Goal: Task Accomplishment & Management: Manage account settings

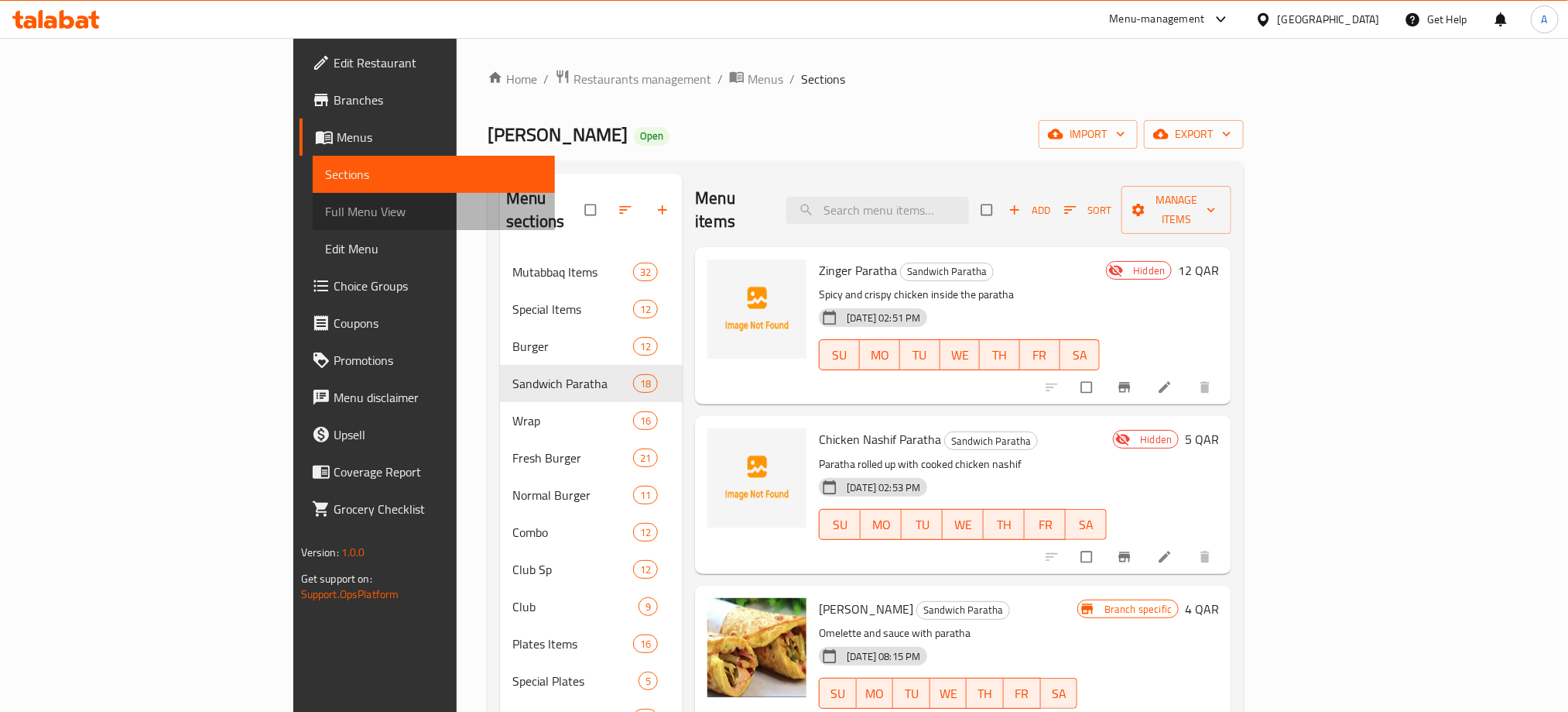
click at [325, 215] on span "Full Menu View" at bounding box center [434, 211] width 217 height 19
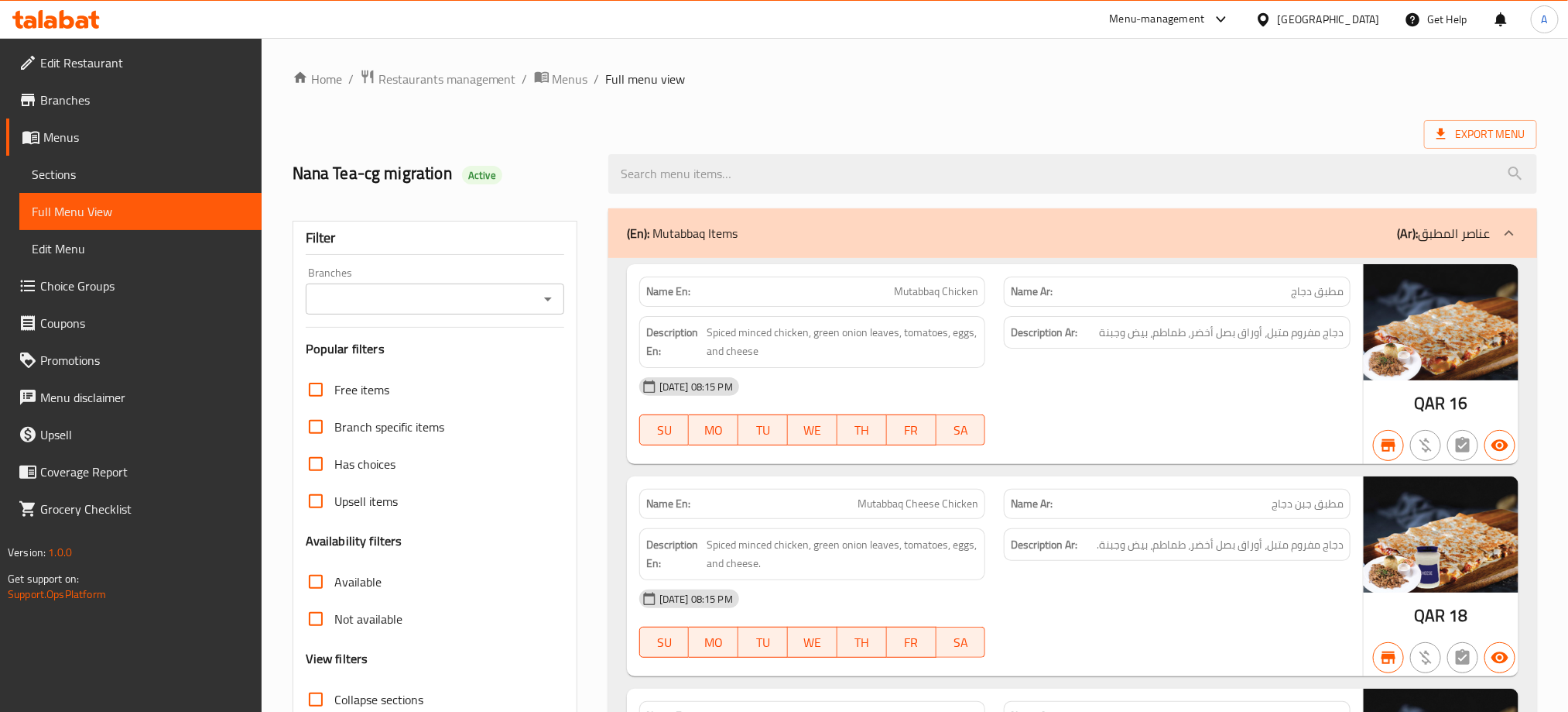
click at [541, 301] on icon "Open" at bounding box center [547, 298] width 19 height 19
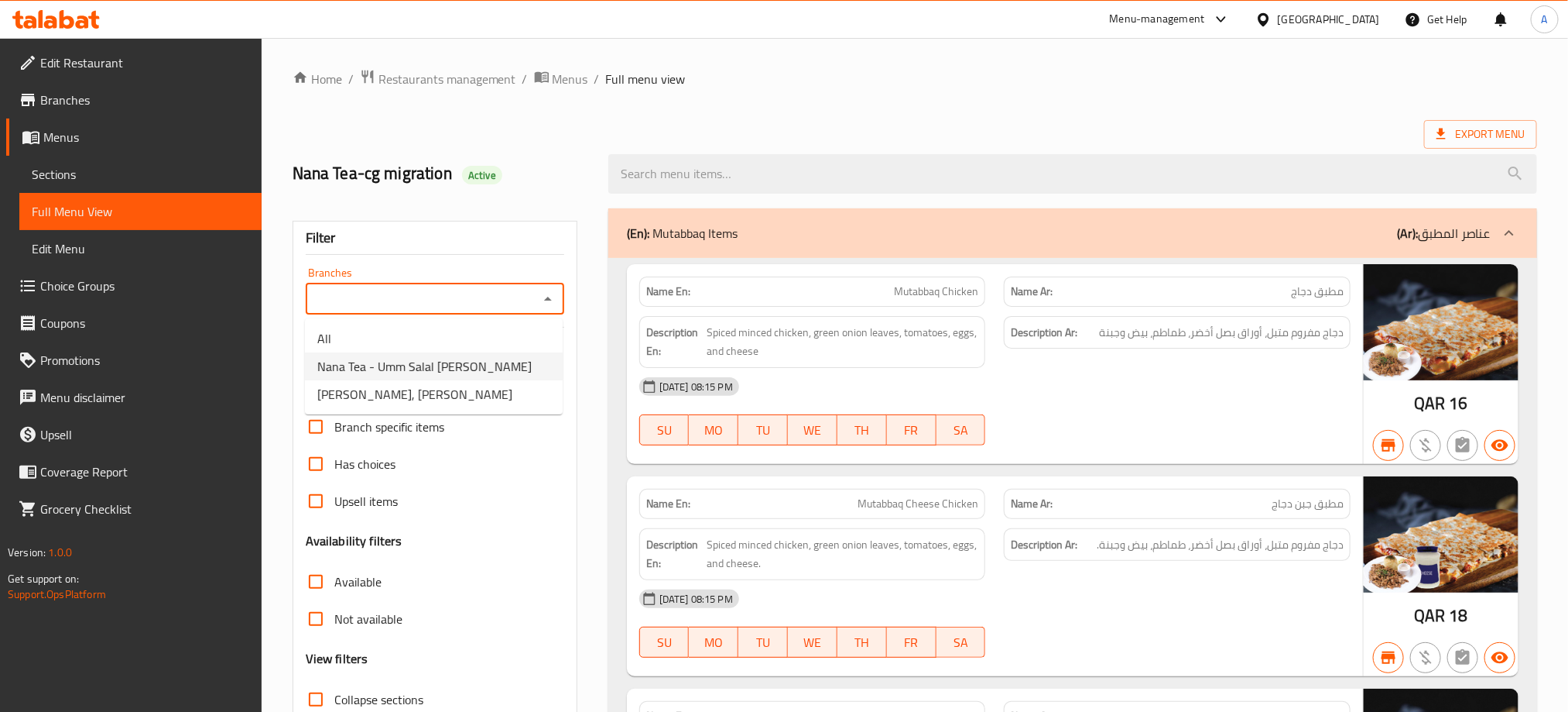
click at [446, 371] on span "Nana Tea - Umm Salal [PERSON_NAME]" at bounding box center [424, 366] width 215 height 19
type input "Nana Tea - Umm Salal [PERSON_NAME]"
click at [314, 681] on input "Collapse sections" at bounding box center [316, 700] width 37 height 37
checkbox input "true"
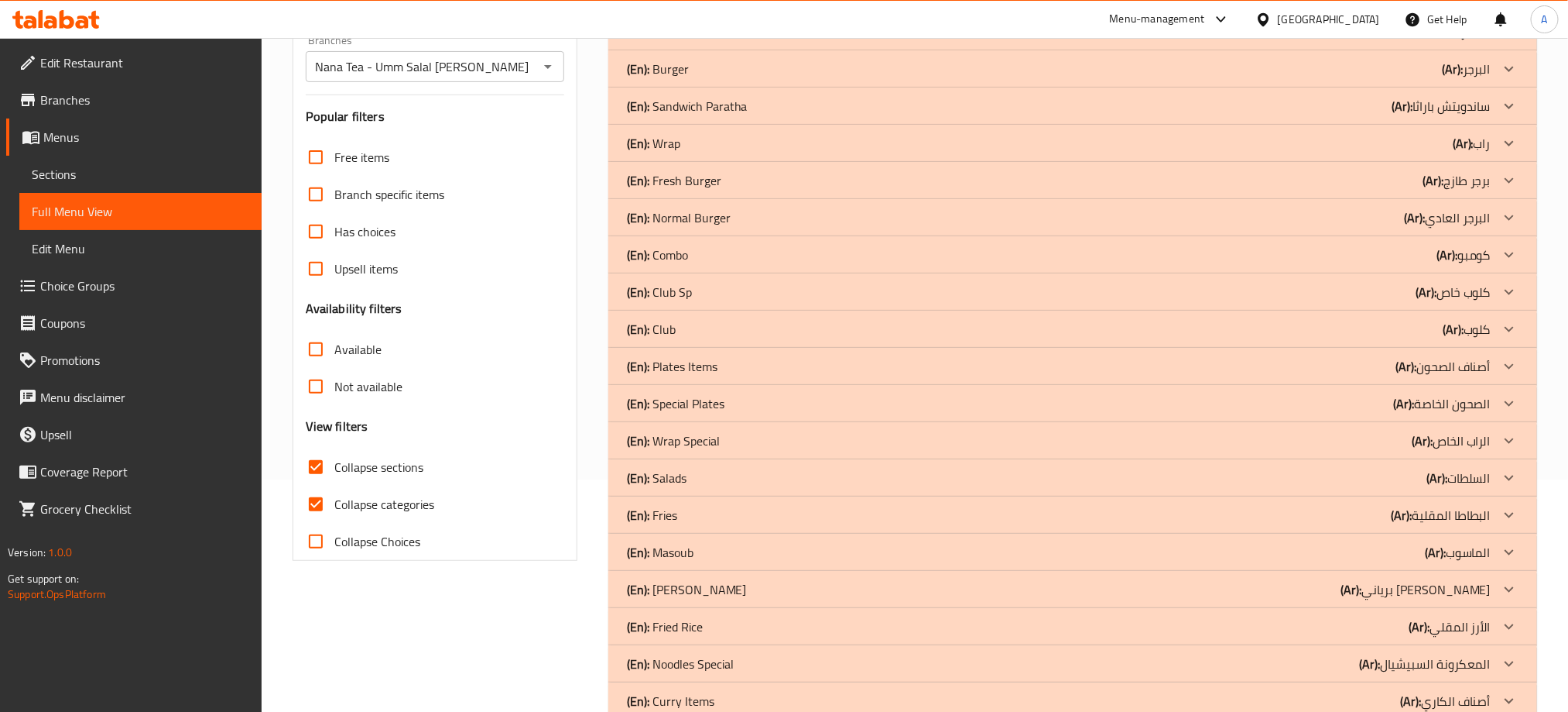
scroll to position [464, 0]
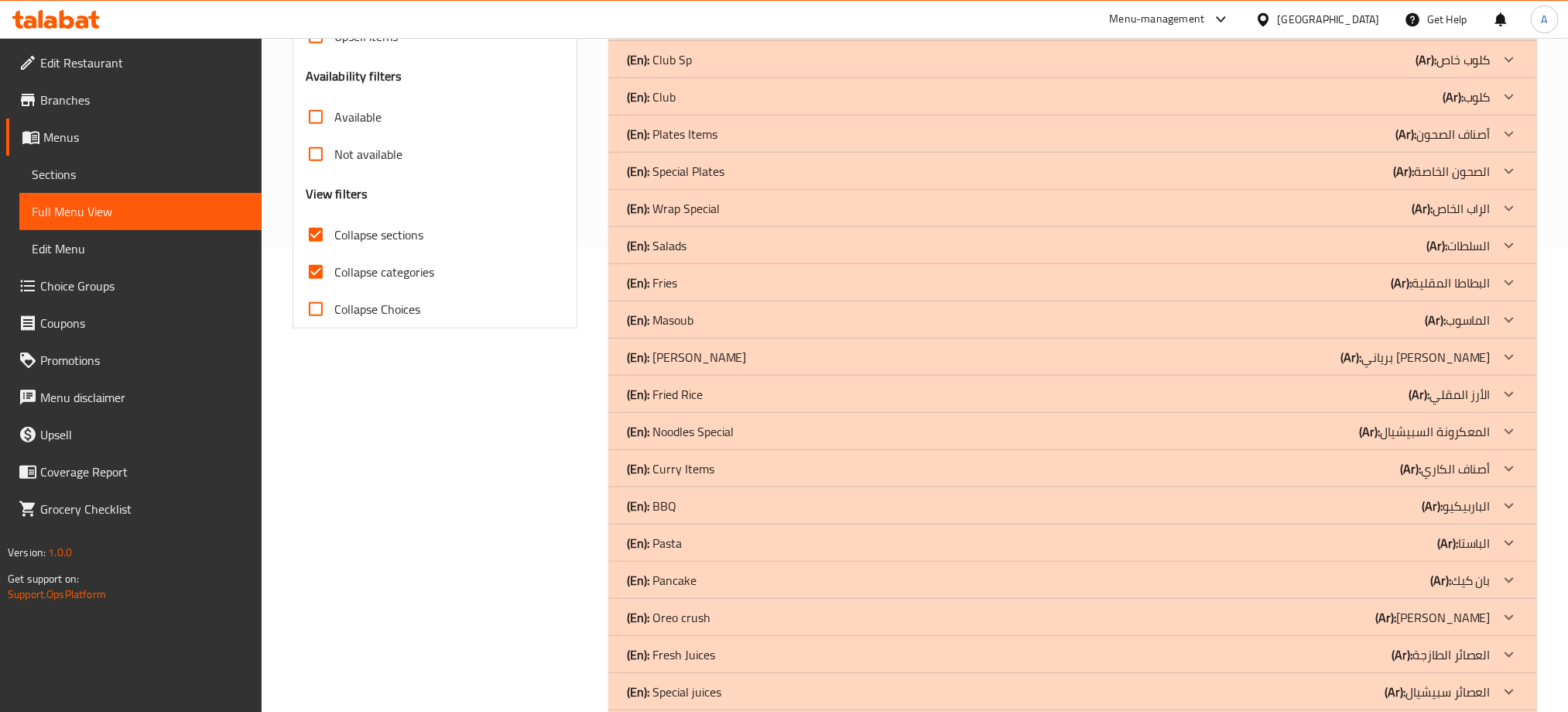
click at [689, 497] on div "(En): BBQ (Ar): الباربيكيو" at bounding box center [1058, 505] width 864 height 19
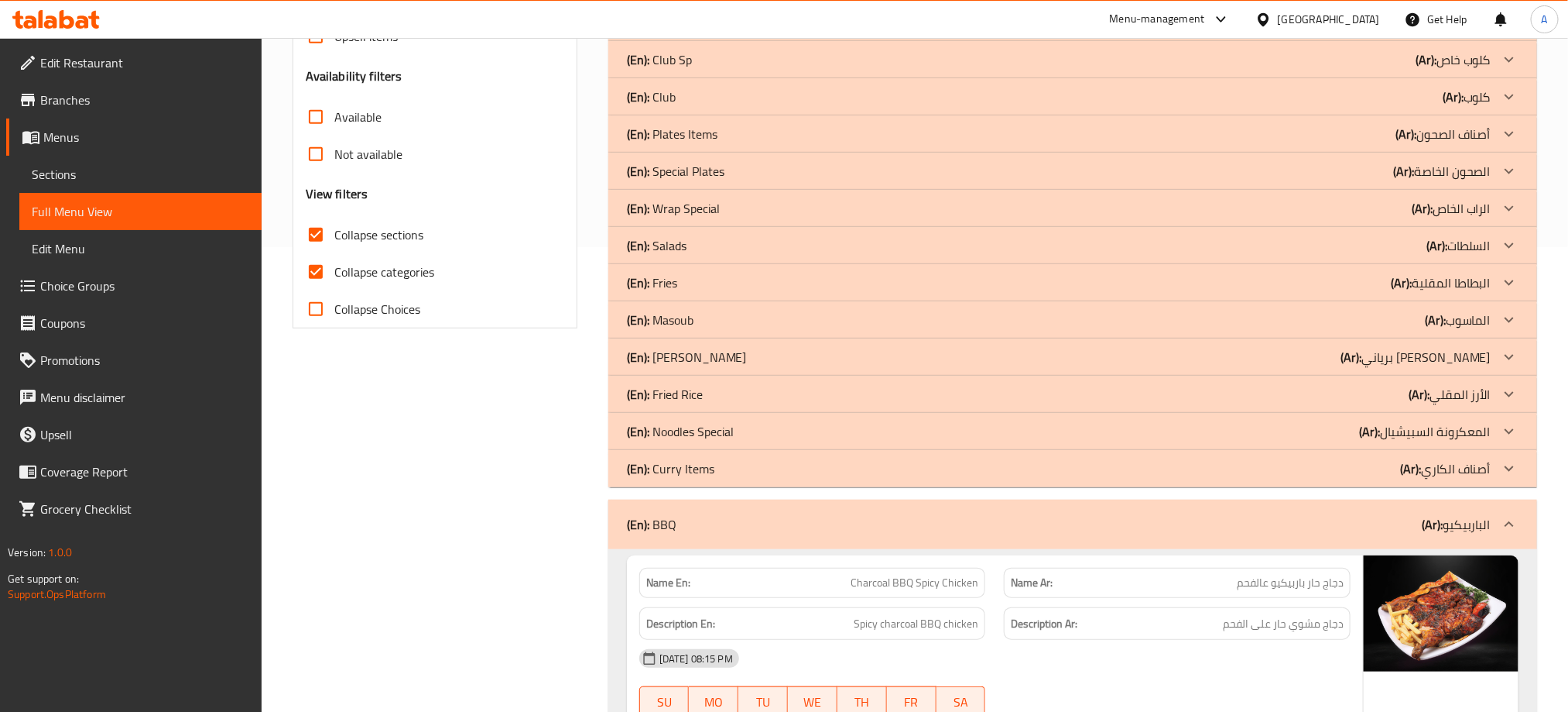
scroll to position [813, 0]
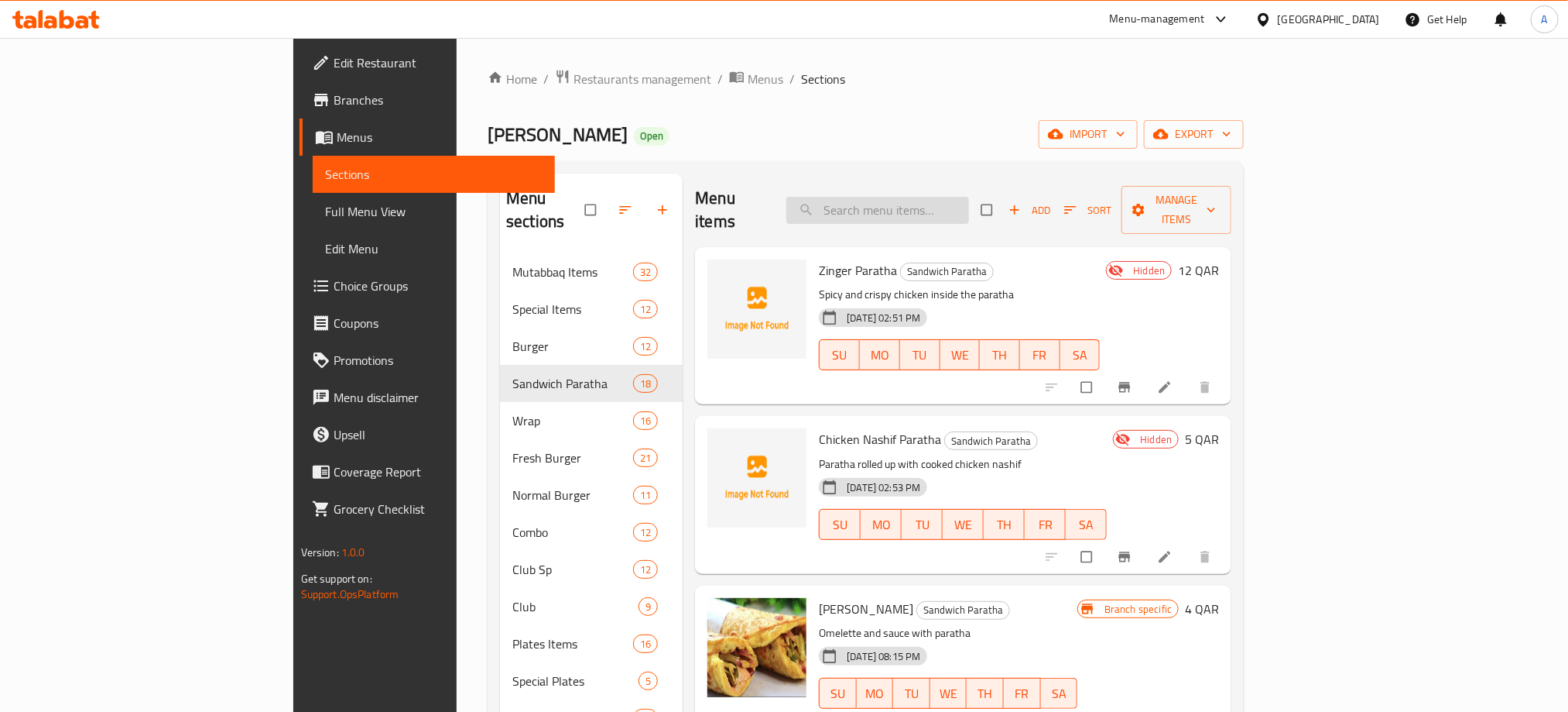
click at [969, 197] on input "search" at bounding box center [878, 210] width 183 height 27
paste input "Broasted"
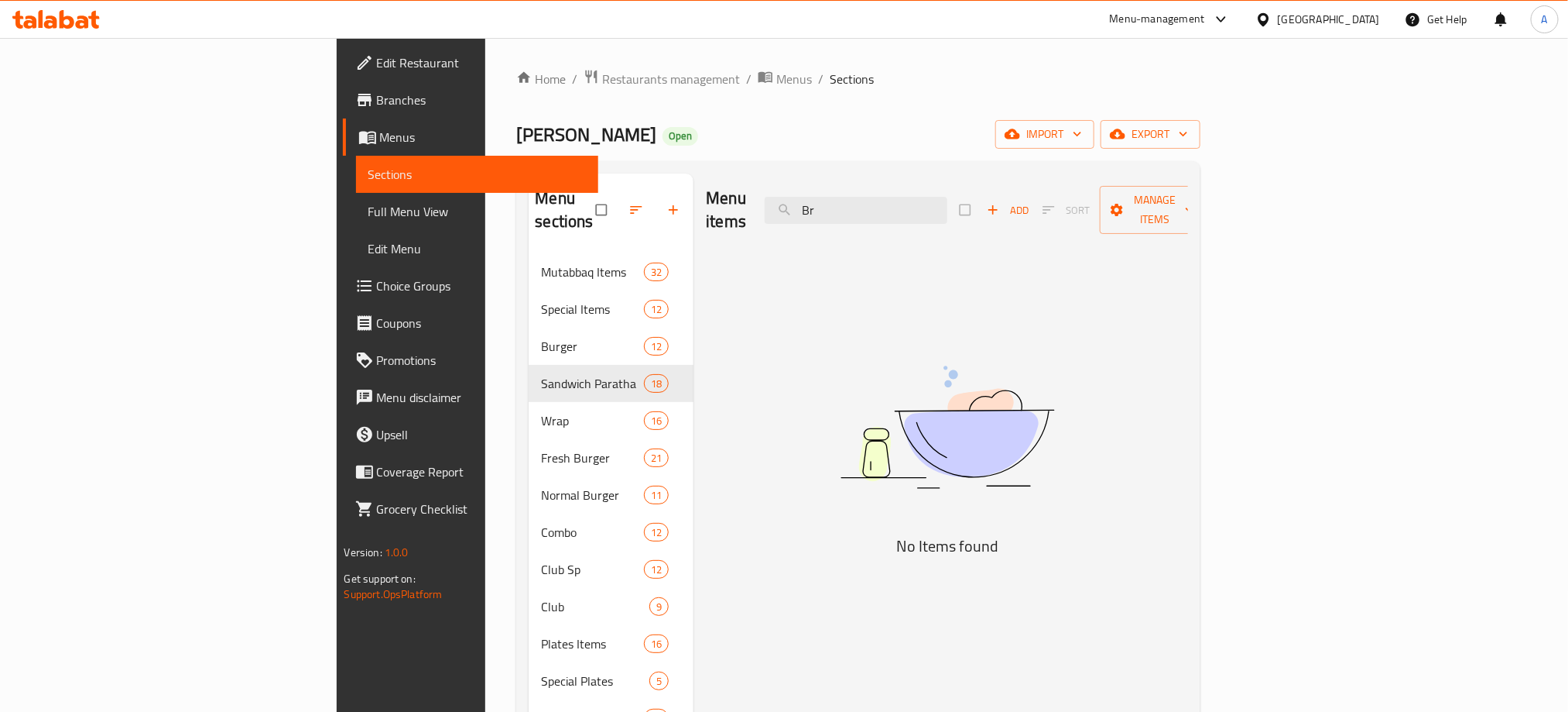
type input "B"
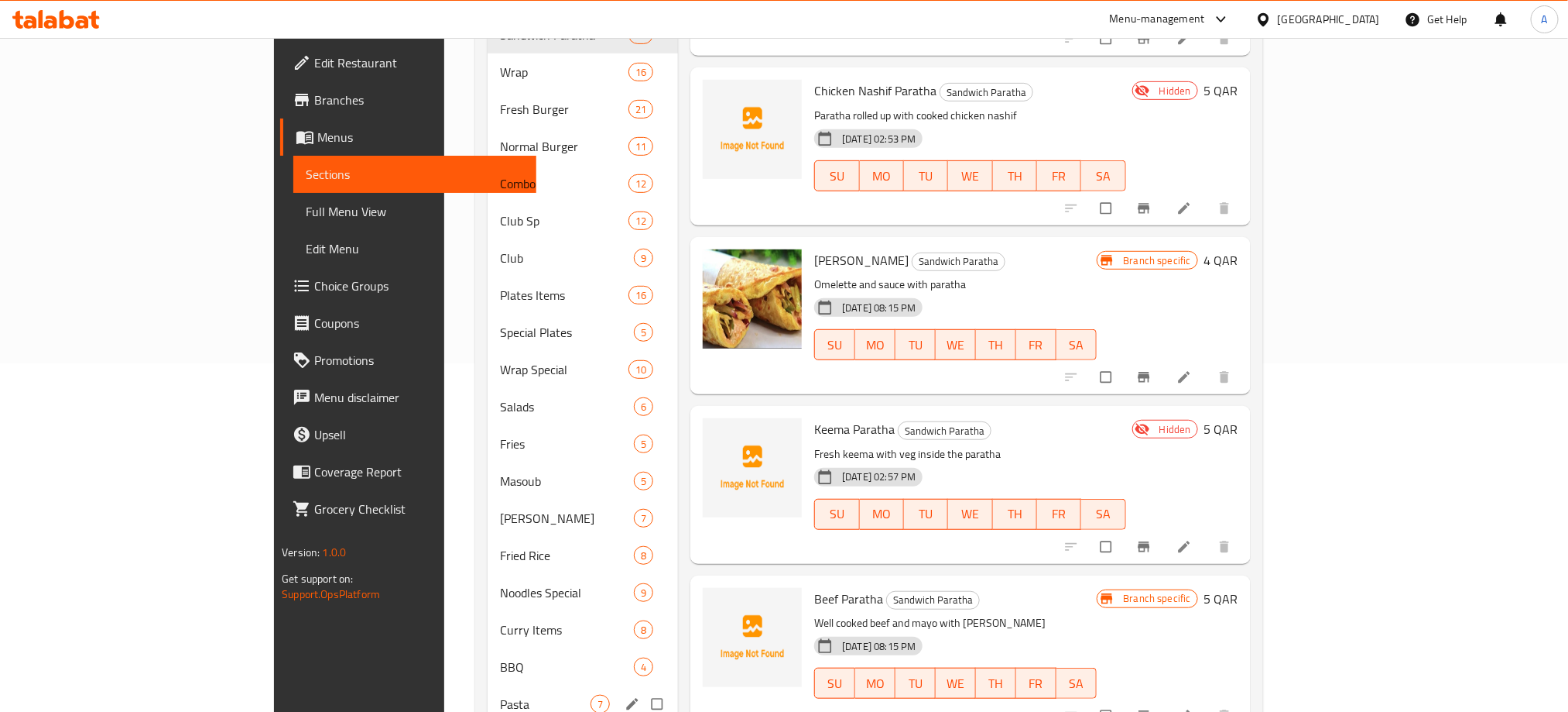
scroll to position [581, 0]
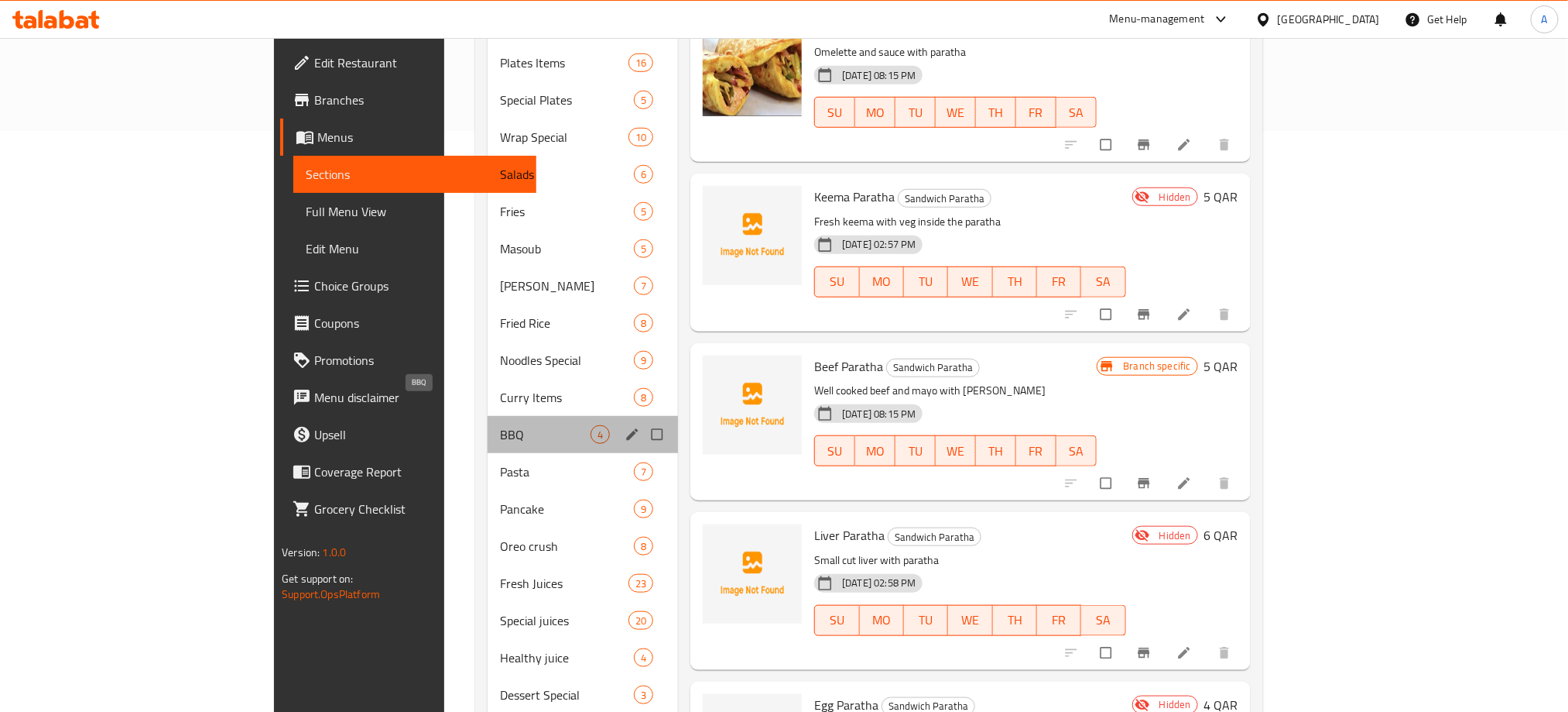
click at [500, 425] on span "BBQ" at bounding box center [545, 434] width 90 height 19
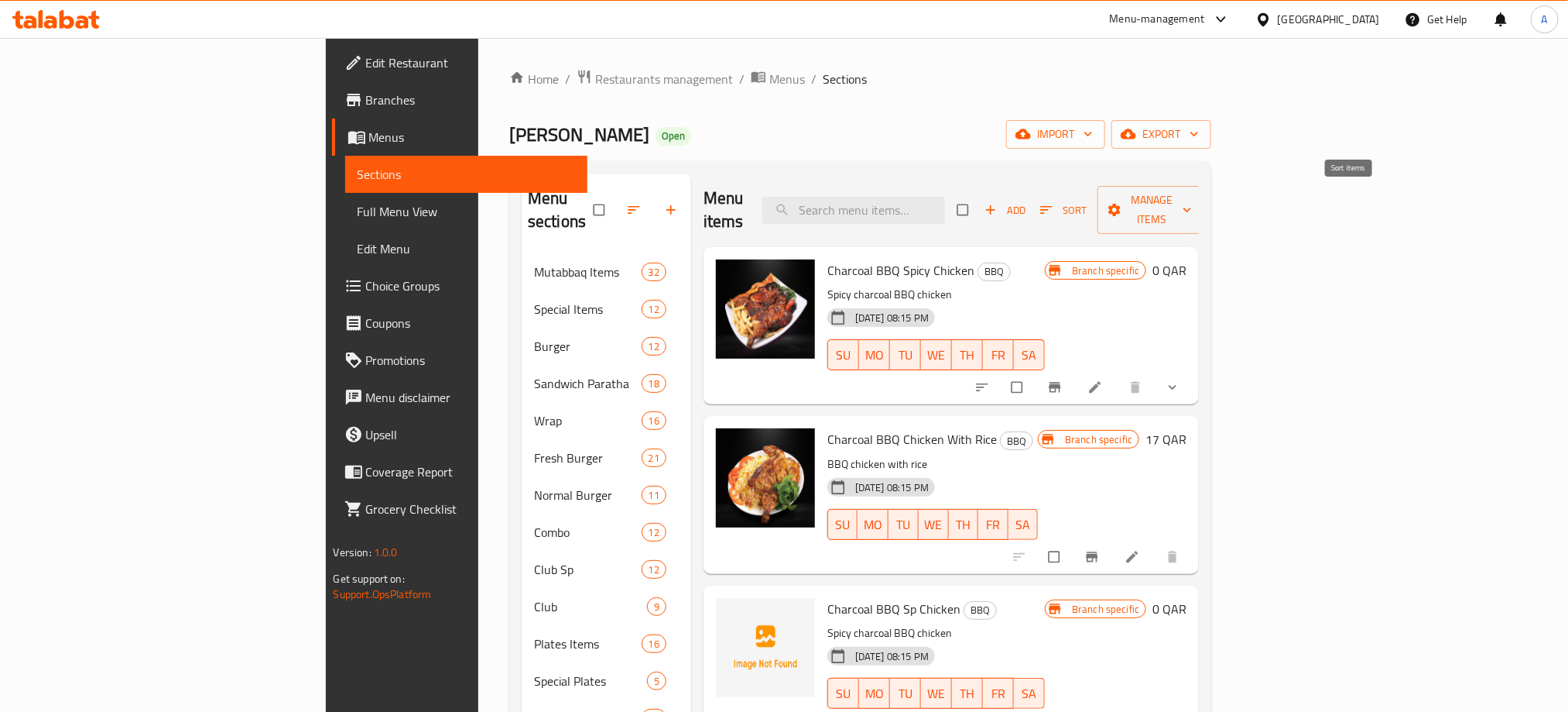
click at [1087, 202] on span "Sort" at bounding box center [1063, 211] width 47 height 18
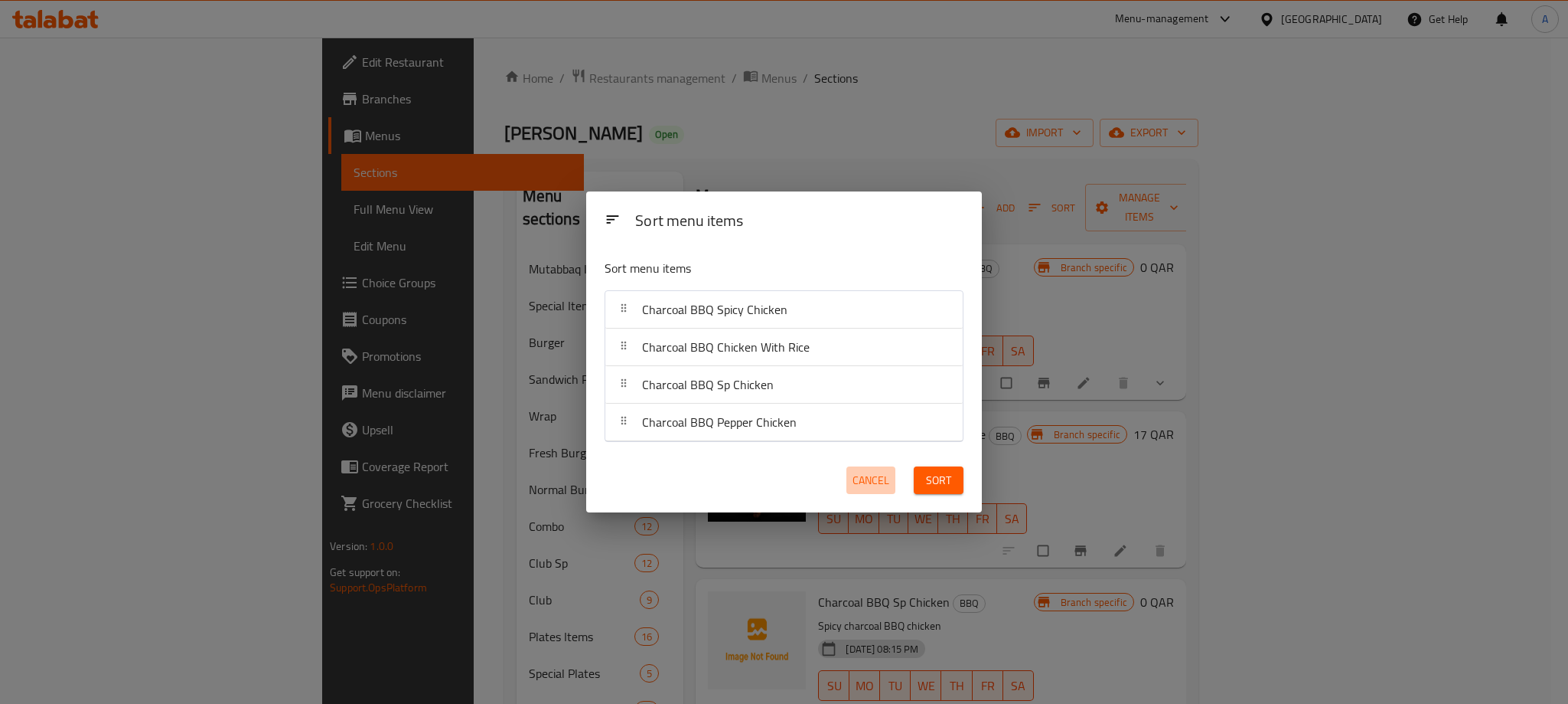
click at [880, 483] on span "Cancel" at bounding box center [871, 480] width 37 height 19
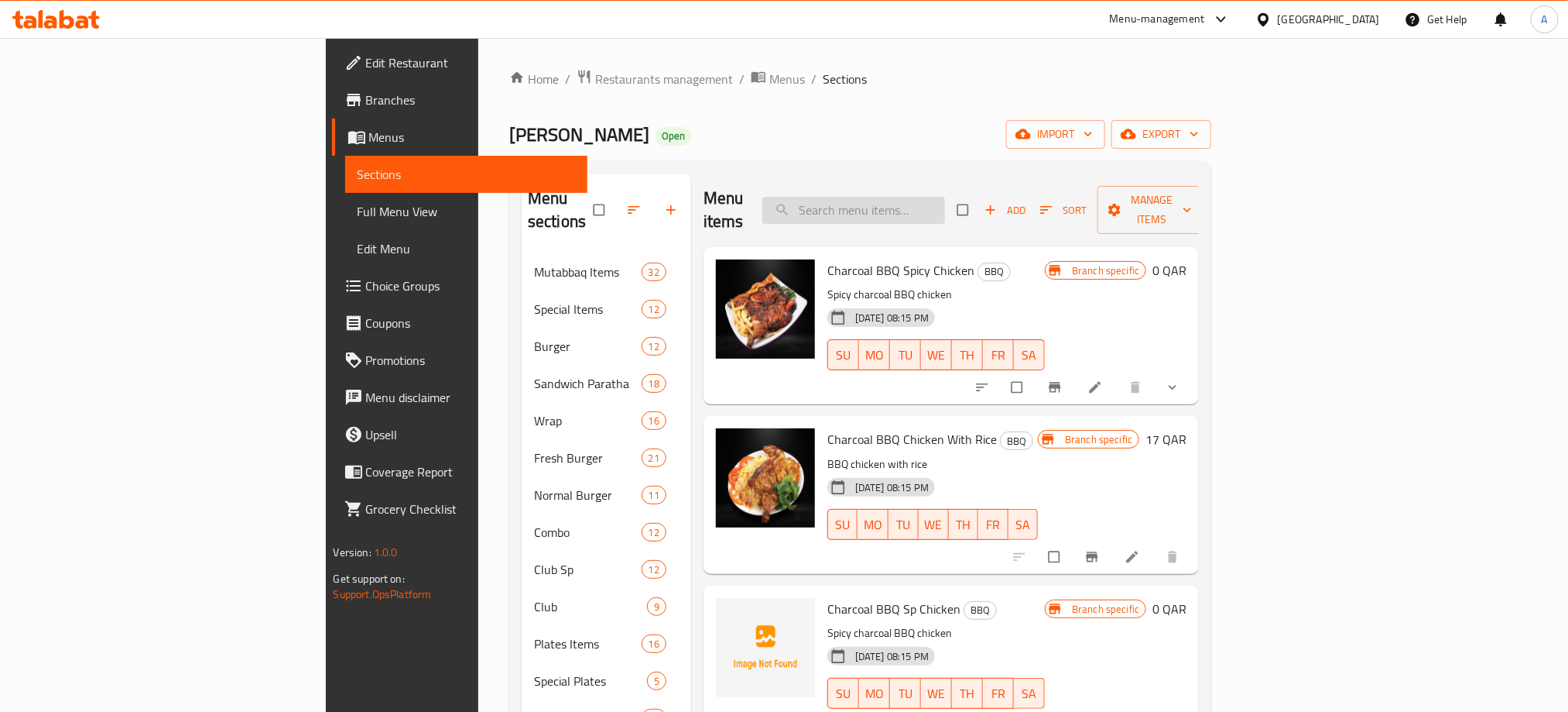
click at [945, 197] on input "search" at bounding box center [853, 210] width 183 height 27
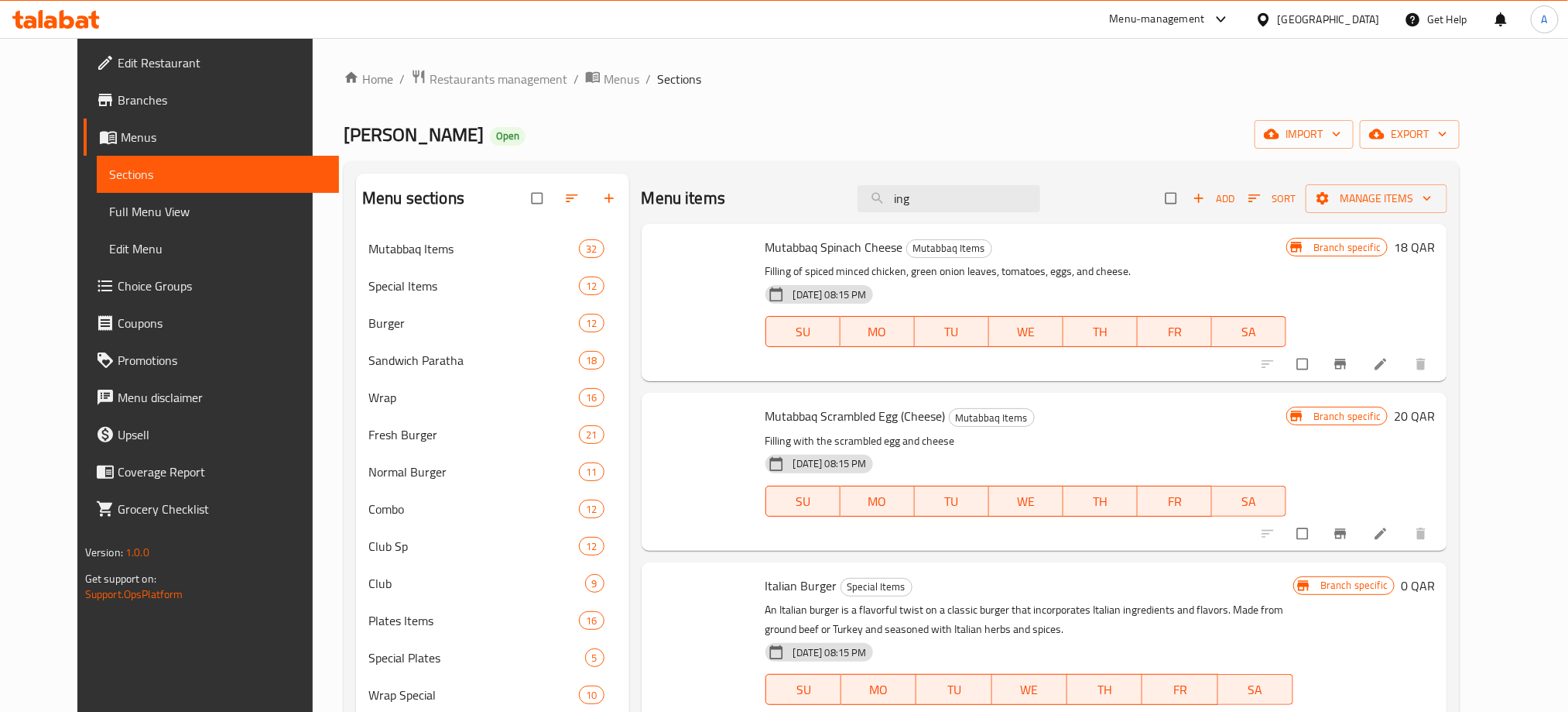
click at [845, 198] on div "Menu items ing Add Sort Manage items" at bounding box center [1045, 198] width 806 height 50
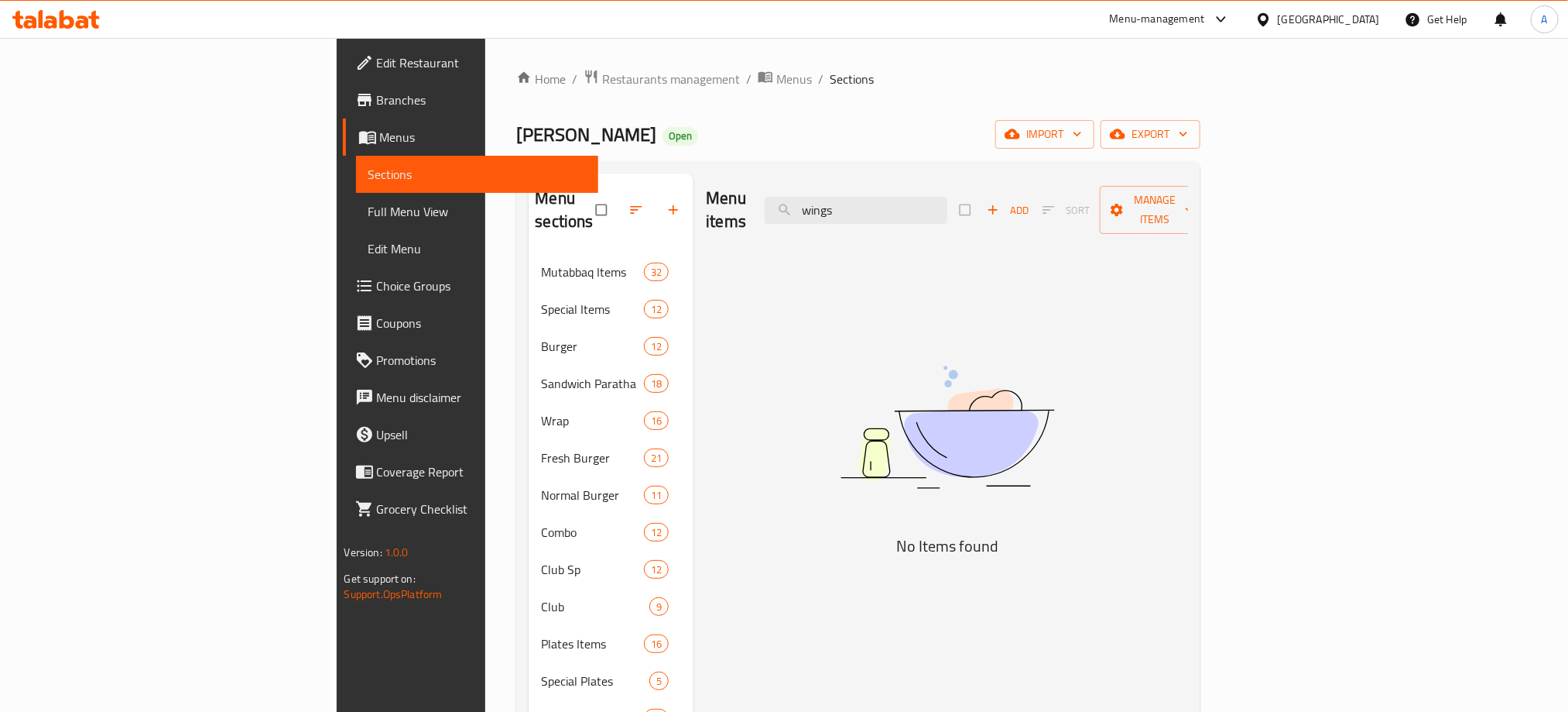
type input "wings"
drag, startPoint x: 960, startPoint y: 198, endPoint x: 866, endPoint y: 212, distance: 95.0
click at [904, 198] on input "wings" at bounding box center [856, 210] width 183 height 27
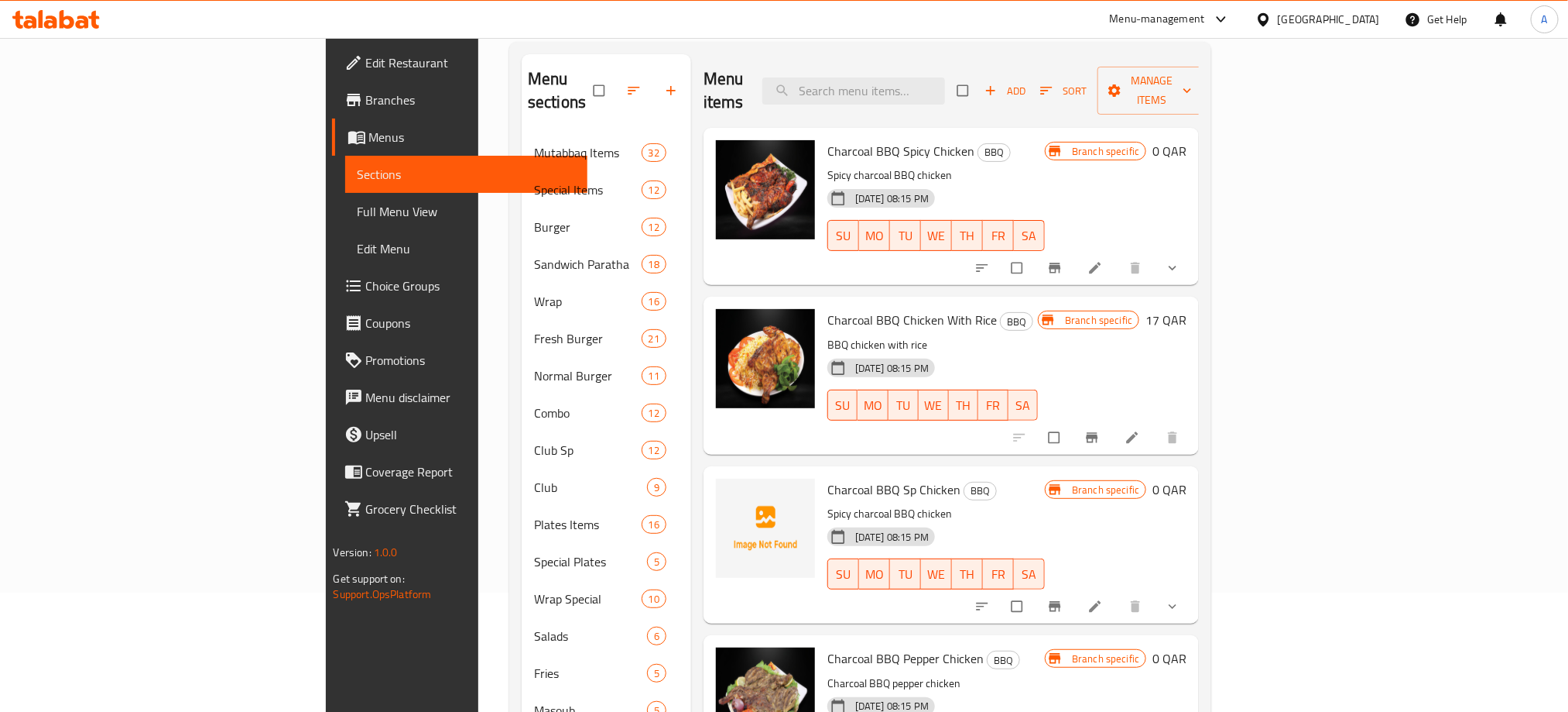
scroll to position [116, 0]
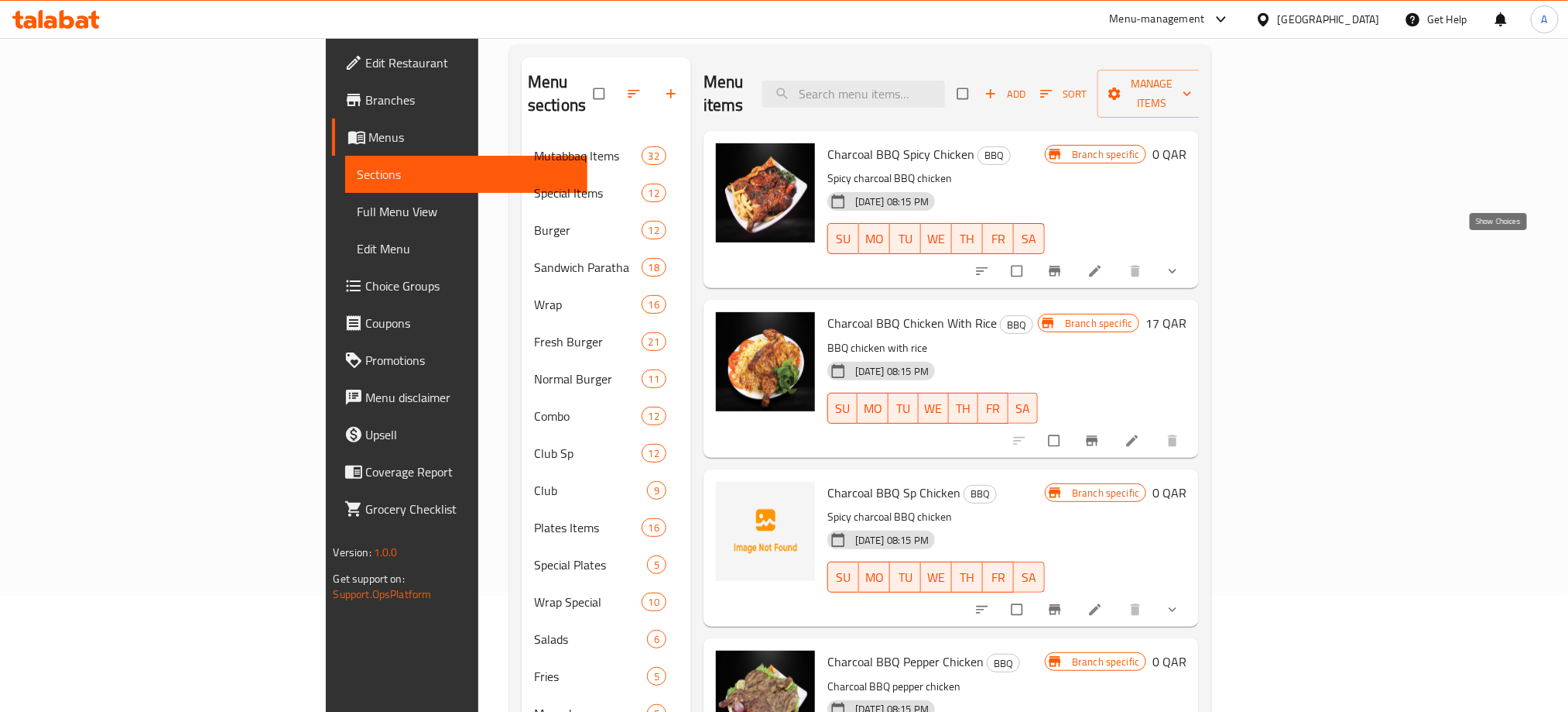
click at [1180, 264] on icon "show more" at bounding box center [1173, 272] width 16 height 16
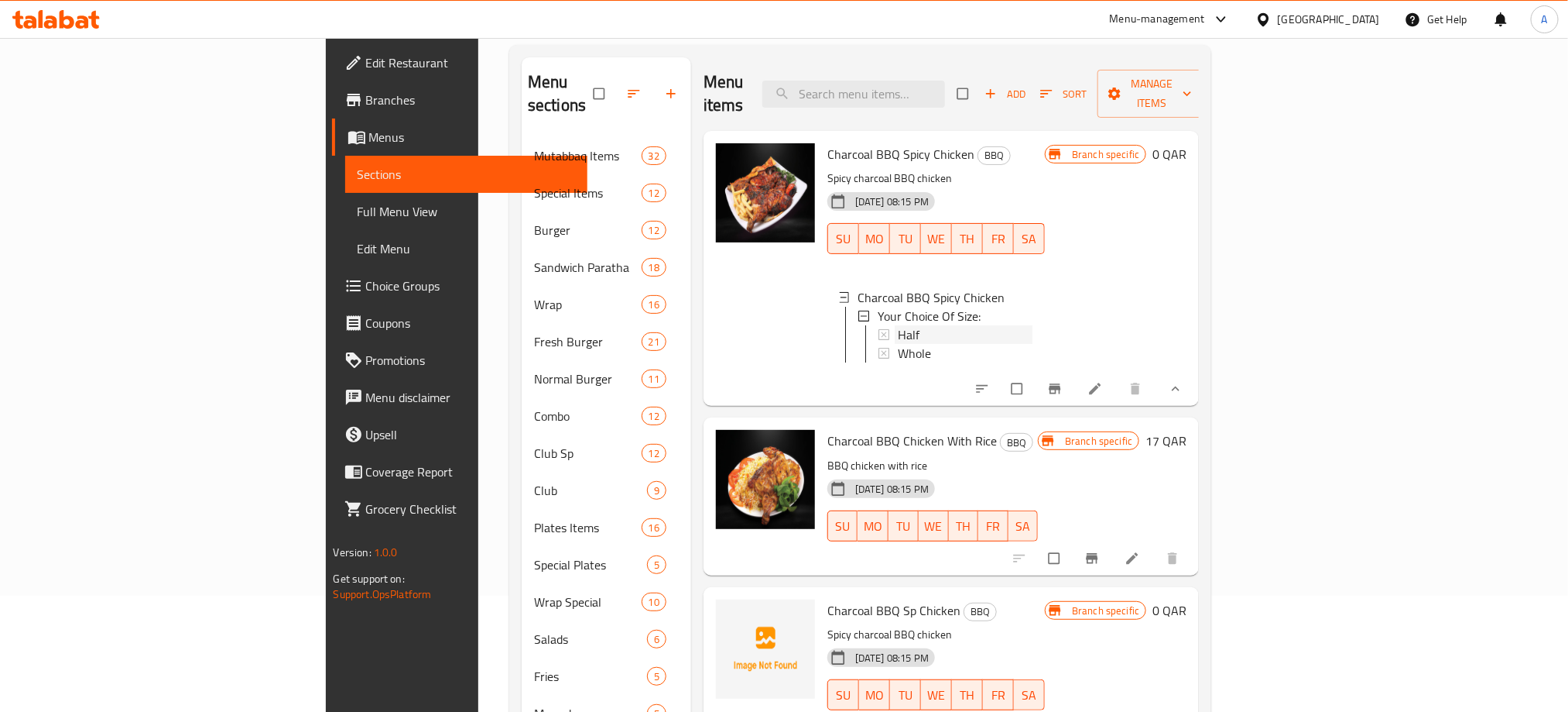
click at [898, 325] on div "Half" at bounding box center [965, 334] width 134 height 19
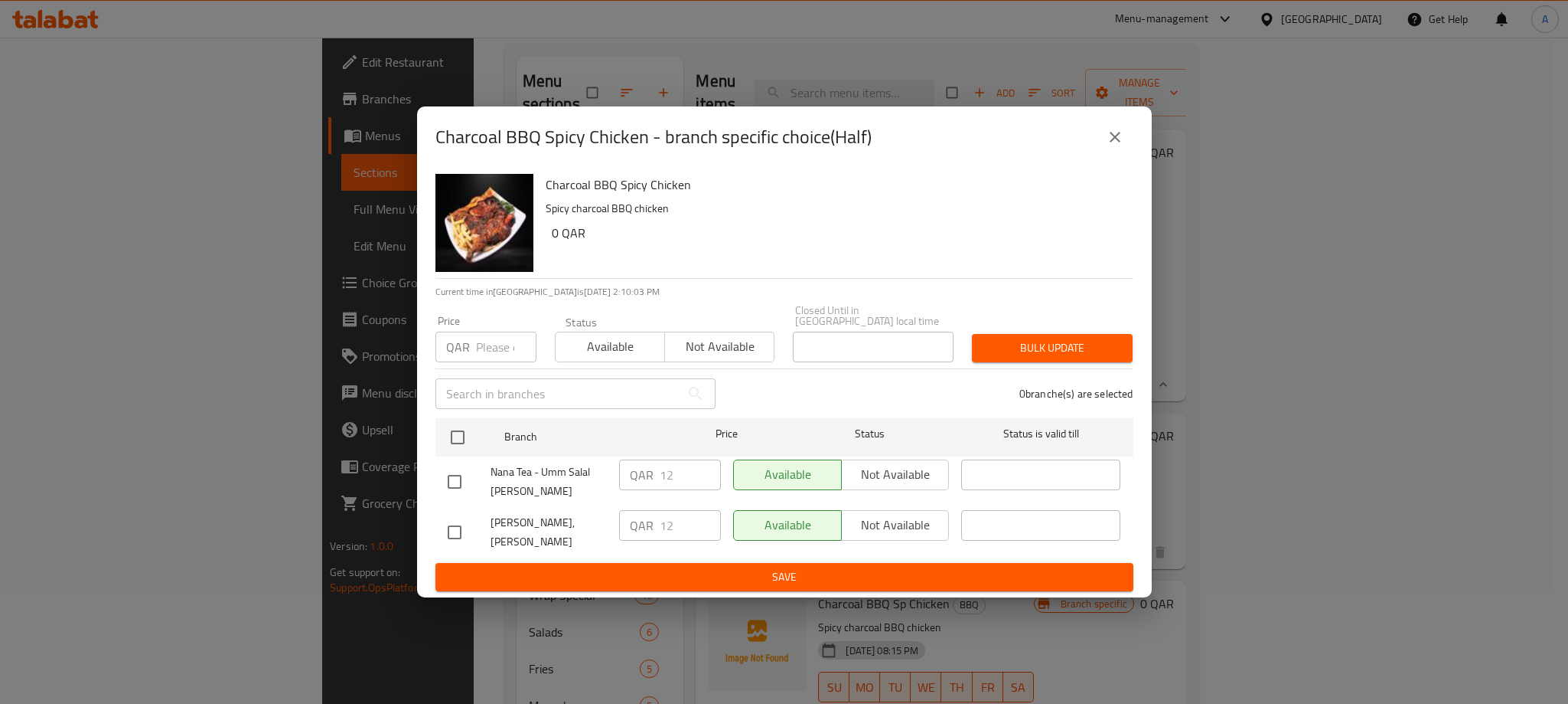
click at [1112, 143] on icon "close" at bounding box center [1115, 137] width 10 height 10
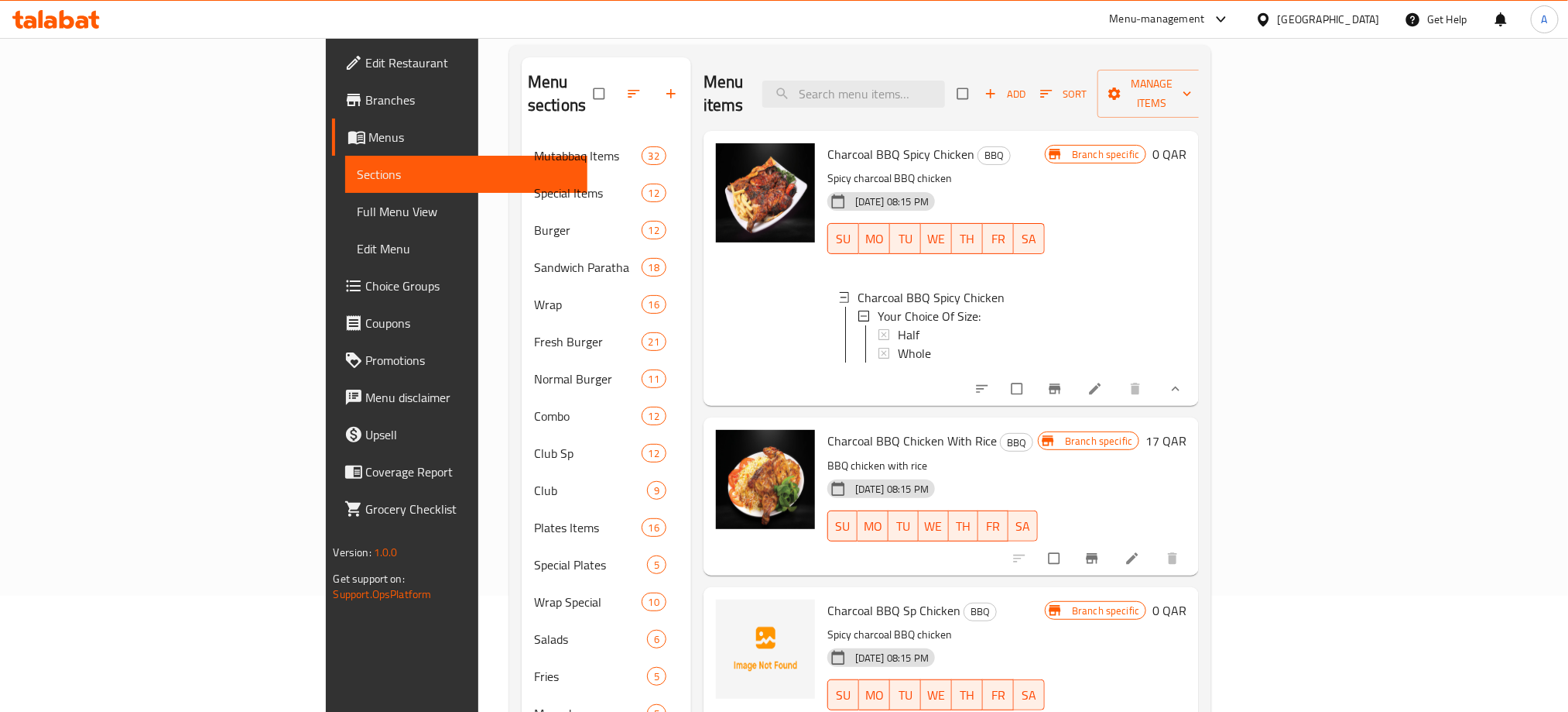
click at [1045, 169] on p "Spicy charcoal BBQ chicken" at bounding box center [936, 179] width 217 height 19
click at [898, 344] on span "Whole" at bounding box center [915, 353] width 34 height 19
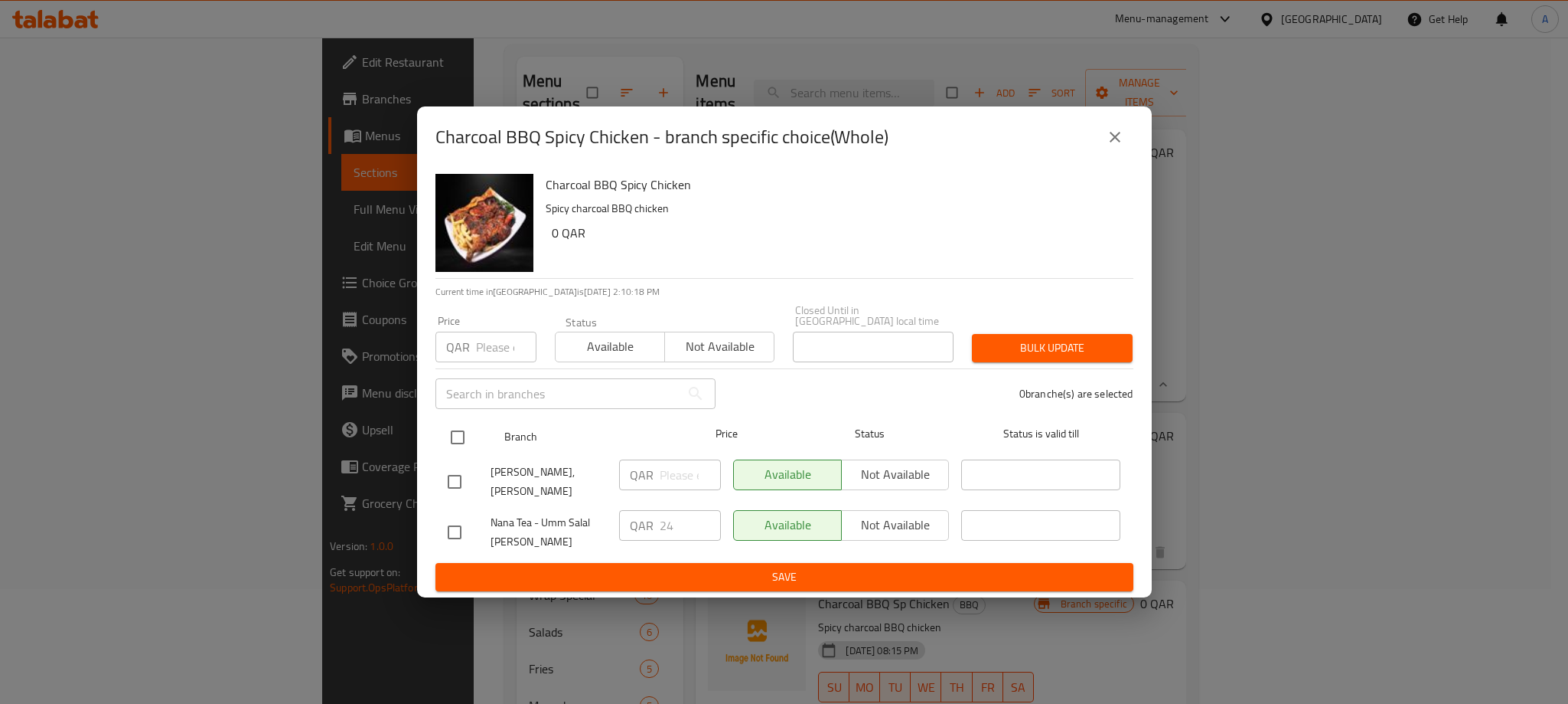
click at [453, 443] on input "checkbox" at bounding box center [457, 437] width 32 height 32
checkbox input "true"
click at [477, 356] on input "number" at bounding box center [506, 346] width 60 height 31
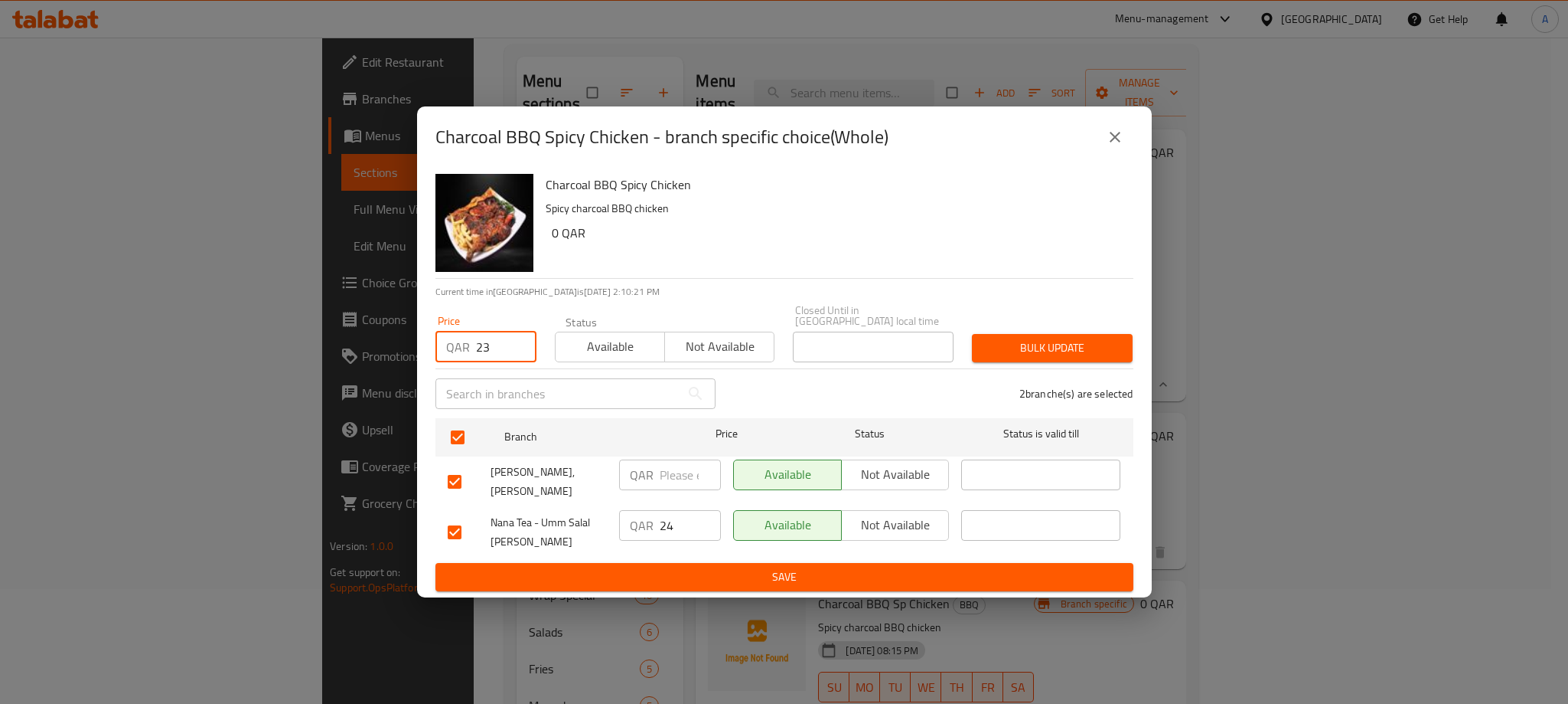
type input "23"
click at [1016, 361] on button "Bulk update" at bounding box center [1052, 348] width 161 height 28
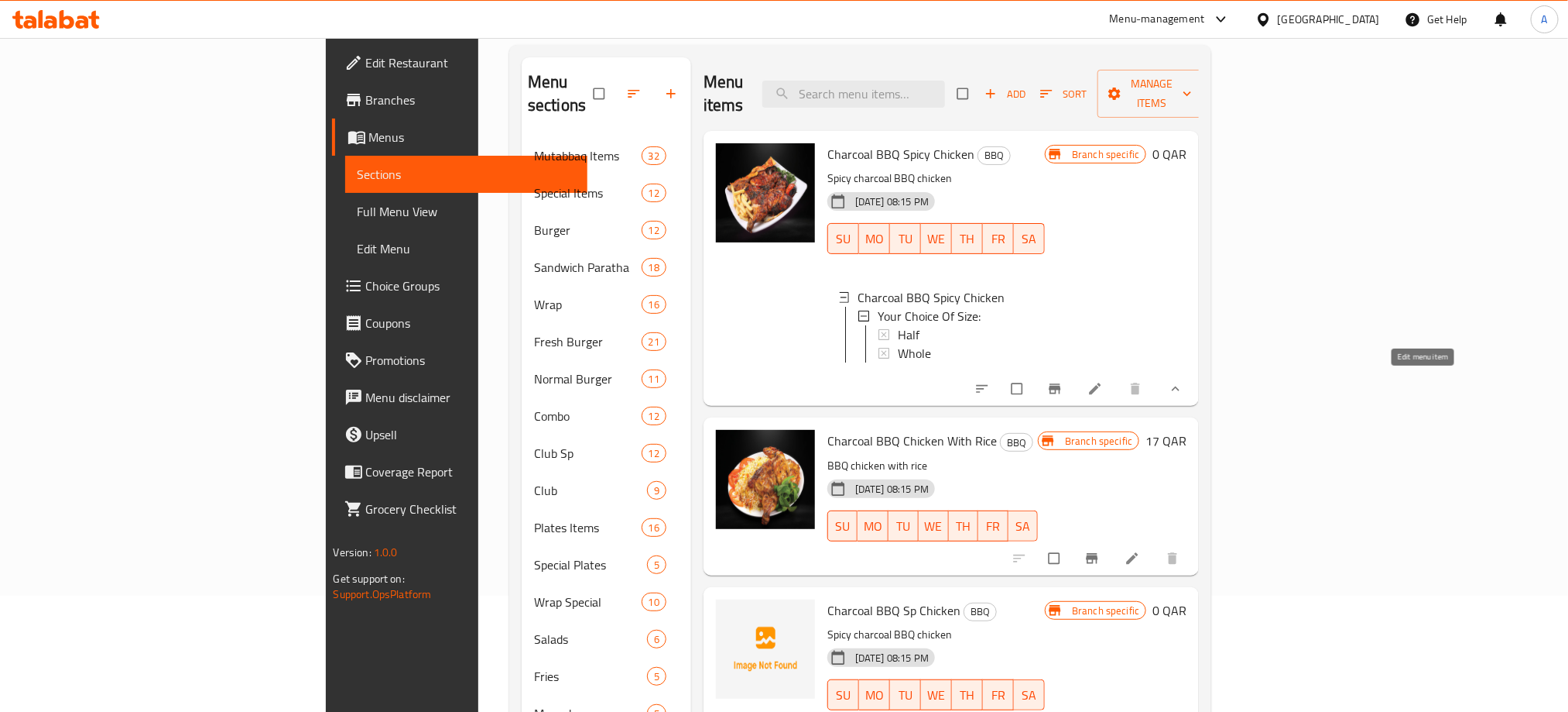
click at [1103, 389] on icon at bounding box center [1095, 389] width 16 height 16
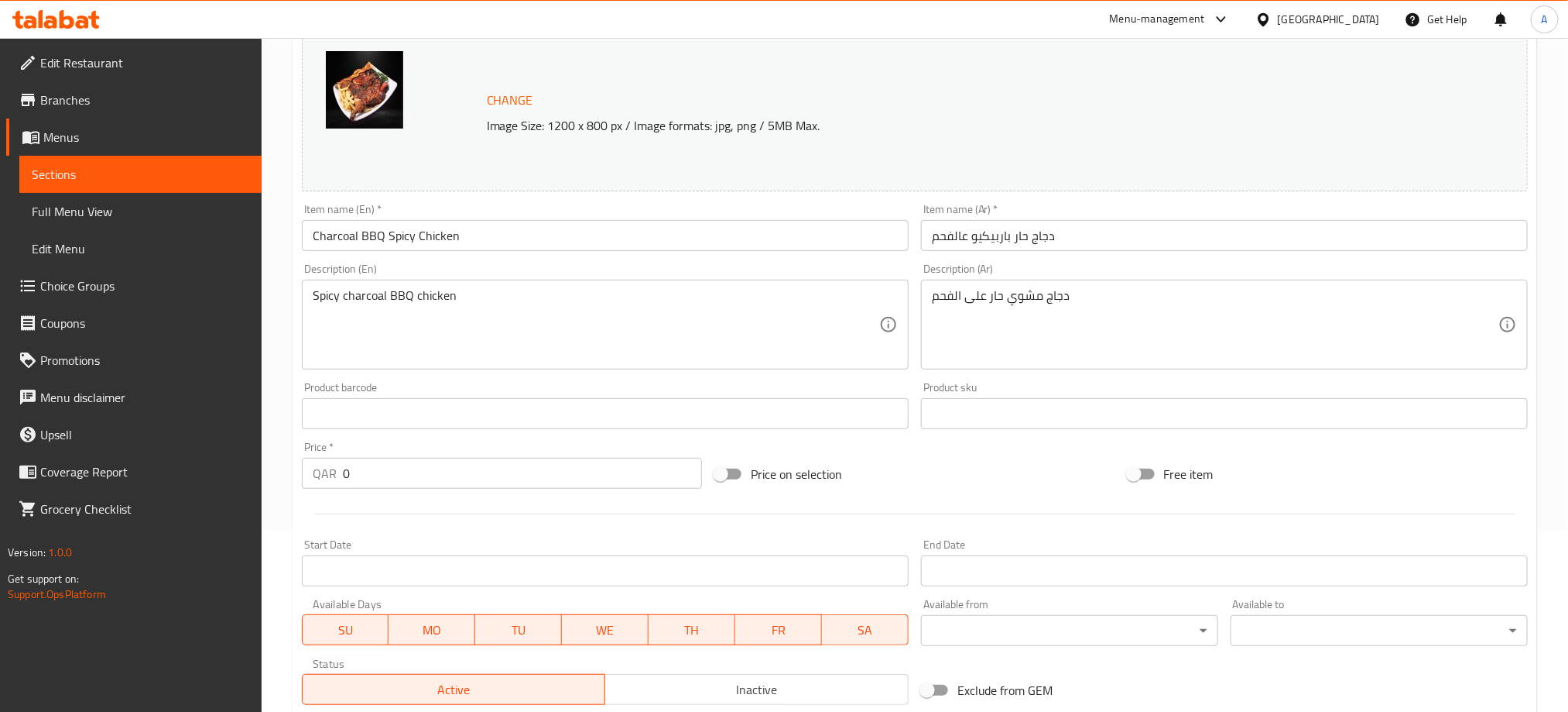
scroll to position [441, 0]
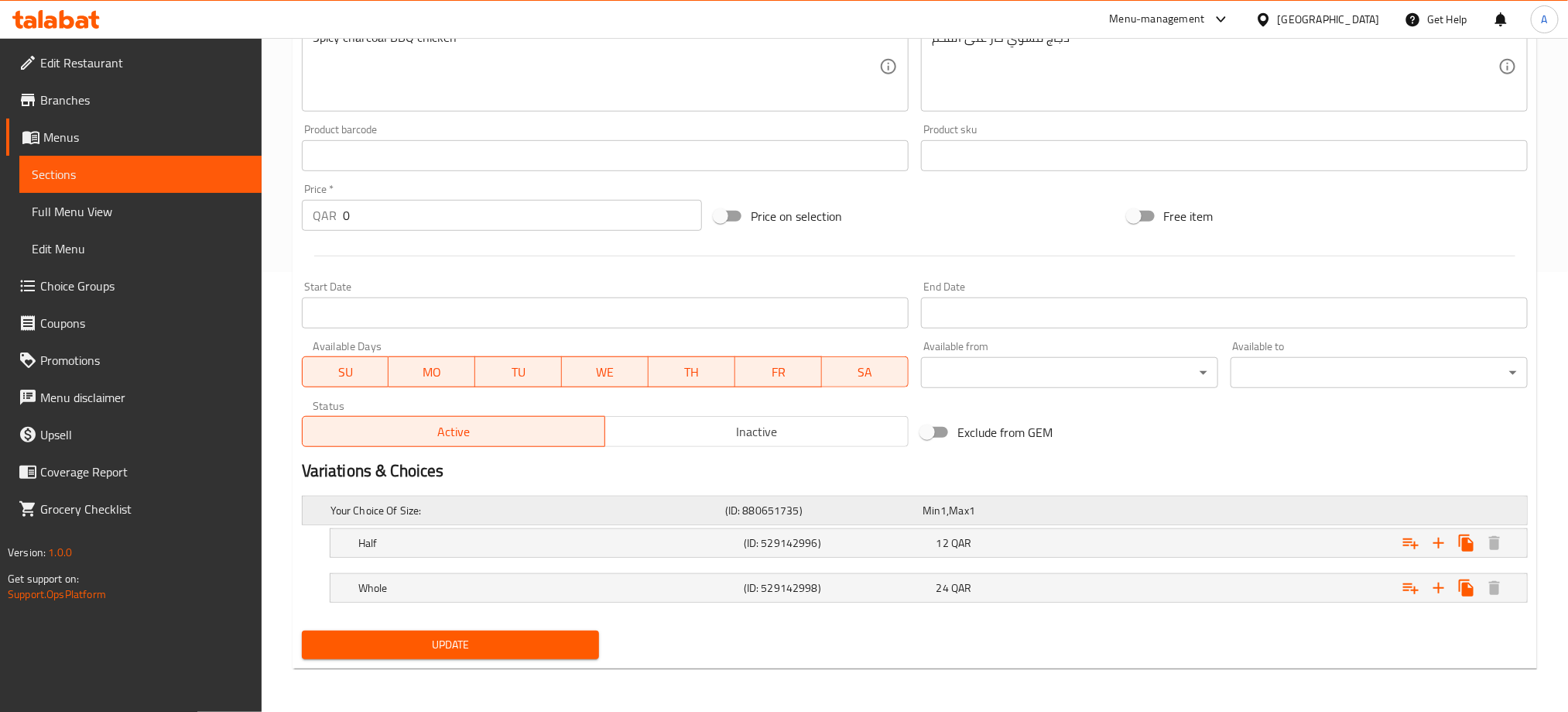
click at [412, 500] on div "Your Choice Of Size:" at bounding box center [524, 510] width 395 height 22
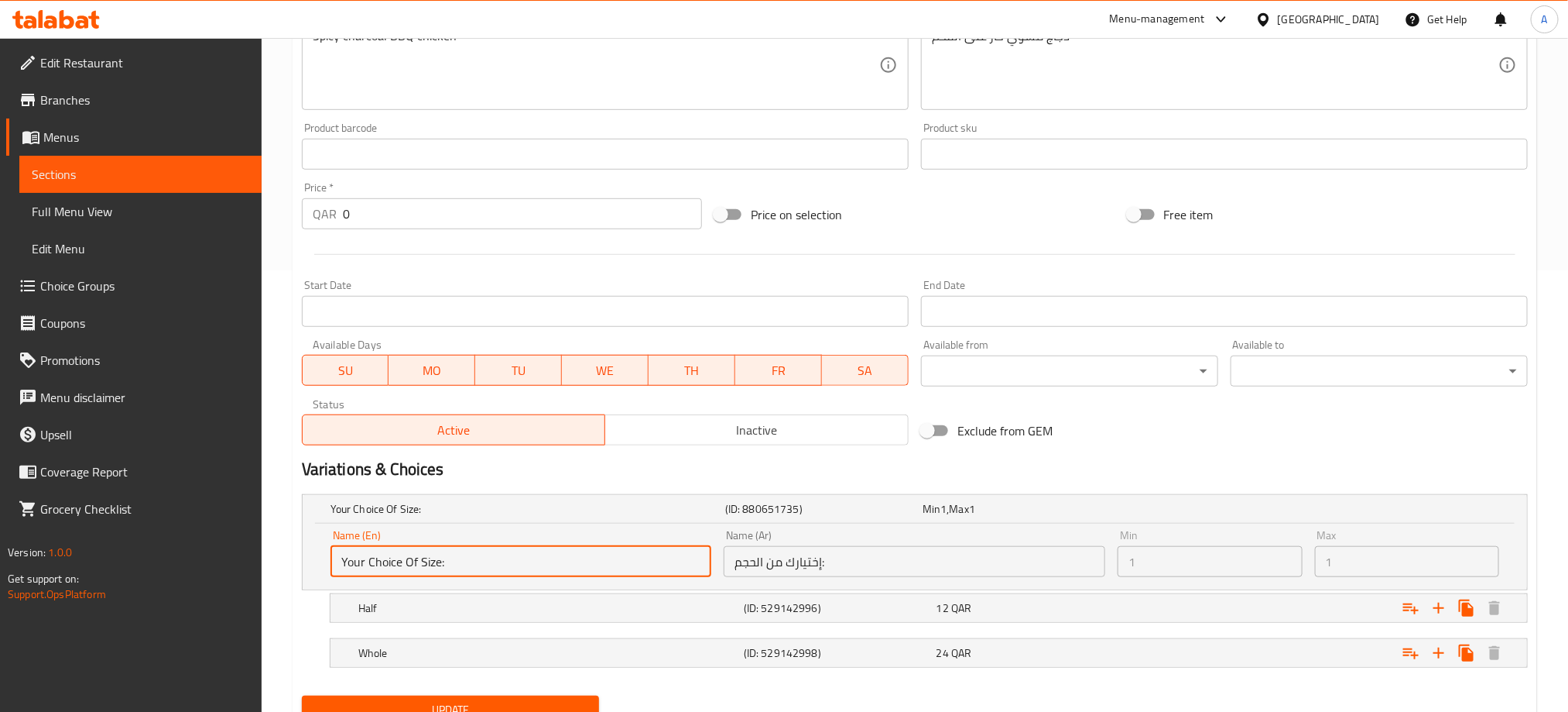
drag, startPoint x: 446, startPoint y: 558, endPoint x: 308, endPoint y: 551, distance: 138.2
click at [308, 551] on div "Name (En) Your Choice Of Size: Name (En) Name (Ar) إختيارك من الحجم: Name (Ar) …" at bounding box center [914, 556] width 1224 height 65
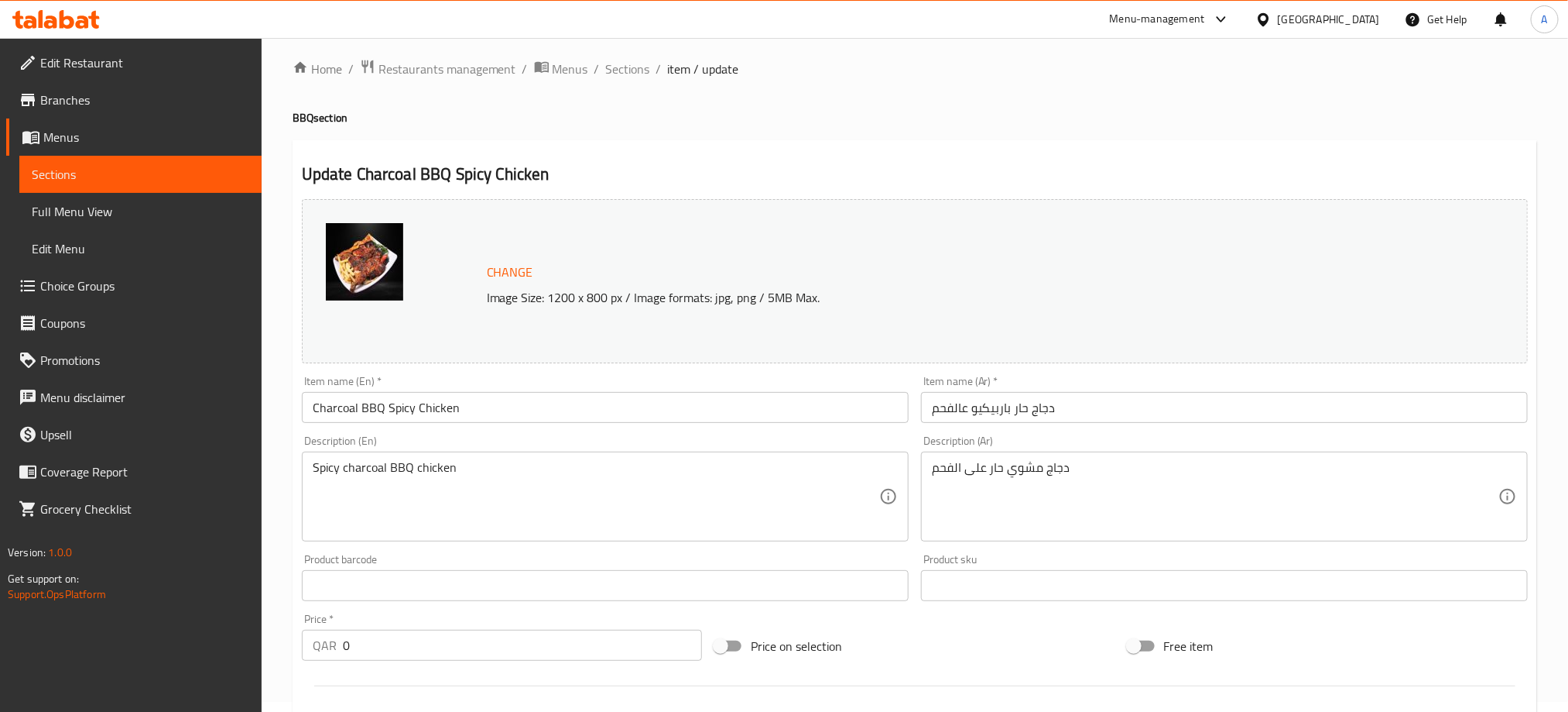
scroll to position [0, 0]
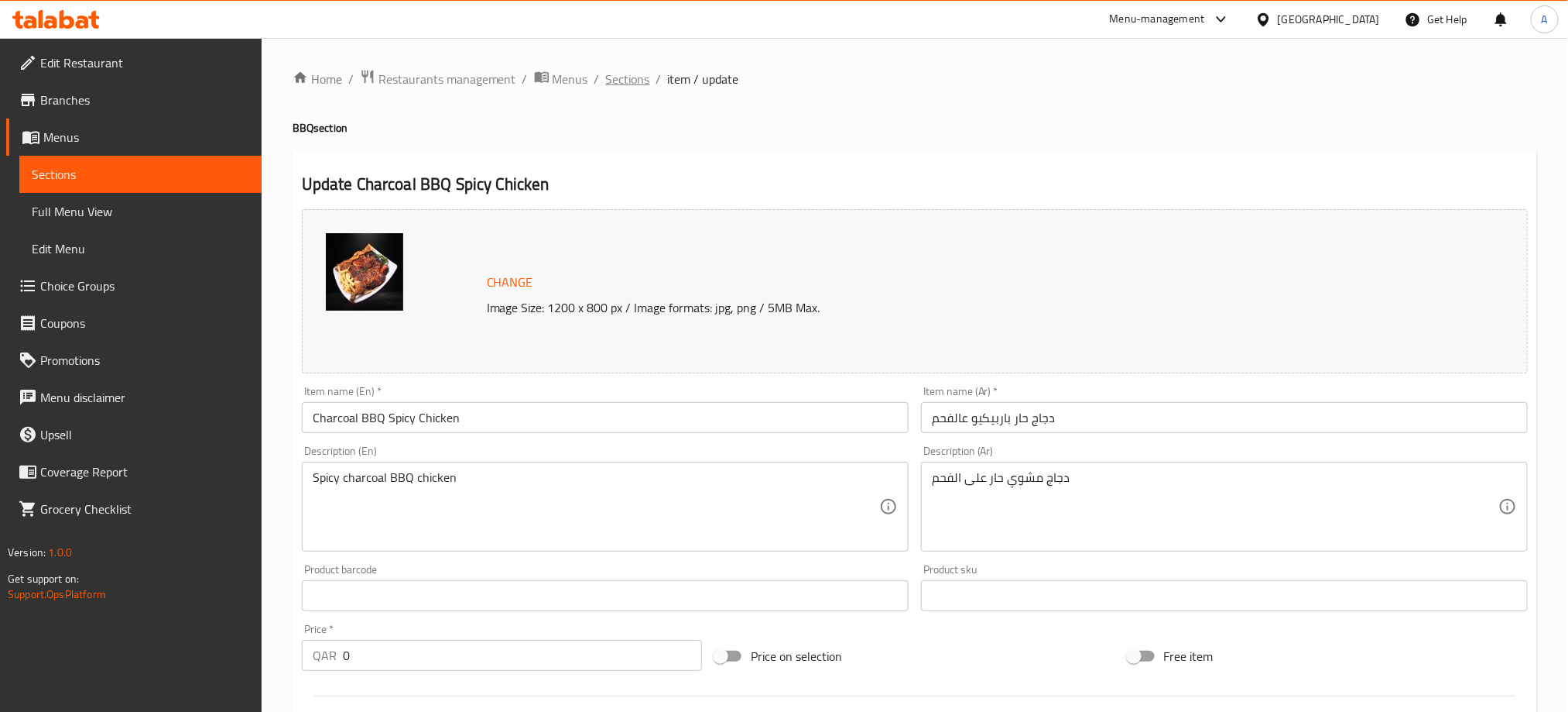
click at [625, 80] on span "Sections" at bounding box center [628, 79] width 44 height 19
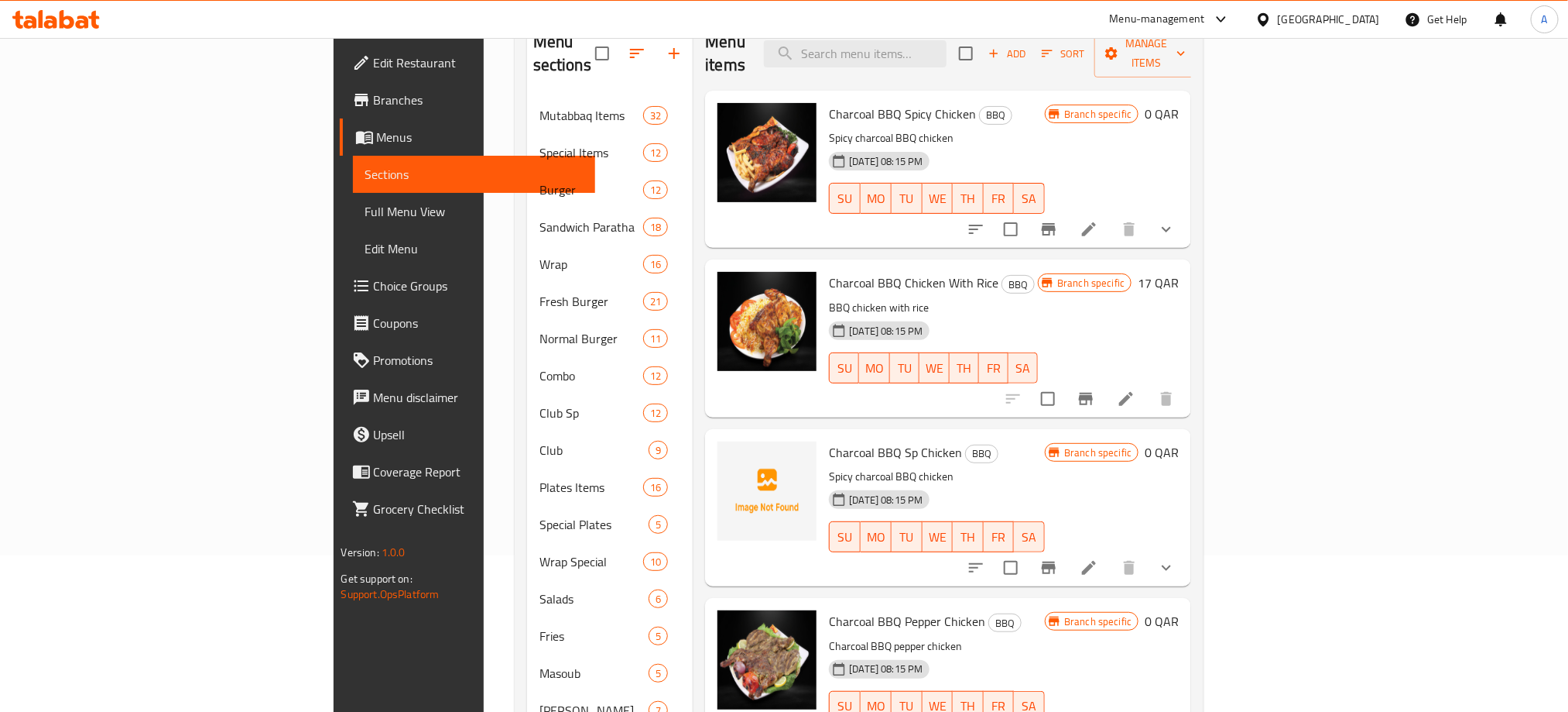
scroll to position [116, 0]
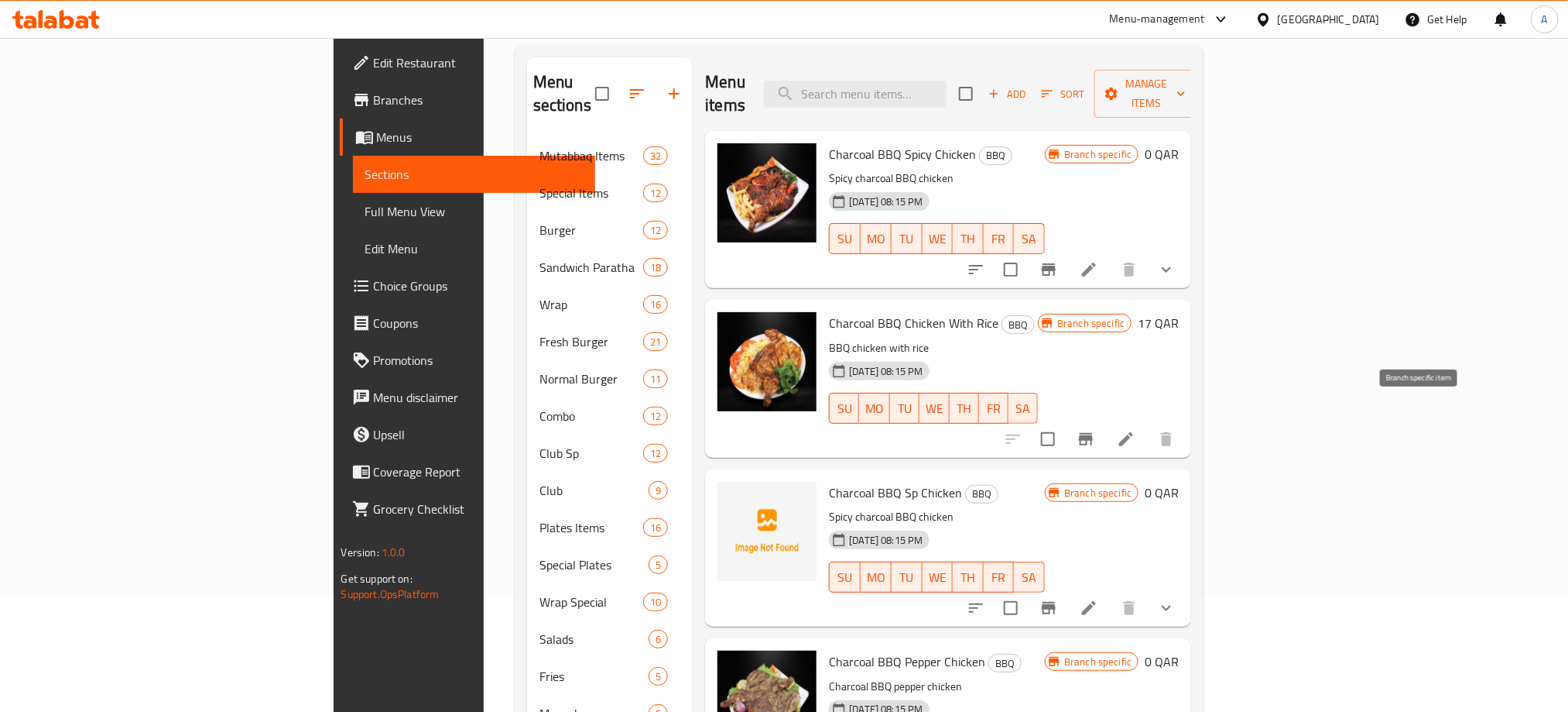
click at [1092, 433] on icon "Branch-specific-item" at bounding box center [1086, 439] width 14 height 12
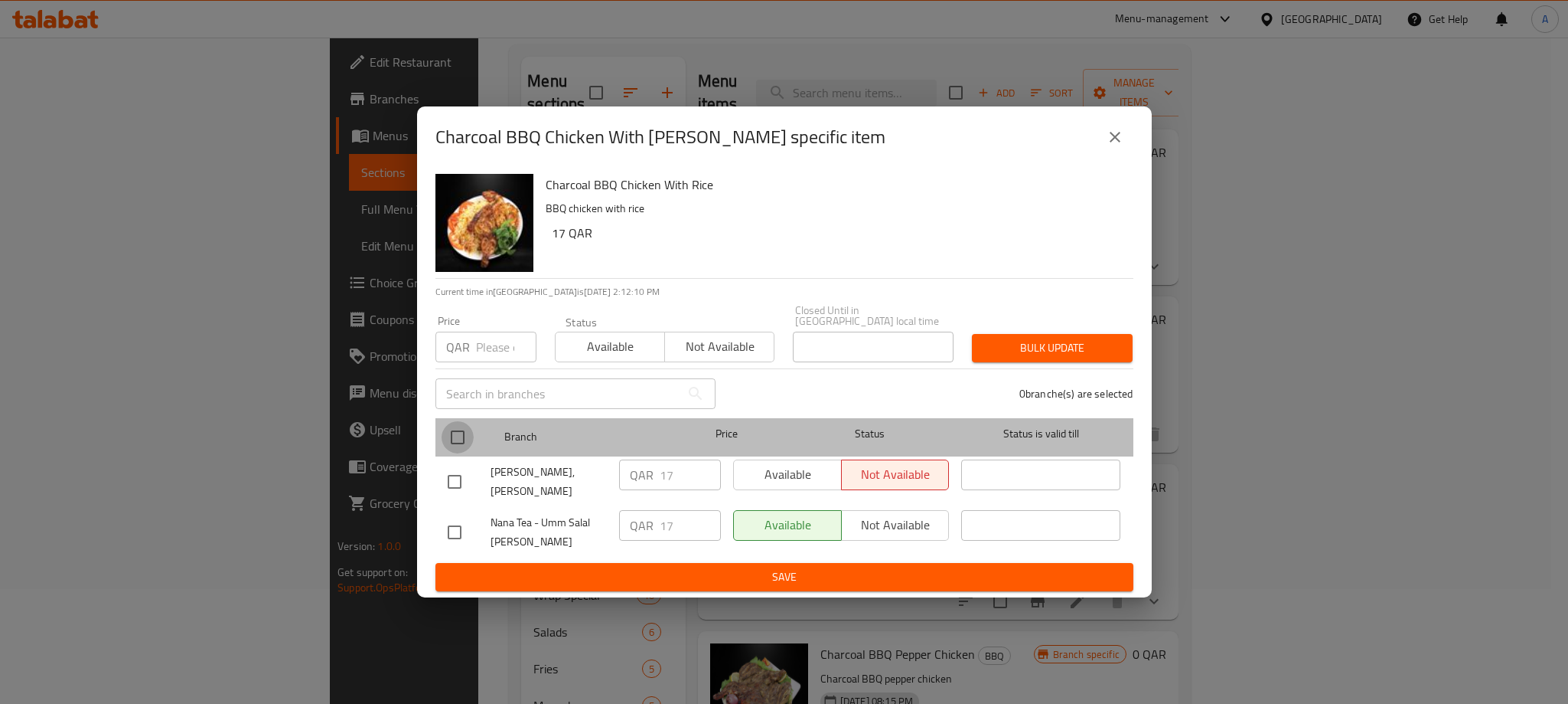
click at [457, 437] on input "checkbox" at bounding box center [457, 437] width 32 height 32
checkbox input "true"
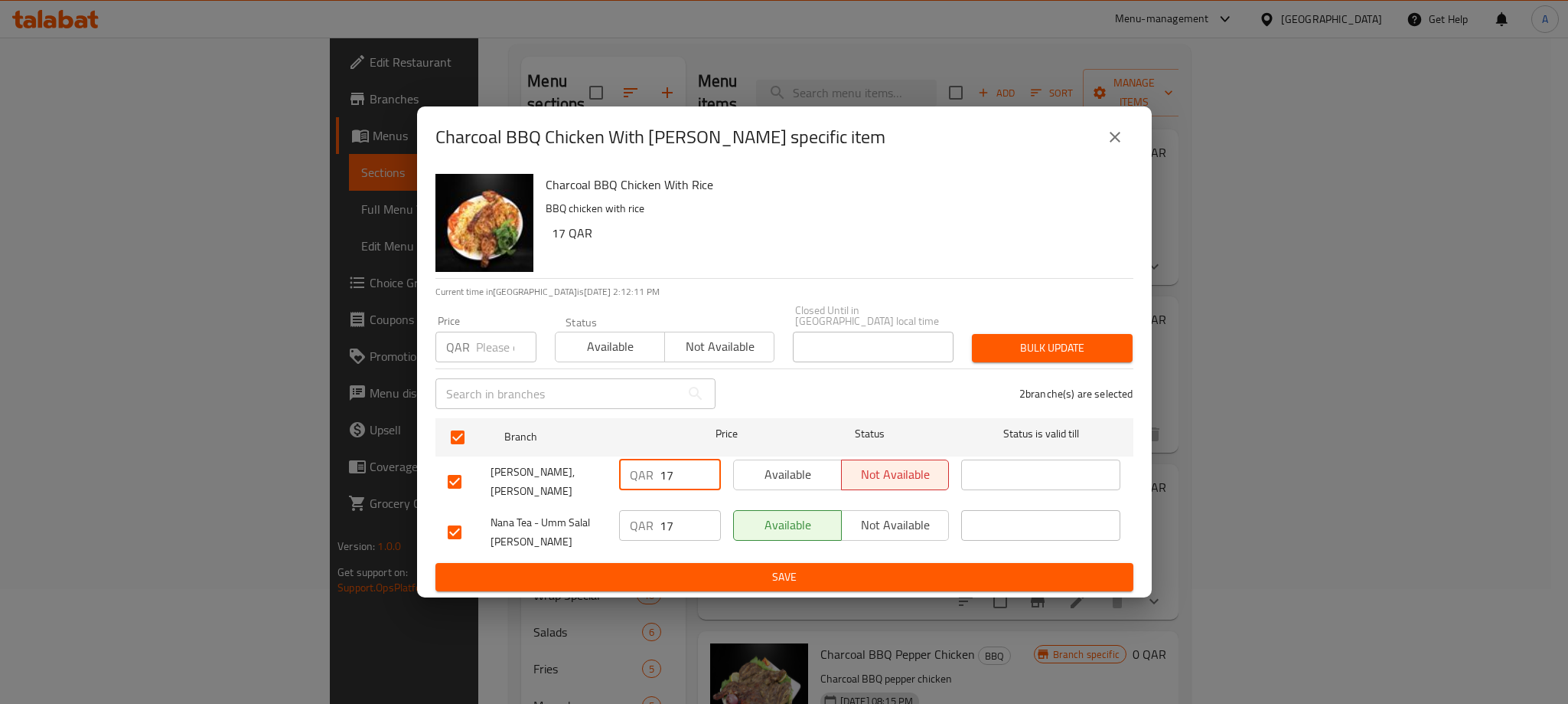
drag, startPoint x: 684, startPoint y: 470, endPoint x: 625, endPoint y: 471, distance: 59.0
click at [625, 471] on div "QAR 17 ​" at bounding box center [670, 474] width 101 height 31
drag, startPoint x: 678, startPoint y: 519, endPoint x: 605, endPoint y: 519, distance: 73.0
click at [605, 519] on div "Nana Tea - Umm Salal Mohammed QAR 17 ​ Available Not available ​" at bounding box center [784, 532] width 686 height 57
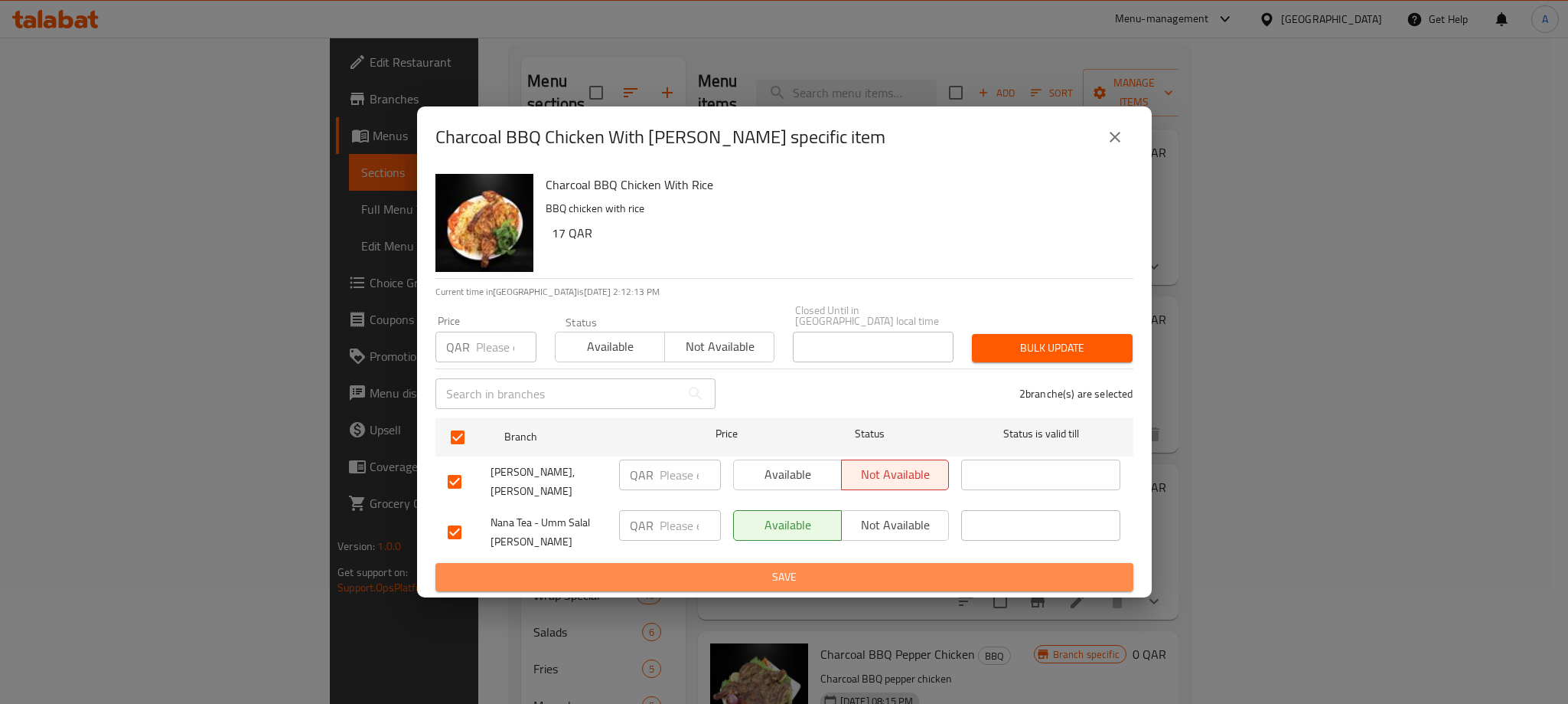
click at [648, 572] on span "Save" at bounding box center [784, 577] width 674 height 19
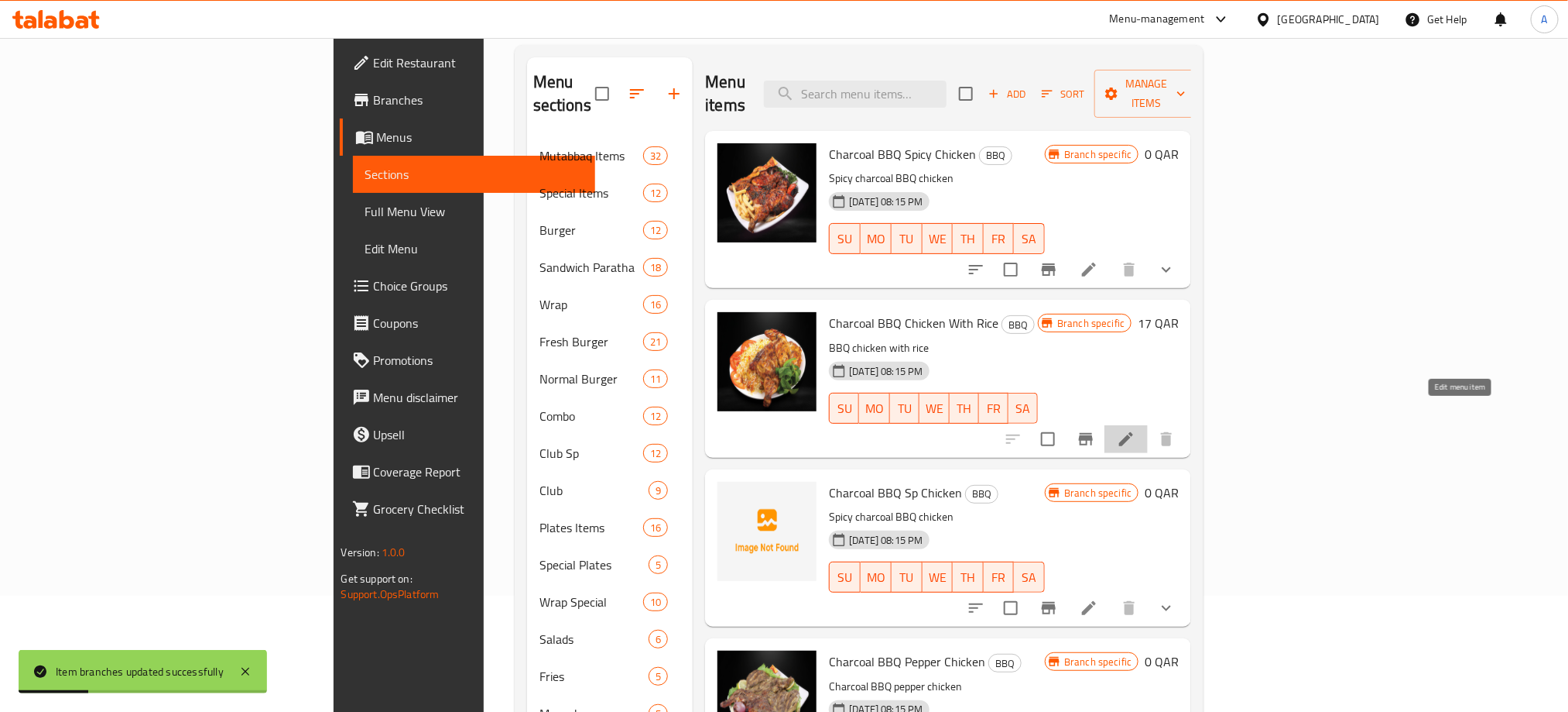
click at [1136, 430] on icon at bounding box center [1125, 439] width 19 height 19
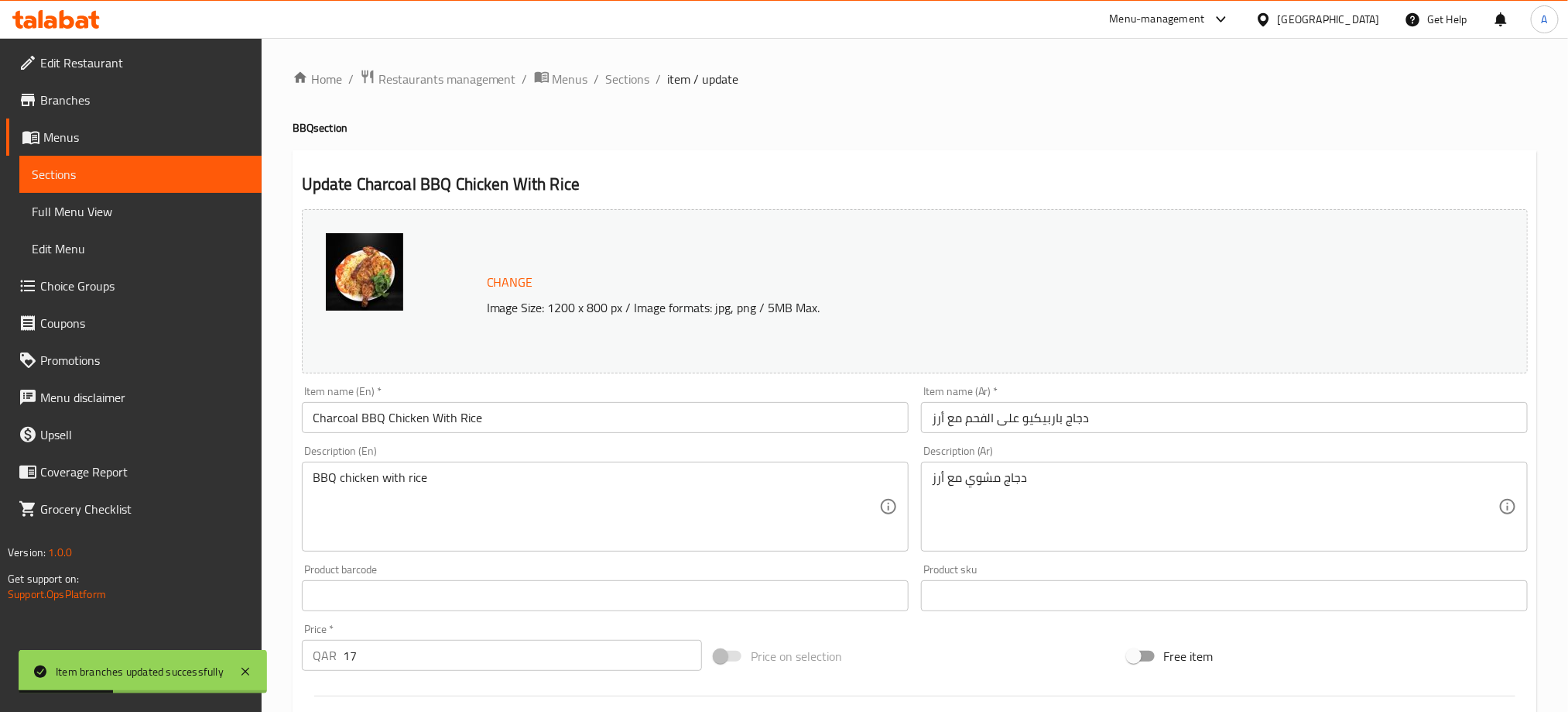
scroll to position [402, 0]
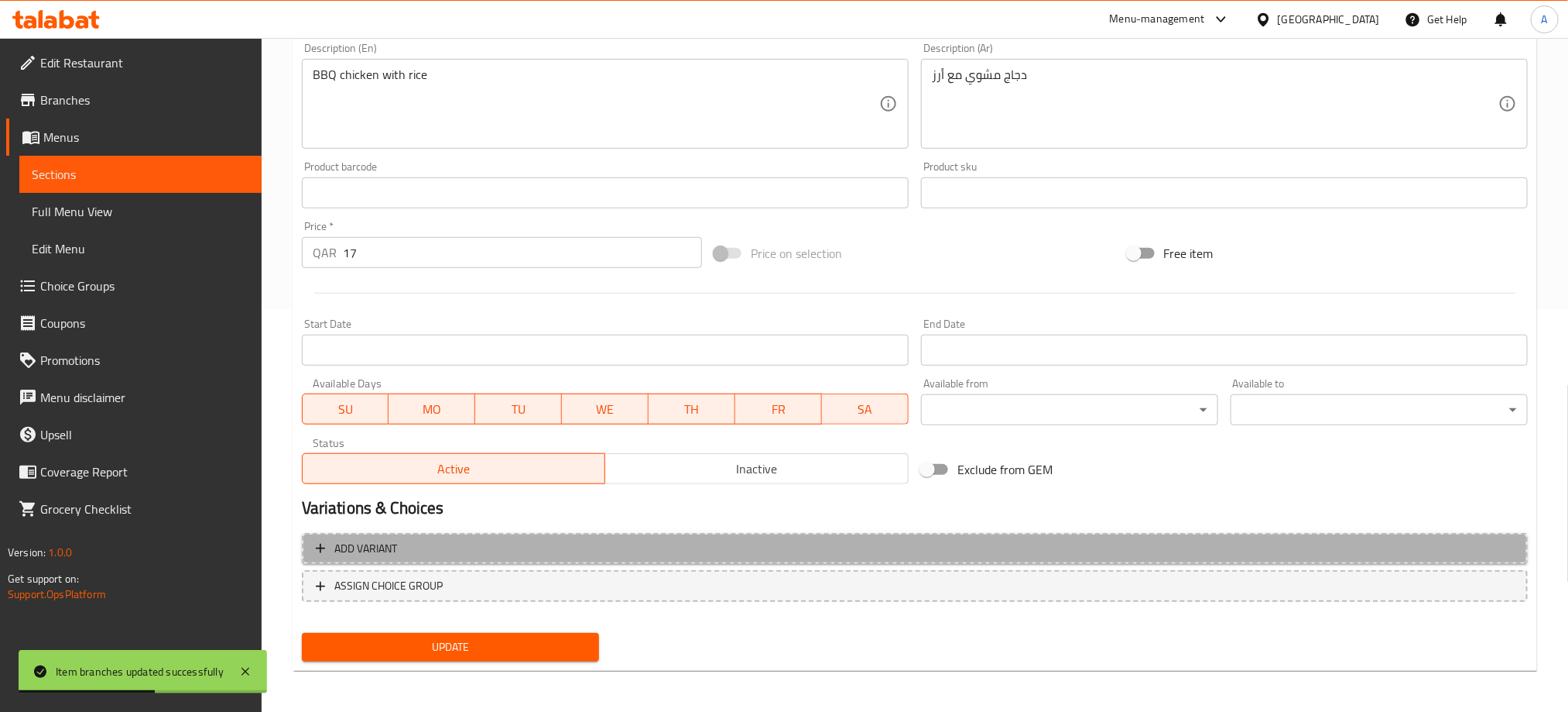
click at [495, 551] on span "Add variant" at bounding box center [914, 548] width 1198 height 19
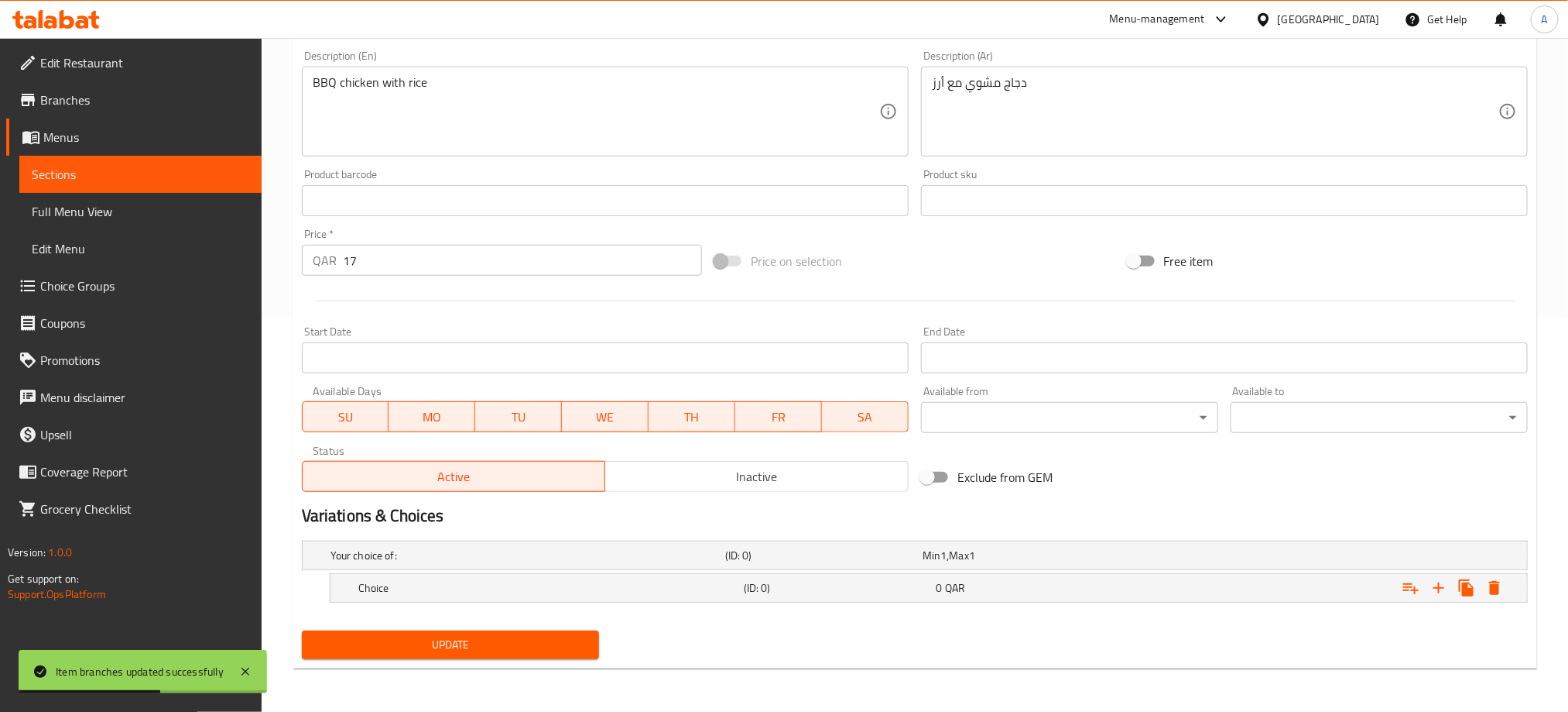
scroll to position [395, 0]
click at [1449, 586] on button "Expand" at bounding box center [1439, 588] width 28 height 28
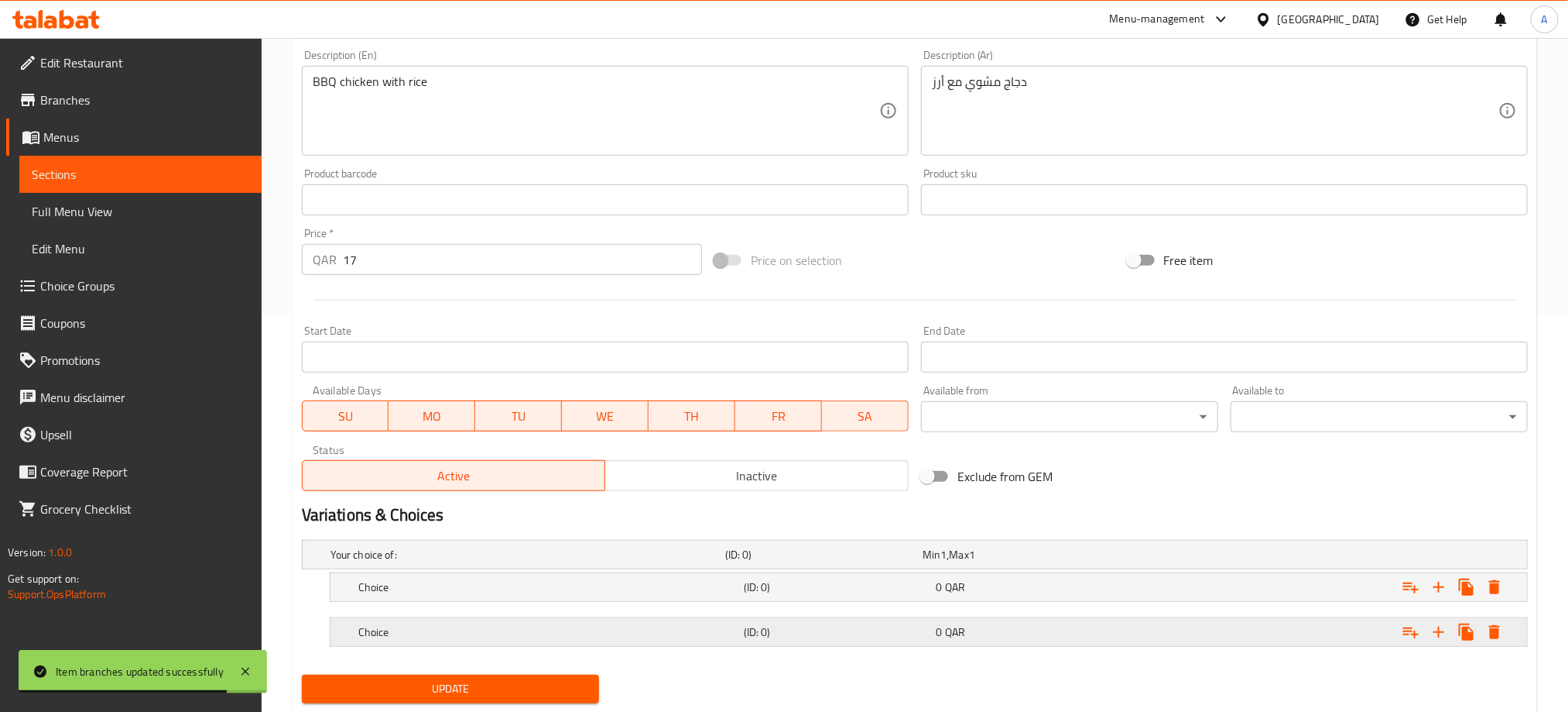
click at [532, 620] on div "Choice (ID: 0) 0 QAR" at bounding box center [933, 632] width 1156 height 34
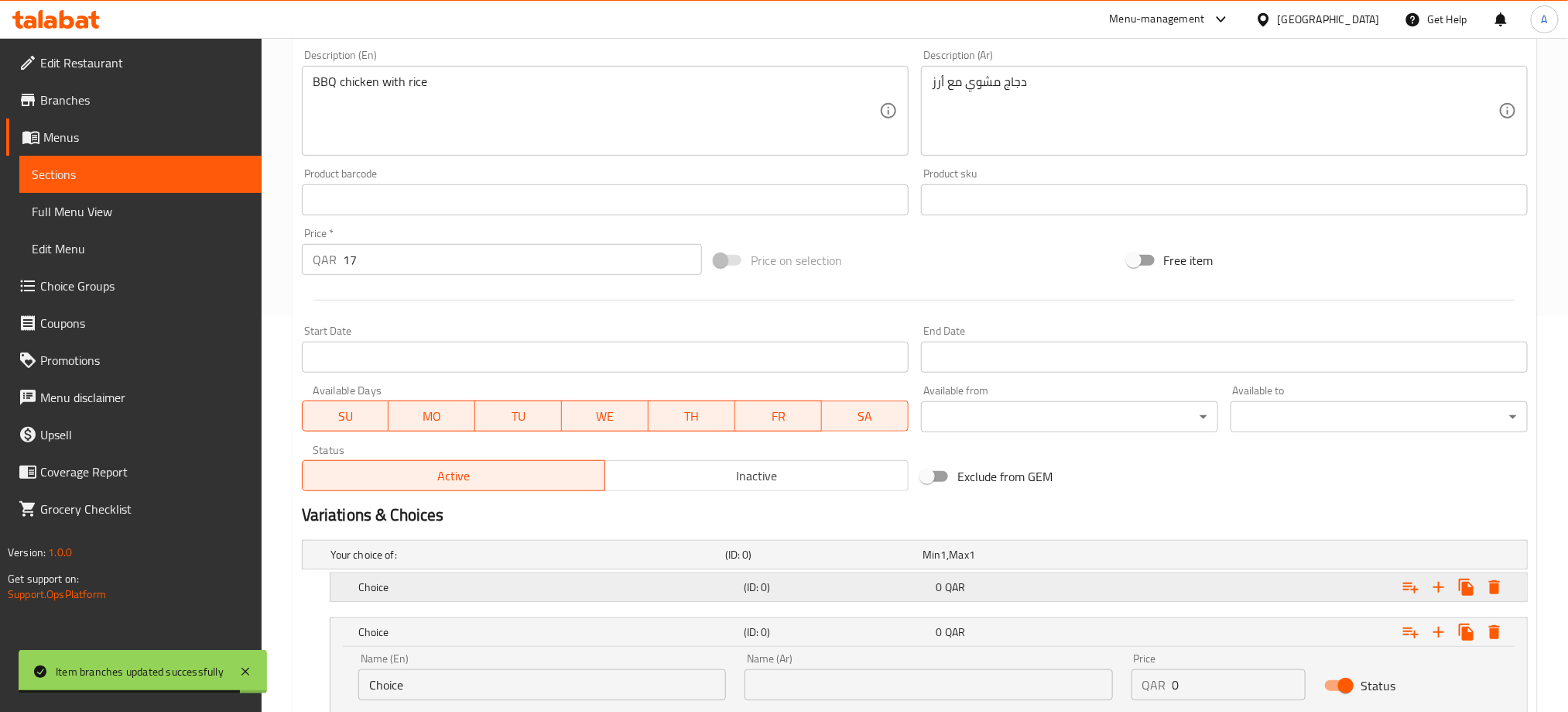
drag, startPoint x: 537, startPoint y: 586, endPoint x: 541, endPoint y: 576, distance: 10.8
click at [538, 581] on h5 "Choice" at bounding box center [547, 587] width 379 height 16
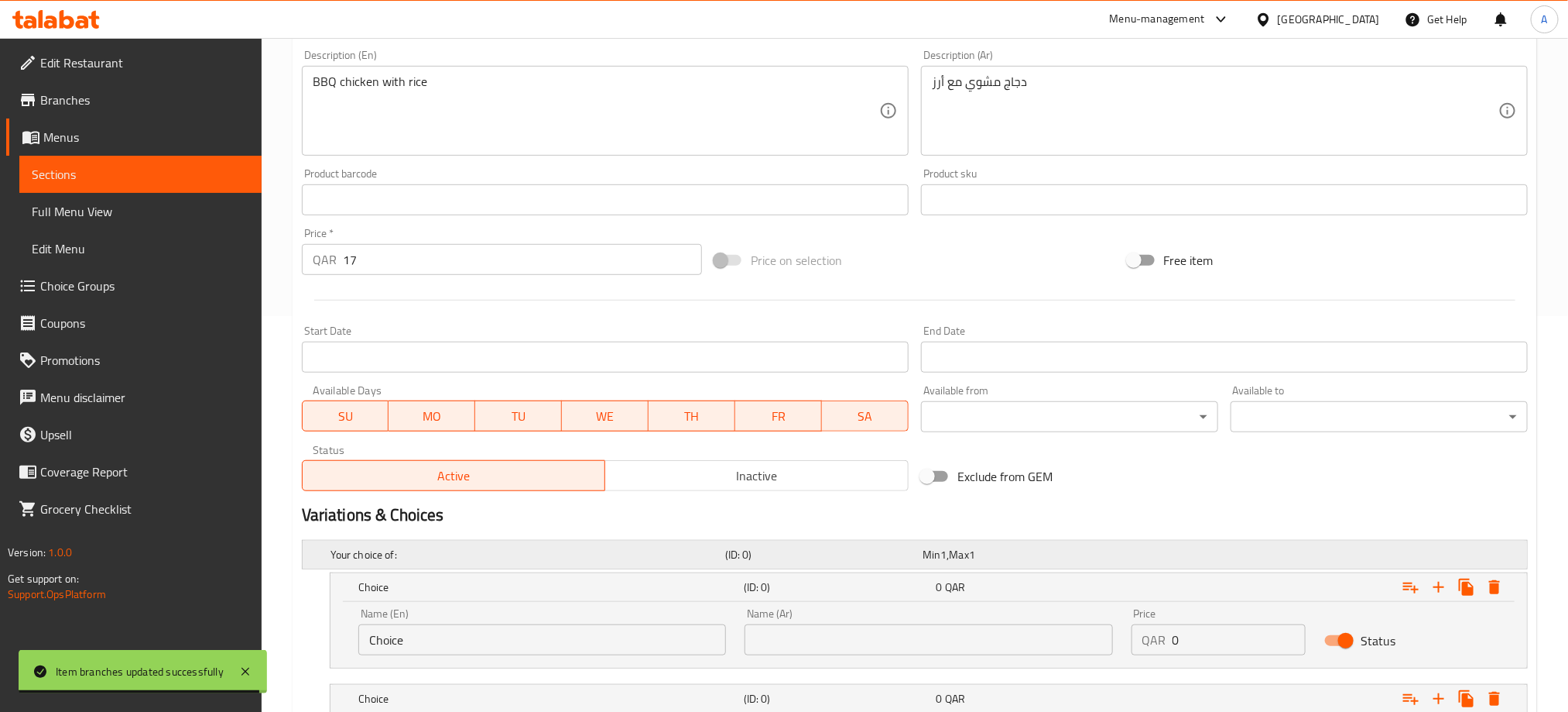
click at [544, 563] on div "Your choice of:" at bounding box center [524, 555] width 395 height 22
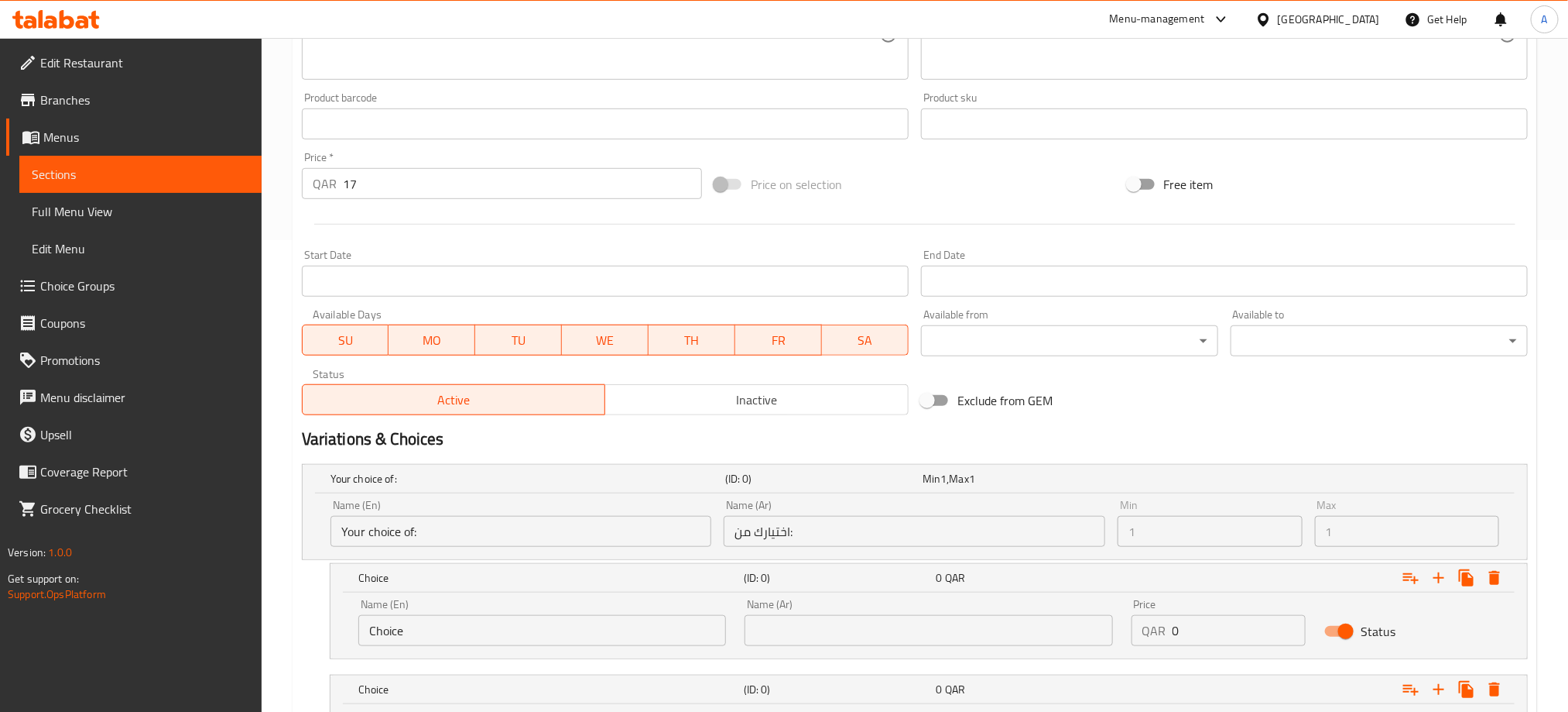
scroll to position [512, 0]
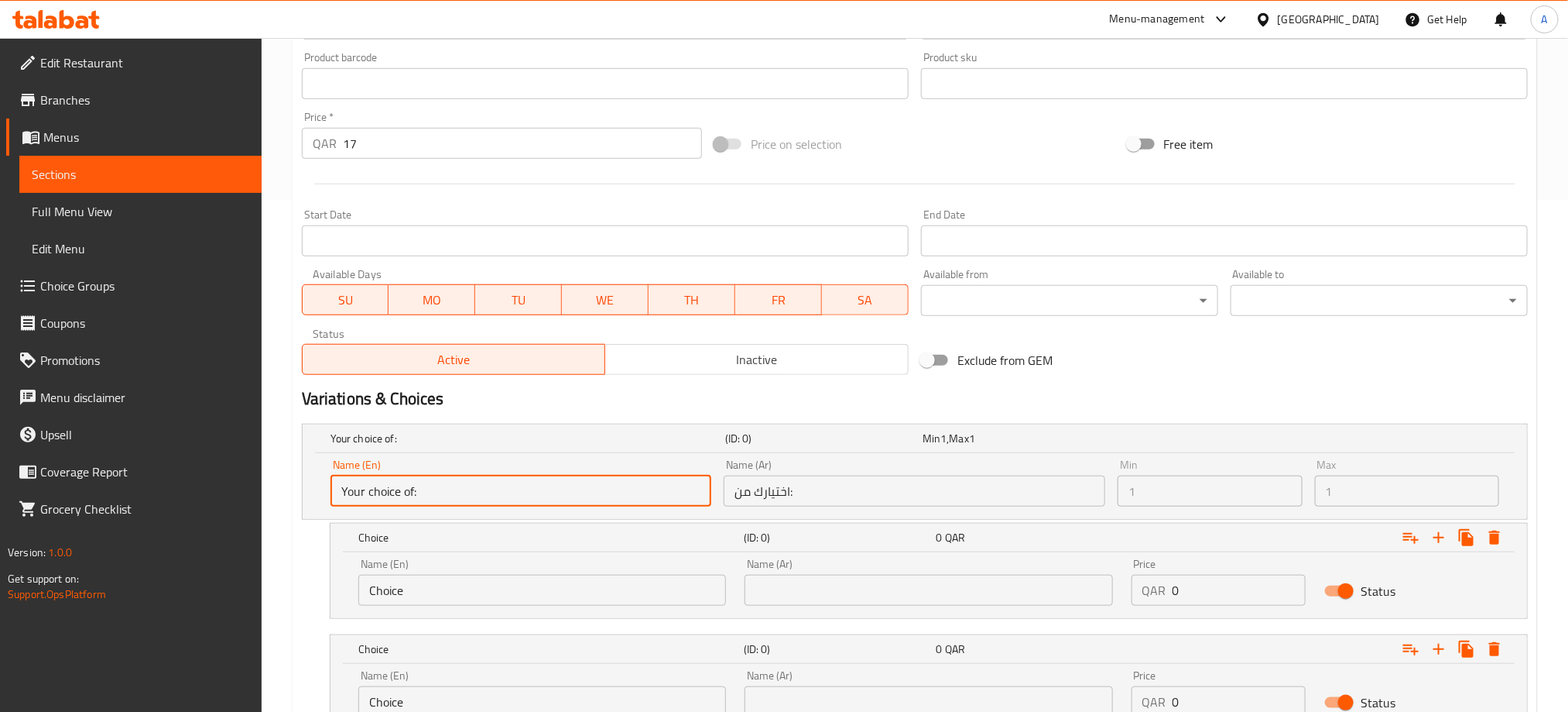
click at [501, 491] on input "Your choice of:" at bounding box center [521, 491] width 382 height 31
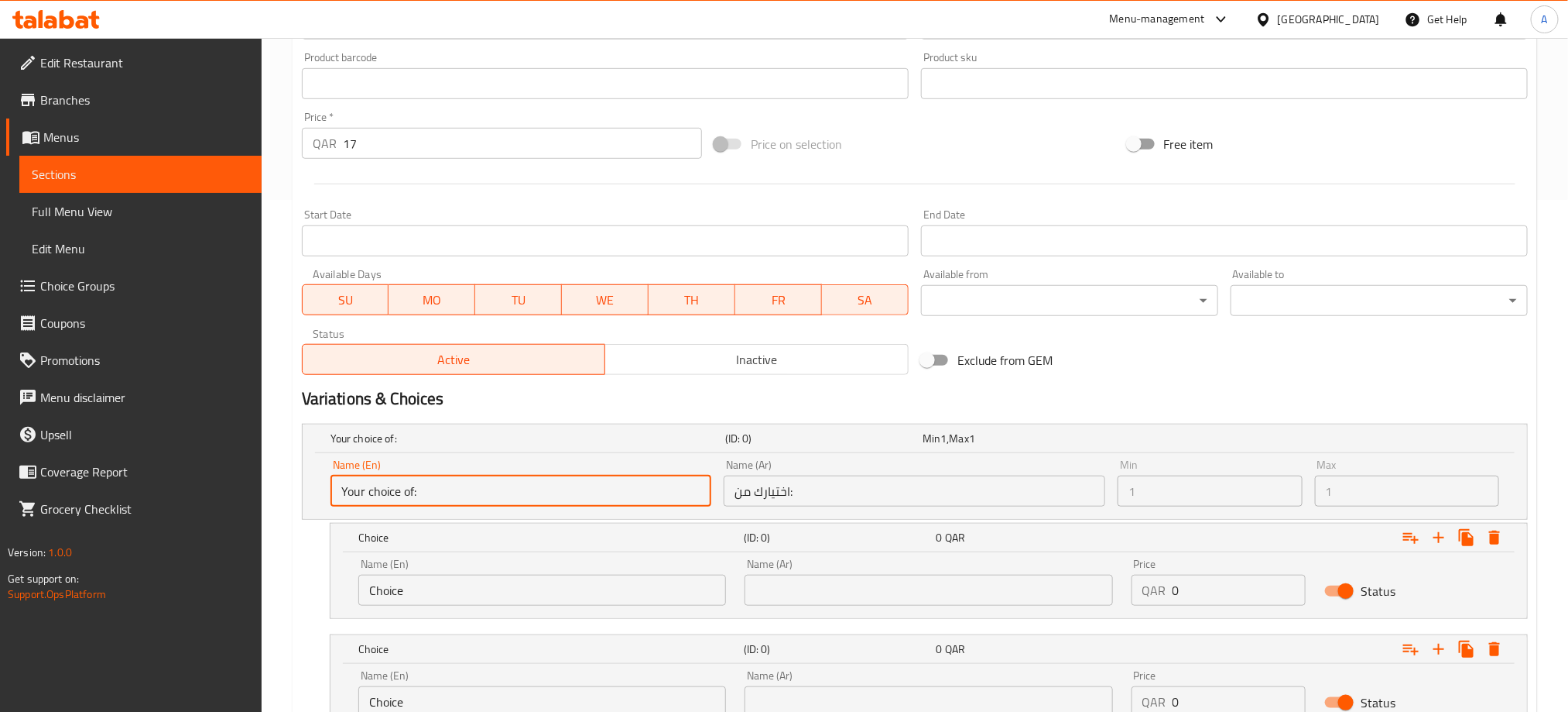
click at [501, 491] on input "Your choice of:" at bounding box center [521, 491] width 382 height 31
click at [412, 486] on input "Your choice of:" at bounding box center [521, 491] width 382 height 31
click at [434, 579] on input "Choice" at bounding box center [542, 590] width 368 height 31
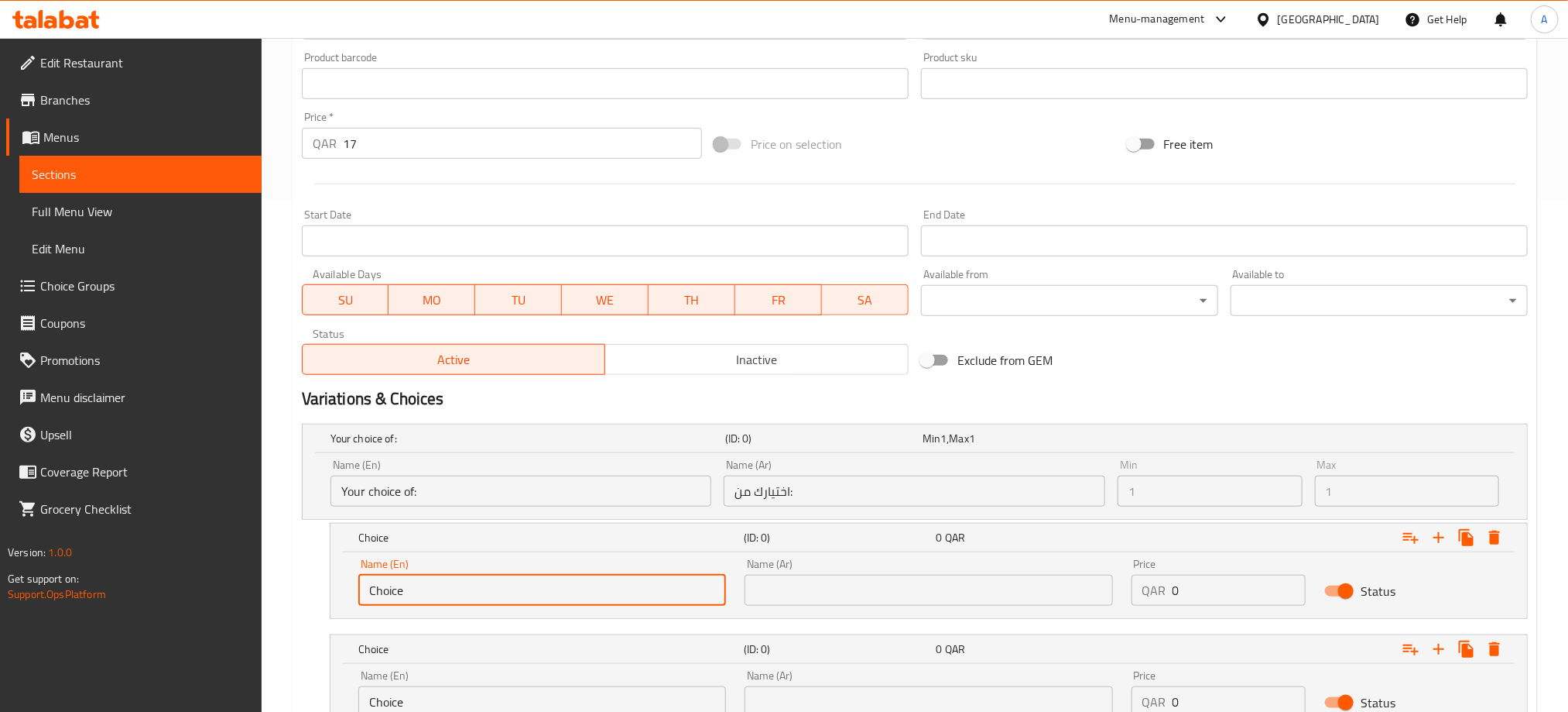
click at [434, 579] on input "Choice" at bounding box center [542, 590] width 368 height 31
type input "Half chicken"
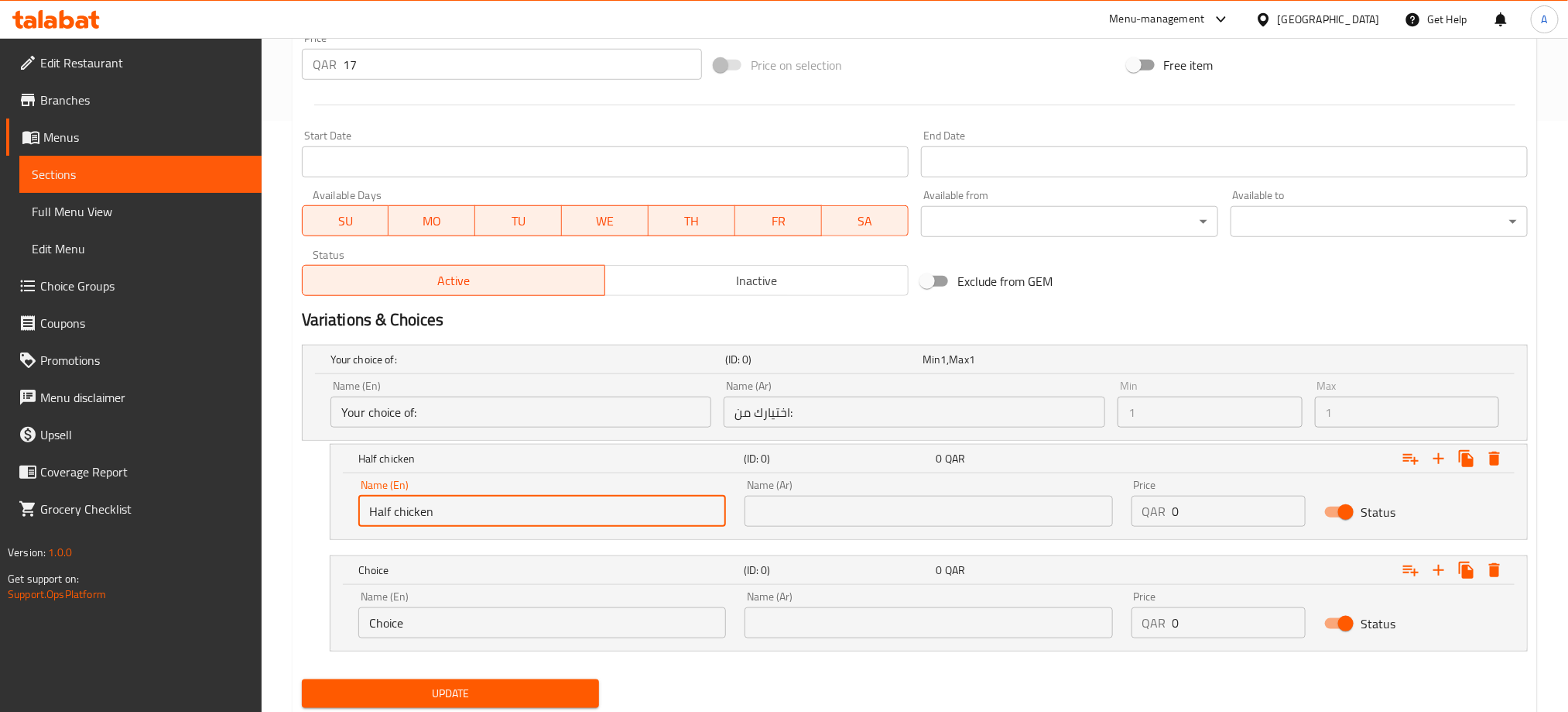
scroll to position [628, 0]
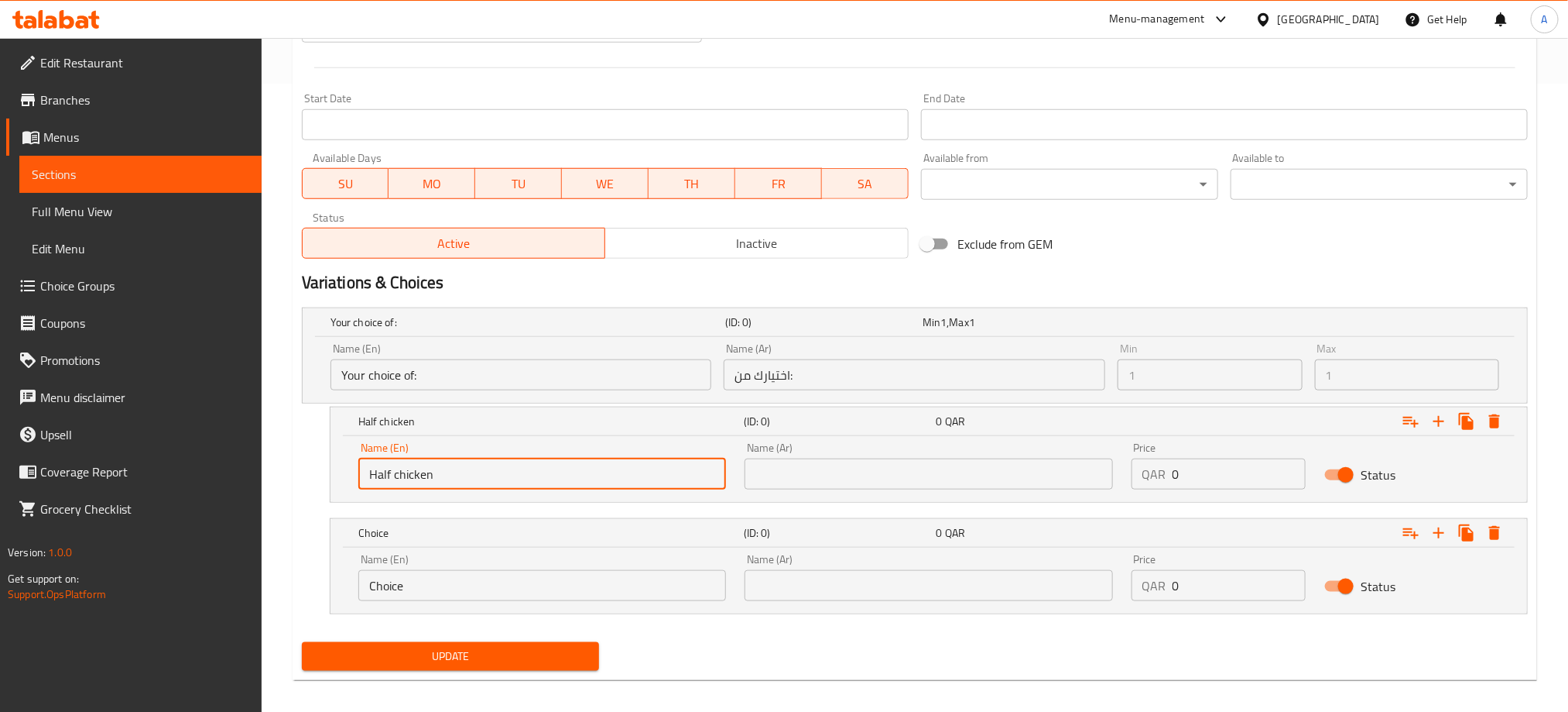
click at [451, 581] on input "Choice" at bounding box center [542, 585] width 368 height 31
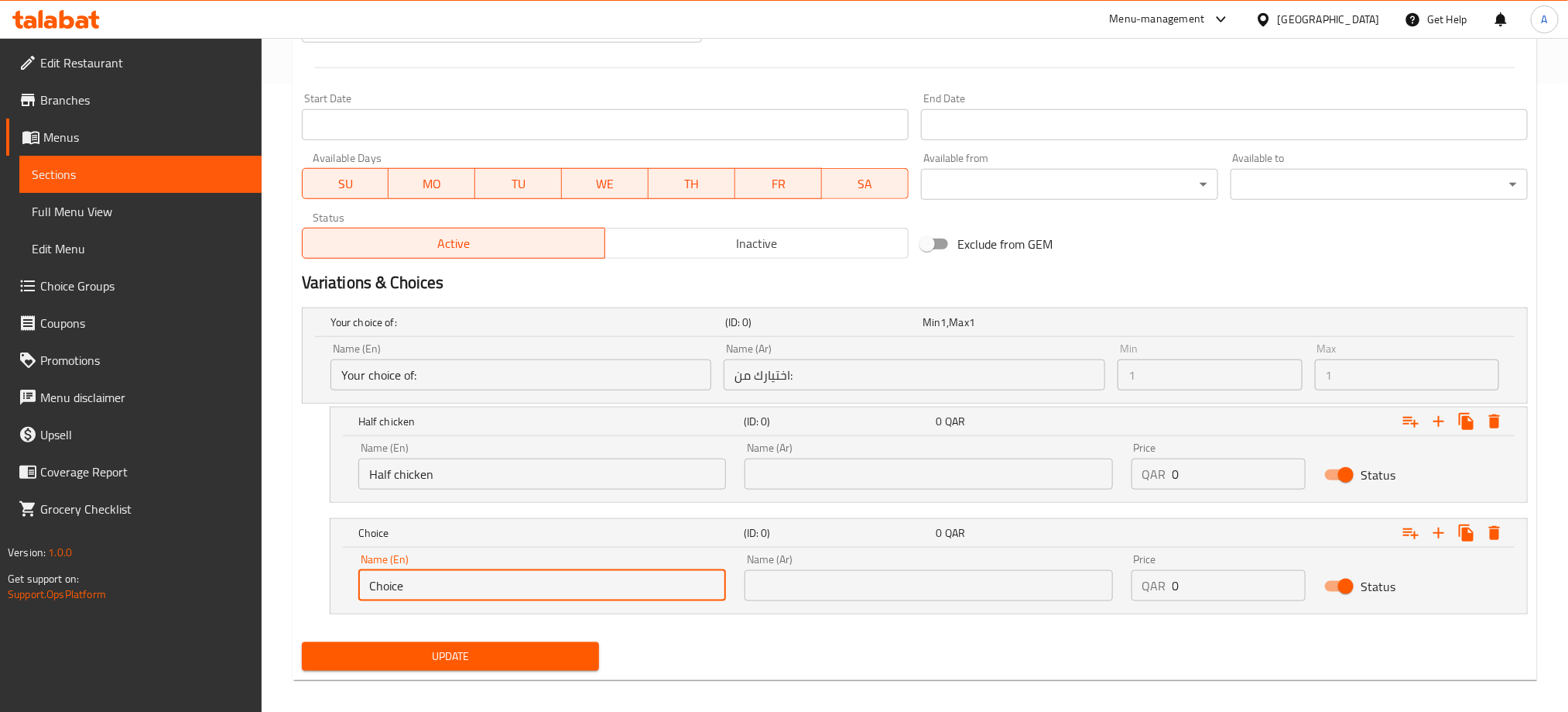
click at [451, 581] on input "Choice" at bounding box center [542, 585] width 368 height 31
type input "whole chicken"
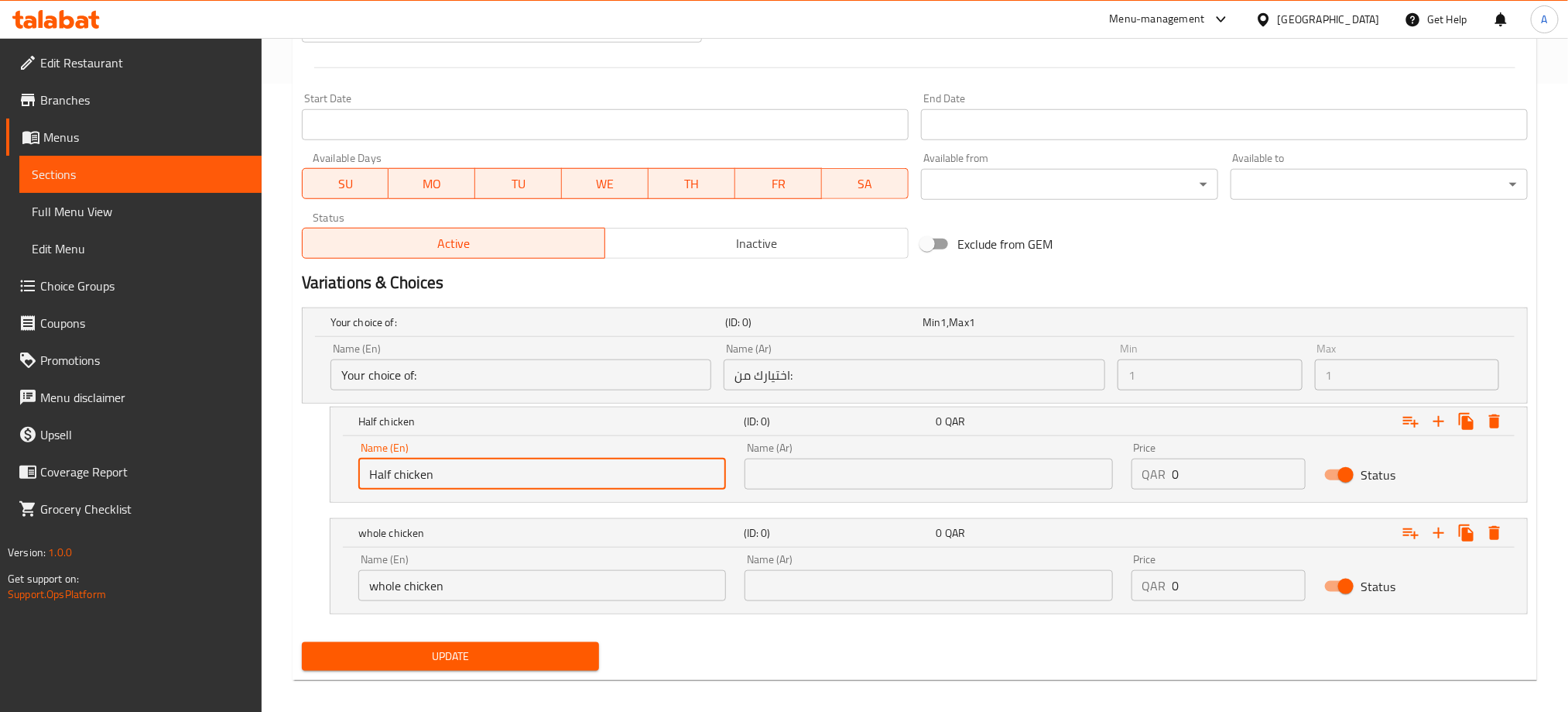
click at [492, 475] on input "Half chicken" at bounding box center [542, 473] width 368 height 31
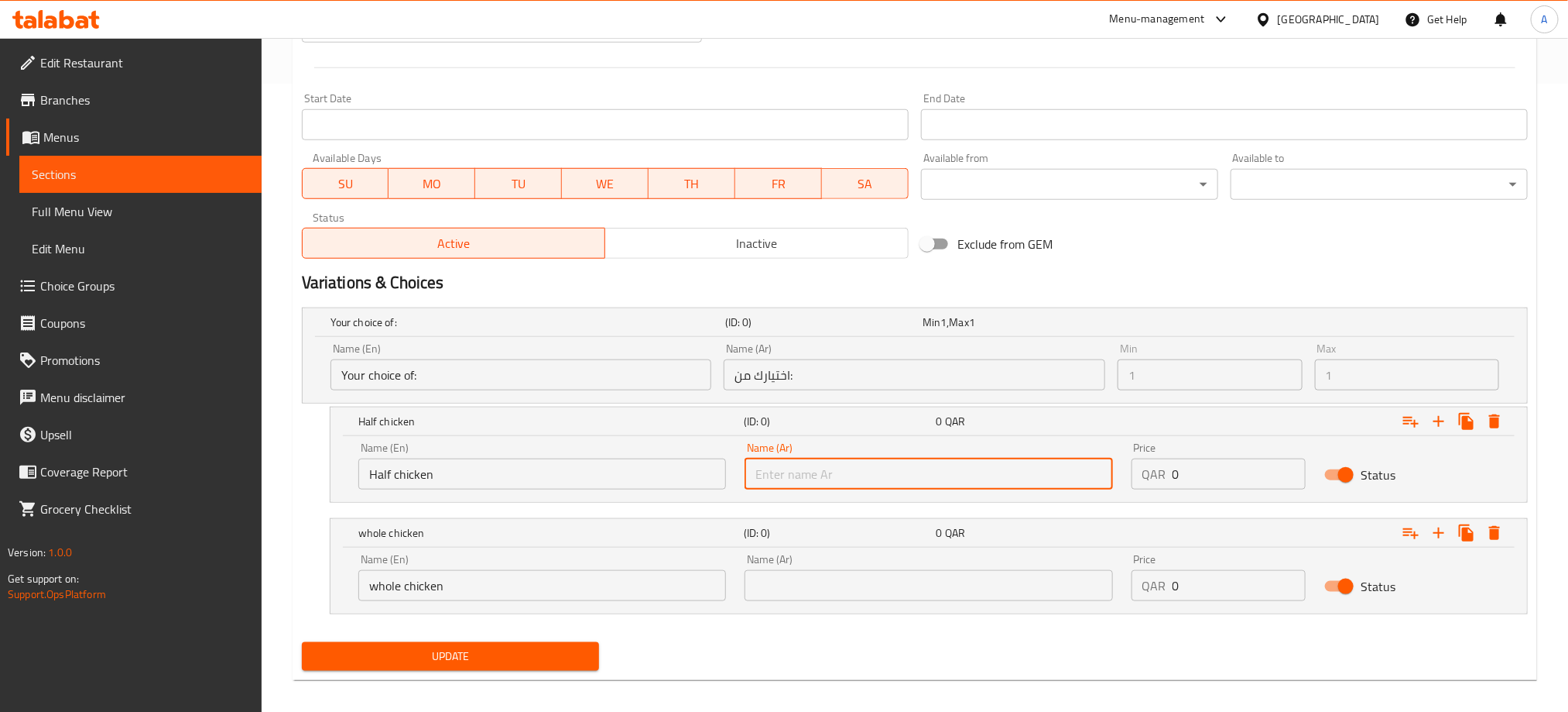
click at [838, 481] on input "text" at bounding box center [928, 473] width 368 height 31
type input "]"
type input "k"
type input "نصف دجاجة"
click at [775, 477] on input "نصف دجاجة" at bounding box center [928, 473] width 368 height 31
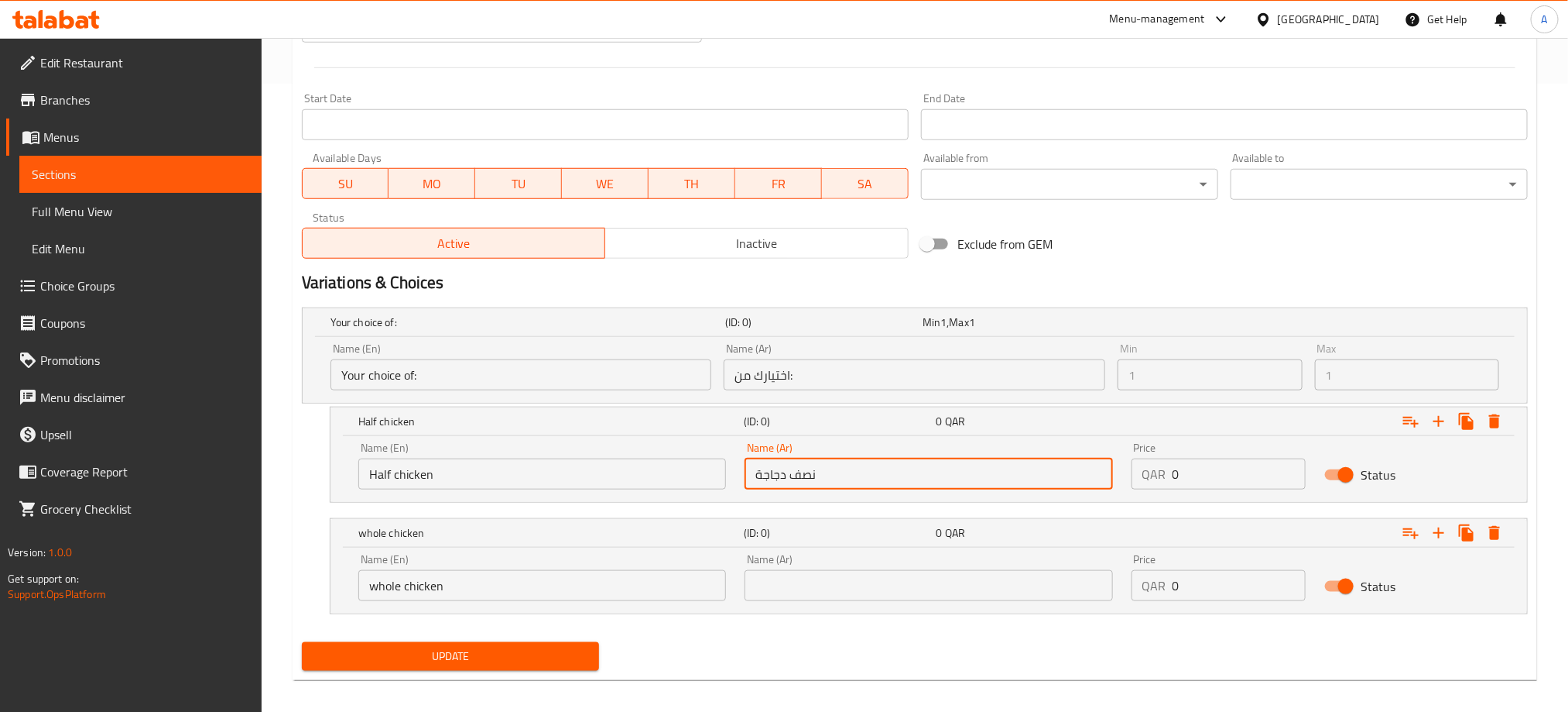
click at [775, 477] on input "نصف دجاجة" at bounding box center [928, 473] width 368 height 31
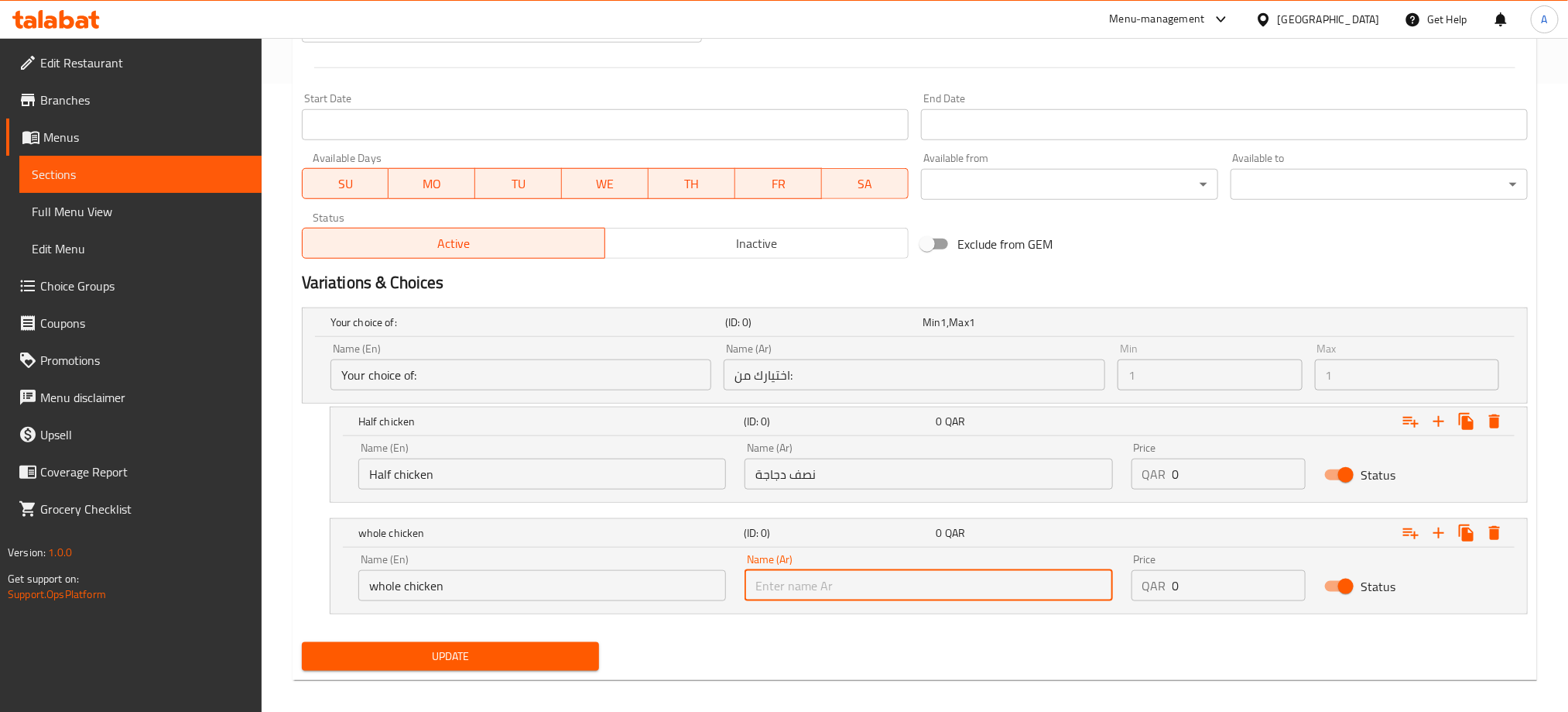
paste input "دجاجة"
click at [804, 586] on input "text" at bounding box center [928, 585] width 368 height 31
type input "دجاجة كاملة"
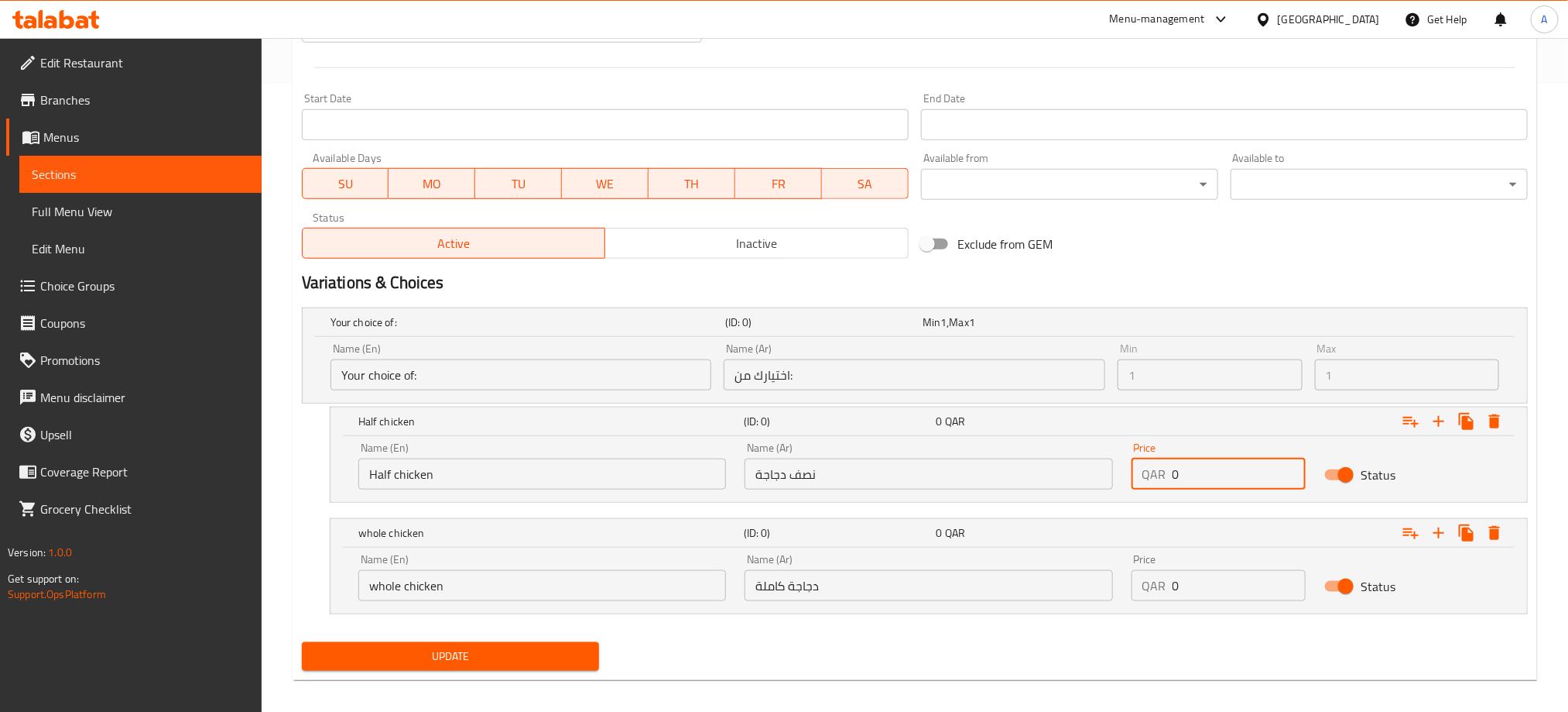
drag, startPoint x: 1203, startPoint y: 476, endPoint x: 1134, endPoint y: 471, distance: 69.2
click at [1134, 471] on div "QAR 0 Price" at bounding box center [1219, 473] width 175 height 31
type input "16"
drag, startPoint x: 1190, startPoint y: 578, endPoint x: 1134, endPoint y: 582, distance: 56.1
click at [1134, 582] on div "QAR 0 Price" at bounding box center [1219, 585] width 175 height 31
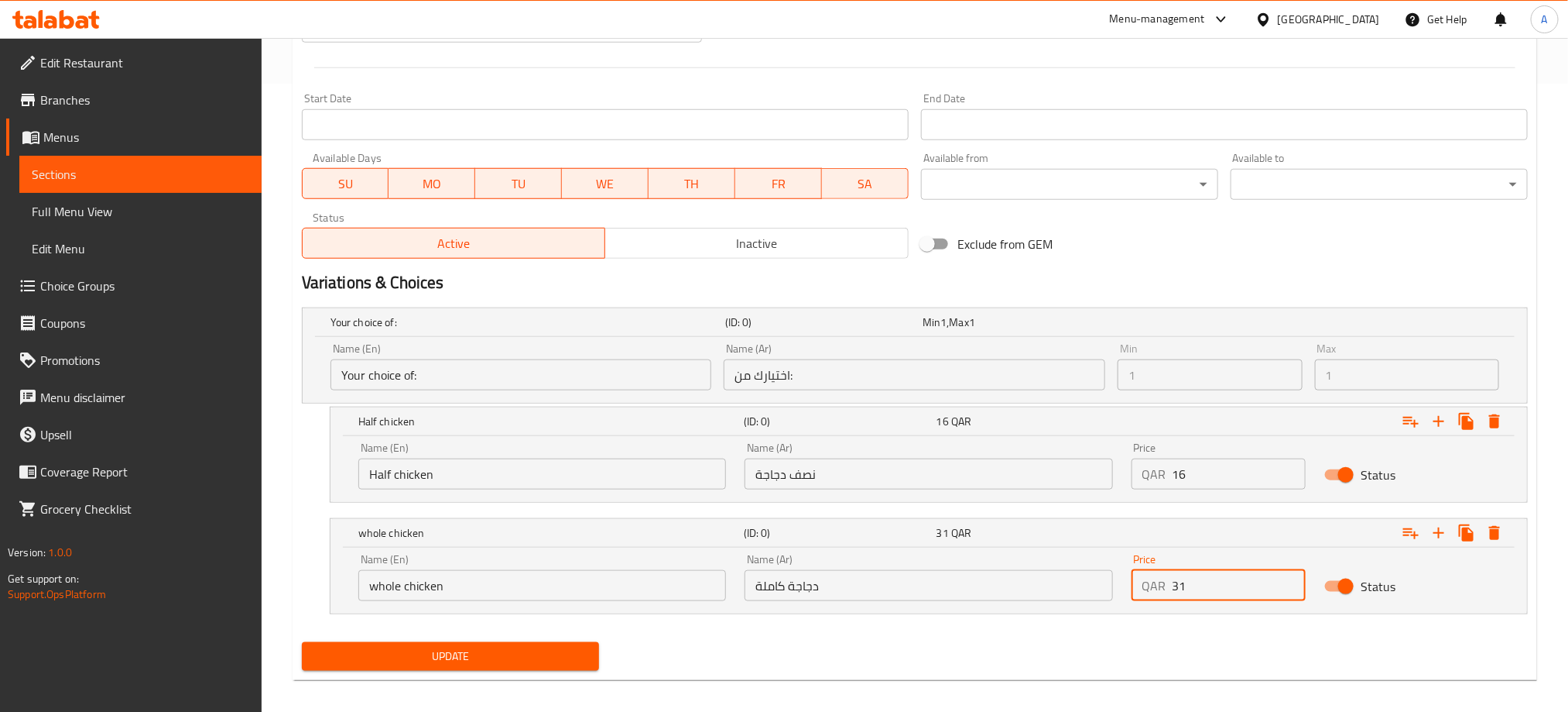
type input "31"
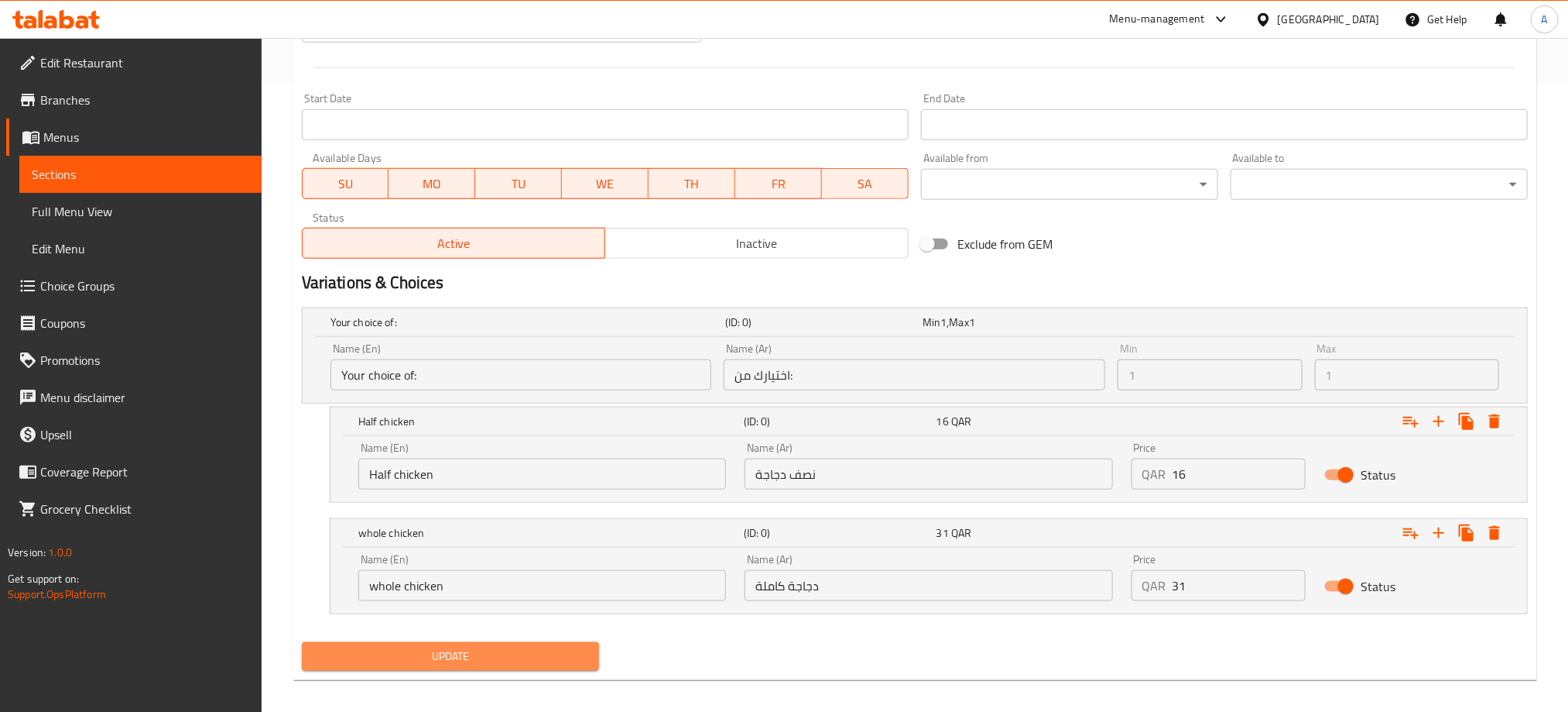
click at [574, 646] on button "Update" at bounding box center [450, 656] width 297 height 28
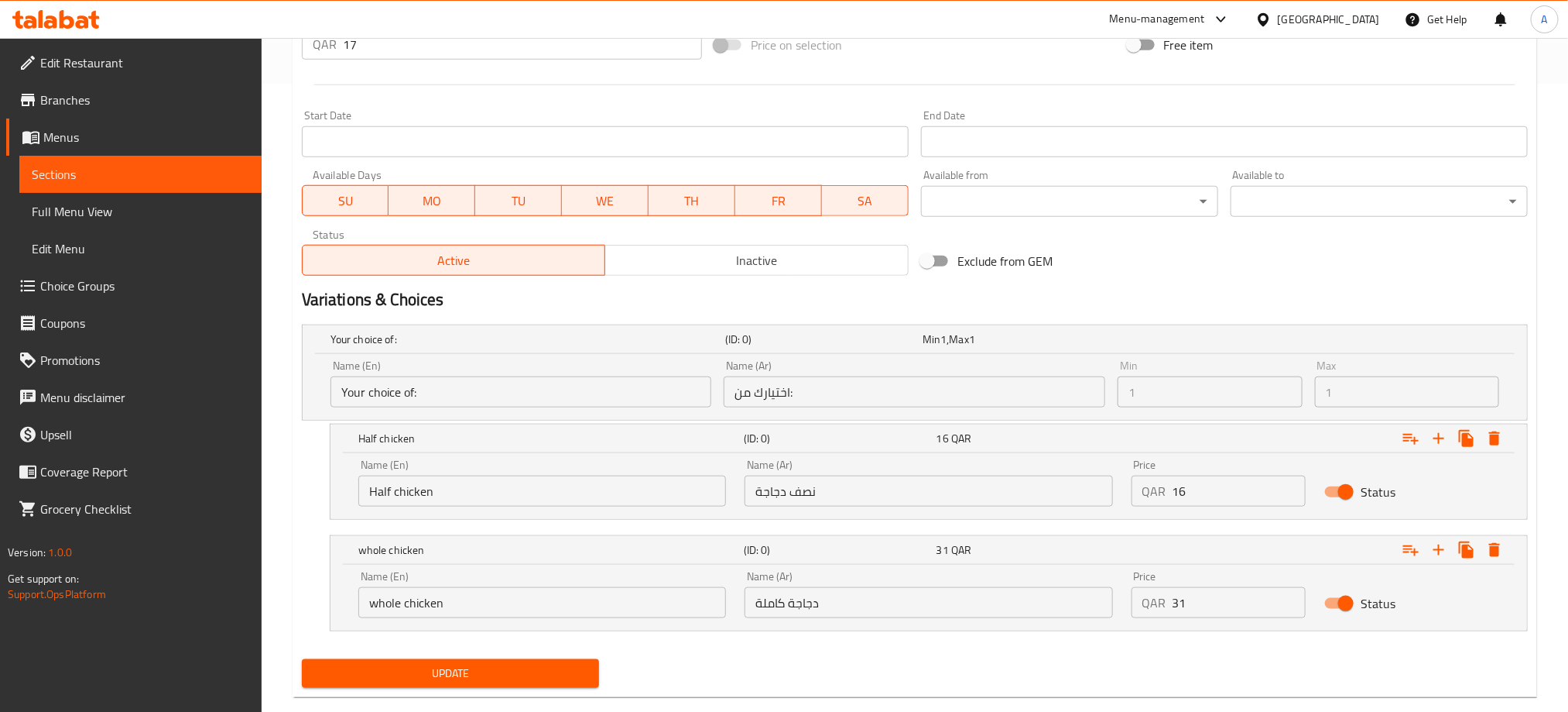
scroll to position [124, 0]
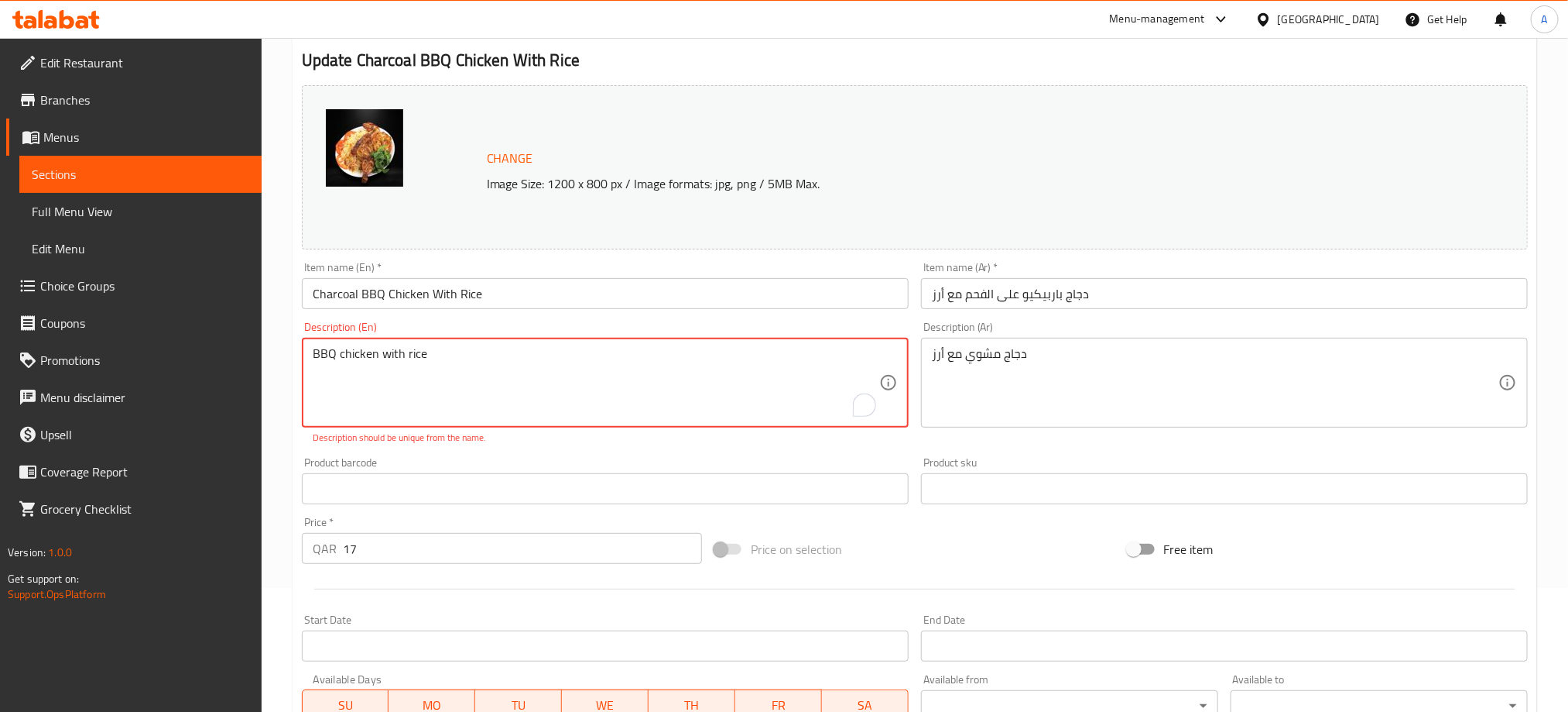
click at [360, 352] on textarea "BBQ chicken with rice" at bounding box center [596, 382] width 567 height 73
click at [363, 353] on textarea "BBQ chicken with rice" at bounding box center [596, 382] width 567 height 73
click at [370, 360] on textarea "BBQ chicken with rice" at bounding box center [596, 382] width 567 height 73
click at [381, 358] on textarea "BBQ chicken with rice" at bounding box center [596, 382] width 567 height 73
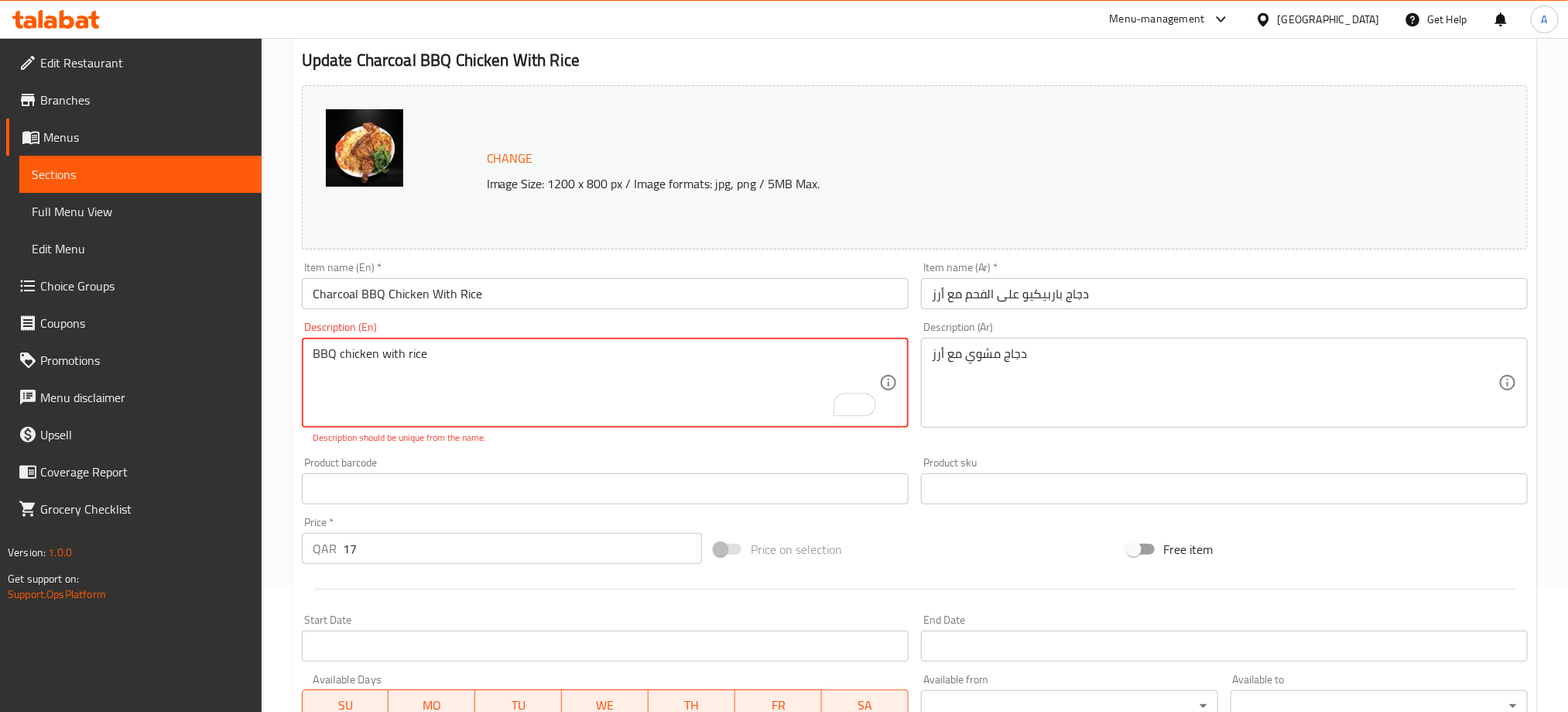
click at [381, 358] on textarea "BBQ chicken with rice" at bounding box center [596, 382] width 567 height 73
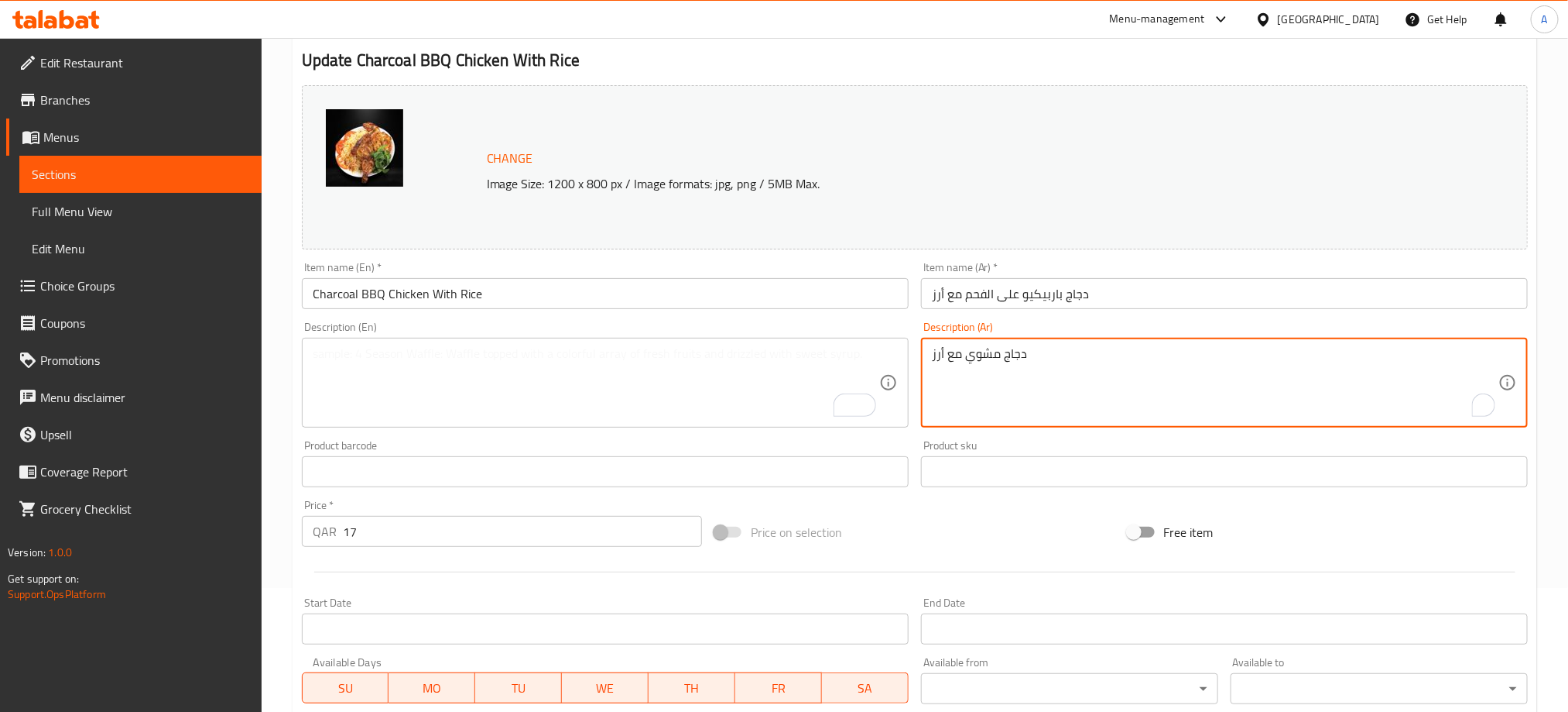
click at [973, 354] on textarea "دجاج مشوي مع أرز" at bounding box center [1214, 382] width 567 height 73
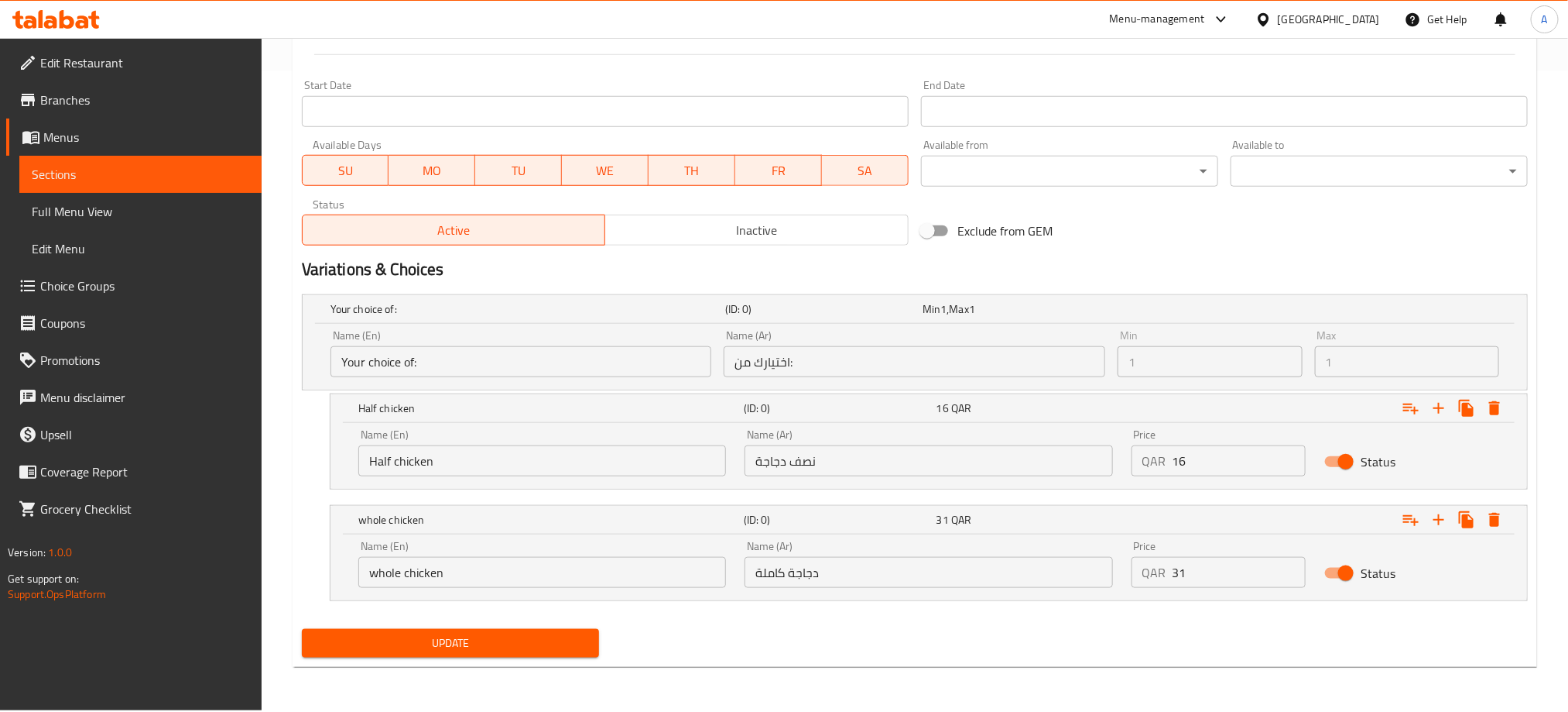
click at [535, 648] on span "Update" at bounding box center [450, 643] width 272 height 19
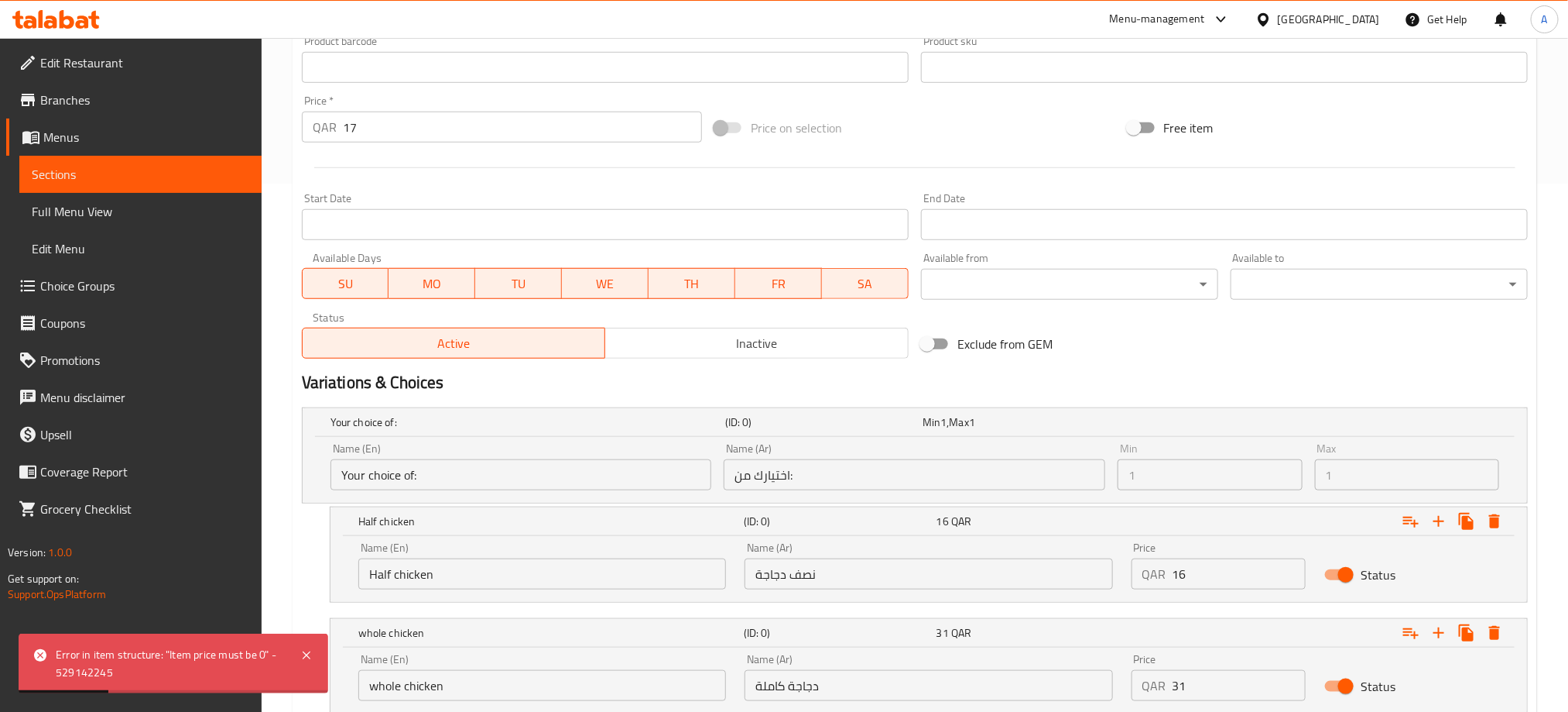
scroll to position [409, 0]
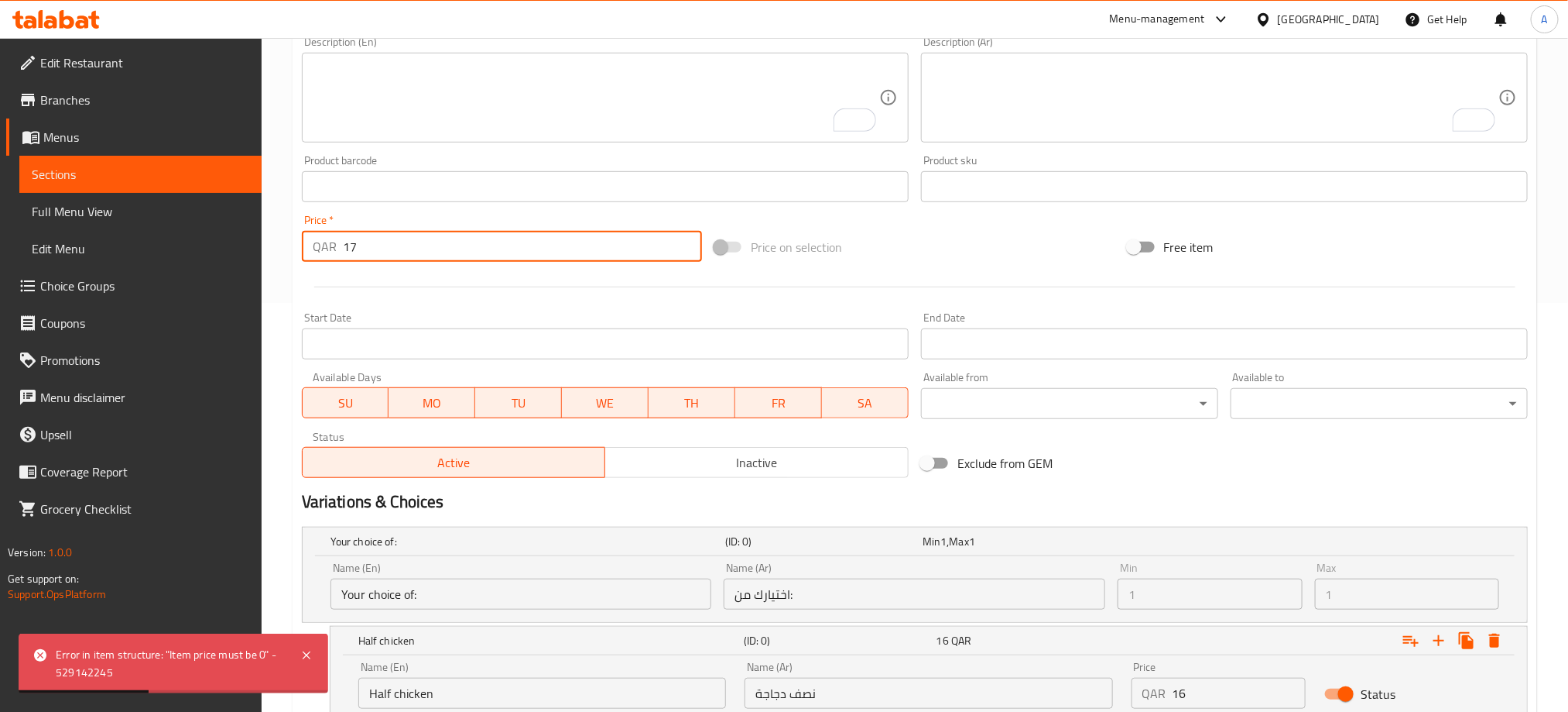
drag, startPoint x: 422, startPoint y: 249, endPoint x: 261, endPoint y: 251, distance: 161.0
click at [261, 251] on div "Edit Restaurant Branches Menus Sections Full Menu View Edit Menu Choice Groups …" at bounding box center [784, 286] width 1568 height 1313
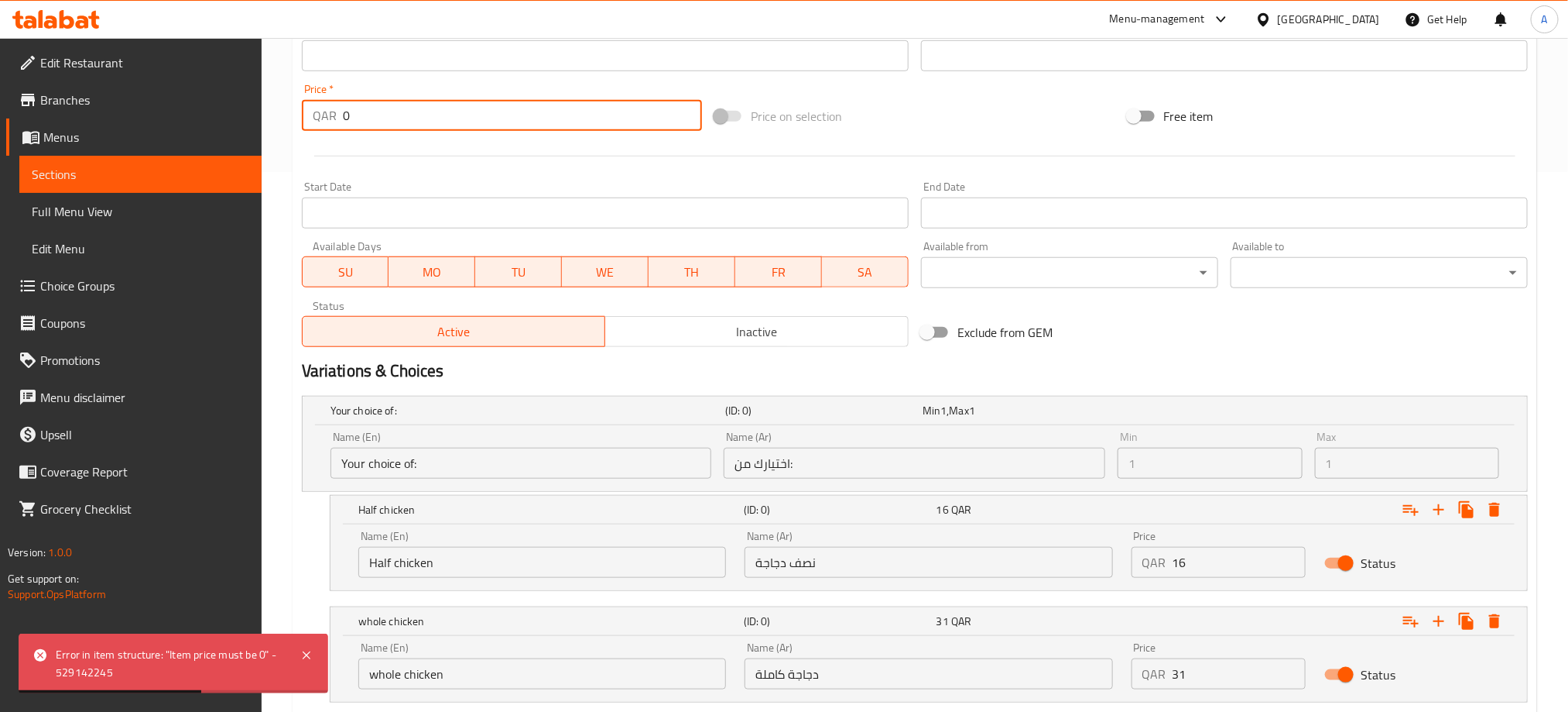
scroll to position [641, 0]
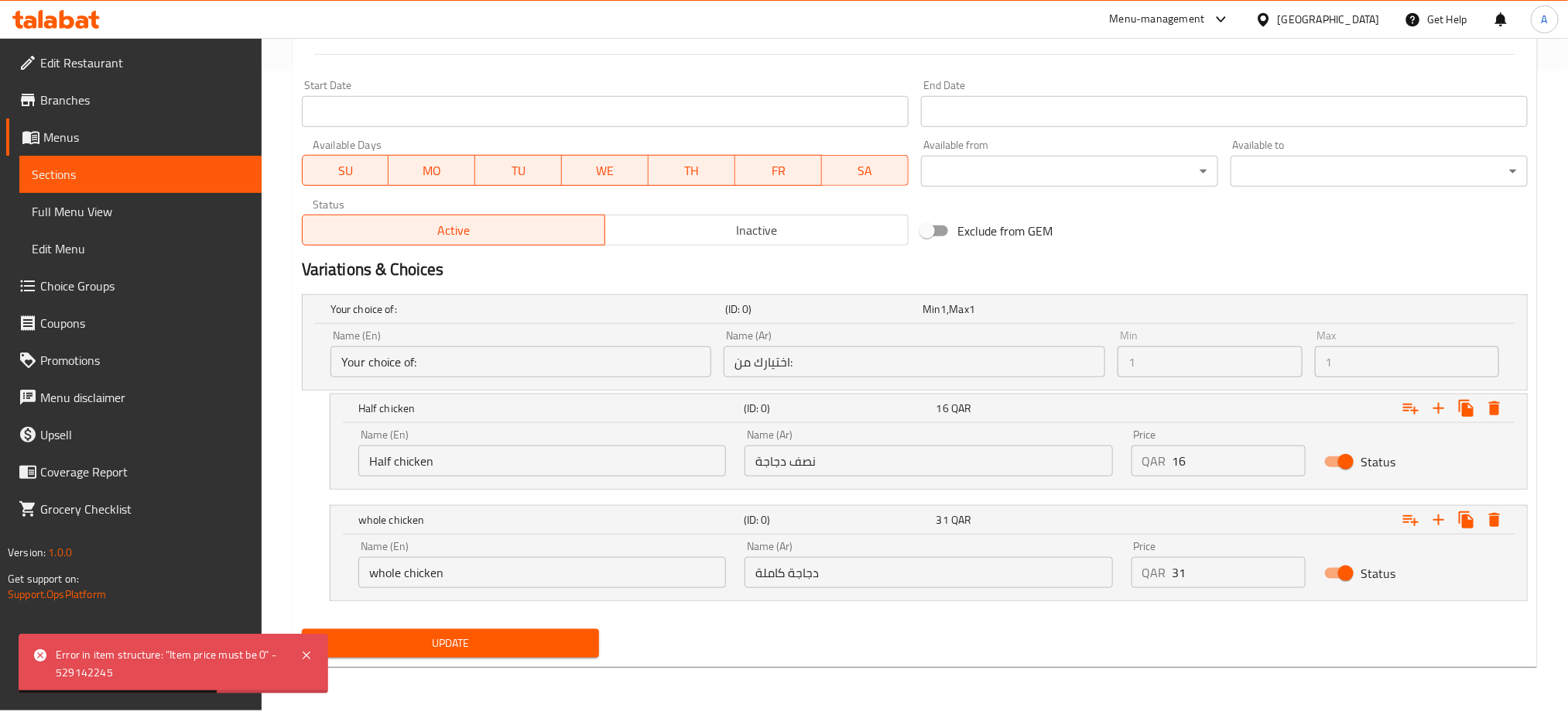
type input "0"
click at [481, 646] on span "Update" at bounding box center [450, 643] width 272 height 19
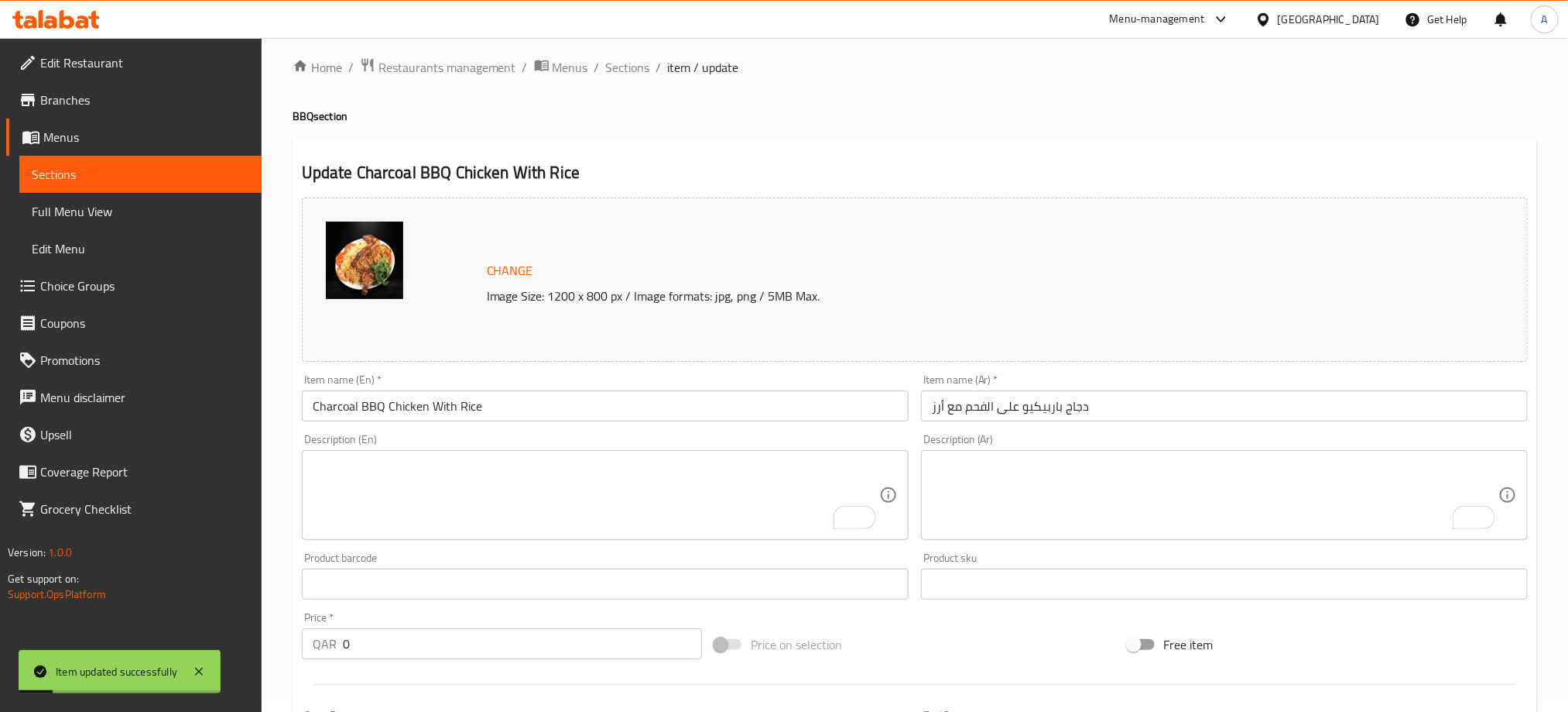
scroll to position [0, 0]
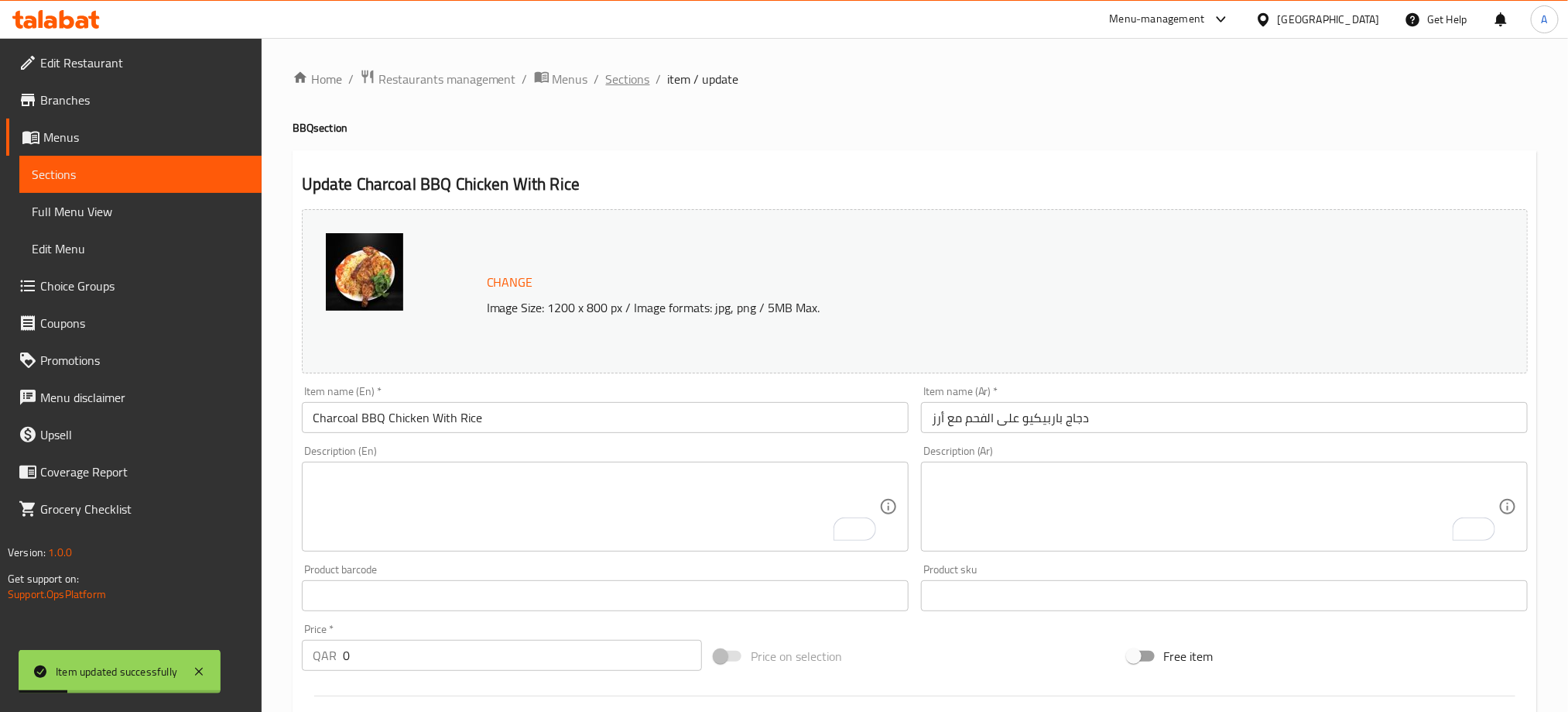
click at [636, 86] on span "Sections" at bounding box center [628, 79] width 44 height 19
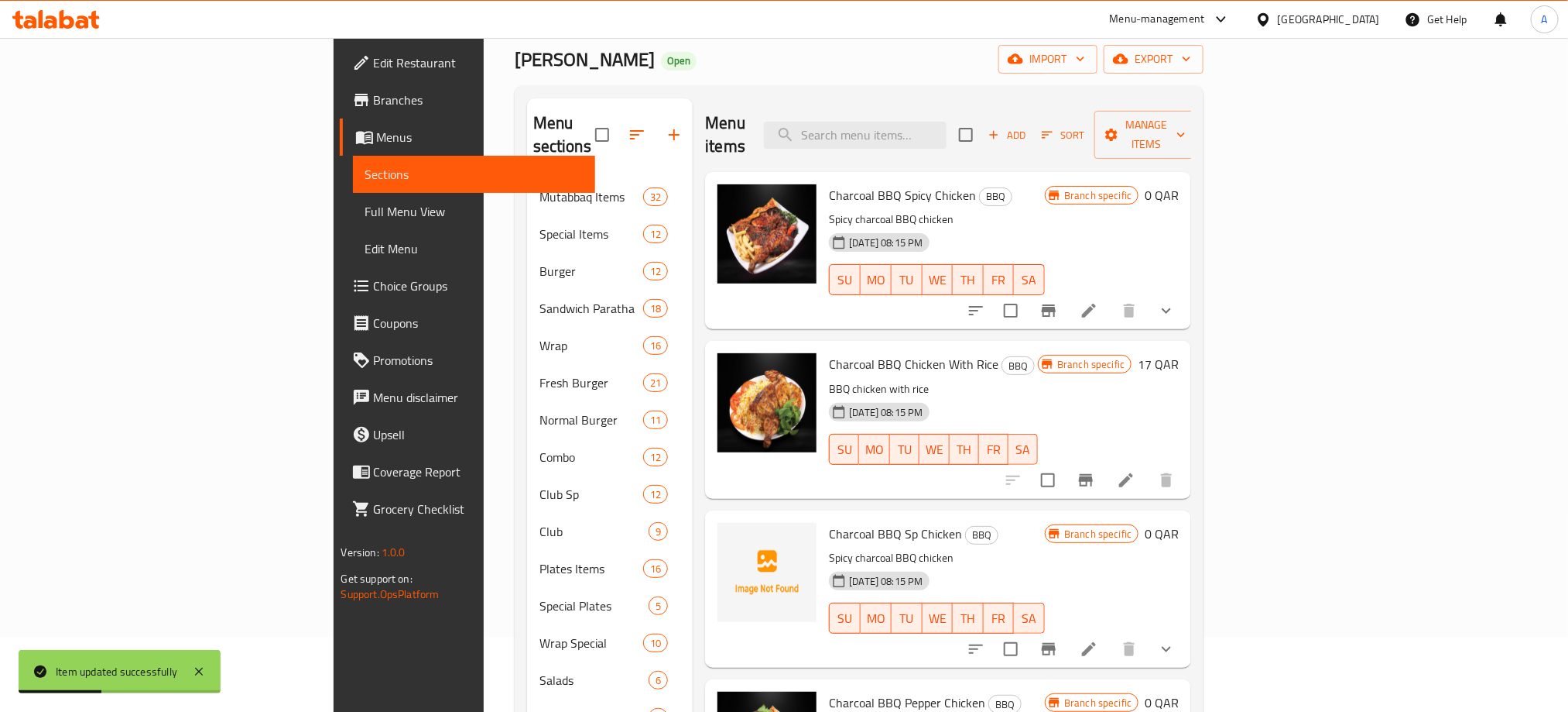
scroll to position [116, 0]
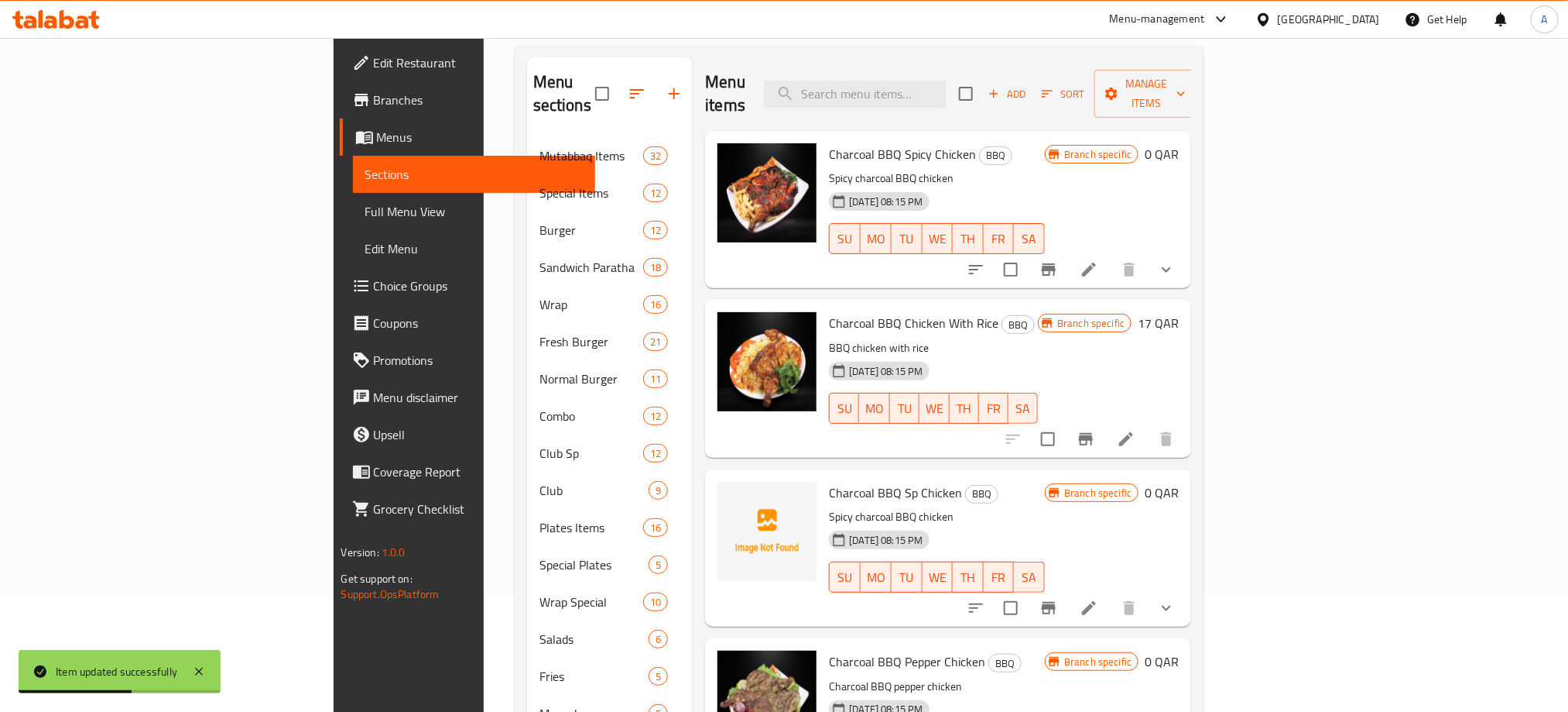
click at [1176, 599] on icon "show more" at bounding box center [1166, 608] width 19 height 19
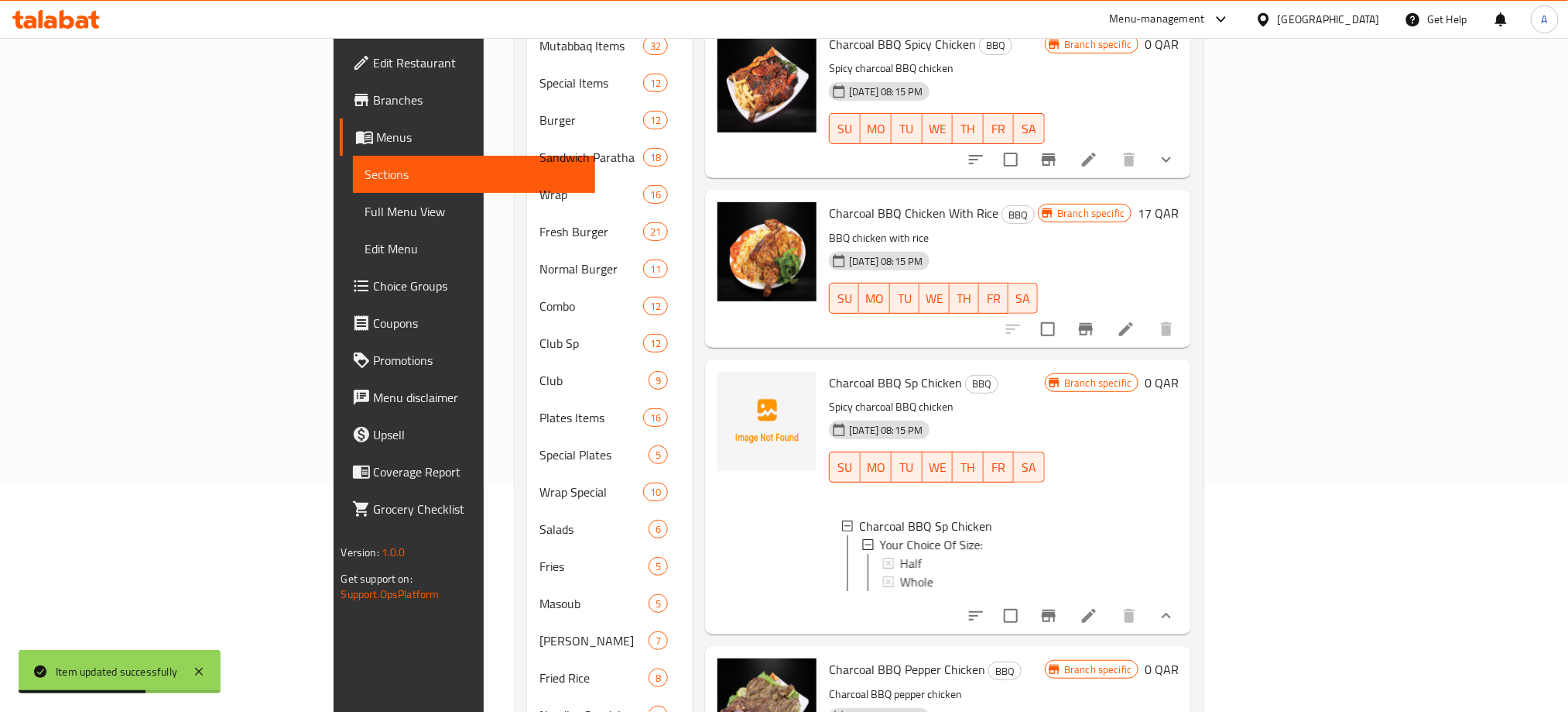
scroll to position [233, 0]
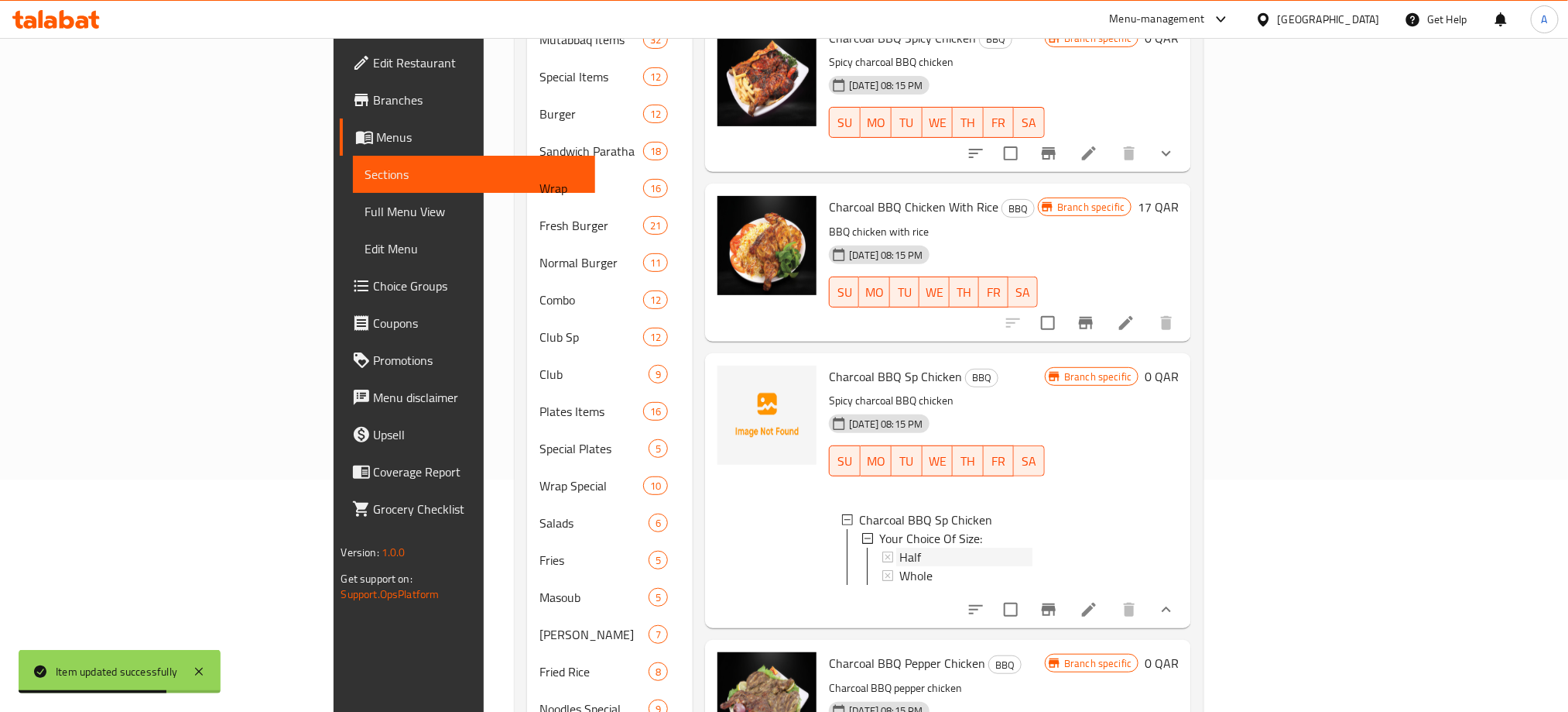
click at [899, 547] on span "Half" at bounding box center [910, 556] width 22 height 19
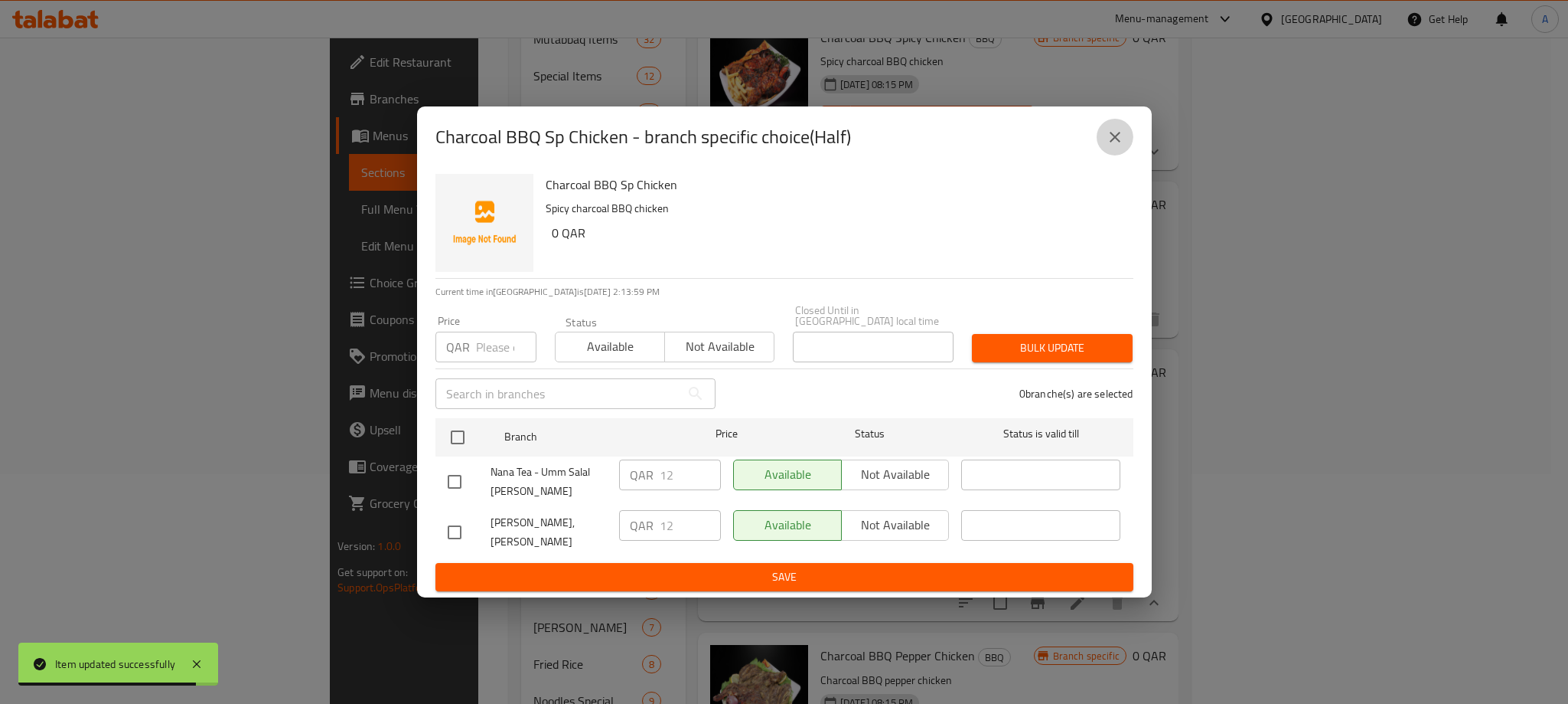
click at [1114, 146] on icon "close" at bounding box center [1114, 136] width 18 height 18
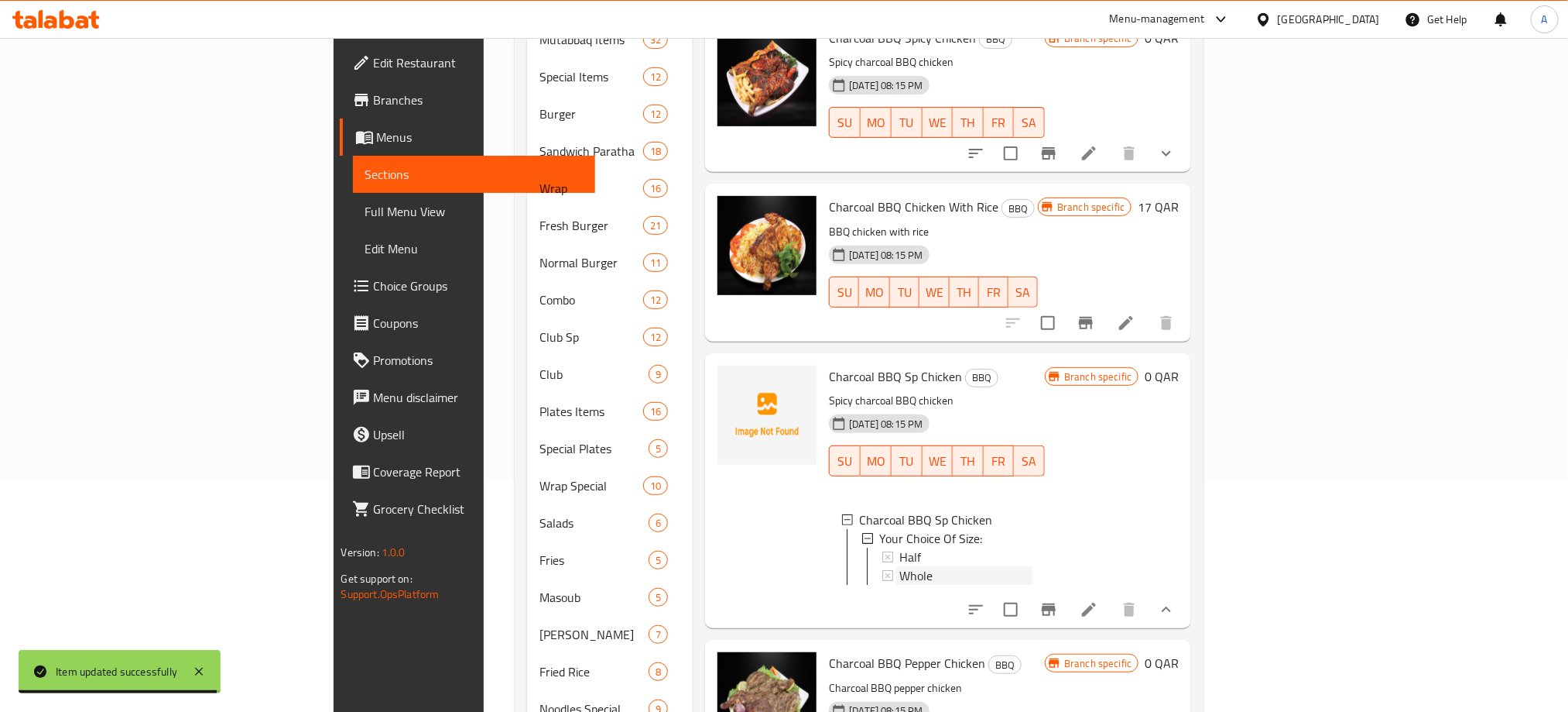
click at [899, 566] on span "Whole" at bounding box center [916, 575] width 34 height 19
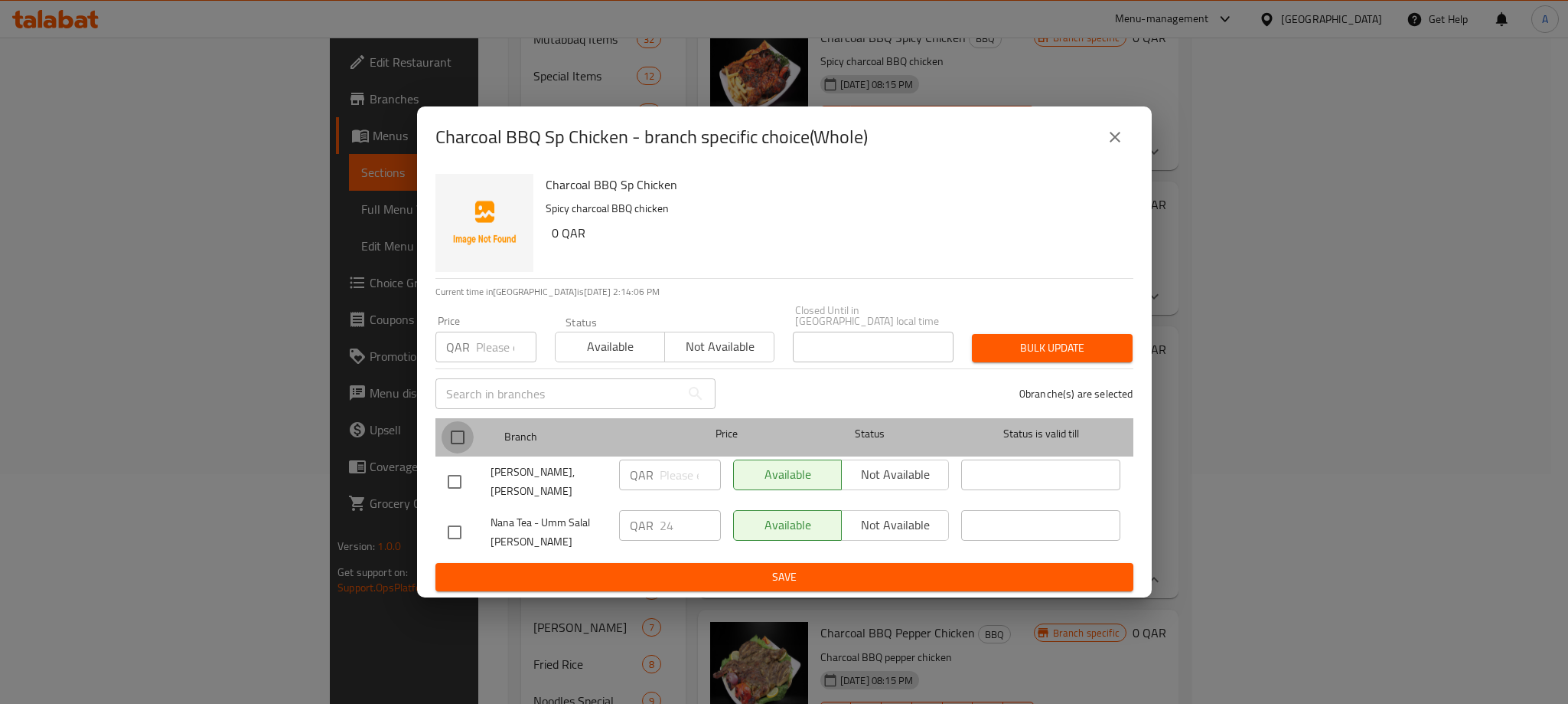
click at [458, 442] on input "checkbox" at bounding box center [457, 437] width 32 height 32
checkbox input "true"
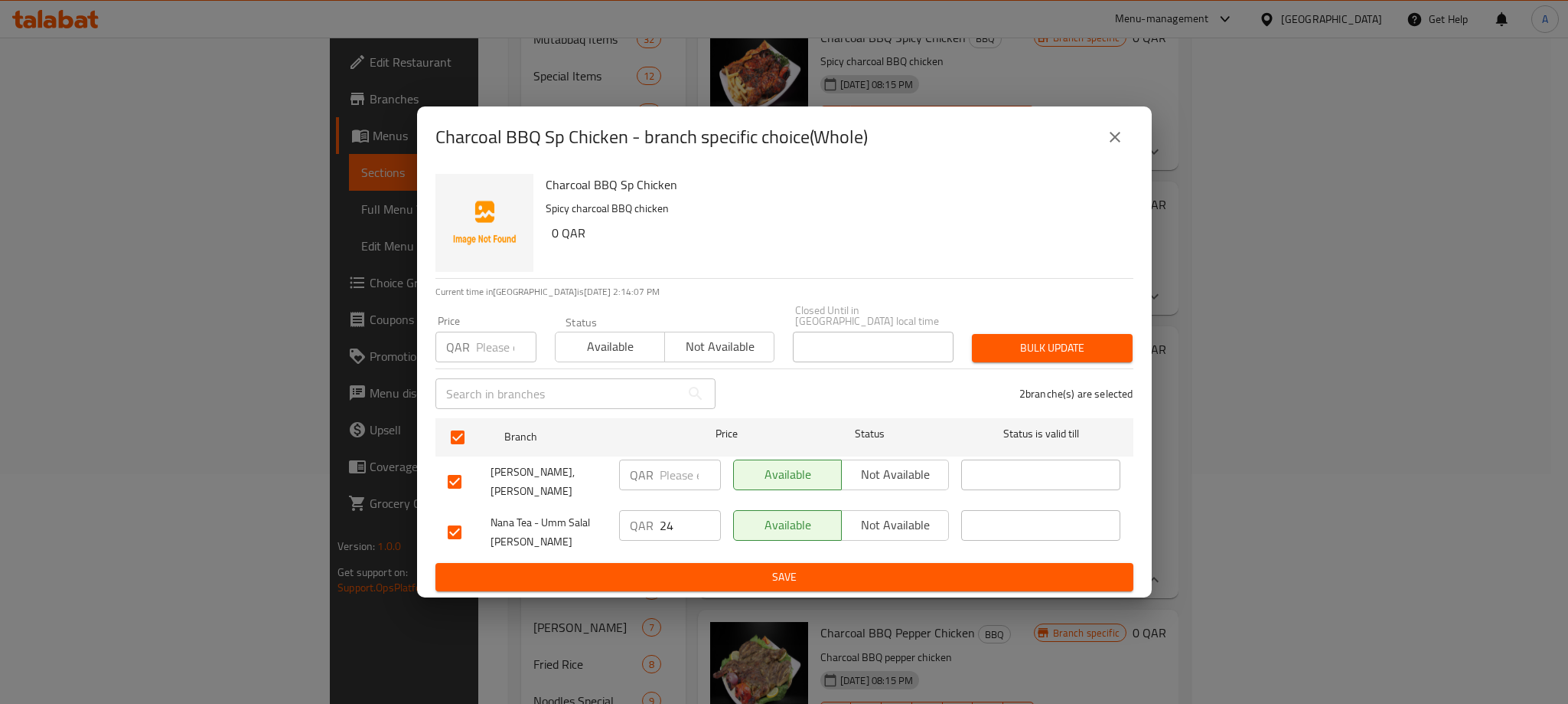
click at [506, 350] on input "number" at bounding box center [506, 346] width 60 height 31
type input "23"
click at [1033, 343] on span "Bulk update" at bounding box center [1052, 348] width 136 height 19
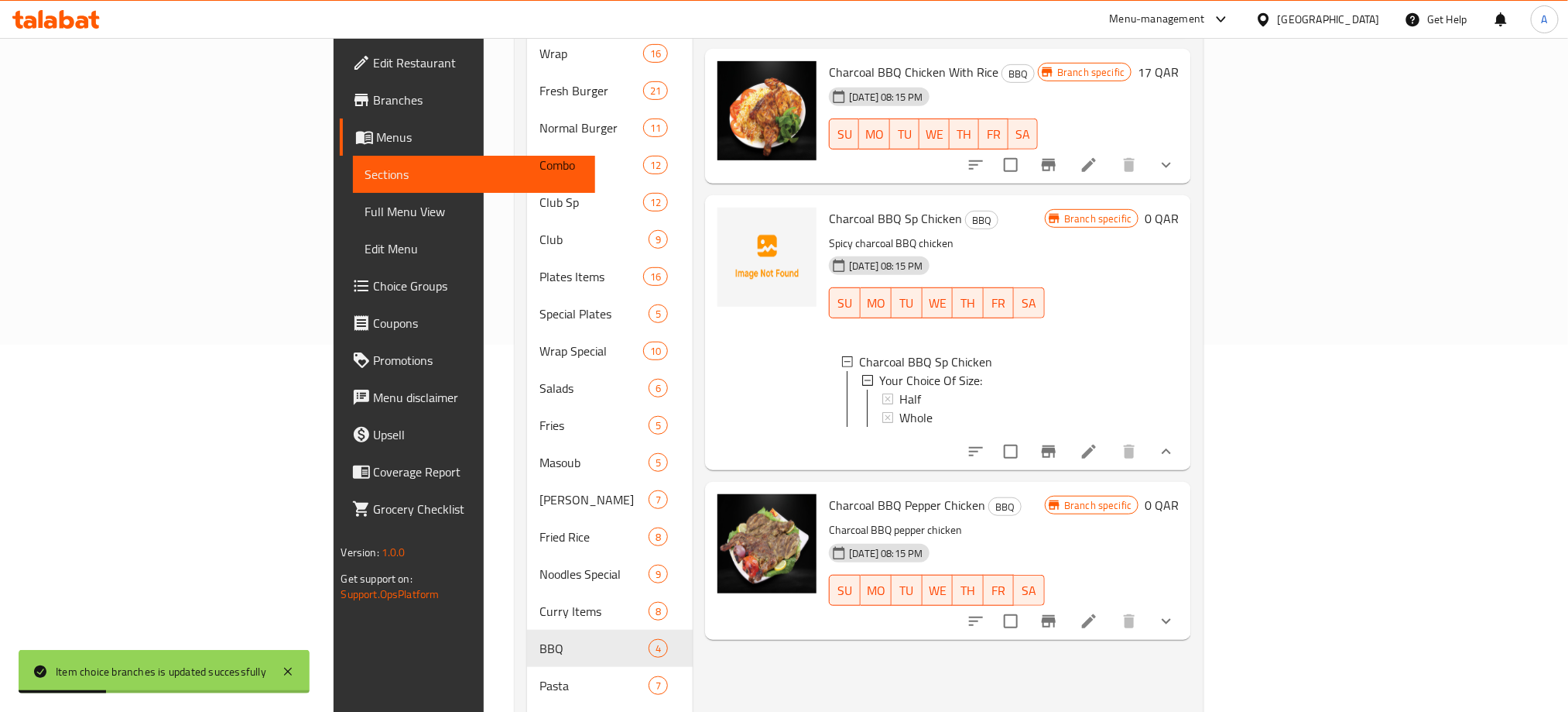
scroll to position [464, 0]
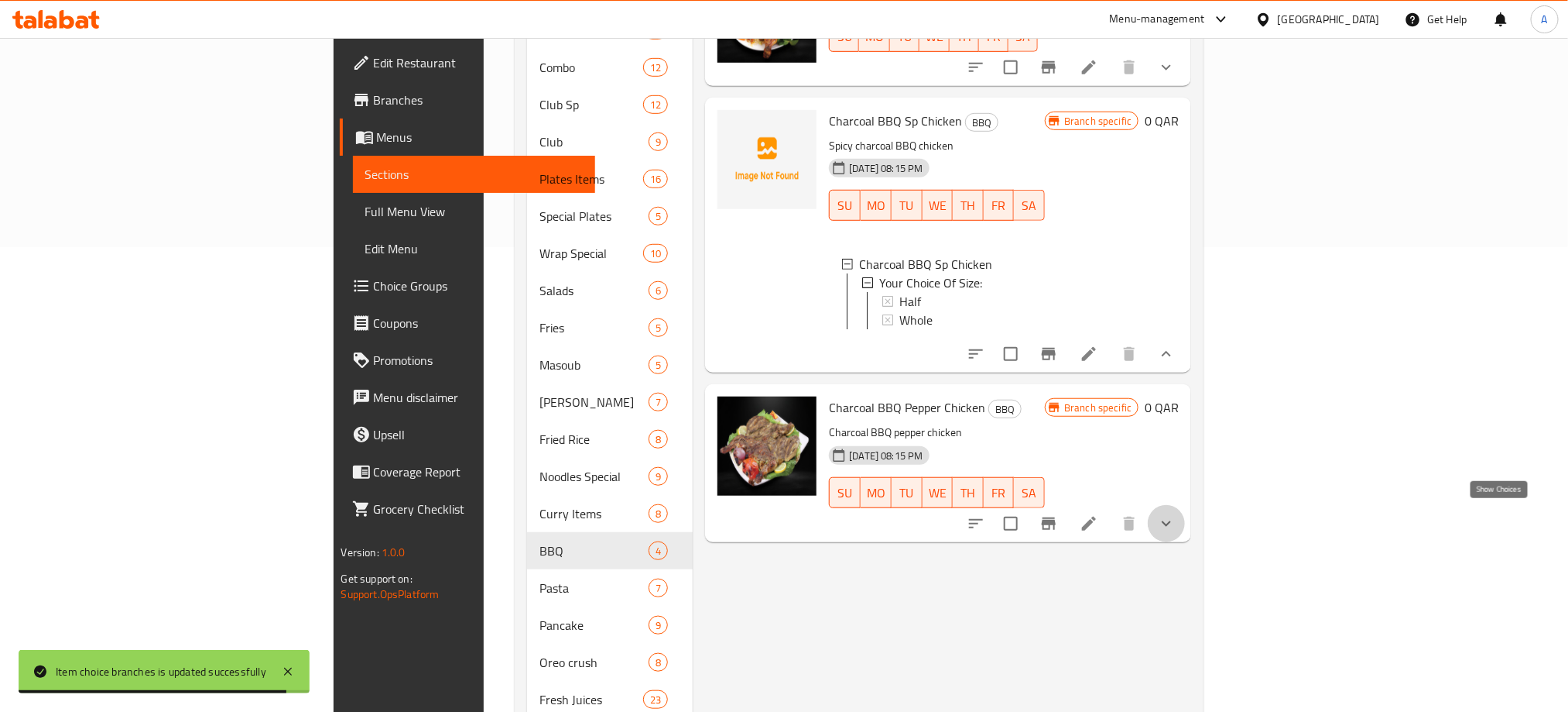
click at [1176, 514] on icon "show more" at bounding box center [1166, 523] width 19 height 19
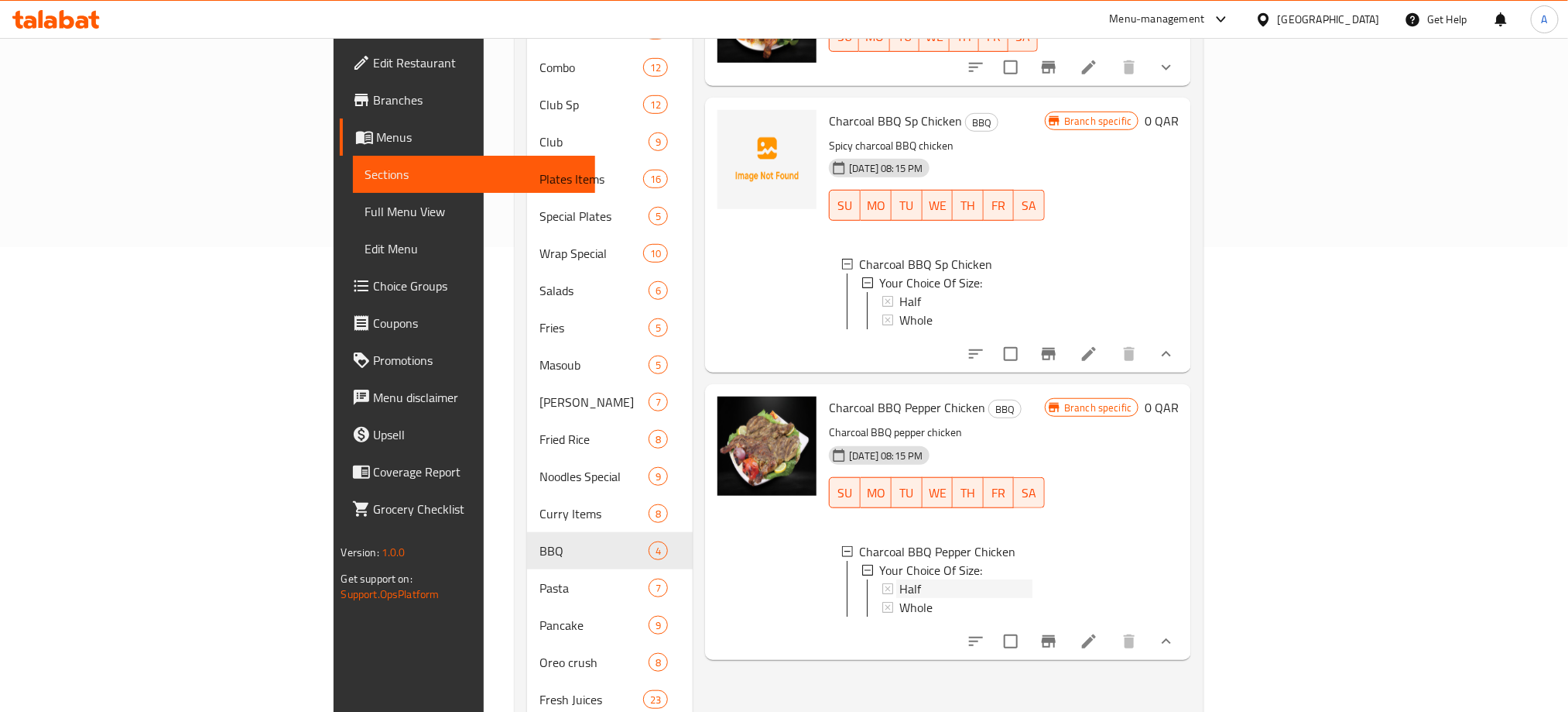
click at [899, 582] on div "Half" at bounding box center [965, 588] width 133 height 19
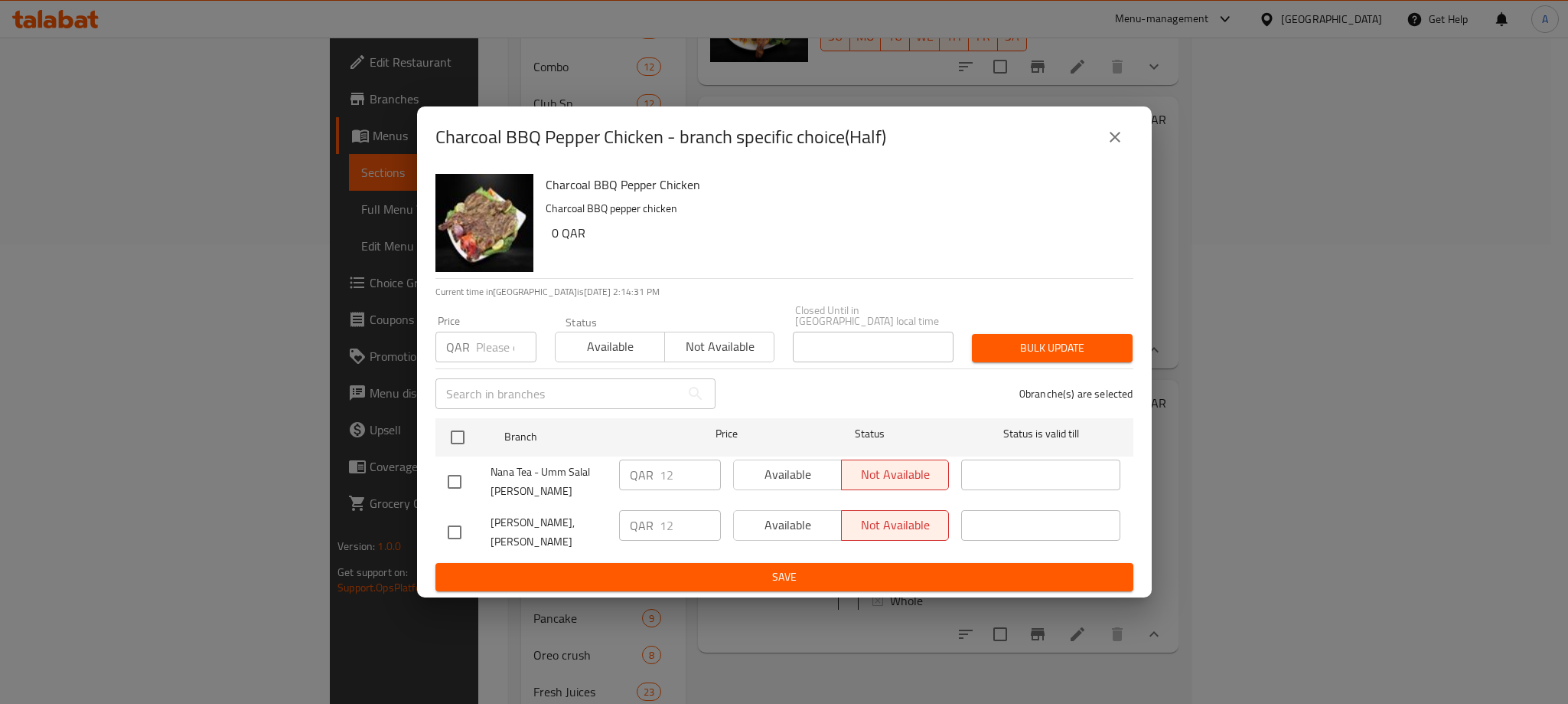
click at [1123, 156] on button "close" at bounding box center [1115, 137] width 37 height 37
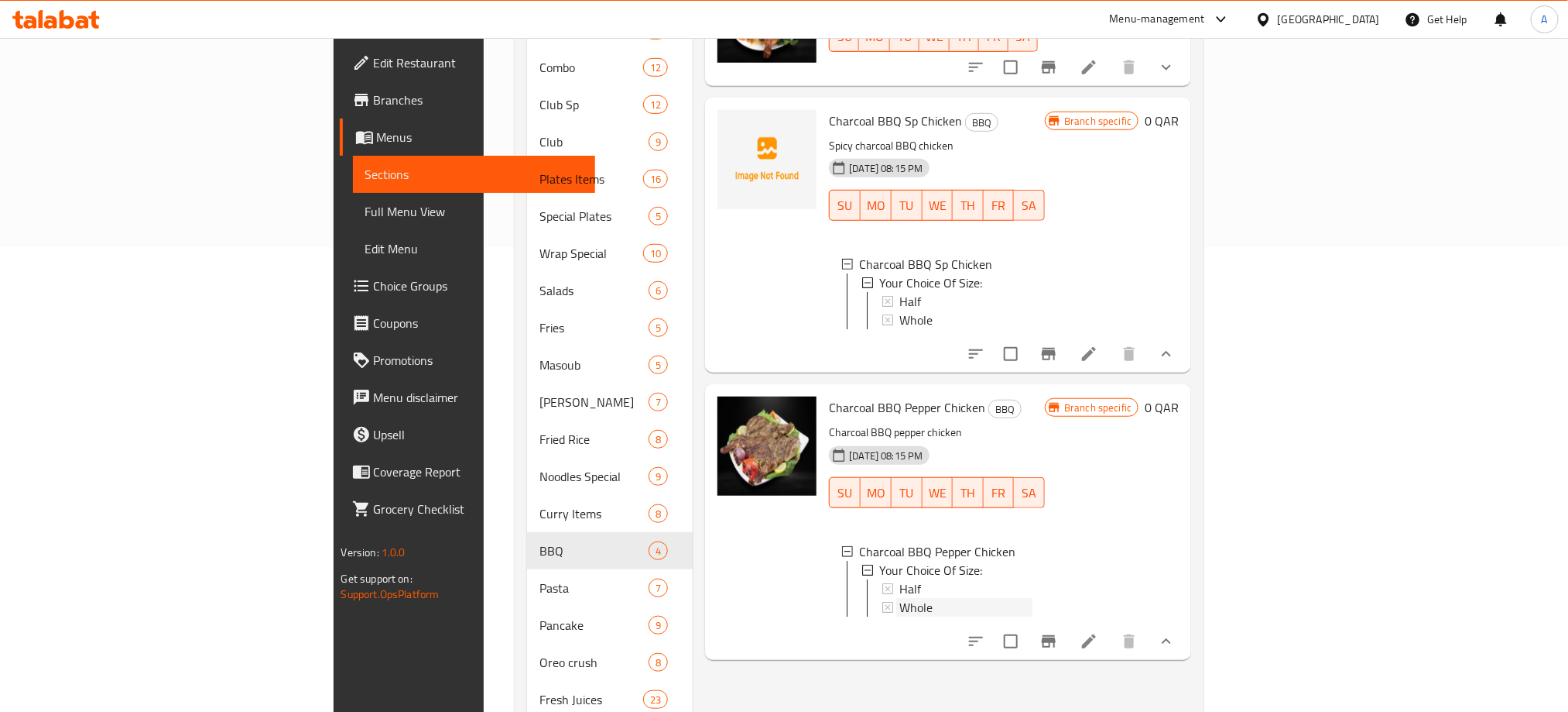
click at [899, 598] on div "Whole" at bounding box center [965, 607] width 133 height 19
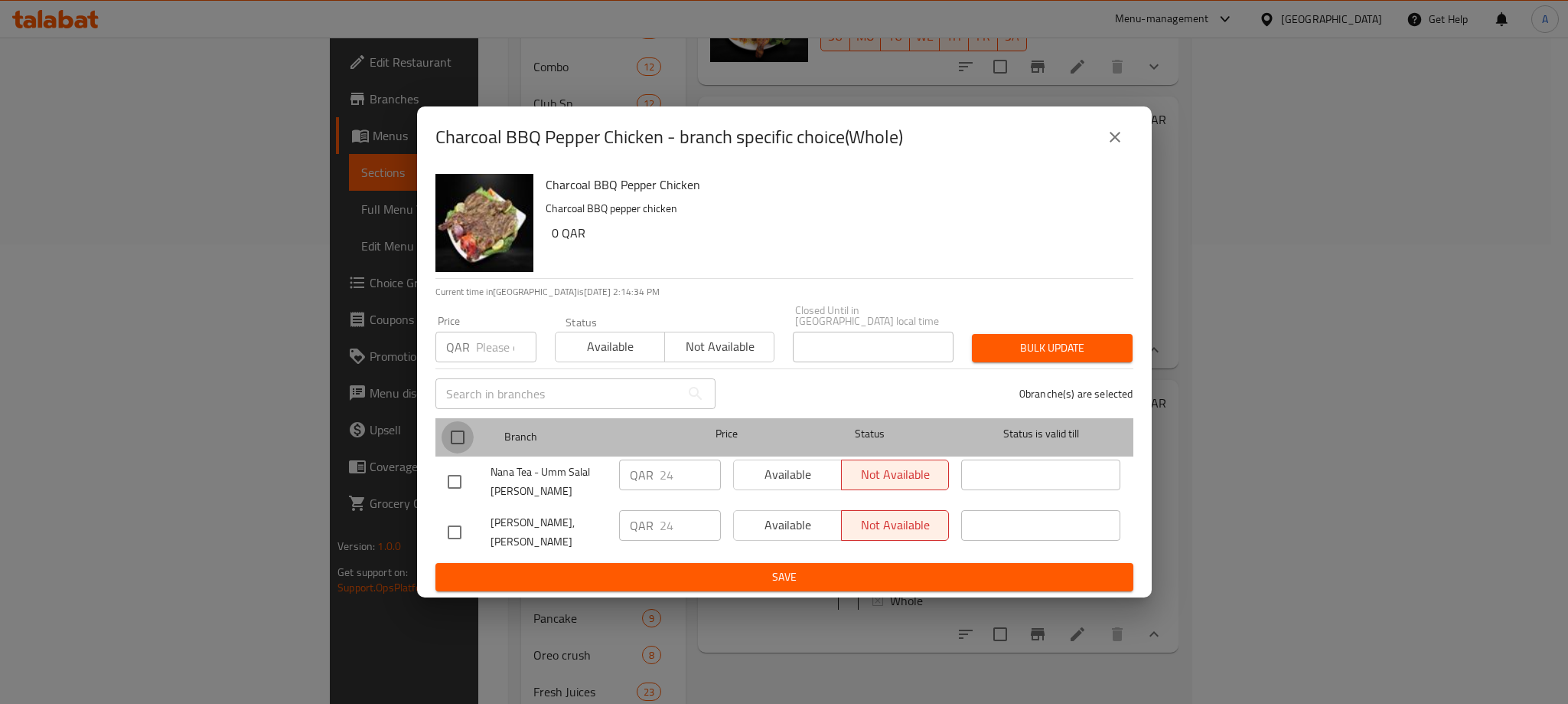
click at [460, 435] on input "checkbox" at bounding box center [457, 437] width 32 height 32
checkbox input "true"
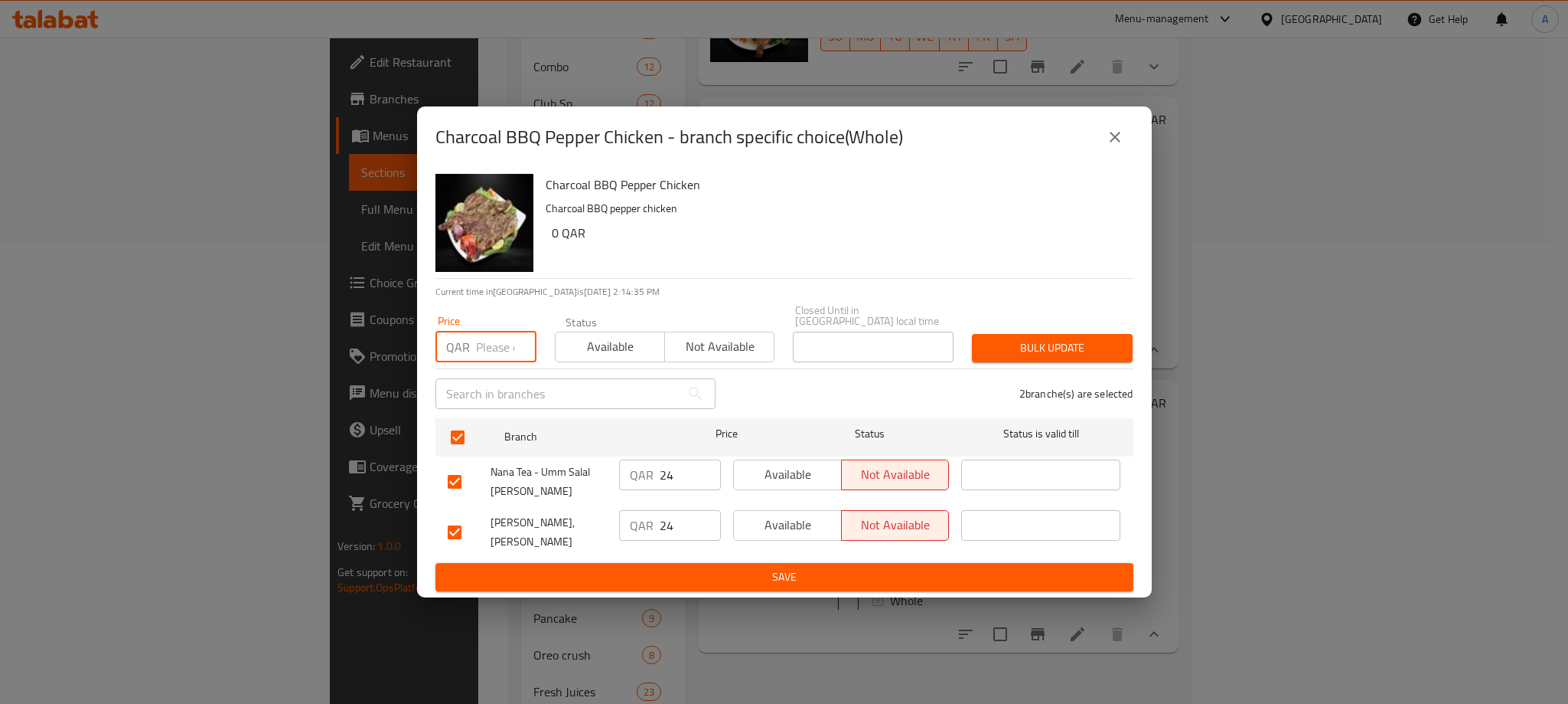
click at [483, 336] on input "number" at bounding box center [506, 346] width 60 height 31
type input "23"
click at [1055, 342] on span "Bulk update" at bounding box center [1052, 348] width 136 height 19
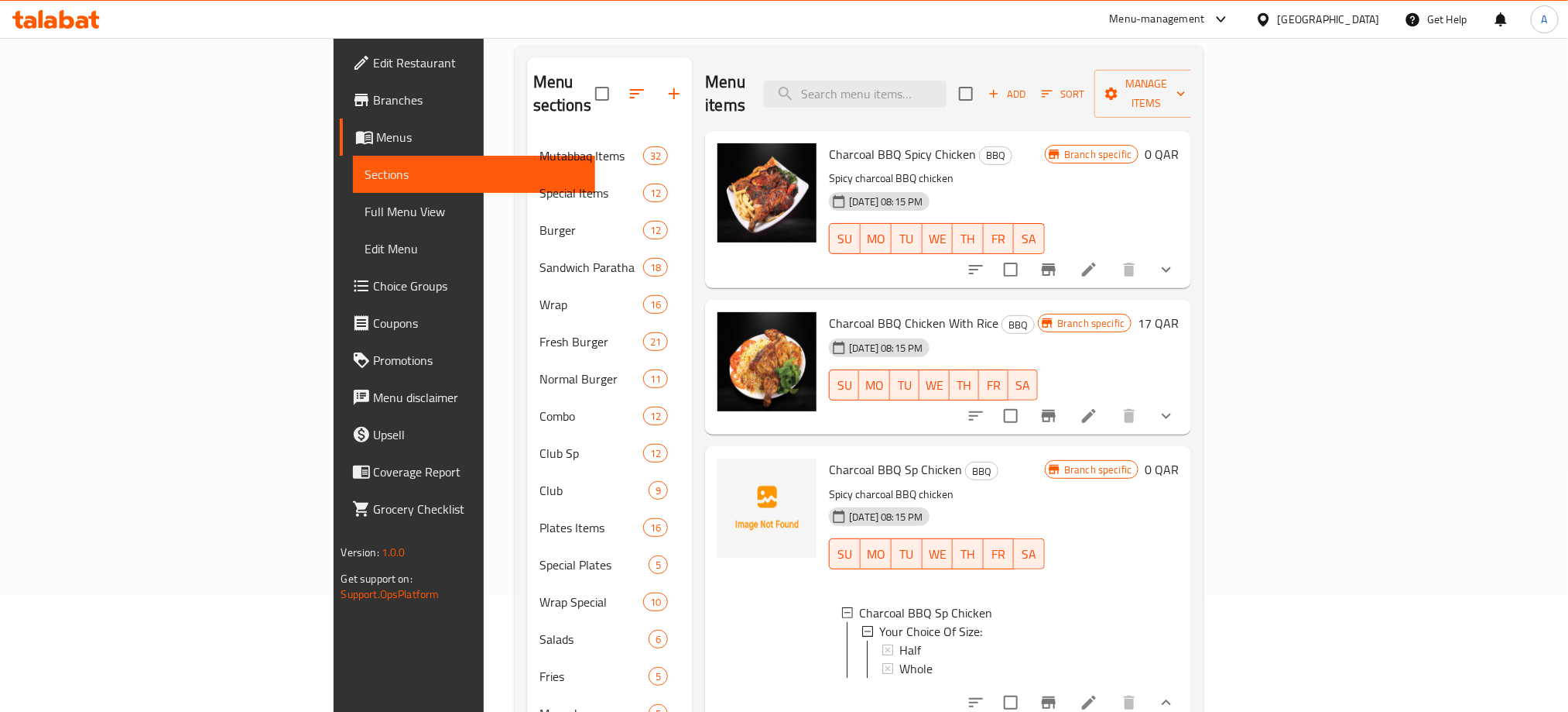
scroll to position [0, 0]
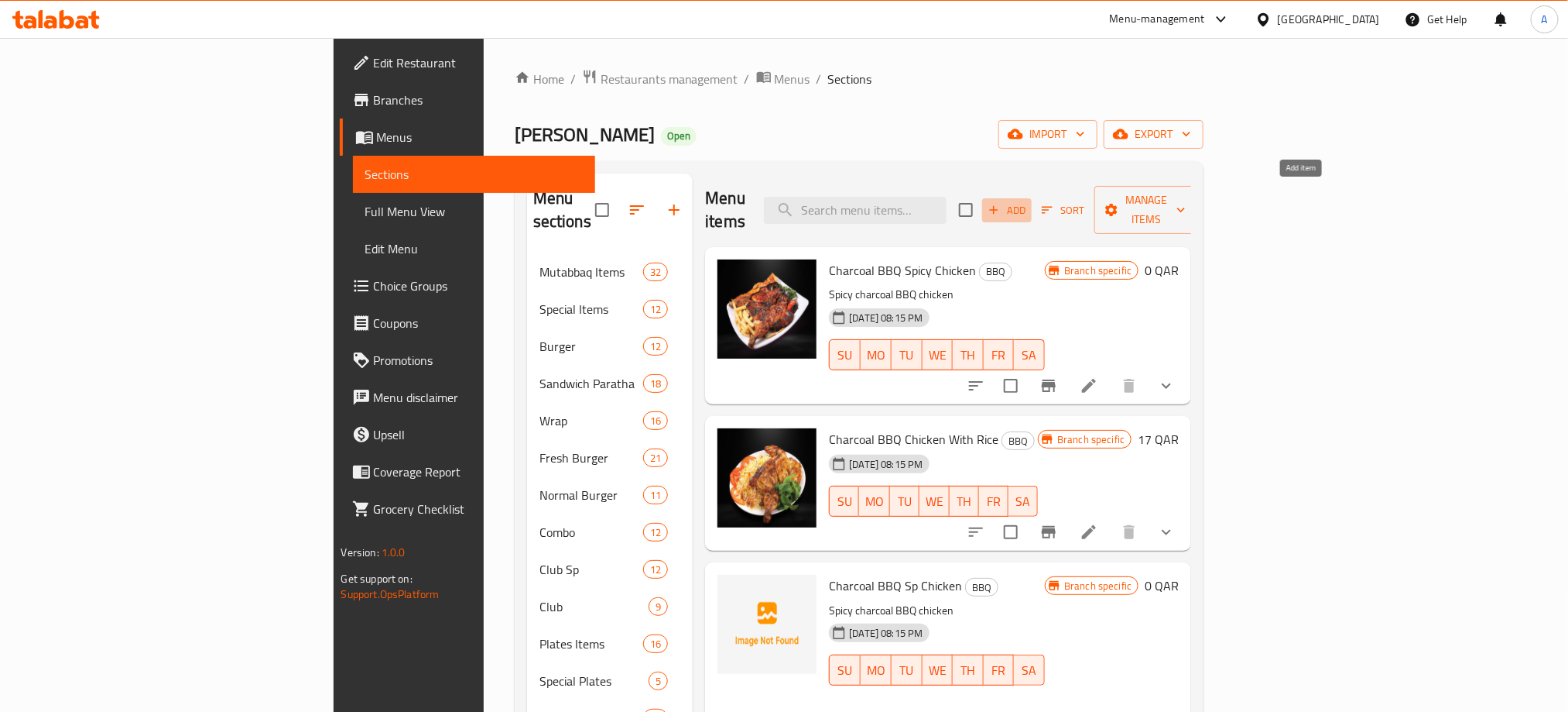
click at [1028, 203] on span "Add" at bounding box center [1007, 211] width 42 height 18
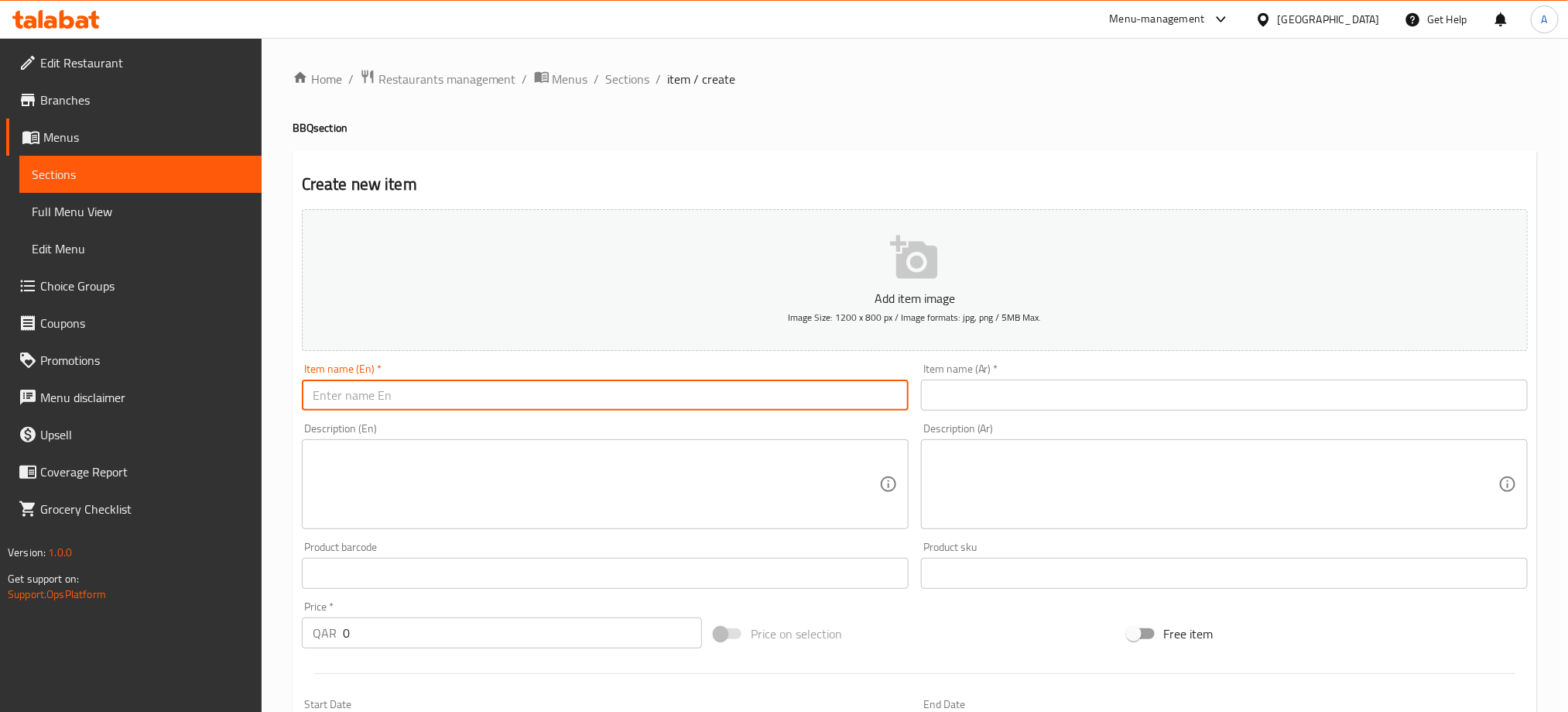
click at [400, 390] on input "text" at bounding box center [605, 394] width 606 height 31
paste input "CHICKEN WINGS(8PCS)"
click at [400, 390] on input "CHICKEN WINGS(8PCS)" at bounding box center [605, 394] width 606 height 31
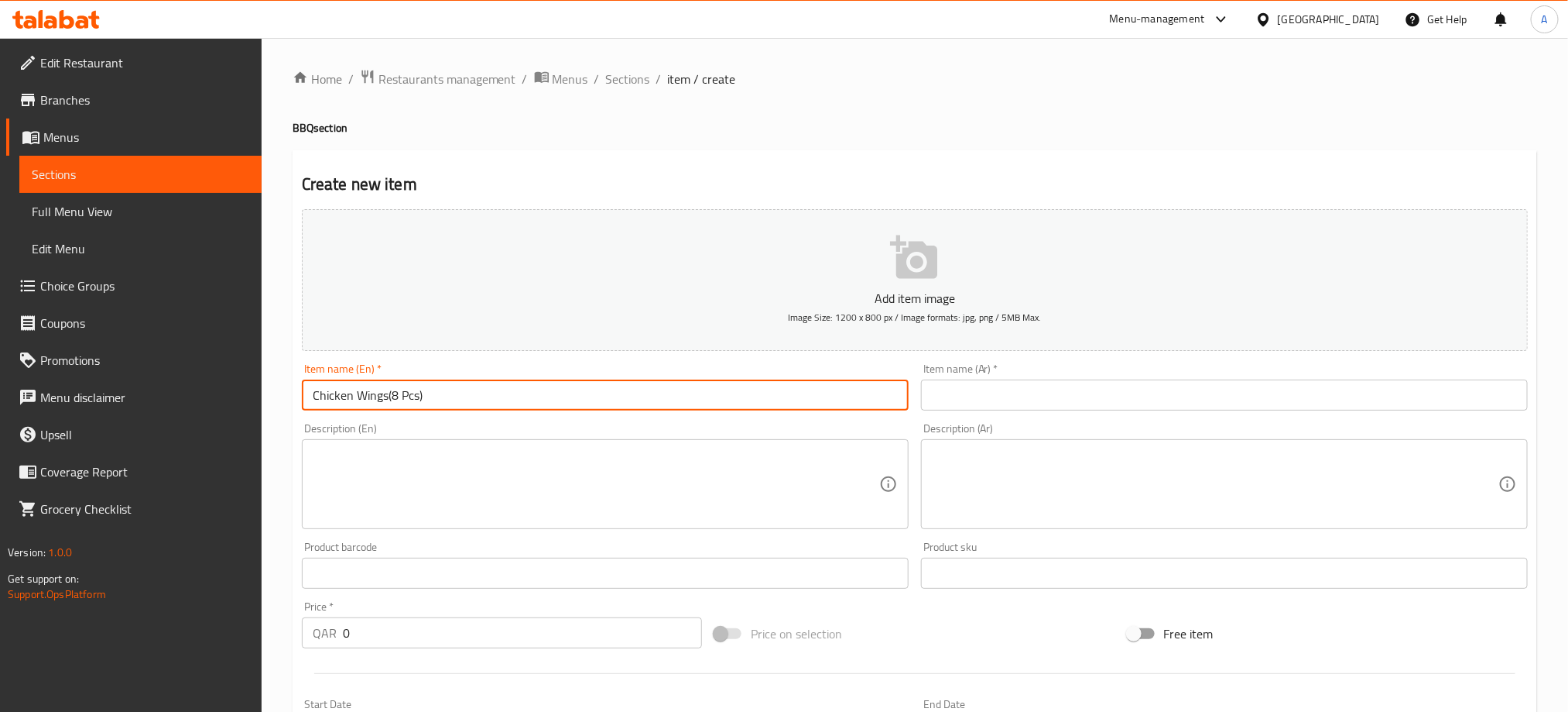
type input "Chicken Wings(8 Pcs)"
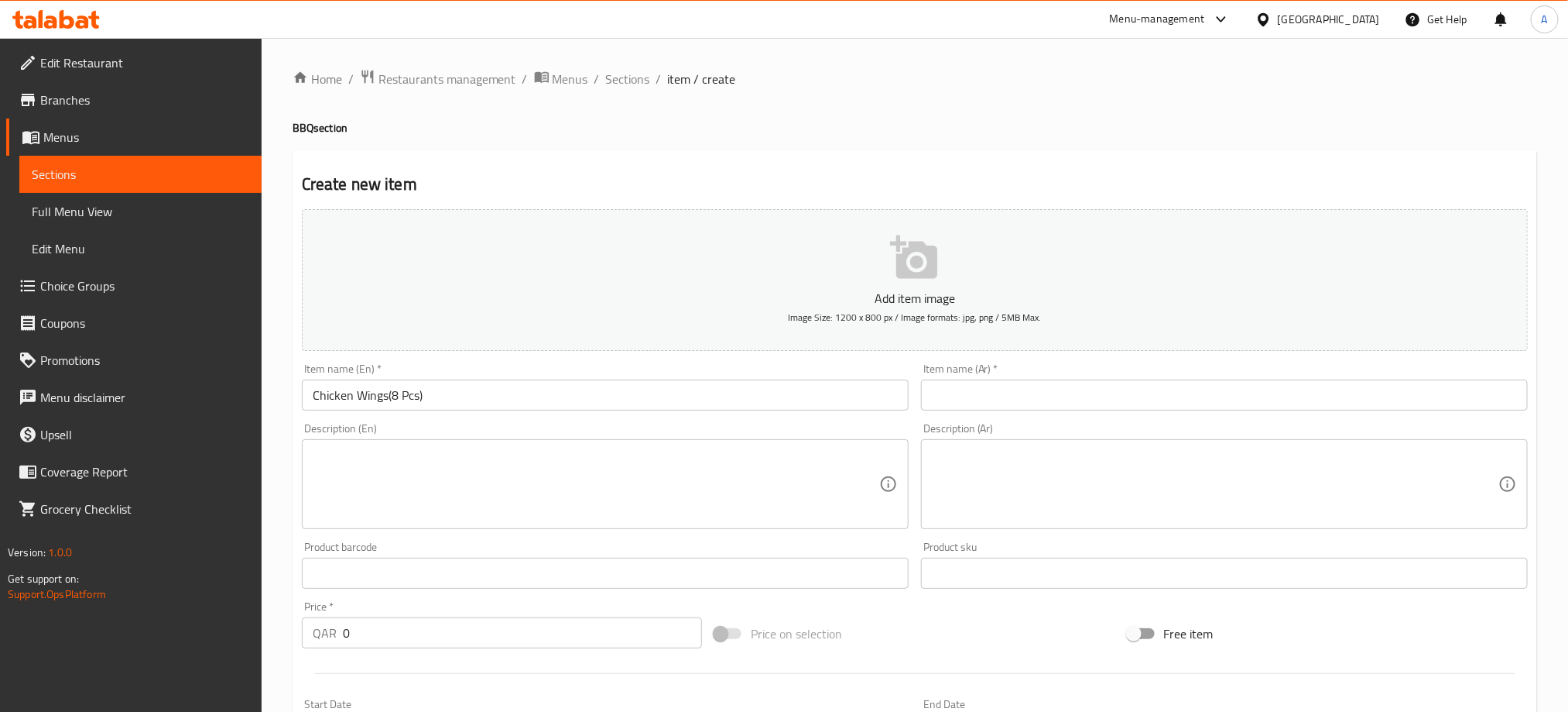
paste input "أجنحة دجاج (8 قطع)"
click at [1003, 395] on input "text" at bounding box center [1224, 394] width 606 height 31
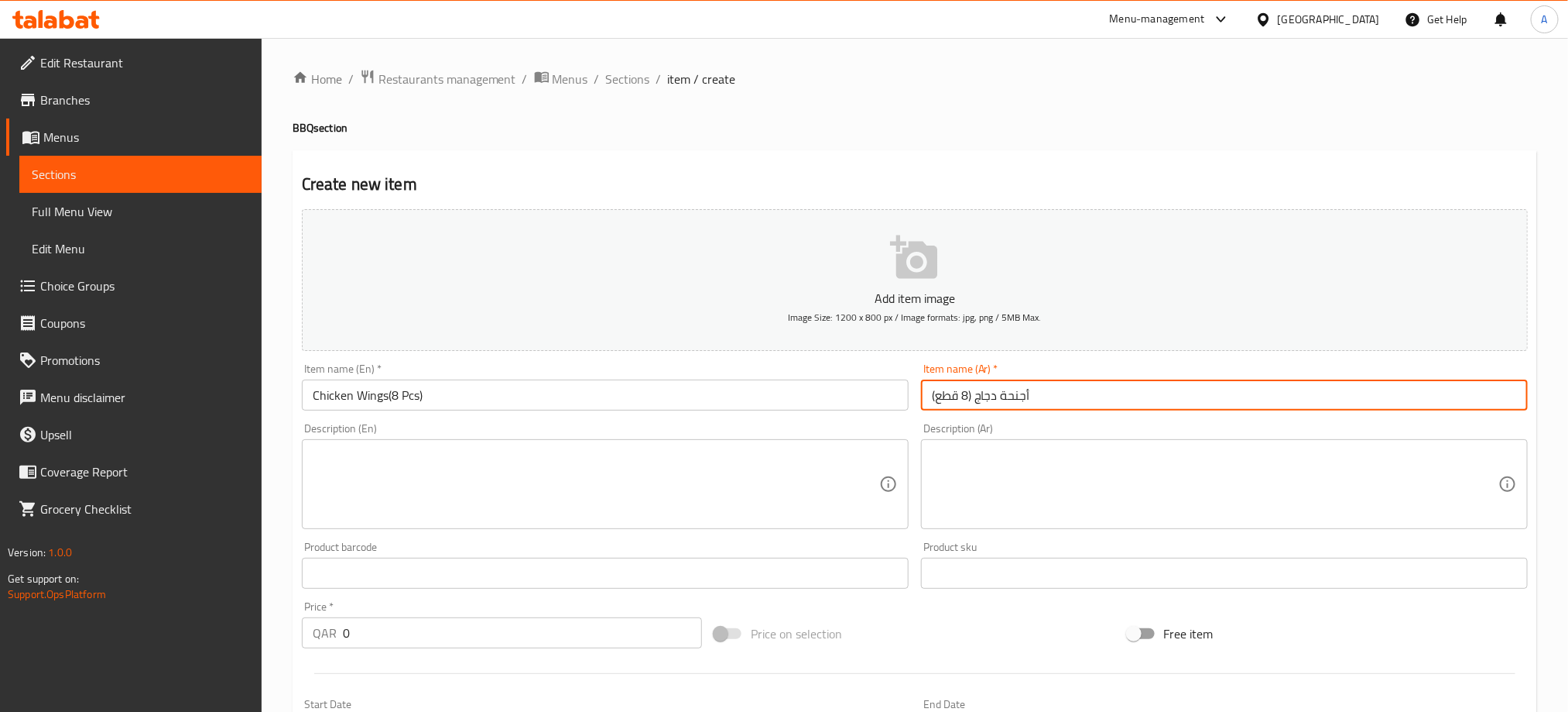
type input "أجنحة دجاج (8 قطع)"
click at [506, 445] on div "Description (En)" at bounding box center [605, 484] width 606 height 90
paste textarea "Crispy chicken wings with tomato,cucumber and sauce"
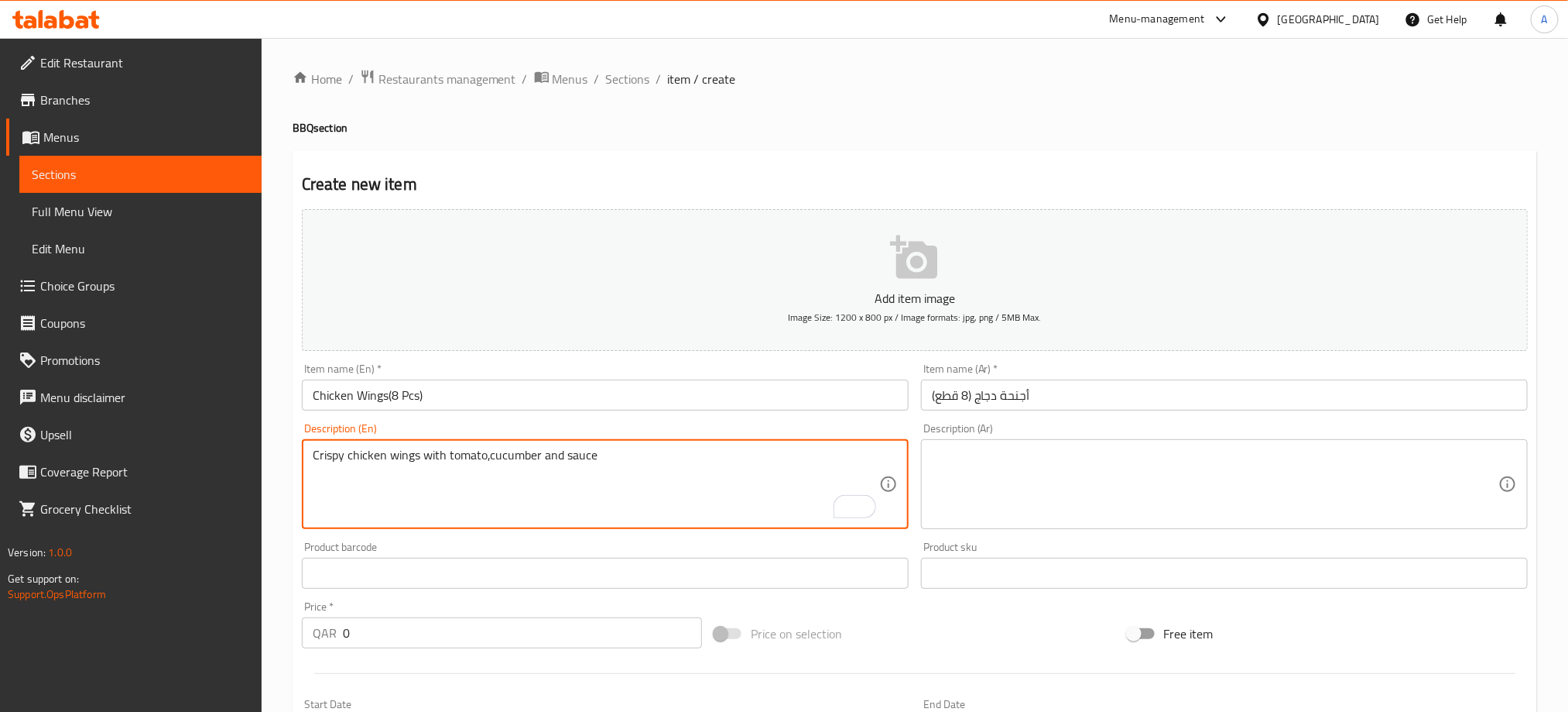
type textarea "Crispy chicken wings with tomato,cucumber and sauce"
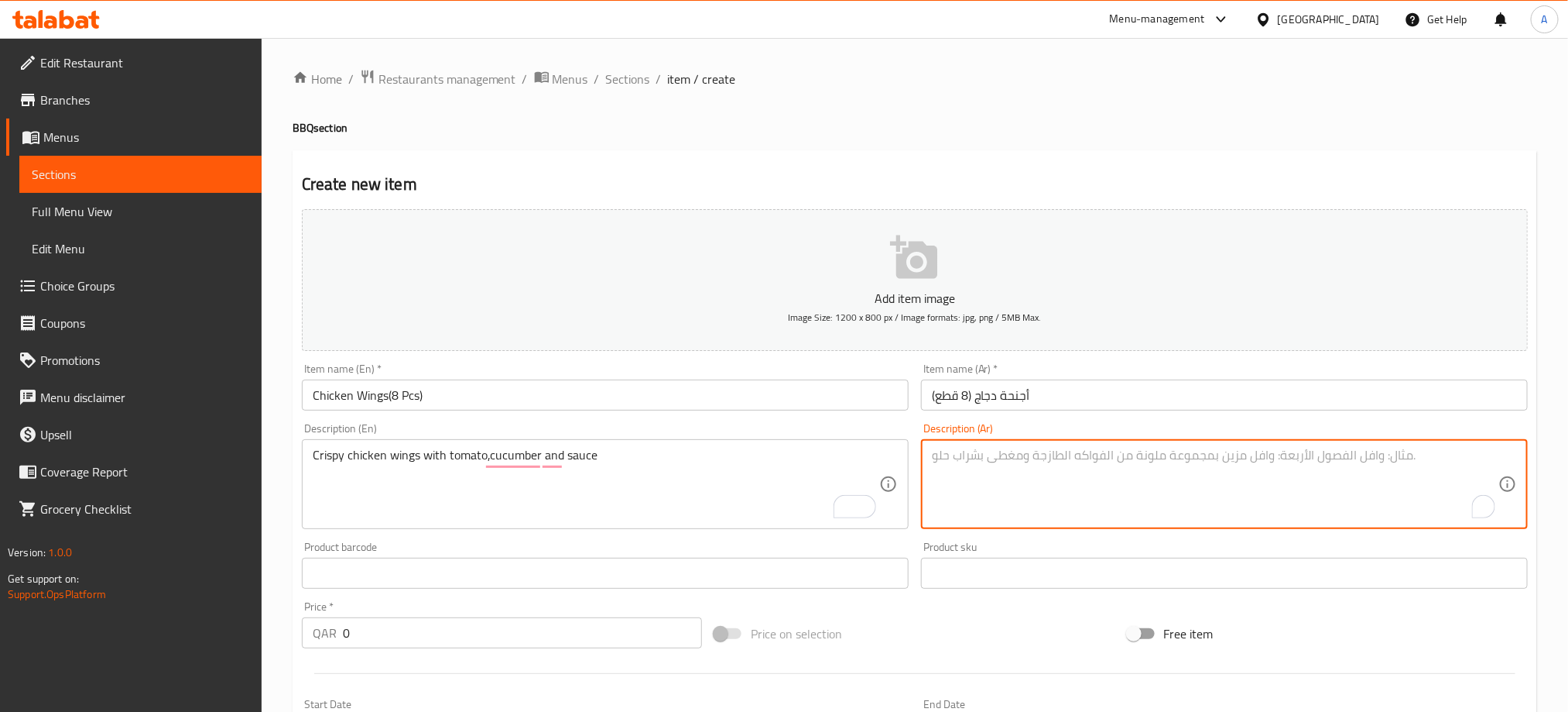
click at [1023, 457] on textarea "To enrich screen reader interactions, please activate Accessibility in Grammarl…" at bounding box center [1214, 484] width 567 height 73
paste textarea "أجنحة دجاج مقرمشة مع طماطم، خيار و صوص"
type textarea "أجنحة دجاج مقرمشة مع طماطم، خيار و صوص"
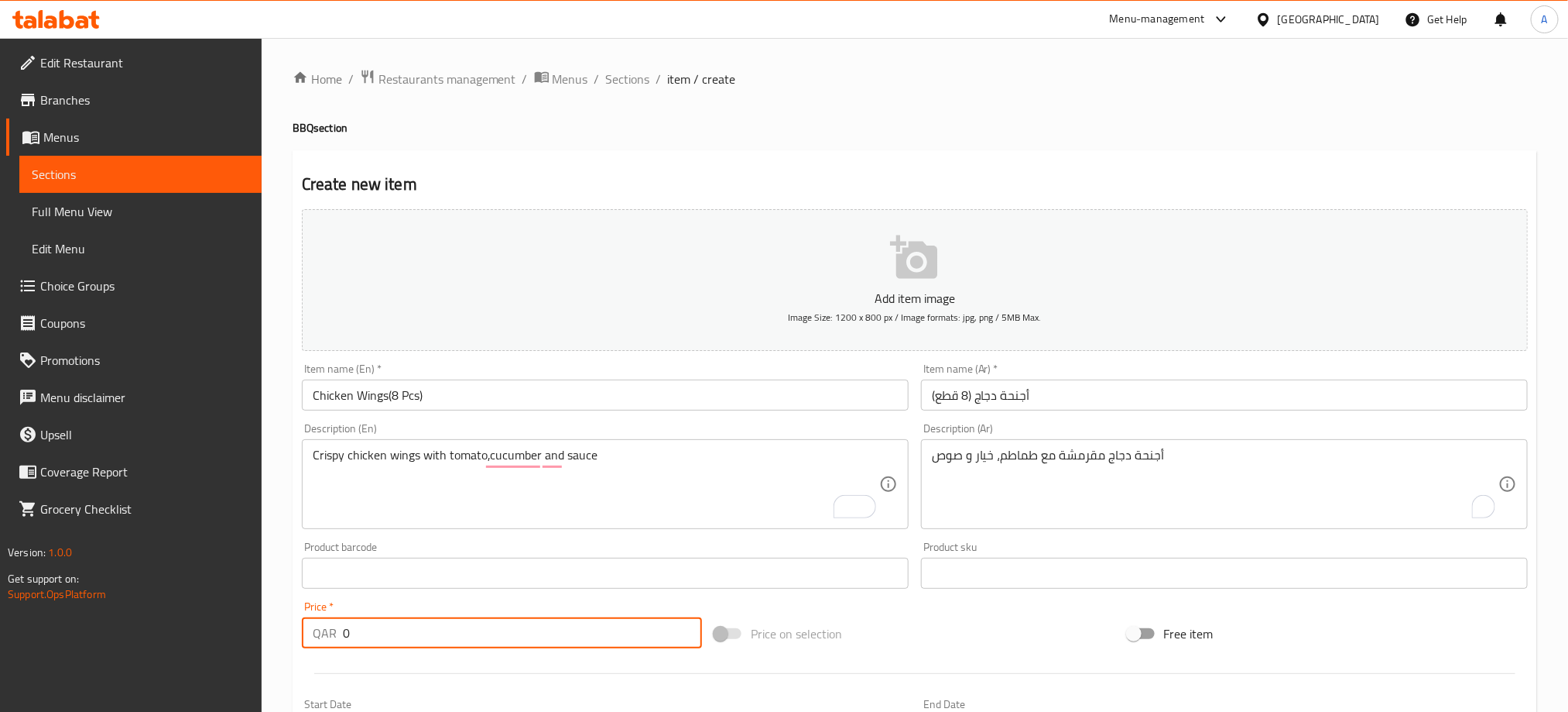
drag, startPoint x: 353, startPoint y: 632, endPoint x: 314, endPoint y: 632, distance: 39.0
click at [314, 632] on div "QAR 0 Price *" at bounding box center [501, 632] width 400 height 31
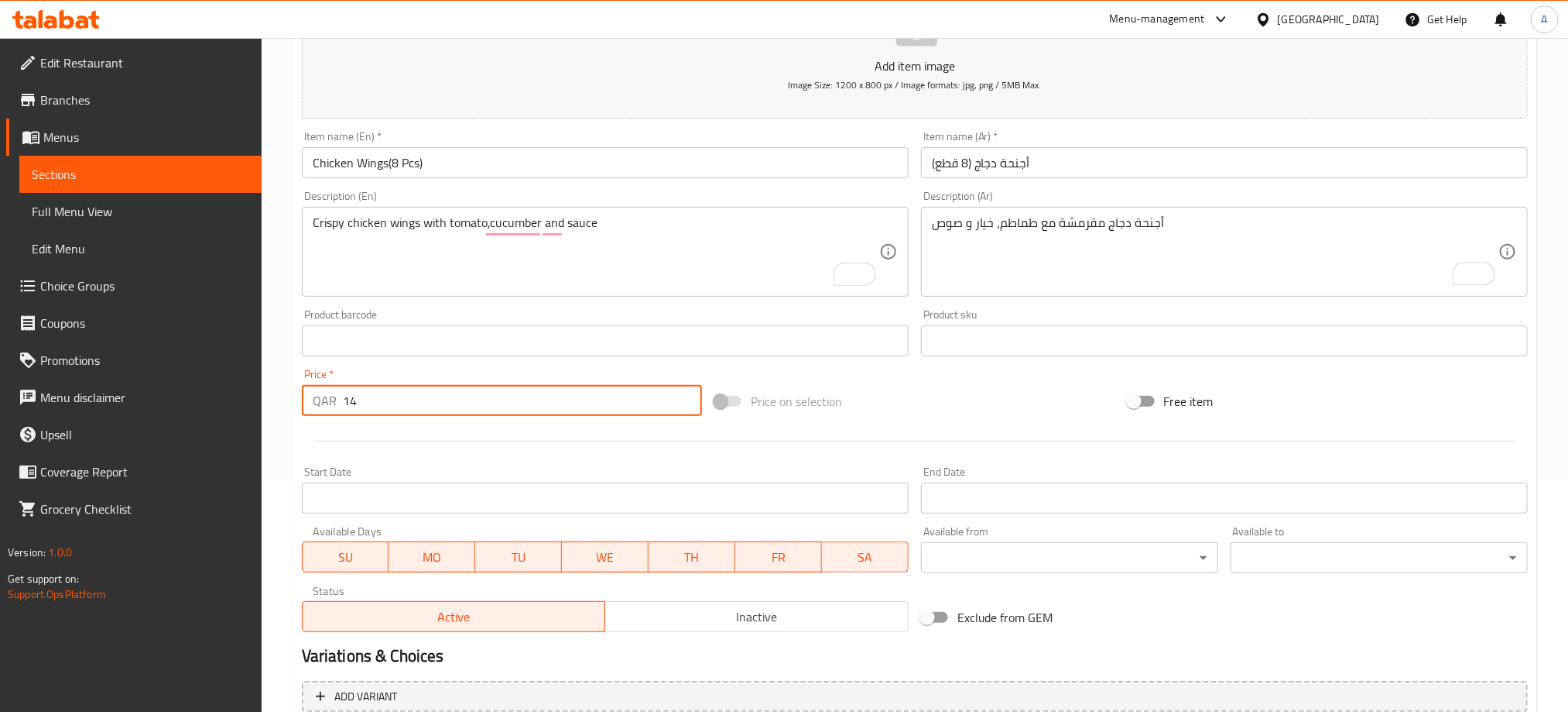
scroll to position [348, 0]
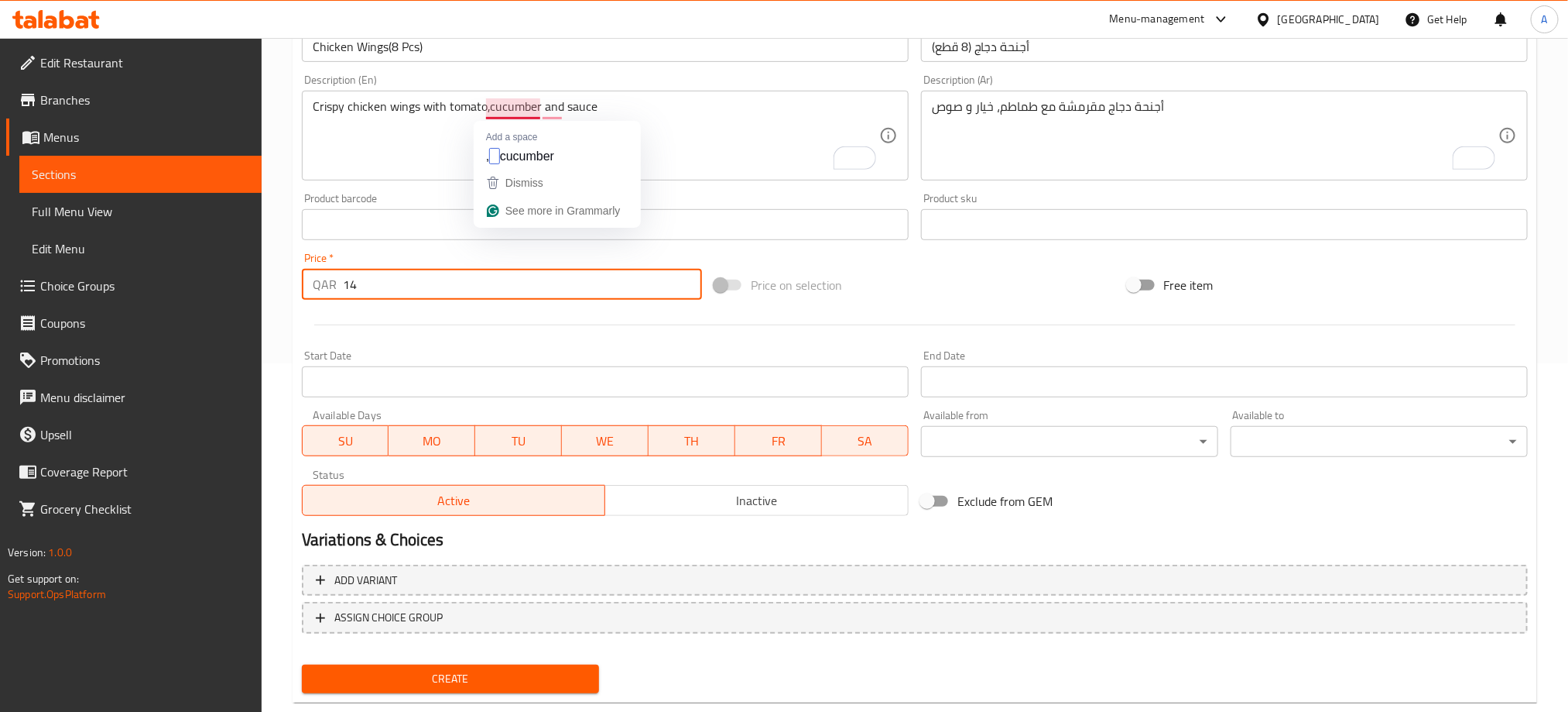
type input "14"
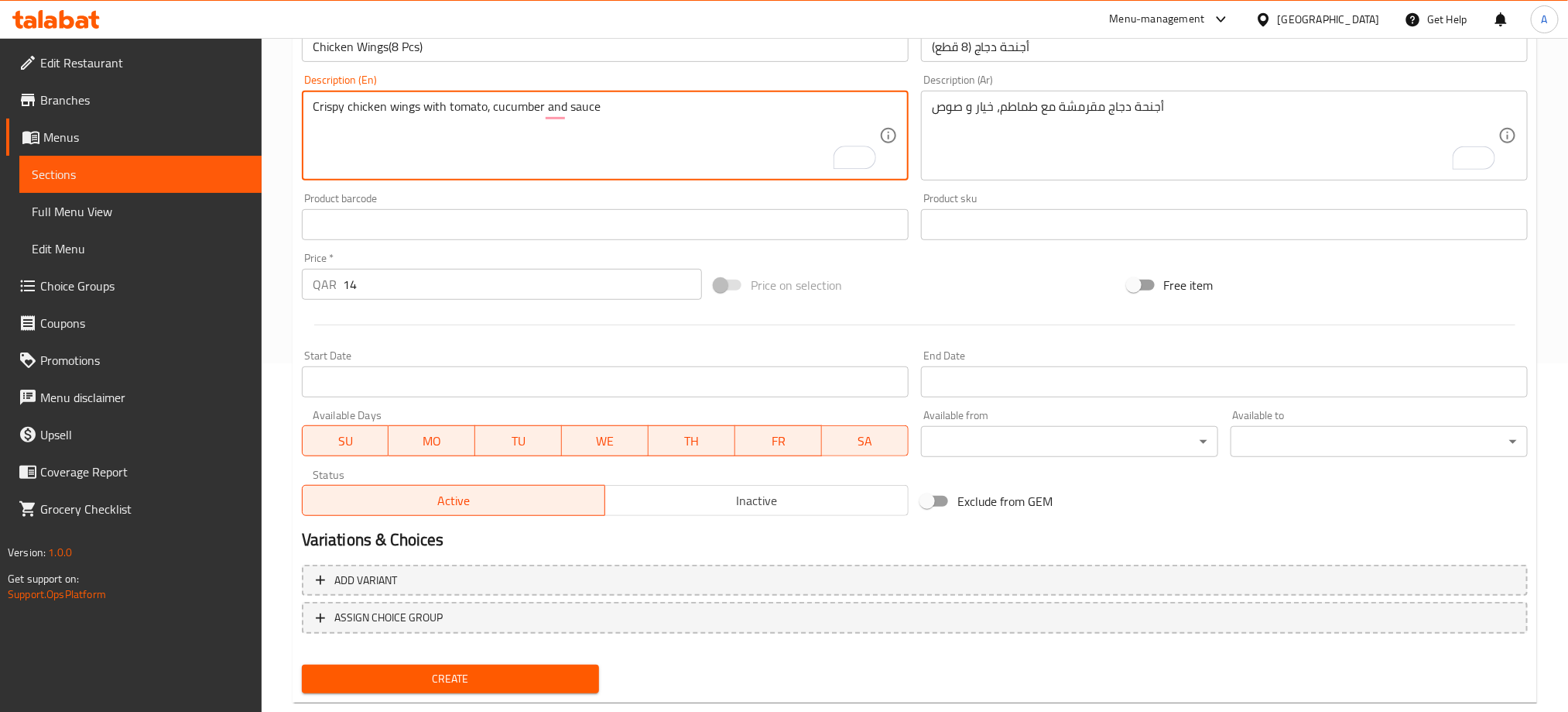
type textarea "Crispy chicken wings with tomato, cucumber and sauce"
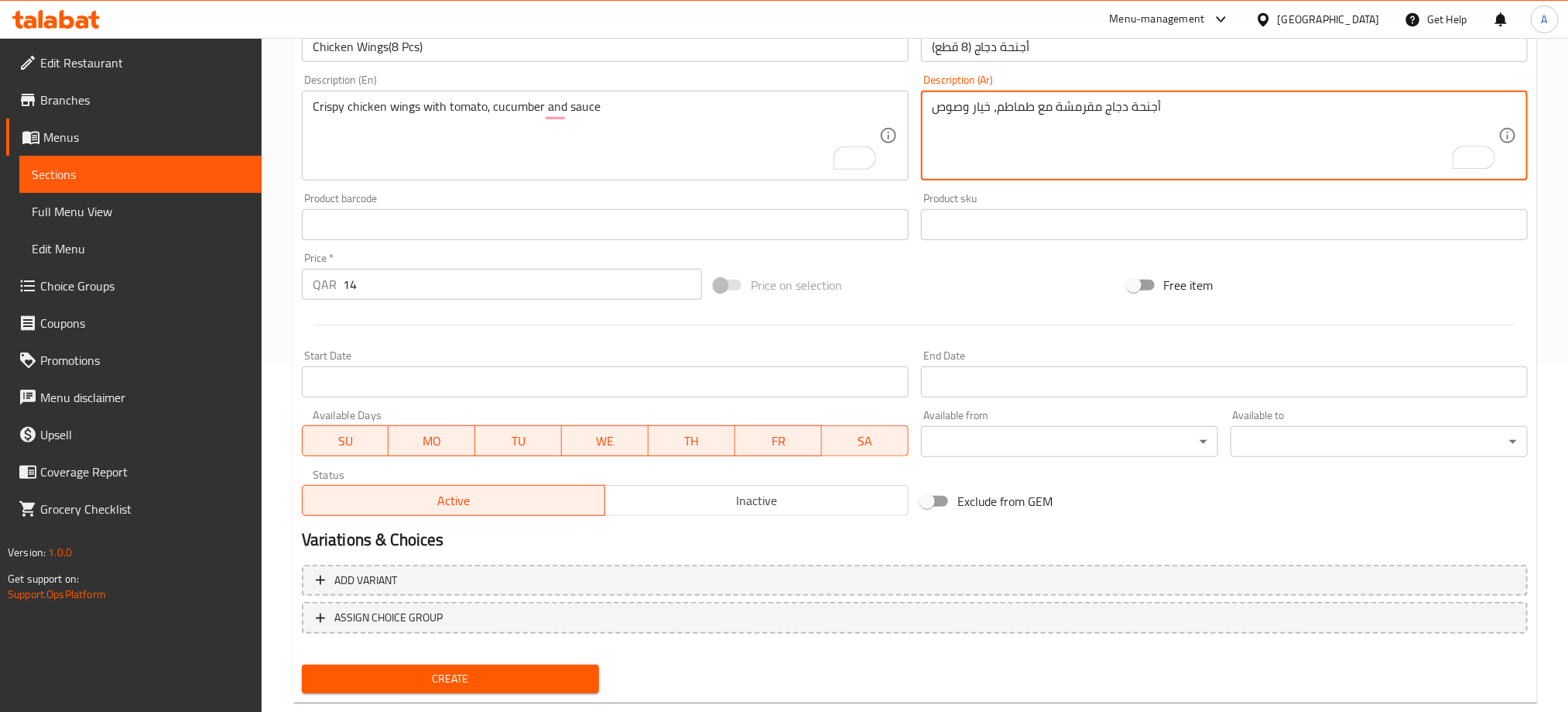
type textarea "أجنحة دجاج مقرمشة مع طماطم، خيار وصوص"
click at [719, 507] on span "Inactive" at bounding box center [757, 500] width 291 height 22
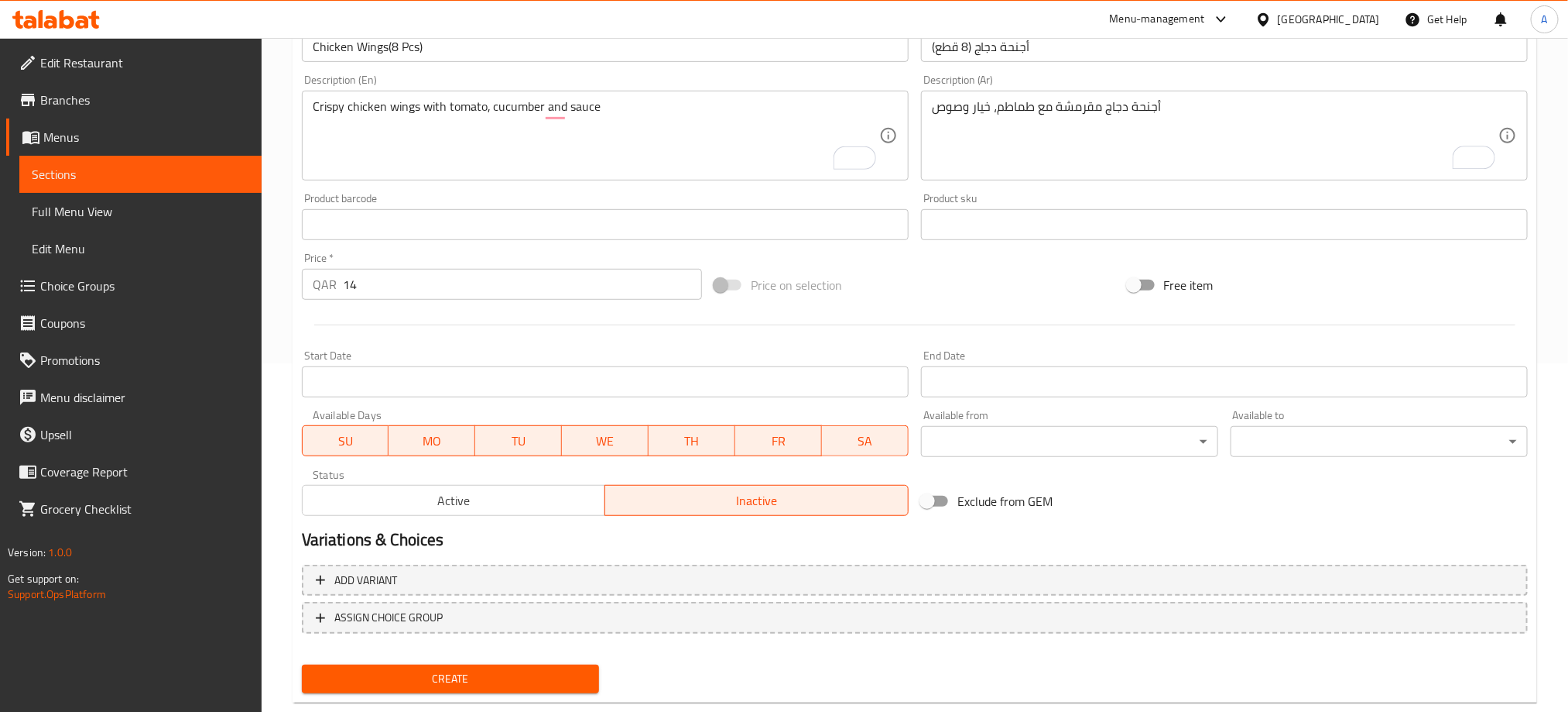
scroll to position [381, 0]
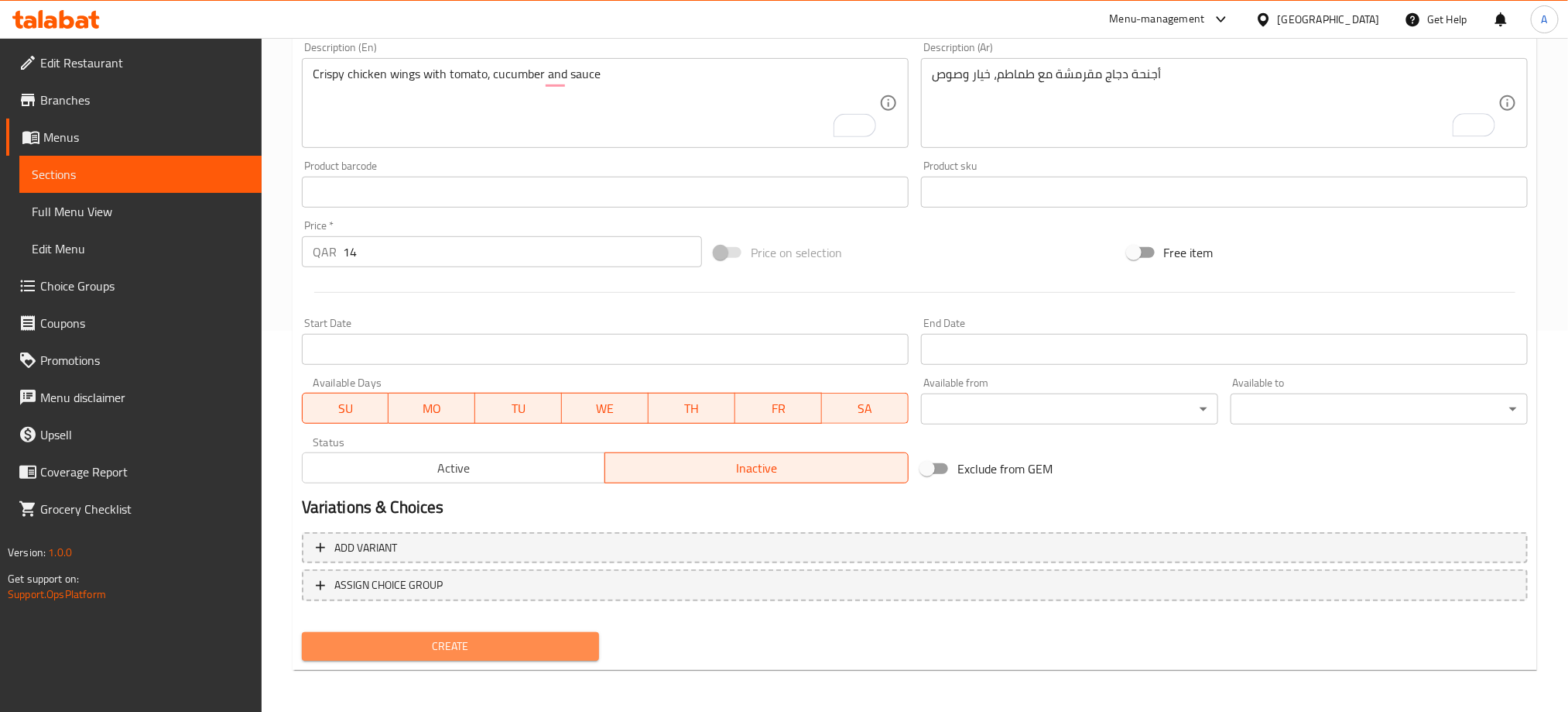
click at [574, 648] on span "Create" at bounding box center [450, 647] width 272 height 19
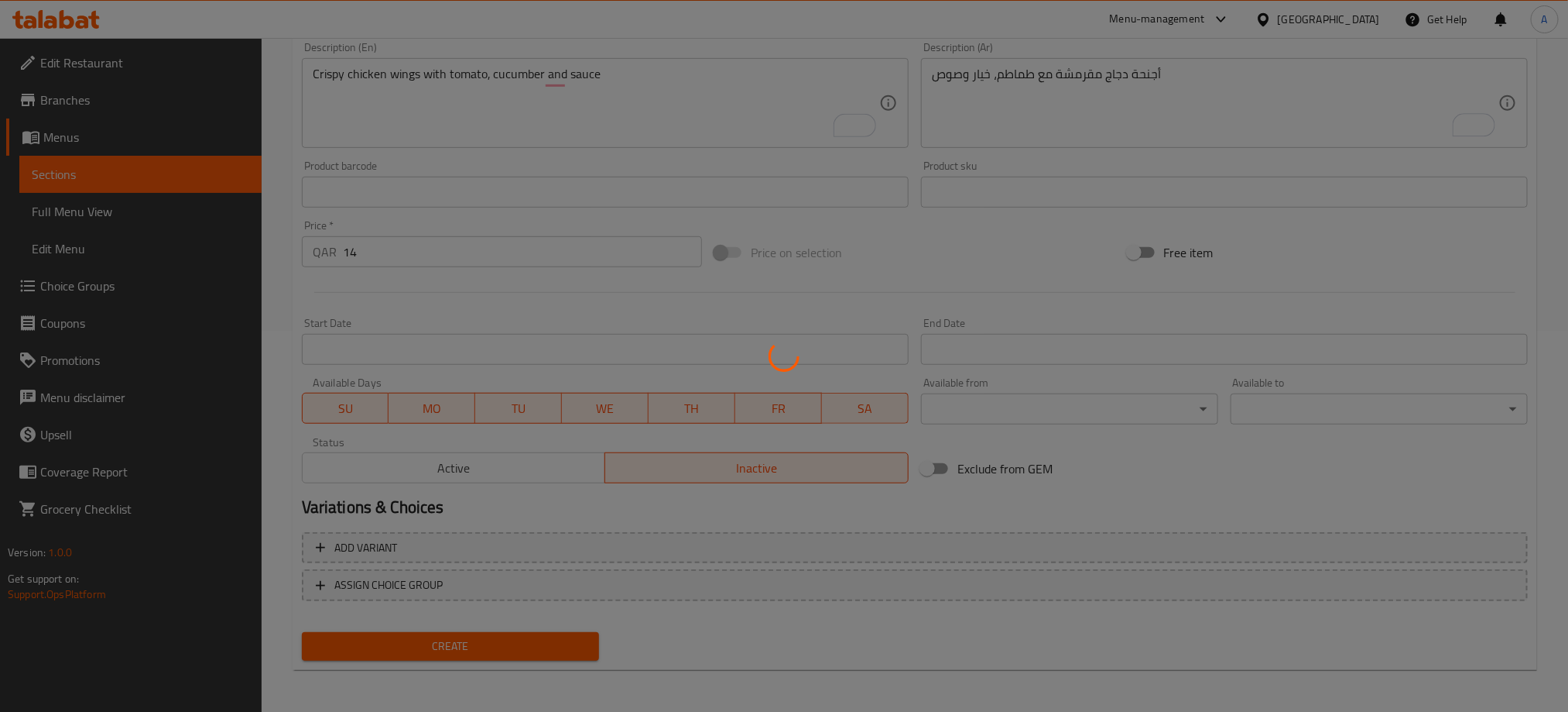
type input "0"
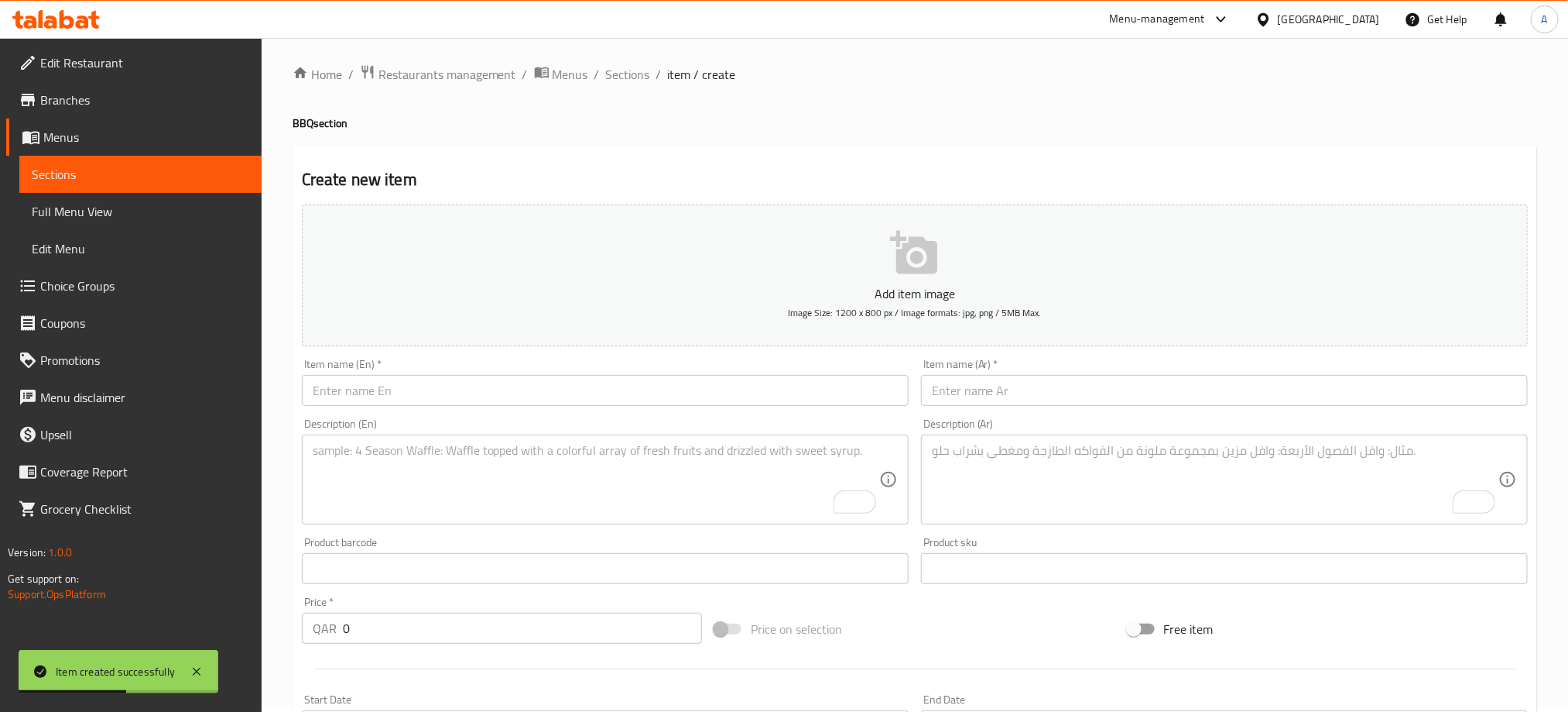
scroll to position [0, 0]
click at [628, 87] on span "Sections" at bounding box center [628, 79] width 44 height 19
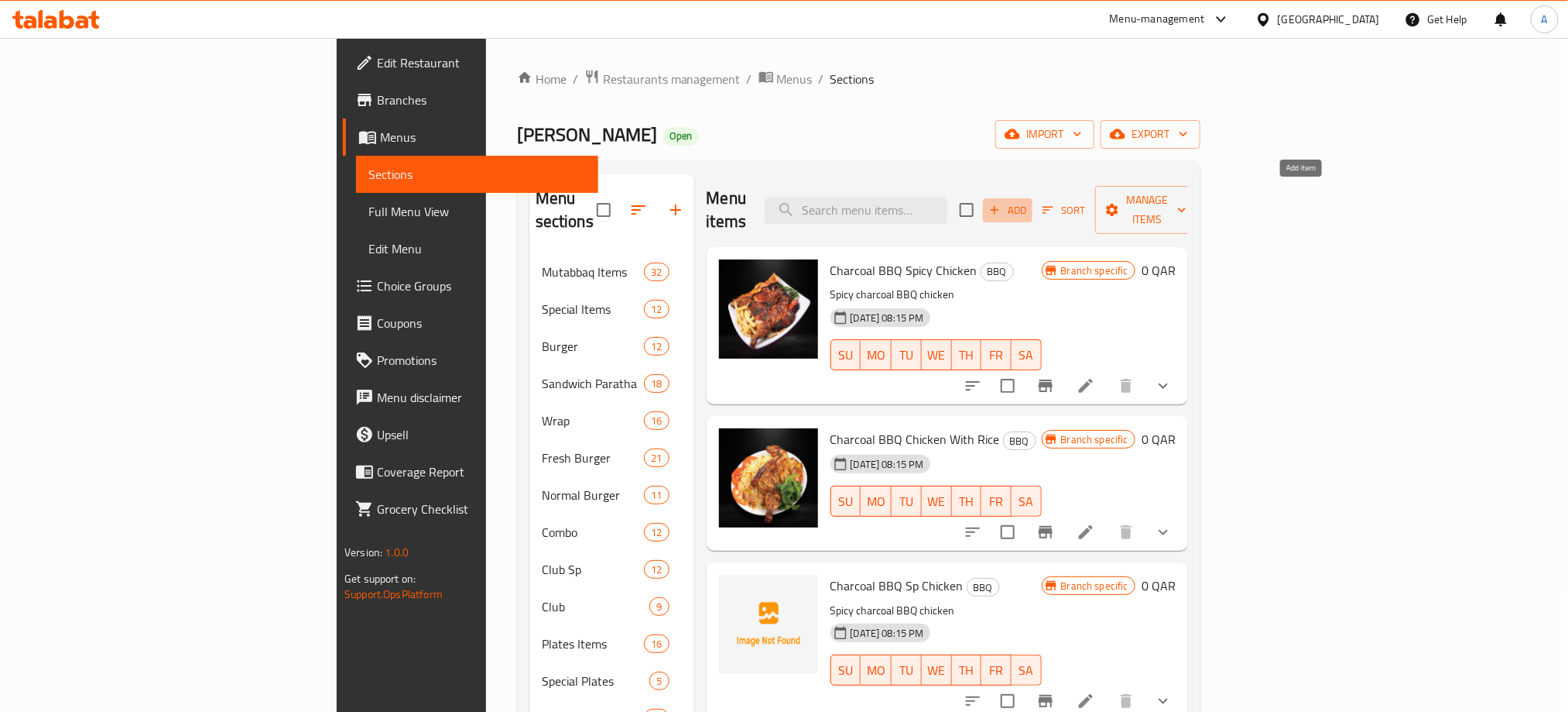
click at [1029, 202] on span "Add" at bounding box center [1007, 211] width 42 height 18
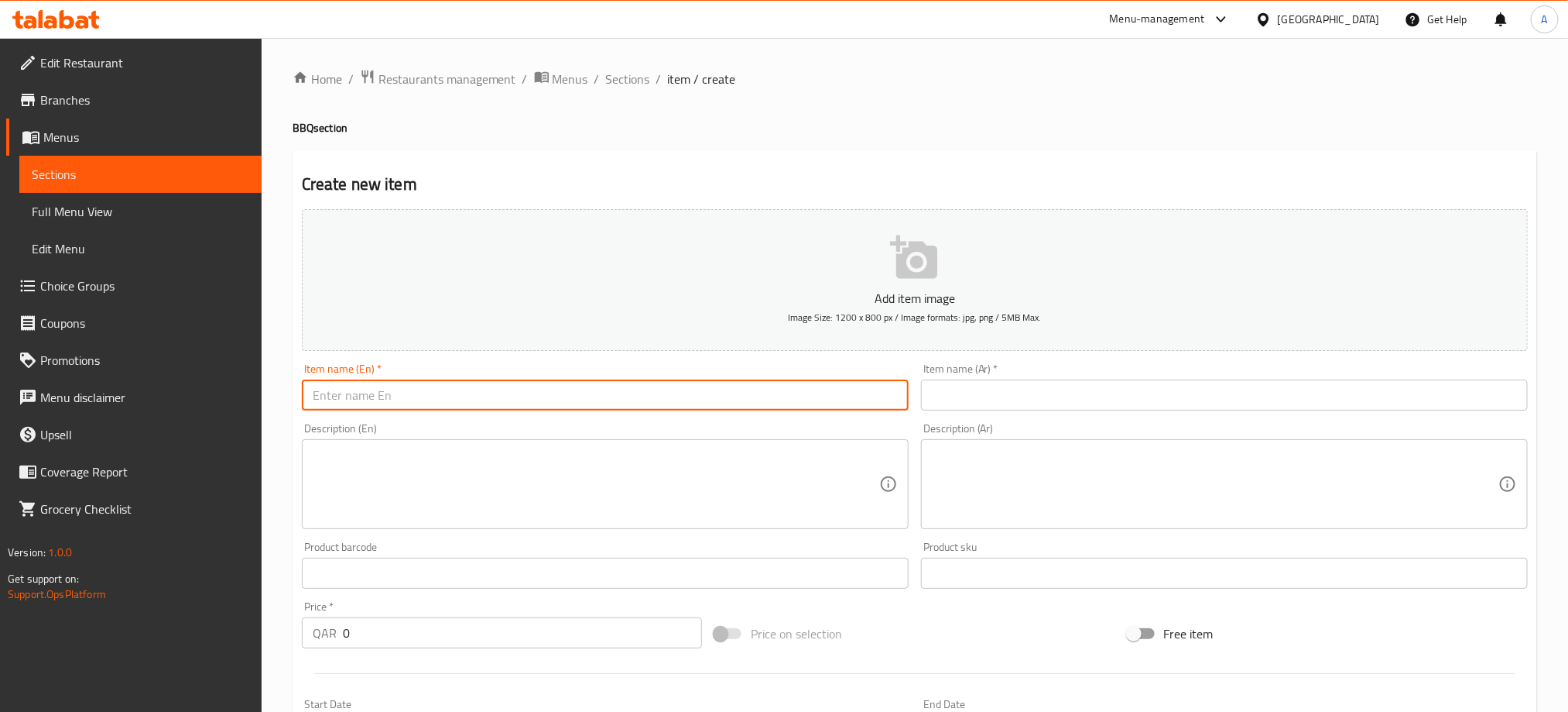
click at [519, 389] on input "text" at bounding box center [605, 394] width 606 height 31
paste input "CHICKEN LOLLIPOP"
click at [519, 390] on input "CHICKEN LOLLIPOP" at bounding box center [605, 394] width 606 height 31
type input "Chicken Lollipop"
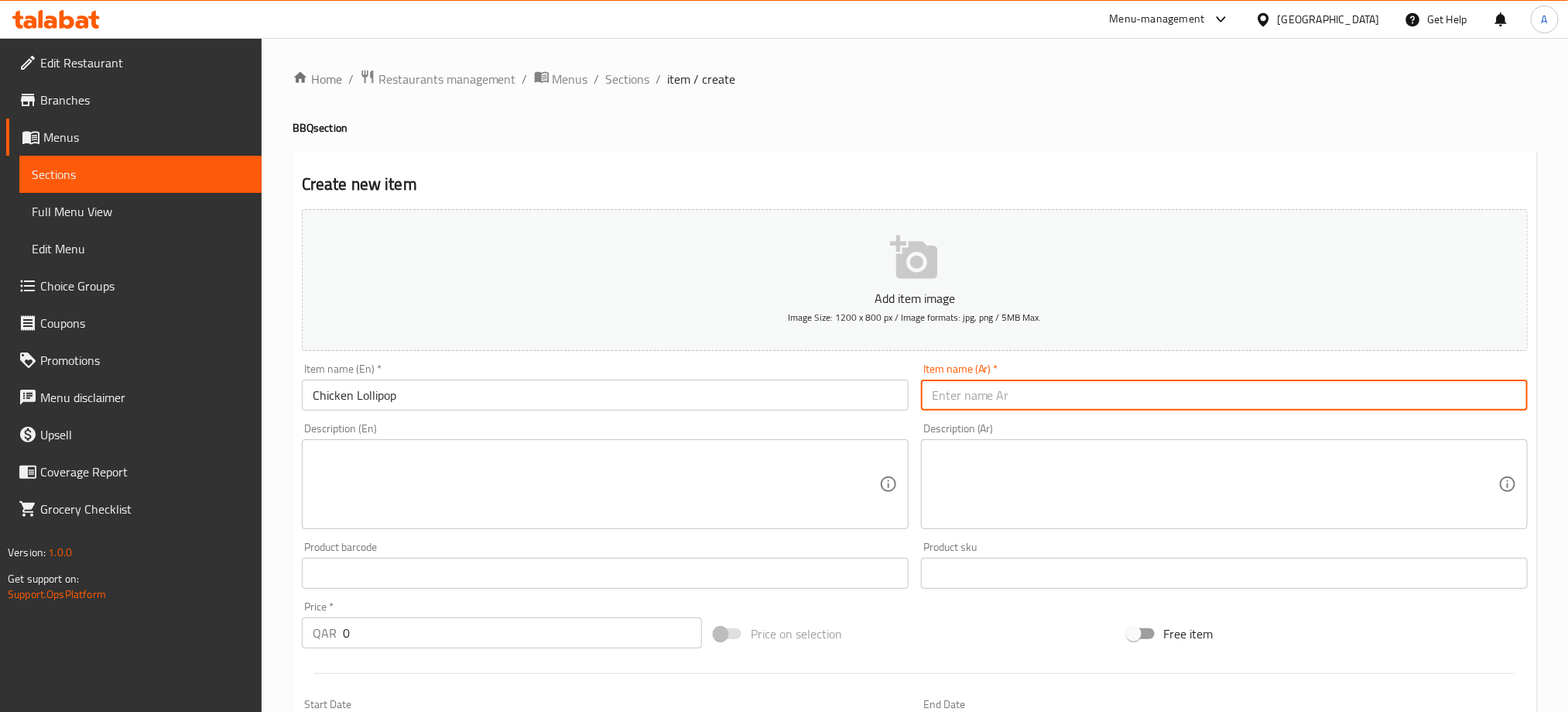
click at [996, 395] on input "text" at bounding box center [1224, 394] width 606 height 31
paste input "مصاصة دجاج"
type input "مصاصة دجاج"
click at [509, 463] on textarea at bounding box center [596, 484] width 567 height 73
paste textarea "Spicy chicken lollipop with sauce"
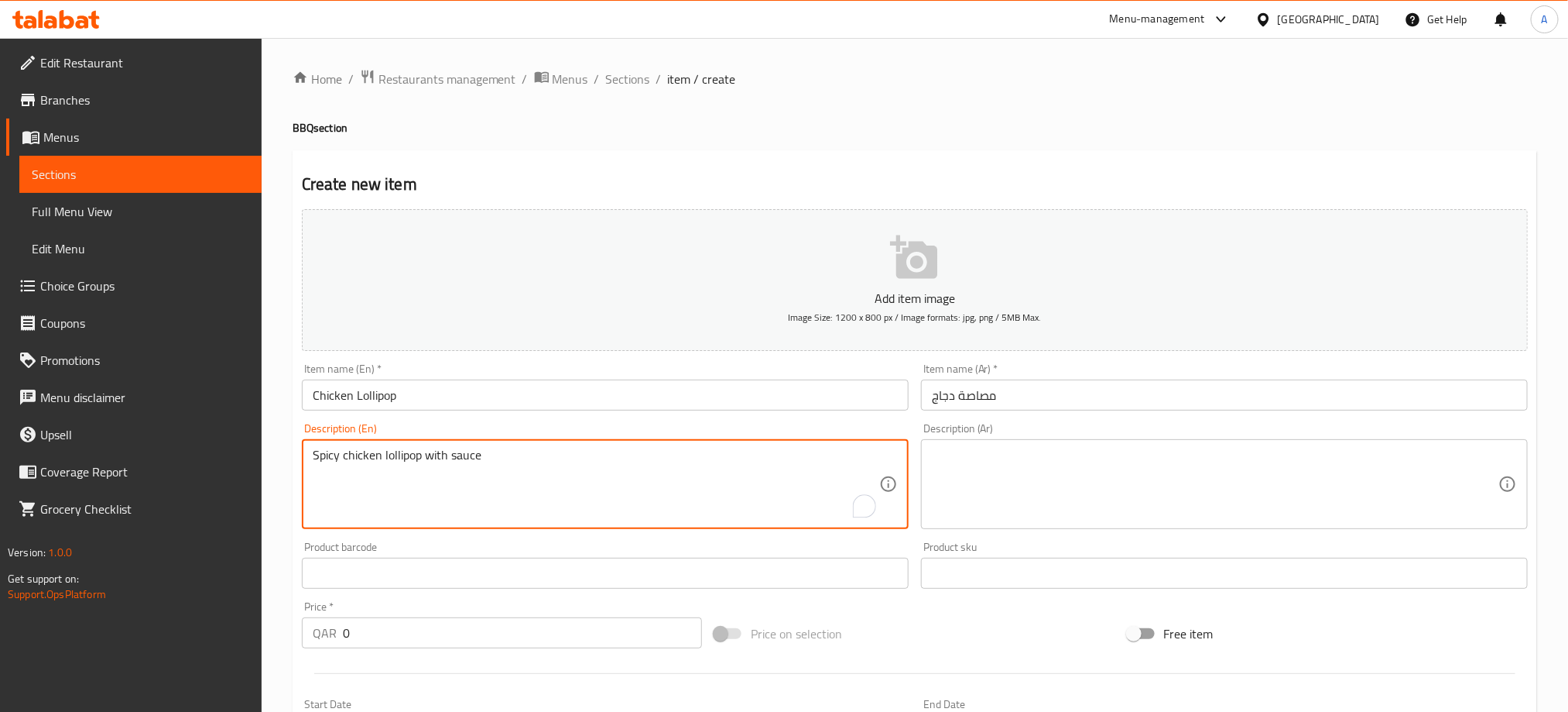
type textarea "Spicy chicken lollipop with sauce"
click at [1015, 448] on textarea at bounding box center [1214, 484] width 567 height 73
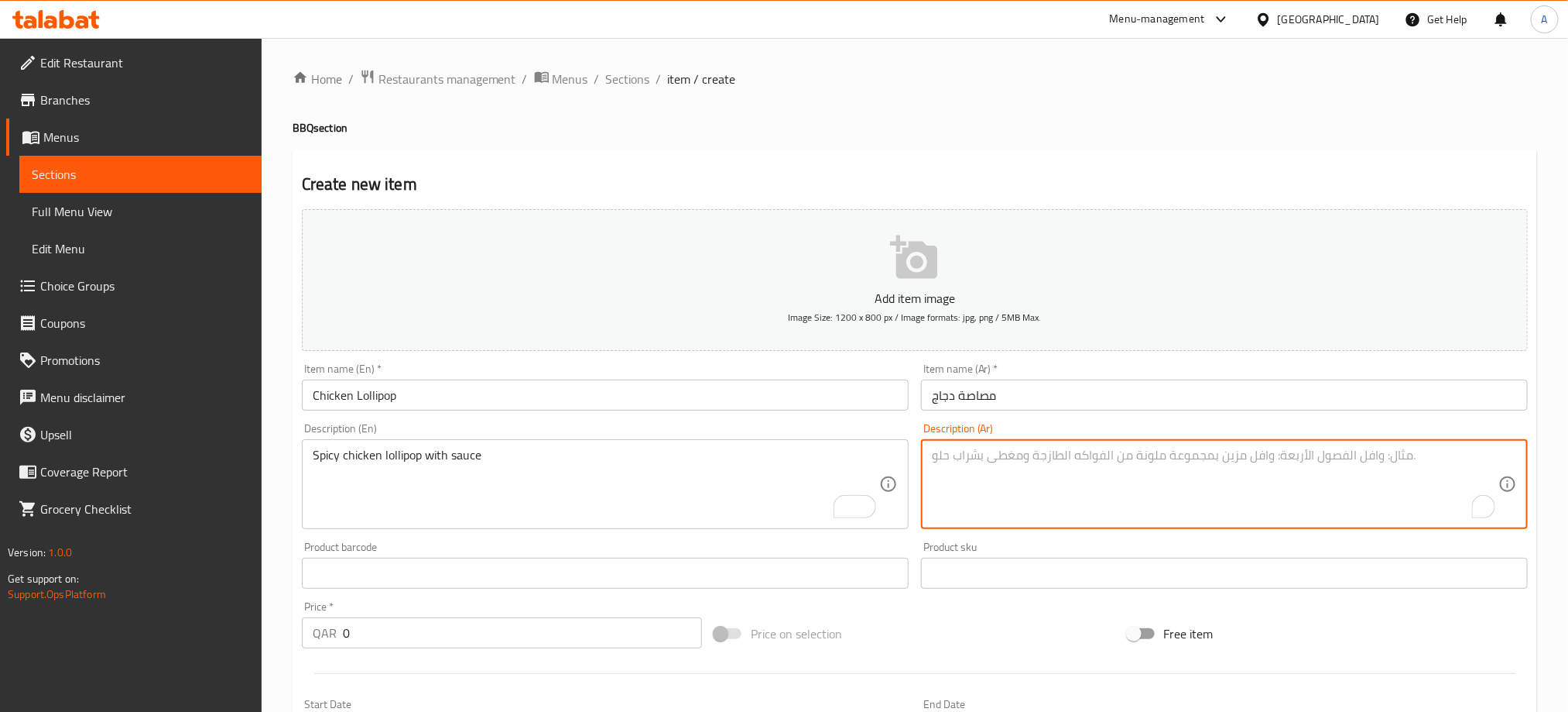
click at [1017, 442] on div "Description (Ar)" at bounding box center [1224, 484] width 606 height 90
paste textarea "لولي بوب دجاج حار مع صوص"
drag, startPoint x: 1076, startPoint y: 461, endPoint x: 1001, endPoint y: 458, distance: 75.1
click at [1001, 458] on textarea "لولي بوب دجاج حار مع صوص" at bounding box center [1214, 484] width 567 height 73
type textarea "لولي بوب دجاج حار مع صوص"
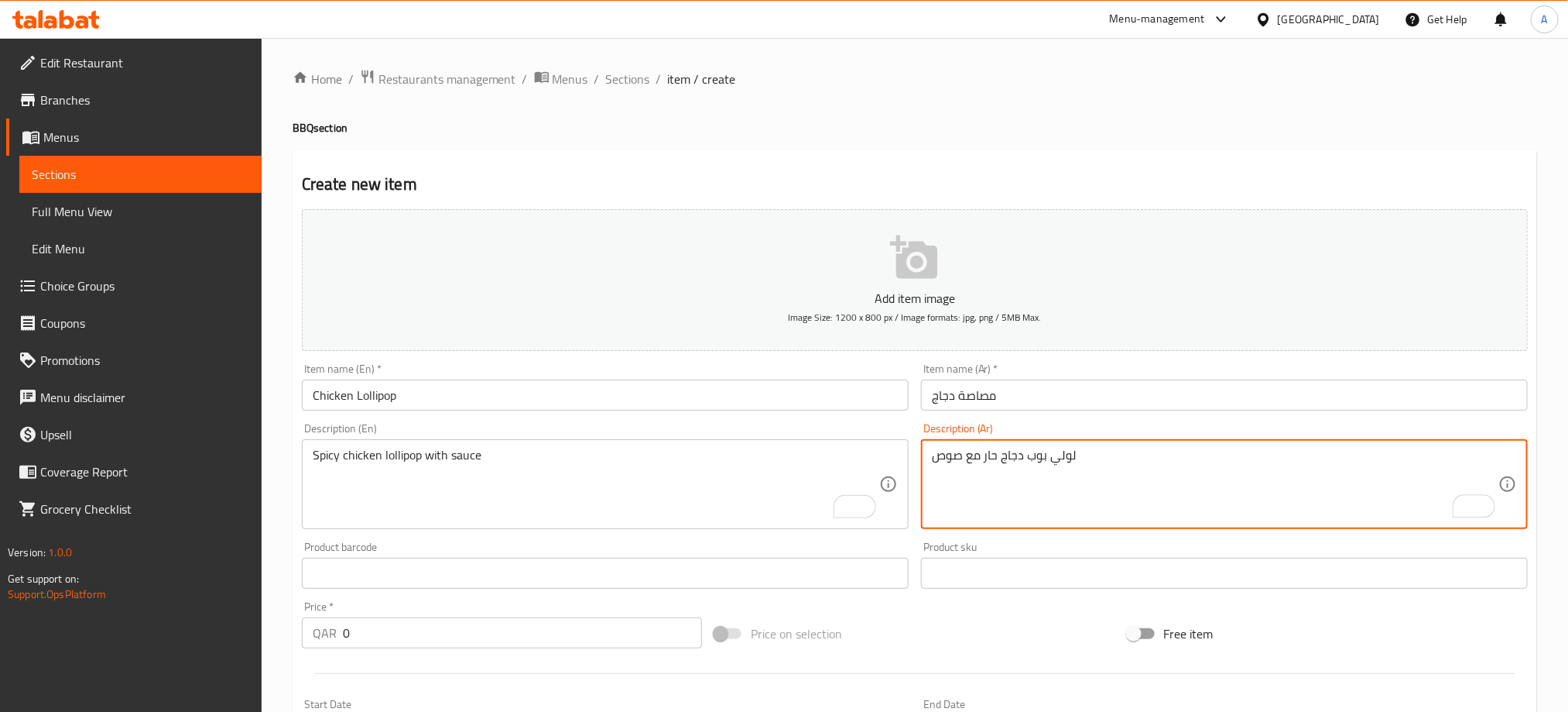
click at [956, 401] on input "مصاصة دجاج" at bounding box center [1224, 394] width 606 height 31
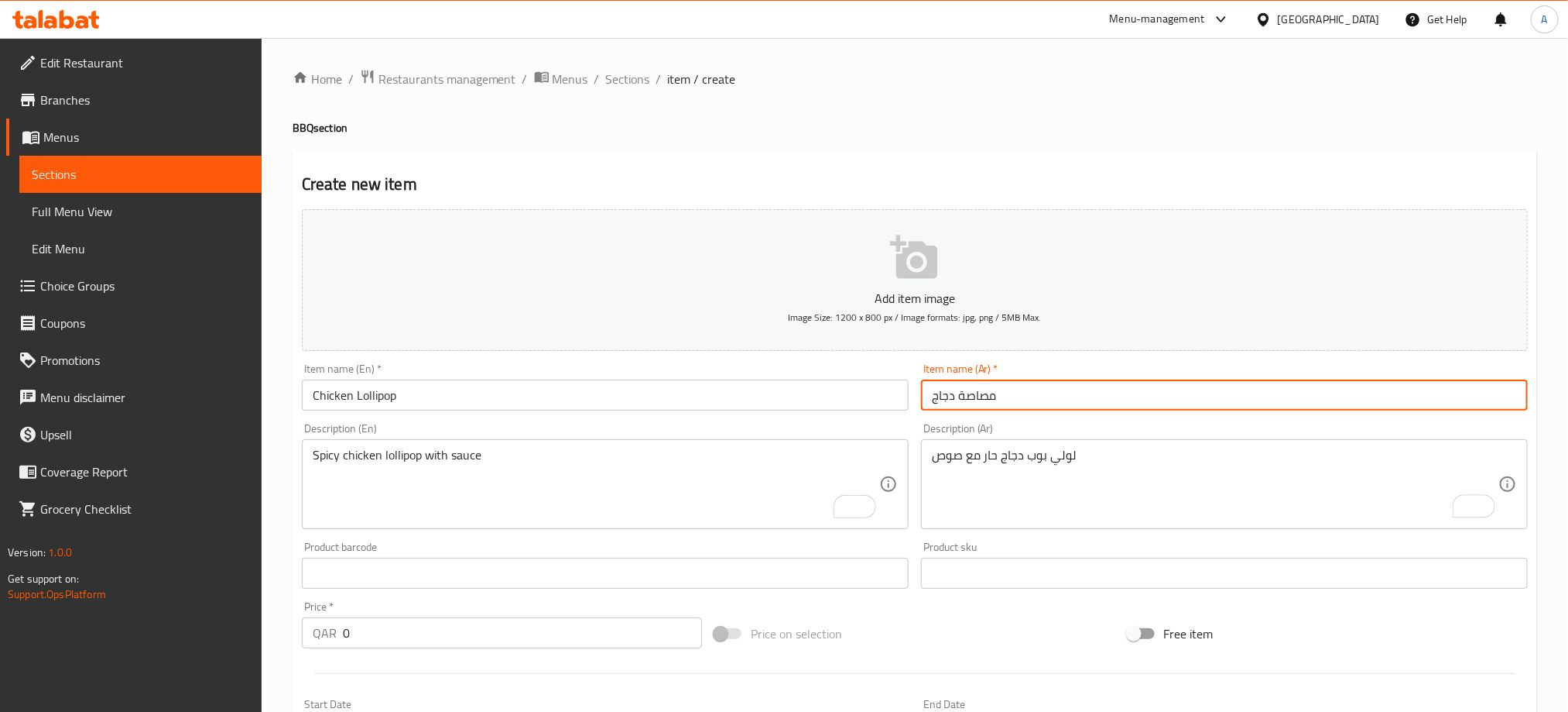
click at [956, 401] on input "مصاصة دجاج" at bounding box center [1224, 394] width 606 height 31
paste input "ولي بوب"
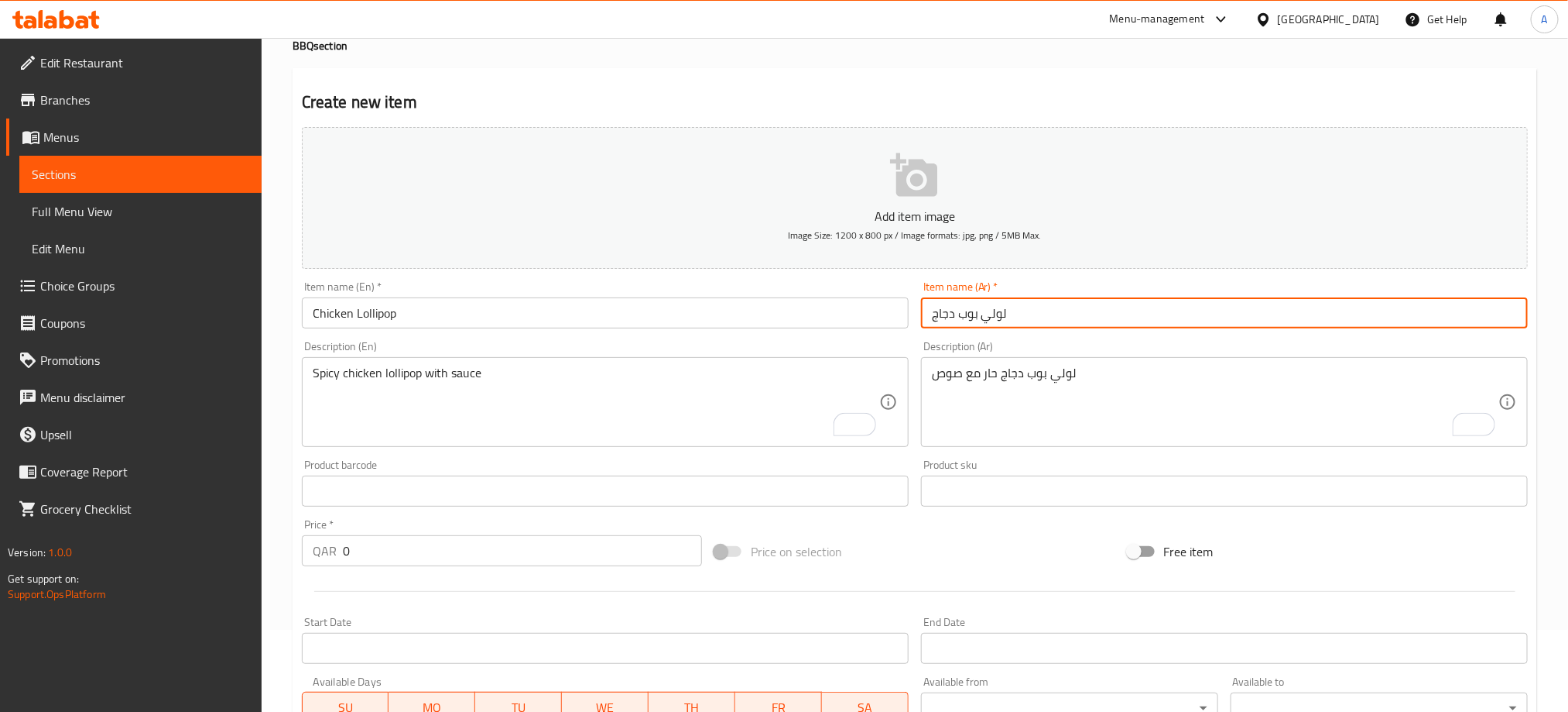
scroll to position [116, 0]
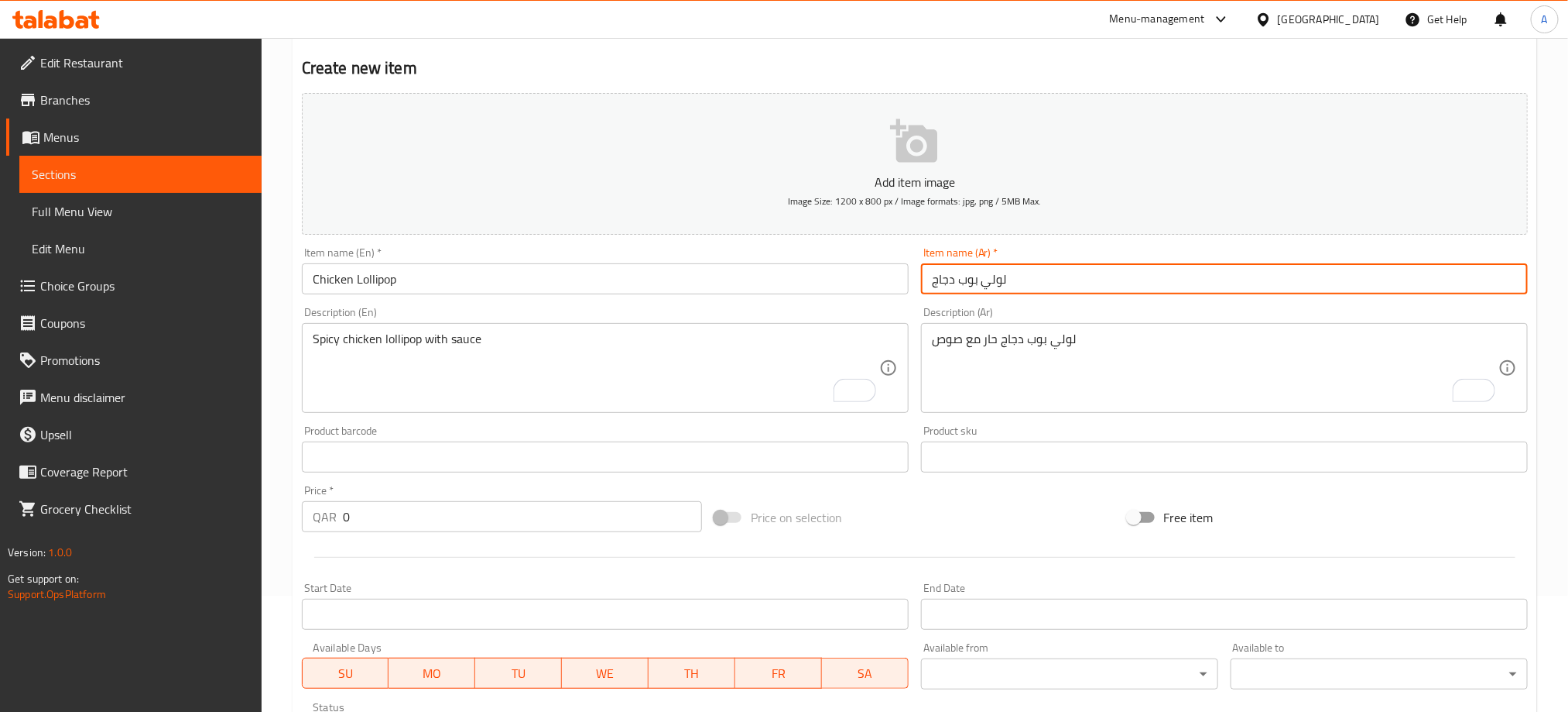
type input "لولي بوب دجاج"
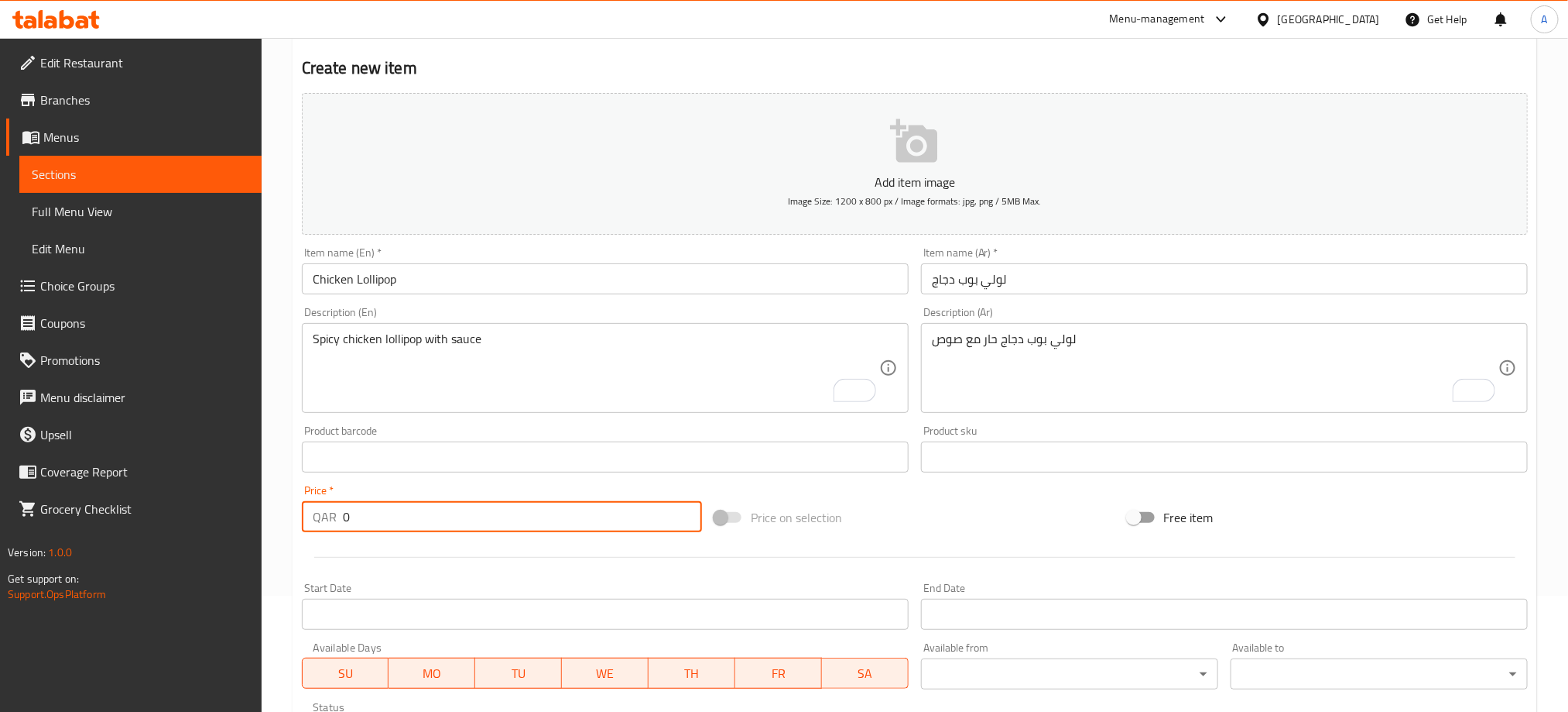
drag, startPoint x: 361, startPoint y: 508, endPoint x: 297, endPoint y: 508, distance: 64.0
click at [297, 508] on div "Price   * QAR 0 Price *" at bounding box center [501, 508] width 413 height 59
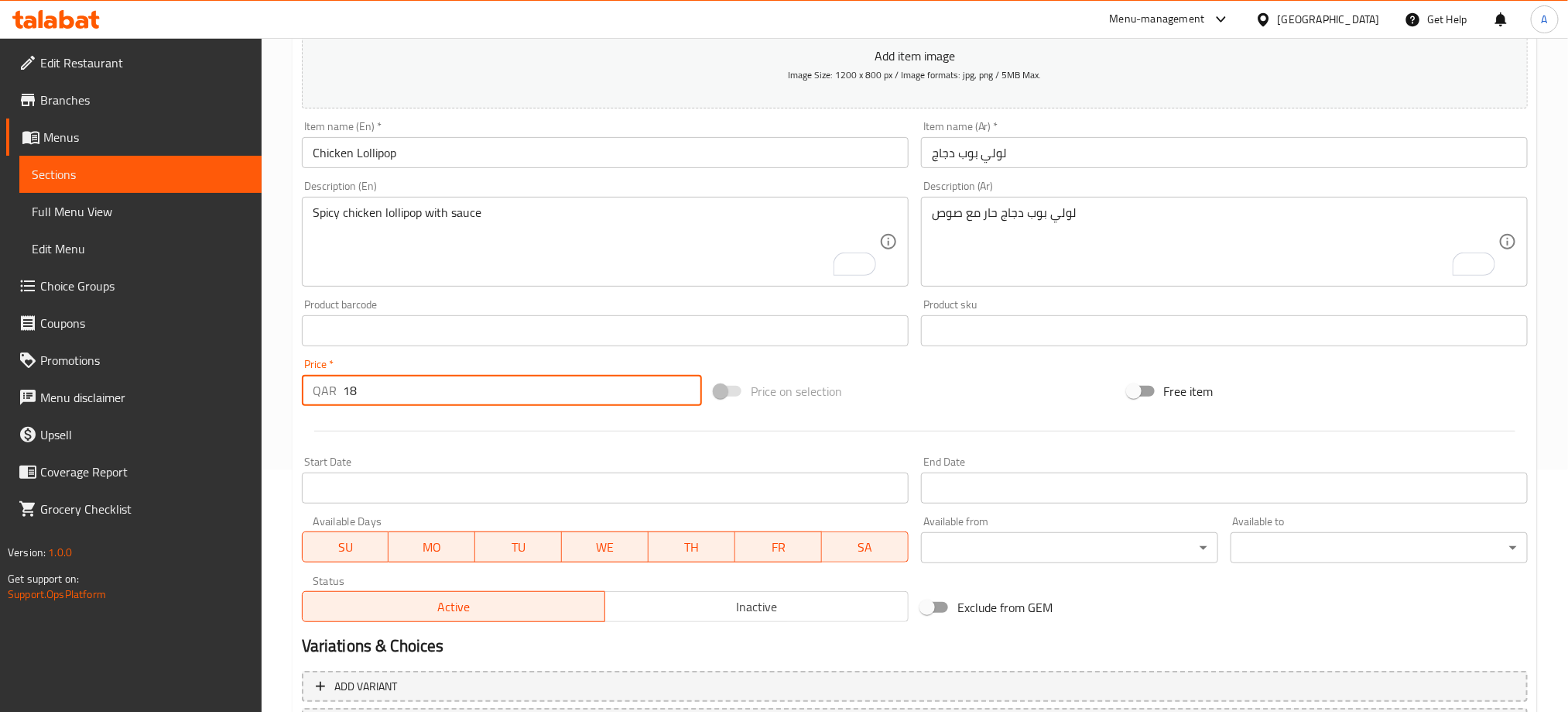
scroll to position [348, 0]
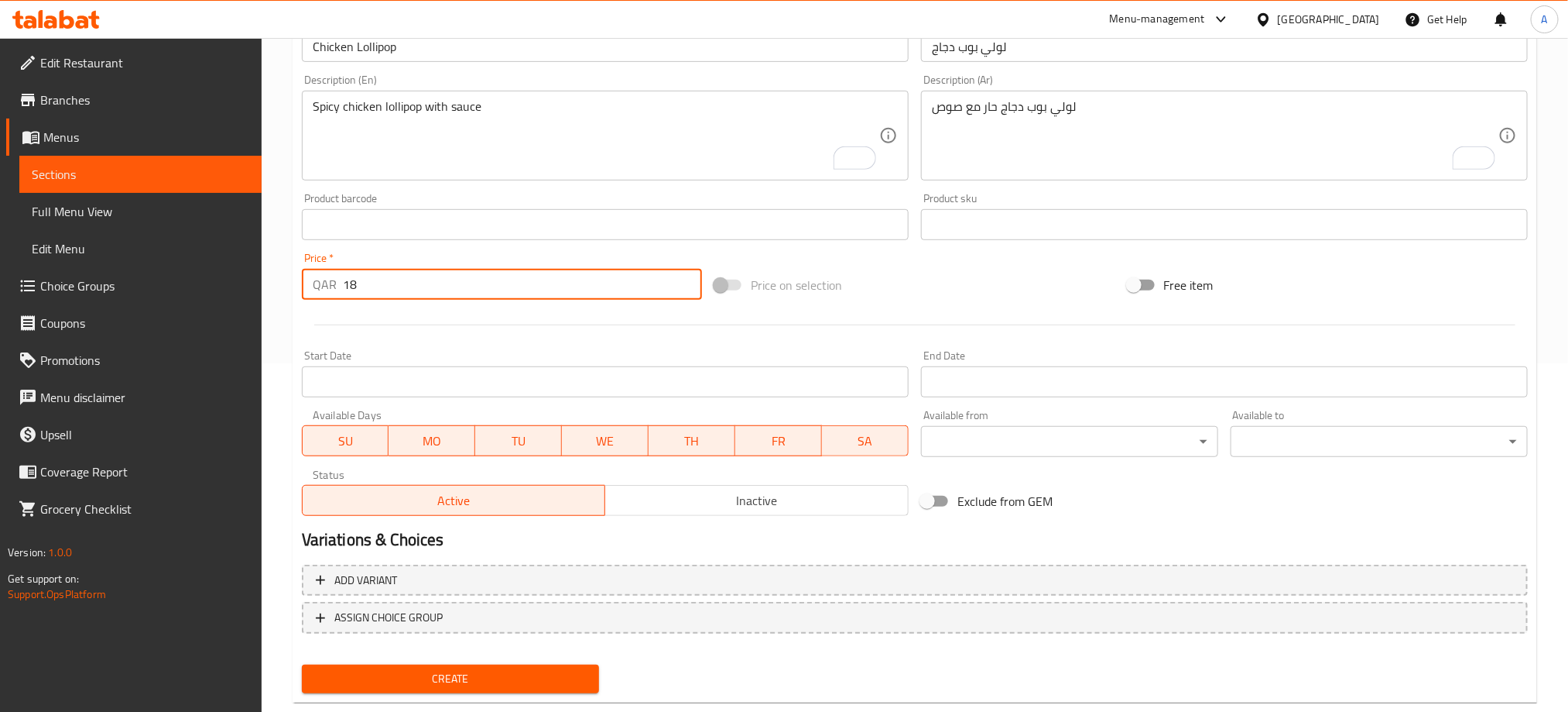
type input "18"
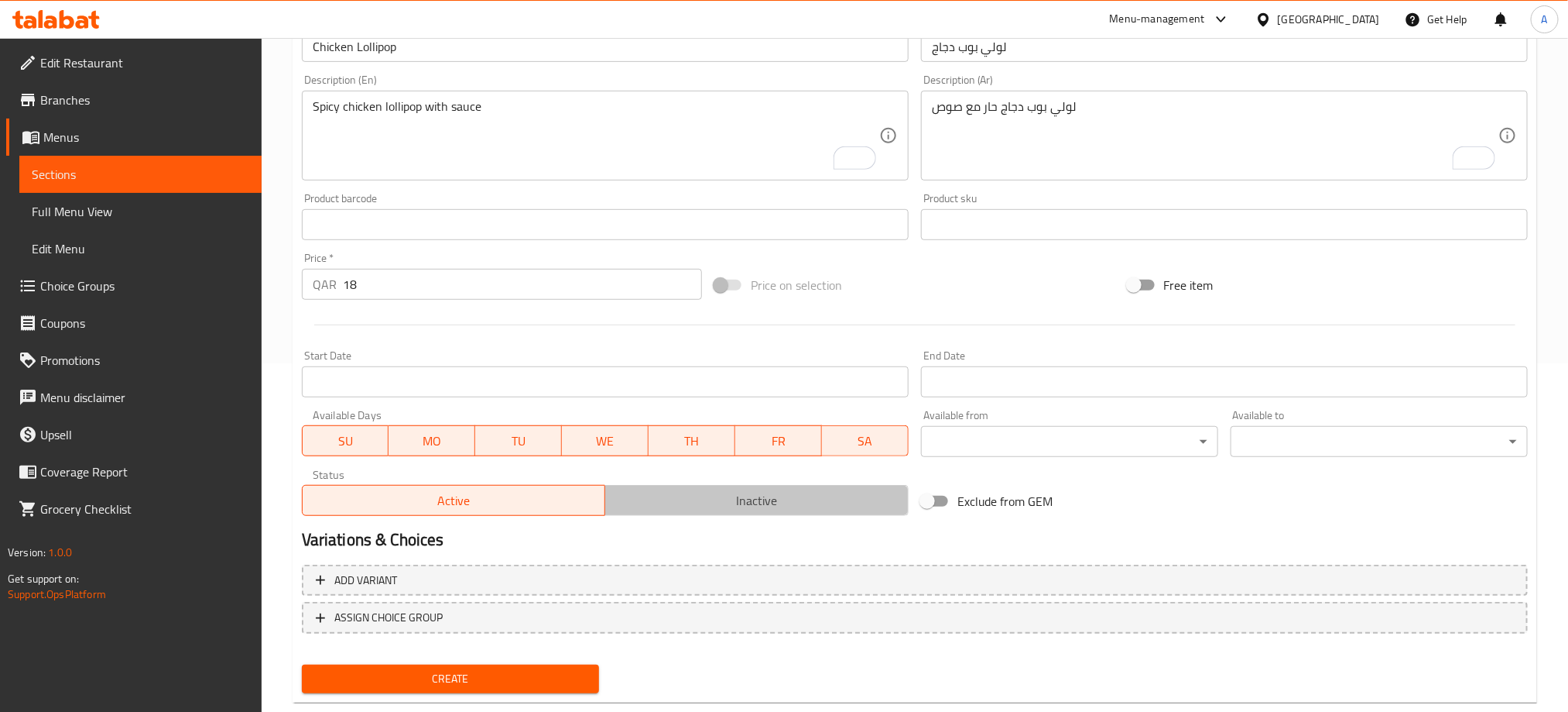
click at [681, 497] on span "Inactive" at bounding box center [757, 500] width 291 height 22
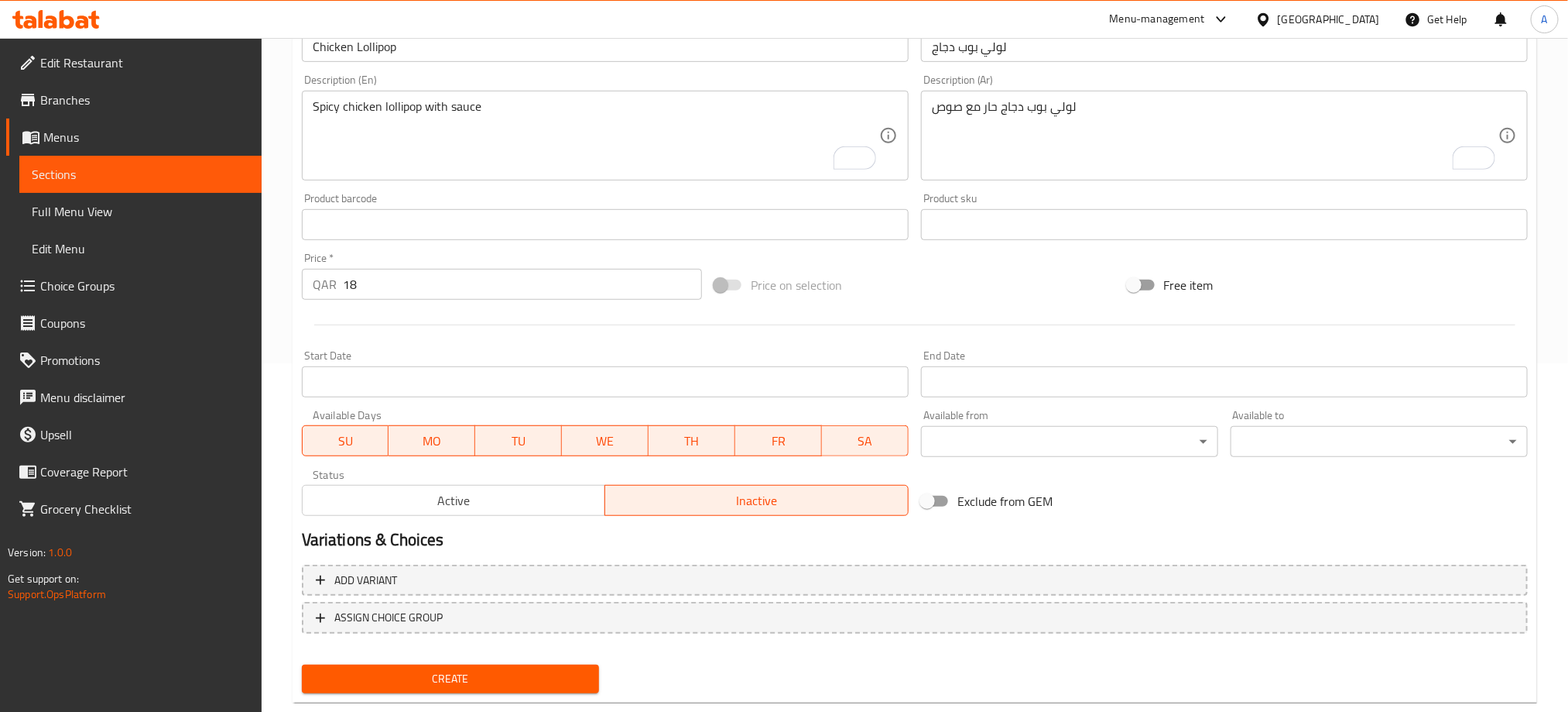
click at [558, 693] on div "Create" at bounding box center [450, 678] width 309 height 41
click at [558, 670] on span "Create" at bounding box center [450, 679] width 272 height 19
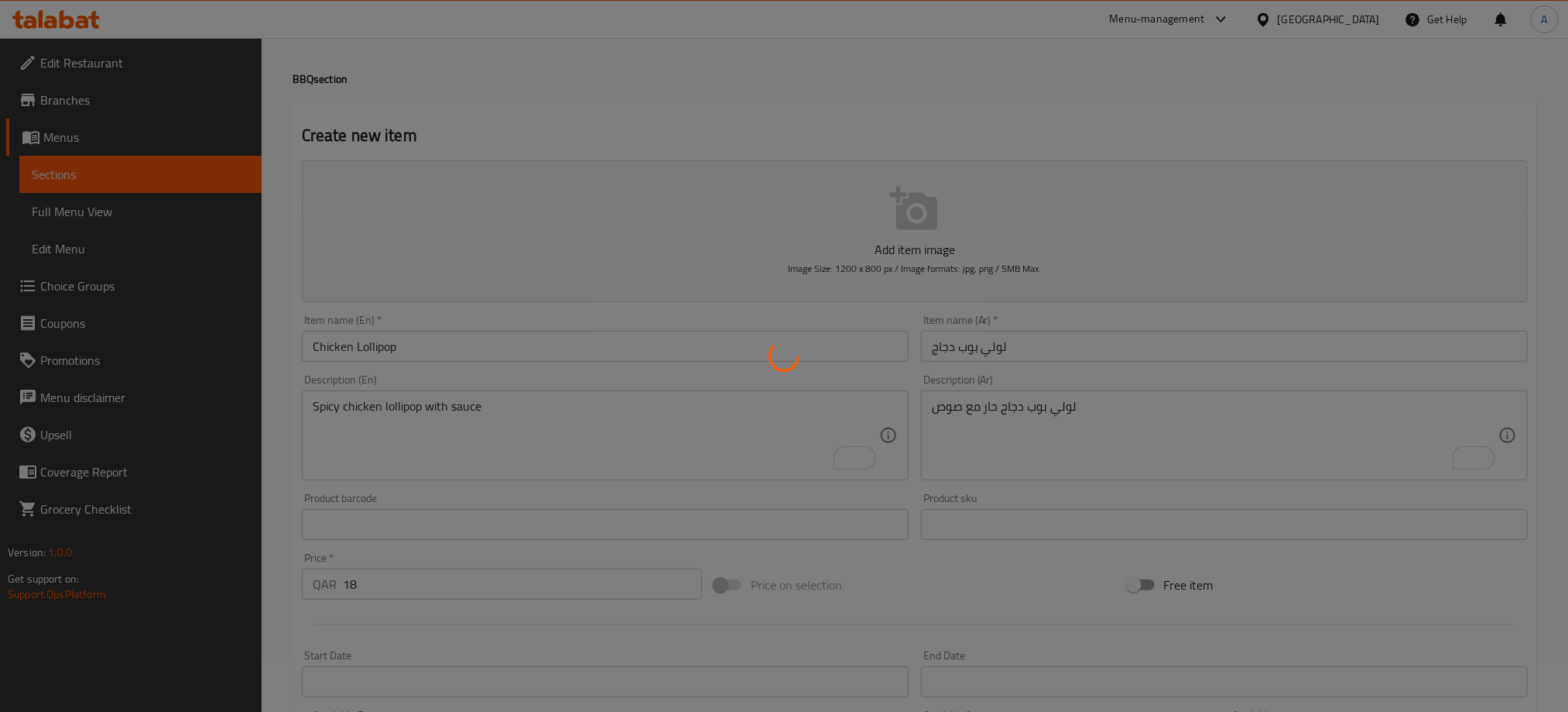
scroll to position [33, 0]
type input "0"
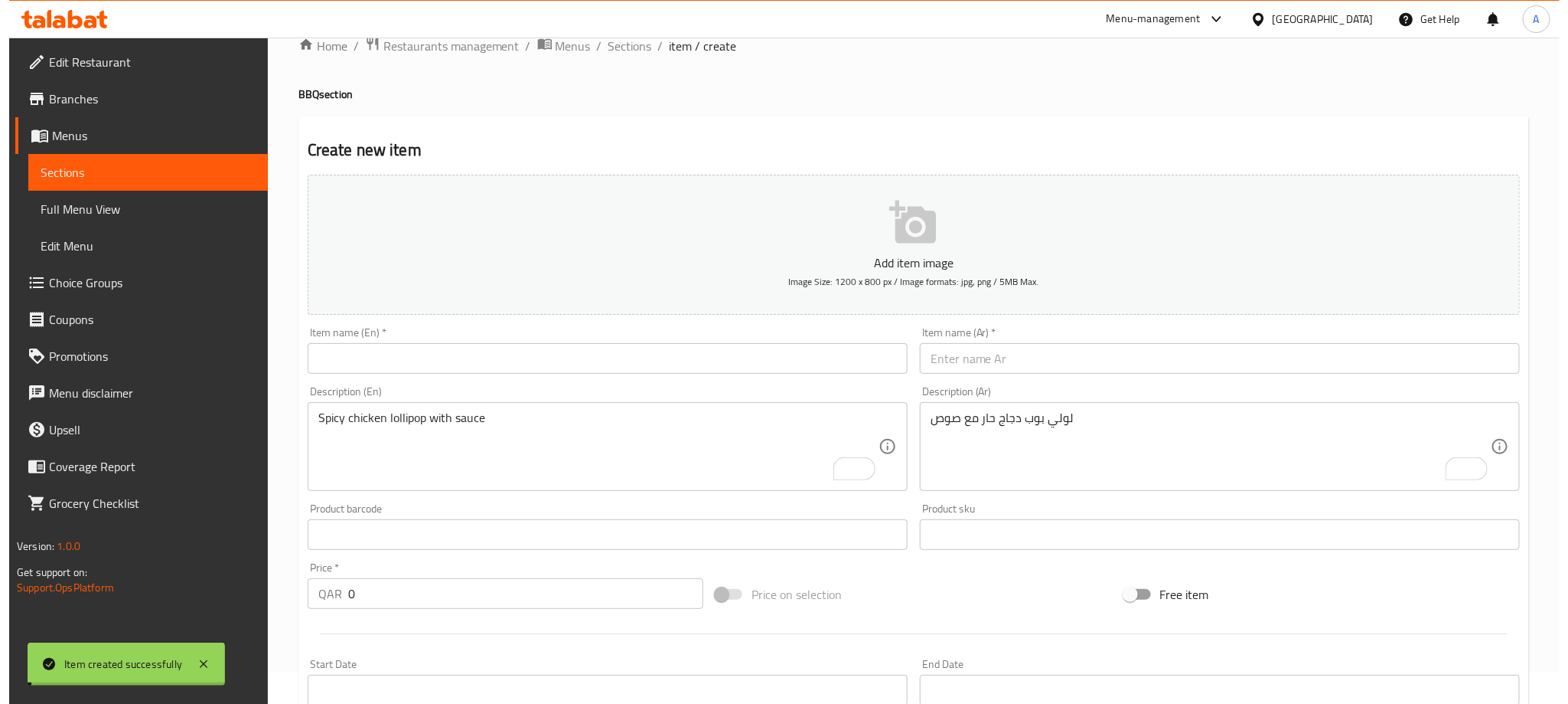
scroll to position [0, 0]
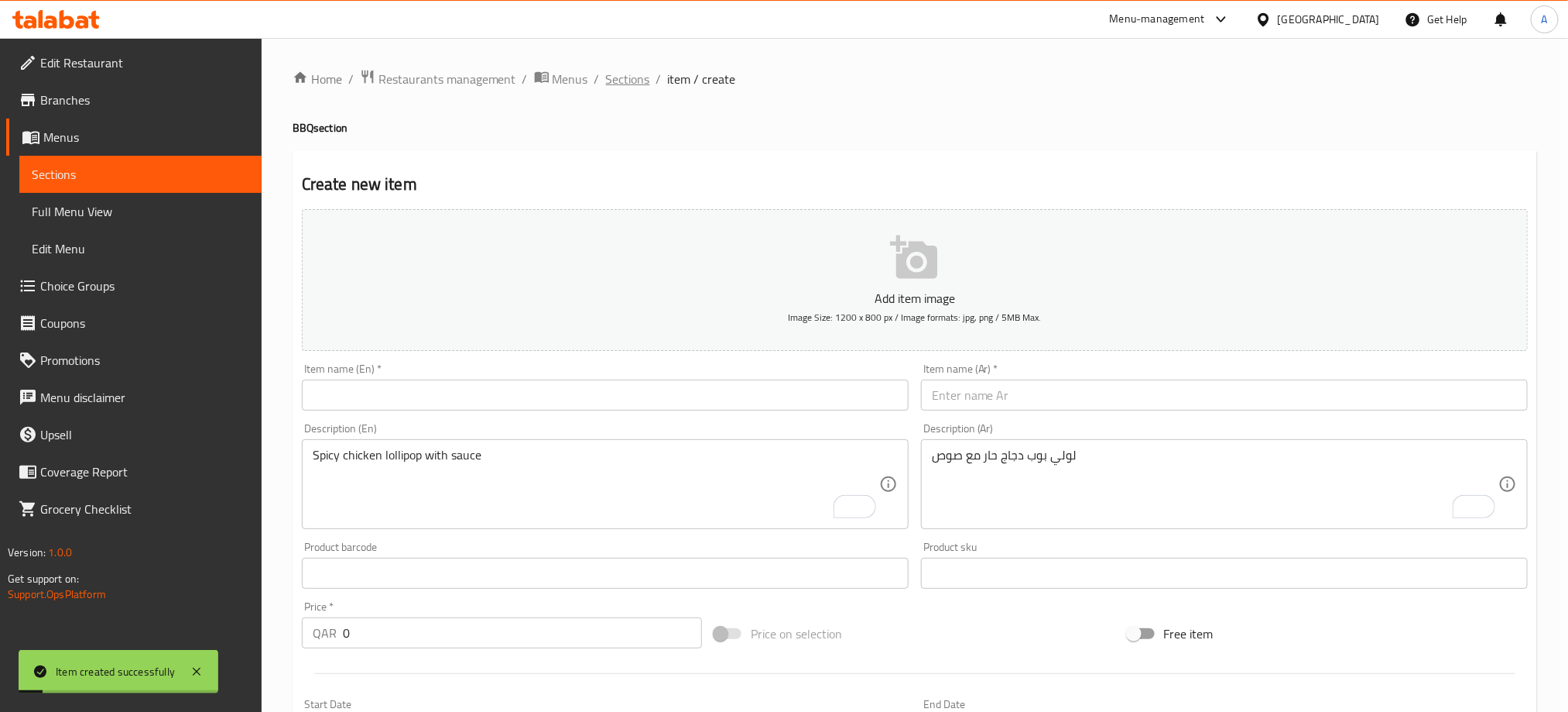
click at [627, 77] on span "Sections" at bounding box center [628, 79] width 44 height 19
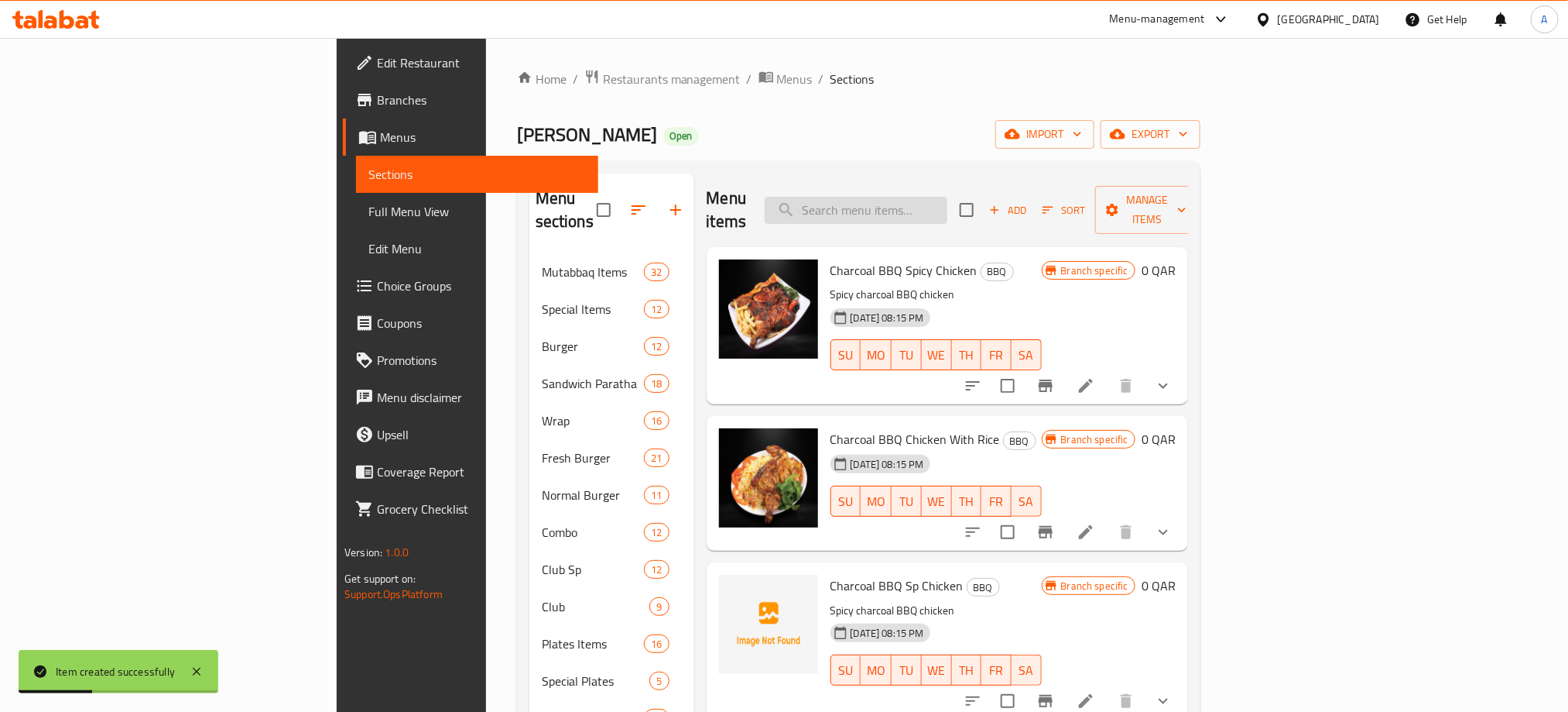
click at [948, 203] on input "search" at bounding box center [856, 210] width 183 height 27
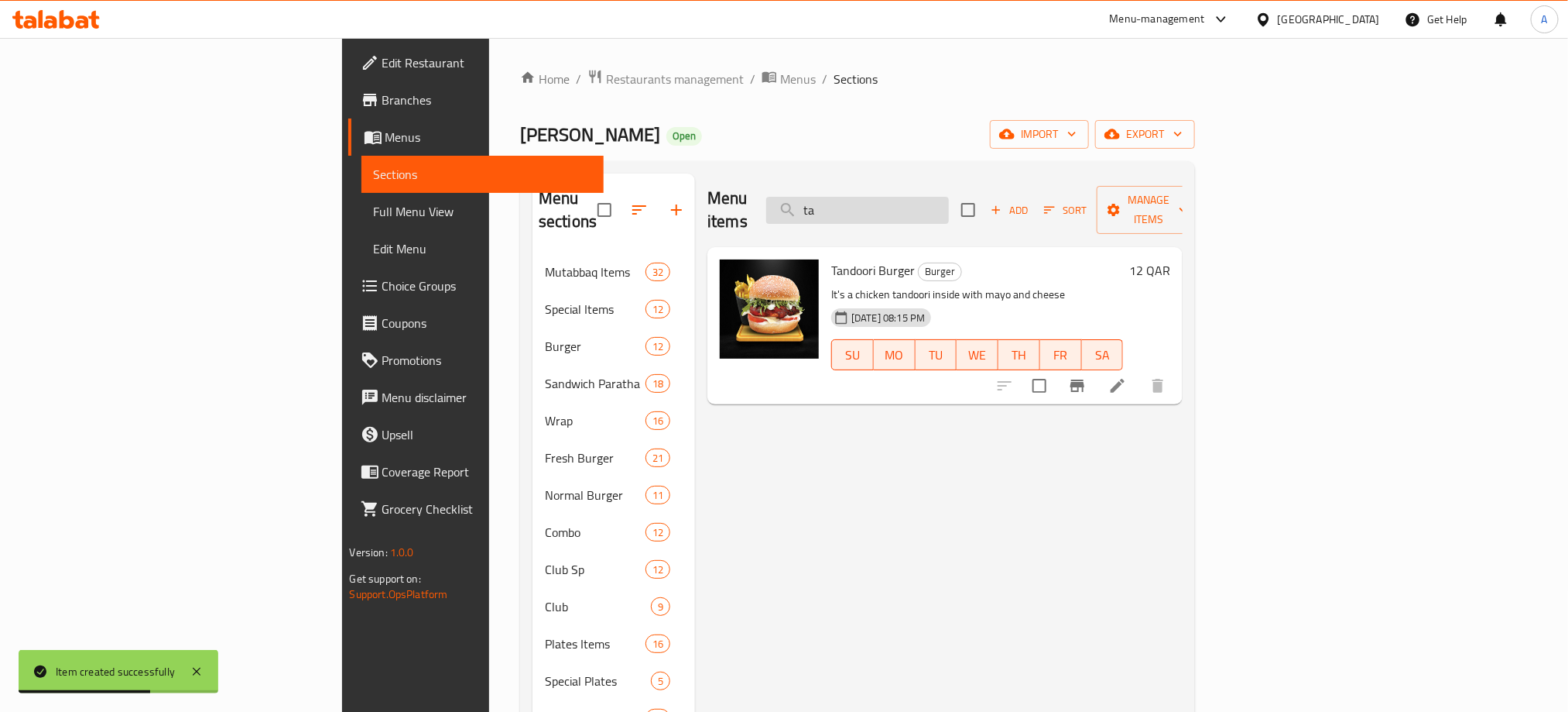
type input "t"
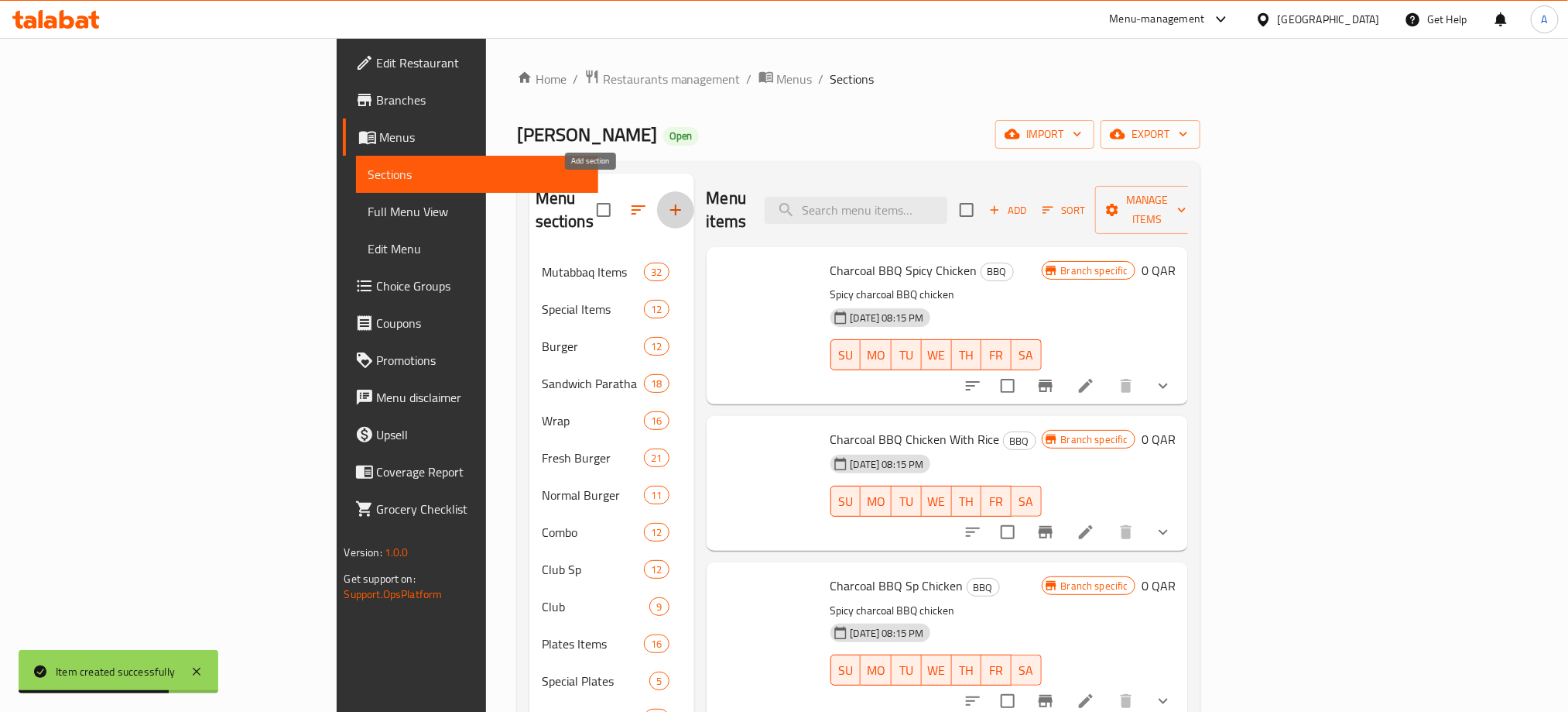
click at [666, 201] on icon "button" at bounding box center [675, 210] width 19 height 19
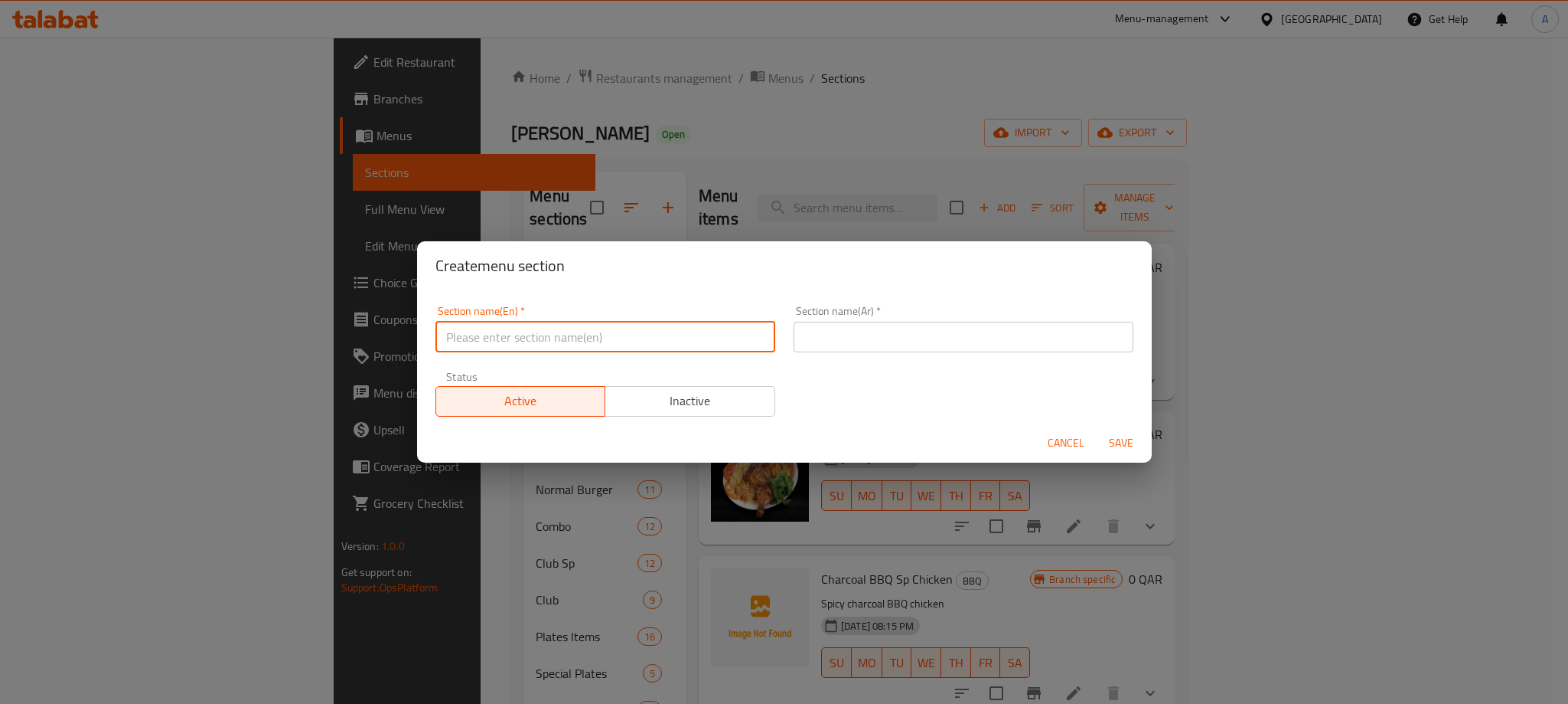
click at [510, 329] on input "text" at bounding box center [605, 337] width 340 height 31
paste input "TANDOOR NAAN ROTI"
click at [510, 329] on input "TANDOOR NAAN ROTI" at bounding box center [605, 337] width 340 height 31
click at [563, 338] on input "TANDOOR NAAN ROTI" at bounding box center [605, 337] width 340 height 31
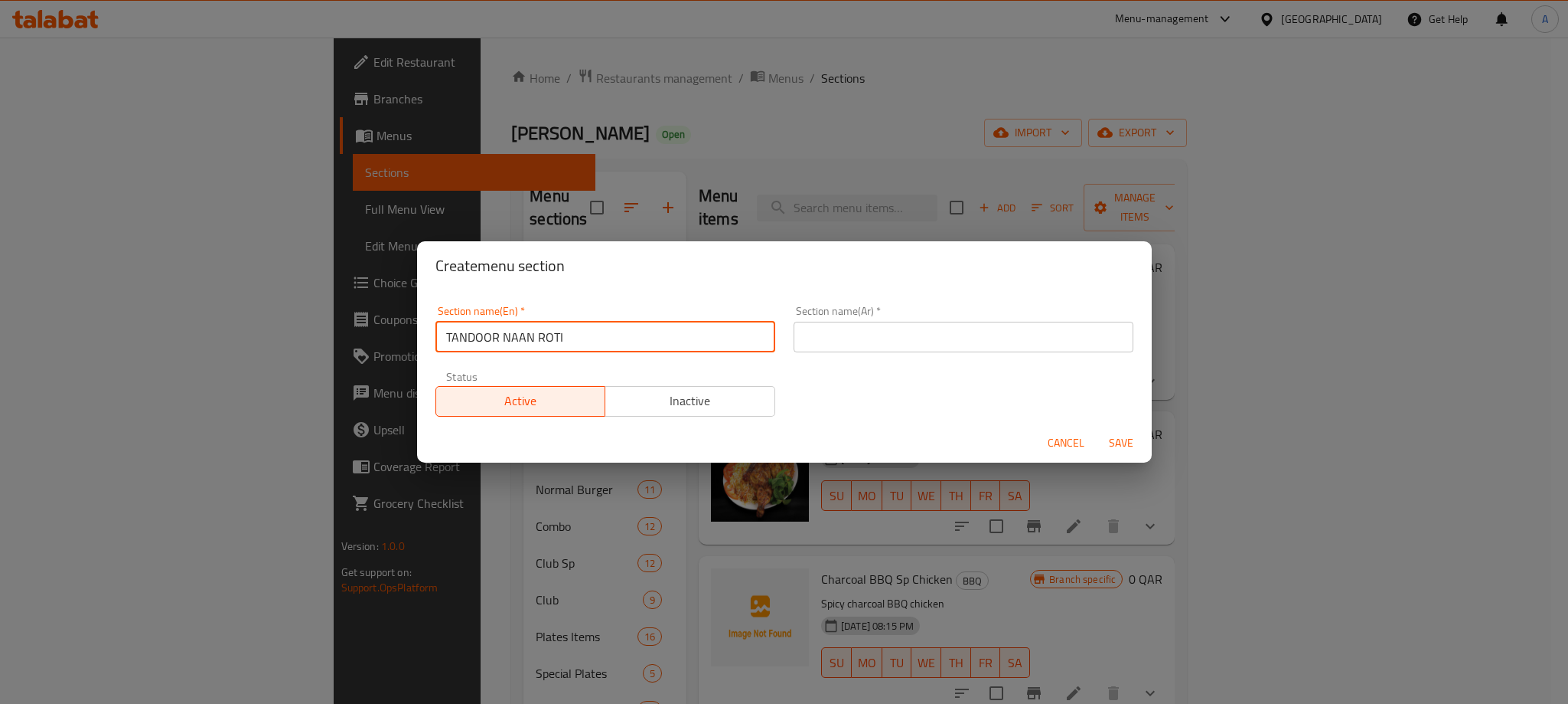
click at [563, 338] on input "TANDOOR NAAN ROTI" at bounding box center [605, 337] width 340 height 31
click at [604, 341] on input "TANDOOR NAAN ROTI" at bounding box center [605, 337] width 340 height 31
click at [602, 340] on input "TANDOOR NAAN ROTI" at bounding box center [605, 337] width 340 height 31
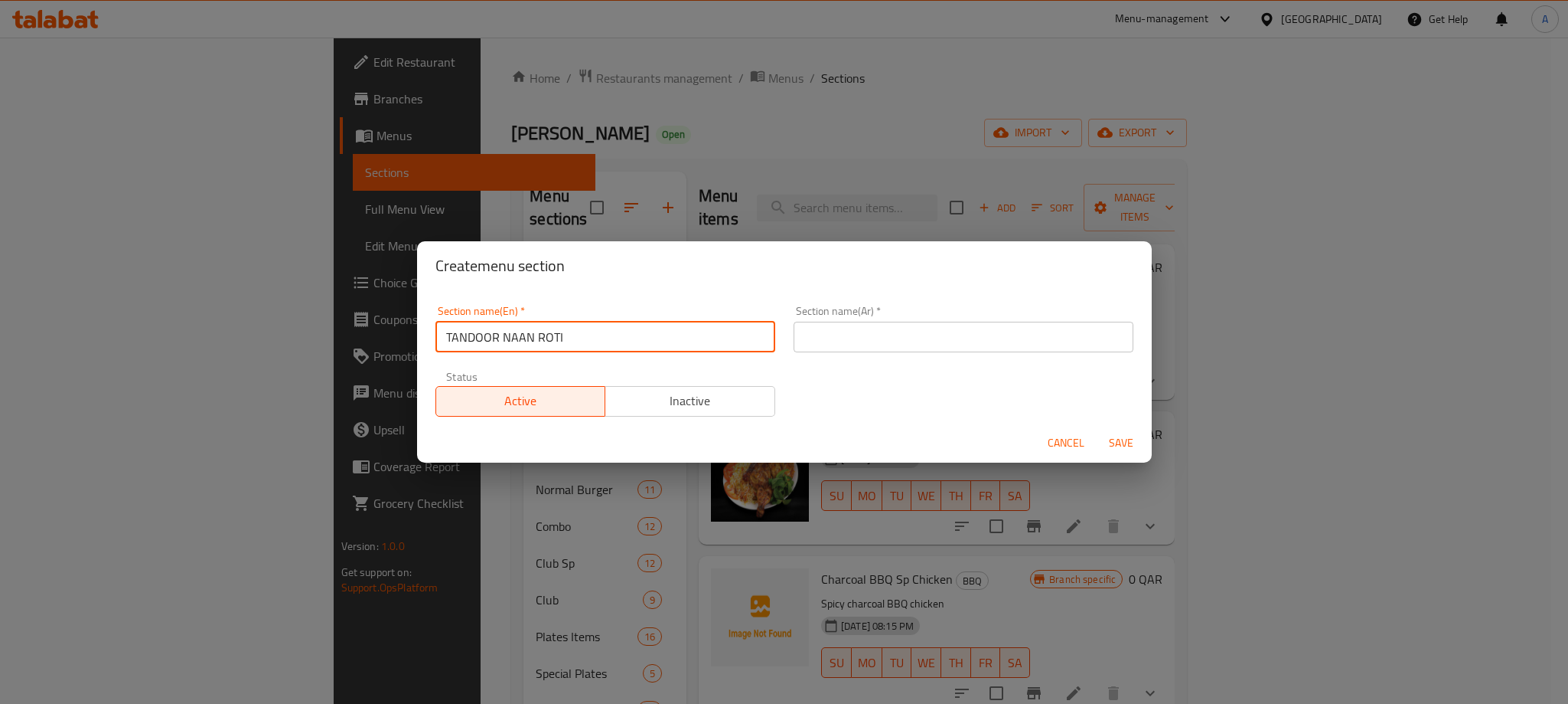
click at [579, 342] on input "TANDOOR NAAN ROTI" at bounding box center [605, 337] width 340 height 31
click at [579, 340] on input "TANDOOR NAAN ROTI" at bounding box center [605, 337] width 340 height 31
type input "Tandoor Naan Roti"
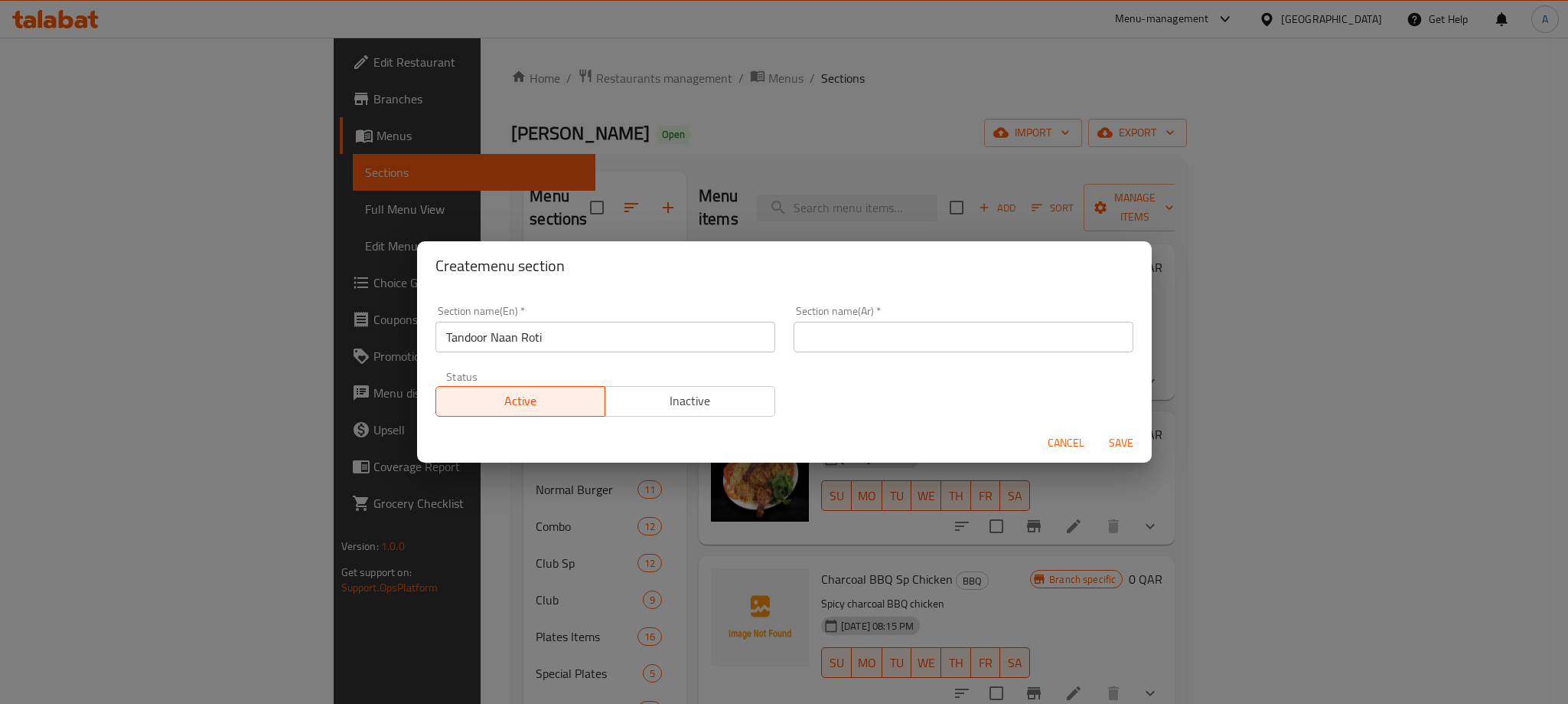
click at [919, 322] on input "text" at bounding box center [963, 337] width 340 height 31
paste input "نان روتي تندوري"
type input "نان روتي تندوري"
click at [1121, 429] on button "Save" at bounding box center [1121, 443] width 49 height 28
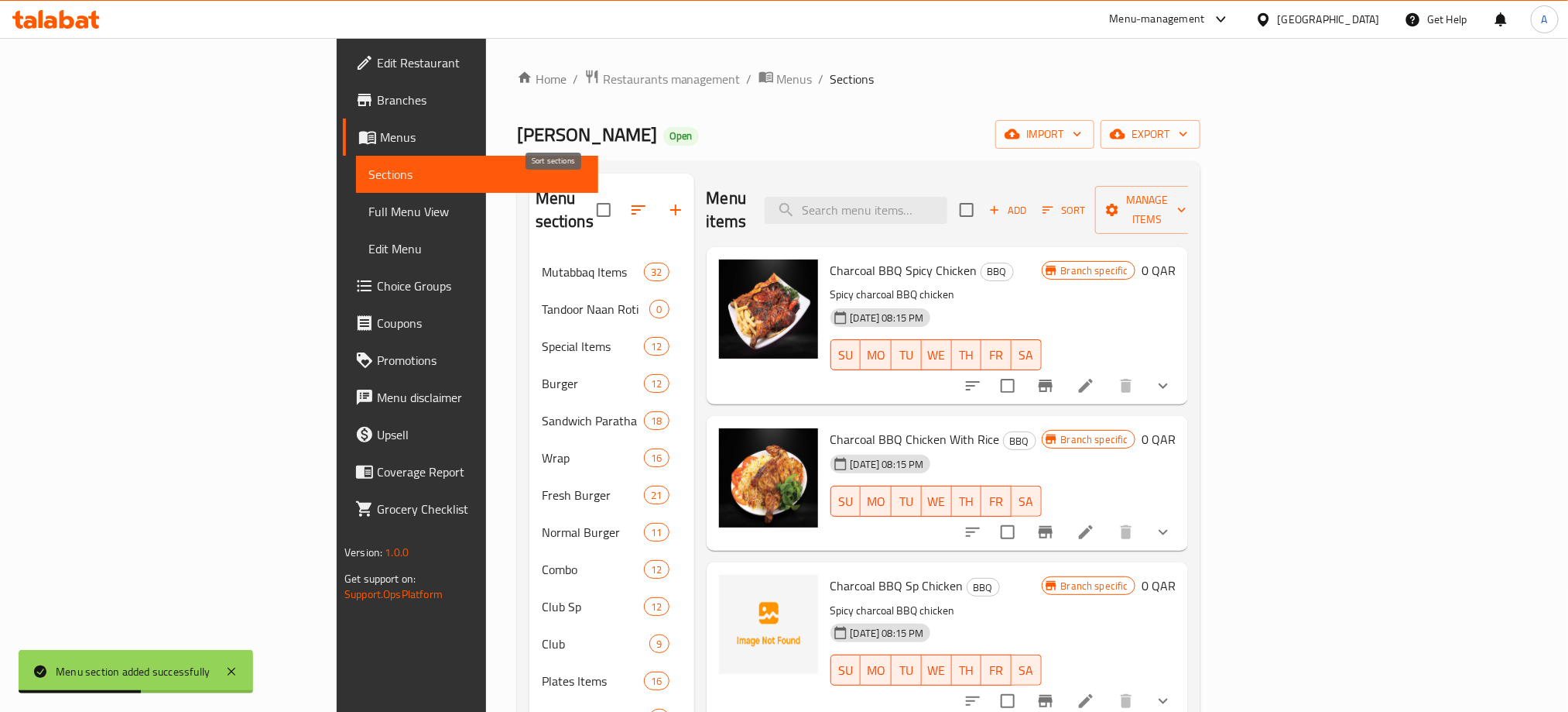
click at [629, 201] on icon "button" at bounding box center [638, 210] width 19 height 19
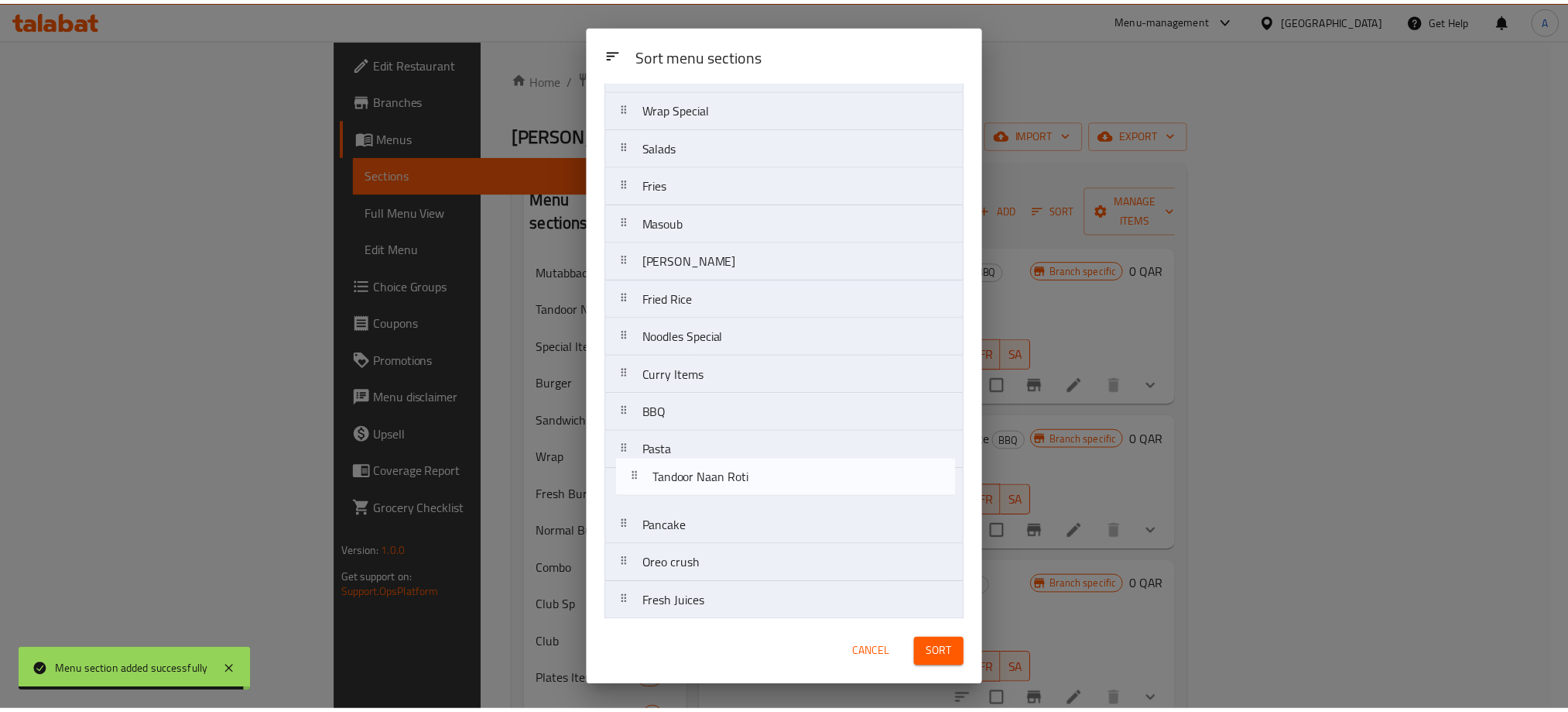
scroll to position [494, 0]
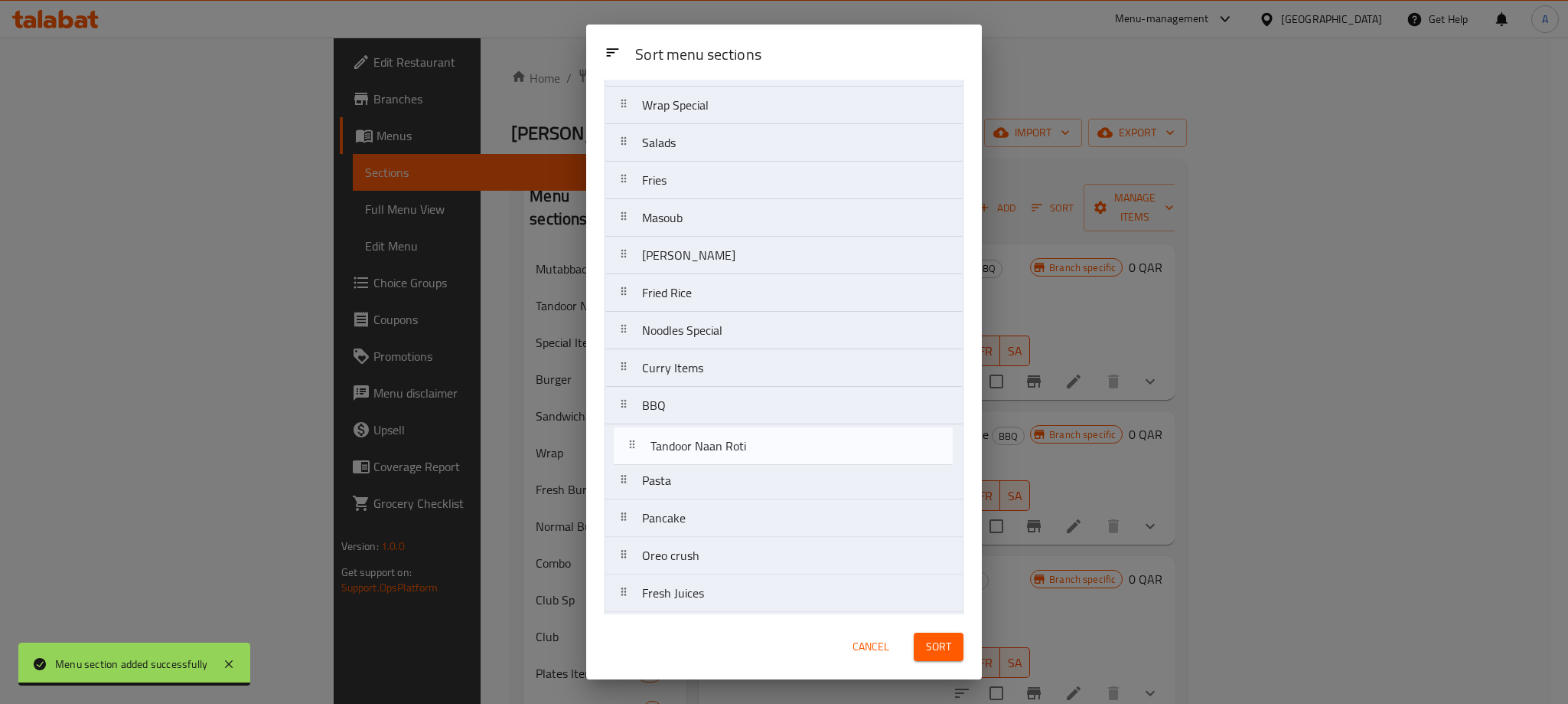
drag, startPoint x: 730, startPoint y: 193, endPoint x: 738, endPoint y: 459, distance: 266.1
click at [738, 459] on nav "Mutabbaq Items Tandoor Naan Roti Special Items Burger Sandwich Paratha Wrap Fre…" at bounding box center [784, 443] width 359 height 1615
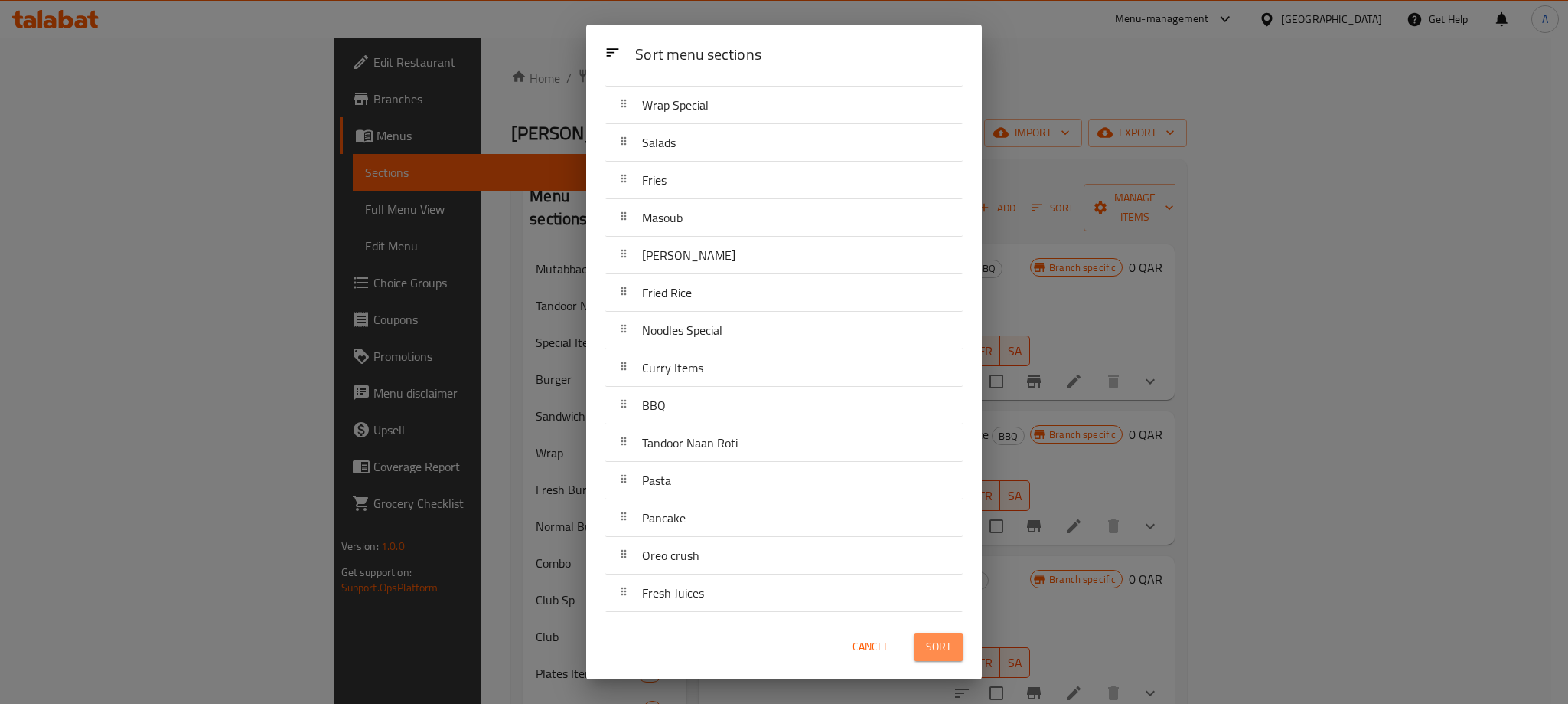
click at [928, 641] on span "Sort" at bounding box center [938, 647] width 25 height 19
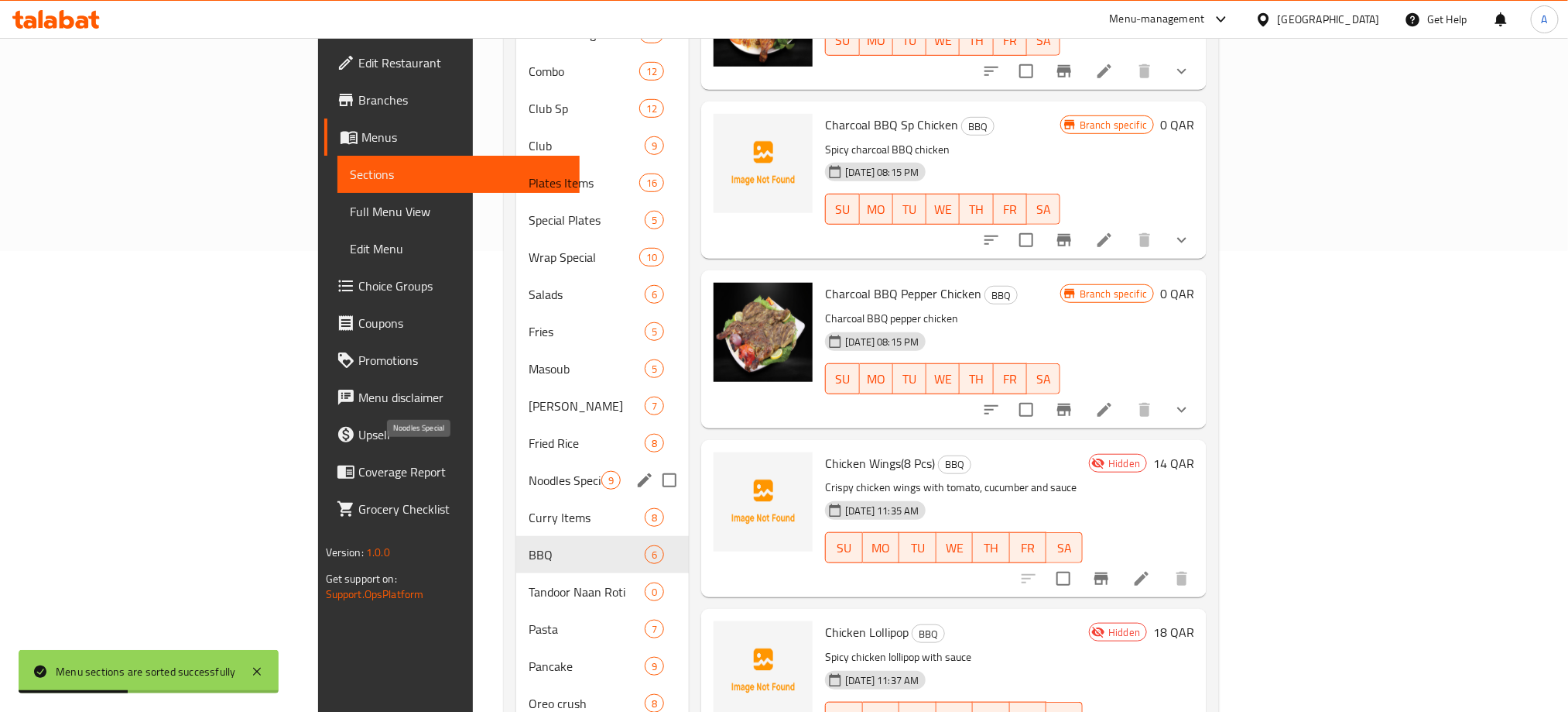
scroll to position [464, 0]
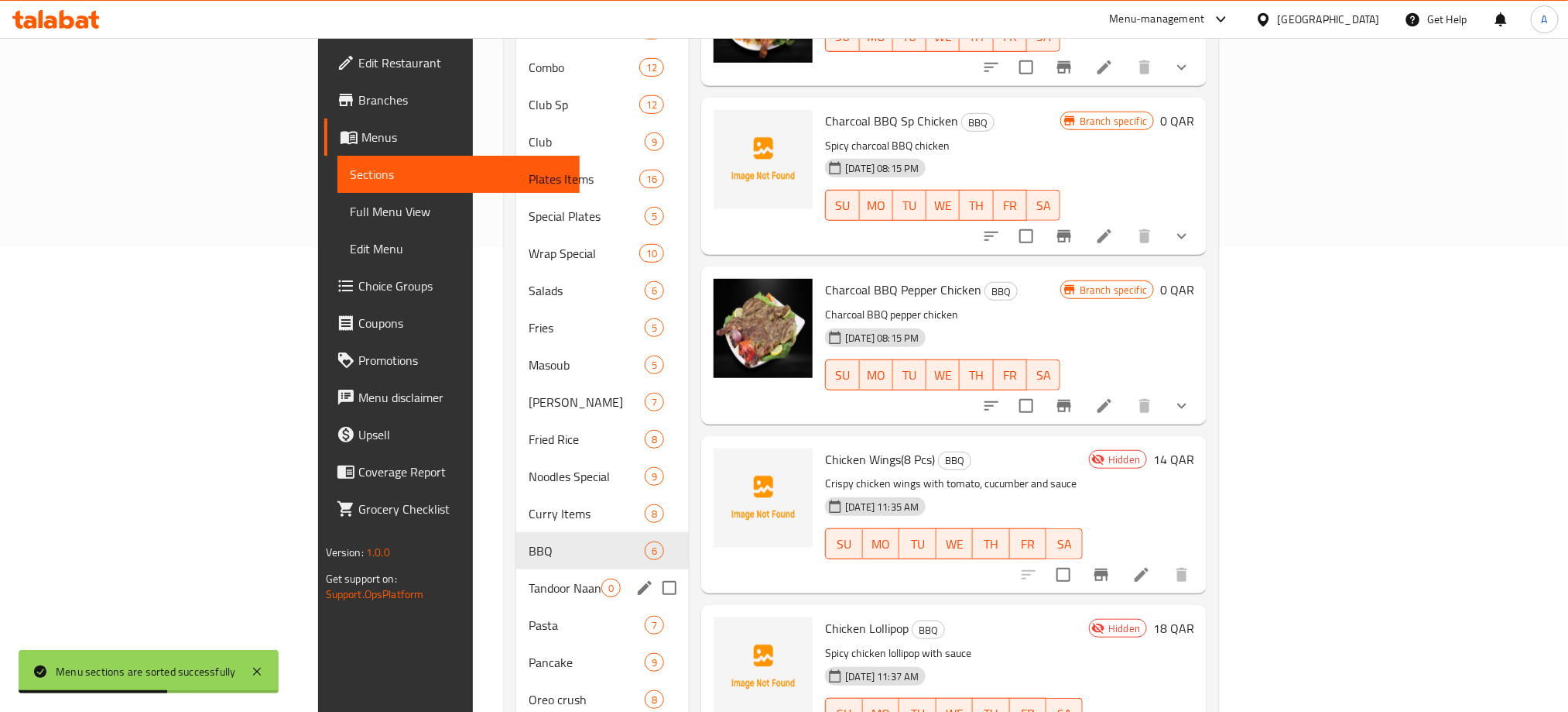
click at [529, 578] on span "Tandoor Naan Roti" at bounding box center [565, 587] width 72 height 19
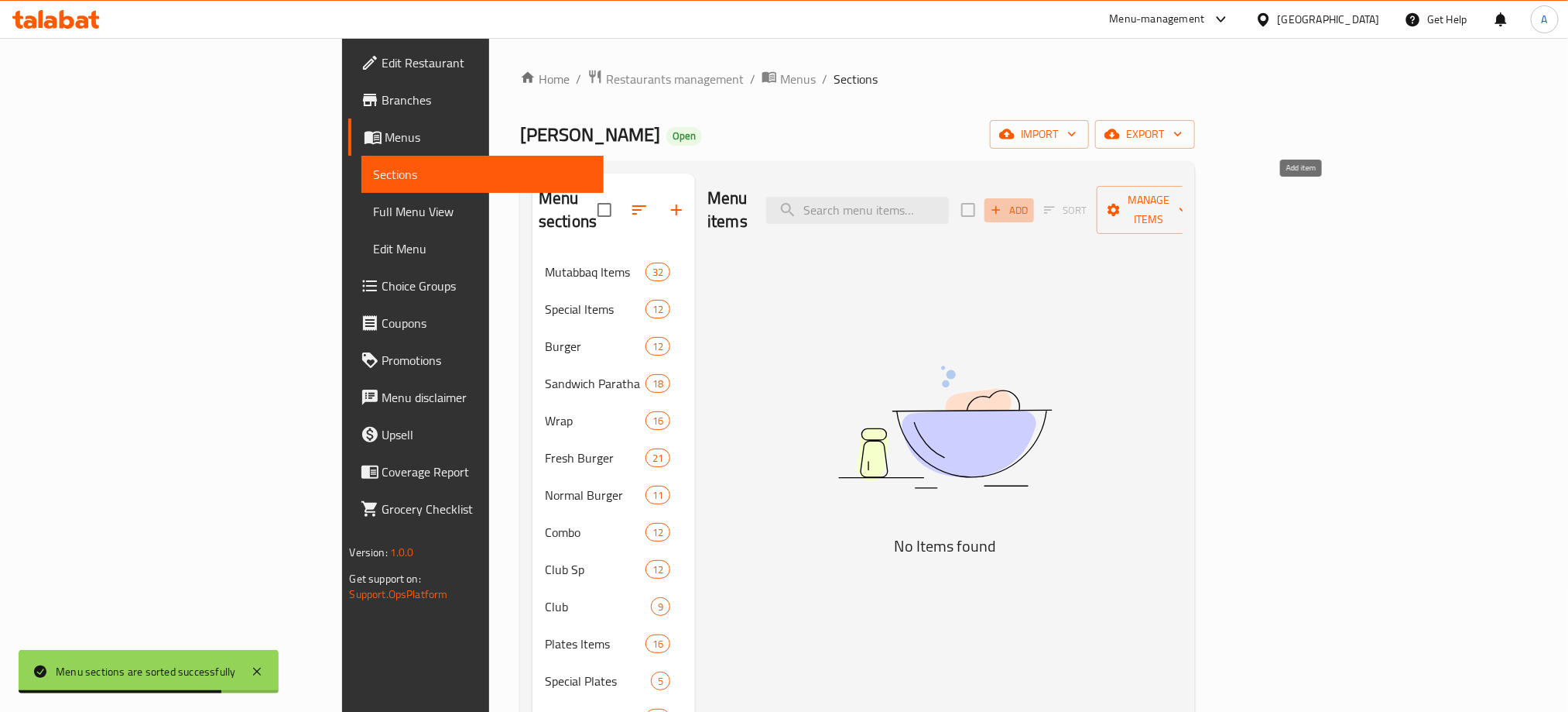
click at [1030, 202] on span "Add" at bounding box center [1009, 211] width 42 height 18
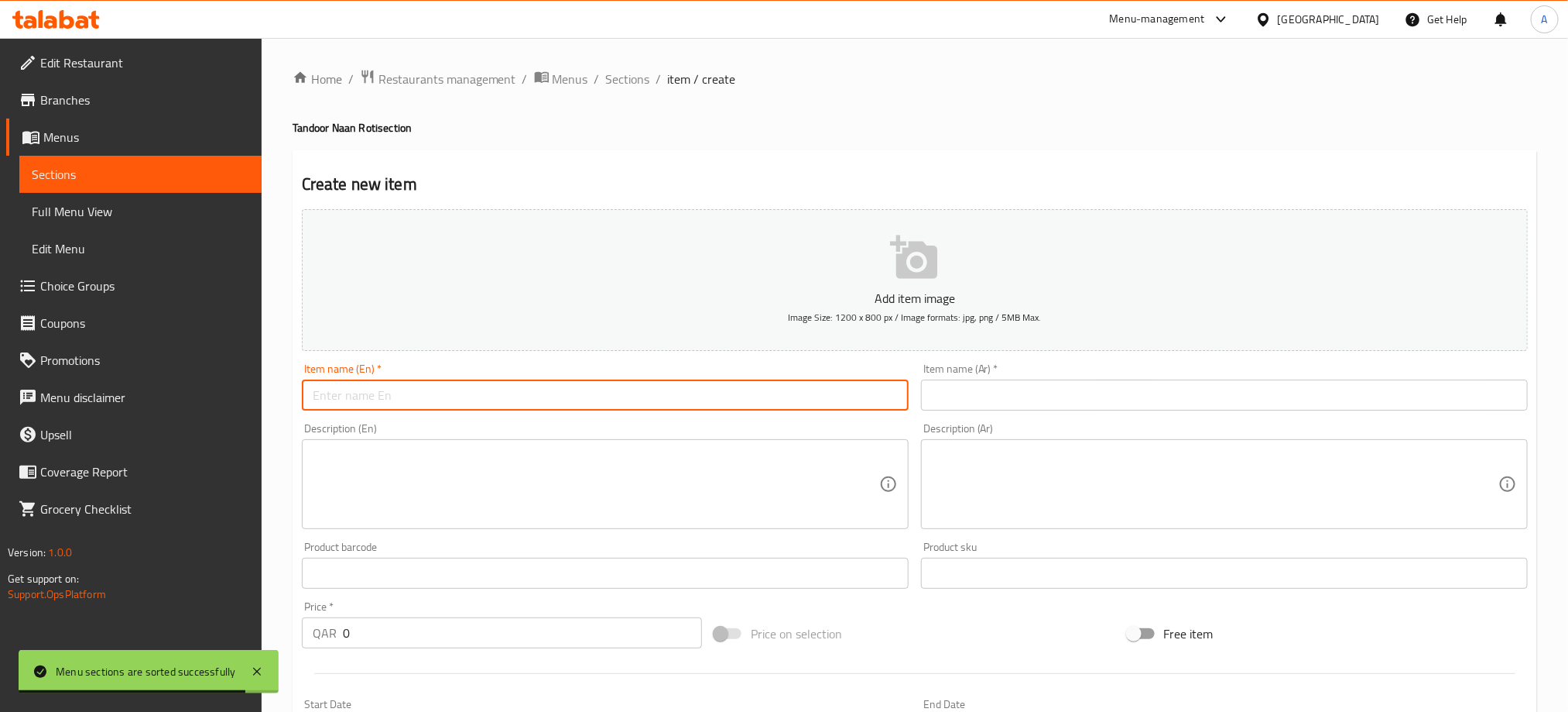
click at [586, 405] on input "text" at bounding box center [605, 394] width 606 height 31
paste input "POROTTA"
click at [586, 405] on input "POROTTA" at bounding box center [605, 394] width 606 height 31
type input "Porotta"
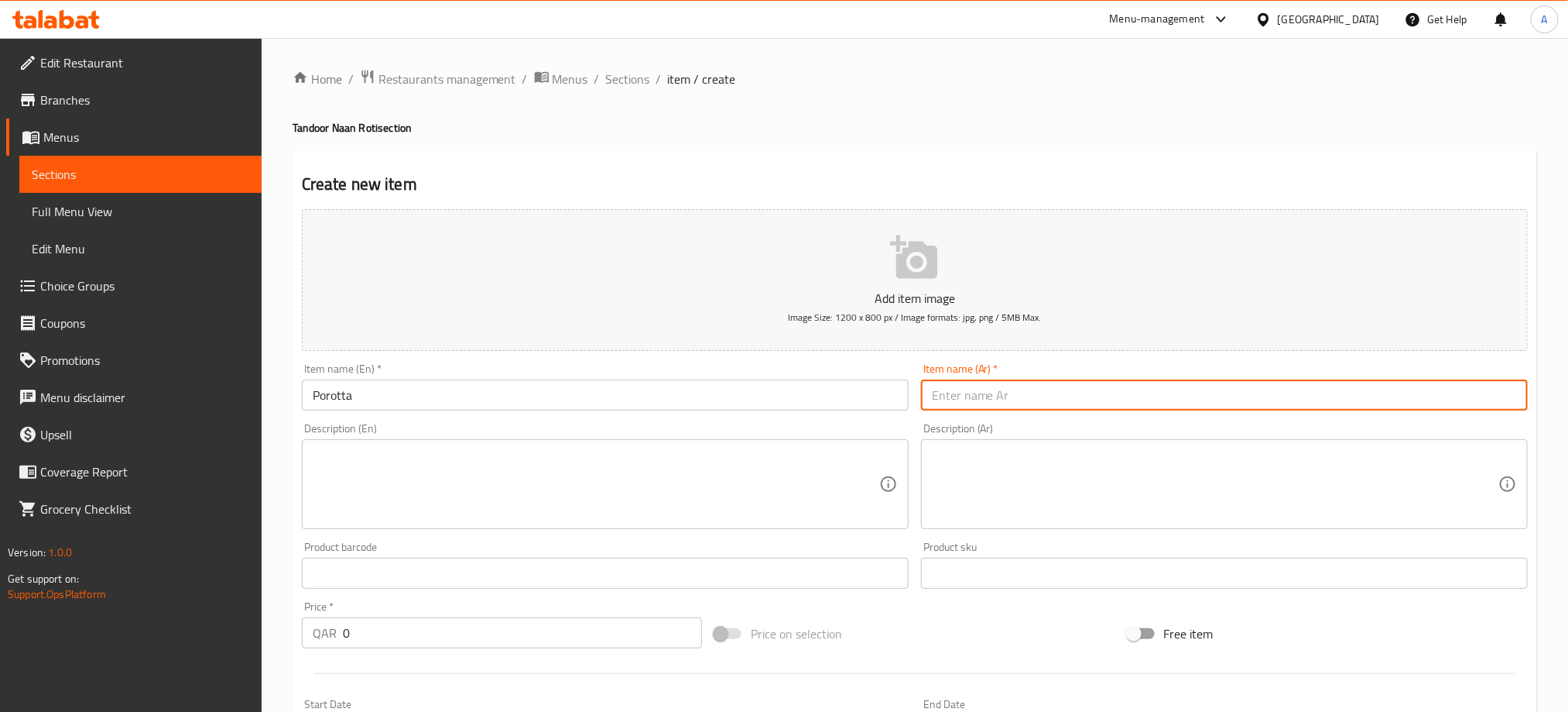
click at [1033, 390] on input "text" at bounding box center [1224, 394] width 606 height 31
paste input "بوروتا"
type input "بوروتا"
click at [422, 451] on textarea at bounding box center [596, 484] width 567 height 73
paste textarea "layered flatbread made with plain flou"
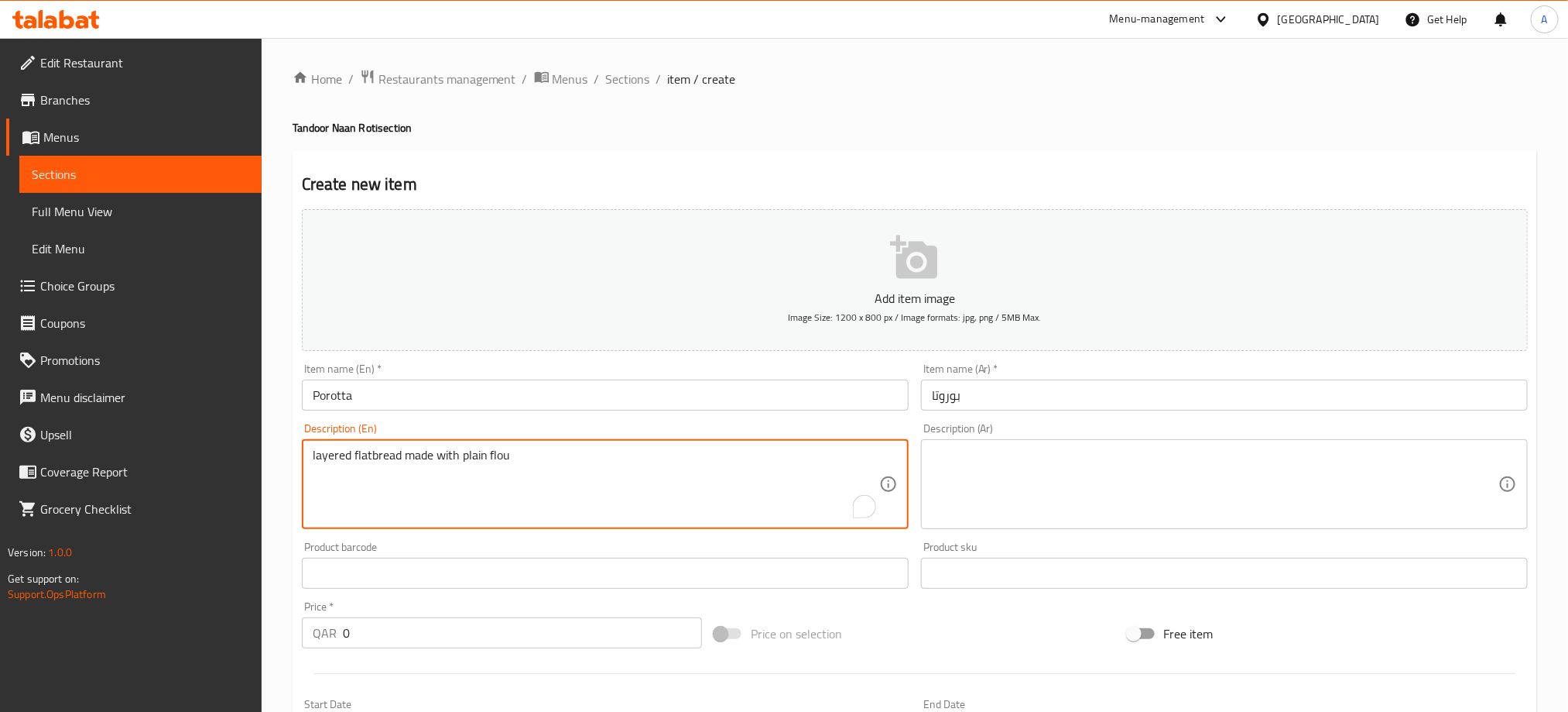
type textarea "layered flatbread made with plain flou"
click at [978, 458] on textarea at bounding box center [1214, 484] width 567 height 73
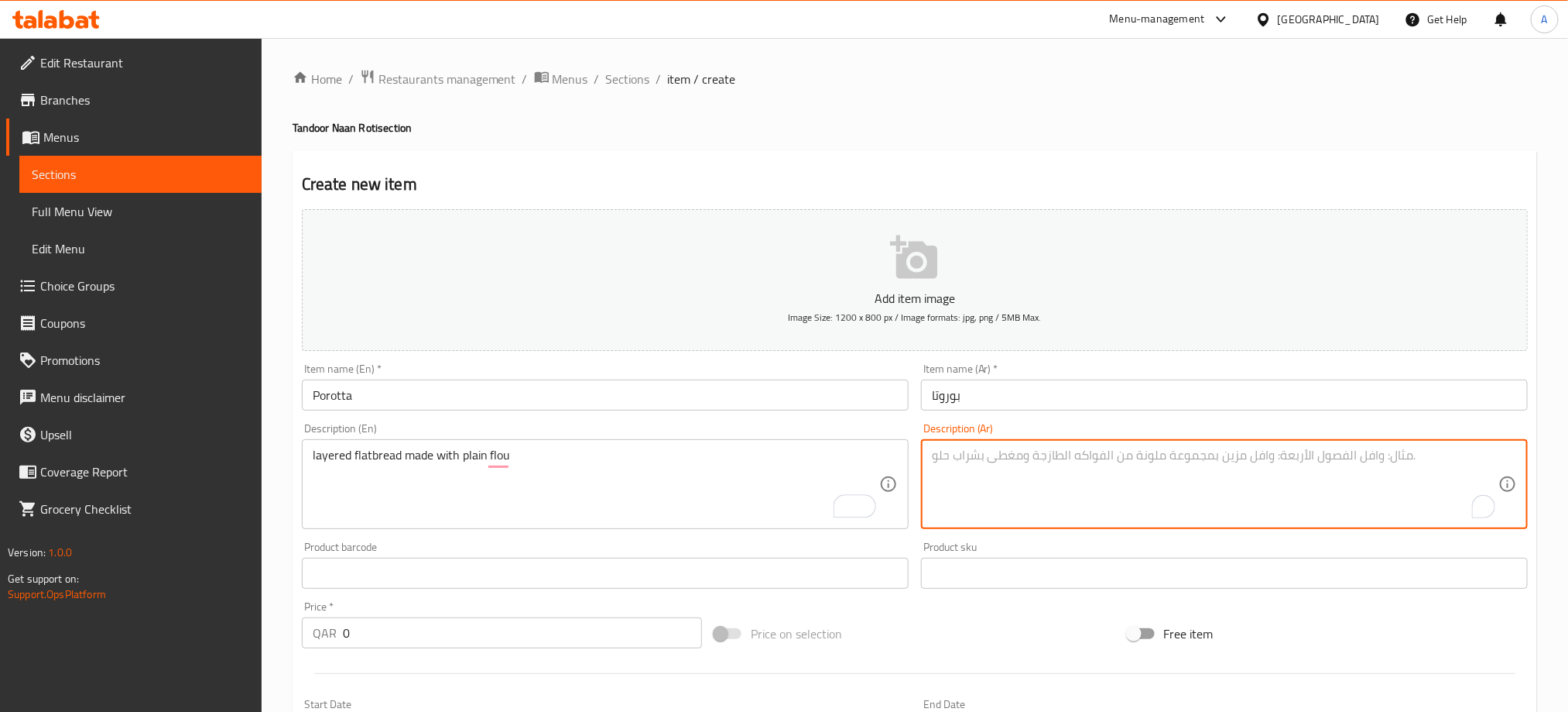
paste textarea "خبز مسطح ذو طبقات مصنوع من الدقيق العادي"
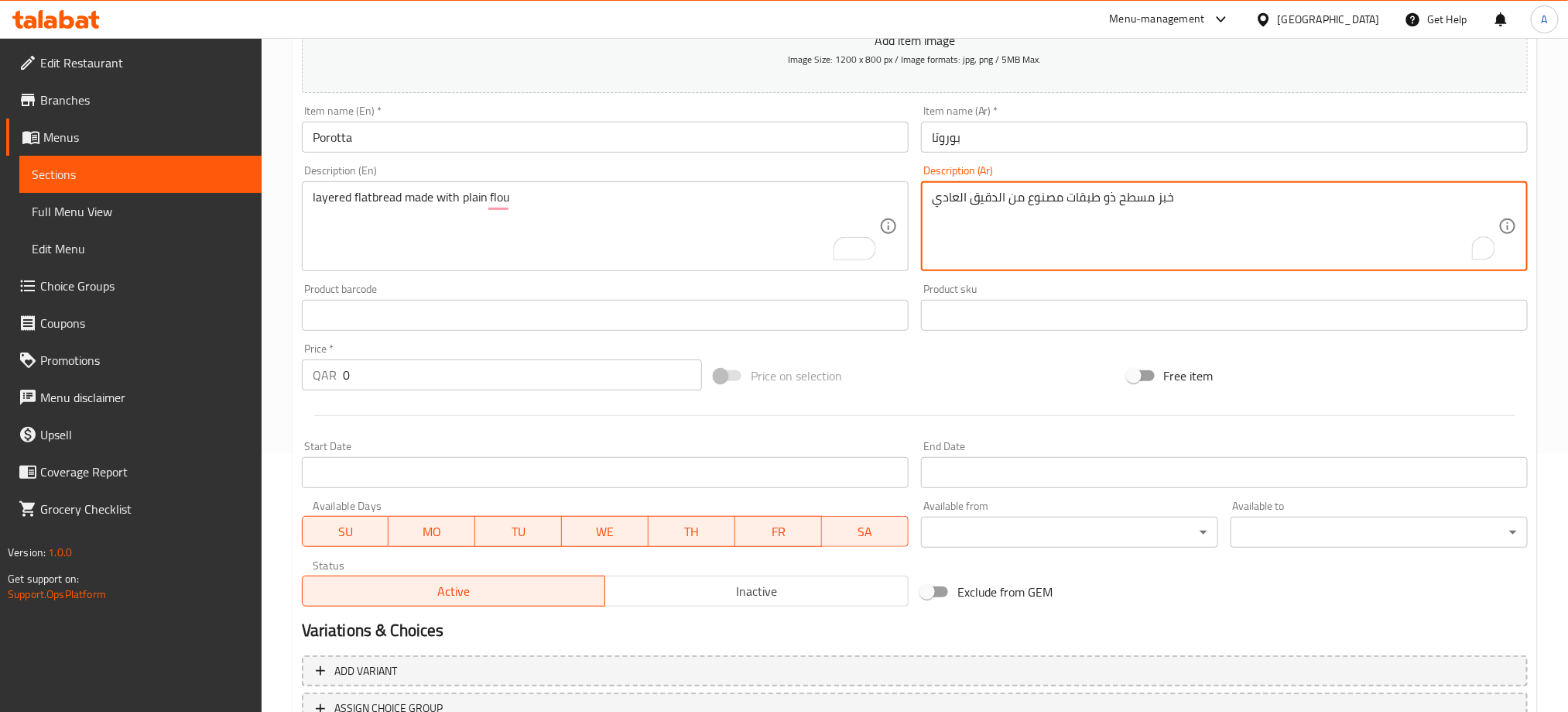
scroll to position [348, 0]
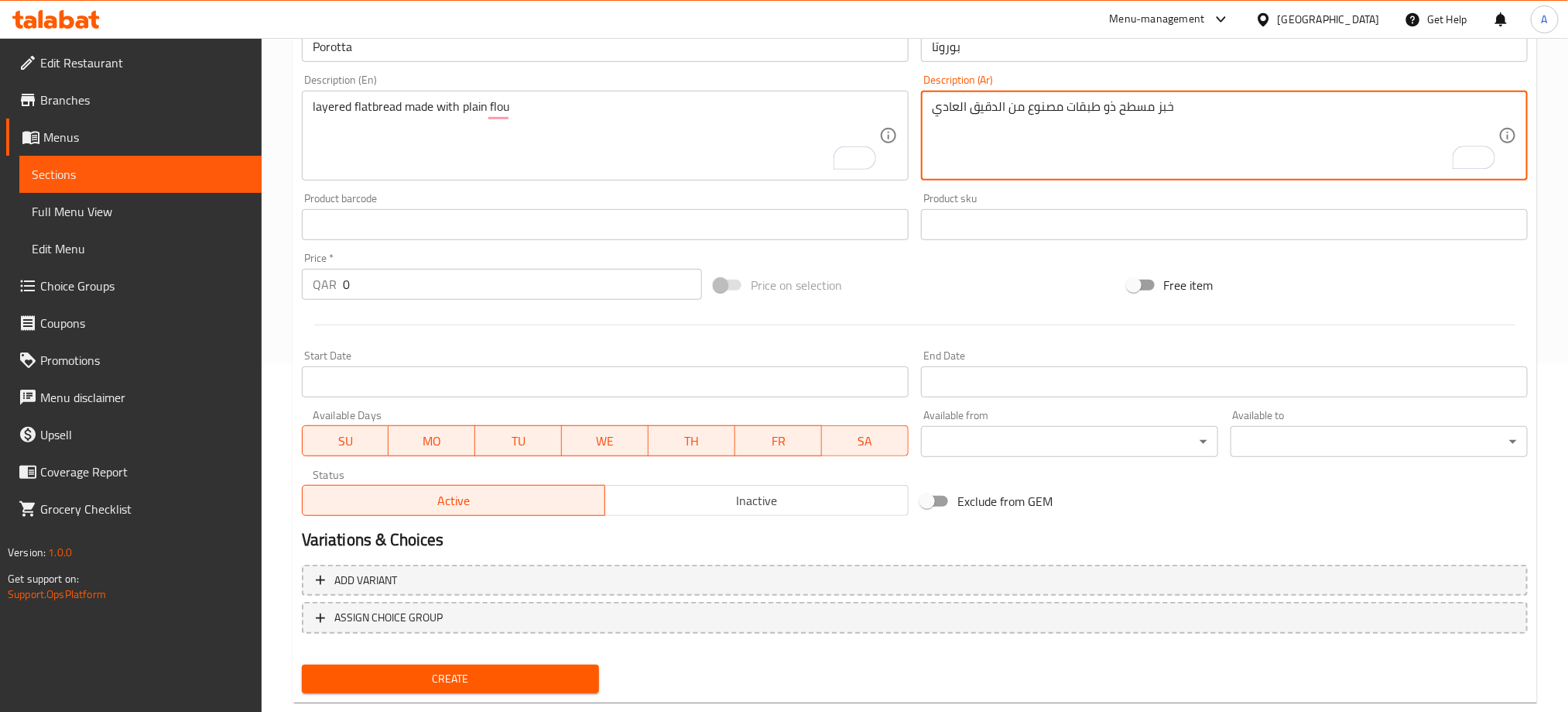
type textarea "خبز مسطح ذو طبقات مصنوع من الدقيق العادي"
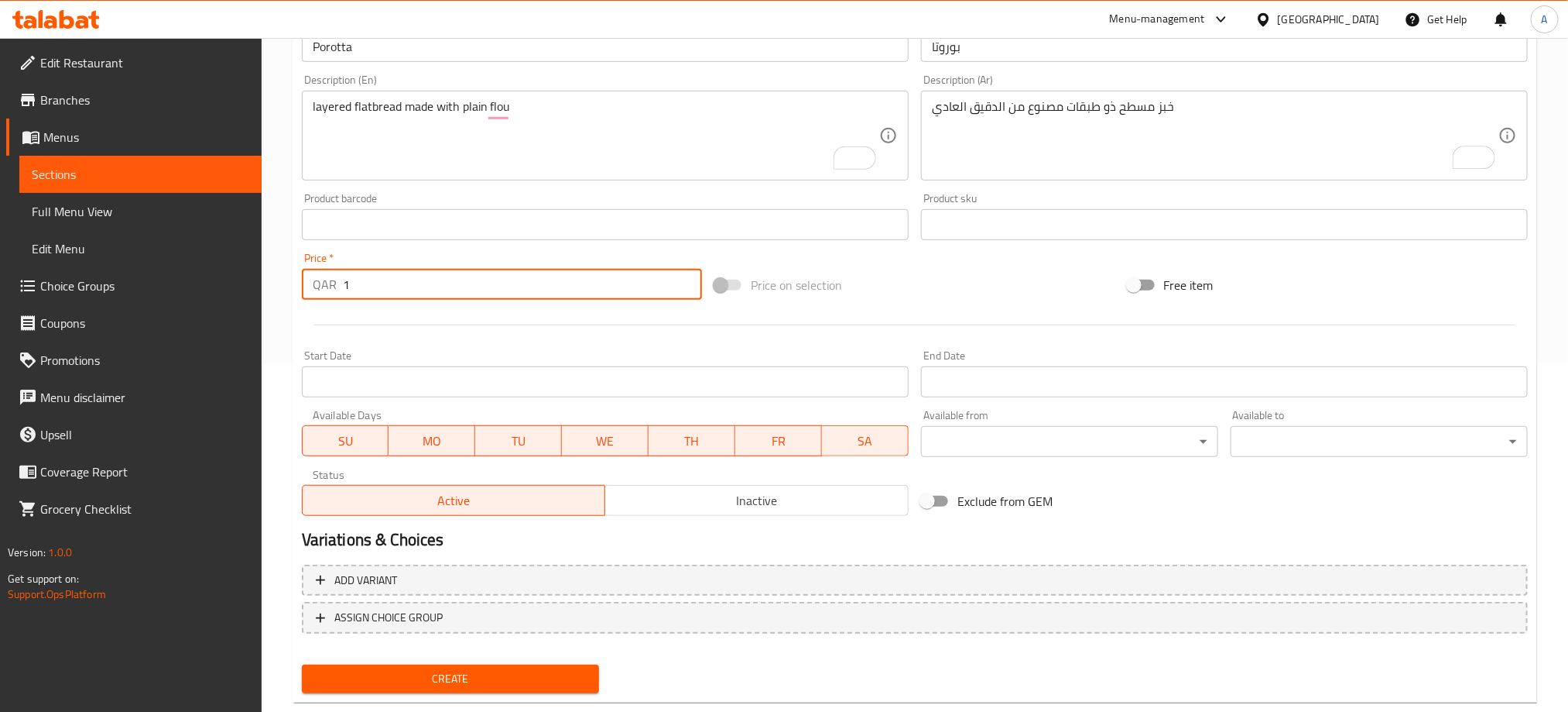
type input "1"
click at [686, 279] on input "1" at bounding box center [522, 284] width 359 height 31
click at [679, 488] on button "Inactive" at bounding box center [757, 500] width 304 height 31
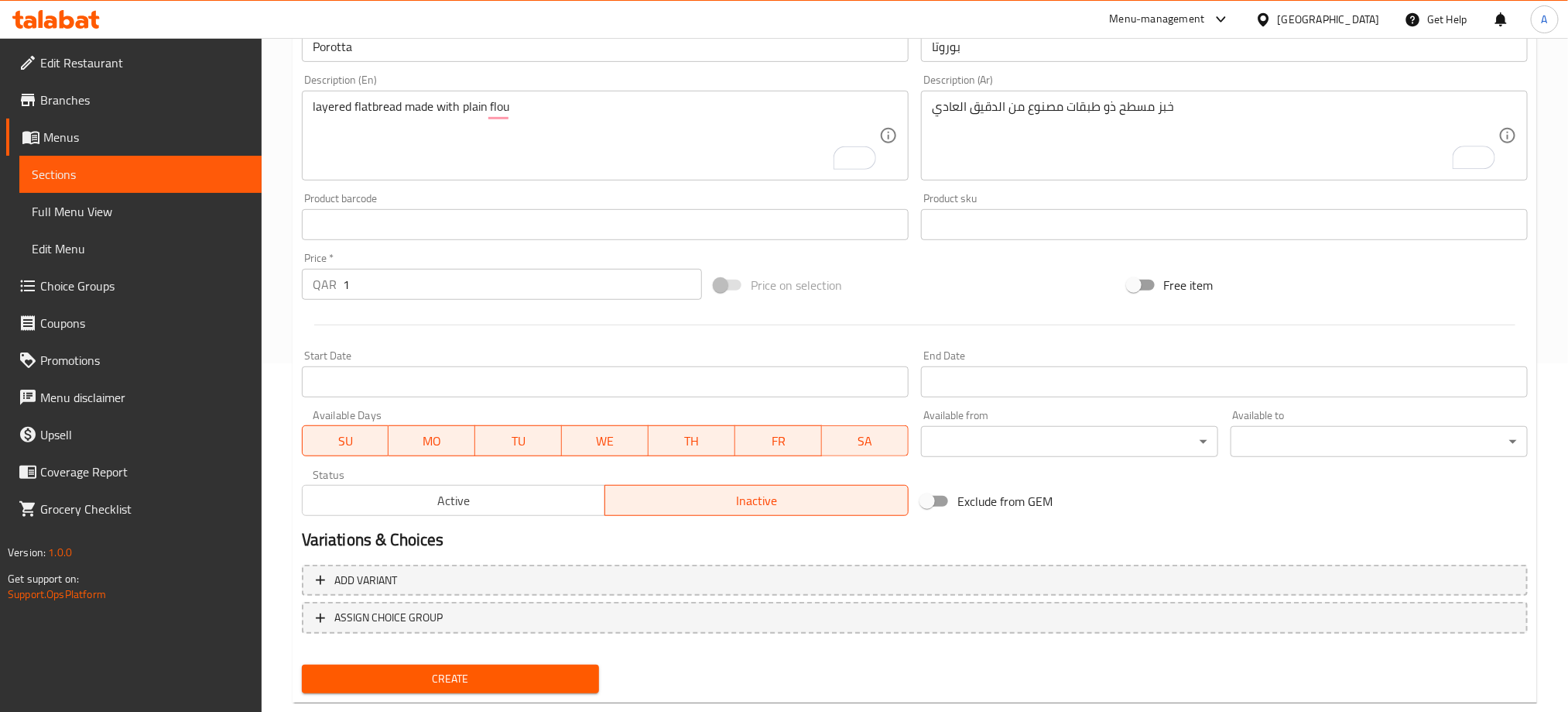
click at [556, 691] on button "Create" at bounding box center [450, 678] width 297 height 28
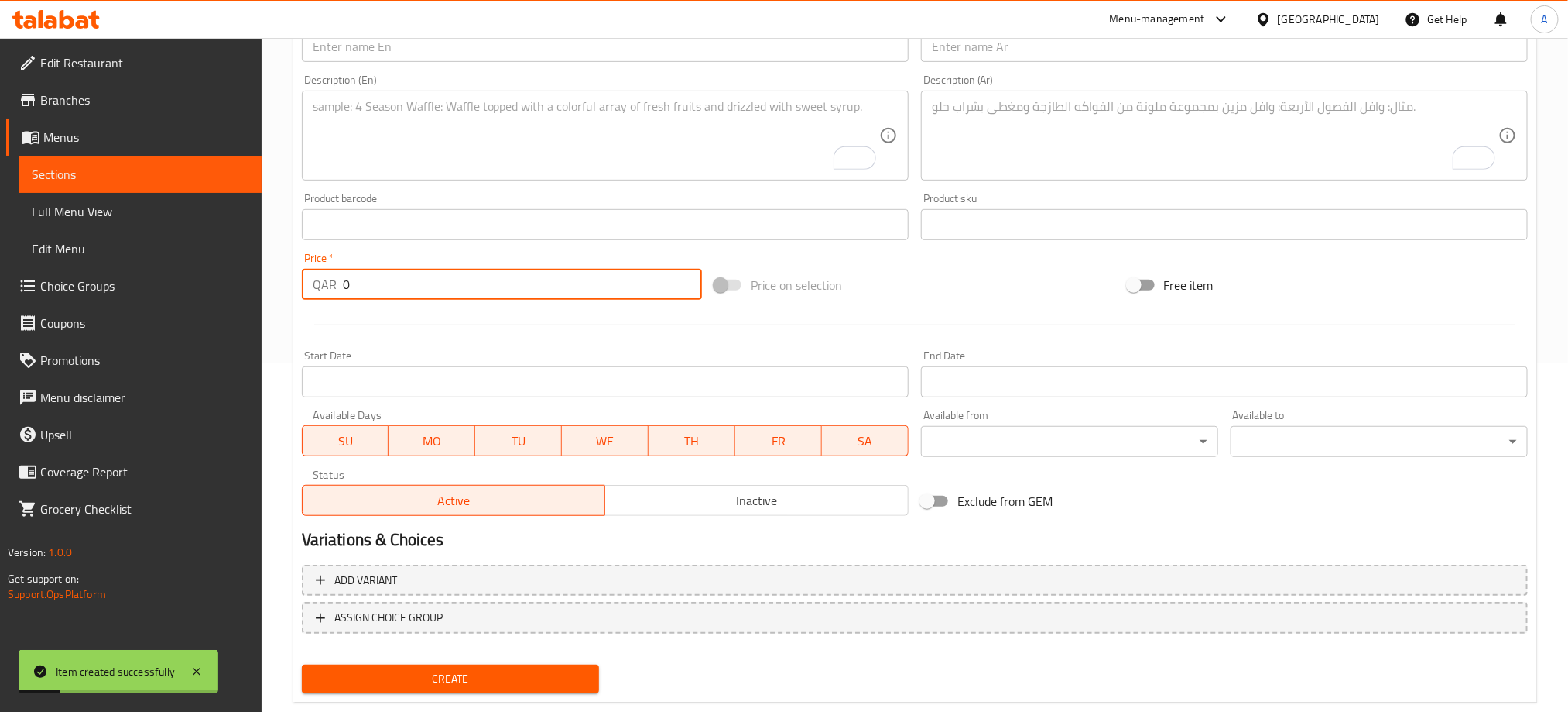
drag, startPoint x: 364, startPoint y: 281, endPoint x: 325, endPoint y: 281, distance: 39.0
click at [325, 281] on div "QAR 0 Price *" at bounding box center [501, 284] width 400 height 31
type input "2"
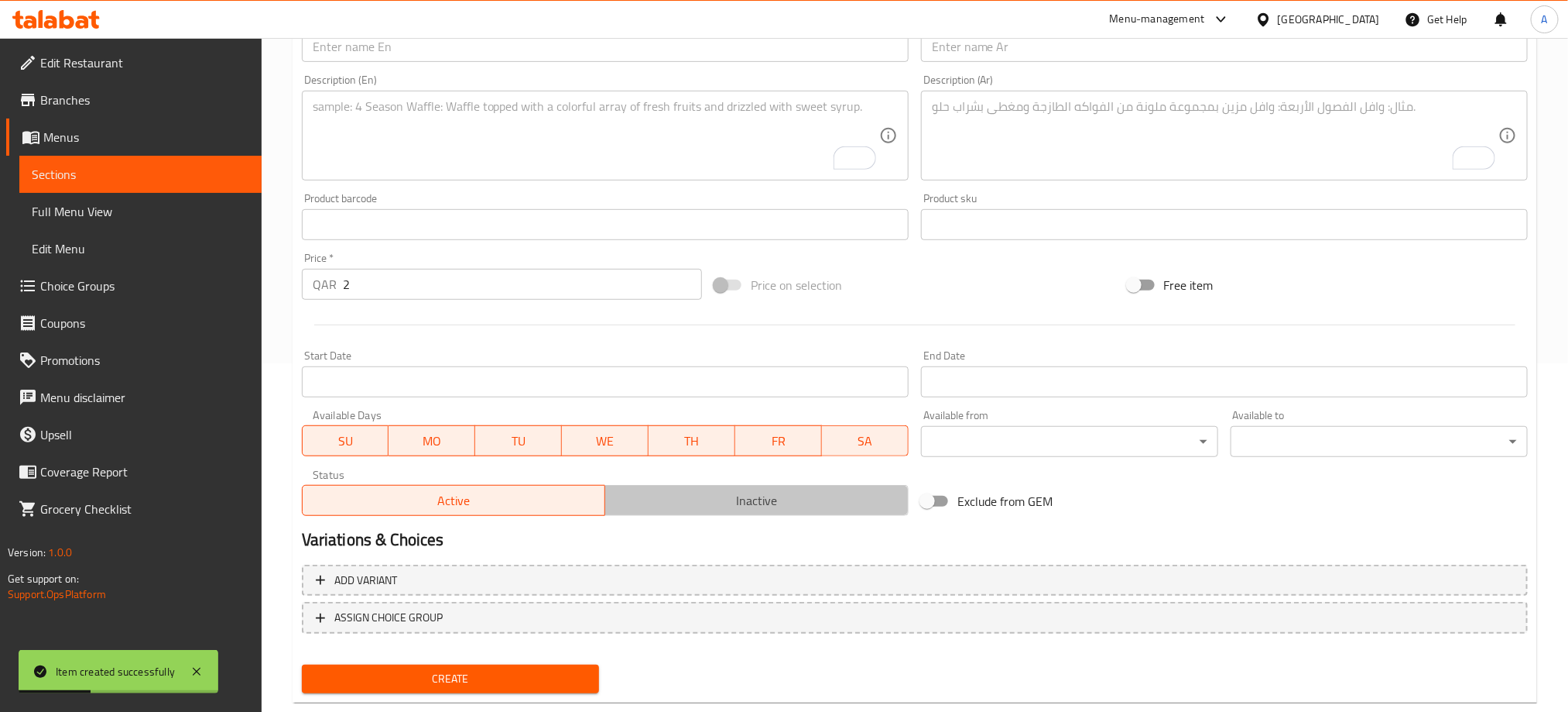
drag, startPoint x: 642, startPoint y: 494, endPoint x: 664, endPoint y: 360, distance: 135.8
click at [643, 494] on span "Inactive" at bounding box center [757, 500] width 291 height 22
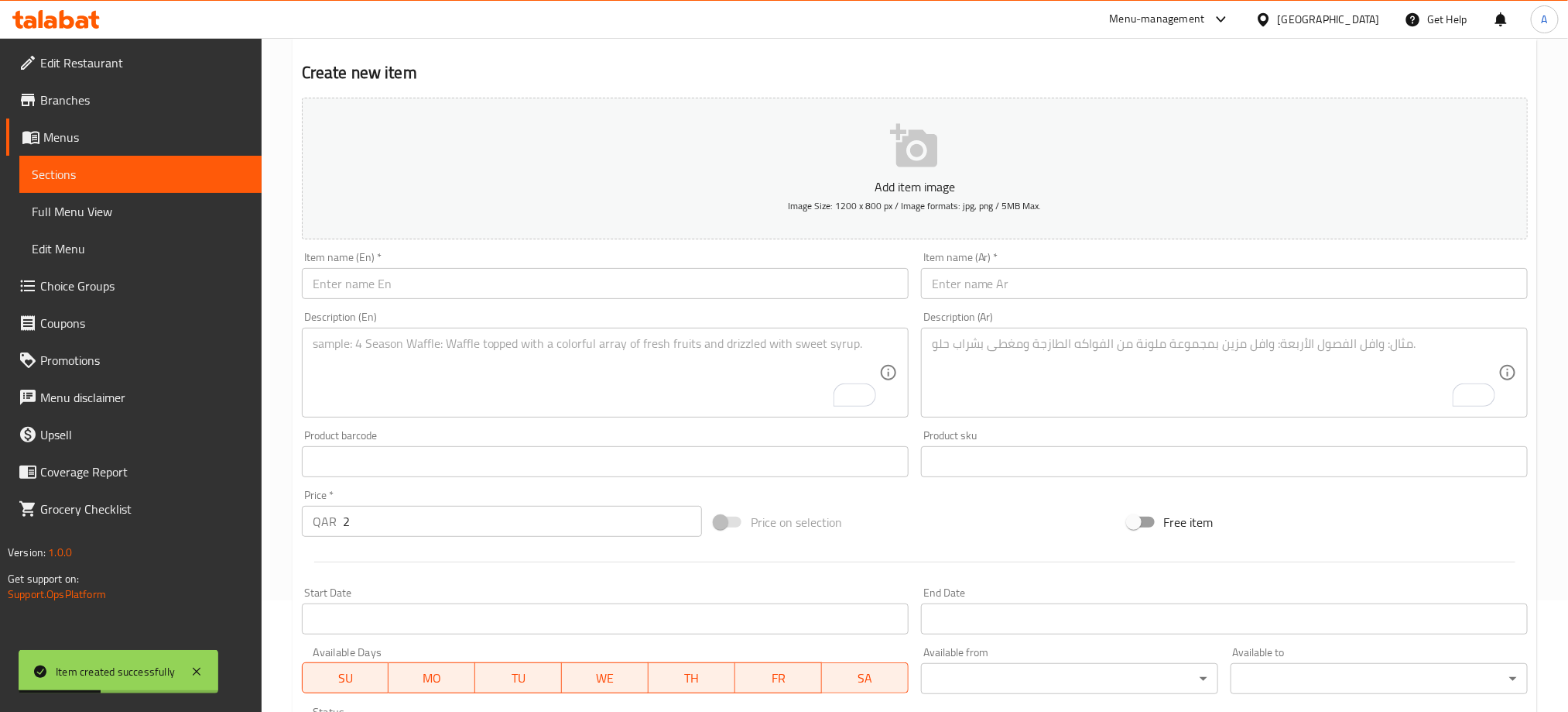
scroll to position [0, 0]
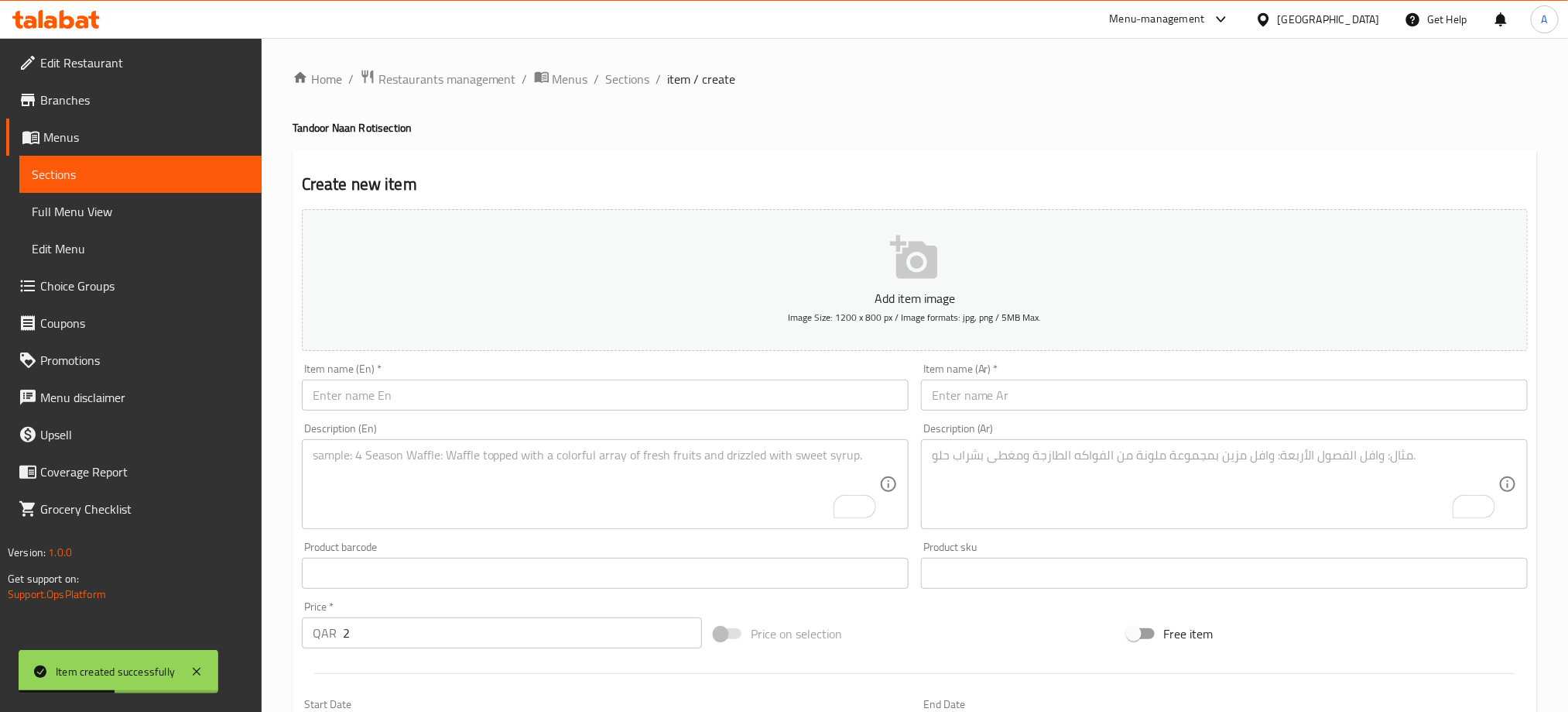
click at [408, 401] on input "text" at bounding box center [605, 394] width 606 height 31
paste input "PLAIN ROTI"
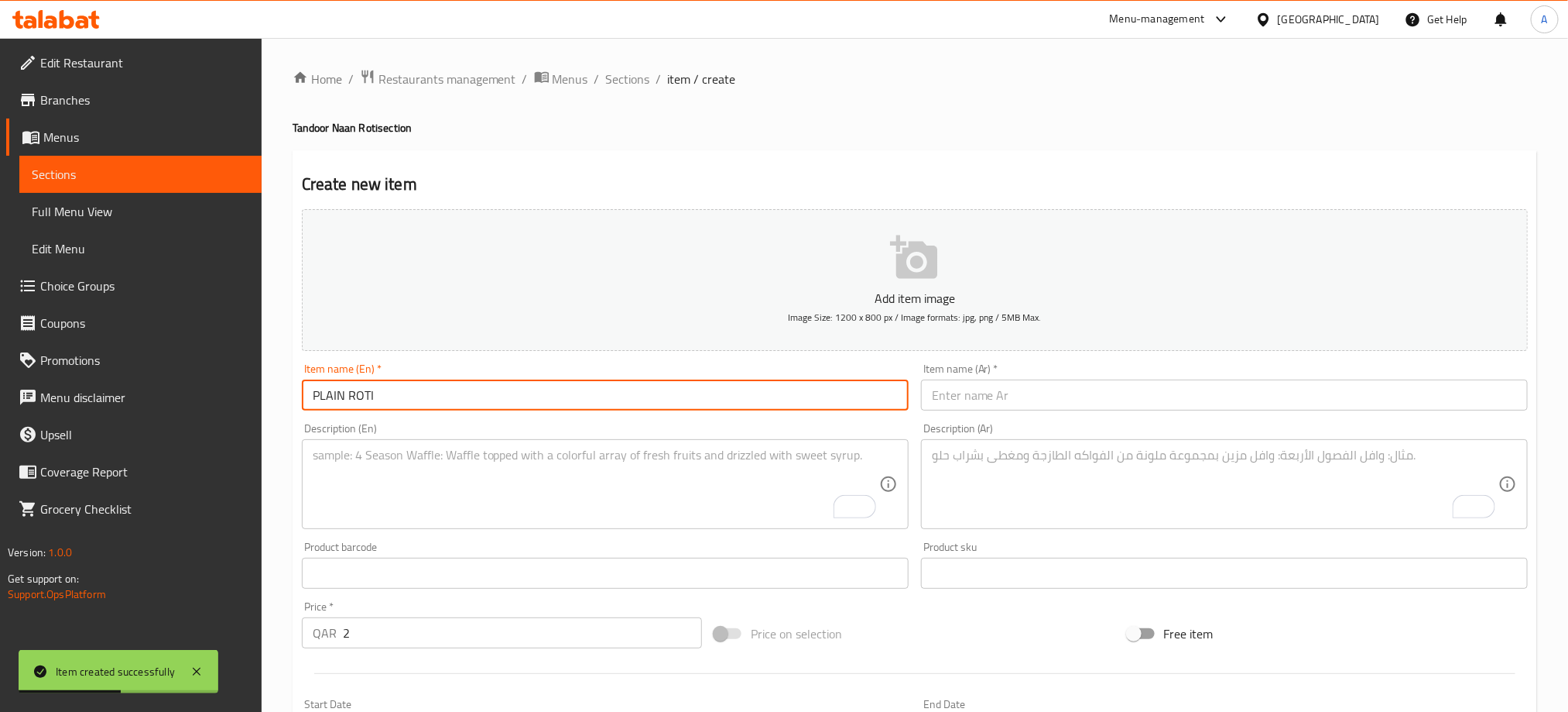
click at [408, 401] on input "PLAIN ROTI" at bounding box center [605, 394] width 606 height 31
type input "Plain Roti"
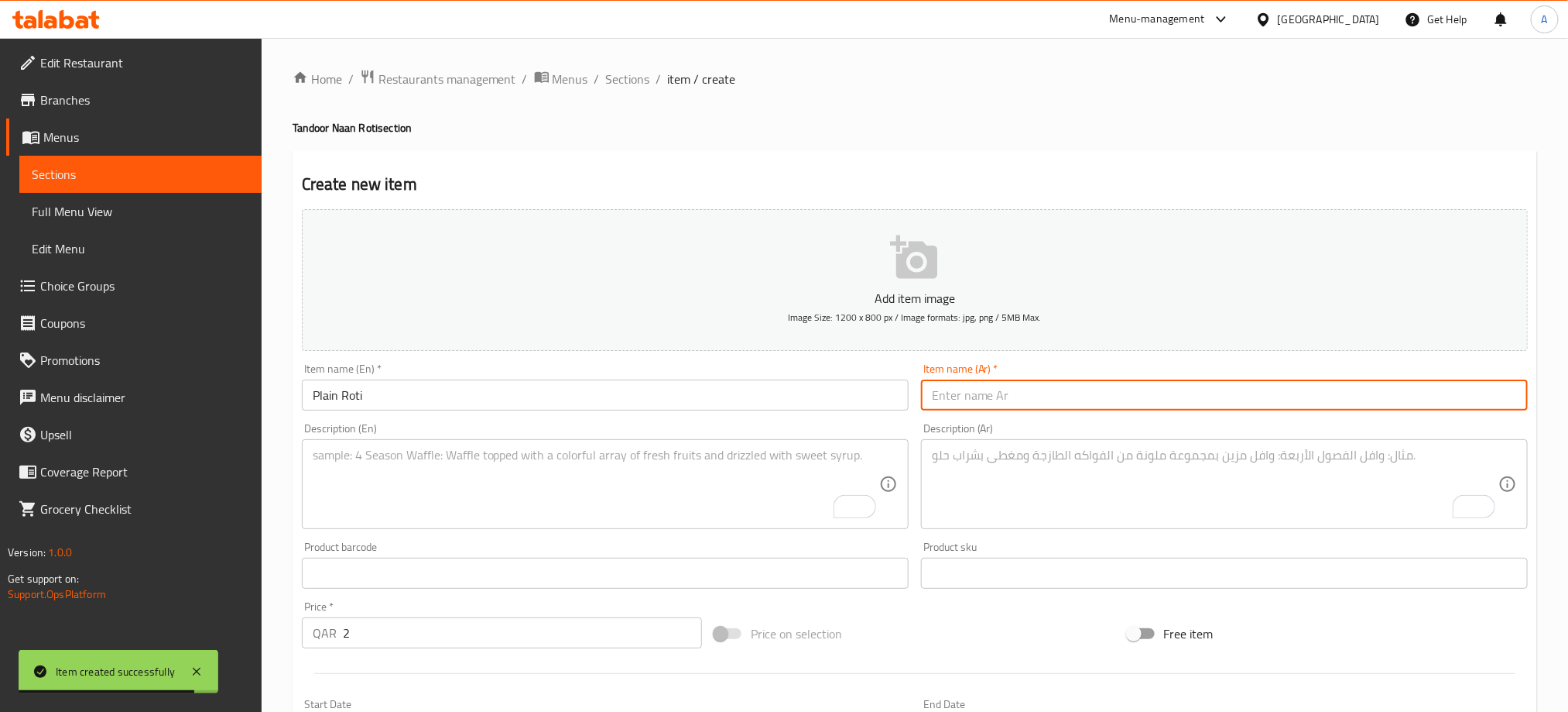
click at [1039, 398] on input "text" at bounding box center [1224, 394] width 606 height 31
paste input "روتي عادي"
type input "روتي عادي"
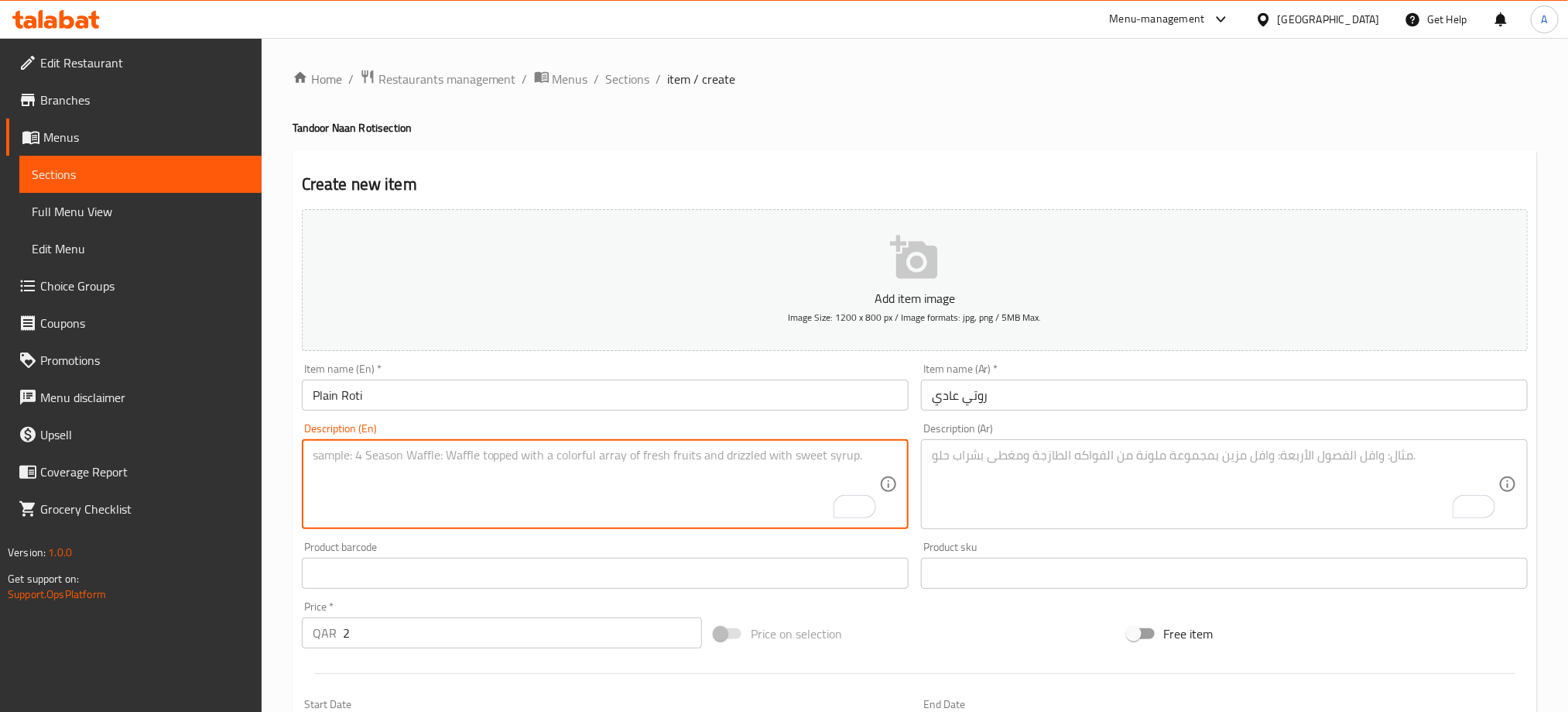
click at [485, 472] on textarea "To enrich screen reader interactions, please activate Accessibility in Grammarl…" at bounding box center [596, 484] width 567 height 73
paste textarea "Made with wheat"
click at [485, 464] on textarea "Made with wheat" at bounding box center [596, 484] width 567 height 73
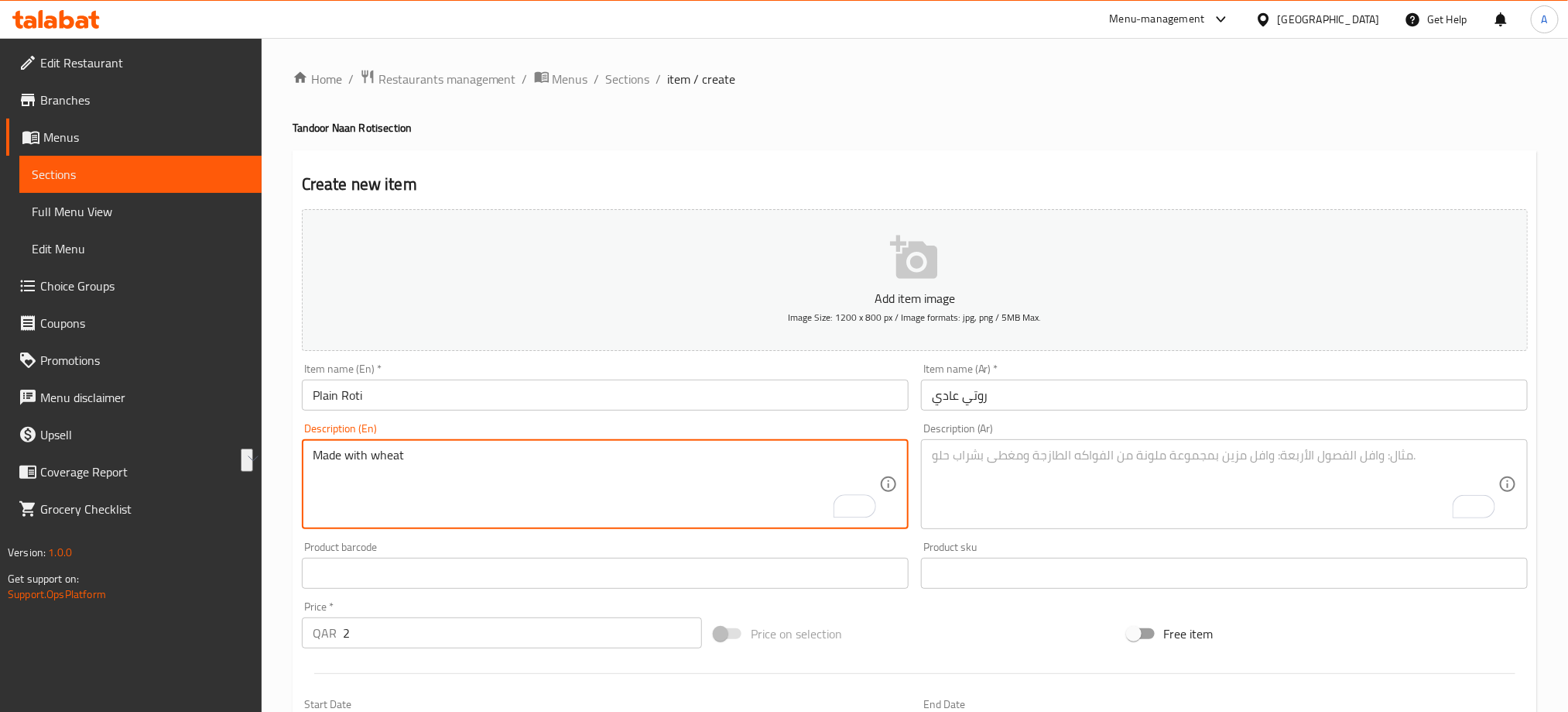
type textarea "Made with wheat"
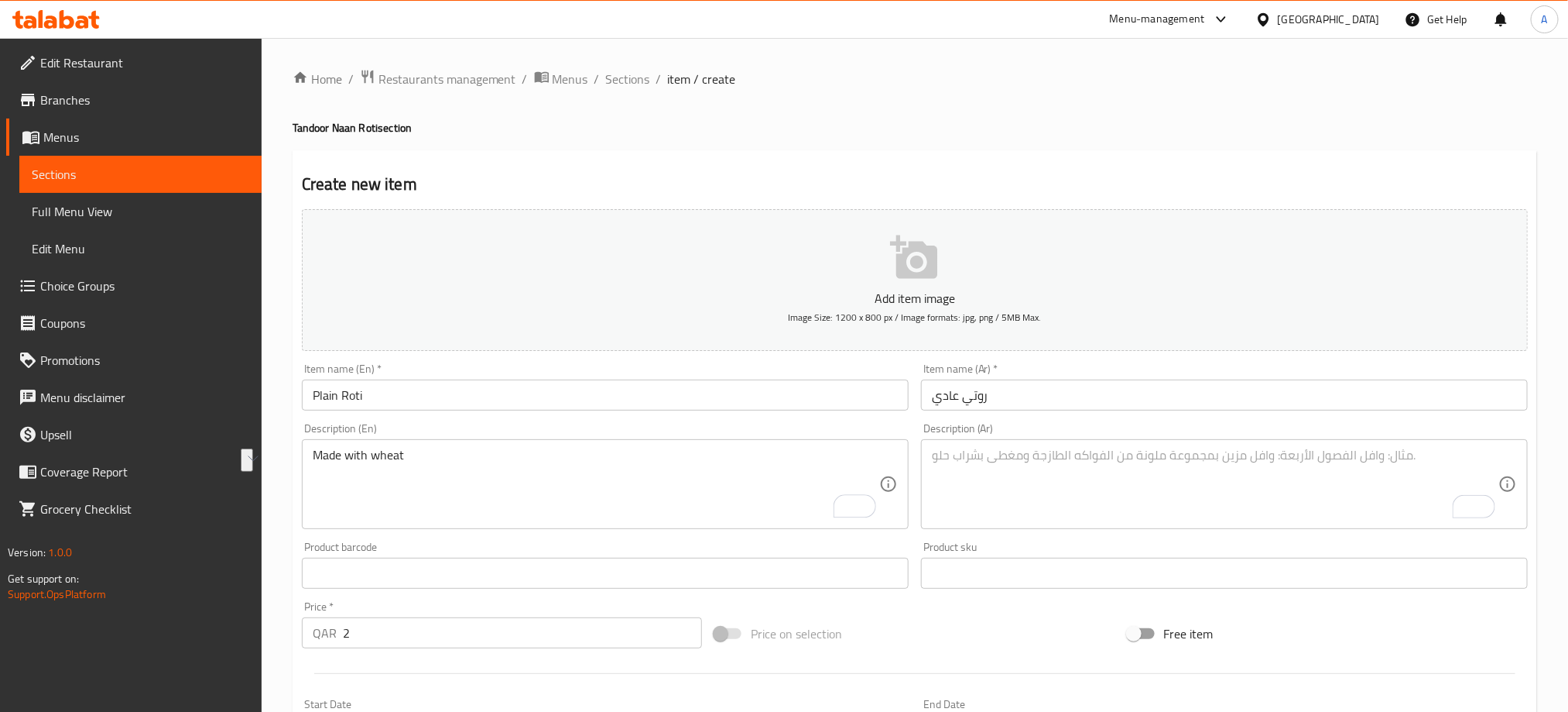
paste textarea "مصنوع من القمح"
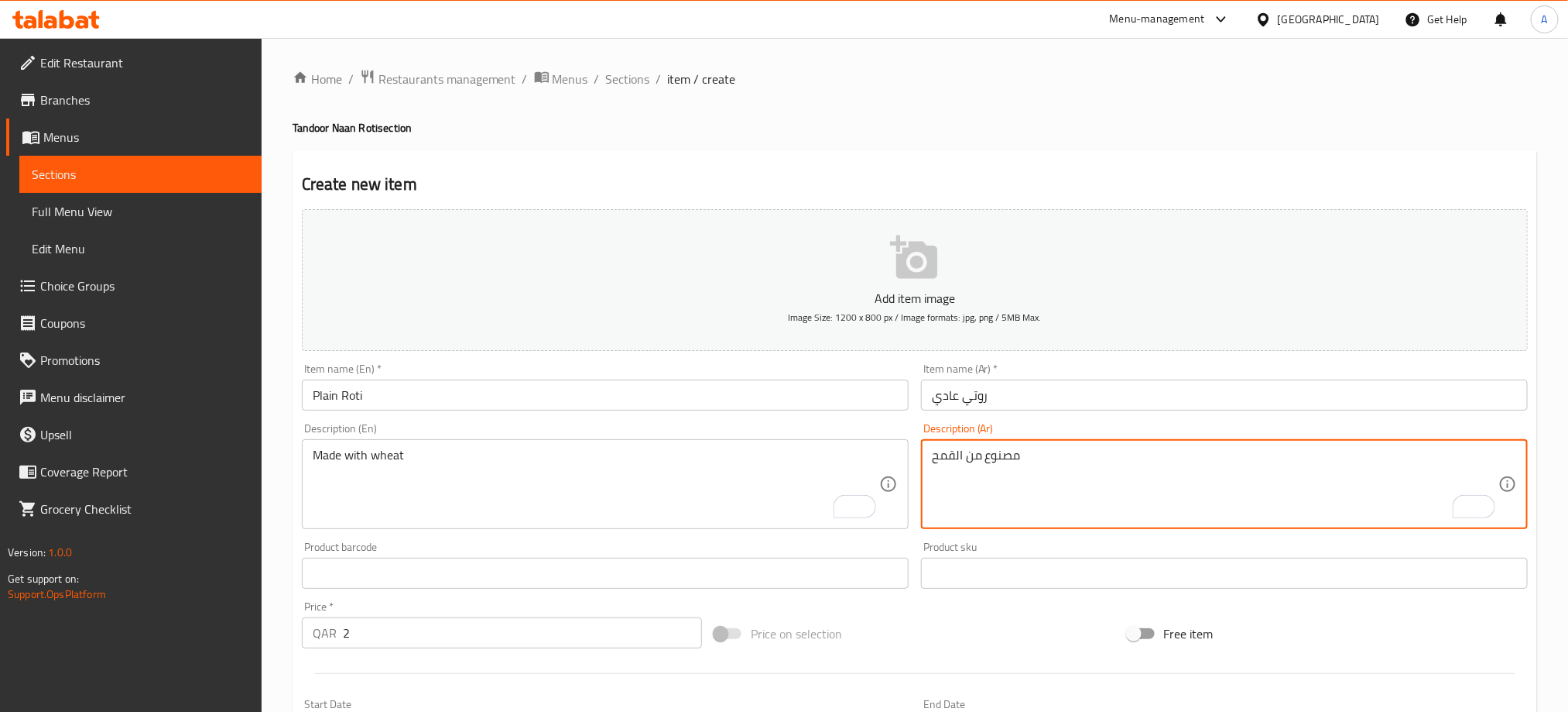
scroll to position [381, 0]
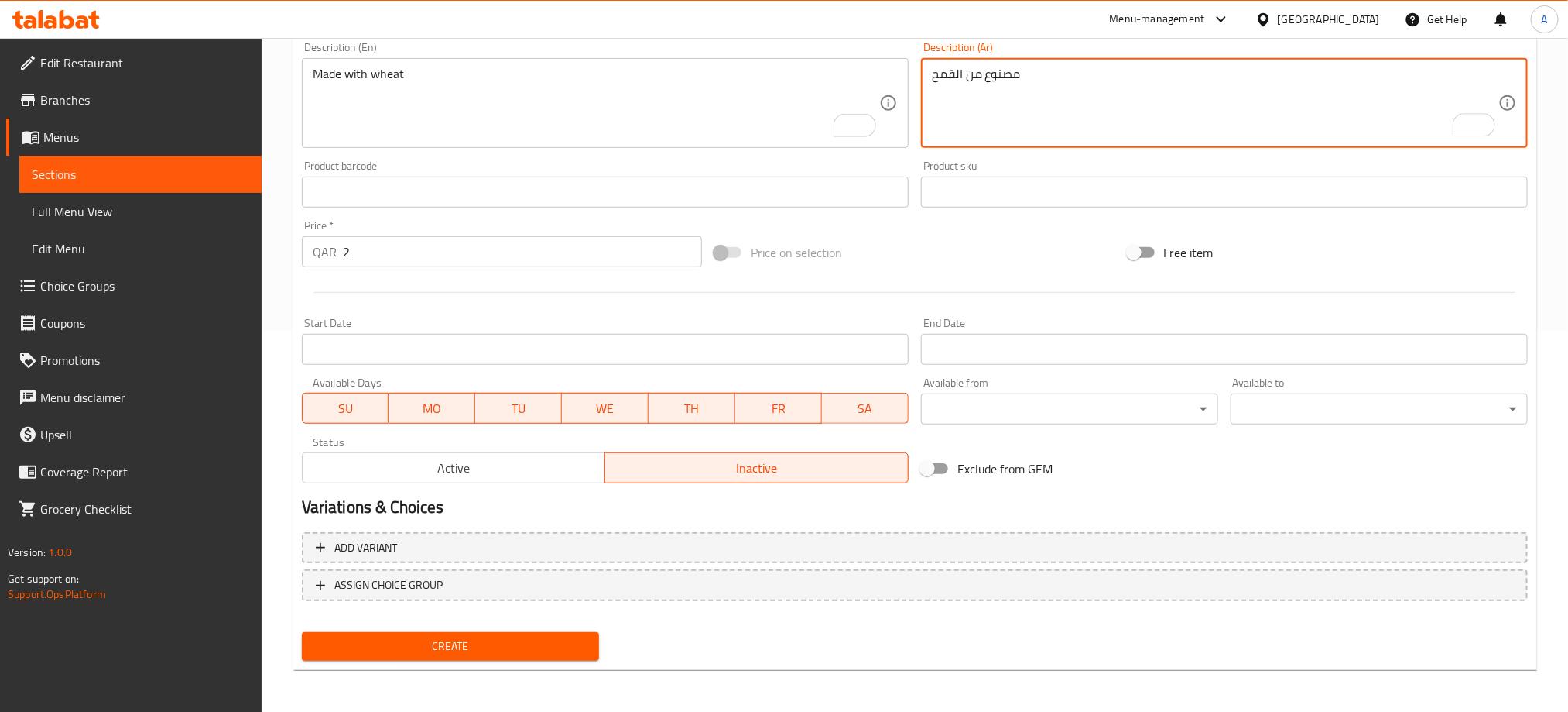
type textarea "مصنوع من القمح"
click at [551, 648] on span "Create" at bounding box center [450, 647] width 272 height 19
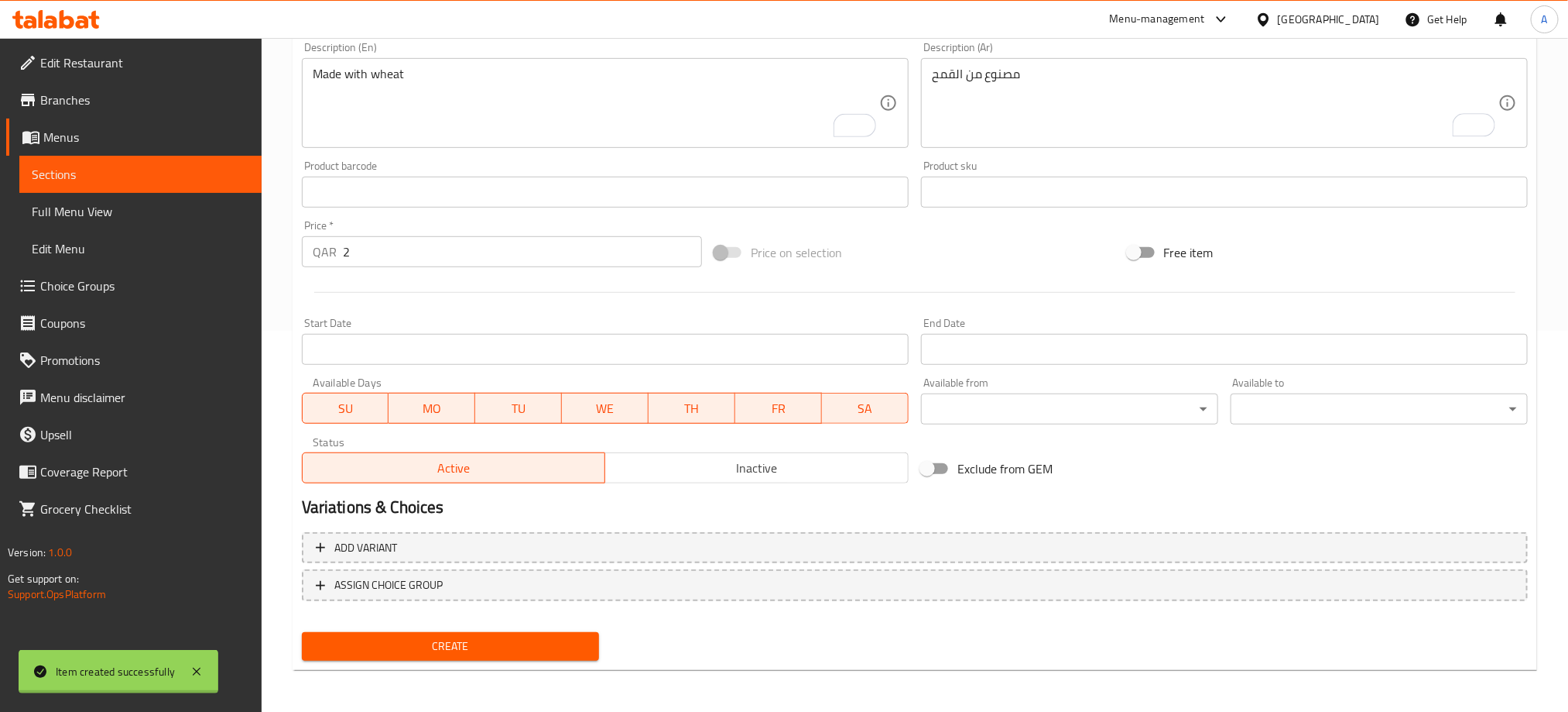
type input "0"
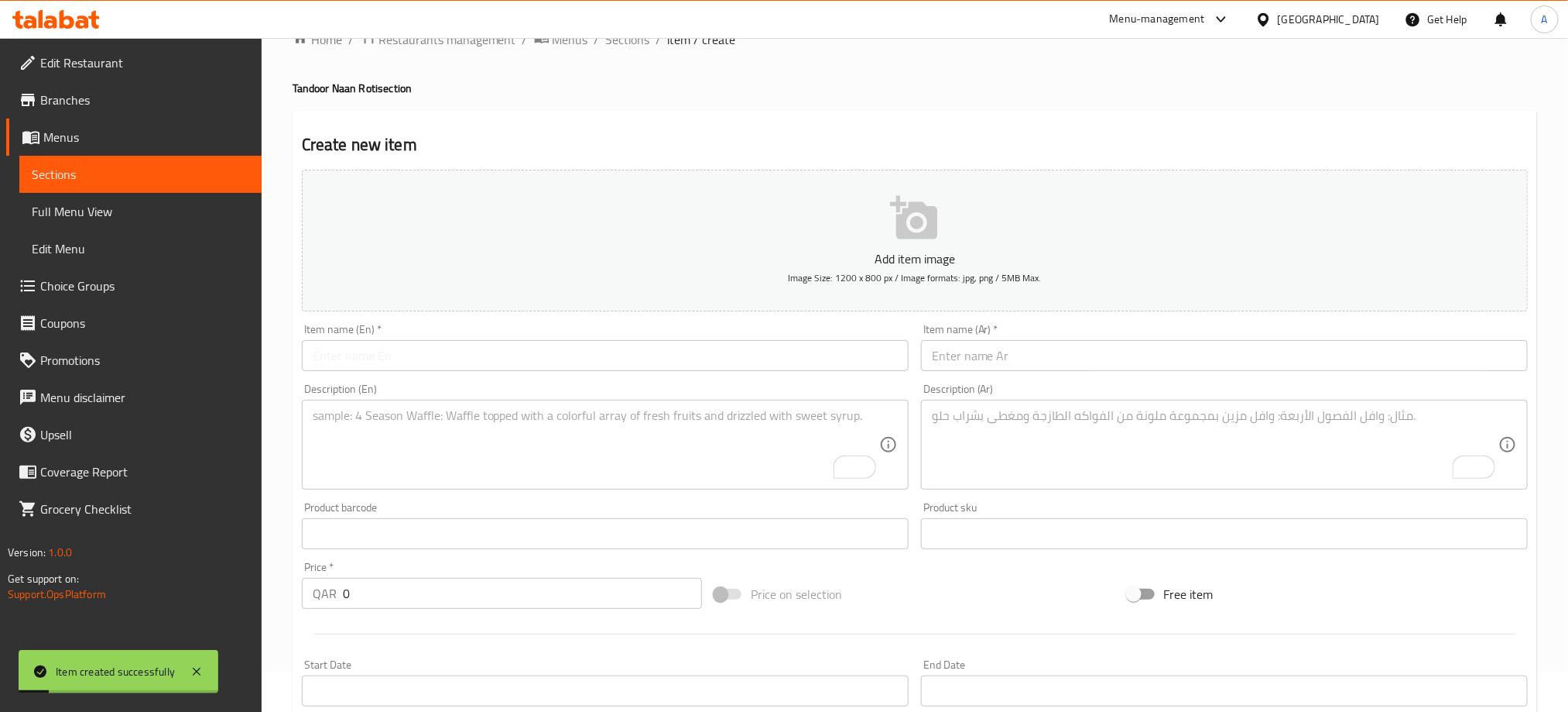
scroll to position [33, 0]
click at [420, 358] on input "text" at bounding box center [605, 362] width 606 height 31
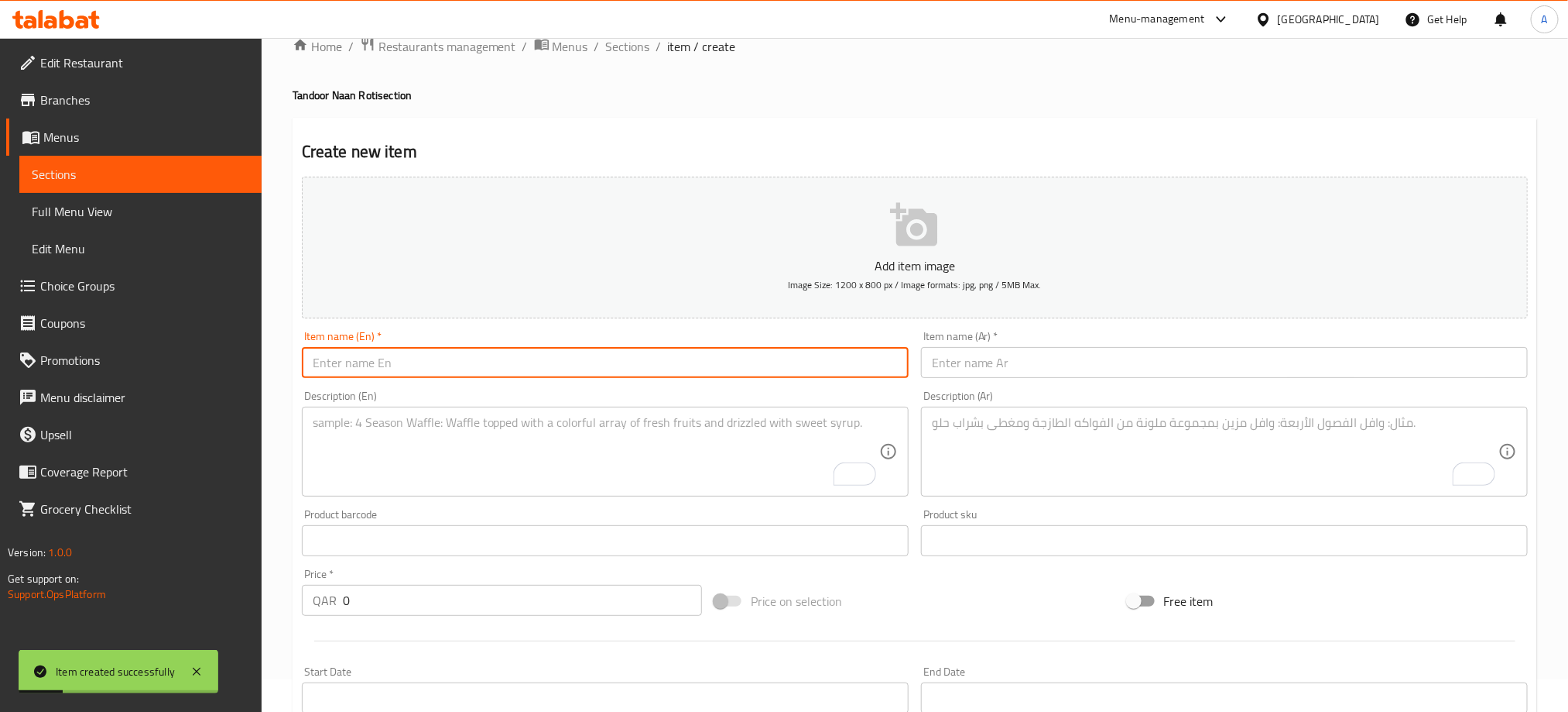
paste input "GARLIC NAAN"
click at [420, 358] on input "GARLIC NAAN" at bounding box center [605, 362] width 606 height 31
click at [416, 364] on input "GARLIC NAAN" at bounding box center [605, 362] width 606 height 31
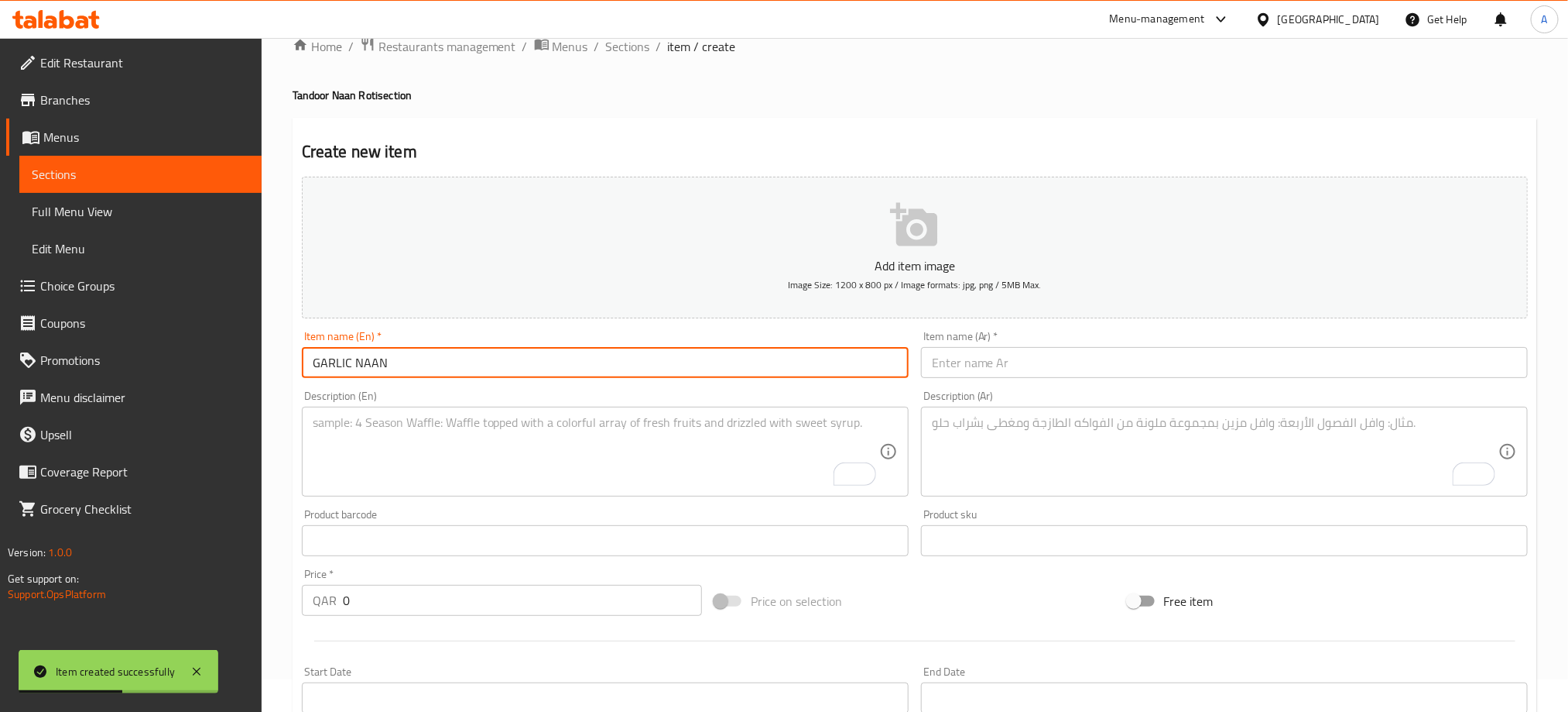
click at [416, 364] on input "GARLIC NAAN" at bounding box center [605, 362] width 606 height 31
click at [411, 368] on input "GARLIC NAAN" at bounding box center [605, 362] width 606 height 31
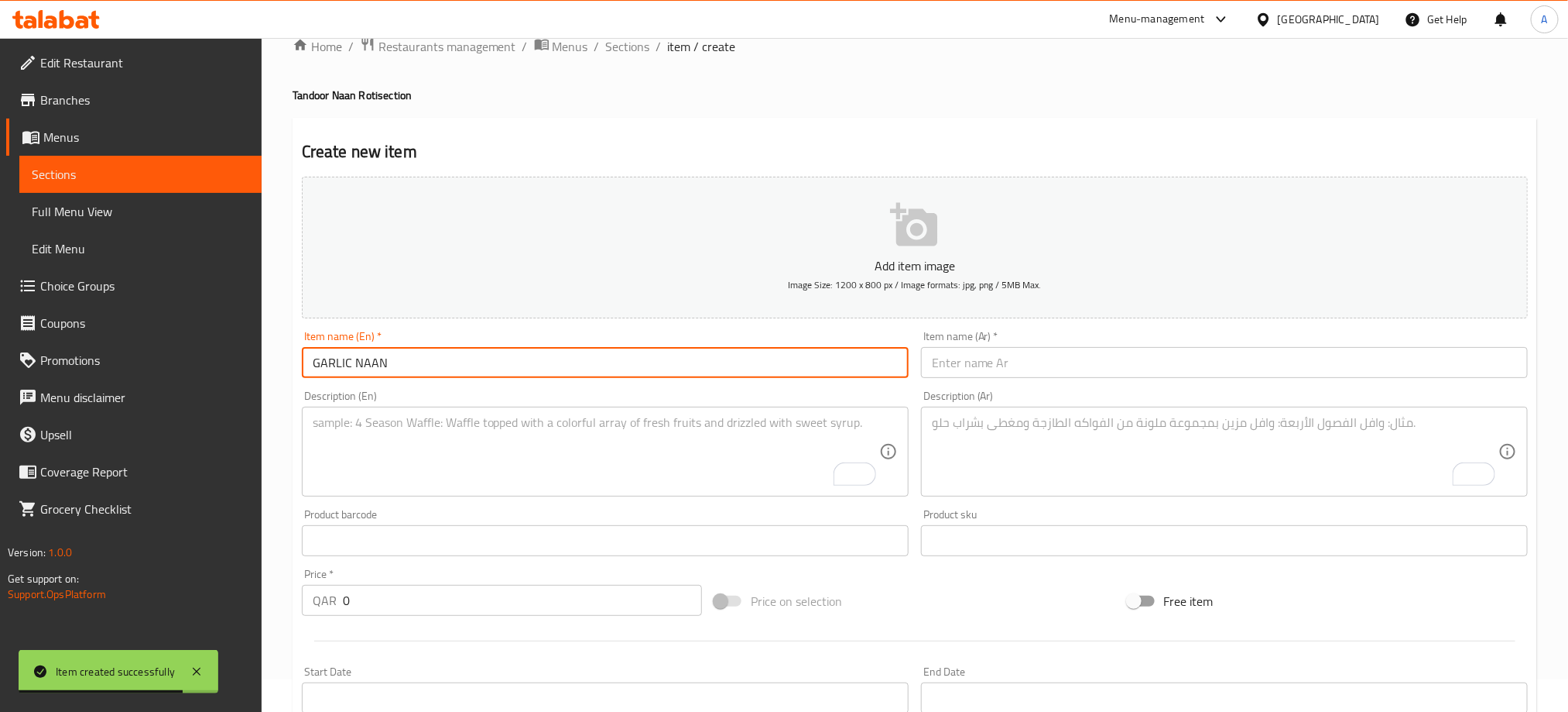
click at [411, 368] on input "GARLIC NAAN" at bounding box center [605, 362] width 606 height 31
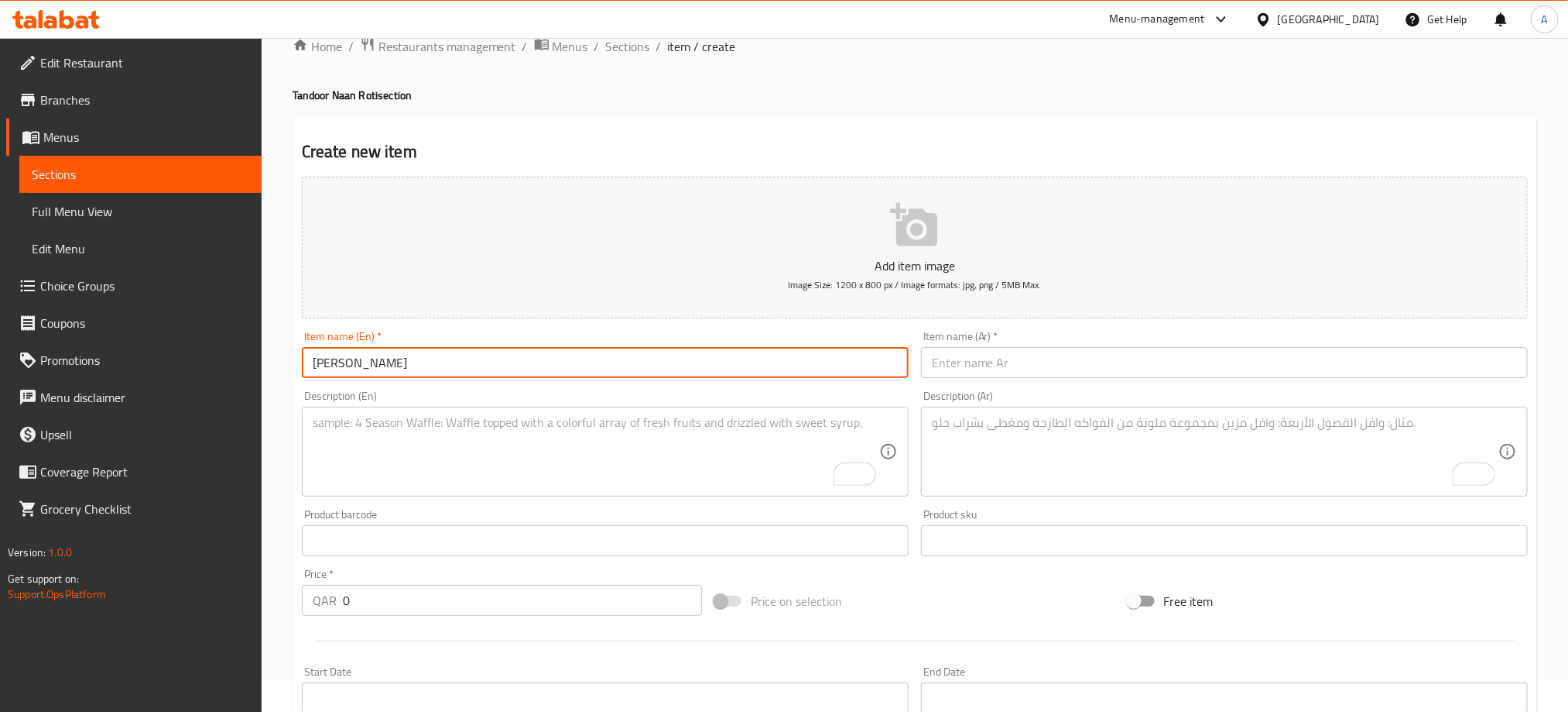
type input "Garlic Naan"
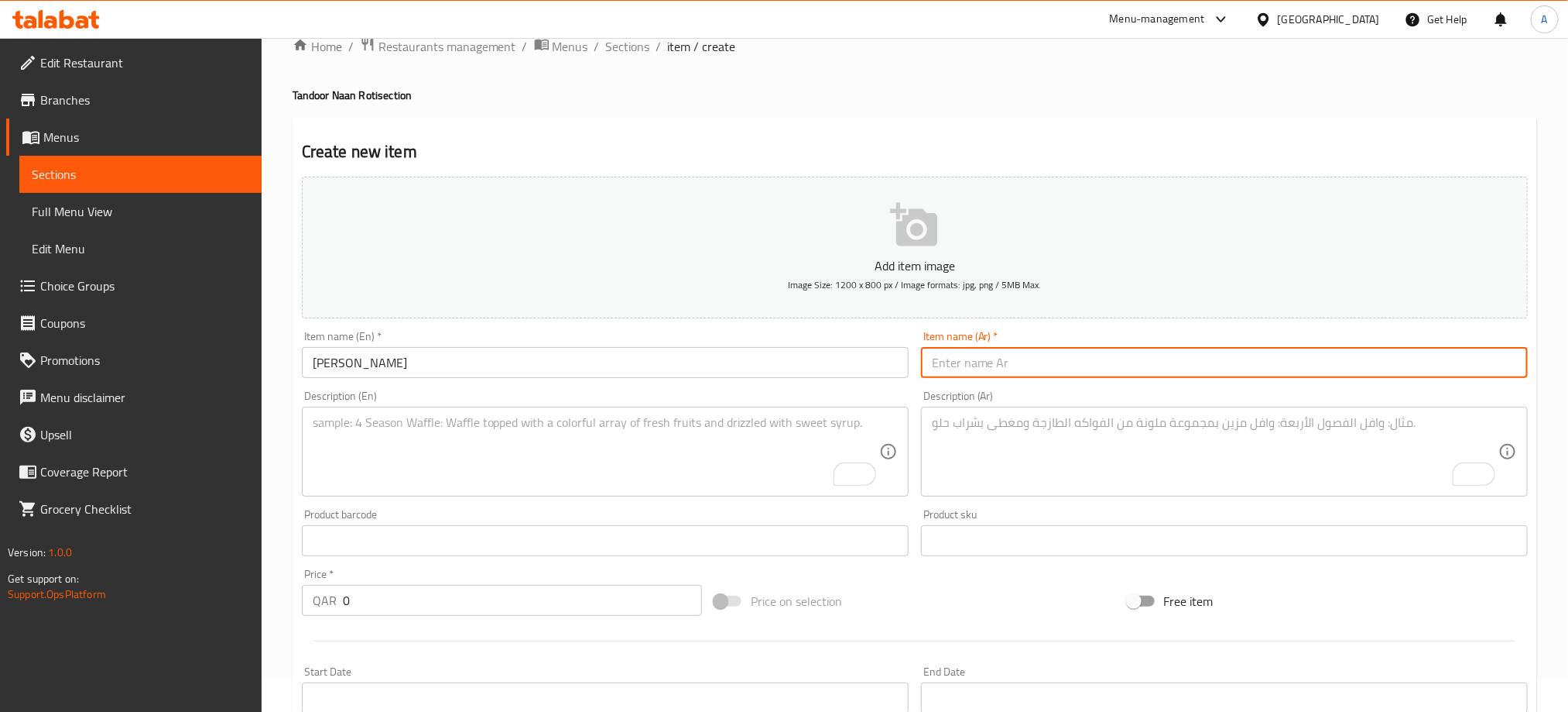
click at [983, 372] on input "text" at bounding box center [1224, 362] width 606 height 31
paste input "نان بالثوم"
type input "نان بالثوم"
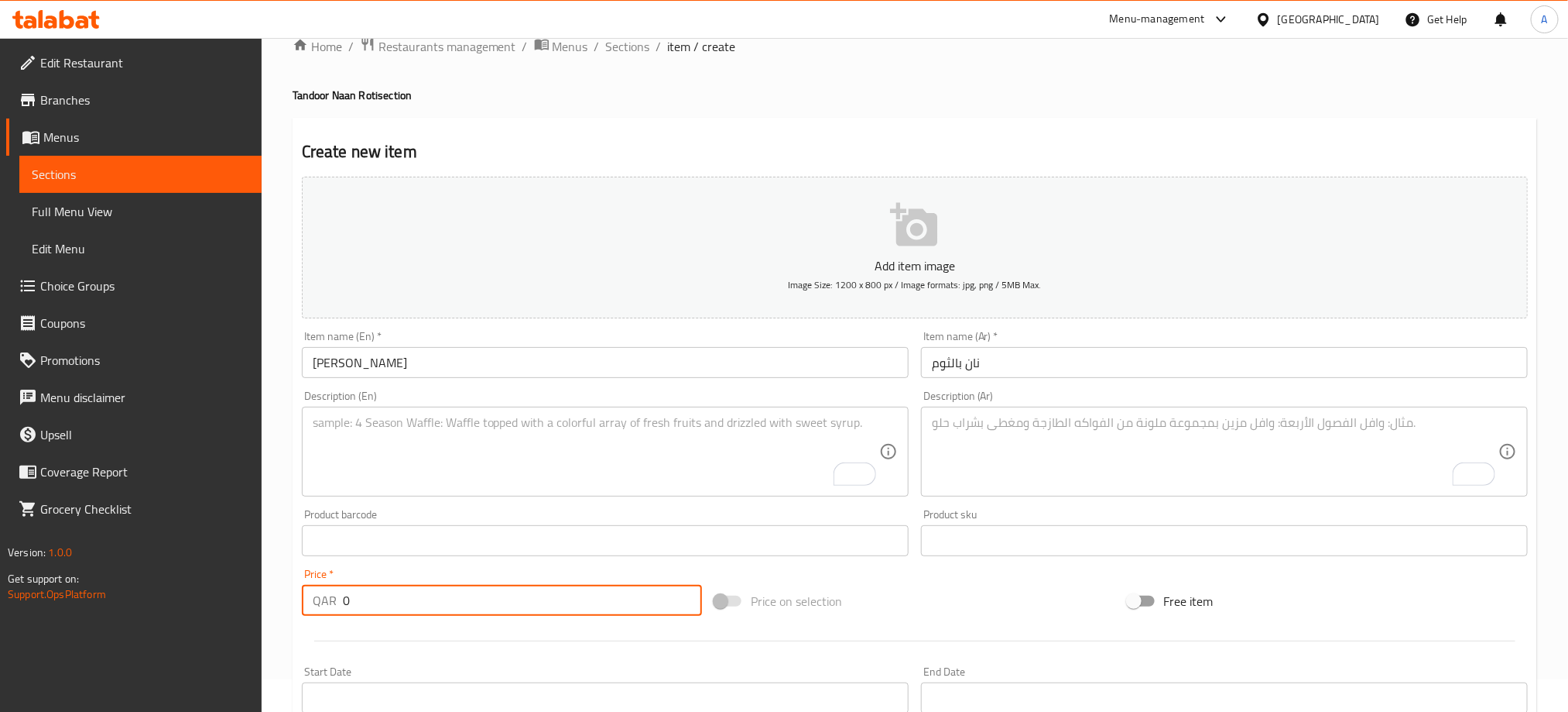
drag, startPoint x: 389, startPoint y: 593, endPoint x: 288, endPoint y: 600, distance: 101.2
click at [288, 600] on div "Home / Restaurants management / Menus / Sections / item / create Tandoor Naan R…" at bounding box center [915, 533] width 1306 height 1056
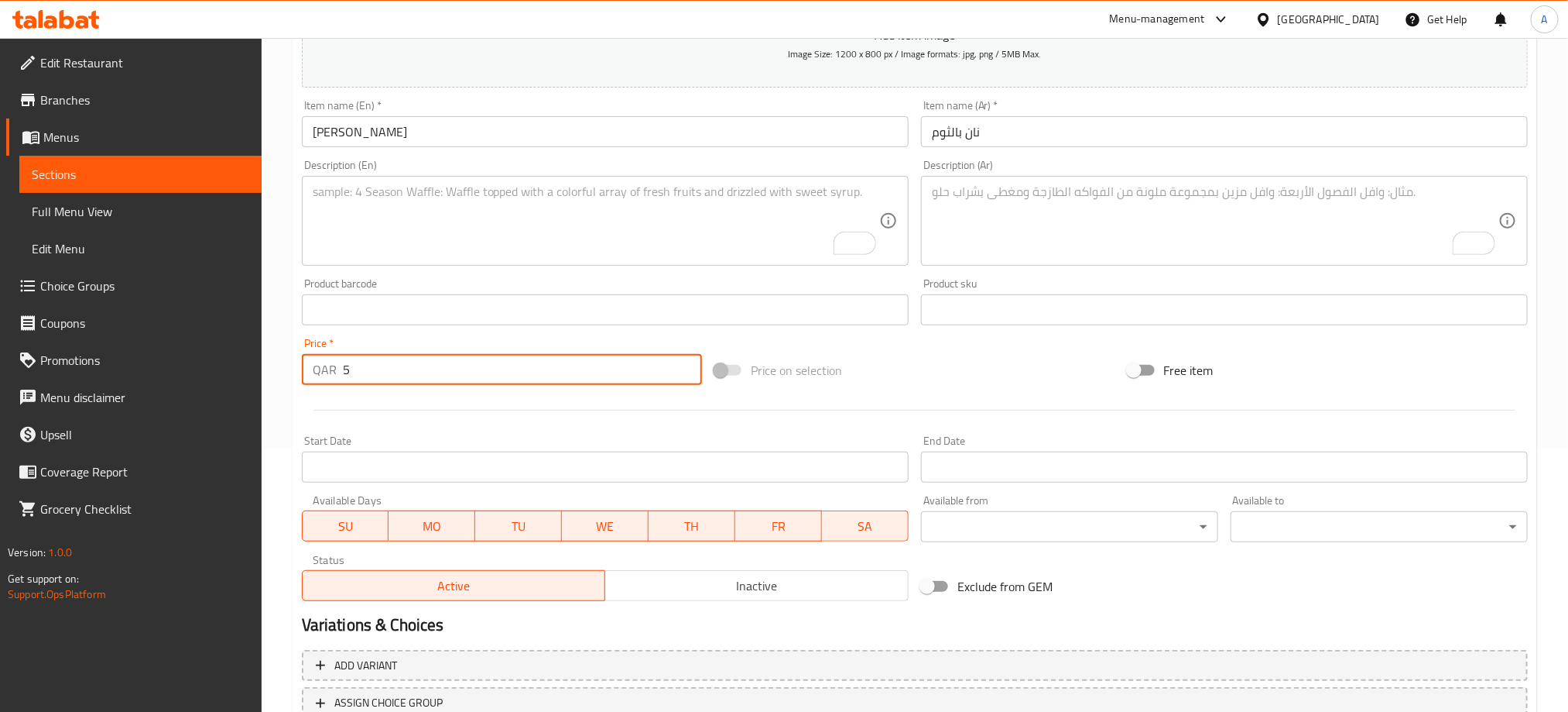
scroll to position [264, 0]
type input "5"
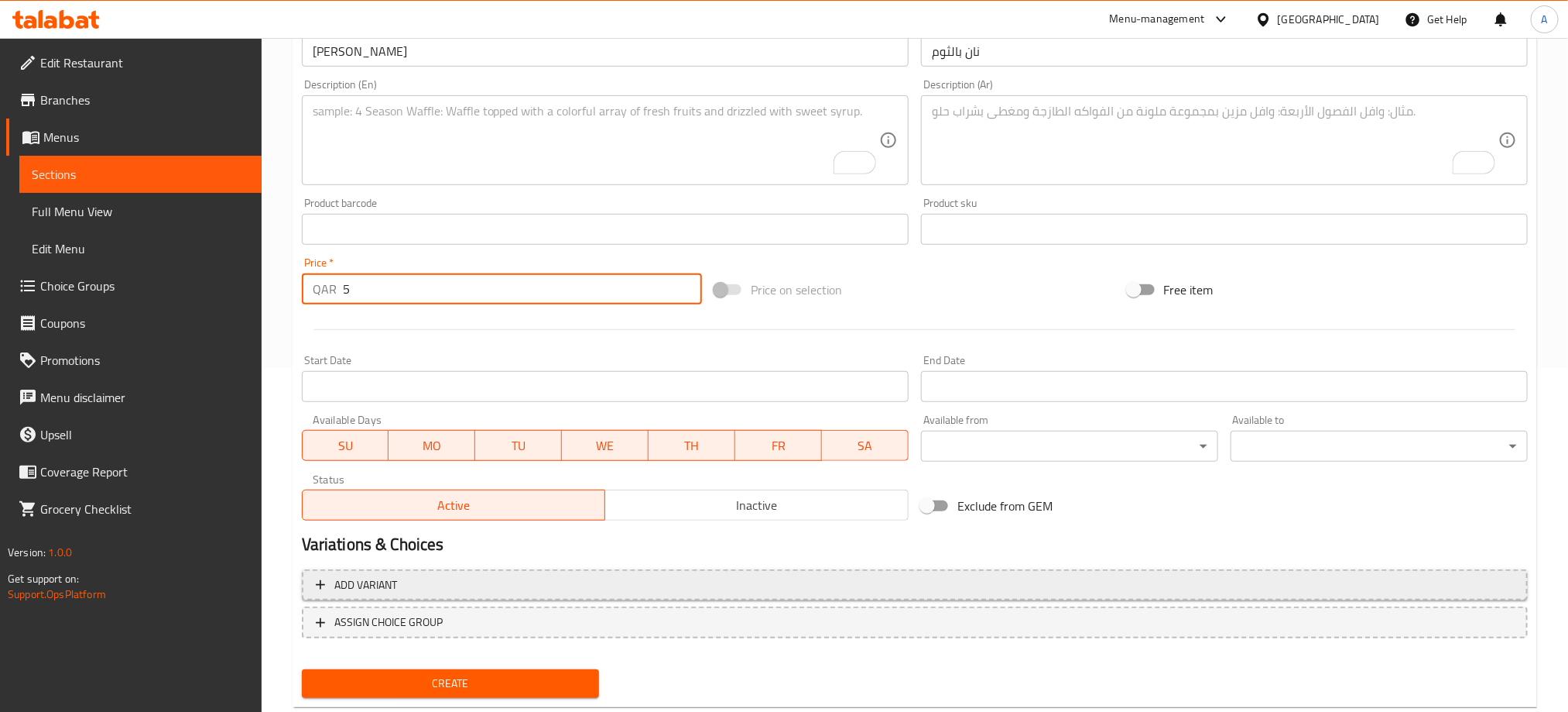
scroll to position [381, 0]
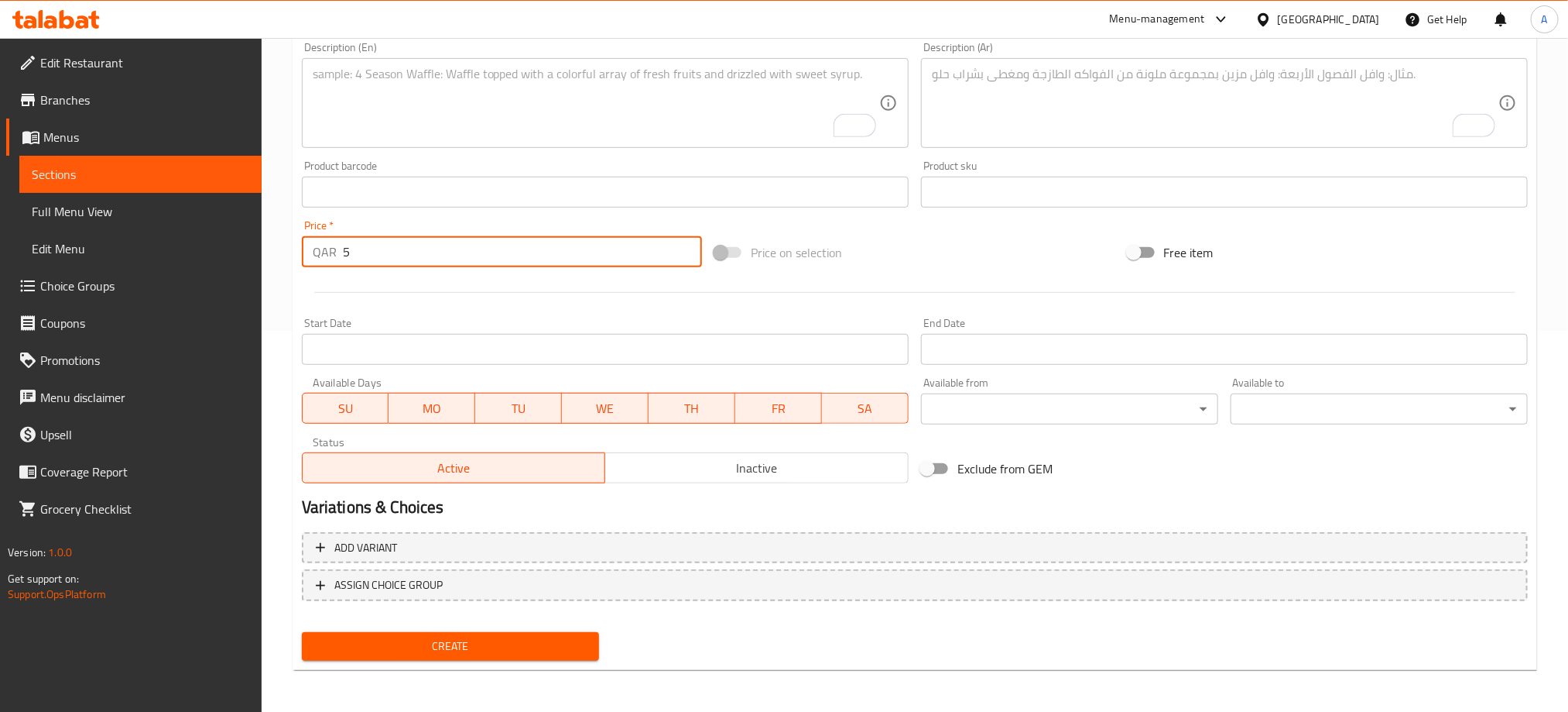
click at [693, 457] on span "Inactive" at bounding box center [757, 468] width 291 height 22
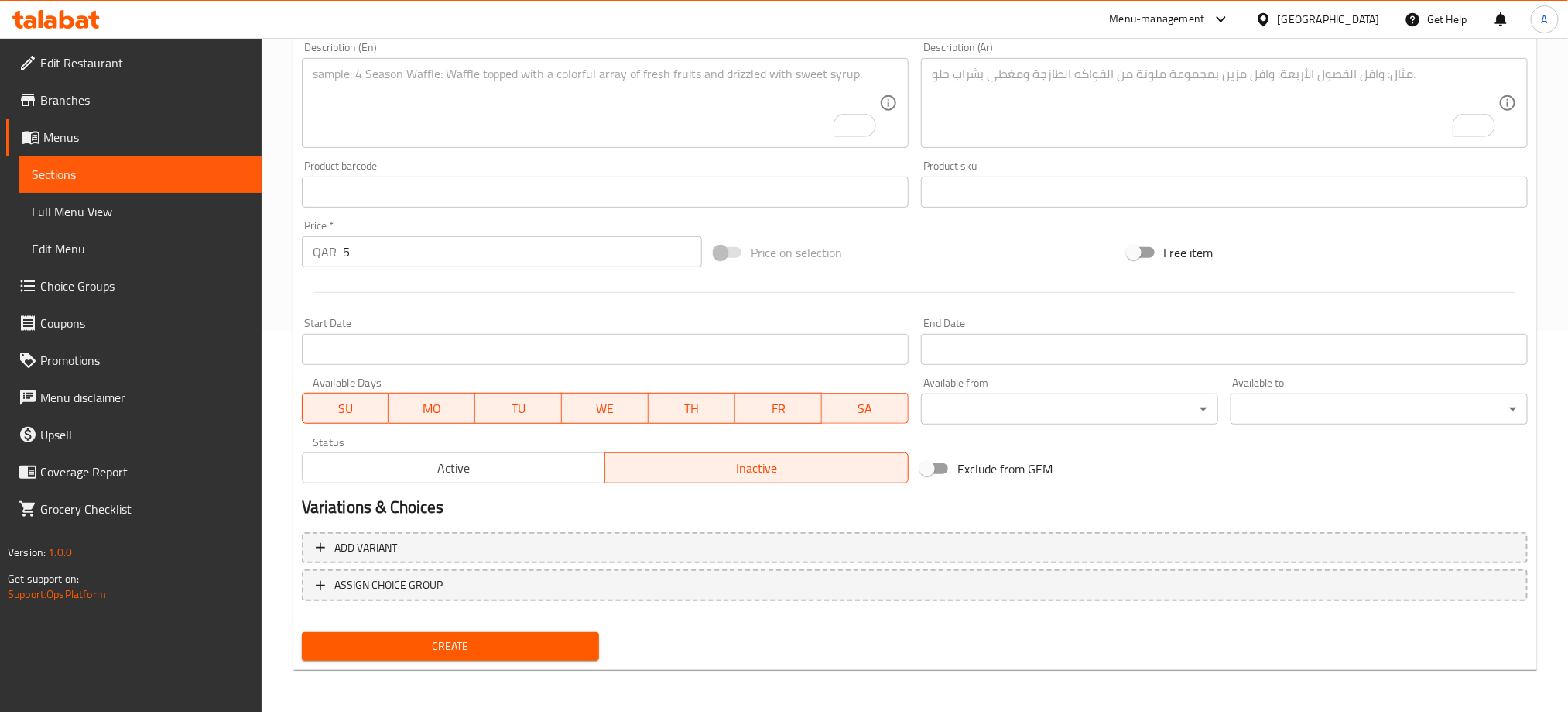
click at [522, 639] on span "Create" at bounding box center [450, 647] width 272 height 19
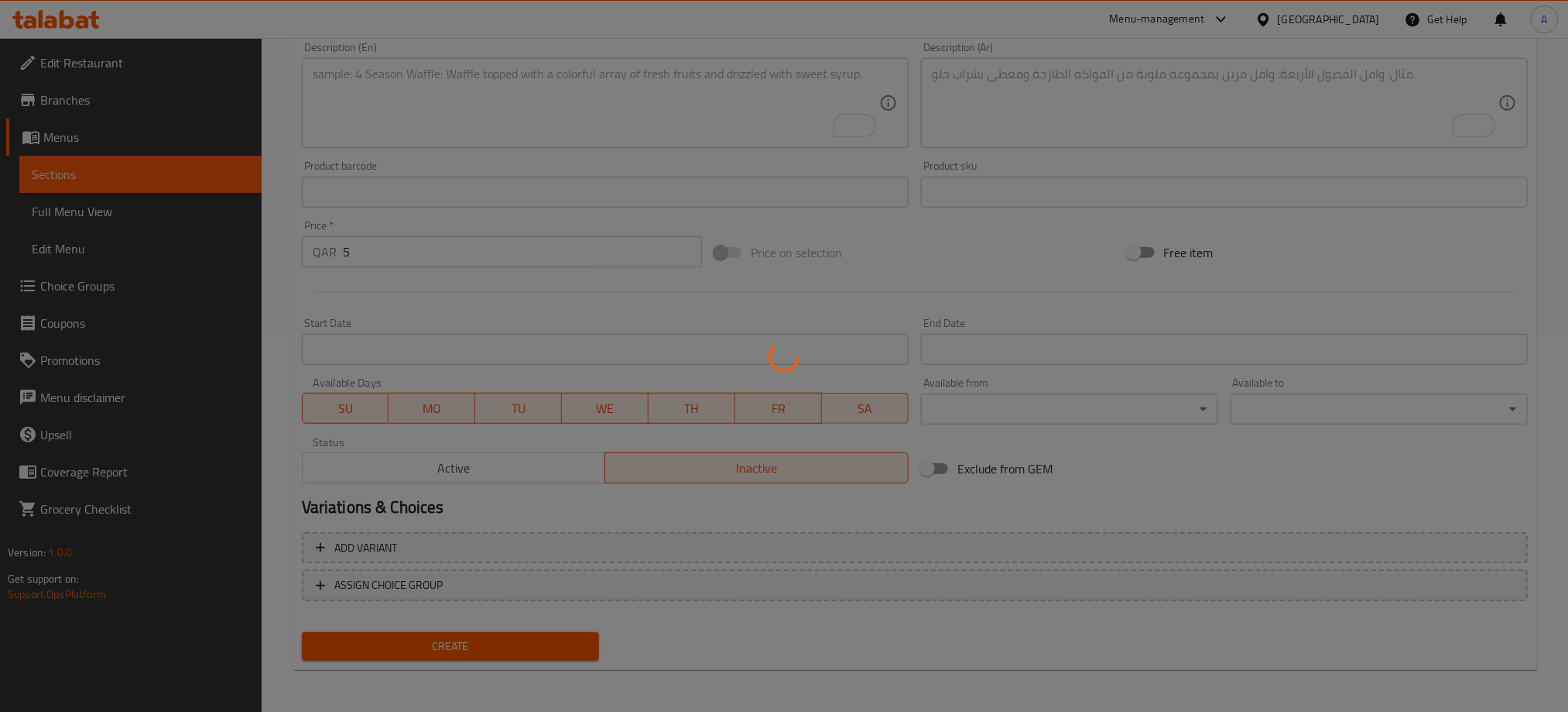
type input "0"
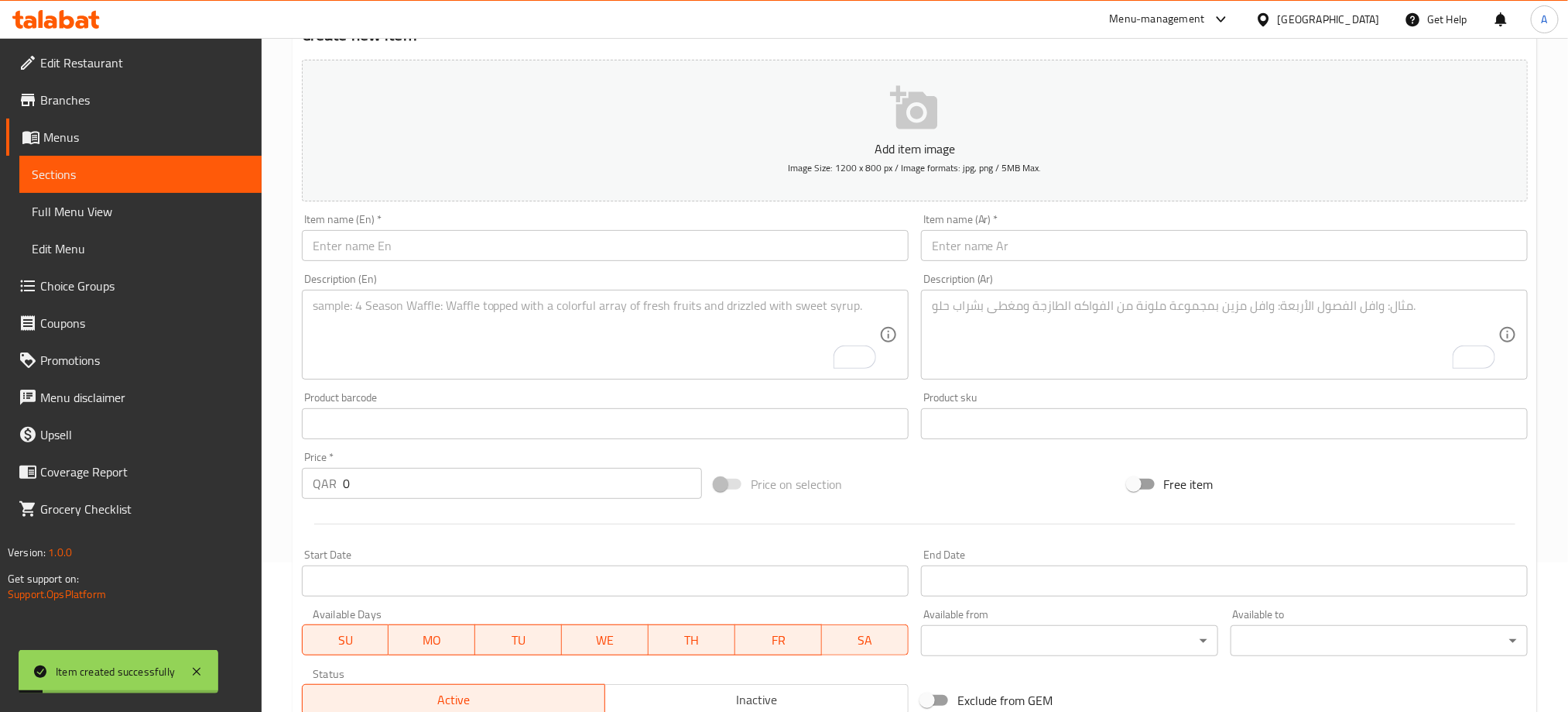
scroll to position [149, 0]
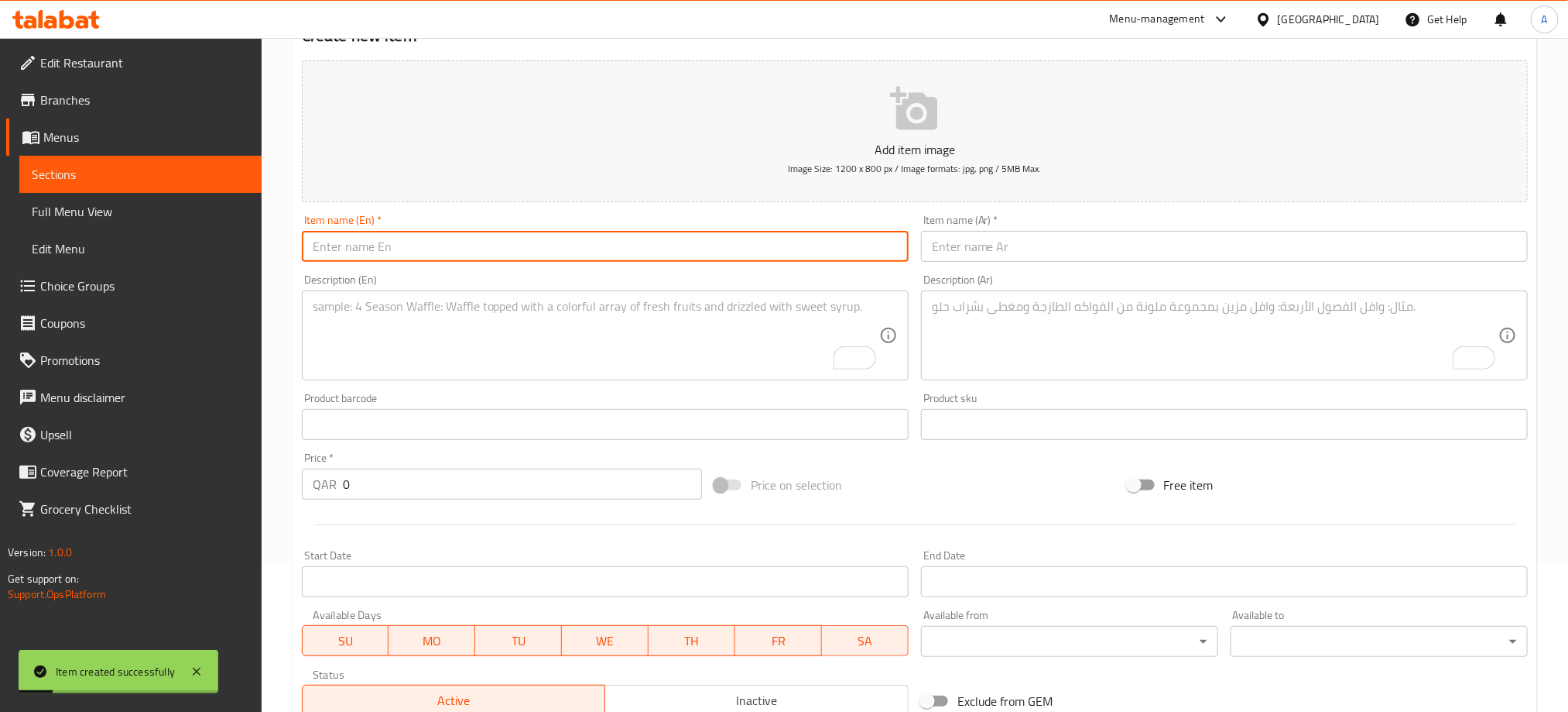
click at [444, 251] on input "text" at bounding box center [605, 246] width 606 height 31
paste input "BUTTER NAAN"
click at [444, 251] on input "BUTTER NAAN" at bounding box center [605, 246] width 606 height 31
click at [442, 251] on input "BUTTER NAAN" at bounding box center [605, 246] width 606 height 31
type input "Butter Naan"
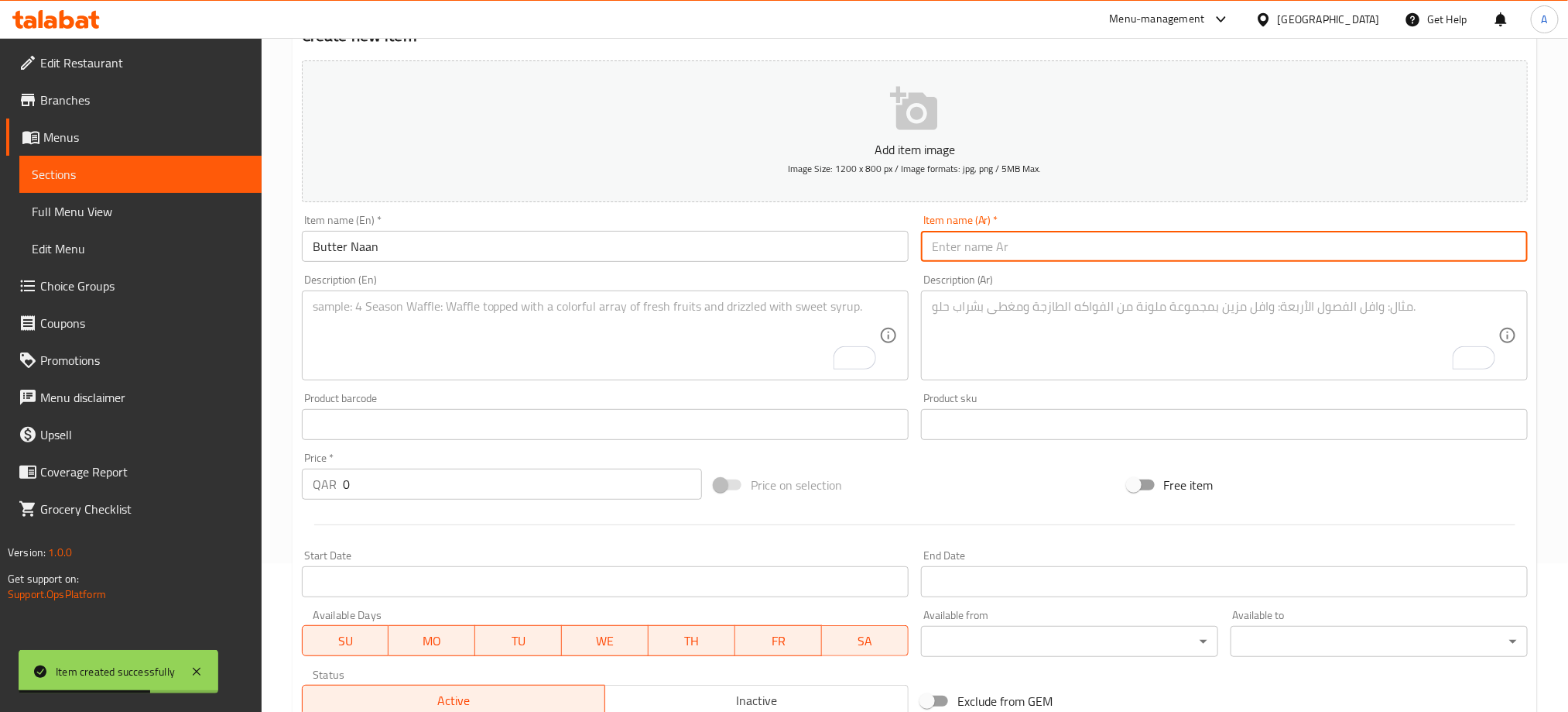
click at [1039, 247] on input "text" at bounding box center [1224, 246] width 606 height 31
paste input "النان بالزبدة"
type input "النان بالزبدة"
click at [483, 297] on div "Description (En)" at bounding box center [605, 335] width 606 height 90
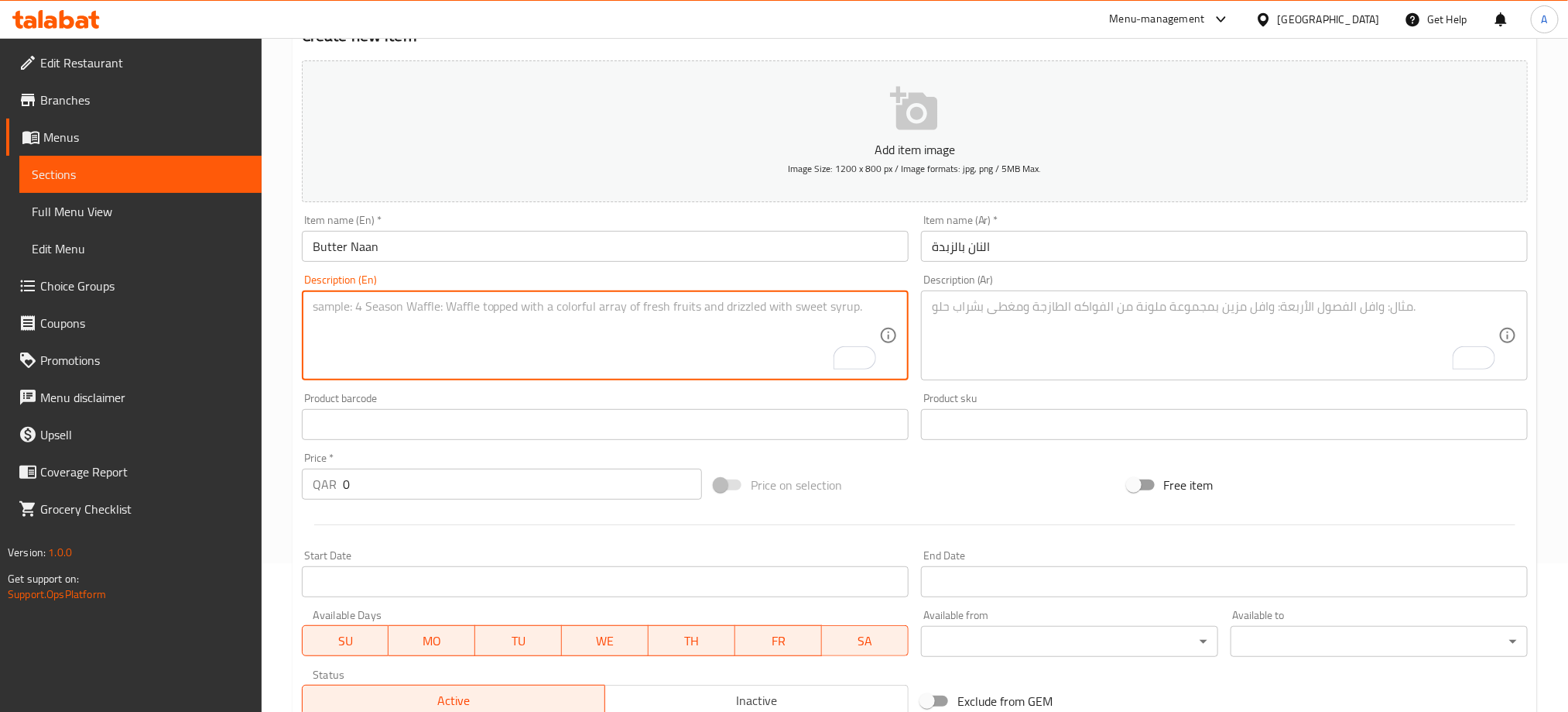
paste textarea "Naan which is made with butter"
type textarea "Naan which is made with butter"
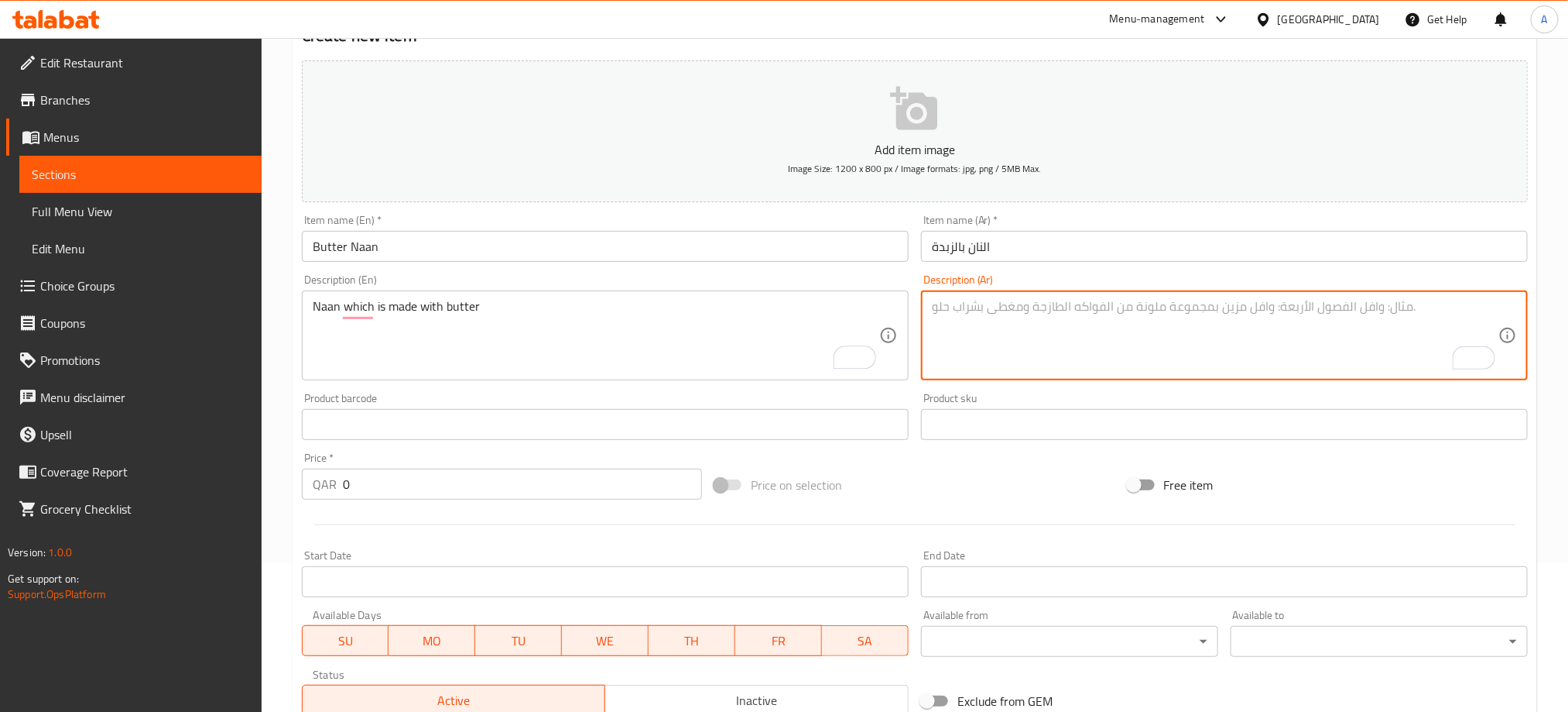
click at [980, 317] on textarea "To enrich screen reader interactions, please activate Accessibility in Grammarl…" at bounding box center [1214, 335] width 567 height 73
paste textarea "نان المصنوع من الزبدة"
type textarea "نان المصنوع من الزبدة"
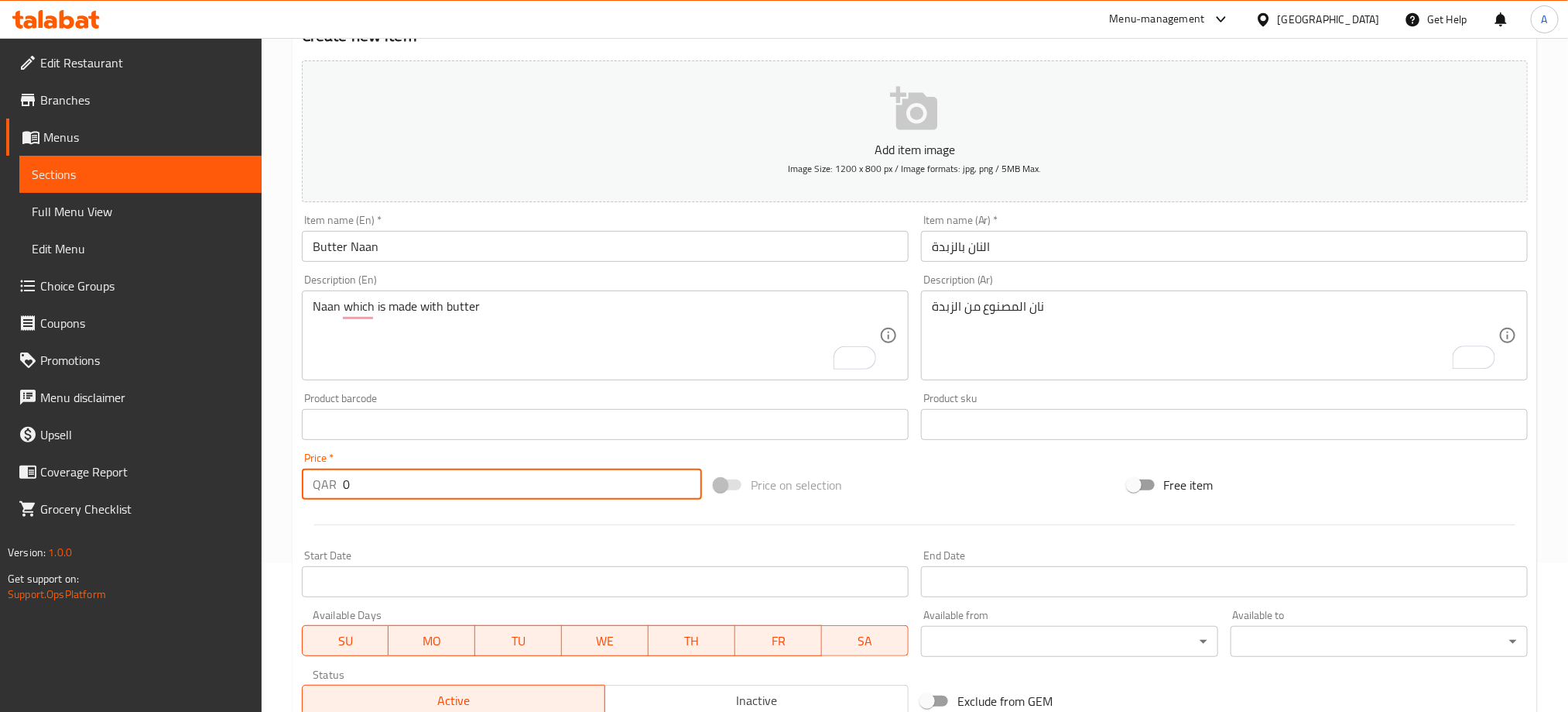
drag, startPoint x: 367, startPoint y: 489, endPoint x: 311, endPoint y: 489, distance: 56.0
click at [311, 489] on div "QAR 0 Price *" at bounding box center [501, 484] width 400 height 31
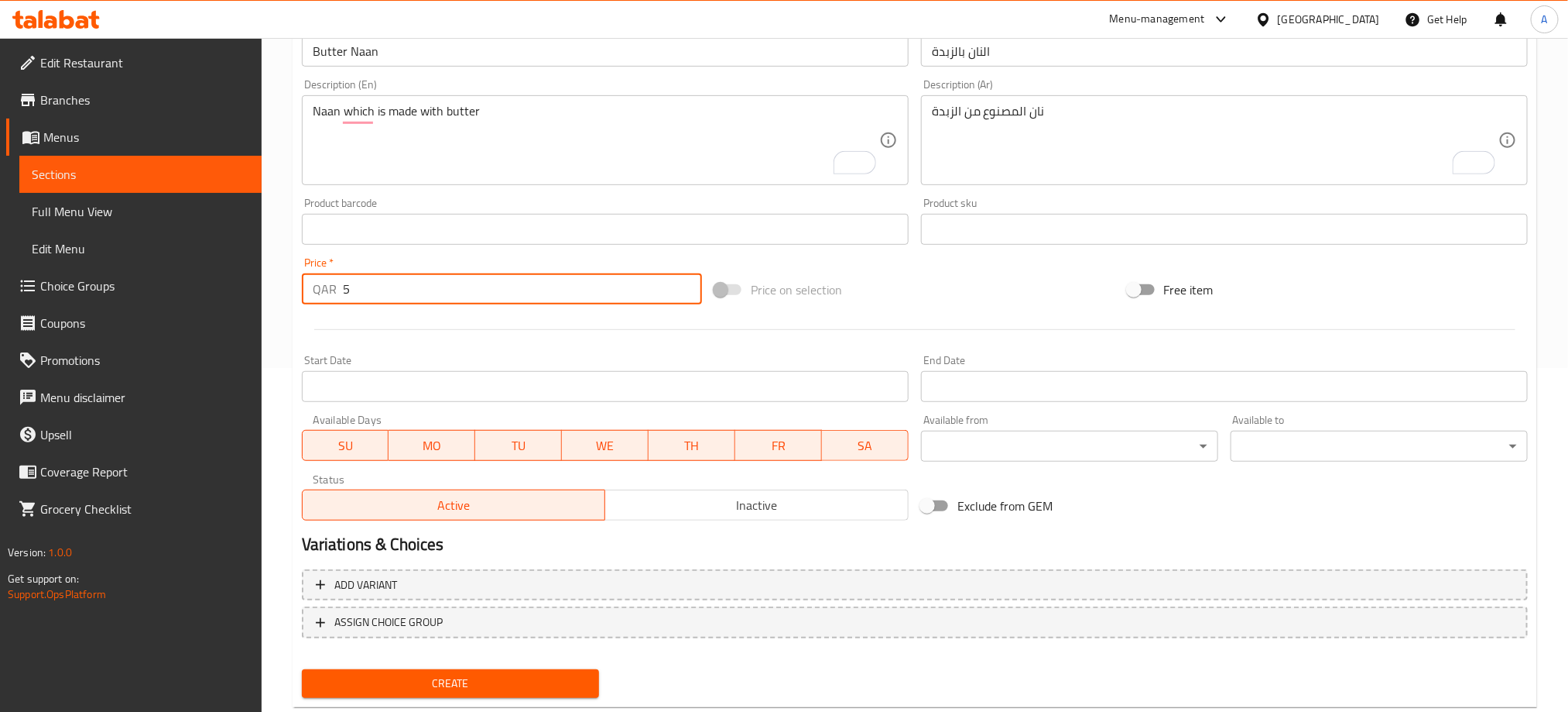
scroll to position [381, 0]
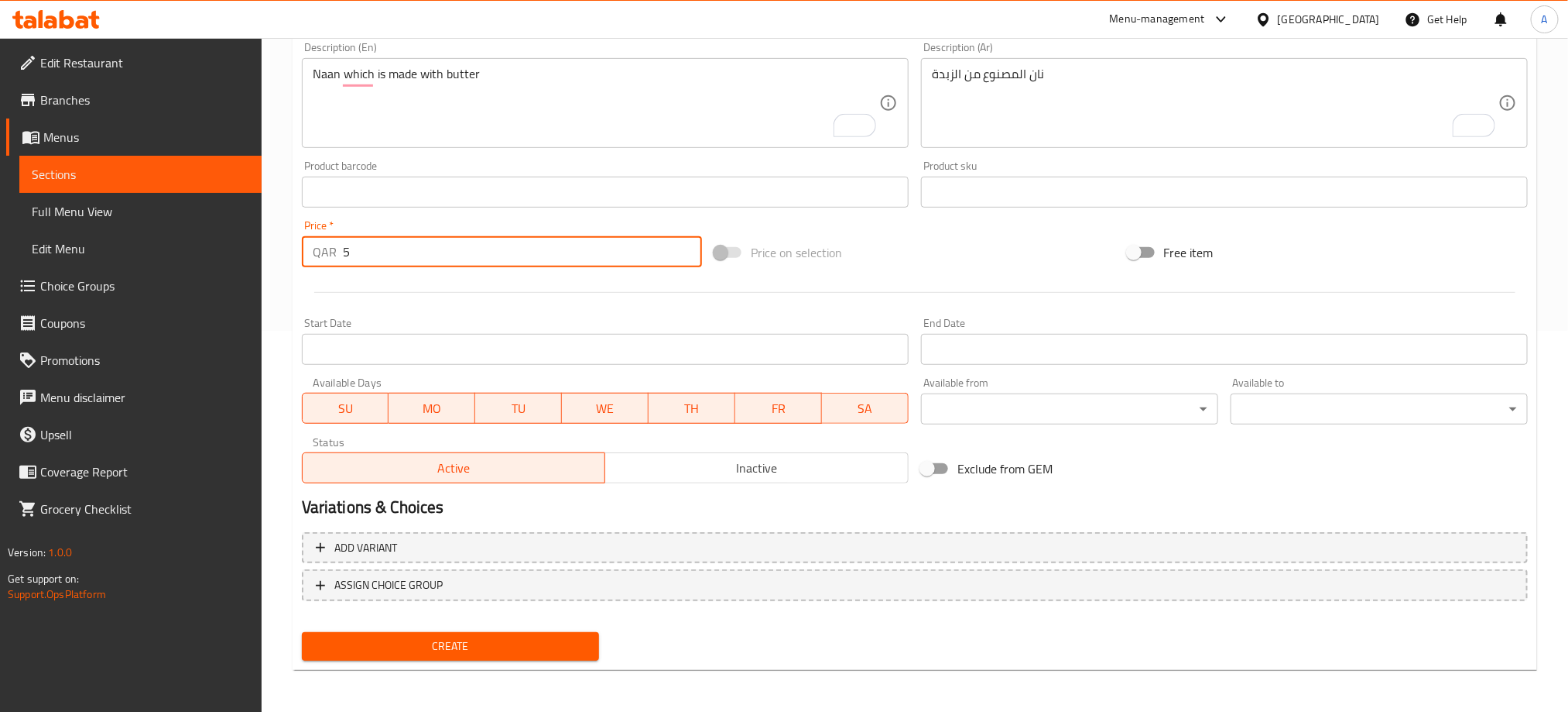
type input "5"
click at [544, 641] on span "Create" at bounding box center [450, 647] width 272 height 19
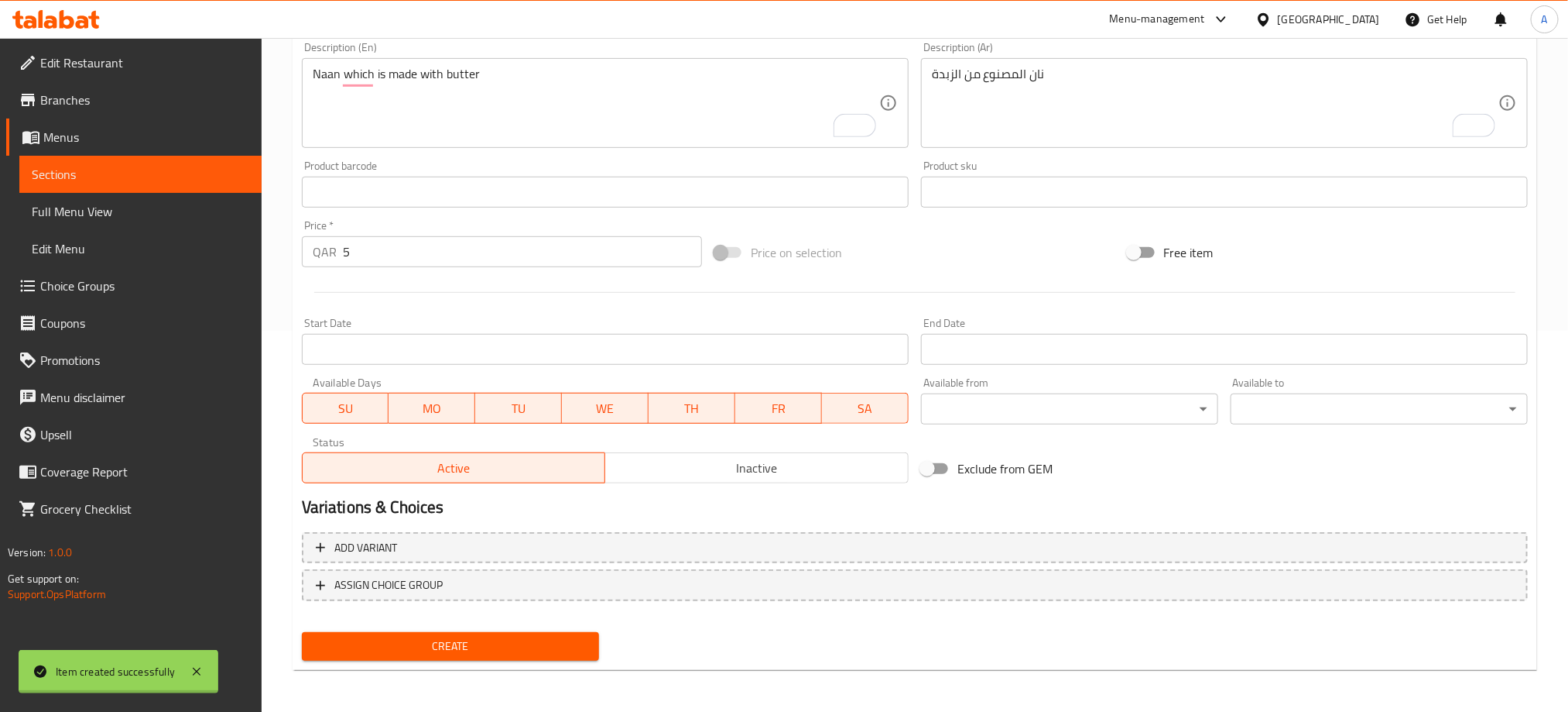
type input "0"
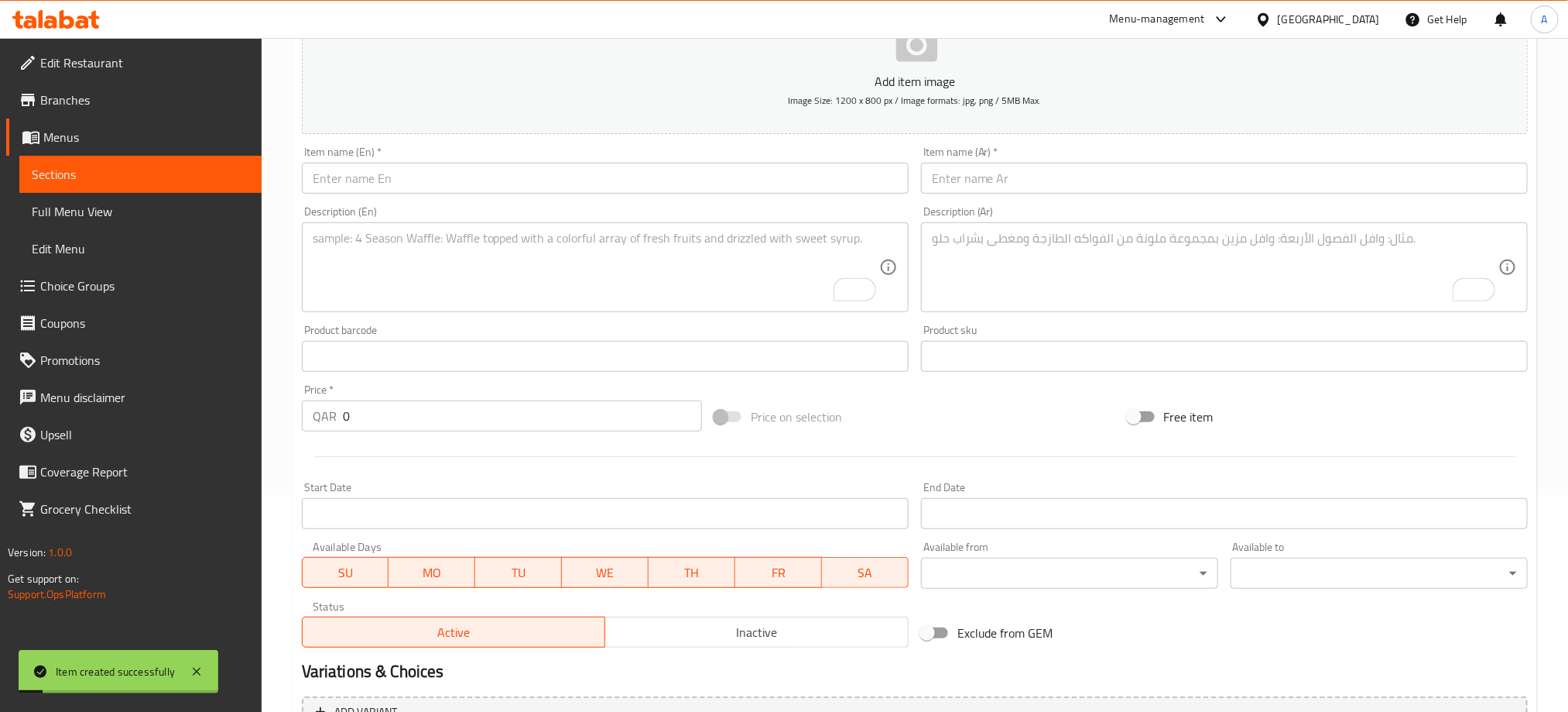
scroll to position [33, 0]
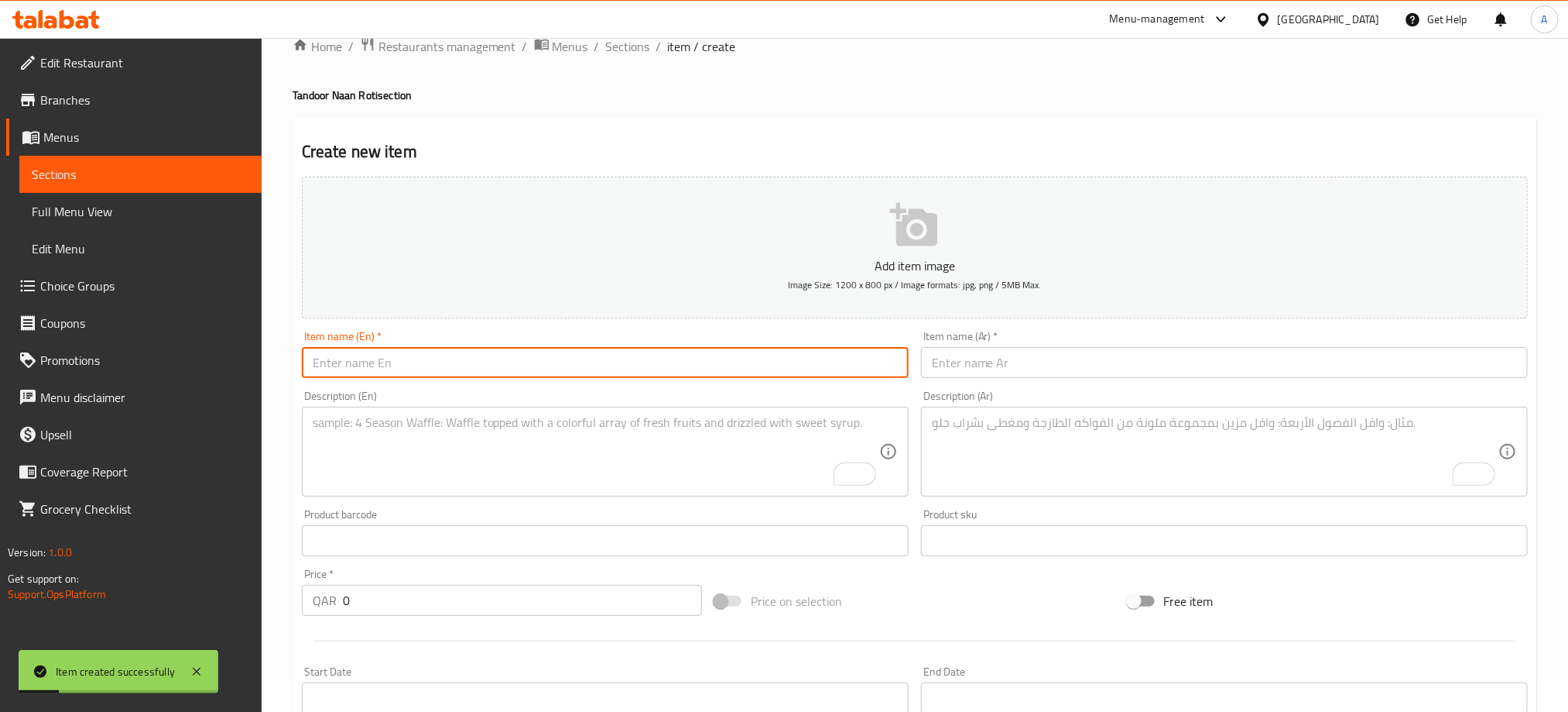
click at [437, 358] on input "text" at bounding box center [605, 362] width 606 height 31
paste input "ZAATAR NAAN"
click at [437, 358] on input "ZAATAR NAAN" at bounding box center [605, 362] width 606 height 31
type input "Zaatar Naan"
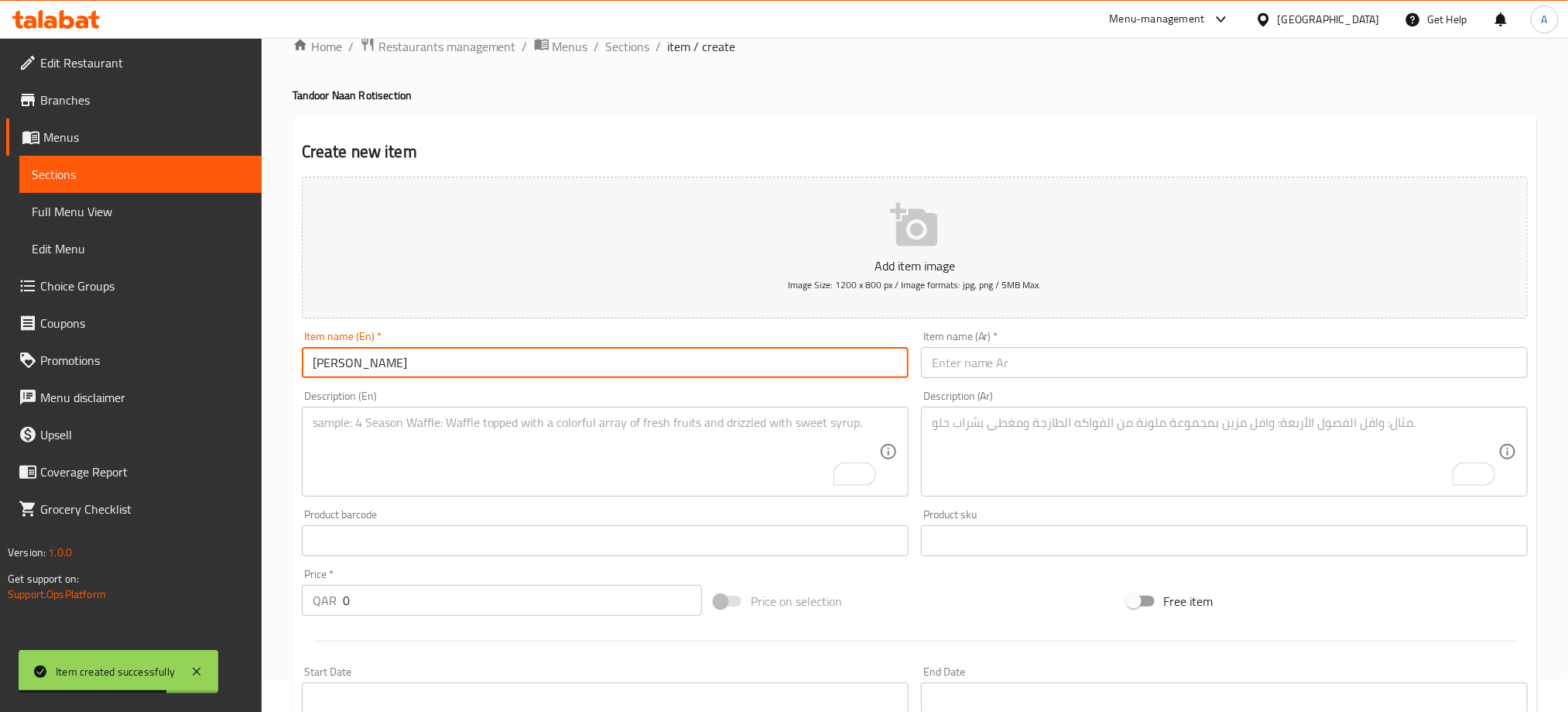
click at [1101, 365] on input "text" at bounding box center [1224, 362] width 606 height 31
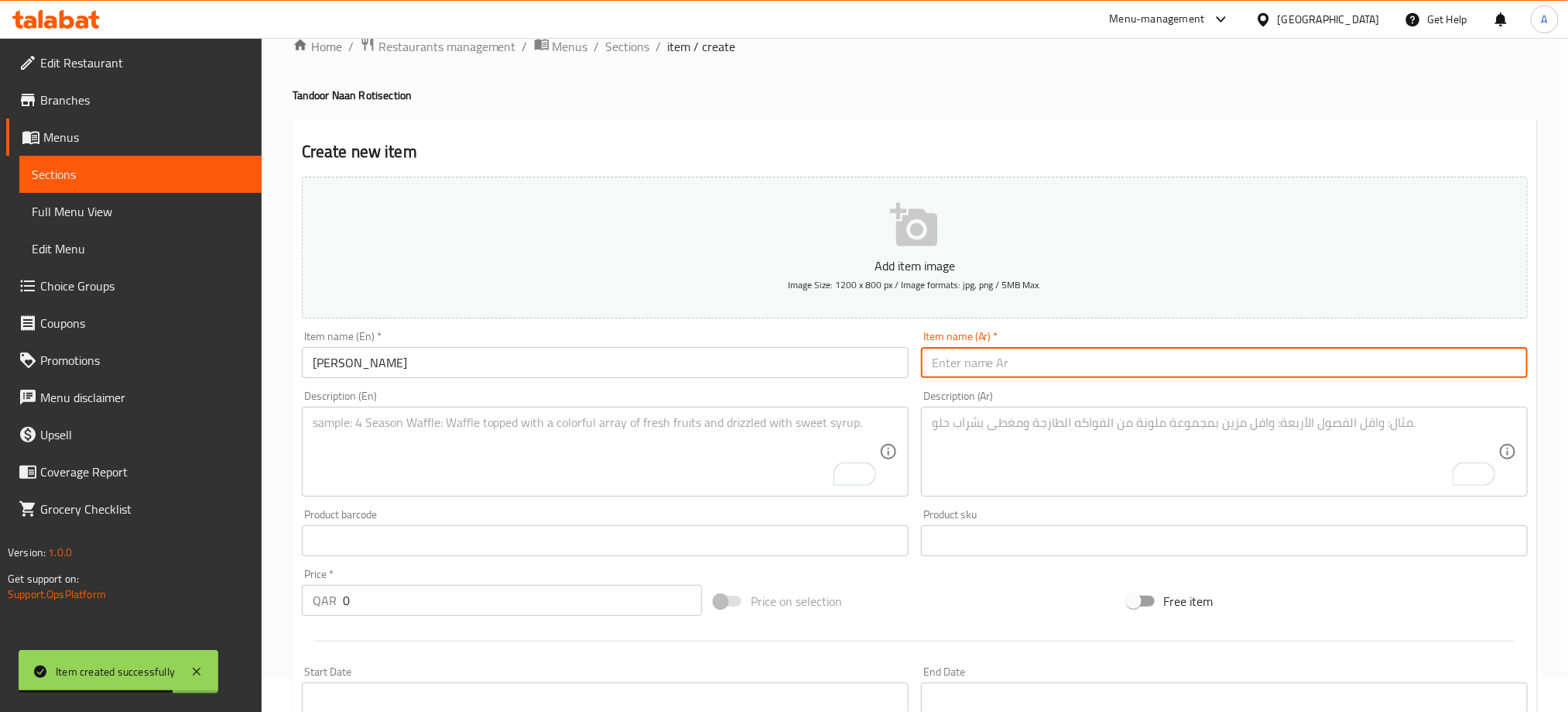
paste input "خبز الزعتر"
type input "خبز الزعتر"
click at [467, 428] on textarea "To enrich screen reader interactions, please activate Accessibility in Grammarl…" at bounding box center [596, 451] width 567 height 73
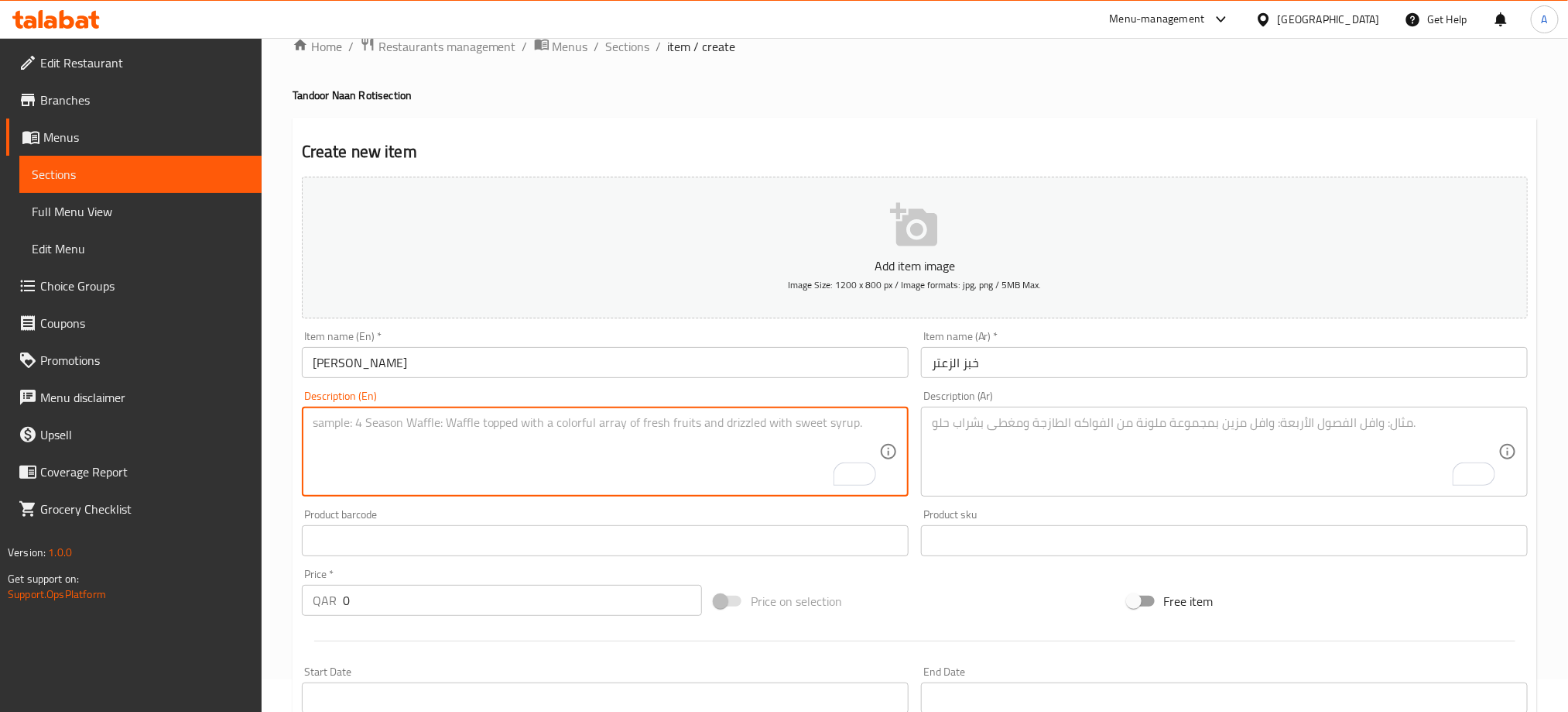
paste textarea "Naan which is made with zaatar"
type textarea "Naan which is made with zaatar"
click at [971, 418] on textarea "To enrich screen reader interactions, please activate Accessibility in Grammarl…" at bounding box center [1214, 451] width 567 height 73
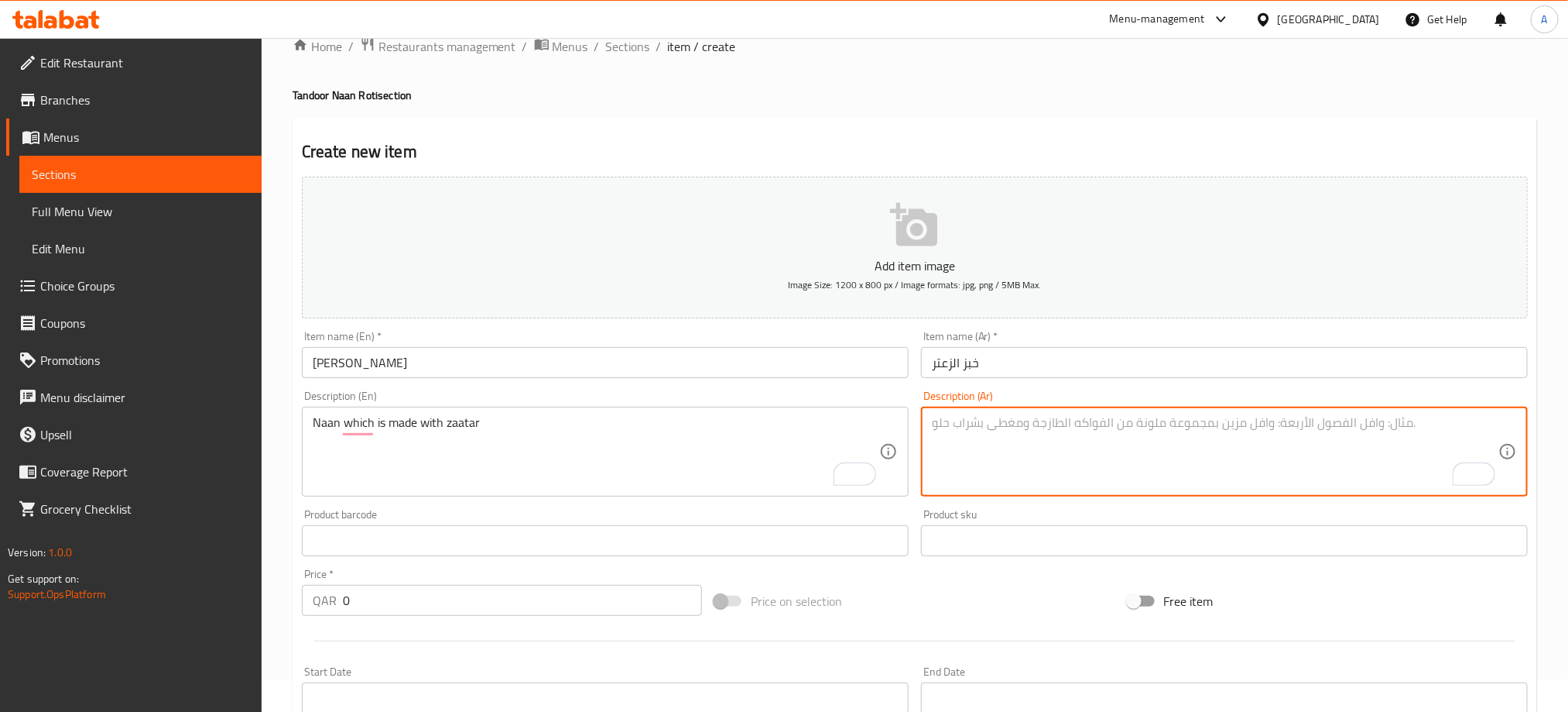
paste textarea "نان وهو مصنوع من الزعتر"
type textarea "نان وهو مصنوع من الزعتر"
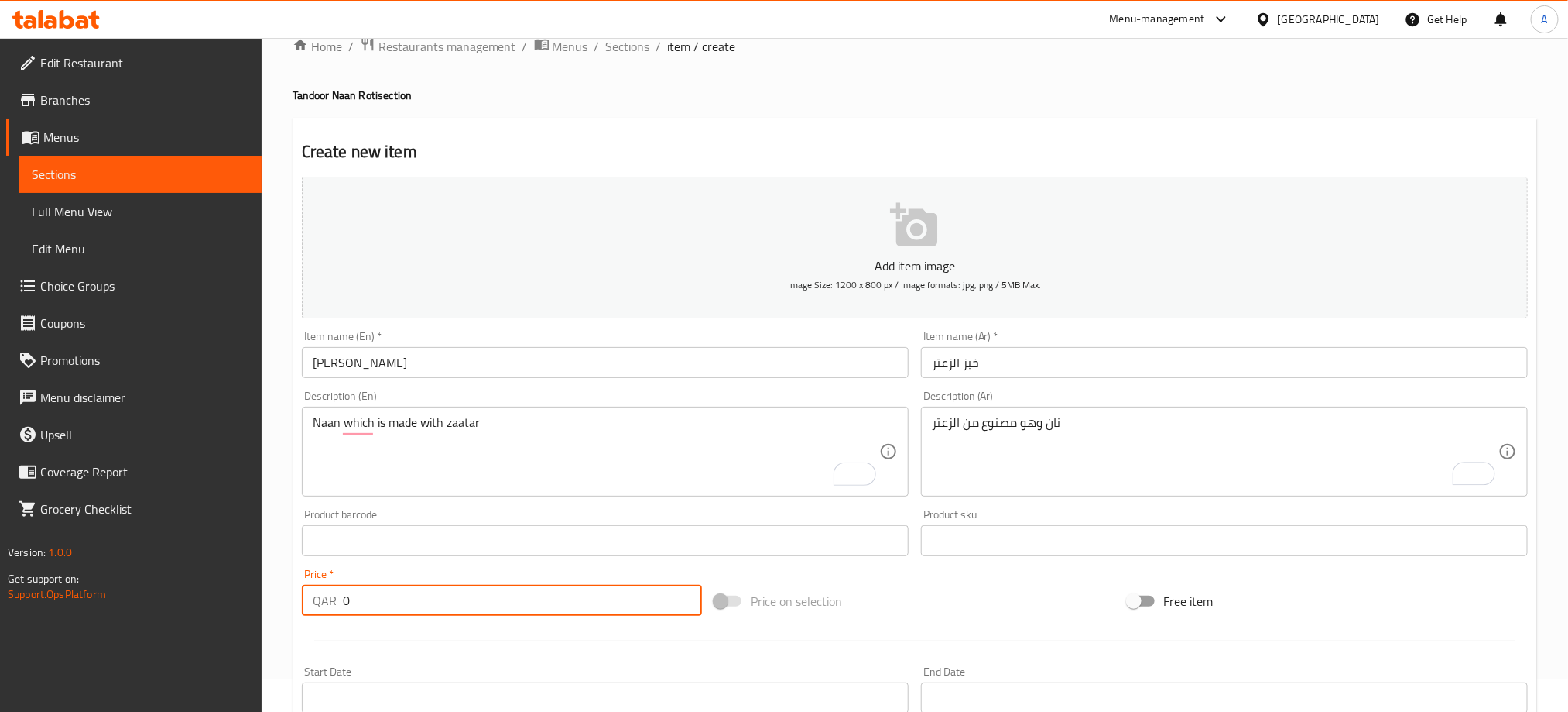
drag, startPoint x: 385, startPoint y: 598, endPoint x: 307, endPoint y: 598, distance: 78.0
click at [307, 598] on div "QAR 0 Price *" at bounding box center [501, 600] width 400 height 31
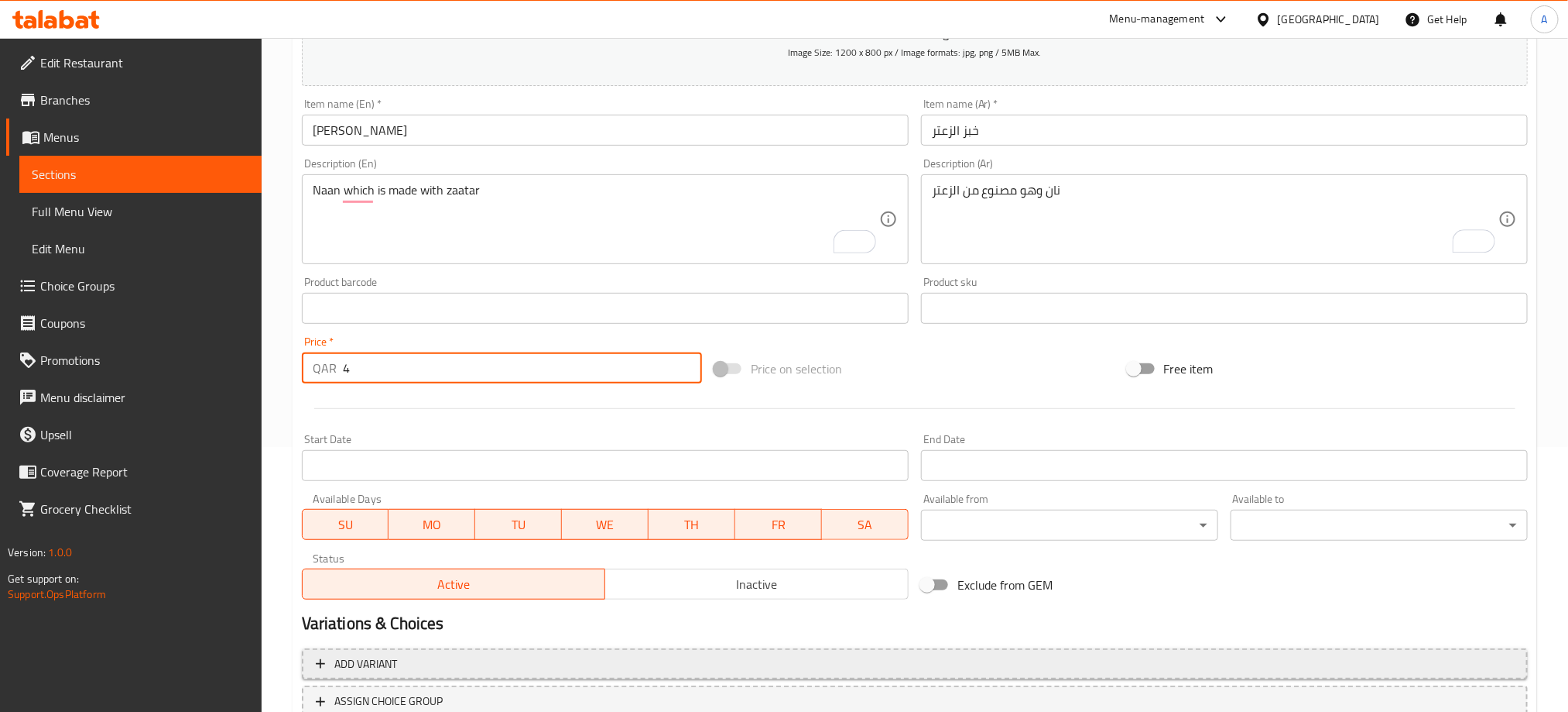
scroll to position [381, 0]
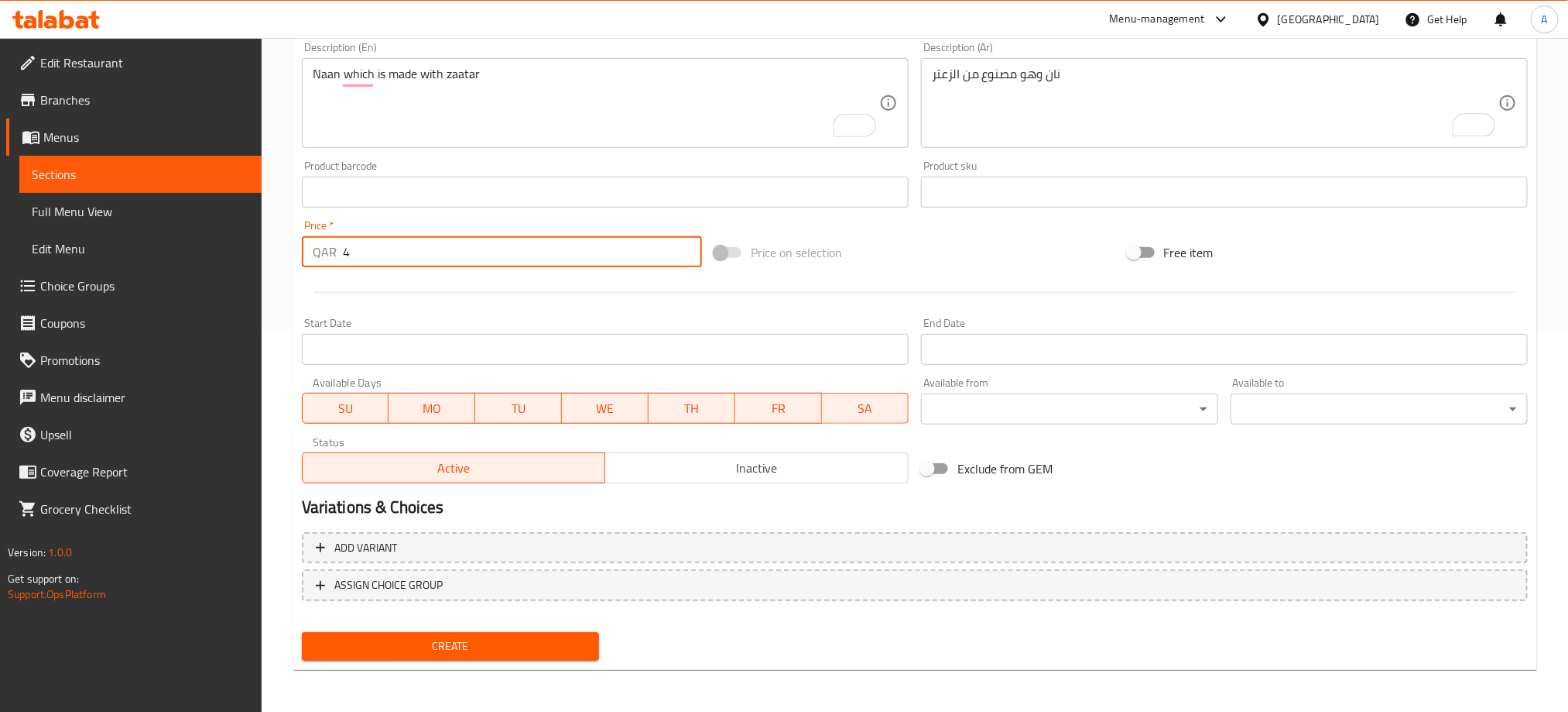
type input "4"
click at [686, 472] on span "Inactive" at bounding box center [757, 468] width 291 height 22
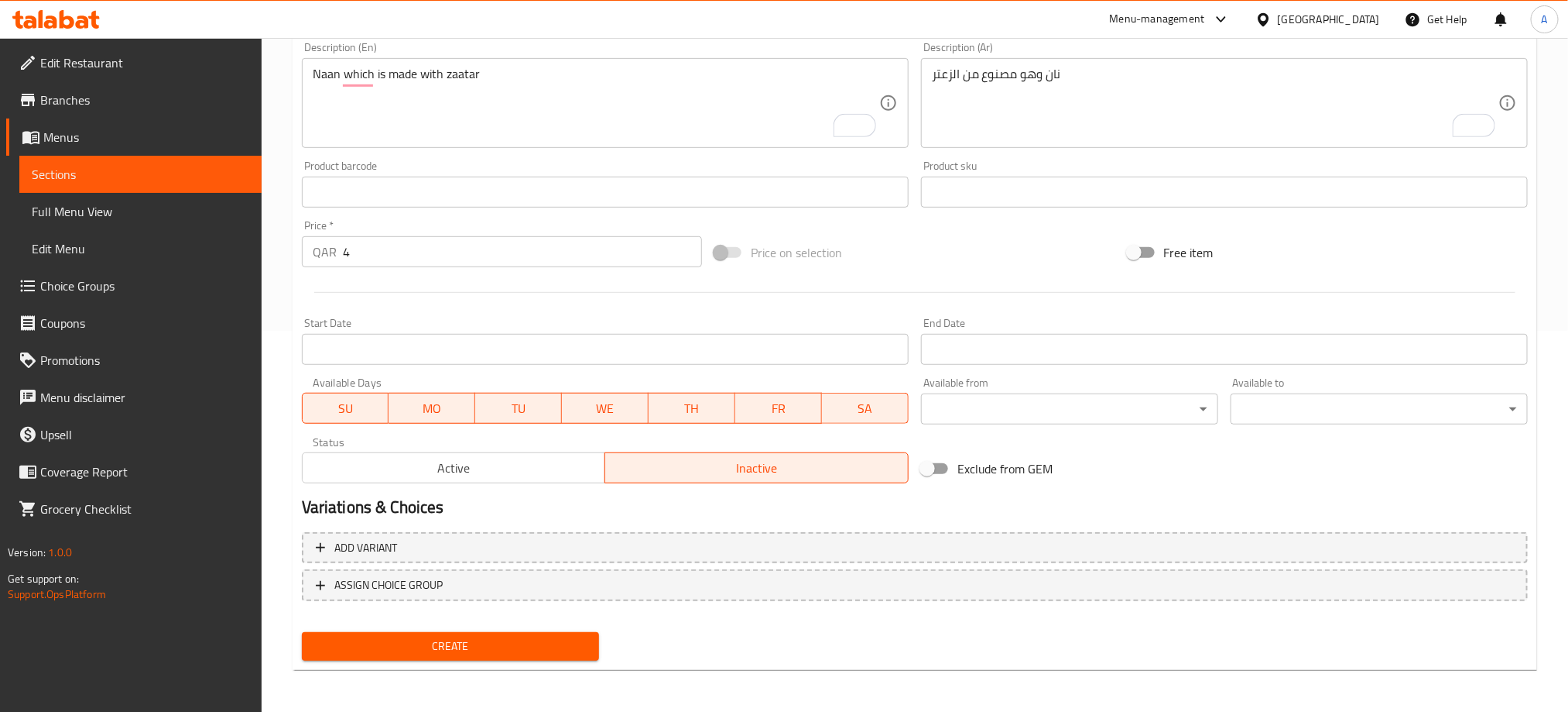
click at [553, 651] on span "Create" at bounding box center [450, 647] width 272 height 19
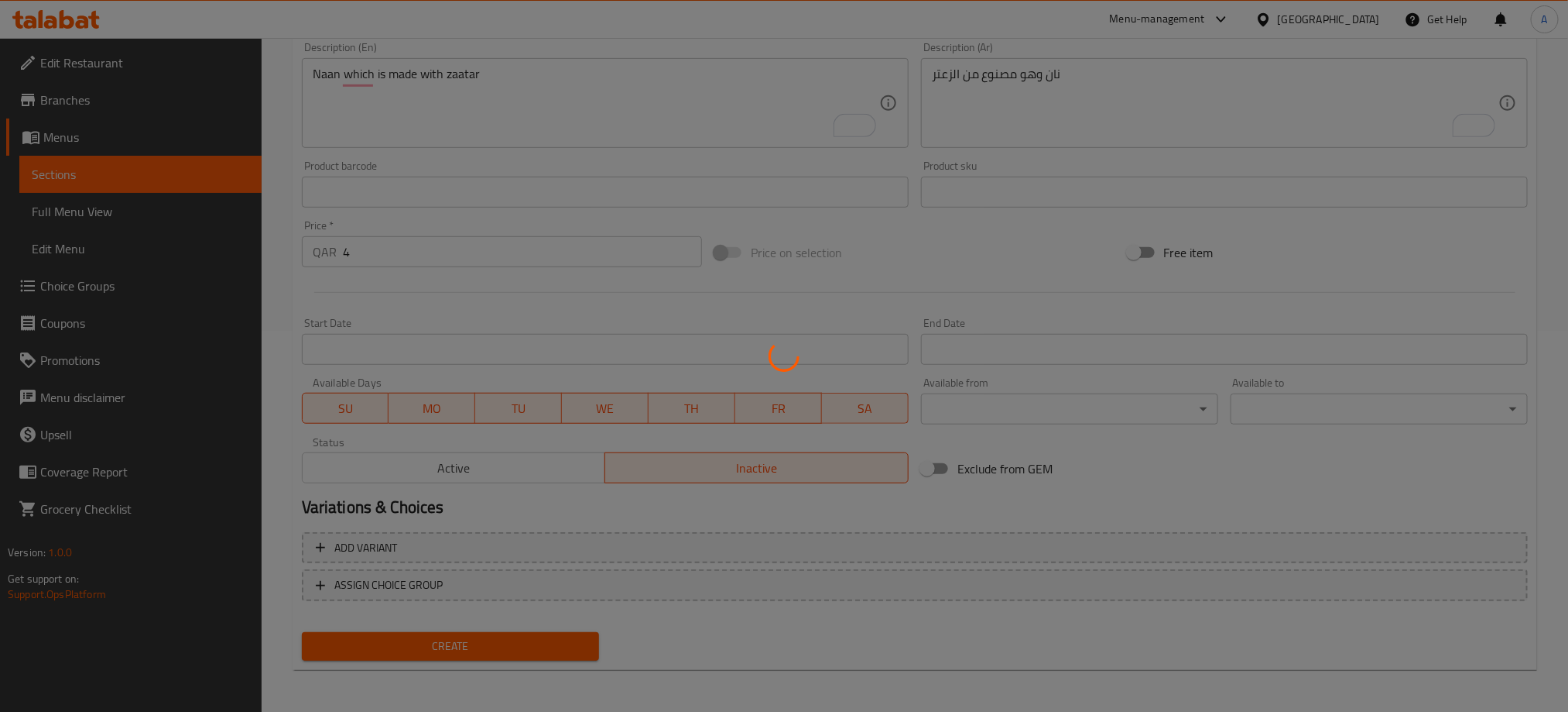
type input "0"
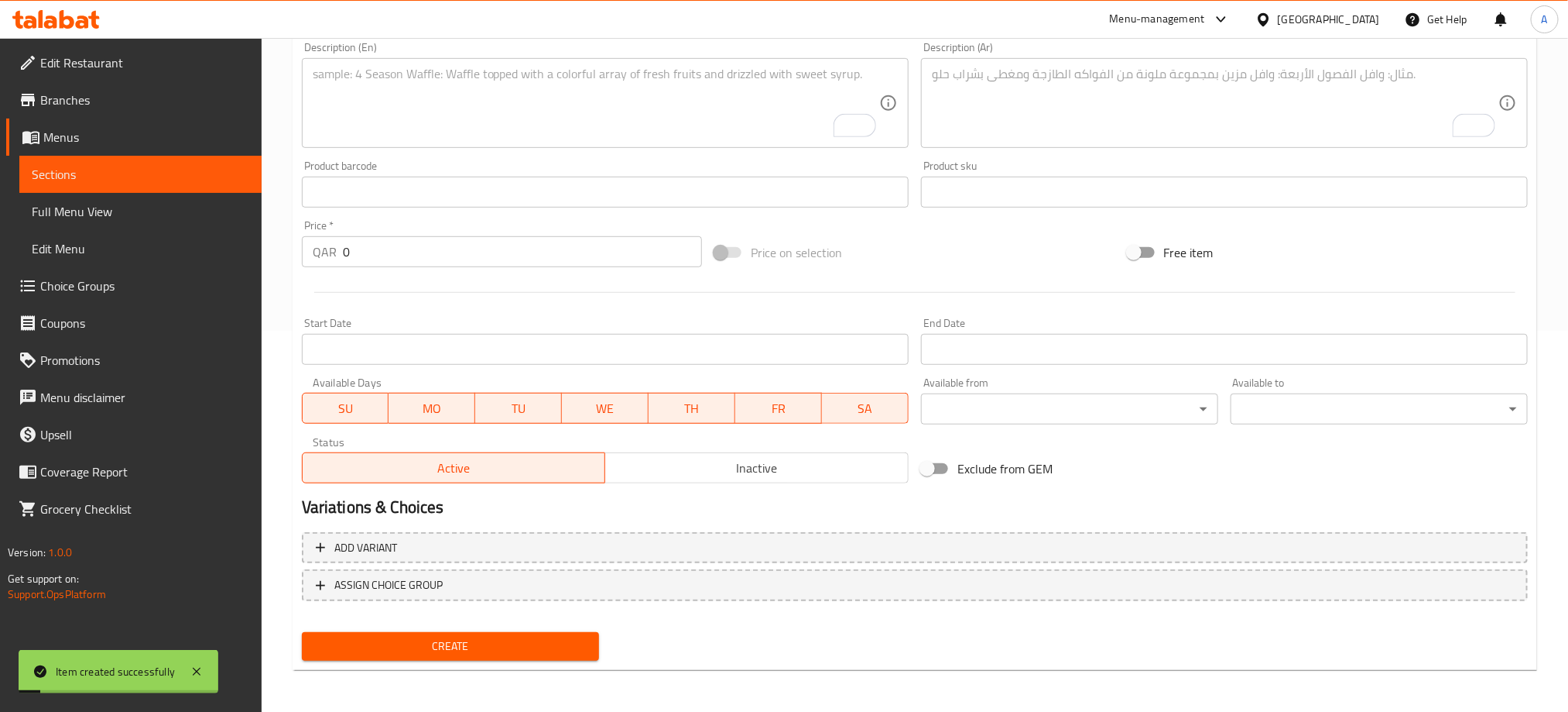
scroll to position [33, 0]
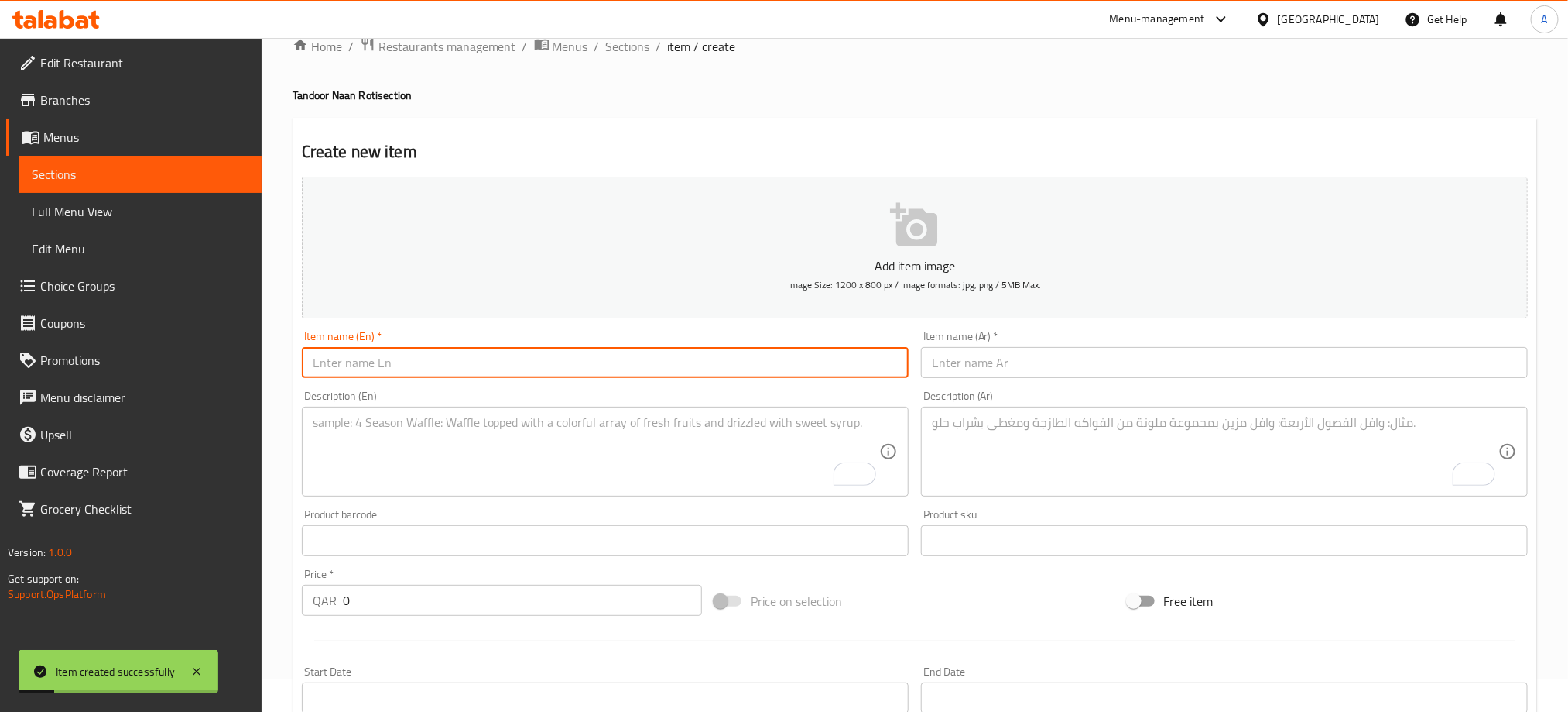
click at [384, 349] on input "text" at bounding box center [605, 362] width 606 height 31
paste input "PLAIN NAAN"
click at [385, 349] on input "PLAIN NAAN" at bounding box center [605, 362] width 606 height 31
type input "Plain Naan"
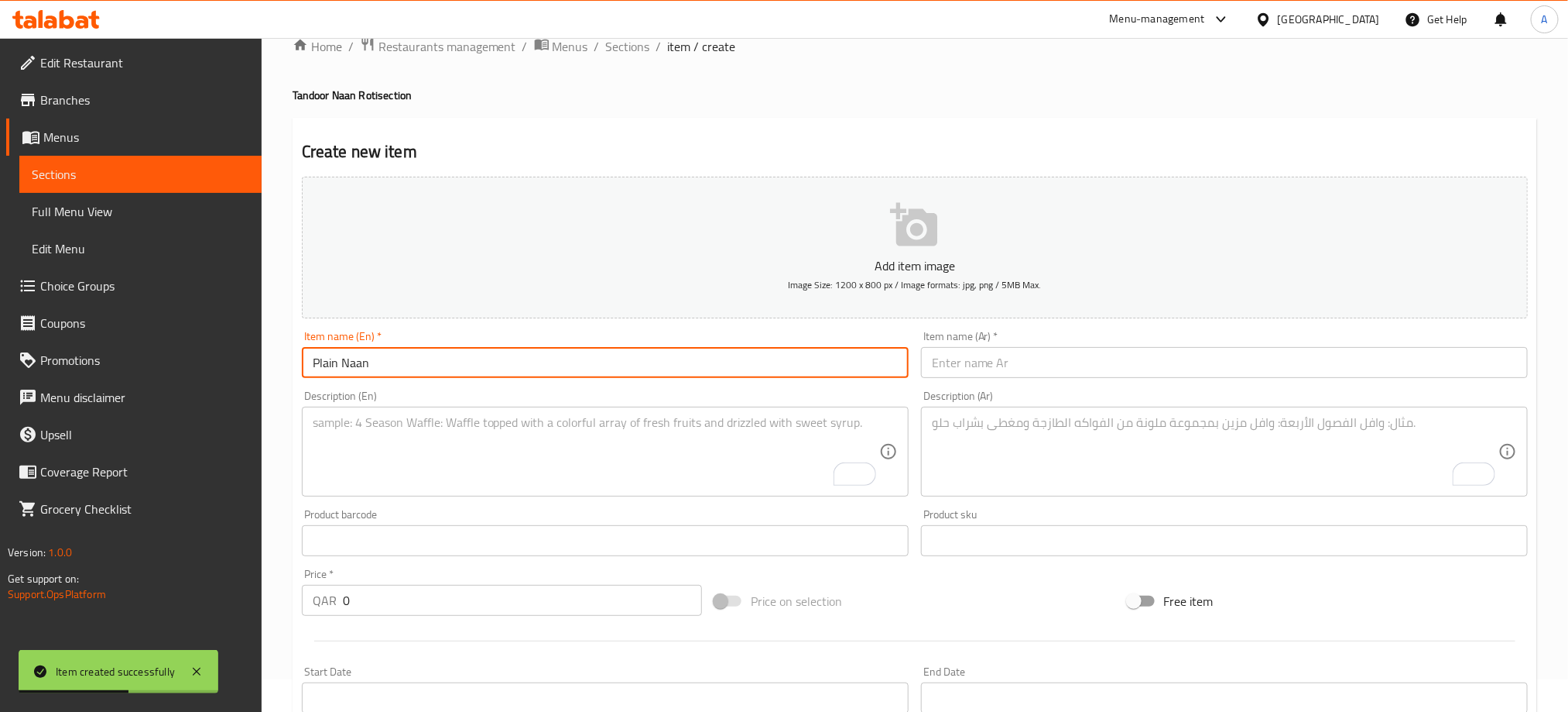
click at [986, 371] on input "text" at bounding box center [1224, 362] width 606 height 31
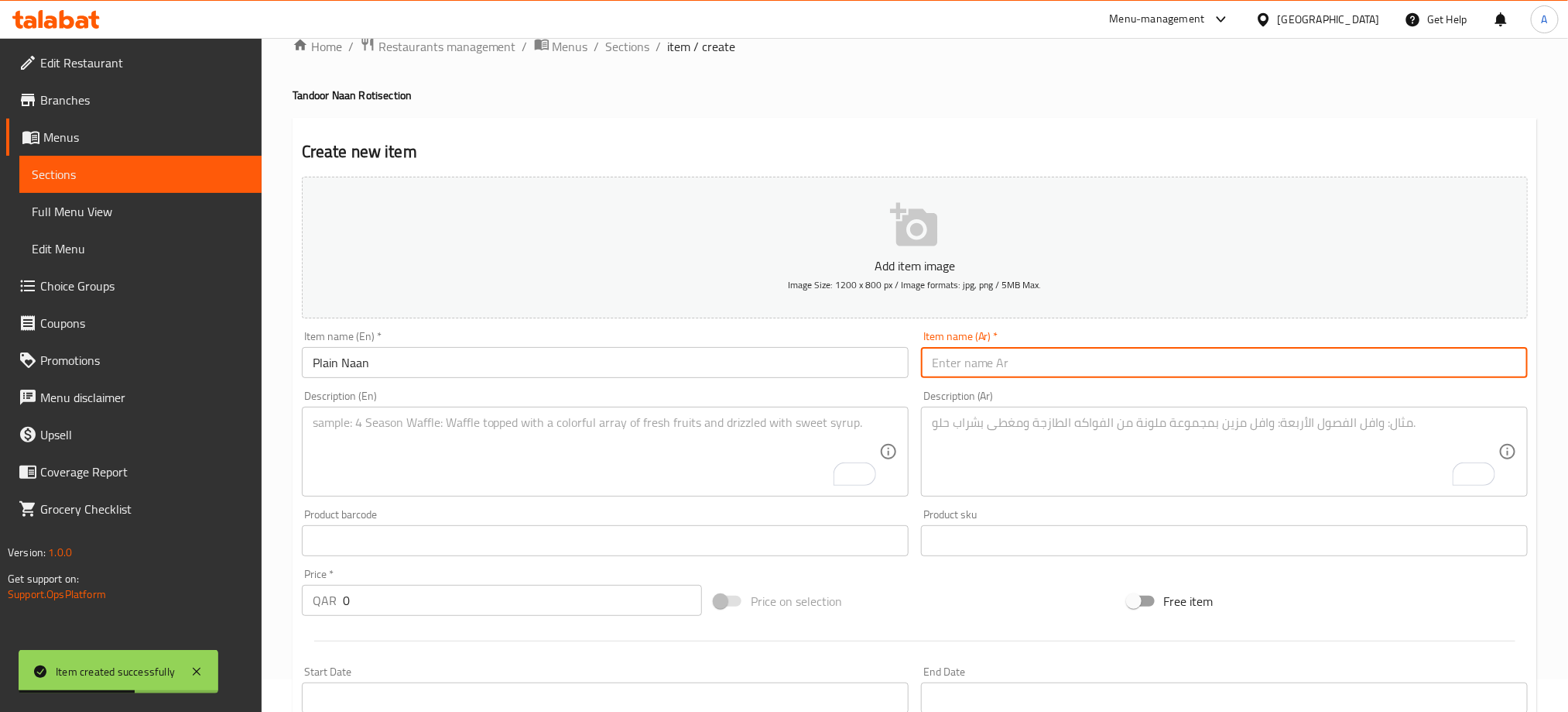
paste input "النان العادي"
type input "النان العادي"
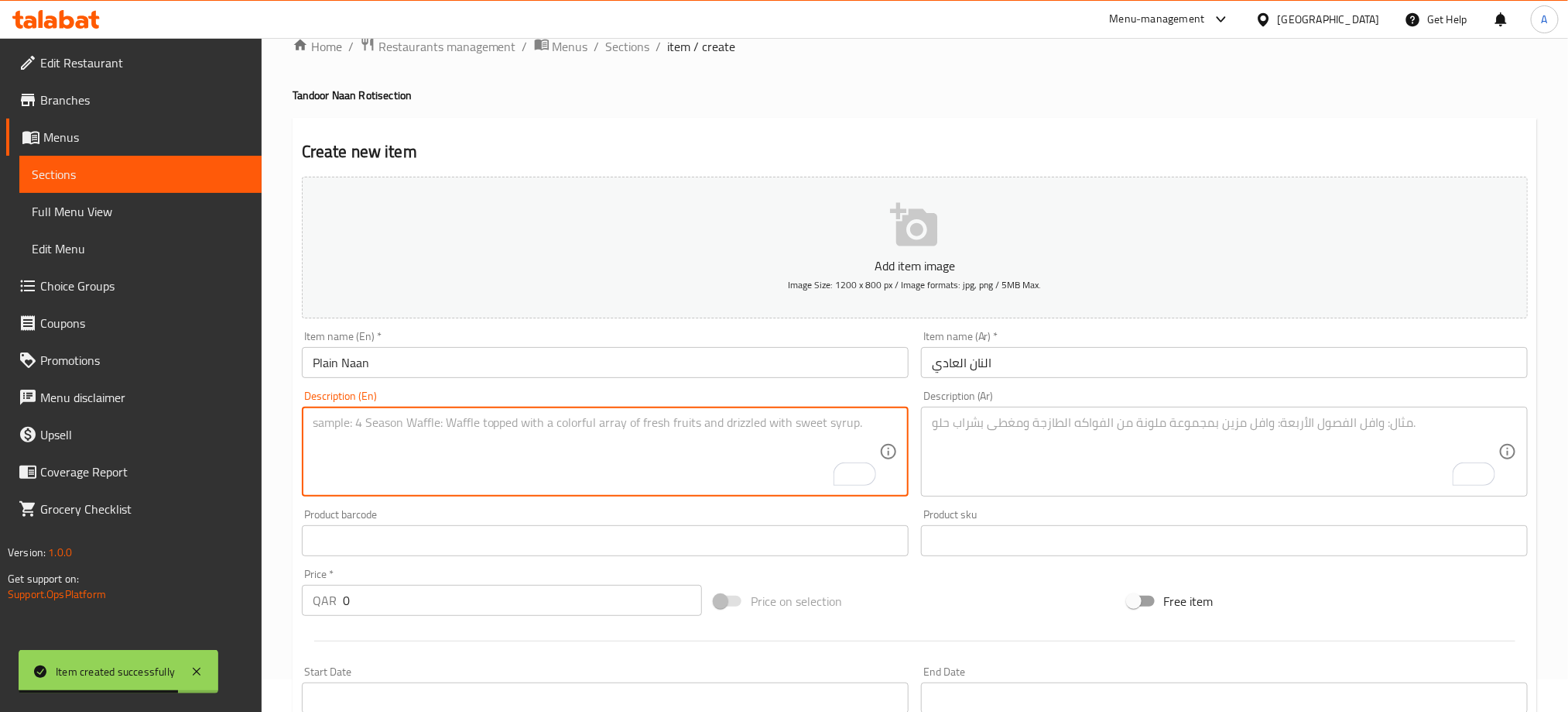
click at [745, 434] on textarea "To enrich screen reader interactions, please activate Accessibility in Grammarl…" at bounding box center [596, 451] width 567 height 73
paste textarea "single-layer bread with a light and slightly fluffy texture and [PERSON_NAME] s…"
type textarea "single-layer bread with a light and slightly fluffy texture and [PERSON_NAME] s…"
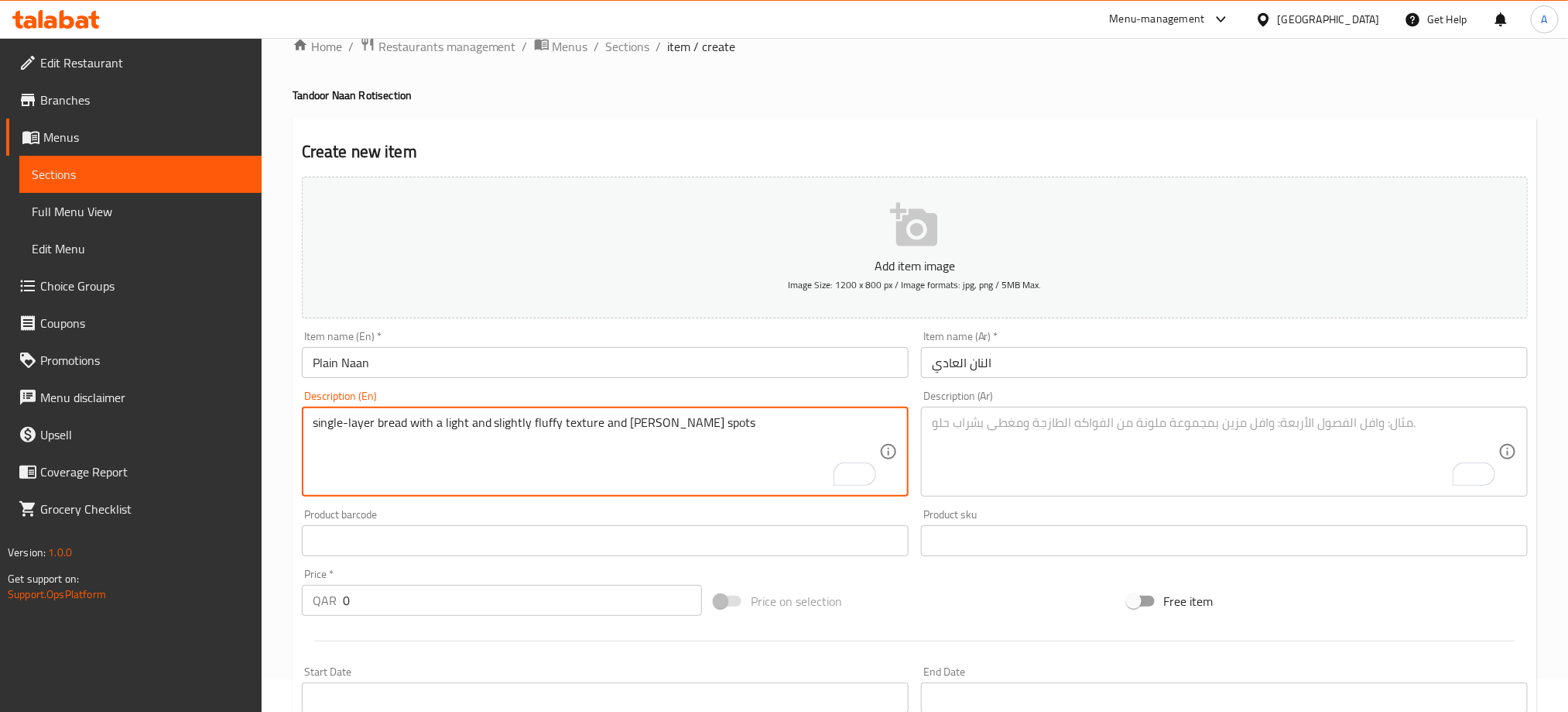
click at [993, 434] on textarea "To enrich screen reader interactions, please activate Accessibility in Grammarl…" at bounding box center [1214, 451] width 567 height 73
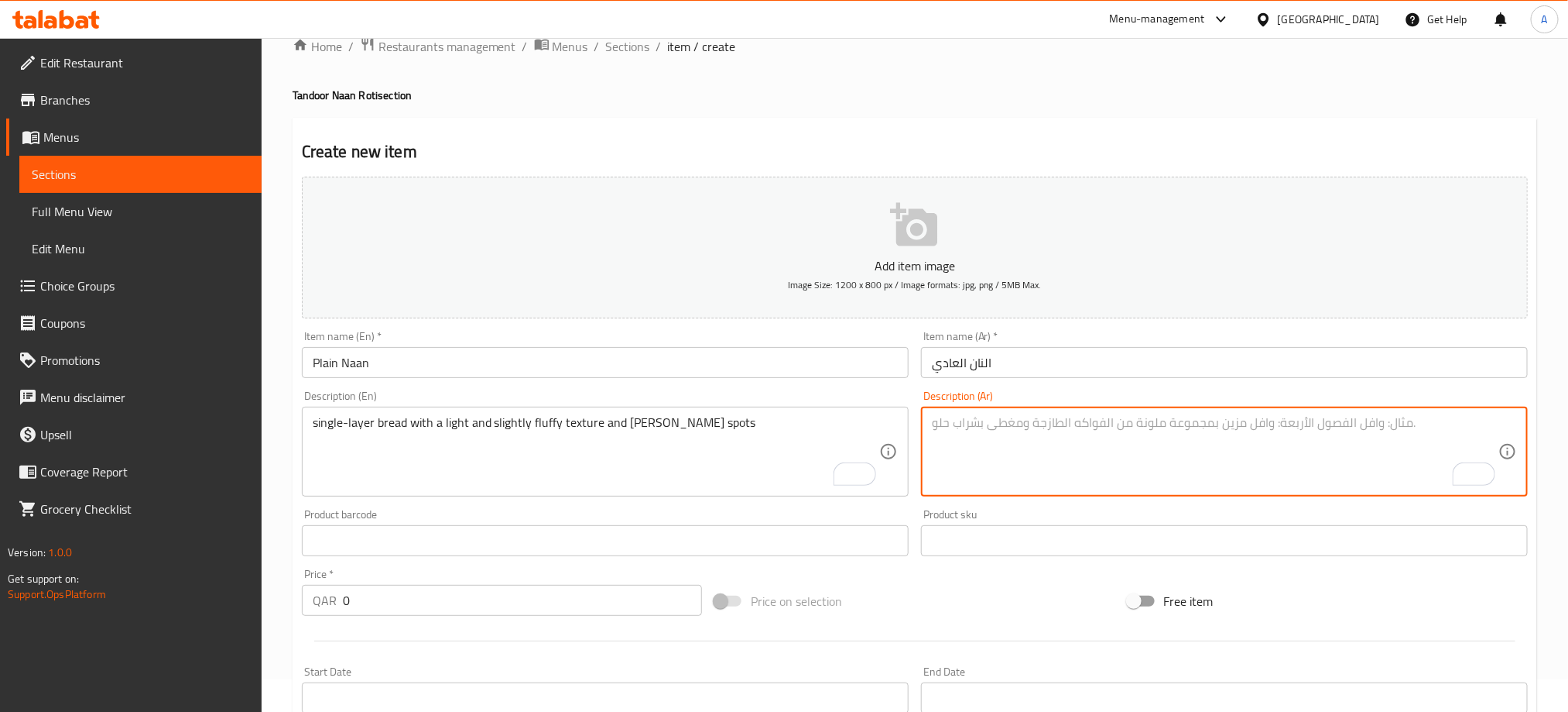
paste textarea "خبز أحادي الطبقة ذو ملمس خفيف ورقيق قليلاً وبقع بنية ذهبية"
type textarea "خبز أحادي الطبقة ذو ملمس خفيف ورقيق قليلاً وبقع بنية ذهبية"
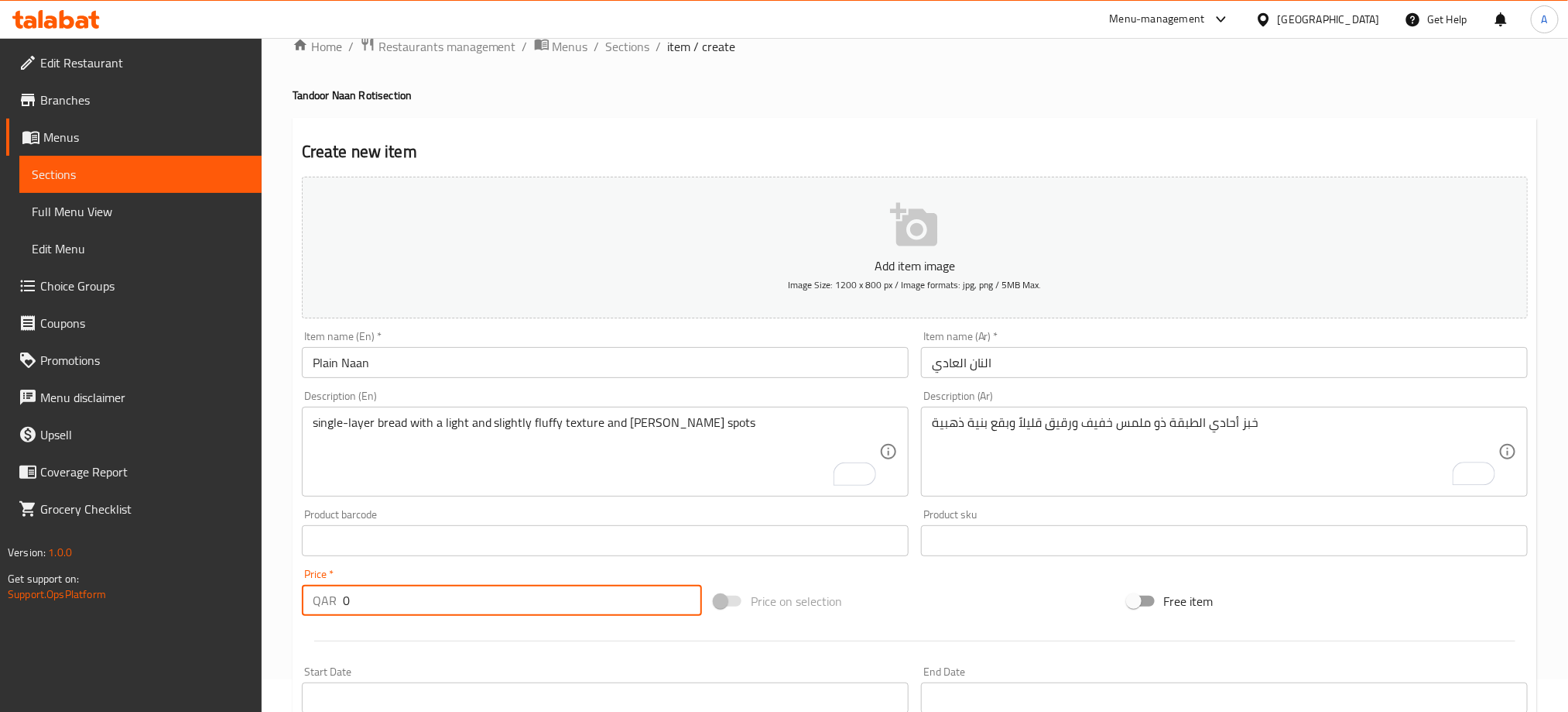
drag, startPoint x: 355, startPoint y: 591, endPoint x: 305, endPoint y: 594, distance: 50.1
click at [305, 594] on div "QAR 0 Price *" at bounding box center [501, 600] width 400 height 31
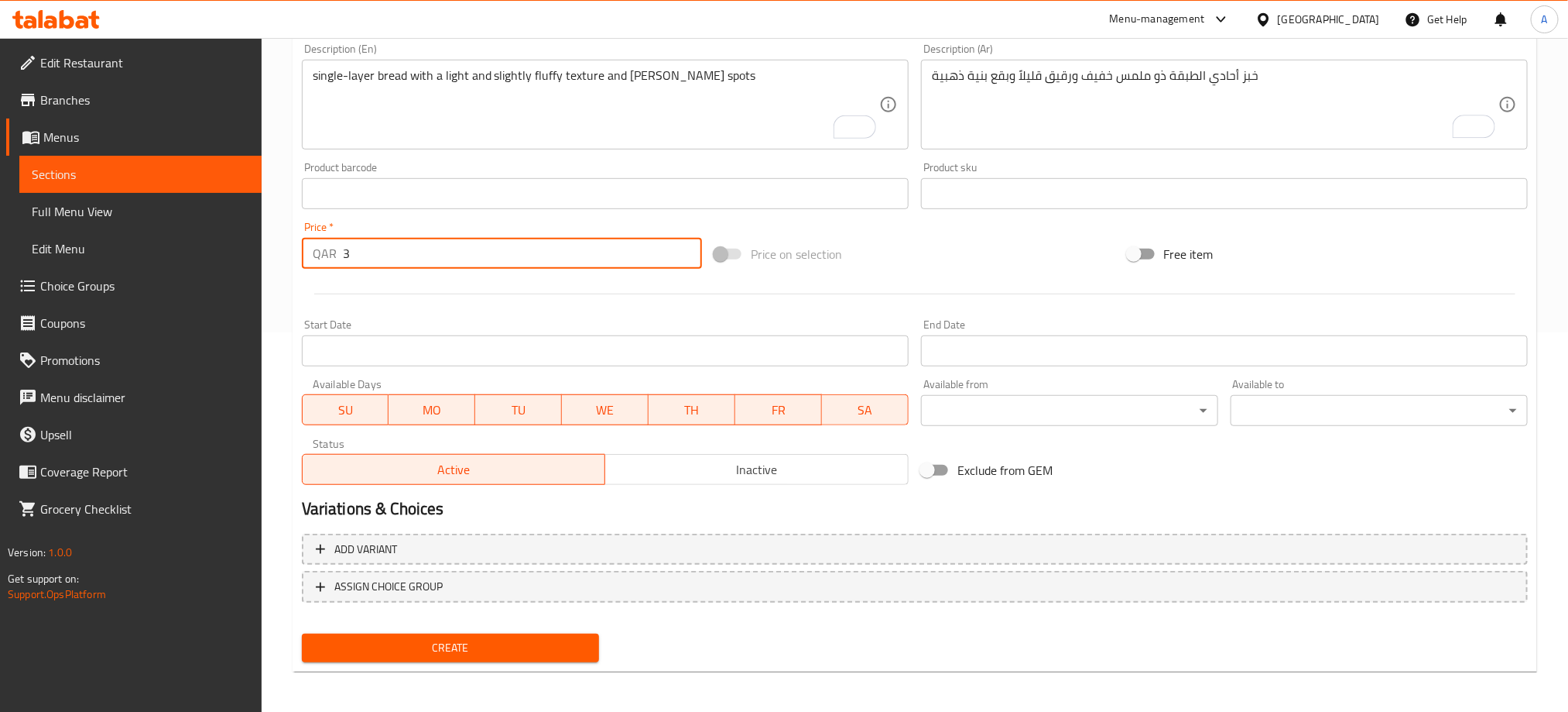
scroll to position [381, 0]
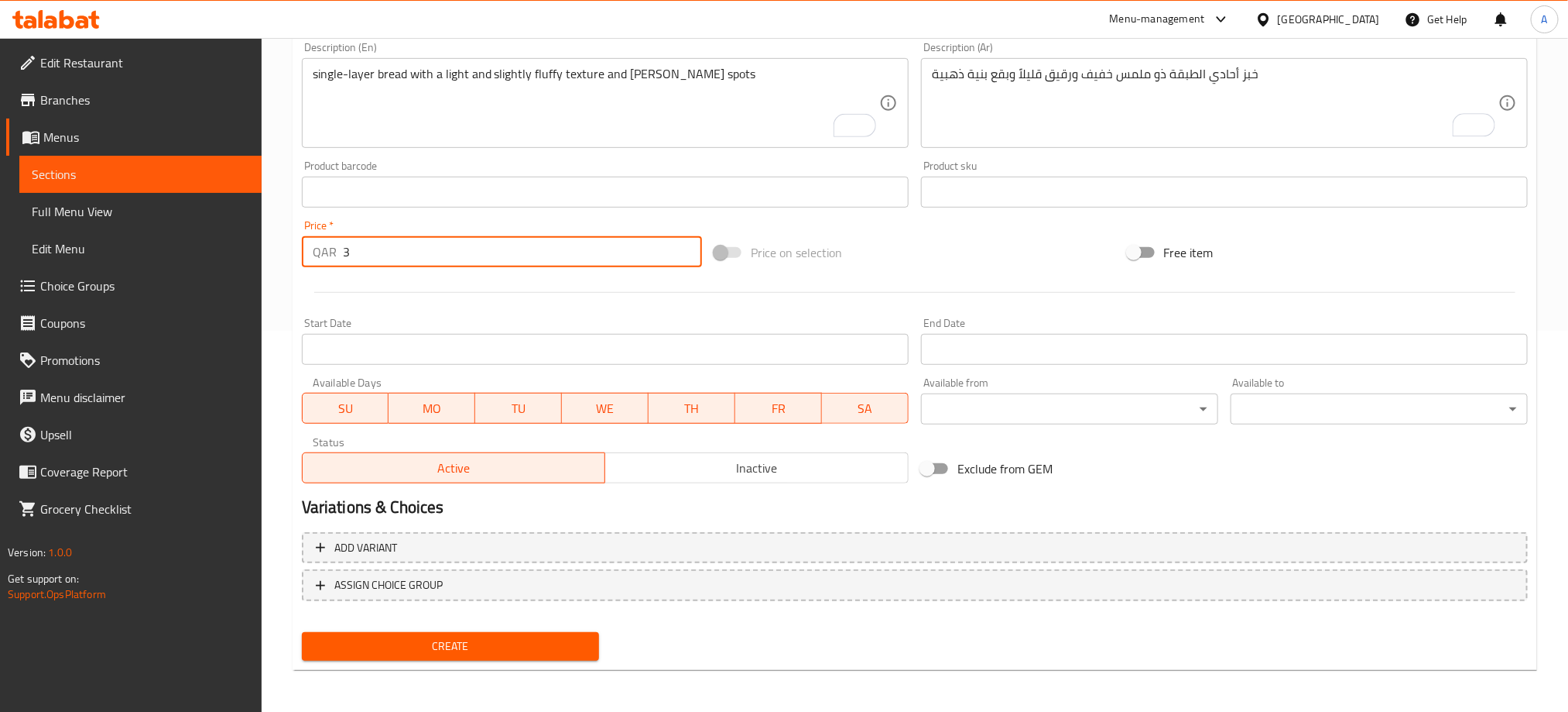
type input "3"
click at [646, 484] on div "Status Active Inactive" at bounding box center [605, 460] width 619 height 59
click at [653, 471] on span "Inactive" at bounding box center [757, 468] width 291 height 22
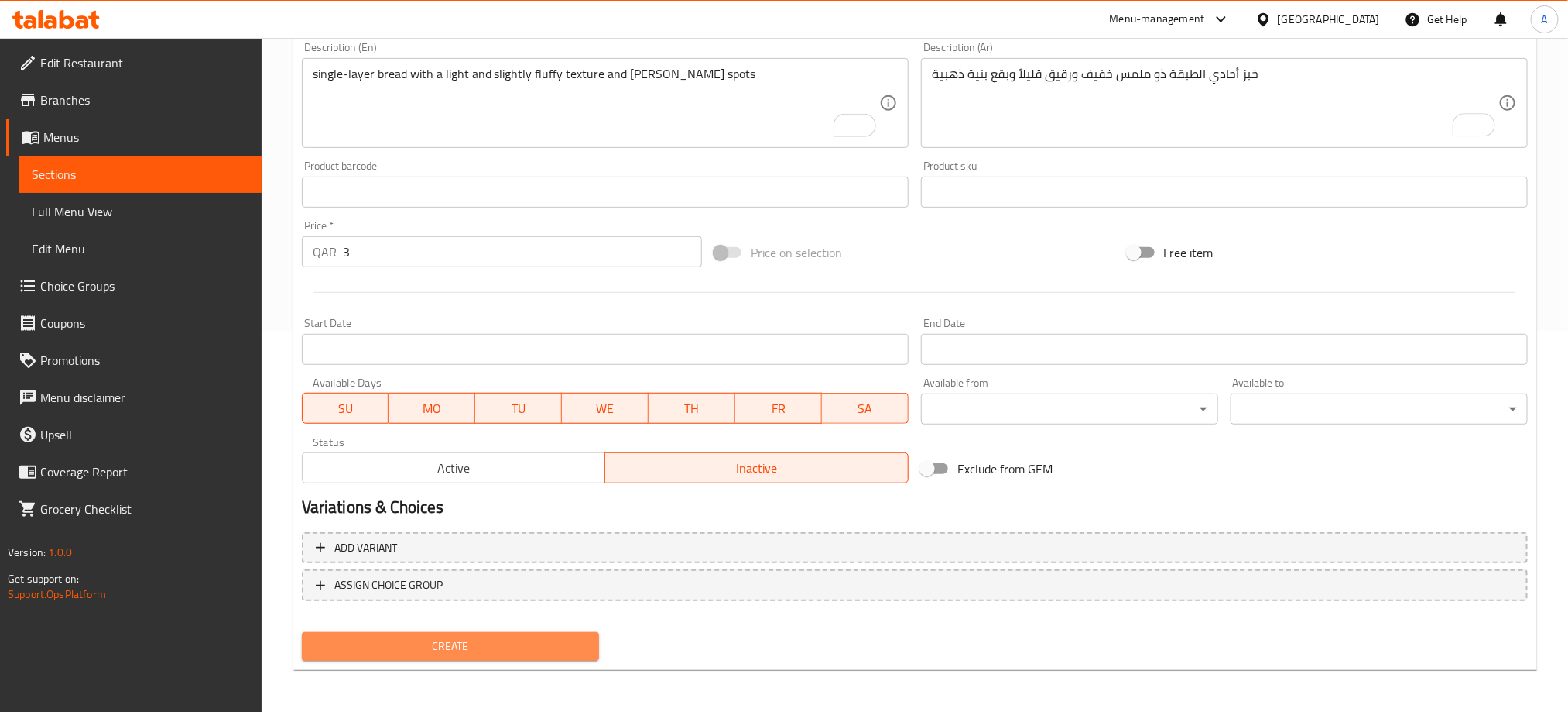
click at [512, 645] on span "Create" at bounding box center [450, 647] width 272 height 19
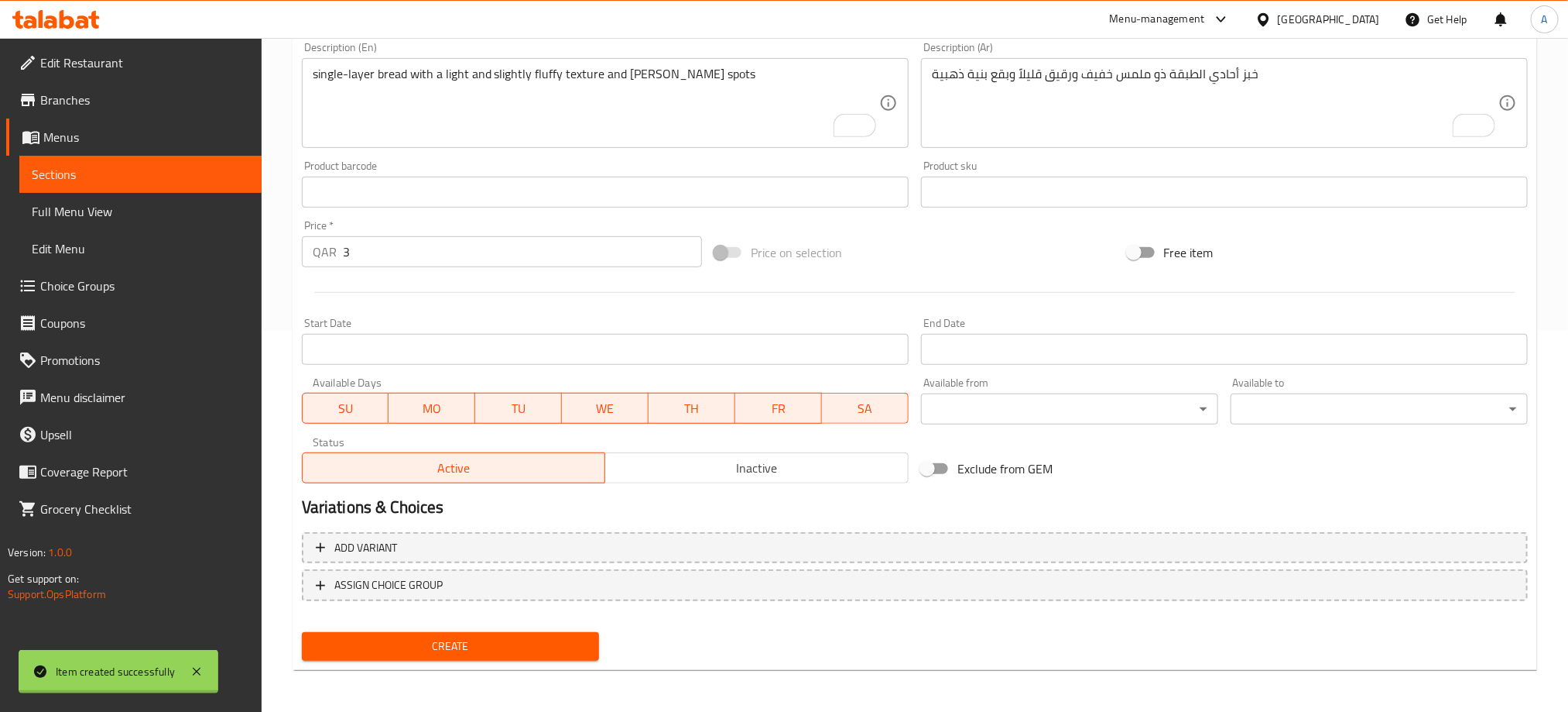
type input "0"
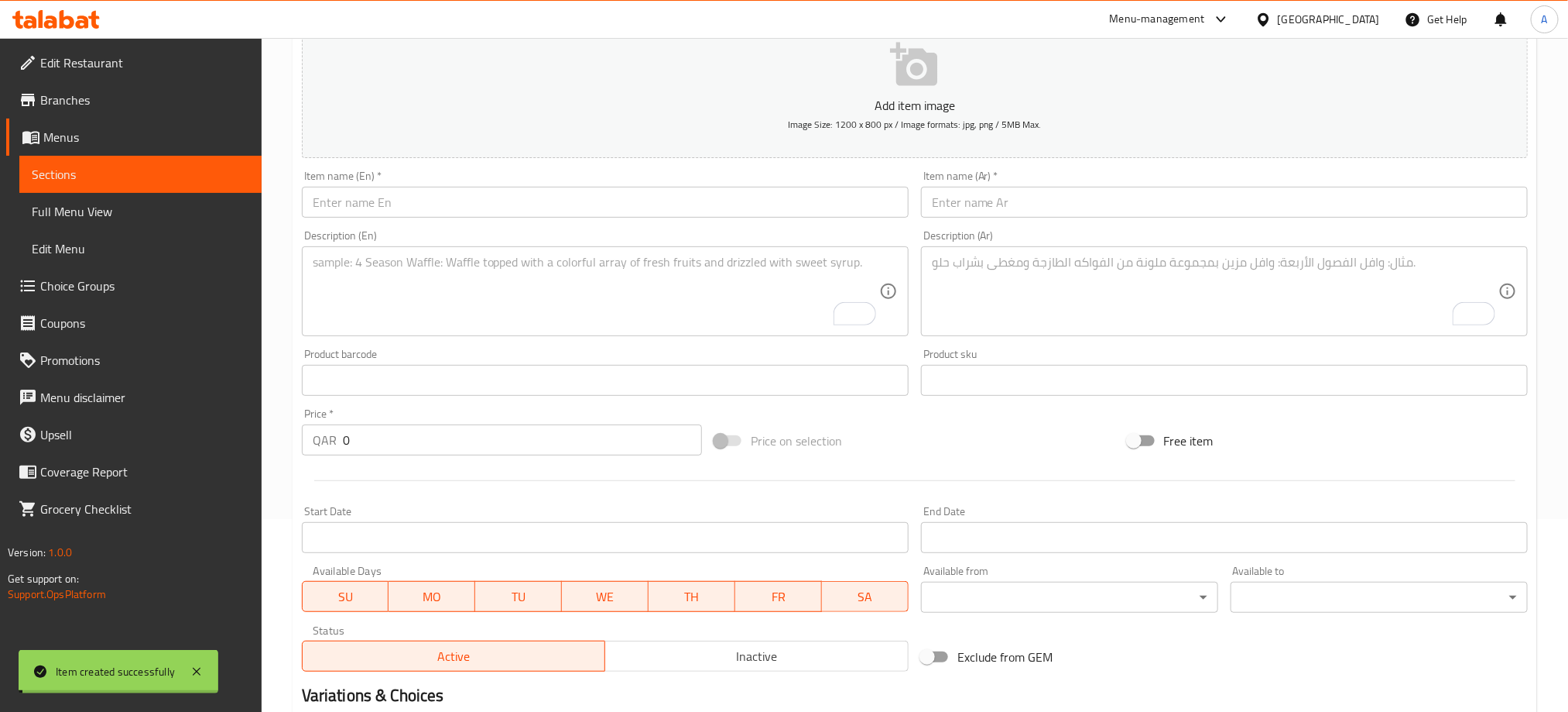
scroll to position [0, 0]
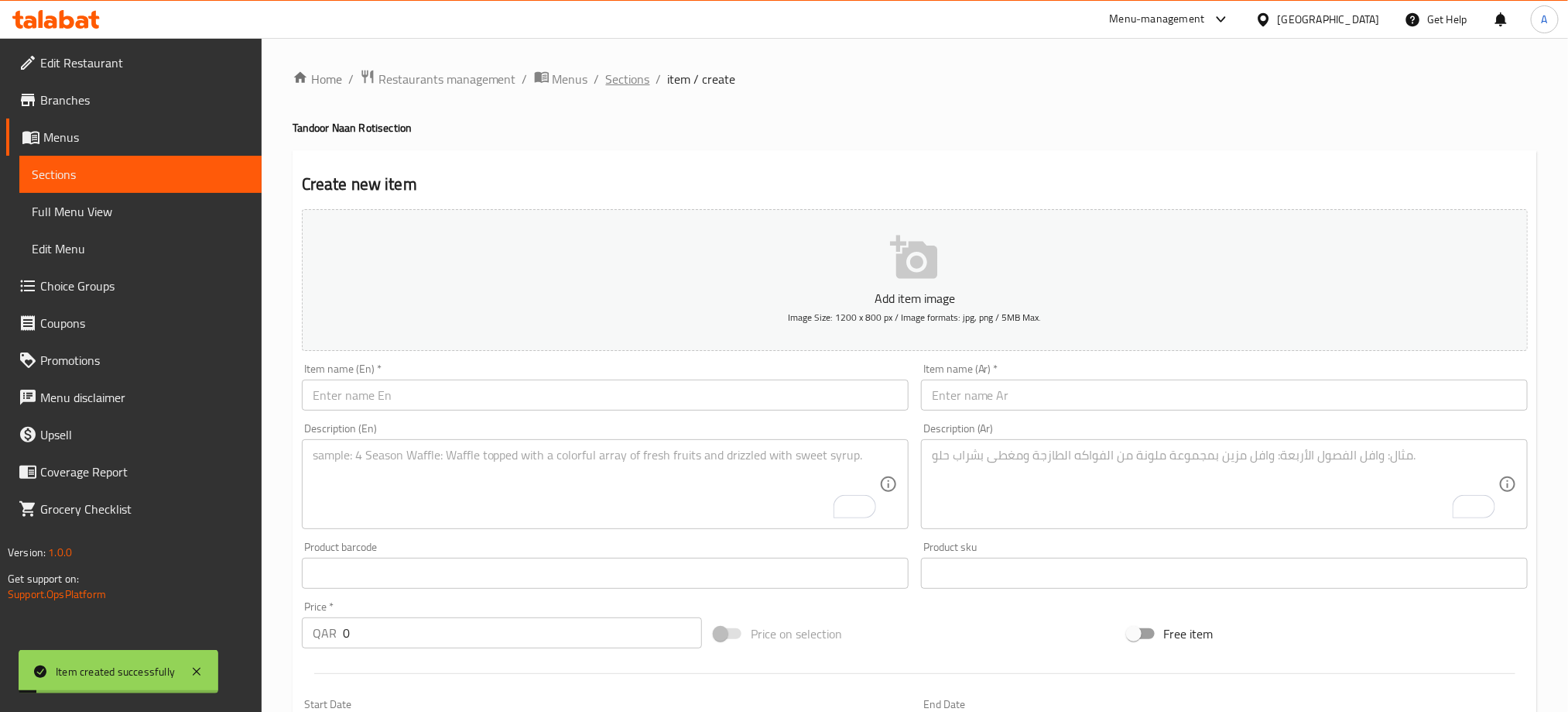
click at [632, 81] on span "Sections" at bounding box center [628, 79] width 44 height 19
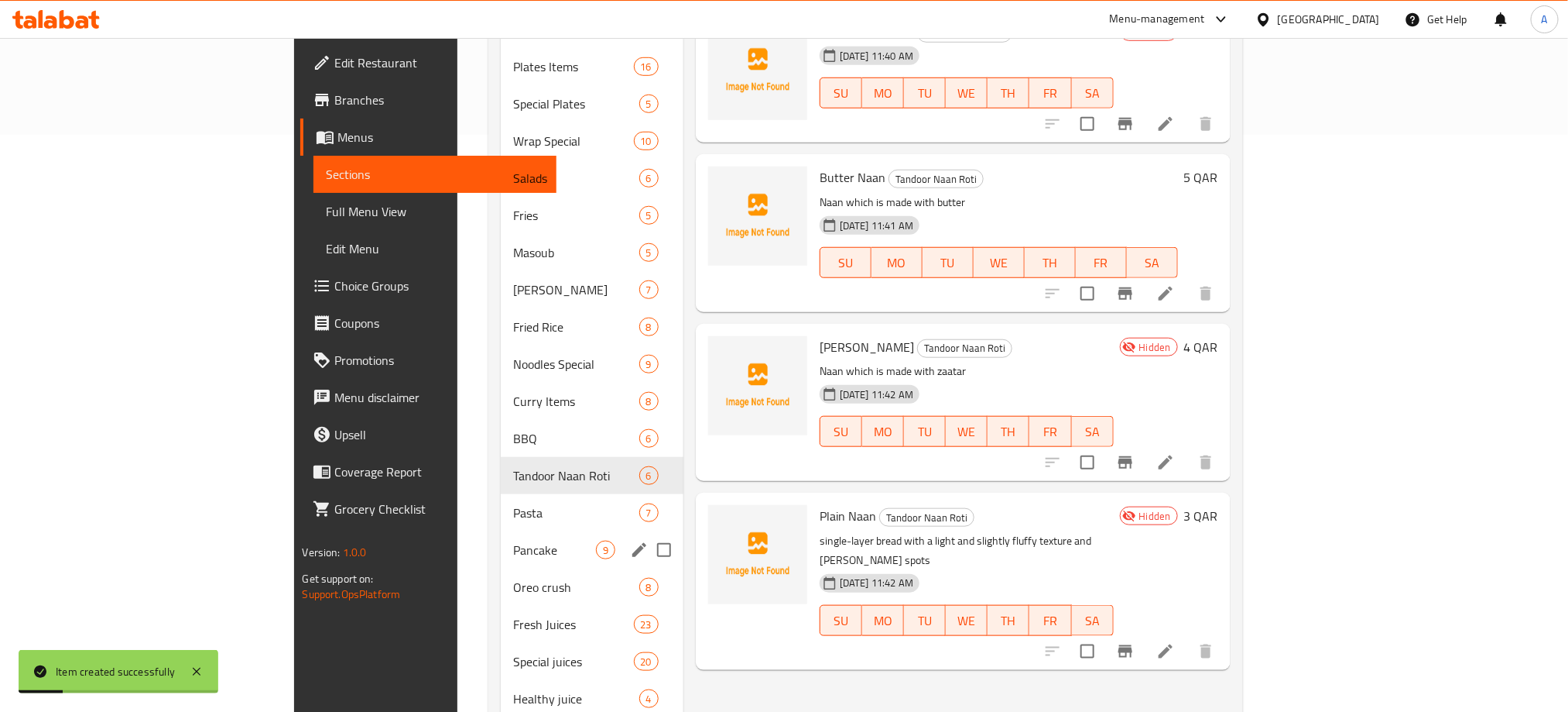
scroll to position [581, 0]
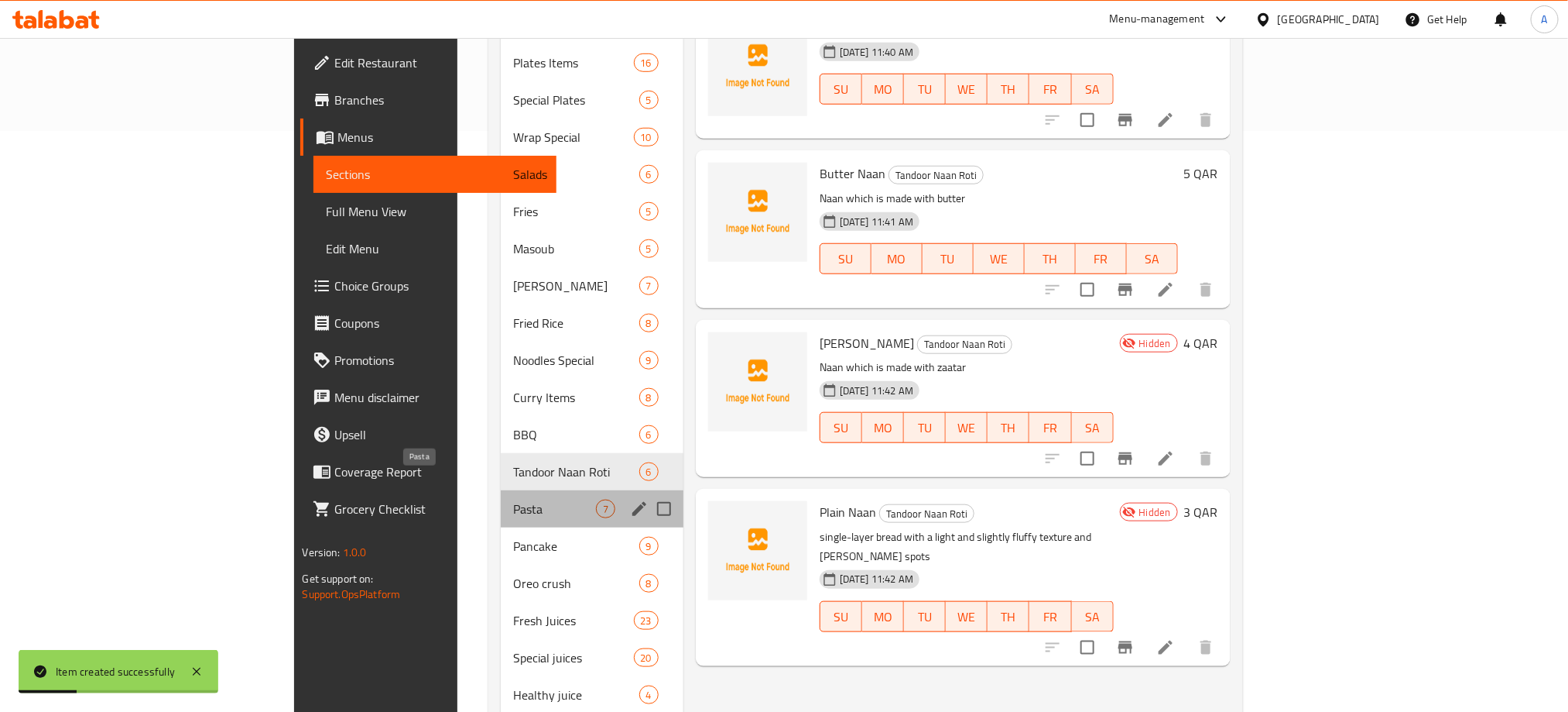
click at [514, 500] on span "Pasta" at bounding box center [554, 509] width 82 height 19
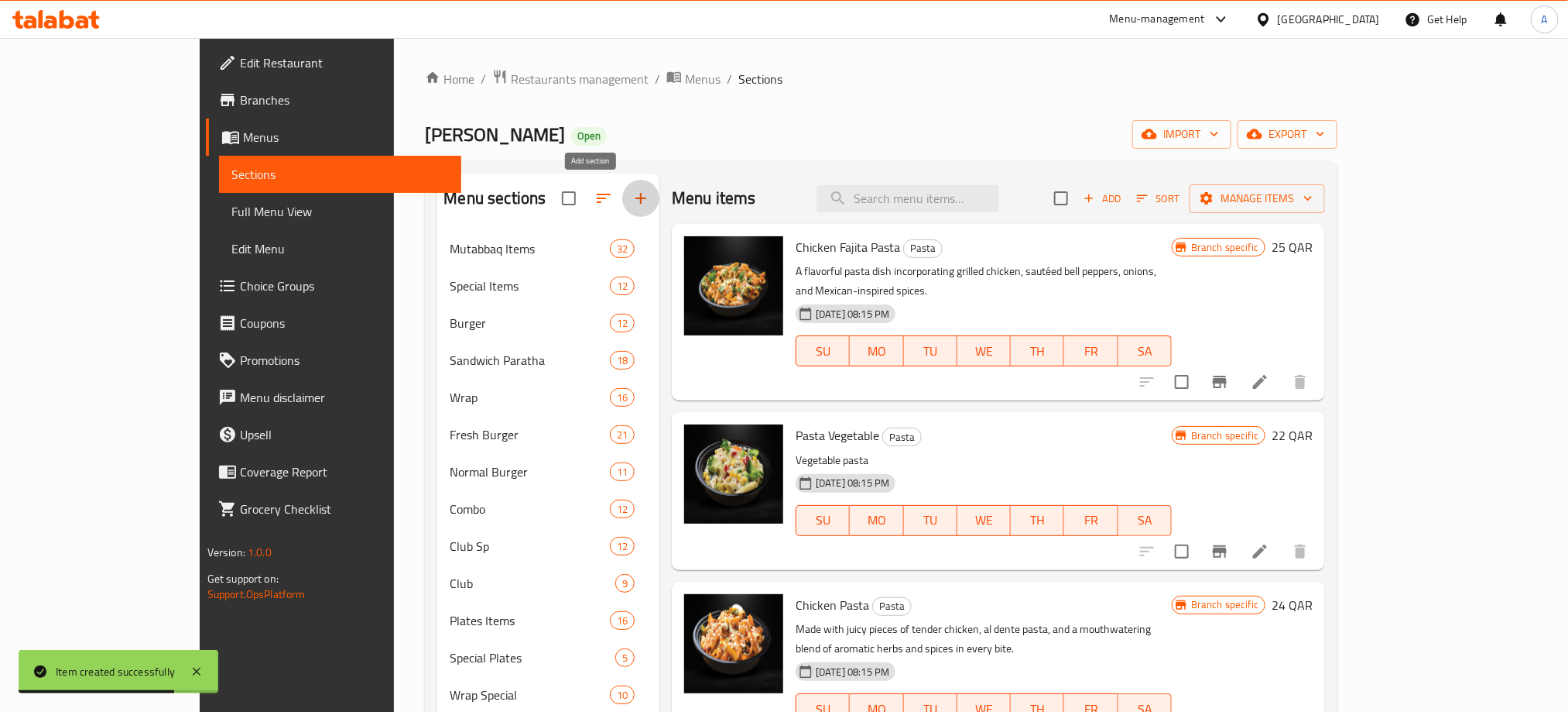
click at [631, 195] on icon "button" at bounding box center [640, 198] width 19 height 19
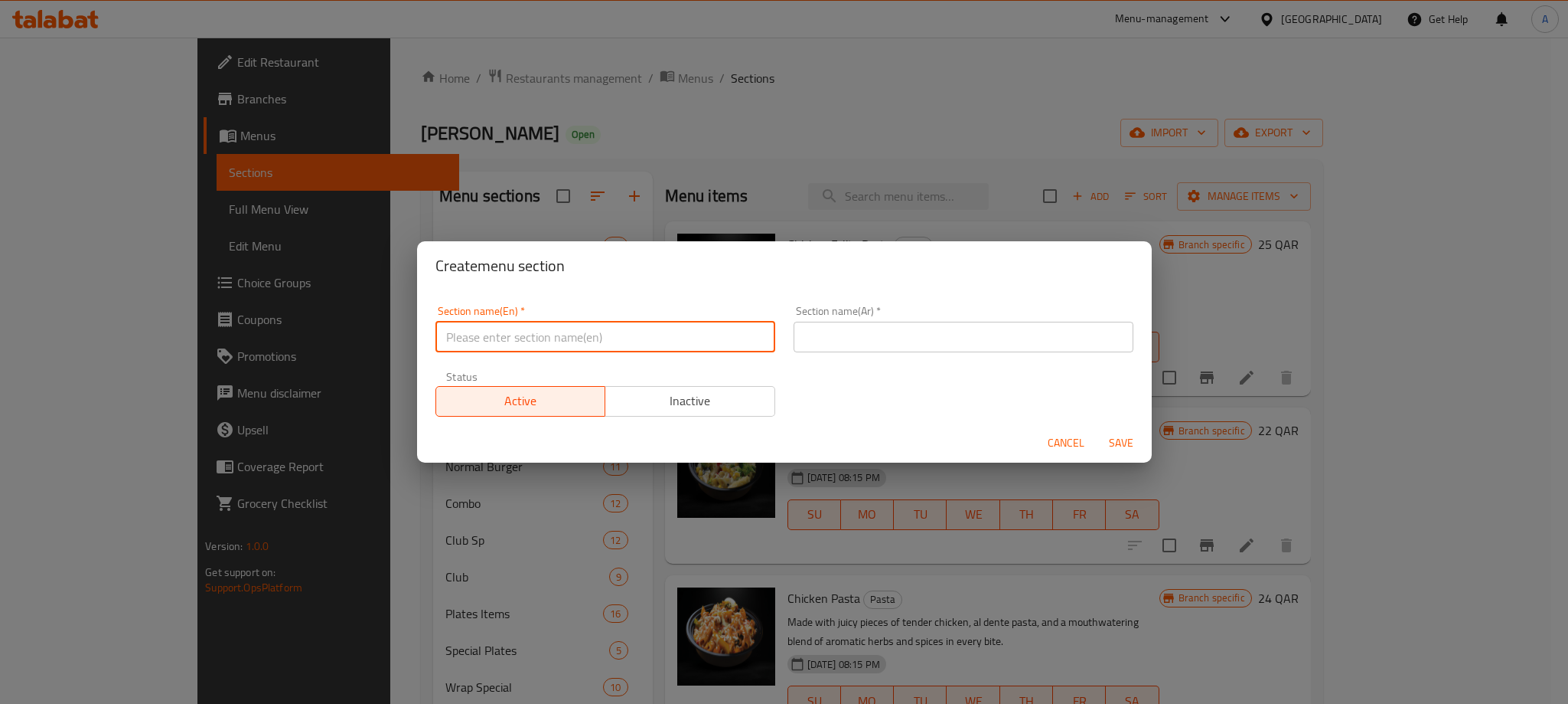
click at [520, 331] on input "text" at bounding box center [605, 337] width 340 height 31
paste input "grill"
click at [520, 331] on input "grill" at bounding box center [605, 337] width 340 height 31
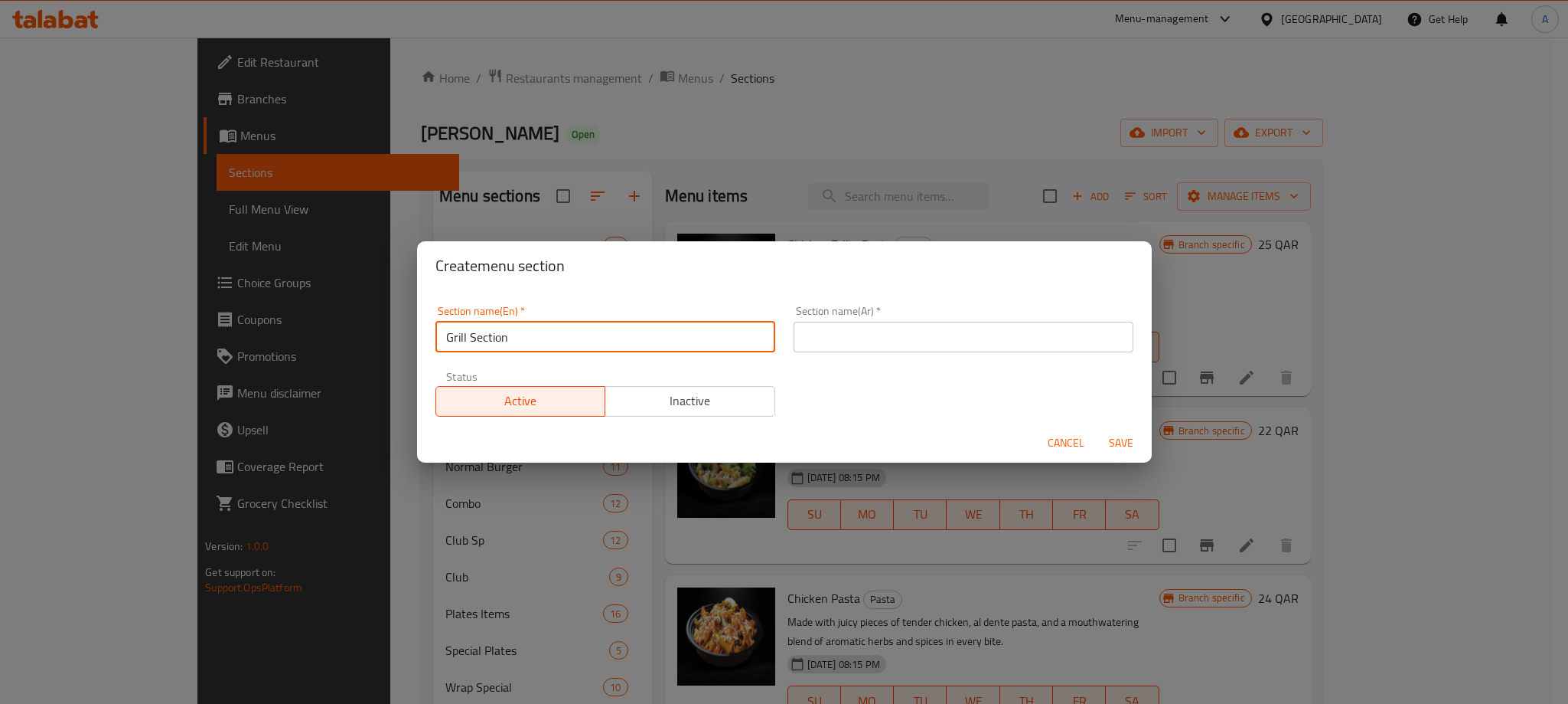
click at [480, 334] on input "Grill Section" at bounding box center [605, 337] width 340 height 31
type input "Grill"
click at [896, 330] on input "text" at bounding box center [963, 337] width 340 height 31
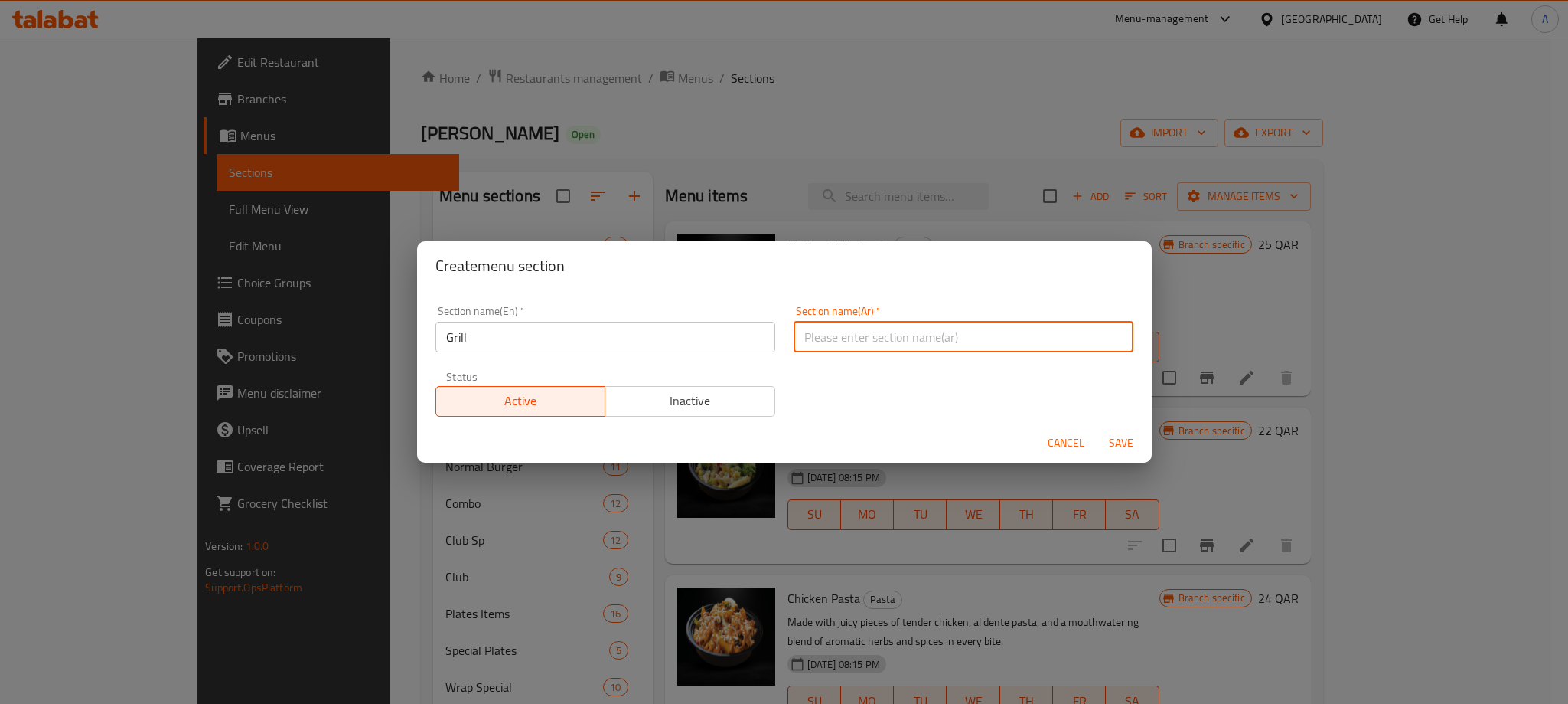
paste input "شواء"
type input "شواء"
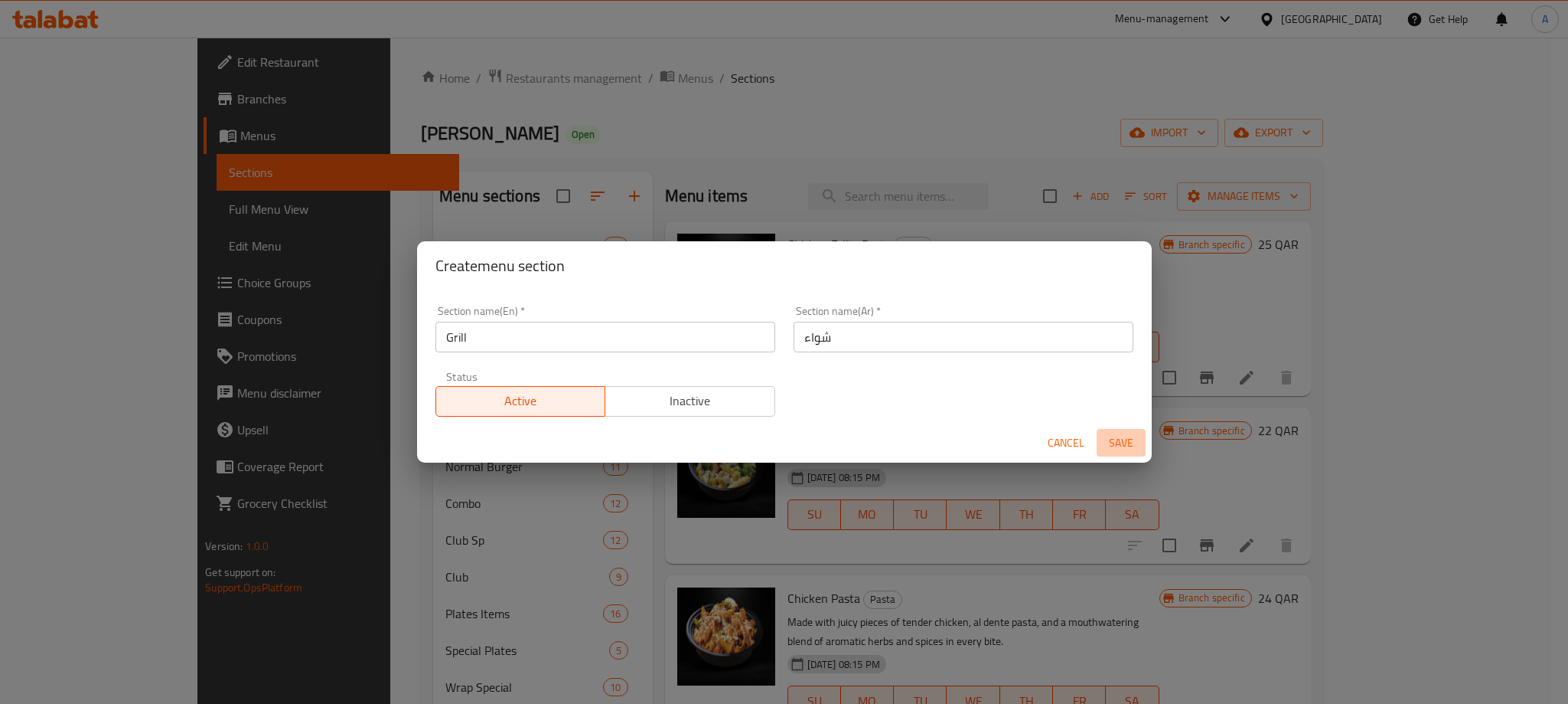
click at [1119, 436] on span "Save" at bounding box center [1121, 443] width 37 height 19
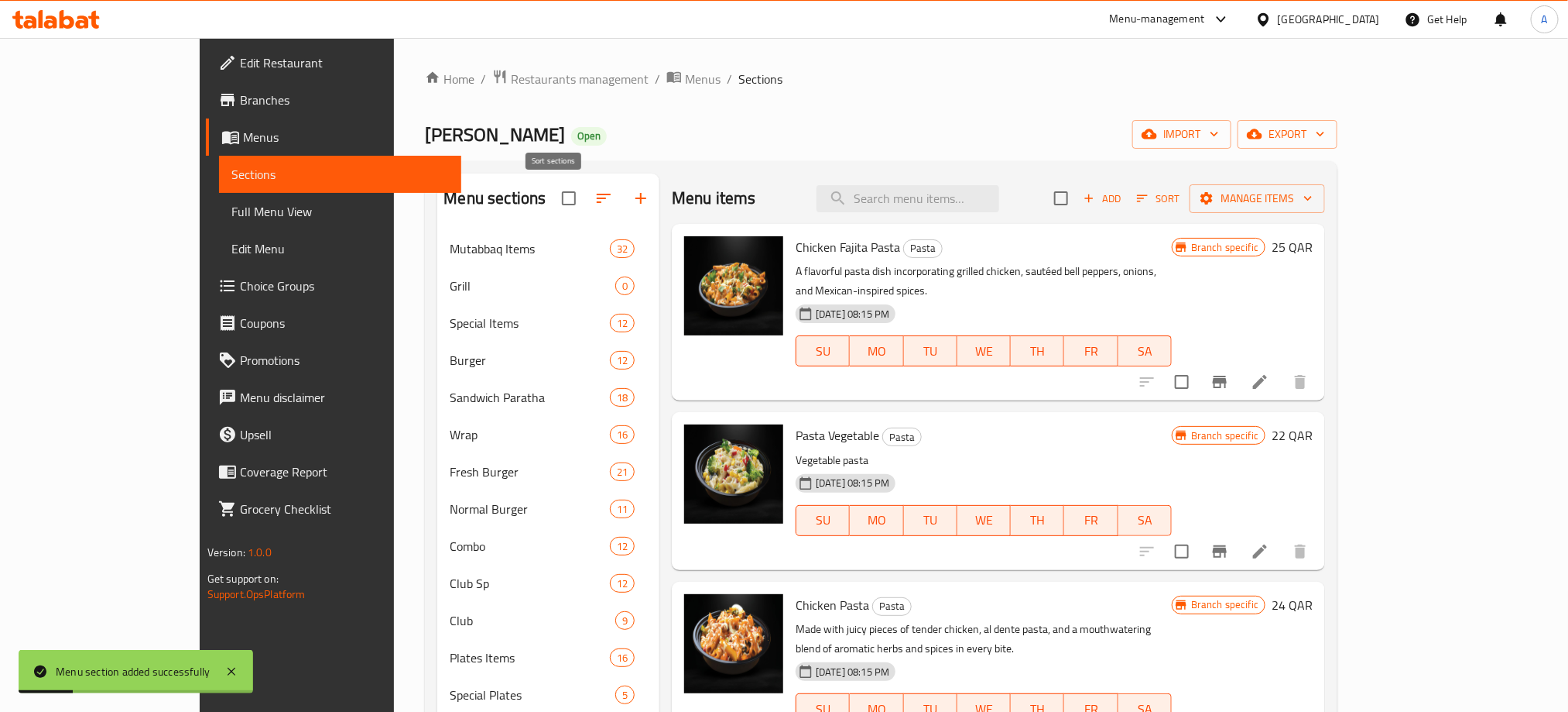
click at [594, 196] on icon "button" at bounding box center [603, 198] width 19 height 19
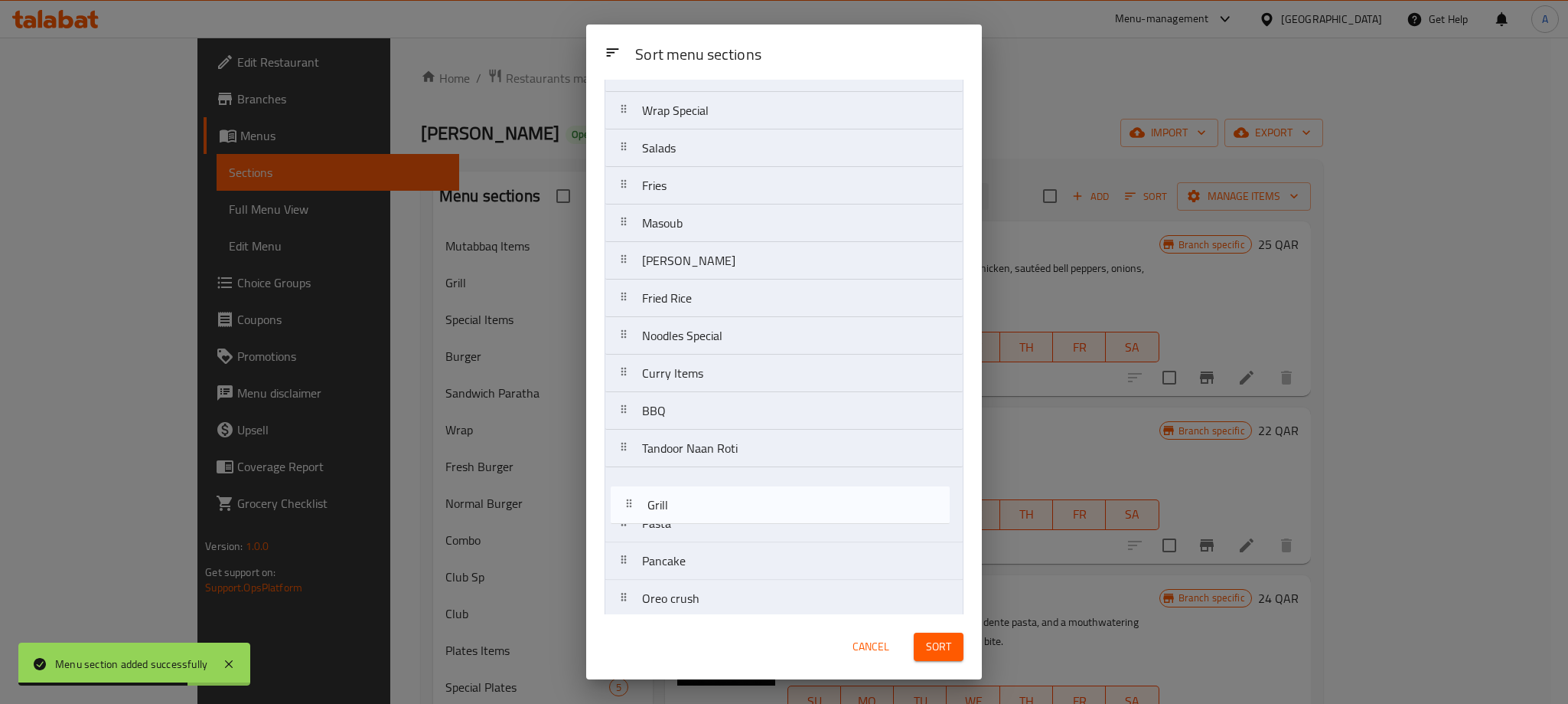
drag, startPoint x: 712, startPoint y: 192, endPoint x: 717, endPoint y: 524, distance: 332.0
click at [717, 524] on nav "Mutabbaq Items Grill Special Items Burger Sandwich Paratha Wrap Fresh Burger No…" at bounding box center [784, 467] width 359 height 1653
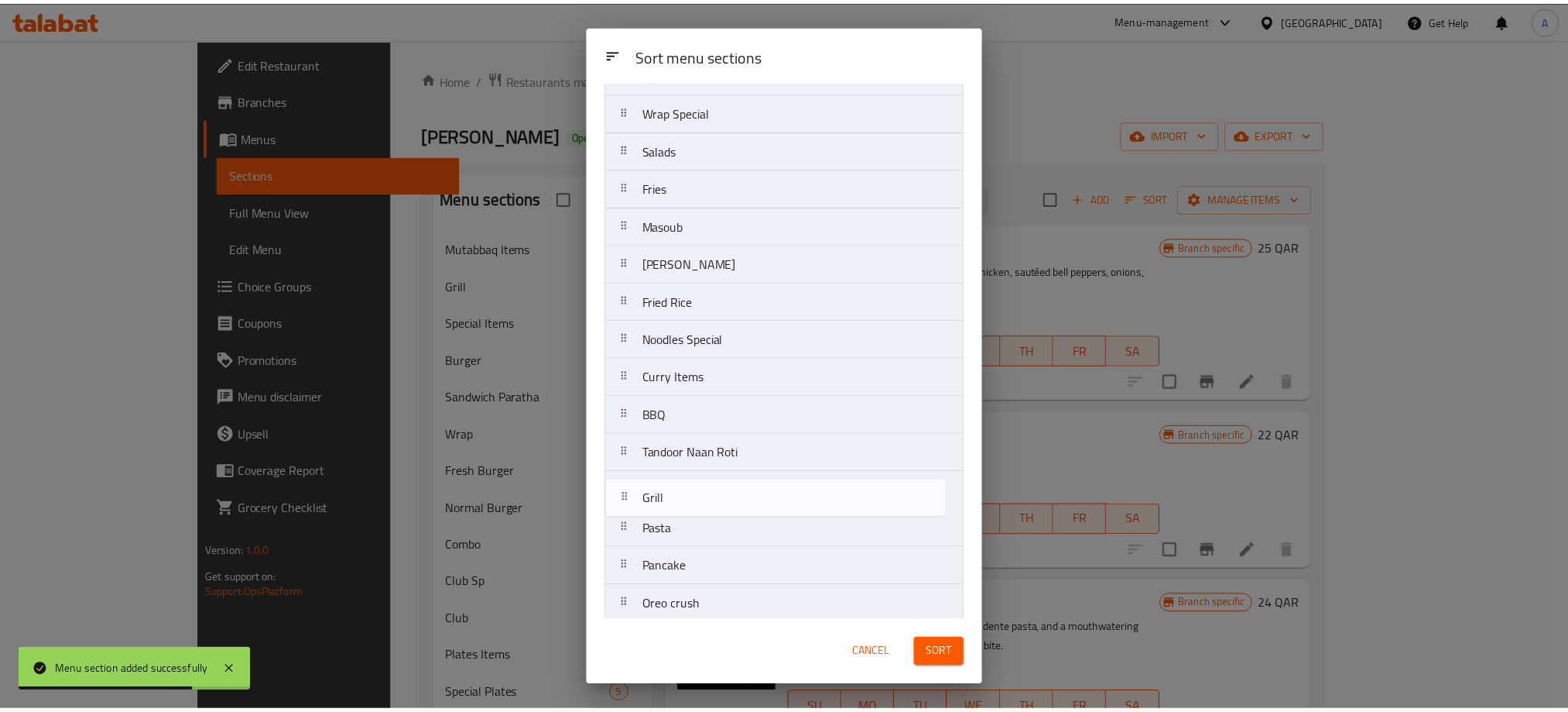
scroll to position [488, 0]
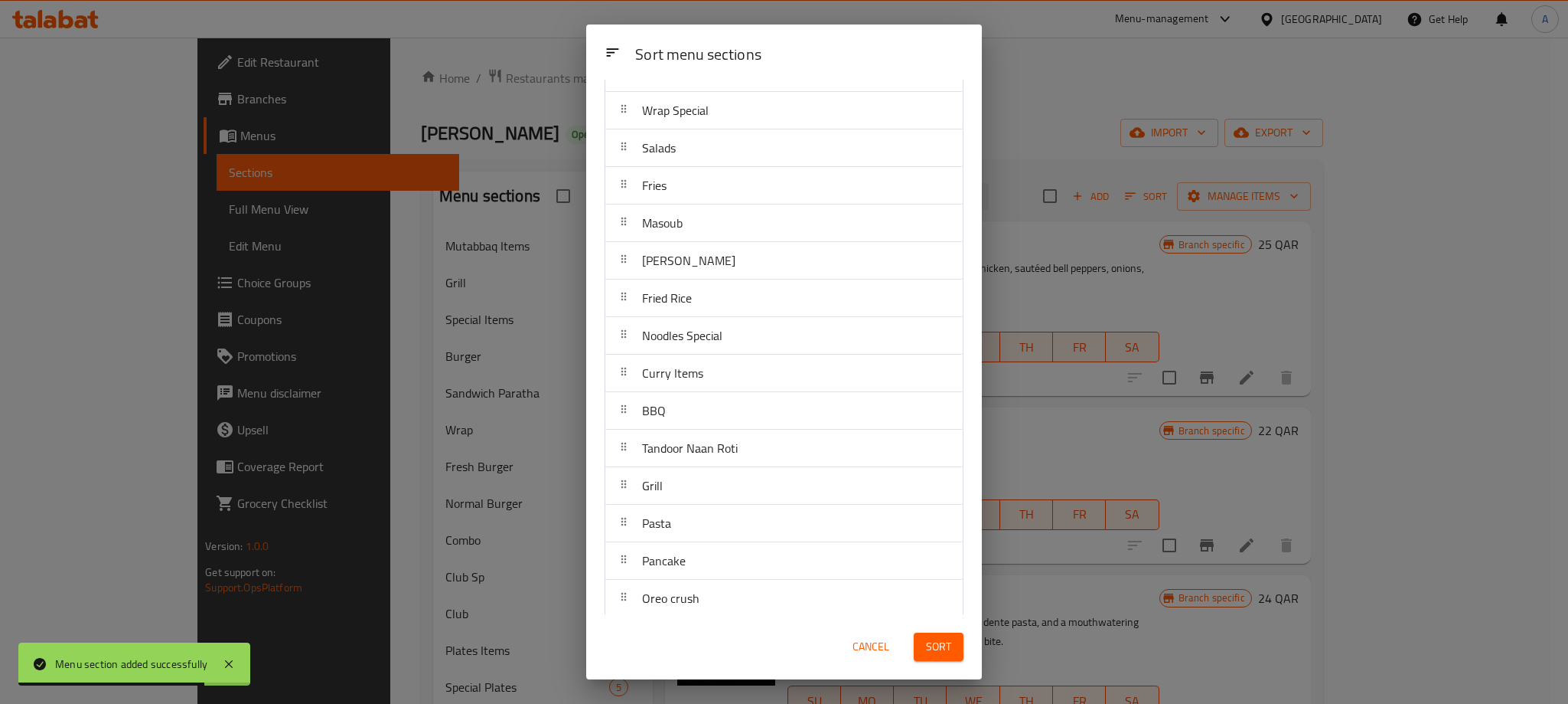
click at [926, 638] on span "Sort" at bounding box center [938, 647] width 25 height 19
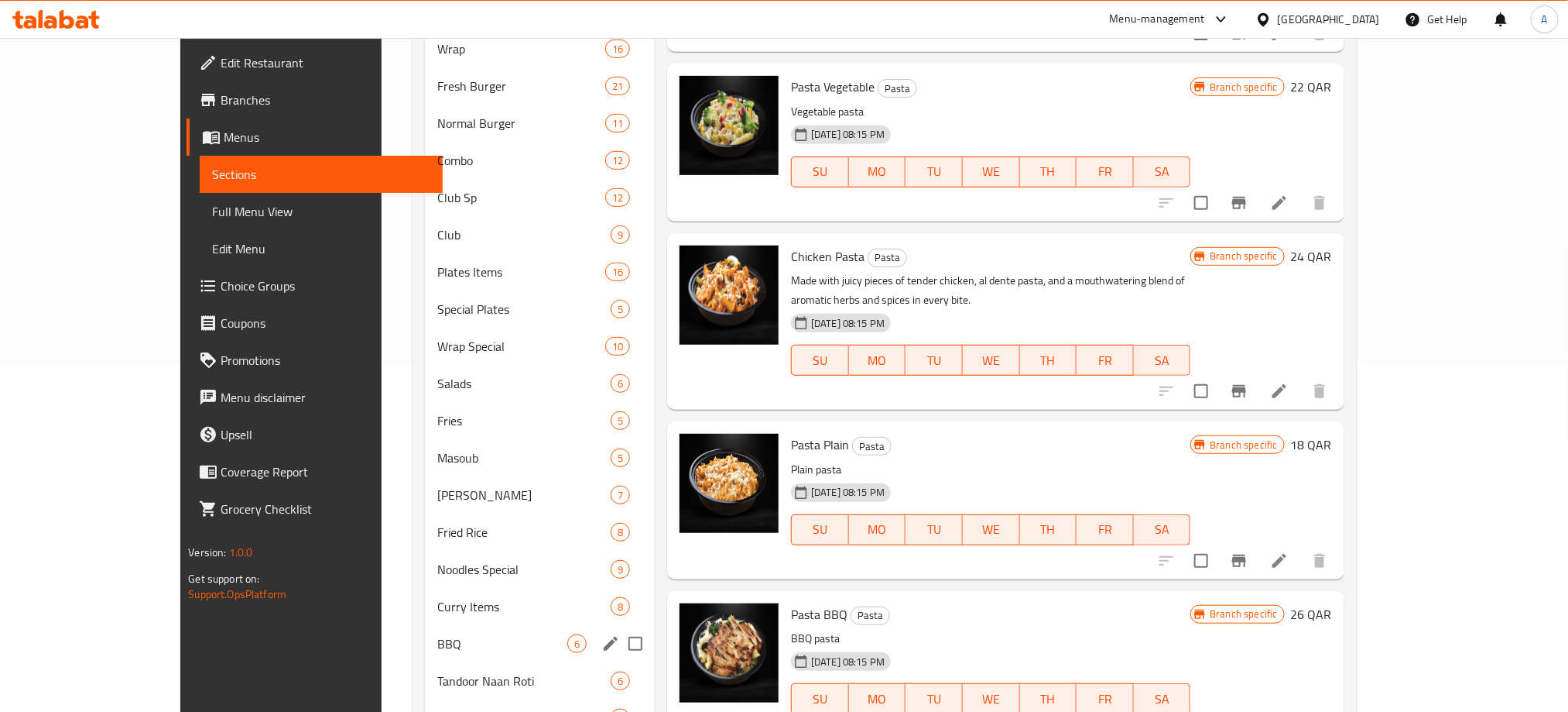
scroll to position [581, 0]
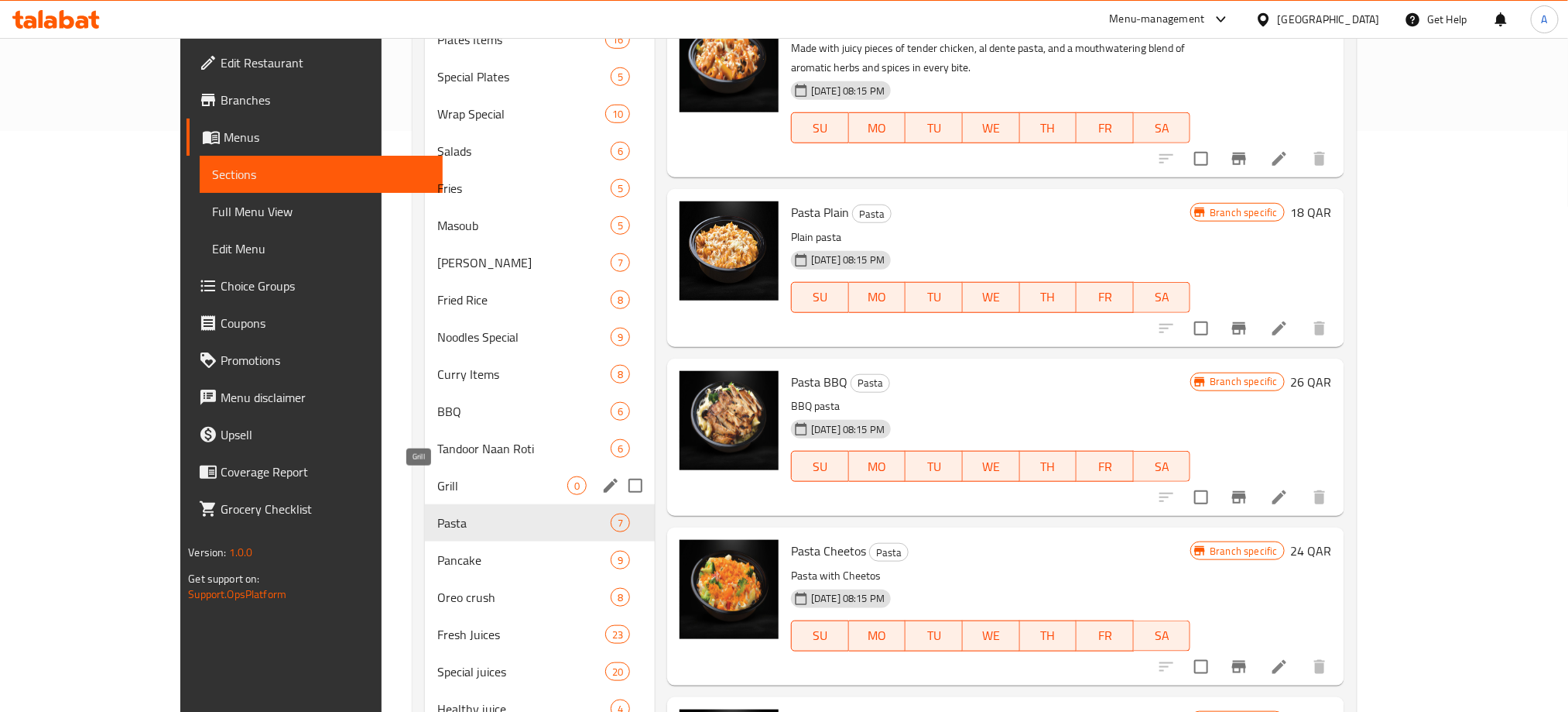
click at [438, 490] on span "Grill" at bounding box center [502, 485] width 130 height 19
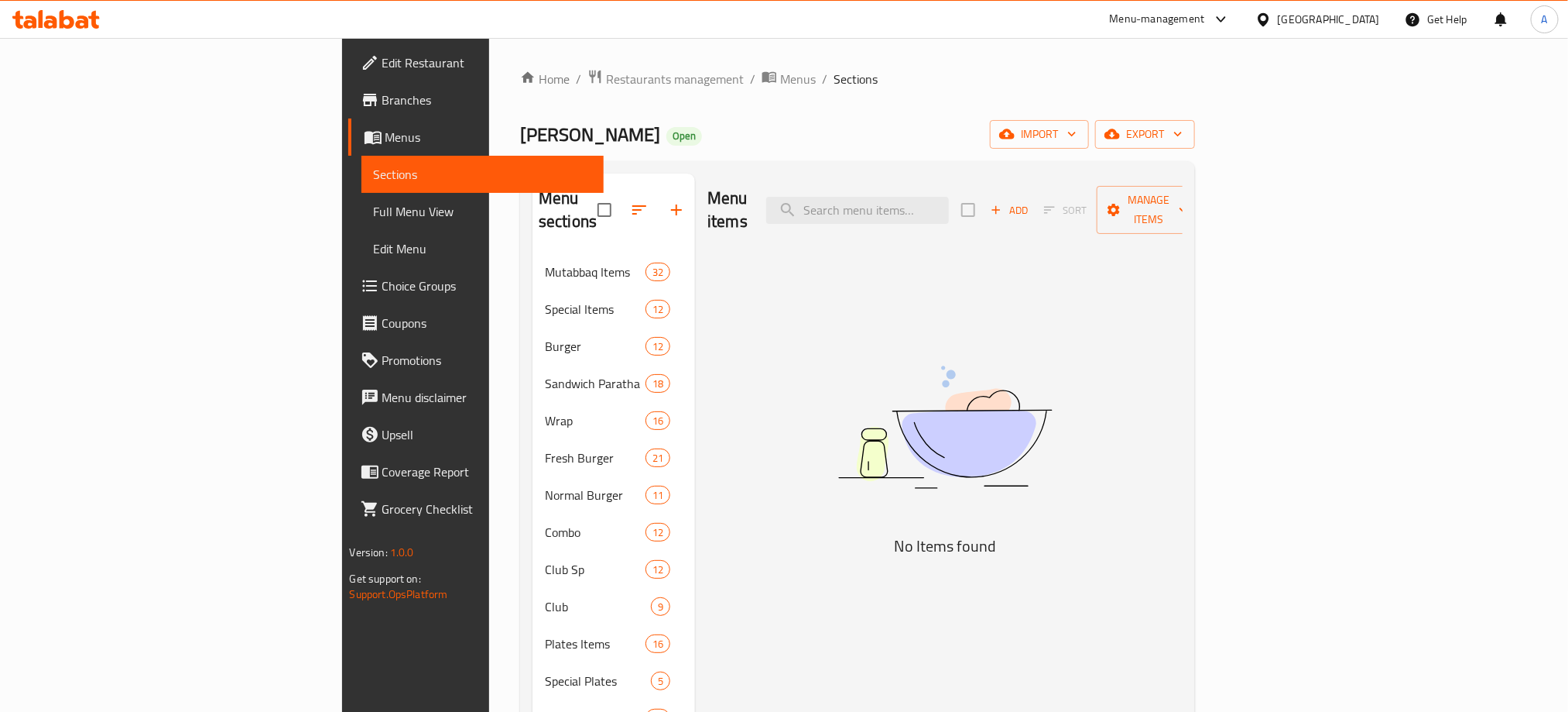
click at [1030, 203] on span "Add" at bounding box center [1009, 211] width 42 height 18
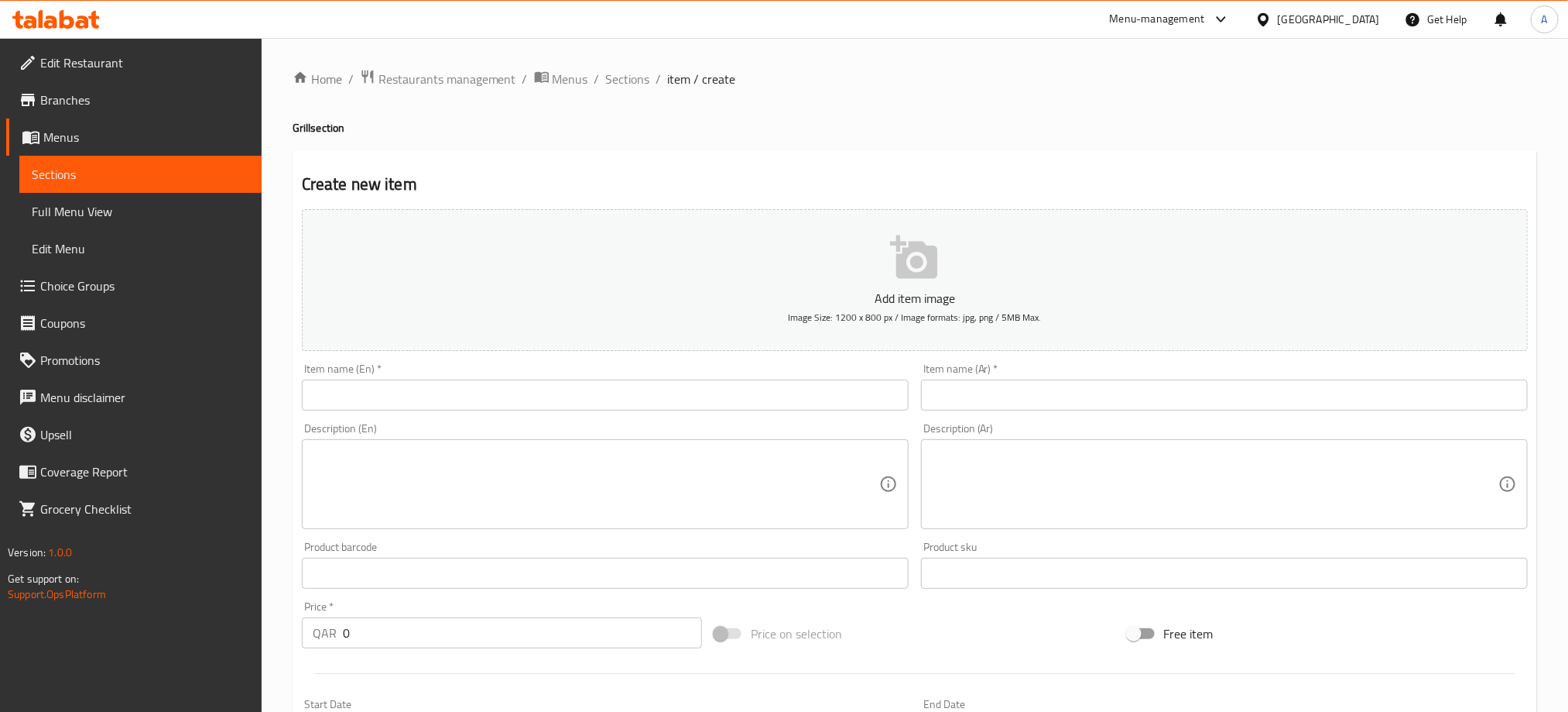
click at [514, 410] on input "text" at bounding box center [605, 394] width 606 height 31
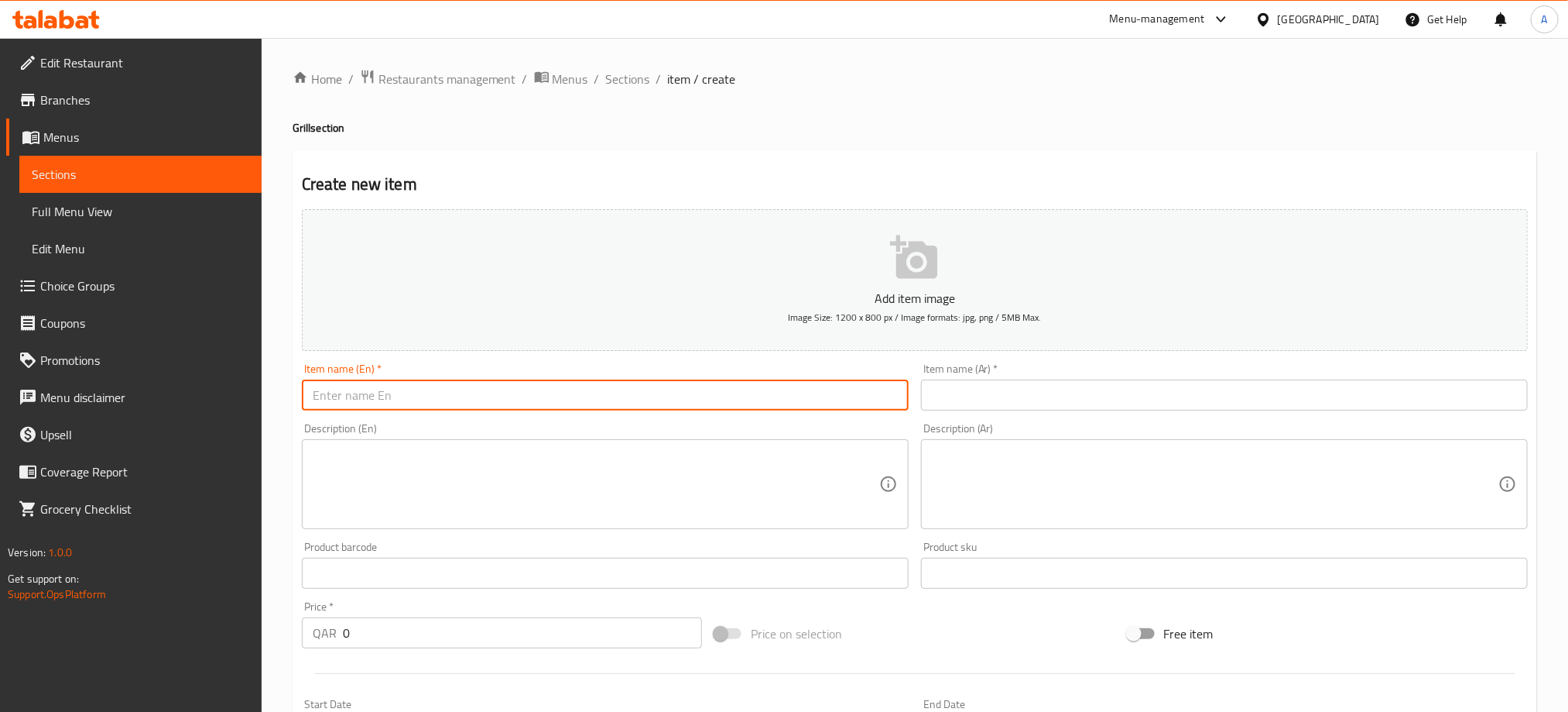
paste input "TANDOORI CHI. HALF"
click at [514, 410] on input "TANDOORI CHI. HALF" at bounding box center [605, 394] width 606 height 31
type input "Tandoori Chi. Half"
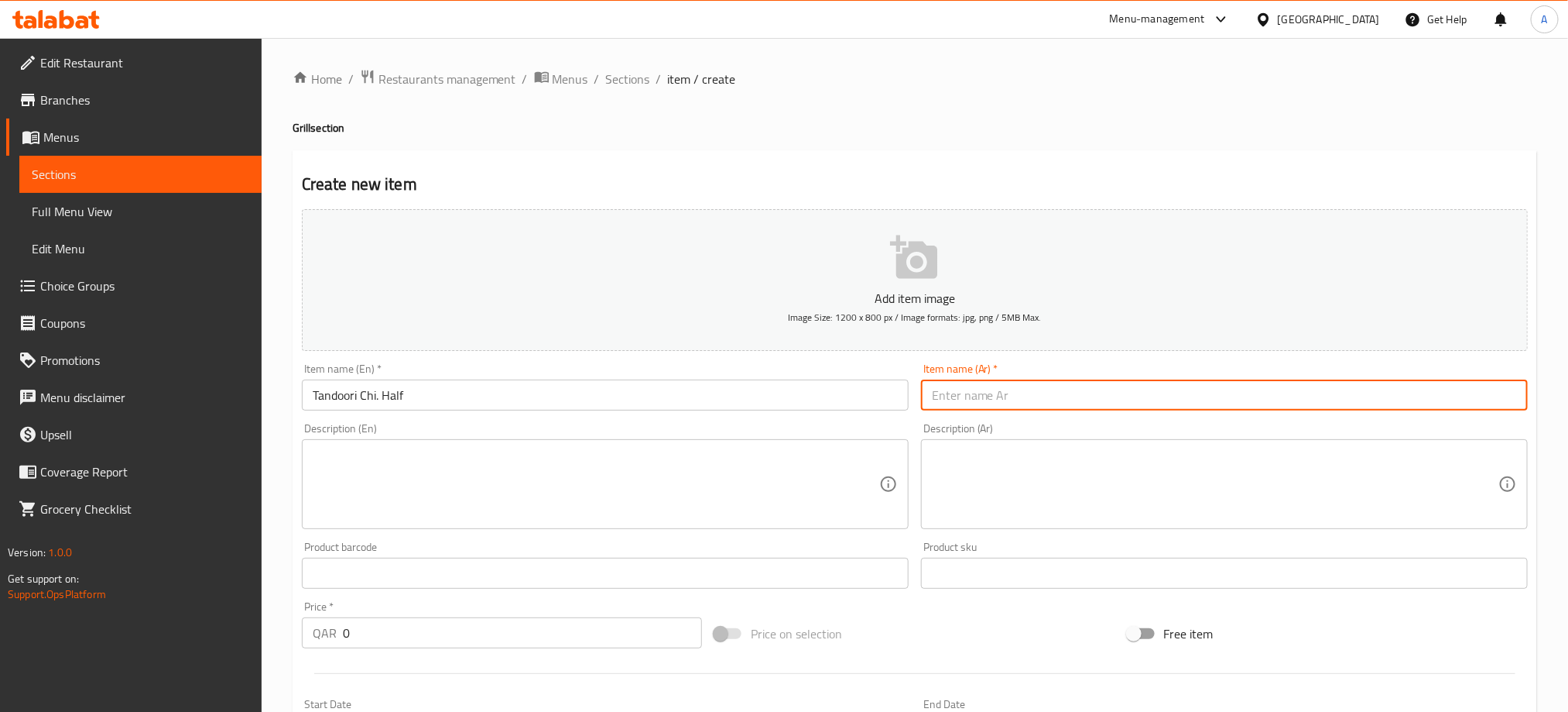
click at [1024, 400] on input "text" at bounding box center [1224, 394] width 606 height 31
paste input "نصف دجاجة تندوري"
type input "نصف دجاجة تندوري"
click at [422, 448] on textarea at bounding box center [596, 484] width 567 height 73
paste textarea "chicken is a dish made from chicken marinated in yogurt and spices and roasted …"
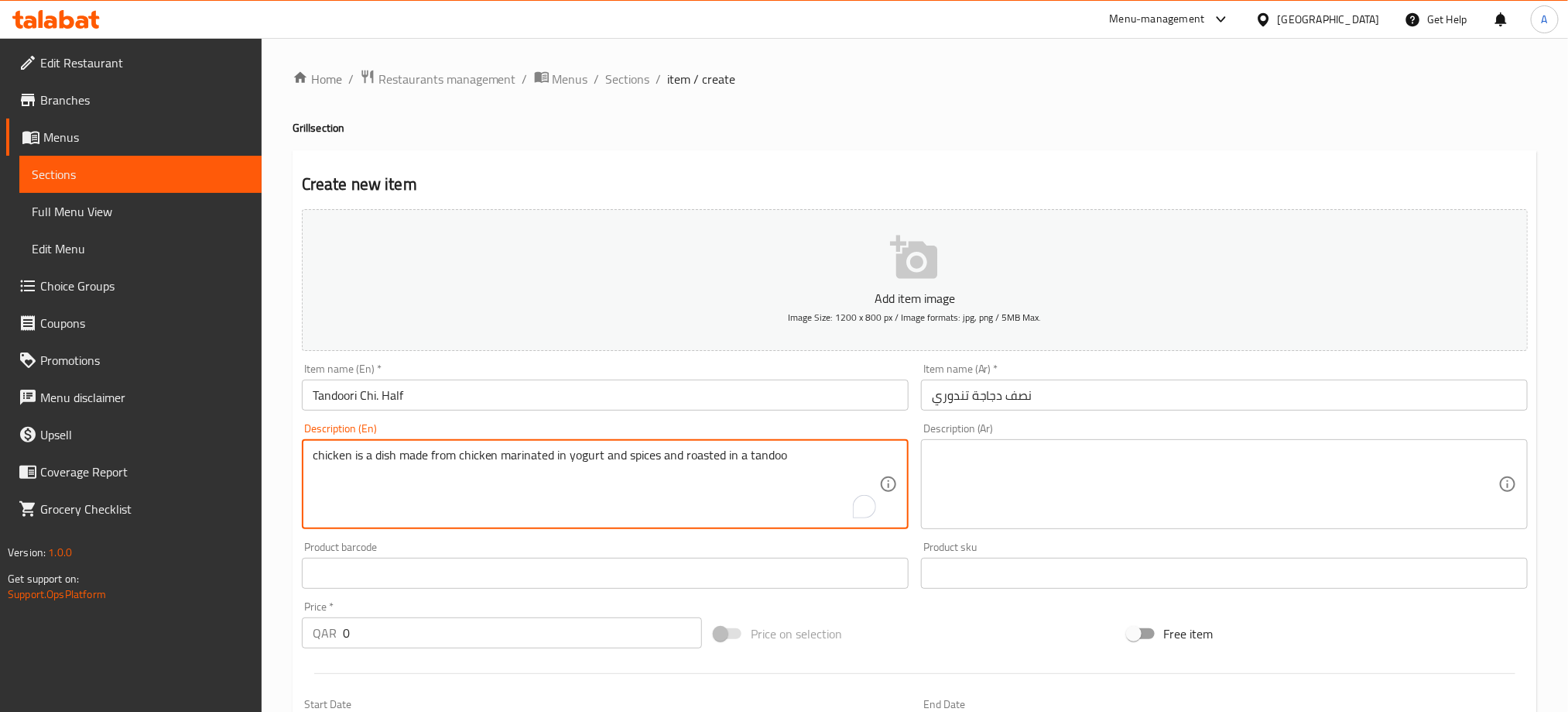
type textarea "chicken is a dish made from chicken marinated in yogurt and spices and roasted …"
click at [996, 456] on textarea at bounding box center [1214, 484] width 567 height 73
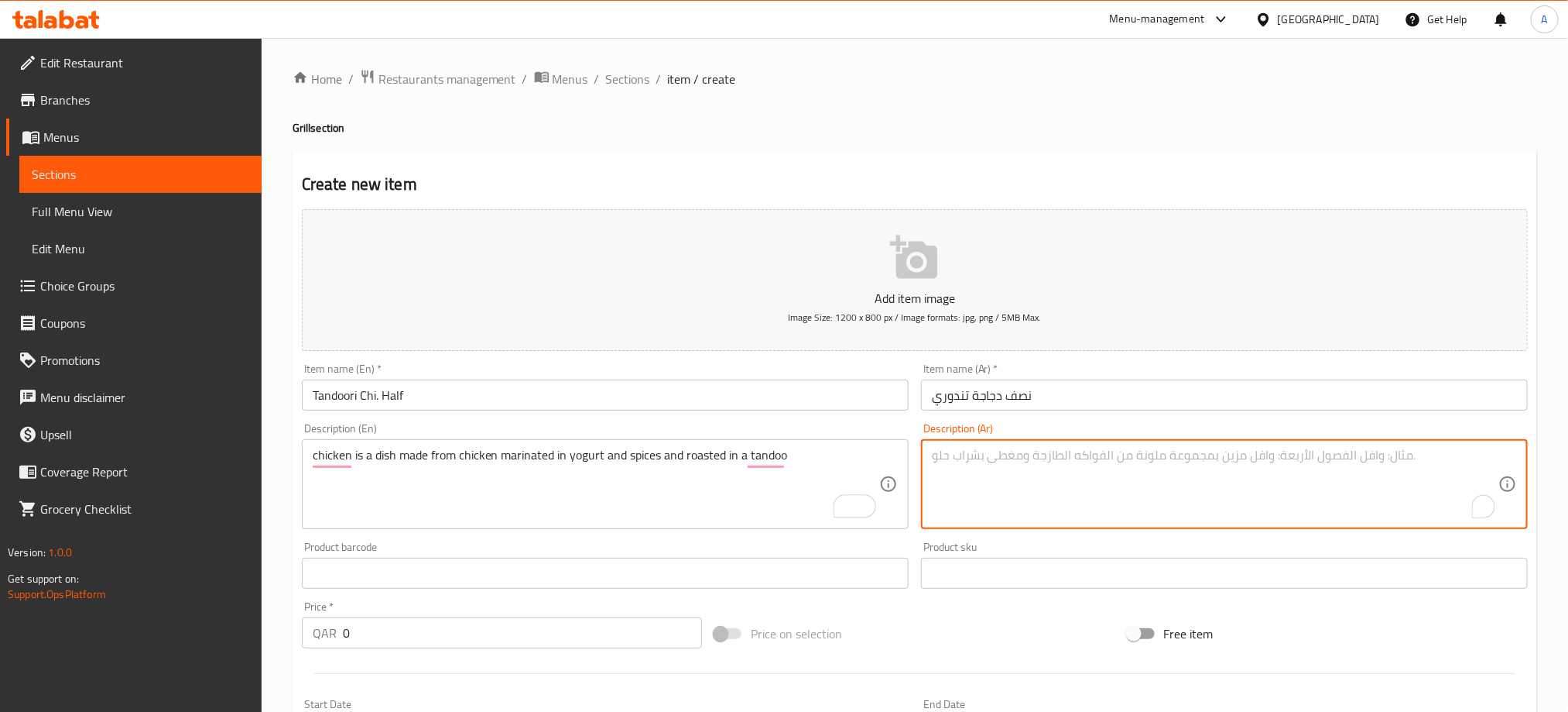
paste textarea "الدجاج هو طبق مصنوع من الدجاج المتبل بالزبادي والبهارات والمحمص في التندوو"
type textarea "الدجاج هو طبق مصنوع من الدجاج المتبل بالزبادي والبهارات والمحمص في التندوو"
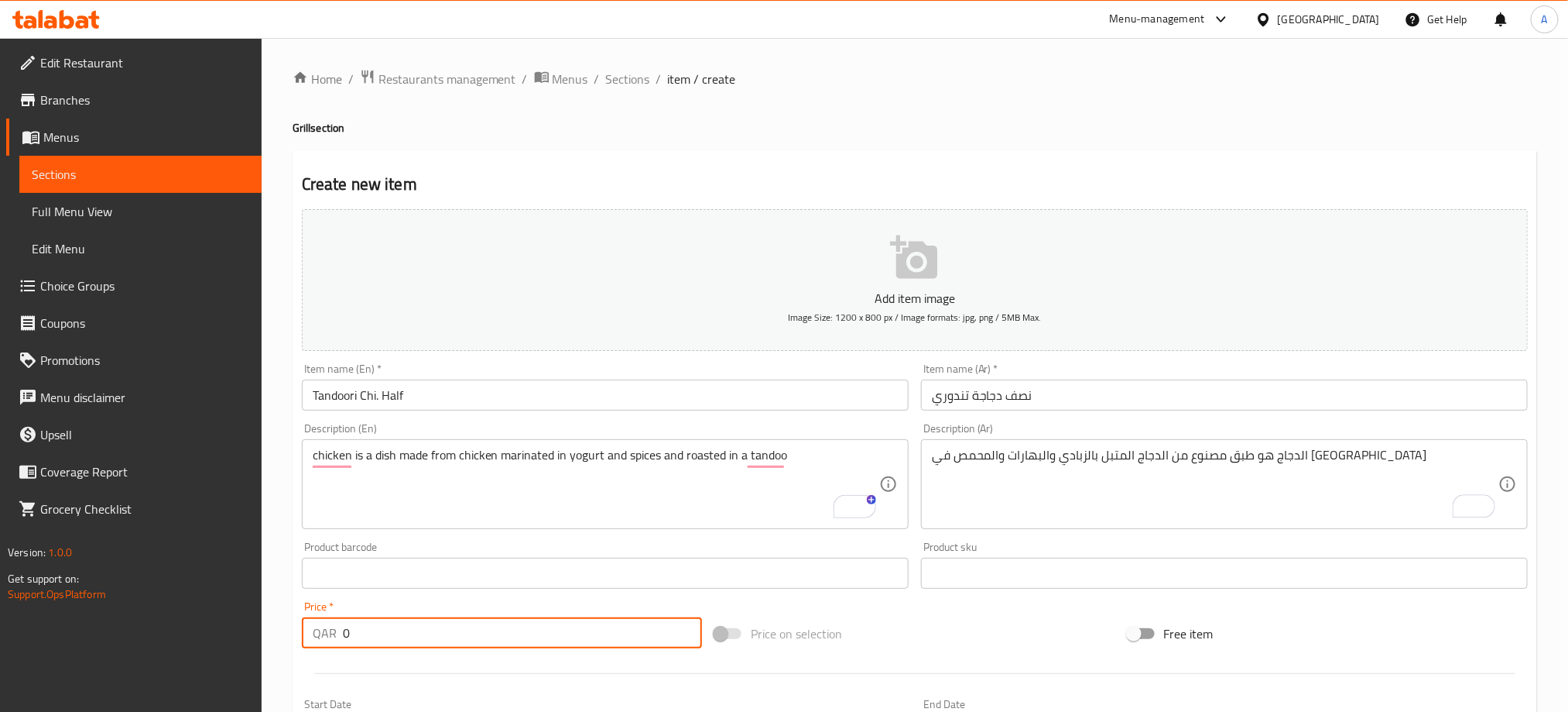
drag, startPoint x: 345, startPoint y: 642, endPoint x: 321, endPoint y: 642, distance: 24.0
click at [321, 642] on div "QAR 0 Price *" at bounding box center [501, 632] width 400 height 31
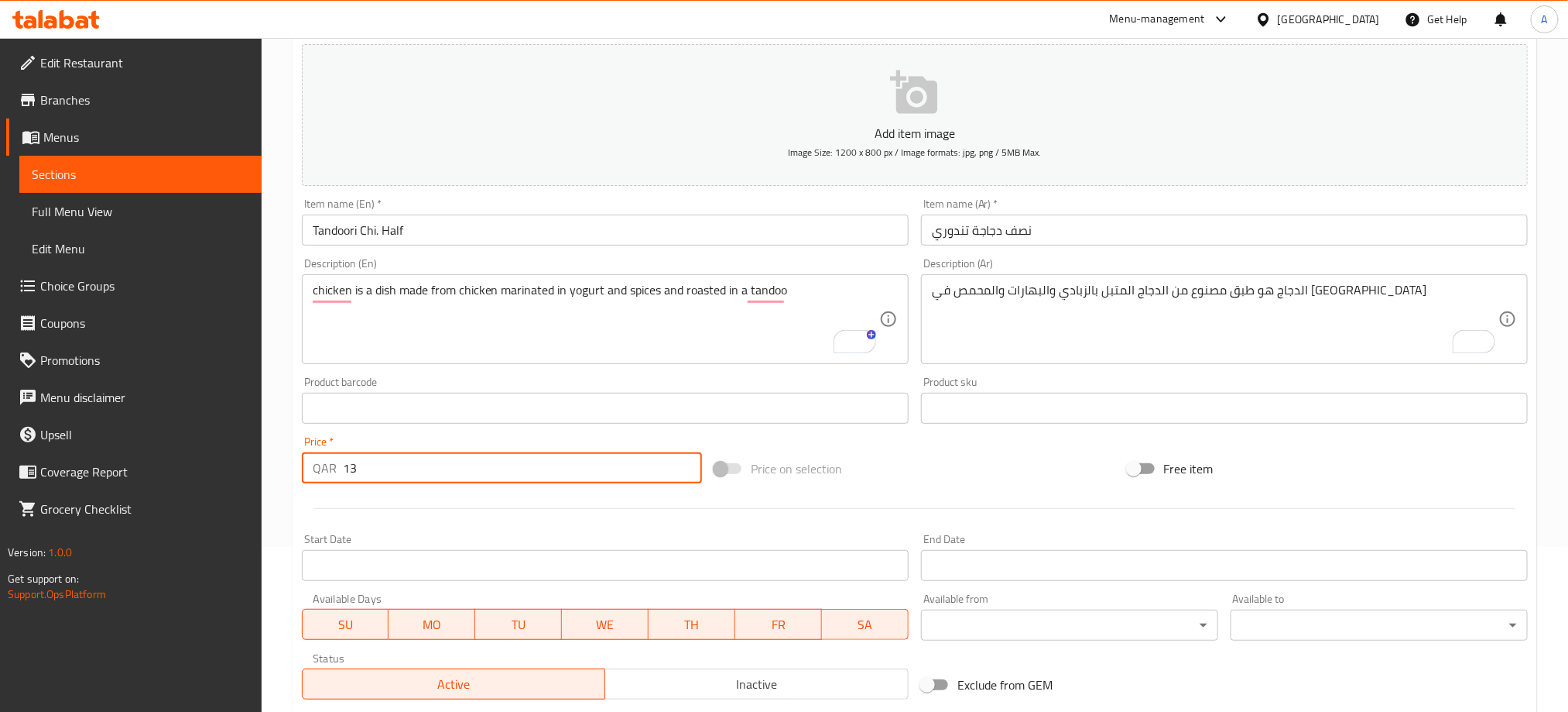
scroll to position [348, 0]
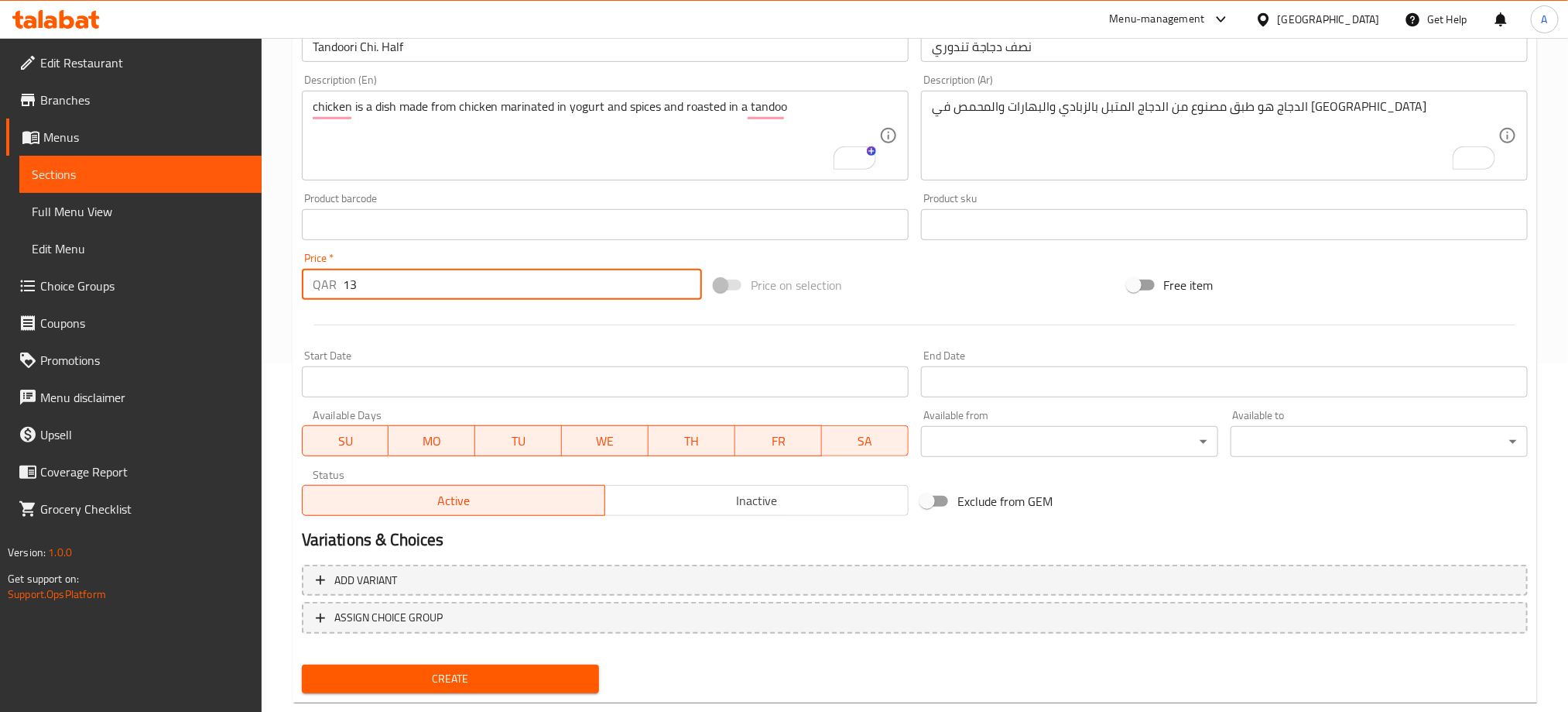
type input "13"
click at [729, 502] on span "Inactive" at bounding box center [757, 500] width 291 height 22
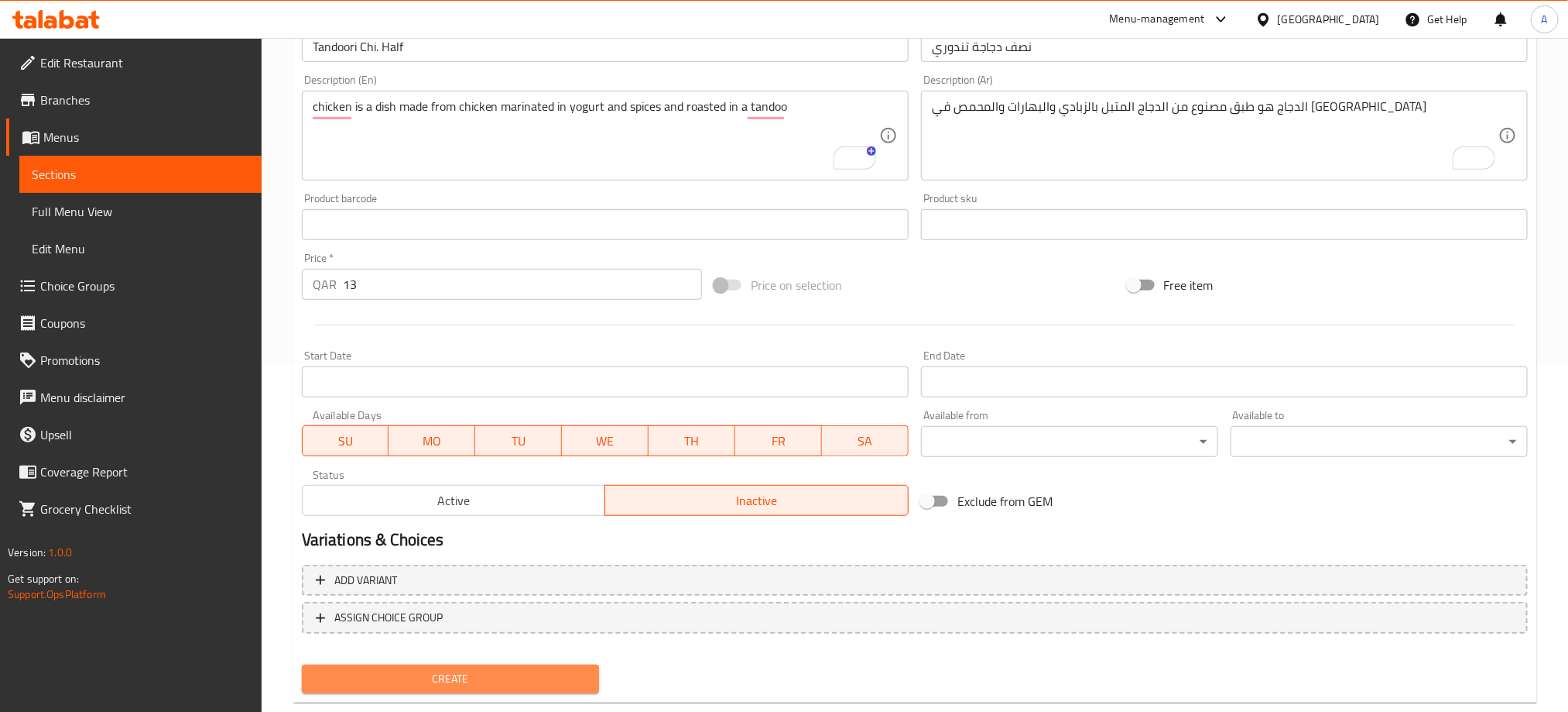
click at [555, 683] on span "Create" at bounding box center [450, 679] width 272 height 19
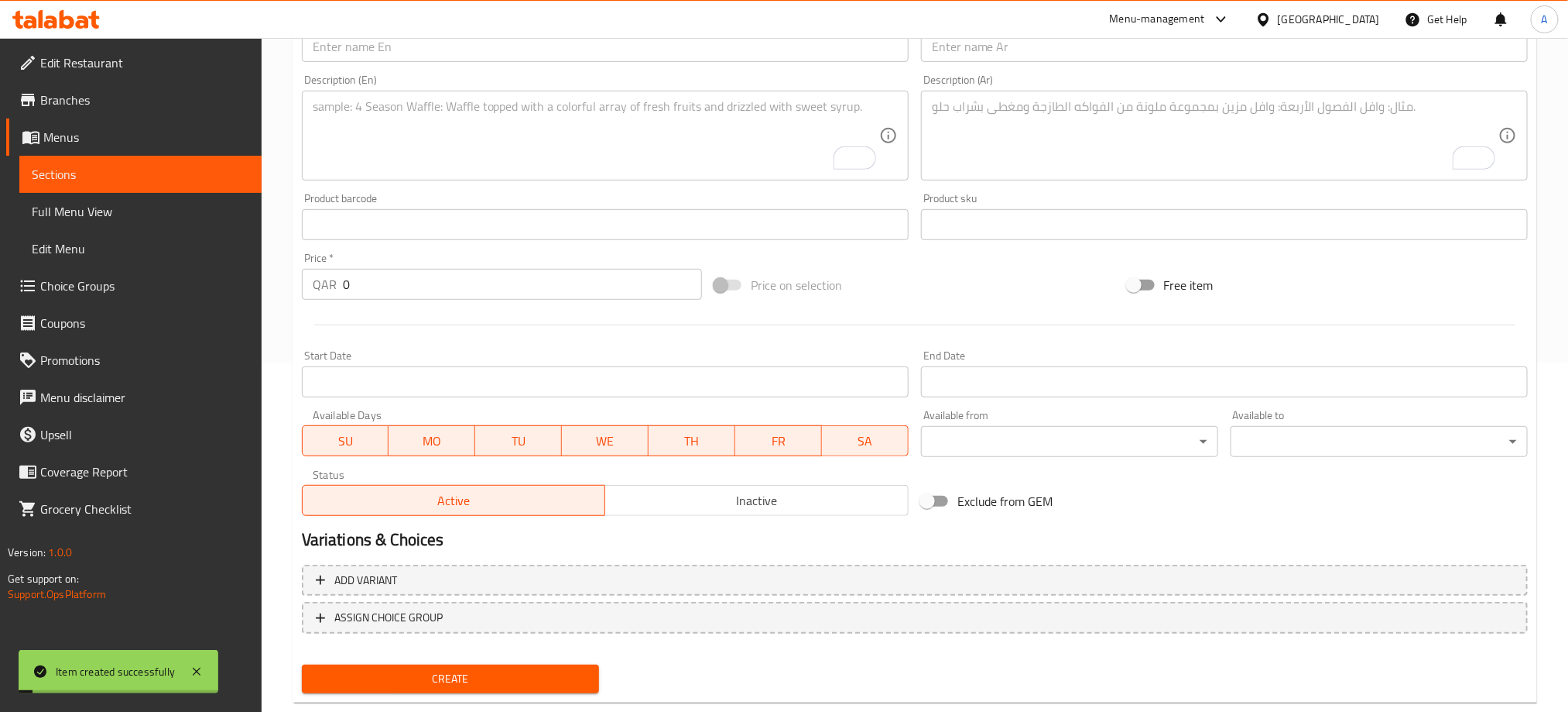
scroll to position [348, 0]
drag, startPoint x: 346, startPoint y: 288, endPoint x: 316, endPoint y: 288, distance: 30.0
click at [316, 288] on div "QAR 0 Price *" at bounding box center [501, 284] width 400 height 31
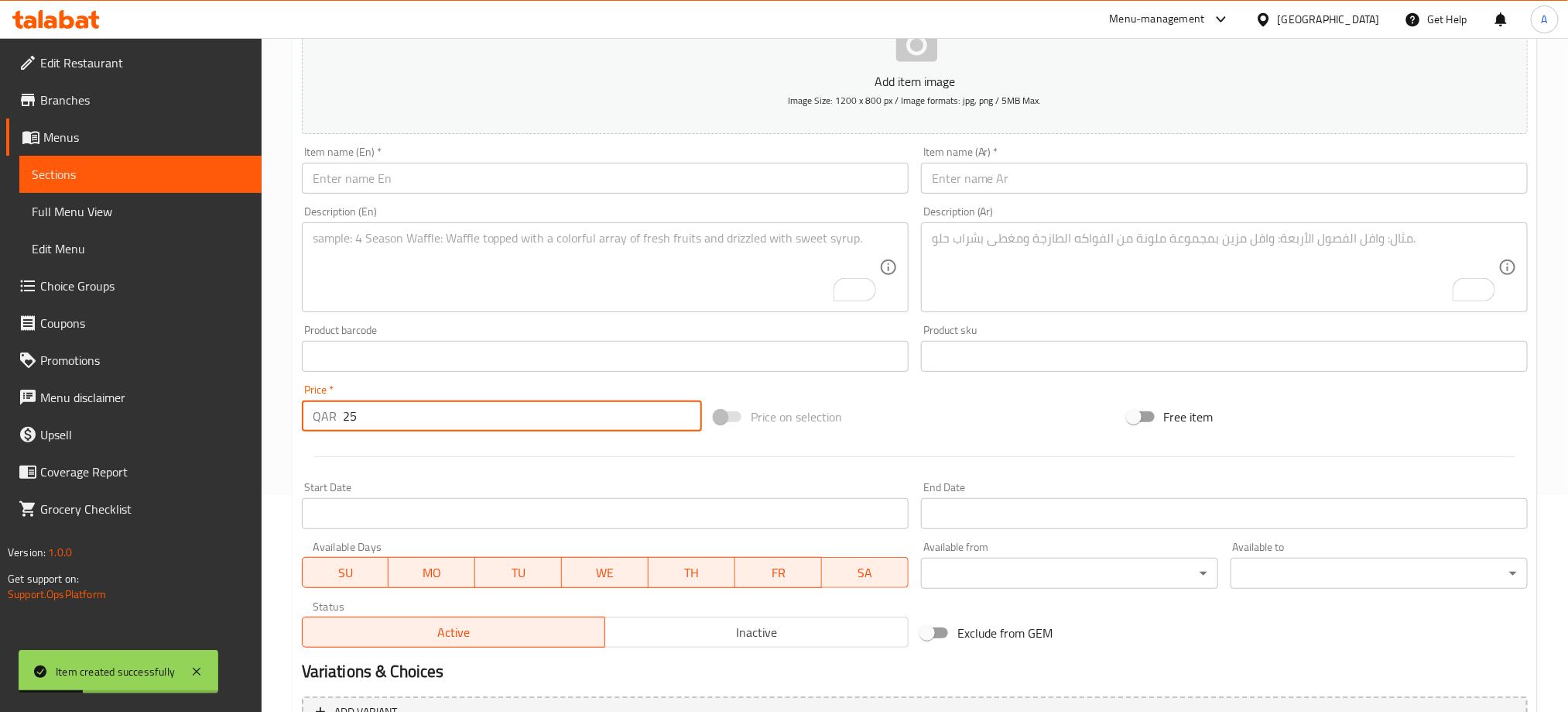
scroll to position [116, 0]
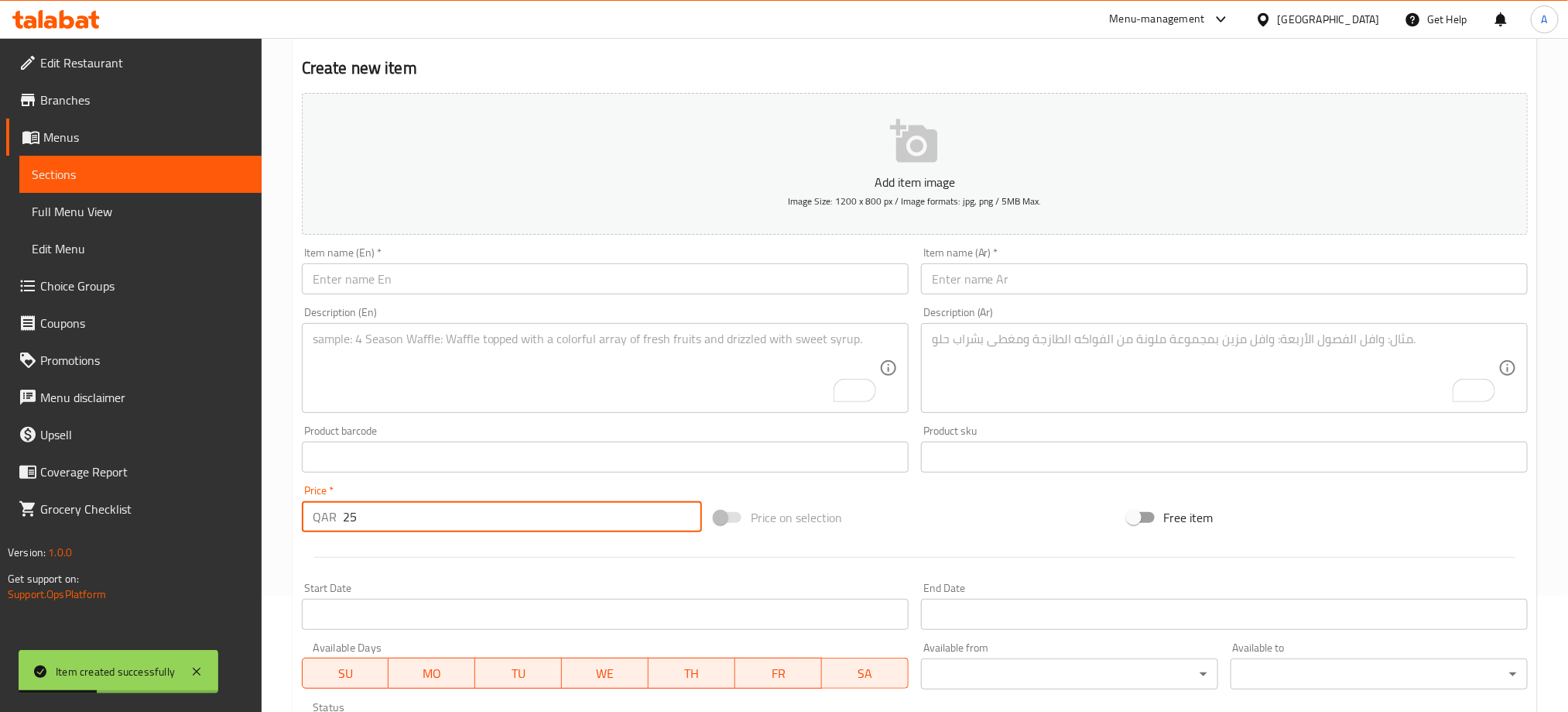
type input "25"
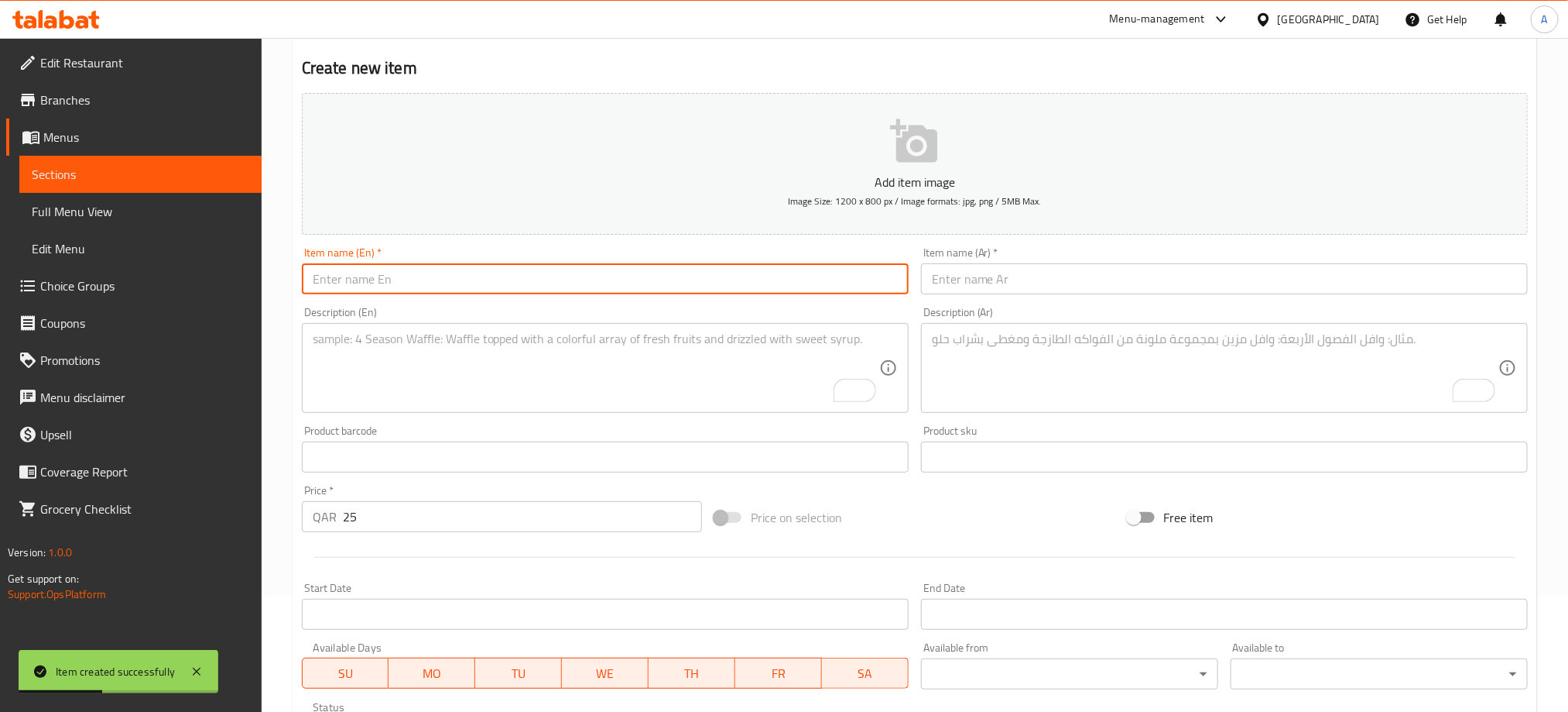
click at [458, 287] on input "text" at bounding box center [605, 279] width 606 height 31
paste input "TANDOORI CHI. FULL"
click at [457, 287] on input "TANDOORI CHI. FULL" at bounding box center [605, 279] width 606 height 31
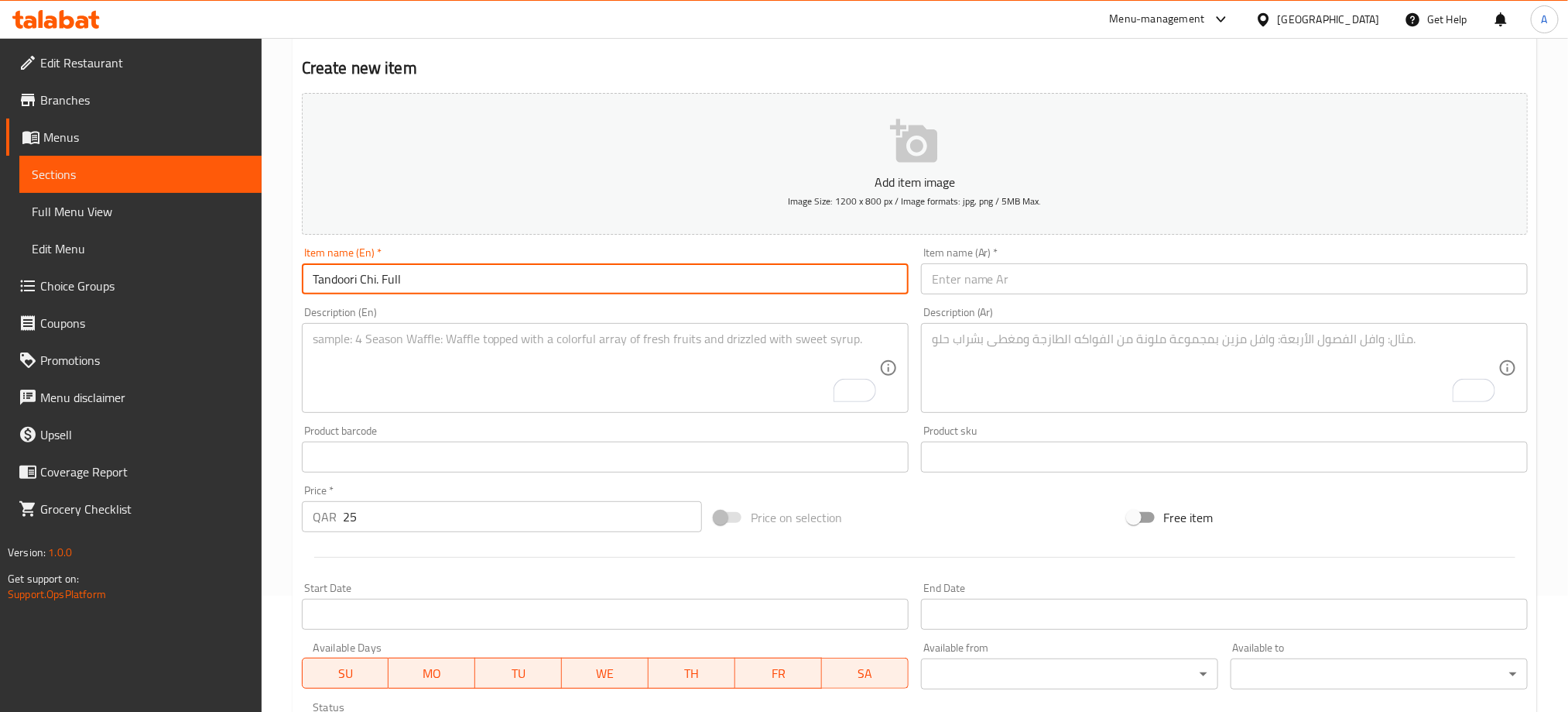
type input "Tandoori Chi. Full"
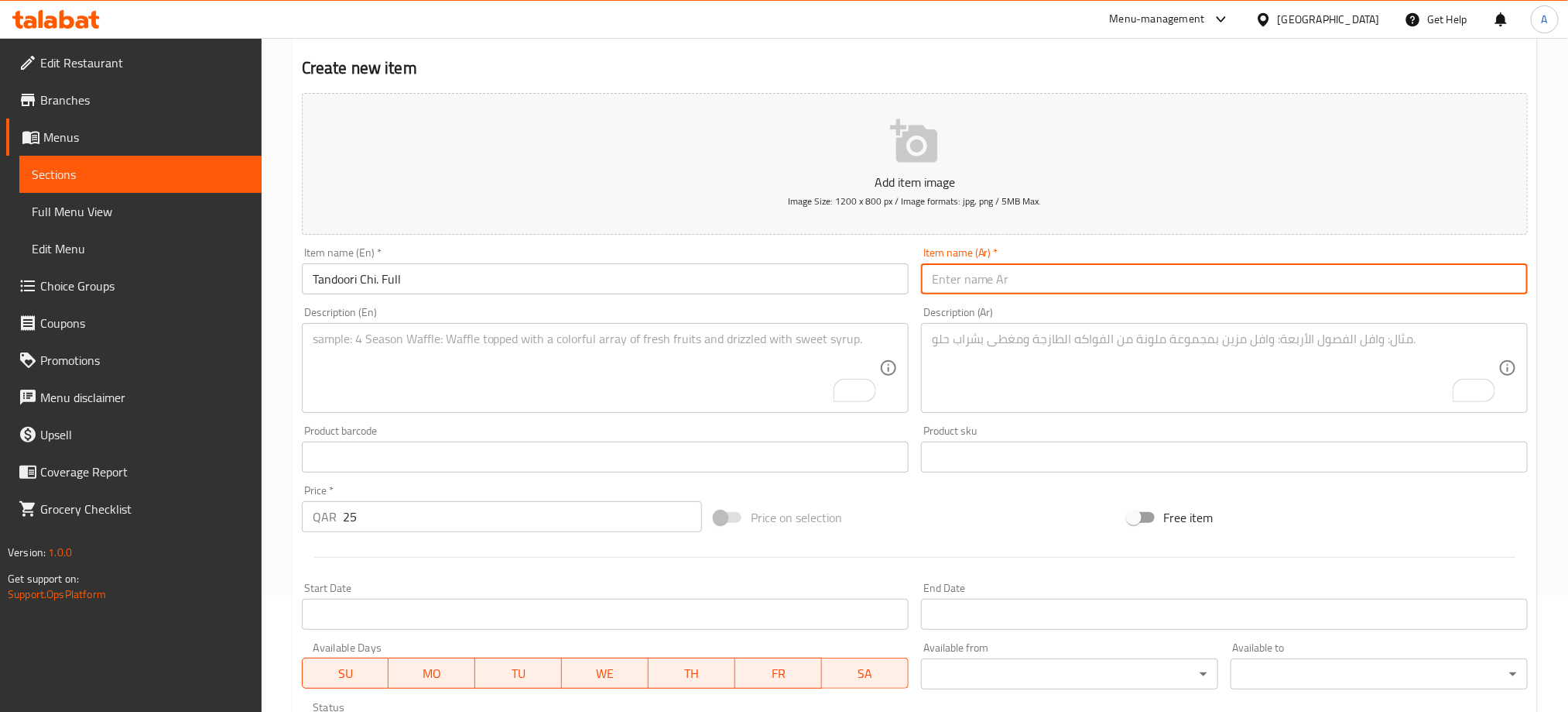
click at [969, 281] on input "text" at bounding box center [1224, 279] width 606 height 31
paste input "دجاج تندوري كامل"
type input "دجاج تندوري كامل"
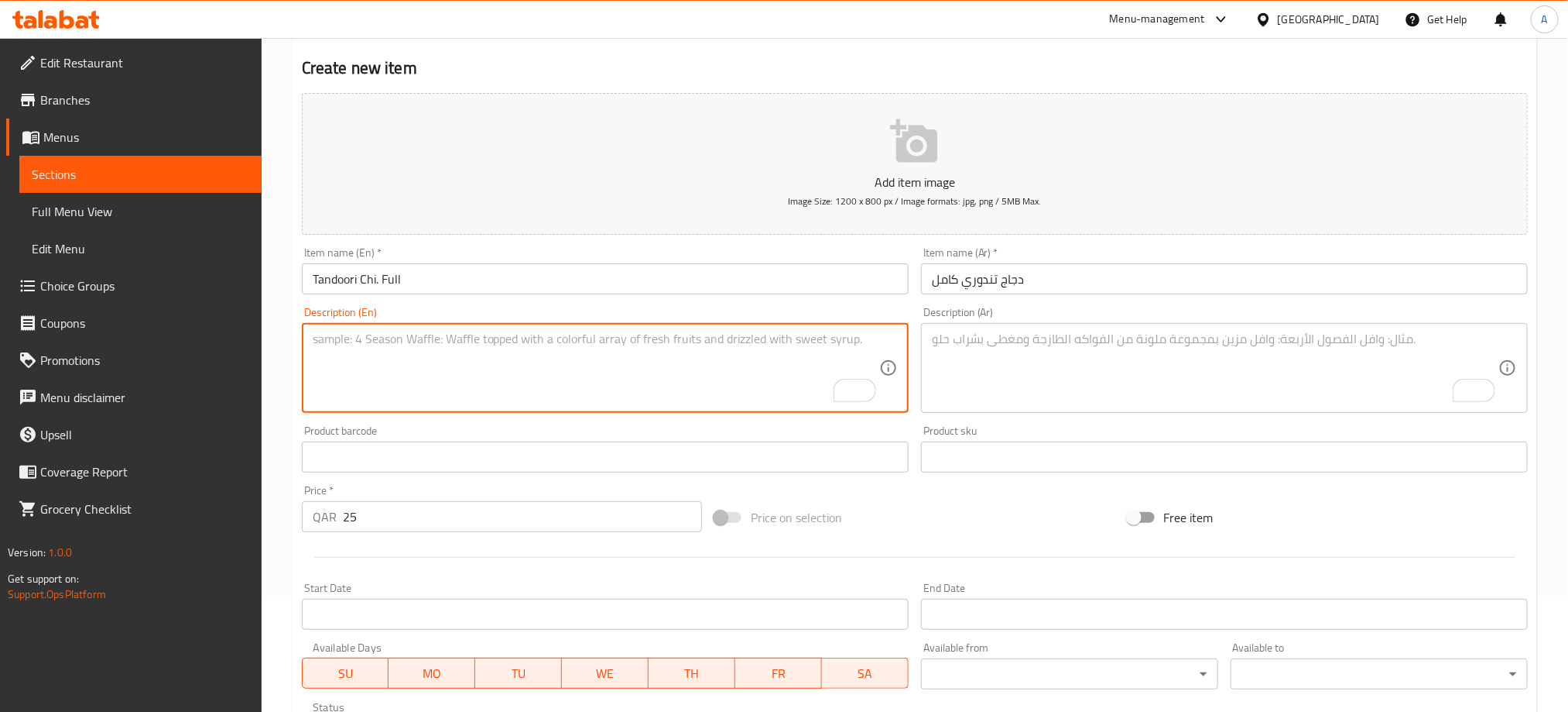
click at [427, 345] on textarea "To enrich screen reader interactions, please activate Accessibility in Grammarl…" at bounding box center [596, 368] width 567 height 73
paste textarea "chicken is a dish made from chicken marinated in yogurt and spices and roasted …"
type textarea "chicken is a dish made from chicken marinated in yogurt and spices and roasted …"
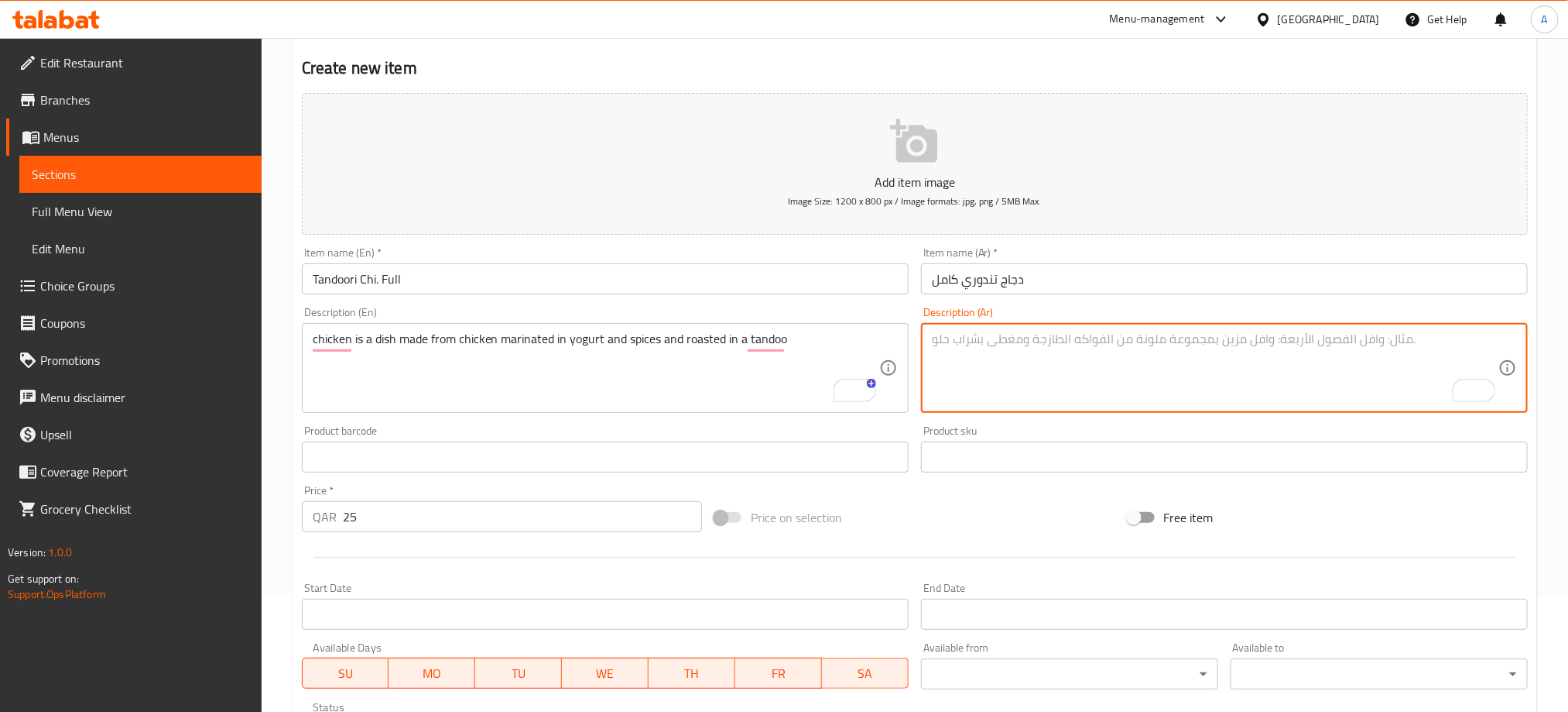
click at [1008, 333] on textarea "To enrich screen reader interactions, please activate Accessibility in Grammarl…" at bounding box center [1214, 368] width 567 height 73
paste textarea "الدجاج هو طبق مصنوع من الدجاج المتبل بالزبادي والبهارات والمحمص في التندوو"
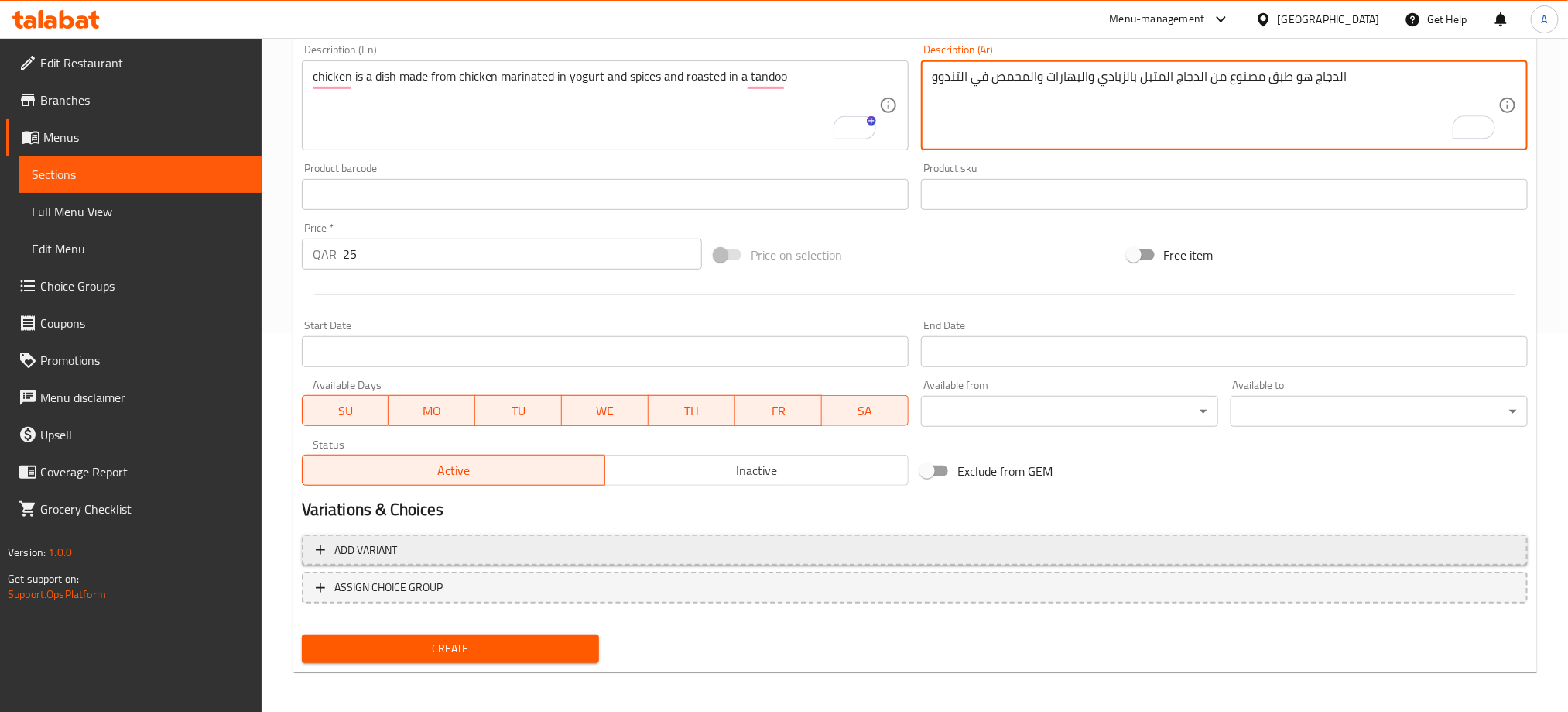
scroll to position [381, 0]
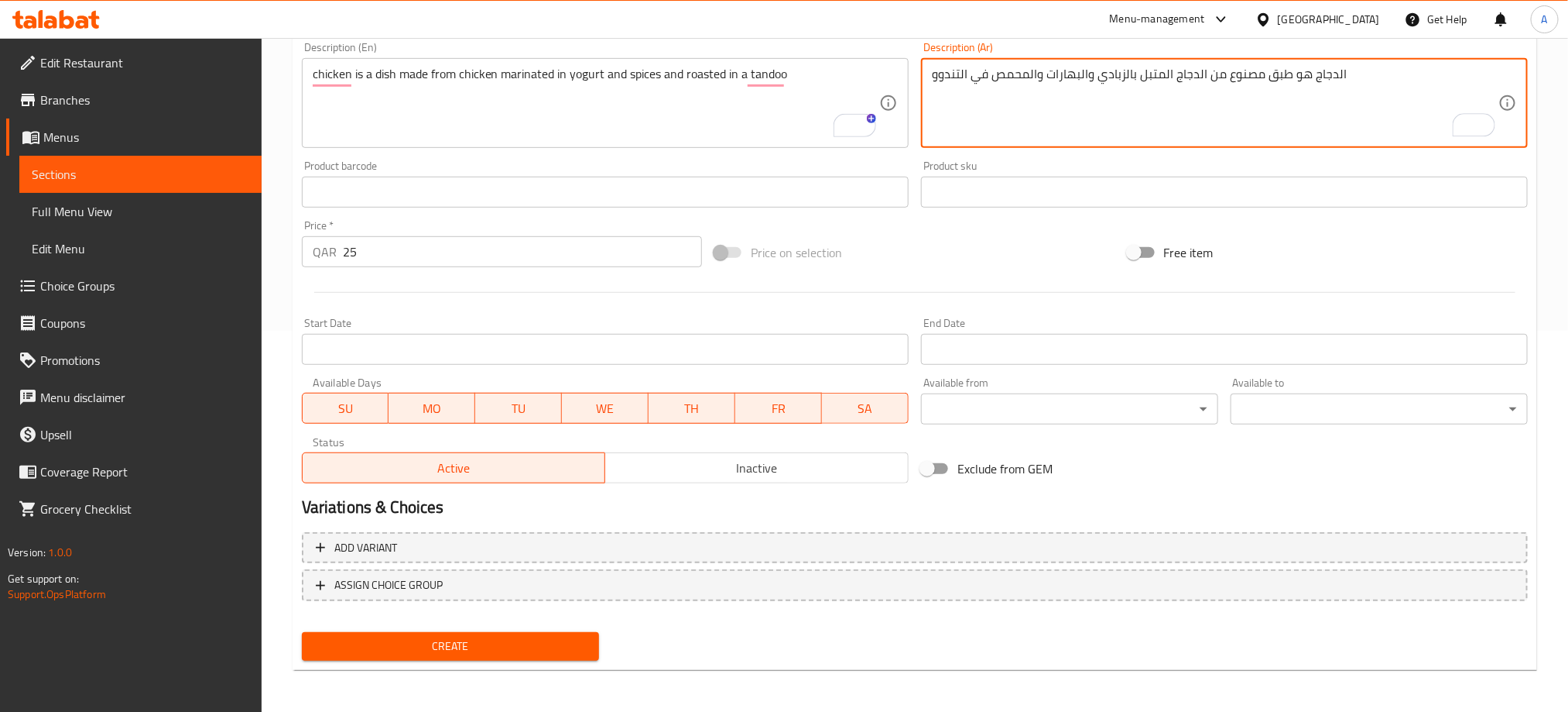
type textarea "الدجاج هو طبق مصنوع من الدجاج المتبل بالزبادي والبهارات والمحمص في التندوو"
click at [679, 472] on span "Inactive" at bounding box center [757, 468] width 291 height 22
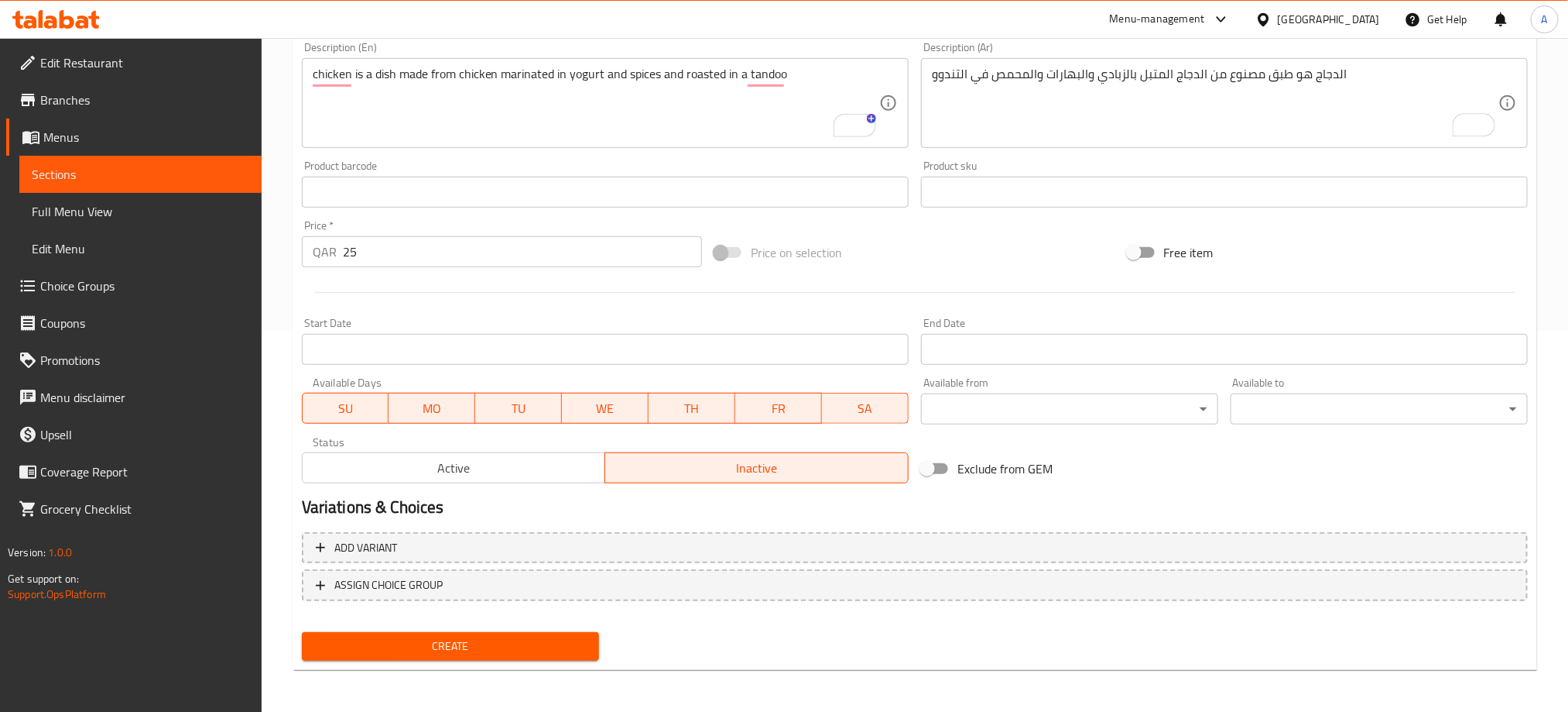
click at [490, 651] on span "Create" at bounding box center [450, 647] width 272 height 19
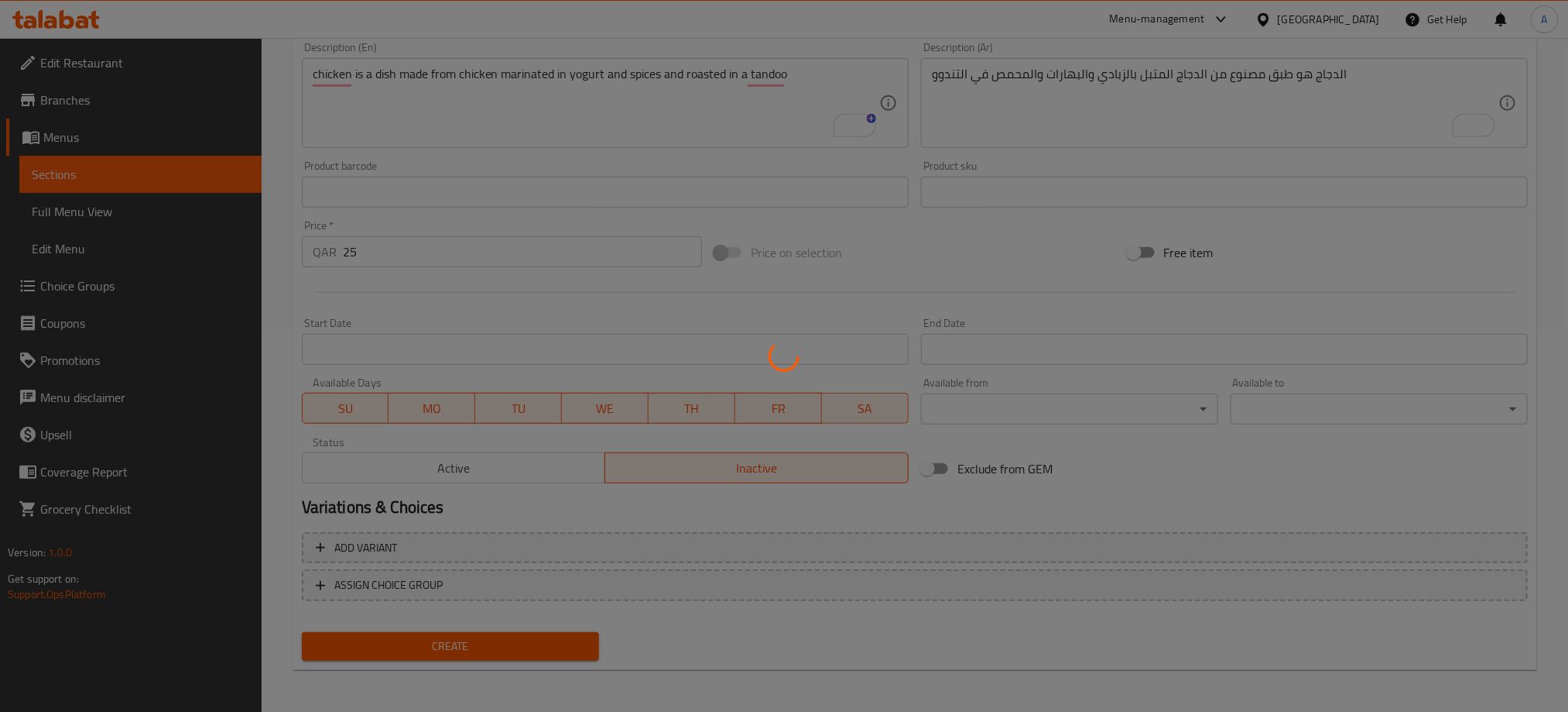
type input "0"
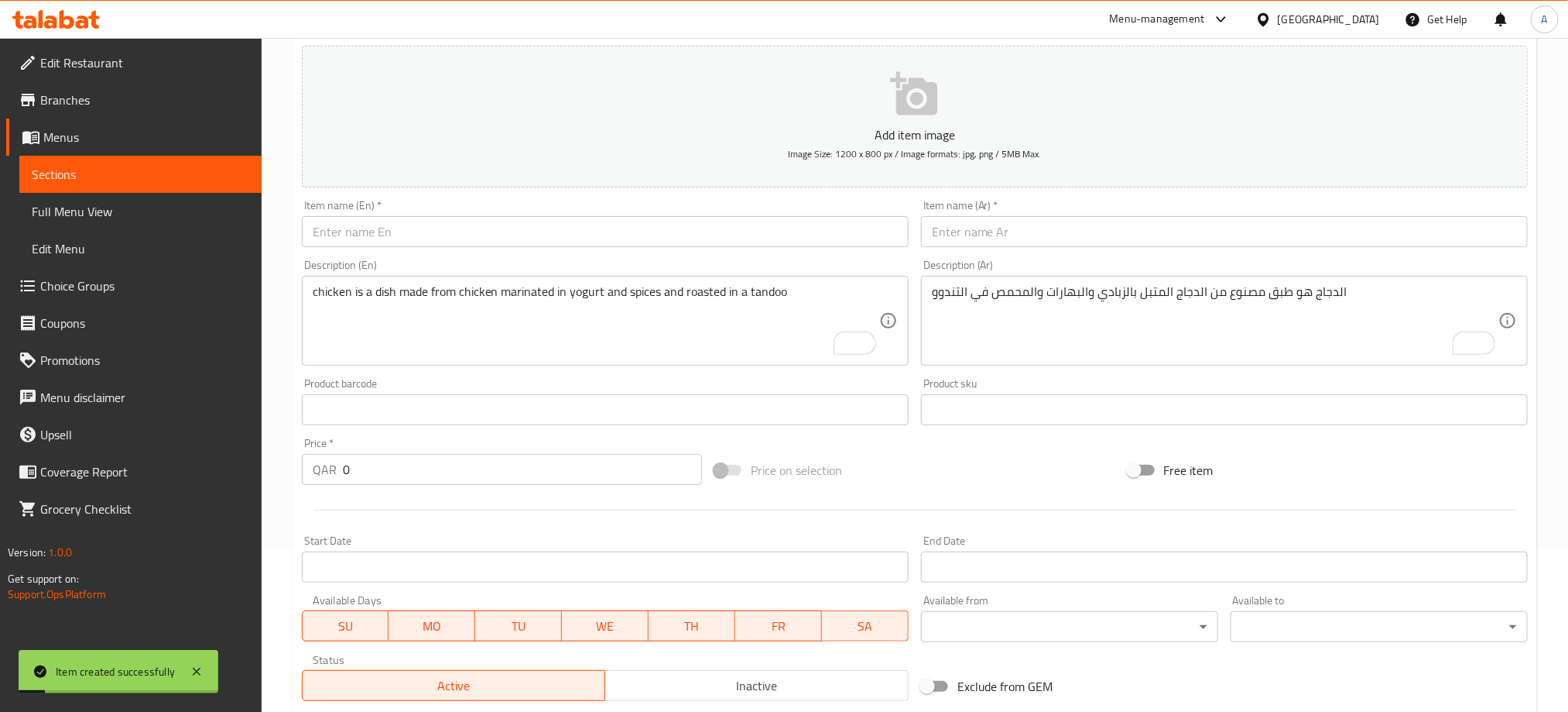
scroll to position [149, 0]
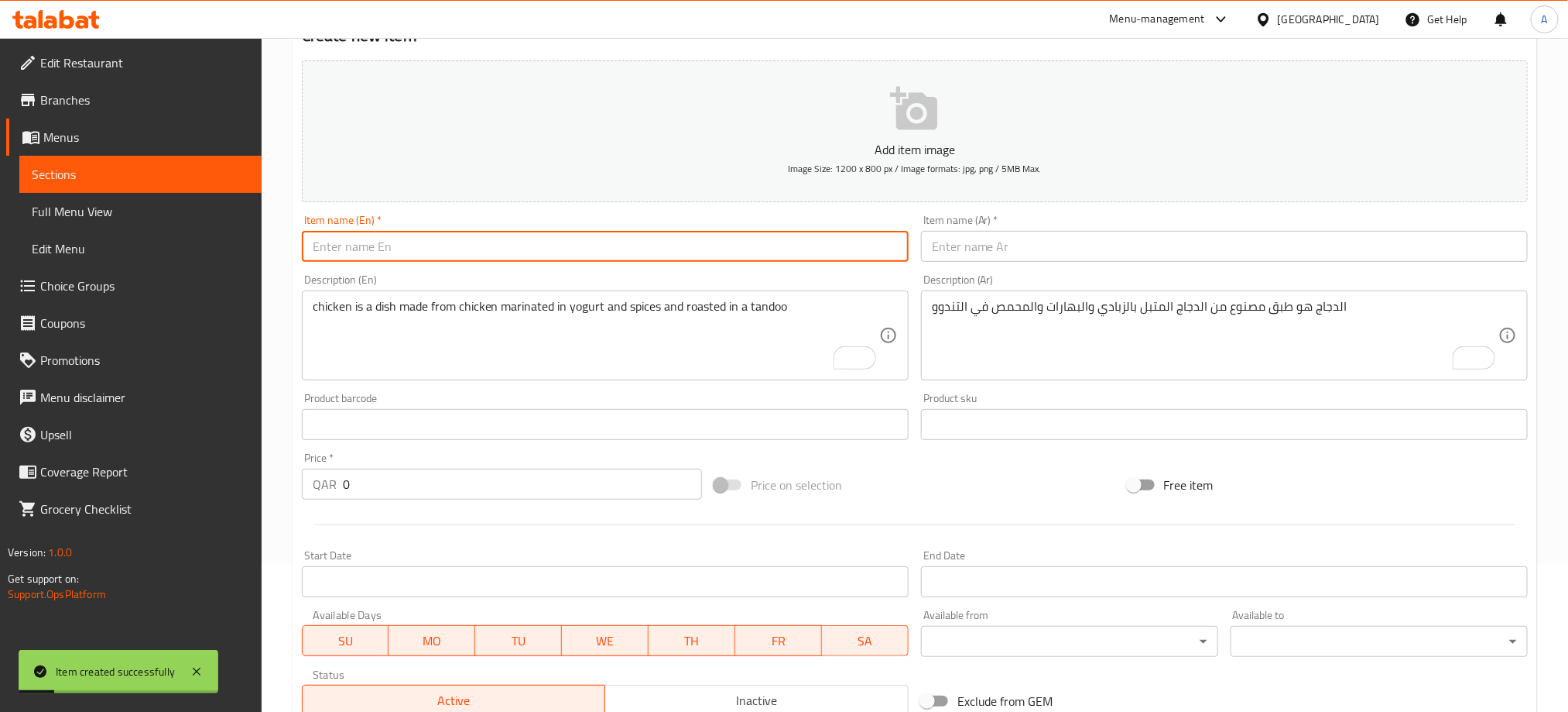
click at [451, 247] on input "text" at bounding box center [605, 246] width 606 height 31
paste input "CHI. [GEOGRAPHIC_DATA]"
click at [449, 246] on input "CHI. [GEOGRAPHIC_DATA]" at bounding box center [605, 246] width 606 height 31
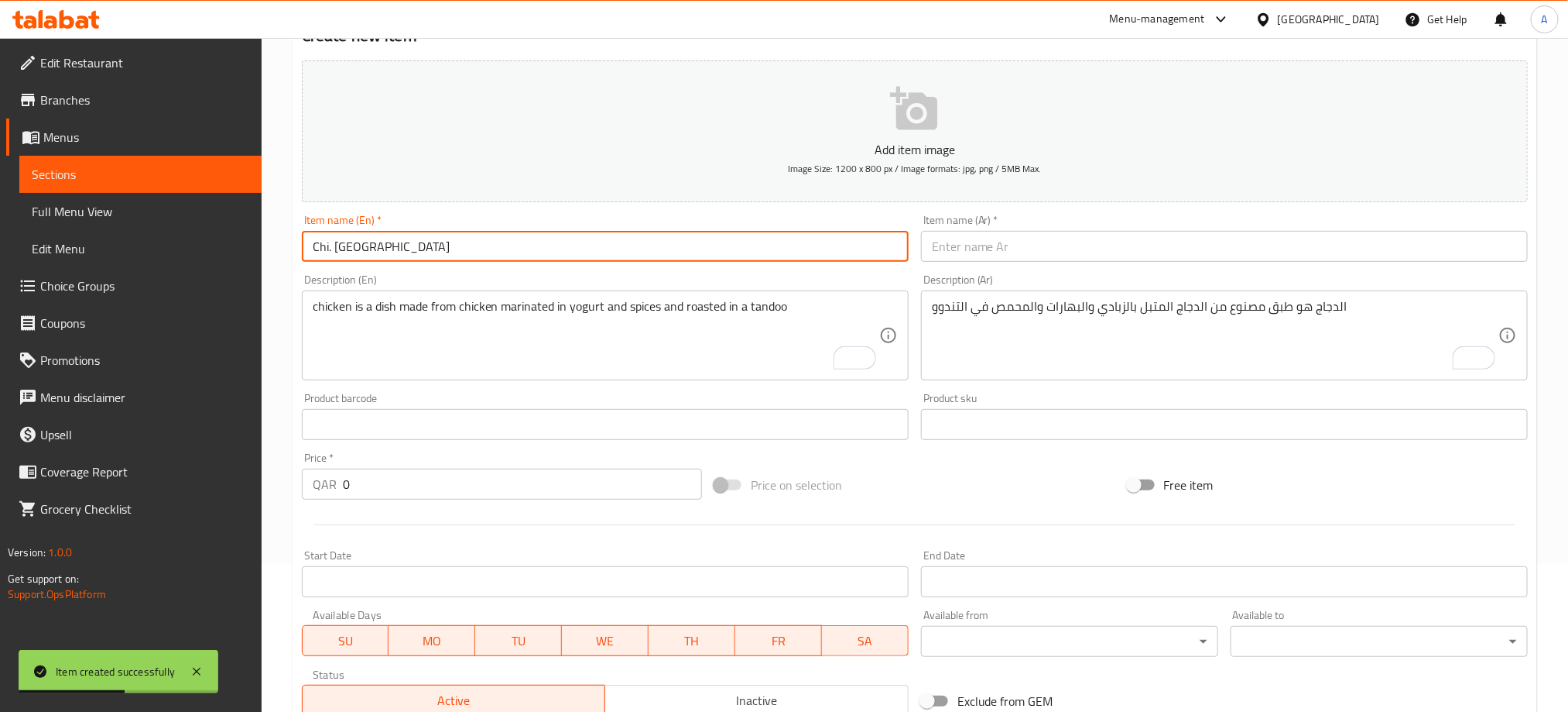
type input "Chi. [GEOGRAPHIC_DATA]"
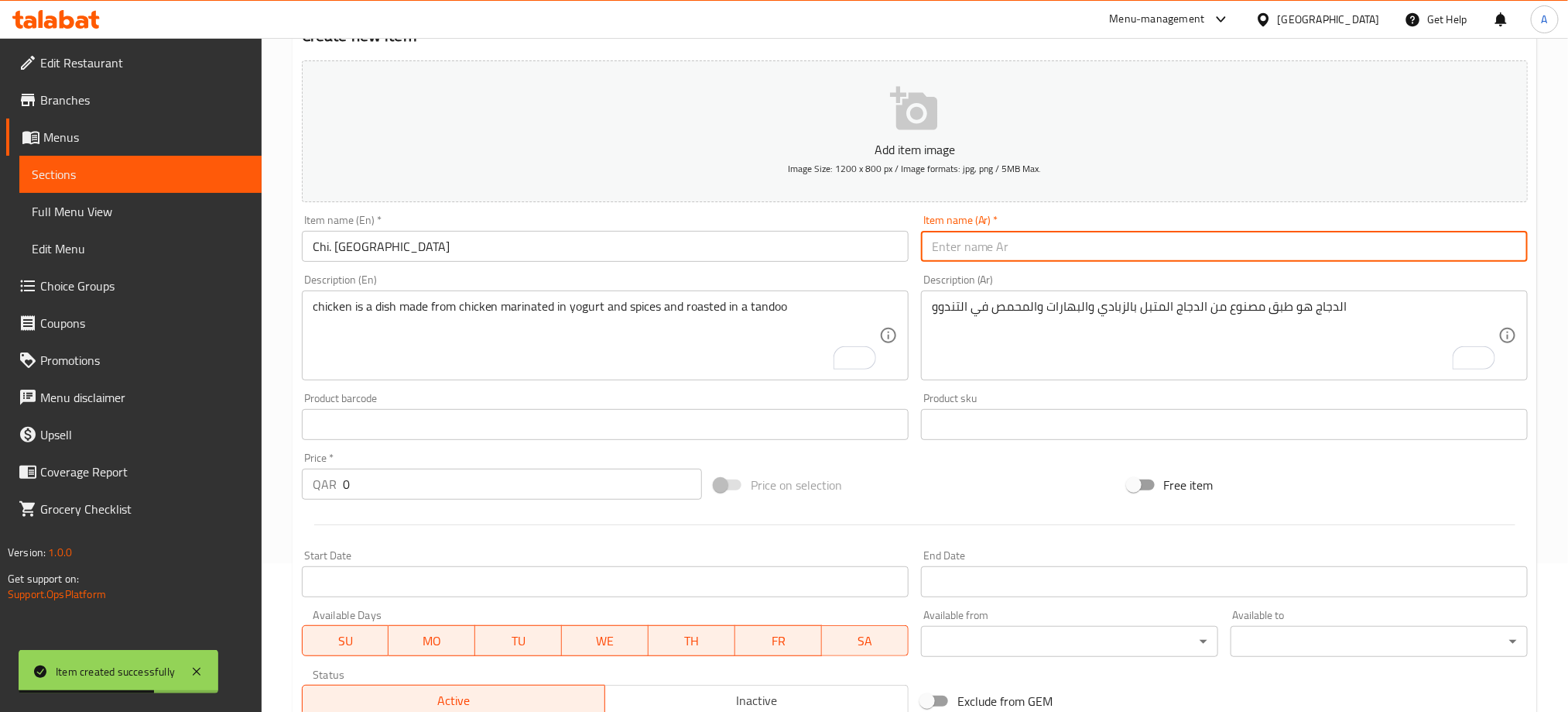
click at [1045, 234] on input "text" at bounding box center [1224, 246] width 606 height 31
paste input "دجاج تيكا"
type input "دجاج تيكا"
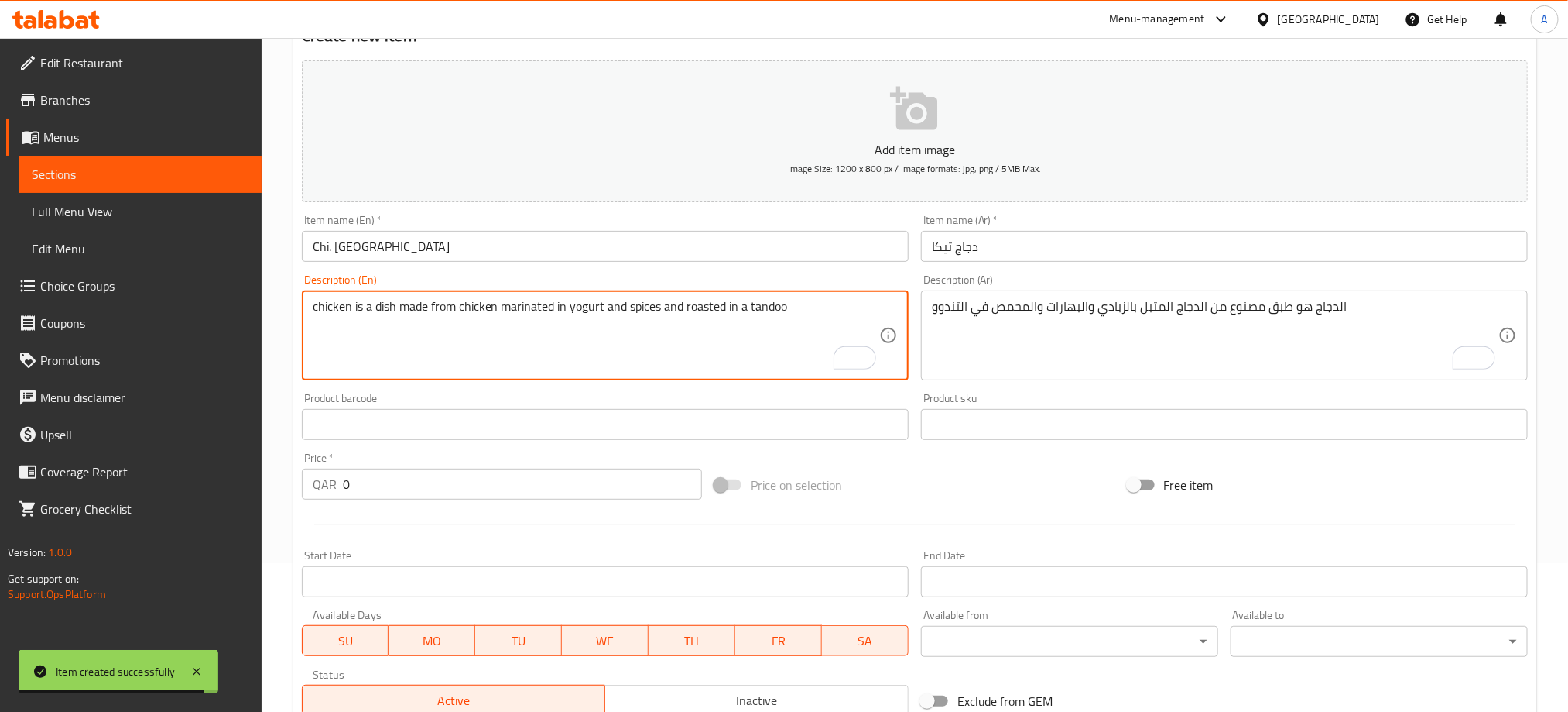
click at [369, 307] on textarea "chicken is a dish made from chicken marinated in yogurt and spices and roasted …" at bounding box center [596, 335] width 567 height 73
paste textarea "bits of skewered, boneless chicken marinated in yogurt and spice, then grilled"
type textarea "bits of skewered, boneless chicken marinated in yogurt and spice, then grilled"
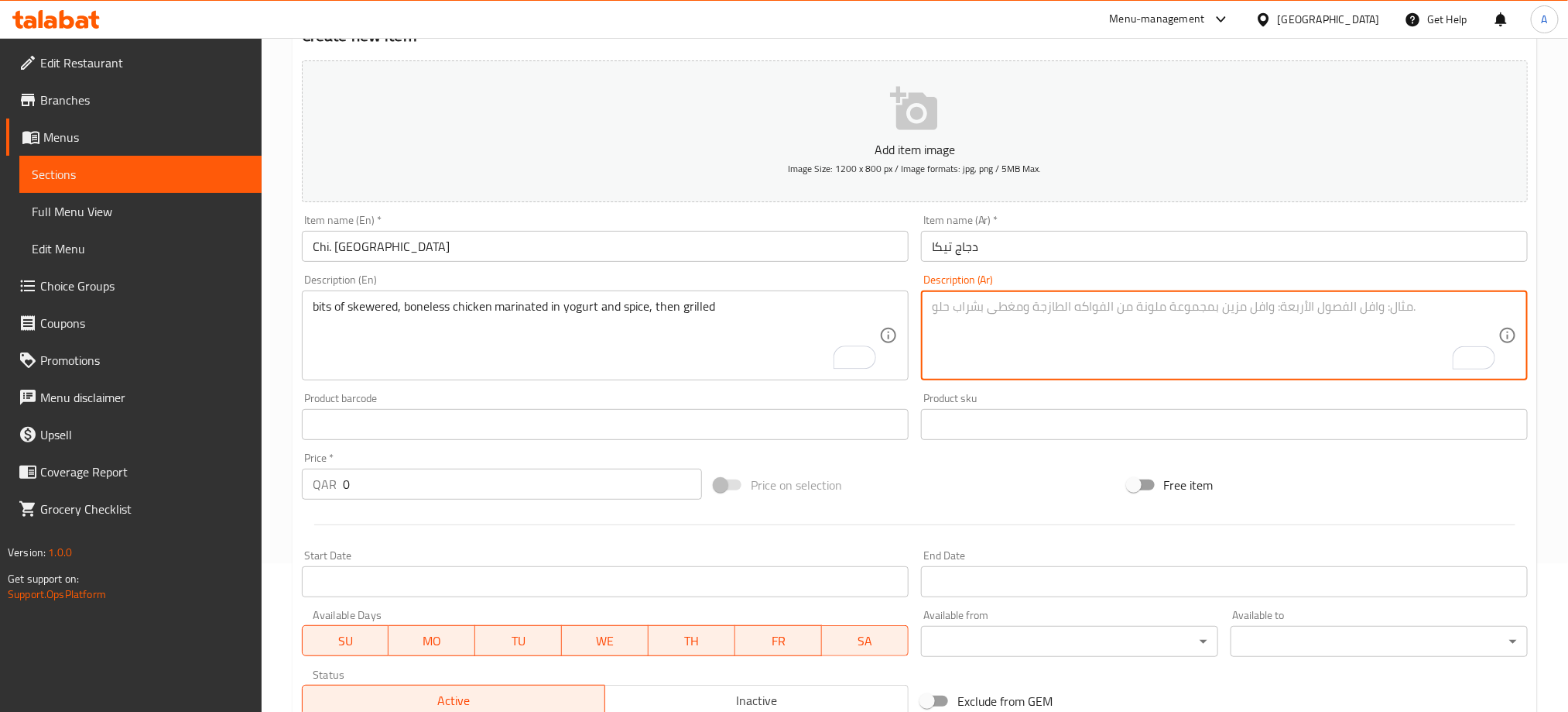
click at [1008, 302] on textarea "To enrich screen reader interactions, please activate Accessibility in Grammarl…" at bounding box center [1214, 335] width 567 height 73
paste textarea "قطع من الدجاج المشوي والمخلي من العظم متبل بالزبادي والبهارات ثم مشوي"
type textarea "قطع من الدجاج المشوي والمخلي من العظم متبل بالزبادي والبهارات ثم مشوي"
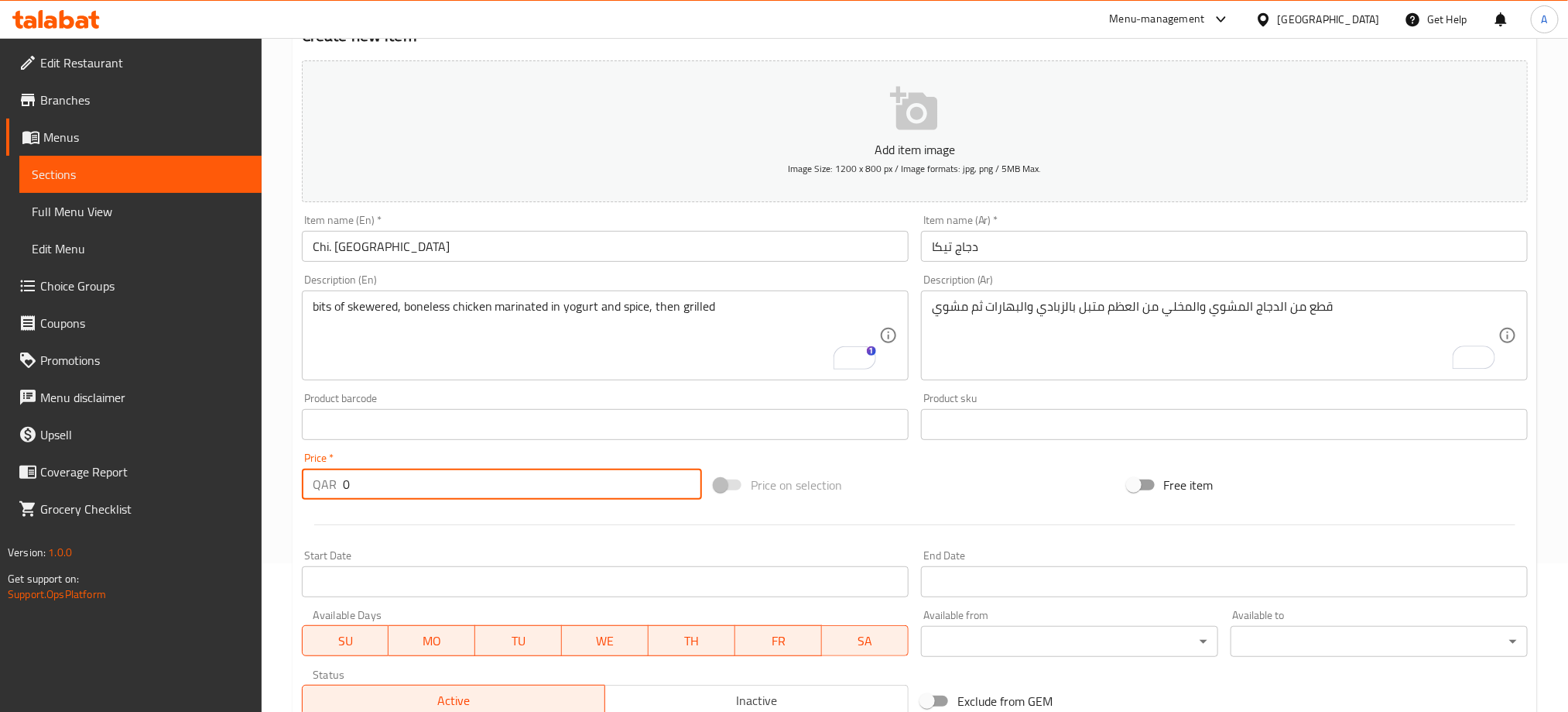
drag, startPoint x: 358, startPoint y: 482, endPoint x: 260, endPoint y: 482, distance: 98.0
click at [260, 482] on div "Edit Restaurant Branches Menus Sections Full Menu View Edit Menu Choice Groups …" at bounding box center [784, 417] width 1568 height 1056
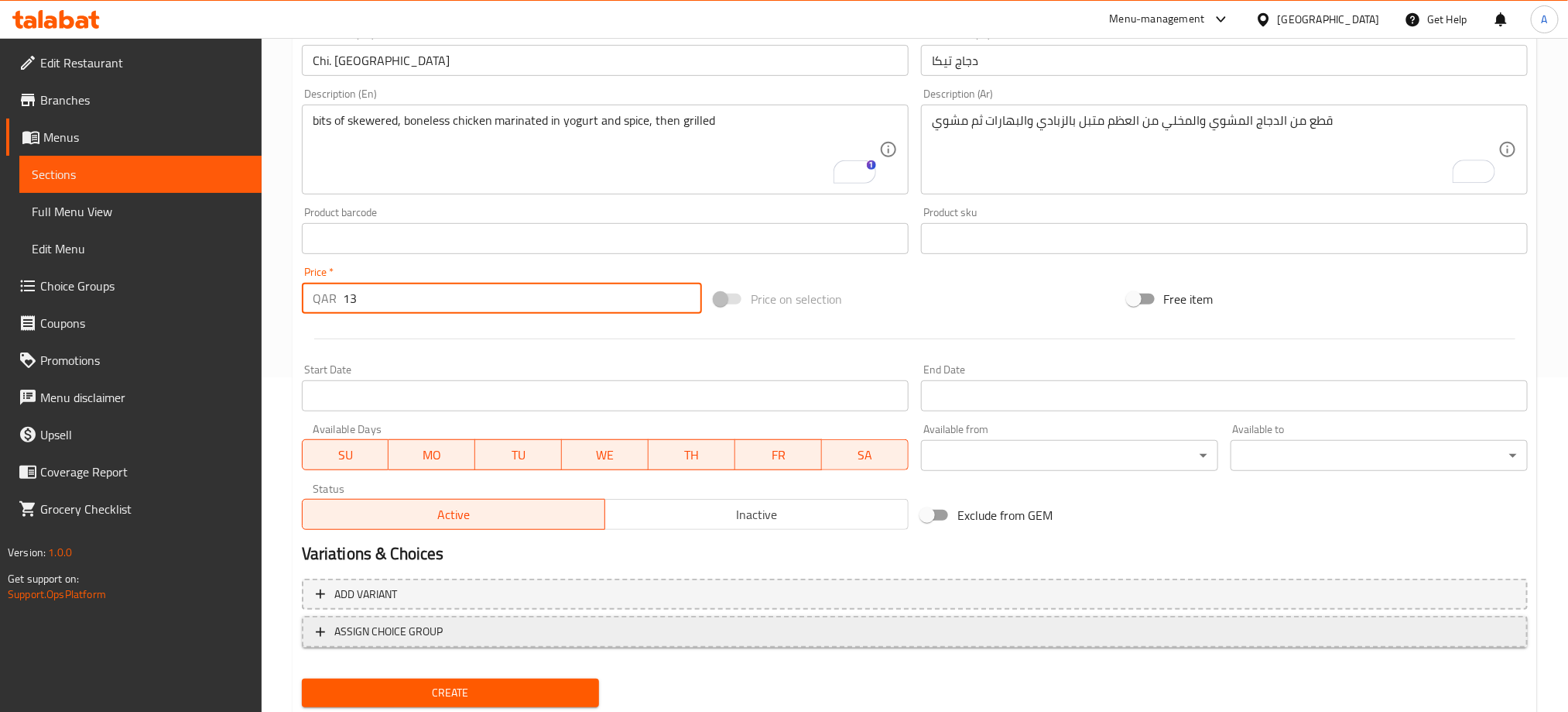
scroll to position [381, 0]
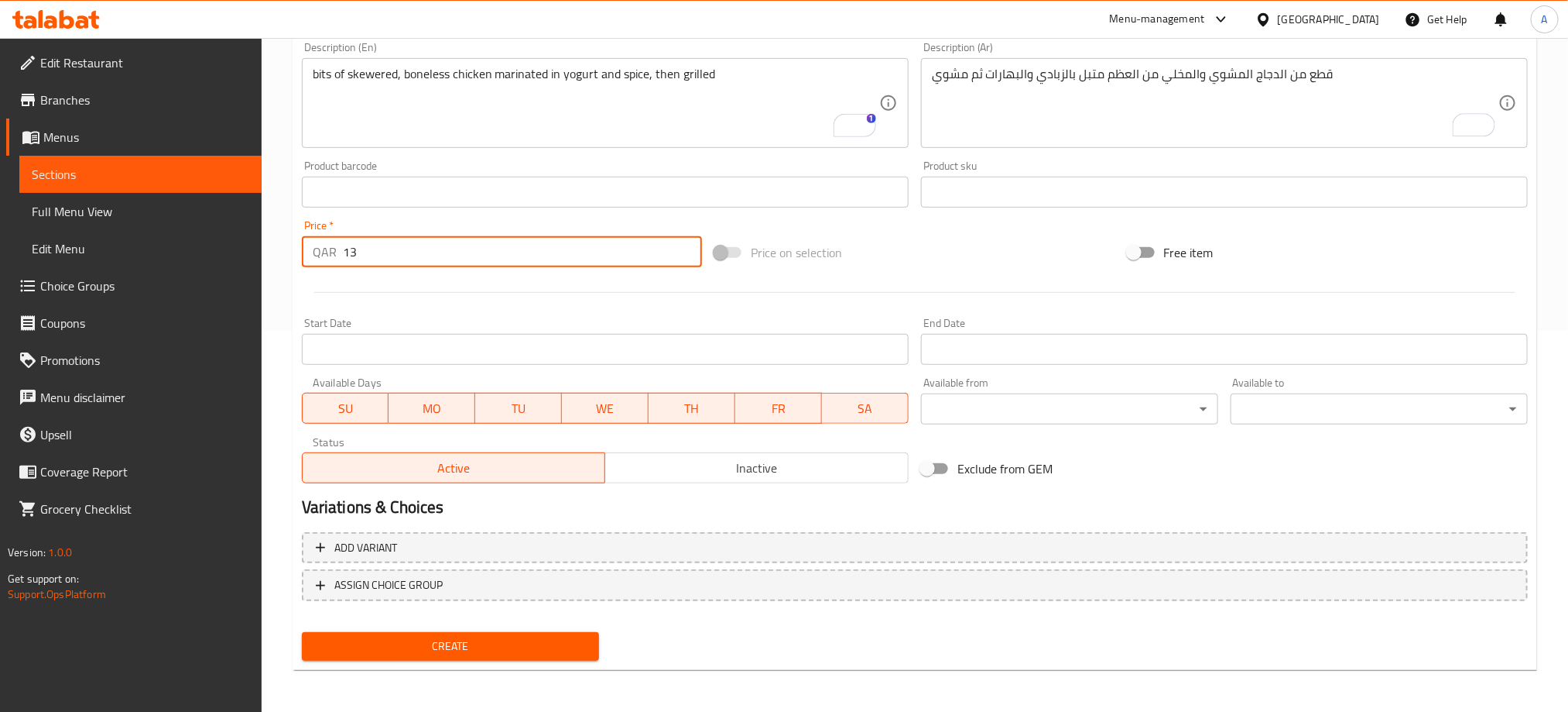
type input "13"
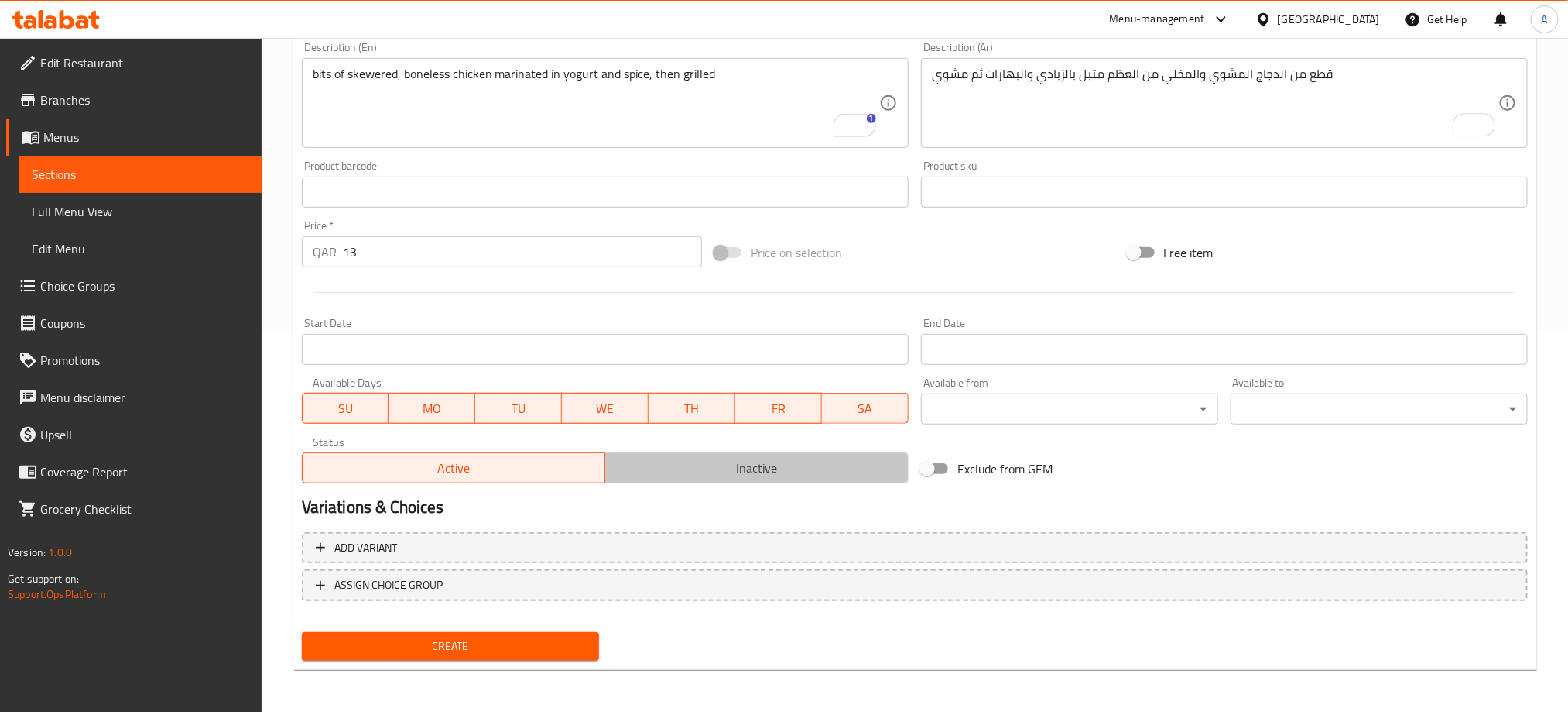
click at [688, 468] on span "Inactive" at bounding box center [757, 468] width 291 height 22
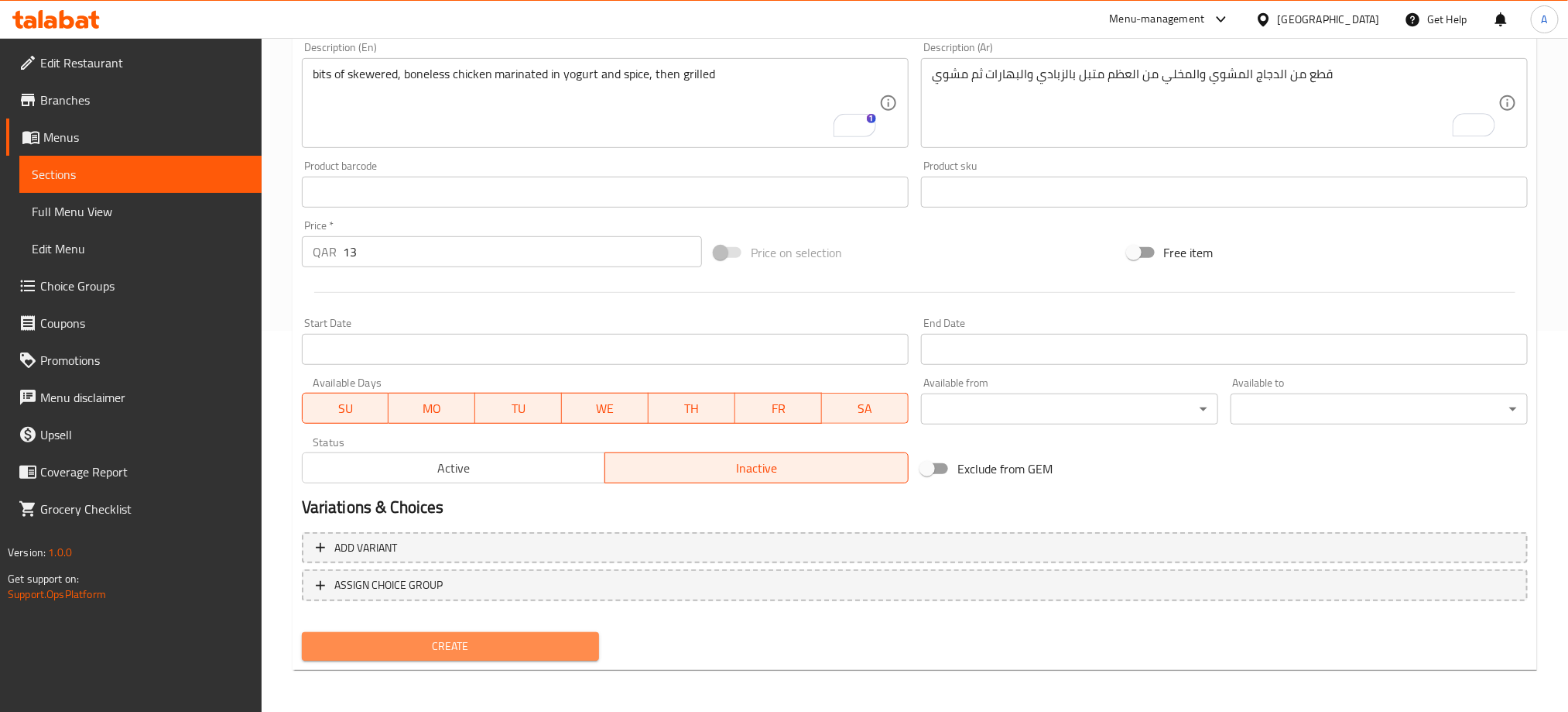
click at [556, 639] on span "Create" at bounding box center [450, 647] width 272 height 19
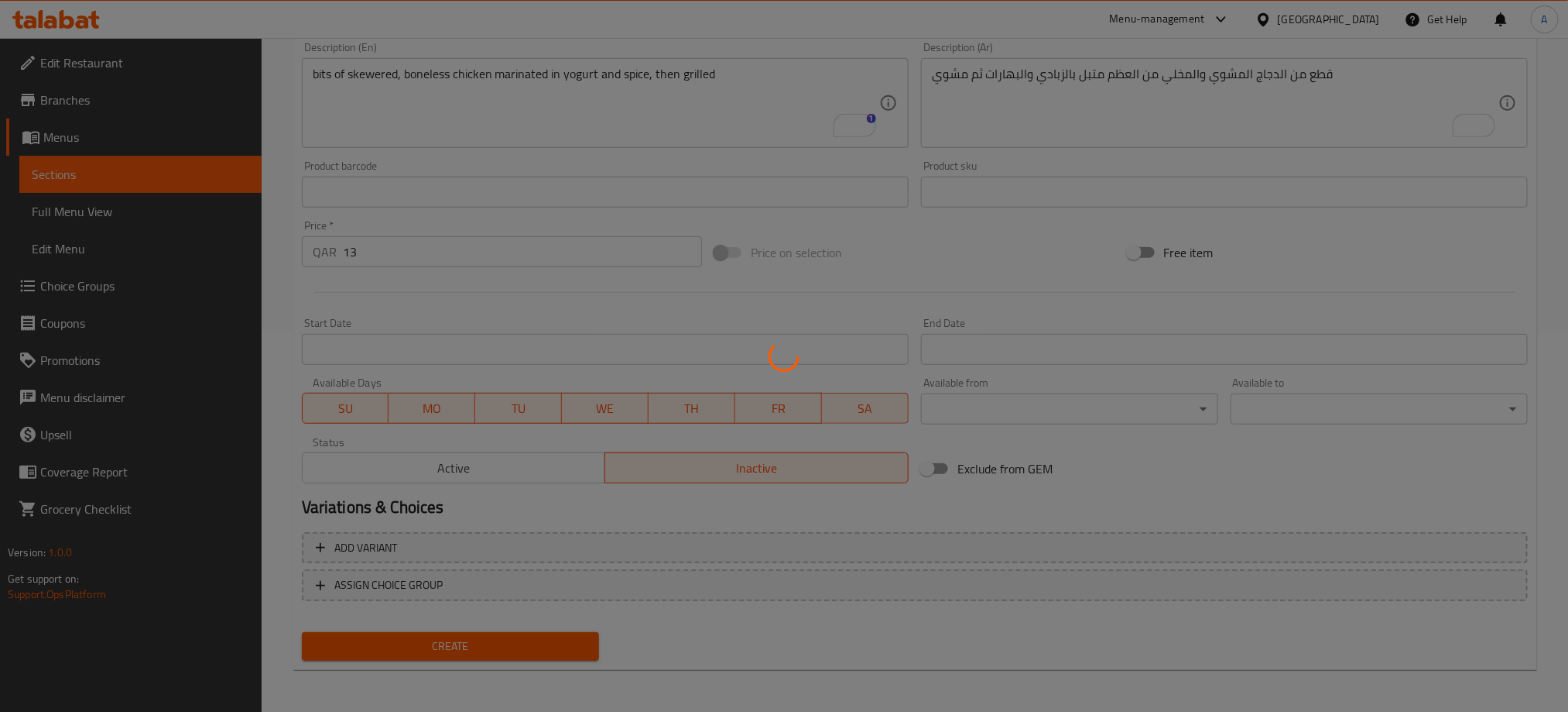
type input "0"
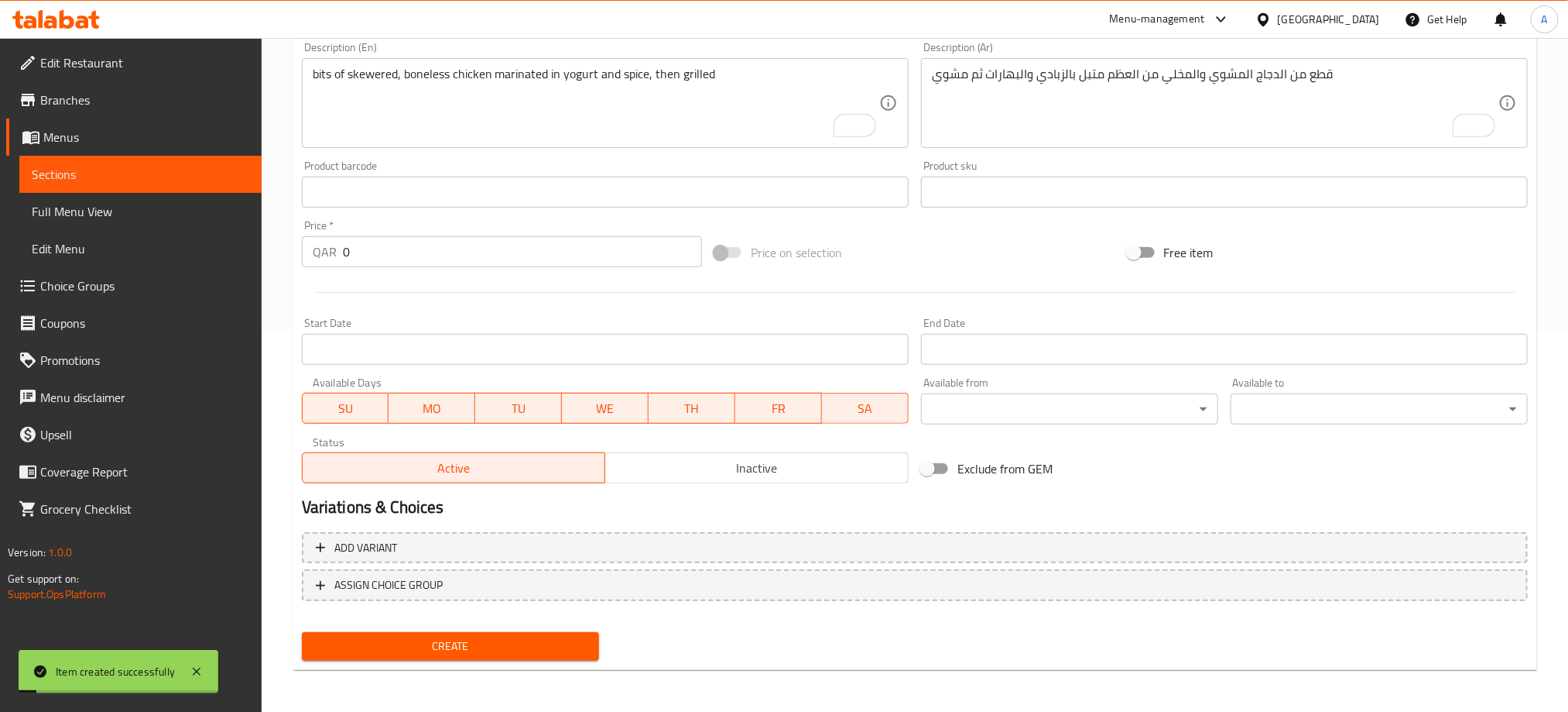
scroll to position [149, 0]
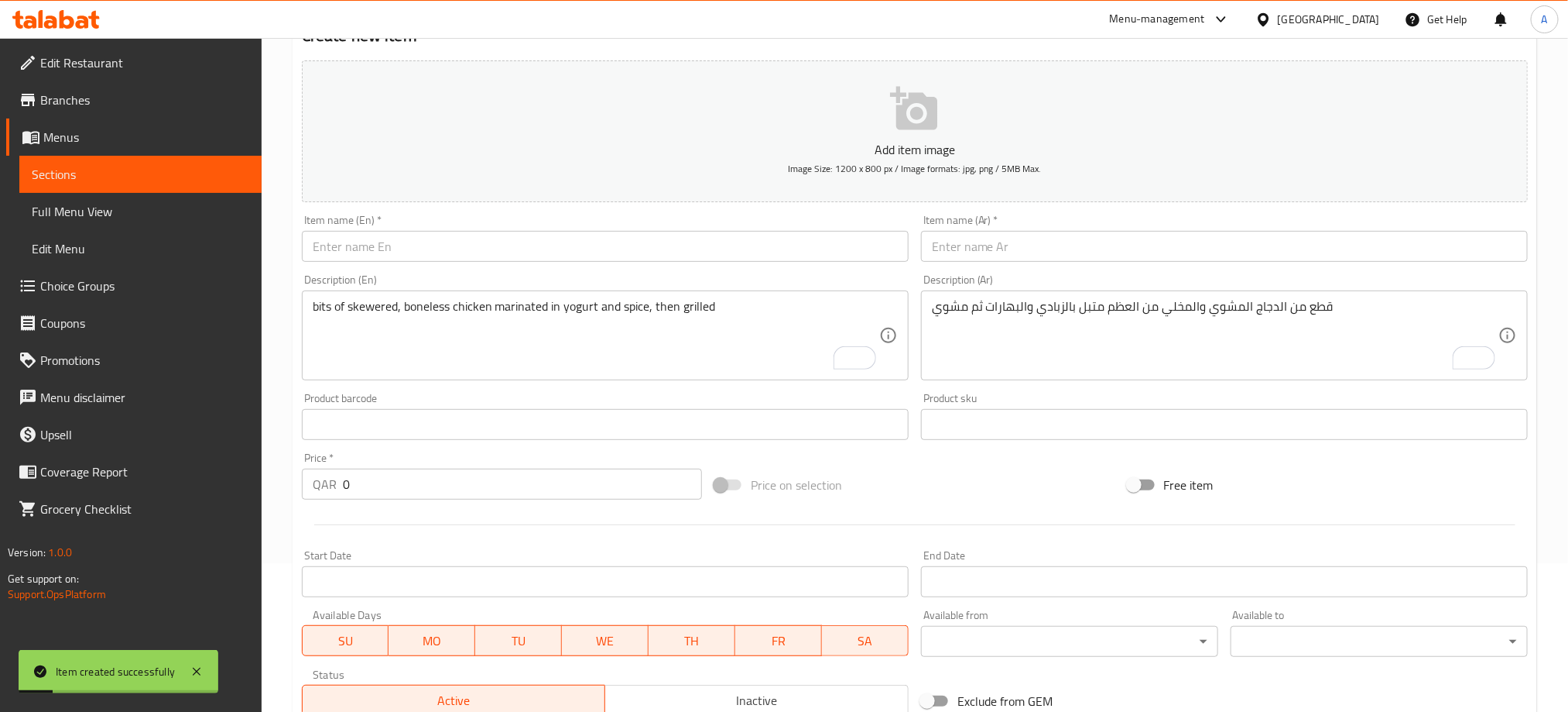
click at [458, 238] on input "text" at bounding box center [605, 246] width 606 height 31
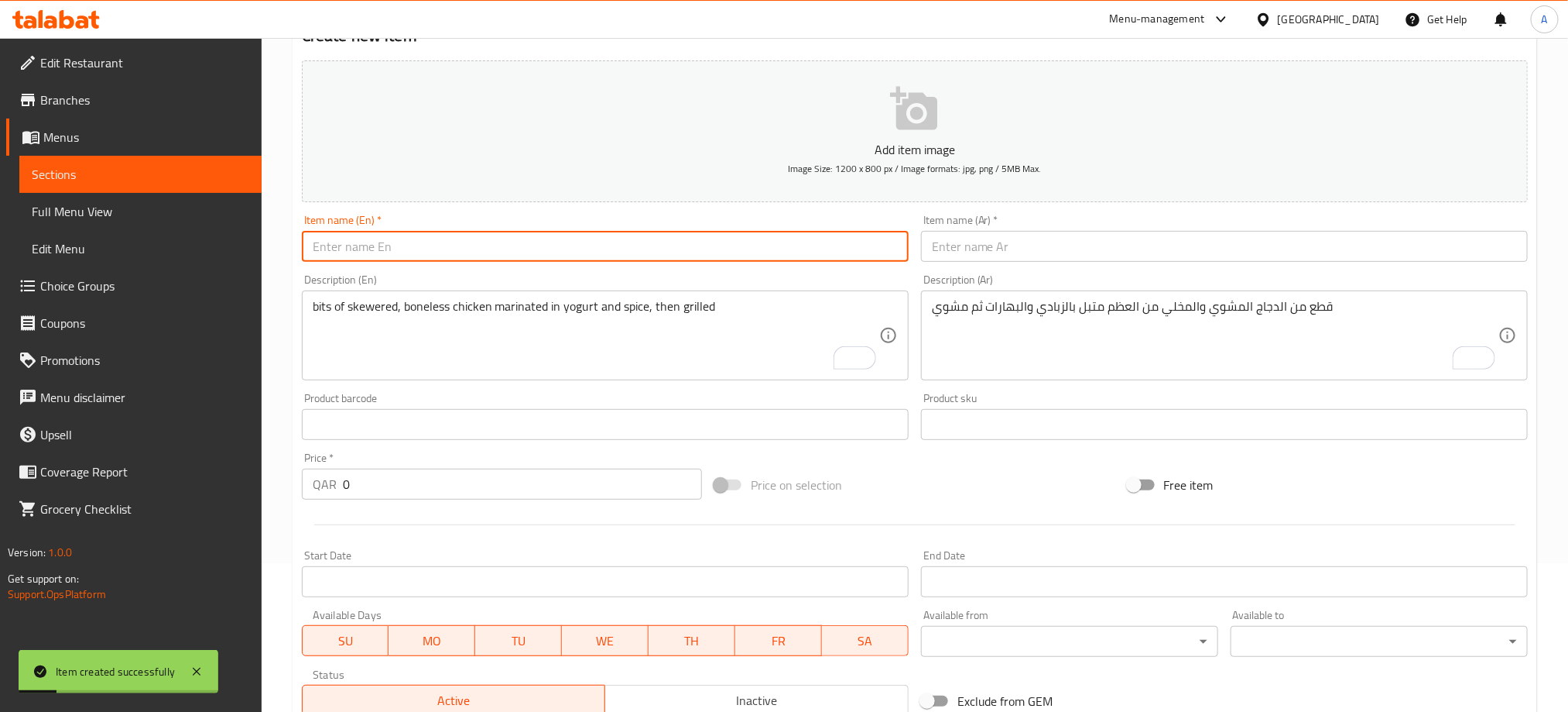
paste input "[PERSON_NAME]"
click at [458, 238] on input "[PERSON_NAME]" at bounding box center [605, 246] width 606 height 31
type input "[PERSON_NAME]"
click at [974, 242] on input "text" at bounding box center [1224, 246] width 606 height 31
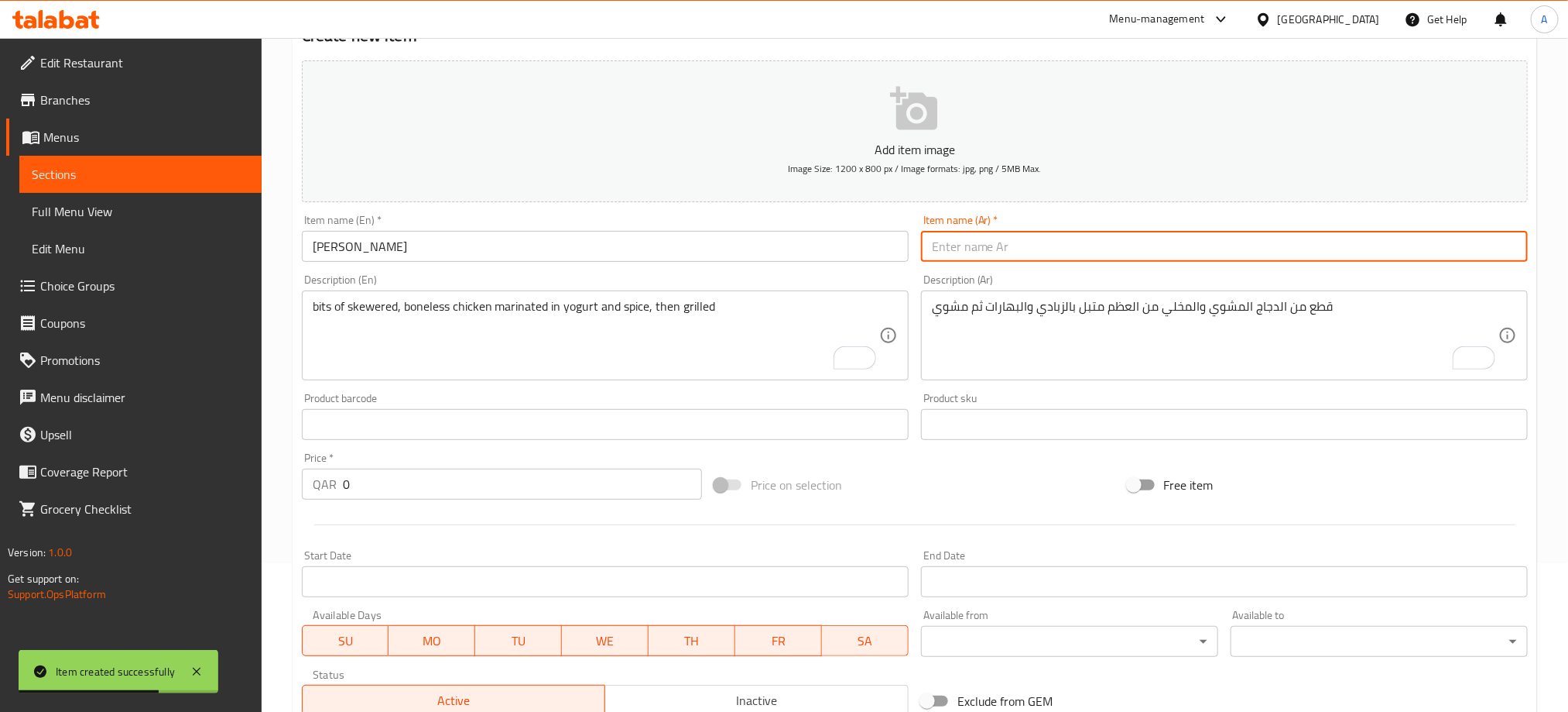
paste input "[PERSON_NAME]"
type input "[PERSON_NAME]"
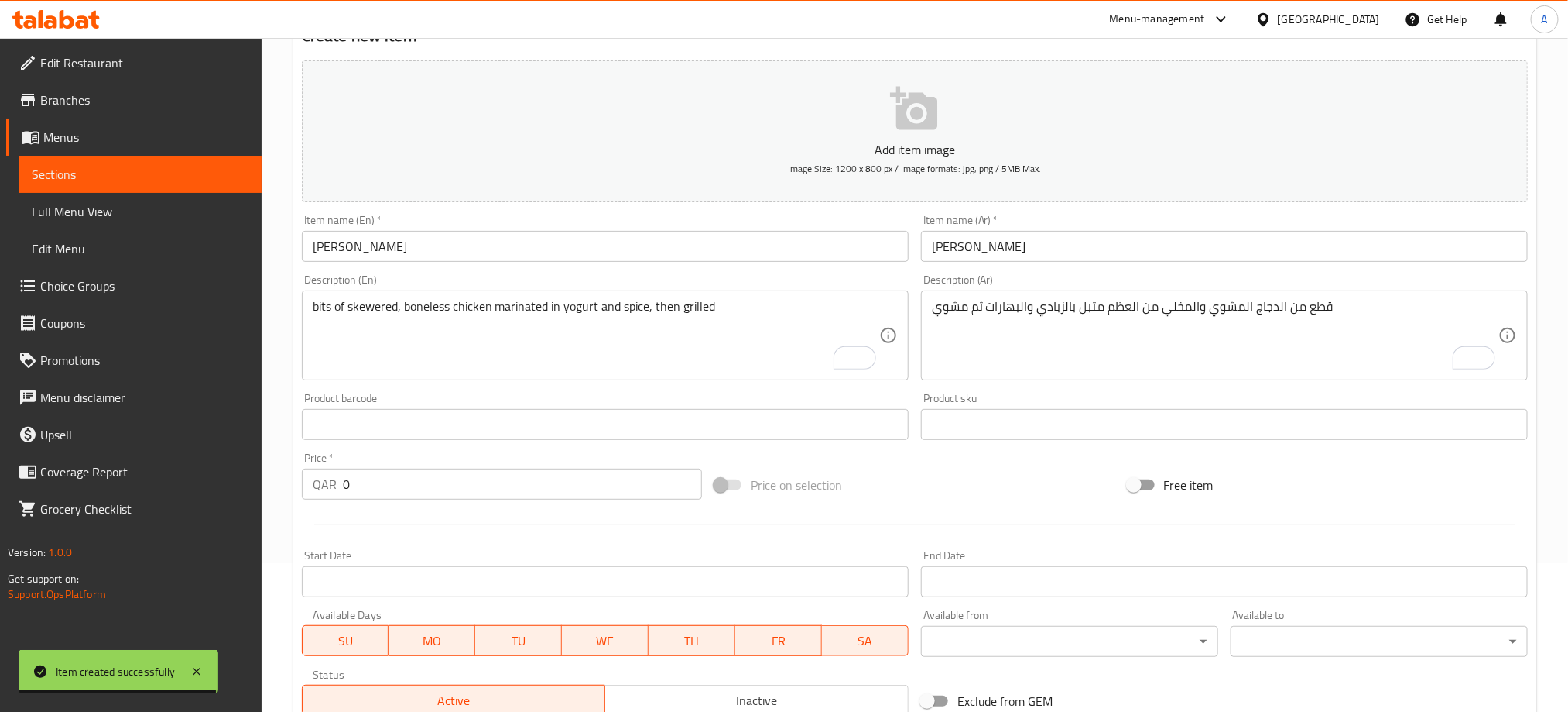
click at [369, 297] on div "bits of skewered, boneless chicken marinated in yogurt and spice, then grilled …" at bounding box center [605, 335] width 606 height 90
paste textarea "Paneer marinated in yogurt and spice, then grilled"
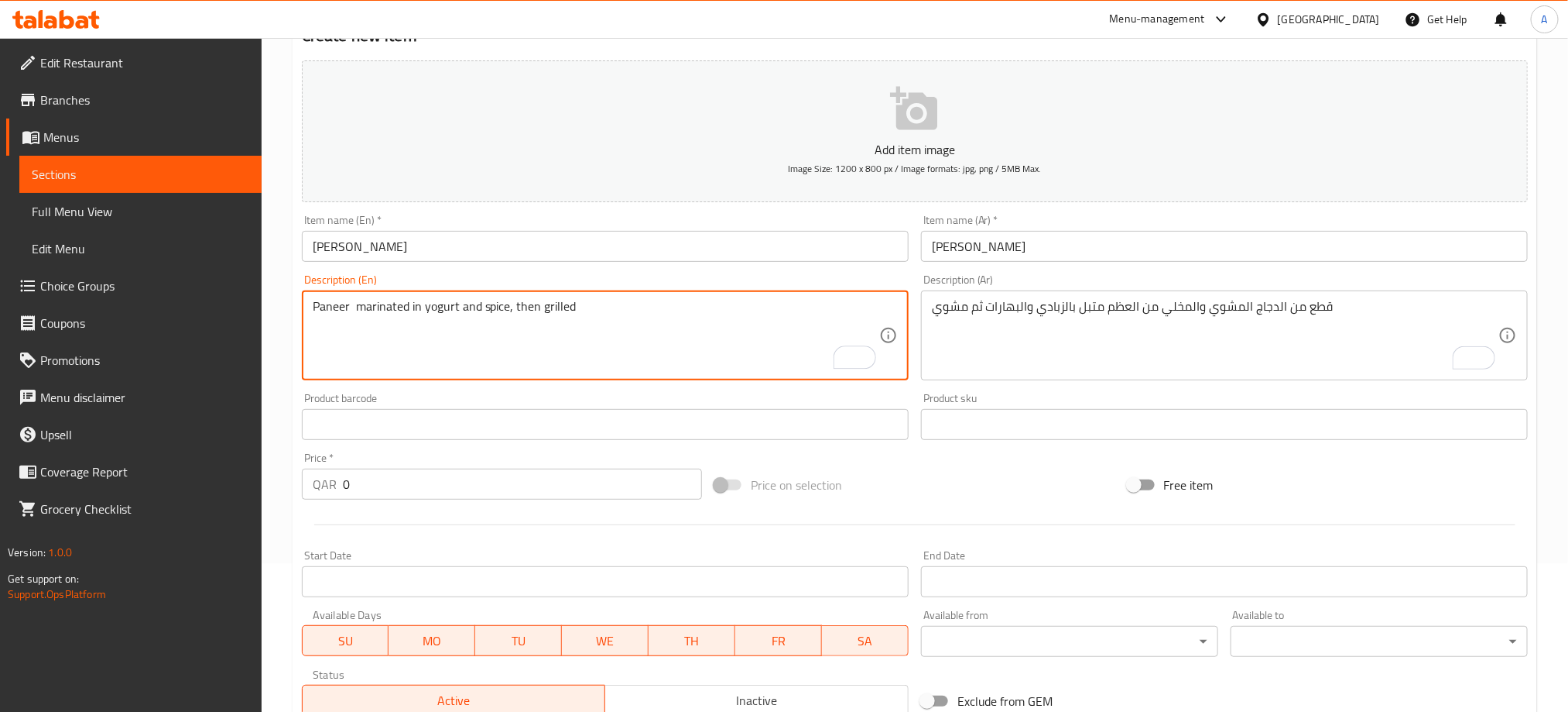
type textarea "Paneer marinated in yogurt and spice, then grilled"
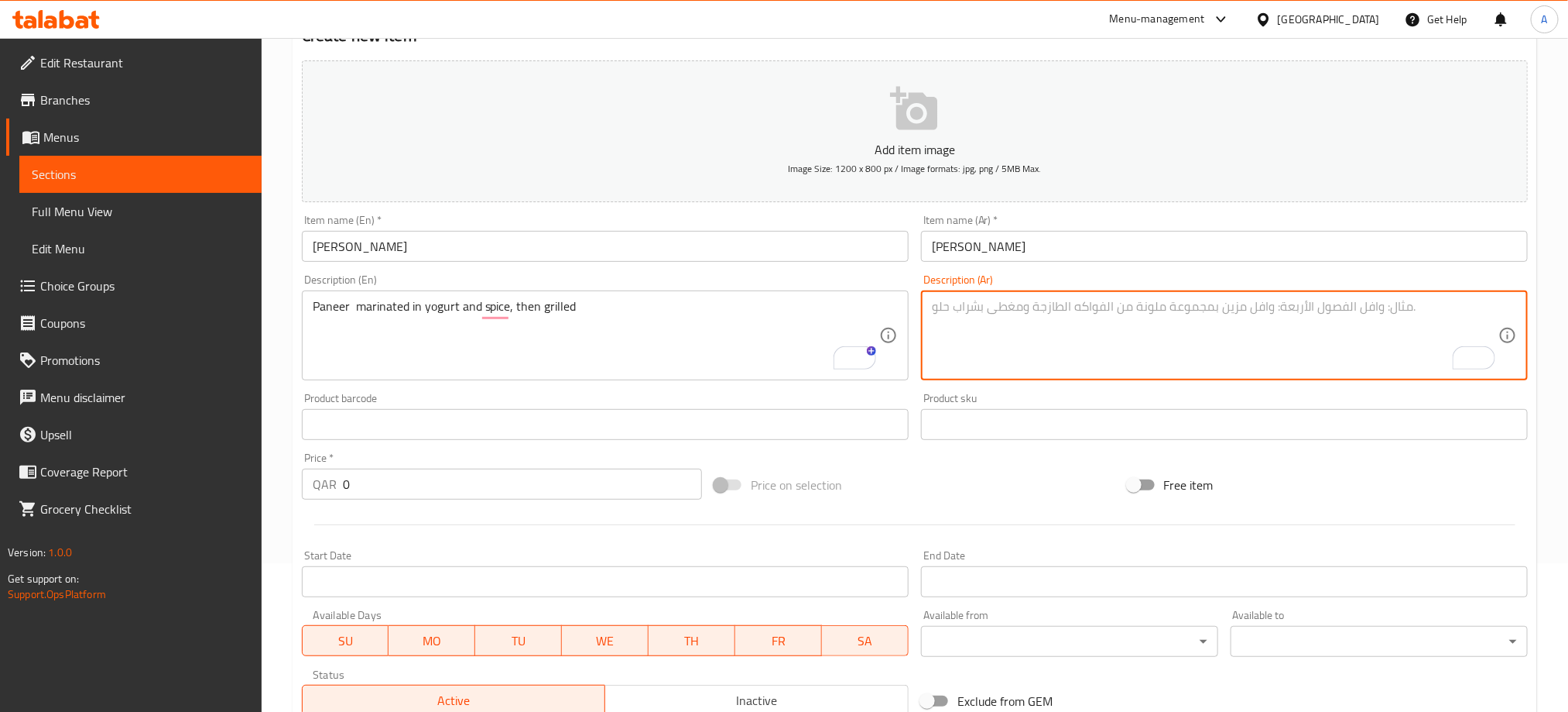
click at [1038, 305] on textarea "To enrich screen reader interactions, please activate Accessibility in Grammarl…" at bounding box center [1214, 335] width 567 height 73
paste textarea "بانير متبل بالزبادي والتوابل ثم مشوي"
type textarea "بانير متبل بالزبادي والتوابل ثم مشوي"
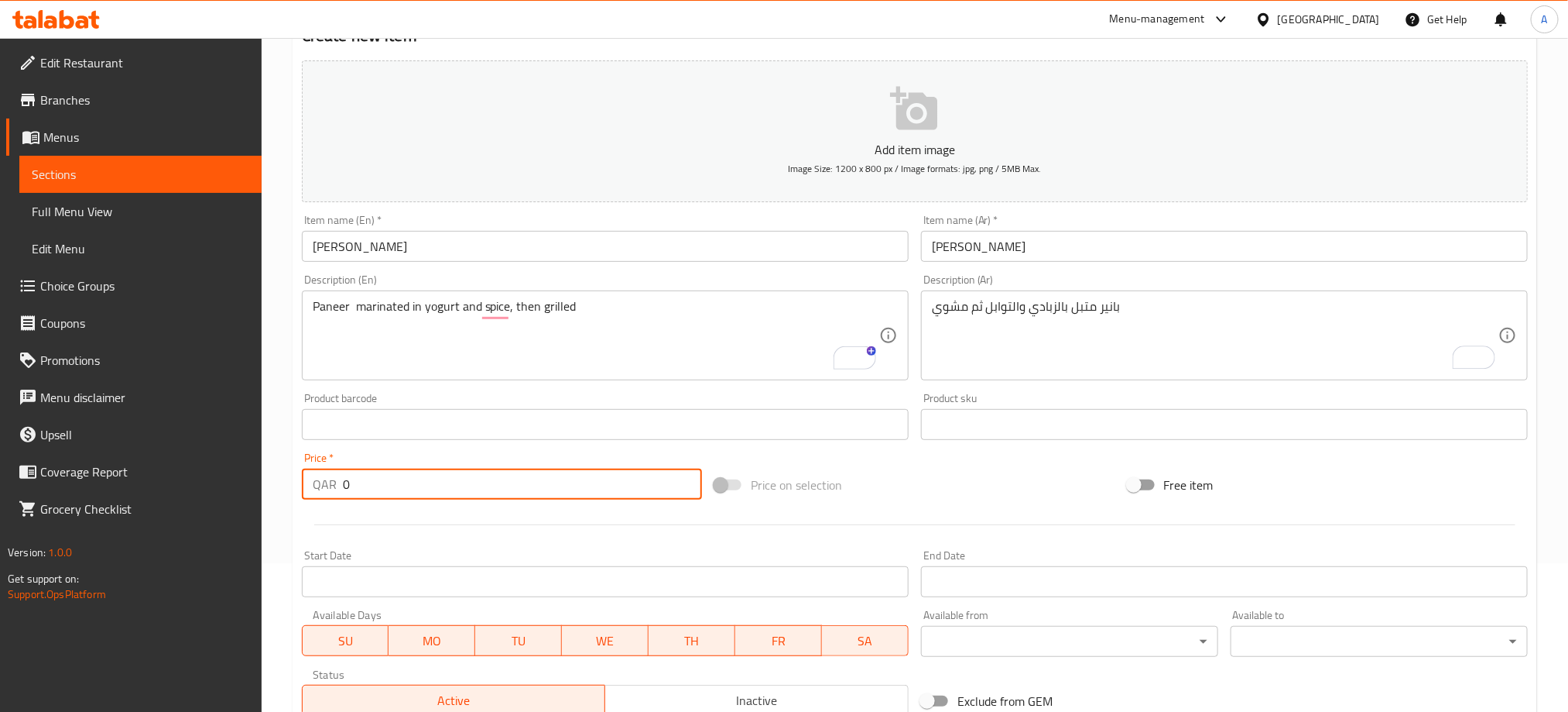
drag, startPoint x: 354, startPoint y: 484, endPoint x: 314, endPoint y: 489, distance: 40.3
click at [314, 489] on div "QAR 0 Price *" at bounding box center [501, 484] width 400 height 31
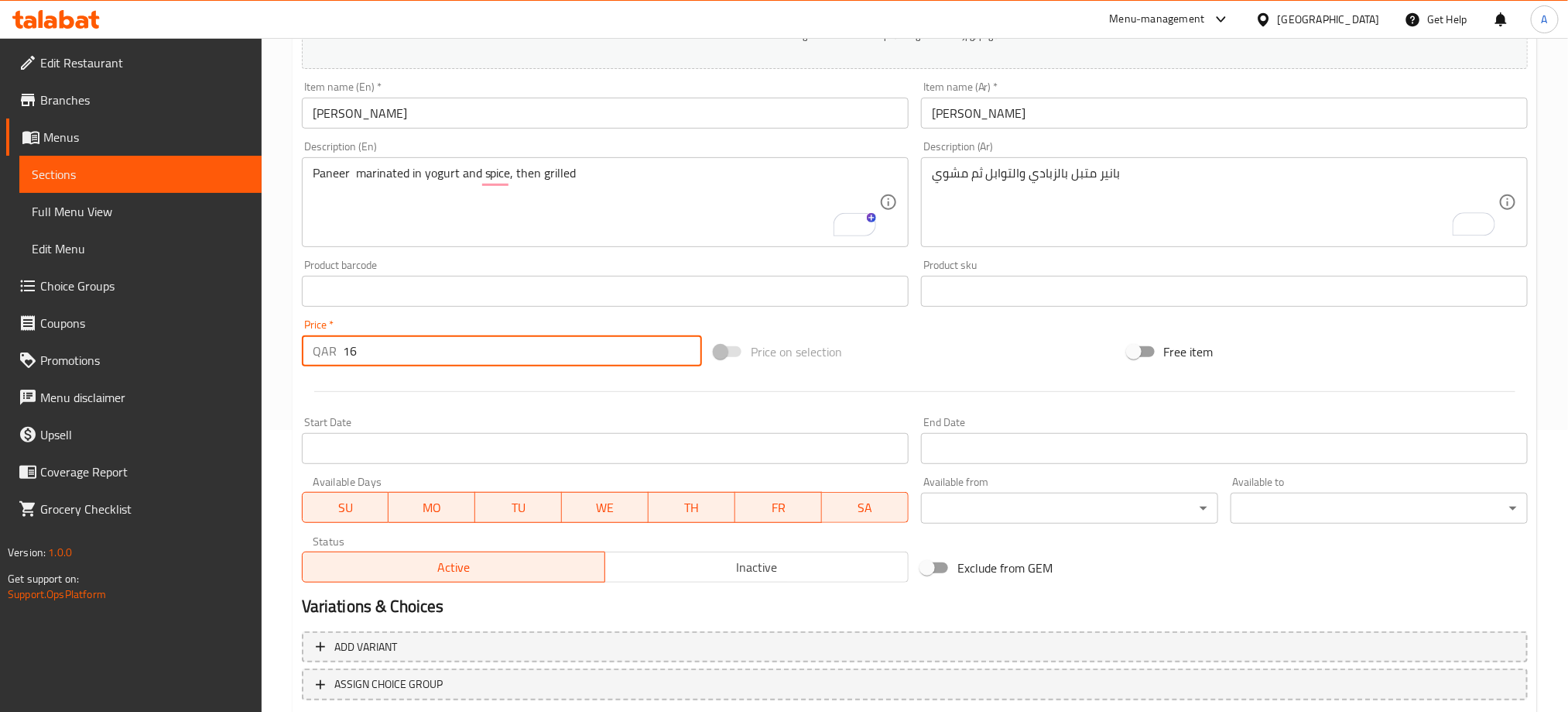
scroll to position [381, 0]
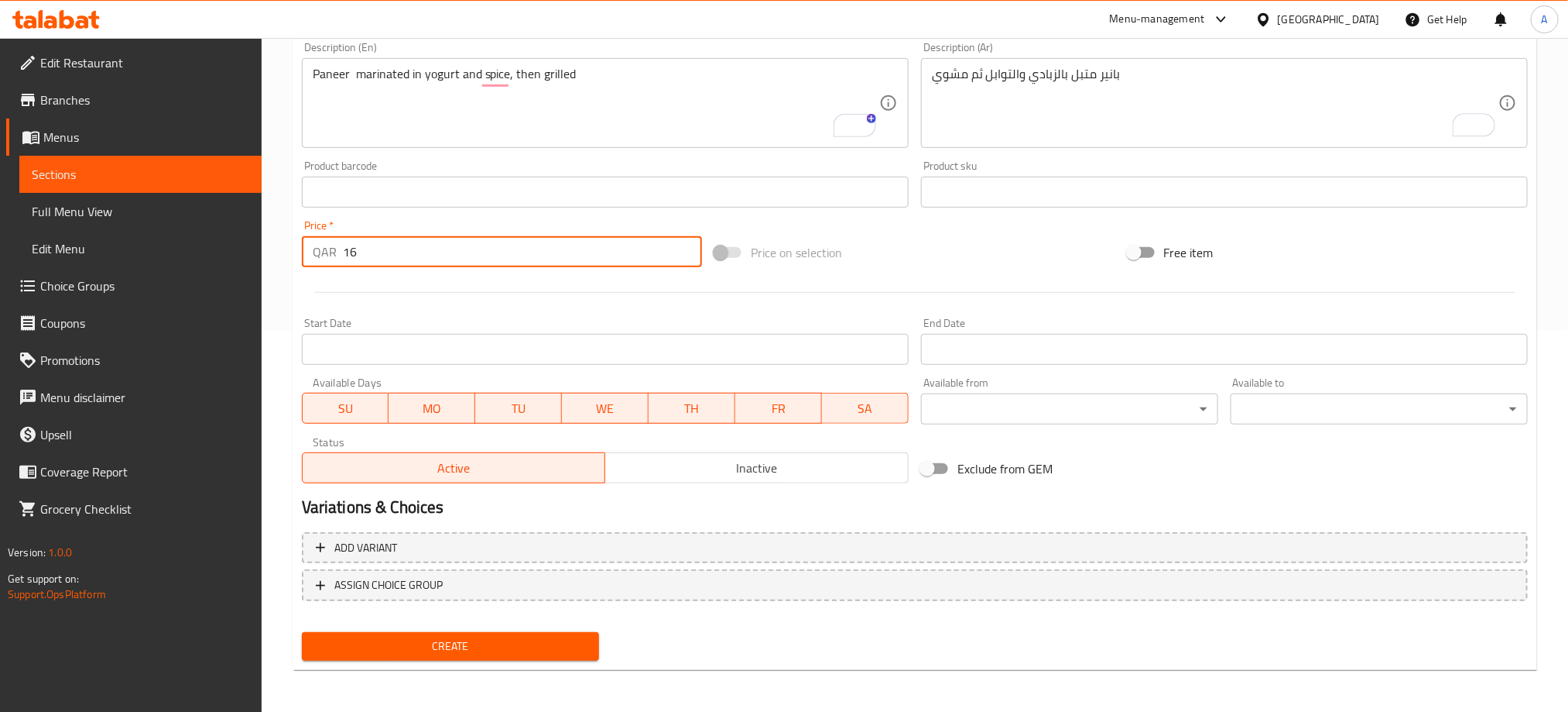
type input "16"
click at [766, 470] on span "Inactive" at bounding box center [757, 468] width 291 height 22
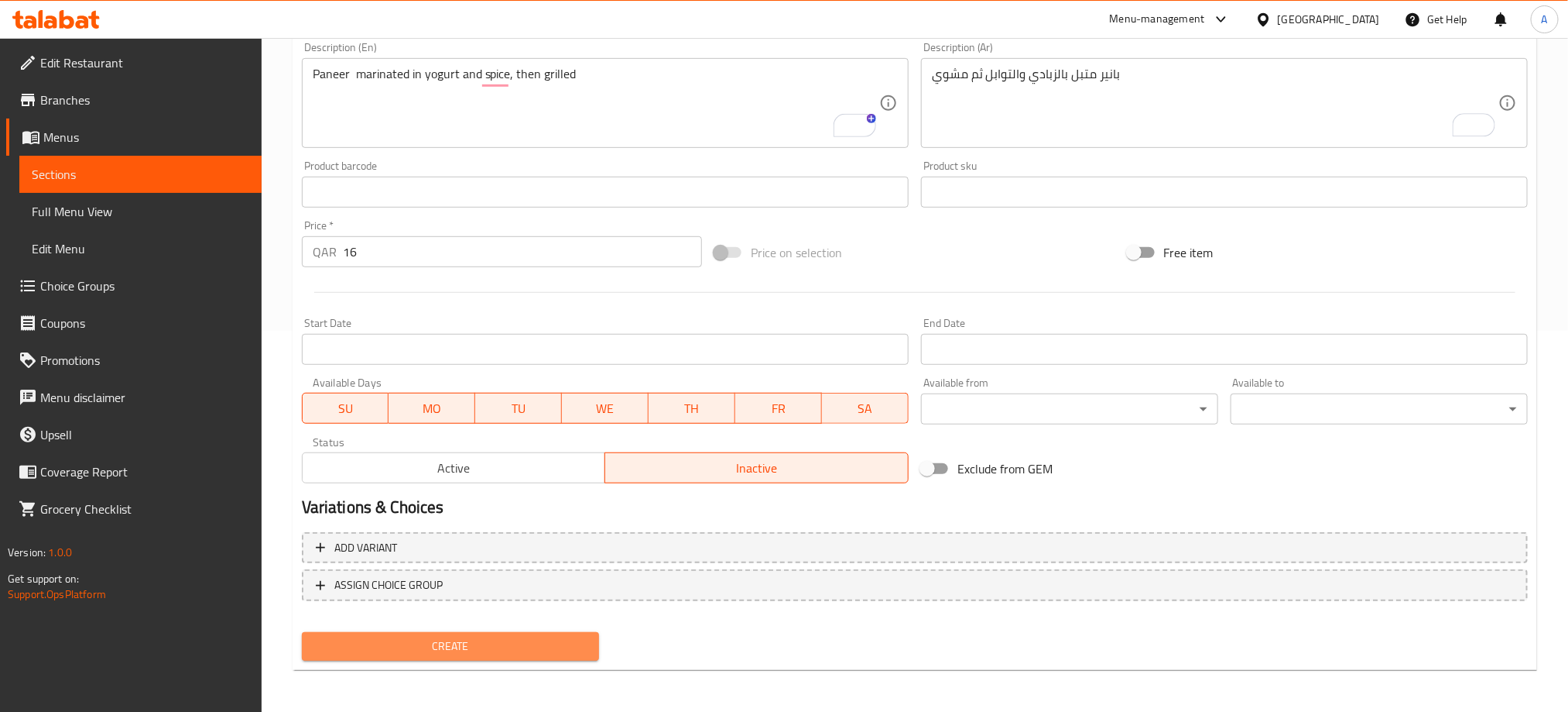
click at [514, 639] on span "Create" at bounding box center [450, 647] width 272 height 19
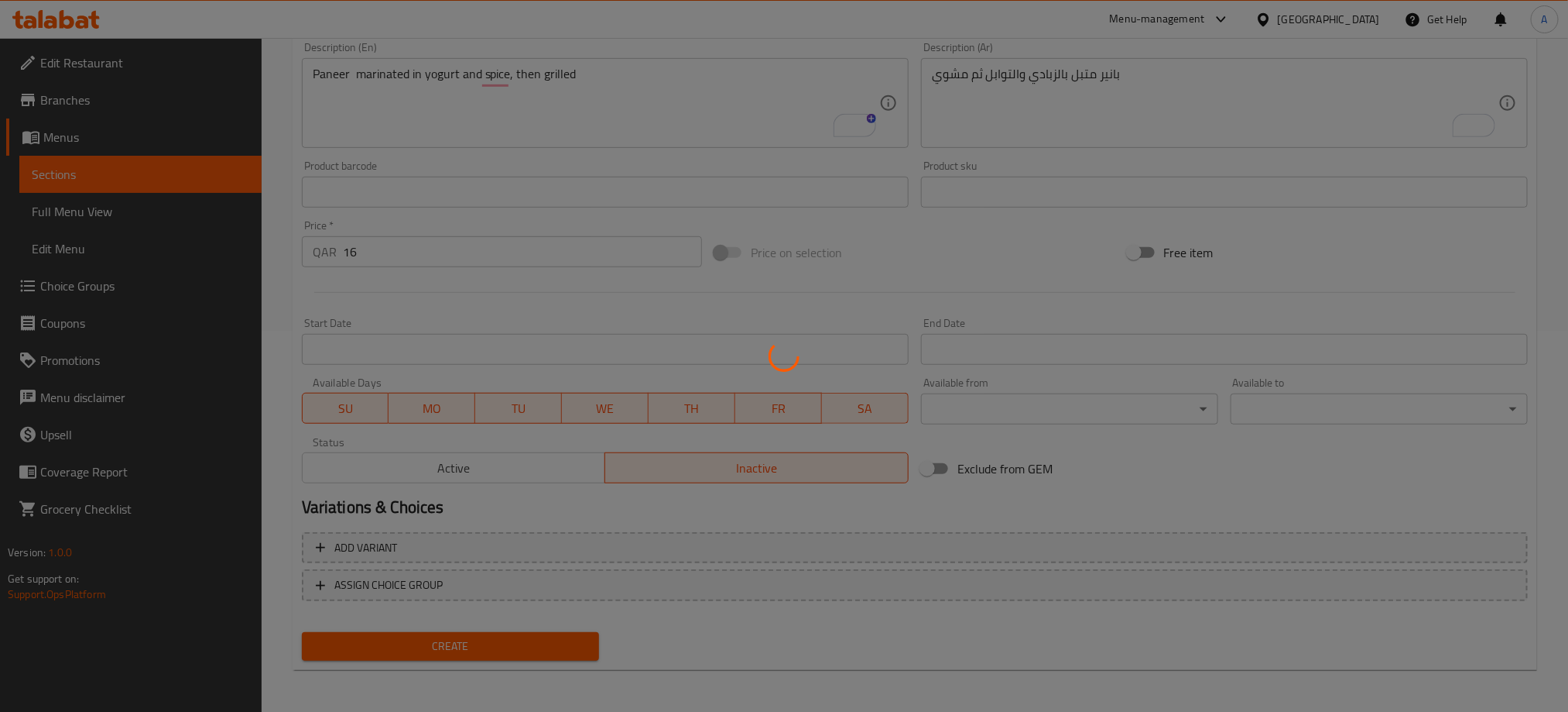
type input "0"
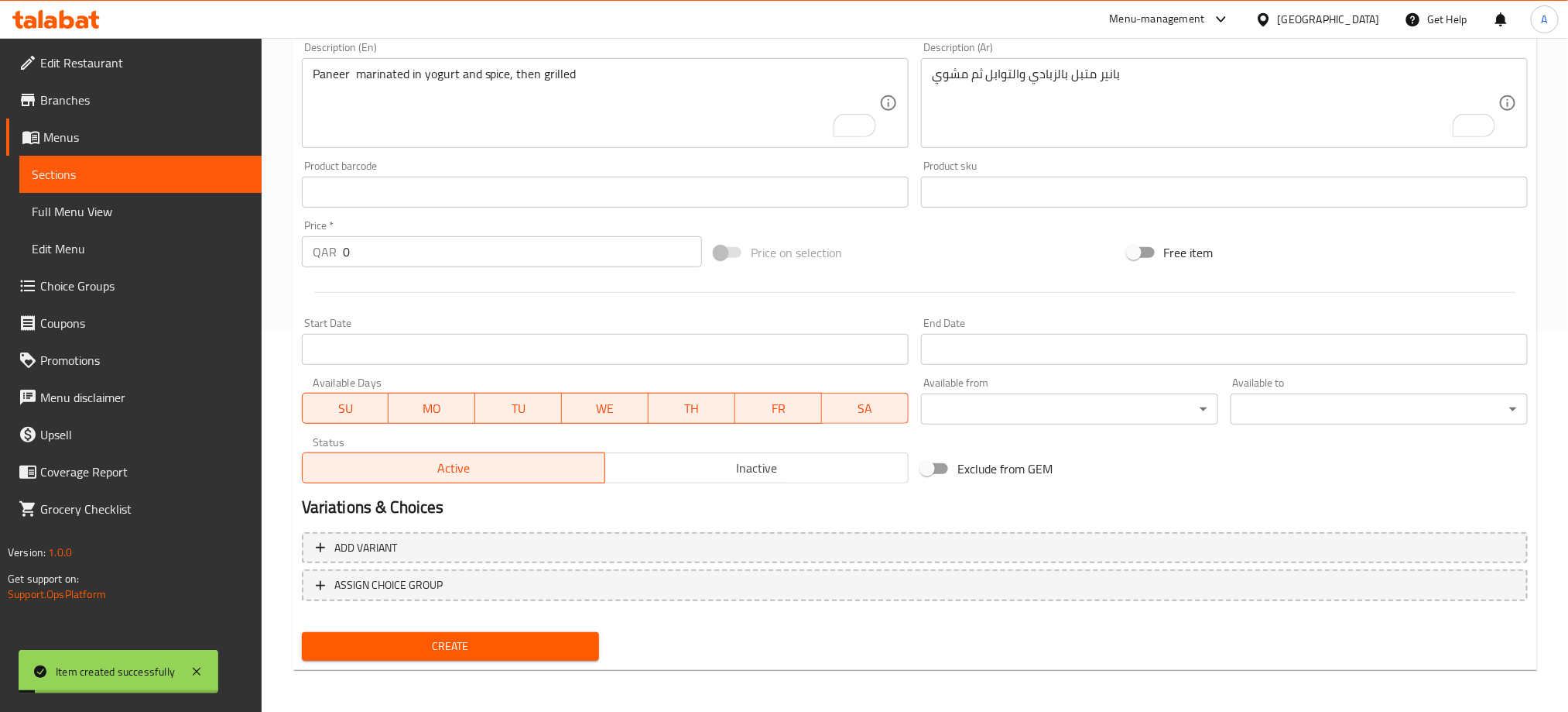
scroll to position [149, 0]
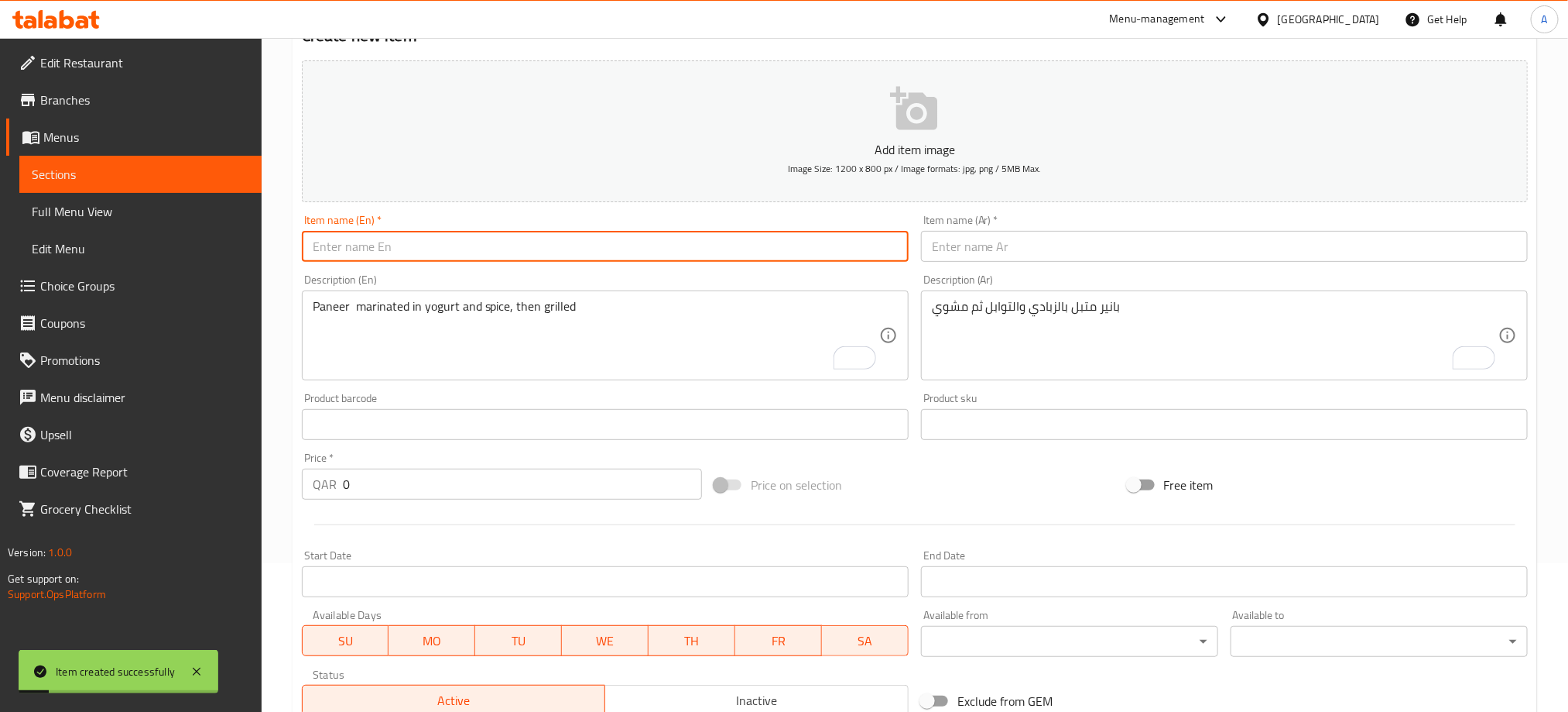
click at [407, 253] on input "text" at bounding box center [605, 246] width 606 height 31
paste input "CHI .KEBAB"
click at [407, 253] on input "CHI .KEBAB" at bounding box center [605, 246] width 606 height 31
type input "Chi .Kebab"
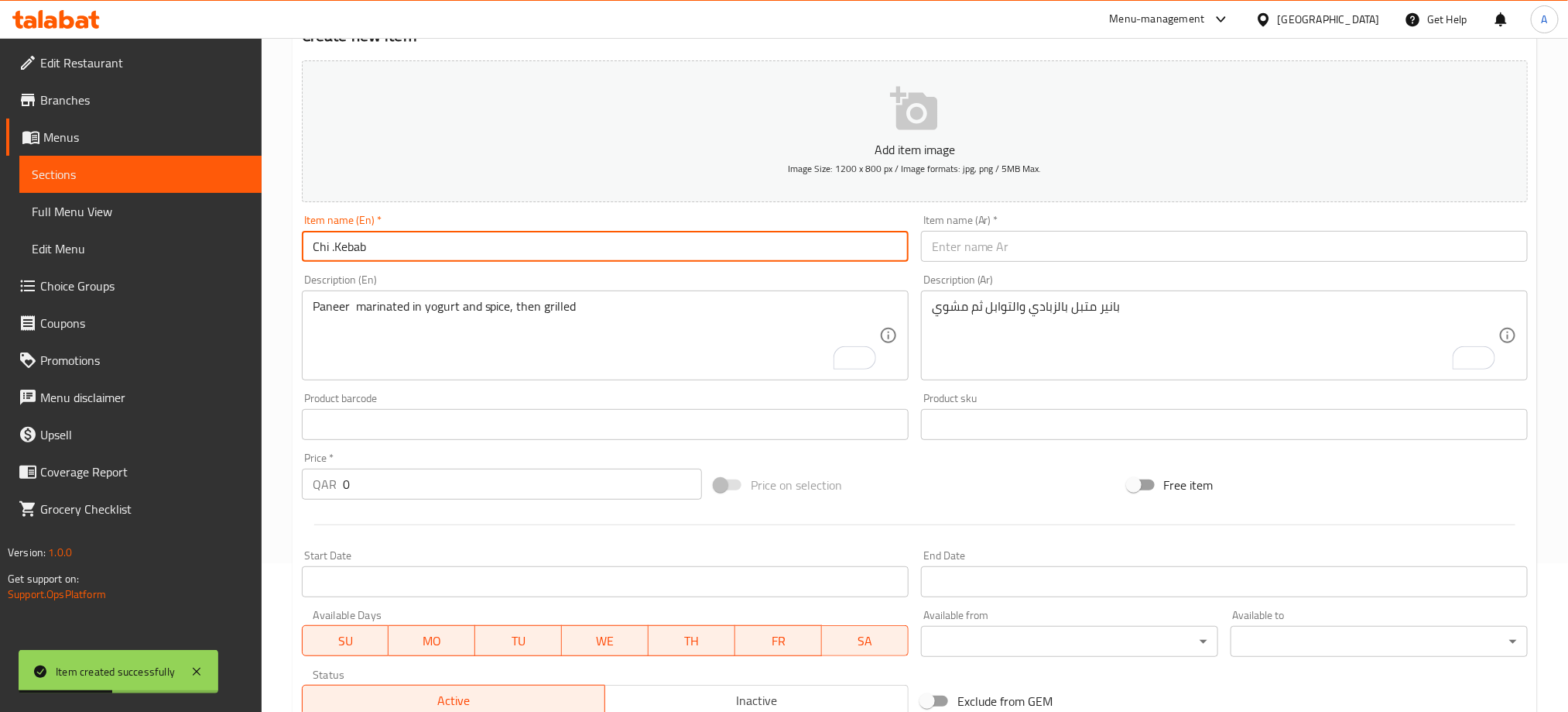
click at [959, 233] on input "text" at bounding box center [1224, 246] width 606 height 31
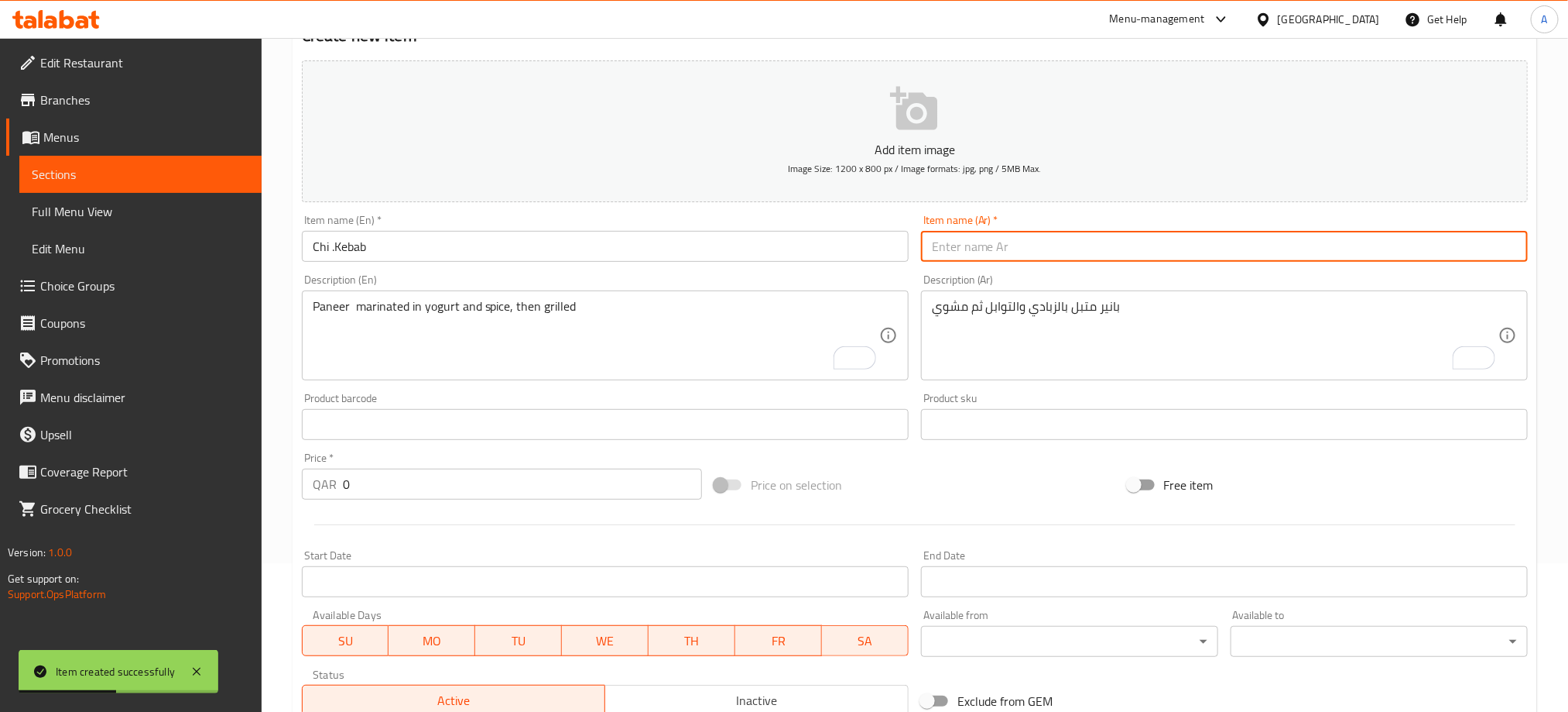
paste input "كباب دجاج"
type input "كباب دجاج"
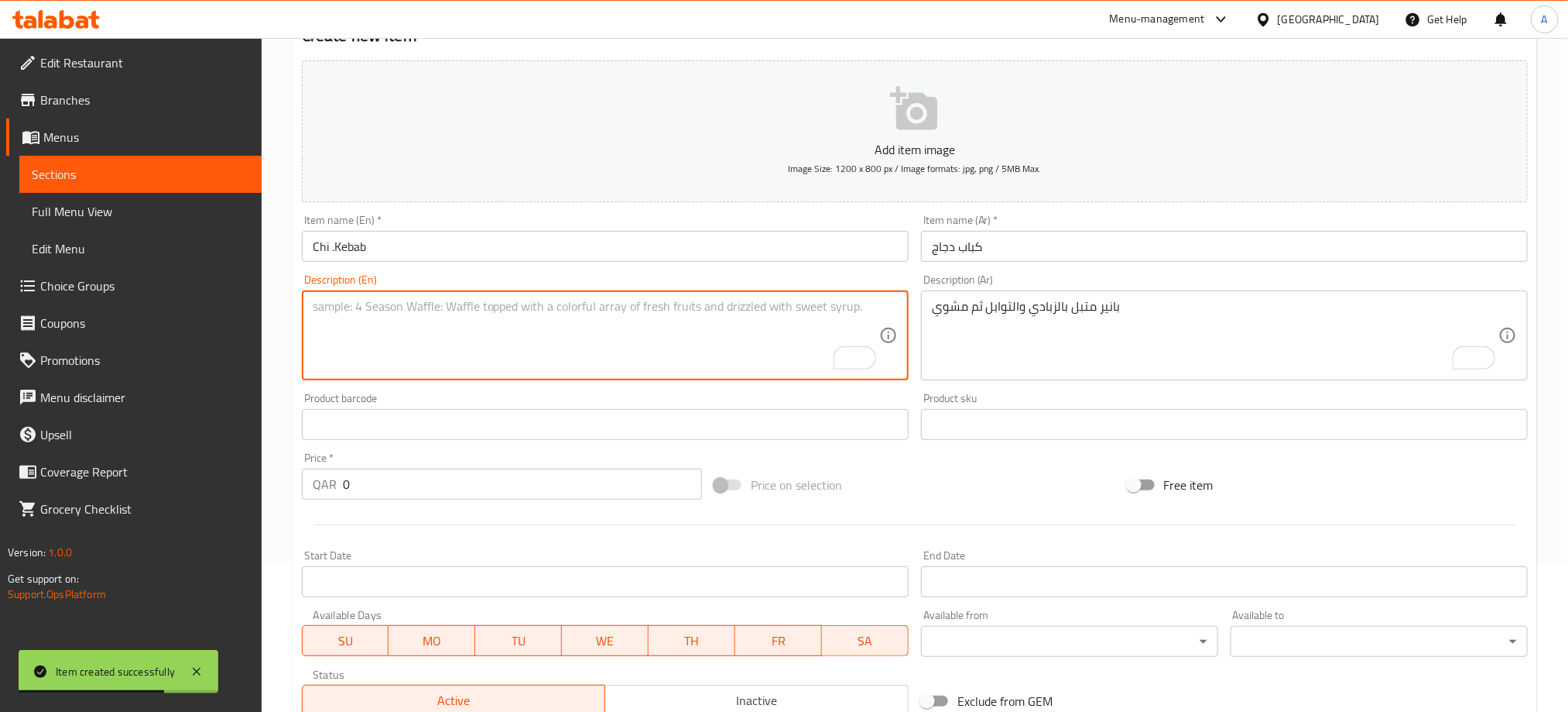
click at [571, 310] on textarea "To enrich screen reader interactions, please activate Accessibility in Grammarl…" at bounding box center [596, 335] width 567 height 73
paste textarea "small pieces of chicken seasoned or marinated and broiled, often with tomatoes,…"
type textarea "small pieces of chicken seasoned or marinated and broiled, often with tomatoes,…"
click at [996, 307] on textarea "بانير متبل بالزبادي والتوابل ثم مشوي" at bounding box center [1214, 335] width 567 height 73
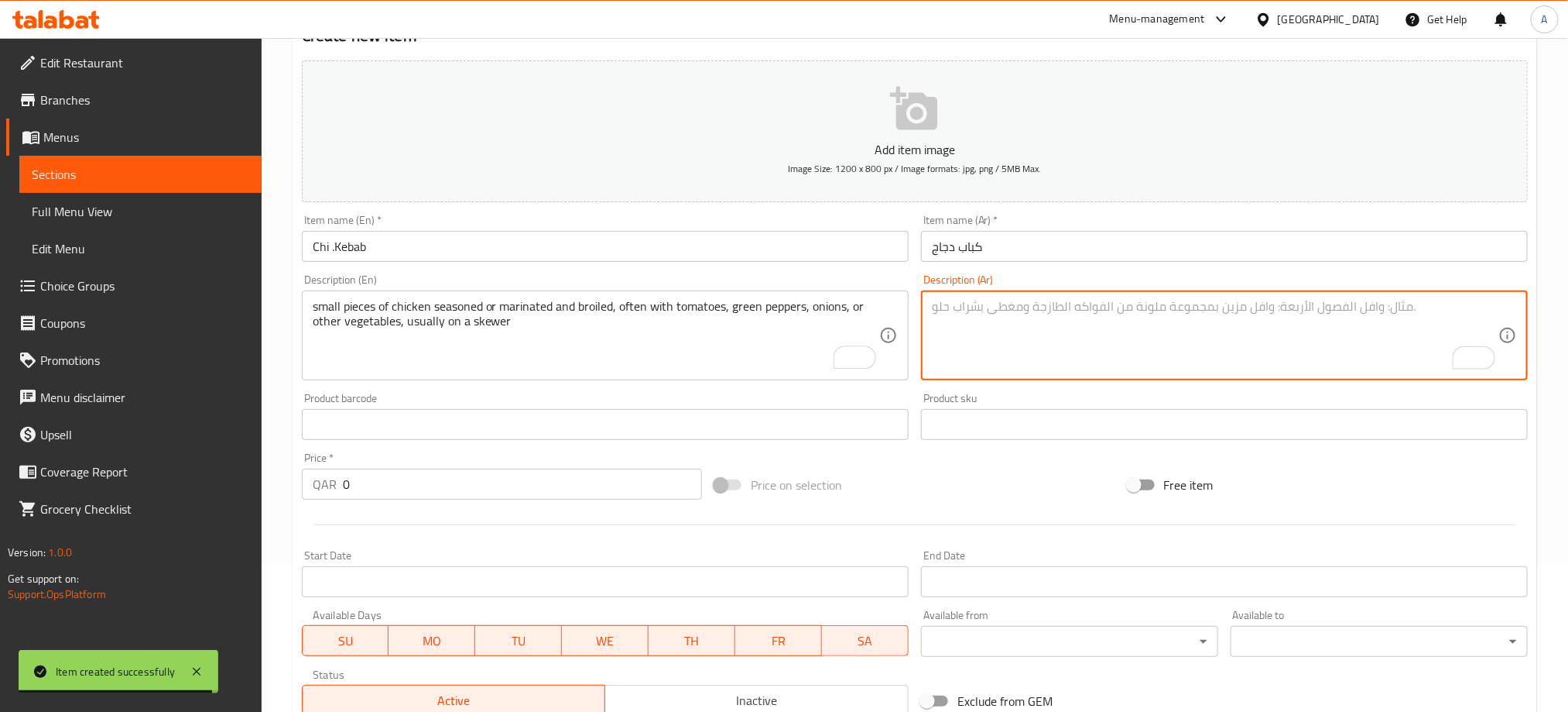
paste textarea "قطع صغيرة من الدجاج المتبل أو المتبل والمشوي، غالبًا مع الطماطم أو الفلفل الأخض…"
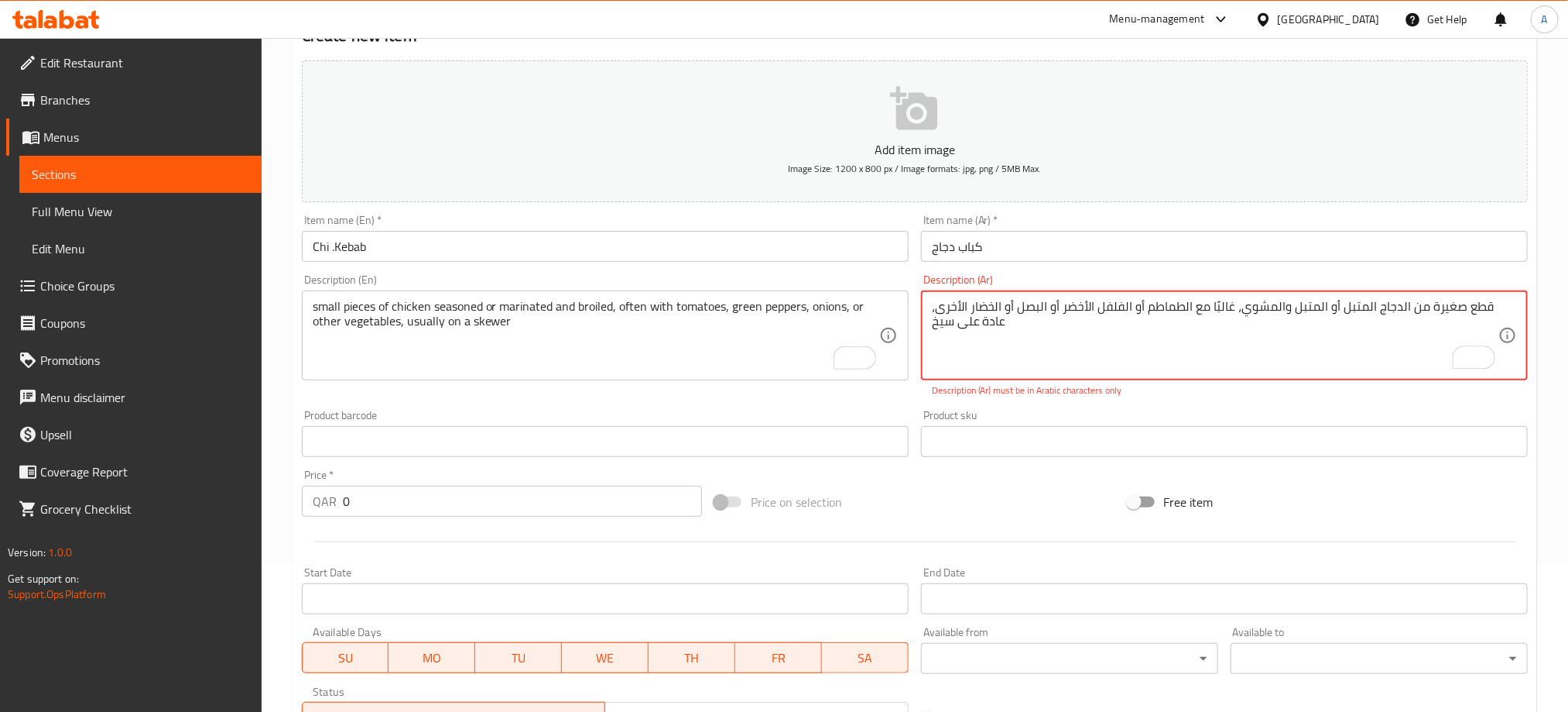
type textarea "قطع صغيرة من الدجاج المتبل أو المتبل والمشوي، غالبًا مع الطماطم أو الفلفل الأخض…"
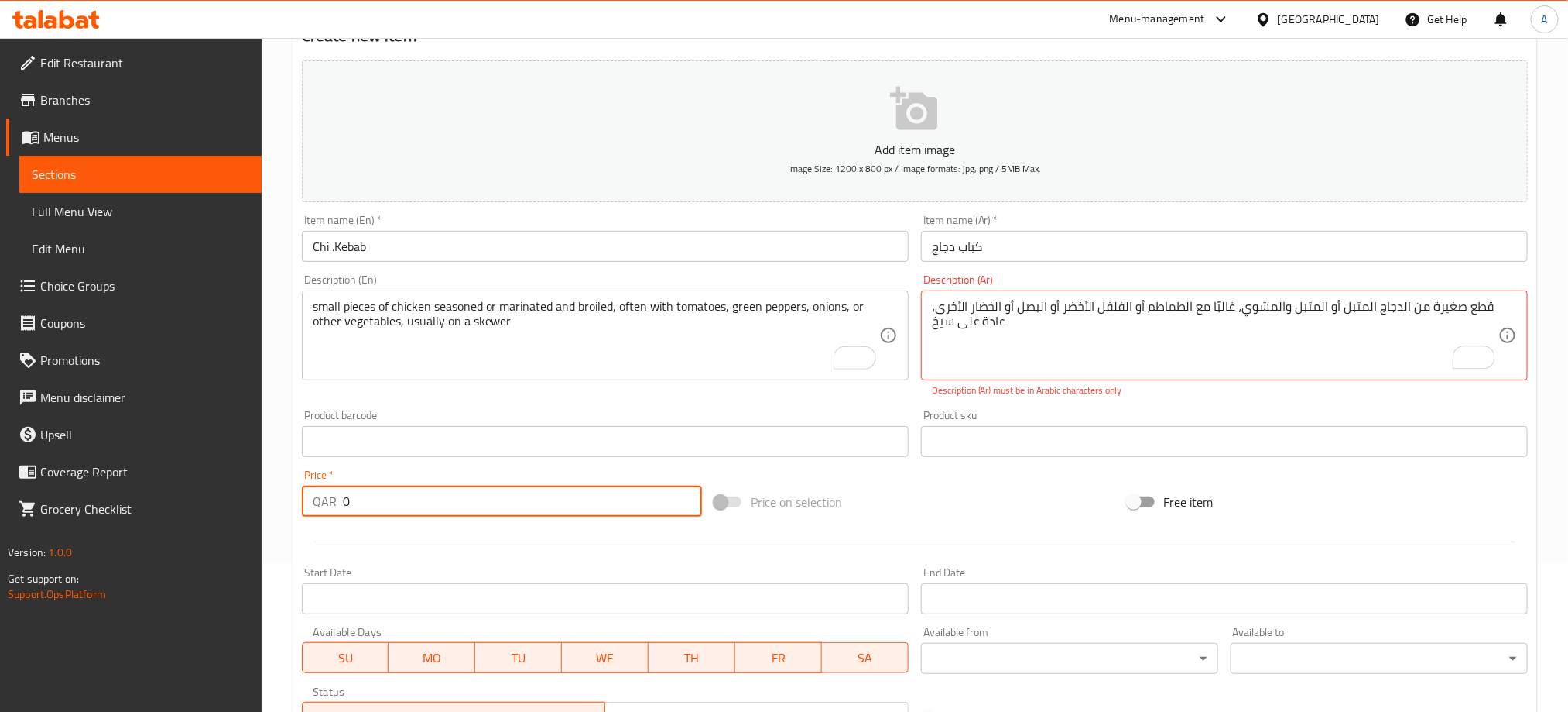
drag, startPoint x: 356, startPoint y: 500, endPoint x: 312, endPoint y: 504, distance: 44.2
click at [312, 504] on div "QAR 0 Price *" at bounding box center [501, 501] width 400 height 31
type input "16"
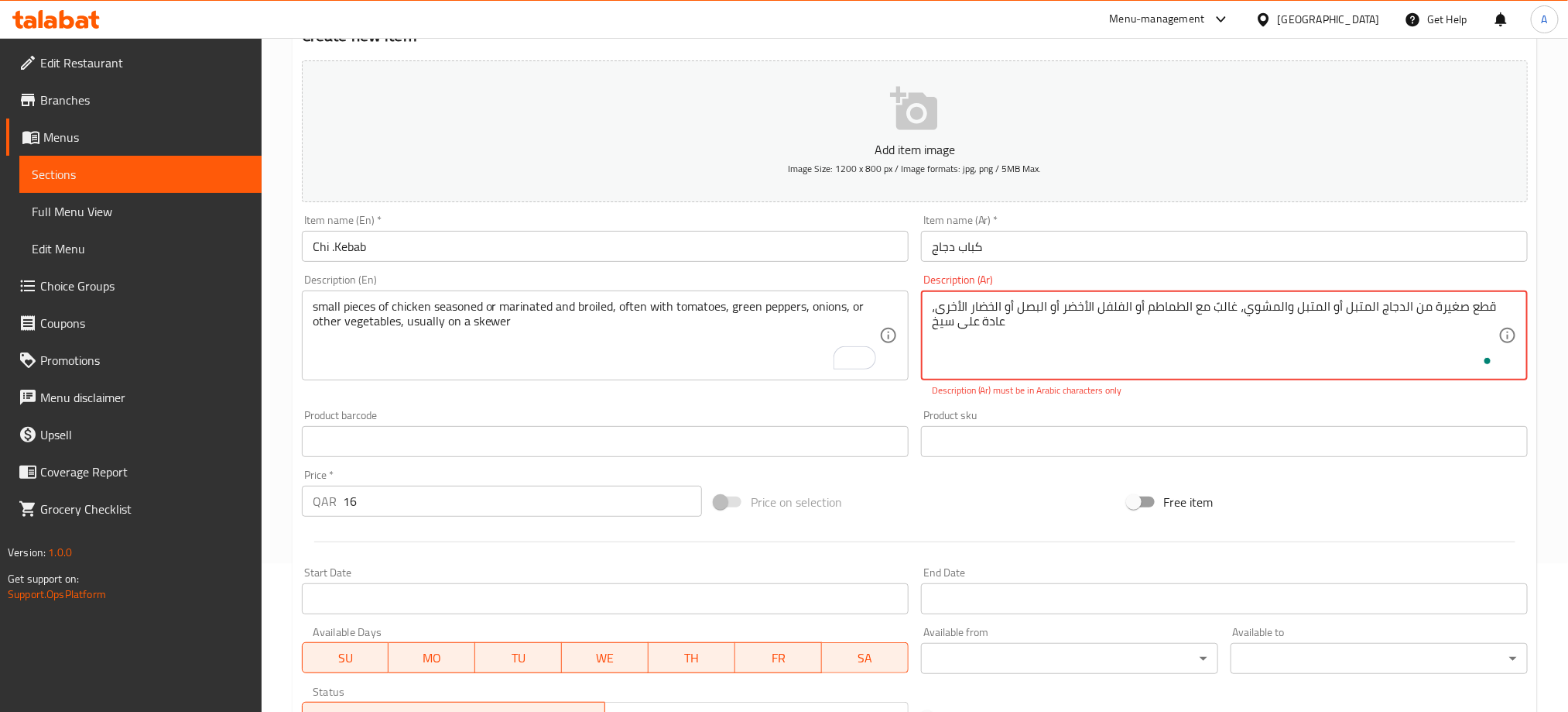
type textarea "قطع صغيرة من الدجاج المتبل أو المتبل والمشوي، غالبًا مع الطماطم أو الفلفل الأخض…"
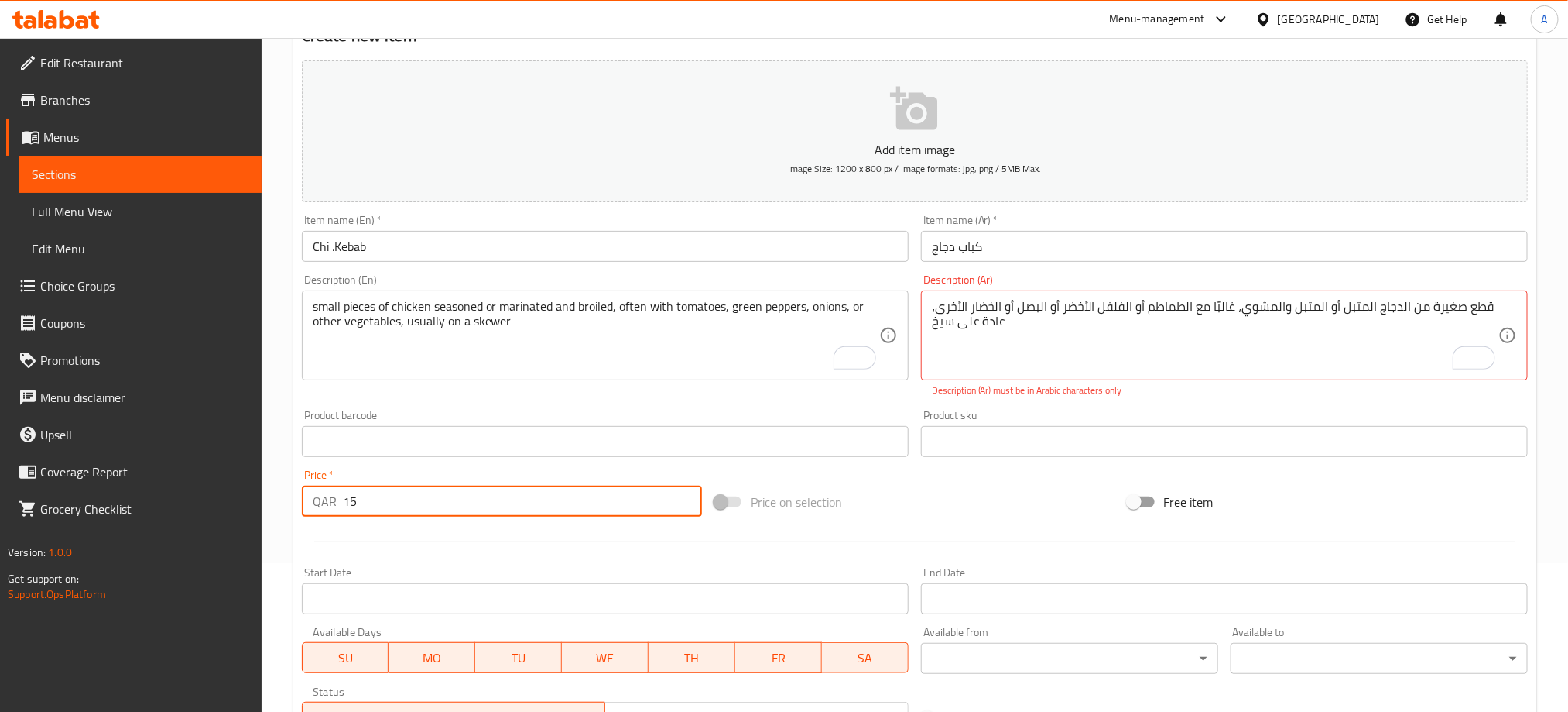
type input "15"
click at [685, 508] on input "15" at bounding box center [522, 501] width 359 height 31
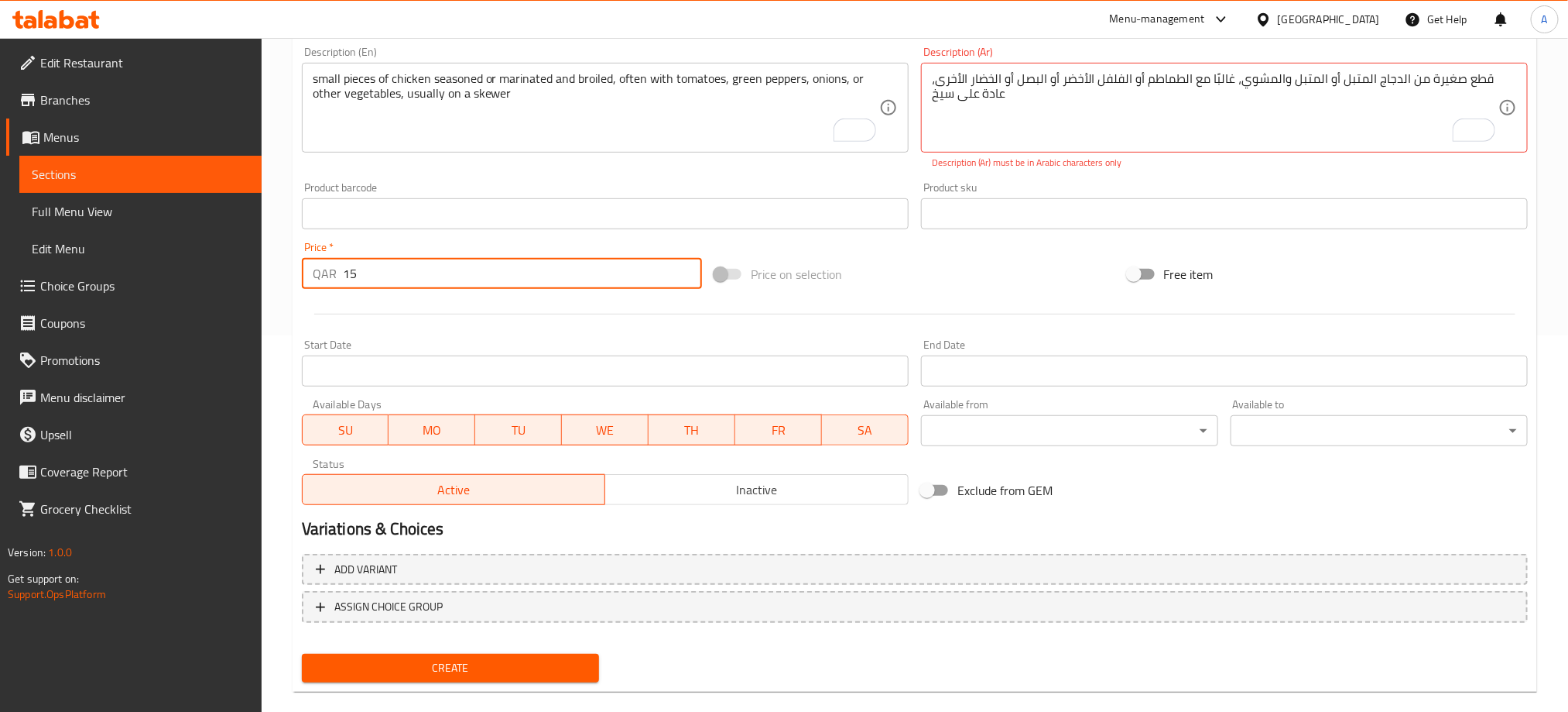
scroll to position [398, 0]
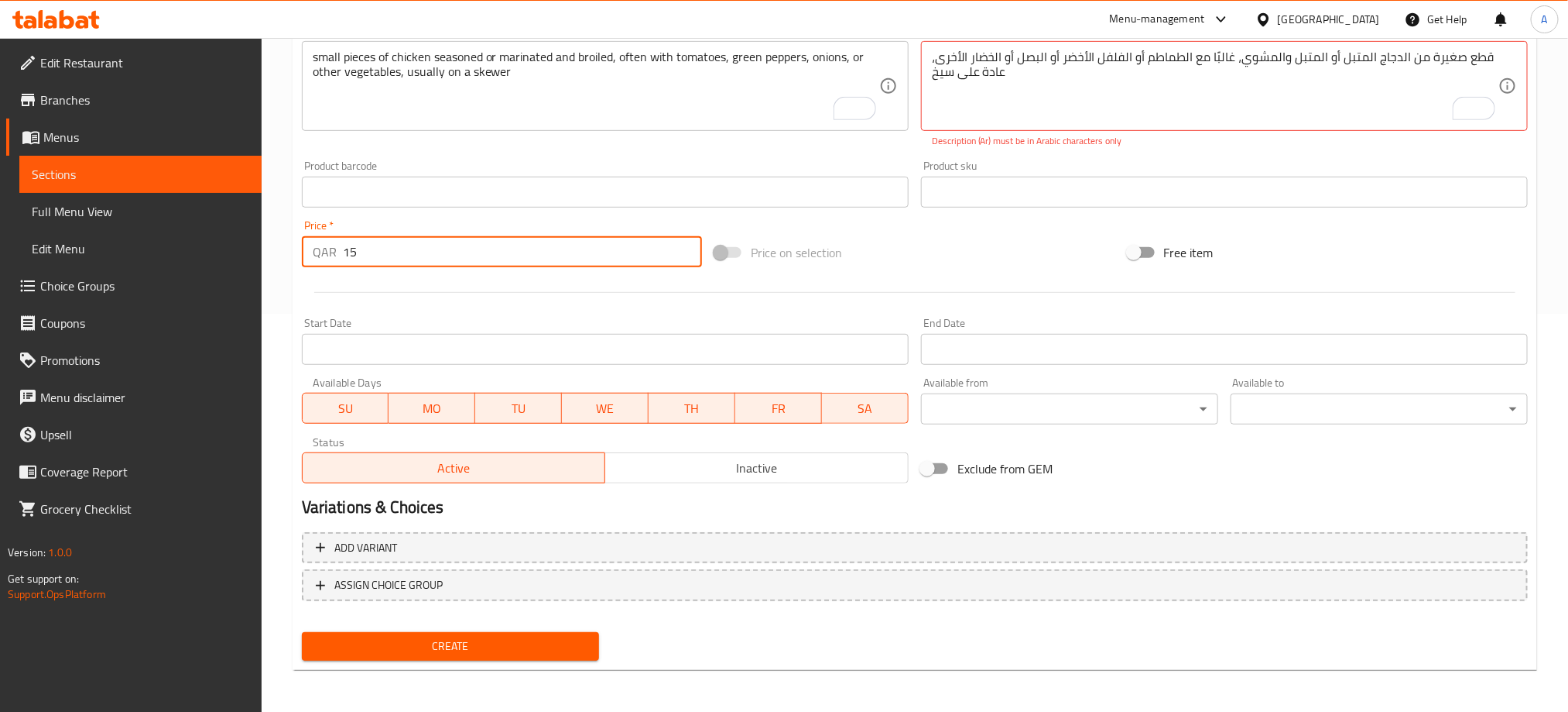
click at [773, 476] on span "Inactive" at bounding box center [757, 468] width 291 height 22
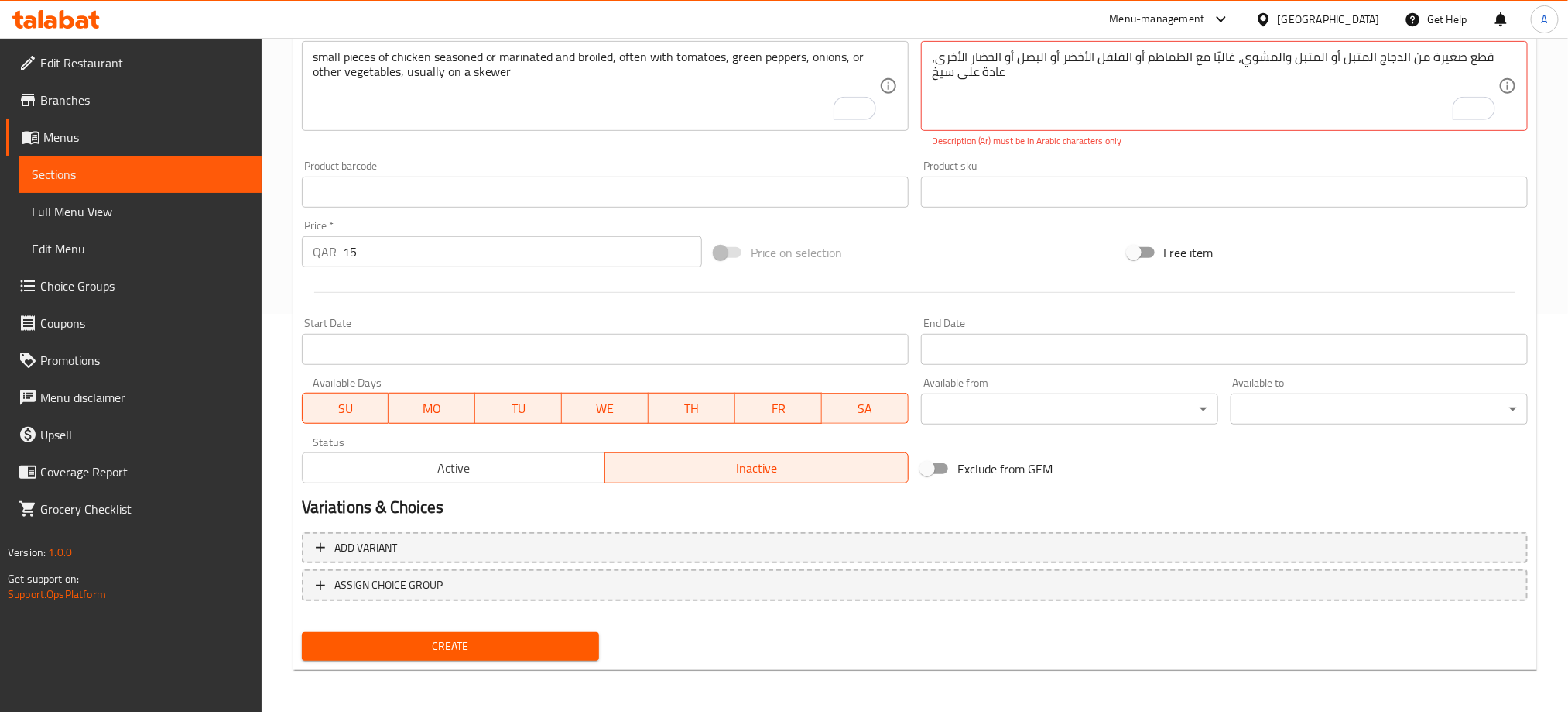
click at [537, 644] on span "Create" at bounding box center [450, 647] width 272 height 19
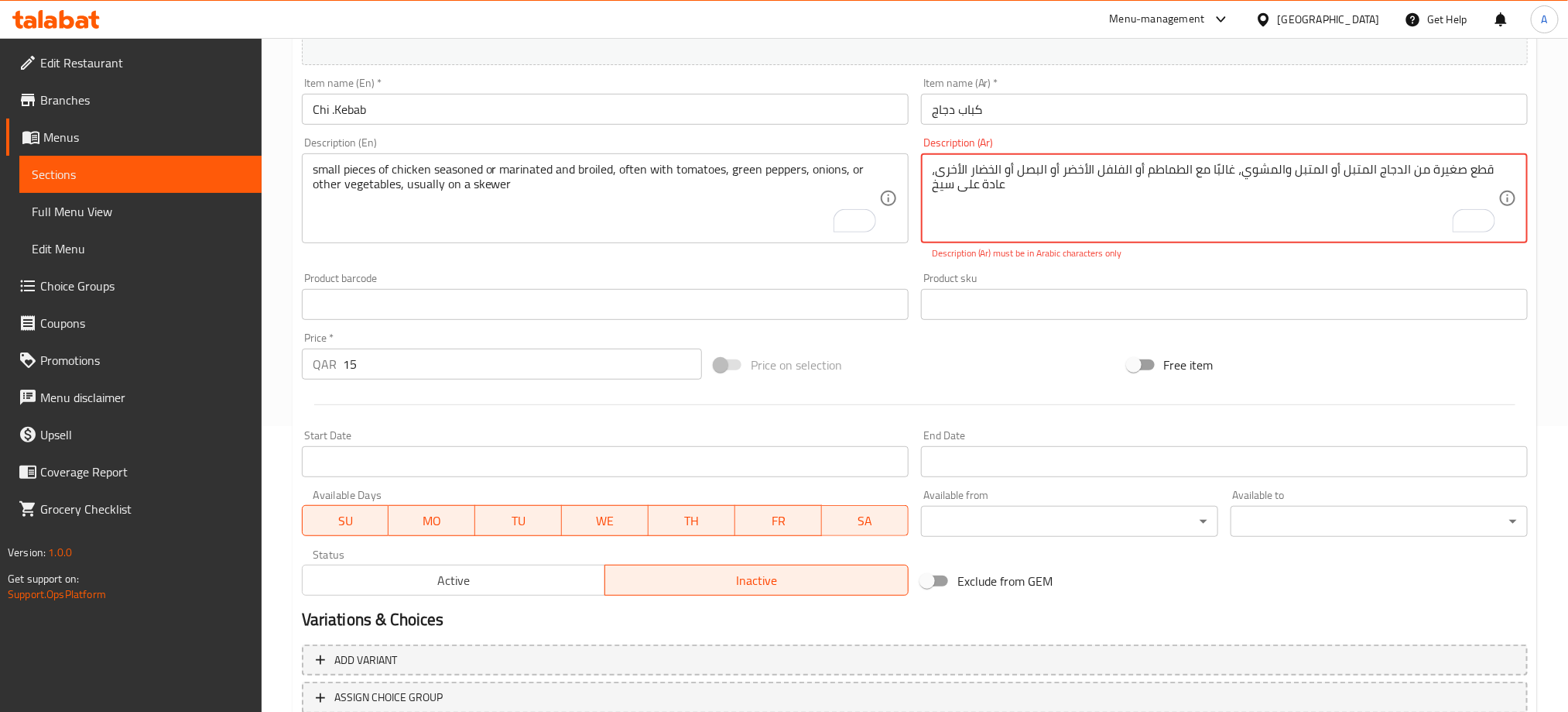
scroll to position [165, 0]
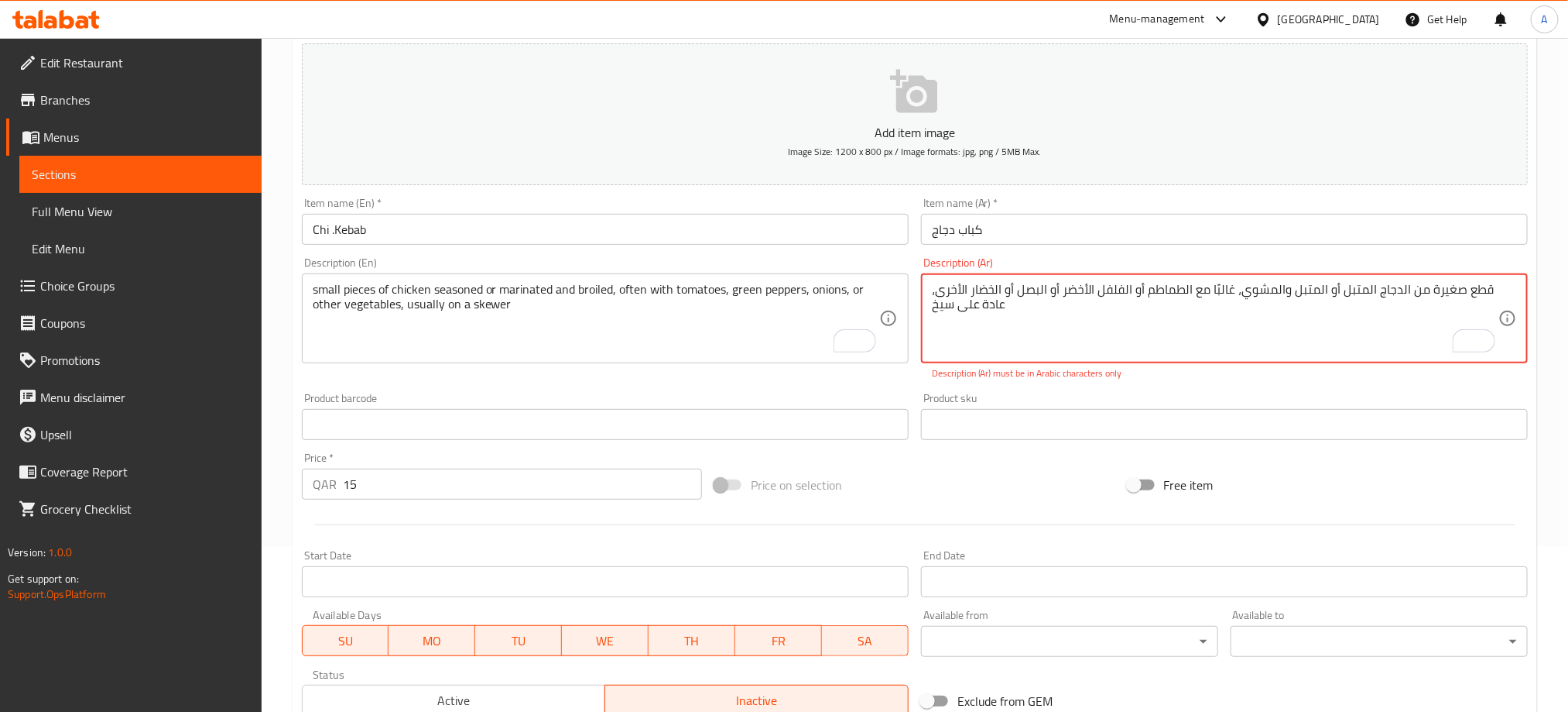
click at [1031, 295] on textarea "قطع صغيرة من الدجاج المتبل أو المتبل والمشوي، غالبًا مع الطماطم أو الفلفل الأخض…" at bounding box center [1214, 318] width 567 height 73
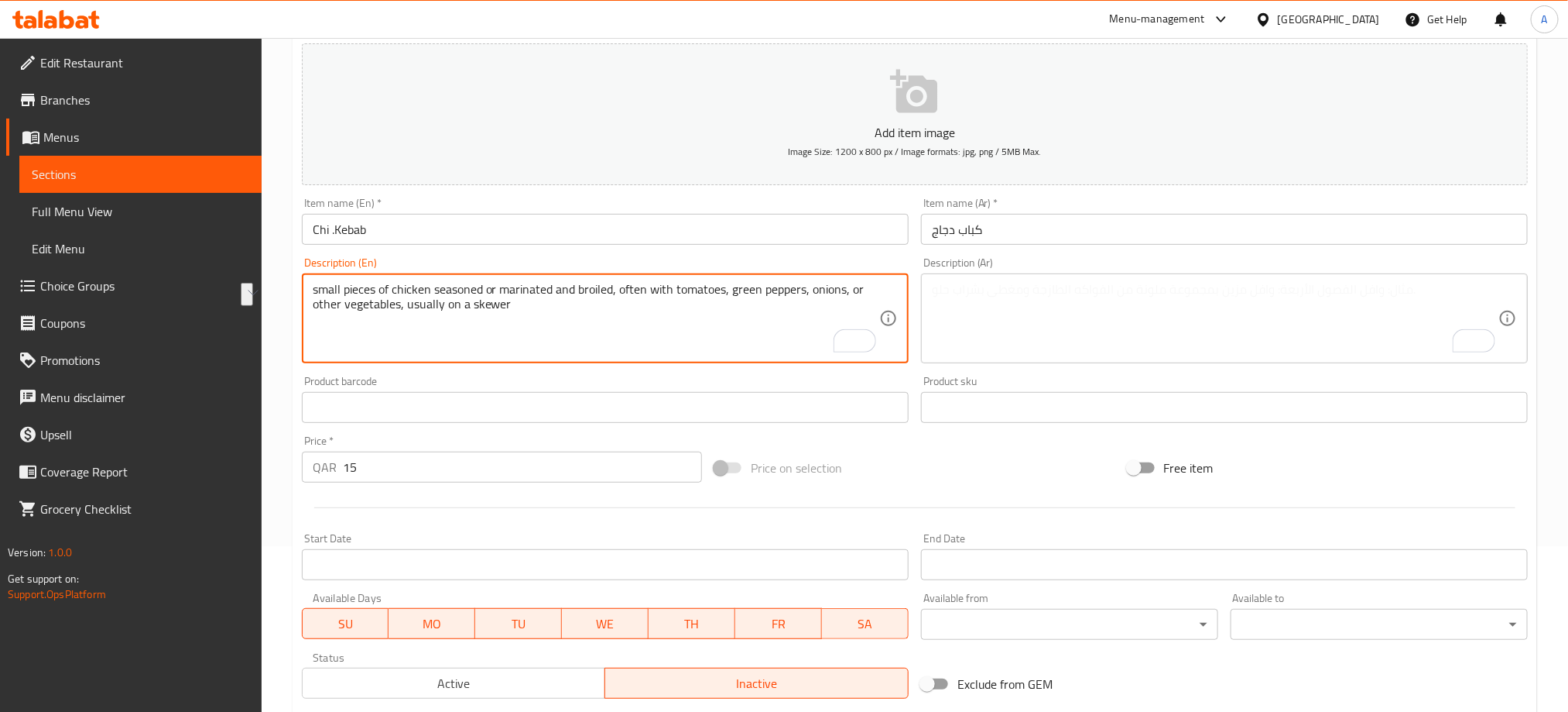
drag, startPoint x: 615, startPoint y: 286, endPoint x: 232, endPoint y: 288, distance: 383.0
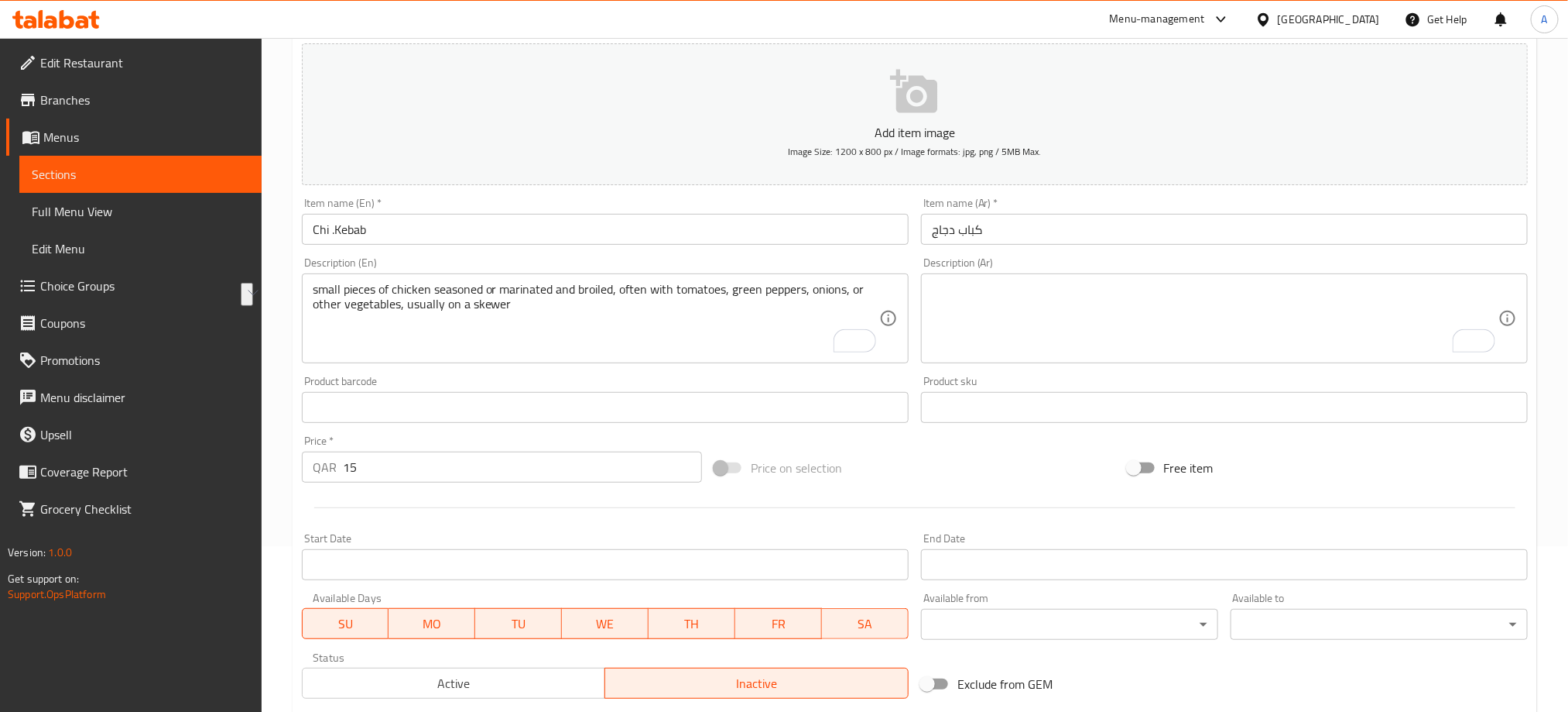
click at [1145, 290] on textarea "To enrich screen reader interactions, please activate Accessibility in Grammarl…" at bounding box center [1214, 318] width 567 height 73
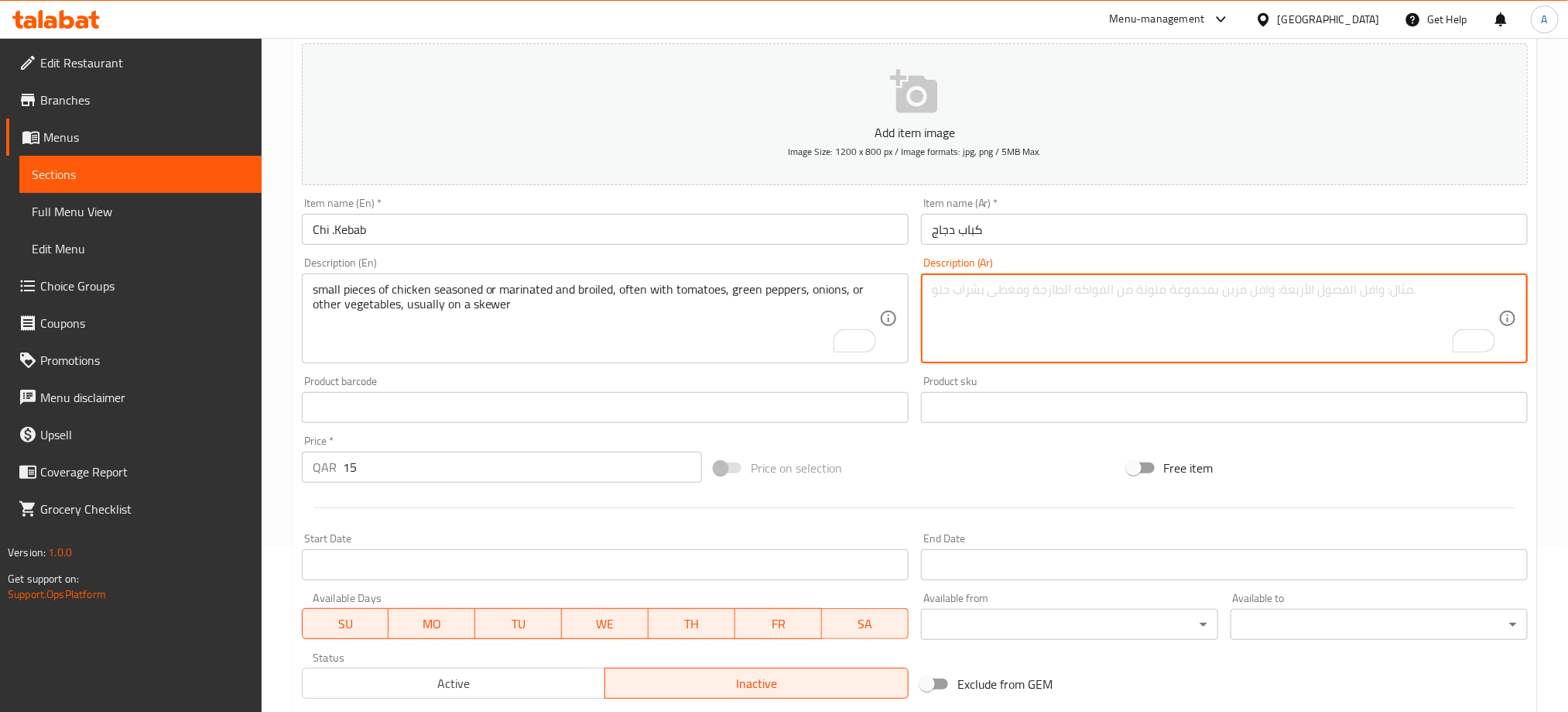
paste textarea "قطع صغيرة من الدجاج المتبل أو المخلل والمشوي،"
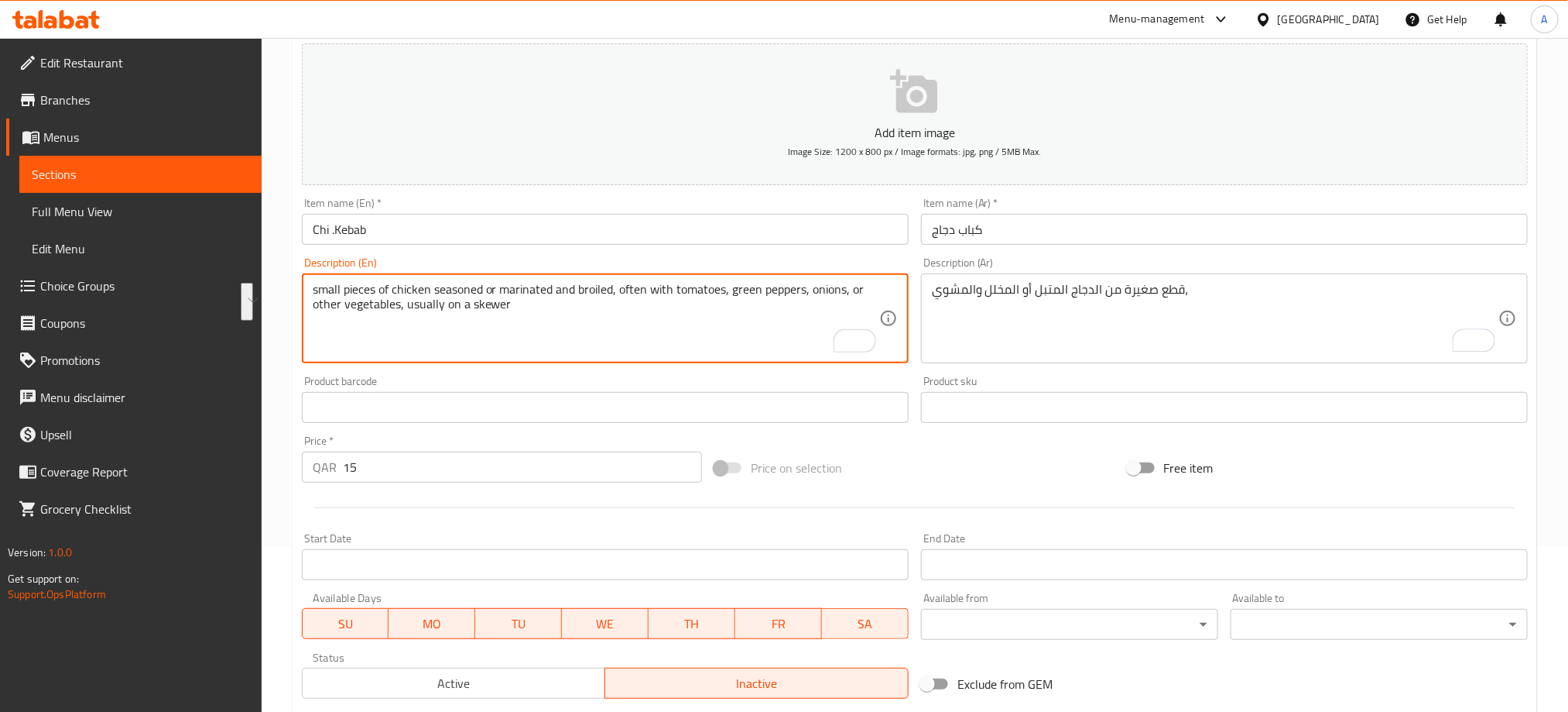
drag, startPoint x: 620, startPoint y: 290, endPoint x: 643, endPoint y: 301, distance: 25.5
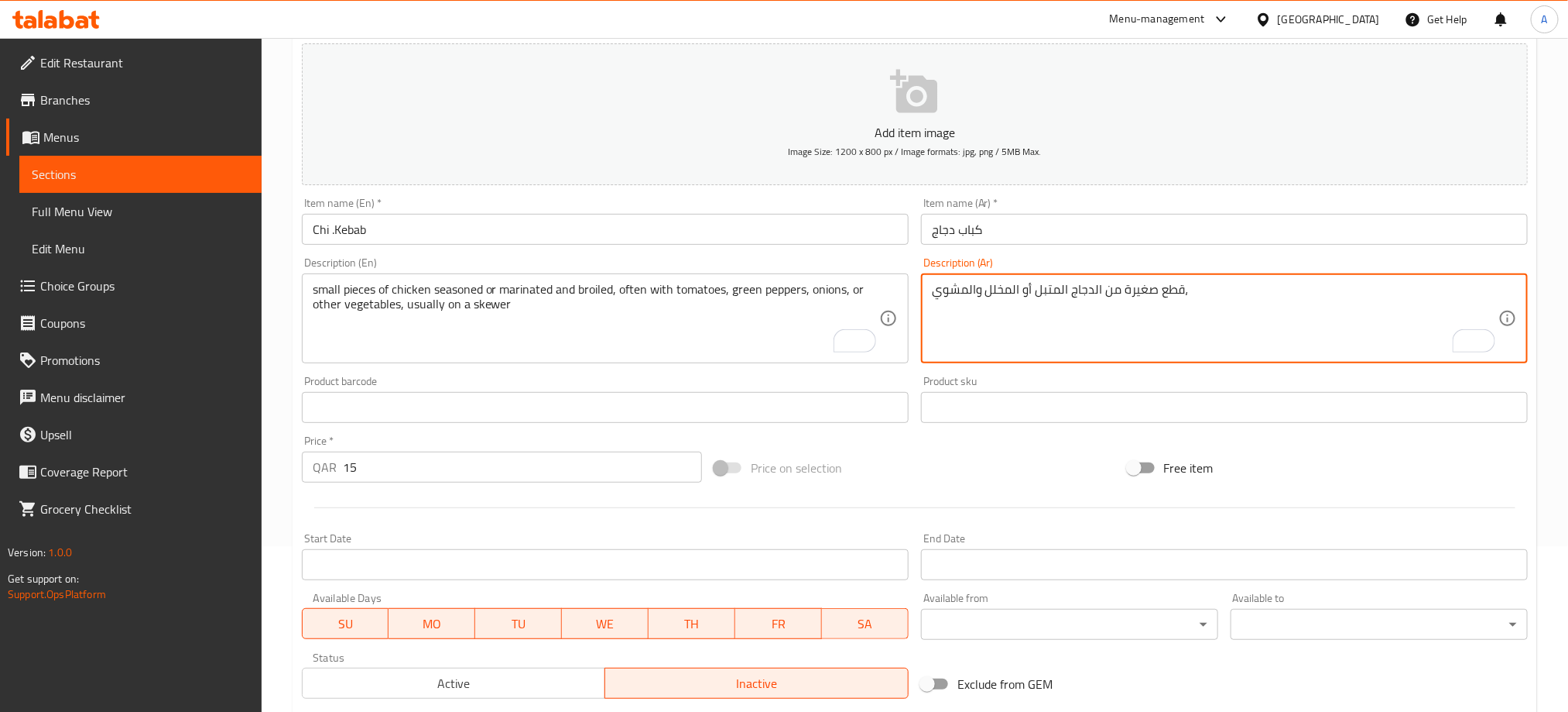
click at [1391, 288] on textarea "قطع صغيرة من الدجاج المتبل أو المخلل والمشوي،" at bounding box center [1214, 318] width 567 height 73
paste textarea "غالبًا مع الطماطم والفلفل الأخضر والبصل أو غيرها من الخضروات، وعادةً ما تكون عل…"
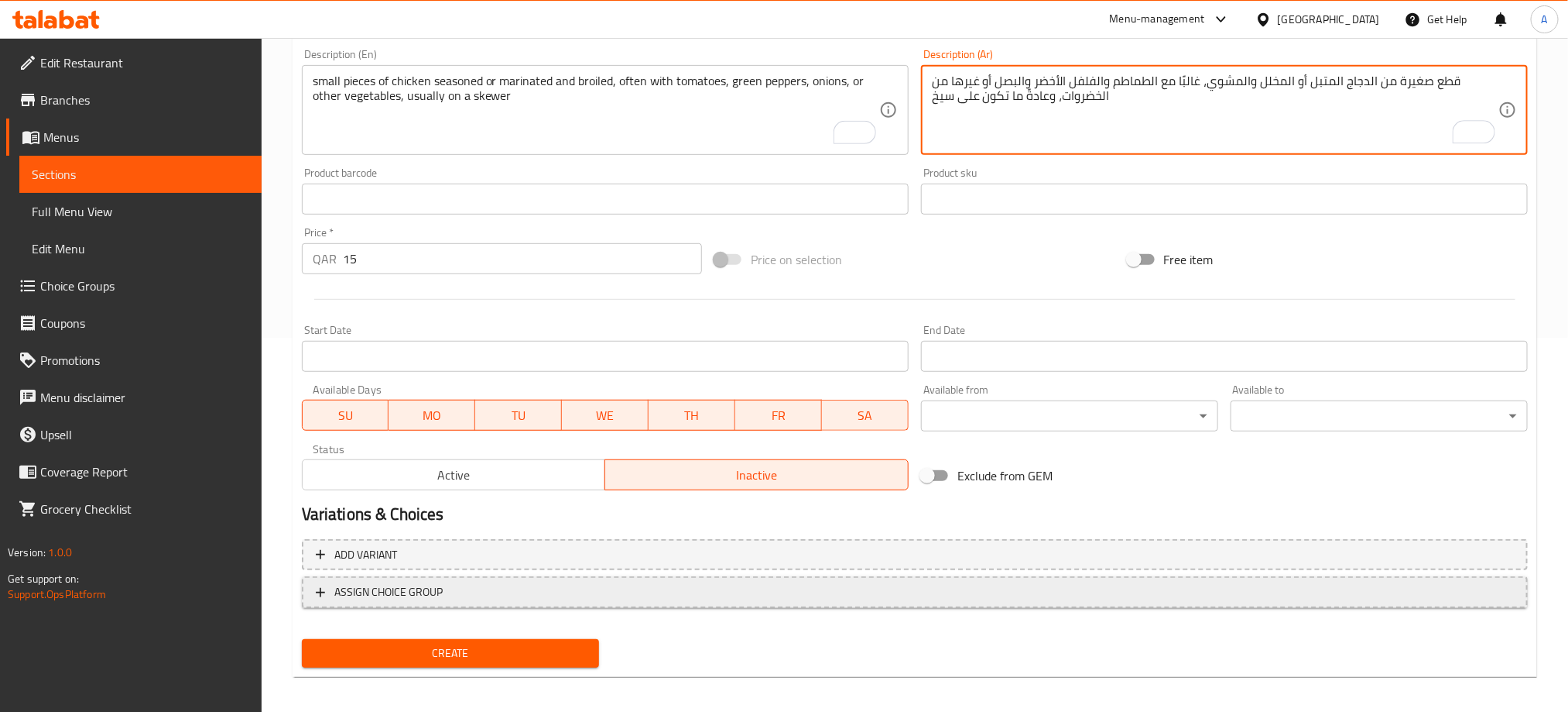
scroll to position [381, 0]
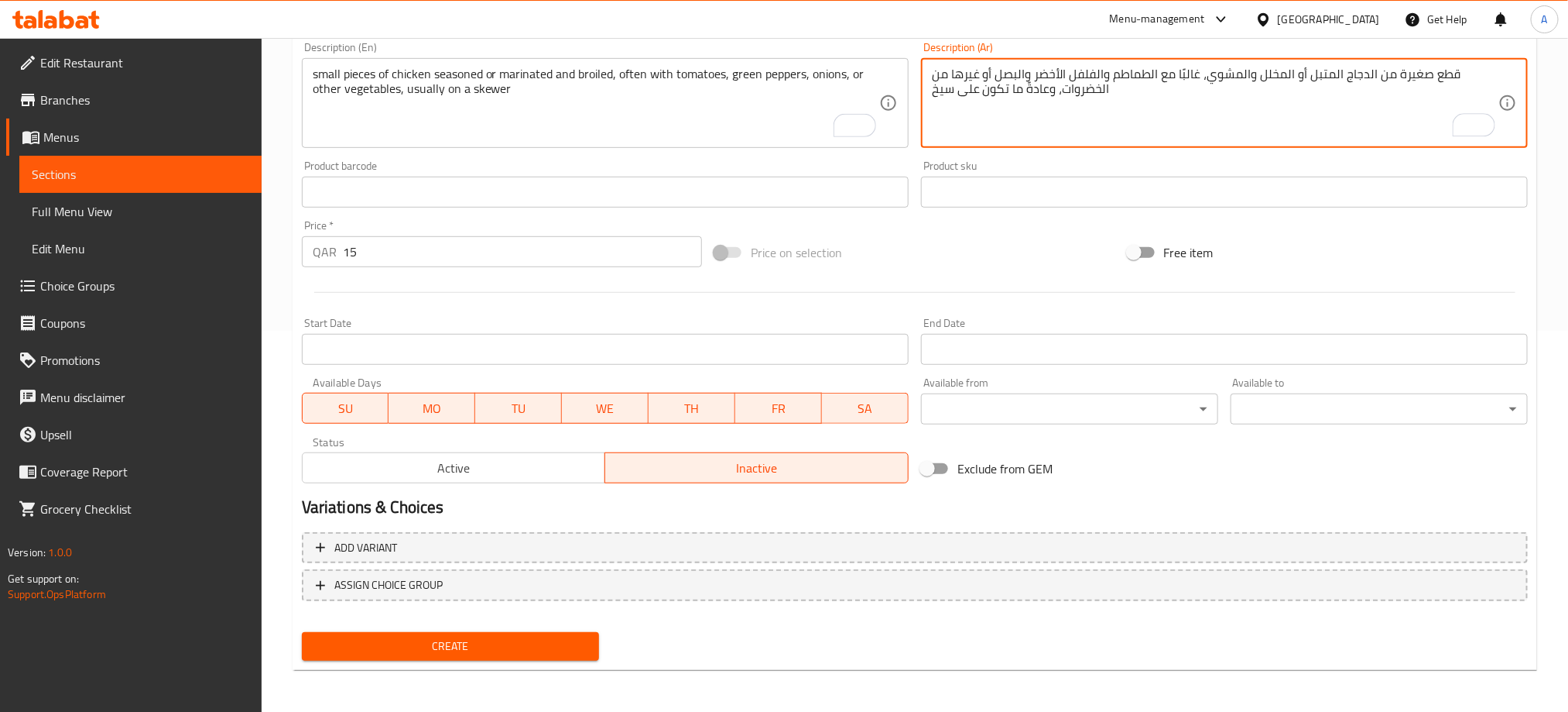
type textarea "قطع صغيرة من الدجاج المتبل أو المخلل والمشوي، غالبًا مع الطماطم والفلفل الأخضر …"
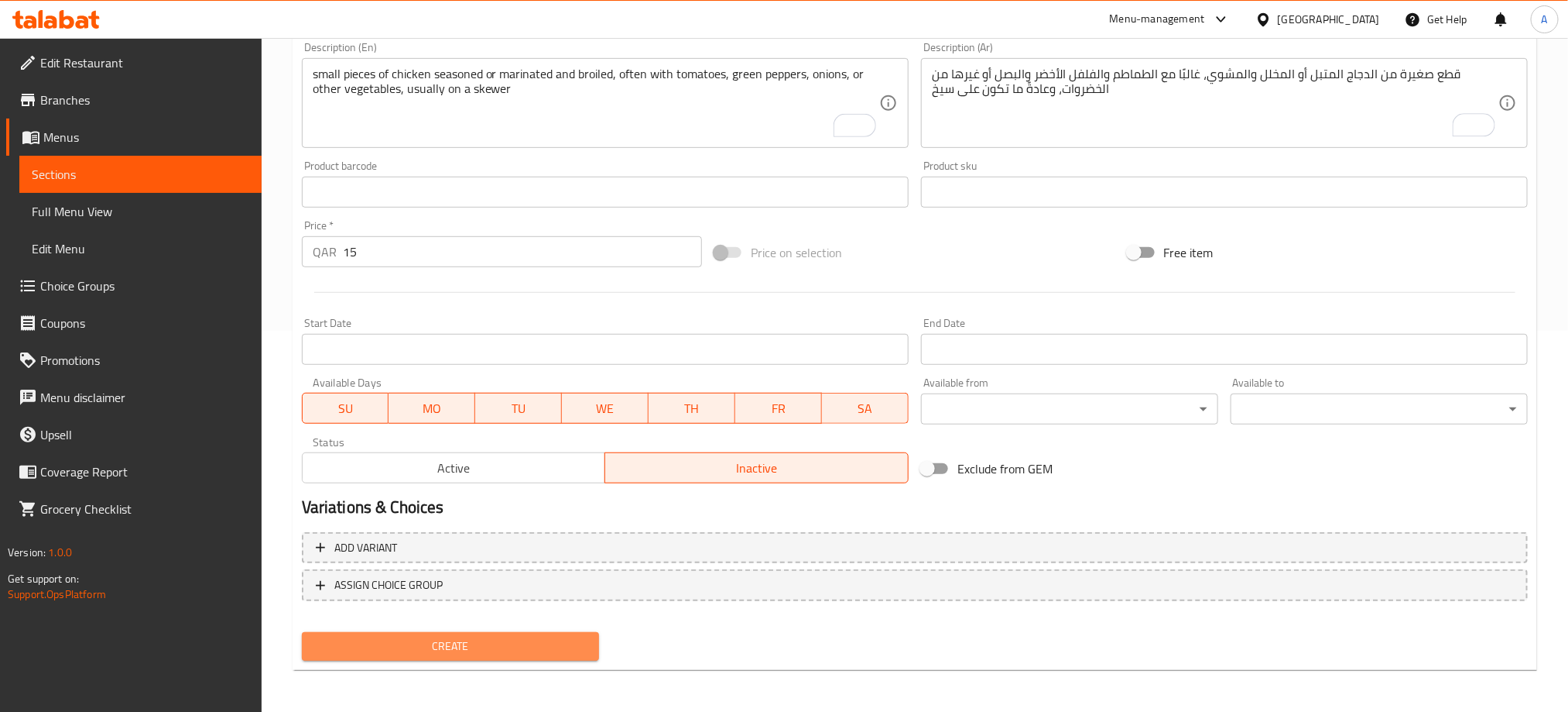
click at [548, 651] on span "Create" at bounding box center [450, 647] width 272 height 19
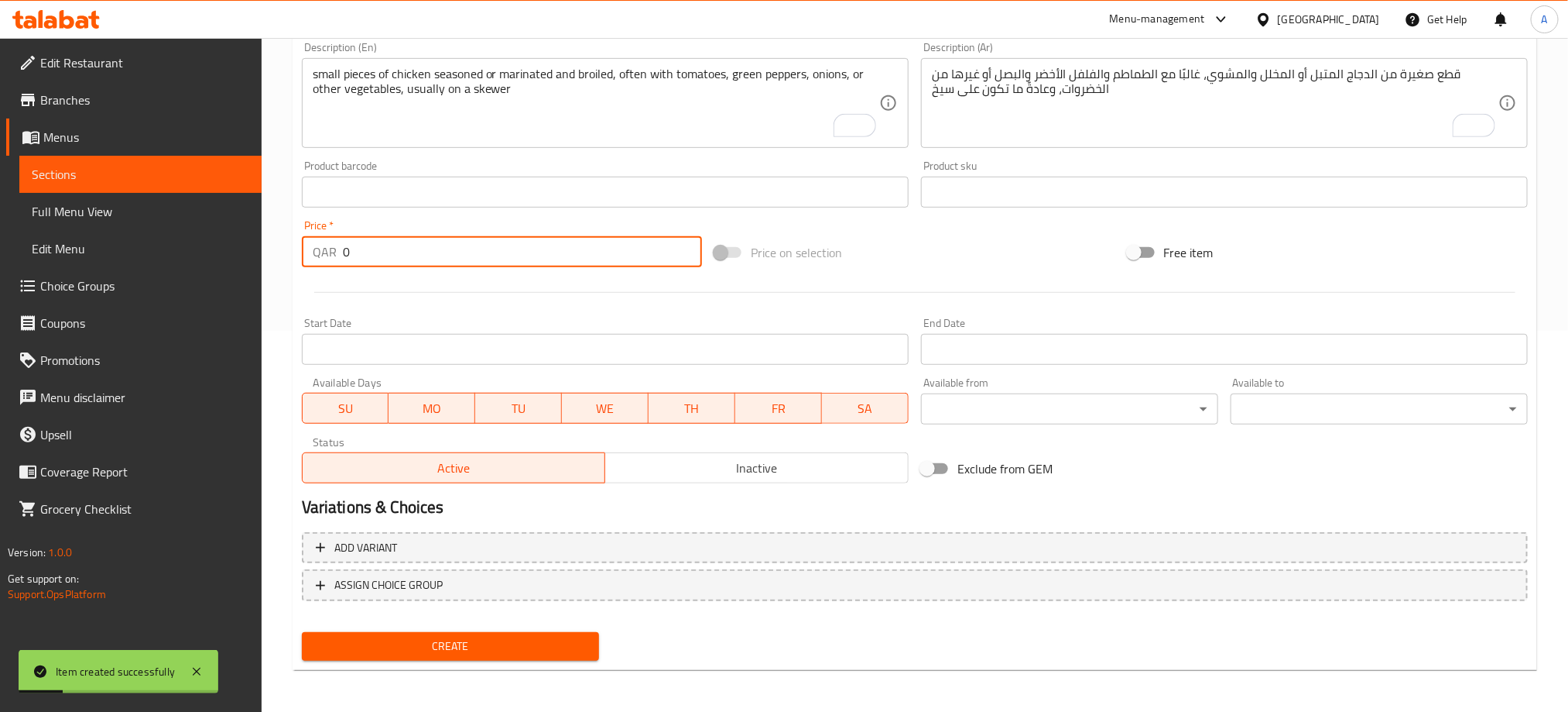
drag, startPoint x: 364, startPoint y: 245, endPoint x: 291, endPoint y: 246, distance: 73.0
click at [293, 246] on div "Create new item Add item image Image Size: 1200 x 800 px / Image formats: jpg, …" at bounding box center [915, 219] width 1245 height 901
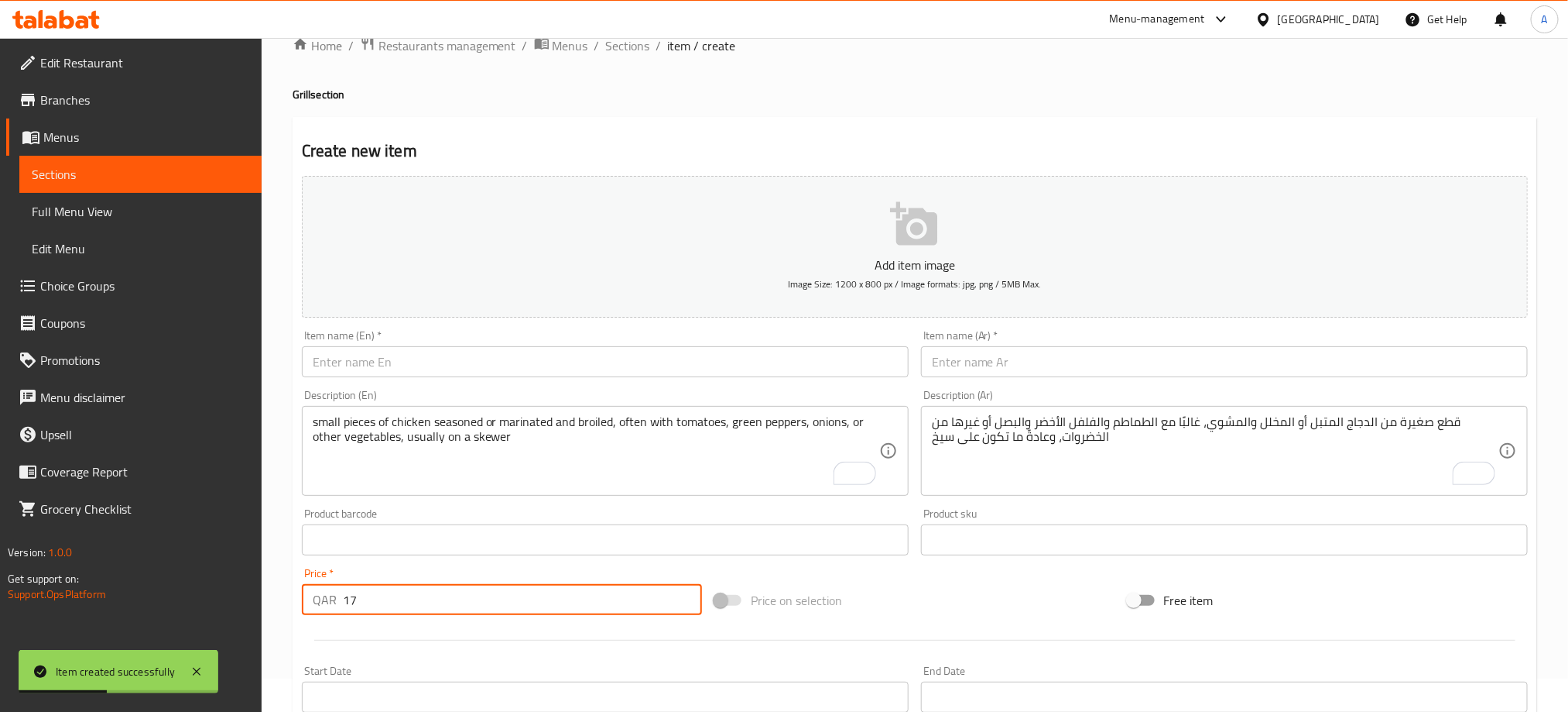
scroll to position [33, 0]
type input "17"
click at [420, 354] on input "text" at bounding box center [605, 362] width 606 height 31
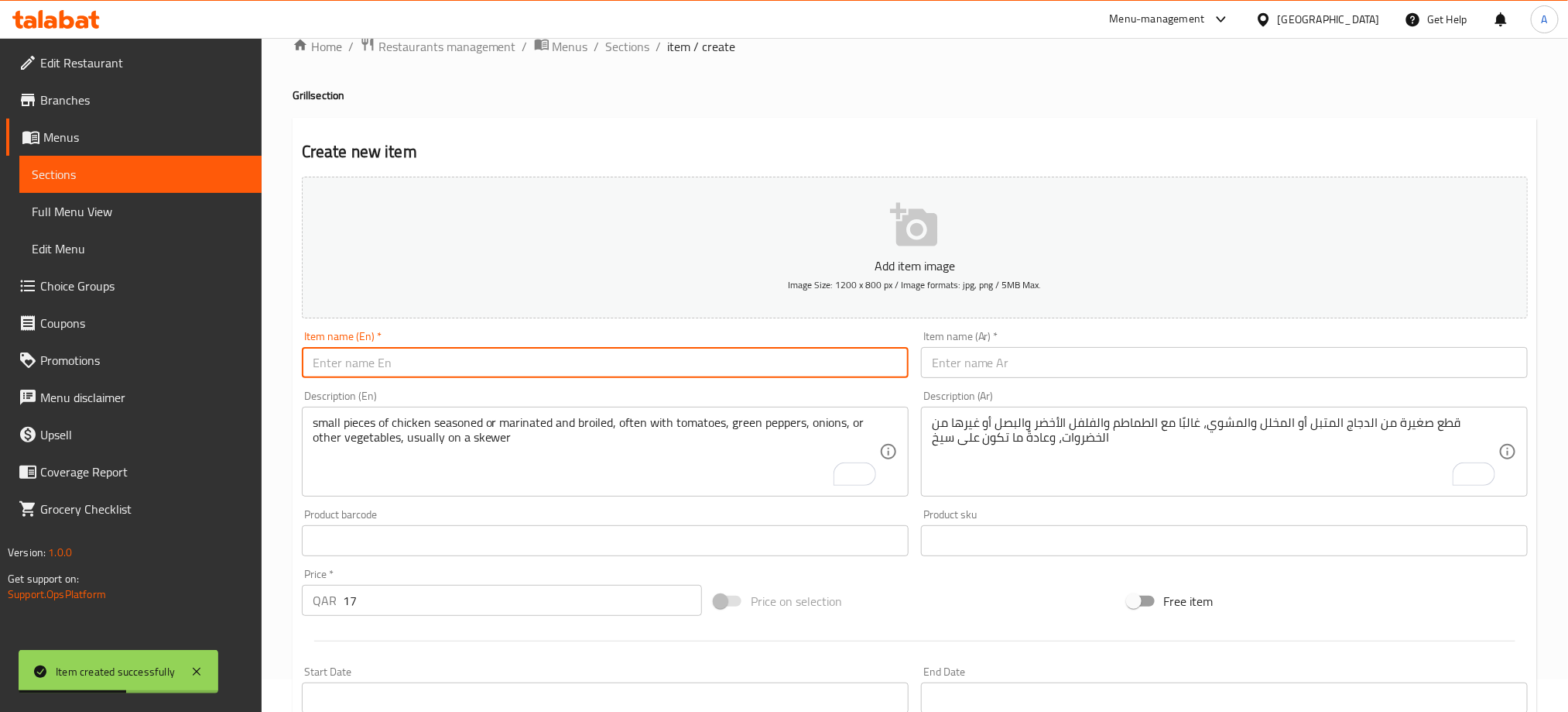
paste input "FISH TIKKA"
click at [395, 372] on input "FISH TIKKA" at bounding box center [605, 362] width 606 height 31
click at [335, 367] on input "Fish Tikka" at bounding box center [605, 362] width 606 height 31
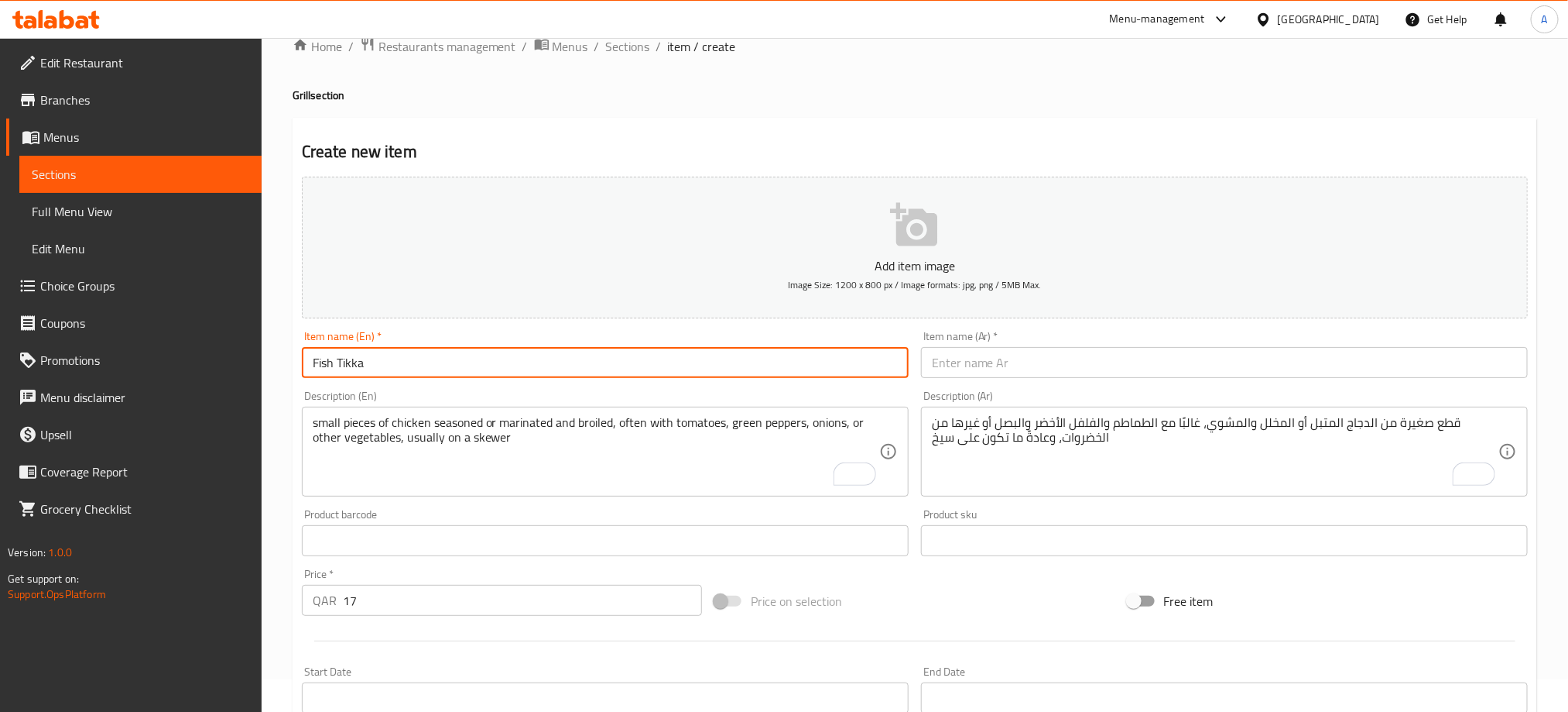
type input "Fish Tikka"
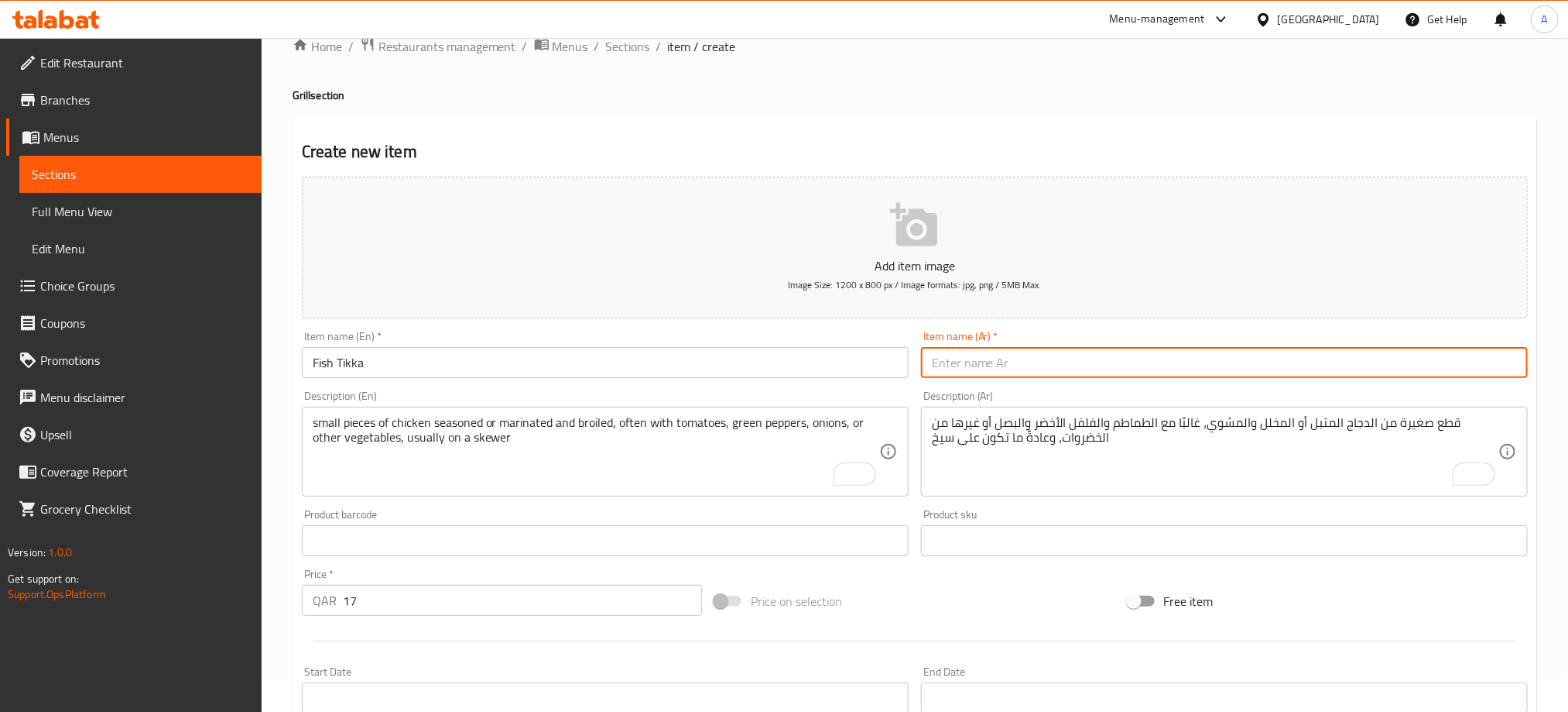
drag, startPoint x: 1112, startPoint y: 352, endPoint x: 1071, endPoint y: 353, distance: 41.0
click at [1110, 352] on input "text" at bounding box center [1224, 362] width 606 height 31
paste input "سمكة تيكا"
drag, startPoint x: 955, startPoint y: 364, endPoint x: 978, endPoint y: 388, distance: 33.2
click at [953, 364] on input "سمكة تيكا" at bounding box center [1224, 362] width 606 height 31
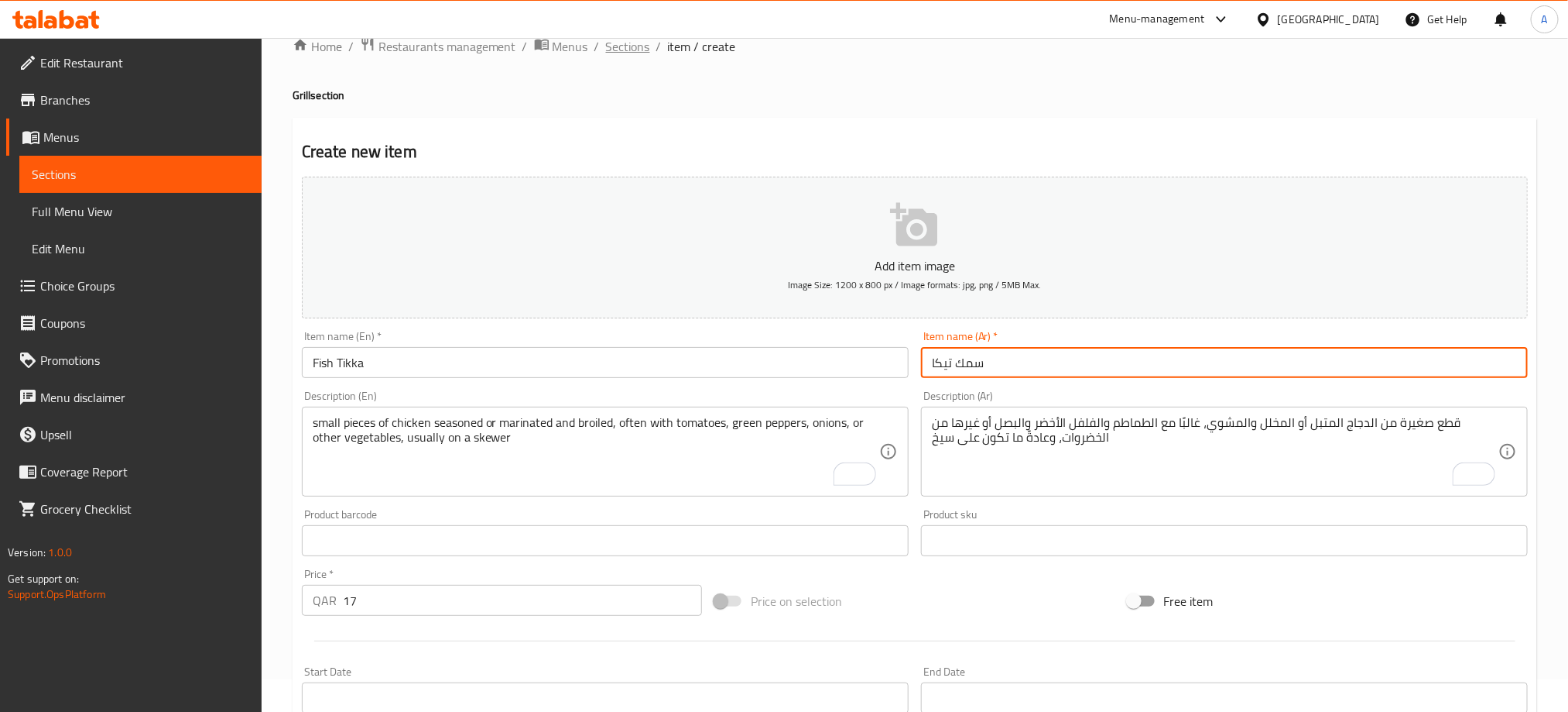
type input "سمك تيكا"
click at [414, 433] on textarea "To enrich screen reader interactions, please activate Accessibility in Grammarl…" at bounding box center [596, 451] width 567 height 73
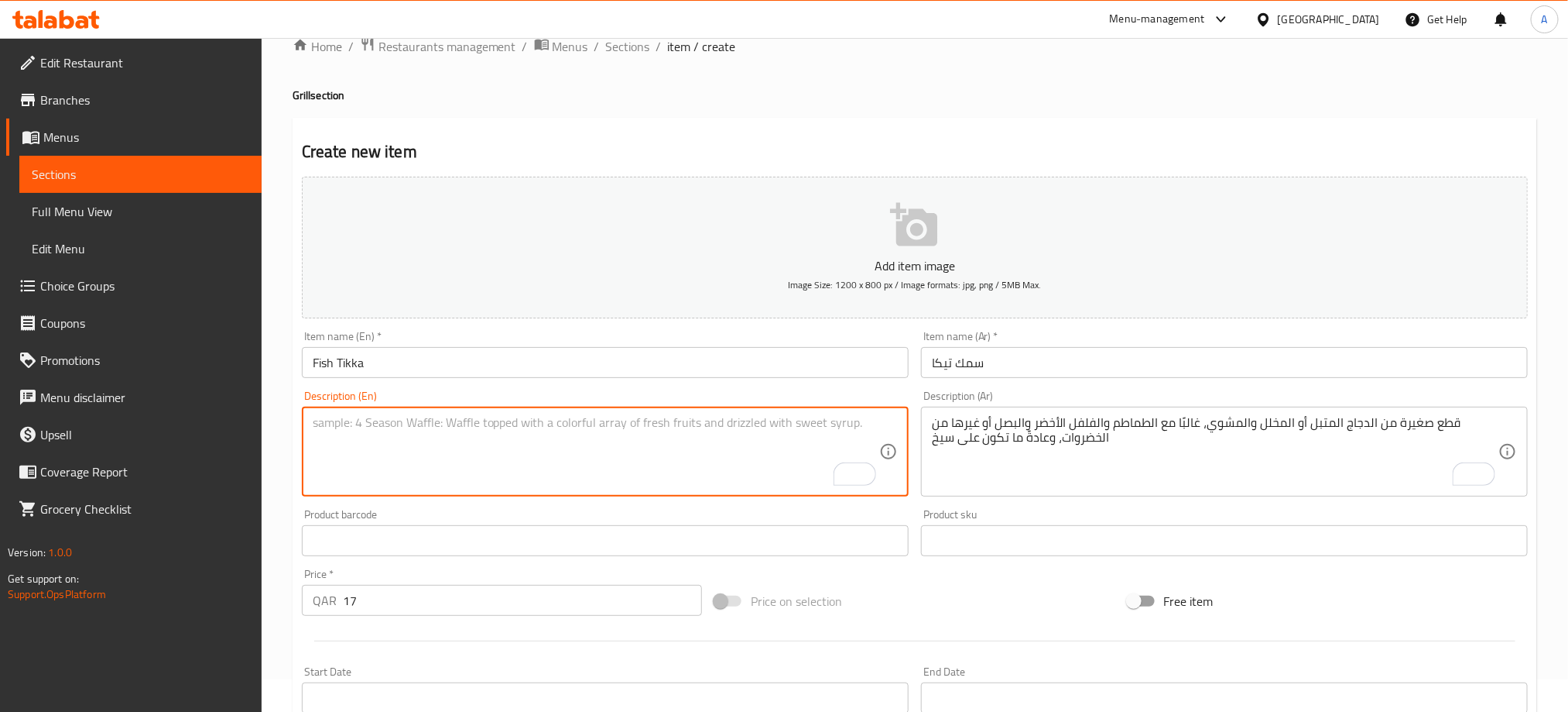
paste textarea "small pieces of fish seasoned or marinated and broiled, often with tomatoes, gr…"
type textarea "small pieces of fish seasoned or marinated and broiled, often with tomatoes, gr…"
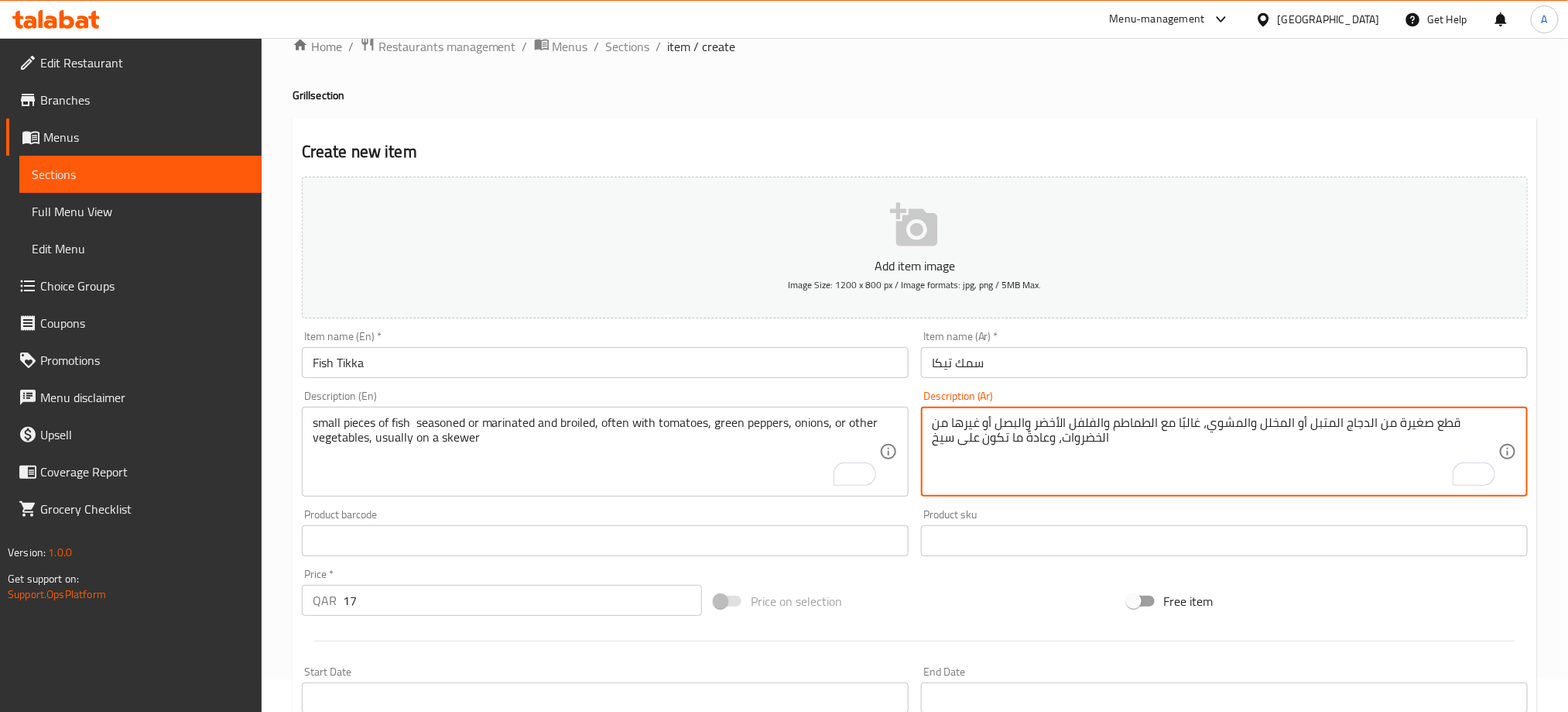
click at [955, 420] on textarea "قطع صغيرة من الدجاج المتبل أو المخلل والمشوي، غالبًا مع الطماطم والفلفل الأخضر …" at bounding box center [1214, 451] width 567 height 73
paste textarea "قطع صغيرة من السمك متبلة أو متبلة ومشوية، غالبًا مع الطماطم أو الفلفل الأخضر أو…"
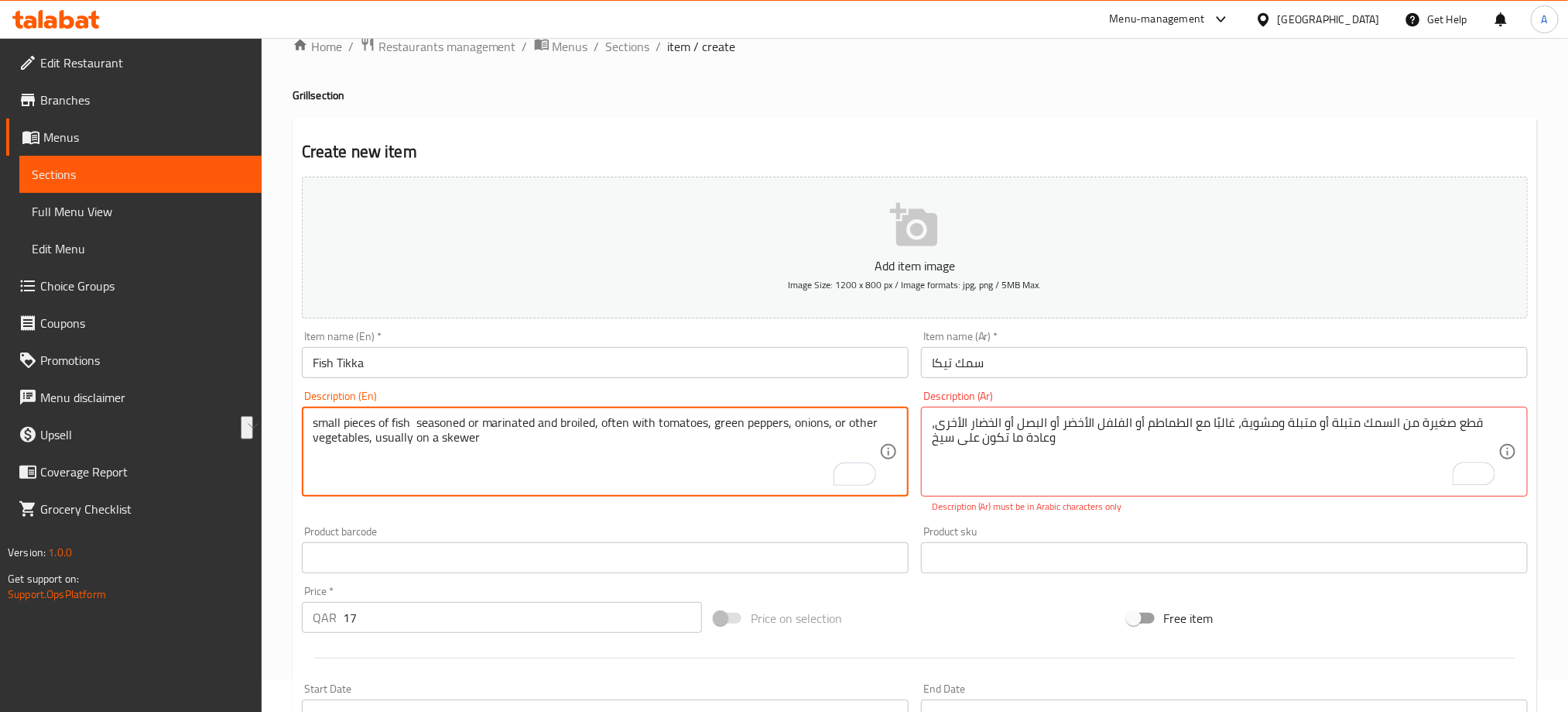
drag, startPoint x: 595, startPoint y: 420, endPoint x: 260, endPoint y: 420, distance: 335.0
click at [663, 456] on textarea "small pieces of fish seasoned or marinated and broiled, often with tomatoes, gr…" at bounding box center [596, 451] width 567 height 73
drag, startPoint x: 597, startPoint y: 425, endPoint x: 460, endPoint y: 425, distance: 137.0
click at [460, 425] on textarea "small pieces of fish seasoned or marinated and broiled, often with tomatoes, gr…" at bounding box center [596, 451] width 567 height 73
click at [590, 425] on textarea "small pieces of fish seasoned or marinated and broiled, often with tomatoes, gr…" at bounding box center [596, 451] width 567 height 73
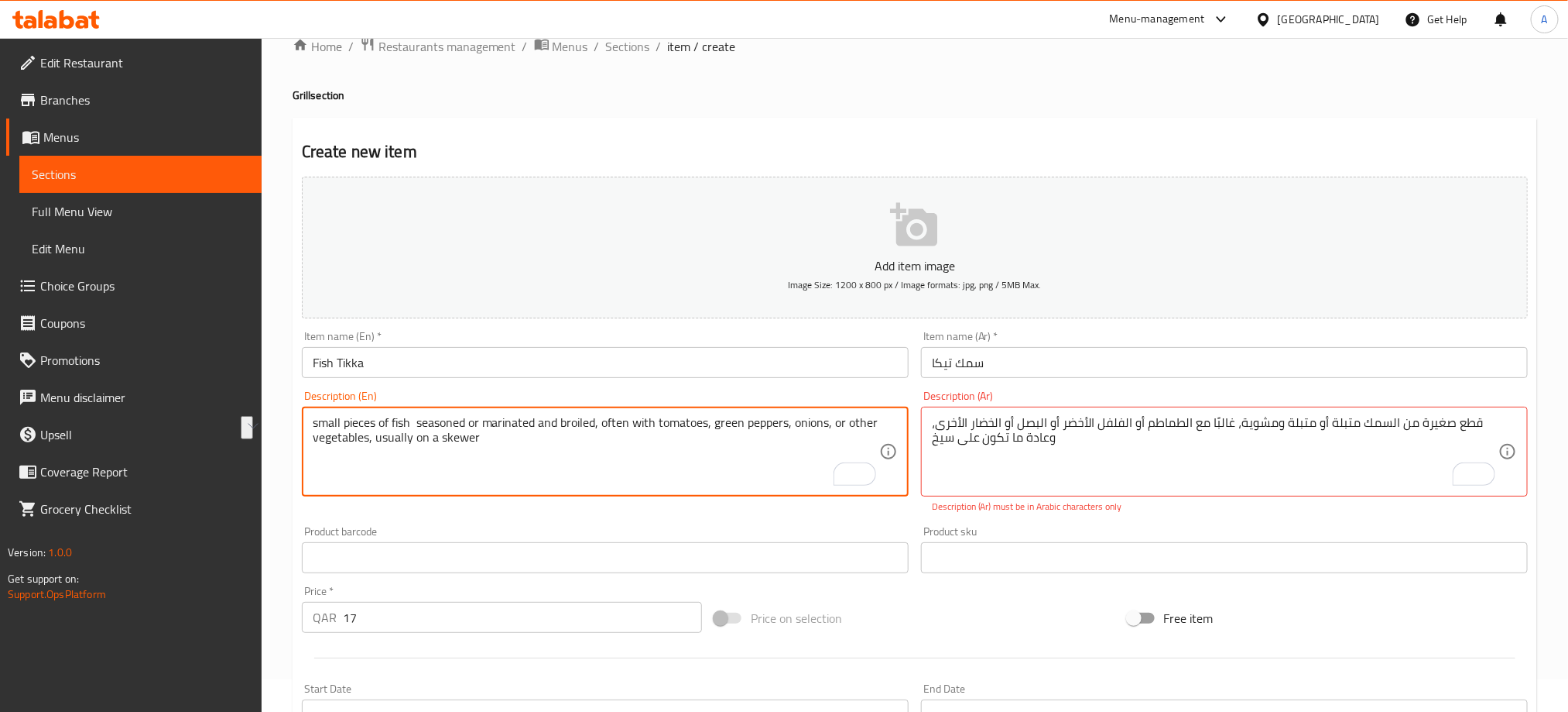
drag, startPoint x: 601, startPoint y: 425, endPoint x: 295, endPoint y: 394, distance: 307.6
click at [282, 410] on div "Home / Restaurants management / Menus / Sections / item / create Grill section …" at bounding box center [915, 542] width 1306 height 1074
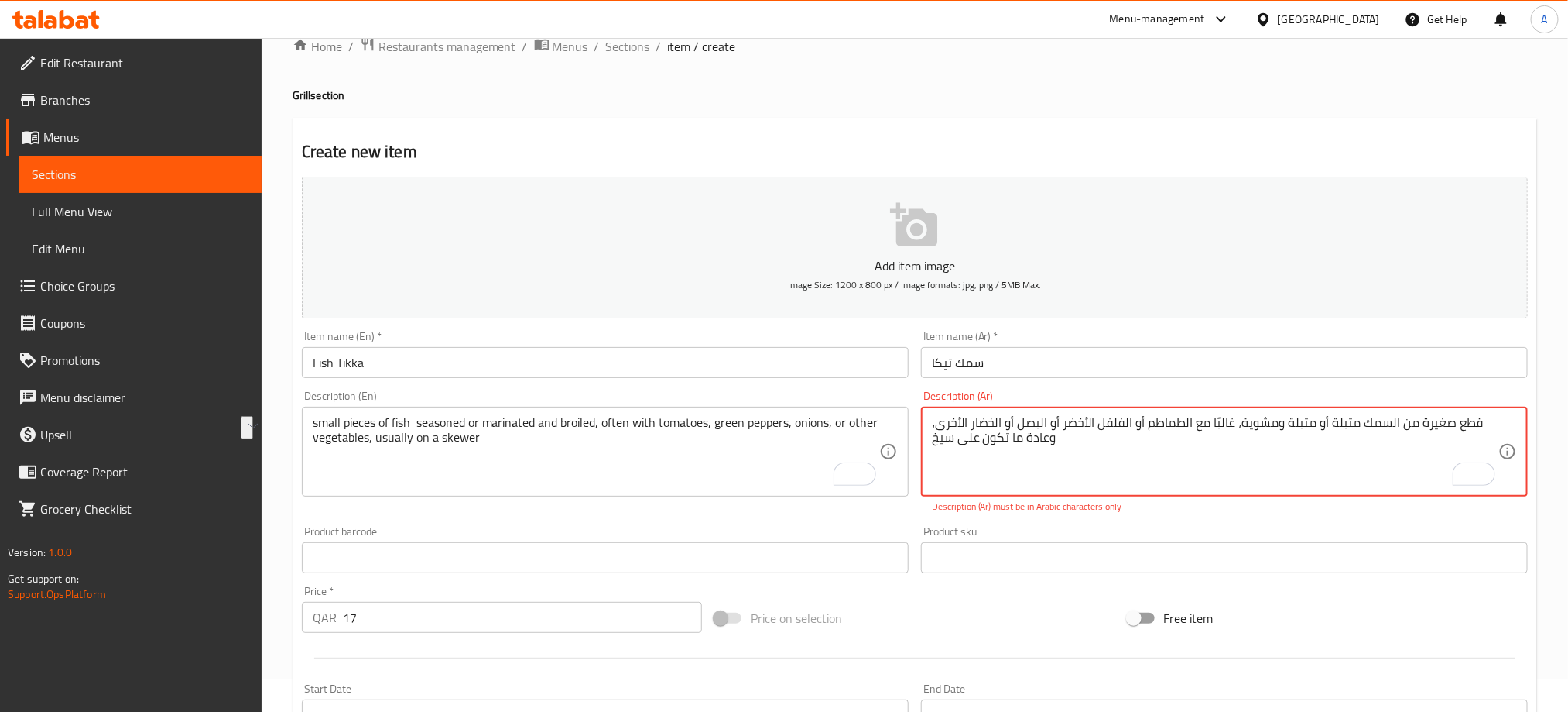
click at [1060, 427] on textarea "قطع صغيرة من السمك متبلة أو متبلة ومشوية، غالبًا مع الطماطم أو الفلفل الأخضر أو…" at bounding box center [1214, 451] width 567 height 73
paste textarea "المتبل أو المخلل والمشوي،"
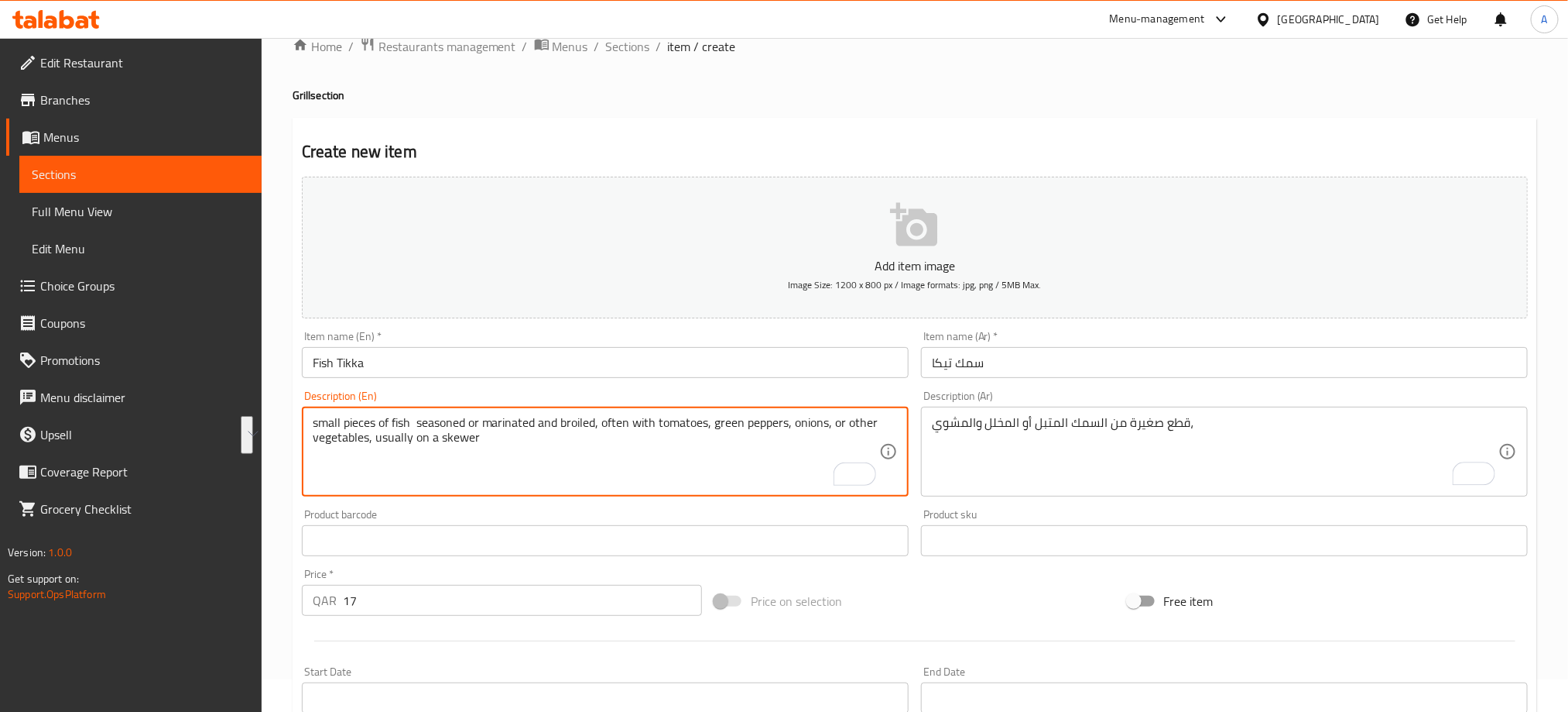
drag, startPoint x: 602, startPoint y: 423, endPoint x: 623, endPoint y: 437, distance: 25.2
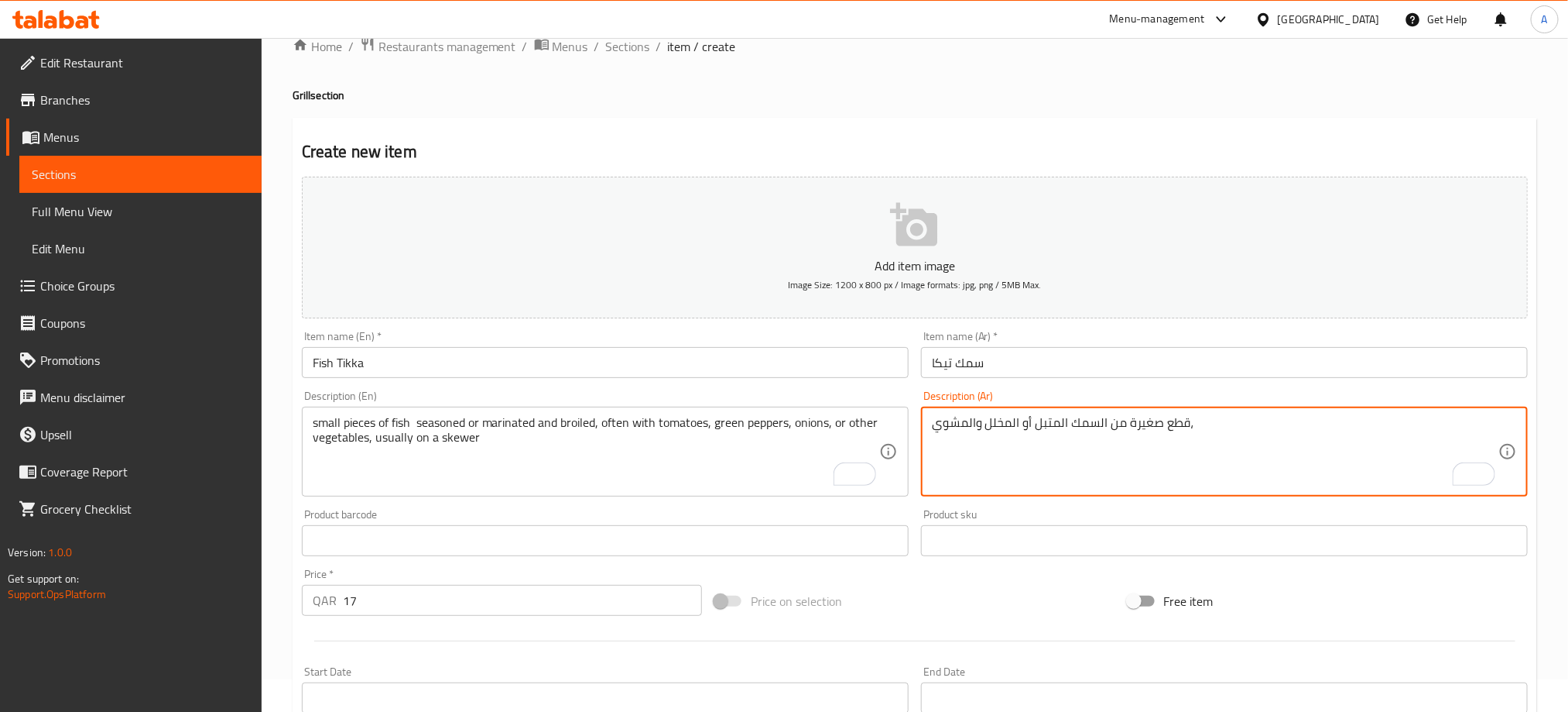
paste textarea "غالبًا مع الطماطم والفلفل الأخضر والبصل أو غيرها من الخضروات، وعادةً ما تكون عل…"
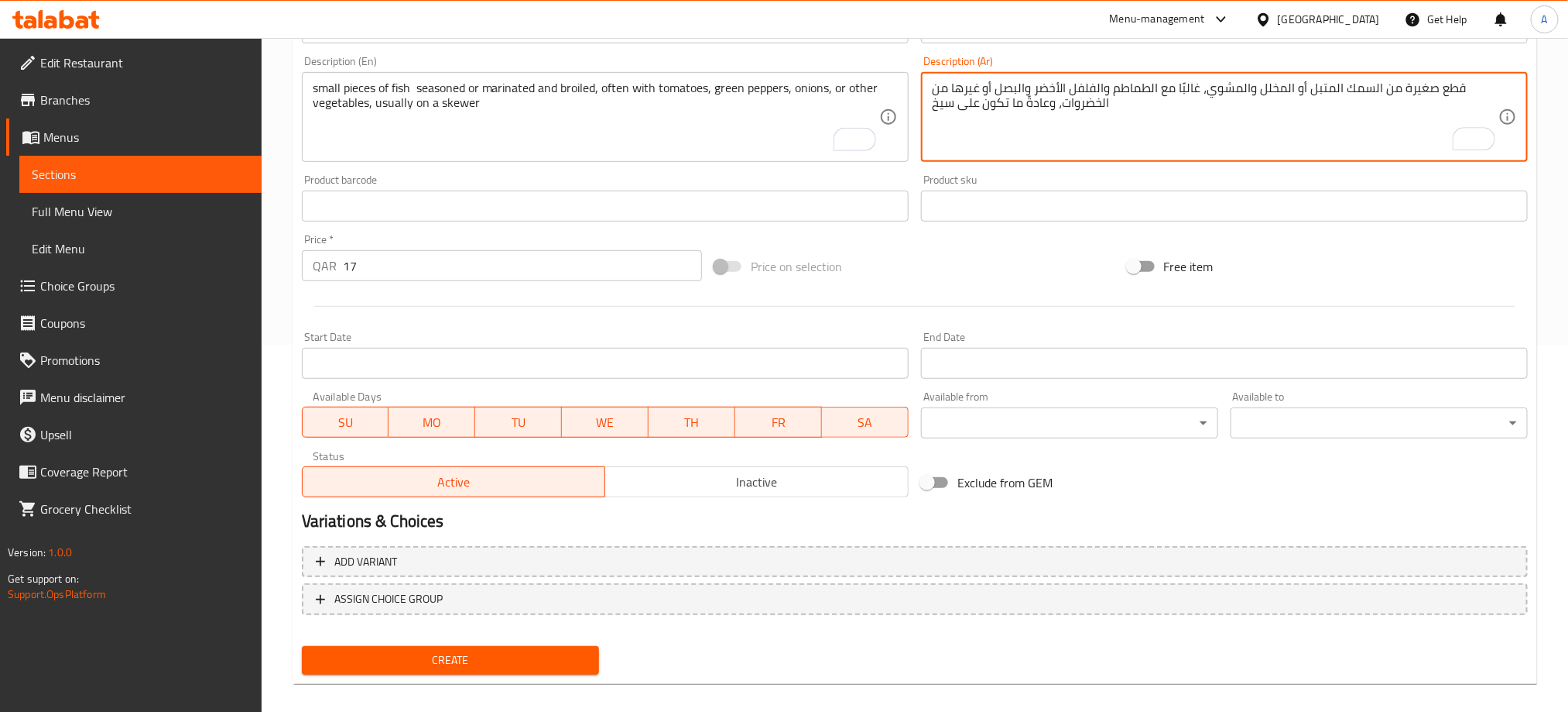
scroll to position [381, 0]
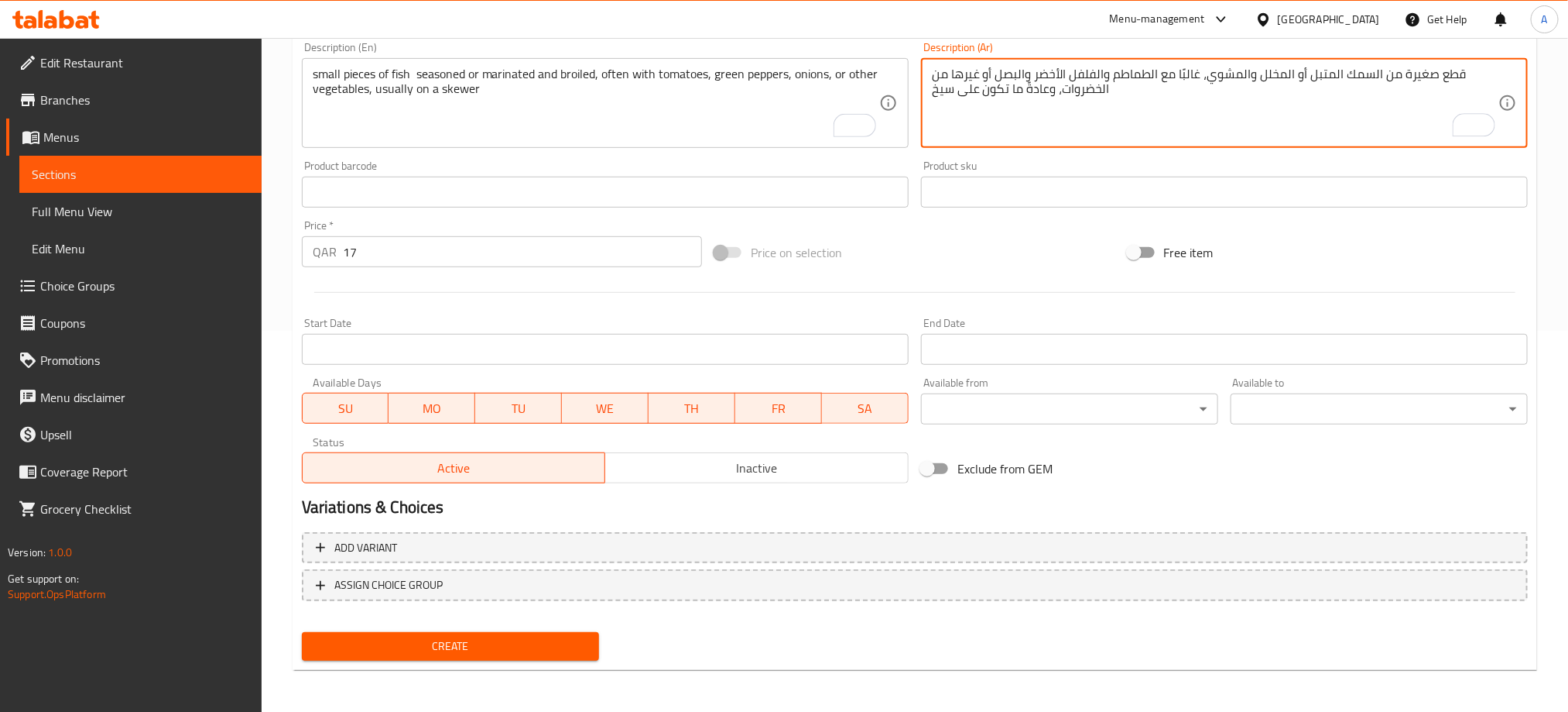
type textarea "قطع صغيرة من السمك المتبل أو المخلل والمشوي، غالبًا مع الطماطم والفلفل الأخضر و…"
click at [665, 475] on span "Inactive" at bounding box center [757, 468] width 291 height 22
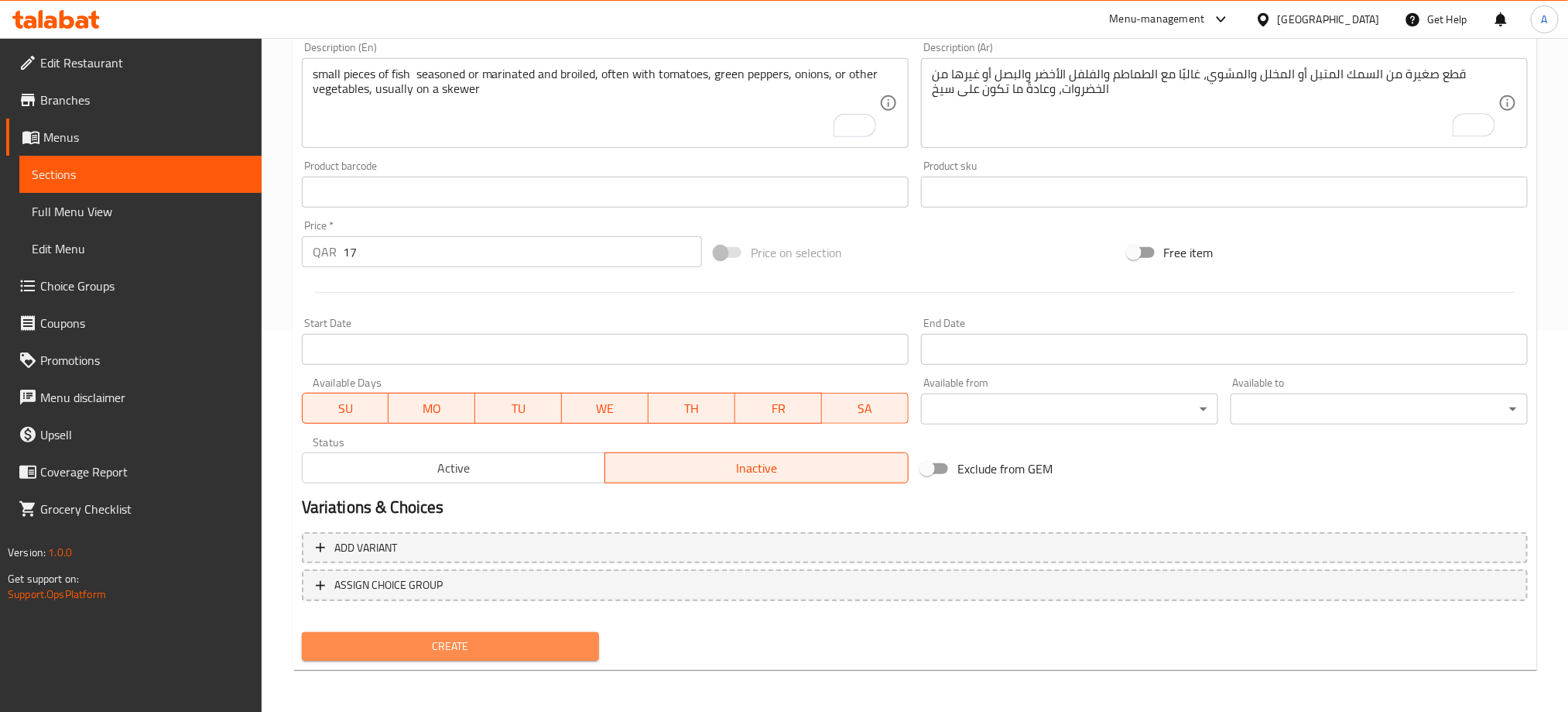
click at [559, 644] on span "Create" at bounding box center [450, 647] width 272 height 19
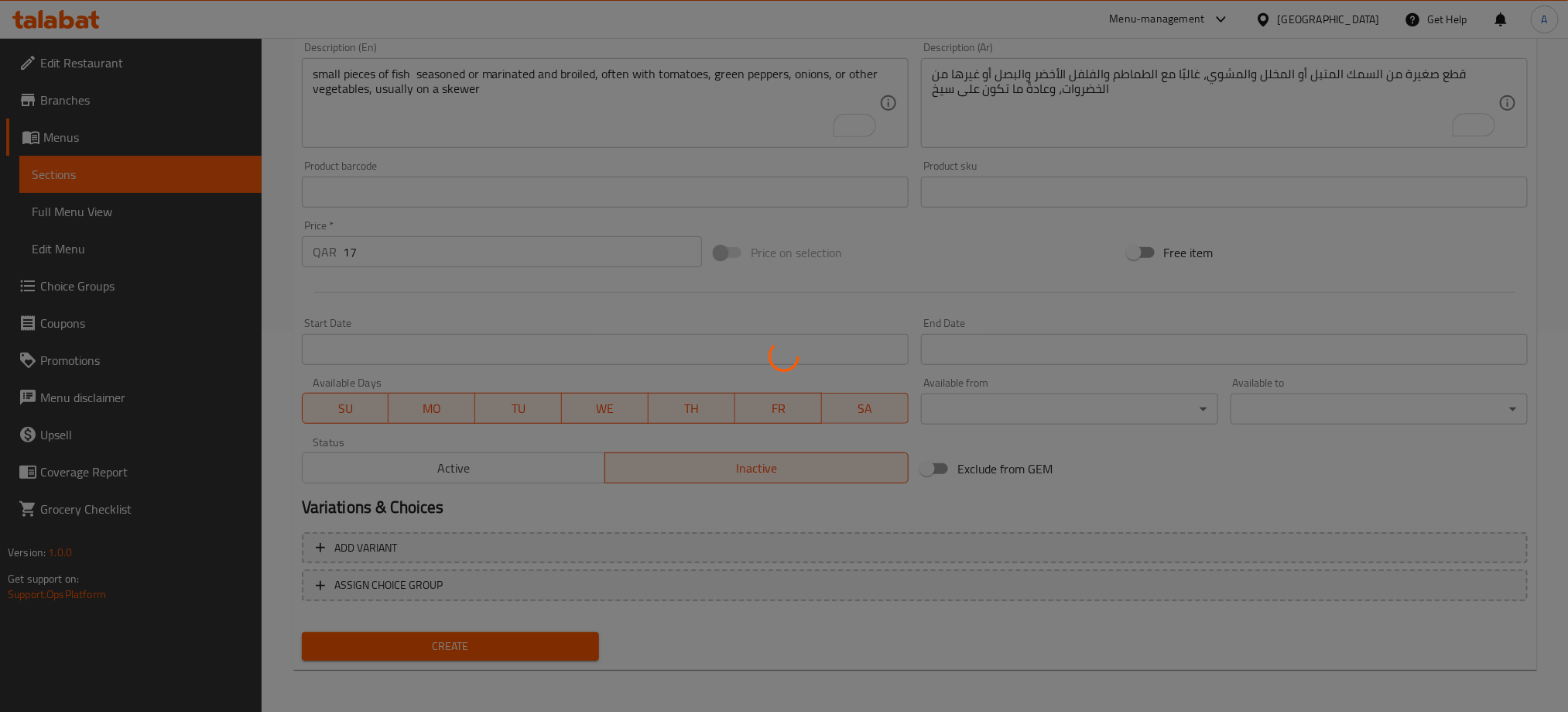
scroll to position [1, 0]
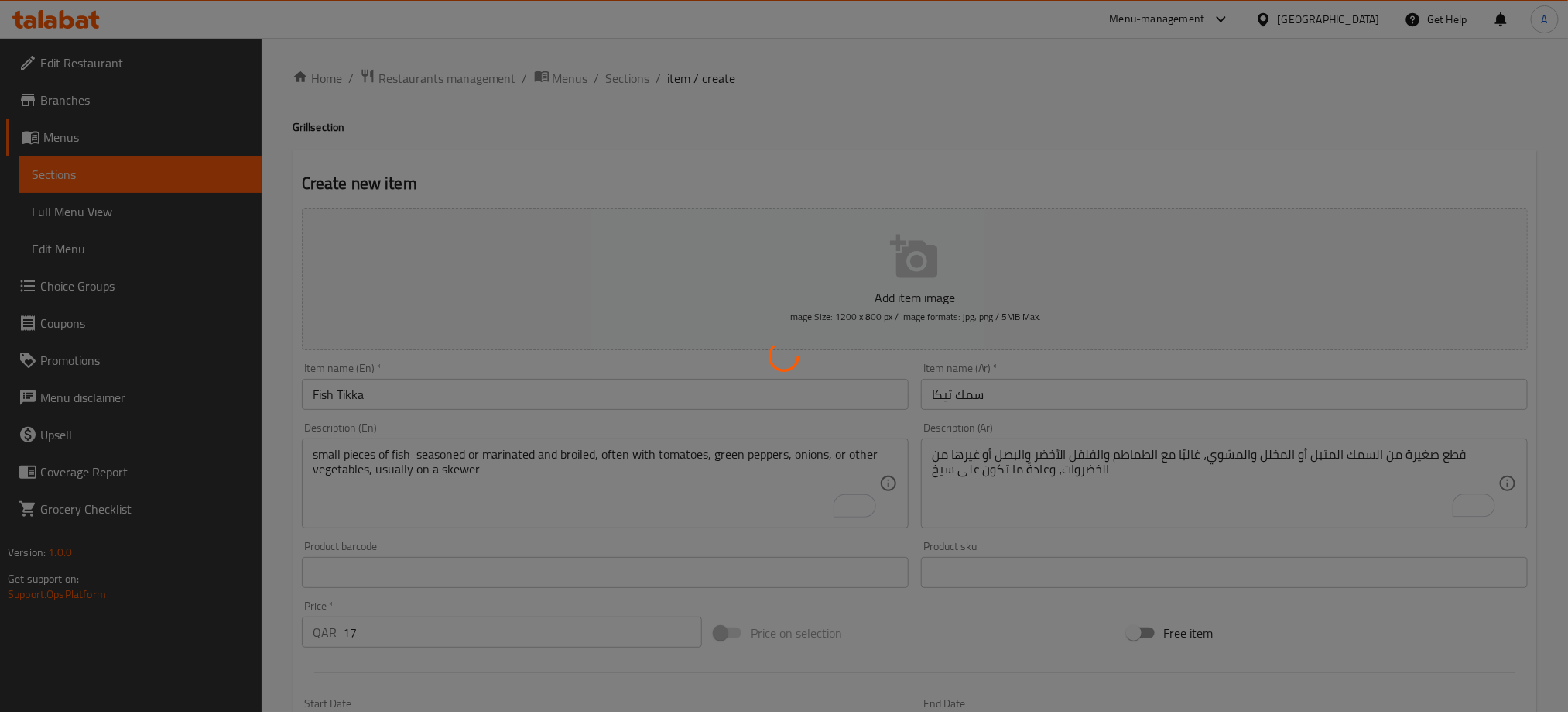
type input "0"
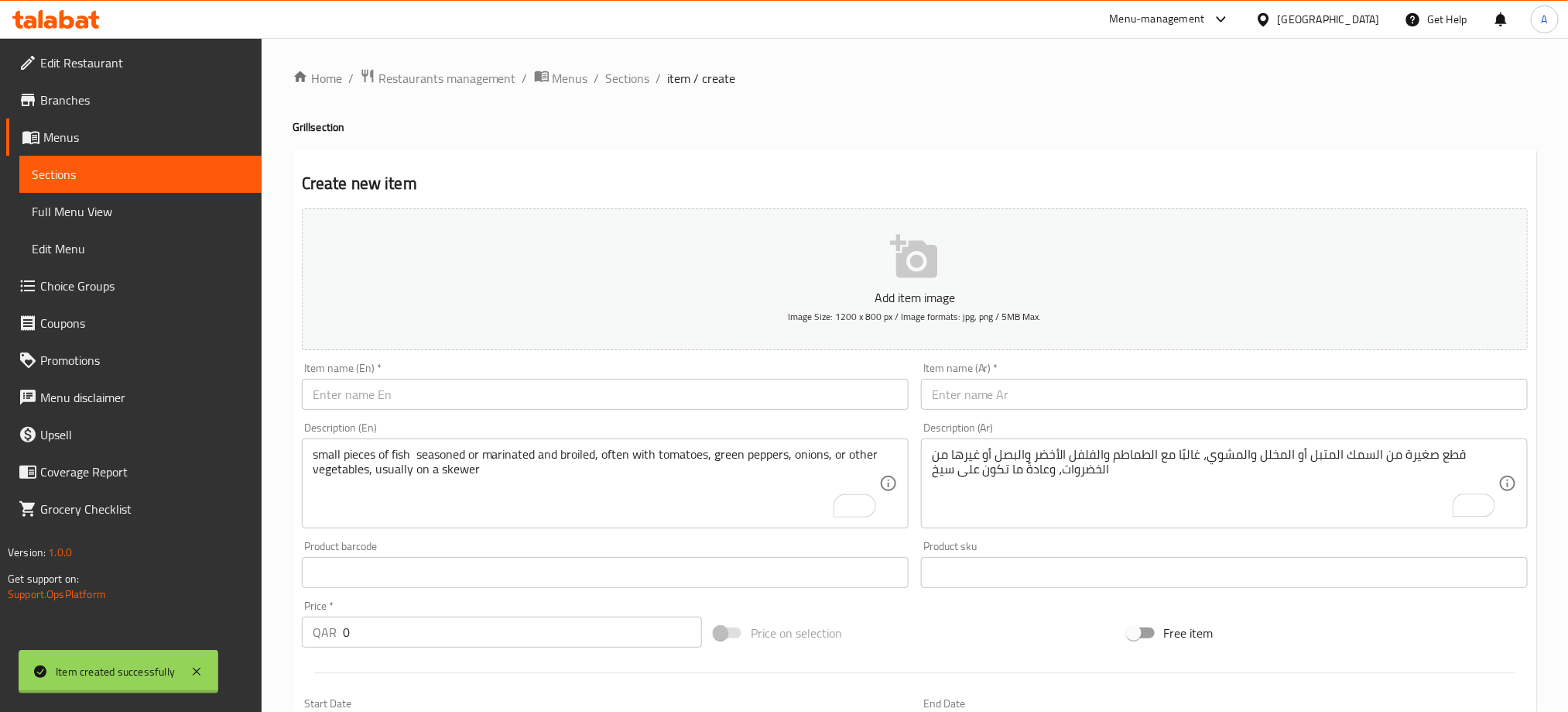
scroll to position [0, 0]
click at [622, 71] on span "Sections" at bounding box center [628, 79] width 44 height 19
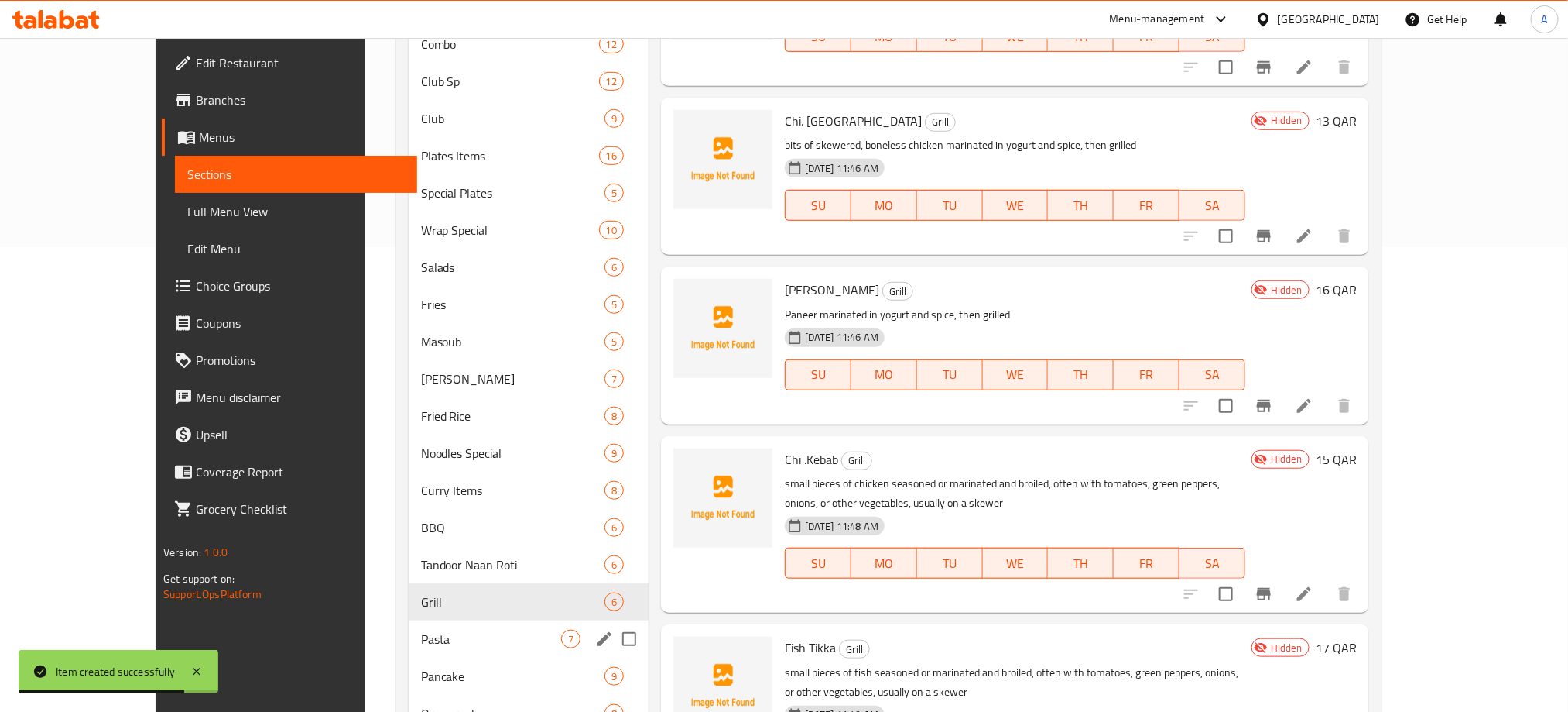
scroll to position [697, 0]
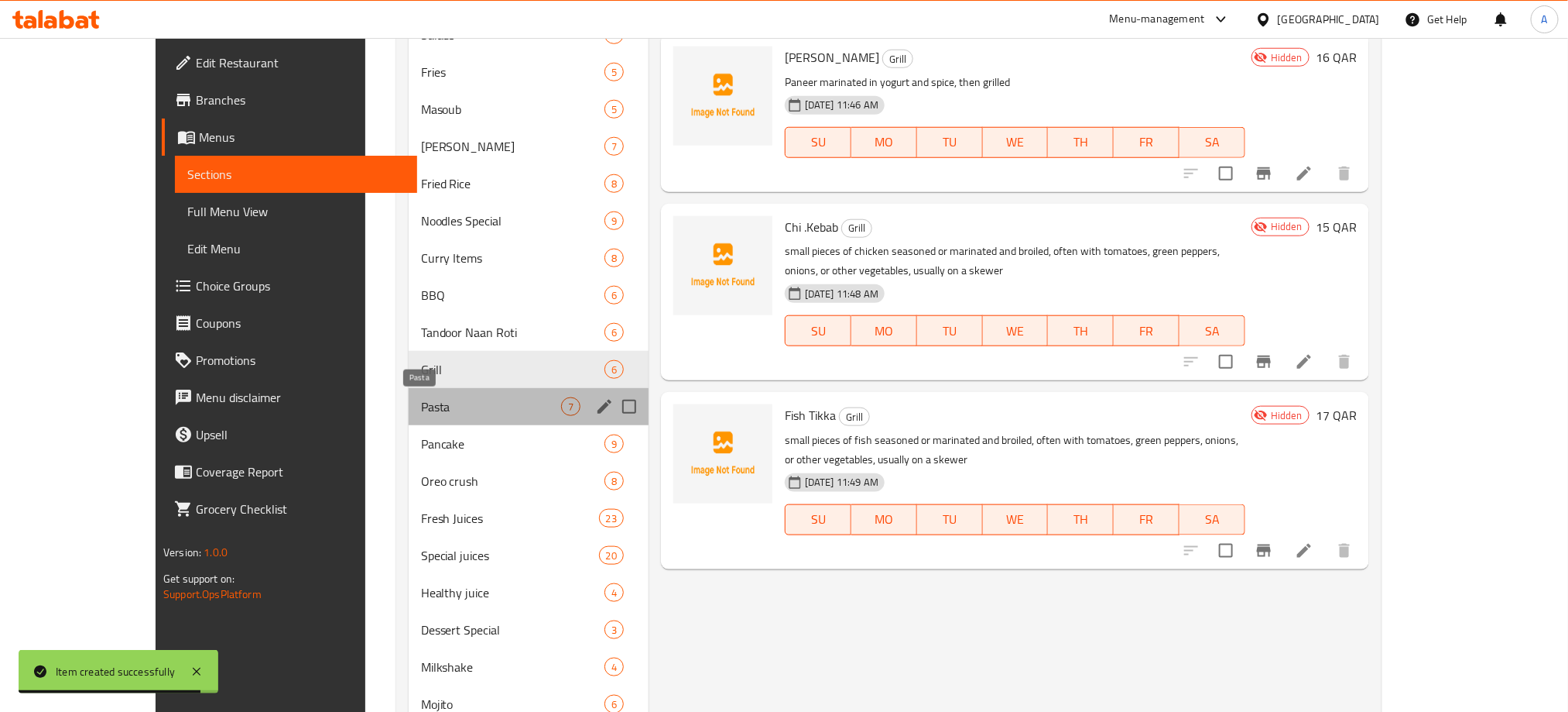
click at [430, 409] on span "Pasta" at bounding box center [491, 406] width 140 height 19
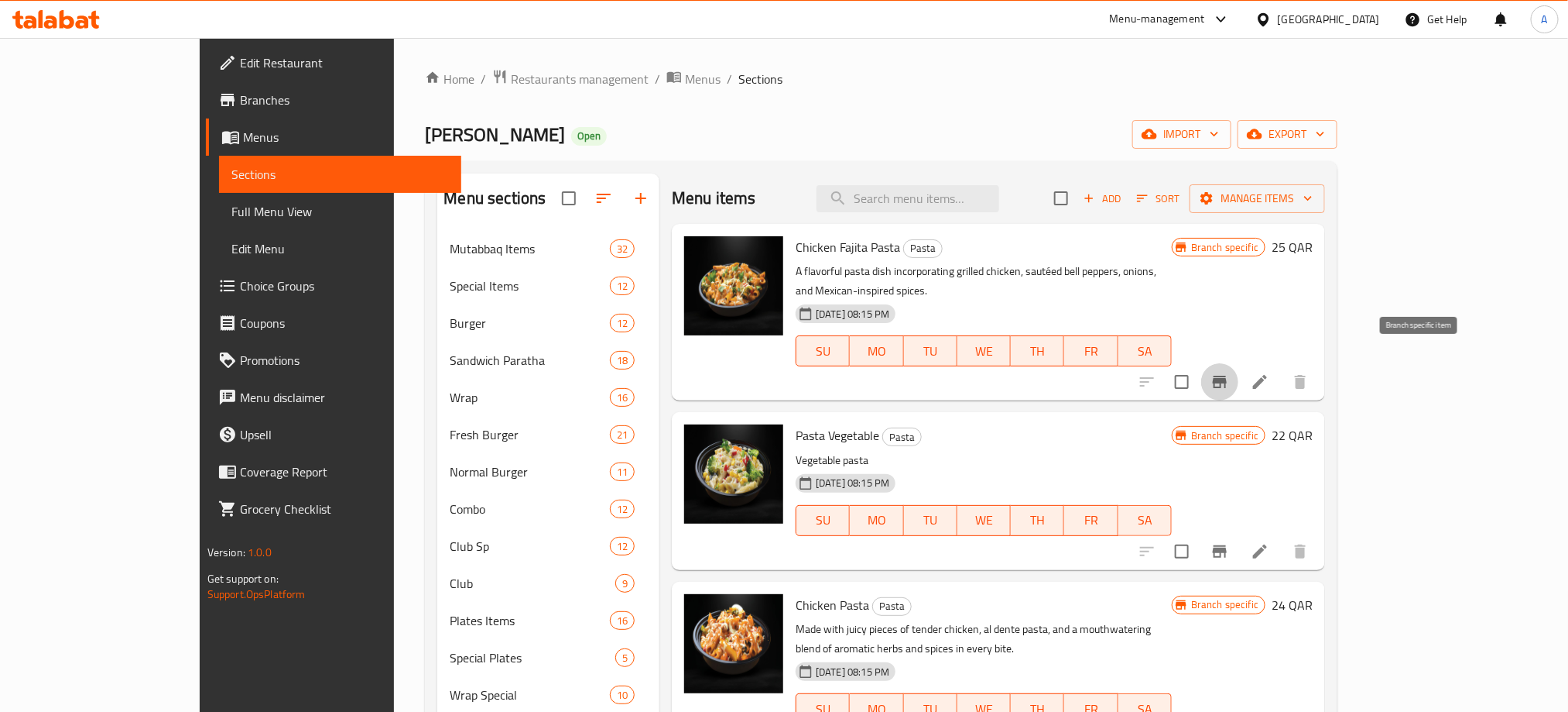
click at [1229, 372] on icon "Branch-specific-item" at bounding box center [1219, 381] width 19 height 19
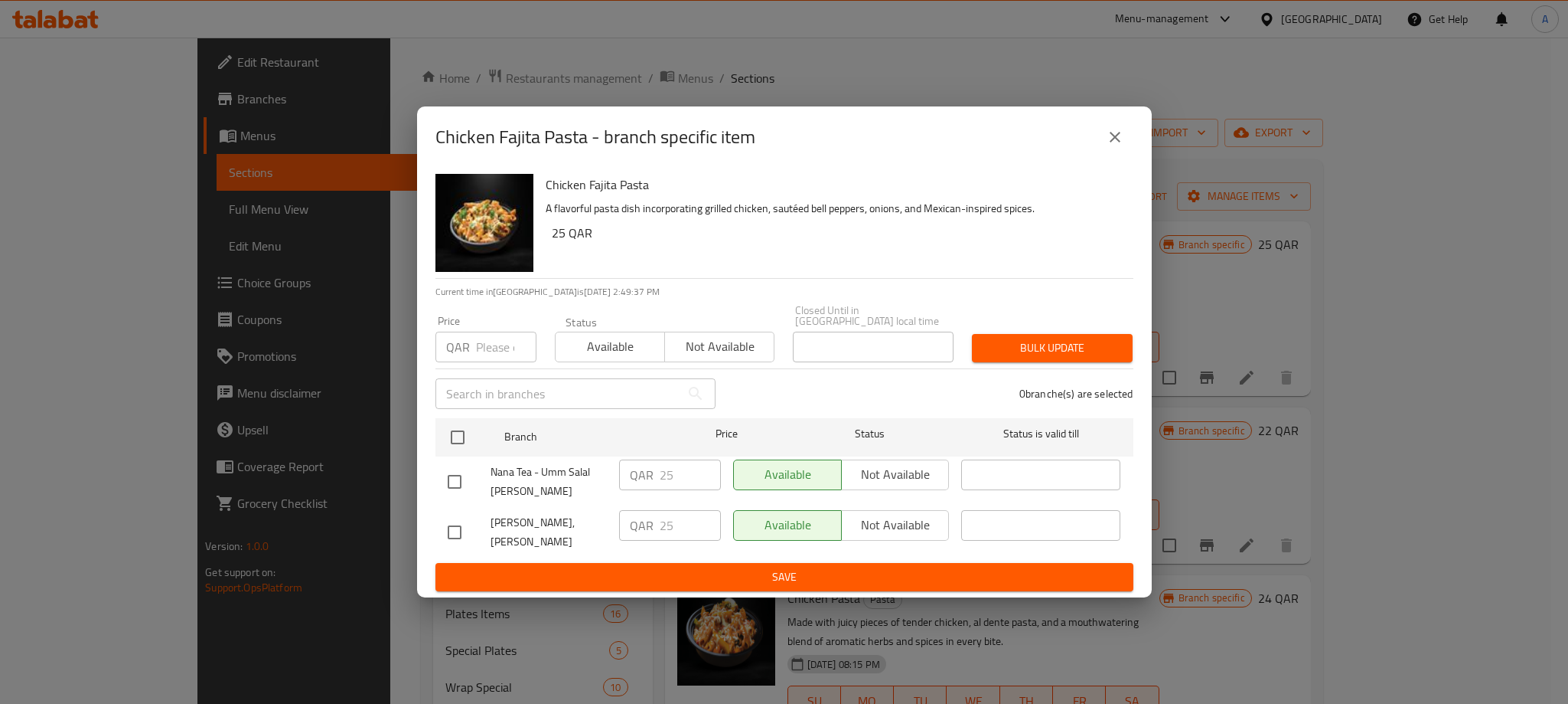
click at [1117, 156] on button "close" at bounding box center [1115, 137] width 37 height 37
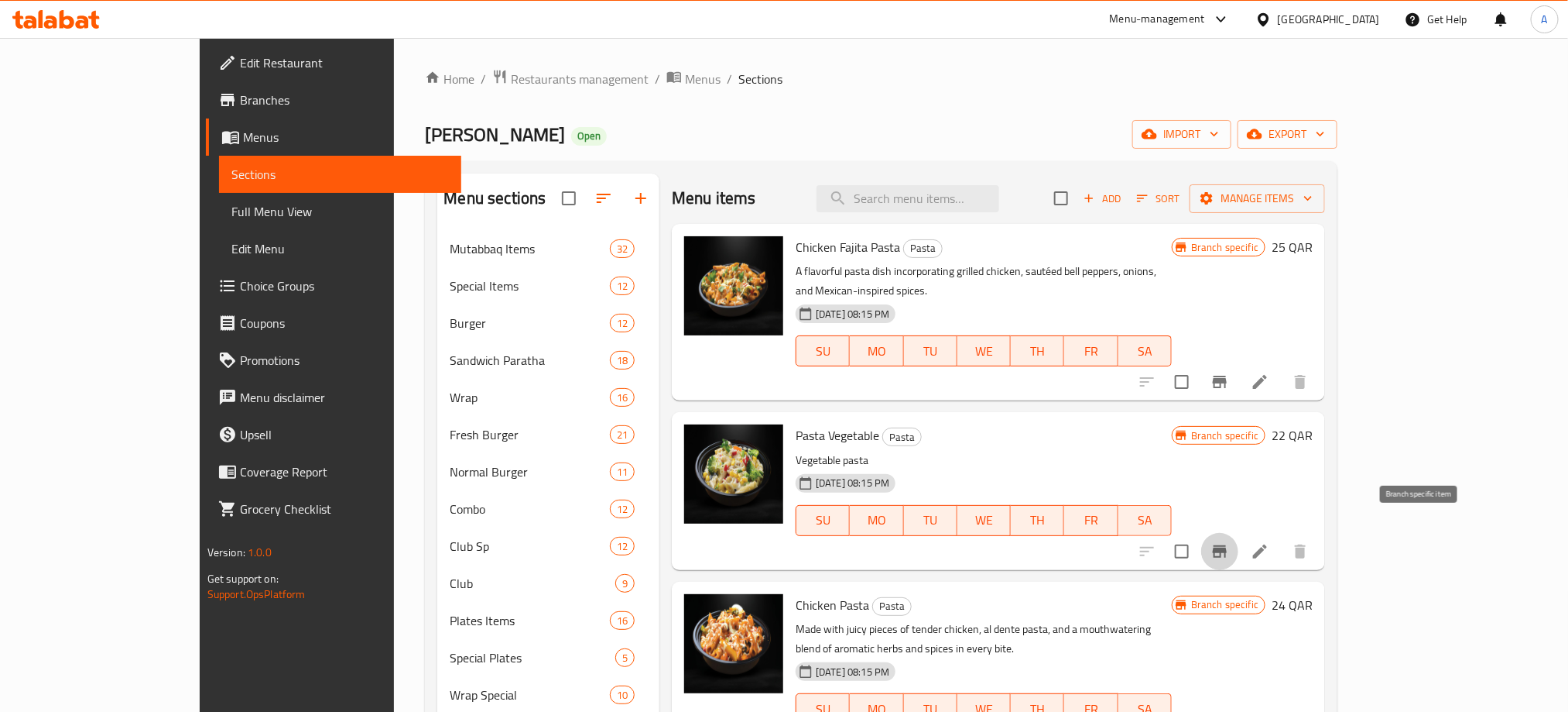
click at [1227, 545] on icon "Branch-specific-item" at bounding box center [1220, 551] width 14 height 12
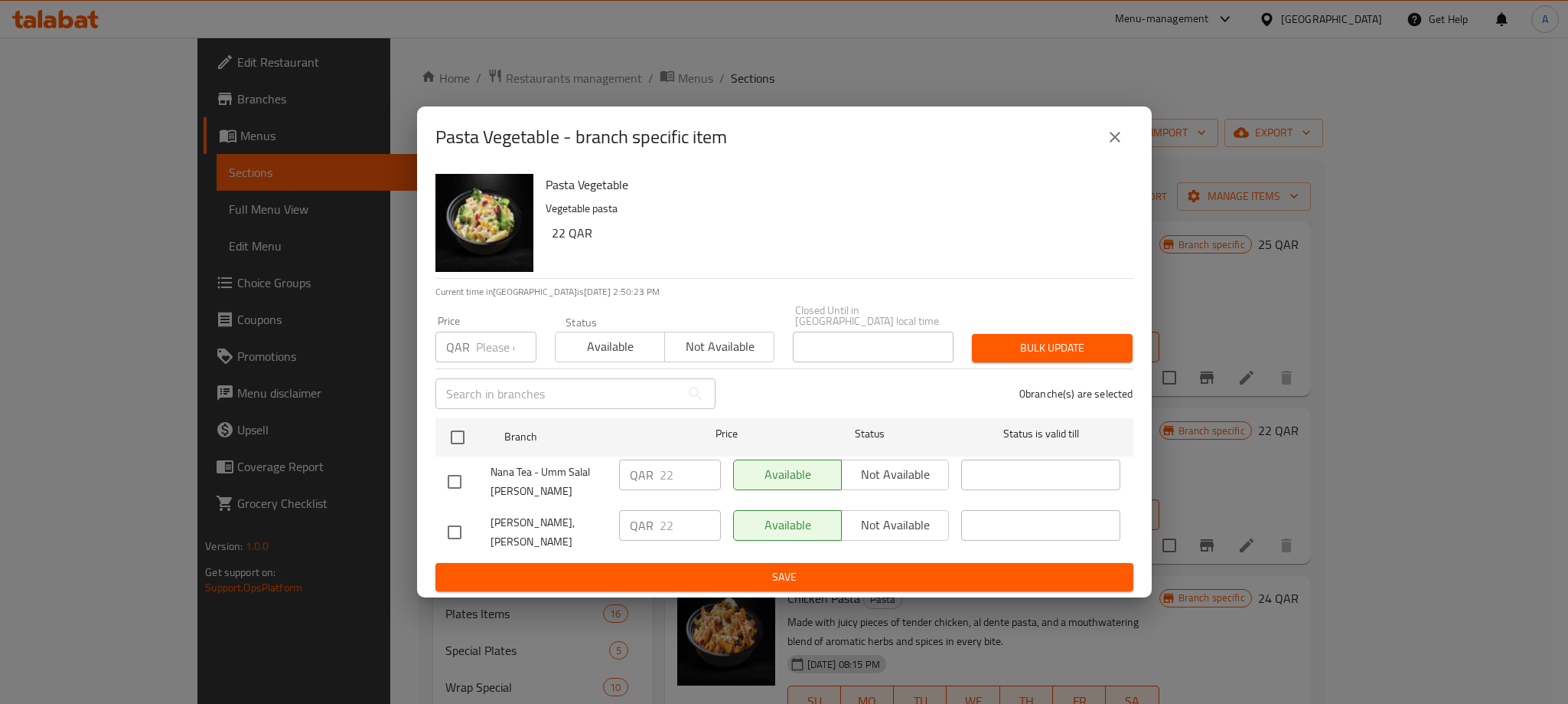
click at [1123, 146] on icon "close" at bounding box center [1114, 136] width 18 height 18
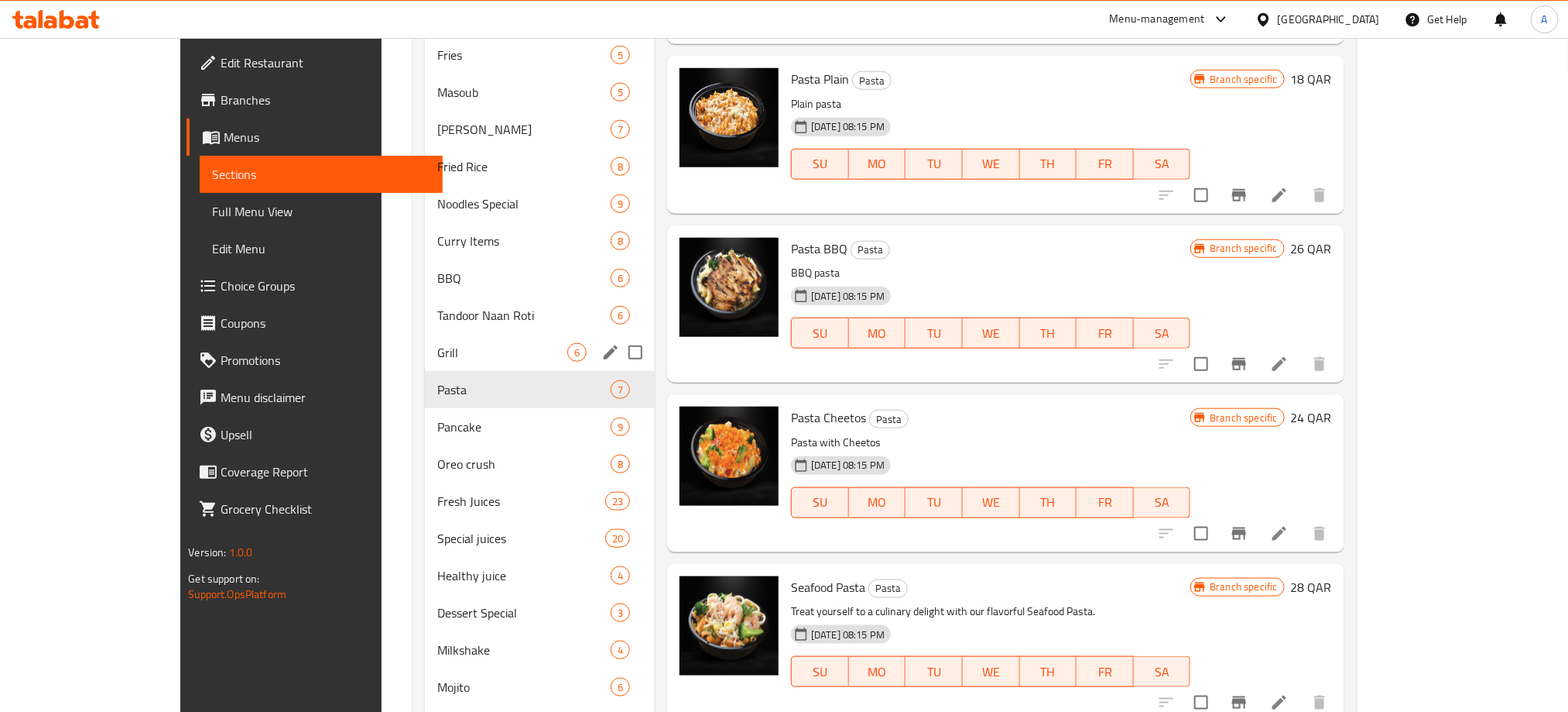
scroll to position [697, 0]
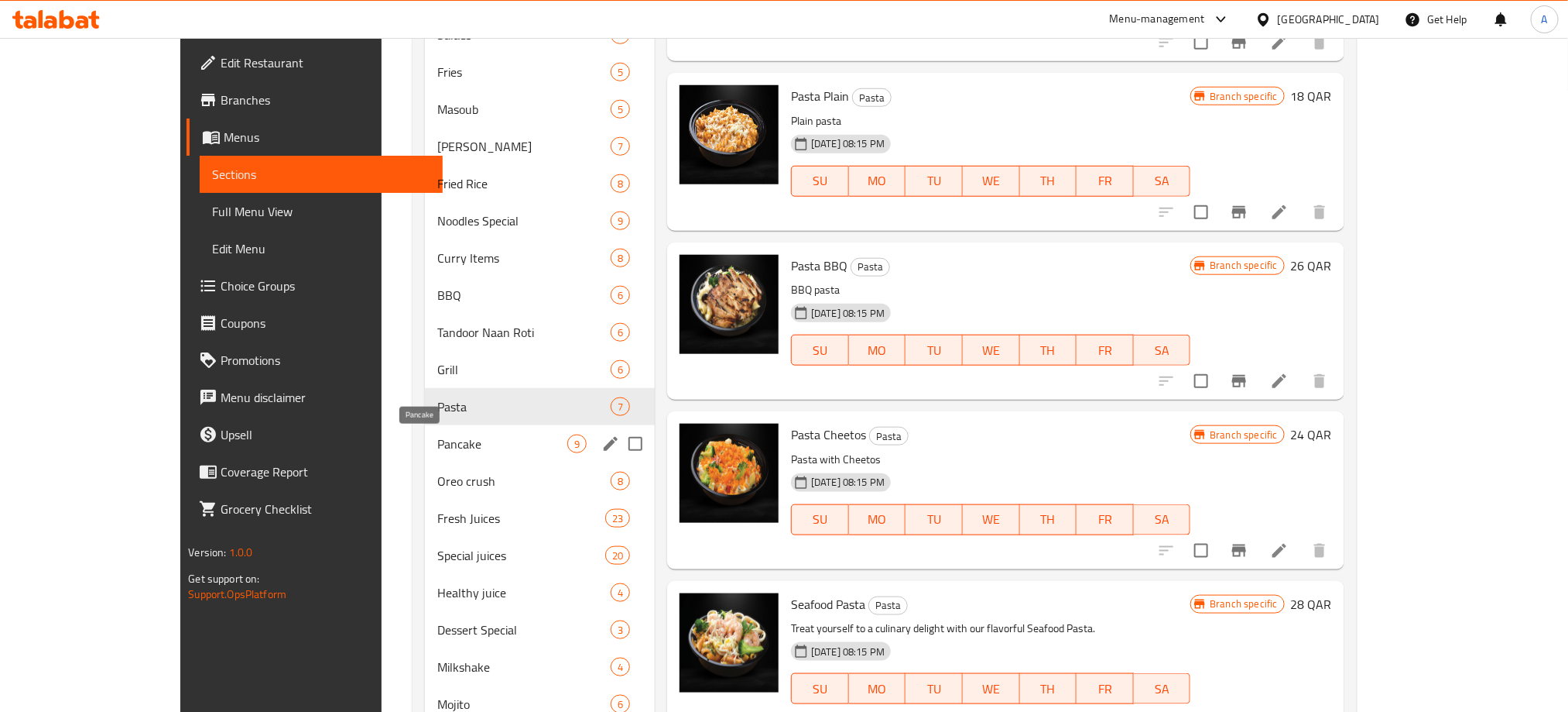
click at [438, 438] on span "Pancake" at bounding box center [502, 443] width 130 height 19
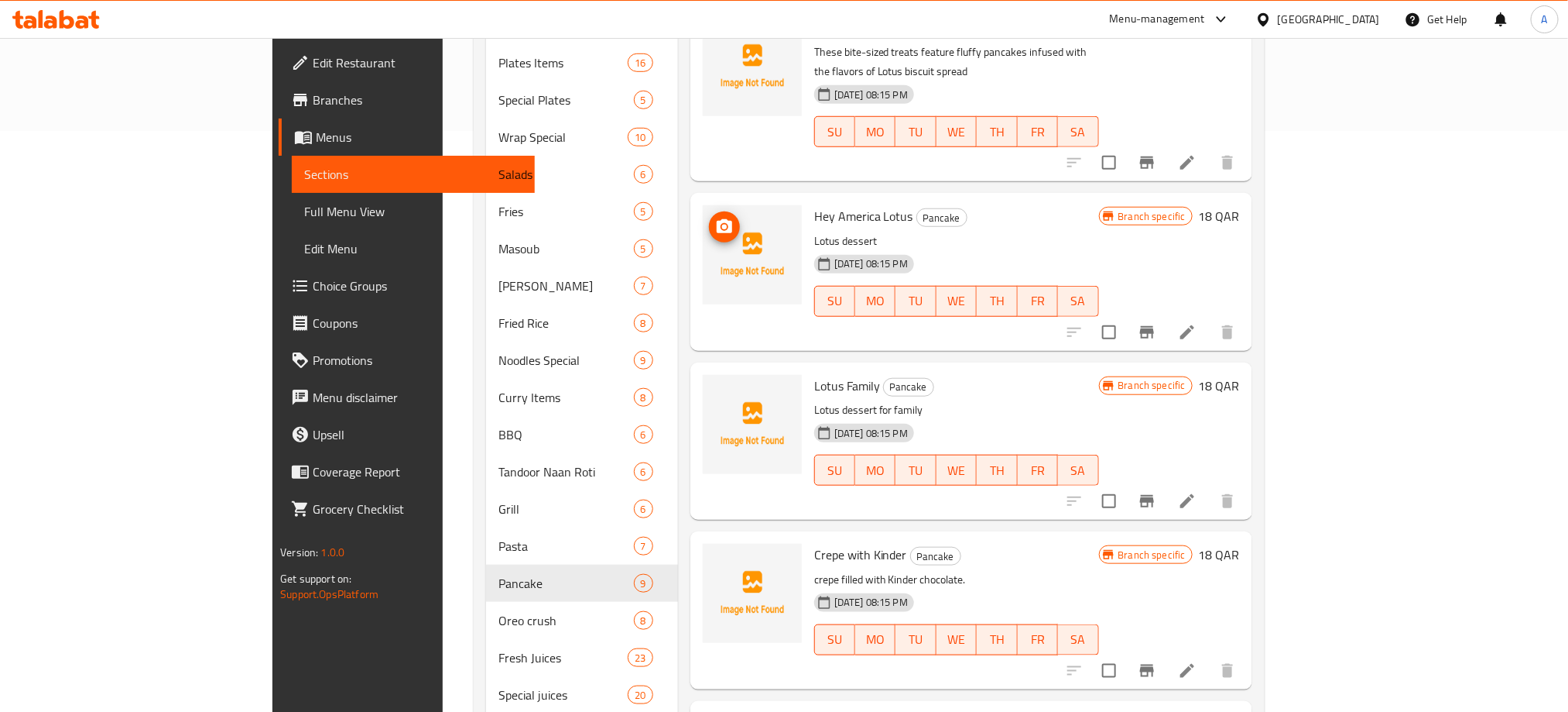
scroll to position [348, 0]
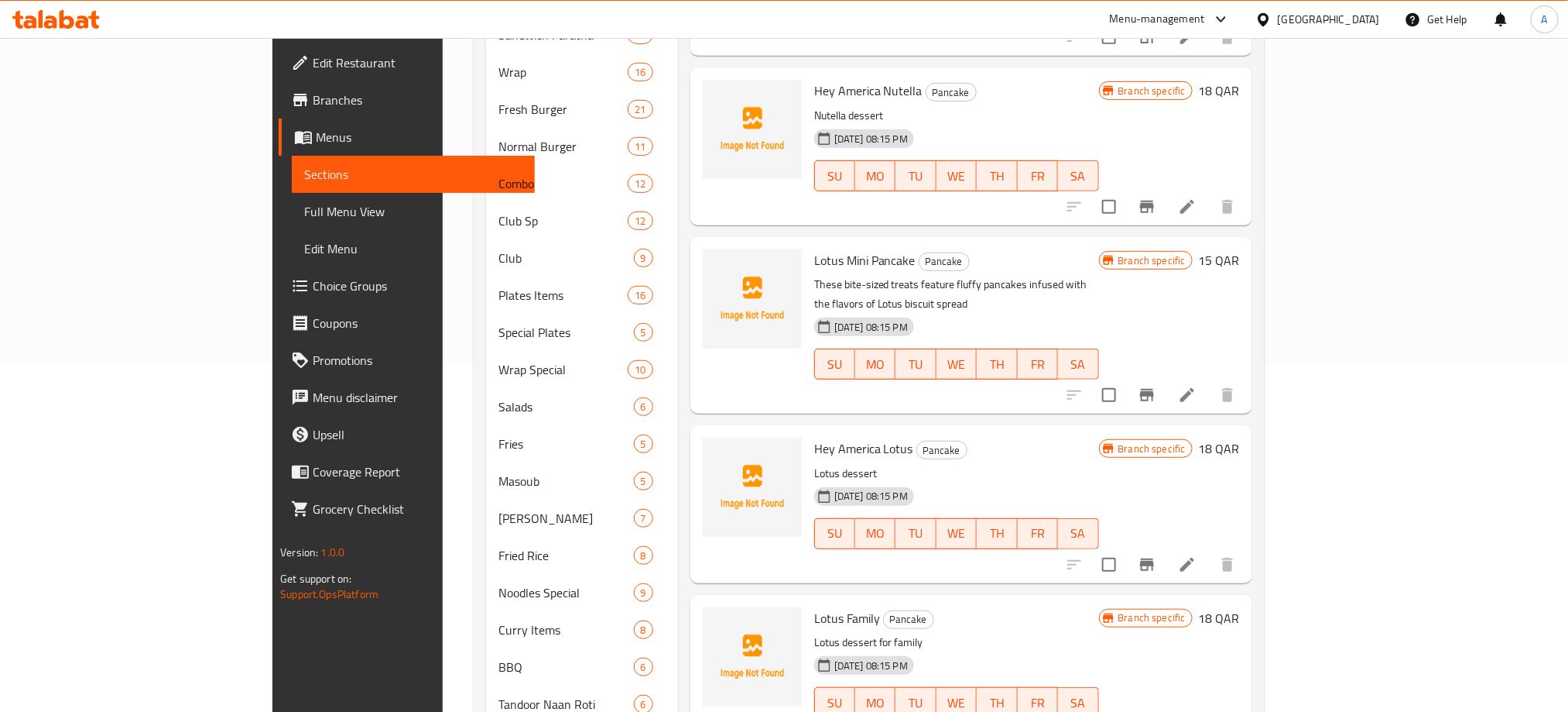
click at [678, 261] on div "Menu items Add Sort Manage items Nutella Mini Pancake Pancake Small-sized panca…" at bounding box center [965, 685] width 575 height 1721
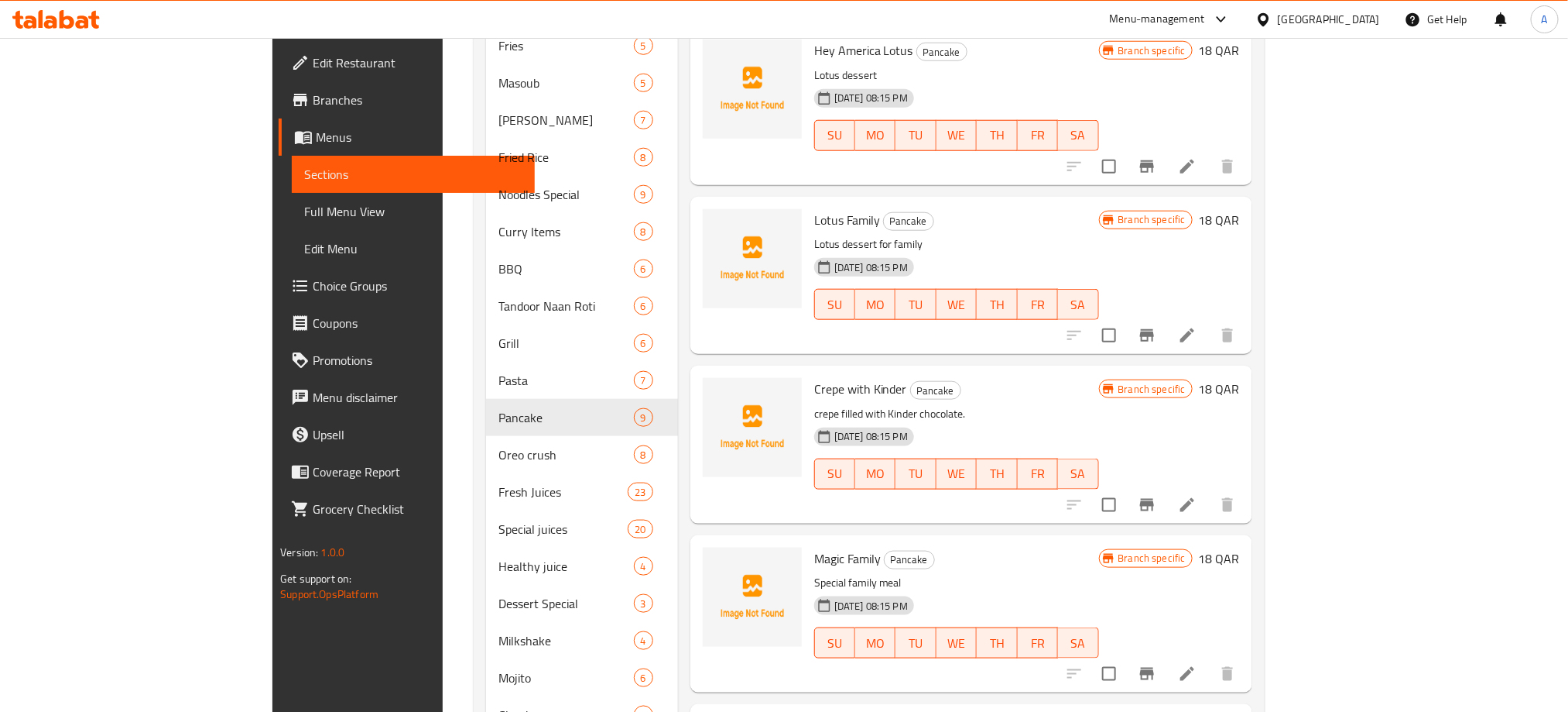
scroll to position [1202, 0]
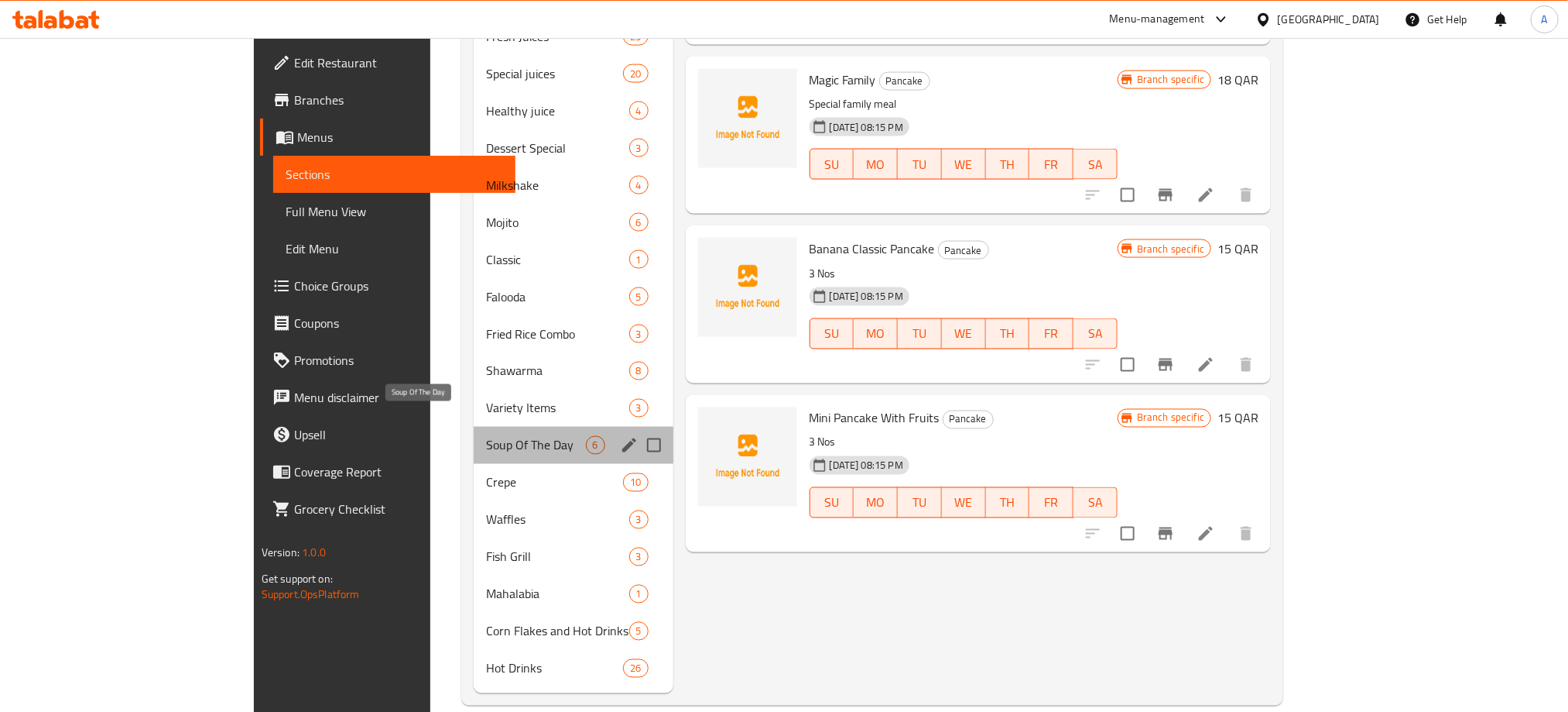
click at [486, 436] on span "Soup Of The Day" at bounding box center [536, 445] width 99 height 19
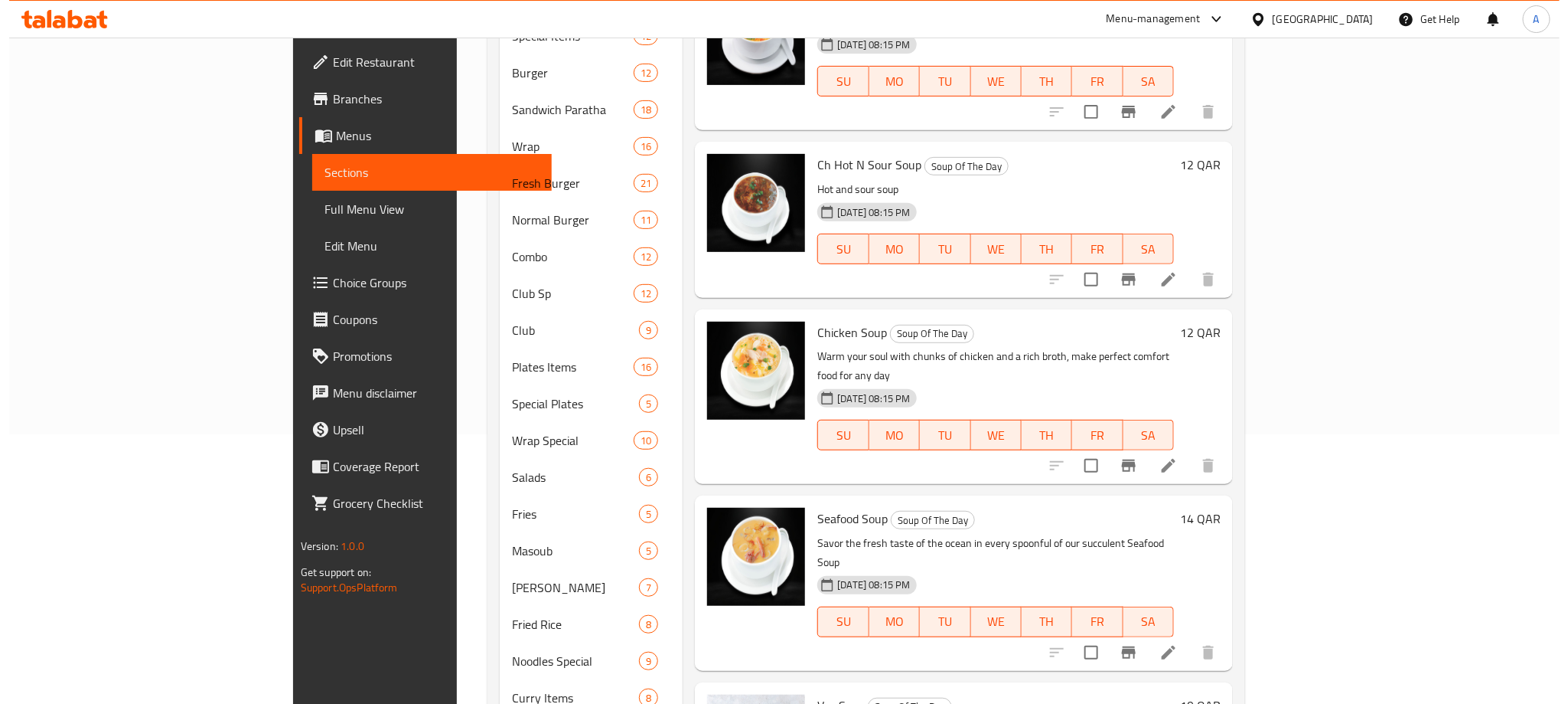
scroll to position [40, 0]
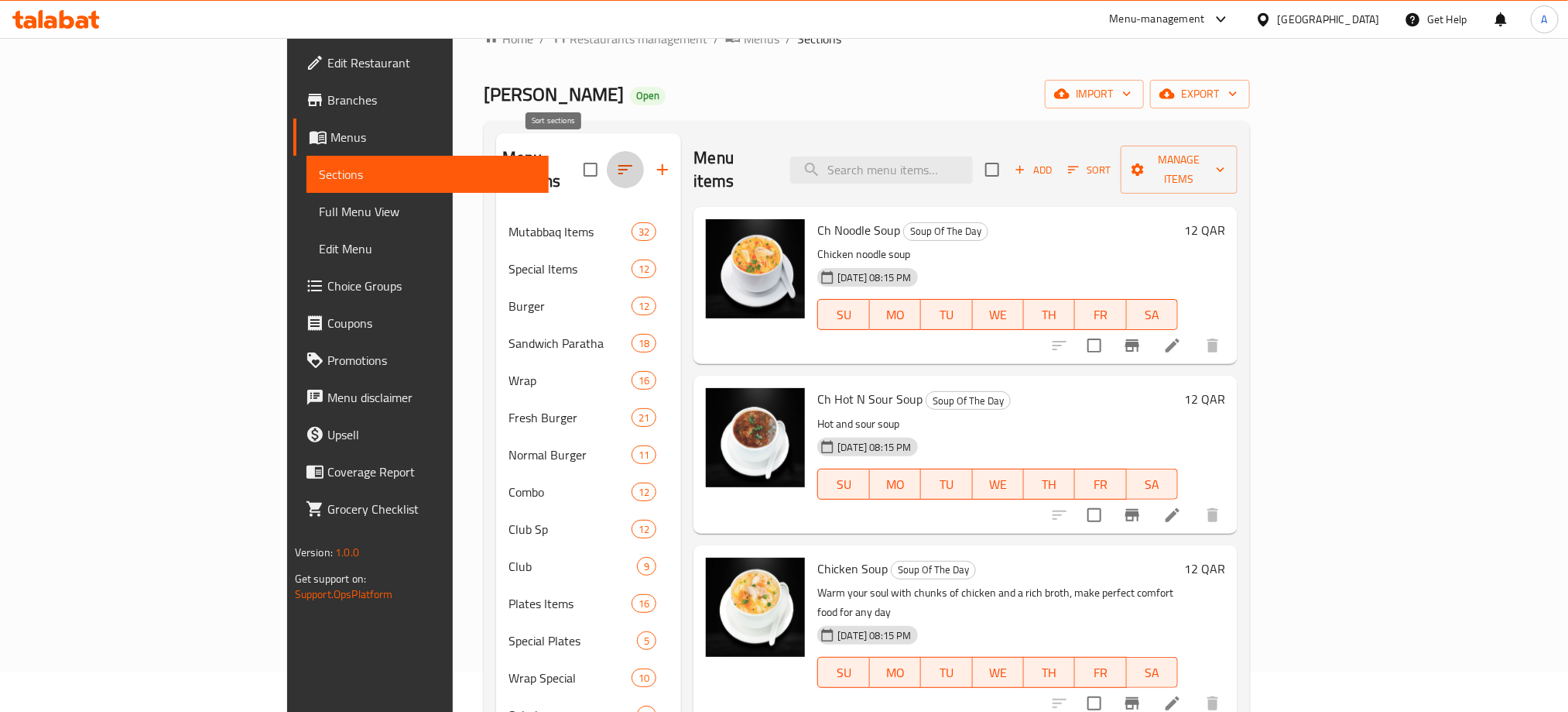
click at [616, 160] on icon "button" at bounding box center [625, 169] width 19 height 19
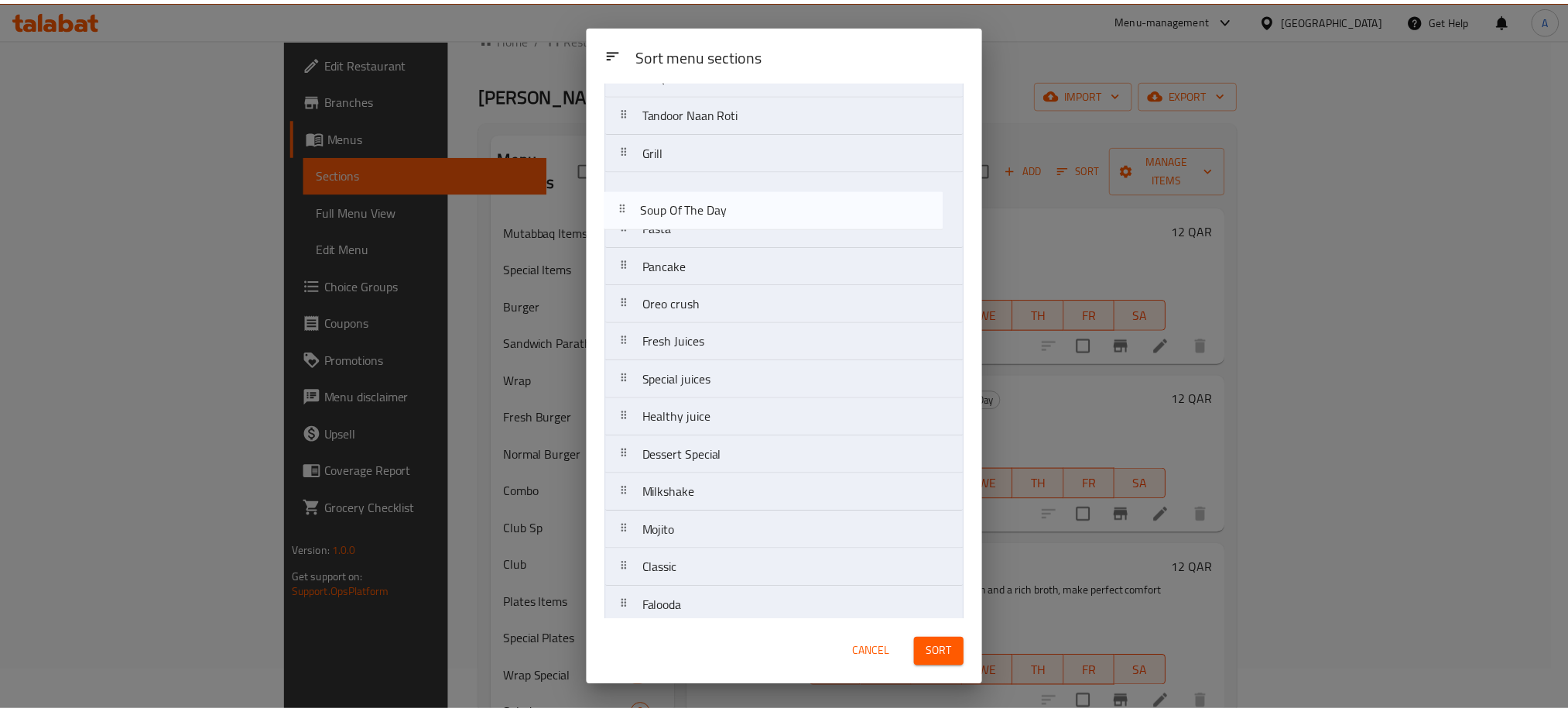
scroll to position [823, 0]
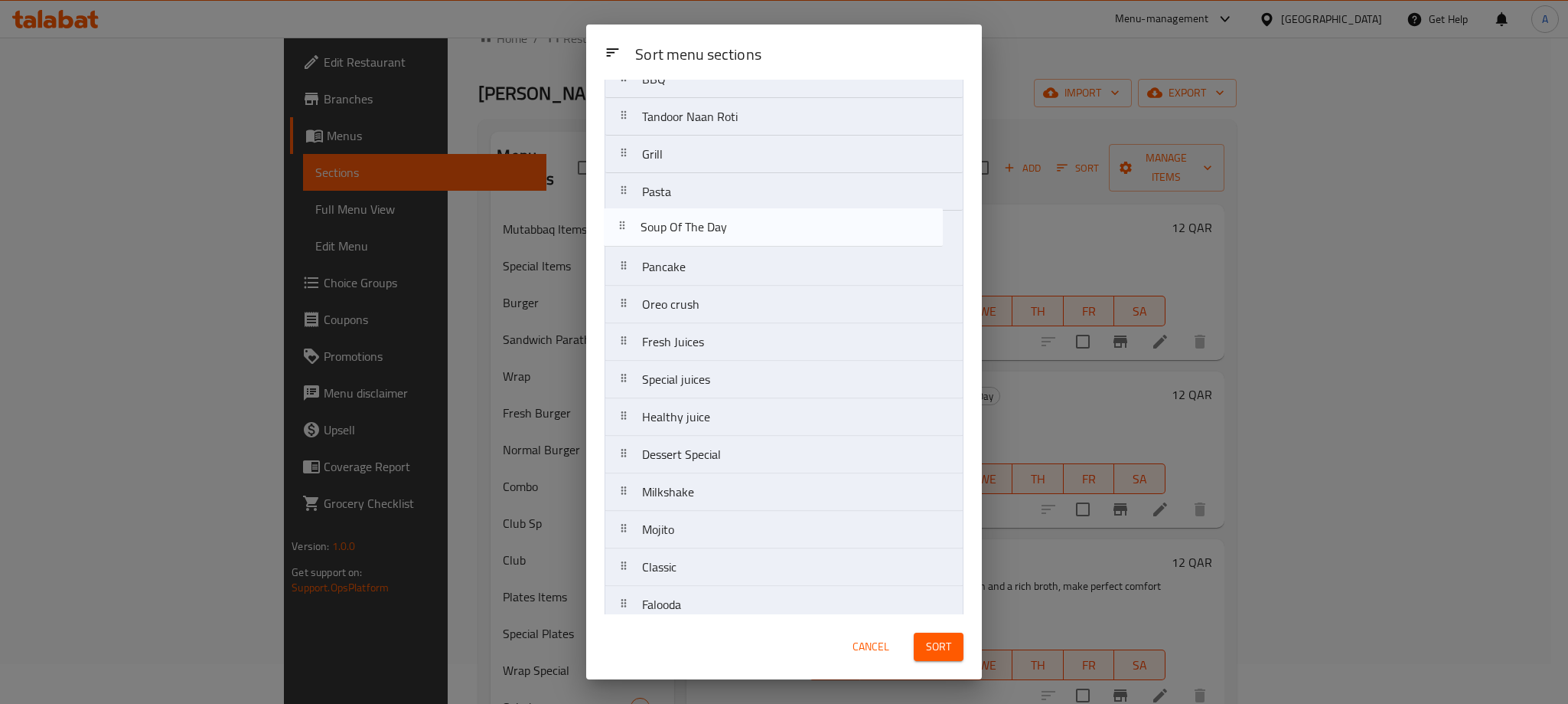
drag, startPoint x: 746, startPoint y: 409, endPoint x: 744, endPoint y: 237, distance: 172.0
click at [744, 237] on nav "Mutabbaq Items Special Items Burger Sandwich Paratha Wrap Fresh Burger Normal B…" at bounding box center [784, 136] width 359 height 1653
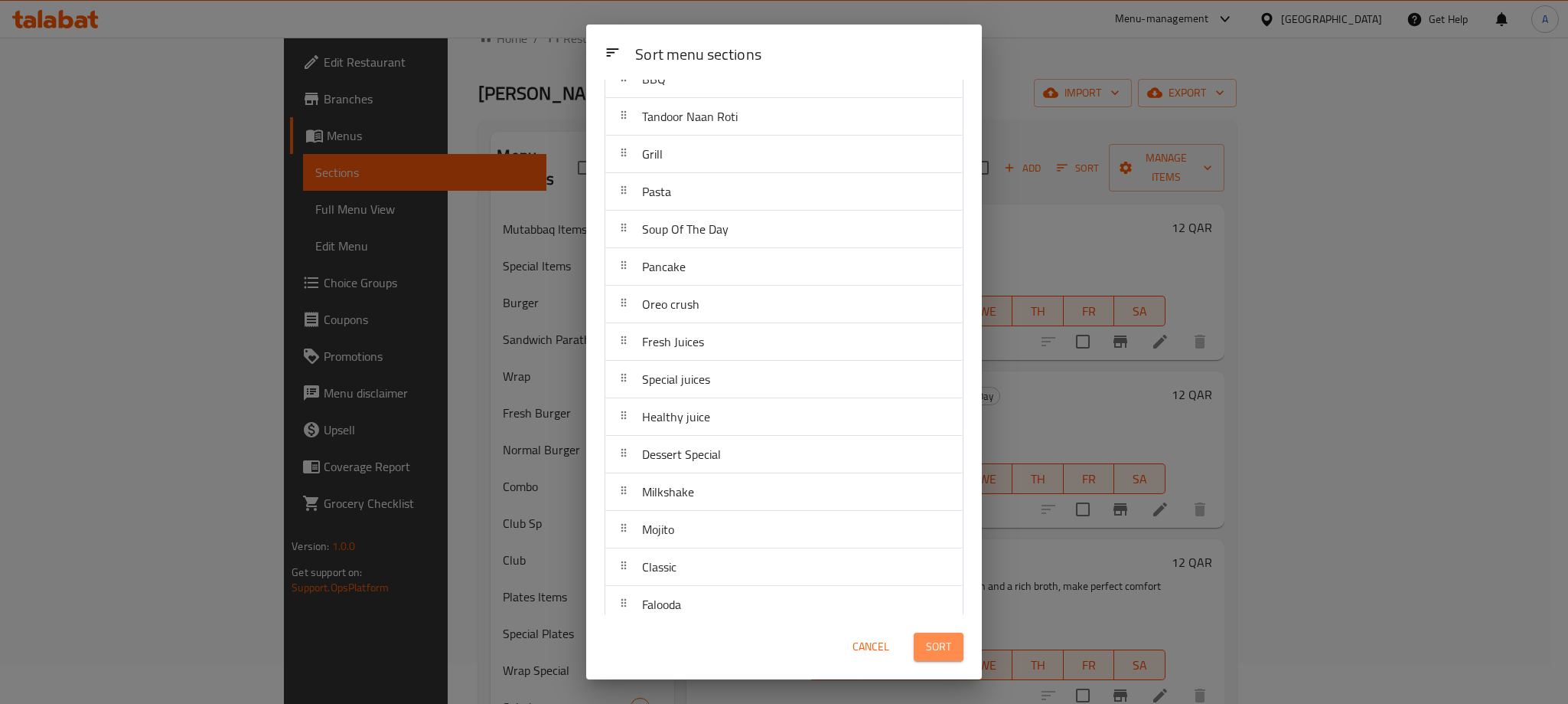
click at [926, 644] on span "Sort" at bounding box center [938, 647] width 25 height 19
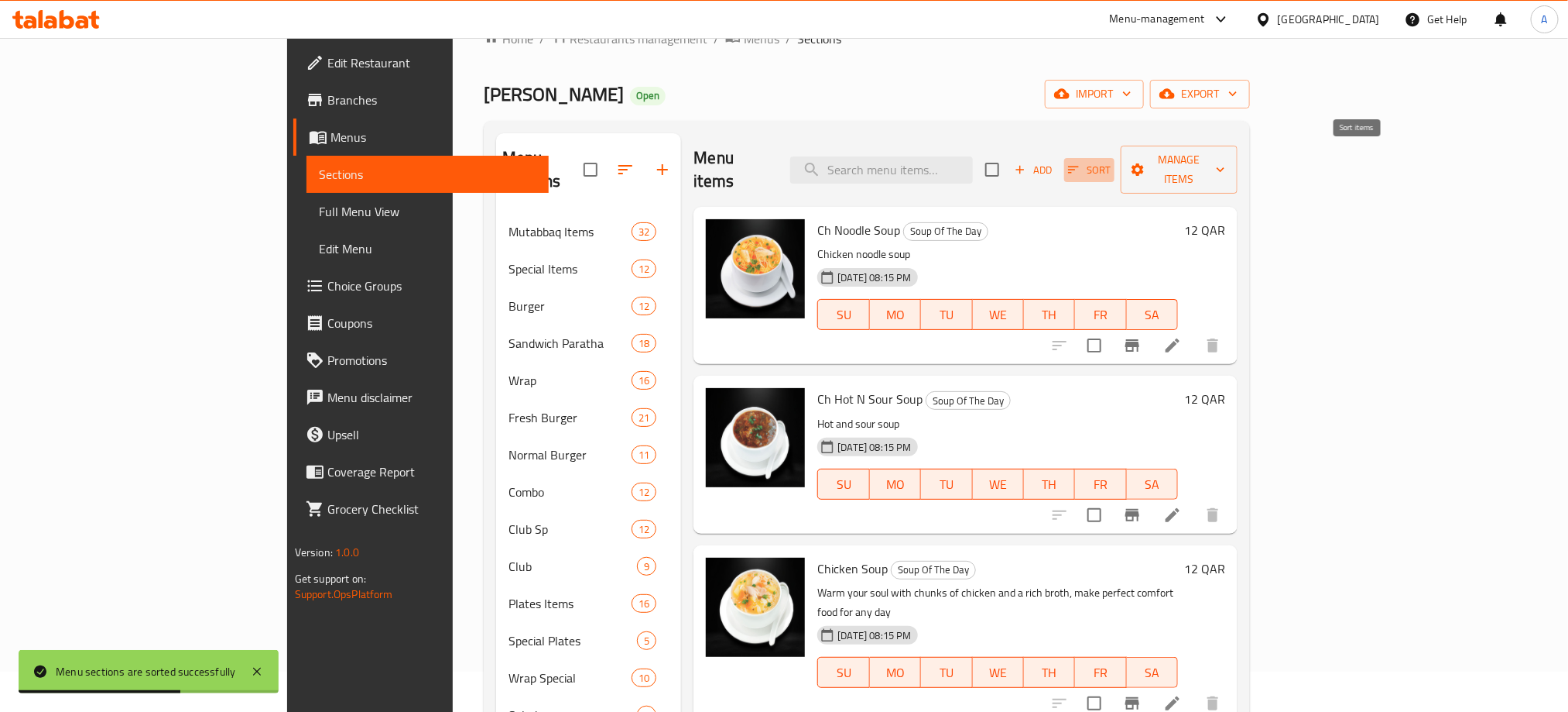
click at [1110, 161] on span "Sort" at bounding box center [1089, 170] width 42 height 18
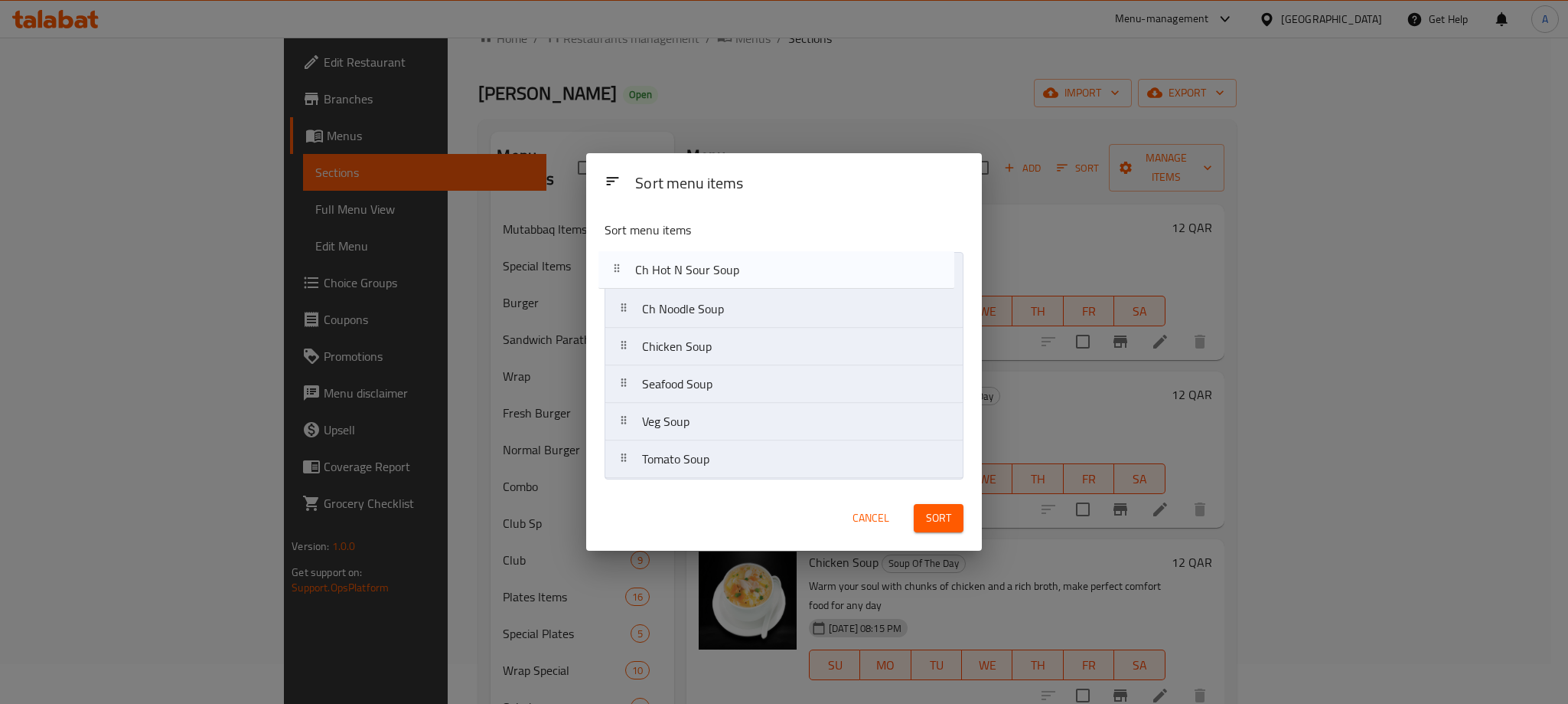
drag, startPoint x: 749, startPoint y: 317, endPoint x: 741, endPoint y: 271, distance: 46.7
click at [741, 271] on nav "Ch Noodle Soup Ch Hot N Sour Soup Chicken Soup Seafood Soup Veg Soup Tomato Soup" at bounding box center [784, 365] width 359 height 227
drag, startPoint x: 741, startPoint y: 382, endPoint x: 741, endPoint y: 345, distance: 37.0
click at [741, 345] on nav "Ch Hot N Sour Soup Ch Noodle Soup Chicken Soup Seafood Soup Veg Soup Tomato Soup" at bounding box center [784, 365] width 359 height 227
drag, startPoint x: 729, startPoint y: 437, endPoint x: 724, endPoint y: 409, distance: 28.4
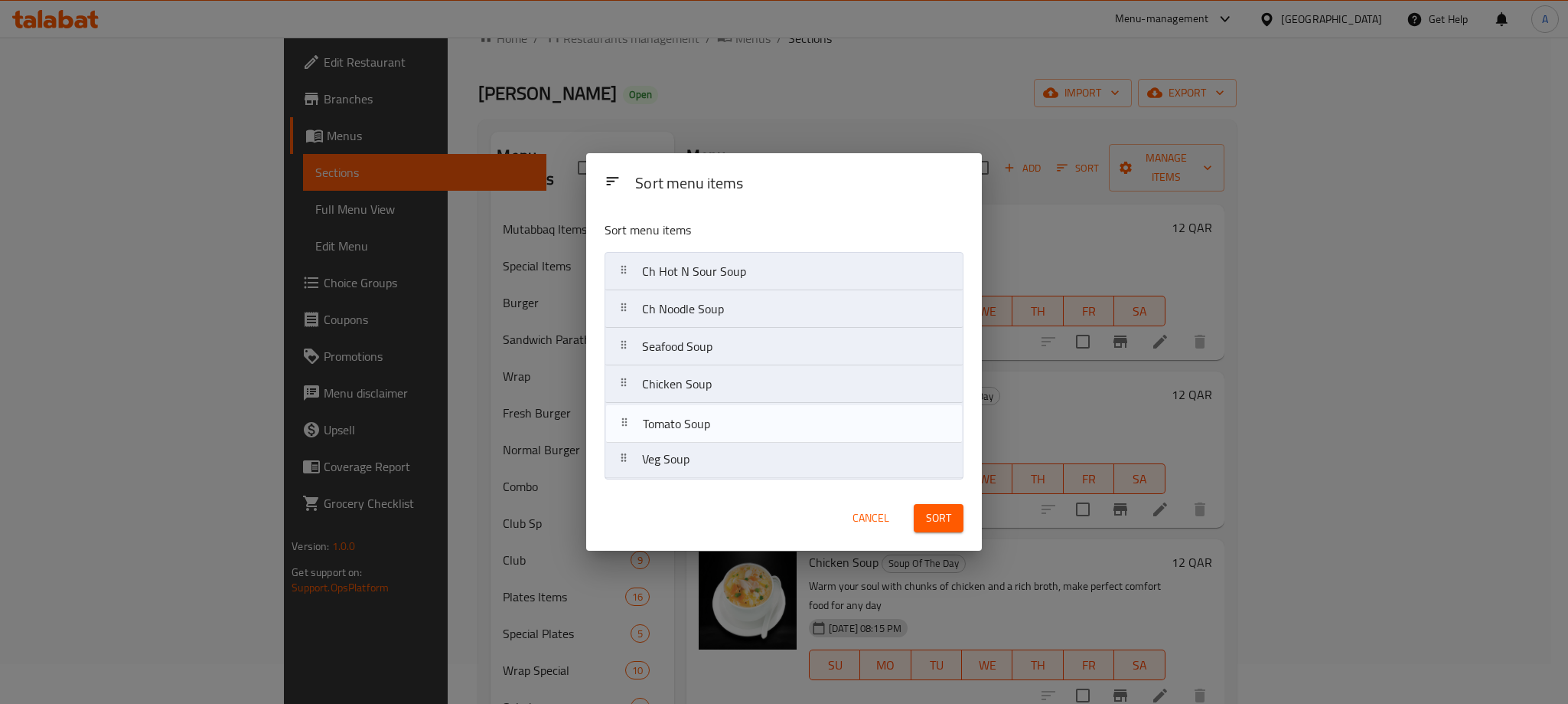
click at [724, 409] on nav "Ch Hot N Sour Soup Ch Noodle Soup Seafood Soup Chicken Soup Veg Soup Tomato Soup" at bounding box center [784, 365] width 359 height 227
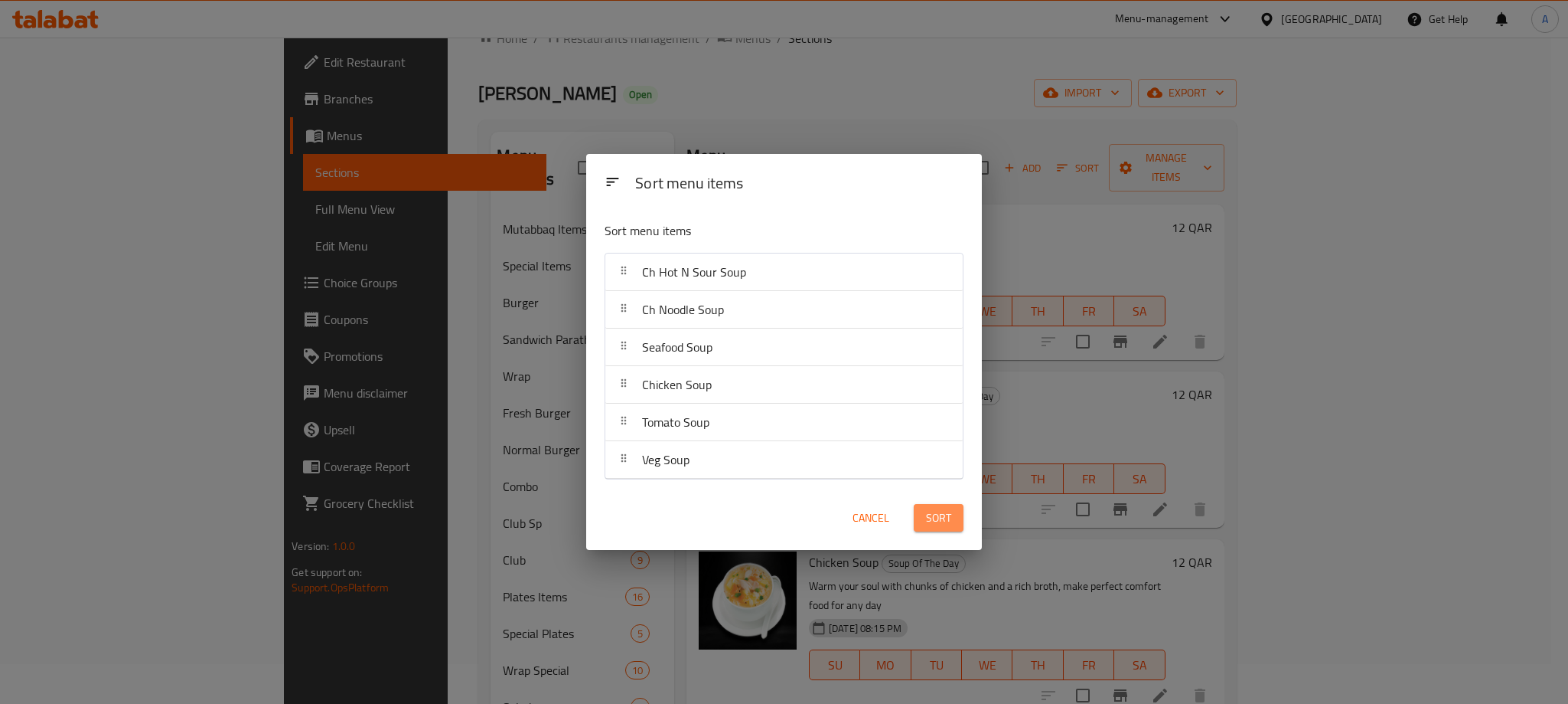
click at [927, 517] on span "Sort" at bounding box center [938, 518] width 25 height 19
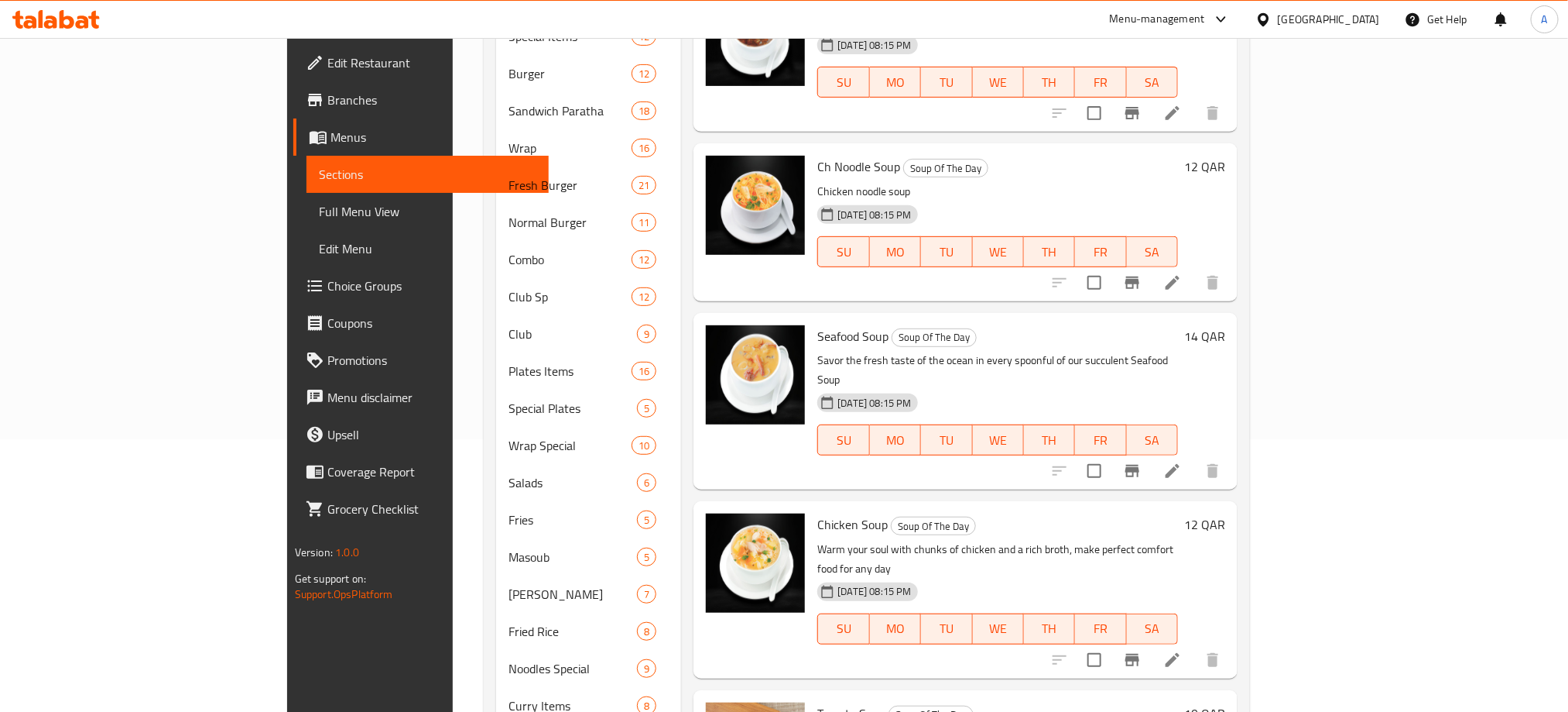
scroll to position [0, 0]
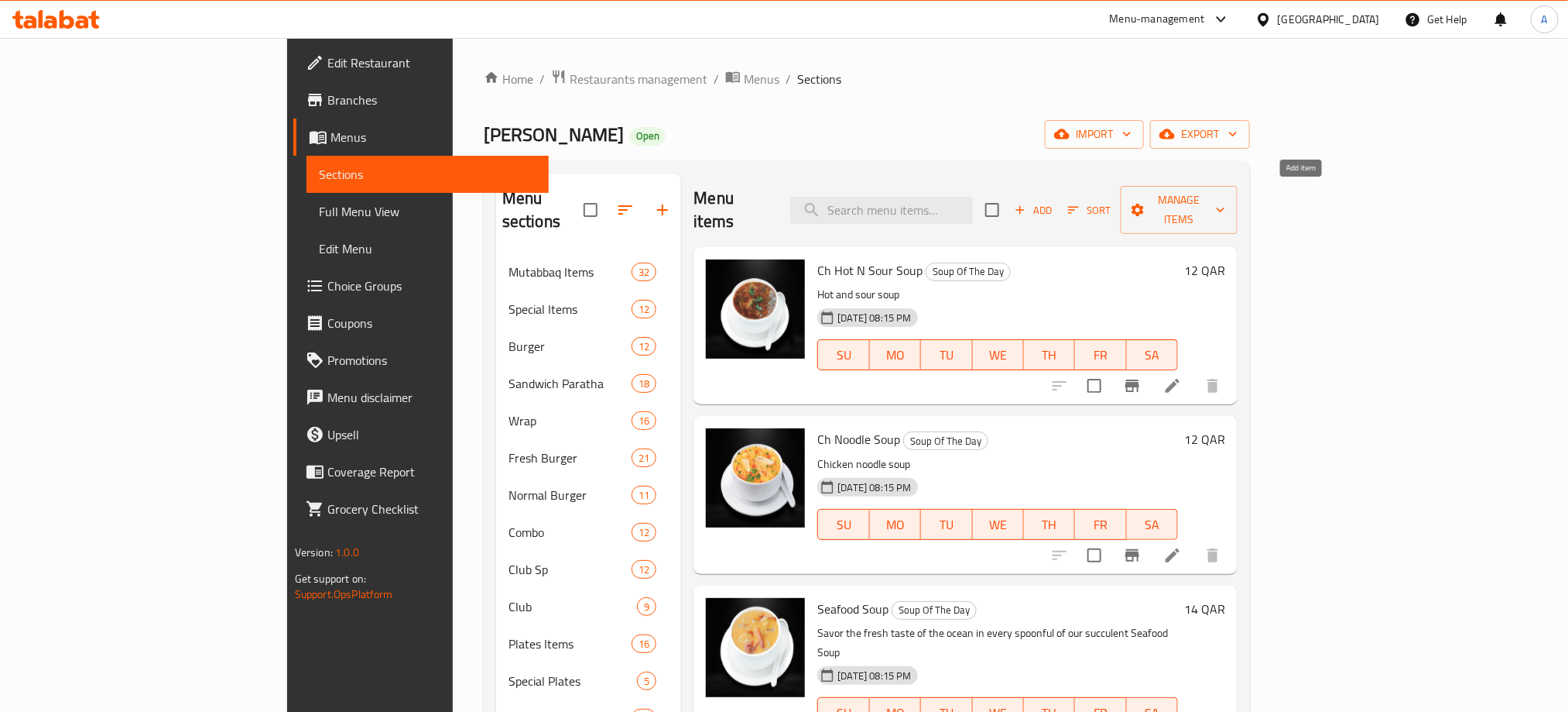
click at [1054, 202] on span "Add" at bounding box center [1032, 211] width 42 height 18
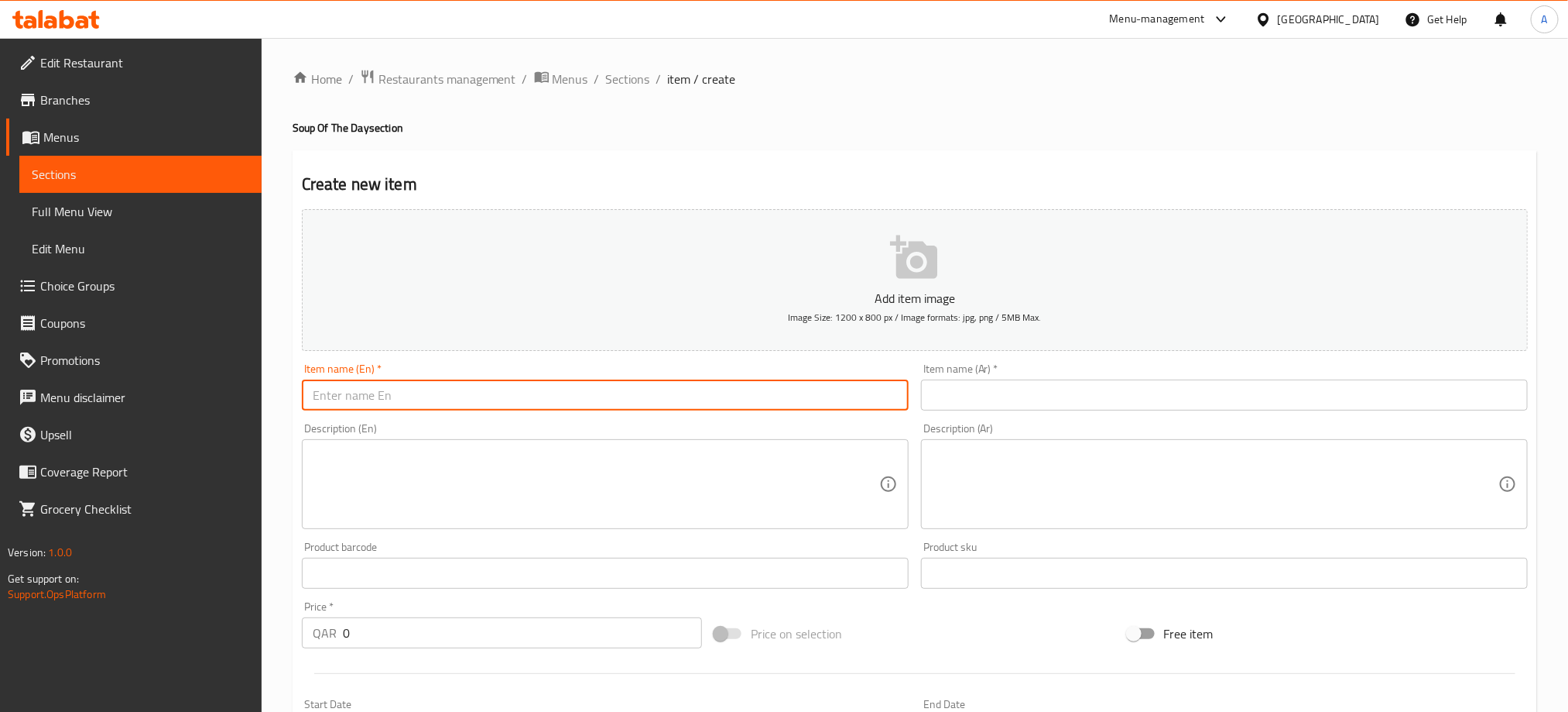
click at [483, 409] on input "text" at bounding box center [605, 394] width 606 height 31
paste input "Chi. Sweet Corn Soup"
type input "Chi. Sweet Corn Soup"
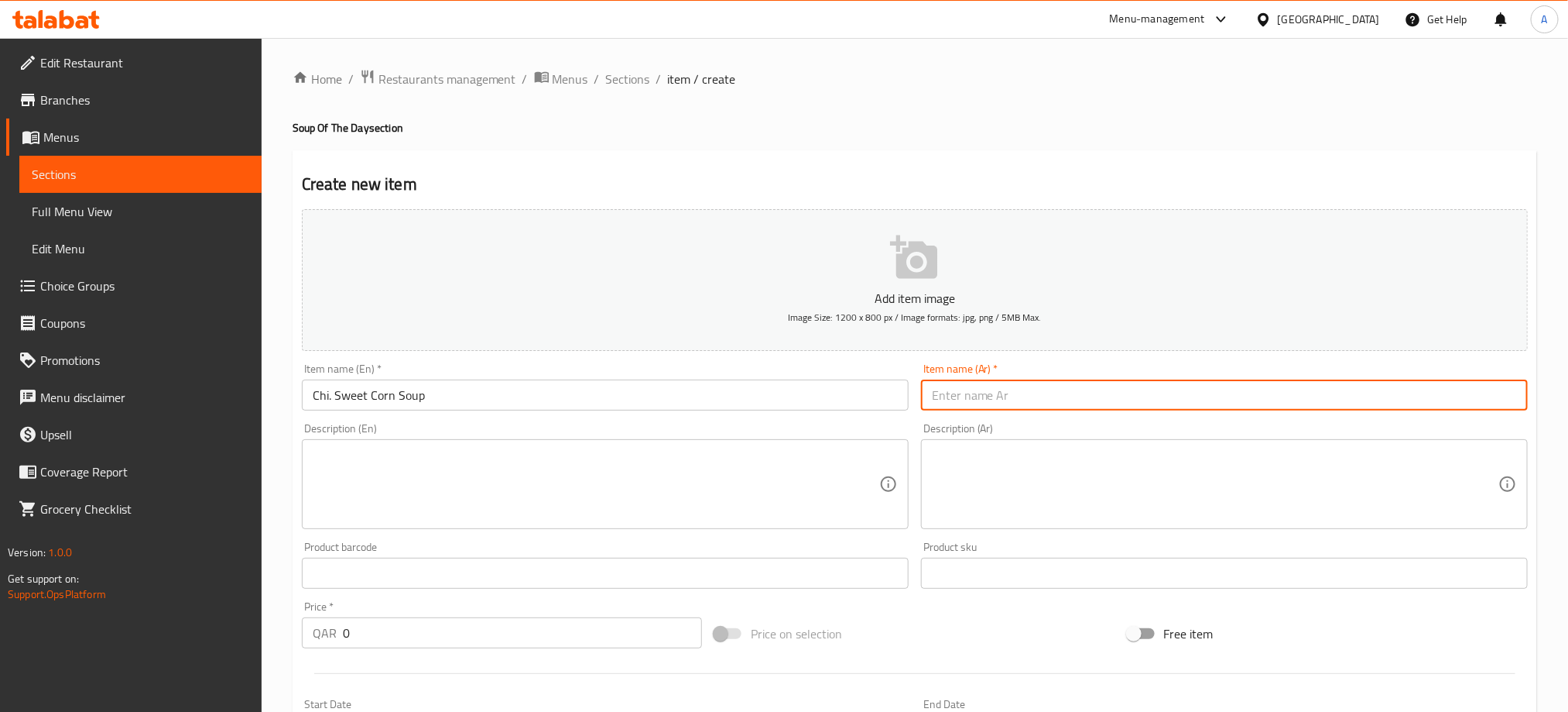
click at [989, 389] on input "text" at bounding box center [1224, 394] width 606 height 31
paste input "شوربة دجاج حلو وذرة"
type input "شوربة دجاج حلو وذرة"
drag, startPoint x: 464, startPoint y: 444, endPoint x: 469, endPoint y: 395, distance: 49.3
click at [464, 445] on div "Description (En)" at bounding box center [605, 484] width 606 height 90
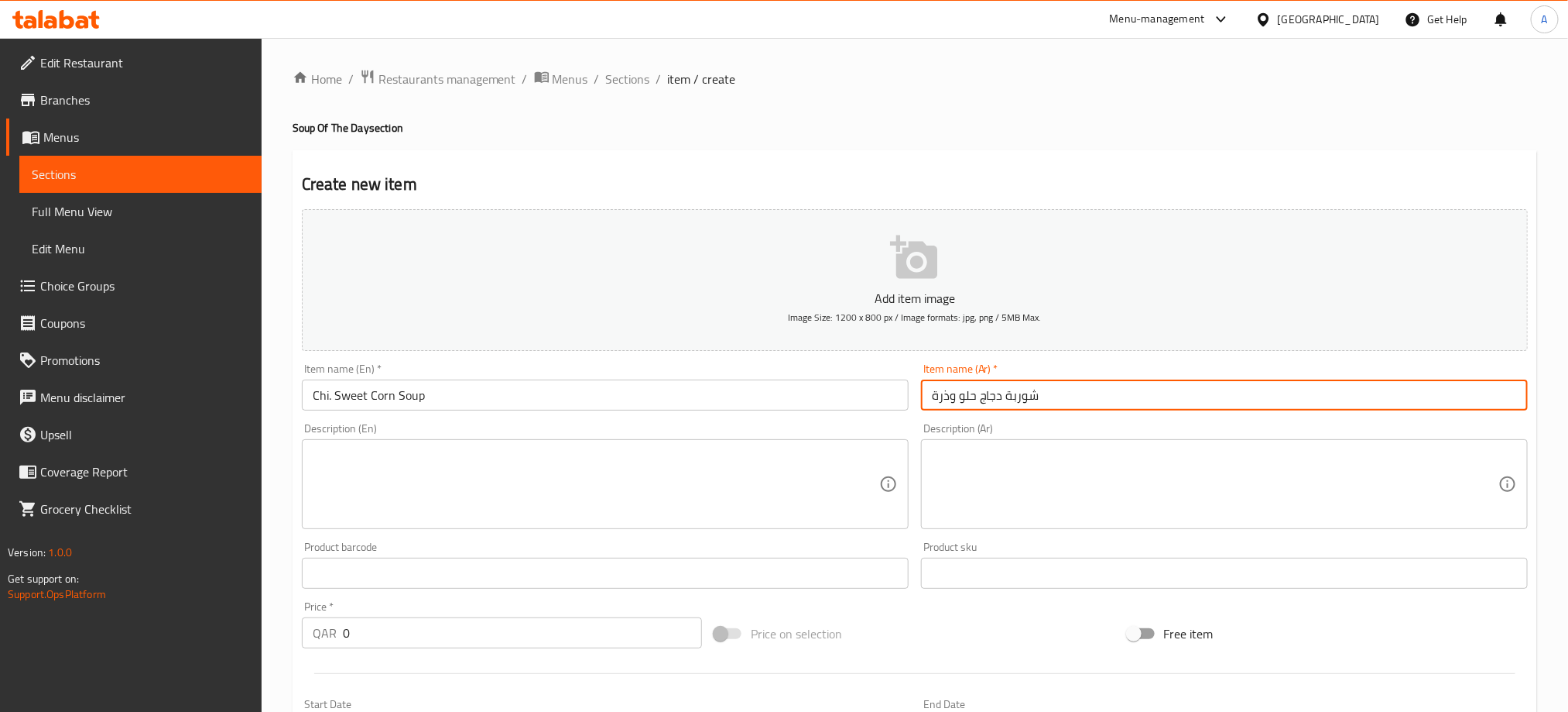
paste textarea "a soup made from chicken, simmered in water with sweet corn"
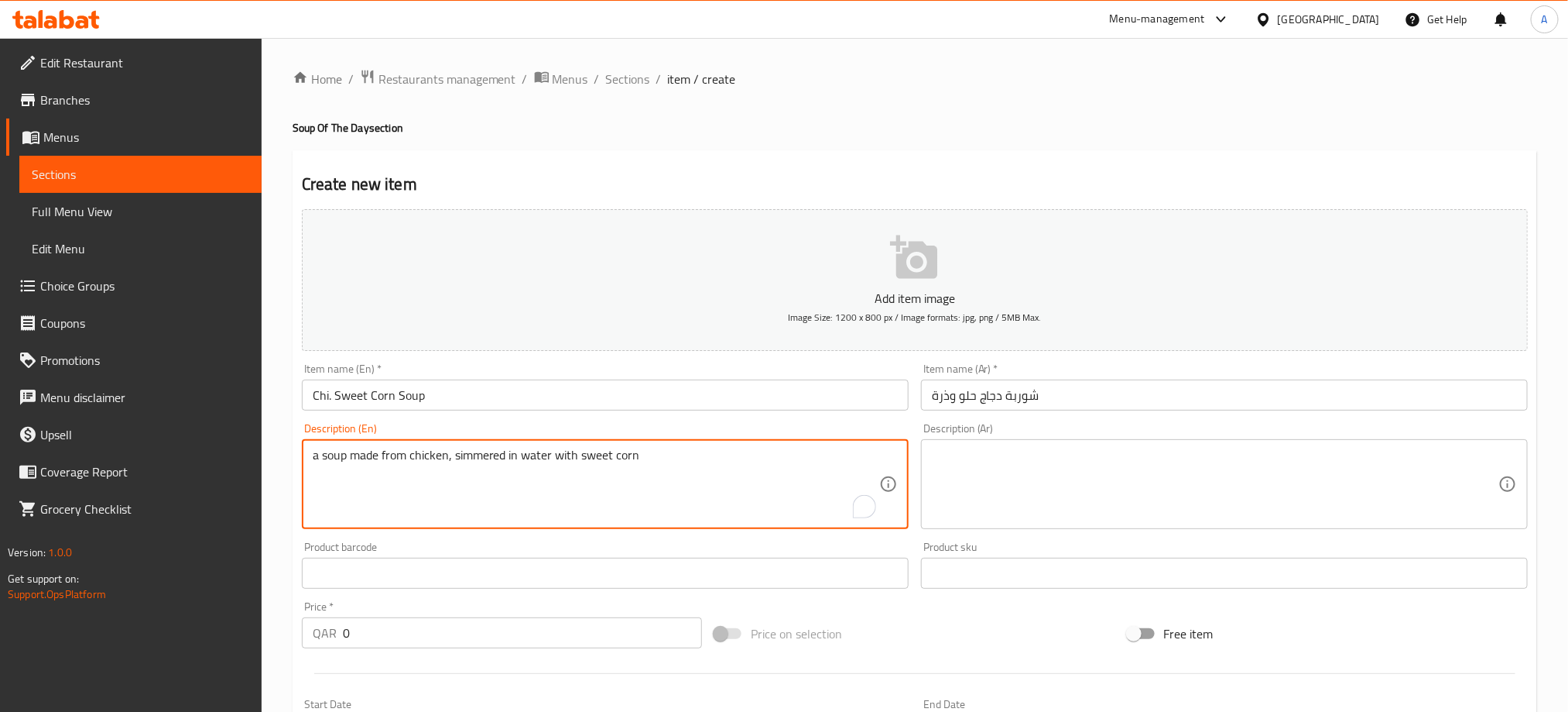
type textarea "a soup made from chicken, simmered in water with sweet corn"
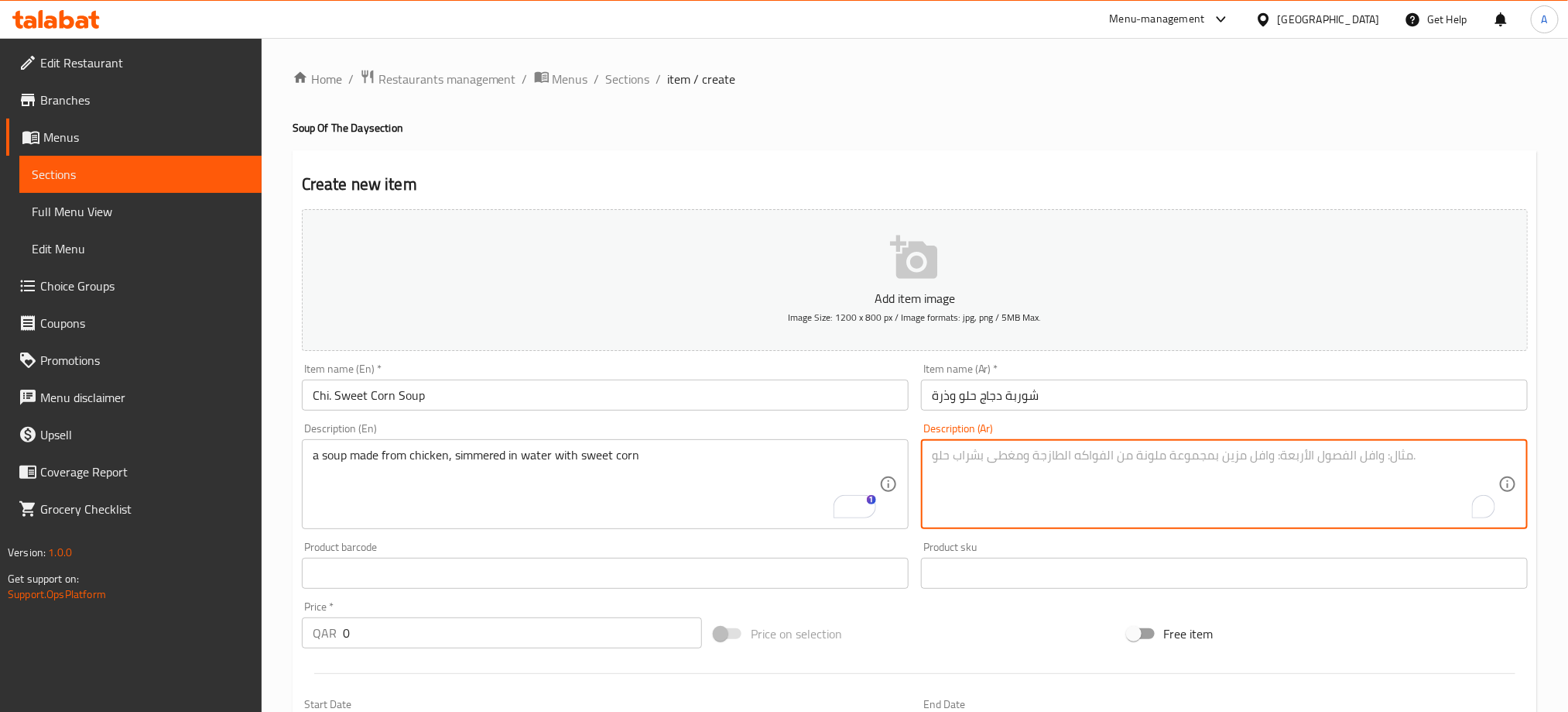
click at [1138, 461] on textarea "To enrich screen reader interactions, please activate Accessibility in Grammarl…" at bounding box center [1214, 484] width 567 height 73
paste textarea "مليئة بالدجاج والمعكرونة بالجبنة والخضار الطازجة والتوابل الرائعة ..."
type textarea "مليئة بالدجاج والمعكرونة بالجبنة والخضار الطازجة والتوابل الرائعة ..."
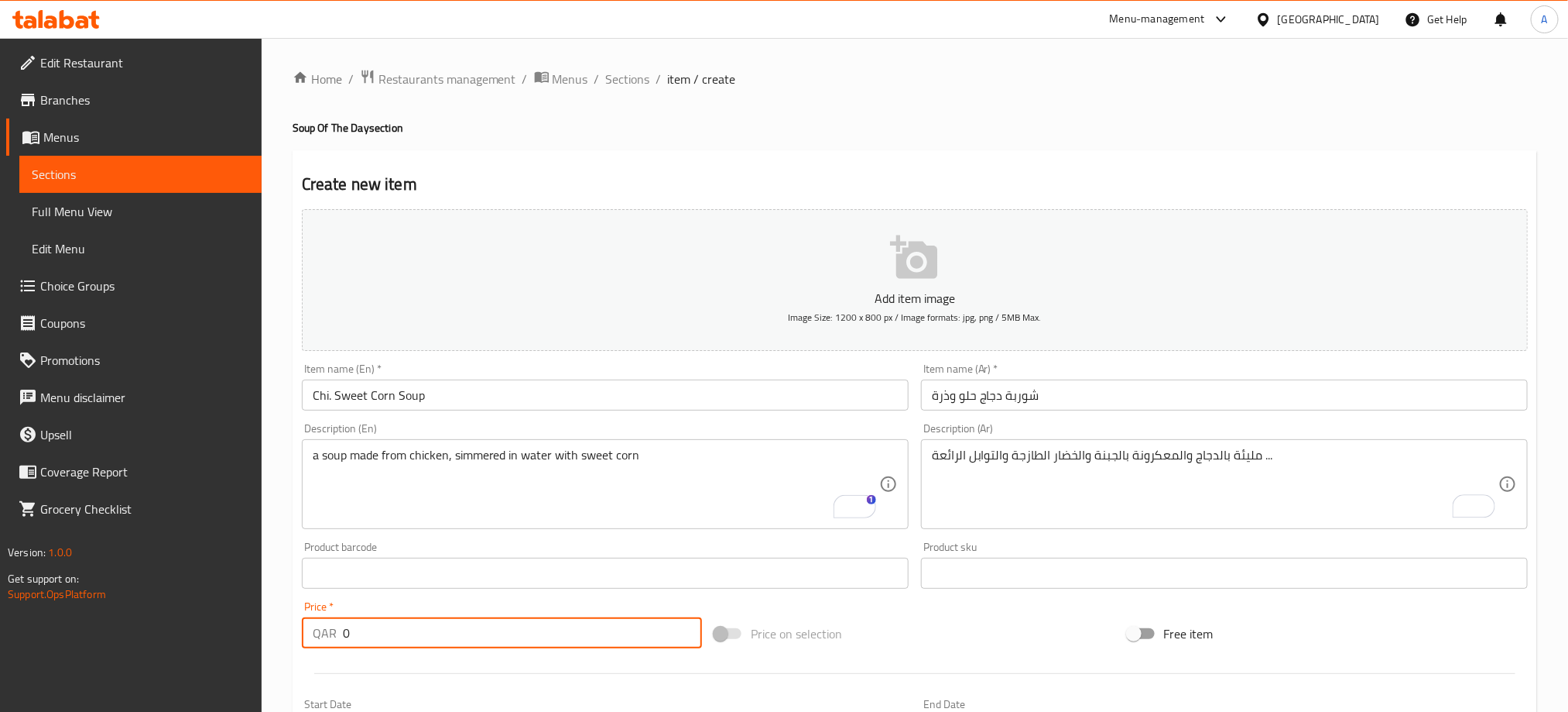
click at [345, 635] on input "0" at bounding box center [522, 632] width 359 height 31
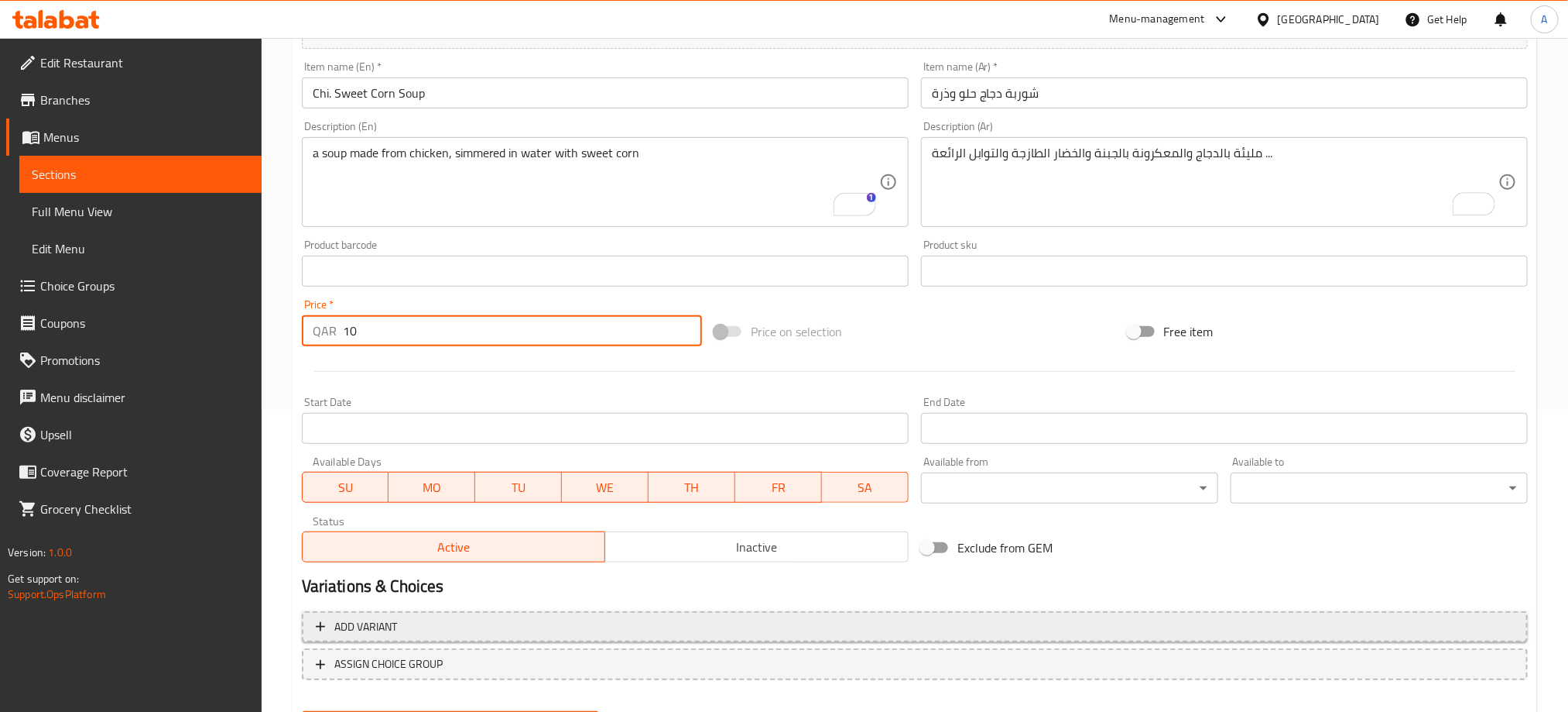
scroll to position [348, 0]
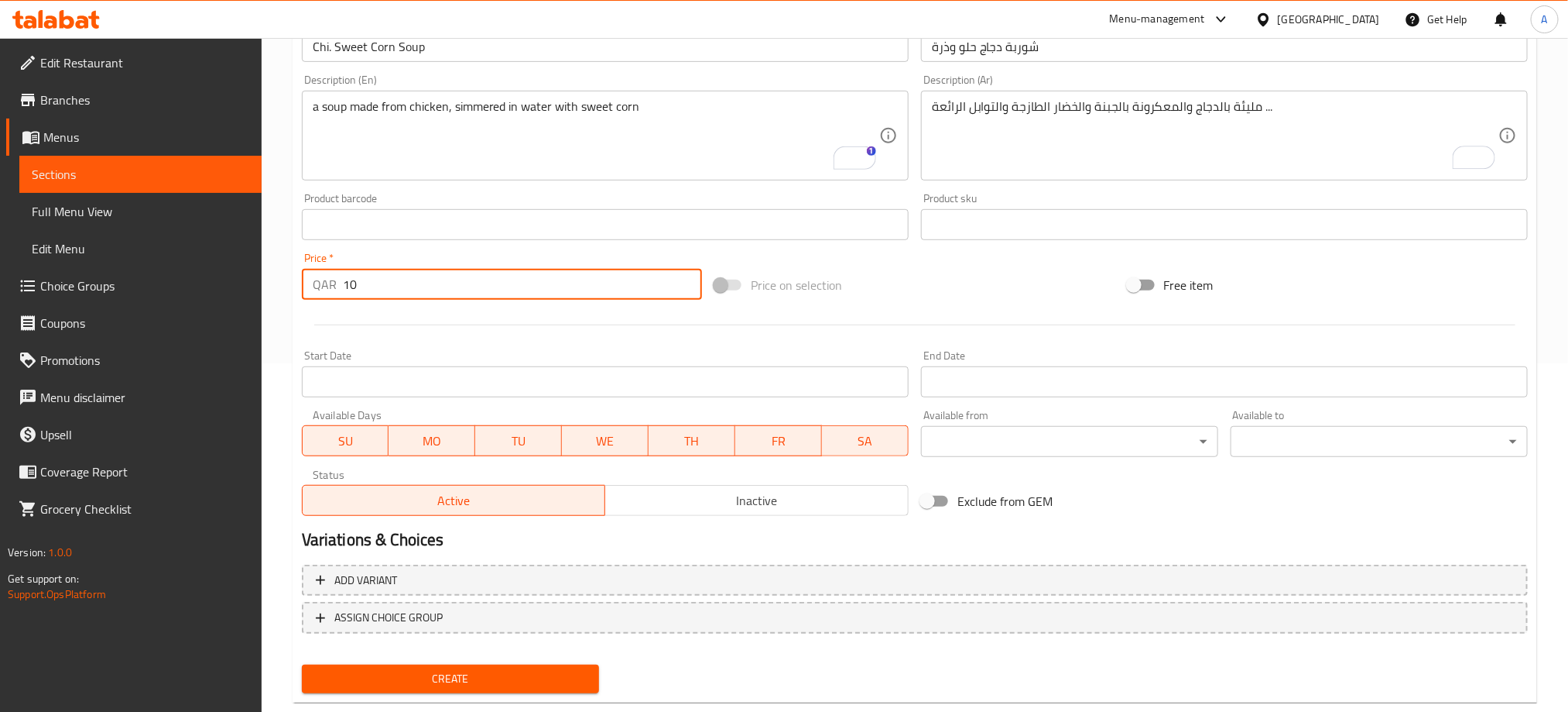
type input "10"
click at [741, 509] on span "Inactive" at bounding box center [757, 500] width 291 height 22
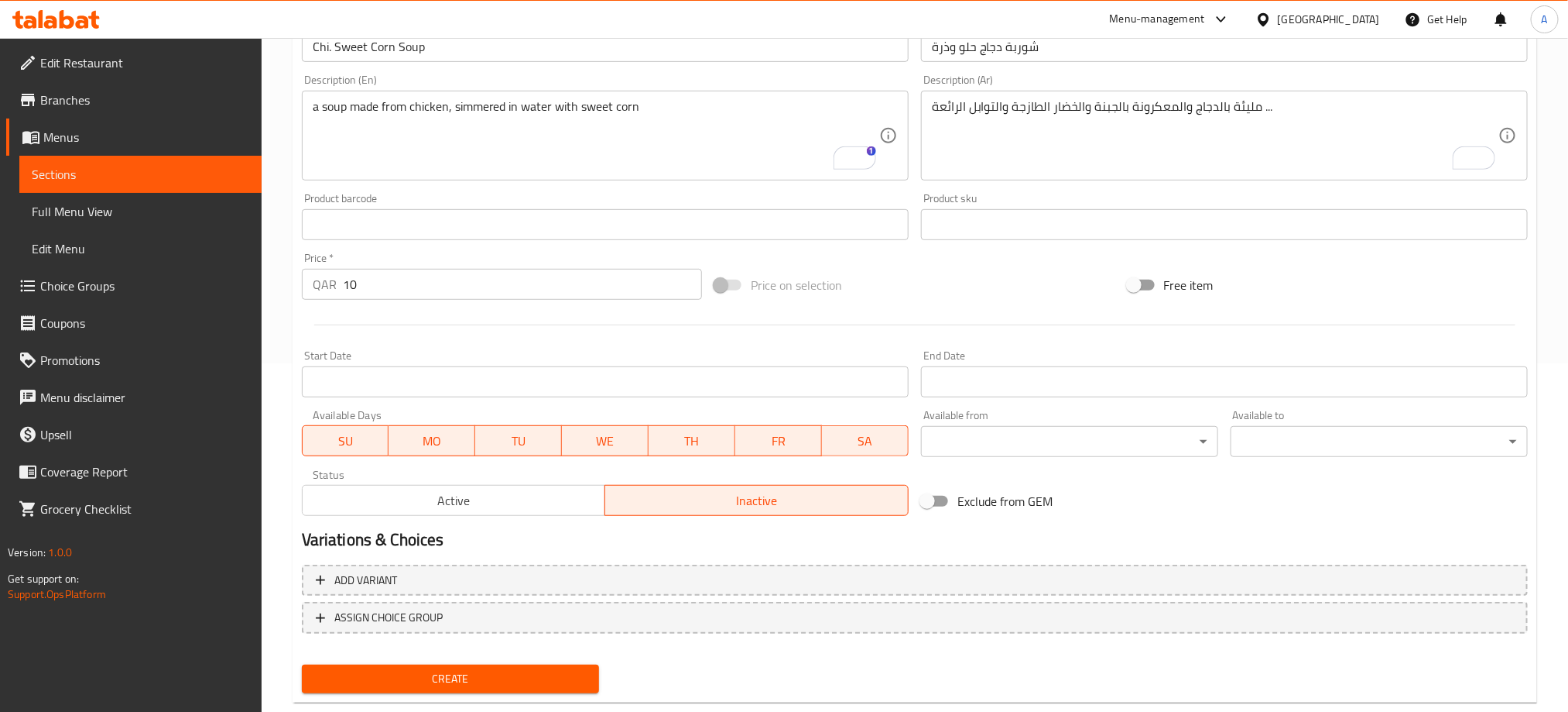
click at [514, 685] on span "Create" at bounding box center [450, 679] width 272 height 19
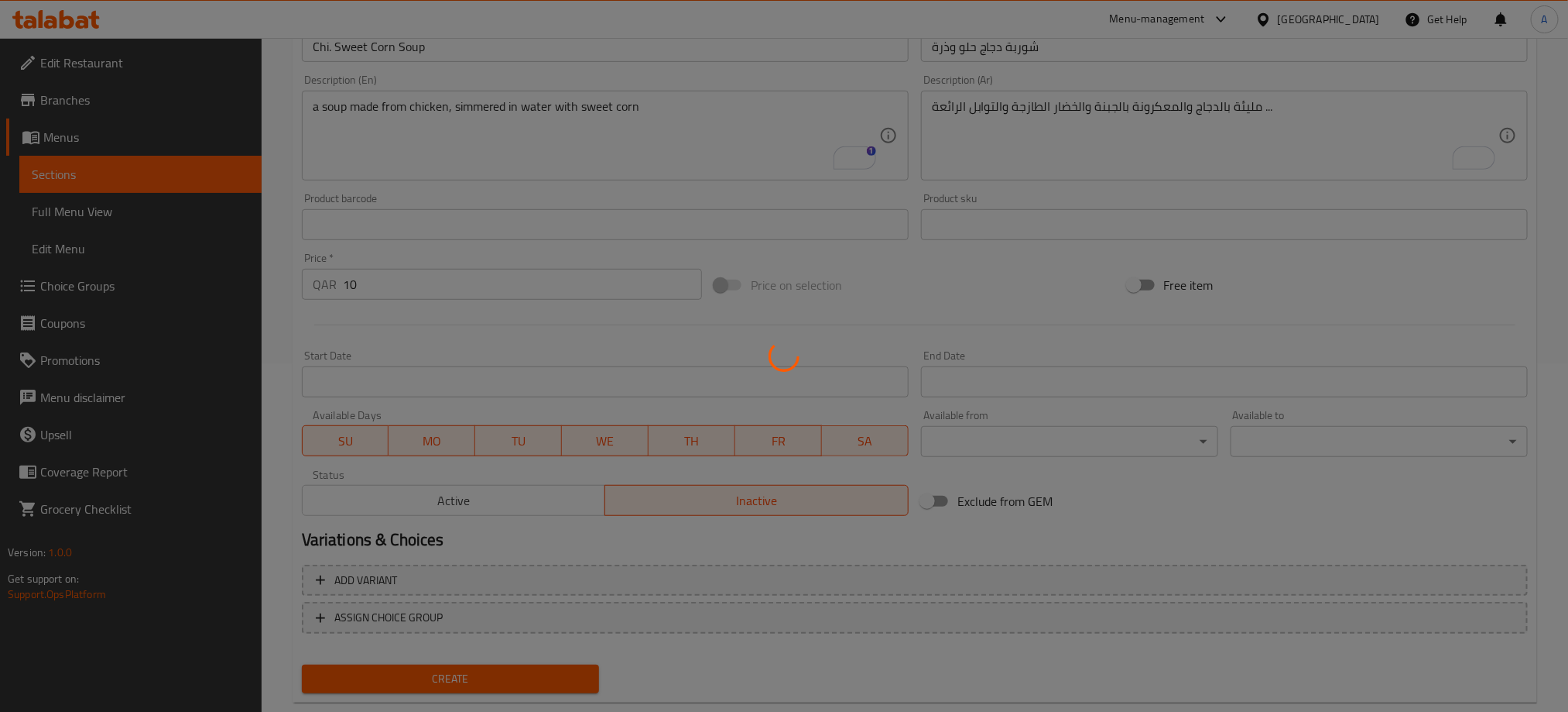
scroll to position [140, 0]
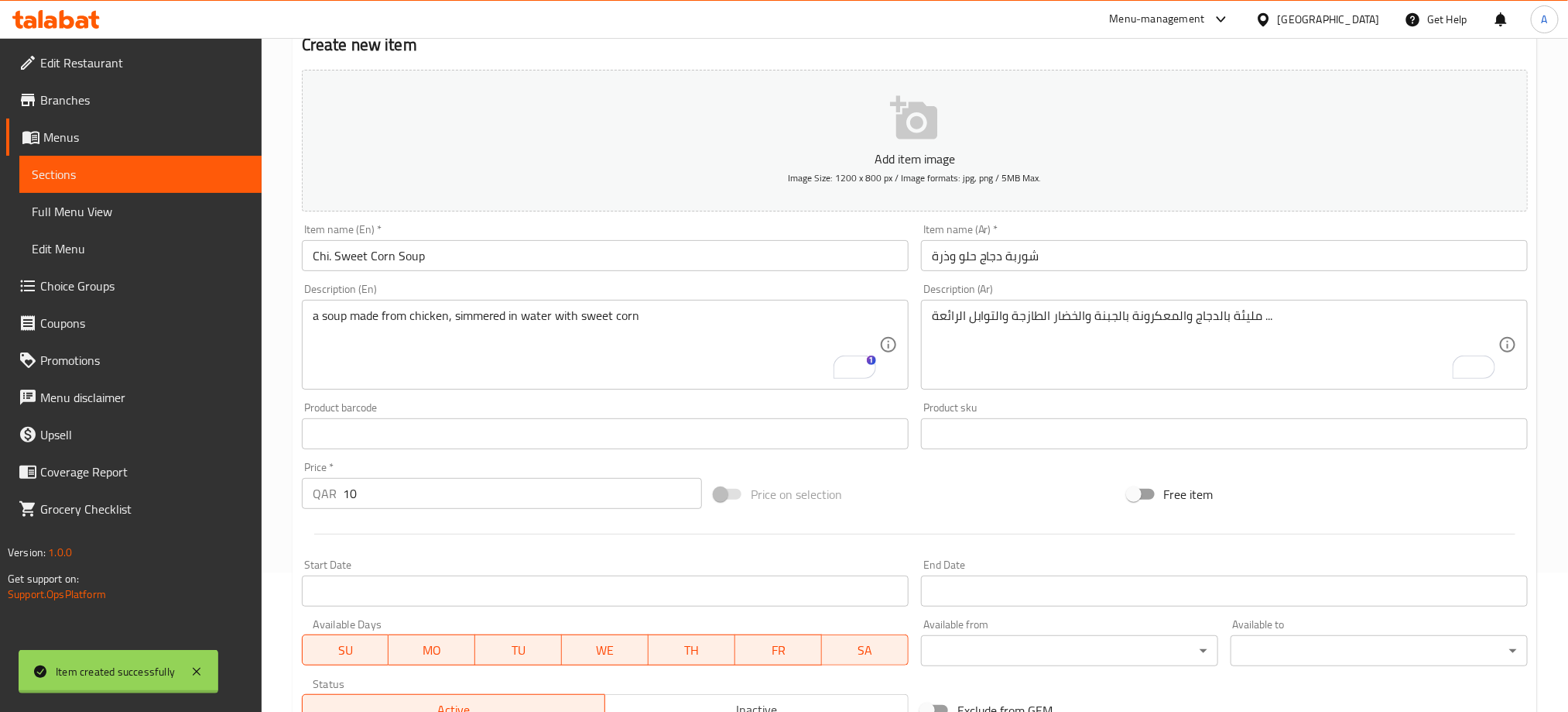
type input "0"
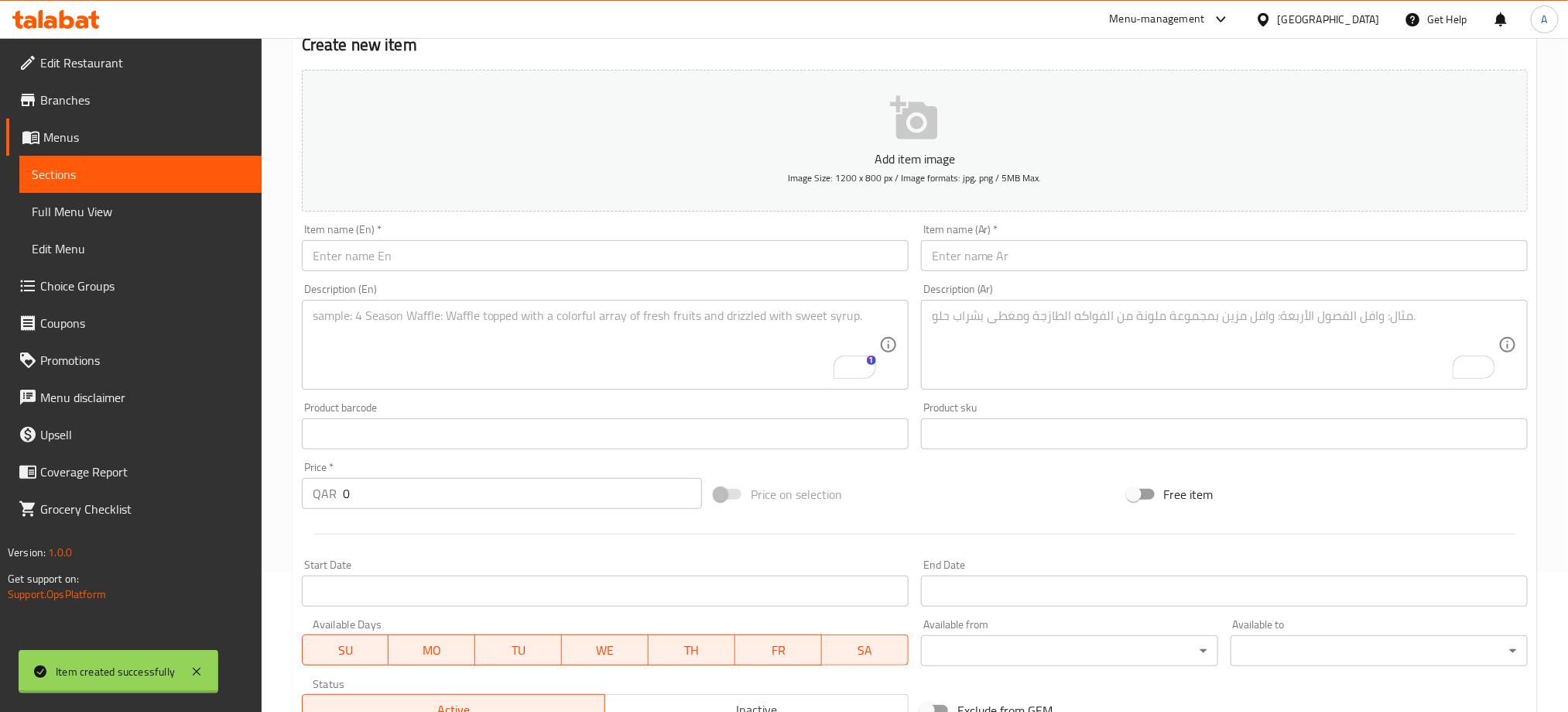
scroll to position [0, 0]
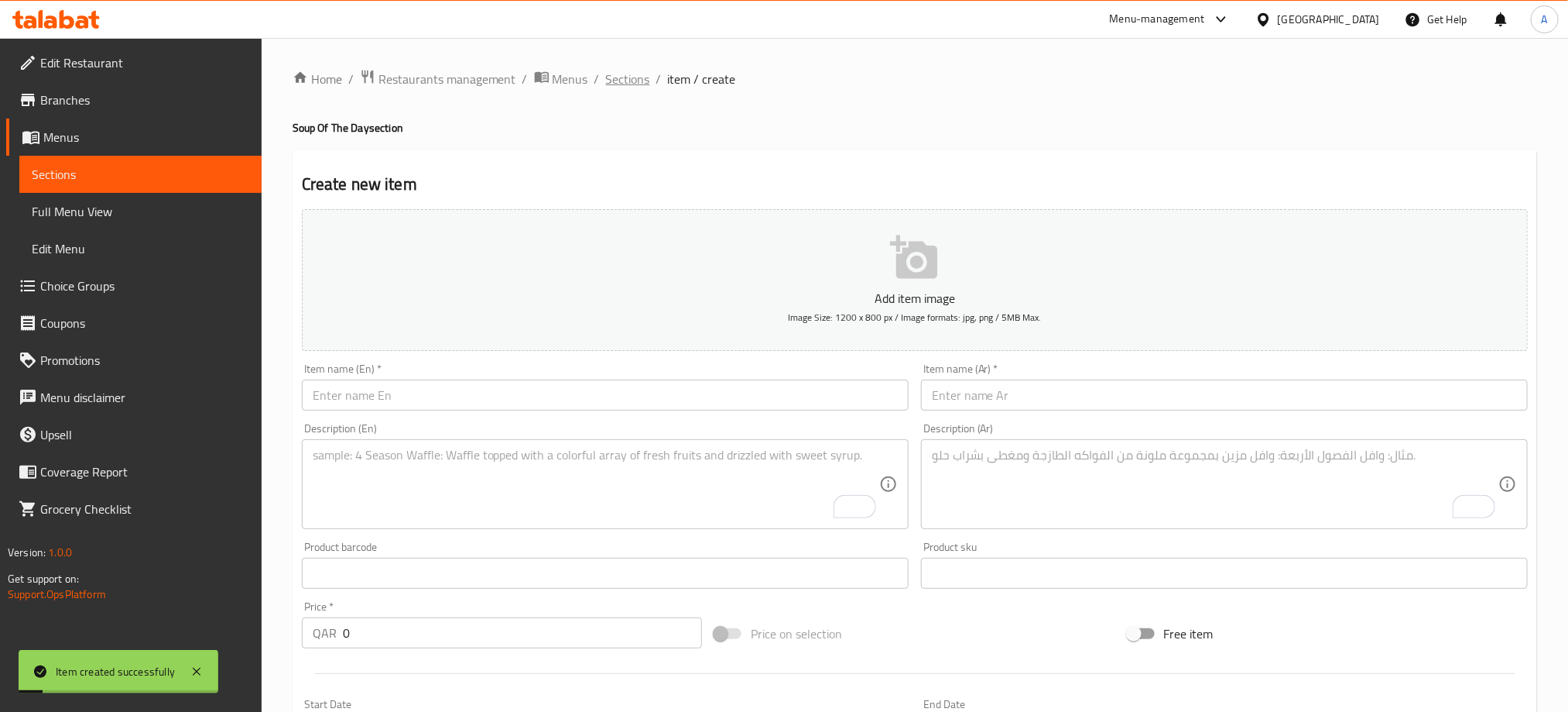
click at [634, 84] on span "Sections" at bounding box center [628, 79] width 44 height 19
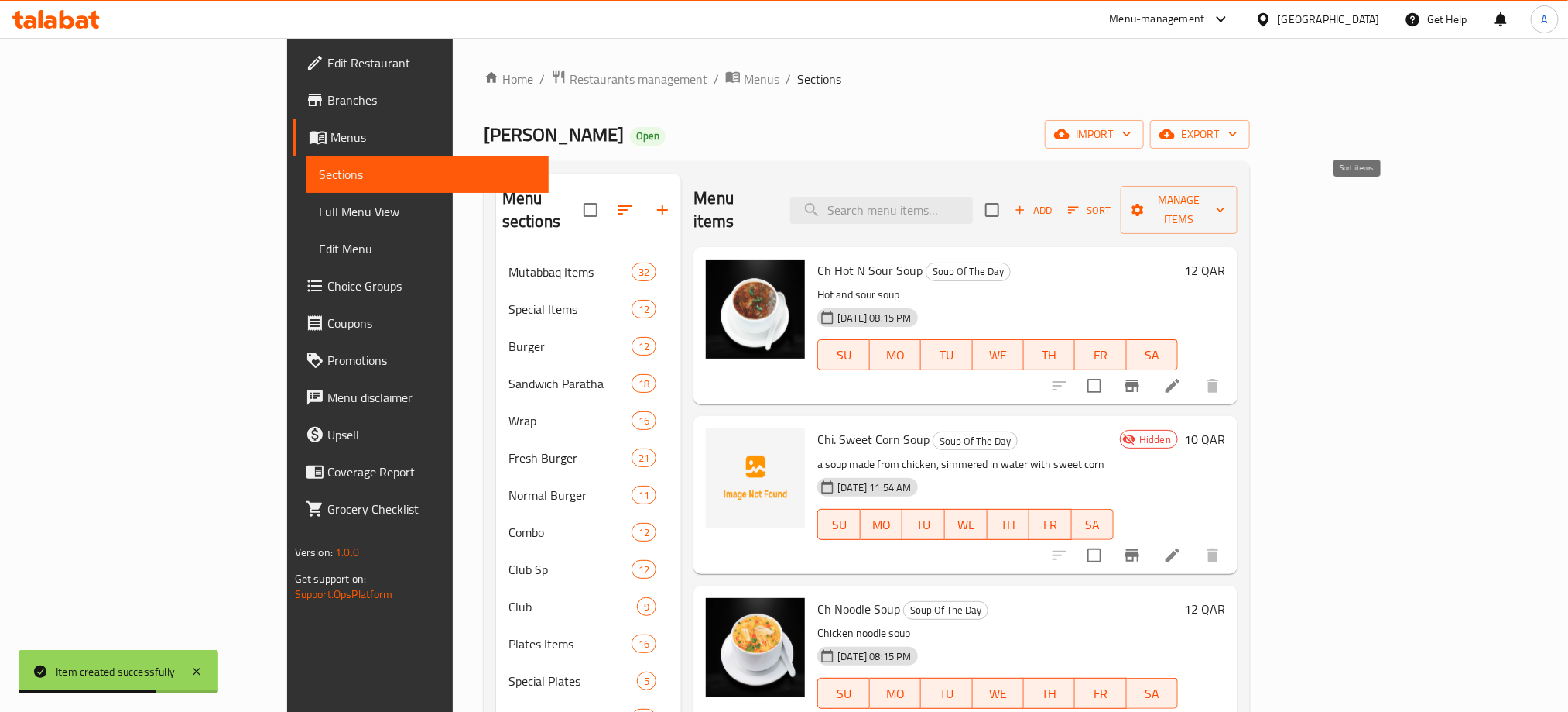
click at [1110, 202] on span "Sort" at bounding box center [1089, 211] width 42 height 18
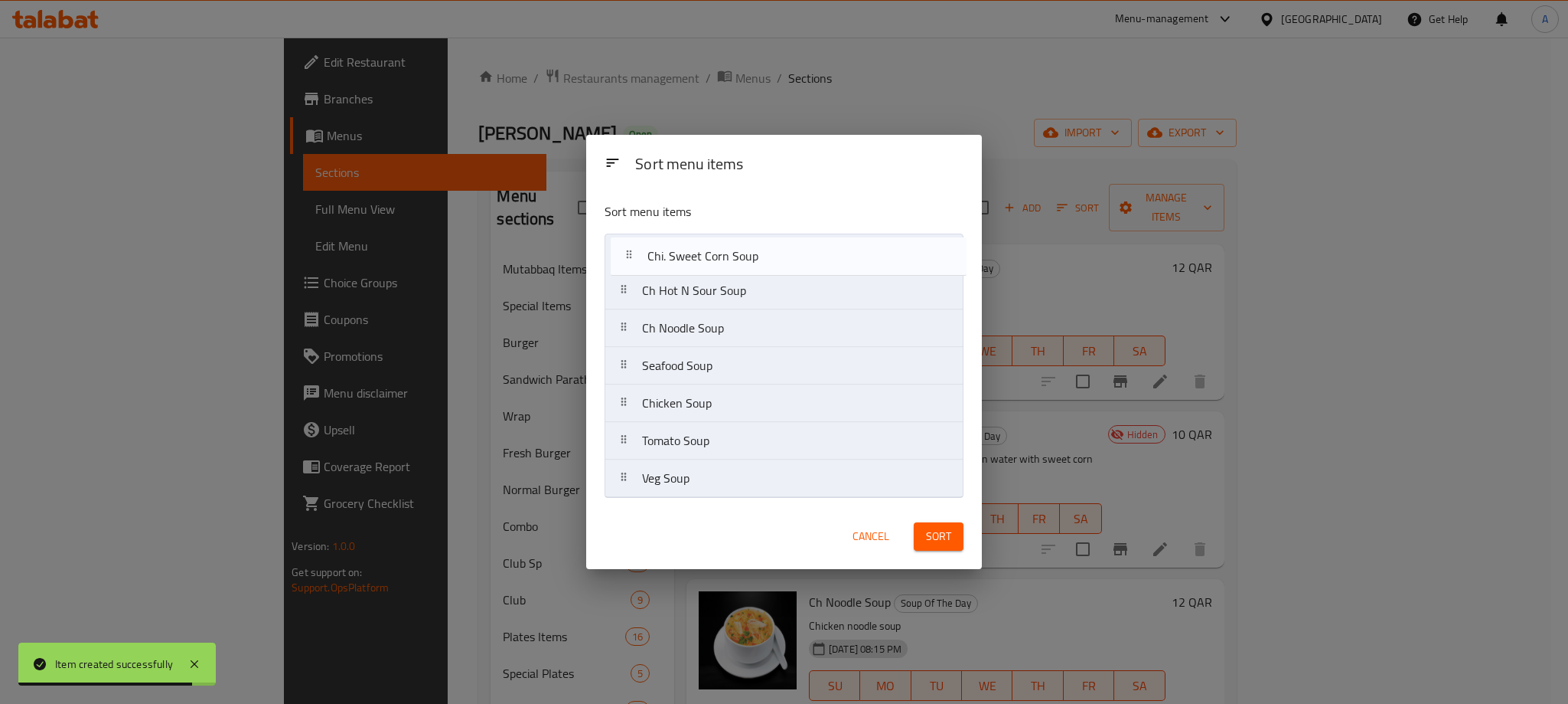
drag, startPoint x: 739, startPoint y: 292, endPoint x: 744, endPoint y: 254, distance: 38.3
click at [744, 254] on nav "Ch Hot N Sour Soup Chi. Sweet Corn Soup Ch Noodle Soup Seafood Soup Chicken Sou…" at bounding box center [784, 366] width 359 height 264
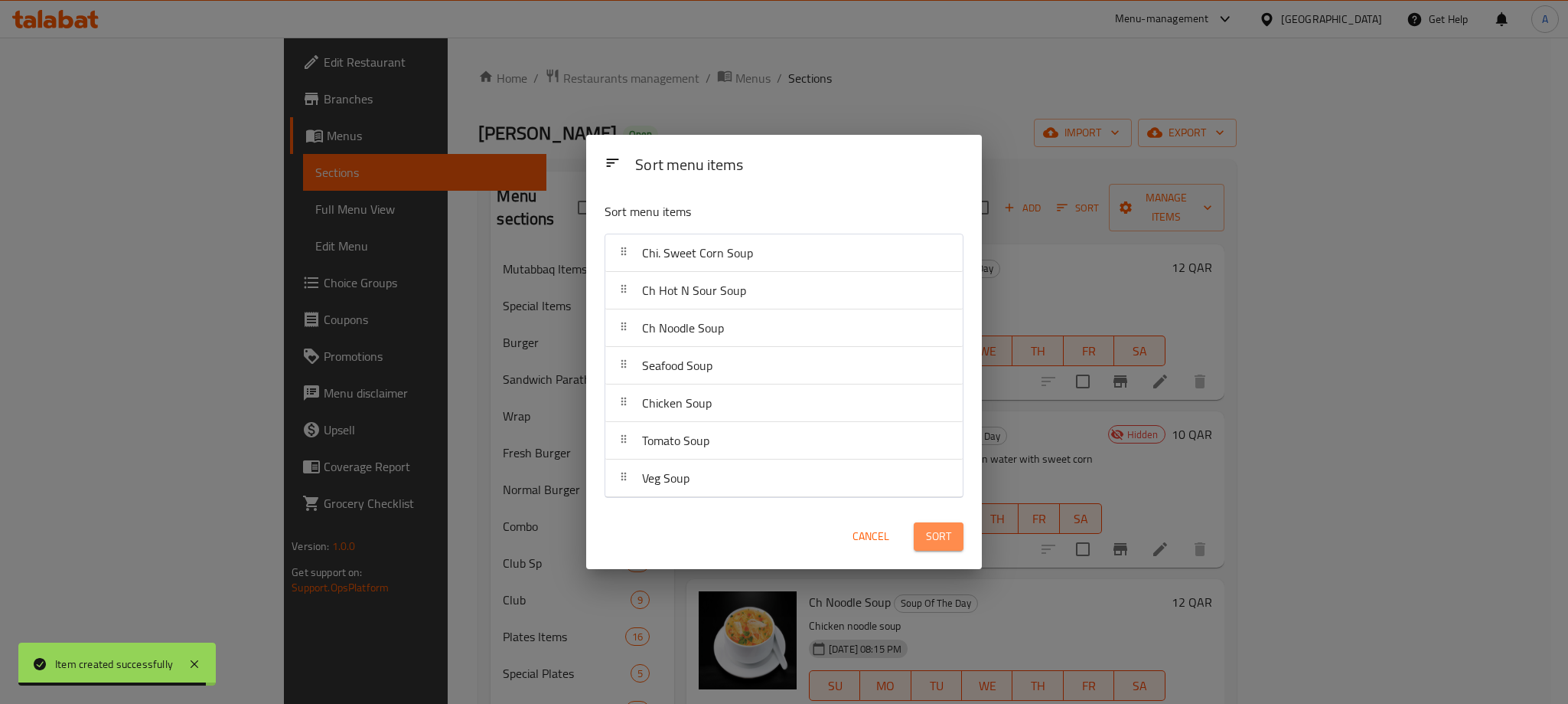
click at [941, 531] on span "Sort" at bounding box center [938, 536] width 25 height 19
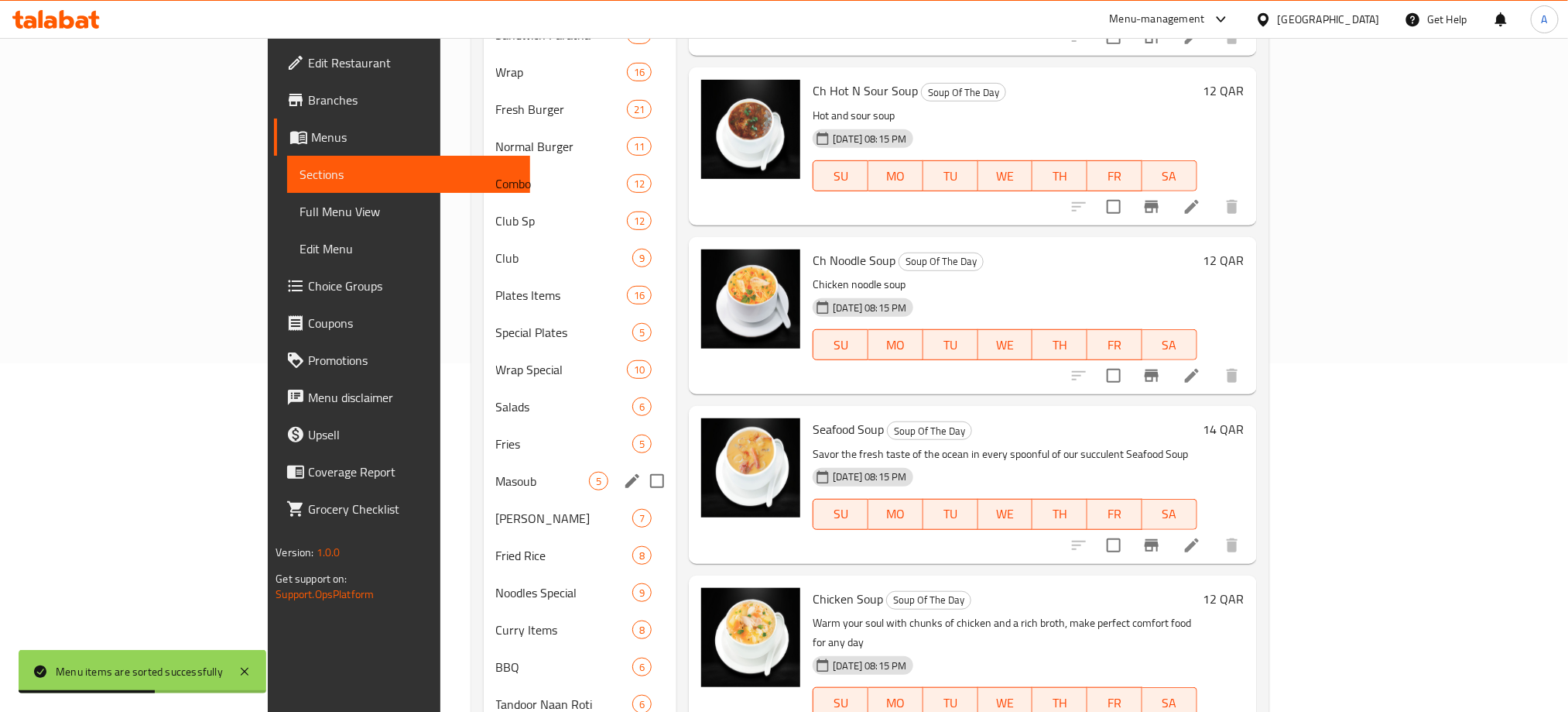
scroll to position [697, 0]
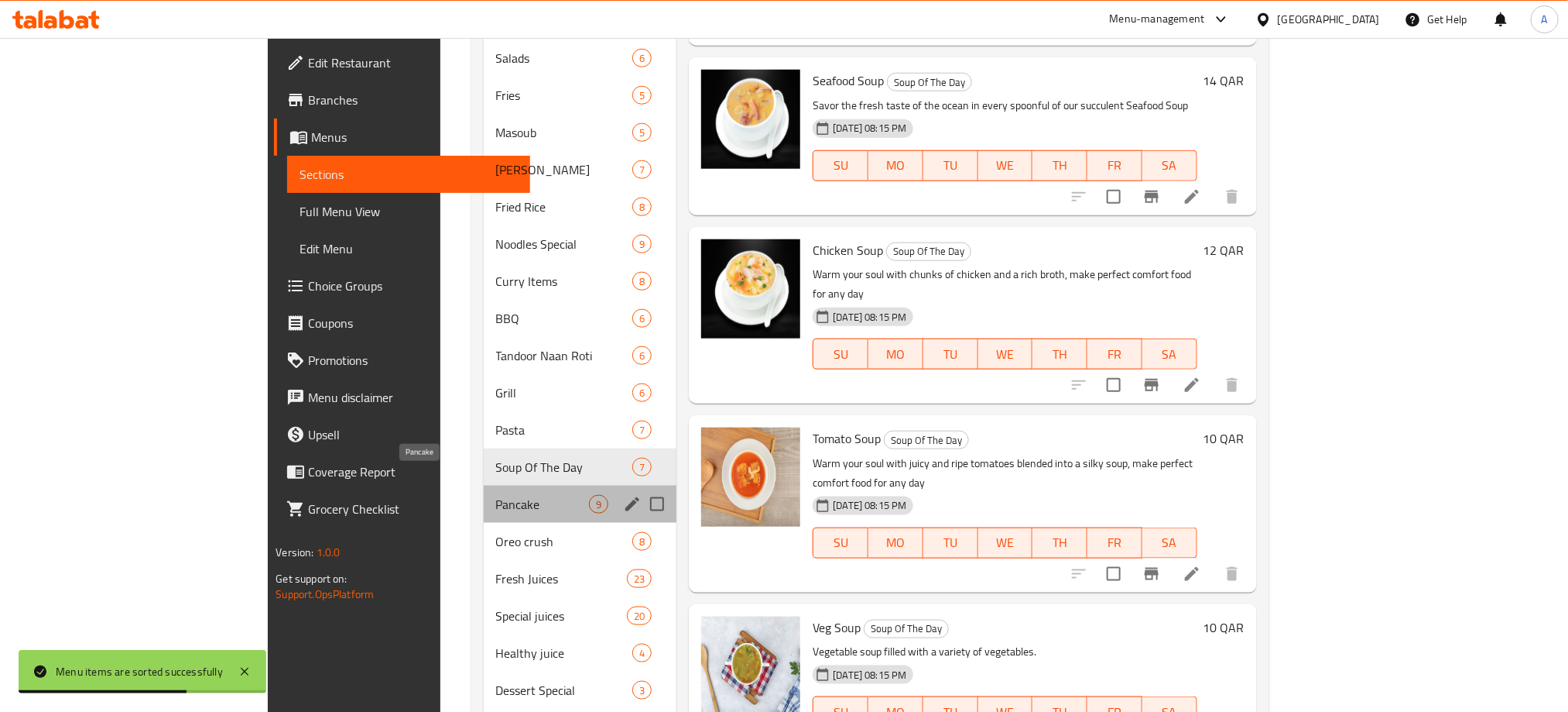
click at [496, 495] on span "Pancake" at bounding box center [543, 504] width 94 height 19
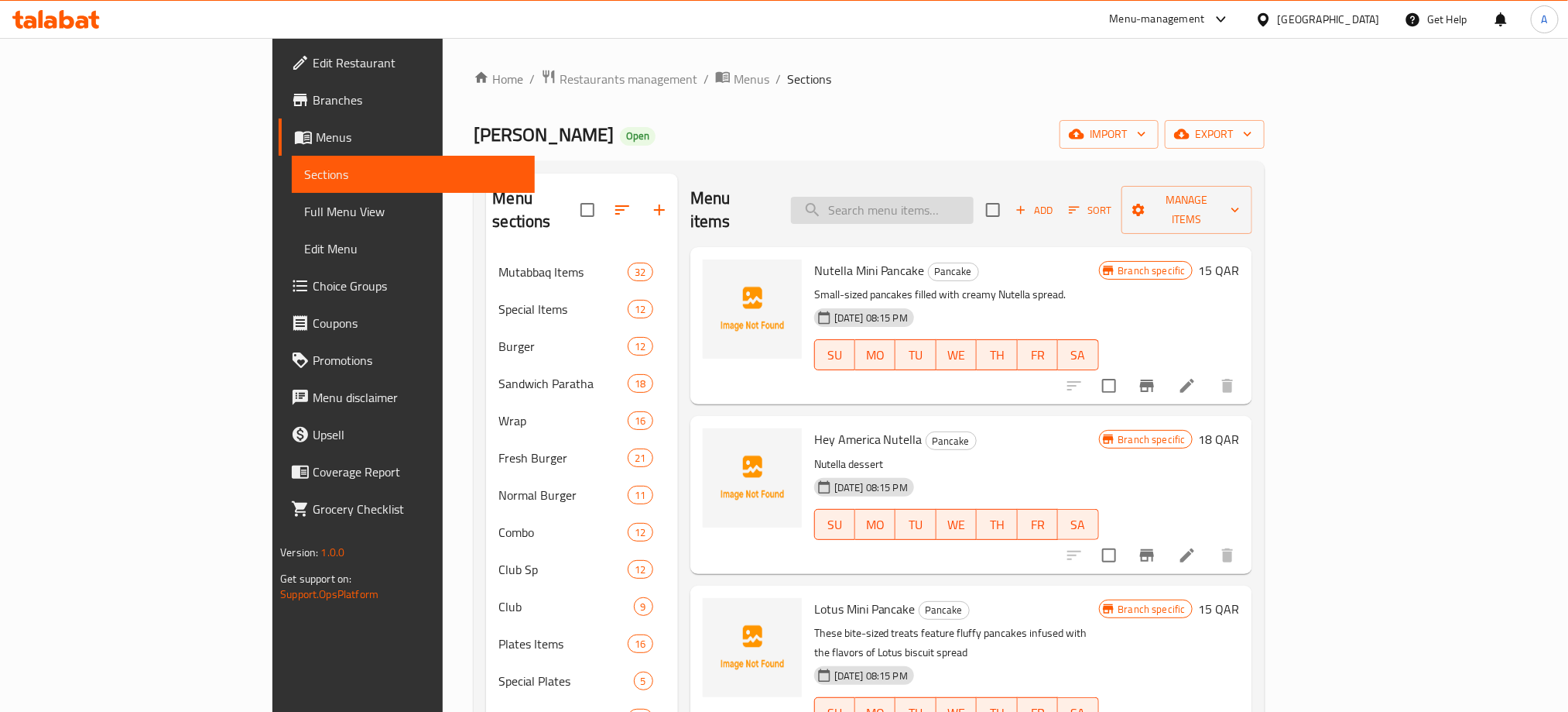
click at [974, 208] on input "search" at bounding box center [882, 210] width 183 height 27
paste input "Waffles with Fruits"
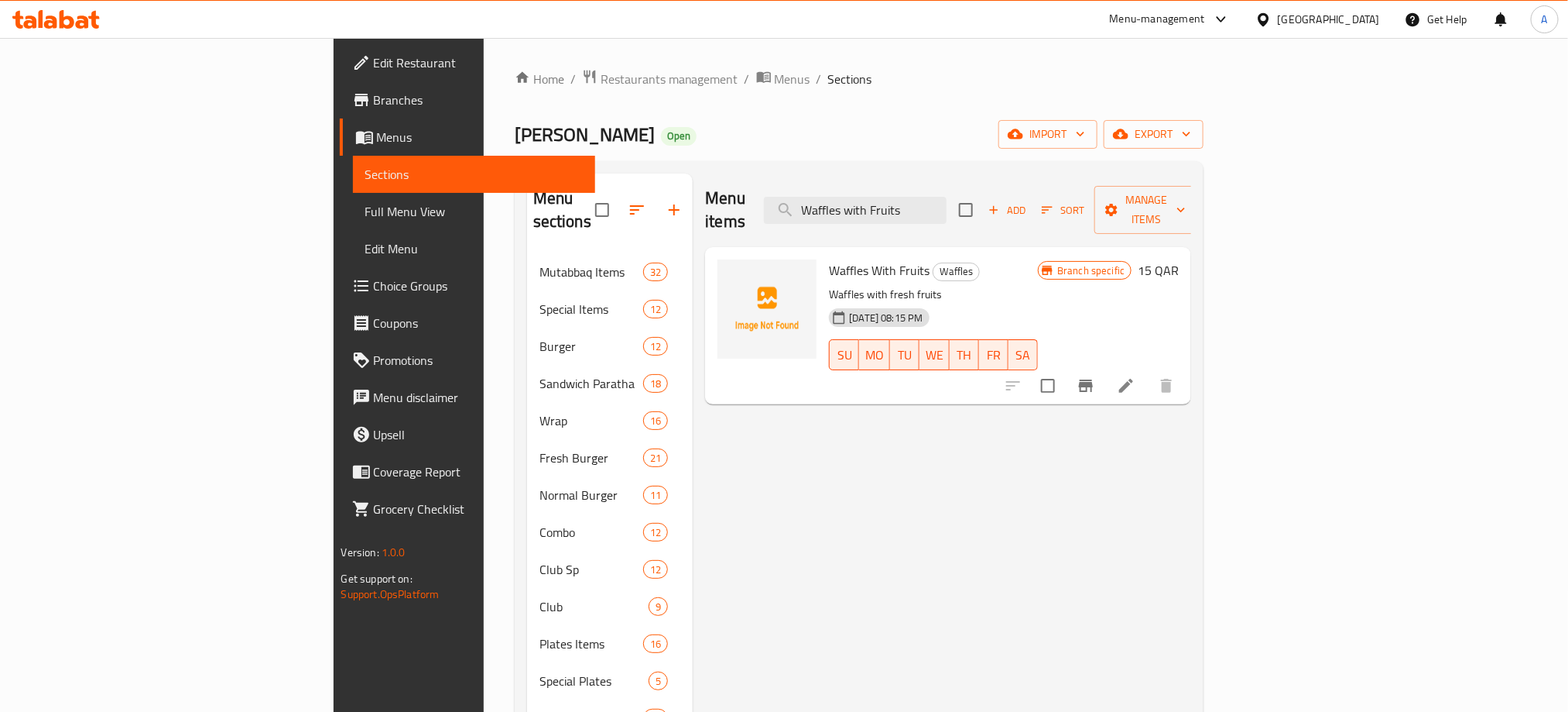
type input "Waffles with Fruits"
click at [1133, 379] on icon at bounding box center [1126, 386] width 14 height 14
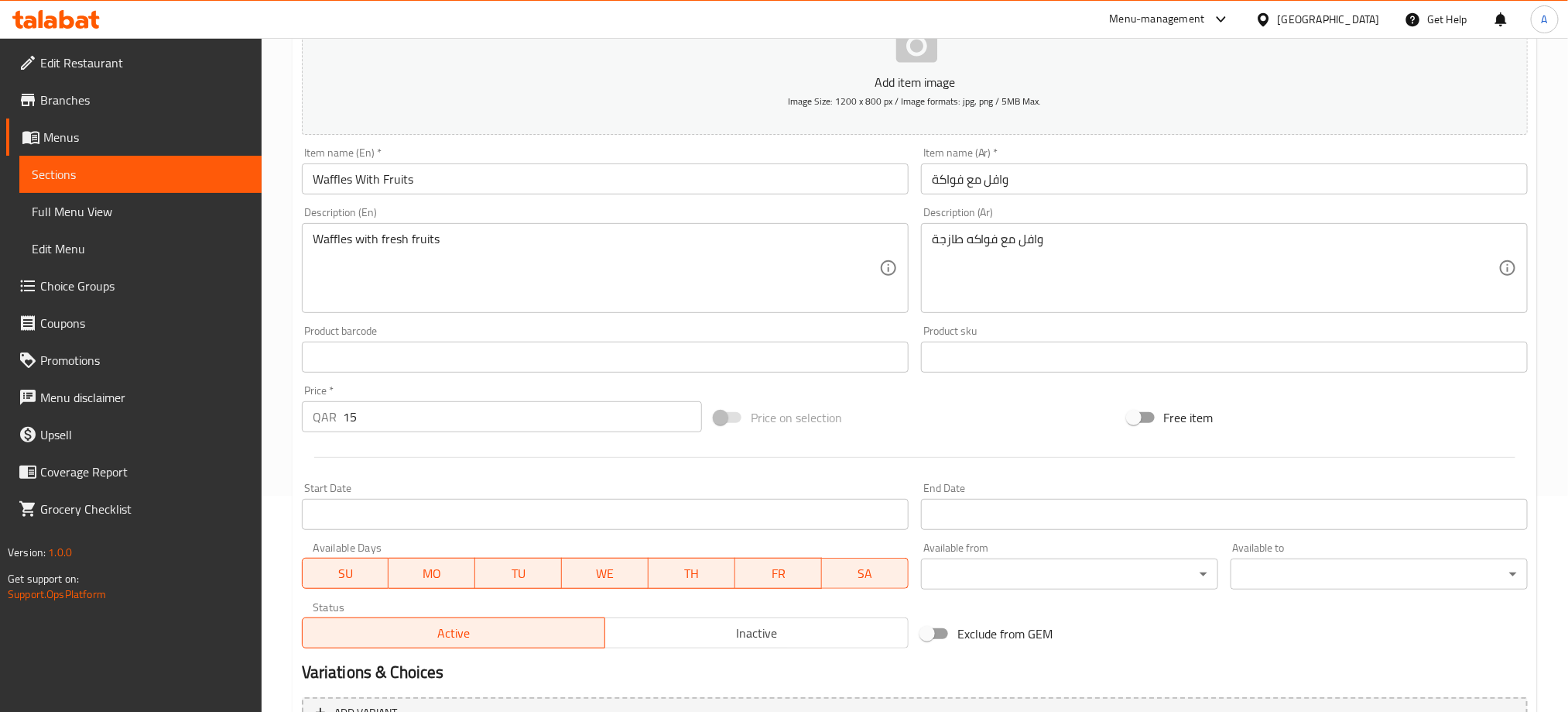
scroll to position [381, 0]
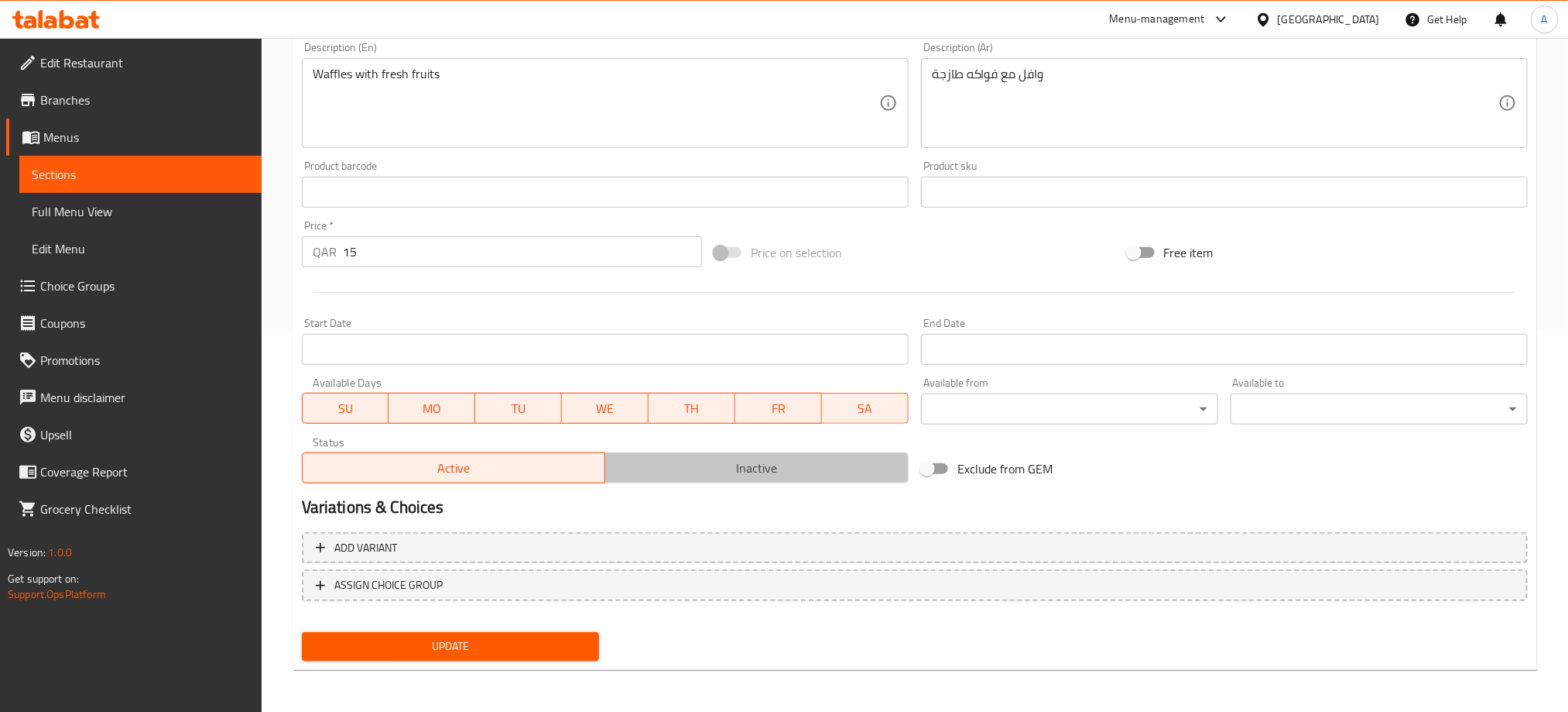
click at [750, 472] on span "Inactive" at bounding box center [757, 468] width 291 height 22
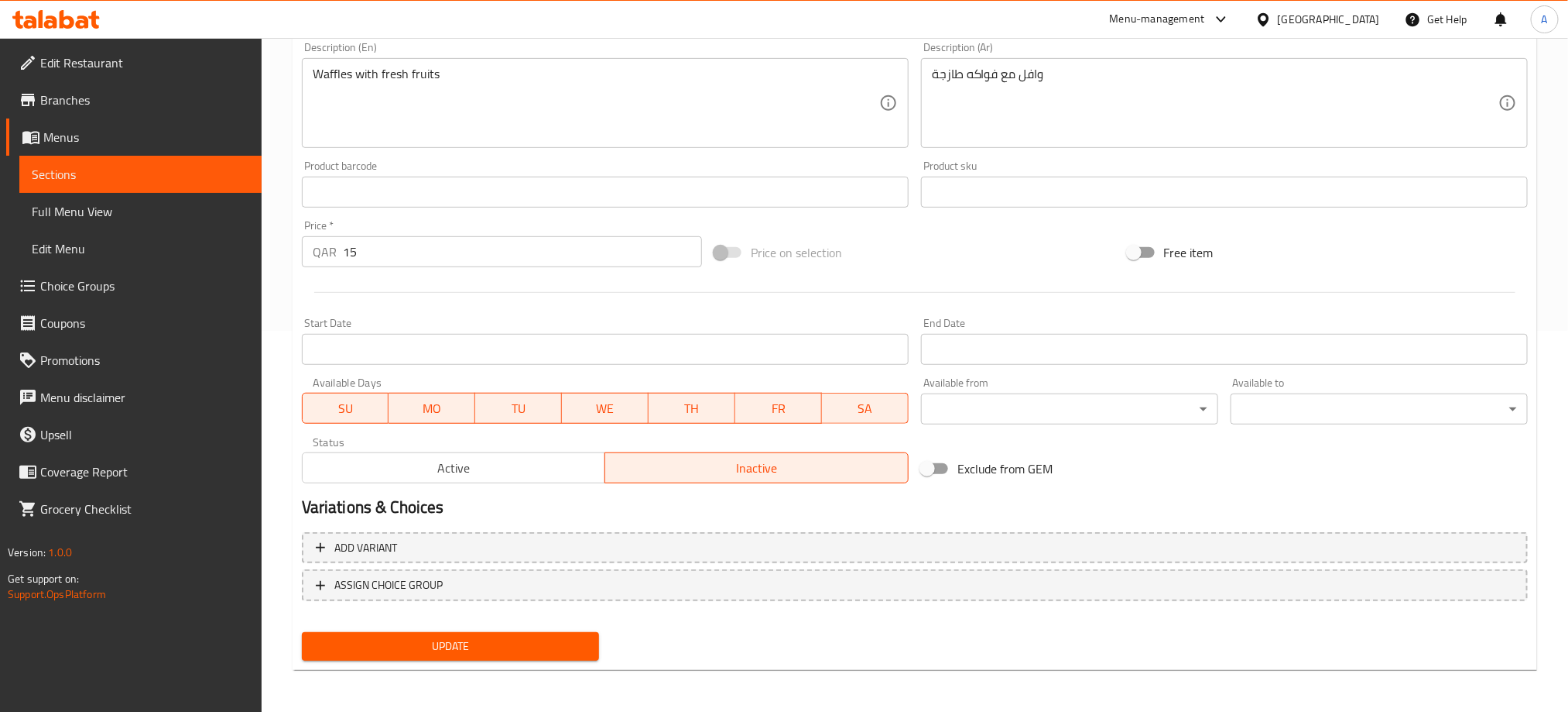
click at [532, 637] on span "Update" at bounding box center [450, 647] width 272 height 19
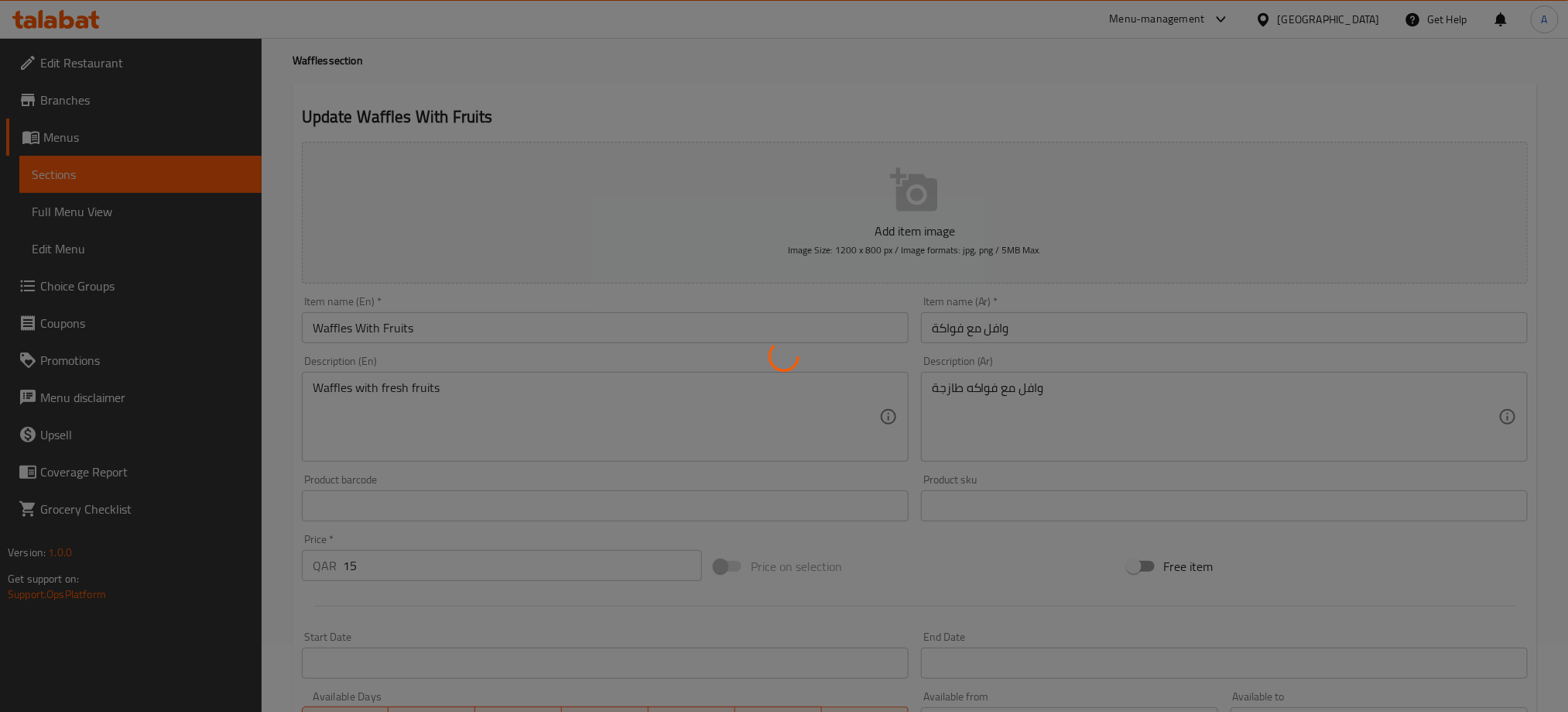
scroll to position [0, 0]
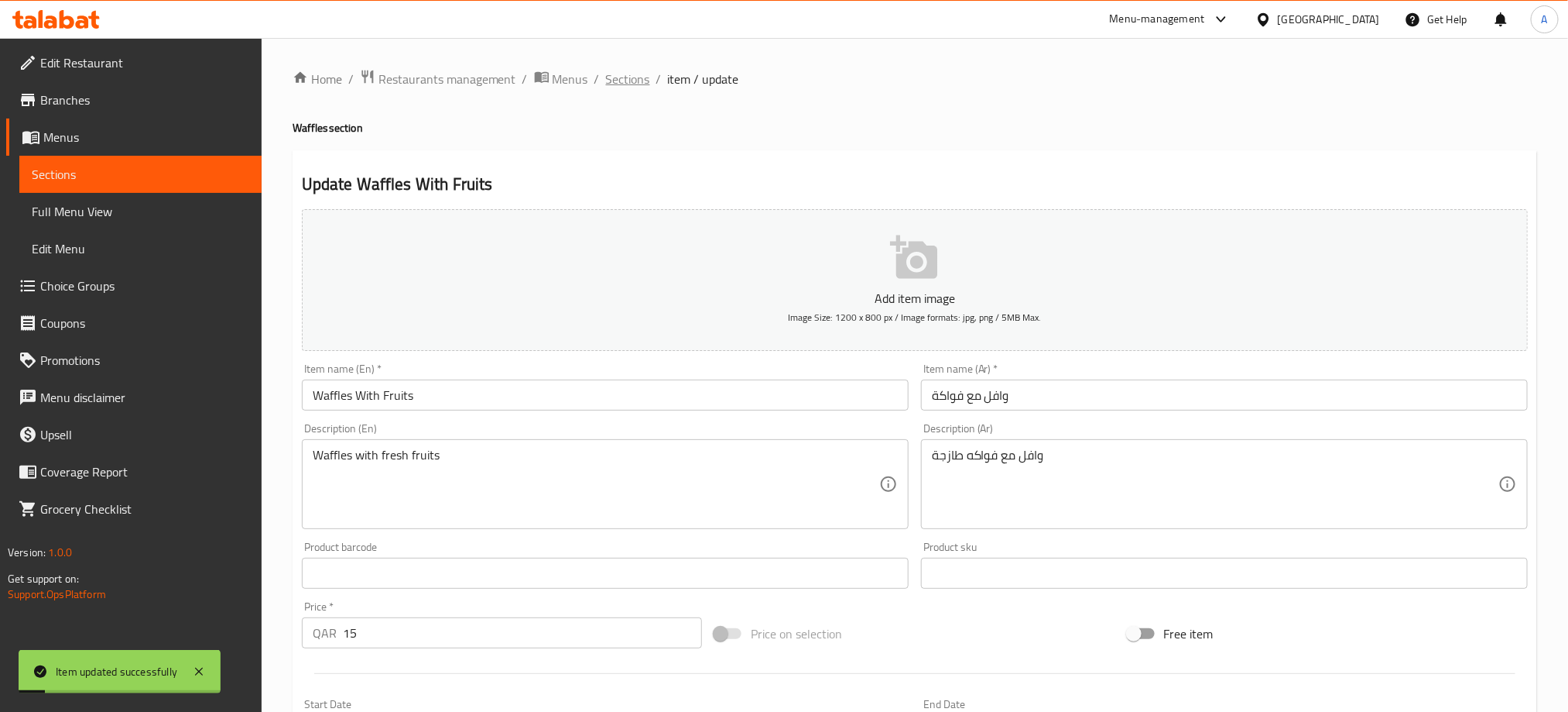
click at [618, 79] on span "Sections" at bounding box center [628, 79] width 44 height 19
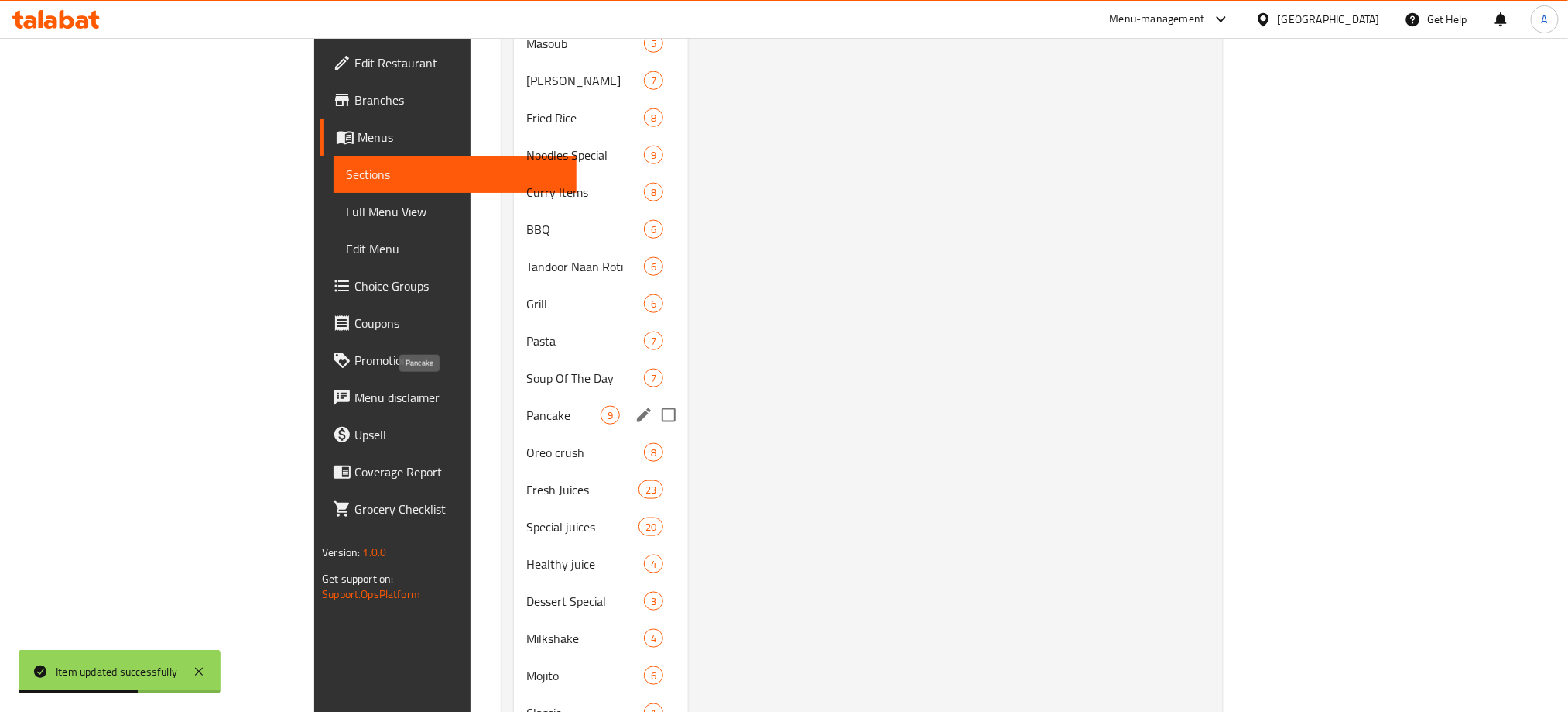
scroll to position [813, 0]
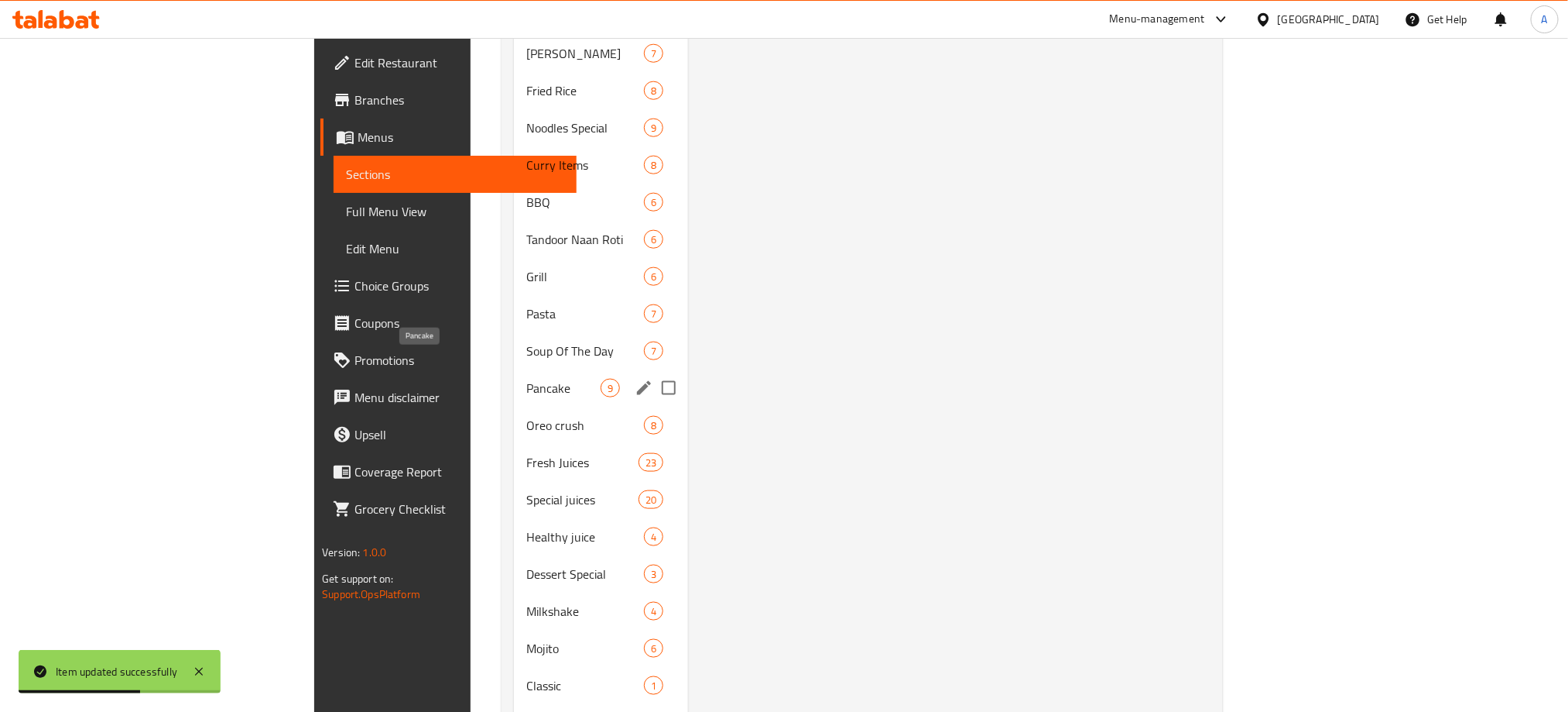
click at [526, 379] on span "Pancake" at bounding box center [563, 387] width 74 height 19
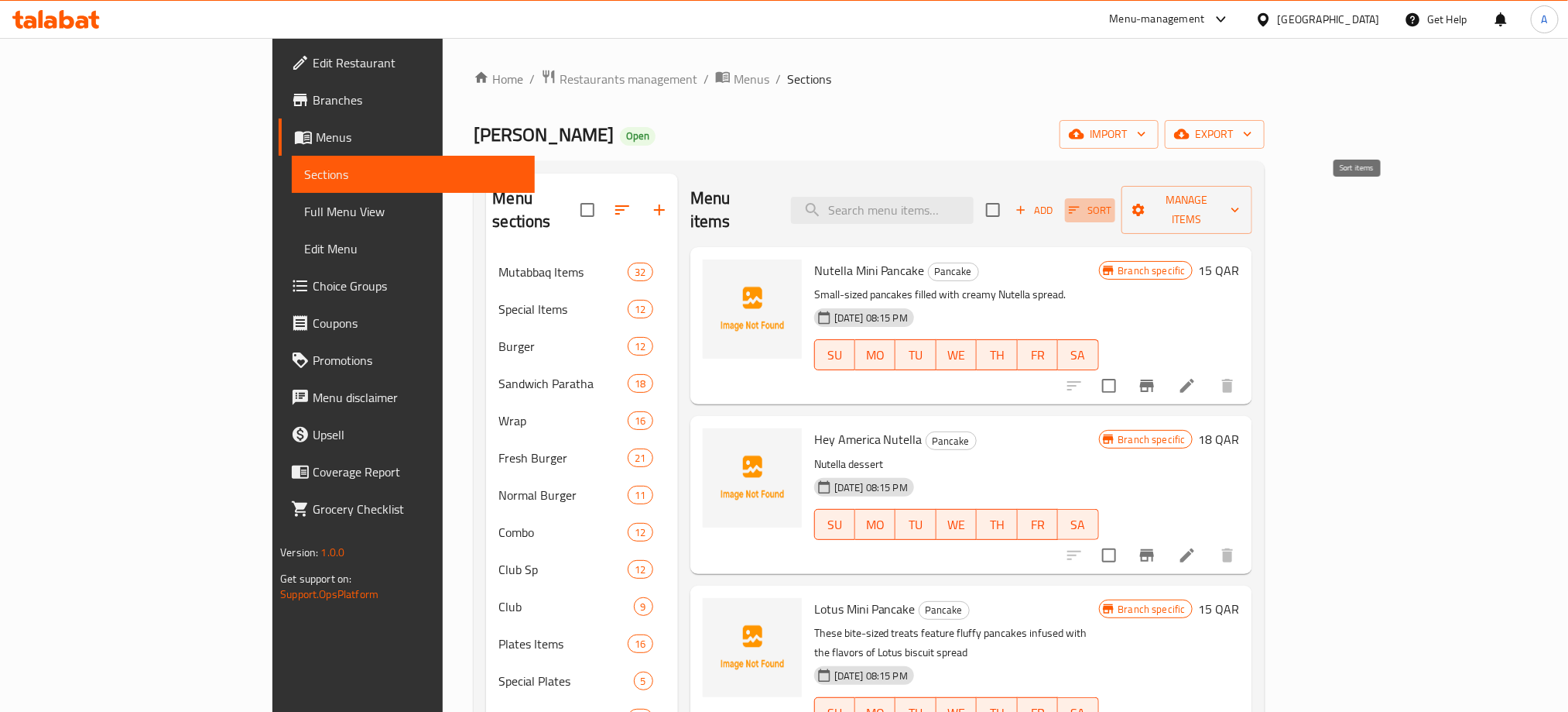
click at [1111, 202] on span "Sort" at bounding box center [1090, 211] width 42 height 18
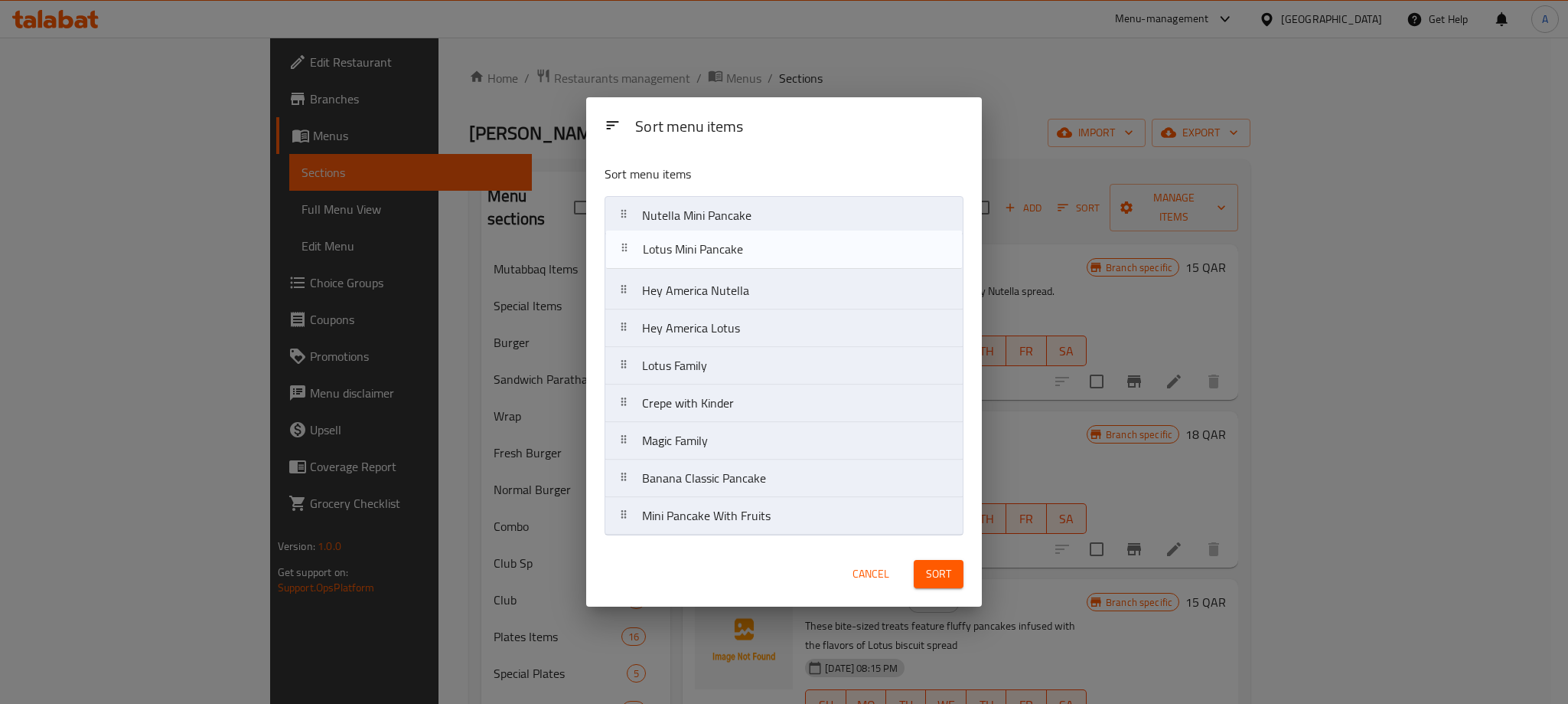
drag, startPoint x: 758, startPoint y: 299, endPoint x: 756, endPoint y: 254, distance: 45.0
click at [756, 254] on nav "Nutella Mini Pancake Hey America Nutella Lotus Mini Pancake Hey America Lotus L…" at bounding box center [784, 366] width 359 height 339
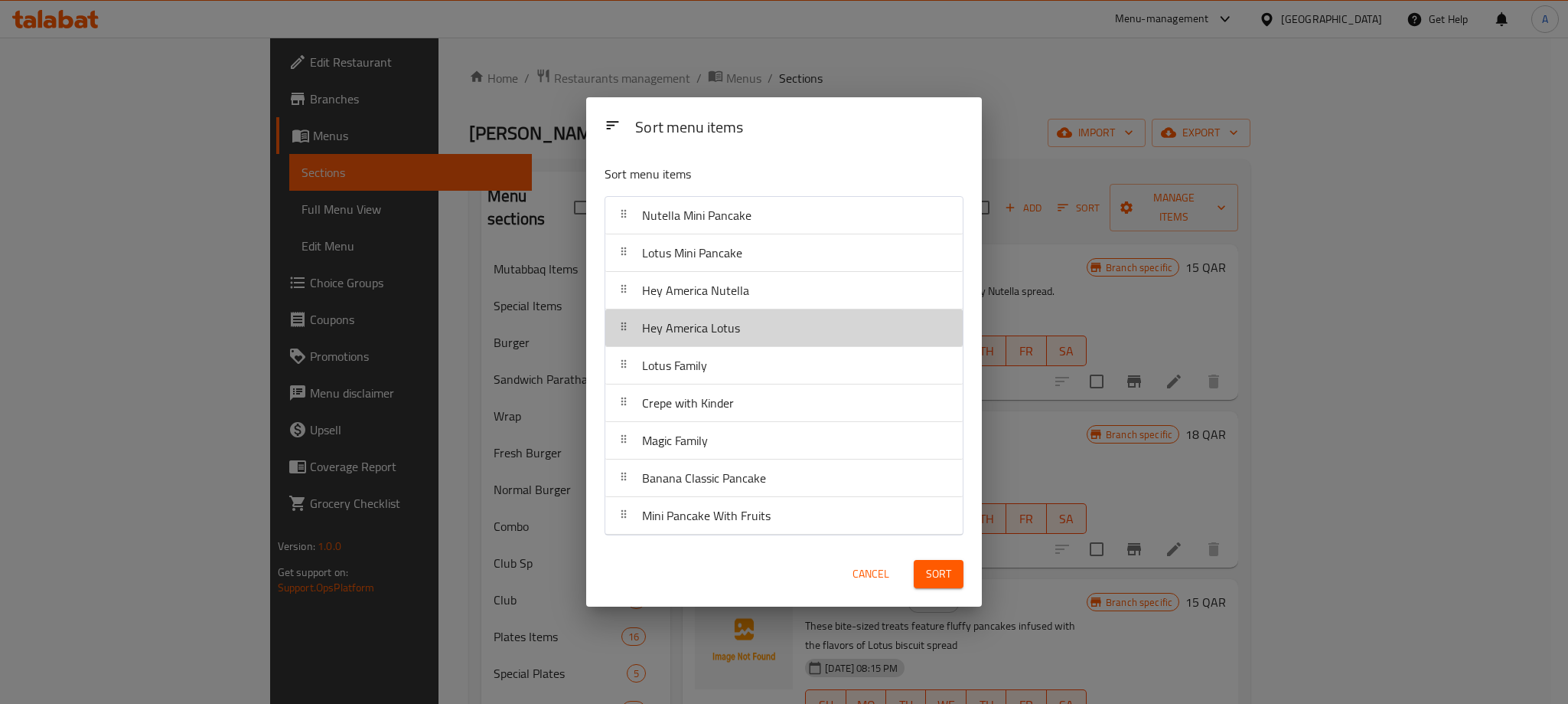
click at [755, 333] on div "Hey America Lotus" at bounding box center [784, 328] width 345 height 37
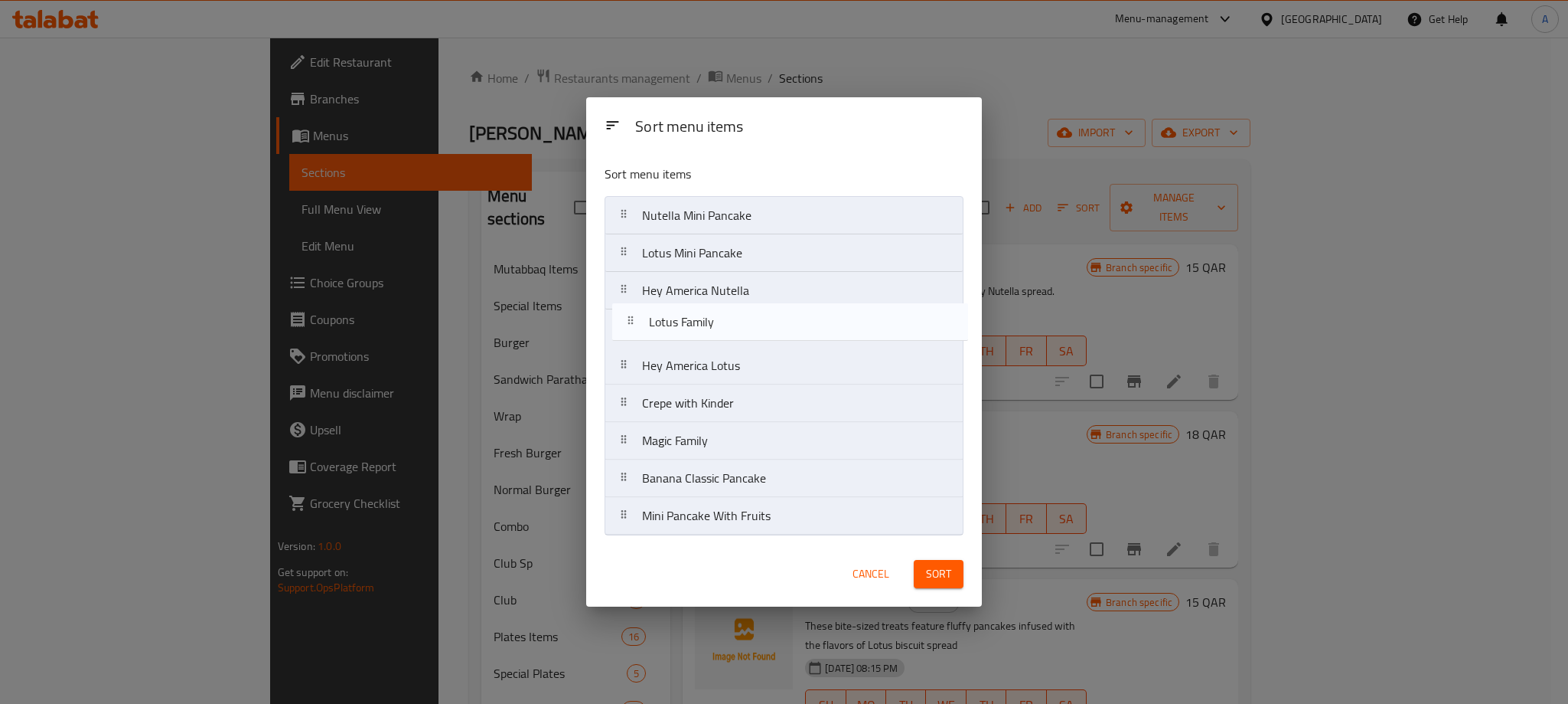
drag, startPoint x: 693, startPoint y: 373, endPoint x: 700, endPoint y: 324, distance: 49.5
click at [700, 324] on nav "Nutella Mini Pancake Lotus Mini Pancake Hey America Nutella Hey America Lotus L…" at bounding box center [784, 366] width 359 height 339
drag, startPoint x: 680, startPoint y: 439, endPoint x: 682, endPoint y: 356, distance: 83.0
click at [682, 356] on nav "Nutella Mini Pancake Lotus Mini Pancake Hey America Nutella Lotus Family Hey Am…" at bounding box center [784, 366] width 359 height 339
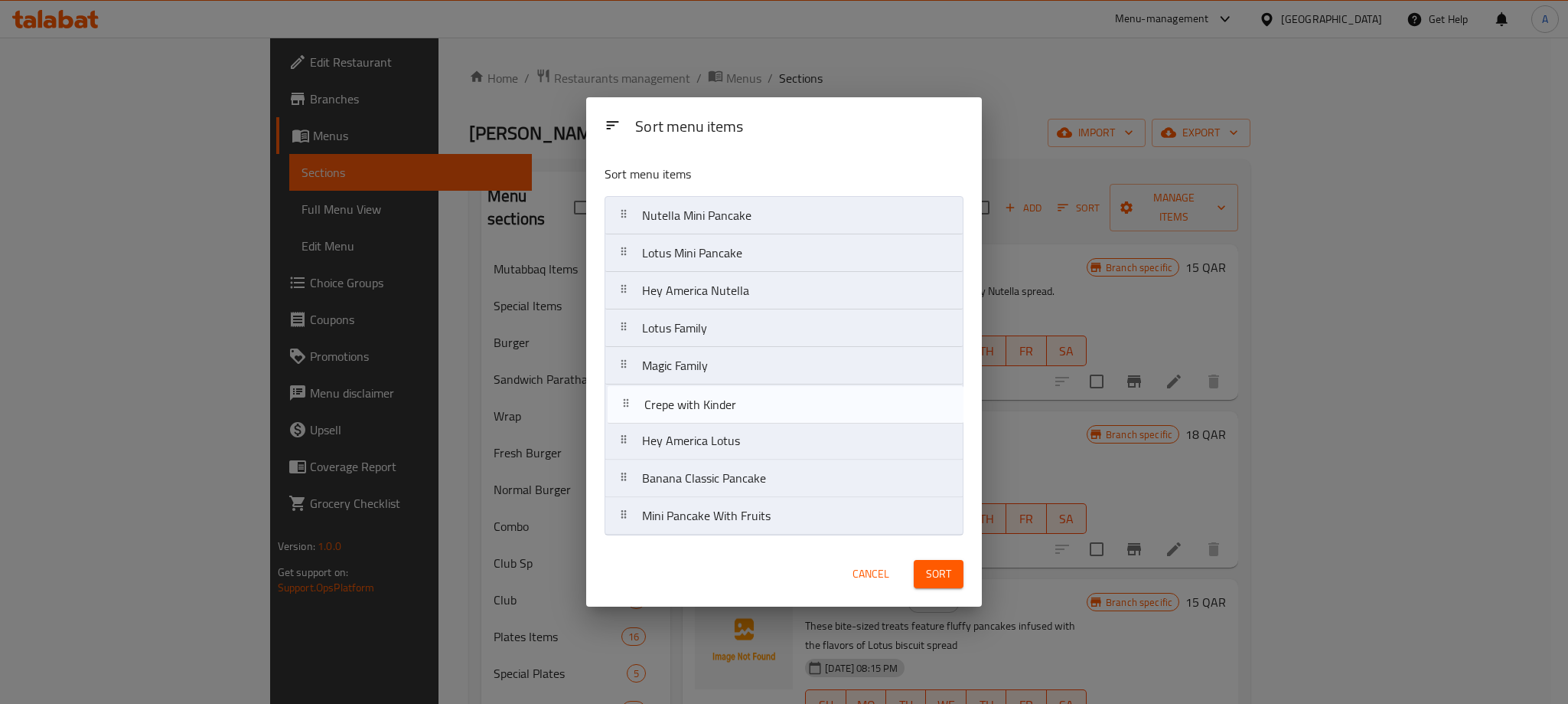
drag, startPoint x: 704, startPoint y: 456, endPoint x: 704, endPoint y: 407, distance: 49.0
click at [704, 407] on nav "Nutella Mini Pancake Lotus Mini Pancake Hey America Nutella Lotus Family Magic …" at bounding box center [784, 366] width 359 height 339
drag, startPoint x: 694, startPoint y: 484, endPoint x: 696, endPoint y: 437, distance: 47.0
click at [696, 437] on nav "Nutella Mini Pancake Lotus Mini Pancake Hey America Nutella Lotus Family Magic …" at bounding box center [784, 366] width 359 height 339
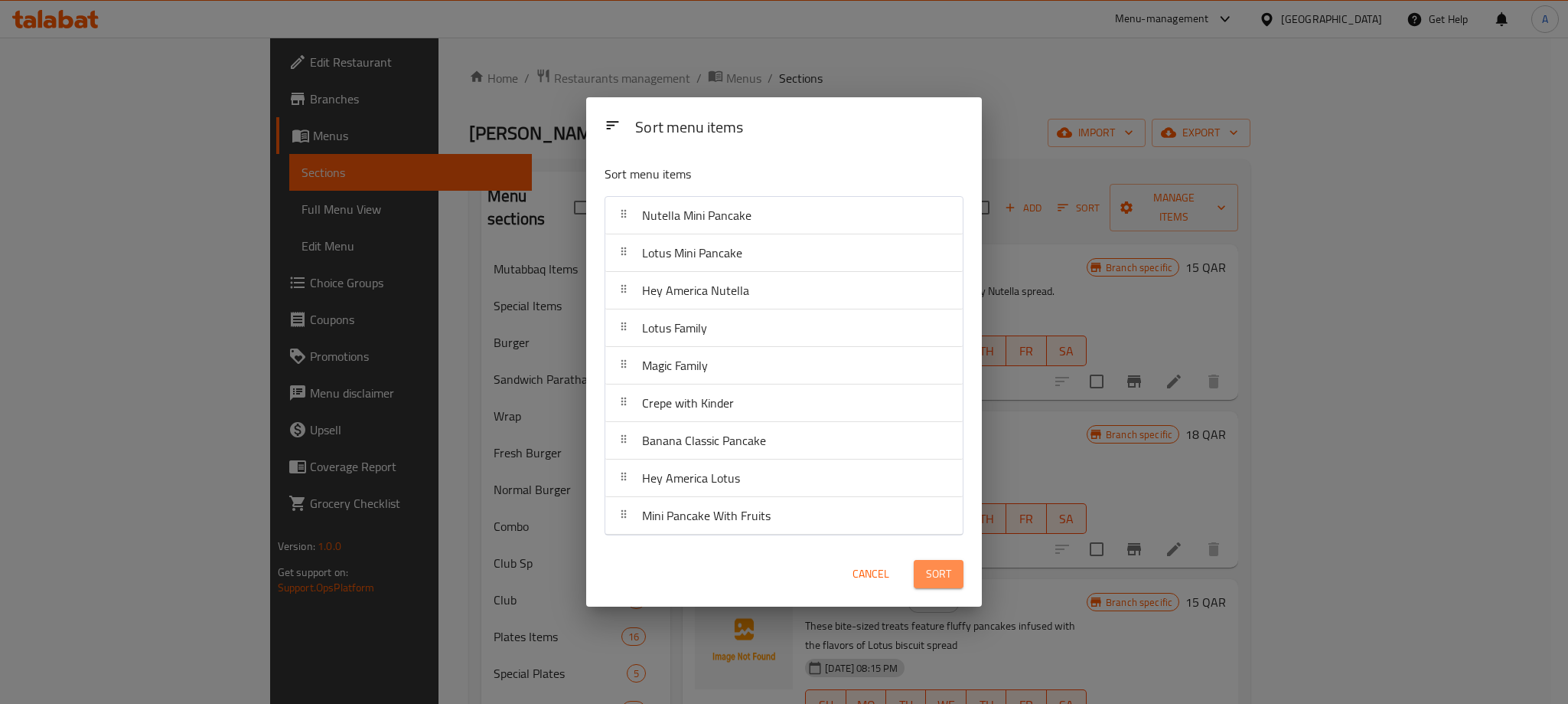
click at [940, 565] on span "Sort" at bounding box center [938, 574] width 25 height 19
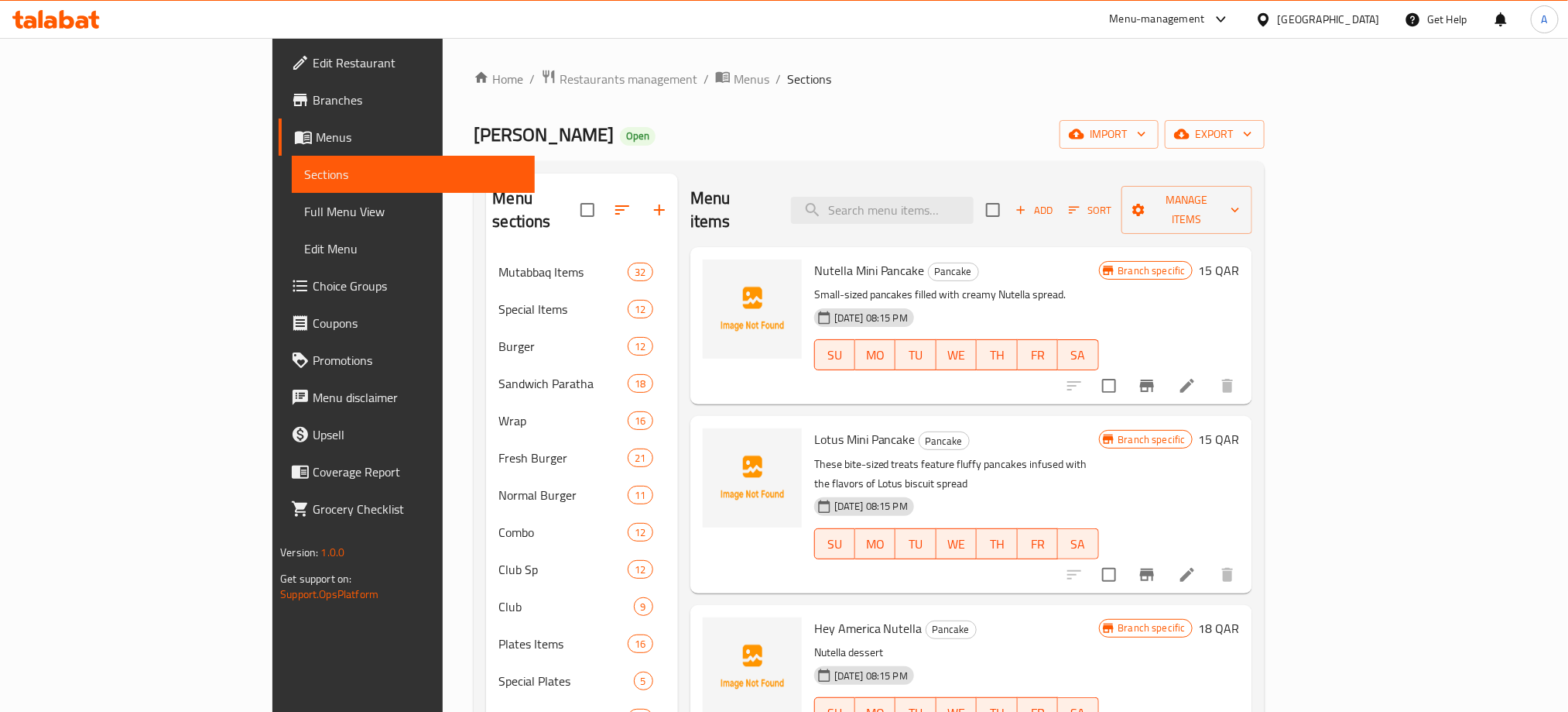
click at [1054, 202] on span "Add" at bounding box center [1033, 211] width 42 height 18
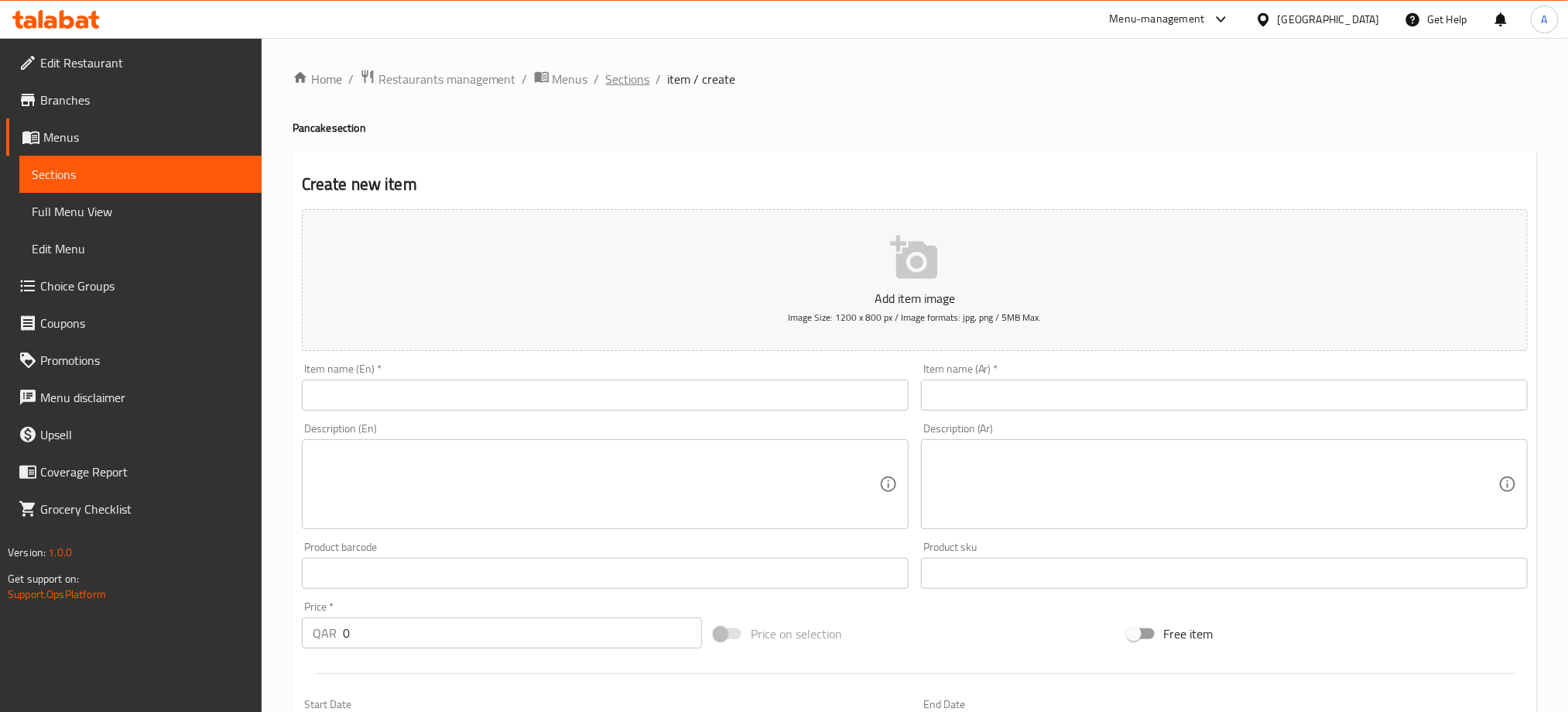
click at [631, 87] on span "Sections" at bounding box center [628, 79] width 44 height 19
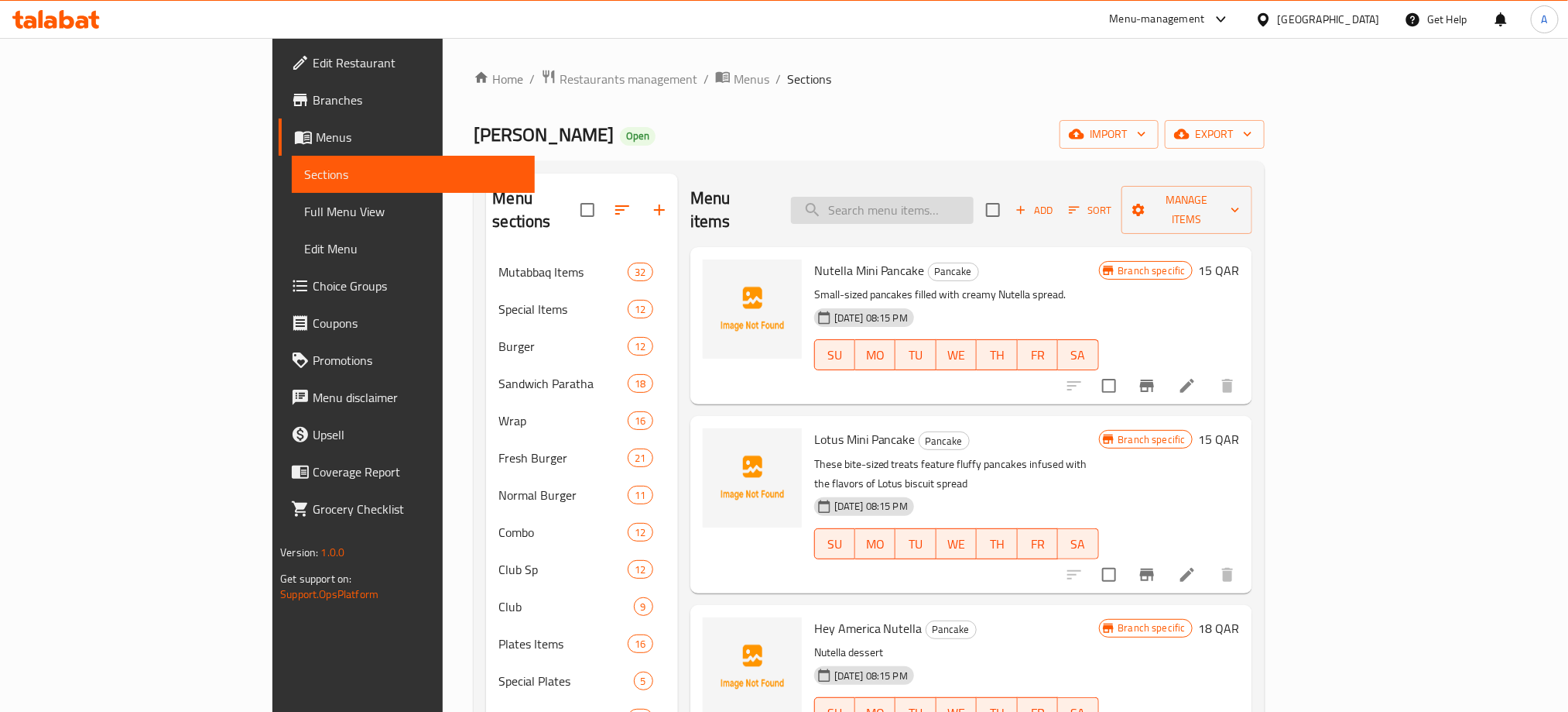
click at [966, 207] on input "search" at bounding box center [882, 210] width 183 height 27
paste input "BANANA CLASSIC"
type input "BANANA CLASSIC"
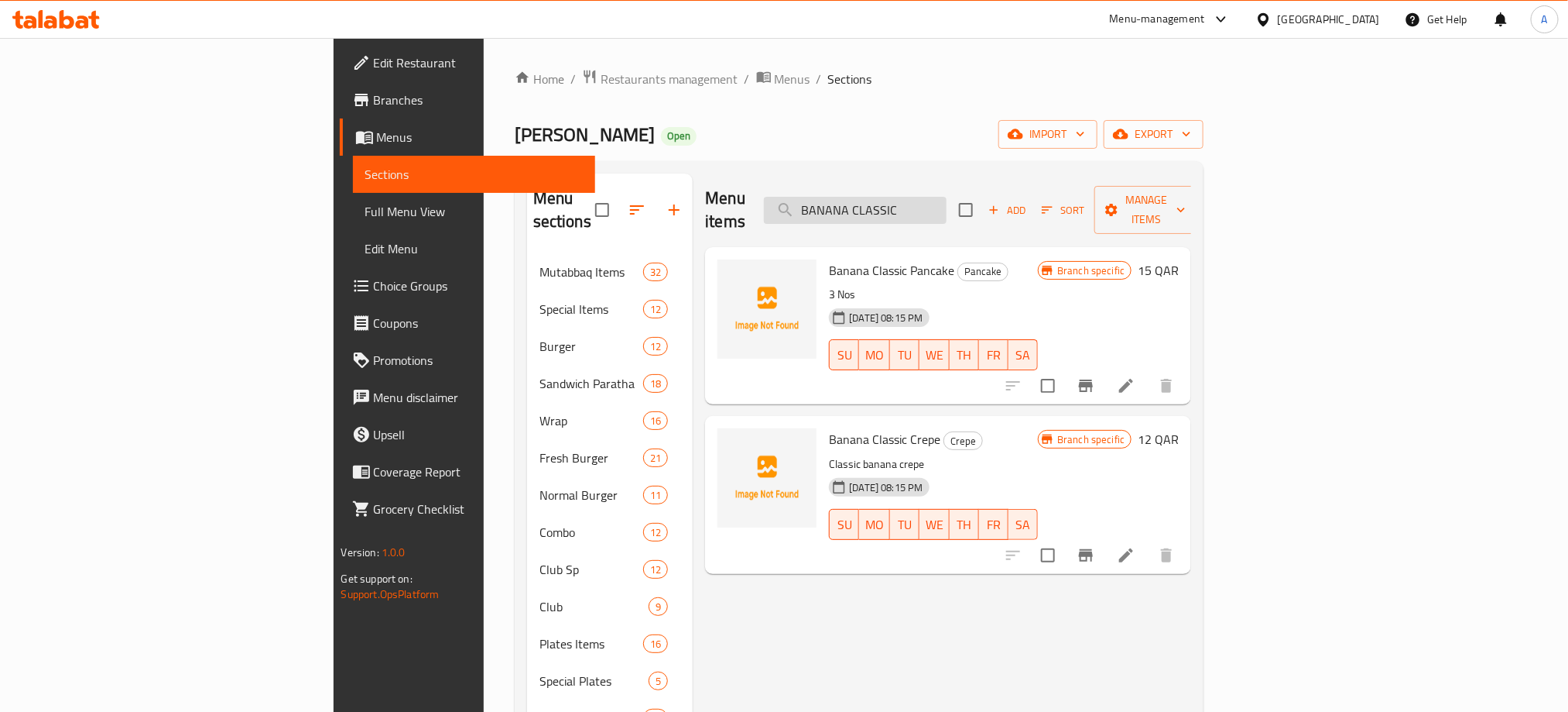
click at [947, 204] on input "BANANA CLASSIC" at bounding box center [855, 210] width 183 height 27
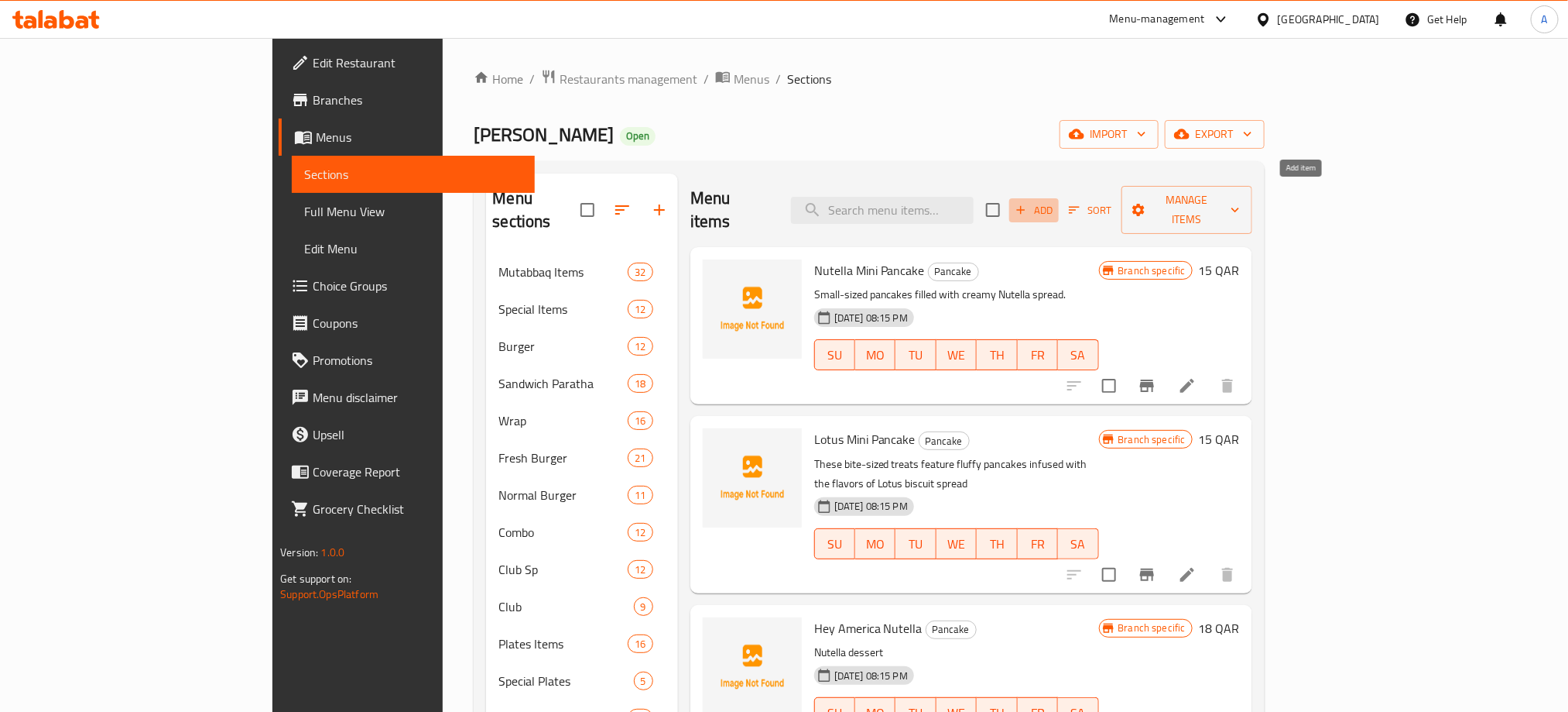
click at [1054, 203] on span "Add" at bounding box center [1033, 211] width 42 height 18
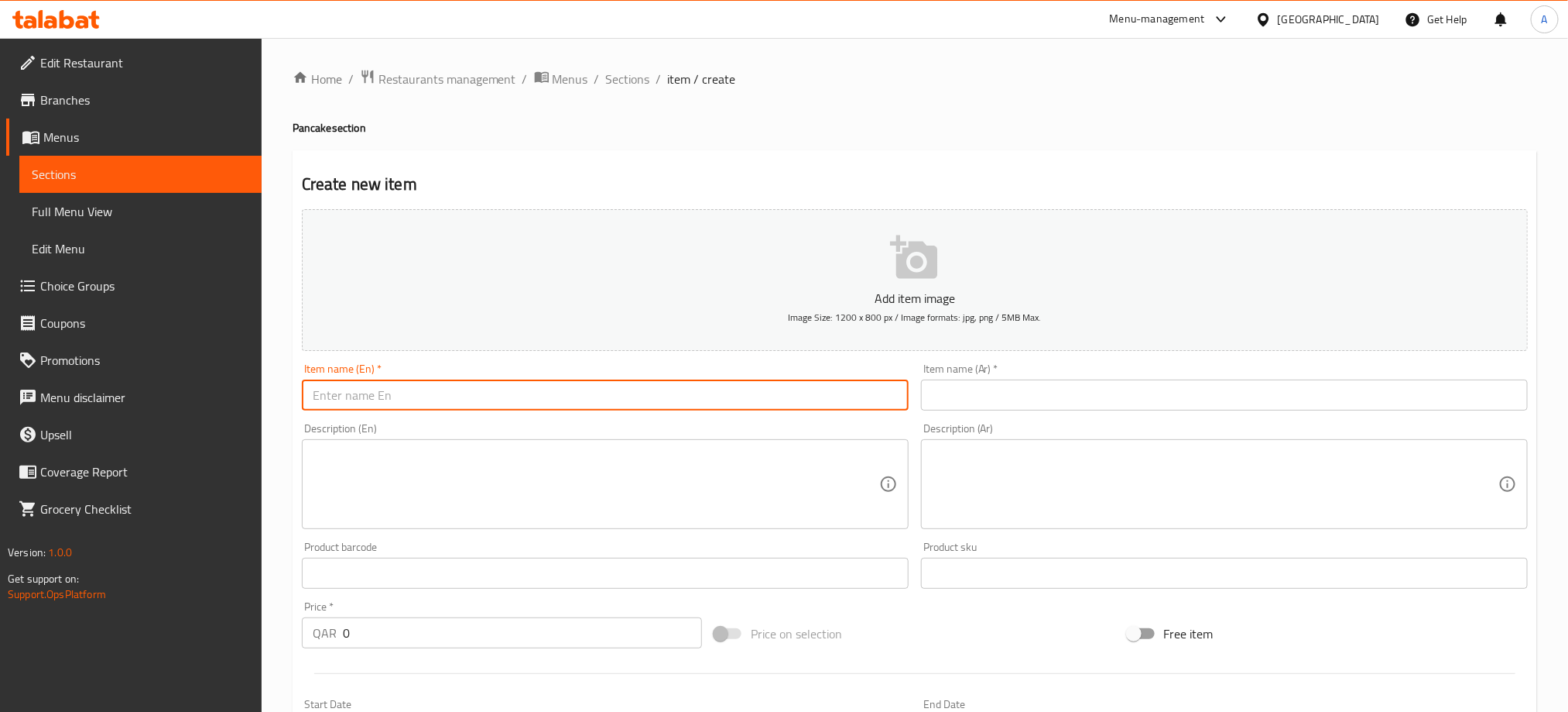
click at [612, 400] on input "text" at bounding box center [605, 394] width 606 height 31
paste input "BANANA CLASSIC"
click at [612, 400] on input "BANANA CLASSIC" at bounding box center [605, 394] width 606 height 31
type input "Banana Classic"
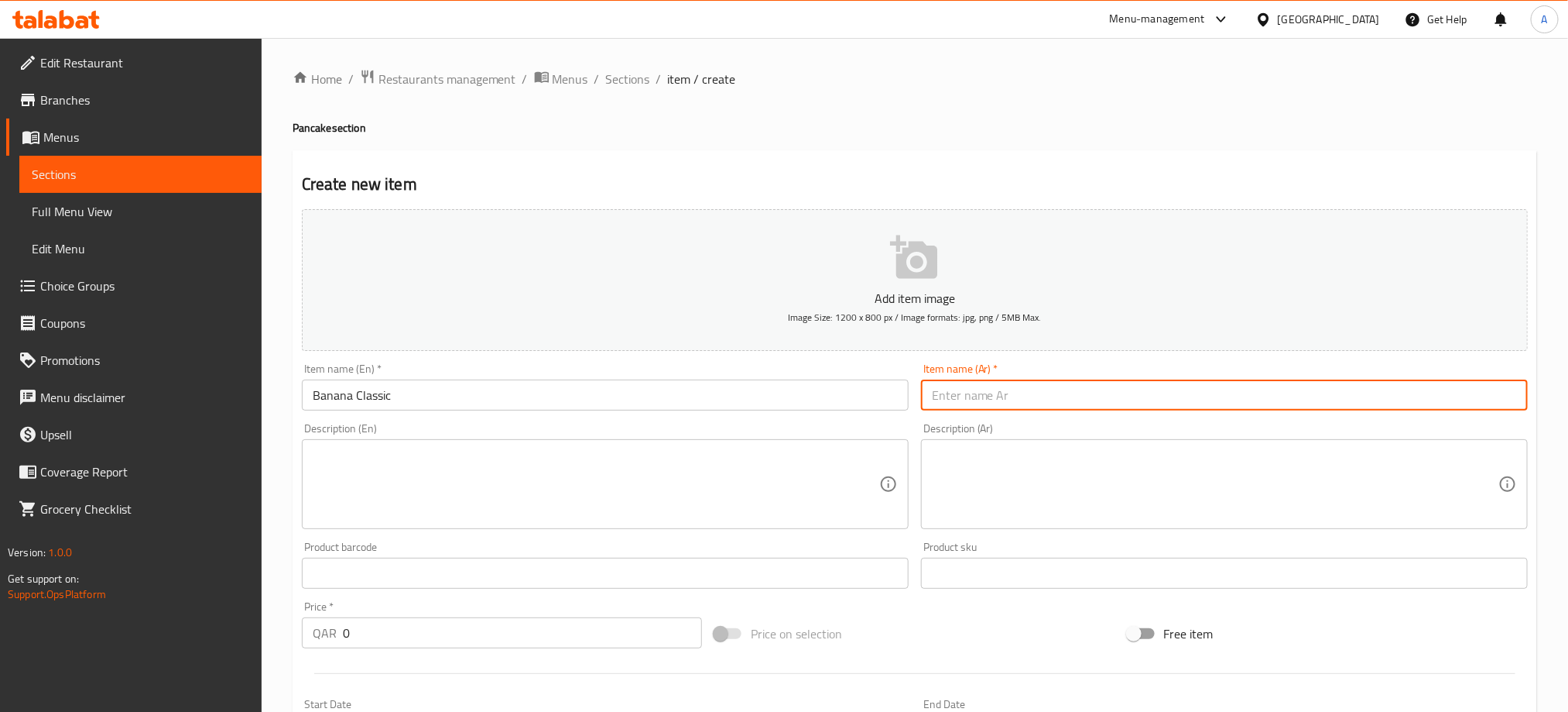
click at [1024, 387] on input "text" at bounding box center [1224, 394] width 606 height 31
paste input "موز كلاسيك"
type input "موز كلاسيك"
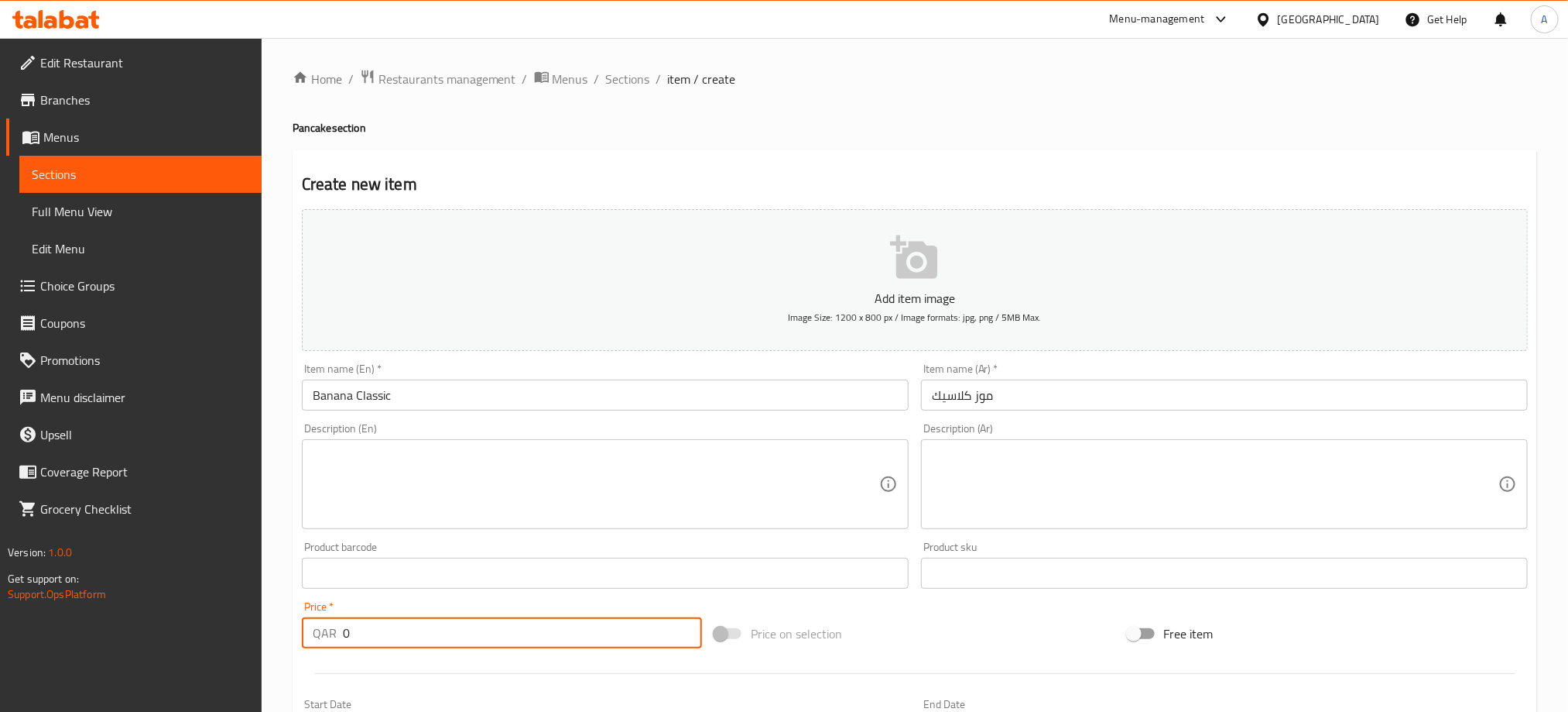
drag, startPoint x: 356, startPoint y: 624, endPoint x: 314, endPoint y: 625, distance: 42.0
click at [314, 625] on div "QAR 0 Price *" at bounding box center [501, 632] width 400 height 31
type input "12"
click at [492, 465] on textarea at bounding box center [596, 484] width 567 height 73
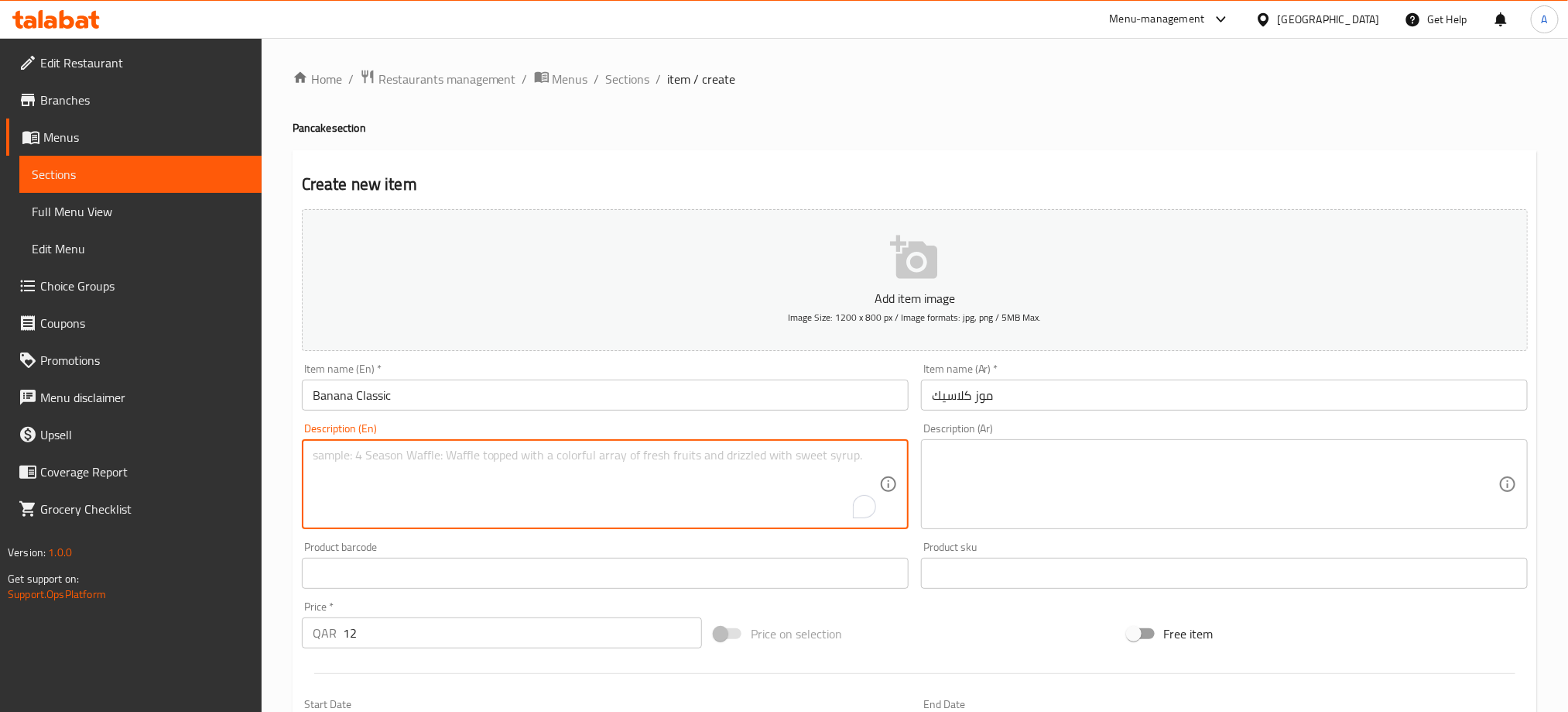
paste textarea "Banana slice stuffed in crepe"
type textarea "Banana slice stuffed in crepe"
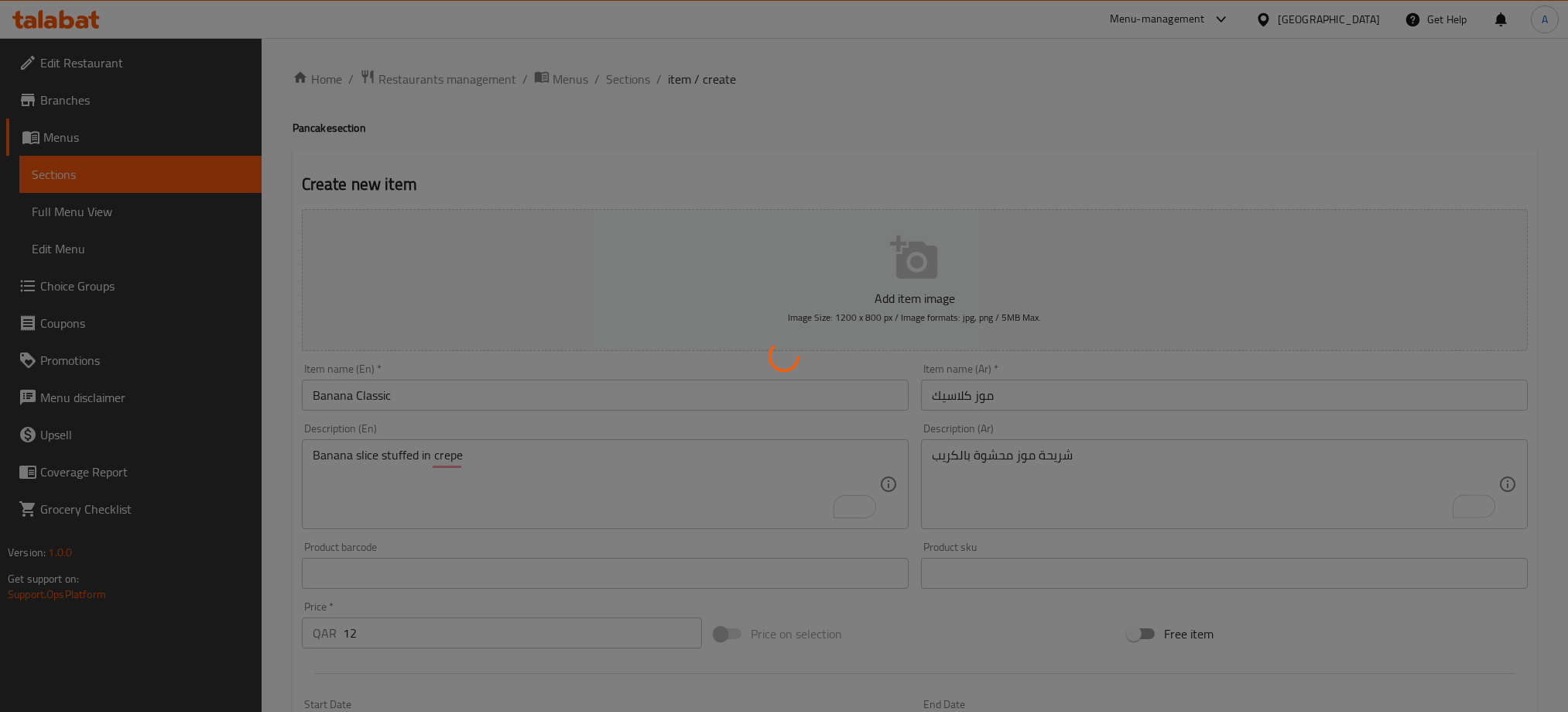
type input "0"
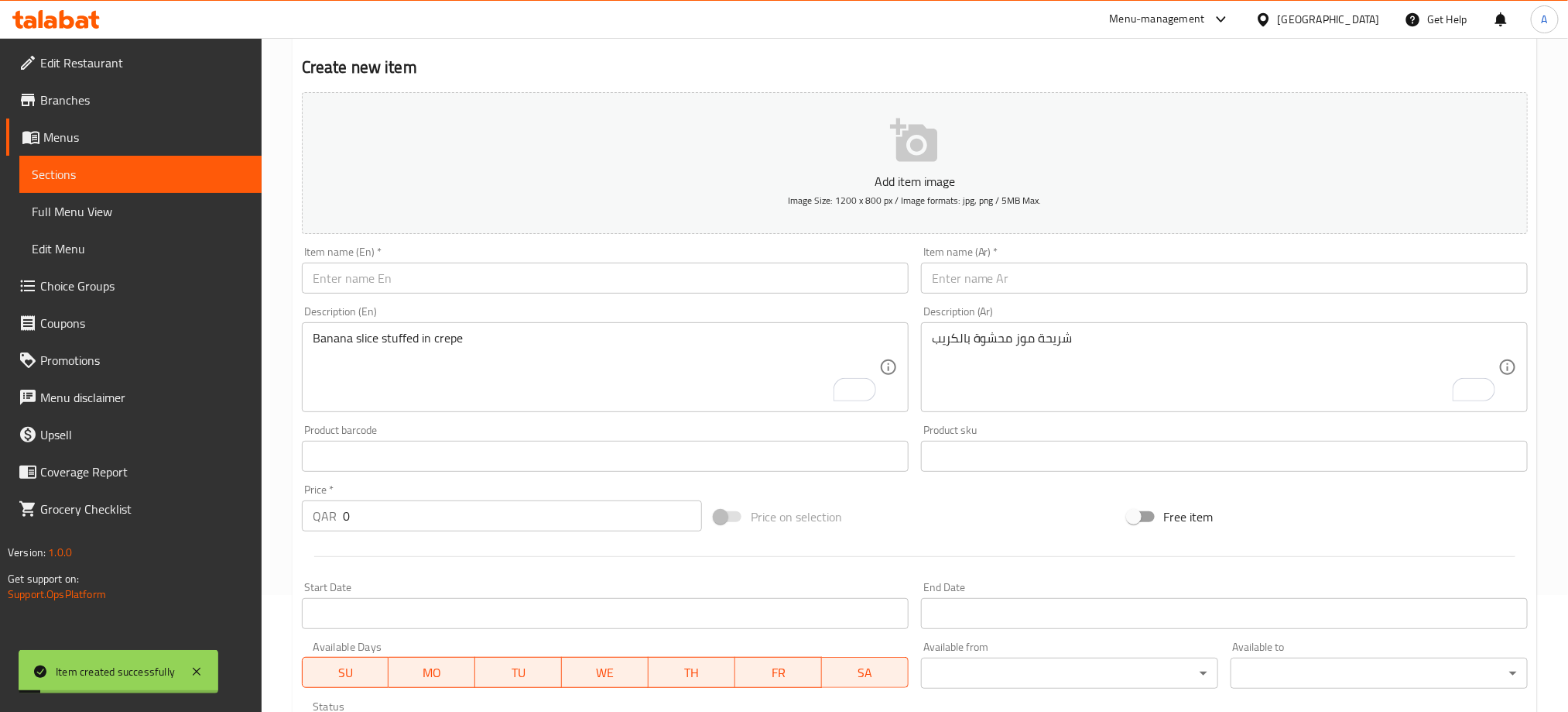
scroll to position [116, 0]
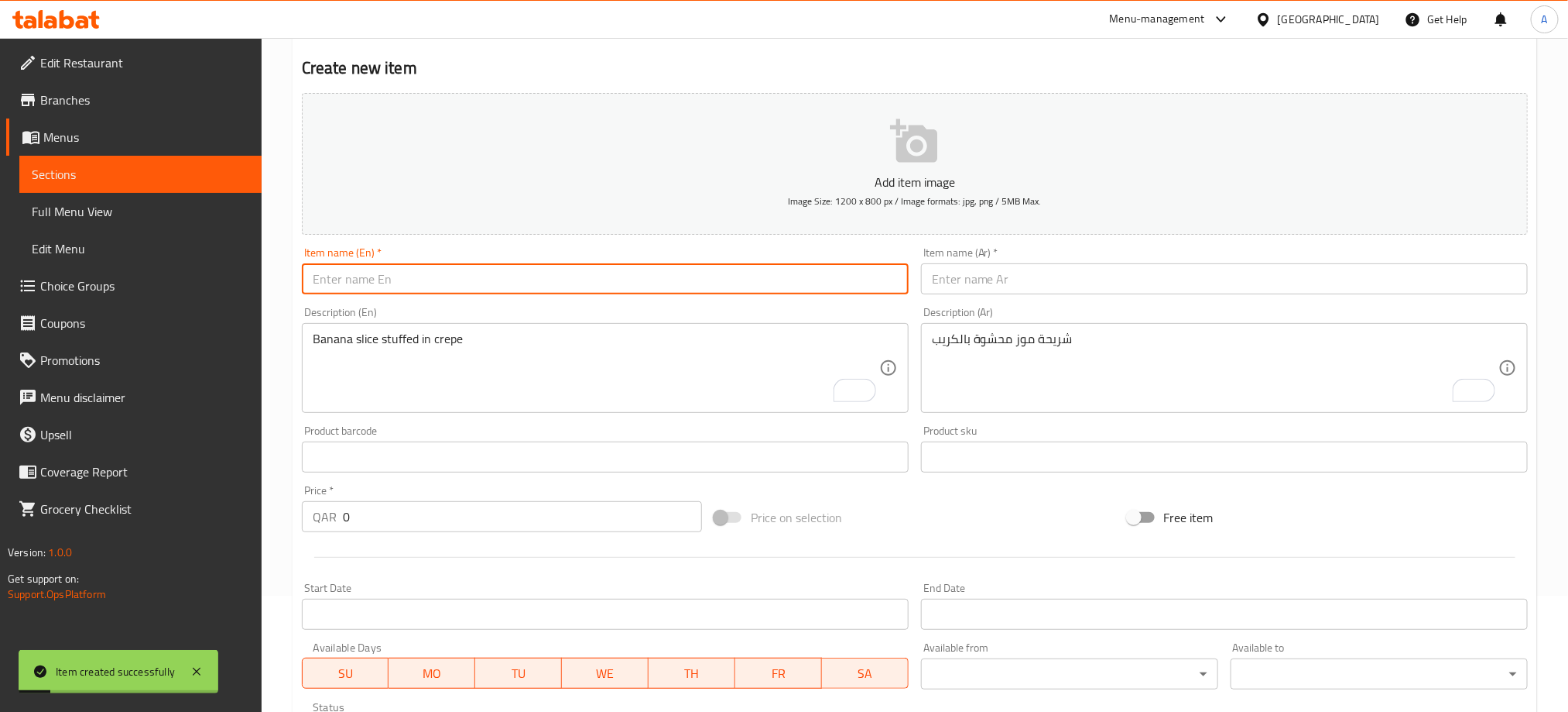
click at [391, 287] on input "text" at bounding box center [605, 279] width 606 height 31
paste input "CHEESE HONEY"
click at [391, 287] on input "CHEESE HONEY" at bounding box center [605, 279] width 606 height 31
click at [391, 288] on input "CHEESE HONEY" at bounding box center [605, 279] width 606 height 31
type input "Cheese Honey"
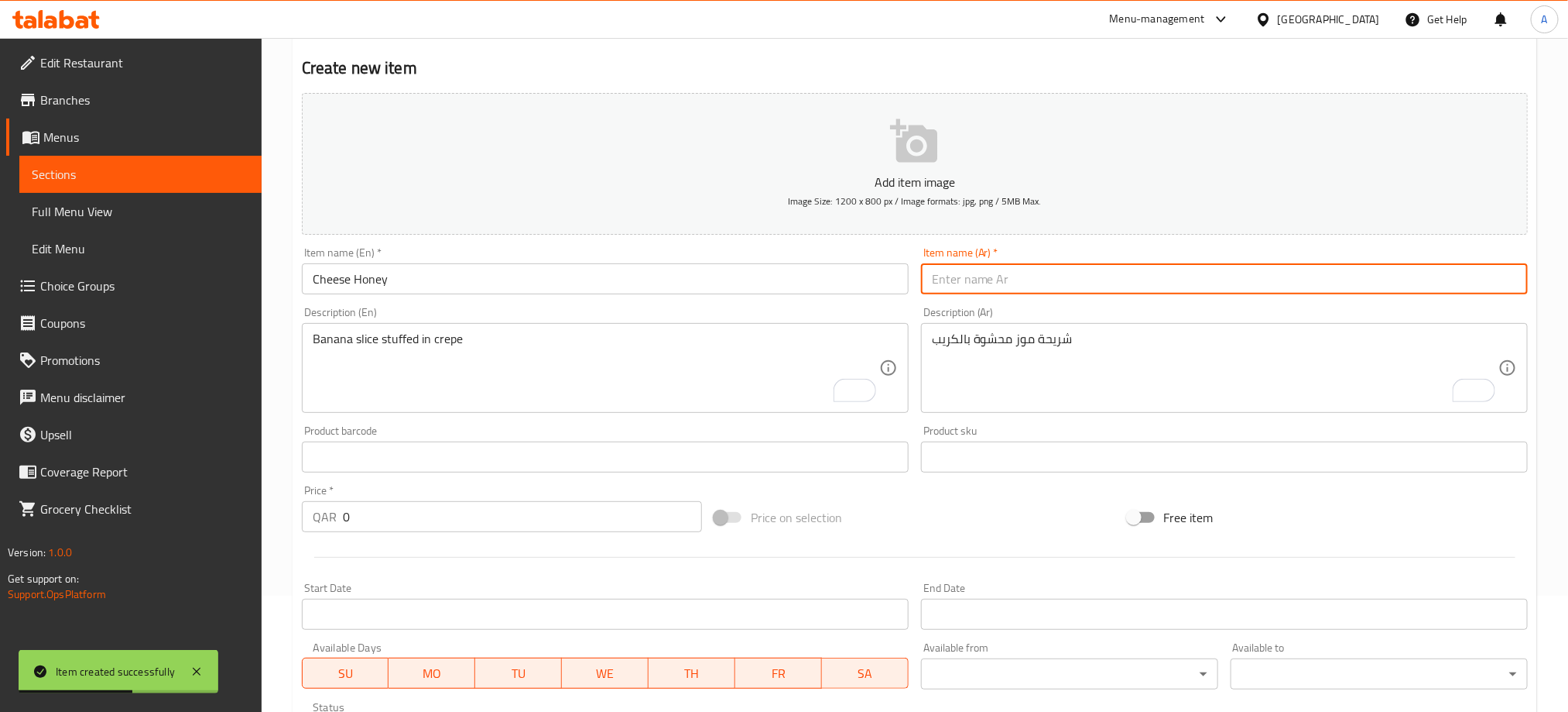
click at [959, 267] on input "text" at bounding box center [1224, 279] width 606 height 31
paste input "جبن عسل"
type input "جبن عسل"
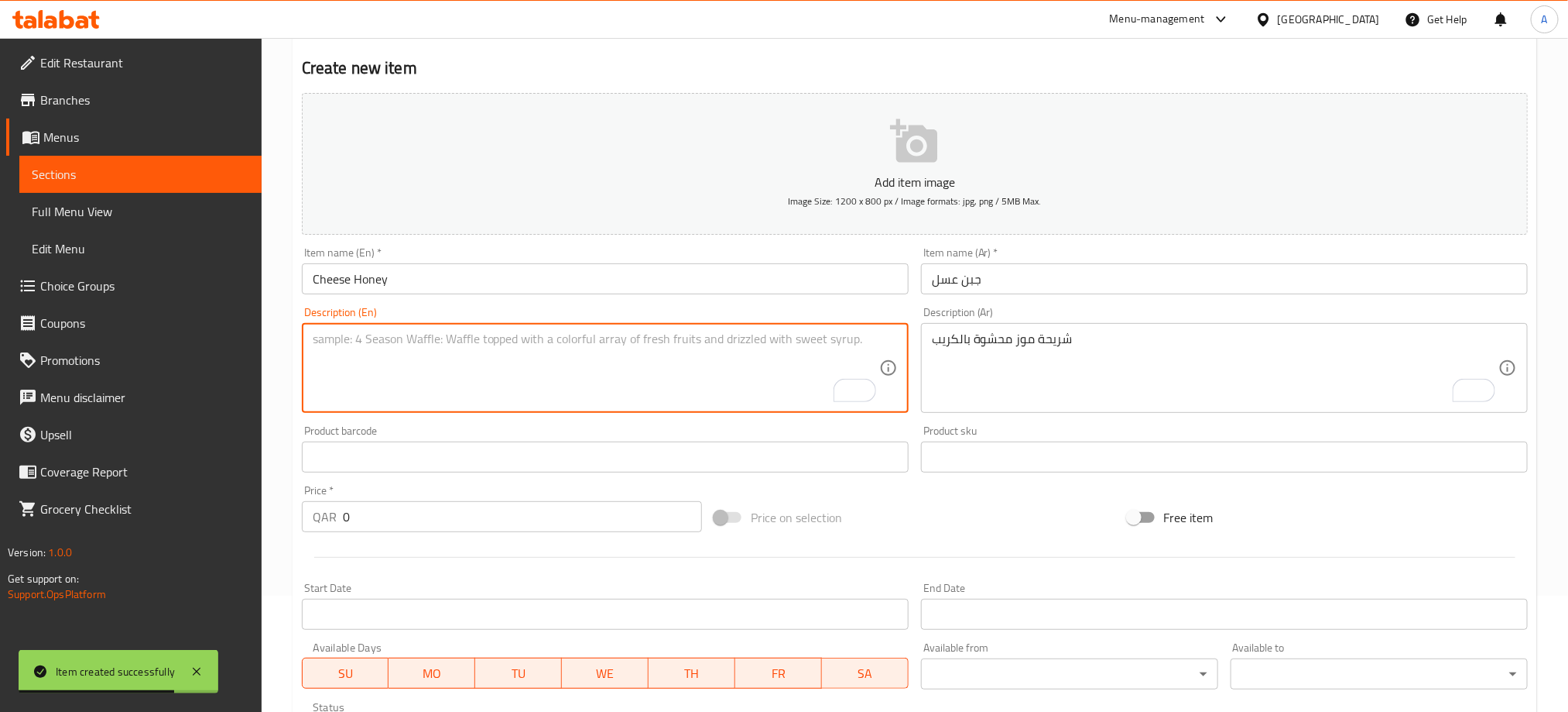
click at [392, 341] on textarea "To enrich screen reader interactions, please activate Accessibility in Grammarl…" at bounding box center [596, 368] width 567 height 73
paste textarea "Cheese and honey stuffed in crepe"
type textarea "Cheese and honey stuffed in crepe"
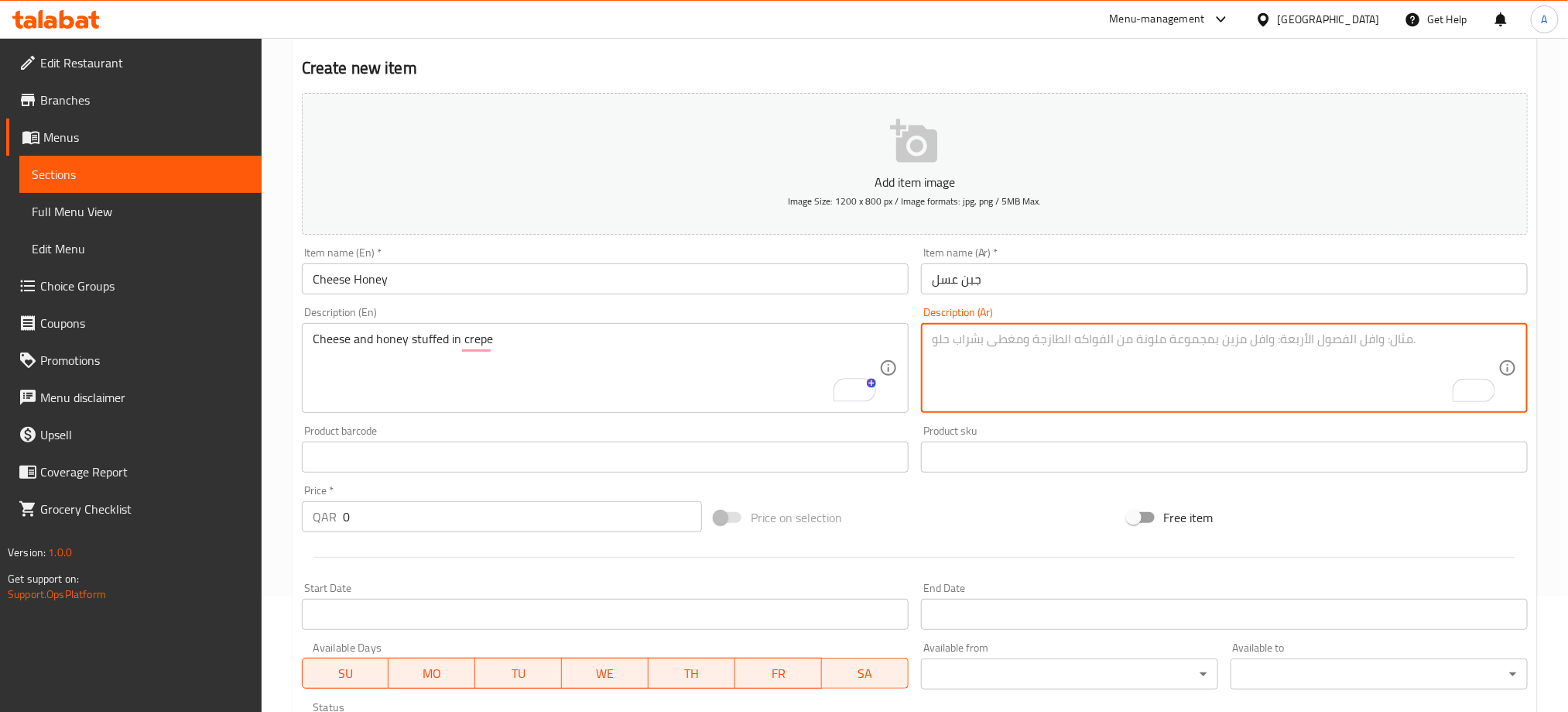
click at [996, 353] on textarea "To enrich screen reader interactions, please activate Accessibility in Grammarl…" at bounding box center [1214, 368] width 567 height 73
paste textarea "جبنة و عسل محشو بالكريب"
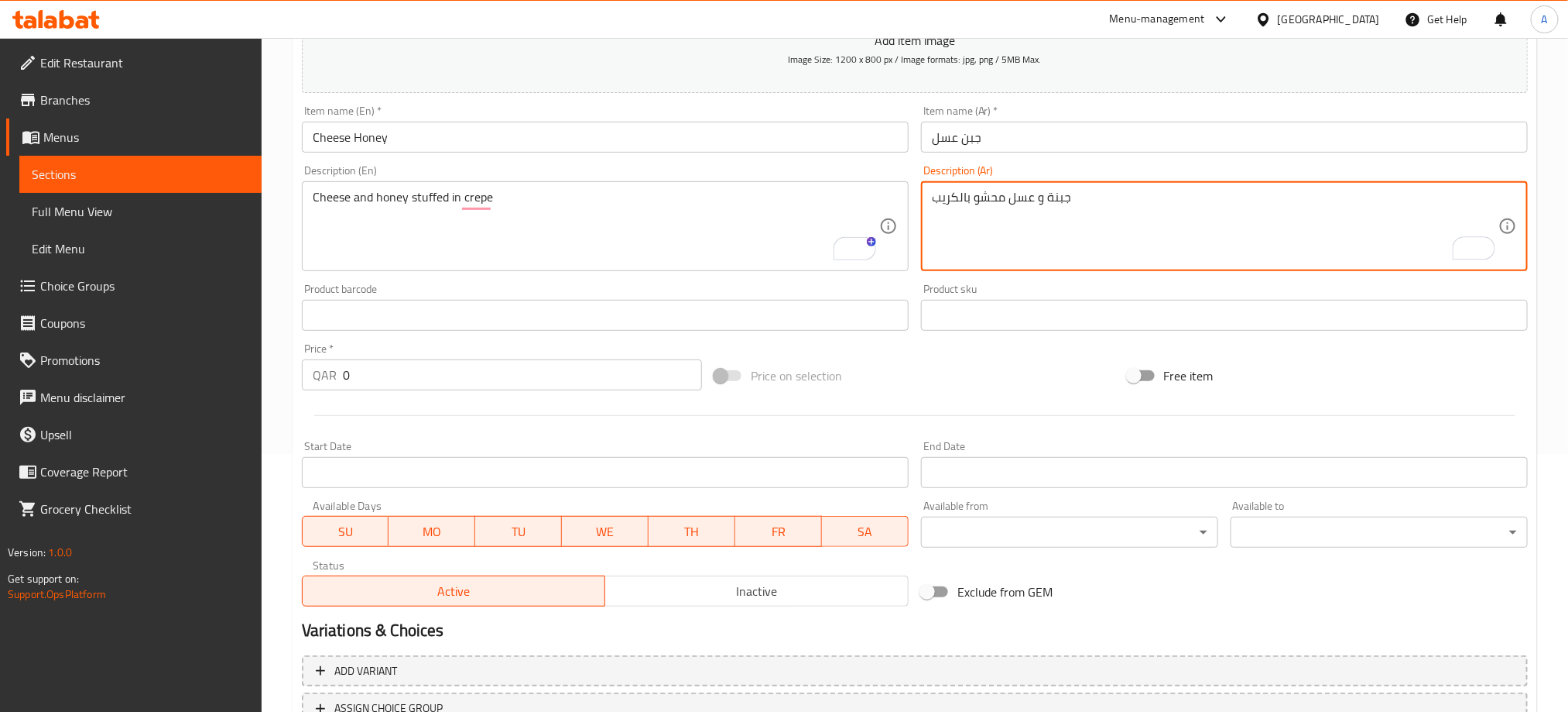
scroll to position [381, 0]
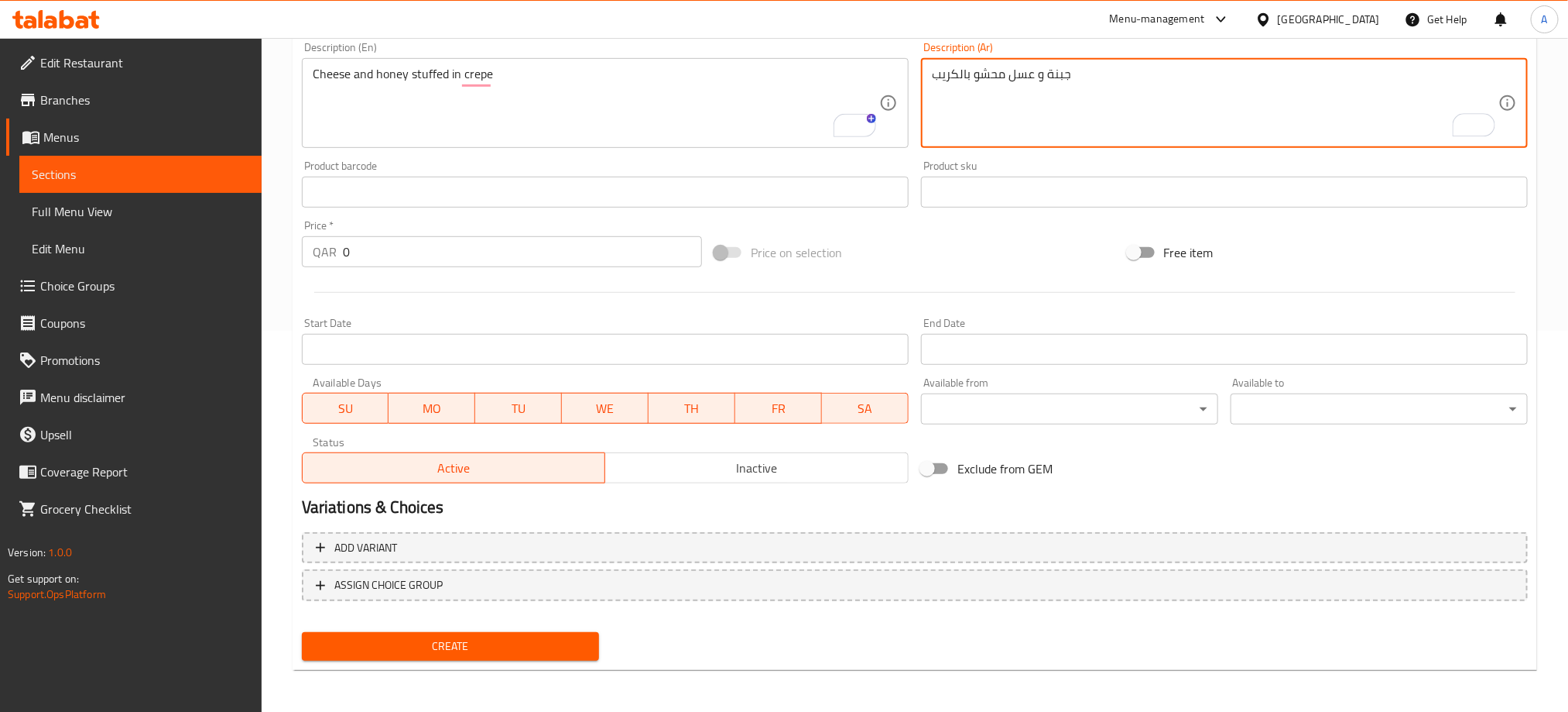
type textarea "جبنة و عسل محشو بالكريب"
click at [544, 647] on span "Create" at bounding box center [450, 647] width 272 height 19
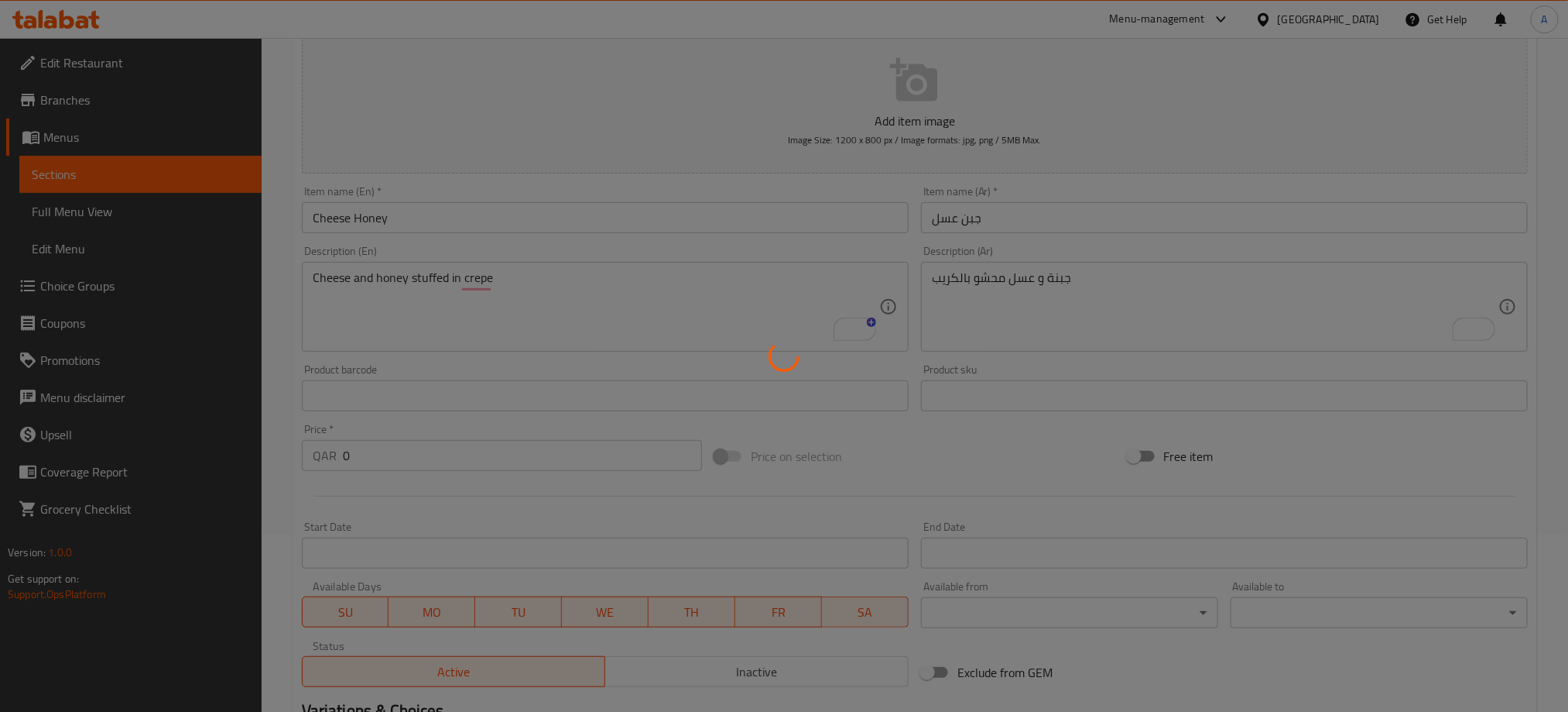
scroll to position [33, 0]
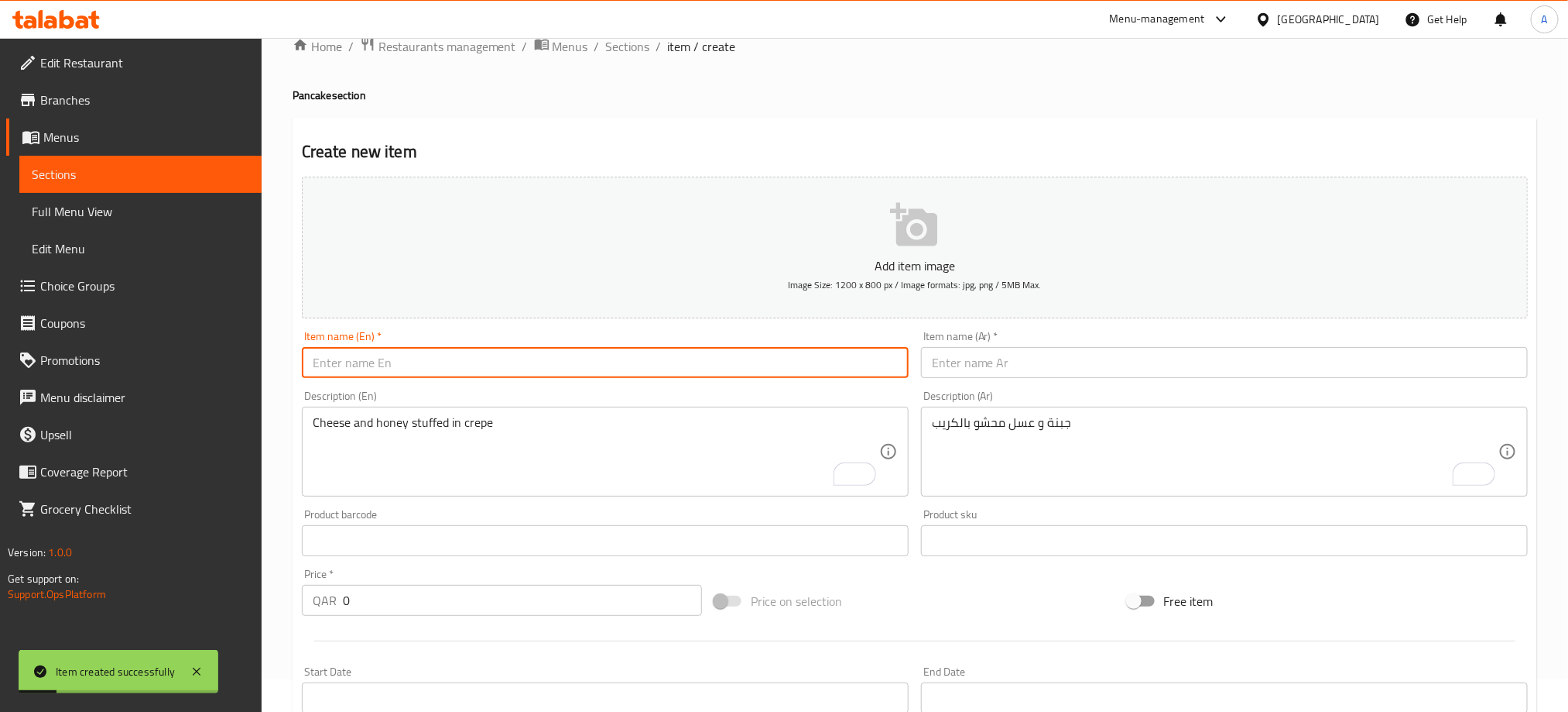
click at [442, 365] on input "text" at bounding box center [605, 362] width 606 height 31
paste input "MIX CREPE"
click at [442, 367] on input "MIX CREPE" at bounding box center [605, 362] width 606 height 31
type input "Mix Crepe"
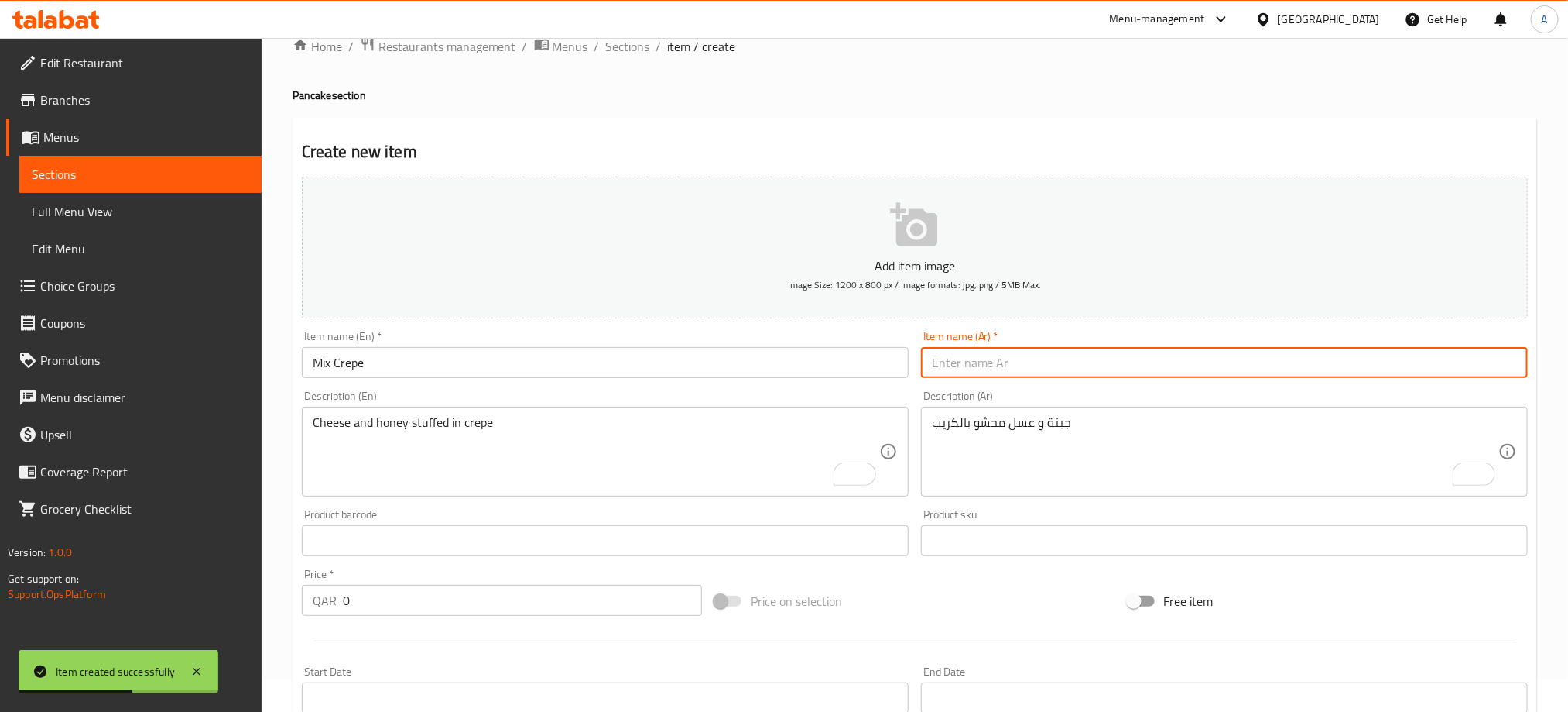
click at [1031, 371] on input "text" at bounding box center [1224, 362] width 606 height 31
paste input "مزيج الكريب"
type input "مزيج الكريب"
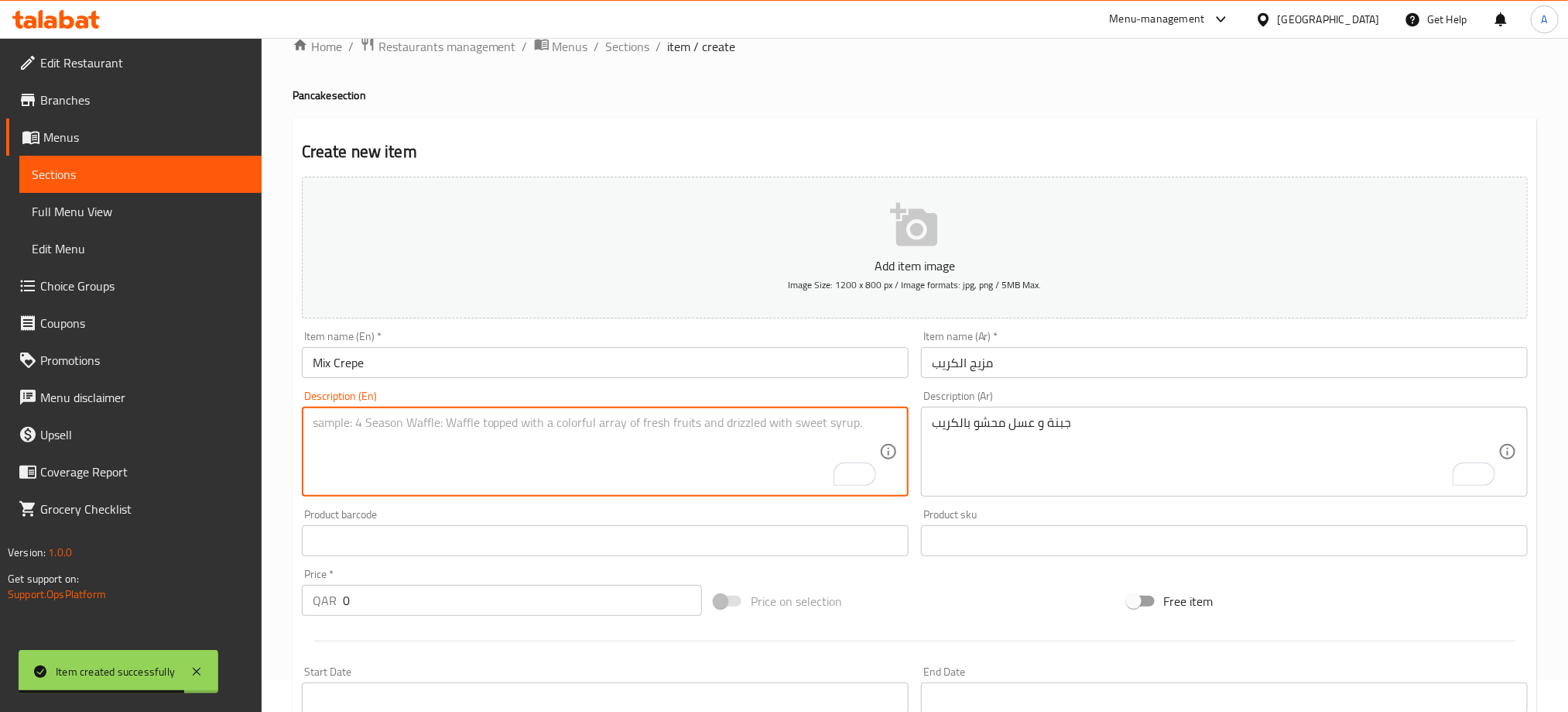
click at [331, 425] on textarea "To enrich screen reader interactions, please activate Accessibility in Grammarl…" at bounding box center [596, 451] width 567 height 73
paste textarea "Banana. Chocolate layer some syrup stuff in crepe"
type textarea "Banana. Chocolate layer some syrup stuff in crepe"
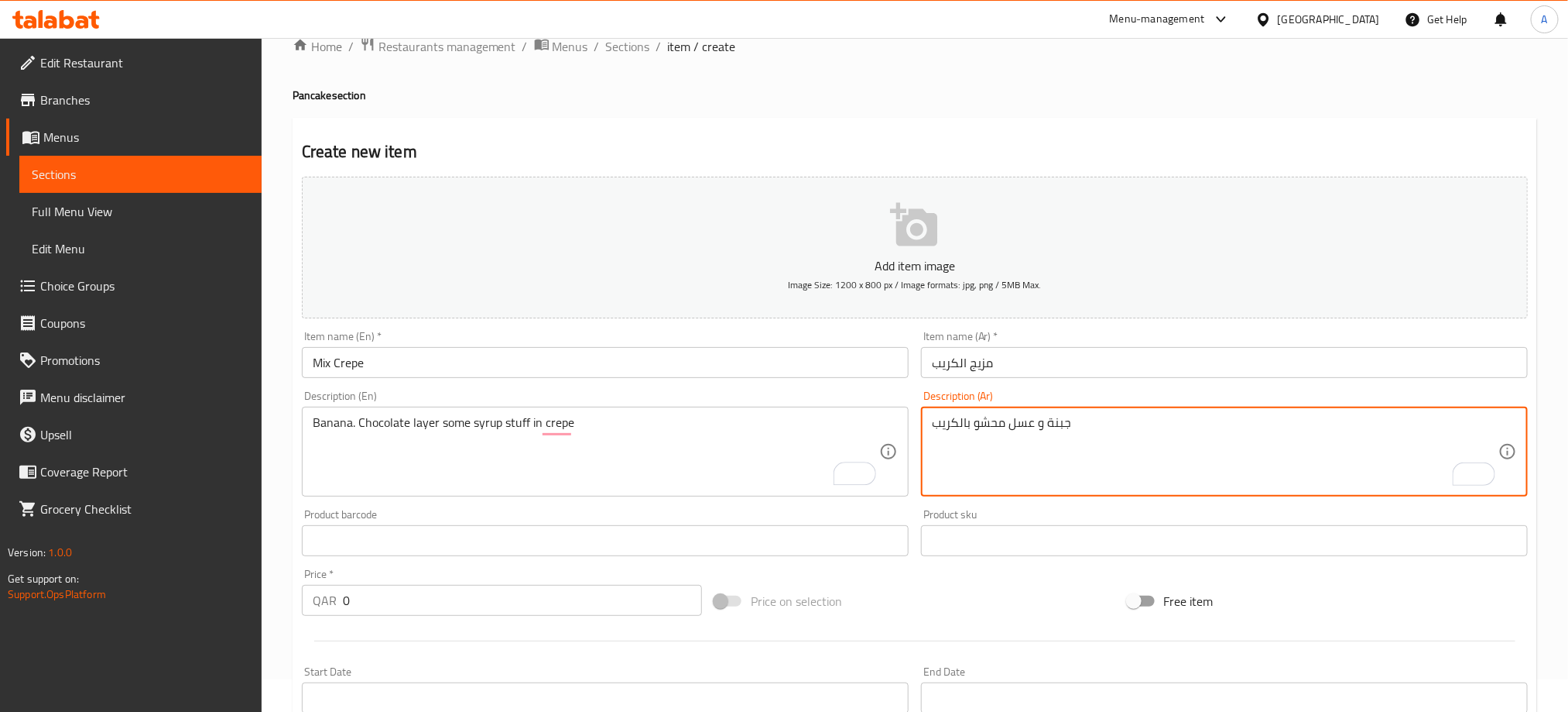
click at [1003, 426] on textarea "جبنة و عسل محشو بالكريب" at bounding box center [1214, 451] width 567 height 73
paste textarea "موز. طبقة من الشوكولاتة وبعض حشوة الشراب في الكريب"
type textarea "موز. طبقة من الشوكولاتة وبعض حشوة الشراب في الكريب"
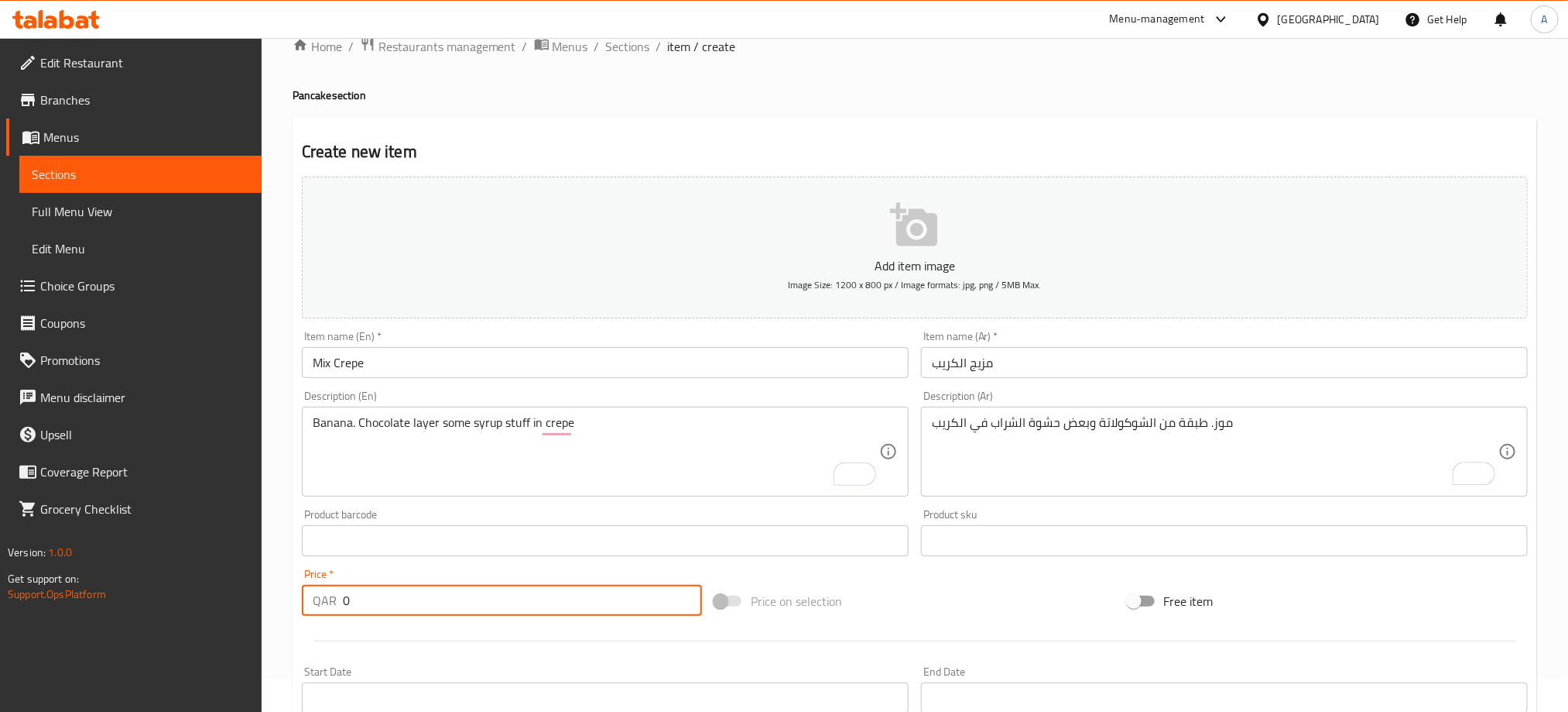
drag, startPoint x: 363, startPoint y: 612, endPoint x: 307, endPoint y: 607, distance: 56.2
click at [307, 607] on div "QAR 0 Price *" at bounding box center [501, 600] width 400 height 31
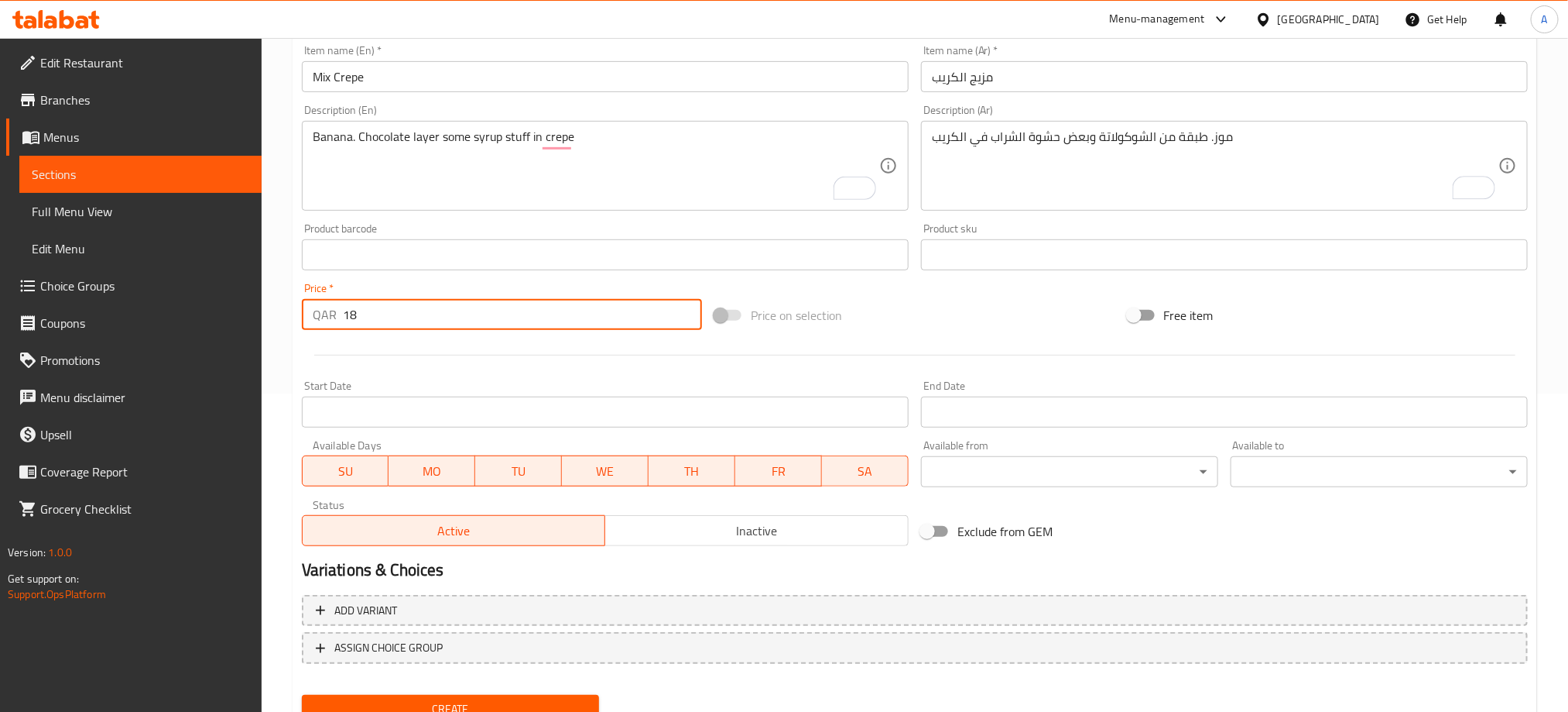
scroll to position [381, 0]
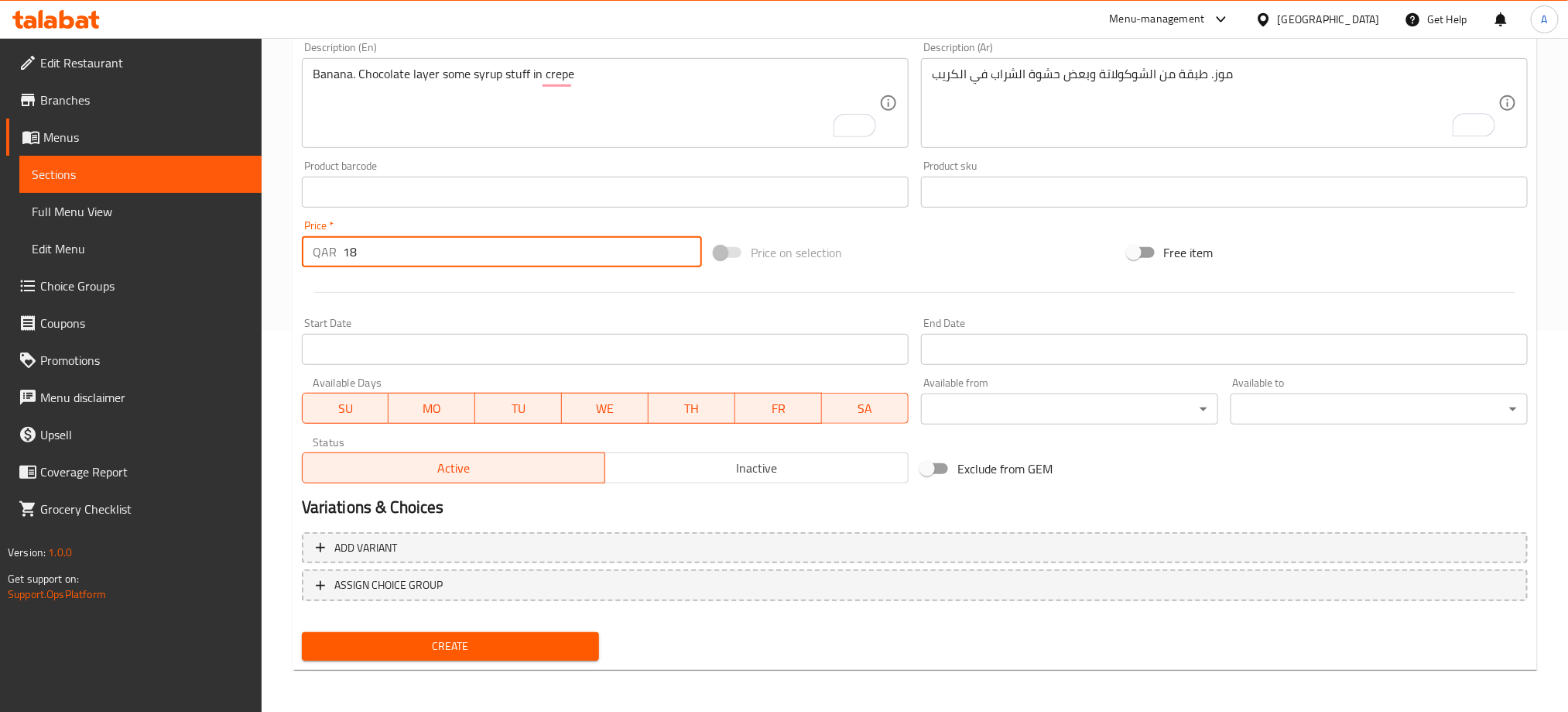
type input "18"
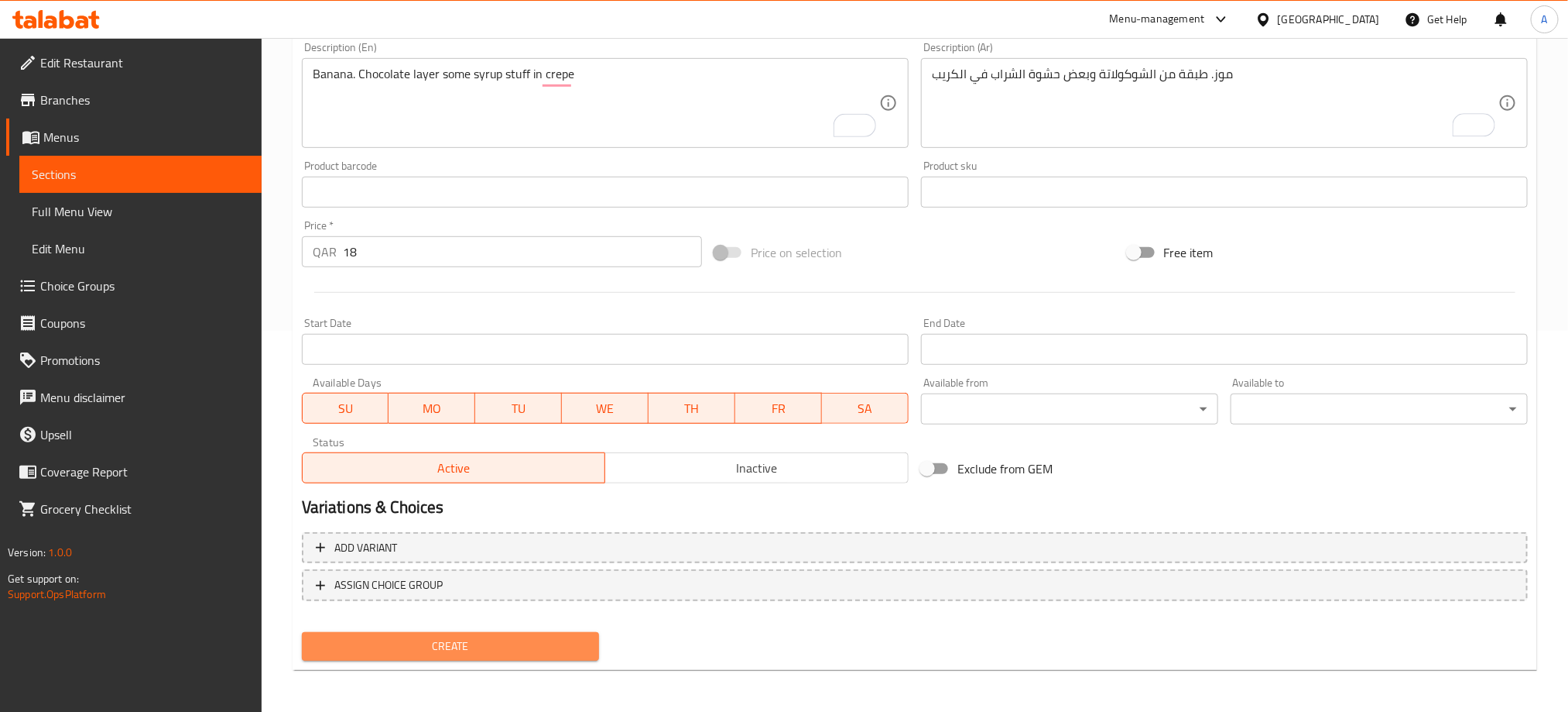
click at [414, 644] on span "Create" at bounding box center [450, 647] width 272 height 19
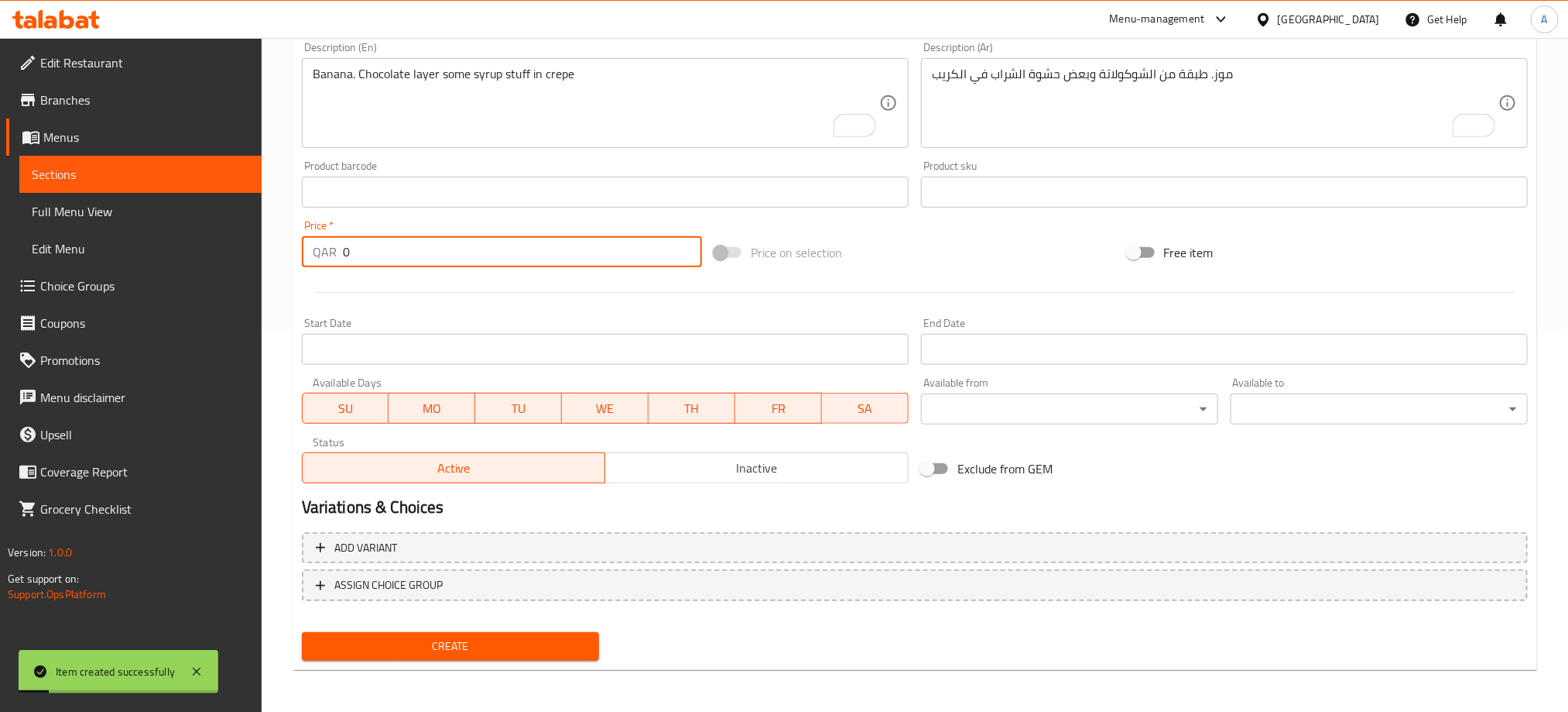
drag, startPoint x: 356, startPoint y: 258, endPoint x: 321, endPoint y: 256, distance: 35.1
click at [321, 256] on div "QAR 0 Price *" at bounding box center [501, 251] width 400 height 31
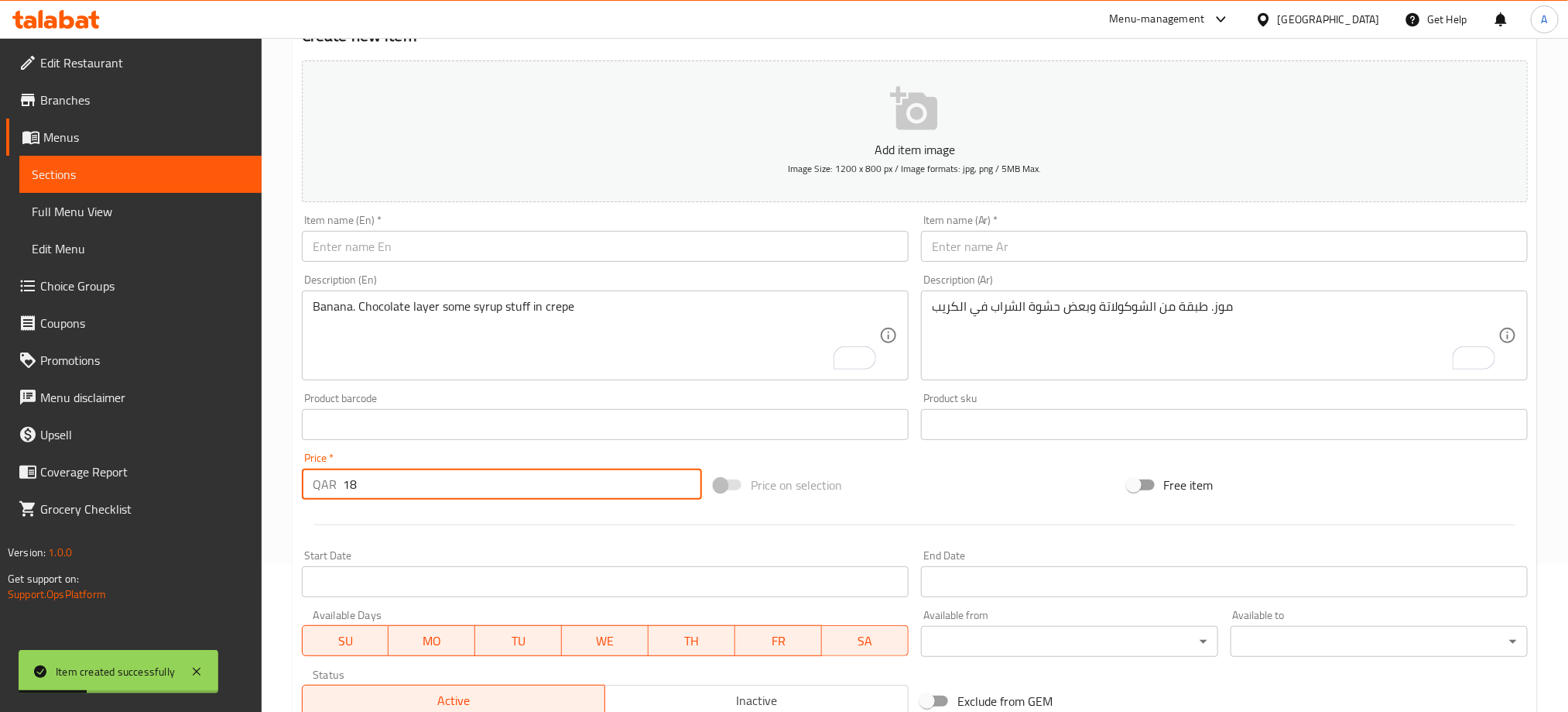
type input "18"
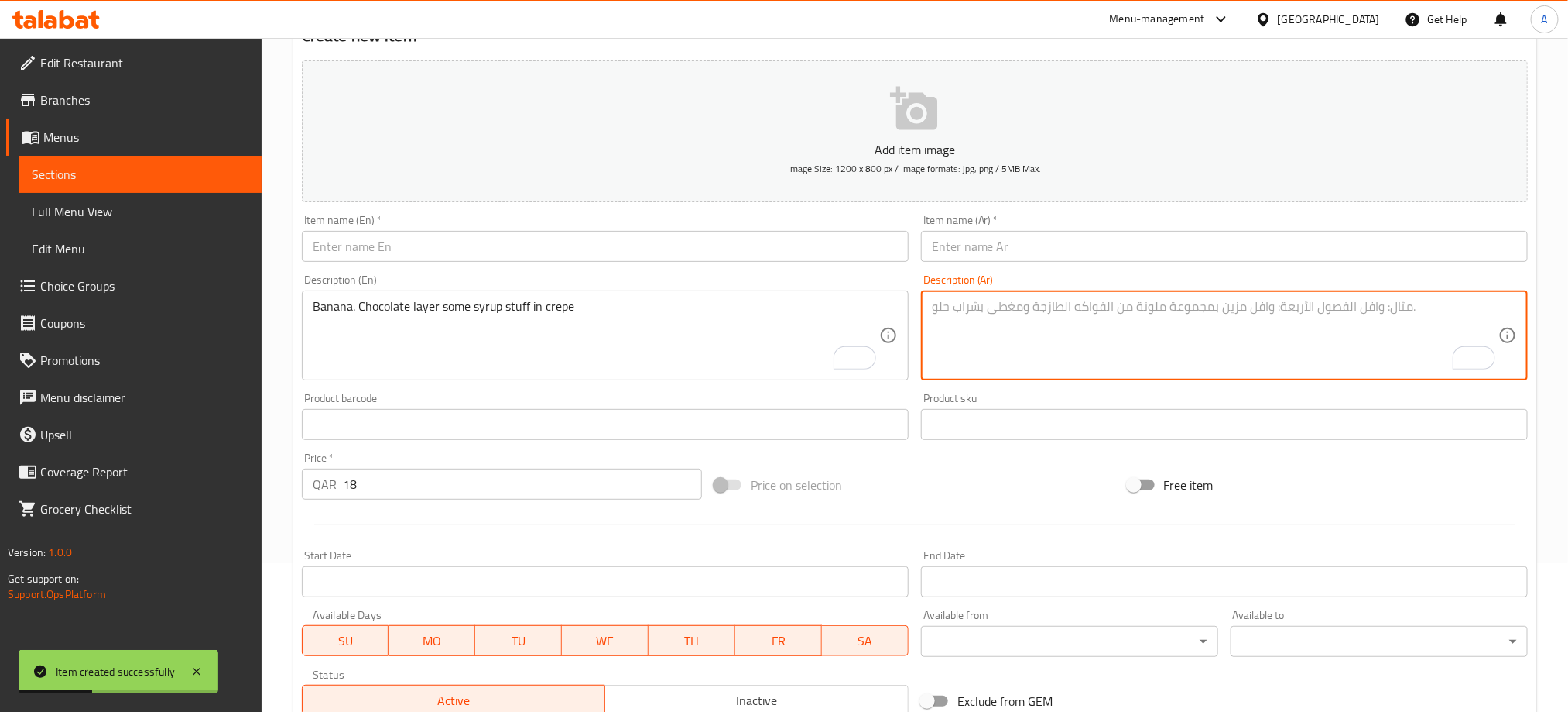
click at [1006, 314] on textarea "To enrich screen reader interactions, please activate Accessibility in Grammarl…" at bounding box center [1214, 335] width 567 height 73
paste textarea "كريب مصنوع من الفستق"
type textarea "كريب مصنوع من الفستق"
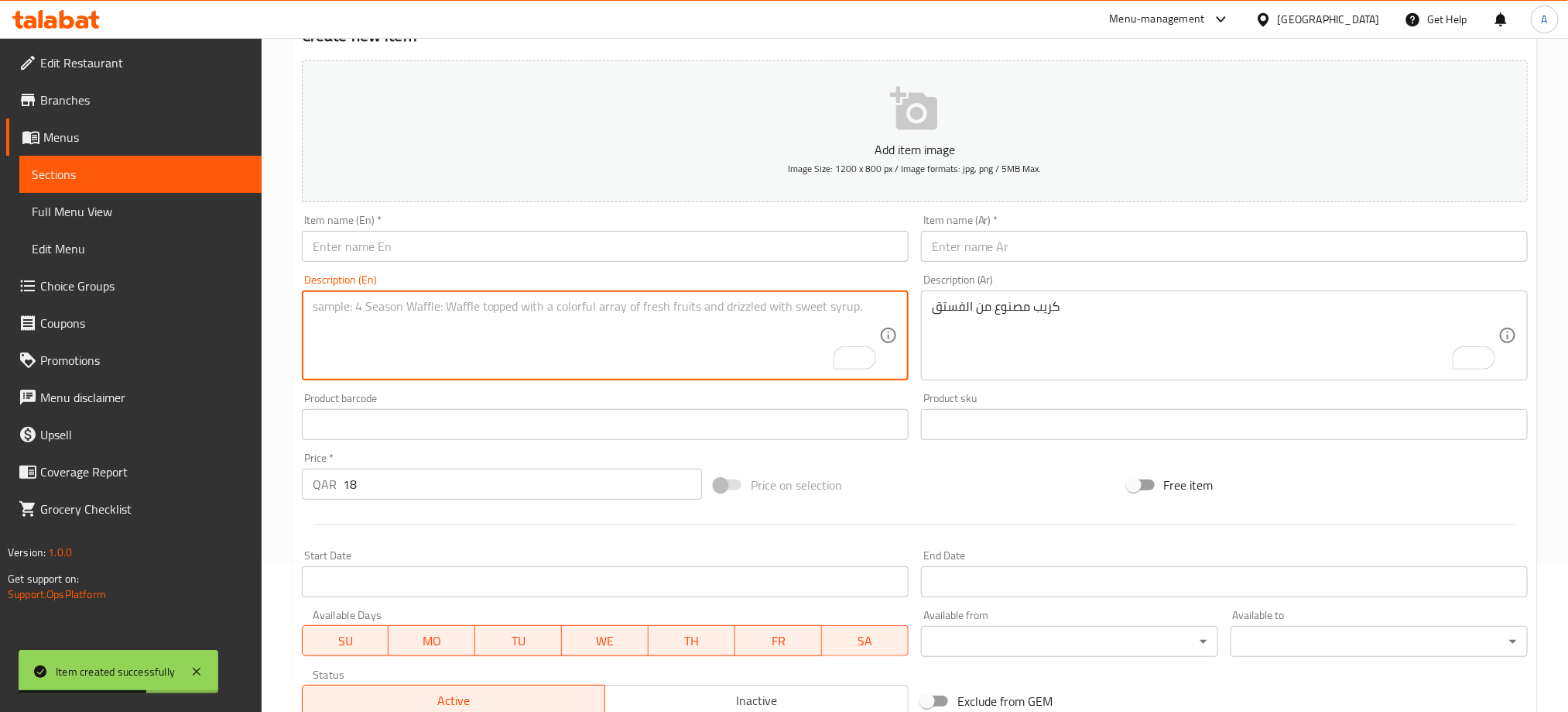
click at [458, 308] on textarea "To enrich screen reader interactions, please activate Accessibility in Grammarl…" at bounding box center [596, 335] width 567 height 73
paste textarea "A crepe made with pistachio"
type textarea "A crepe made with pistachio"
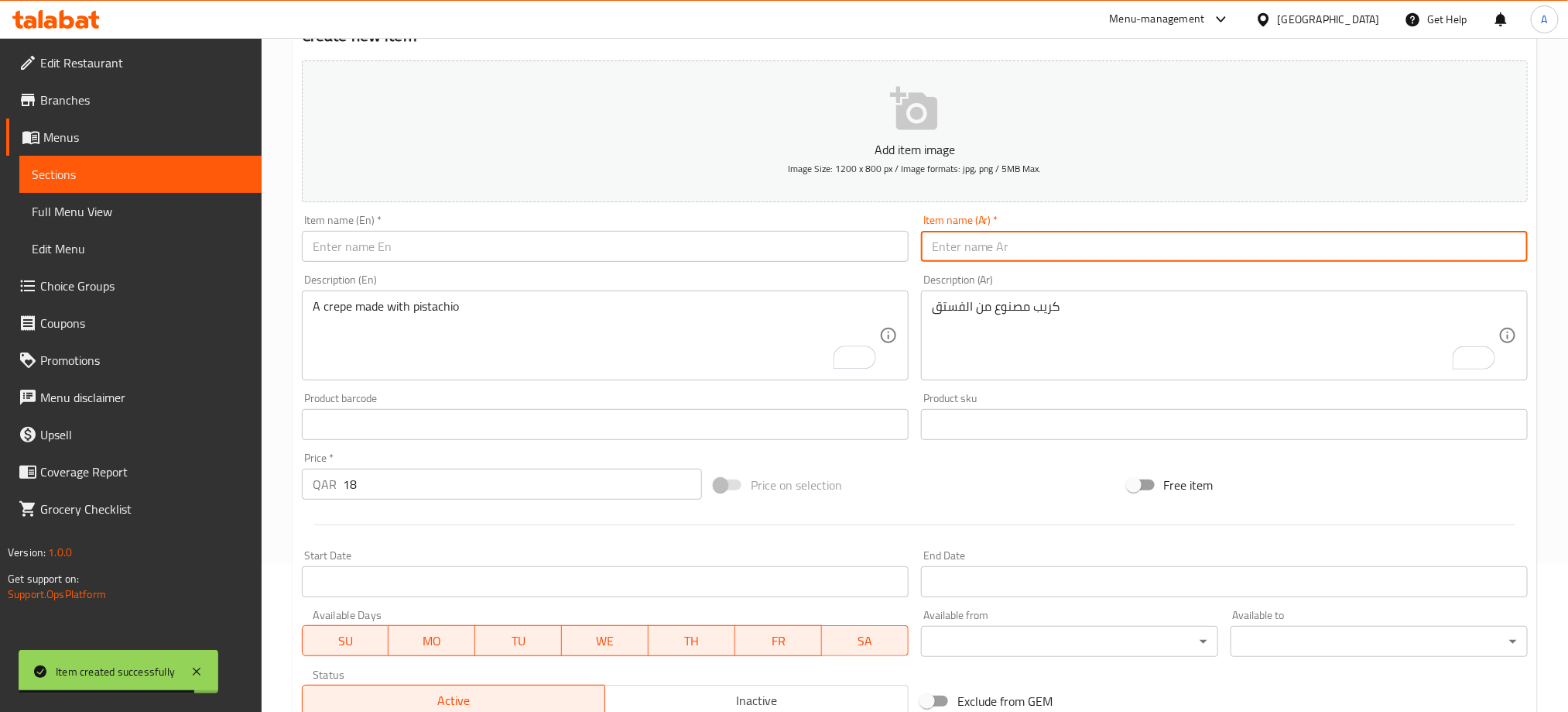
click at [976, 242] on input "text" at bounding box center [1224, 246] width 606 height 31
paste input "فستق"
type input "فستق"
click at [358, 224] on div "Item name (En)   * Item name (En) *" at bounding box center [605, 238] width 606 height 47
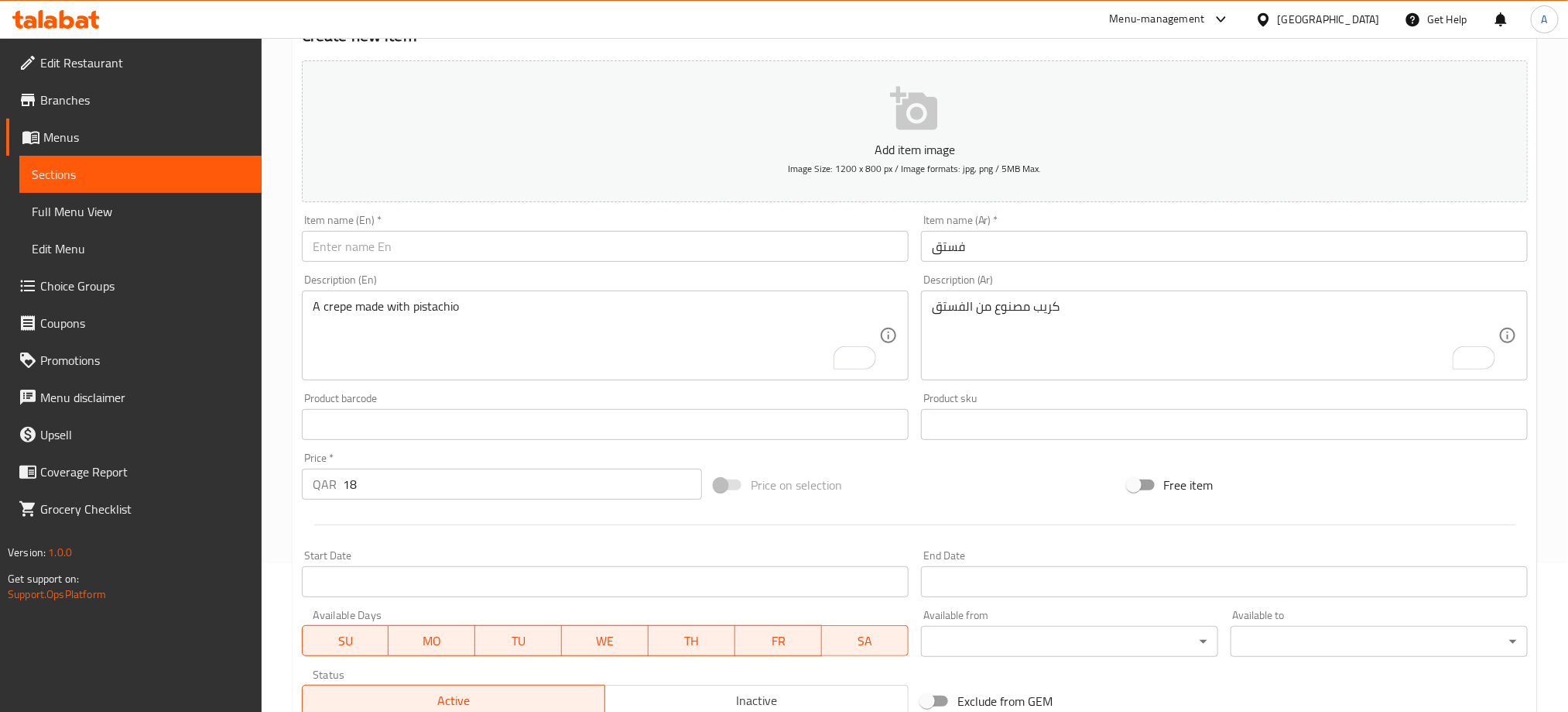
paste input "PISTACHIO"
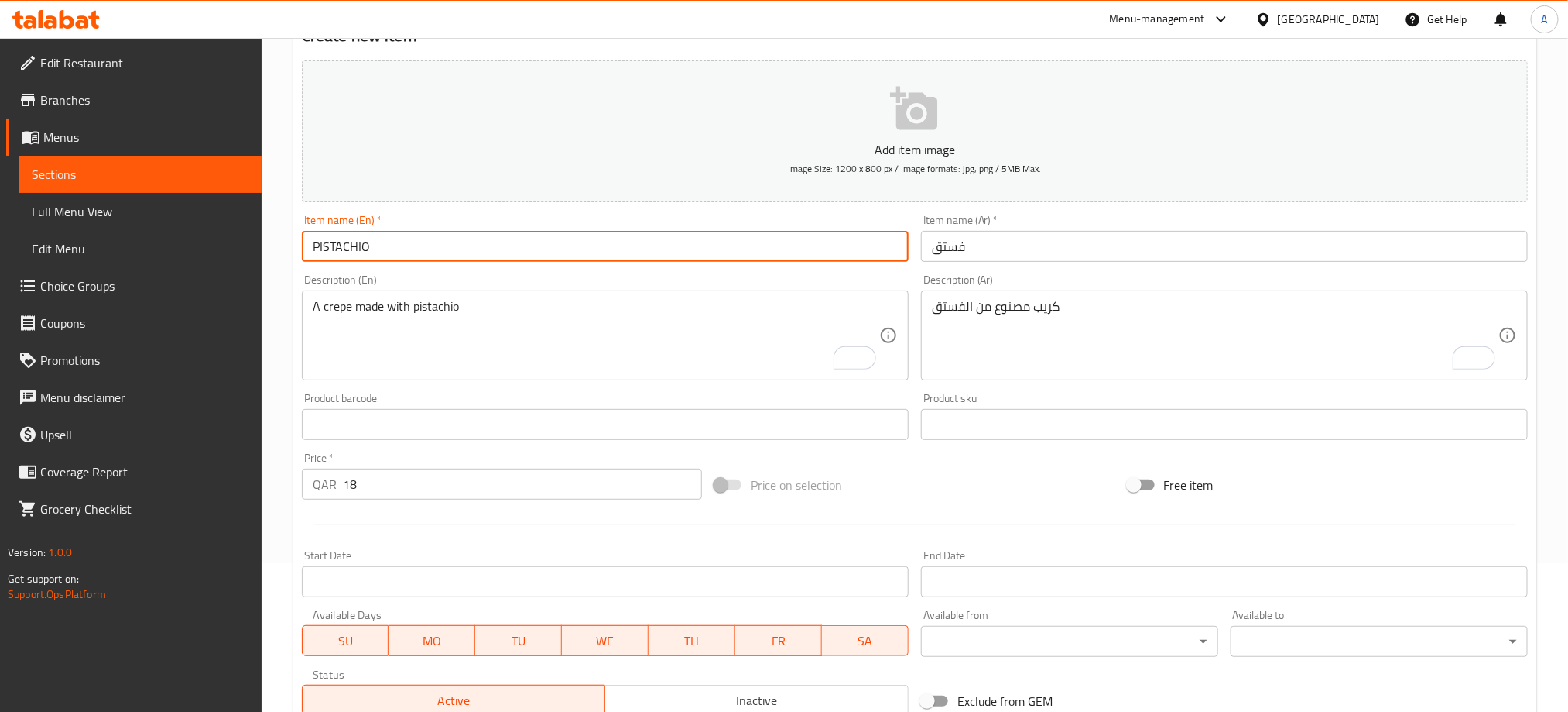
click at [358, 237] on input "PISTACHIO" at bounding box center [605, 246] width 606 height 31
click at [358, 237] on input "Pistachio" at bounding box center [605, 246] width 606 height 31
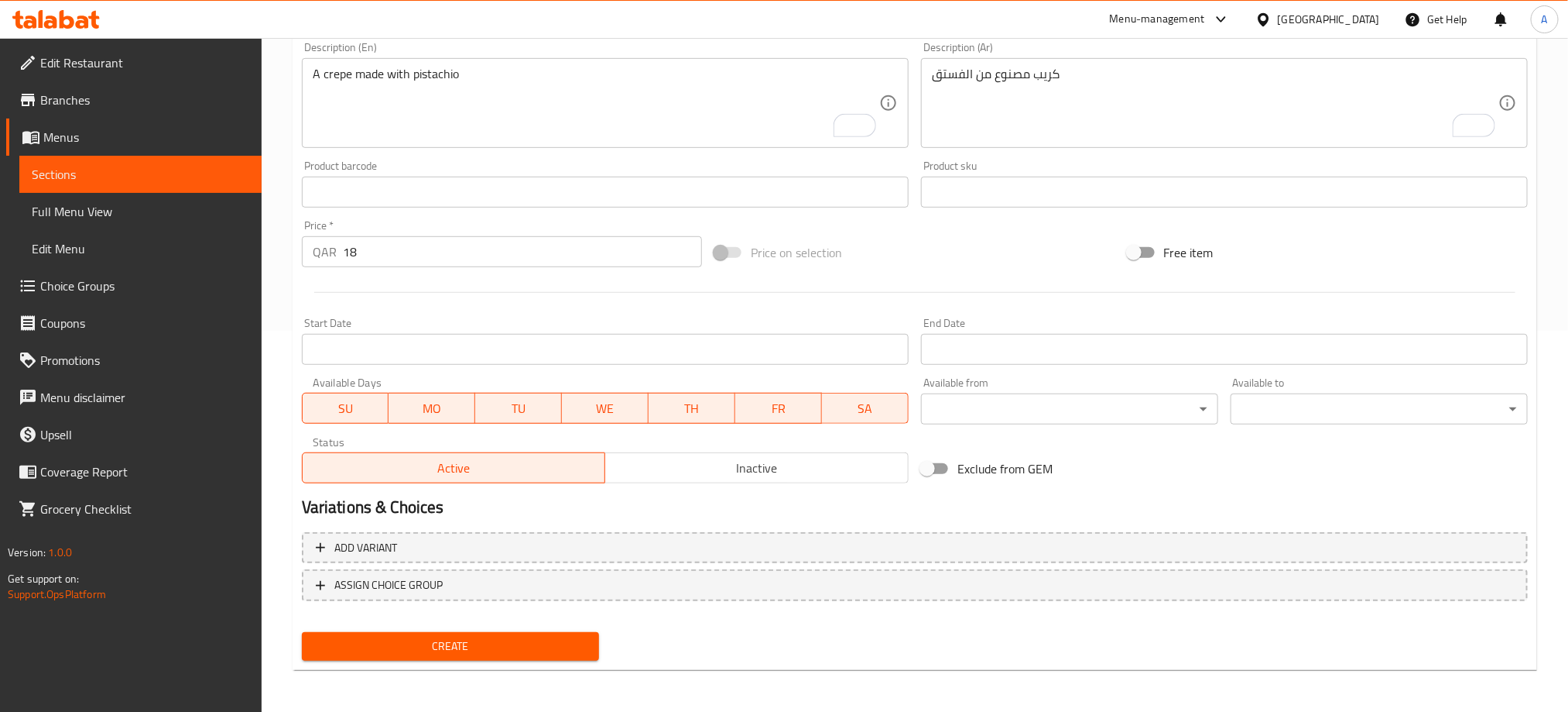
type input "Pistachio"
click at [544, 648] on span "Create" at bounding box center [450, 647] width 272 height 19
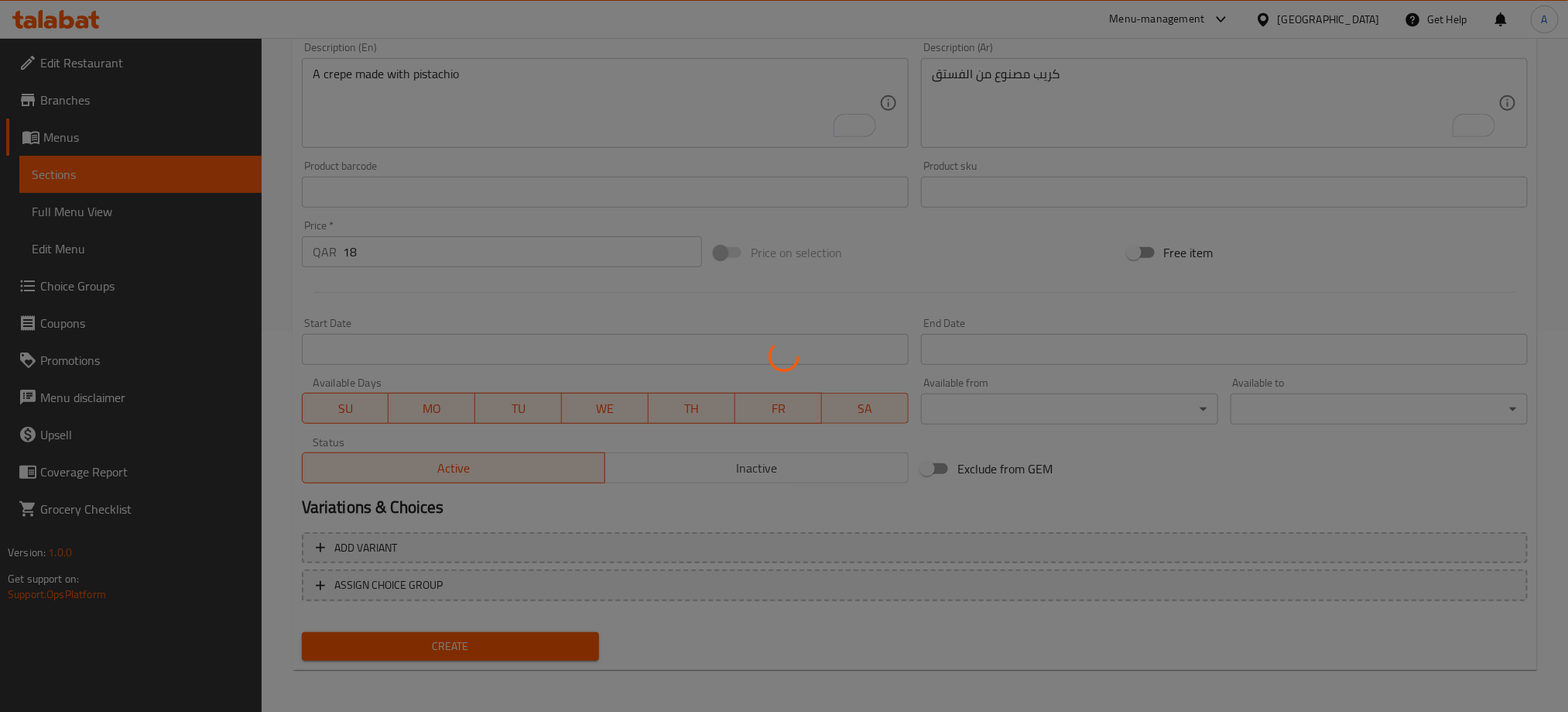
type input "0"
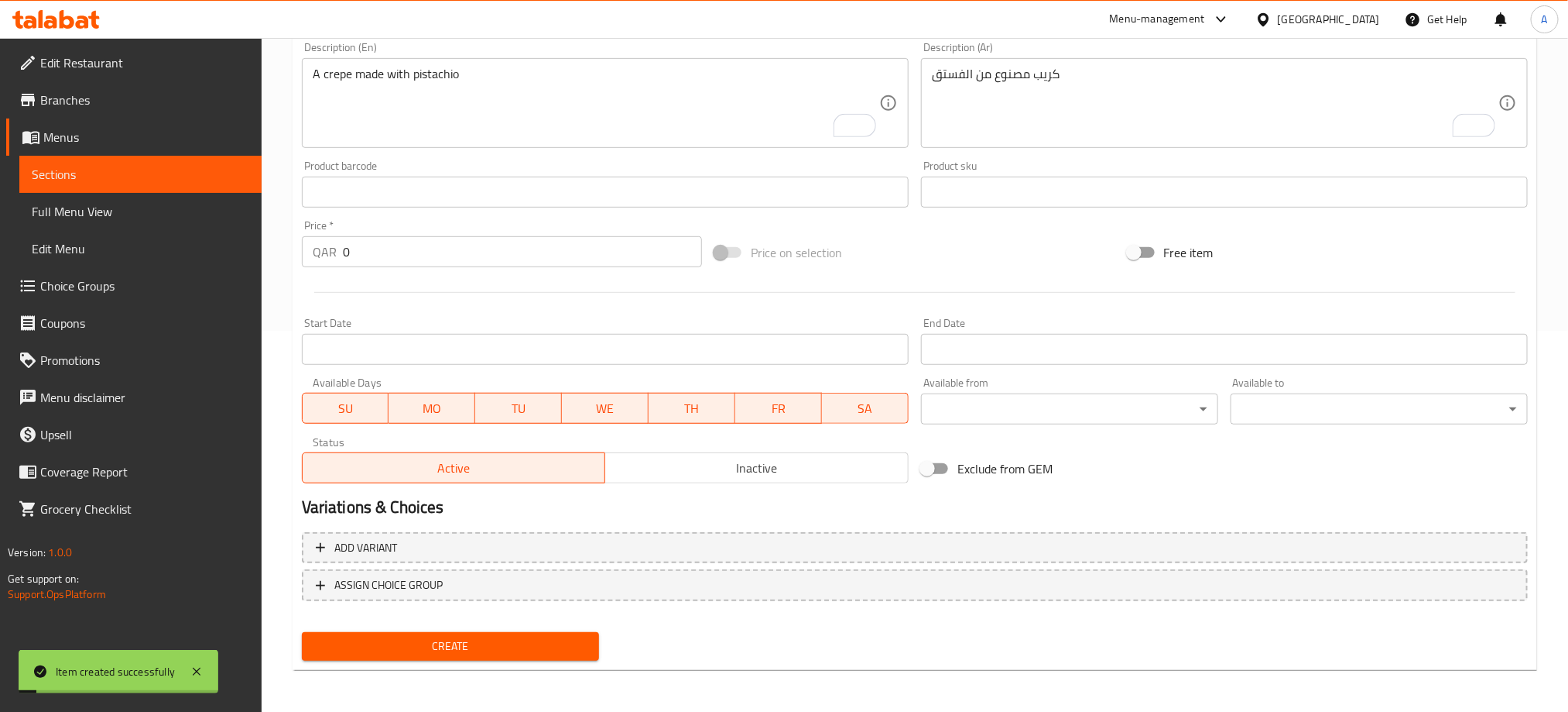
scroll to position [0, 0]
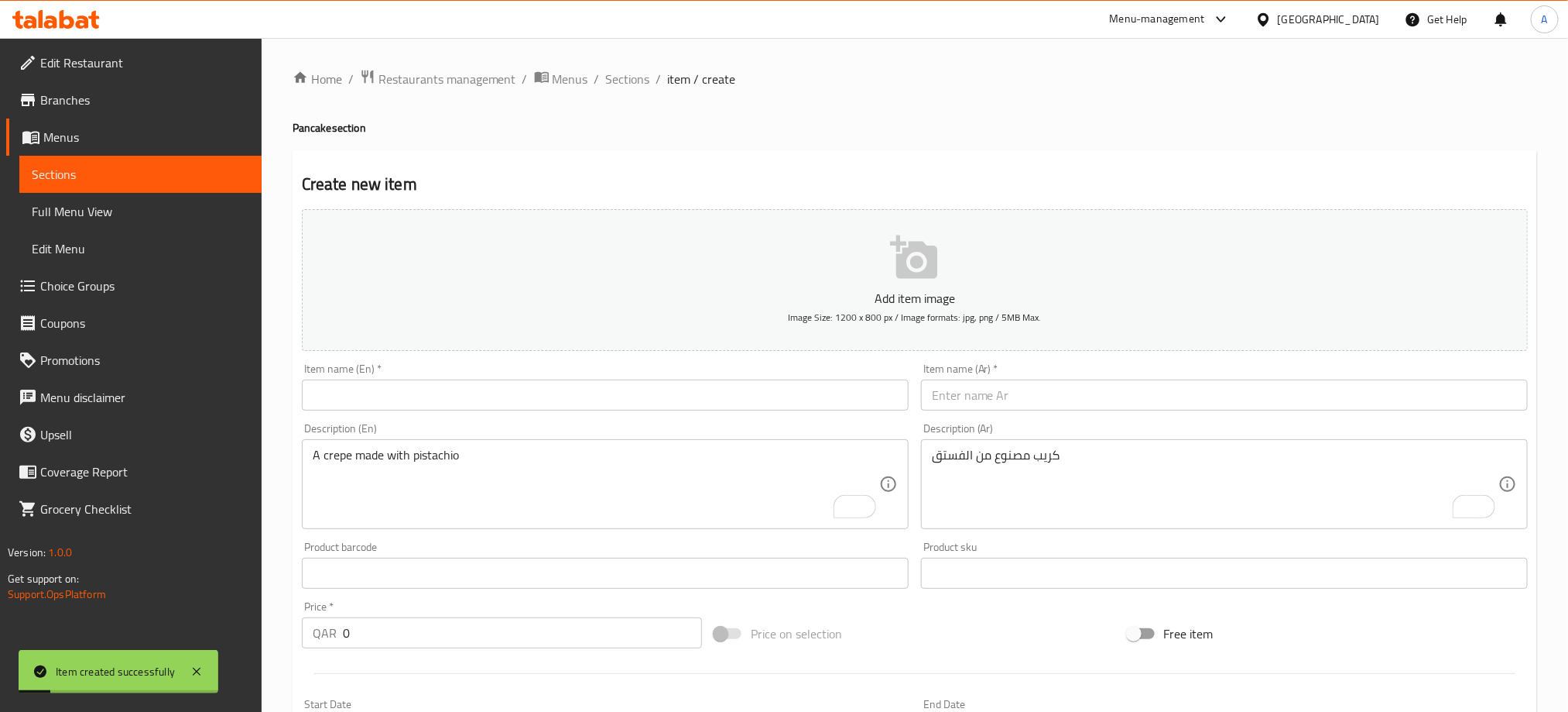
click at [412, 394] on input "text" at bounding box center [605, 394] width 606 height 31
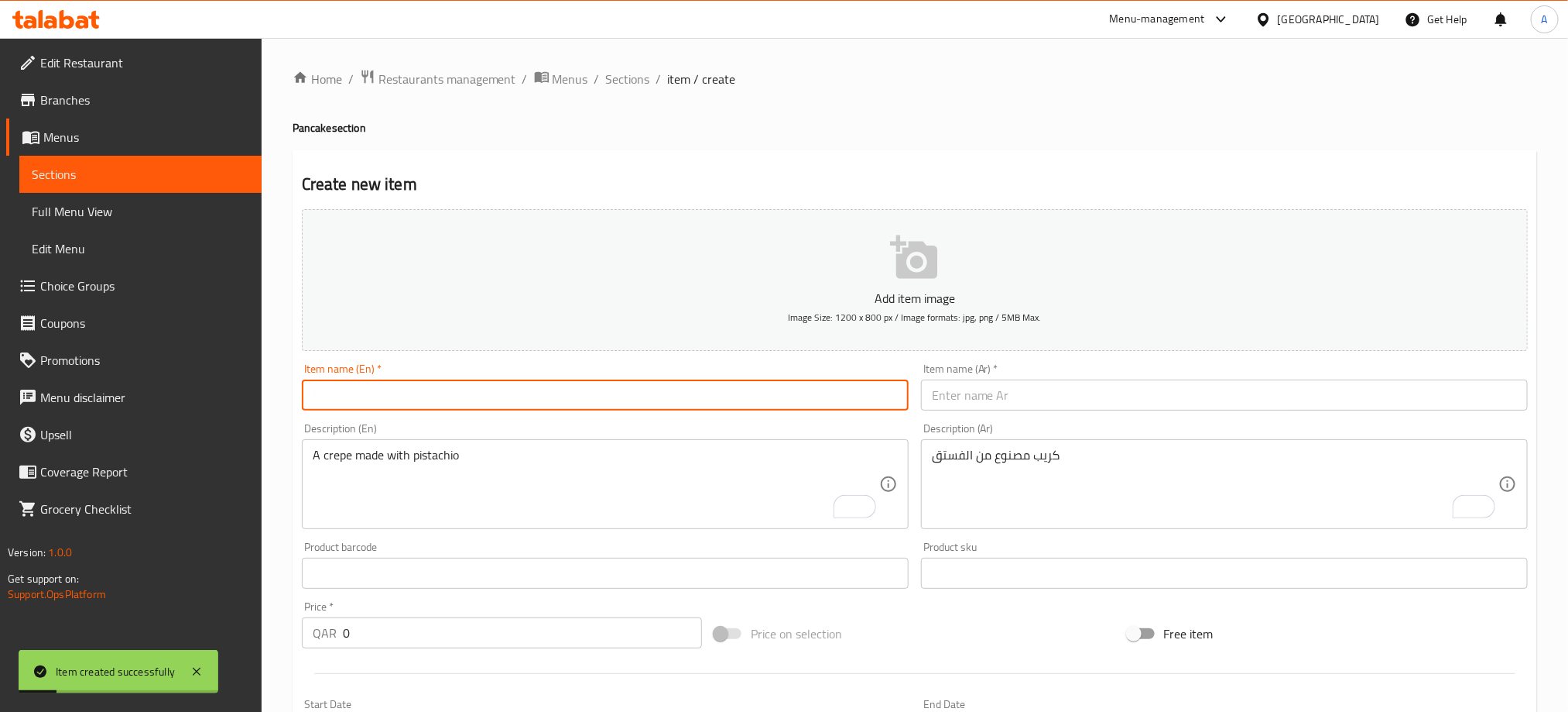
paste input "WHITE CHOCOLATE"
click at [412, 394] on input "WHITE CHOCOLATE" at bounding box center [605, 394] width 606 height 31
type input "White Chocolate"
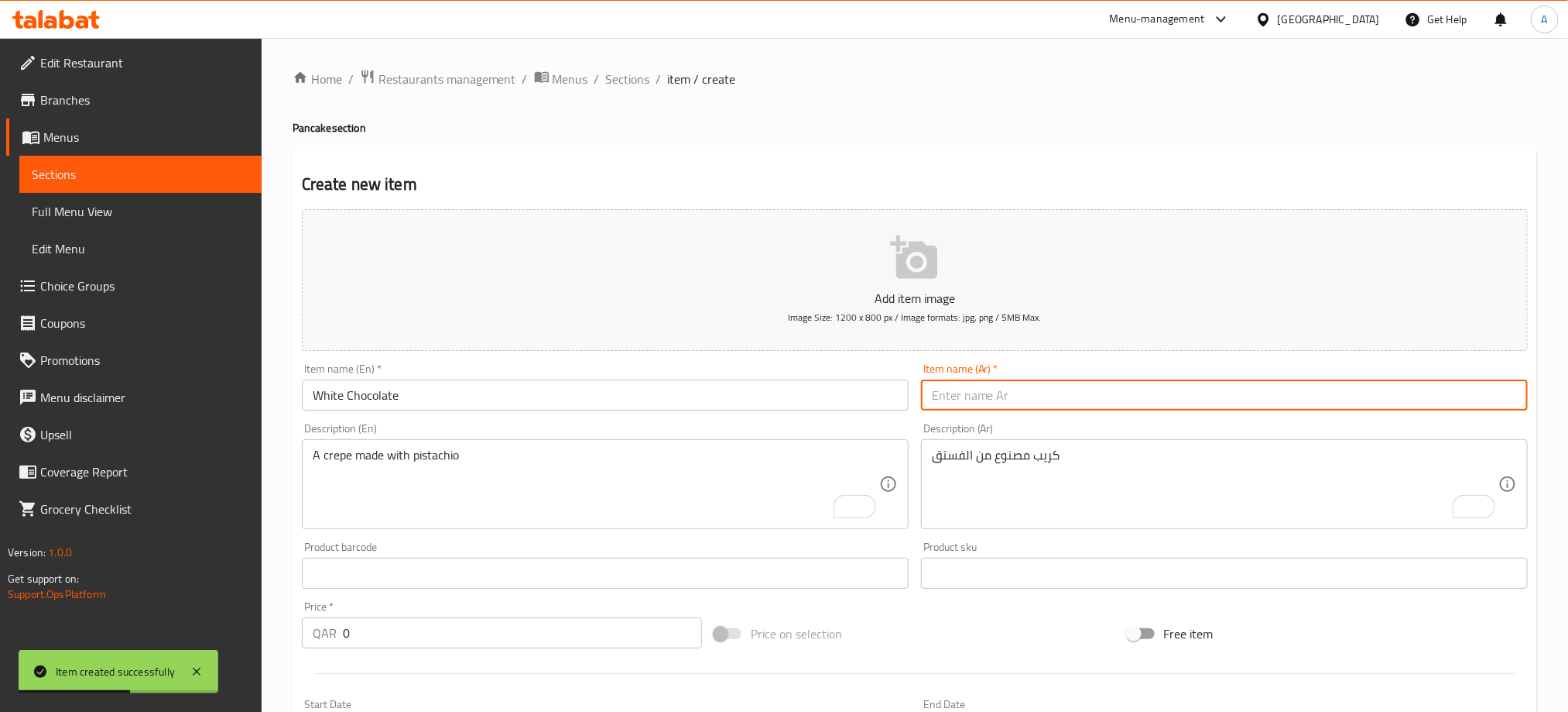
click at [1029, 395] on input "text" at bounding box center [1224, 394] width 606 height 31
paste input "شوكولاته ابيض"
type input "شوكولاته ابيض"
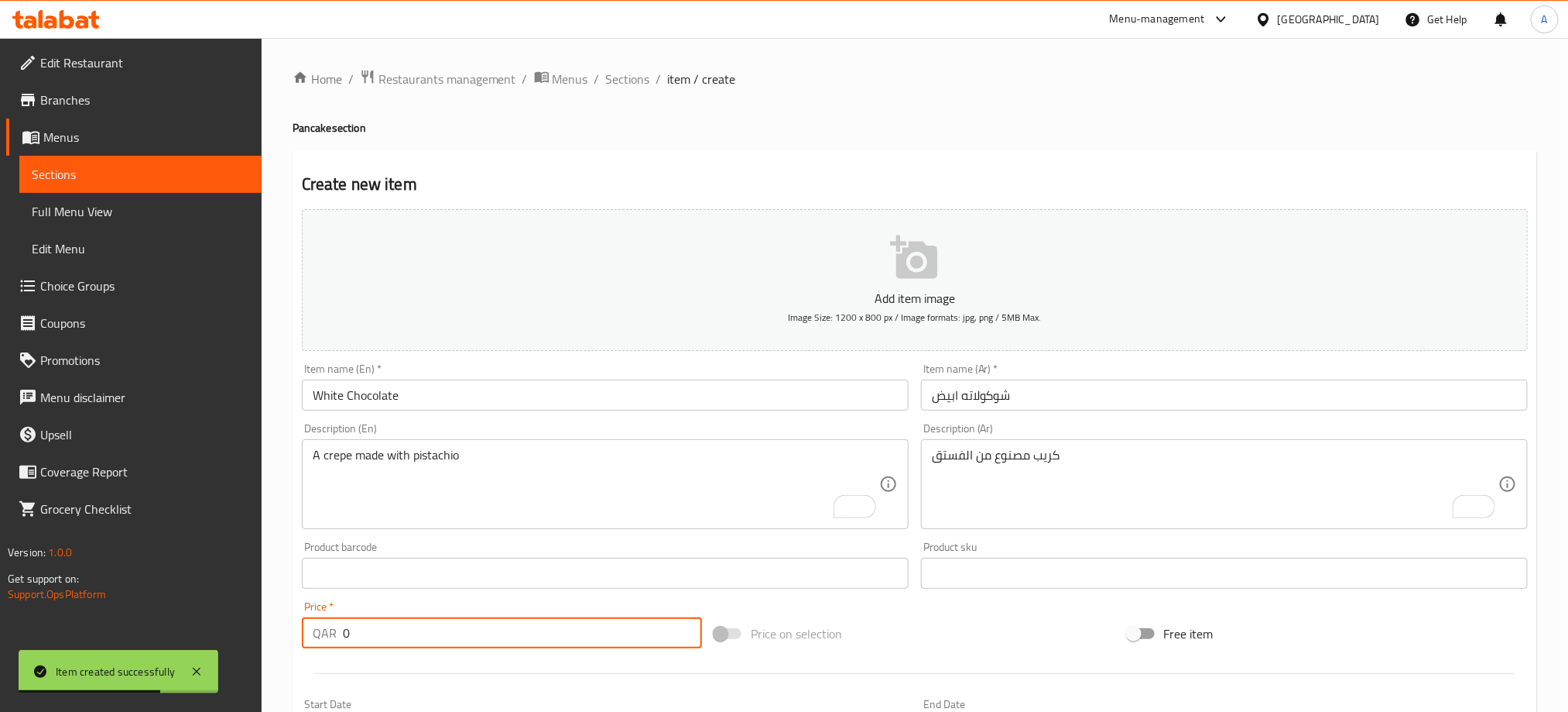
drag, startPoint x: 367, startPoint y: 630, endPoint x: 295, endPoint y: 631, distance: 72.0
click at [295, 631] on div "Price   * QAR 0 Price *" at bounding box center [501, 624] width 413 height 59
type input "15"
click at [512, 454] on textarea "To enrich screen reader interactions, please activate Accessibility in Grammarl…" at bounding box center [596, 484] width 567 height 73
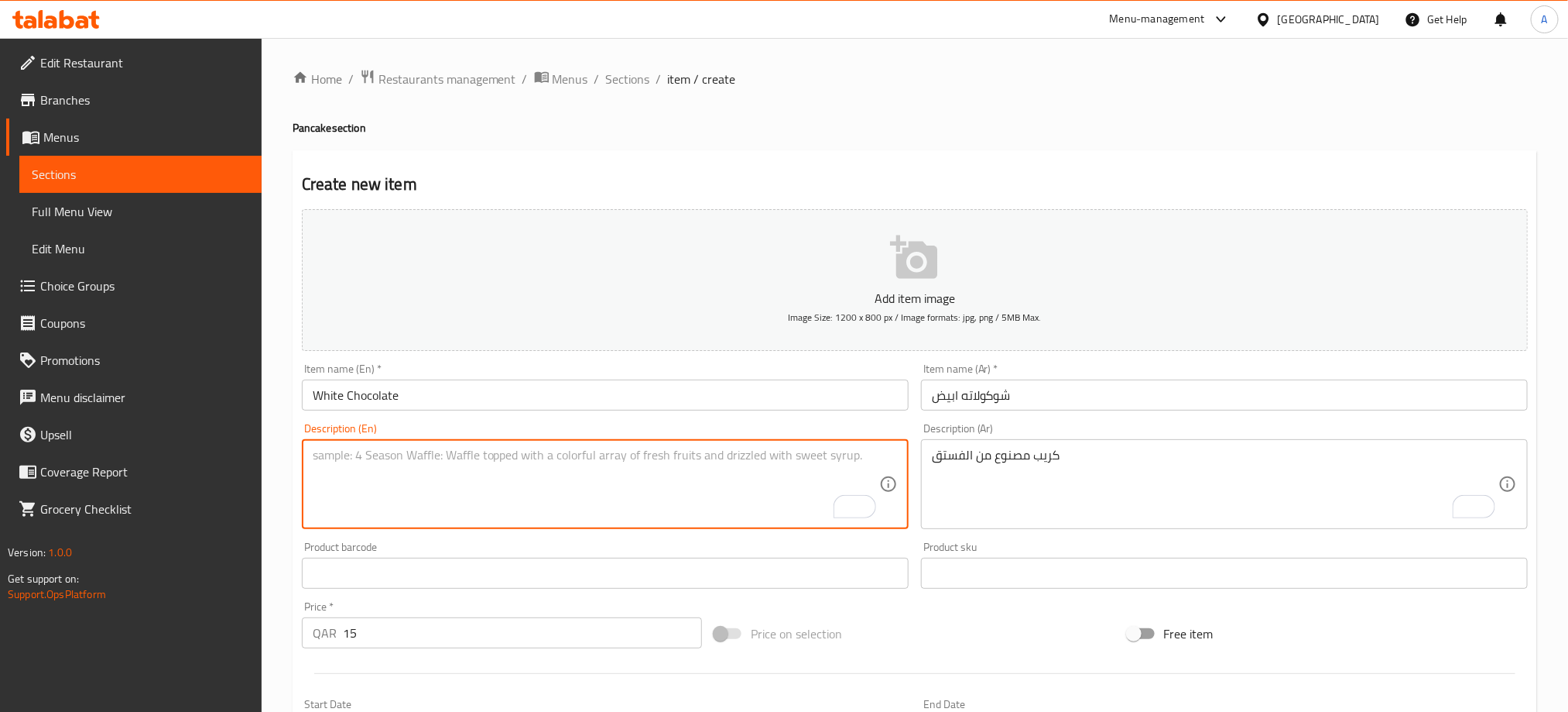
paste textarea "Crepe stuffed with white chocolate"
type textarea "Crepe stuffed with white chocolate"
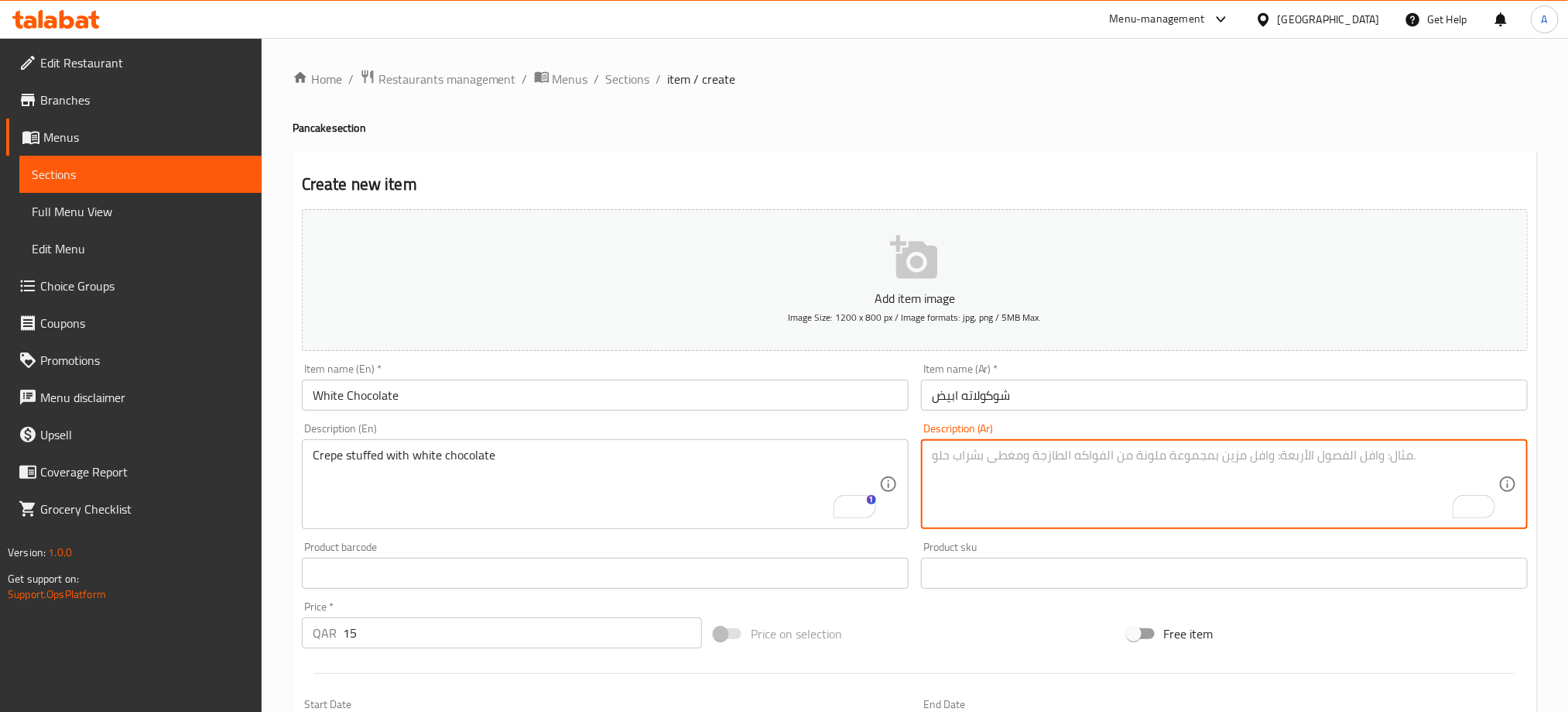
click at [1005, 456] on textarea "To enrich screen reader interactions, please activate Accessibility in Grammarl…" at bounding box center [1214, 484] width 567 height 73
paste textarea "كريب محشو شوكولاتة بيضاء"
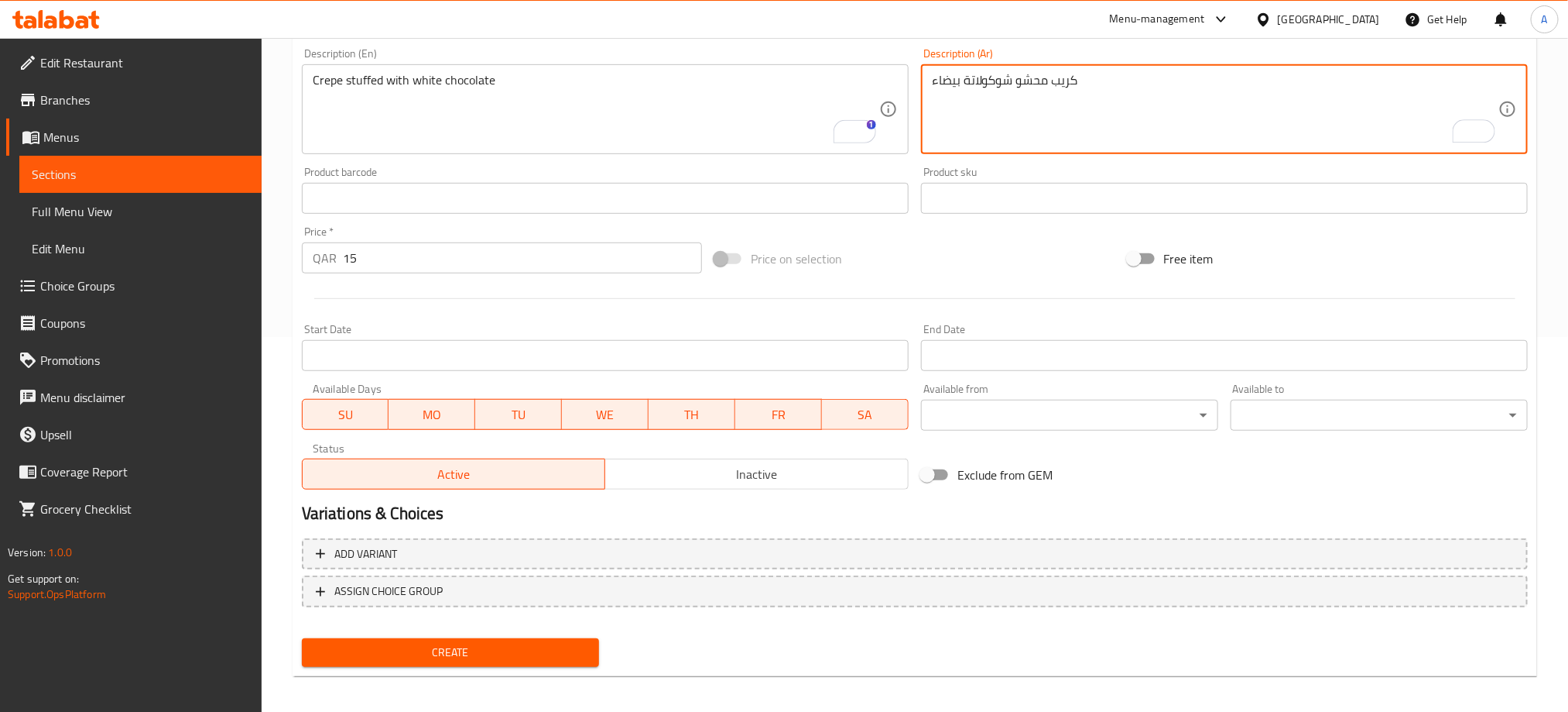
scroll to position [381, 0]
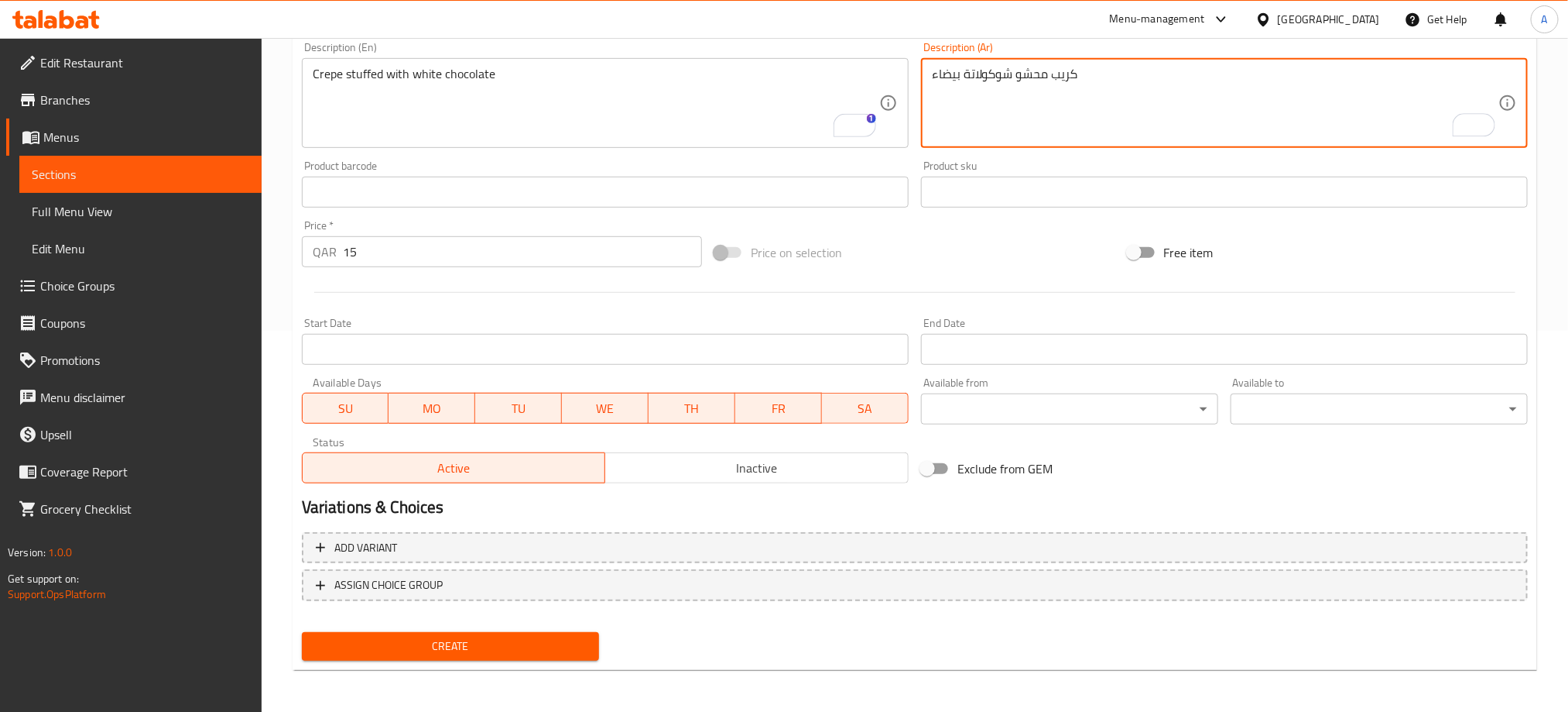
type textarea "كريب محشو شوكولاتة بيضاء"
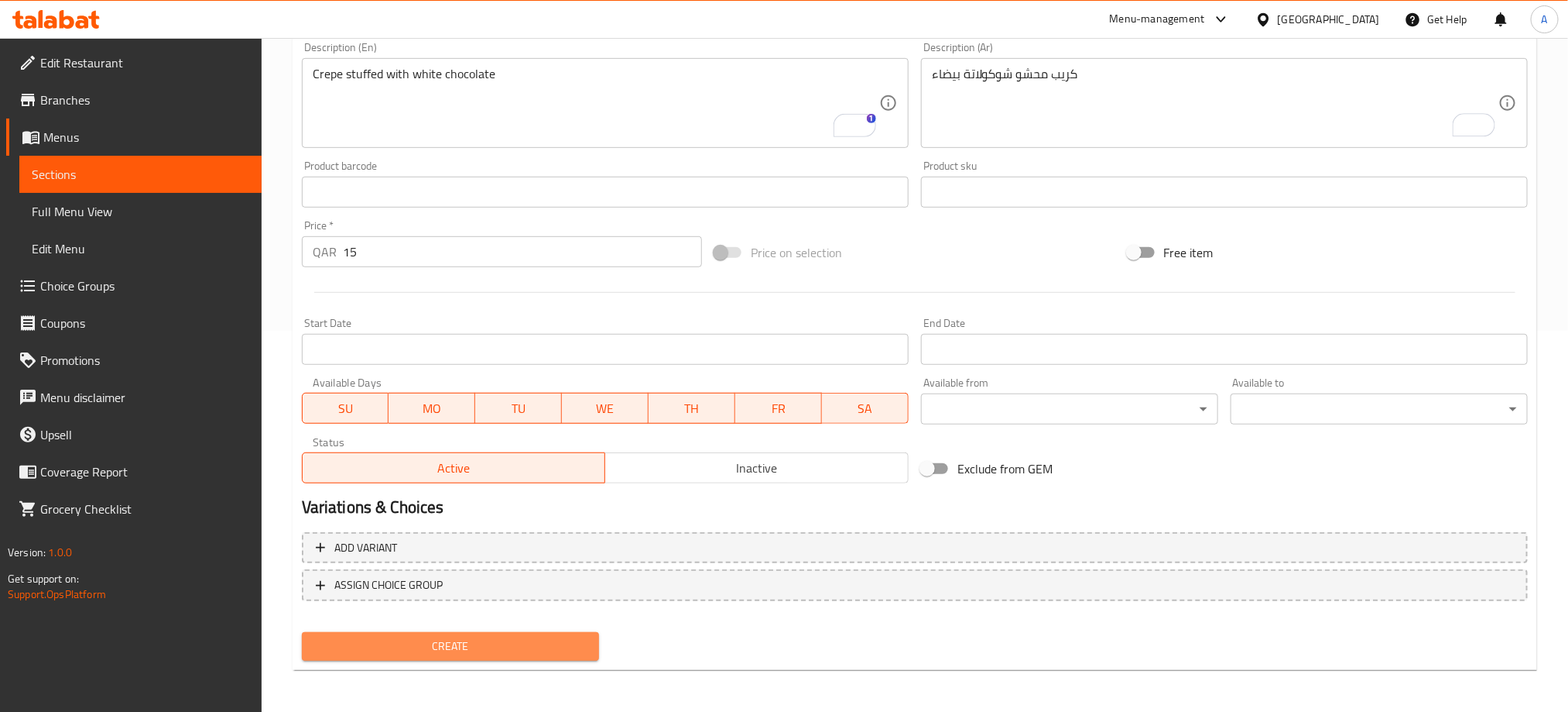
click at [469, 649] on span "Create" at bounding box center [450, 647] width 272 height 19
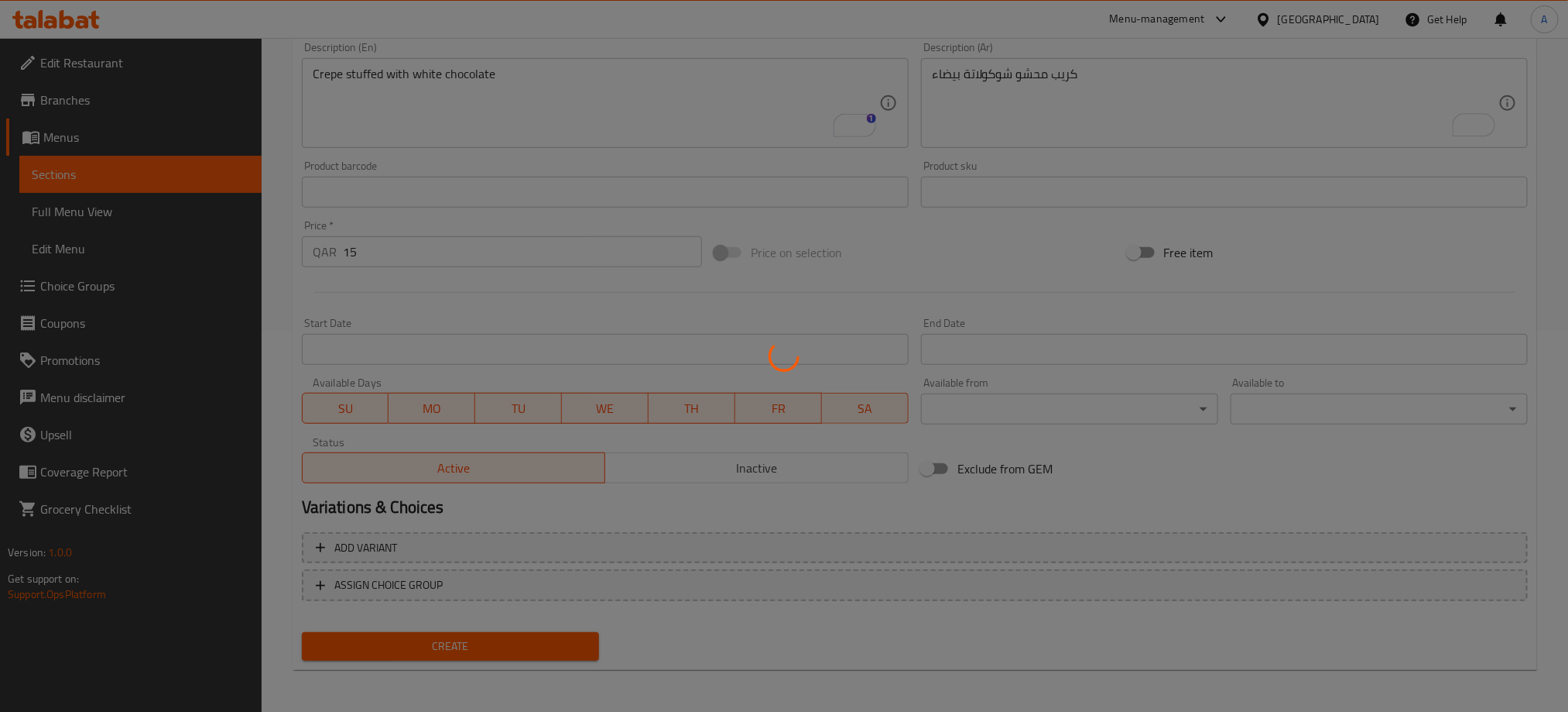
type input "0"
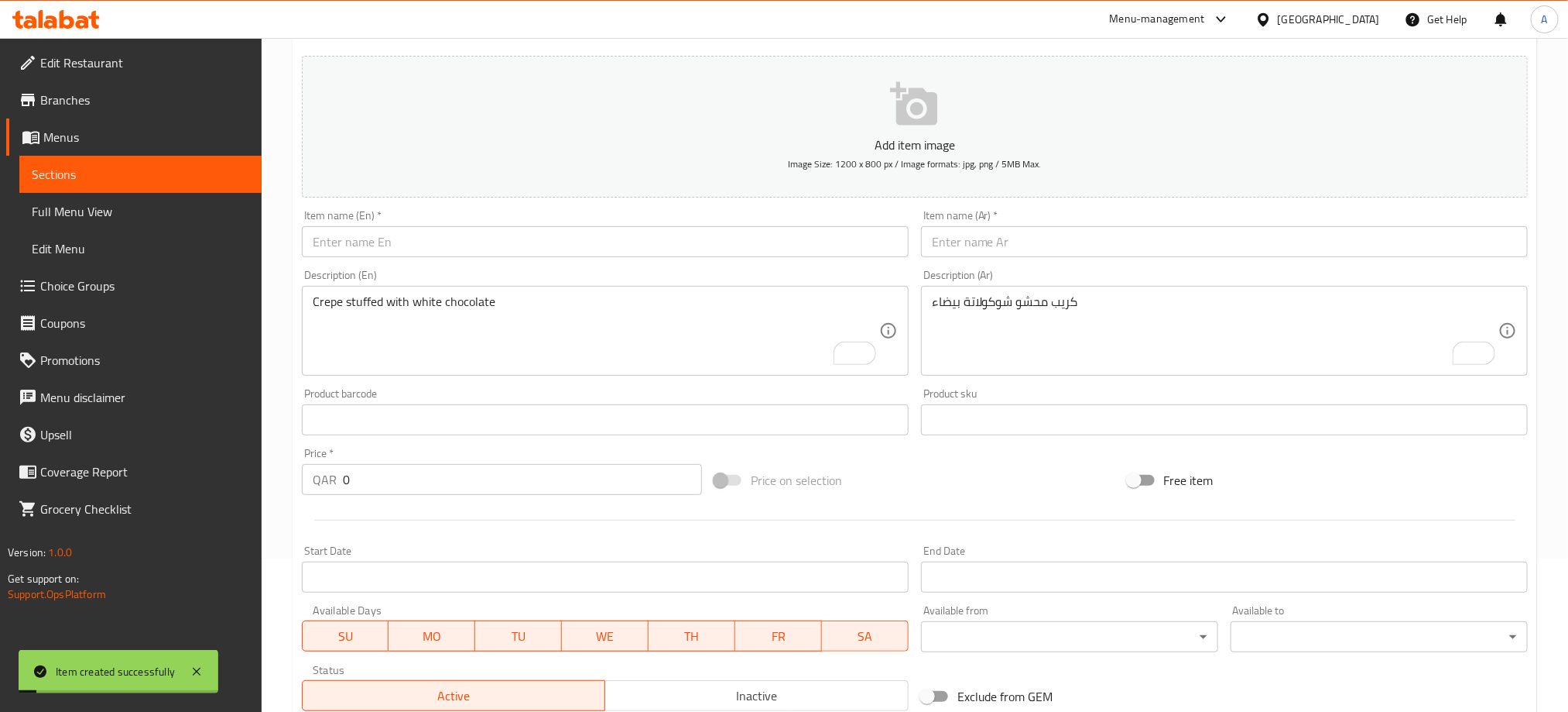
scroll to position [149, 0]
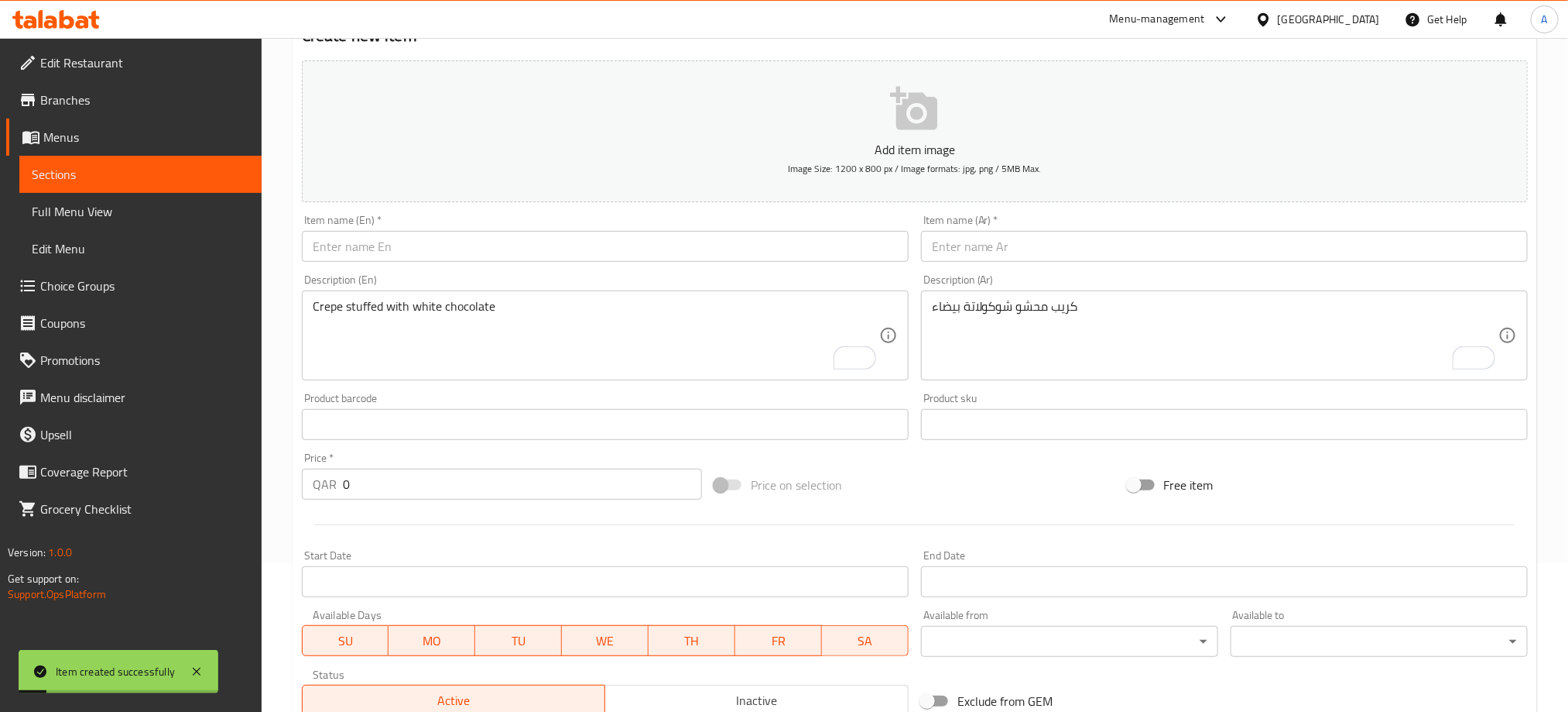
click at [512, 249] on input "text" at bounding box center [605, 246] width 606 height 31
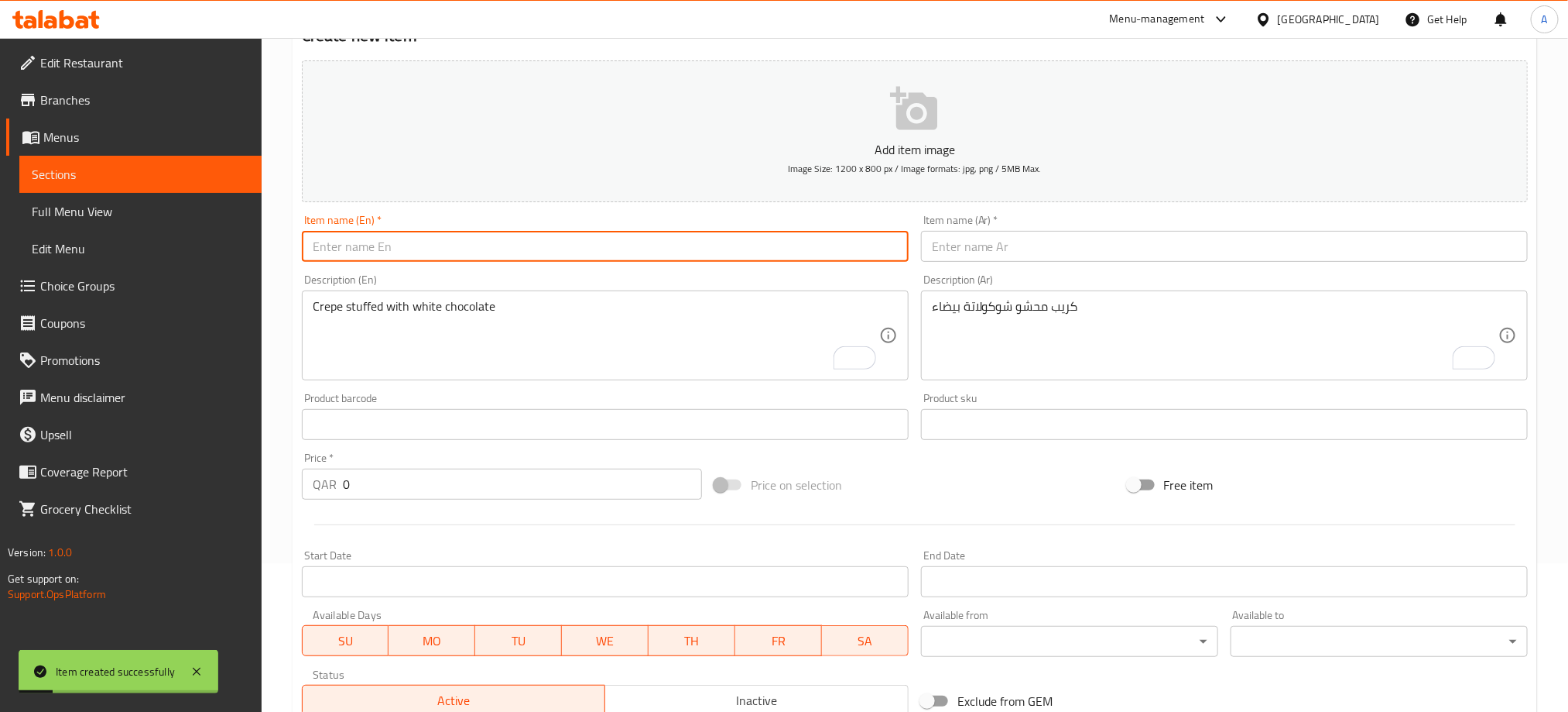
paste input "MIX CHOCOLATE"
click at [512, 249] on input "MIX CHOCOLATE" at bounding box center [605, 246] width 606 height 31
click at [412, 241] on input "Mix Chocolate Waffle" at bounding box center [605, 246] width 606 height 31
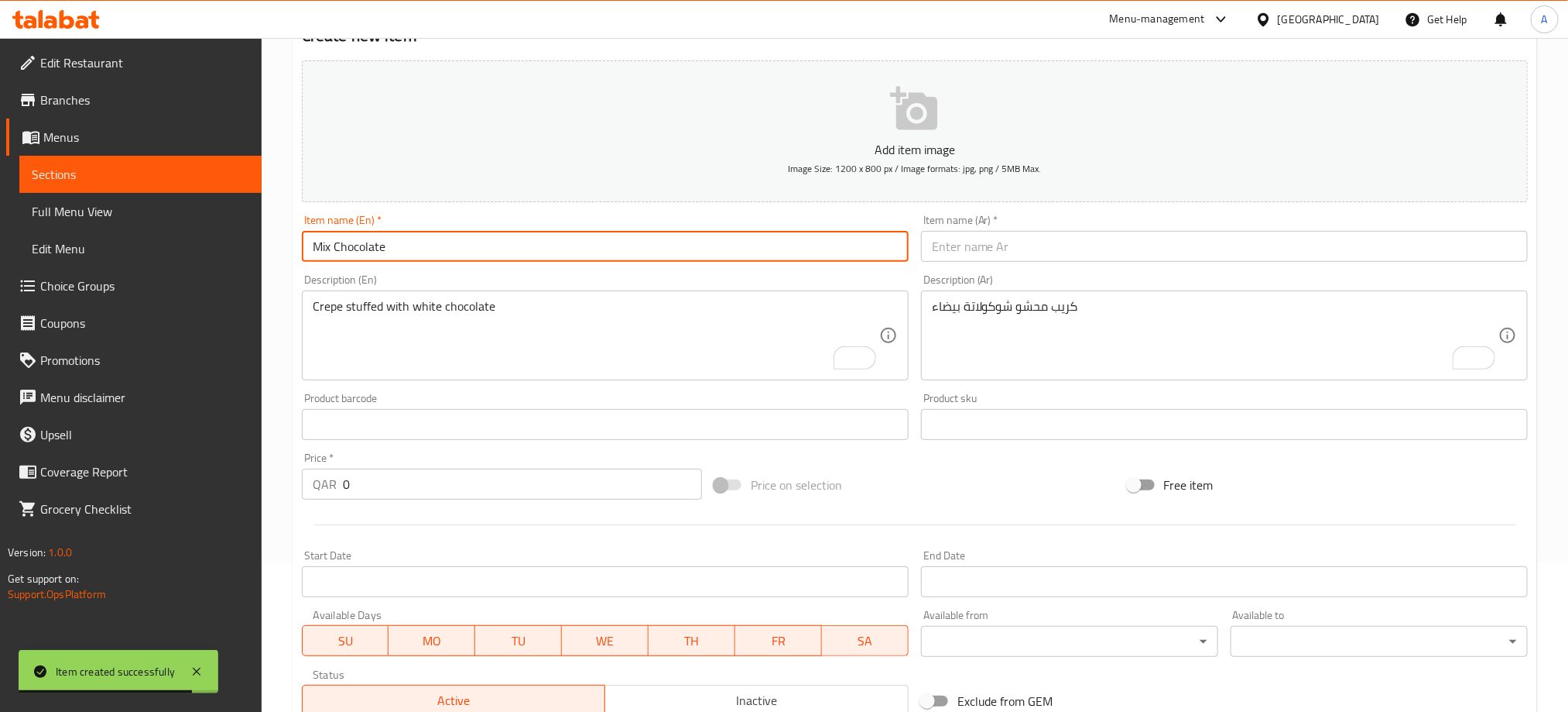
type input "Mix Chocolate"
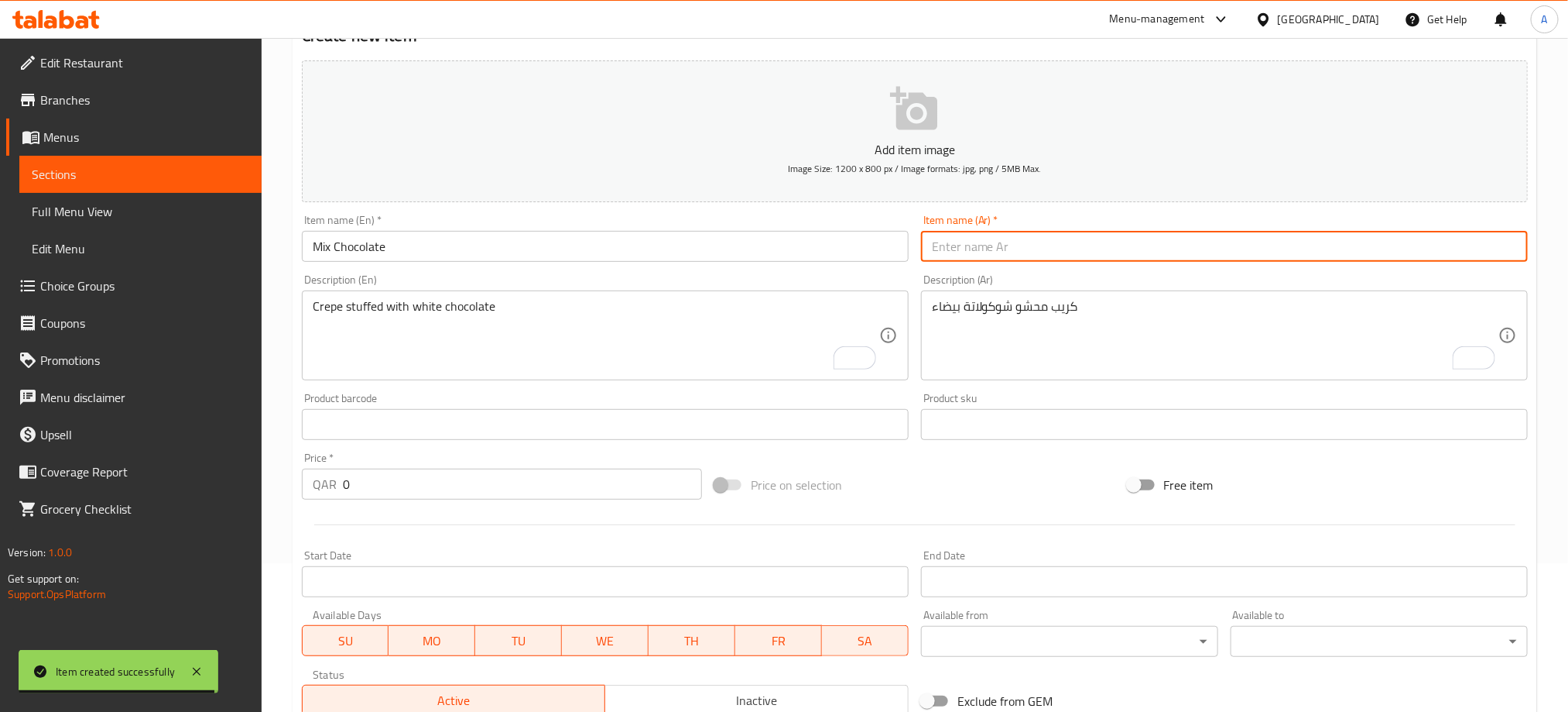
click at [1006, 245] on input "text" at bounding box center [1224, 246] width 606 height 31
paste input "شوكولاته مشكل"
type input "شوكولاته مشكل"
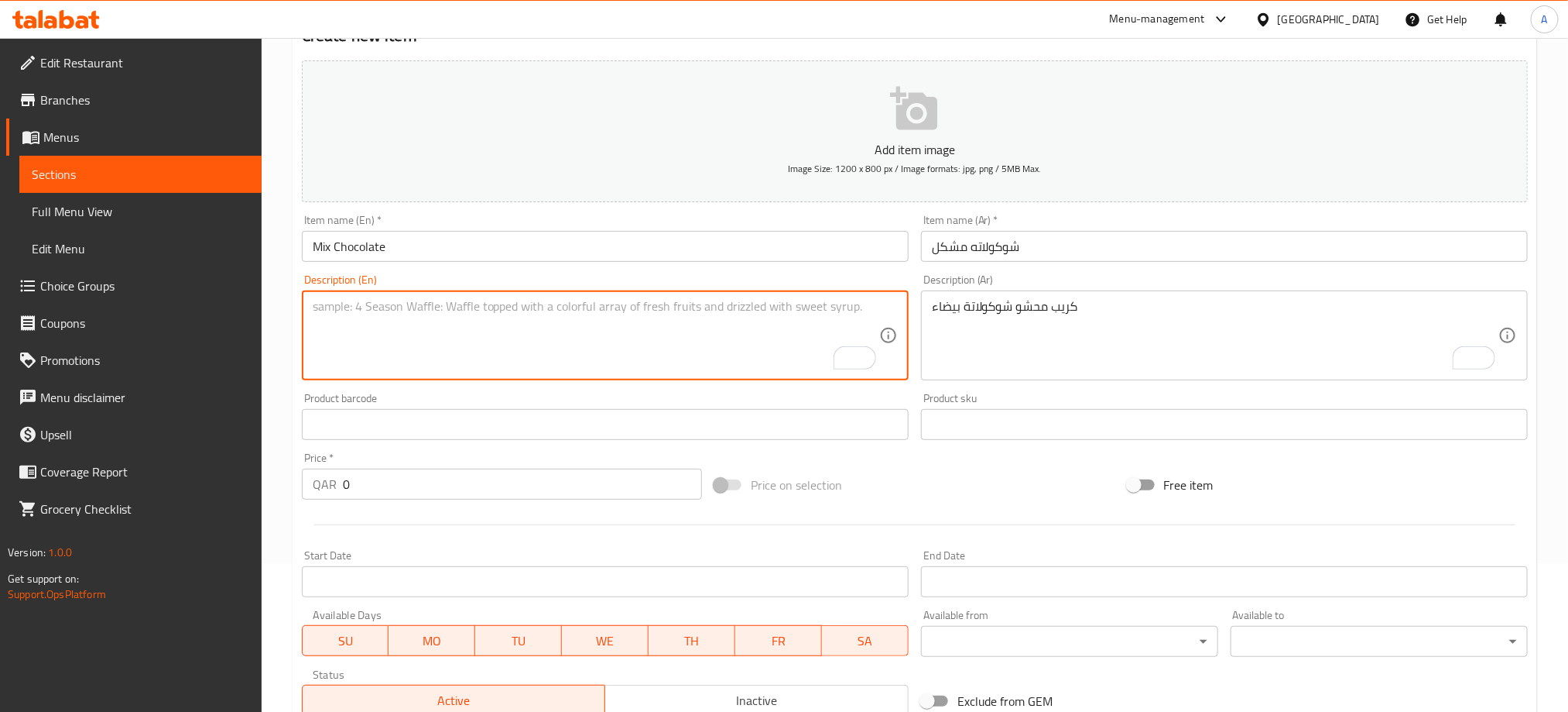
click at [420, 314] on textarea "To enrich screen reader interactions, please activate Accessibility in Grammarl…" at bounding box center [596, 335] width 567 height 73
paste textarea "Crepe made with white. Milk and dark chocolate"
type textarea "Crepe made with white. Milk and dark chocolate"
click at [997, 305] on textarea "كريب محشو شوكولاتة بيضاء" at bounding box center [1214, 335] width 567 height 73
paste textarea "كريب مصنوع باللون الأبيض. الحليب والشوكولاتة الداكنة"
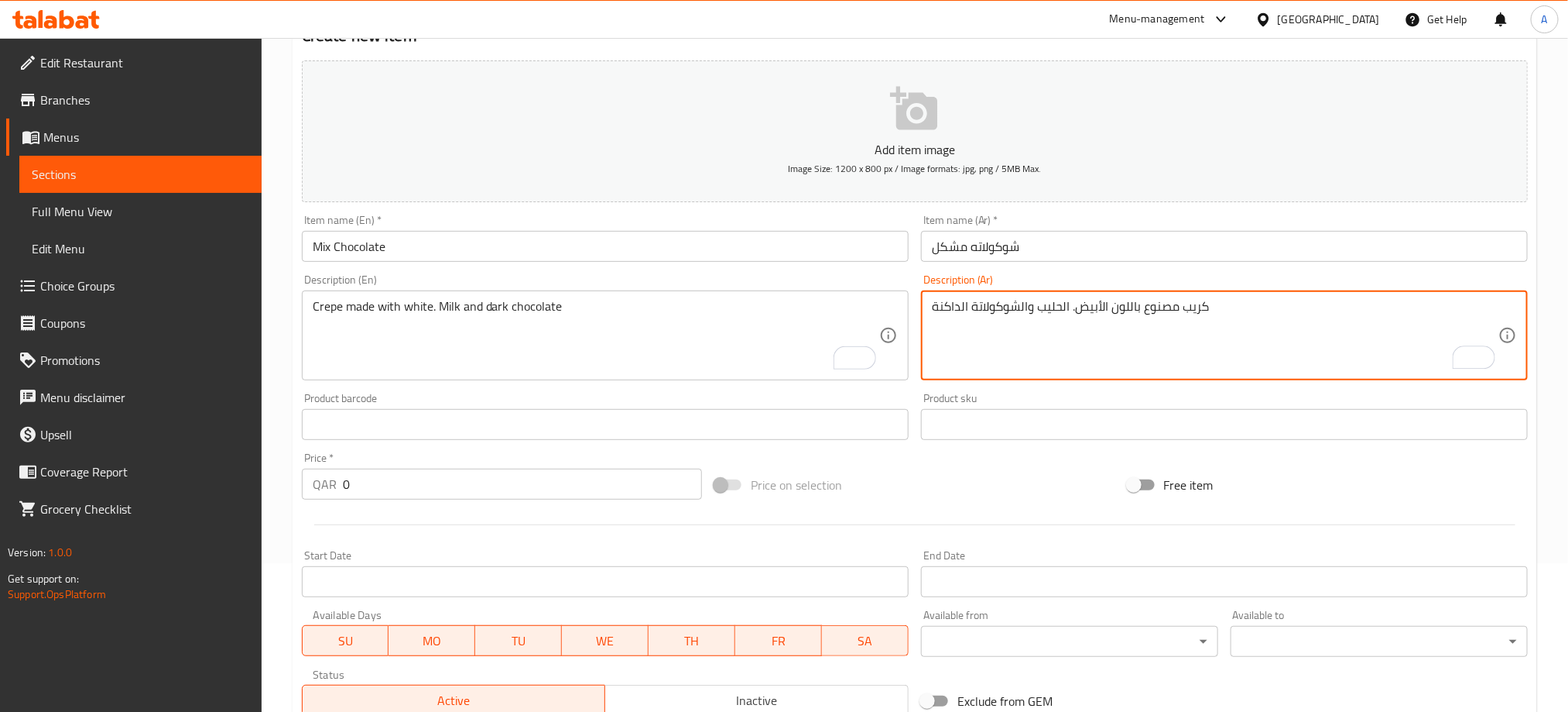
type textarea "كريب مصنوع باللون الأبيض. الحليب والشوكولاتة الداكنة"
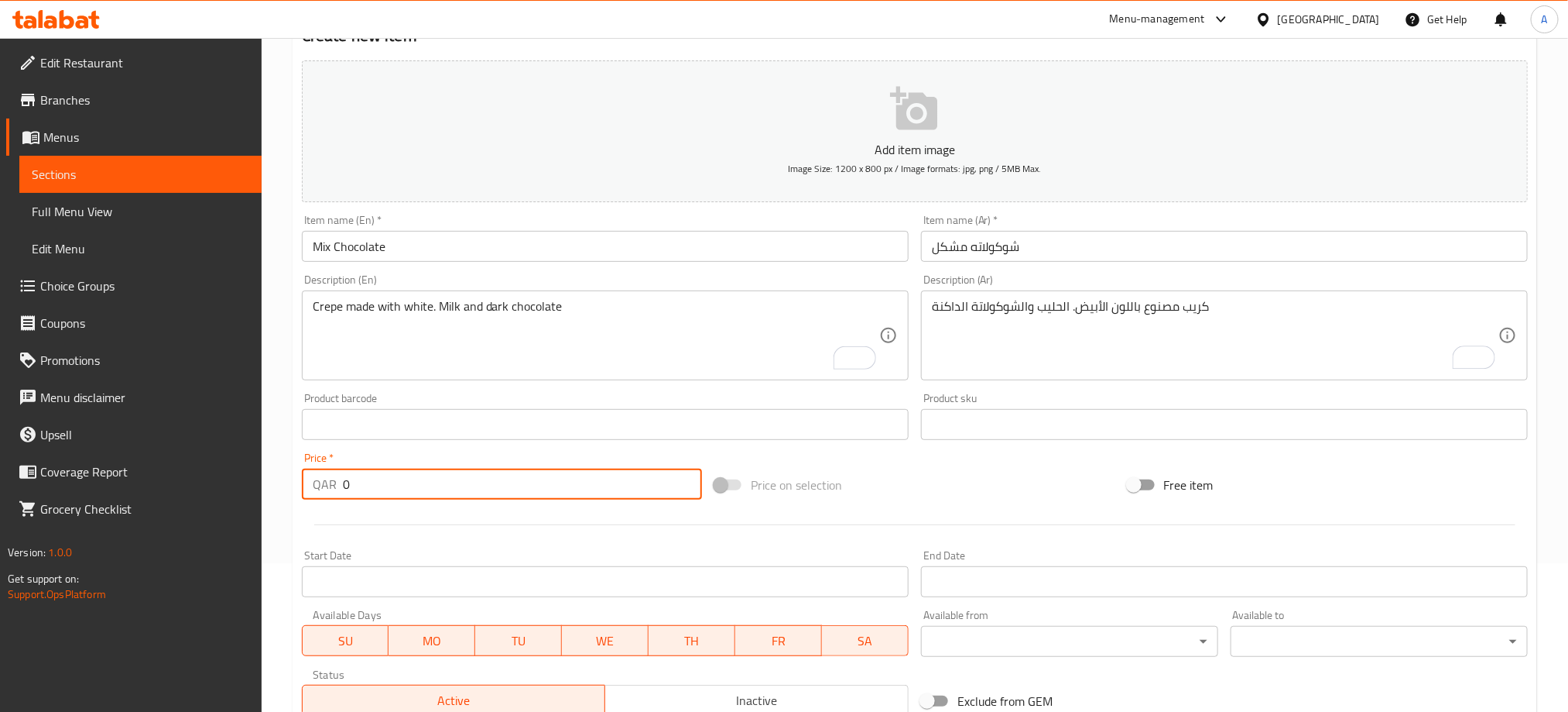
drag, startPoint x: 330, startPoint y: 486, endPoint x: 314, endPoint y: 483, distance: 16.3
click at [314, 483] on div "QAR 0 Price *" at bounding box center [501, 484] width 400 height 31
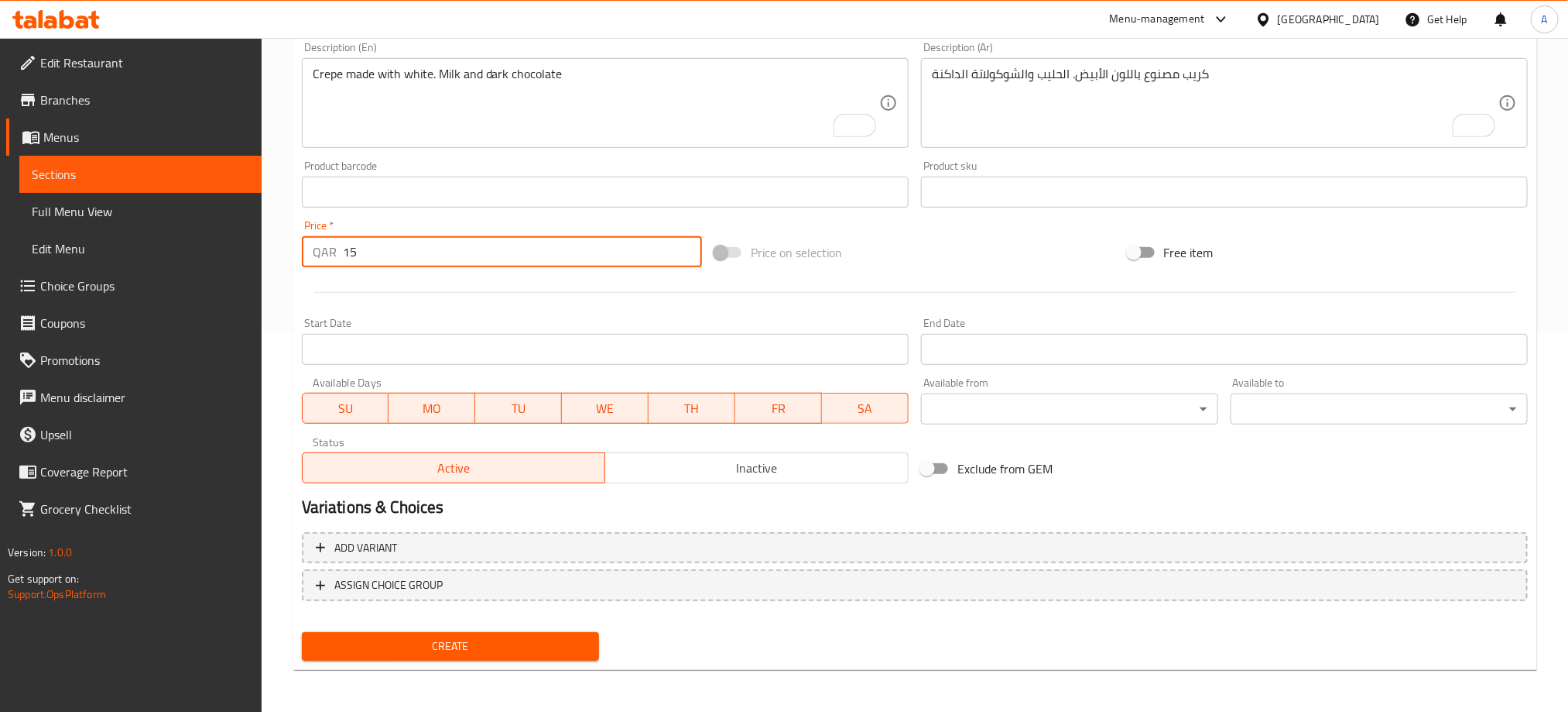
type input "15"
click at [560, 647] on span "Create" at bounding box center [450, 647] width 272 height 19
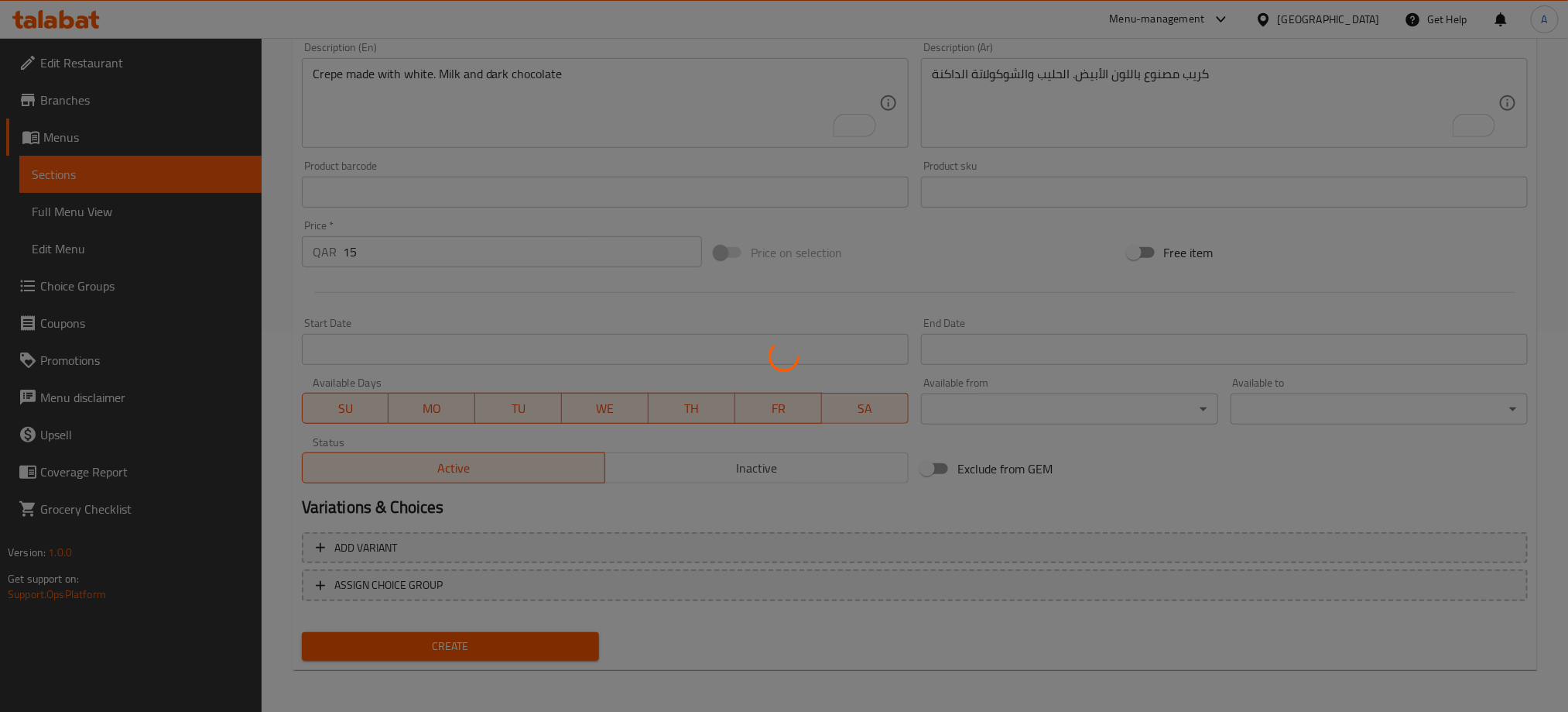
type input "0"
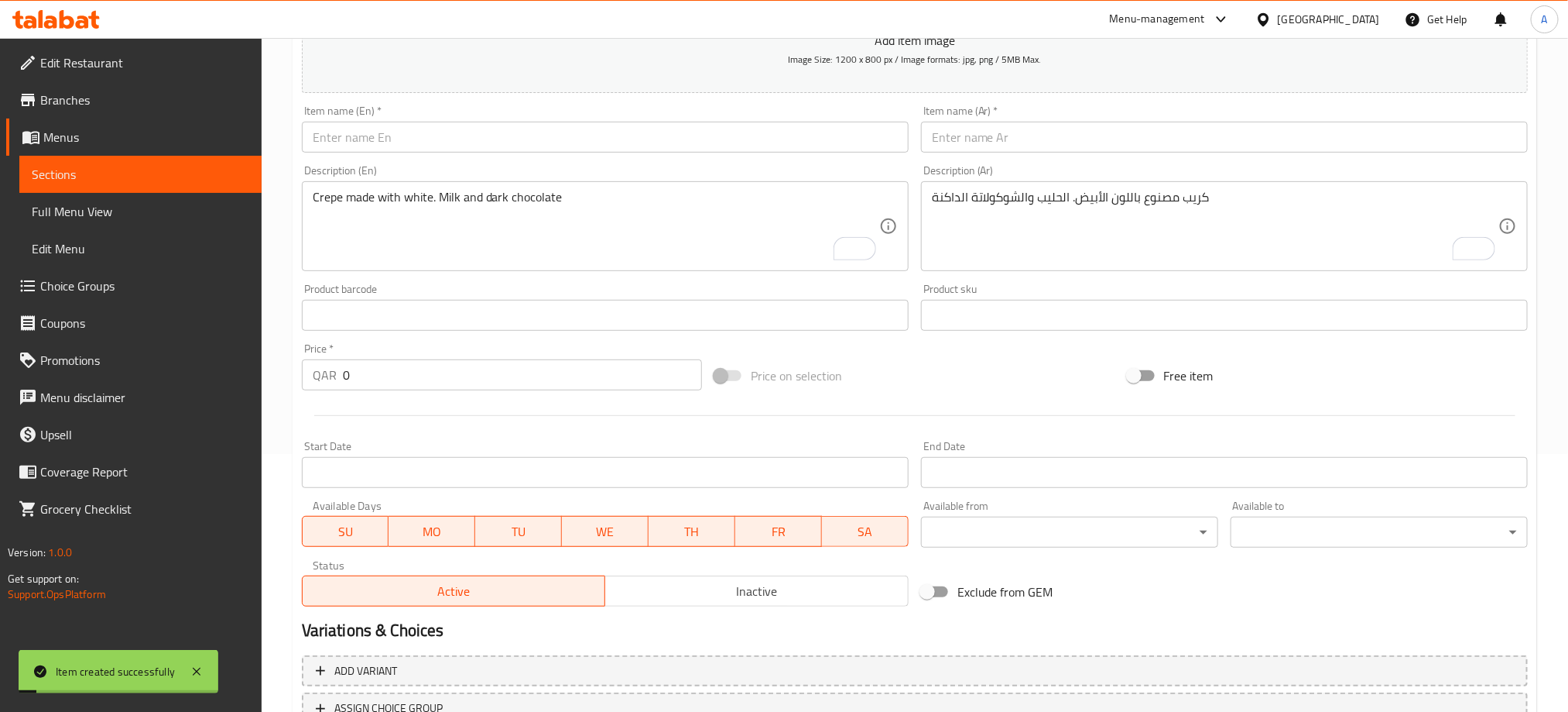
scroll to position [149, 0]
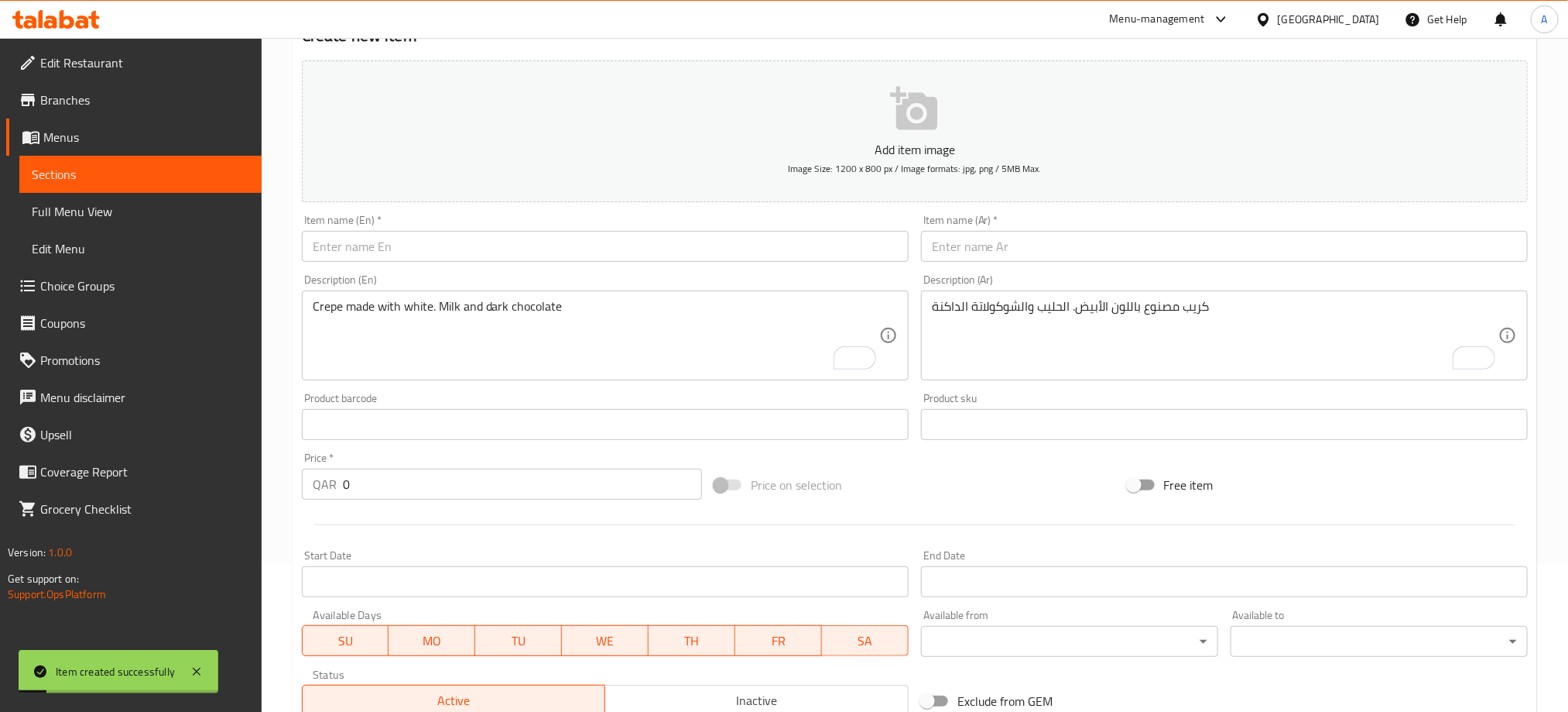
click at [432, 242] on input "text" at bounding box center [605, 246] width 606 height 31
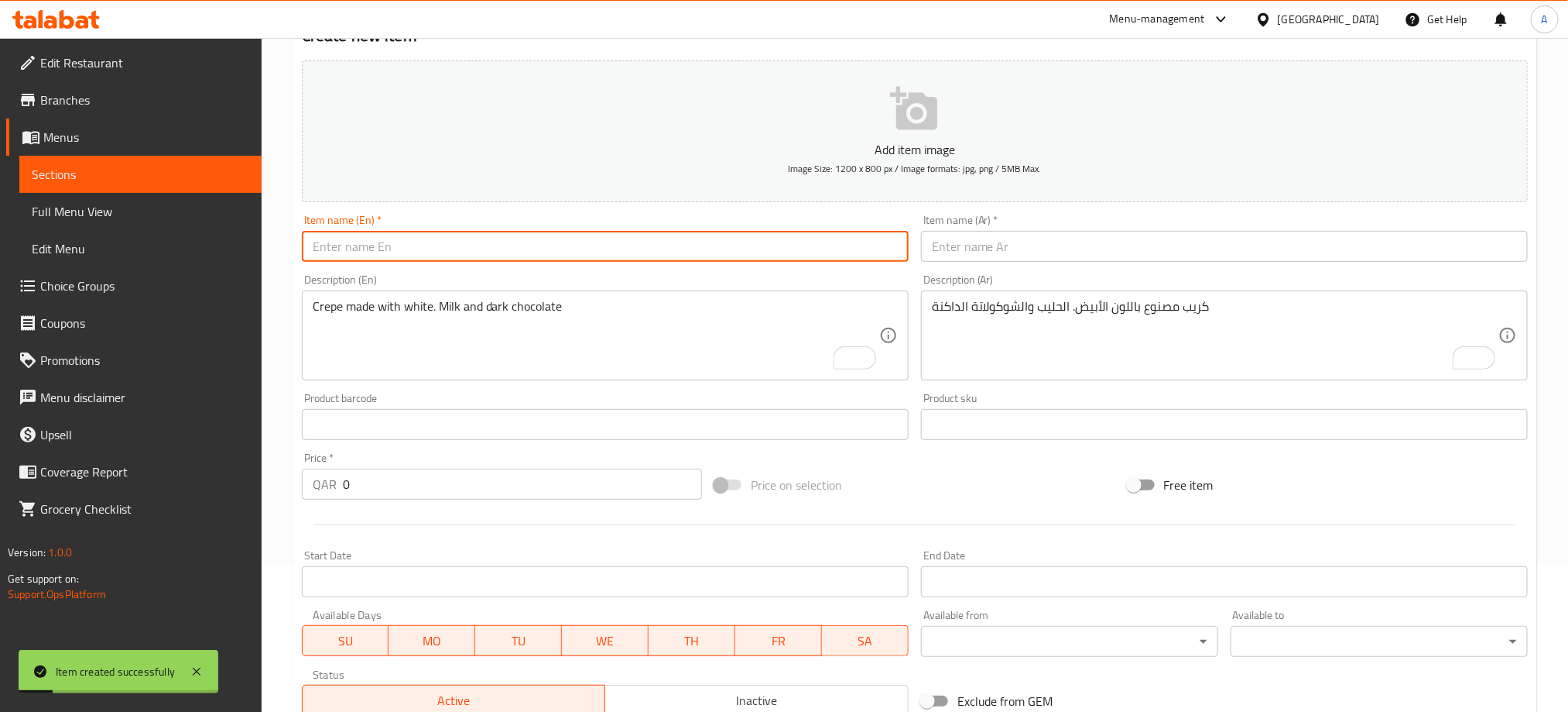
paste input "STRAWBERRY"
click at [432, 242] on input "STRAWBERRY" at bounding box center [605, 246] width 606 height 31
click at [407, 242] on input "STRAWBERRY" at bounding box center [605, 246] width 606 height 31
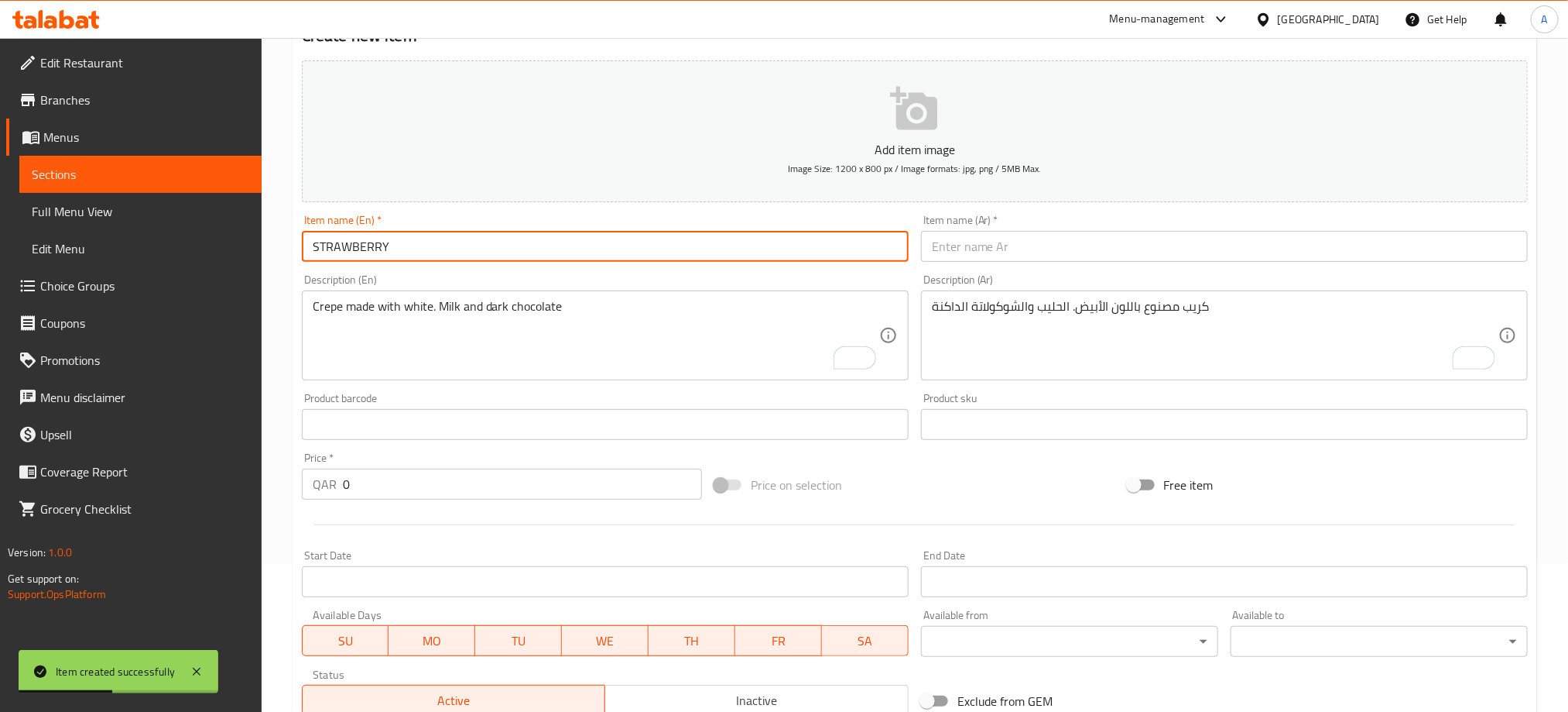
click at [407, 242] on input "STRAWBERRY" at bounding box center [605, 246] width 606 height 31
click at [407, 245] on input "STRAWBERRY" at bounding box center [605, 246] width 606 height 31
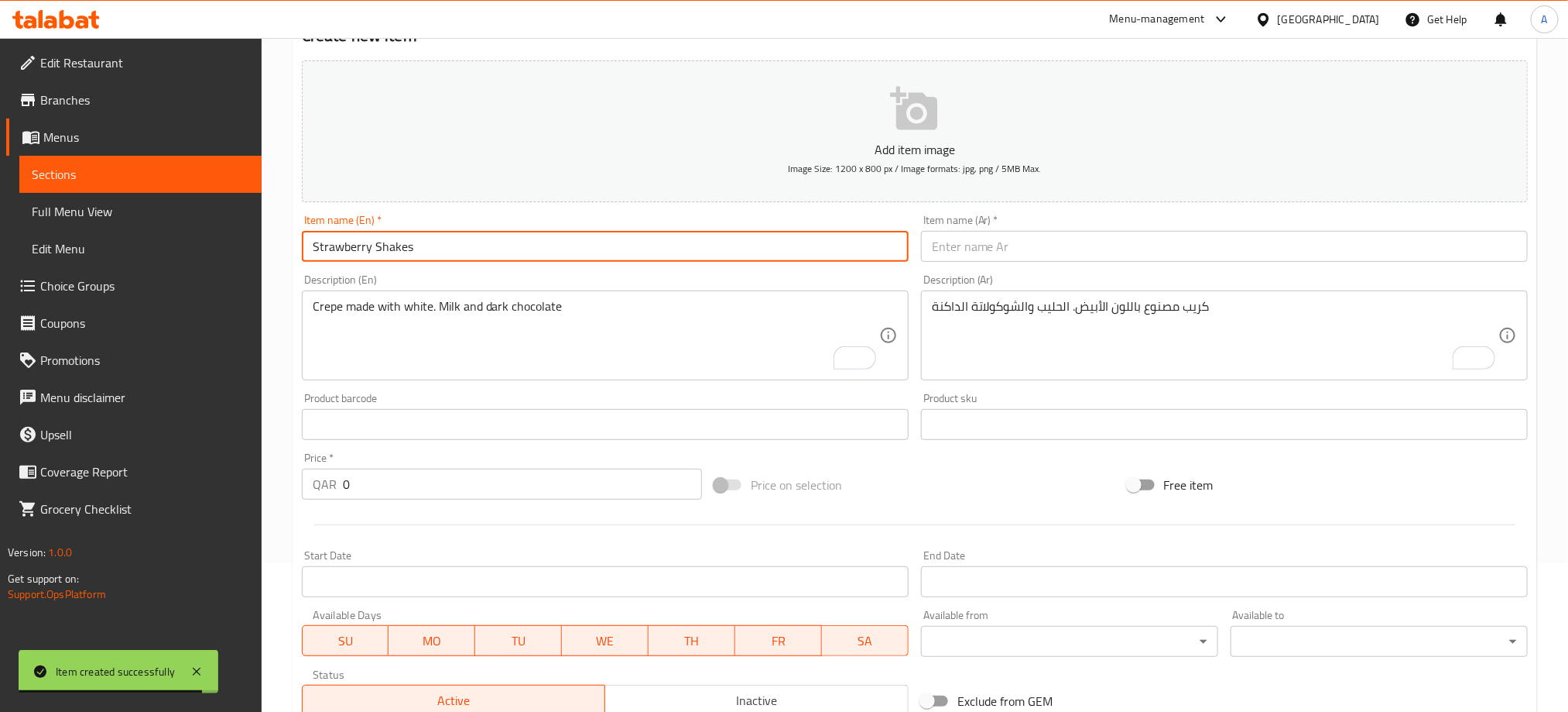
click at [395, 244] on input "Strawberry Shakes" at bounding box center [605, 246] width 606 height 31
type input "Strawberry"
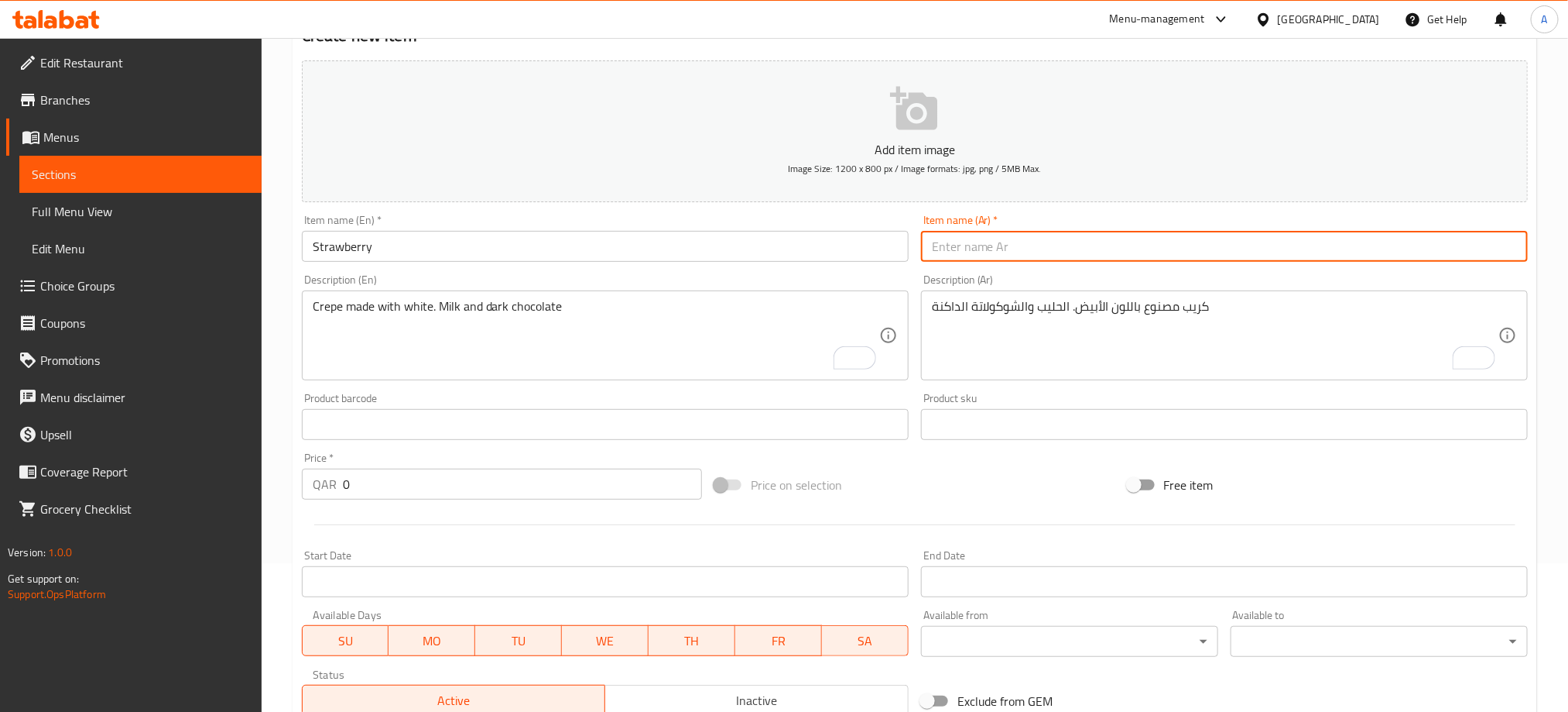
click at [987, 253] on input "text" at bounding box center [1224, 246] width 606 height 31
paste input "فراولة"
type input "فراولة"
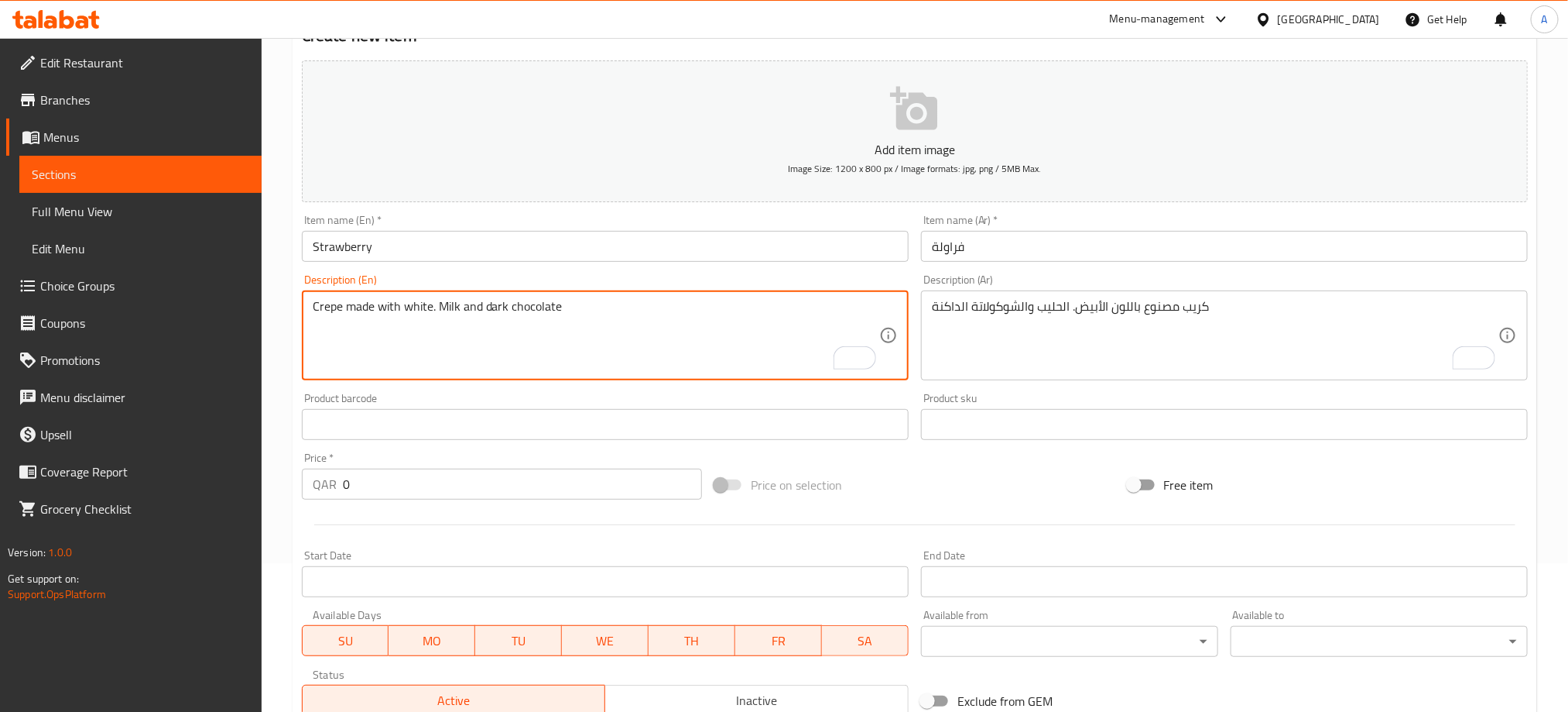
click at [453, 309] on textarea "Crepe made with white. Milk and dark chocolate" at bounding box center [596, 335] width 567 height 73
paste textarea "Crepe made with pieces of strawberry"
type textarea "Crepe made with pieces of strawberry"
click at [978, 301] on textarea "To enrich screen reader interactions, please activate Accessibility in Grammarl…" at bounding box center [1214, 335] width 567 height 73
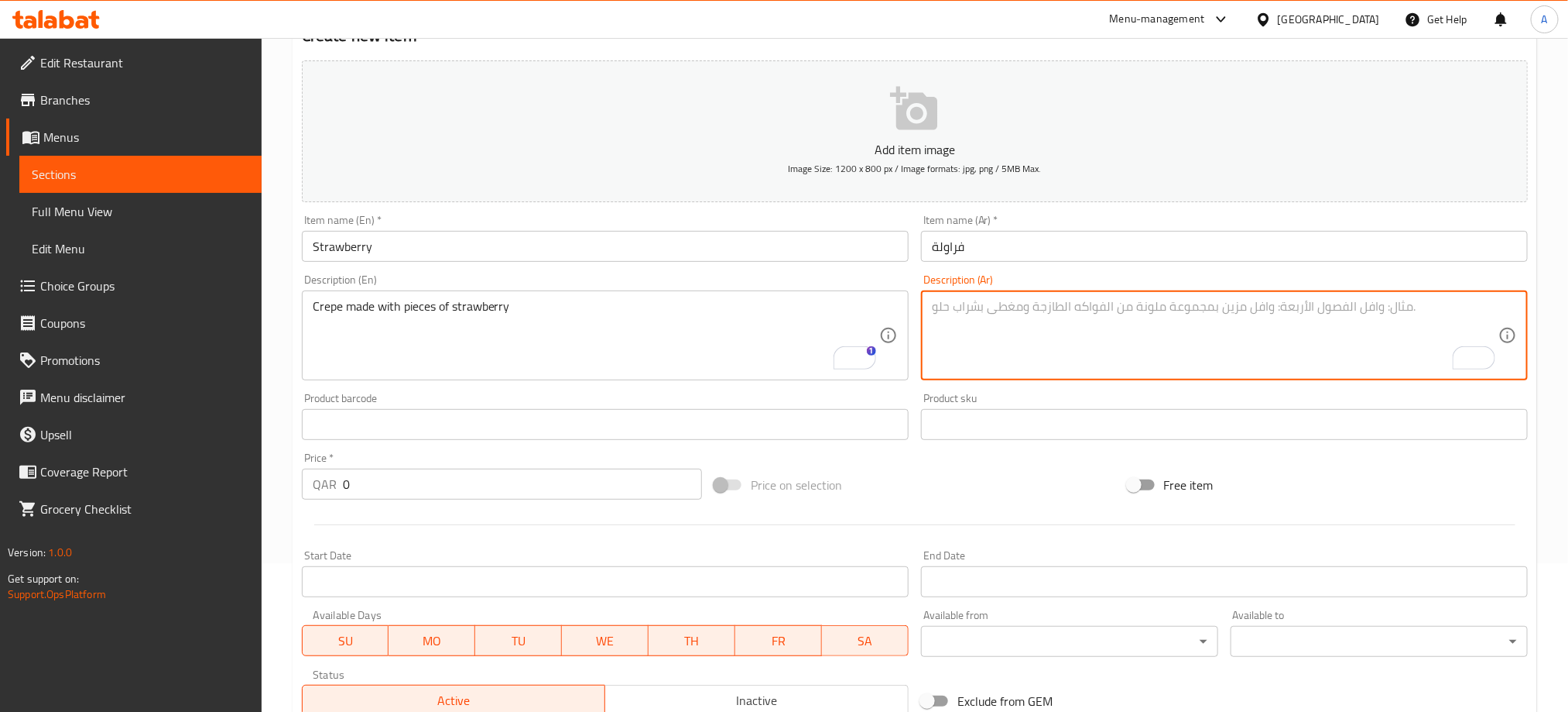
paste textarea "كريب مصنوع من قطع الفراولة"
type textarea "كريب مصنوع من قطع الفراولة"
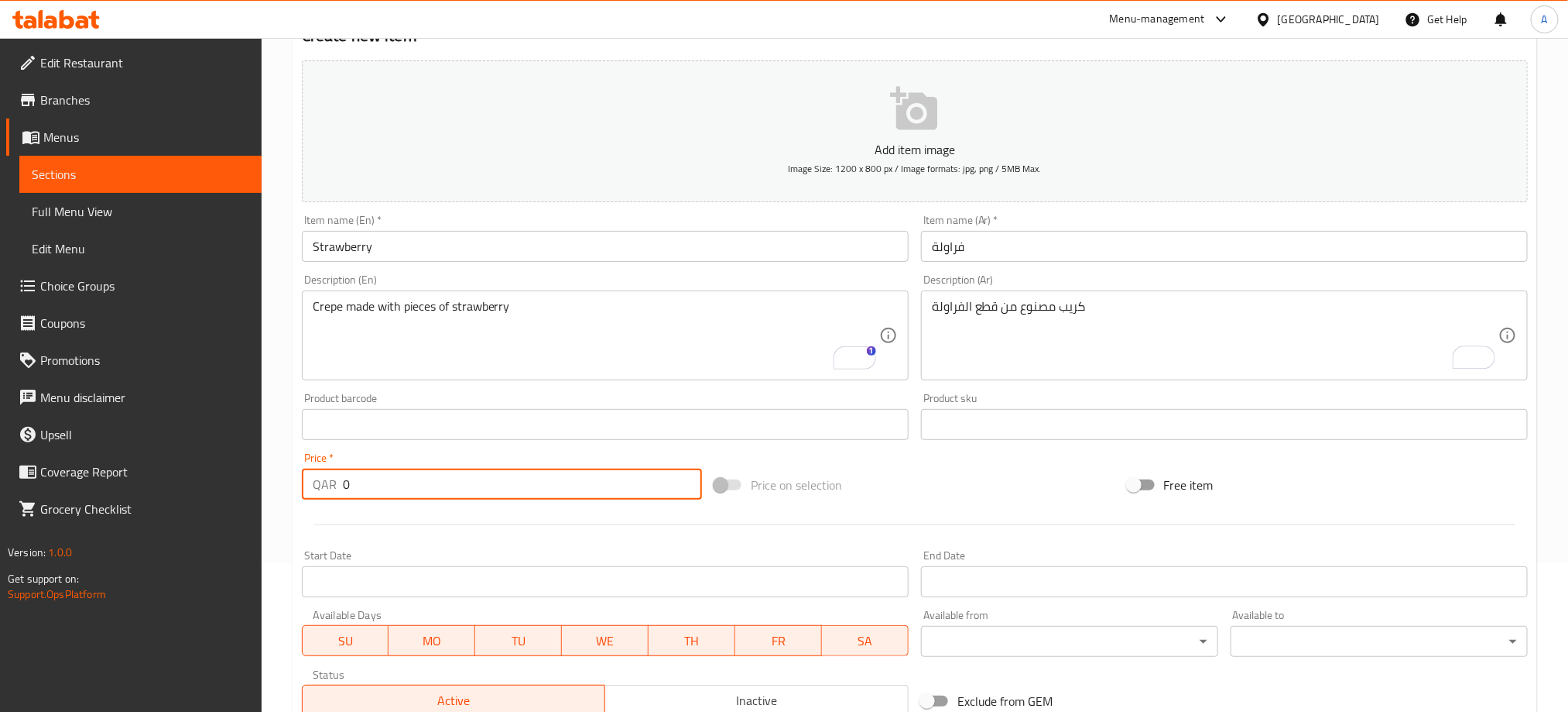
drag, startPoint x: 364, startPoint y: 494, endPoint x: 311, endPoint y: 486, distance: 53.6
click at [311, 486] on div "QAR 0 Price *" at bounding box center [501, 484] width 400 height 31
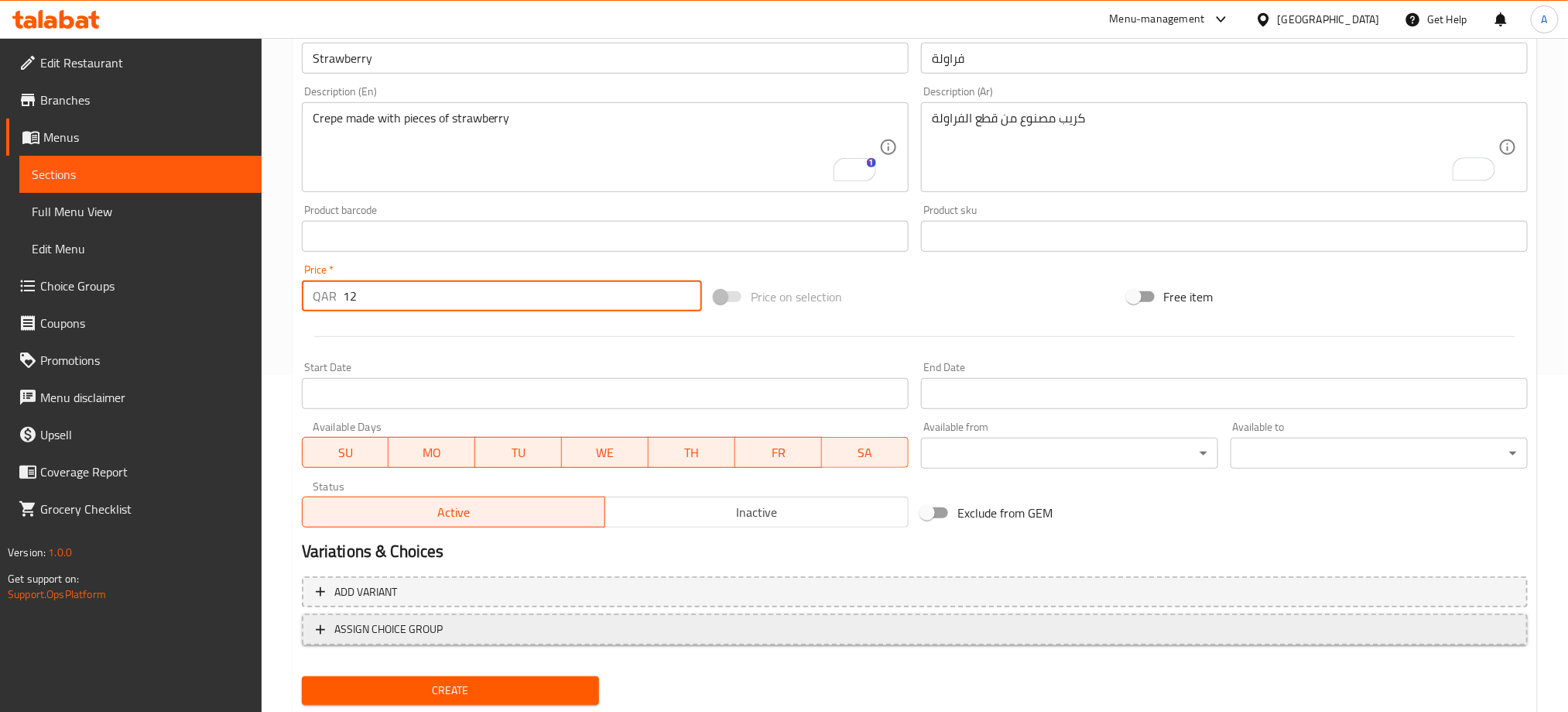
scroll to position [381, 0]
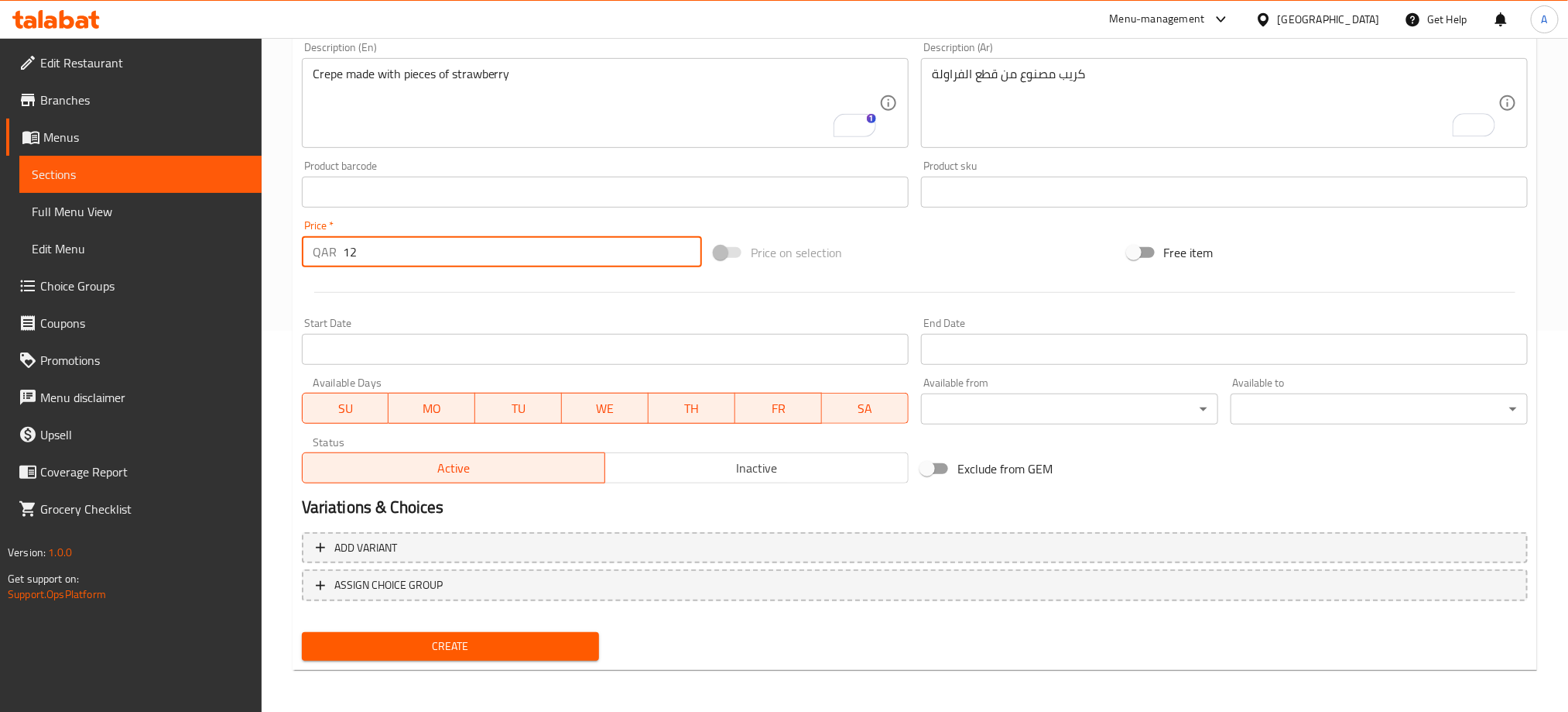
type input "12"
click at [582, 639] on span "Create" at bounding box center [450, 647] width 272 height 19
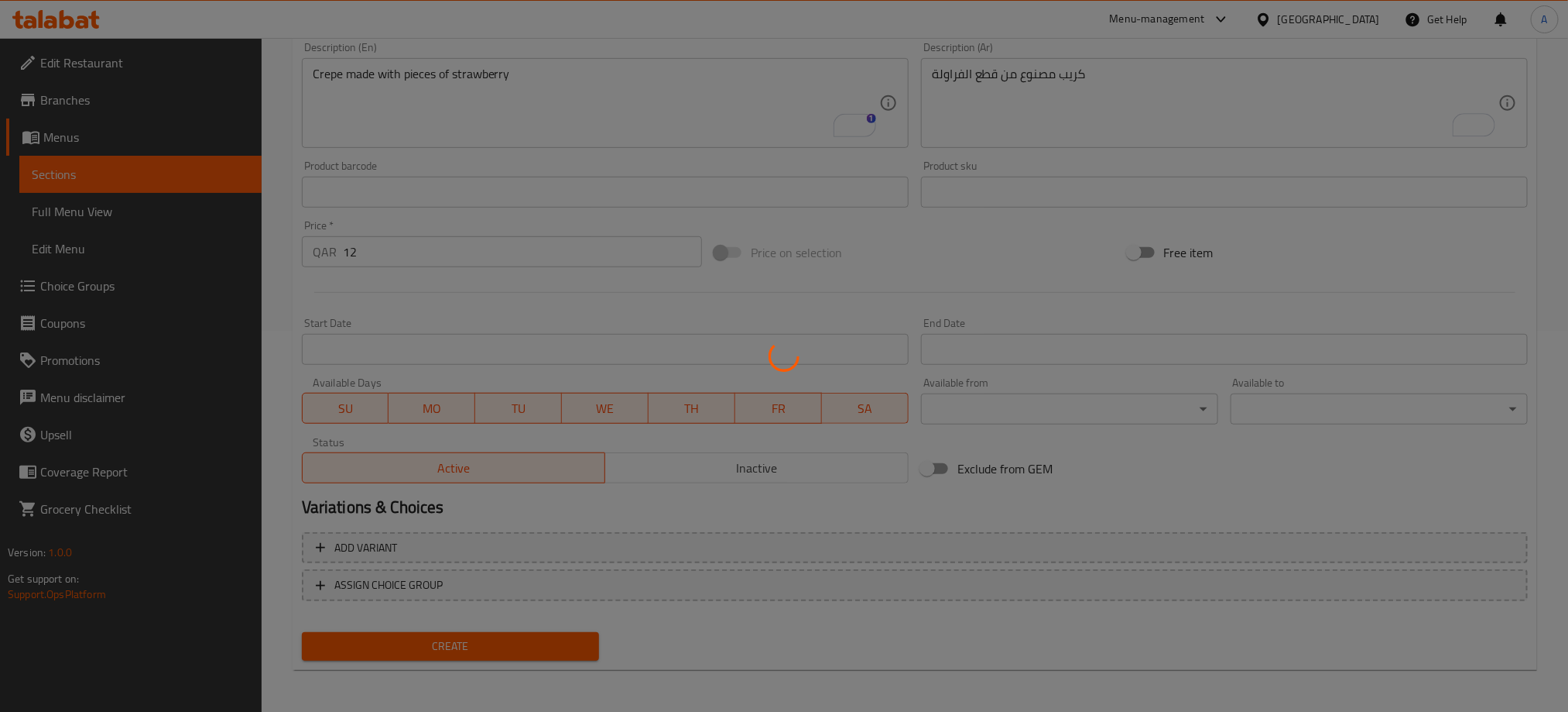
type input "0"
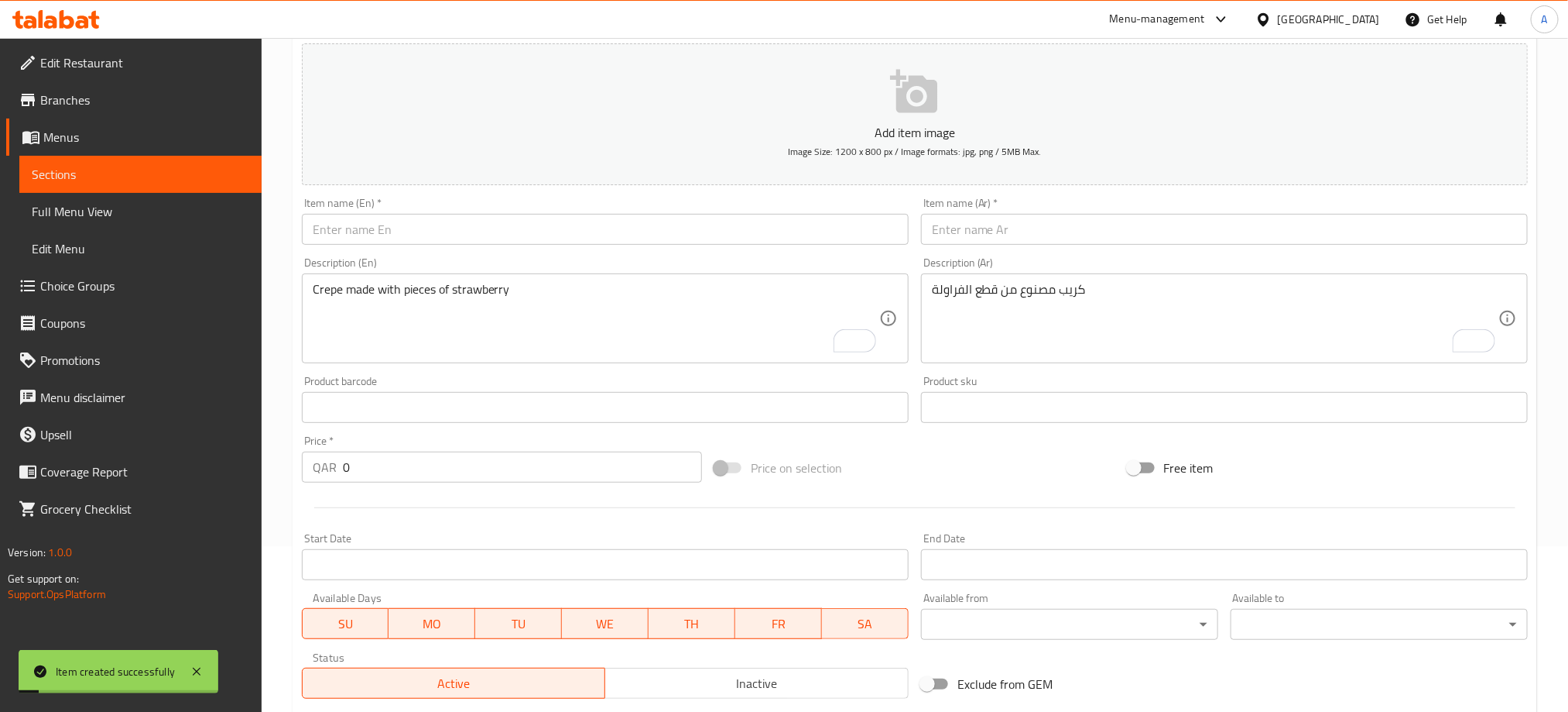
scroll to position [149, 0]
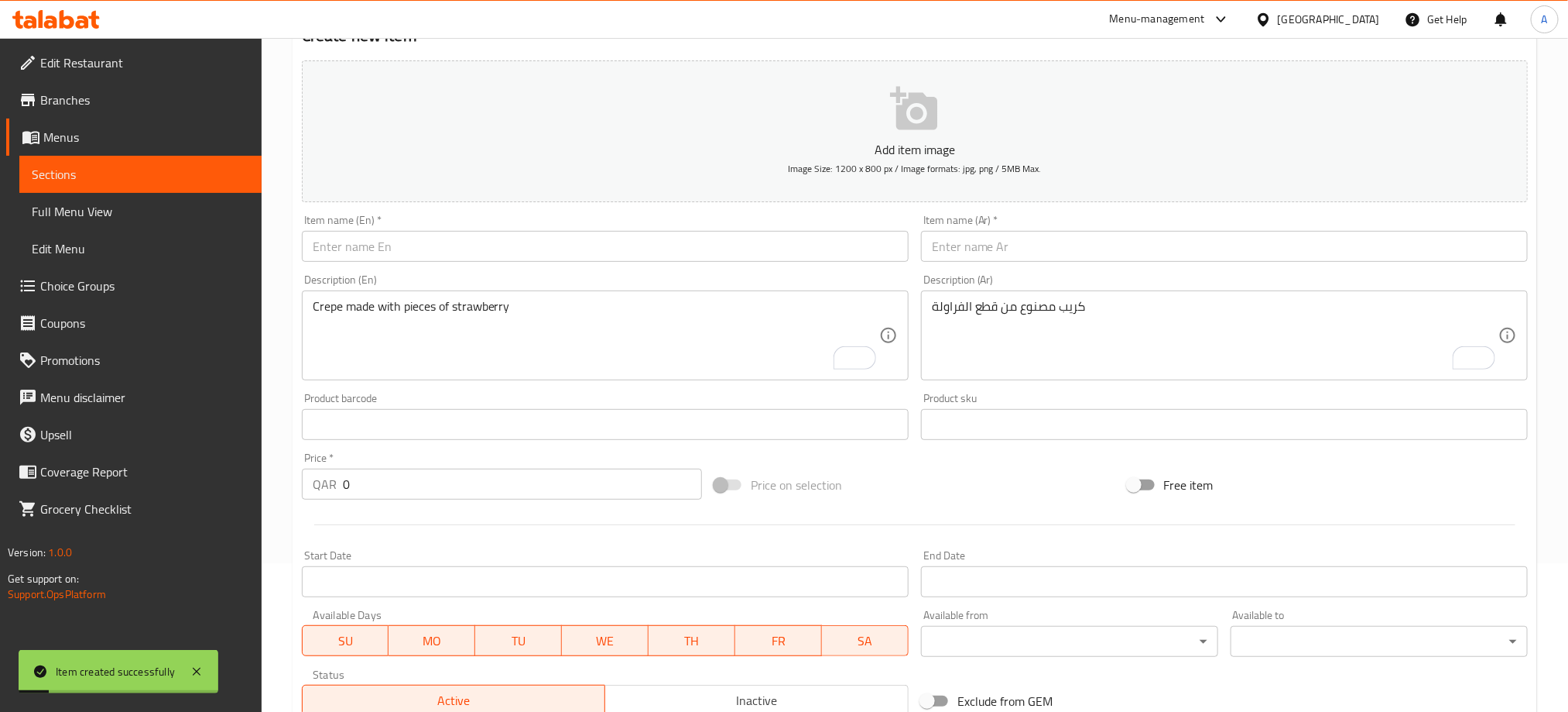
click at [397, 253] on input "text" at bounding box center [605, 246] width 606 height 31
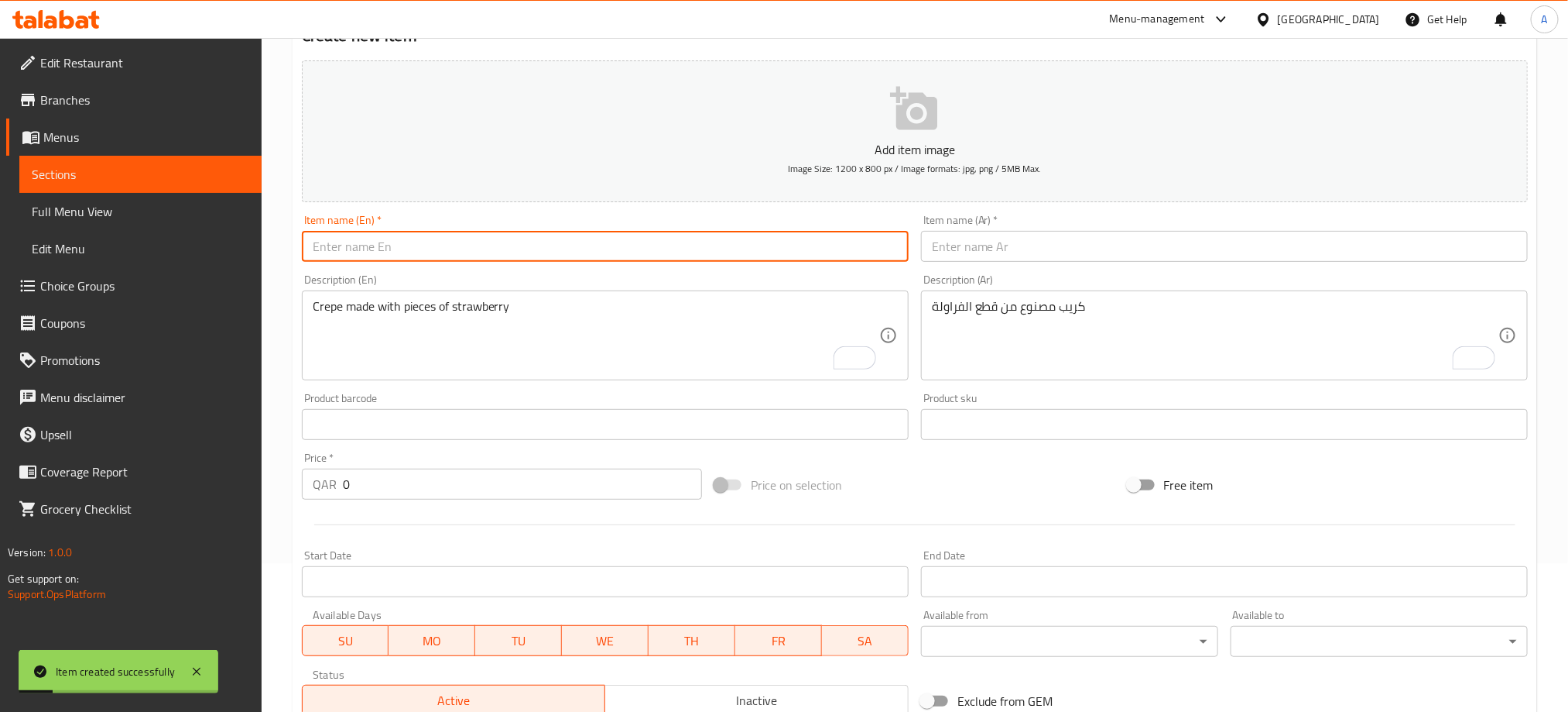
paste input "LOTUS"
click at [349, 249] on input "Lotus slab" at bounding box center [605, 246] width 606 height 31
type input "Lotus"
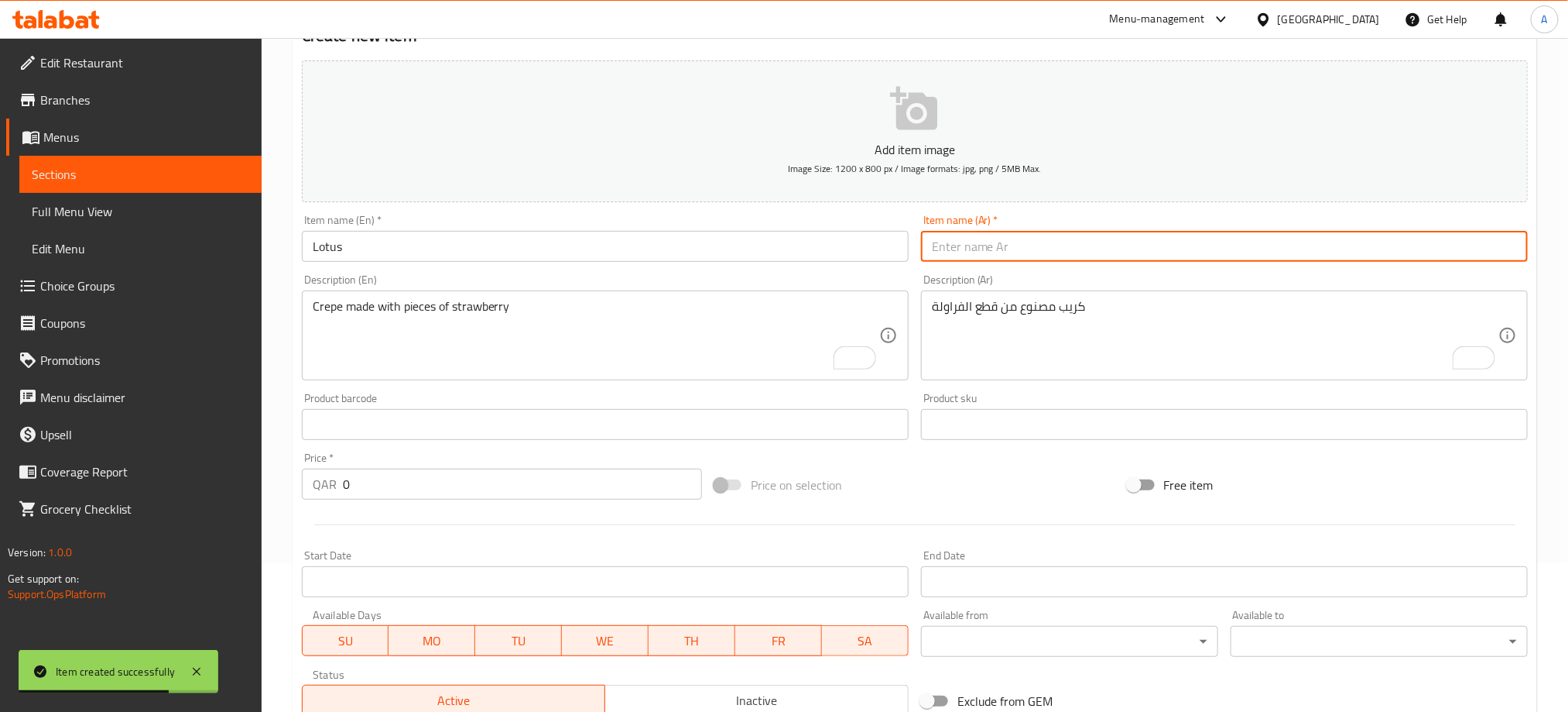
click at [993, 249] on input "text" at bounding box center [1224, 246] width 606 height 31
paste input "لوتس"
type input "لوتس"
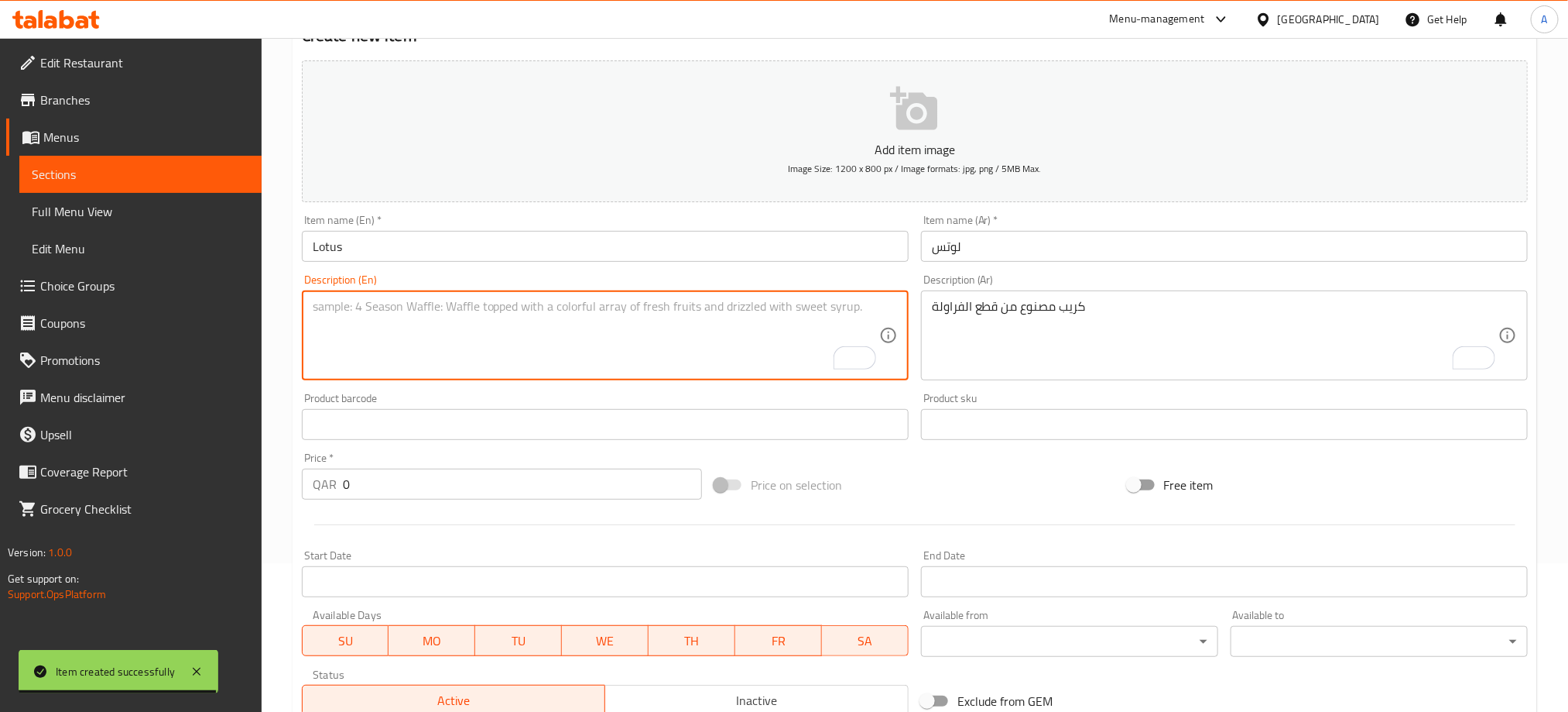
click at [395, 309] on textarea "To enrich screen reader interactions, please activate Accessibility in Grammarl…" at bounding box center [596, 335] width 567 height 73
paste textarea "Crepe stuffed in lotus sauce and lotus biscuits"
type textarea "Crepe stuffed in lotus sauce and lotus biscuits"
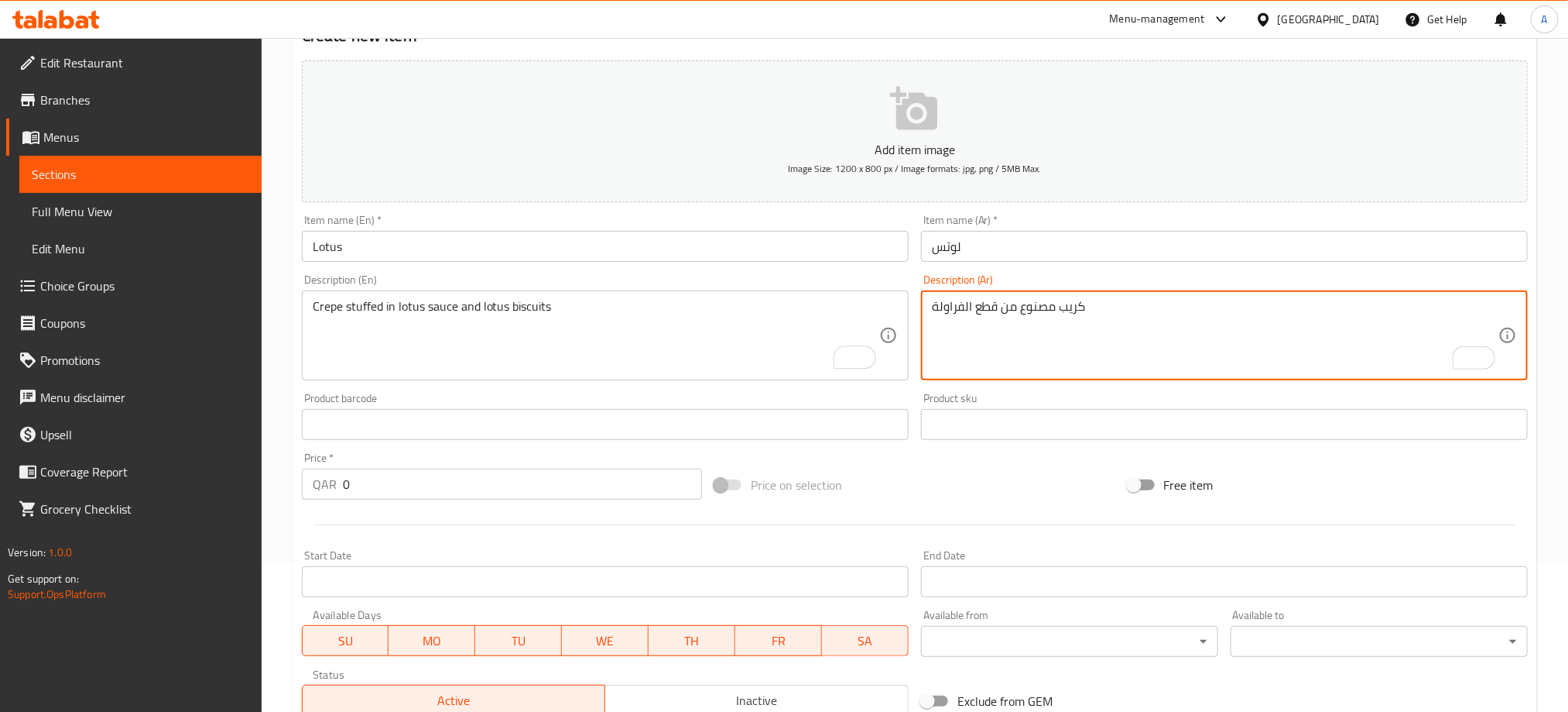
click at [989, 302] on textarea "كريب مصنوع من قطع الفراولة" at bounding box center [1214, 335] width 567 height 73
paste textarea "كريب محشو بصوص لوتس وبسكويت لوتس"
type textarea "كريب محشو بصوص لوتس وبسكويت لوتس"
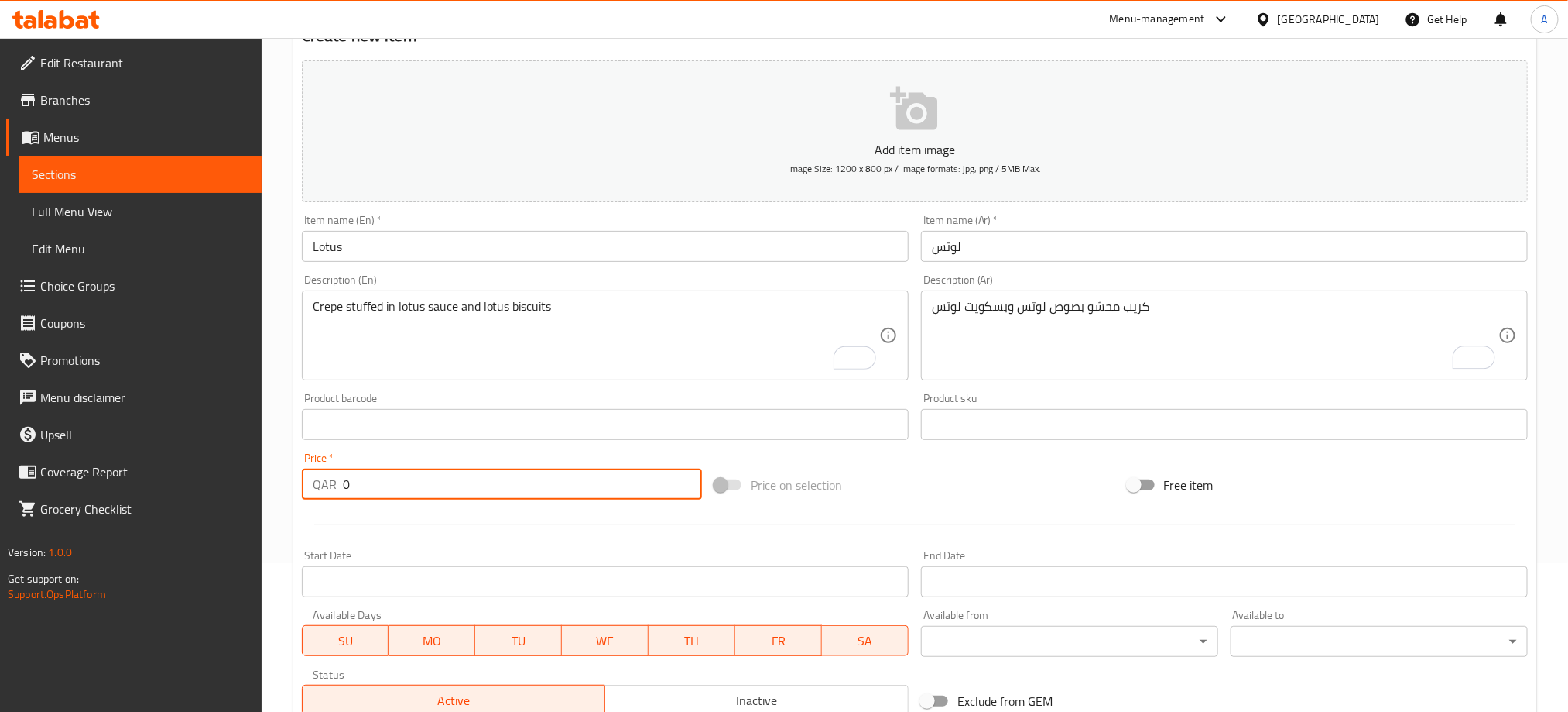
drag, startPoint x: 365, startPoint y: 477, endPoint x: 321, endPoint y: 477, distance: 44.0
click at [321, 477] on div "QAR 0 Price *" at bounding box center [501, 484] width 400 height 31
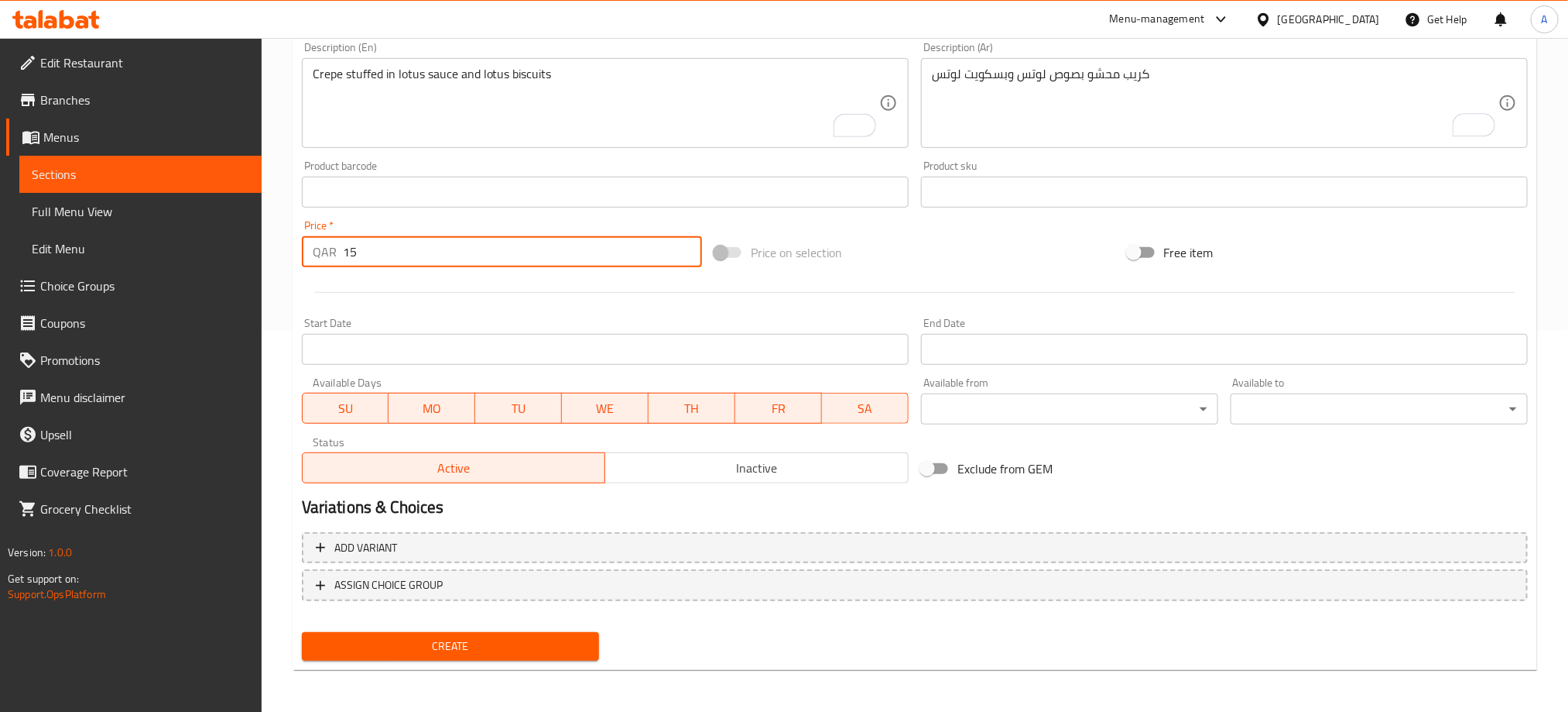
type input "15"
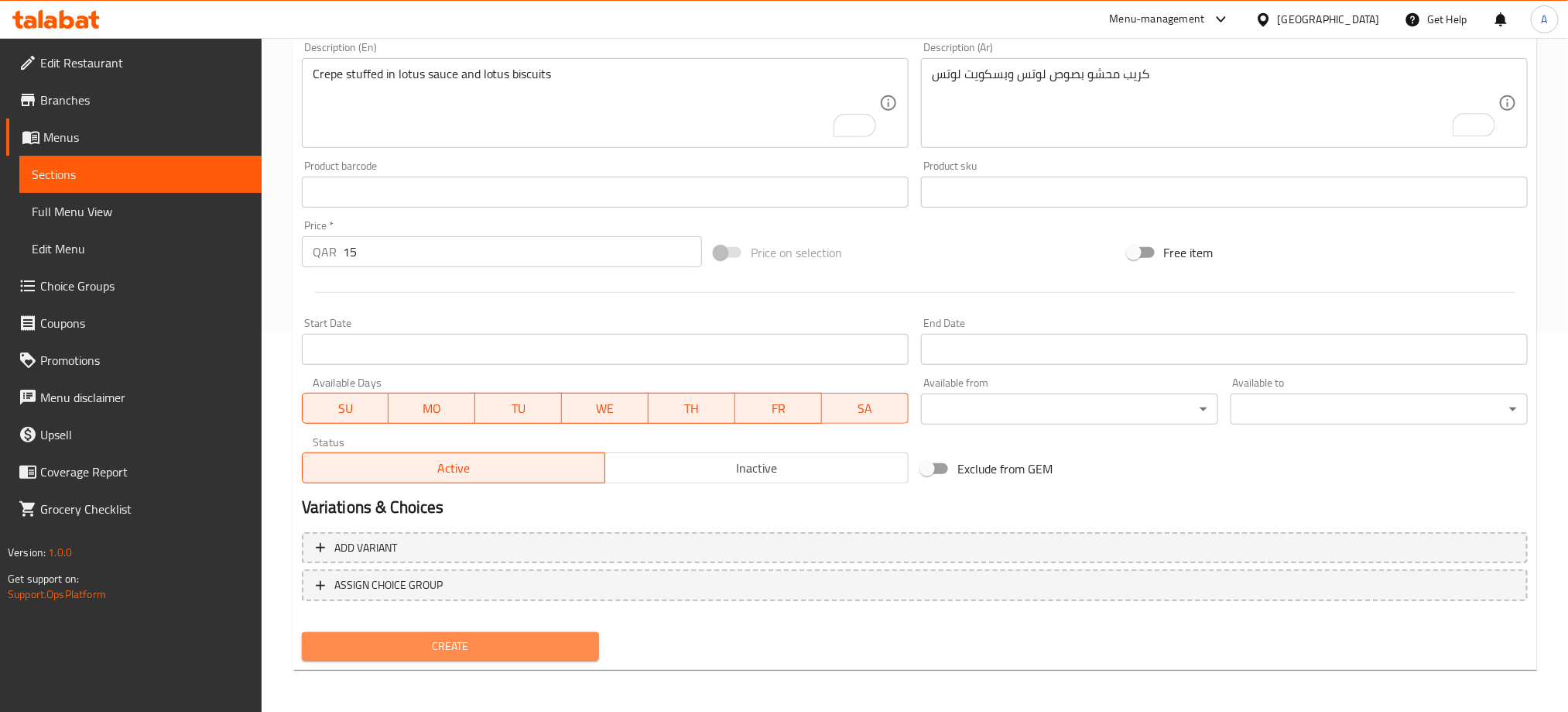
click at [485, 648] on span "Create" at bounding box center [450, 647] width 272 height 19
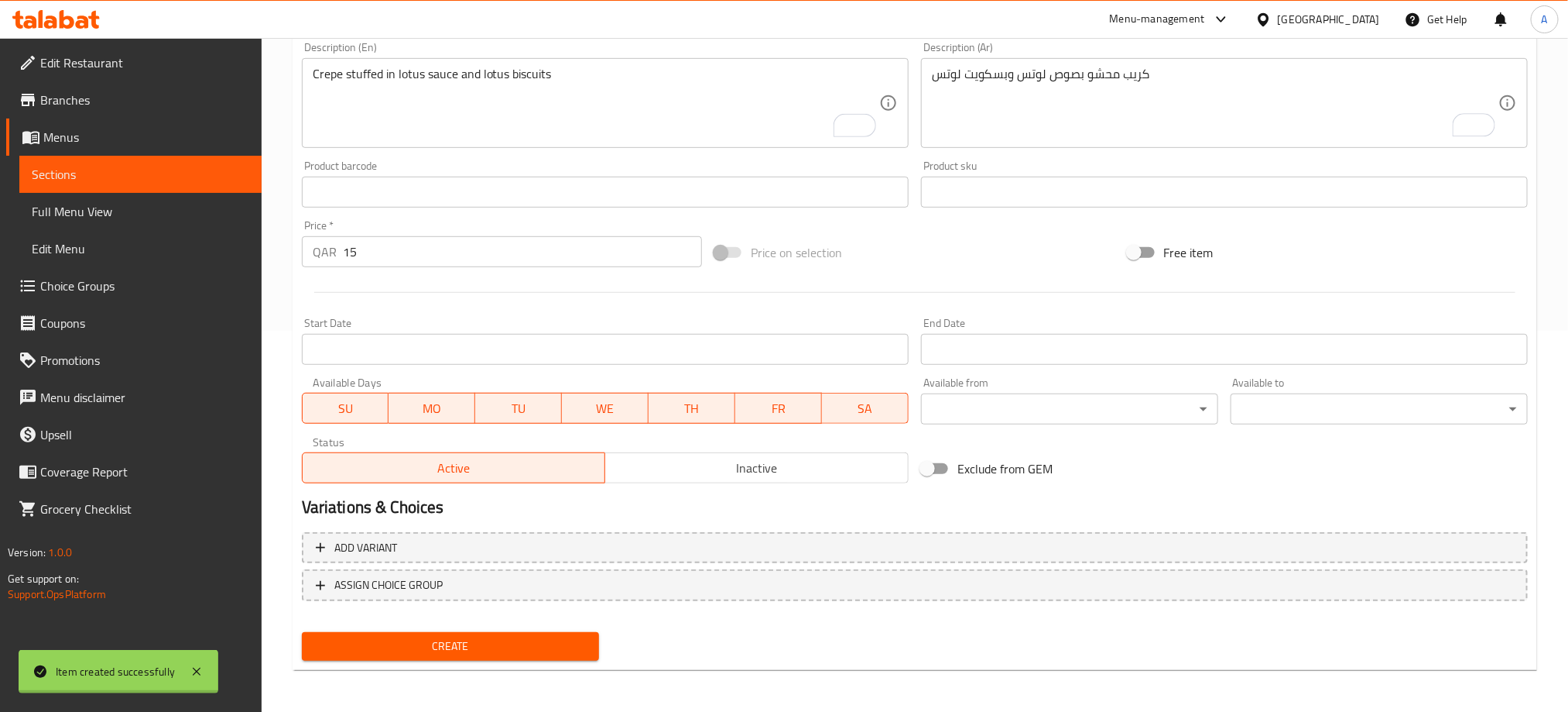
type input "0"
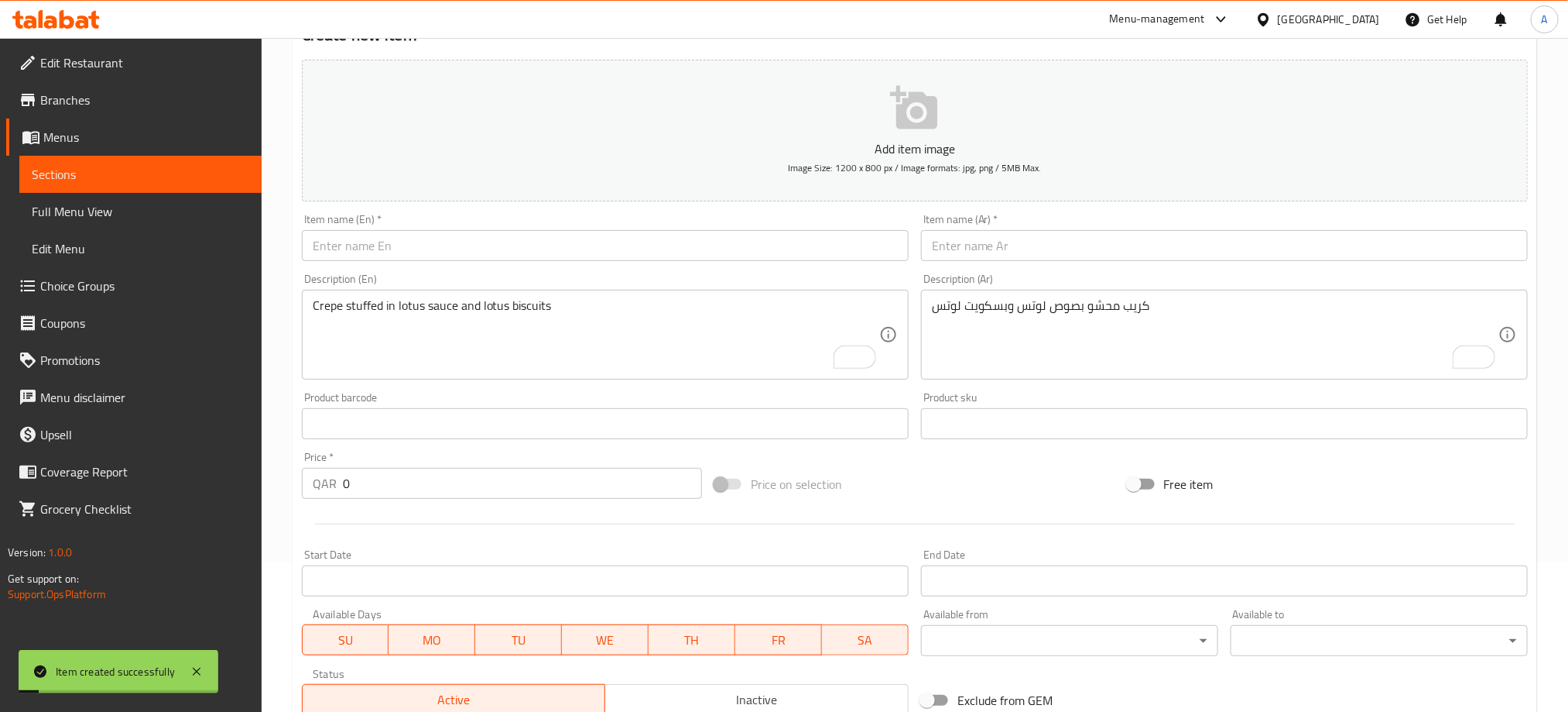
scroll to position [149, 0]
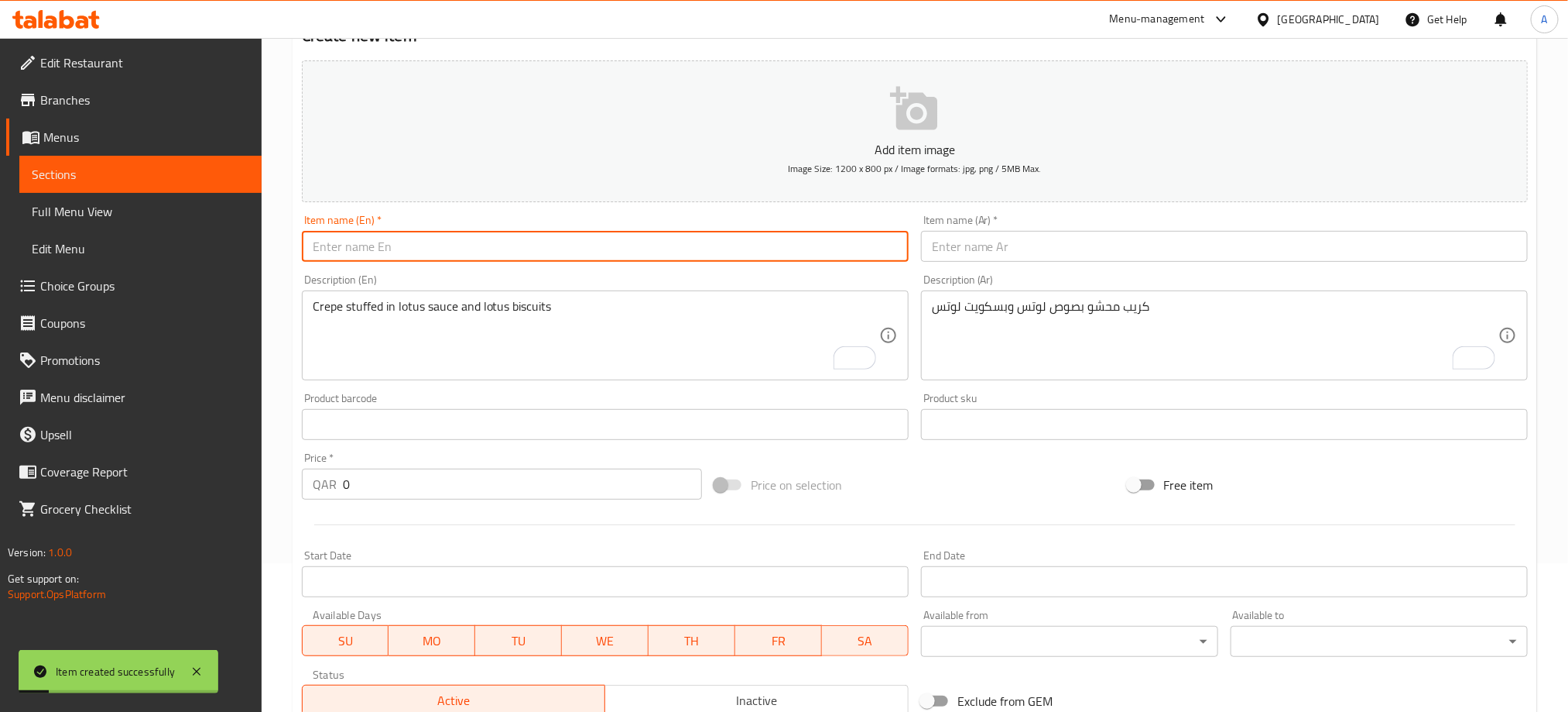
click at [407, 230] on div "Item name (En)   * Item name (En) *" at bounding box center [605, 238] width 606 height 47
paste input "KINDER"
type input "Kinder"
click at [990, 244] on input "text" at bounding box center [1224, 246] width 606 height 31
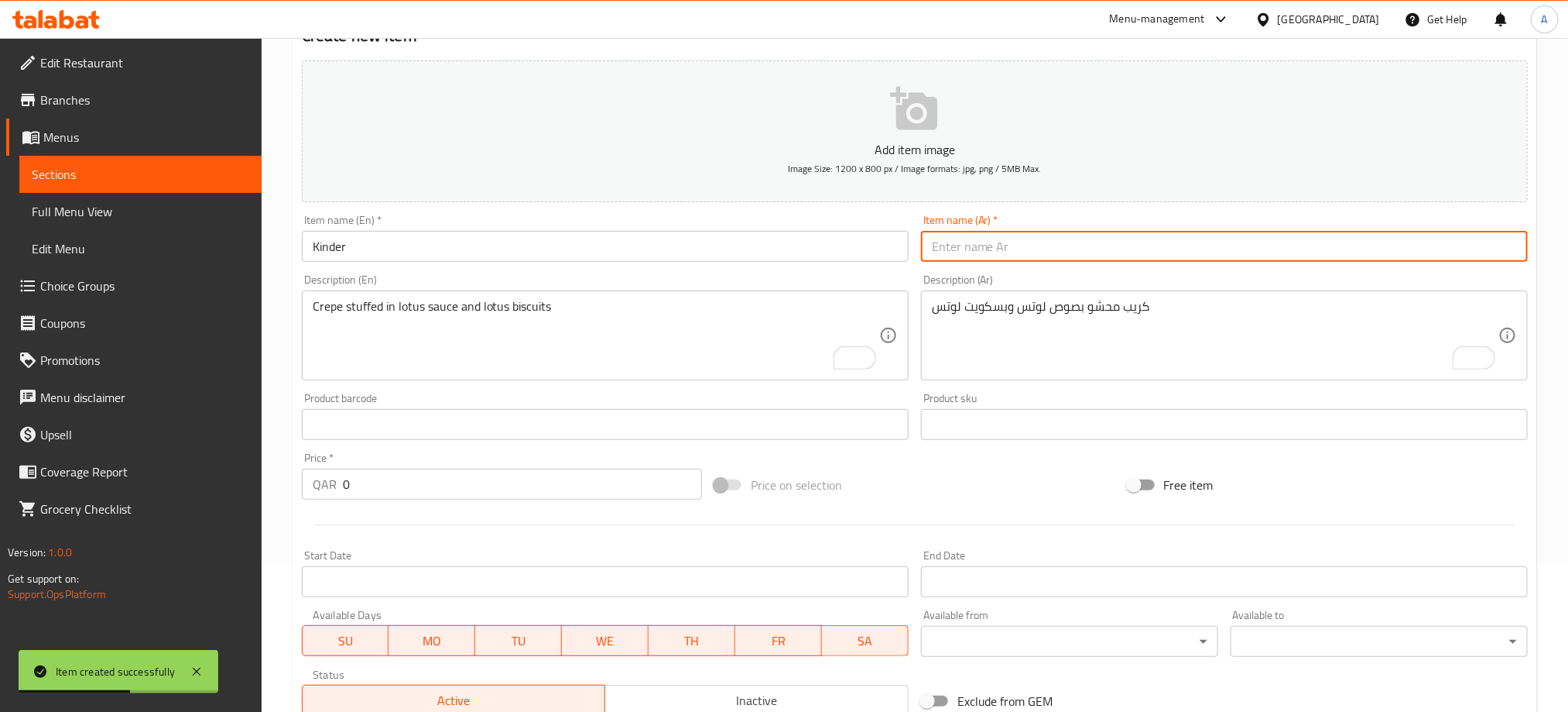
paste input "كندر"
type input "كندر"
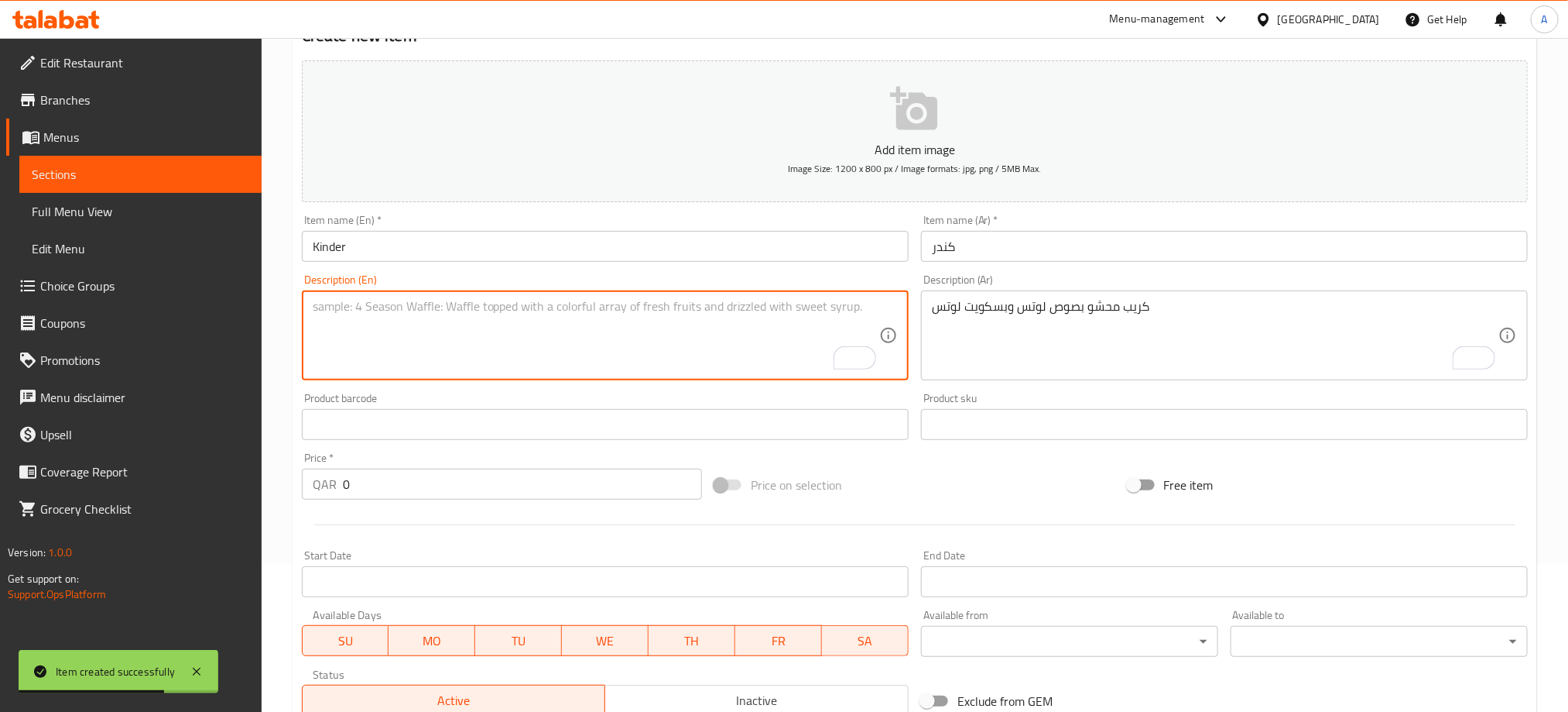
click at [420, 307] on textarea "To enrich screen reader interactions, please activate Accessibility in Grammarl…" at bounding box center [596, 335] width 567 height 73
paste textarea "Kinder chocolate stuffed in [GEOGRAPHIC_DATA]"
type textarea "Kinder chocolate stuffed in [GEOGRAPHIC_DATA]"
click at [994, 311] on textarea "كريب محشو بصوص لوتس وبسكويت لوتس" at bounding box center [1214, 335] width 567 height 73
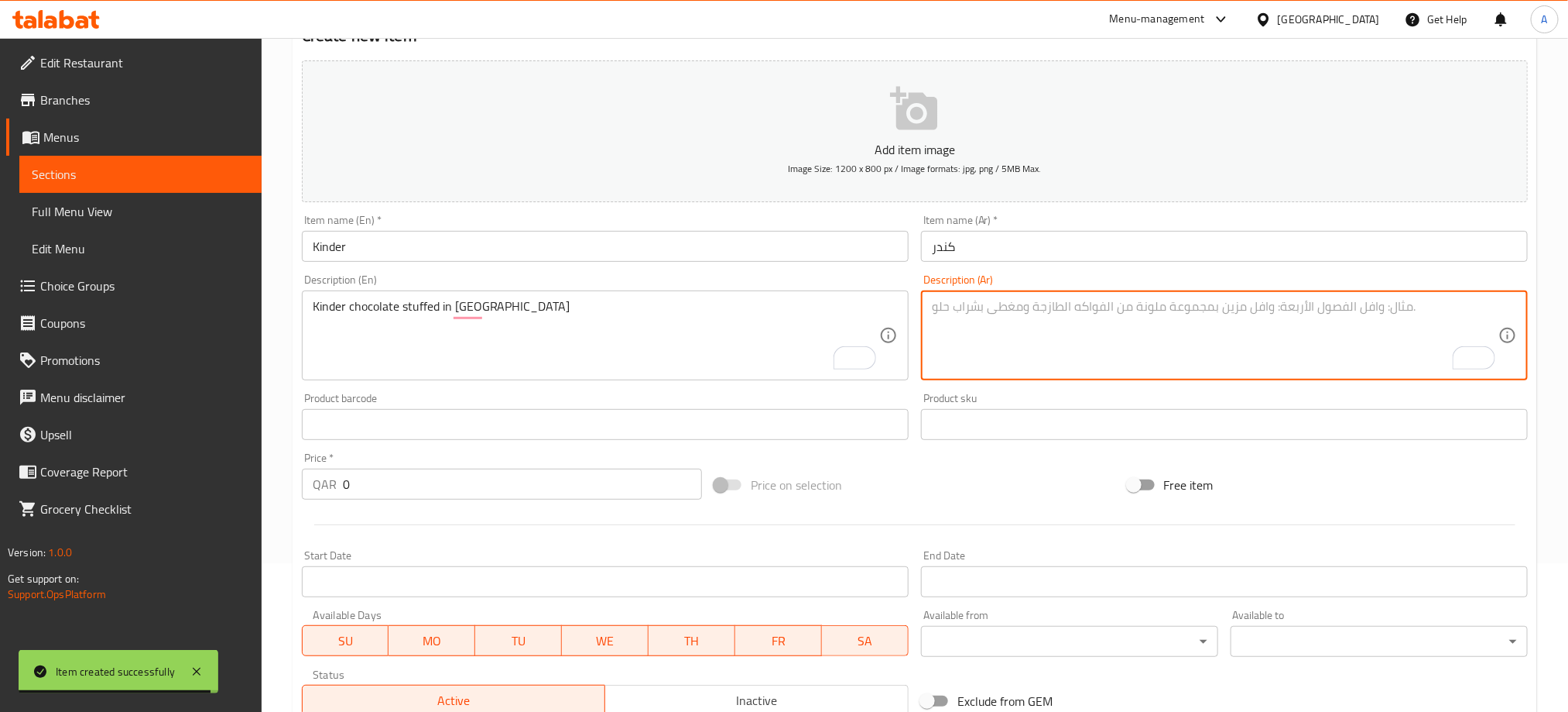
paste textarea "شوكولاتة [PERSON_NAME] بالكريب"
type textarea "شوكولاتة [PERSON_NAME] بالكريب"
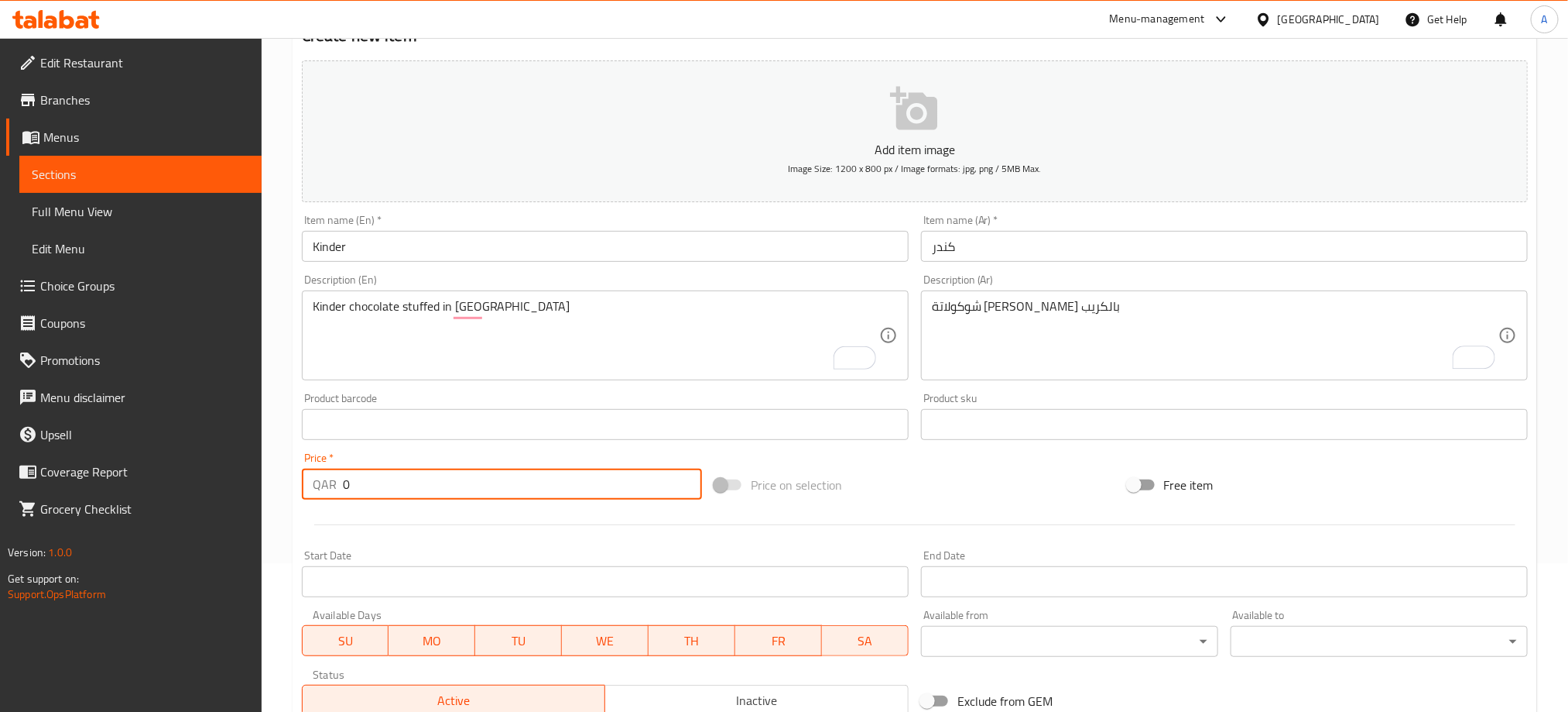
drag, startPoint x: 389, startPoint y: 486, endPoint x: 277, endPoint y: 483, distance: 112.0
click at [277, 483] on div "Home / Restaurants management / Menus / Sections / item / create Pancake sectio…" at bounding box center [915, 417] width 1306 height 1056
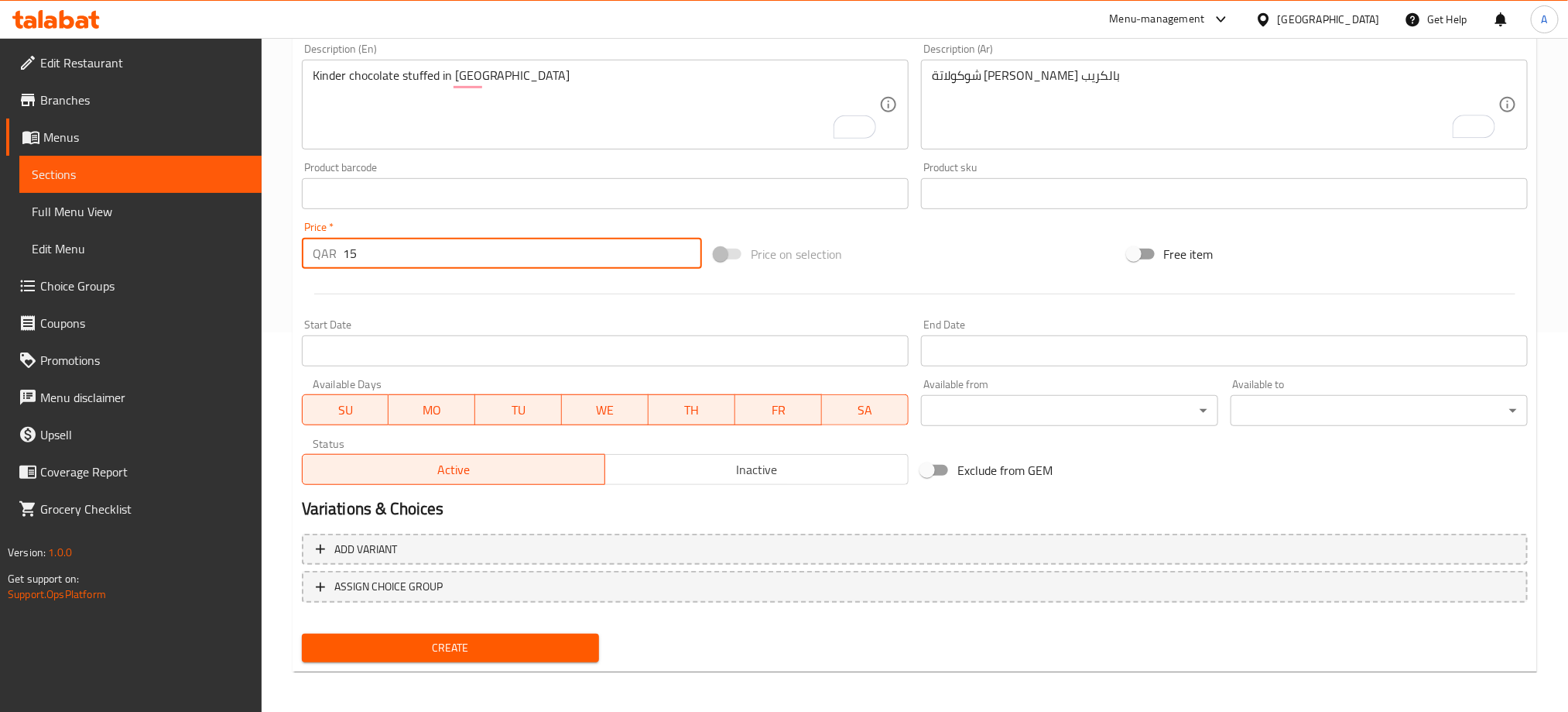
scroll to position [381, 0]
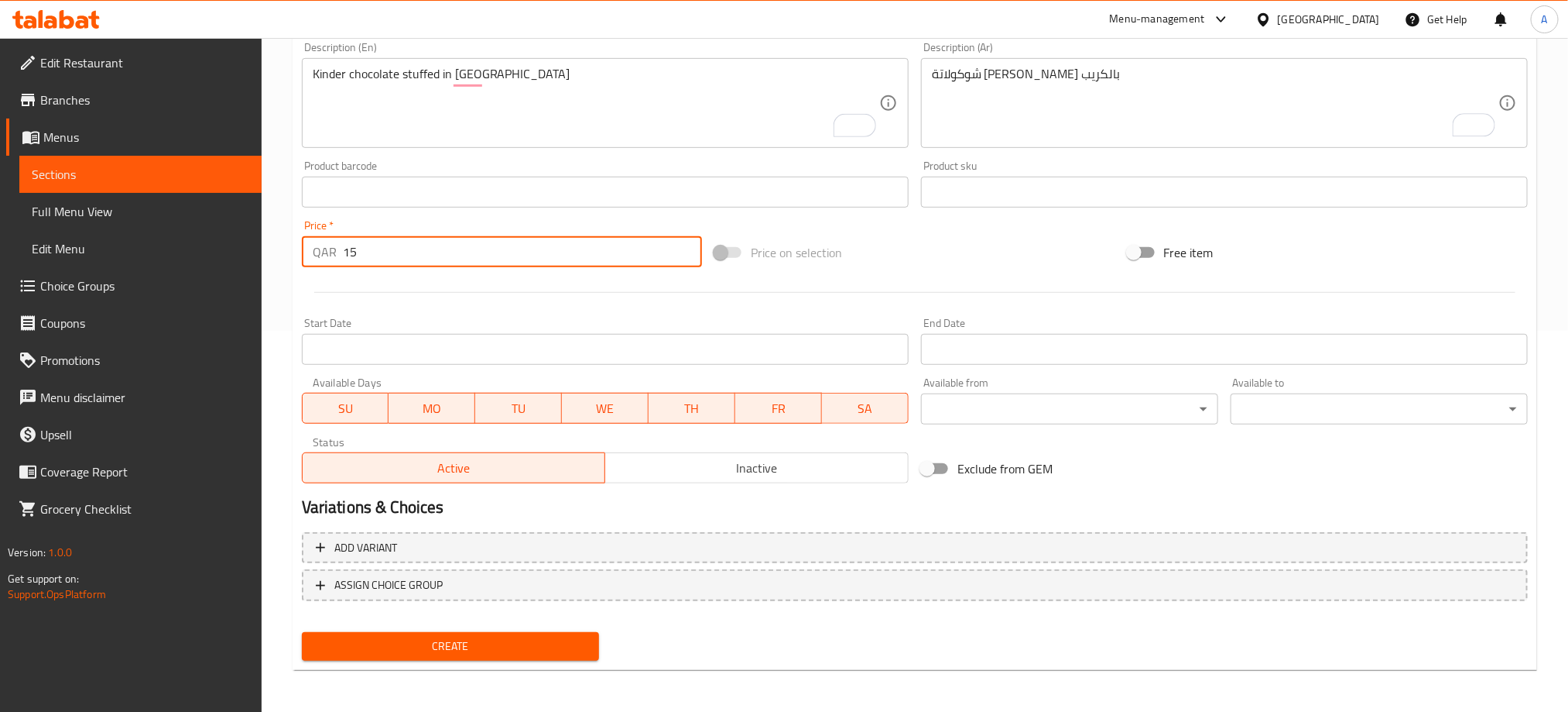
type input "15"
click at [483, 637] on span "Create" at bounding box center [450, 647] width 272 height 19
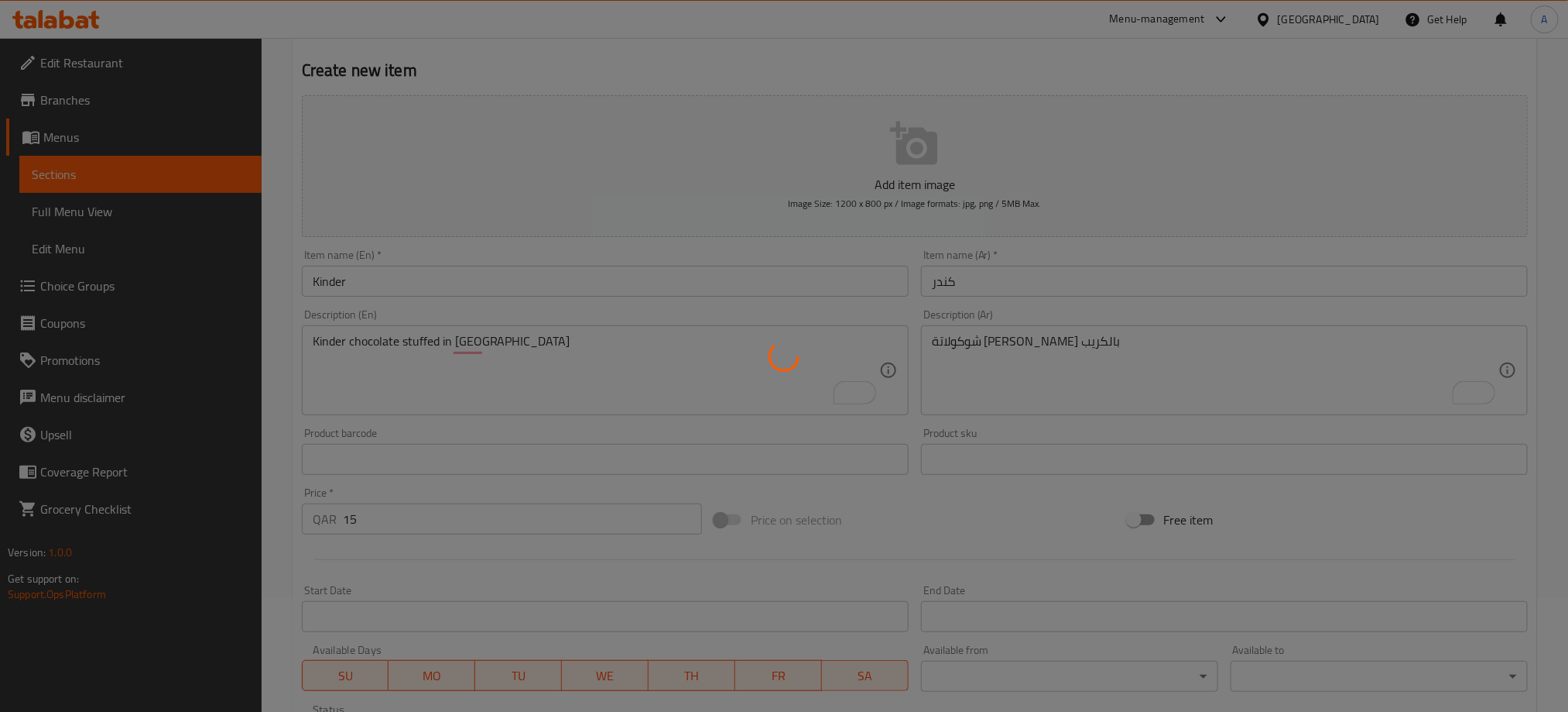
scroll to position [149, 0]
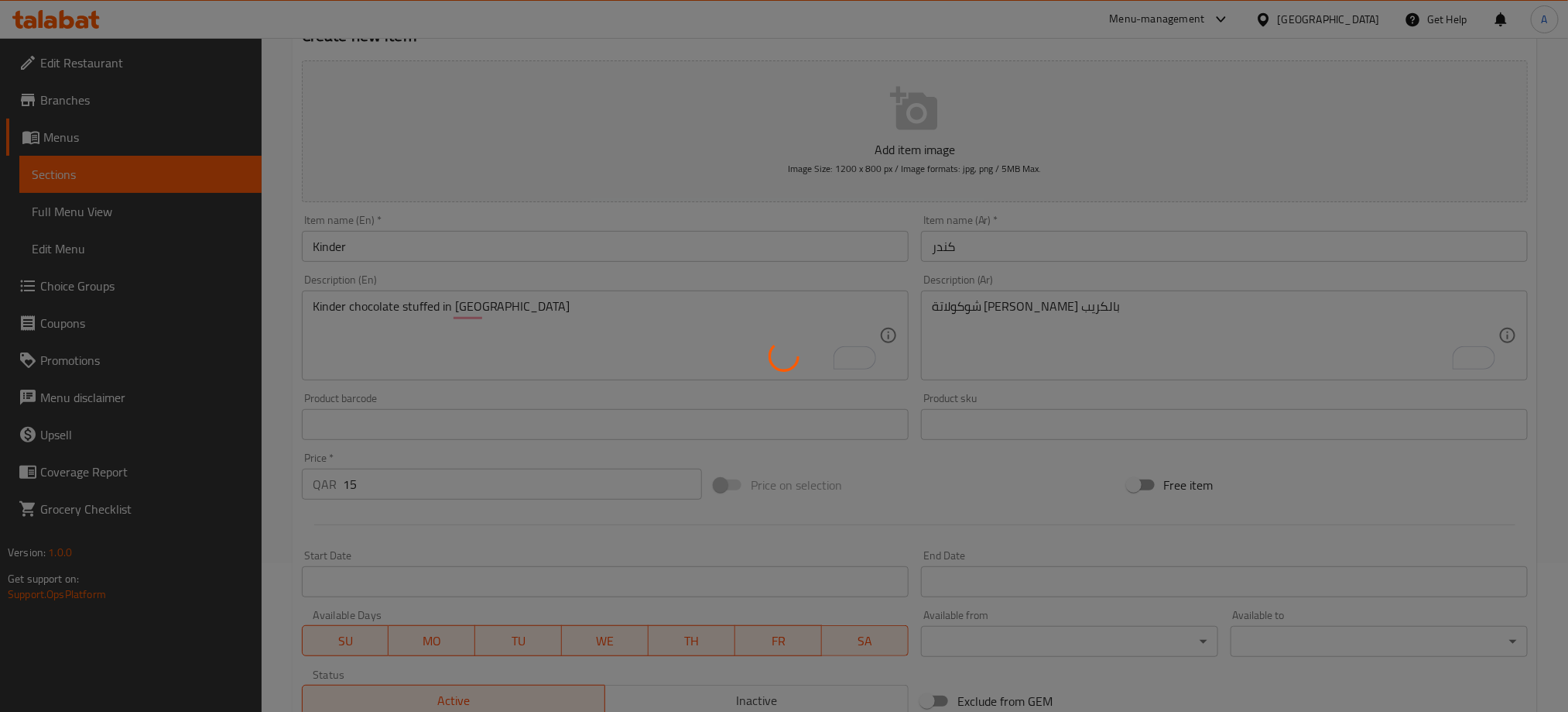
type input "0"
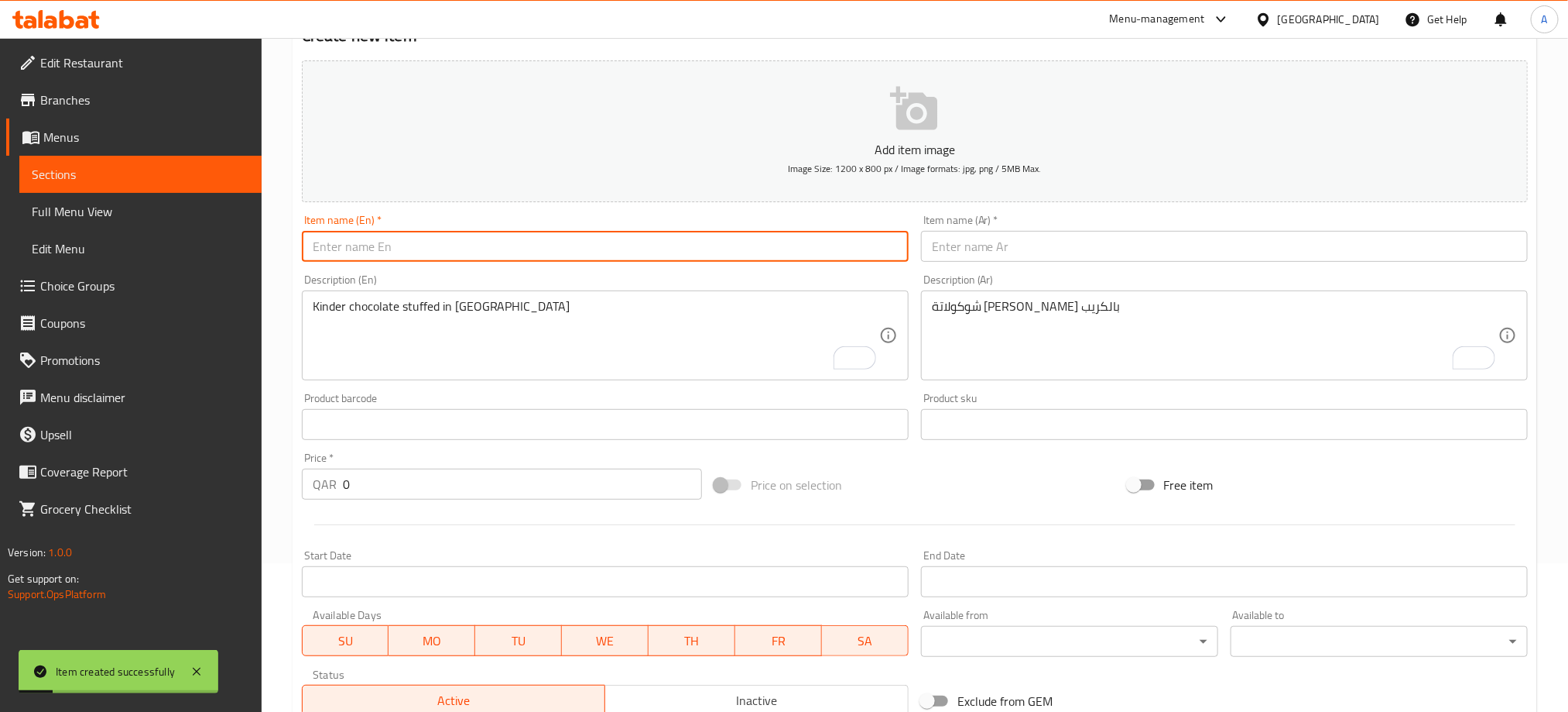
click at [482, 247] on input "text" at bounding box center [605, 246] width 606 height 31
paste input "WAFFLE WITH ICE CREAM"
click at [419, 235] on input "WAFFLE WITH ICE CREAM" at bounding box center [605, 246] width 606 height 31
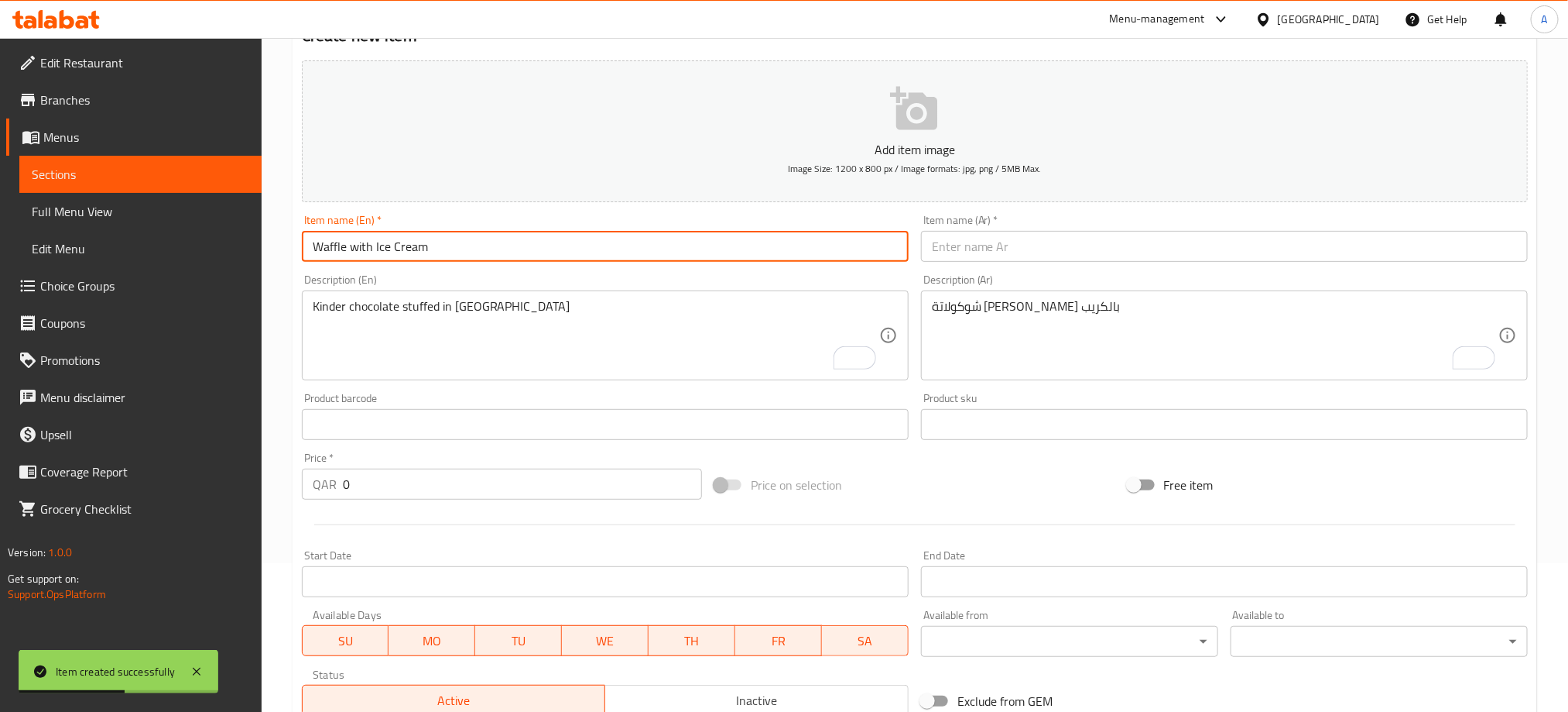
click at [488, 242] on input "Waffle with Ice Cream" at bounding box center [605, 246] width 606 height 31
type input "Waffle with Ice Cream"
drag, startPoint x: 986, startPoint y: 238, endPoint x: 1001, endPoint y: 205, distance: 36.2
click at [986, 238] on input "text" at bounding box center [1224, 246] width 606 height 31
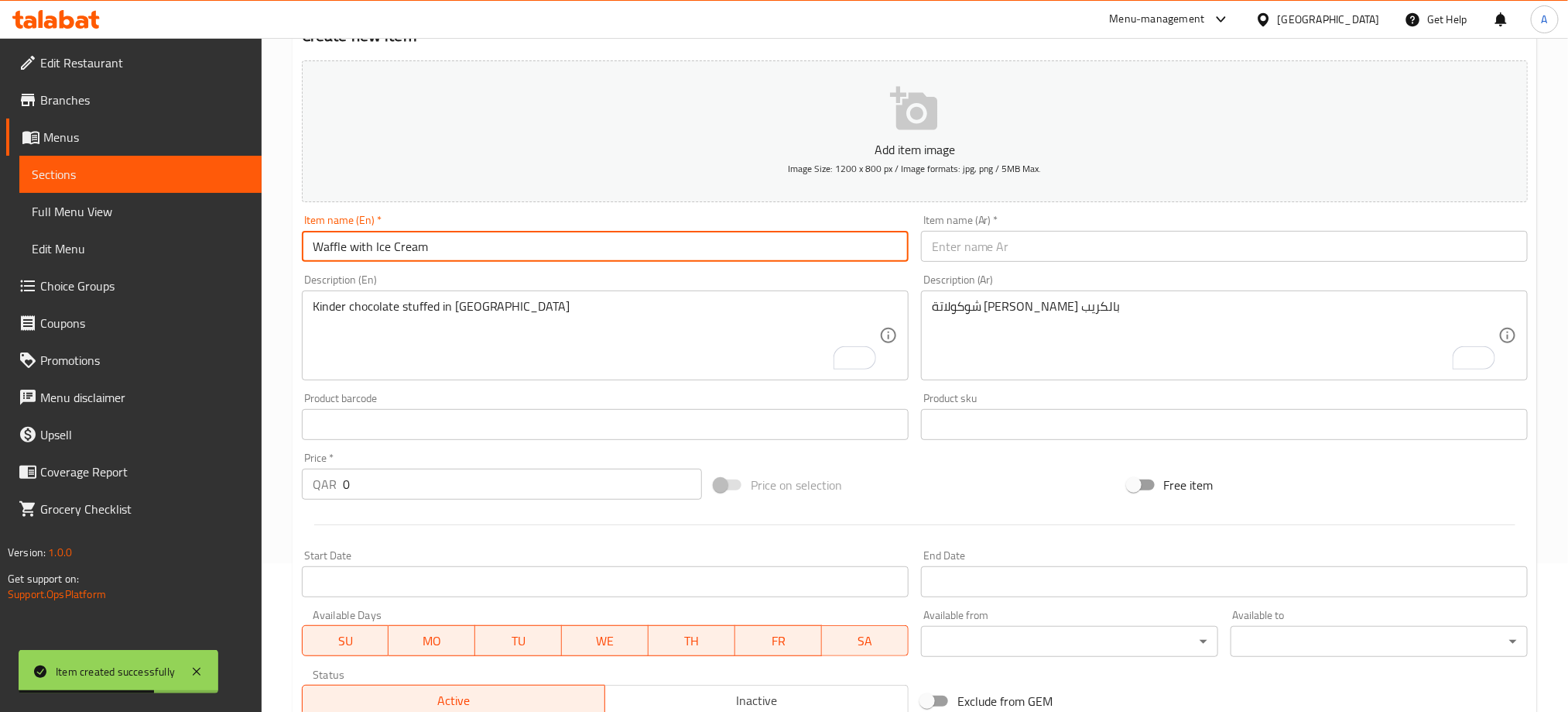
paste input "وافل مع [PERSON_NAME]"
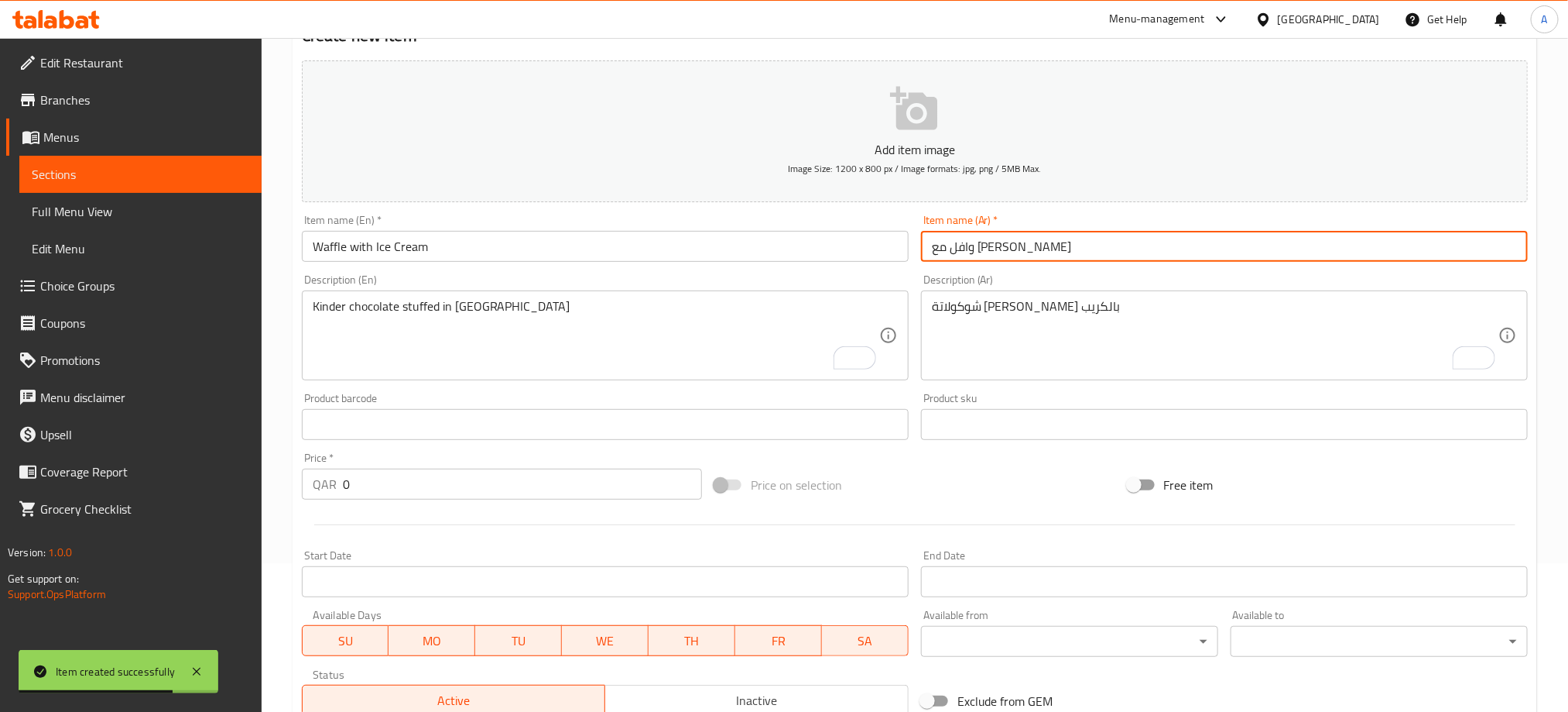
type input "وافل مع [PERSON_NAME]"
click at [451, 299] on textarea "To enrich screen reader interactions, please activate Accessibility in Grammarl…" at bounding box center [596, 335] width 567 height 73
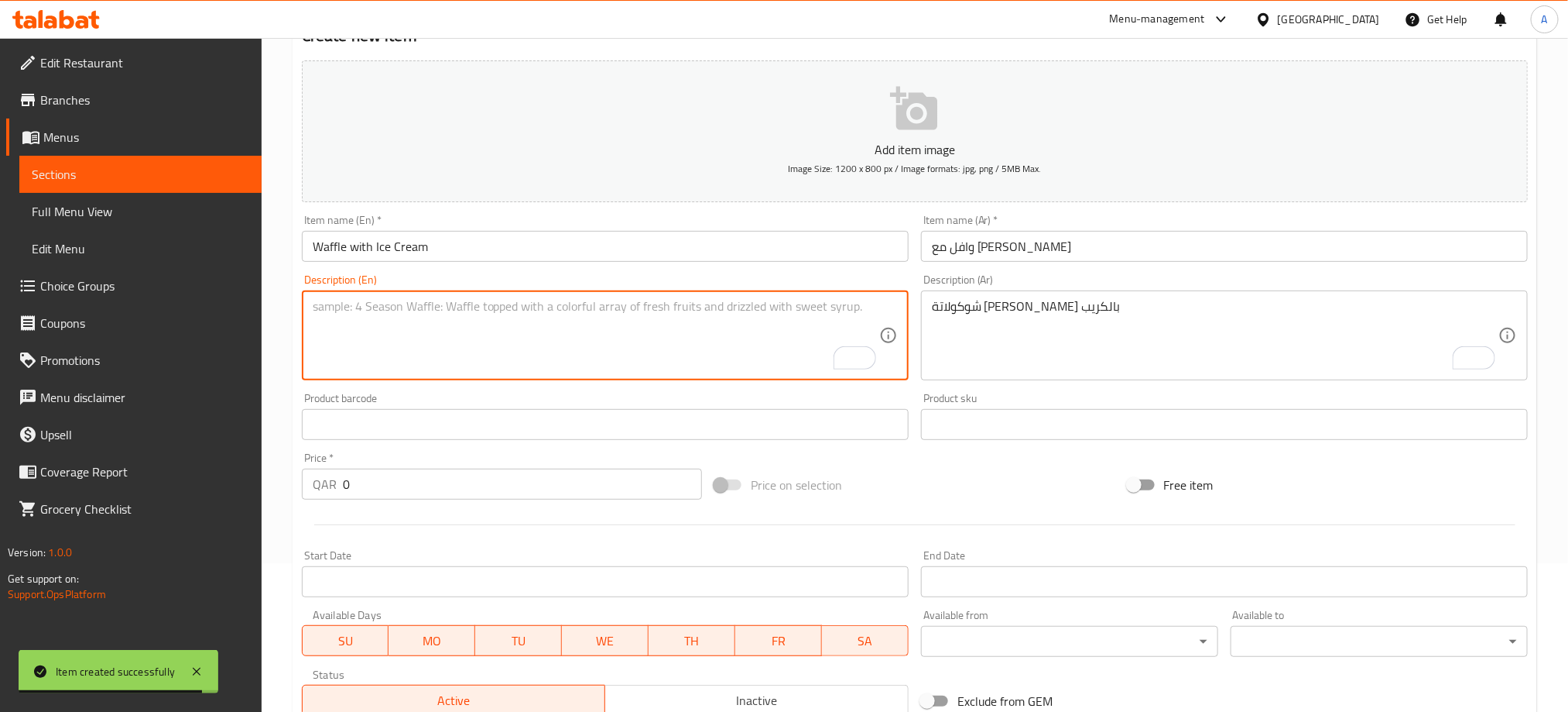
paste textarea "Freshly make waffle with ice cream"
type textarea "Freshly make waffle with ice cream"
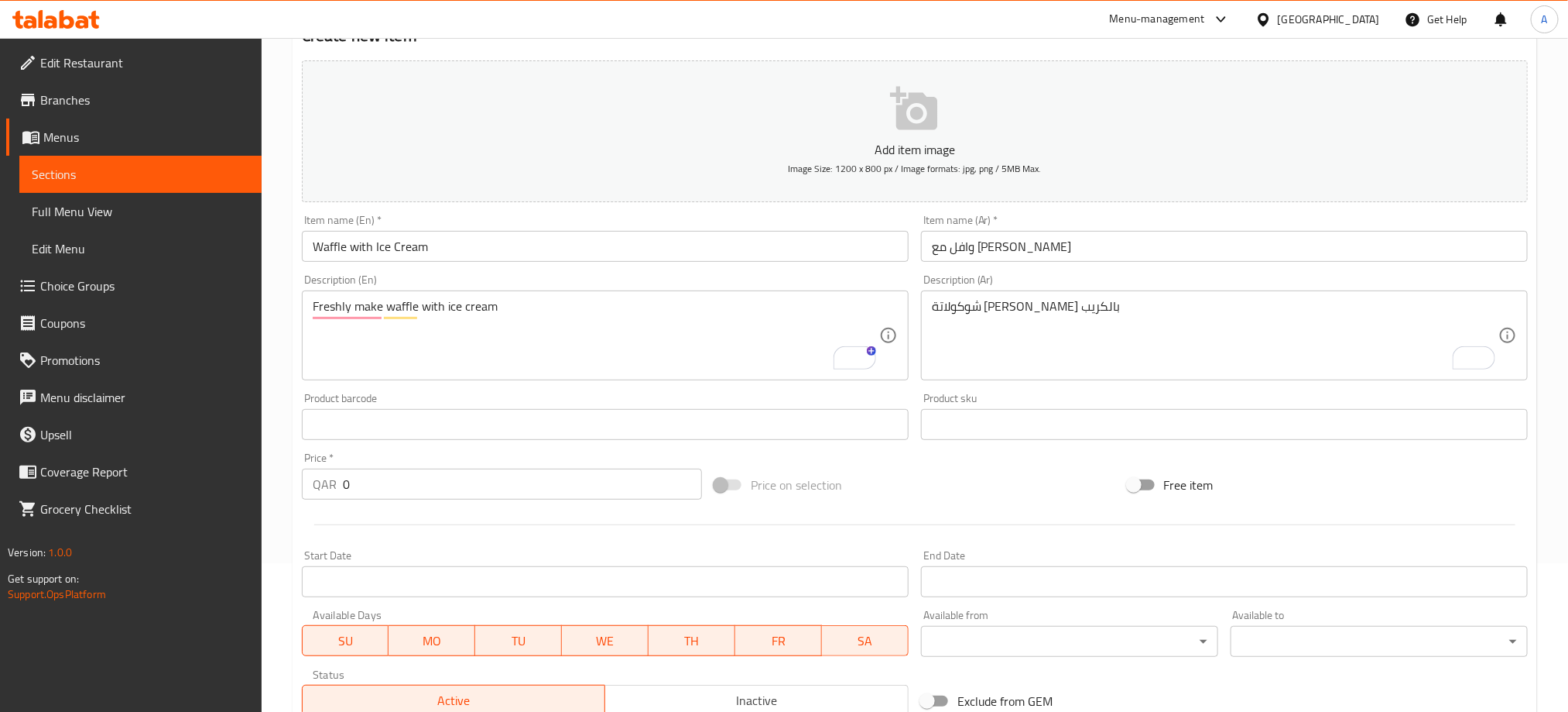
click at [982, 297] on div "شوكولاتة كيندر محشوة بالكريب Description (Ar)" at bounding box center [1224, 335] width 606 height 90
paste textarea "اصنع الوافل الطازج مع الآيس كريم"
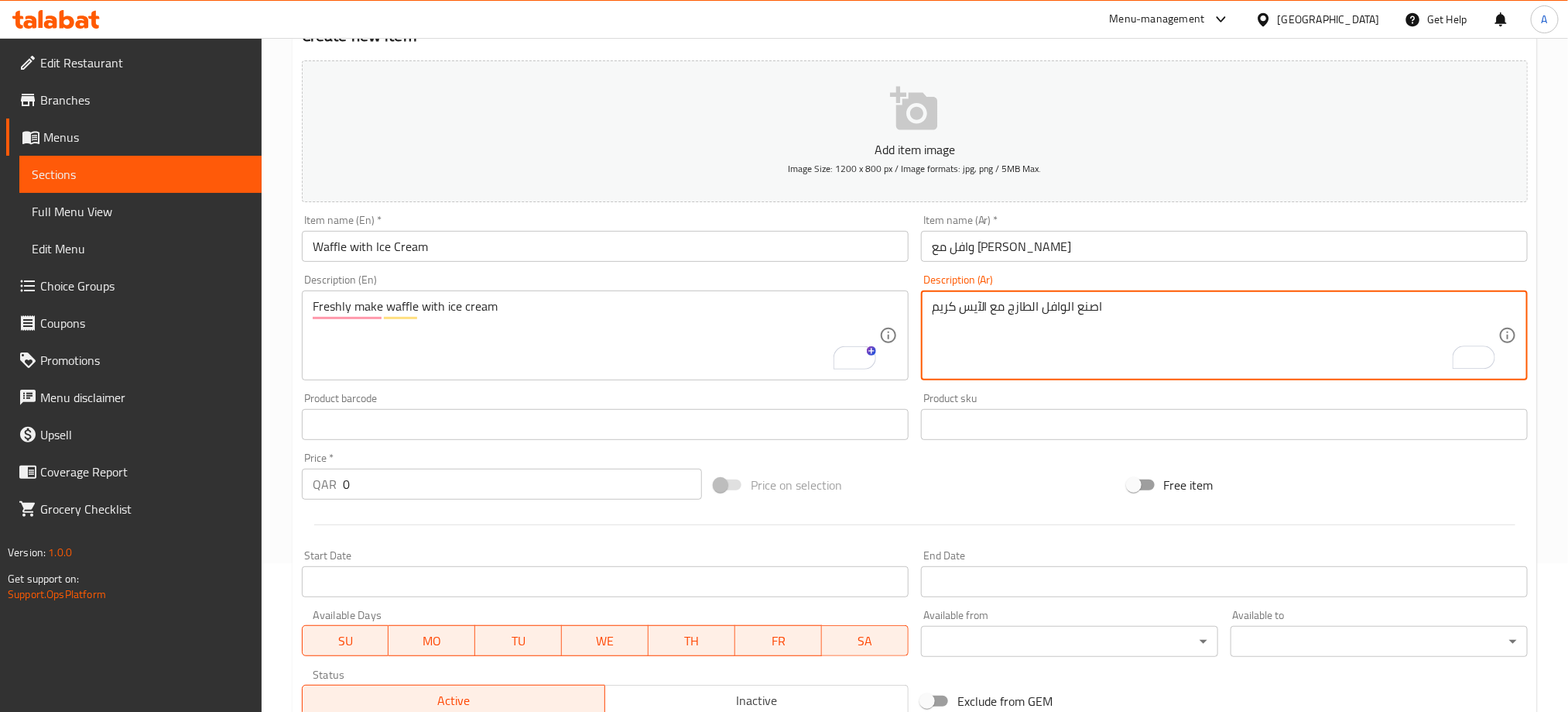
type textarea "اصنع الوافل الطازج مع الآيس كريم"
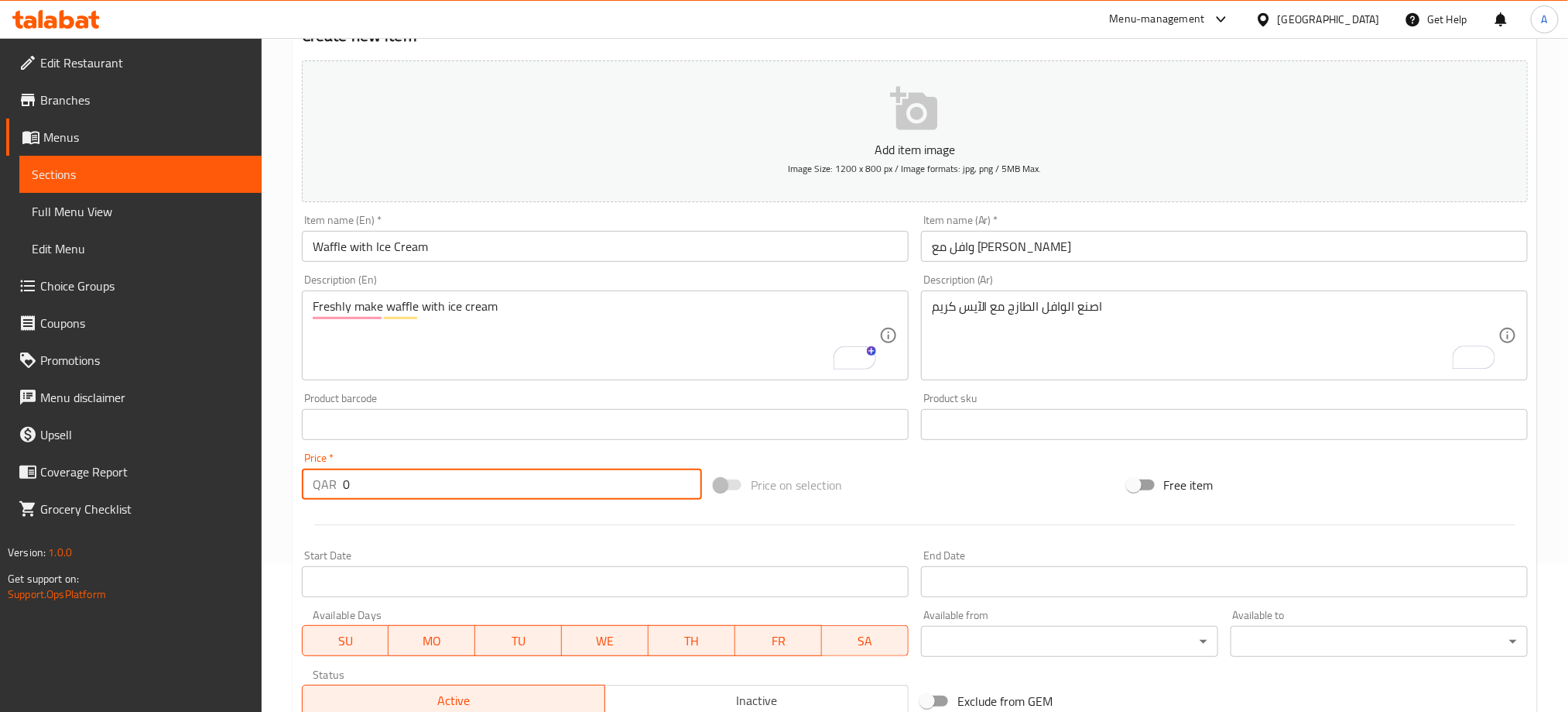
drag, startPoint x: 339, startPoint y: 479, endPoint x: 321, endPoint y: 481, distance: 18.1
click at [321, 481] on div "QAR 0 Price *" at bounding box center [501, 484] width 400 height 31
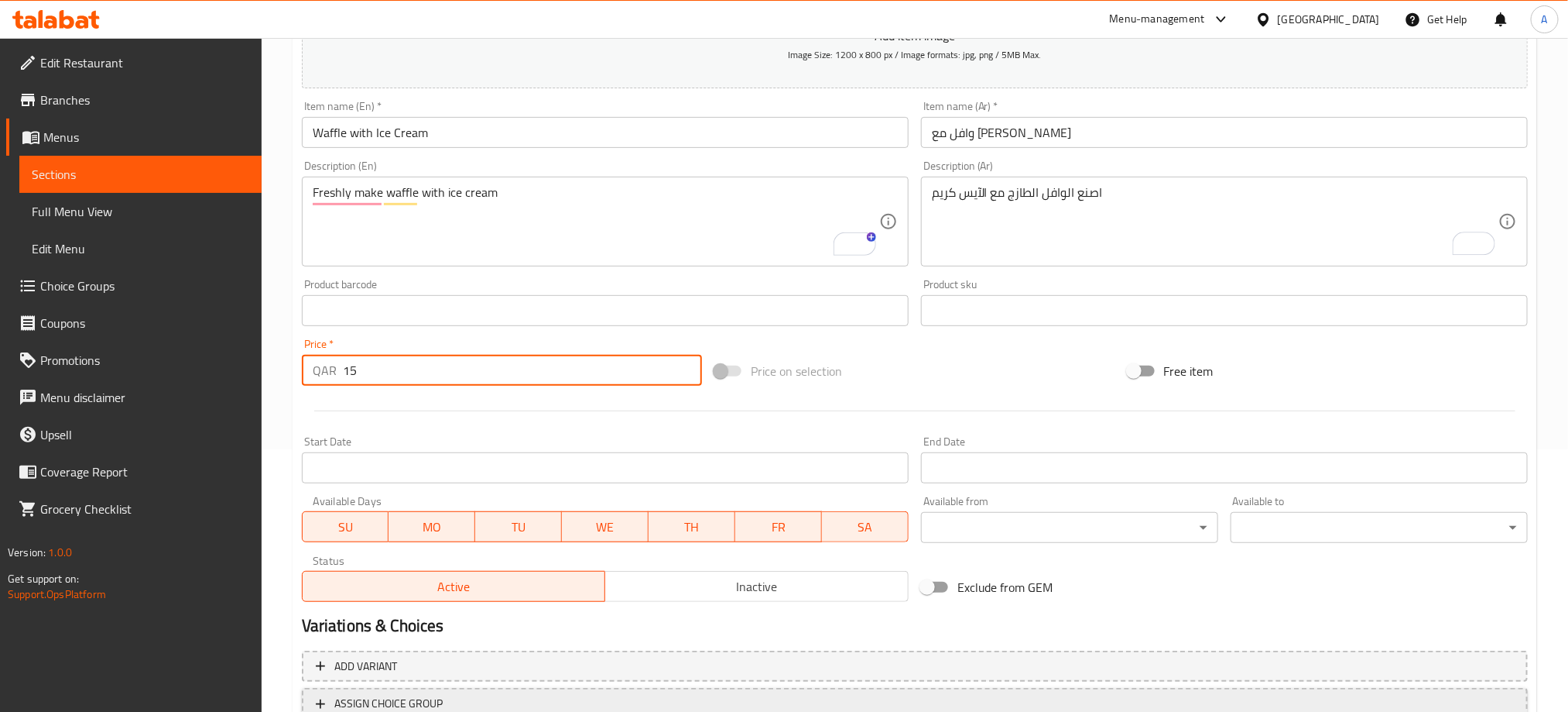
scroll to position [381, 0]
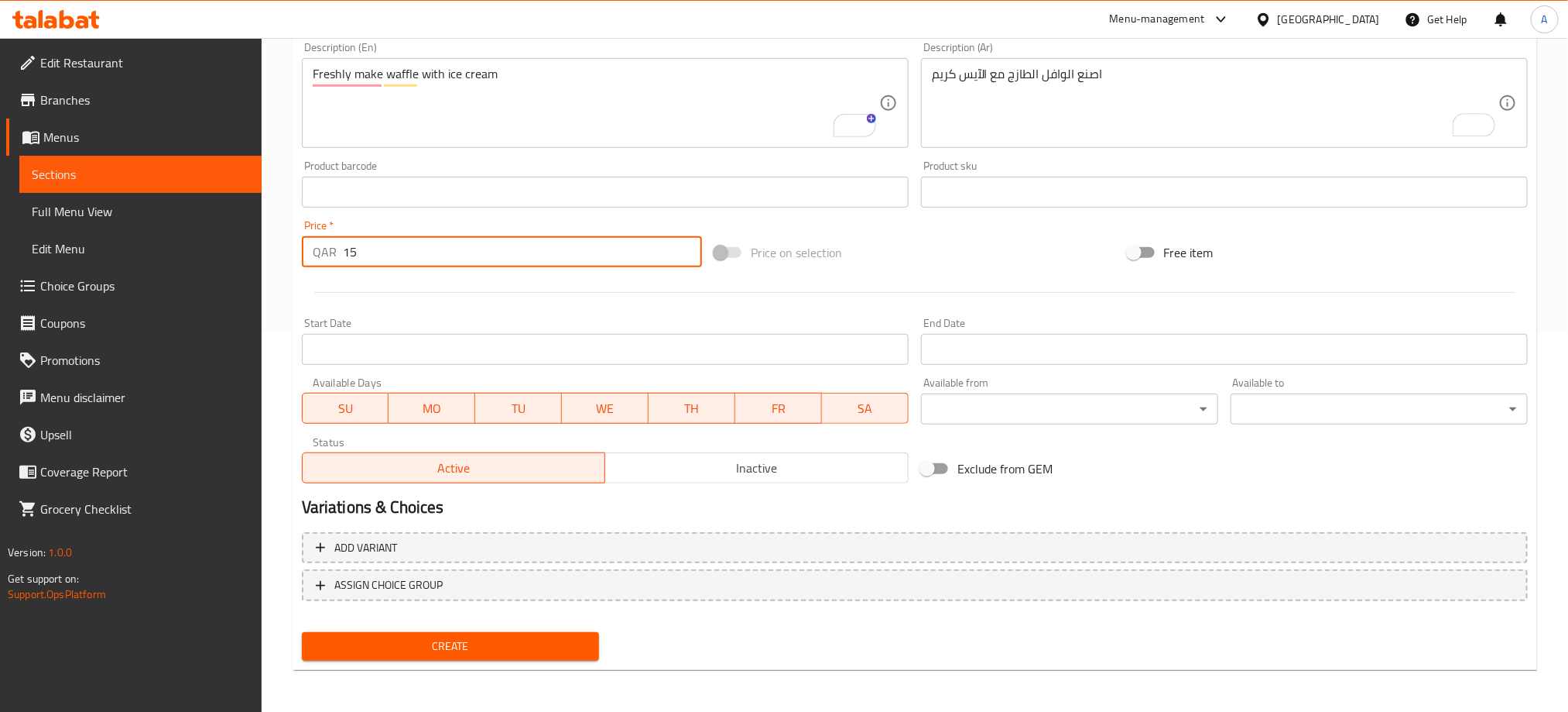
type input "15"
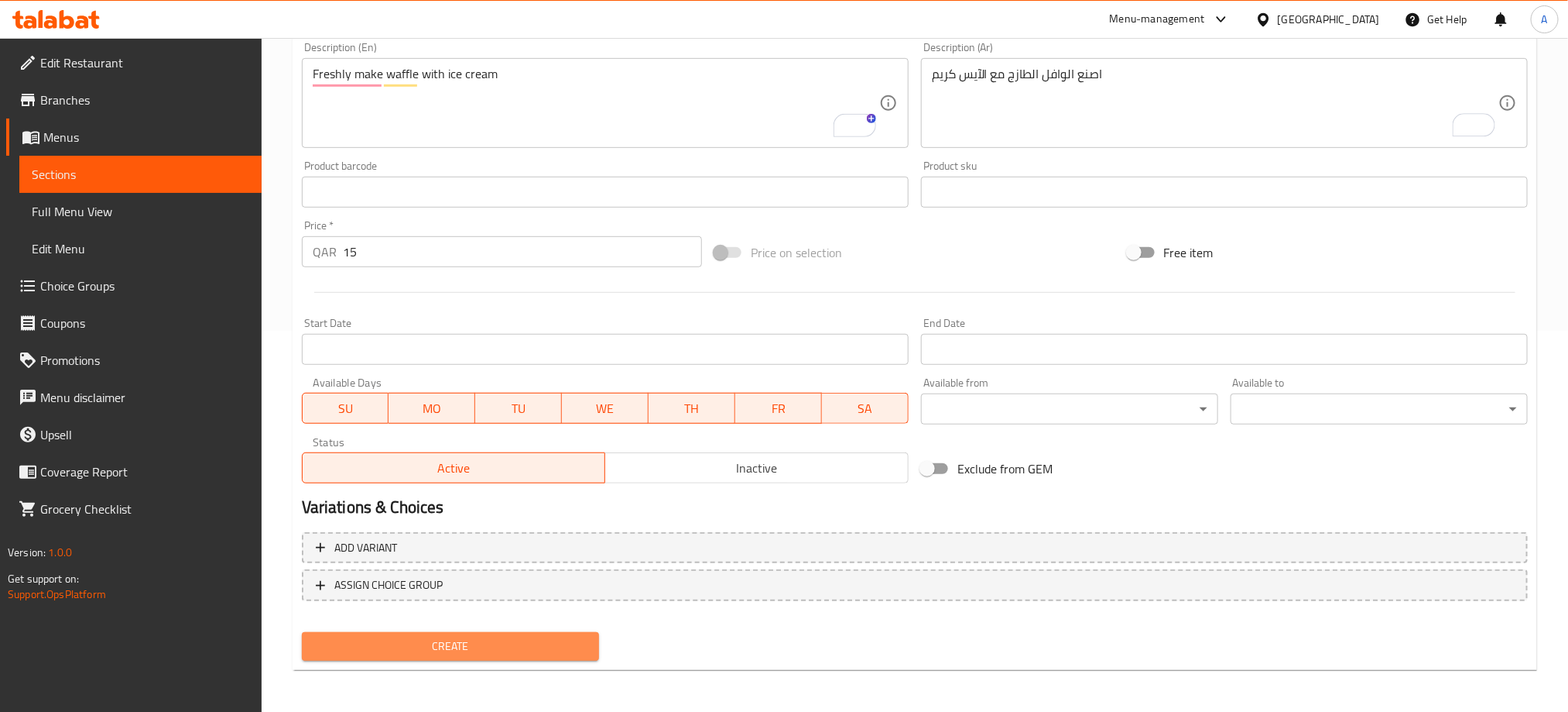
click at [532, 639] on span "Create" at bounding box center [450, 647] width 272 height 19
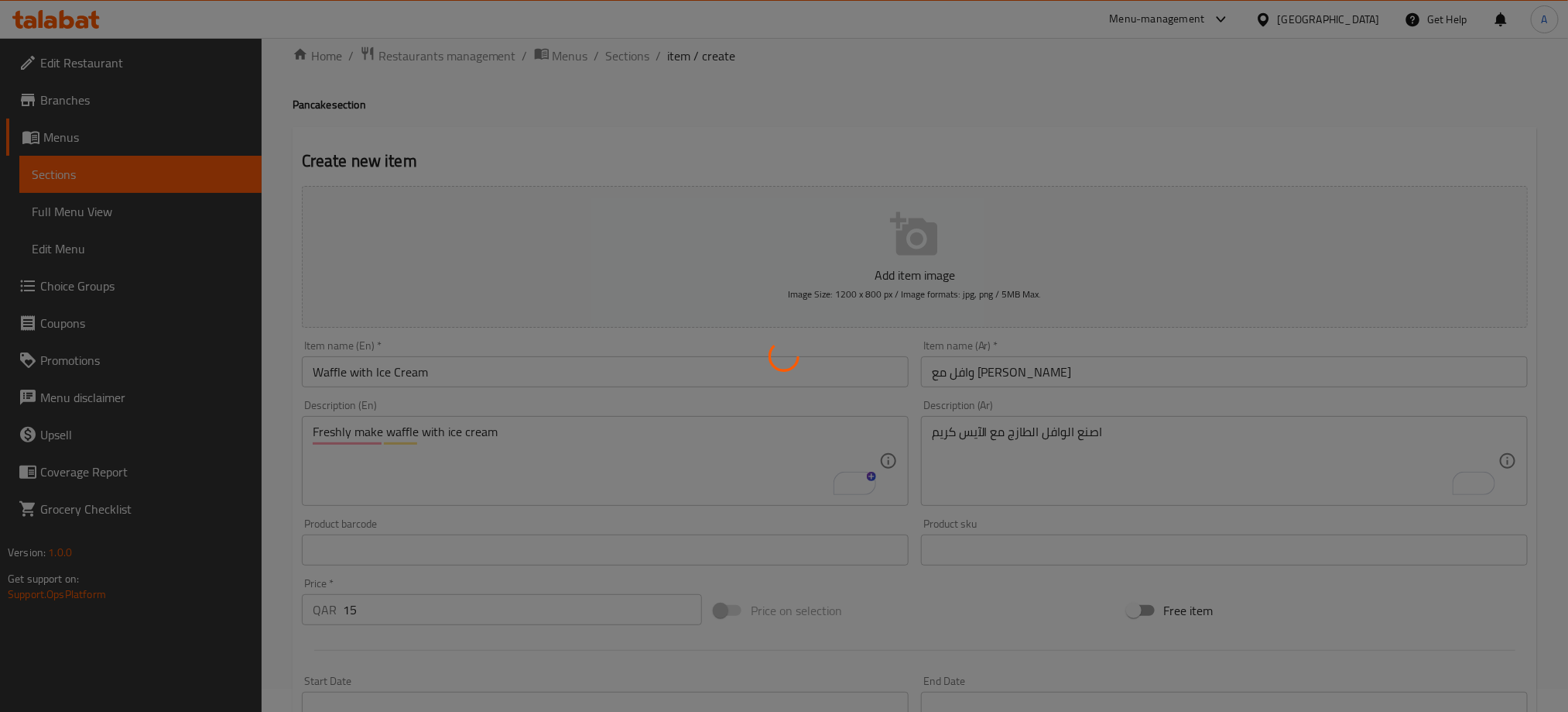
scroll to position [0, 0]
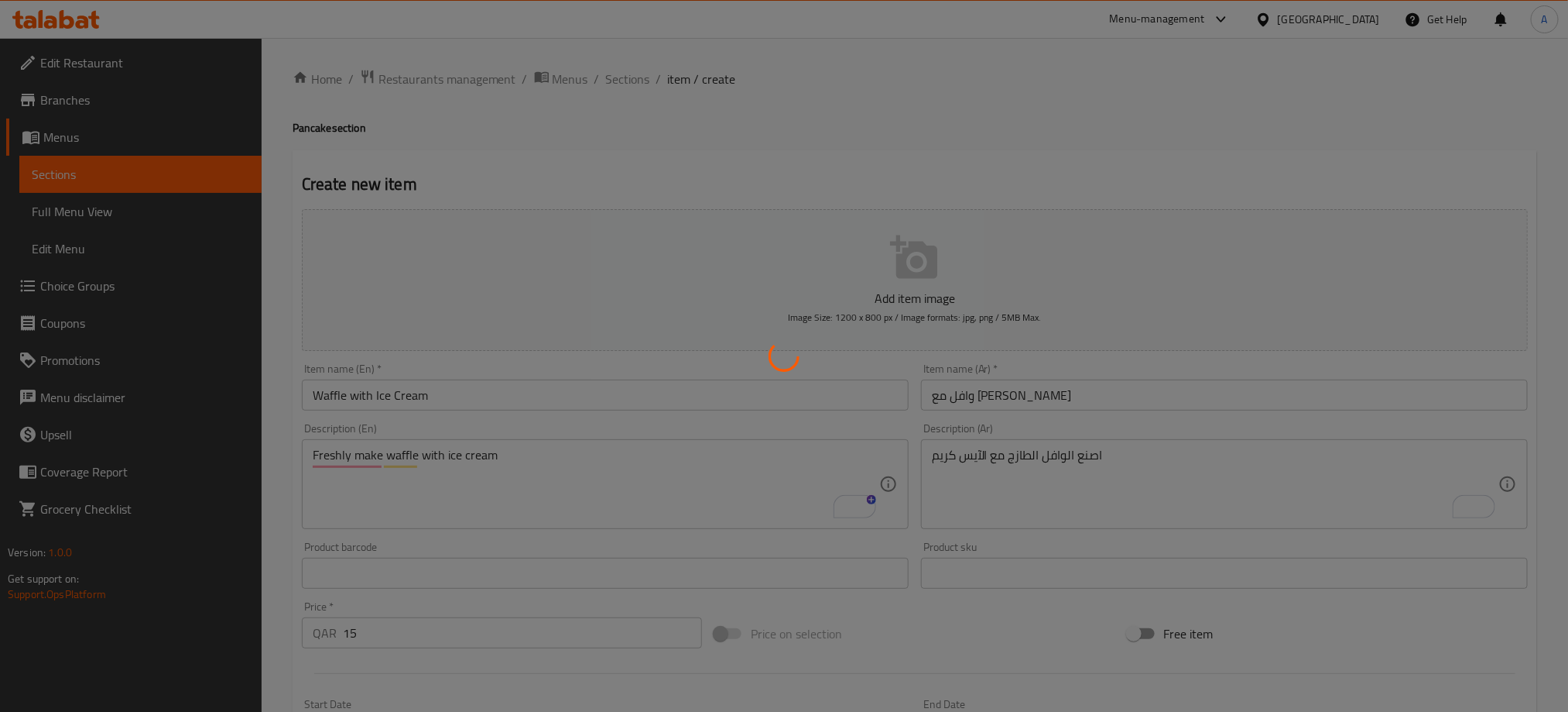
type input "0"
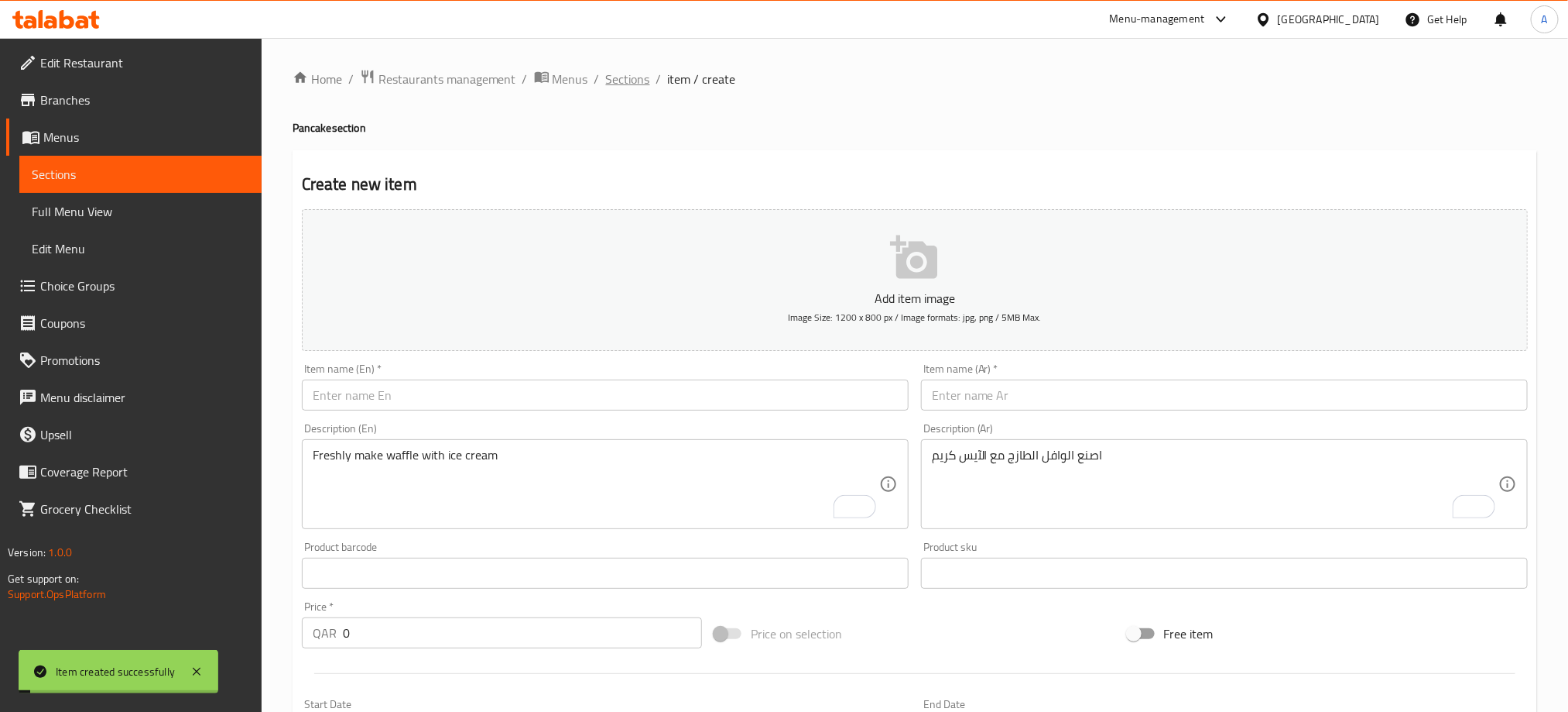
click at [616, 81] on span "Sections" at bounding box center [628, 79] width 44 height 19
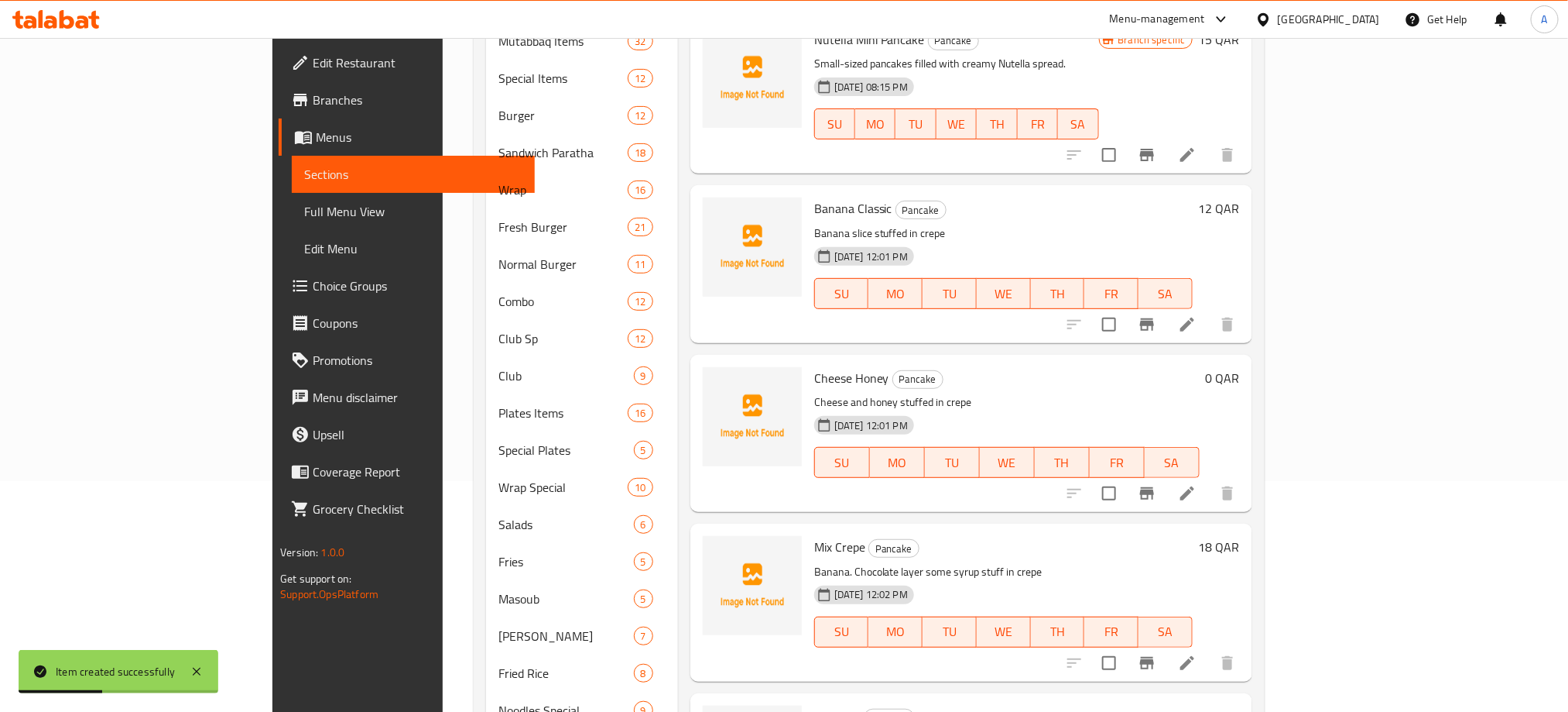
scroll to position [157, 0]
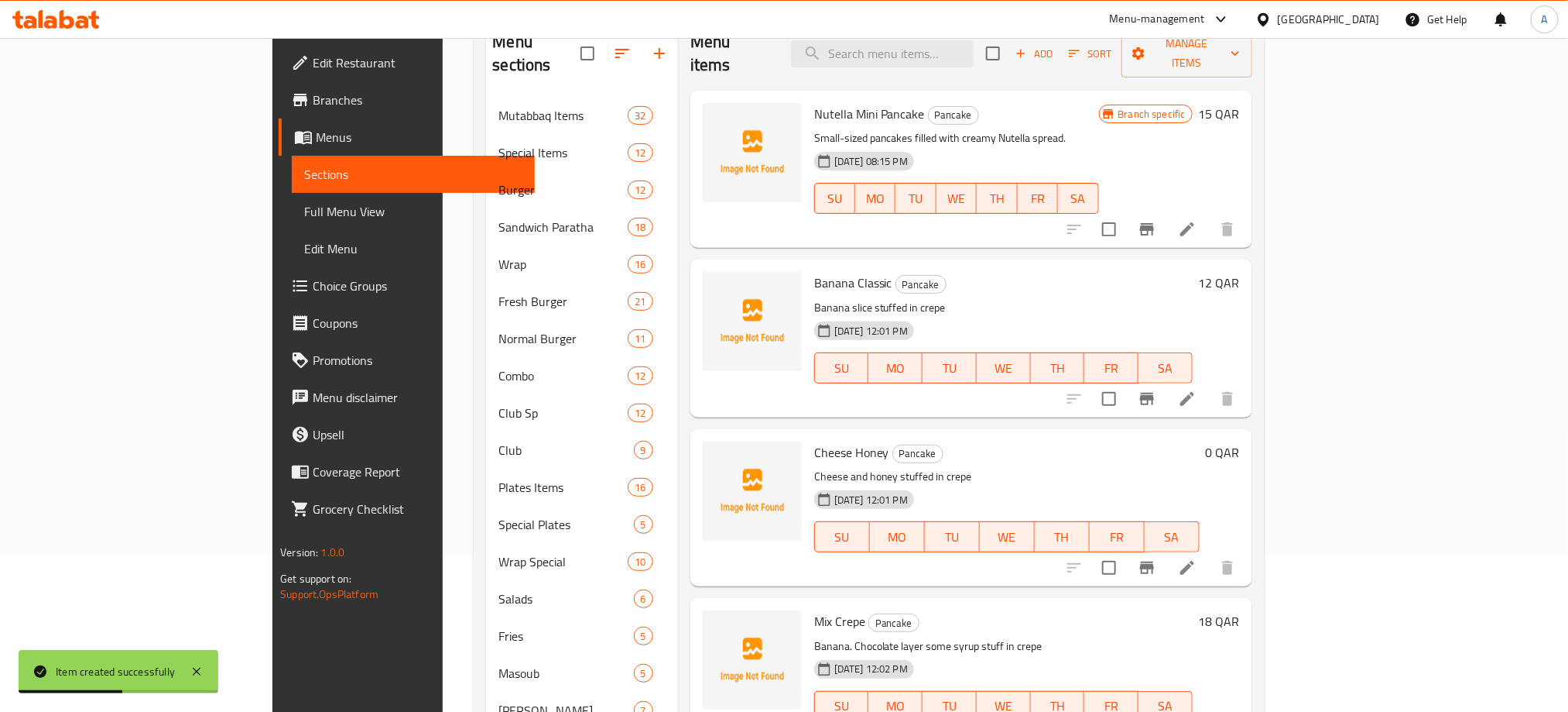
click at [1240, 441] on h6 "0 QAR" at bounding box center [1222, 452] width 34 height 22
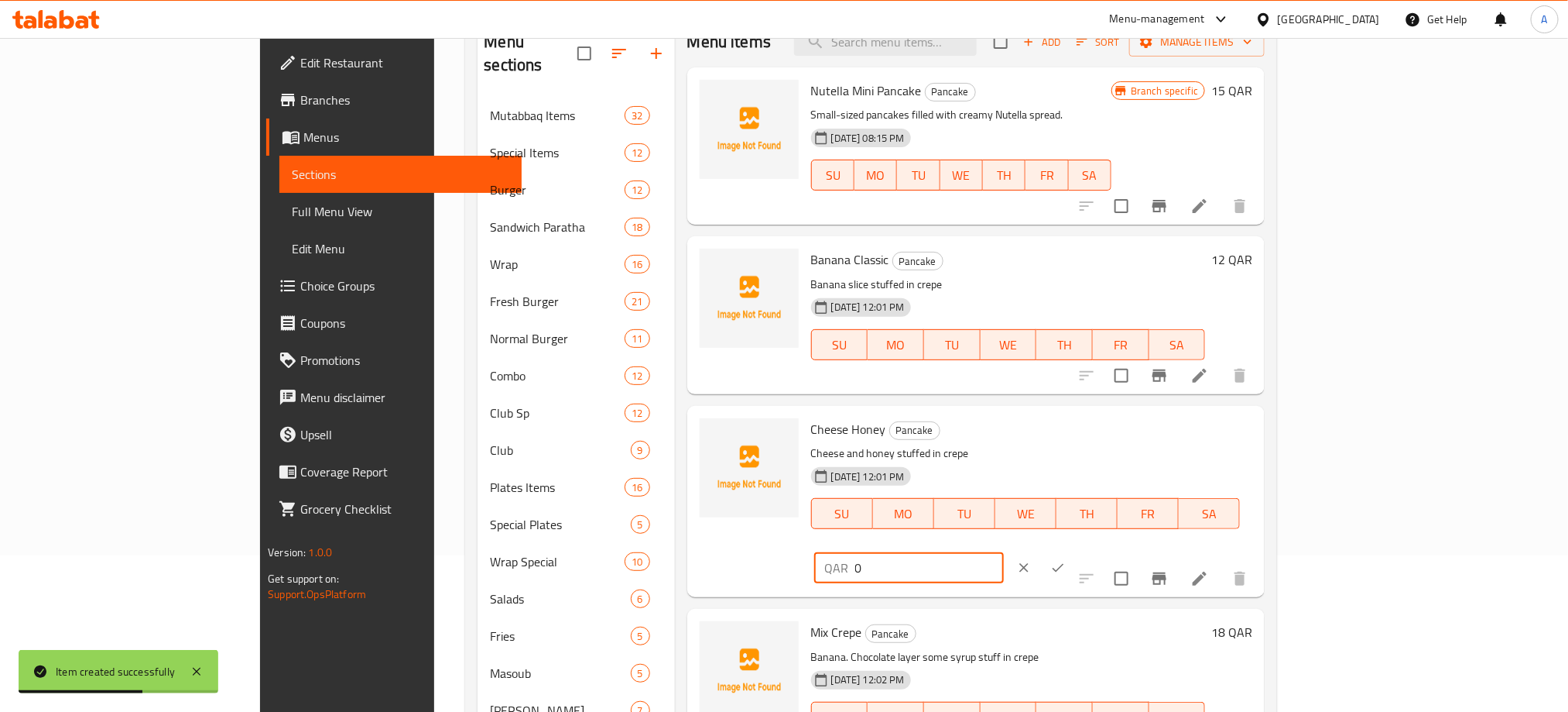
drag, startPoint x: 1200, startPoint y: 435, endPoint x: 1173, endPoint y: 433, distance: 27.1
click at [1173, 433] on div "Cheese Honey Pancake Cheese and honey stuffed in crepe [DATE] 12:01 PM SU MO TU…" at bounding box center [1032, 501] width 454 height 179
type input "12"
click at [1066, 560] on icon "ok" at bounding box center [1058, 568] width 16 height 16
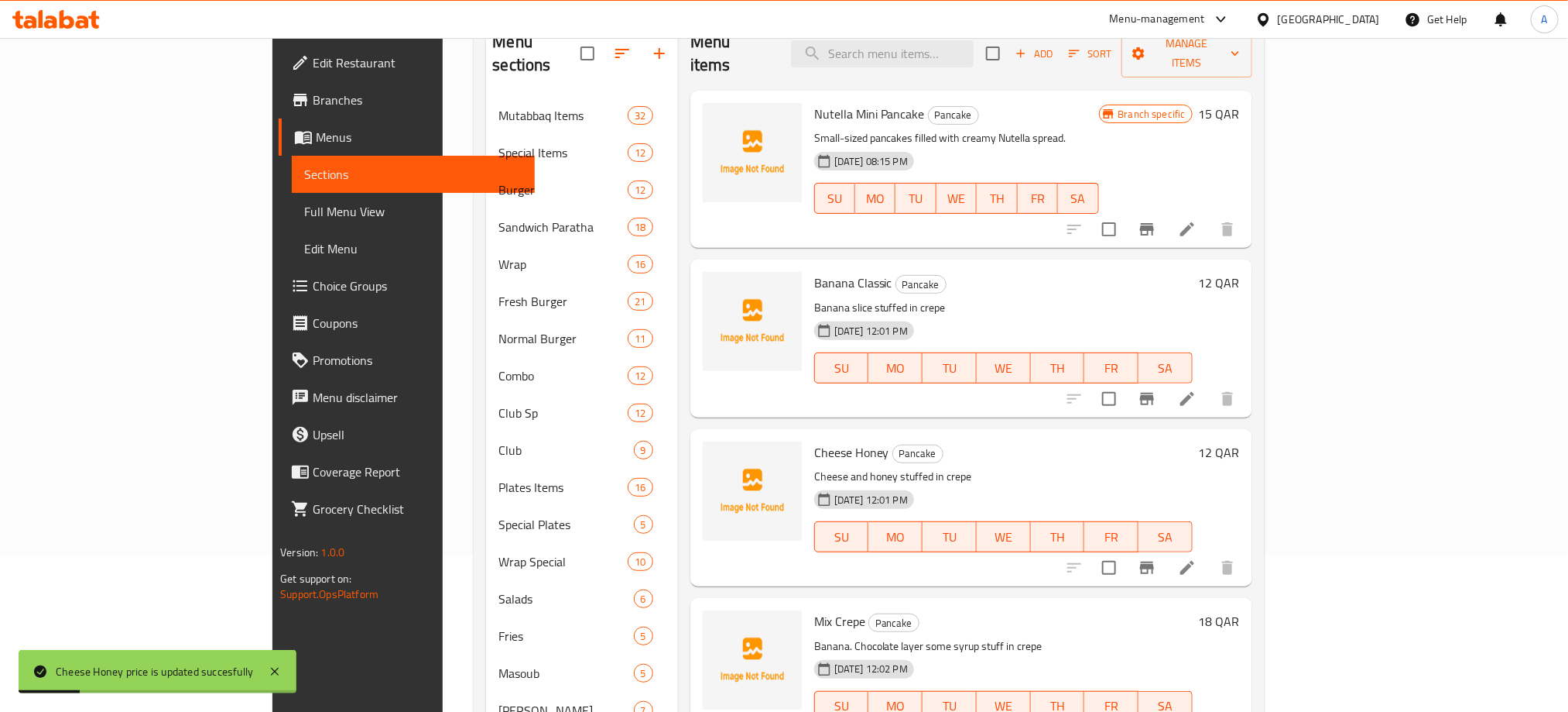
scroll to position [0, 0]
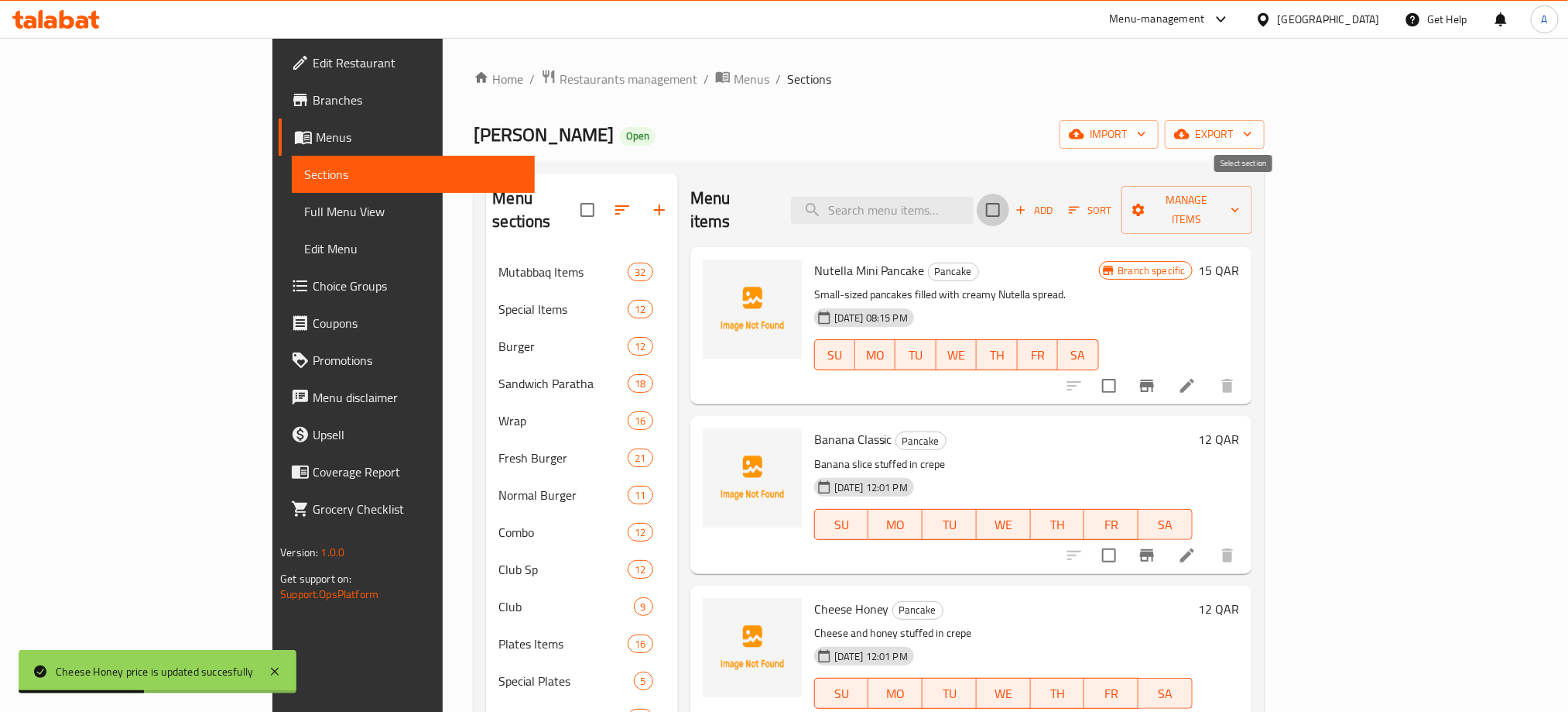
click at [1009, 194] on input "checkbox" at bounding box center [993, 210] width 33 height 33
checkbox input "true"
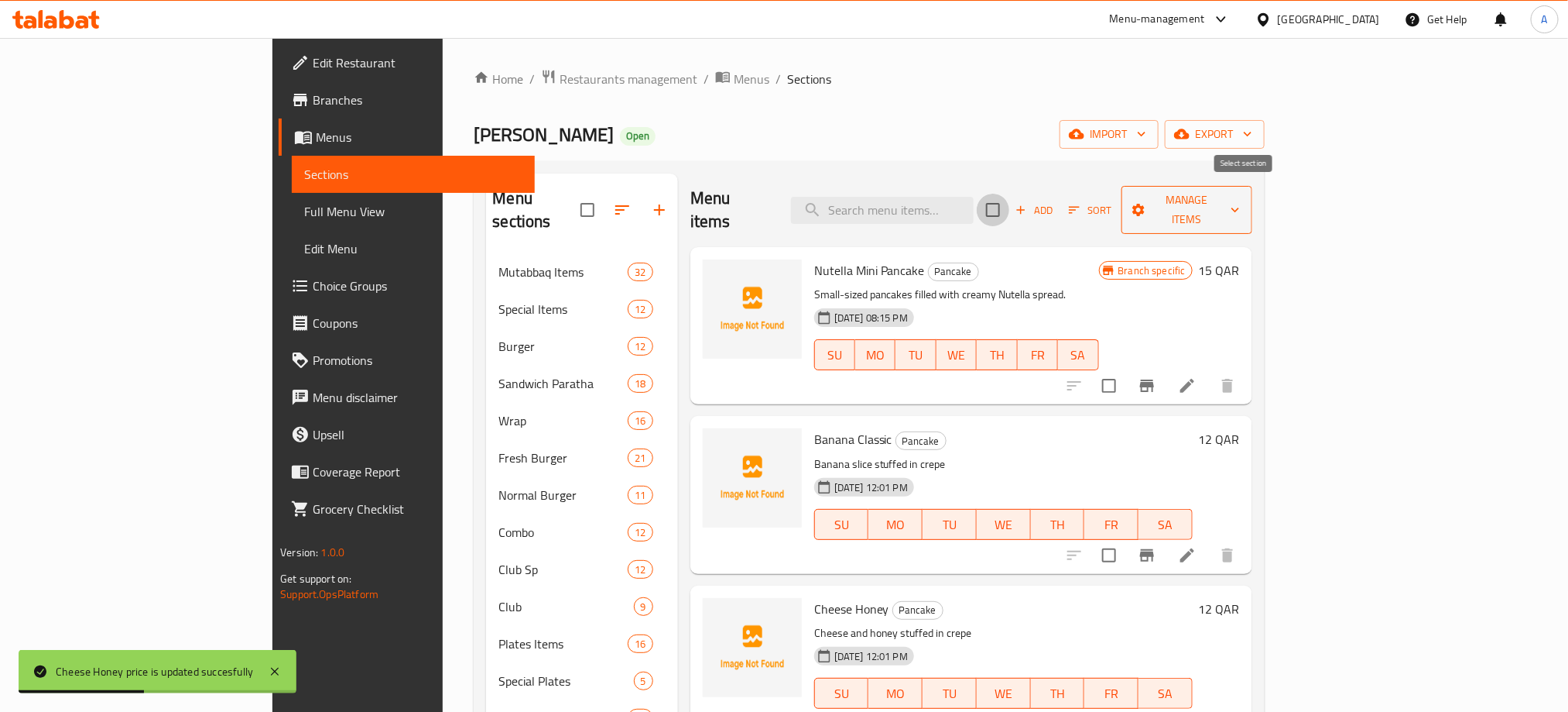
checkbox input "true"
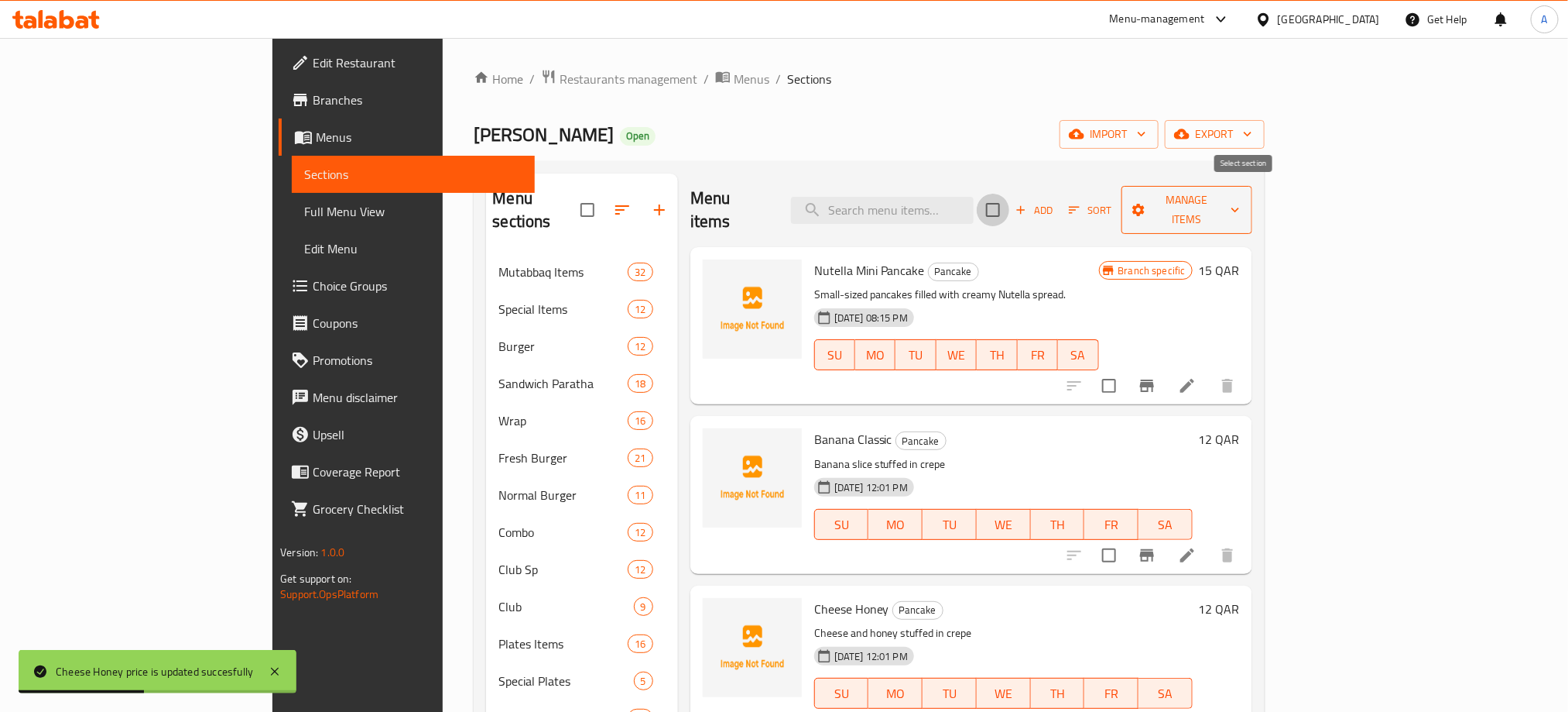
checkbox input "true"
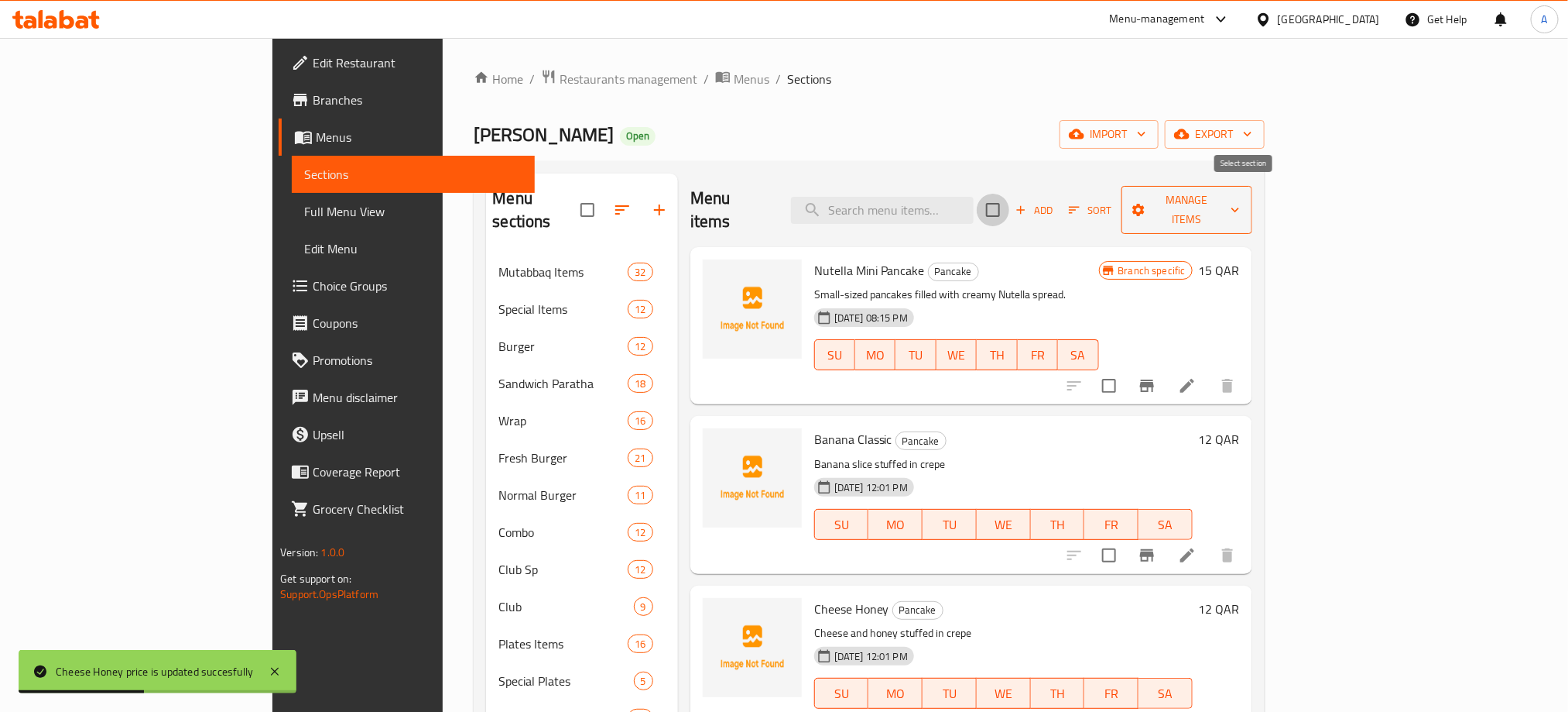
checkbox input "true"
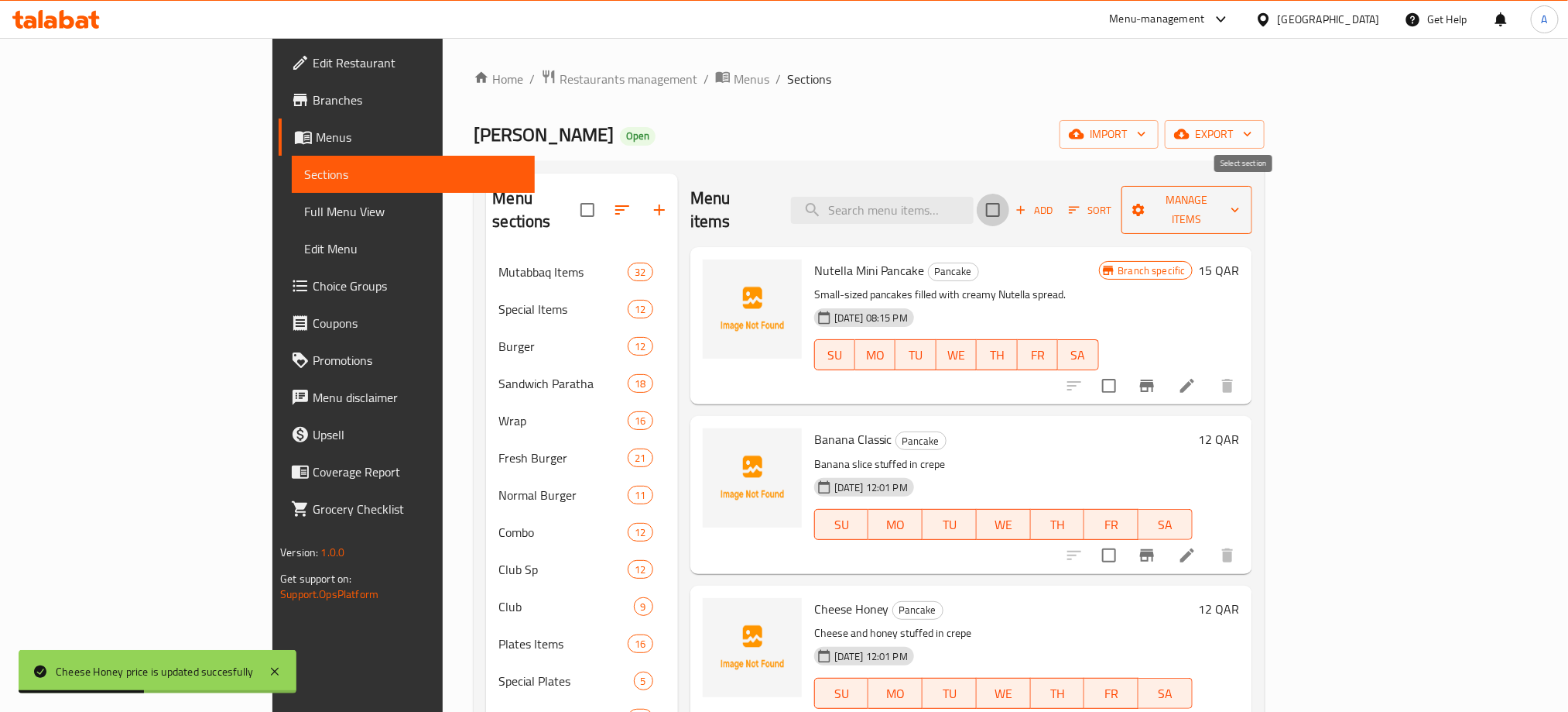
checkbox input "true"
click at [1239, 198] on span "Manage items" at bounding box center [1186, 210] width 105 height 39
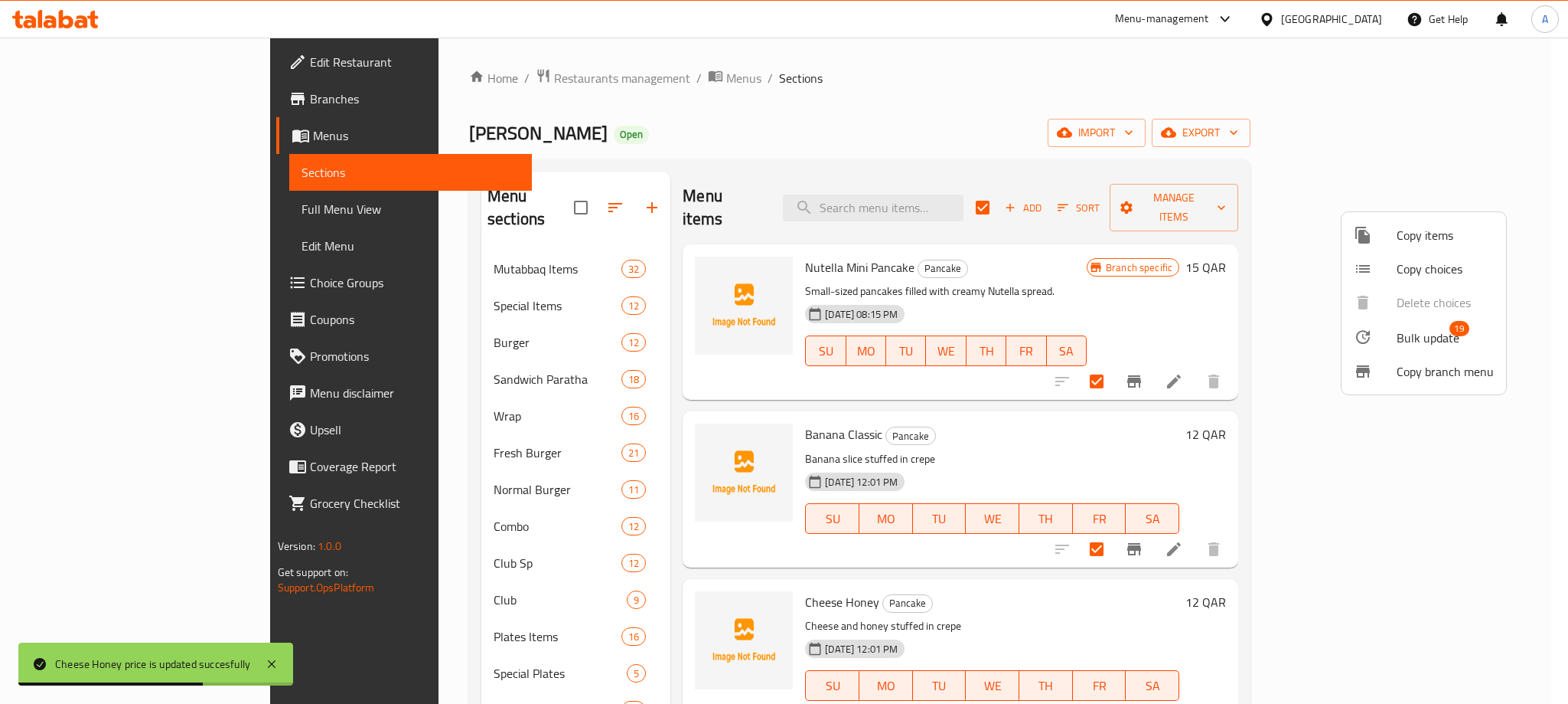
click at [1424, 330] on span "Bulk update" at bounding box center [1428, 338] width 63 height 18
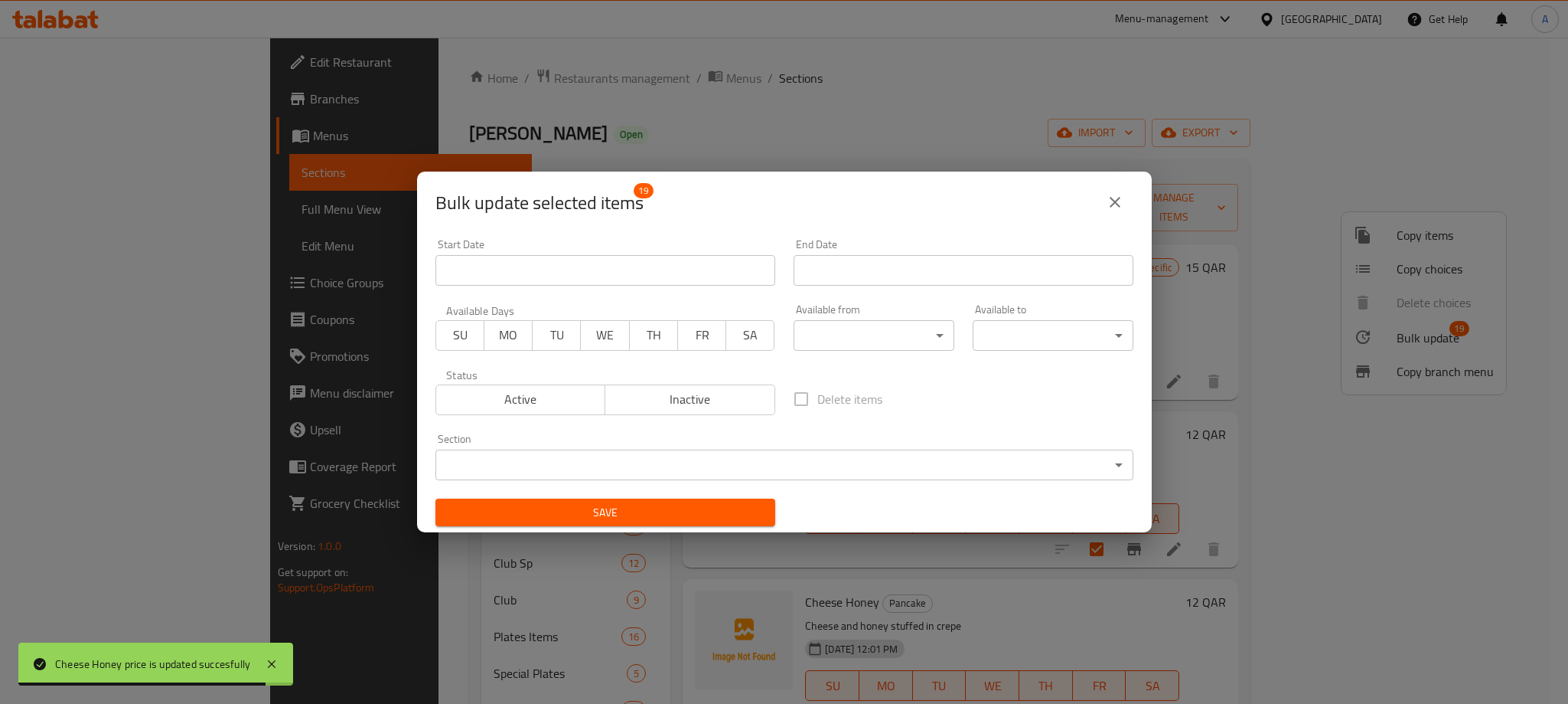
click at [682, 388] on span "Inactive" at bounding box center [690, 399] width 157 height 22
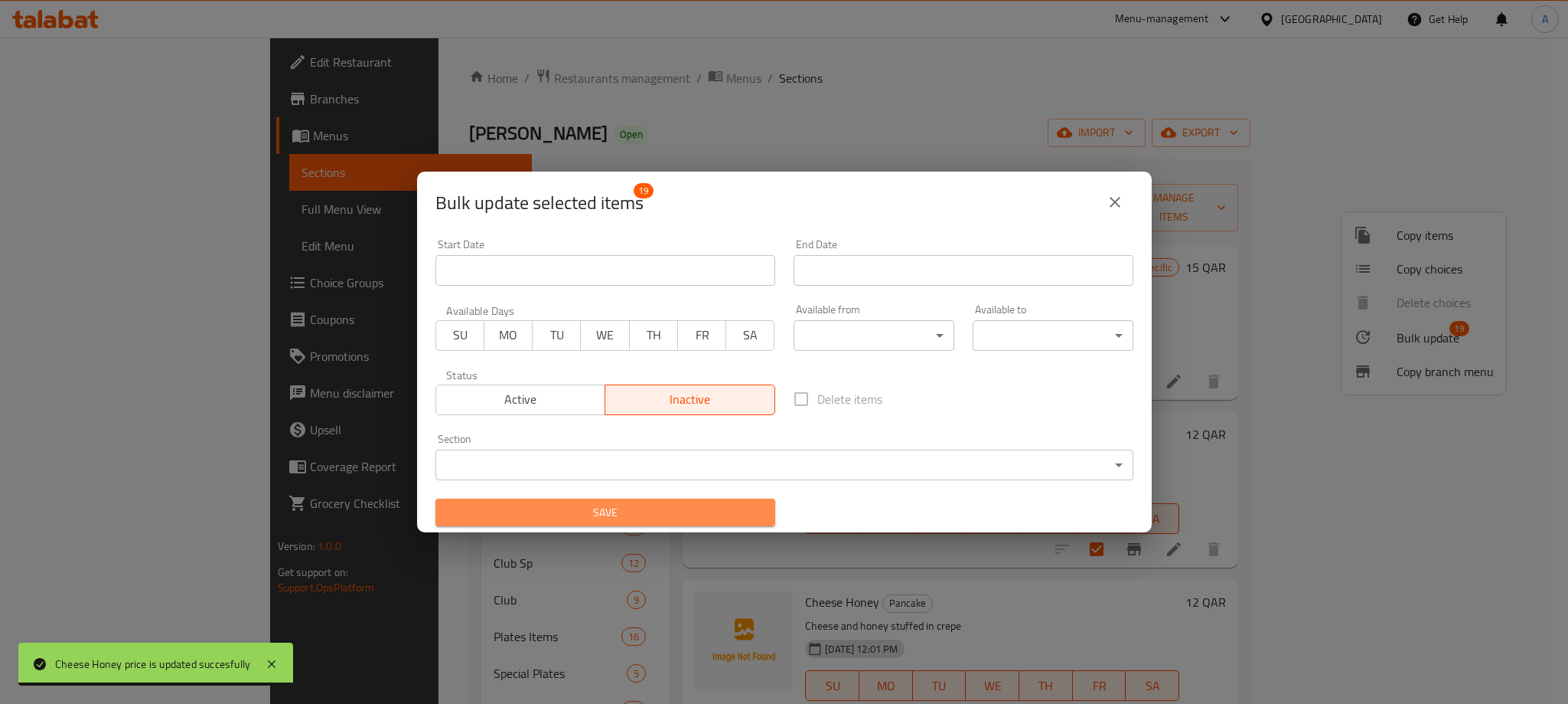
click at [653, 518] on span "Save" at bounding box center [605, 512] width 316 height 19
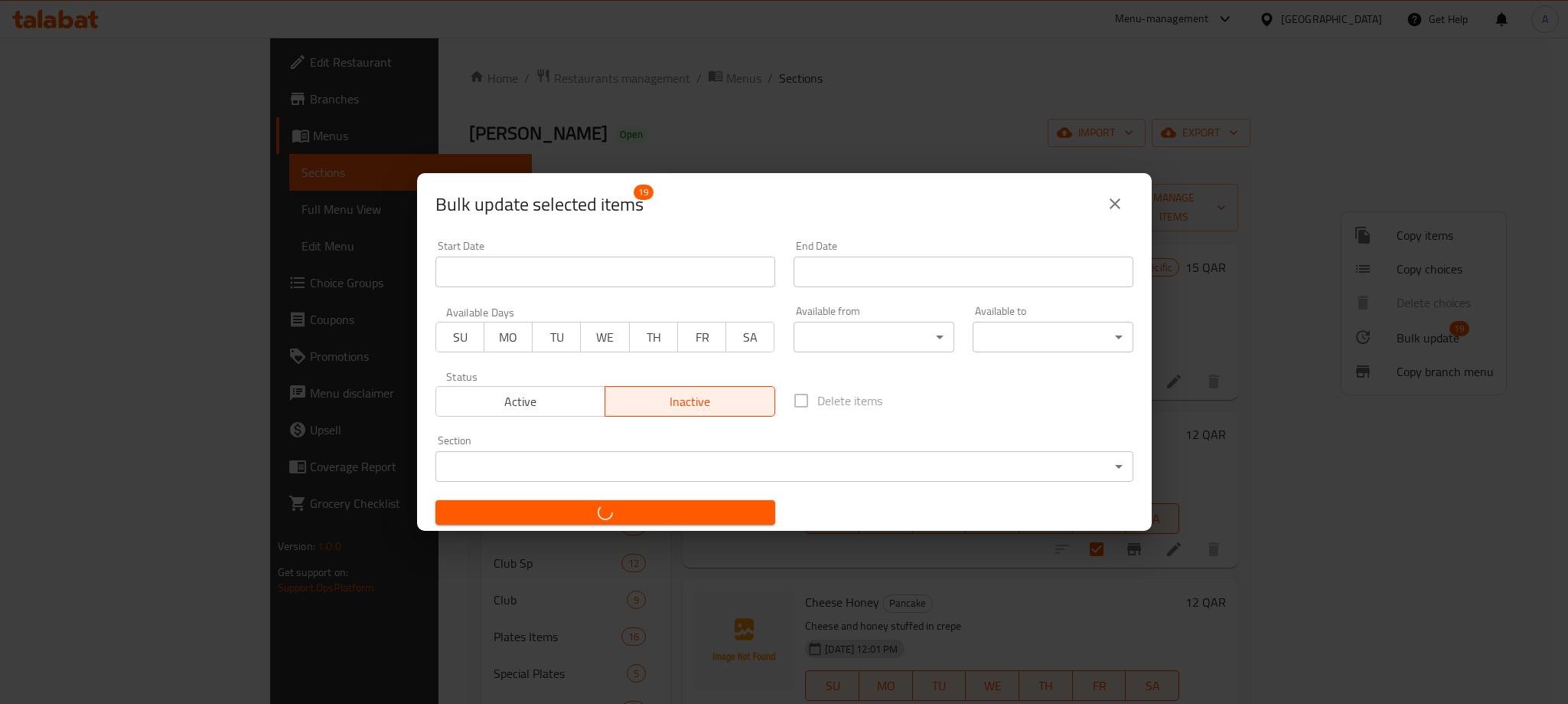
checkbox input "false"
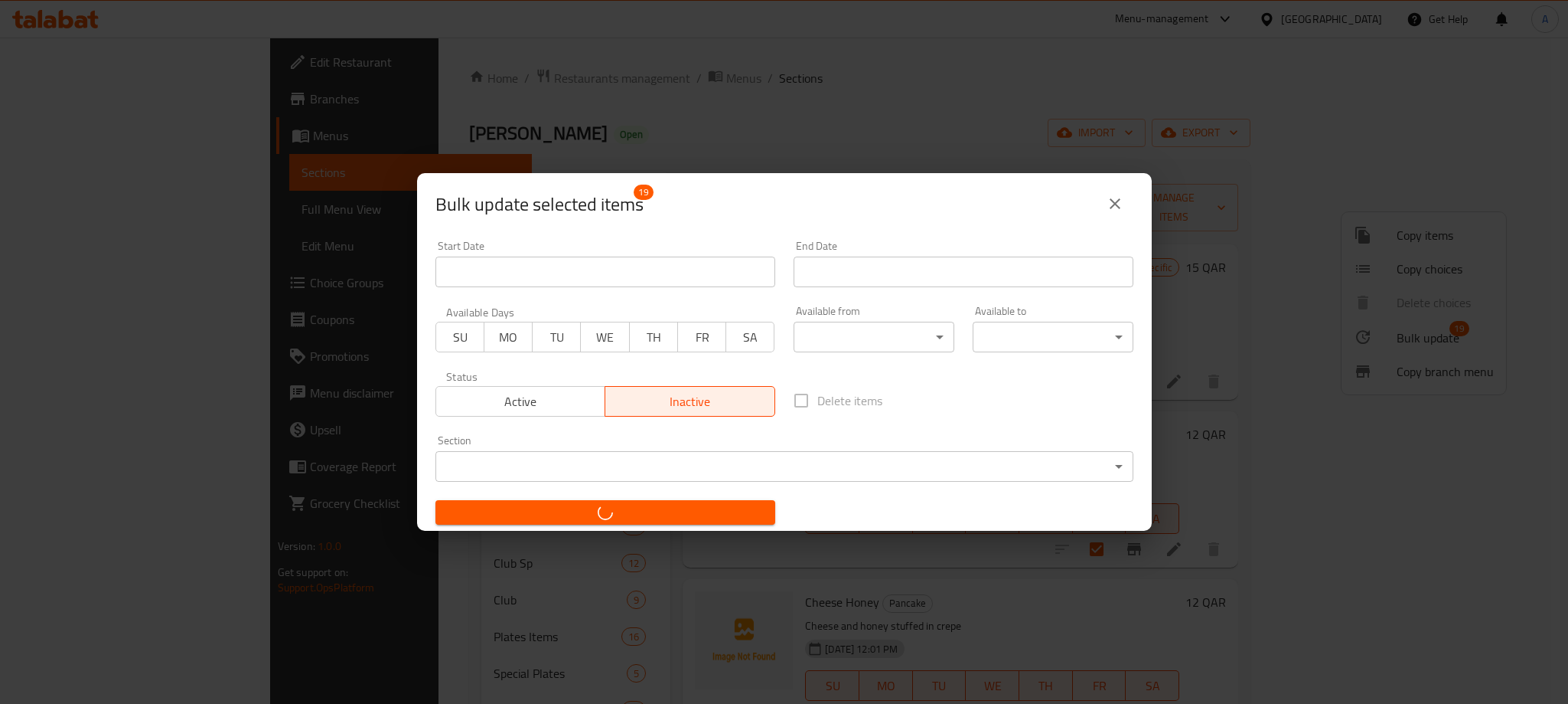
checkbox input "false"
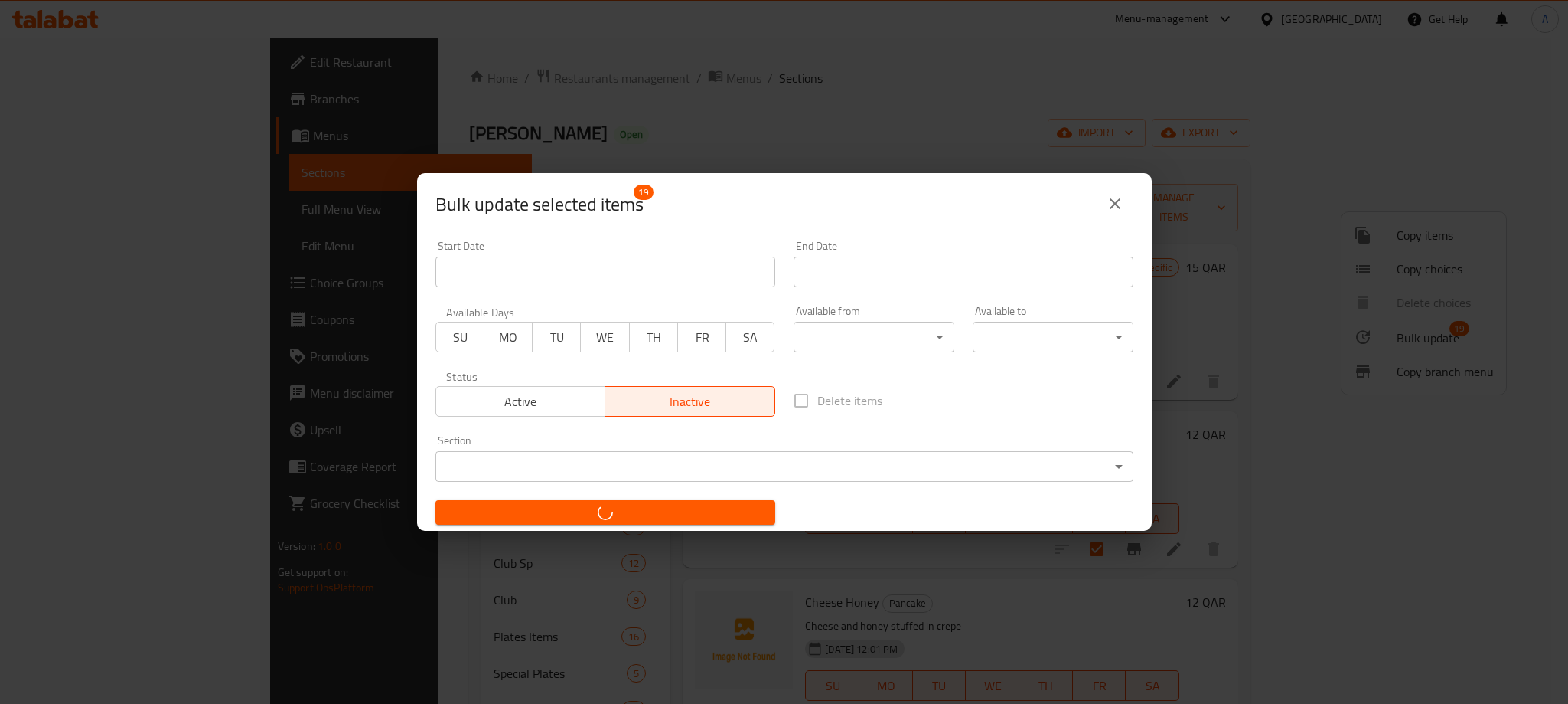
checkbox input "false"
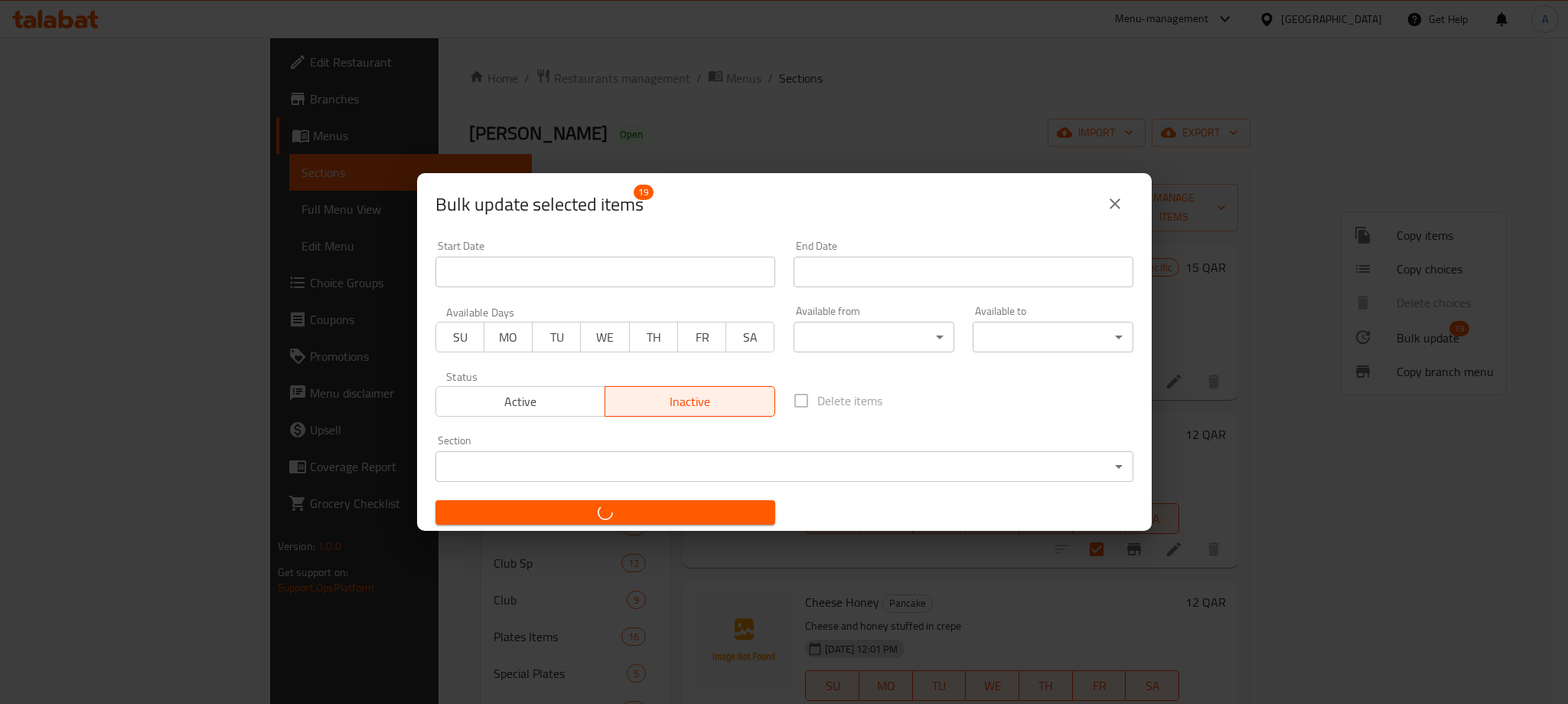
checkbox input "false"
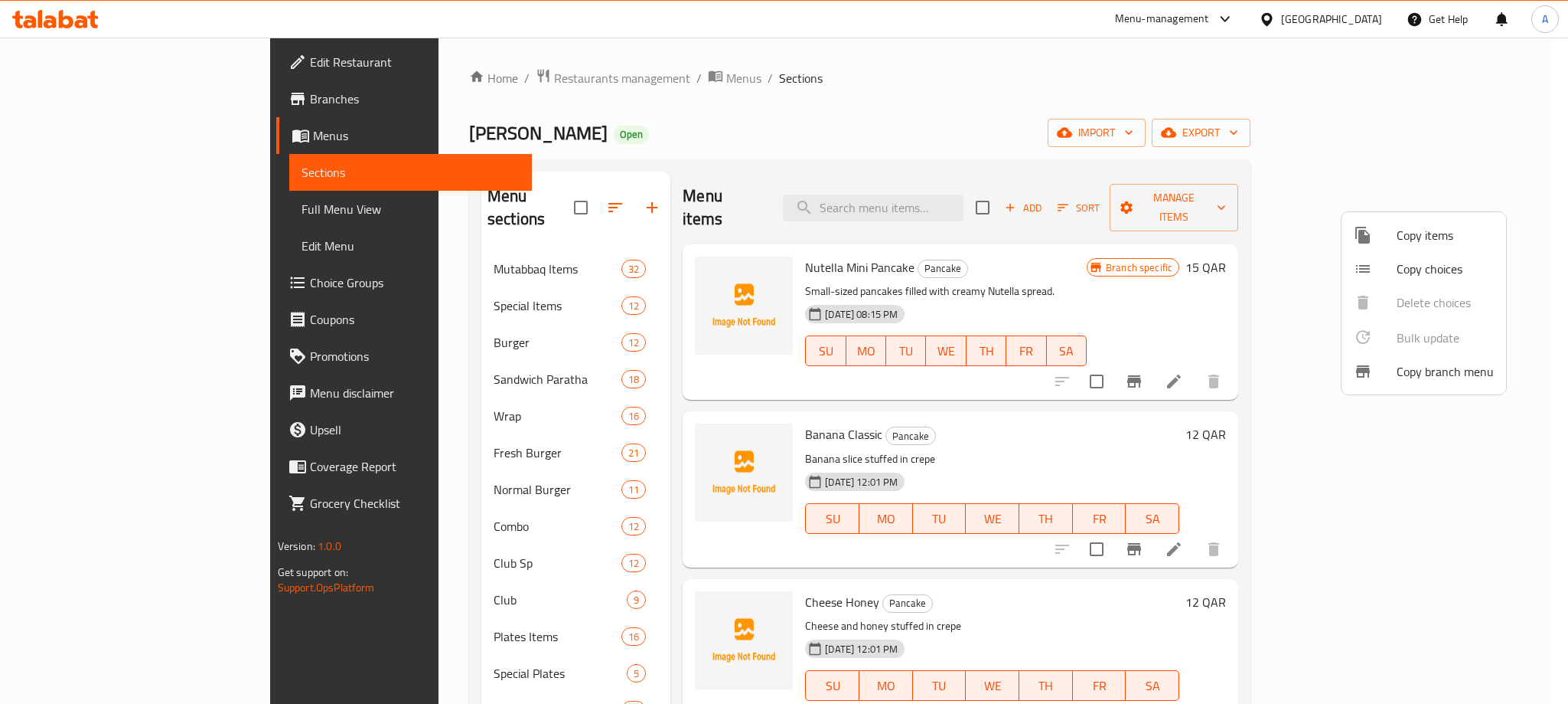
click at [605, 301] on div at bounding box center [784, 352] width 1568 height 704
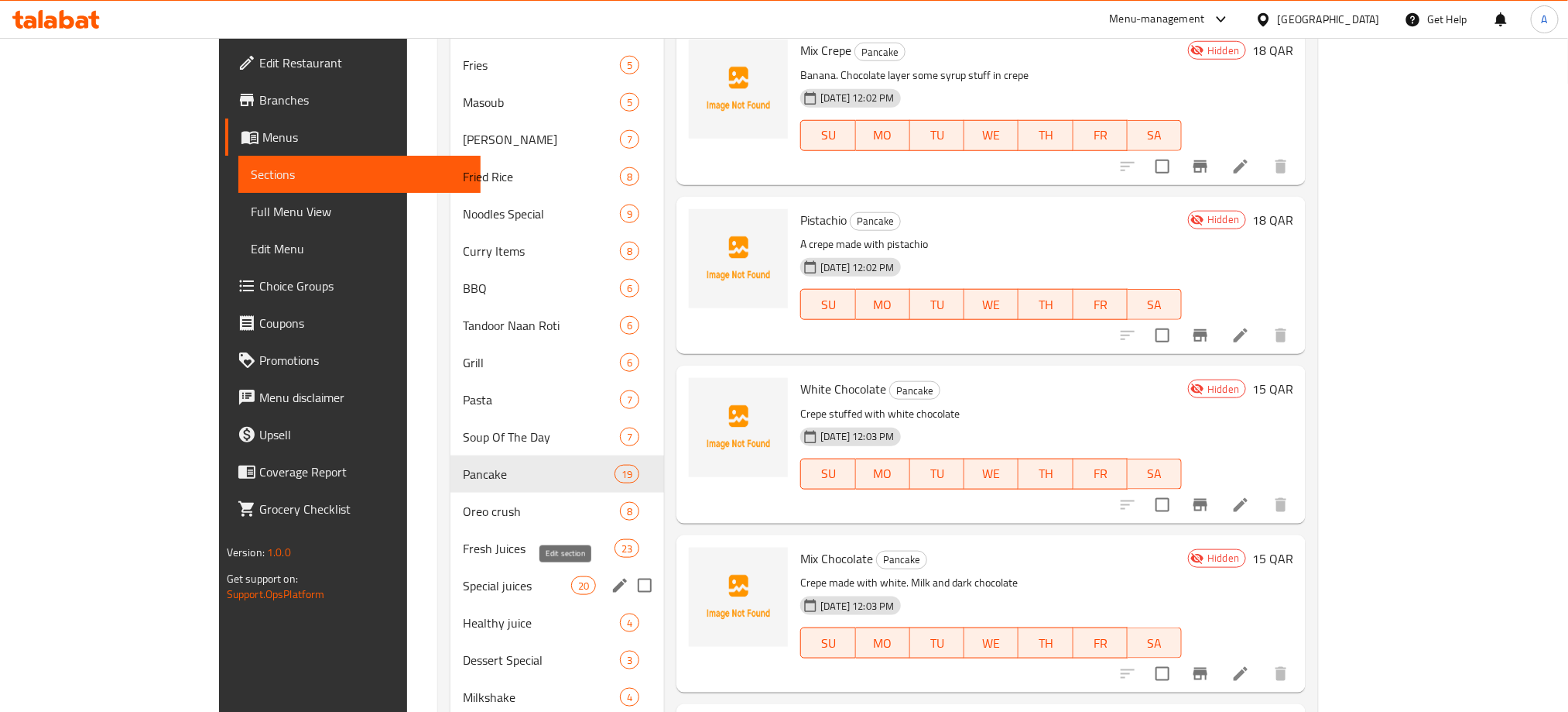
scroll to position [813, 0]
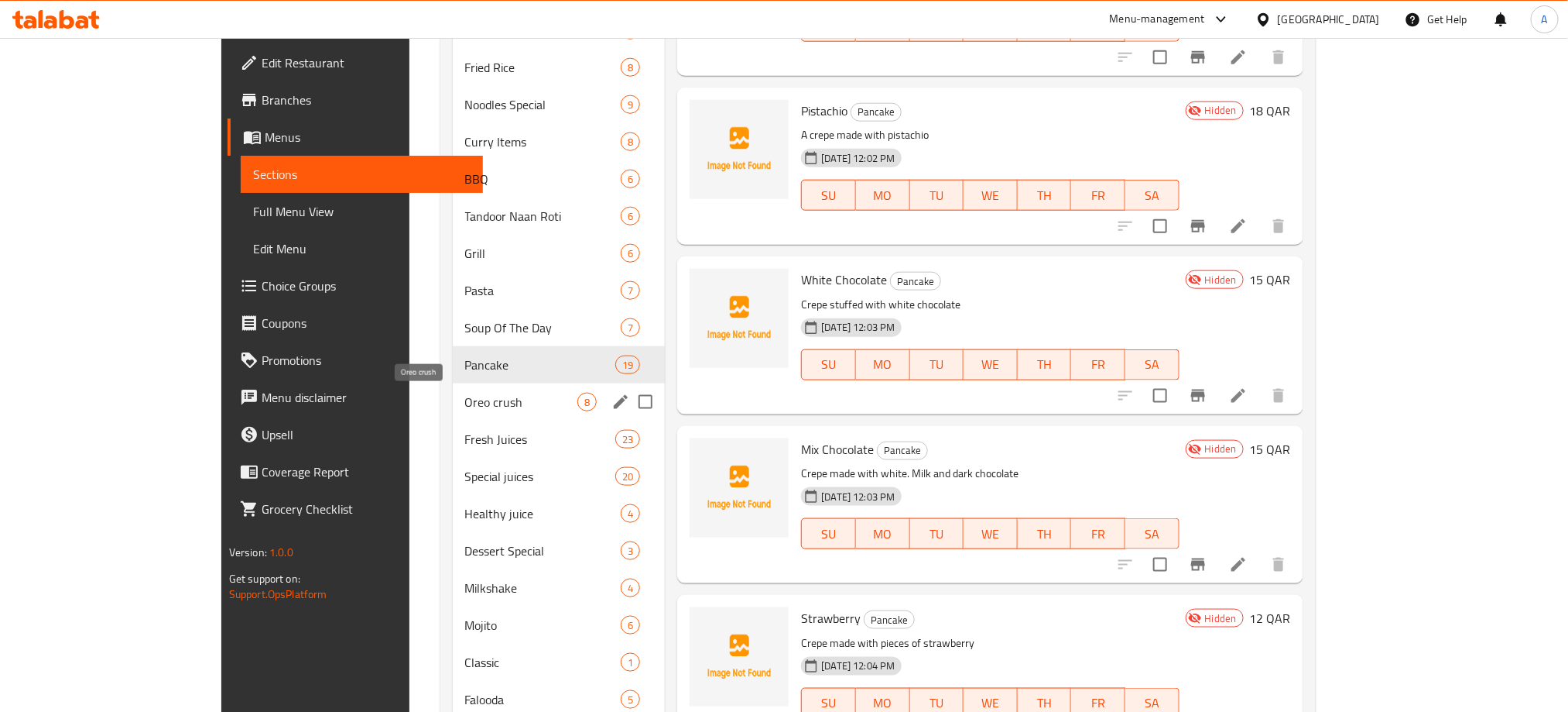
click at [479, 401] on span "Oreo crush" at bounding box center [521, 402] width 113 height 19
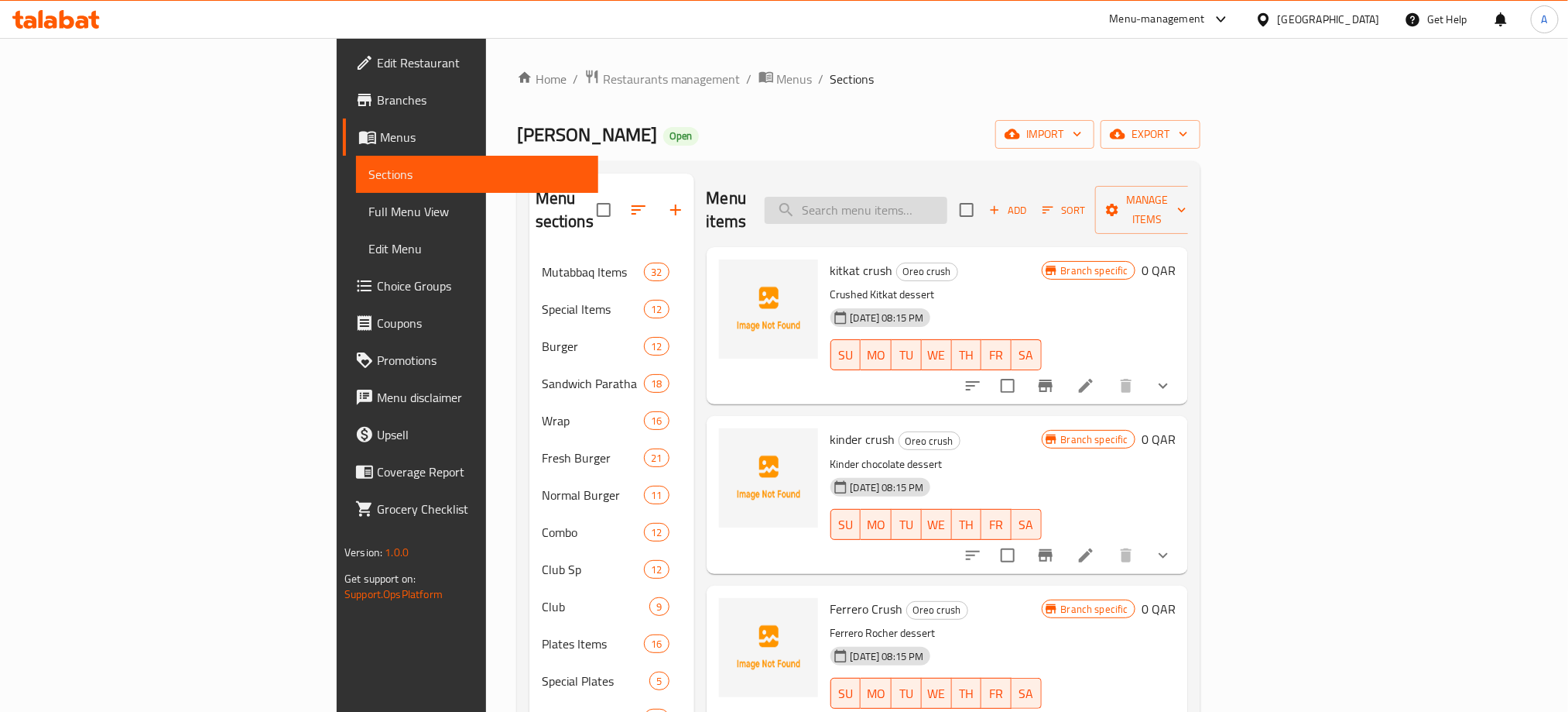
click at [948, 209] on input "search" at bounding box center [856, 210] width 183 height 27
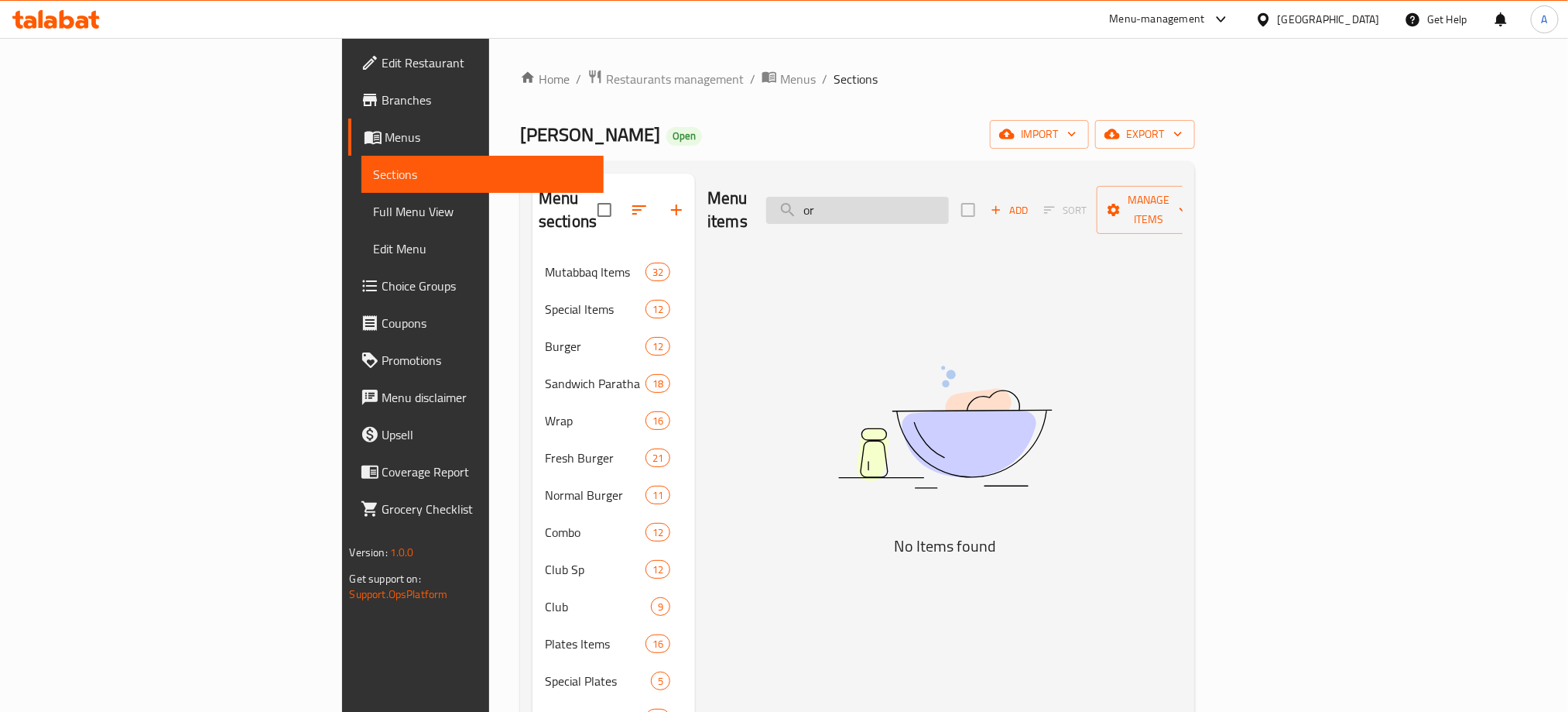
type input "o"
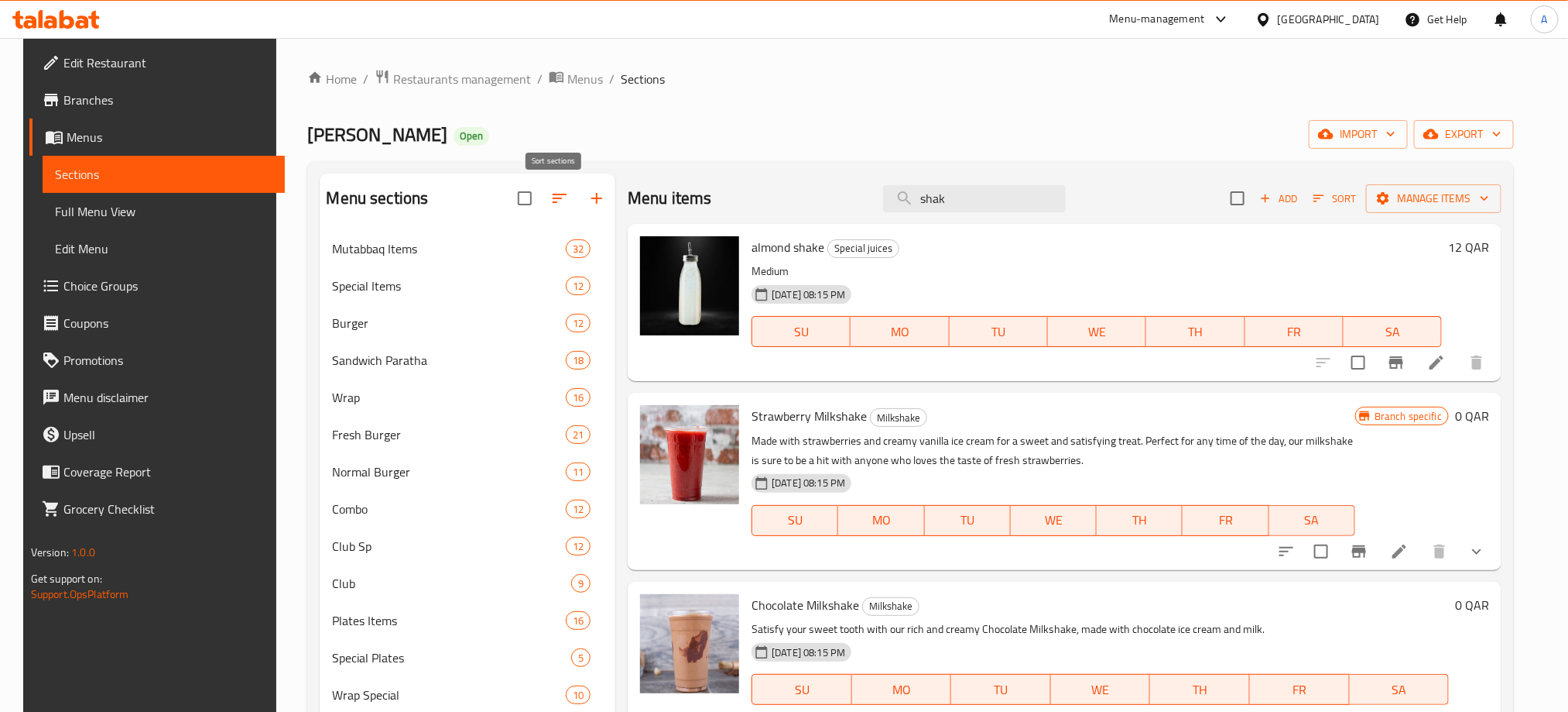
type input "shak"
click at [542, 204] on button "button" at bounding box center [559, 198] width 37 height 37
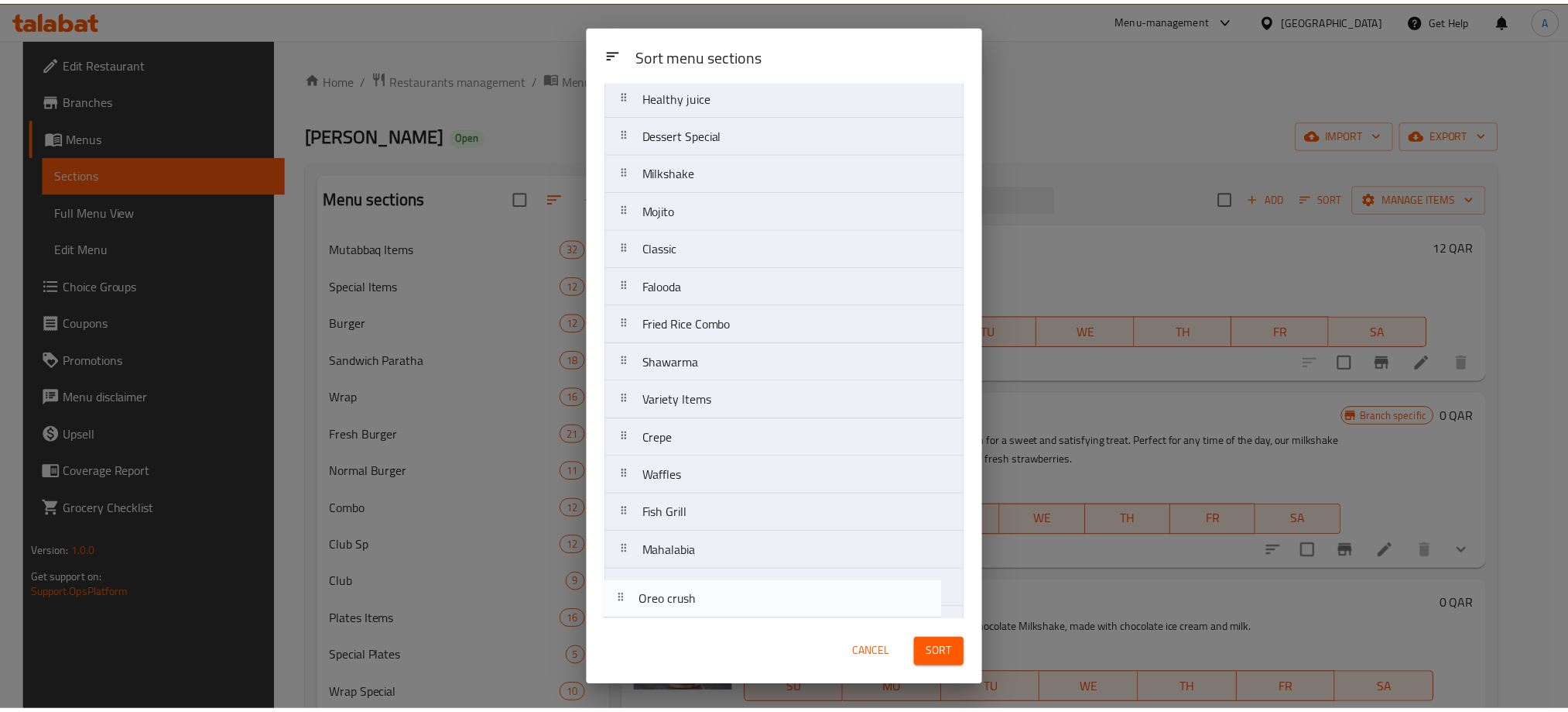
scroll to position [1197, 0]
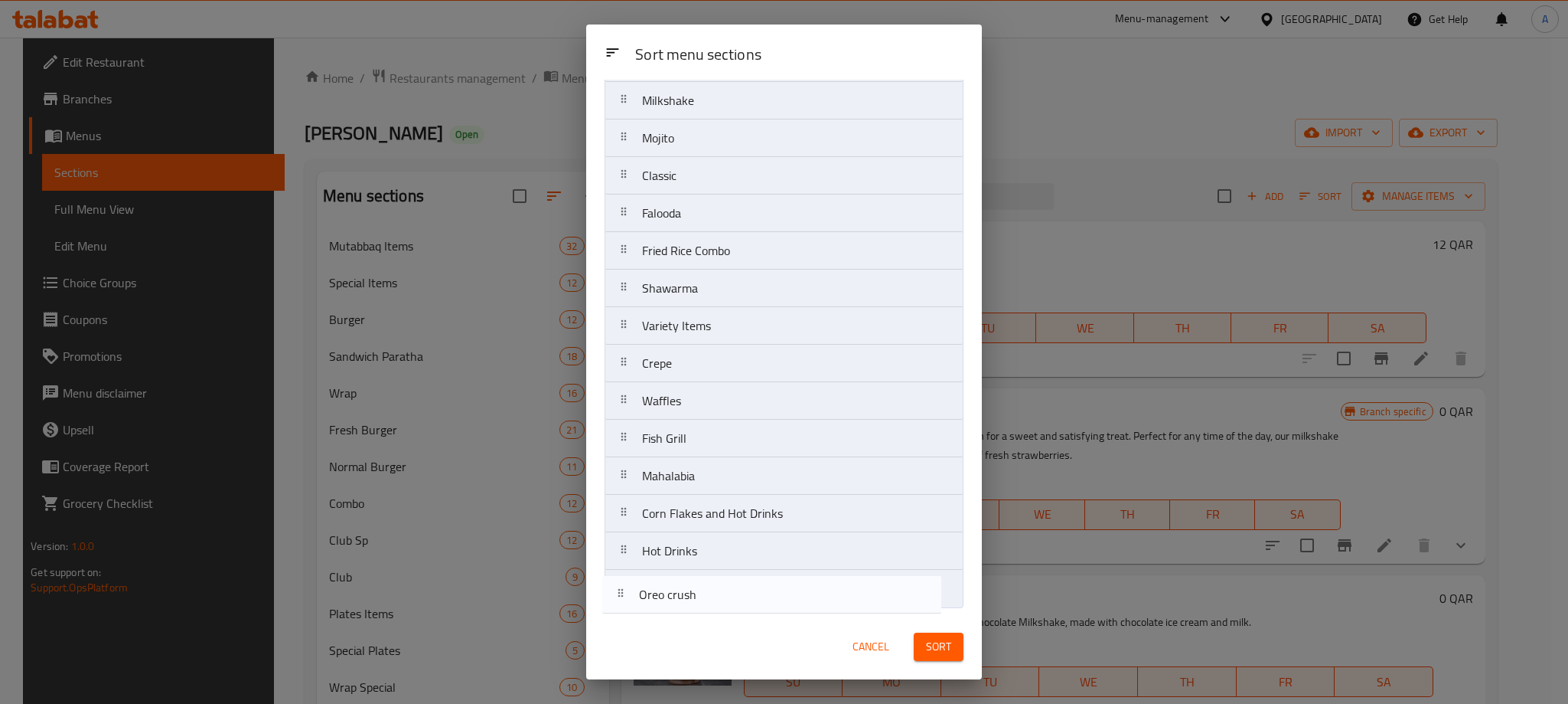
drag, startPoint x: 760, startPoint y: 352, endPoint x: 753, endPoint y: 600, distance: 248.1
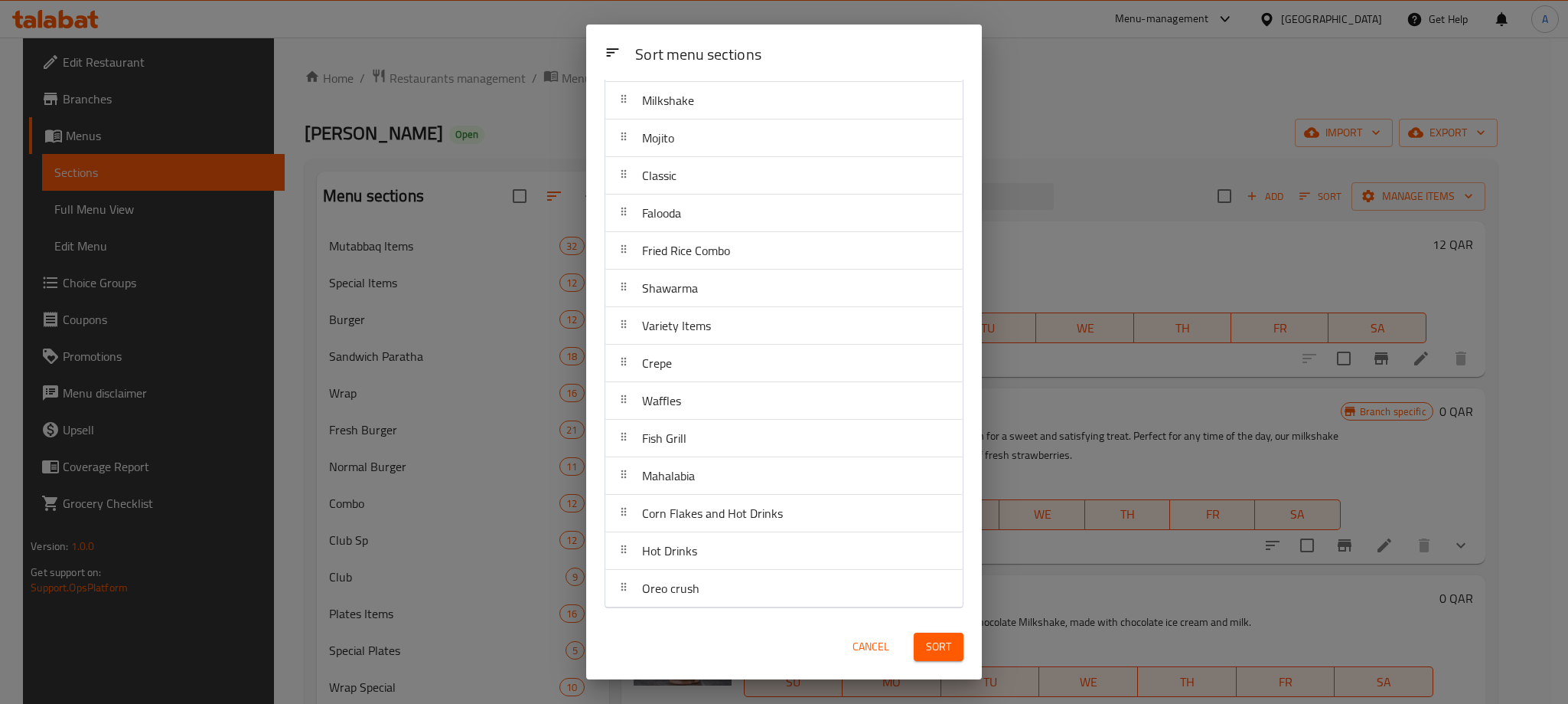
click at [944, 662] on div "Sort" at bounding box center [939, 646] width 68 height 46
click at [941, 651] on span "Sort" at bounding box center [938, 647] width 25 height 19
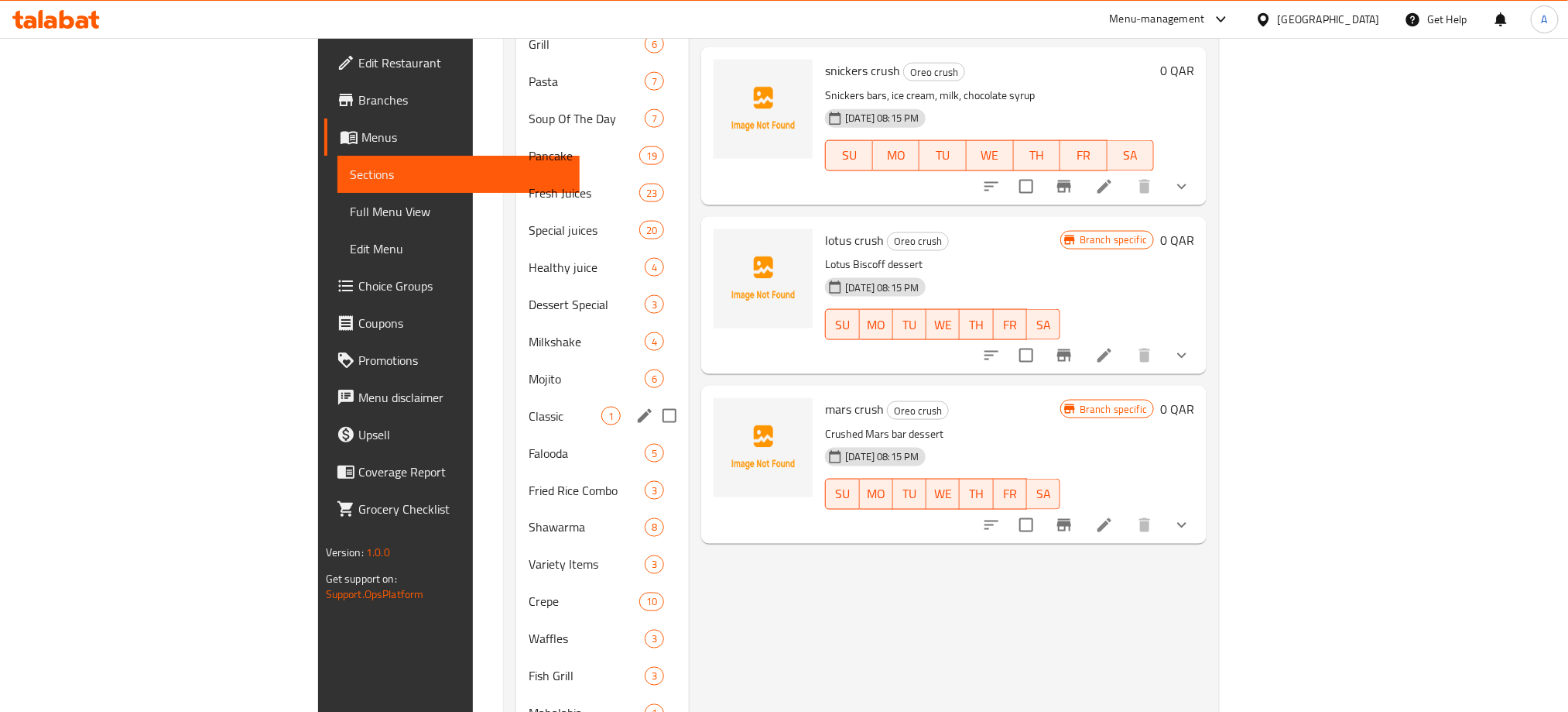
scroll to position [1202, 0]
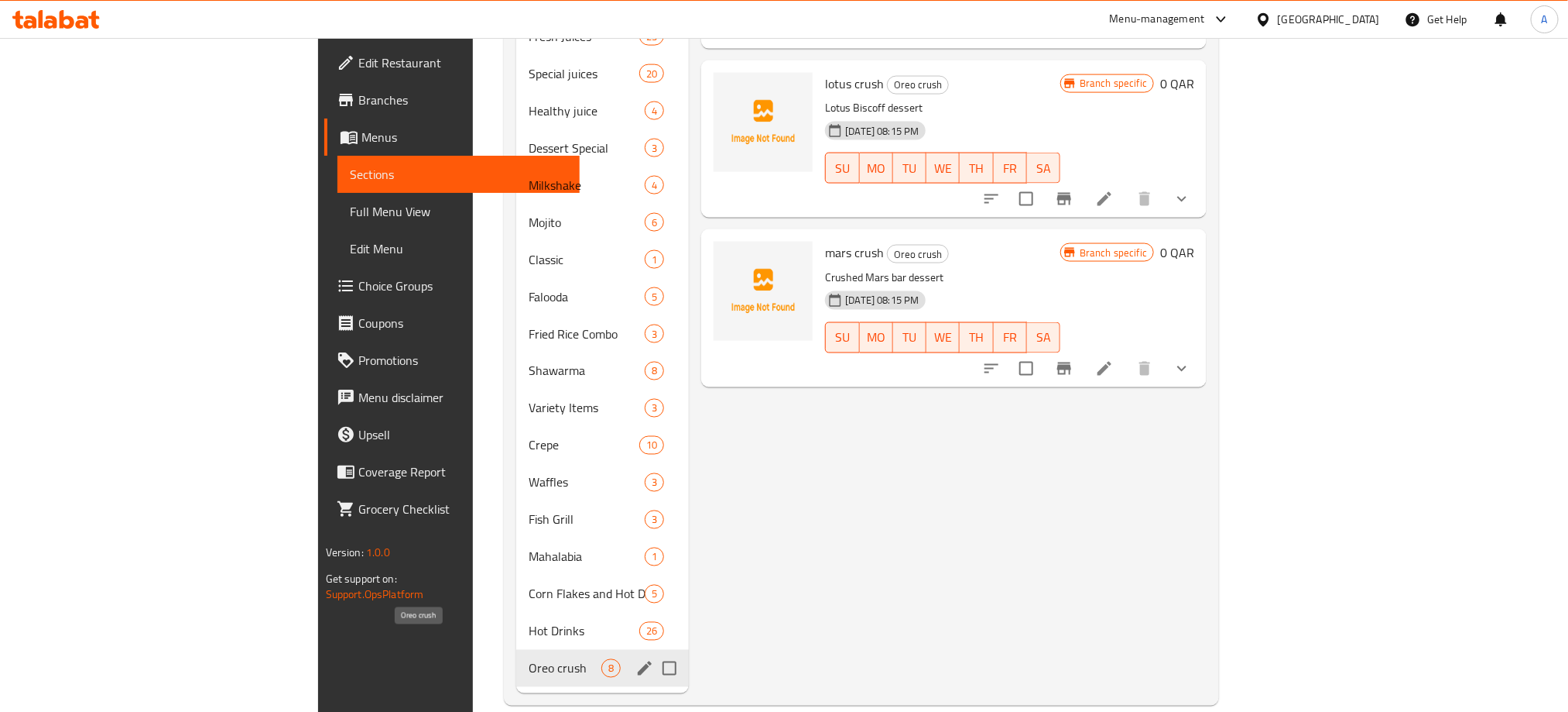
click at [529, 659] on span "Oreo crush" at bounding box center [565, 668] width 72 height 19
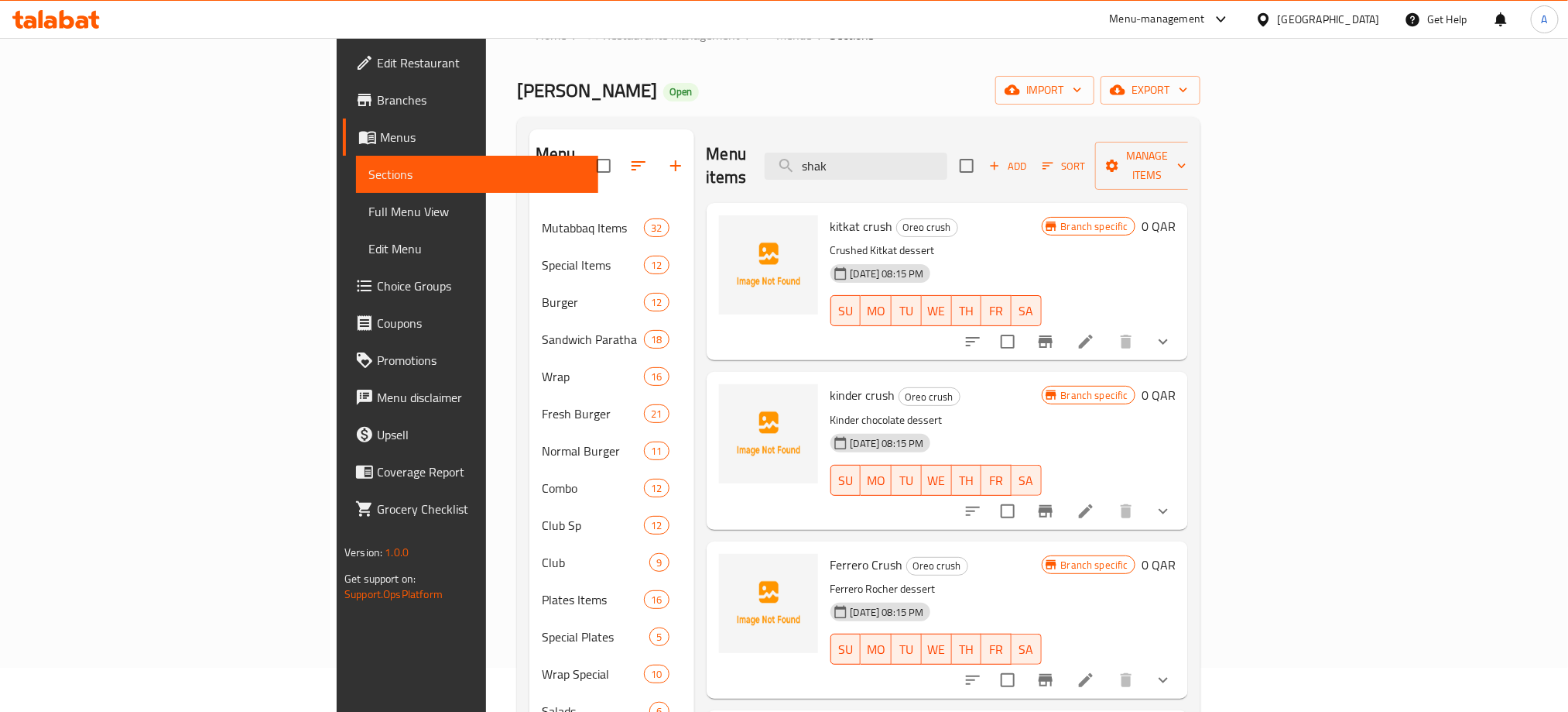
scroll to position [41, 0]
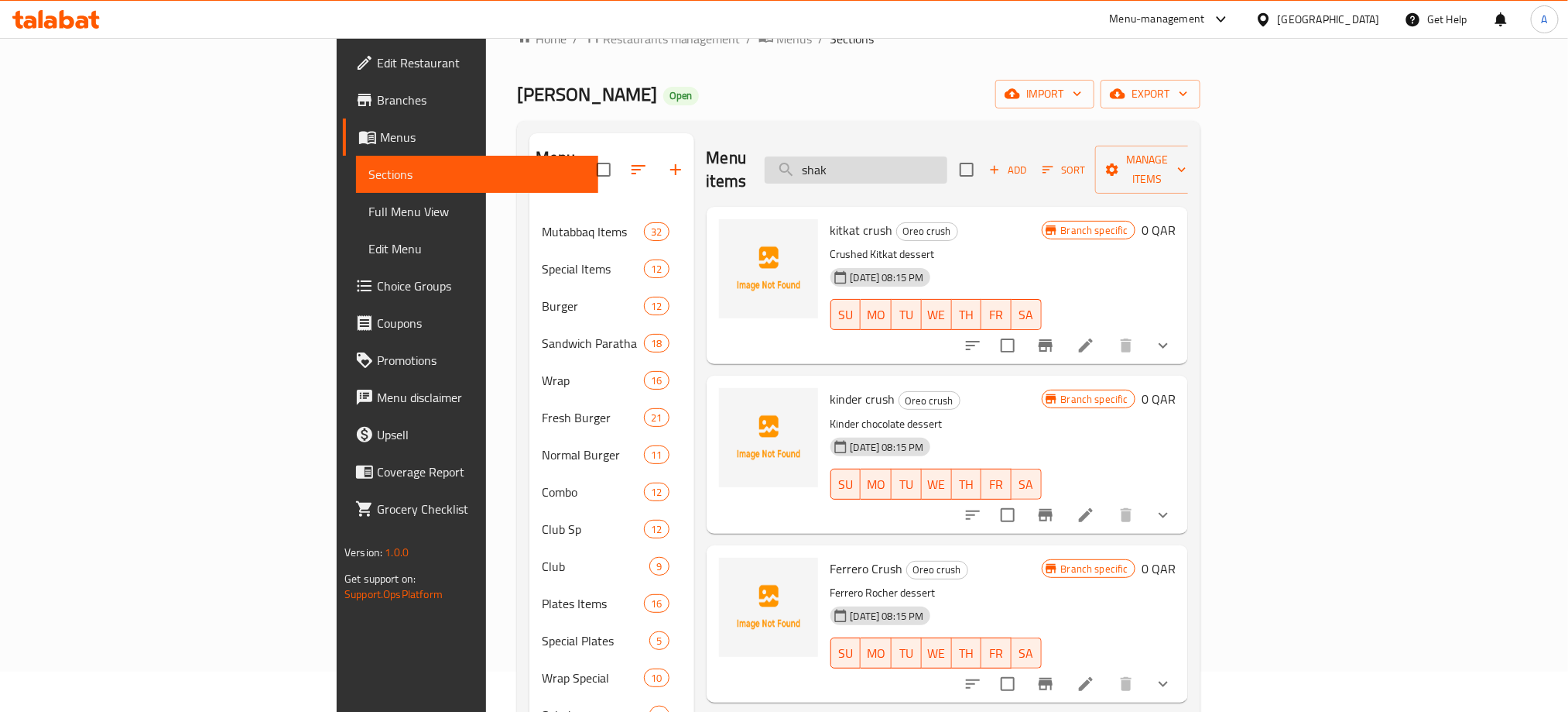
drag, startPoint x: 948, startPoint y: 149, endPoint x: 980, endPoint y: 161, distance: 34.2
click at [948, 157] on input "shak" at bounding box center [856, 170] width 183 height 27
drag, startPoint x: 957, startPoint y: 164, endPoint x: 896, endPoint y: 165, distance: 61.0
click at [896, 165] on input "shak" at bounding box center [856, 170] width 183 height 27
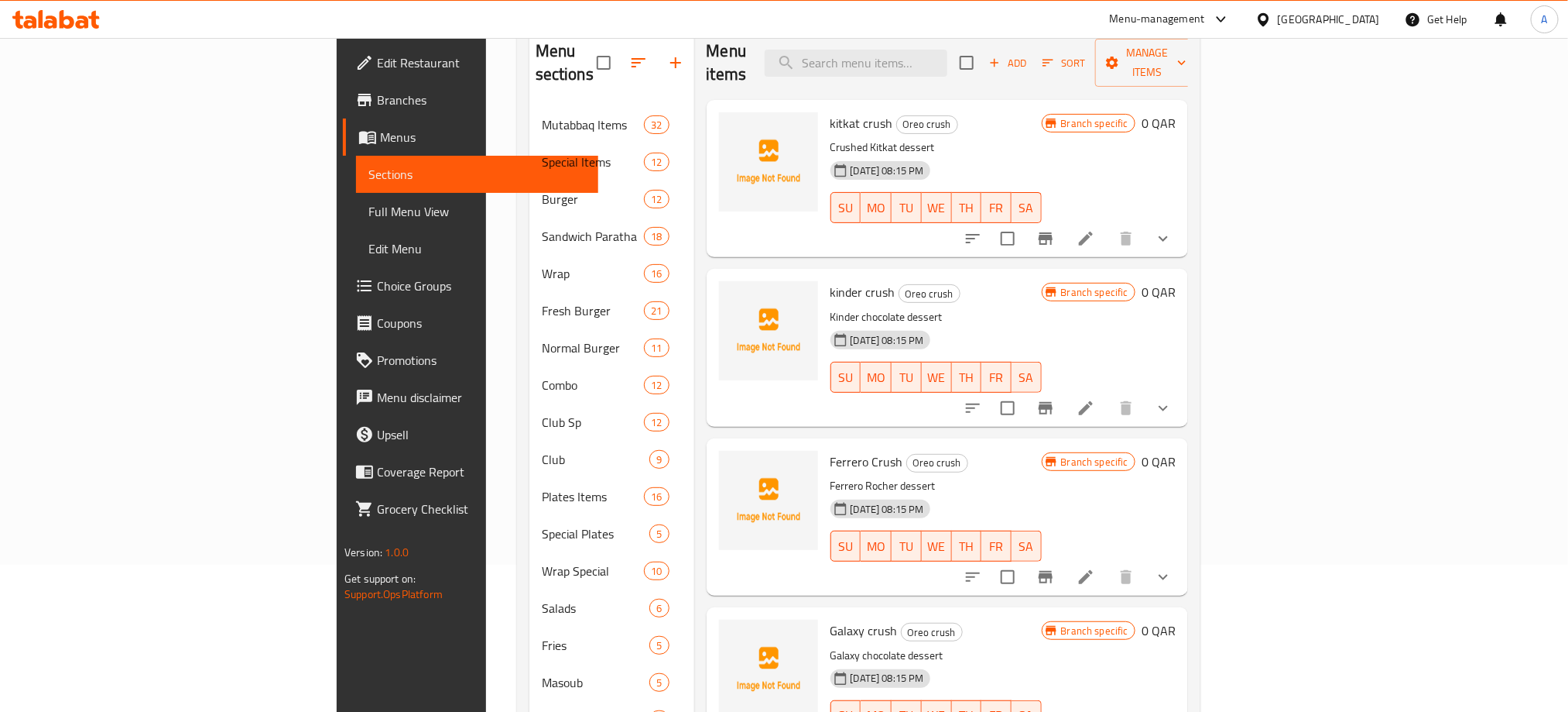
scroll to position [0, 0]
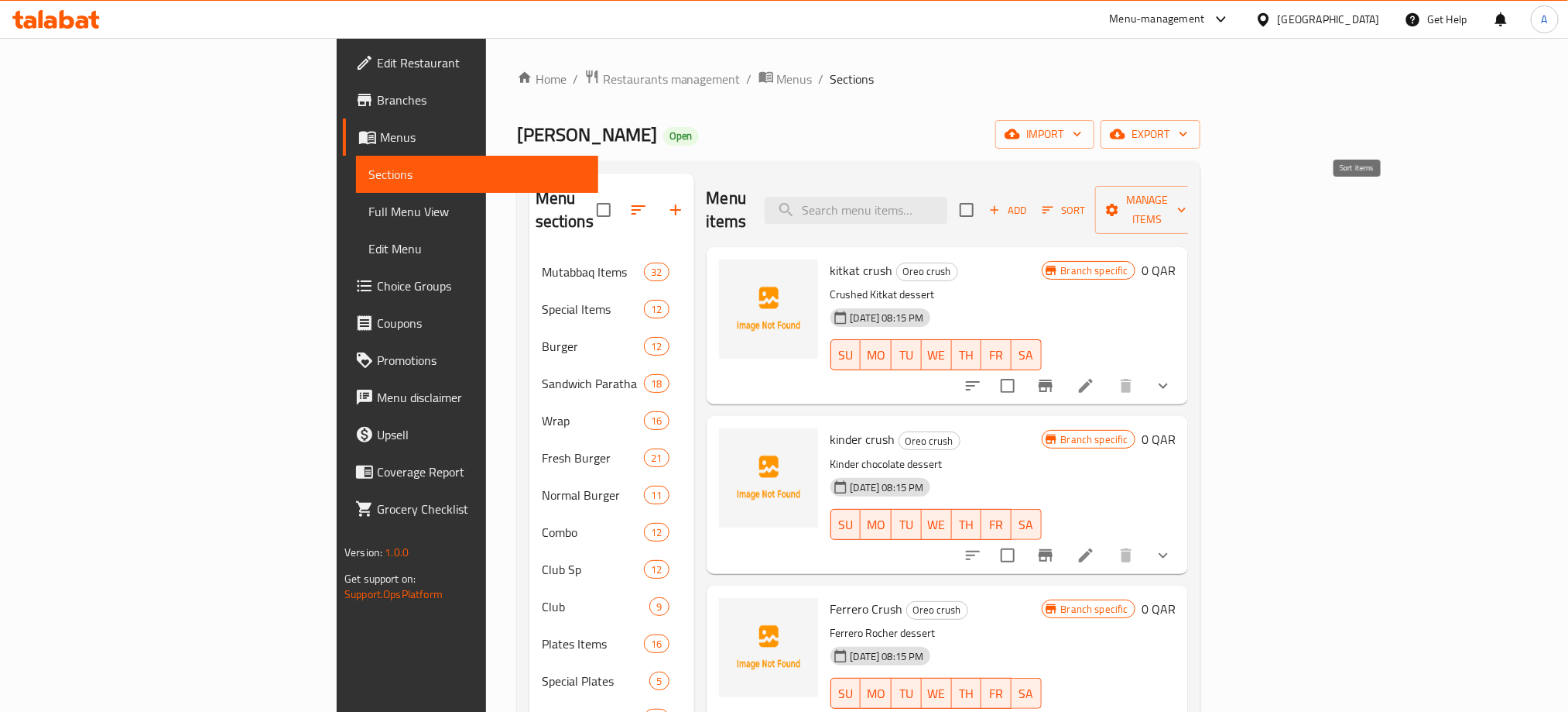
click at [1085, 202] on span "Sort" at bounding box center [1063, 211] width 42 height 18
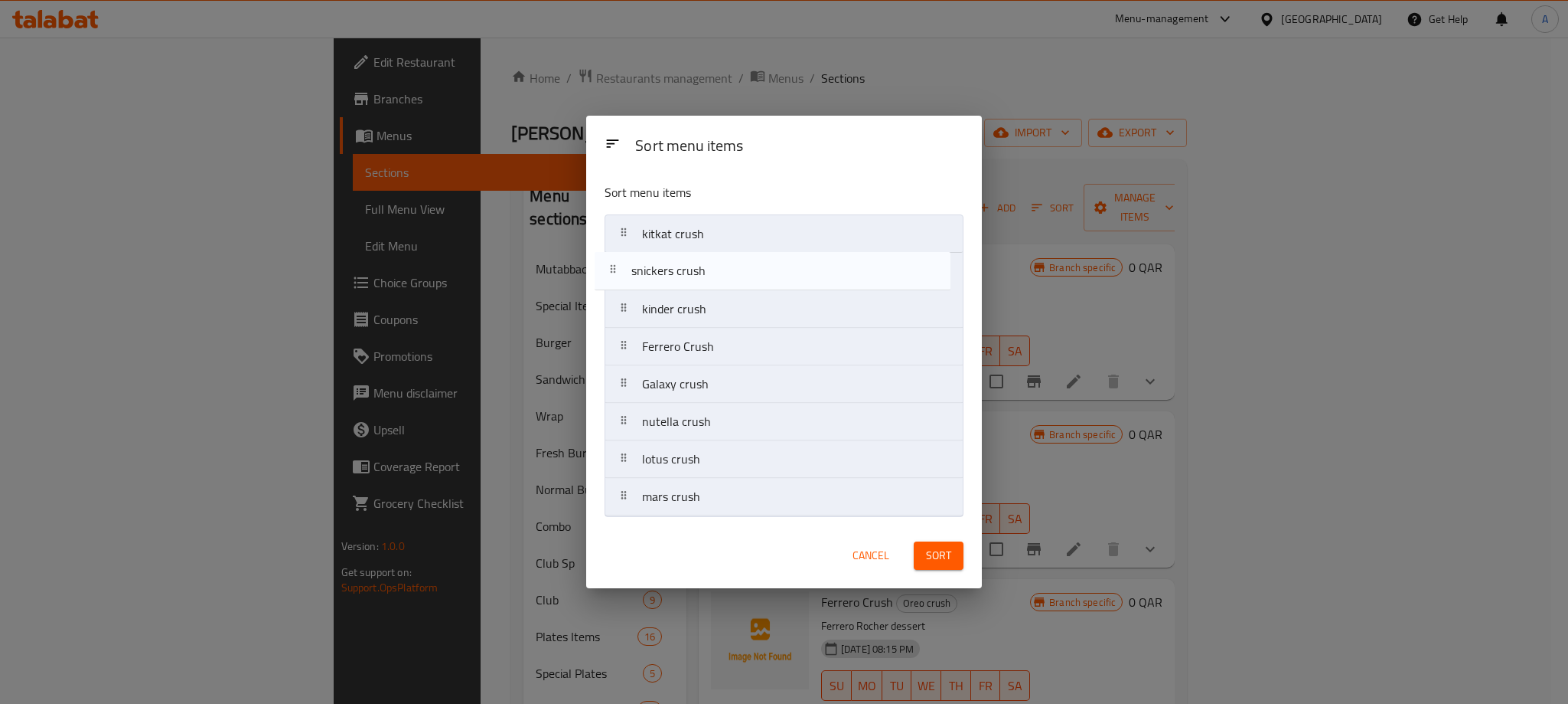
drag, startPoint x: 710, startPoint y: 422, endPoint x: 696, endPoint y: 243, distance: 179.5
click at [696, 243] on nav "kitkat crush kinder crush Ferrero Crush Galaxy crush nutella crush snickers cru…" at bounding box center [784, 365] width 359 height 302
drag, startPoint x: 717, startPoint y: 380, endPoint x: 726, endPoint y: 336, distance: 44.9
click at [726, 336] on nav "kitkat crush snickers crush kinder crush Ferrero Crush Galaxy crush nutella cru…" at bounding box center [784, 365] width 359 height 302
drag, startPoint x: 717, startPoint y: 428, endPoint x: 718, endPoint y: 384, distance: 44.0
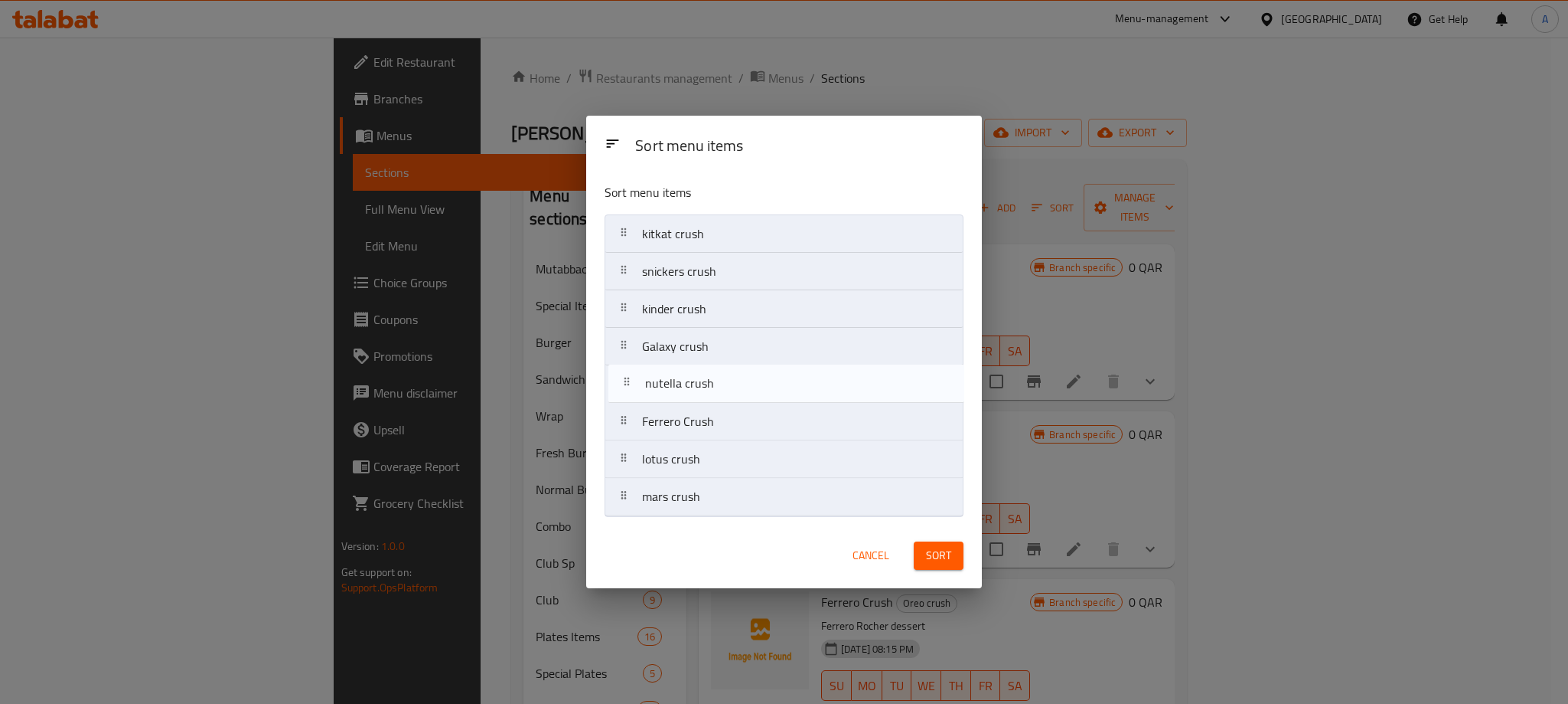
click at [718, 384] on nav "kitkat crush snickers crush kinder crush Galaxy crush Ferrero Crush nutella cru…" at bounding box center [784, 365] width 359 height 302
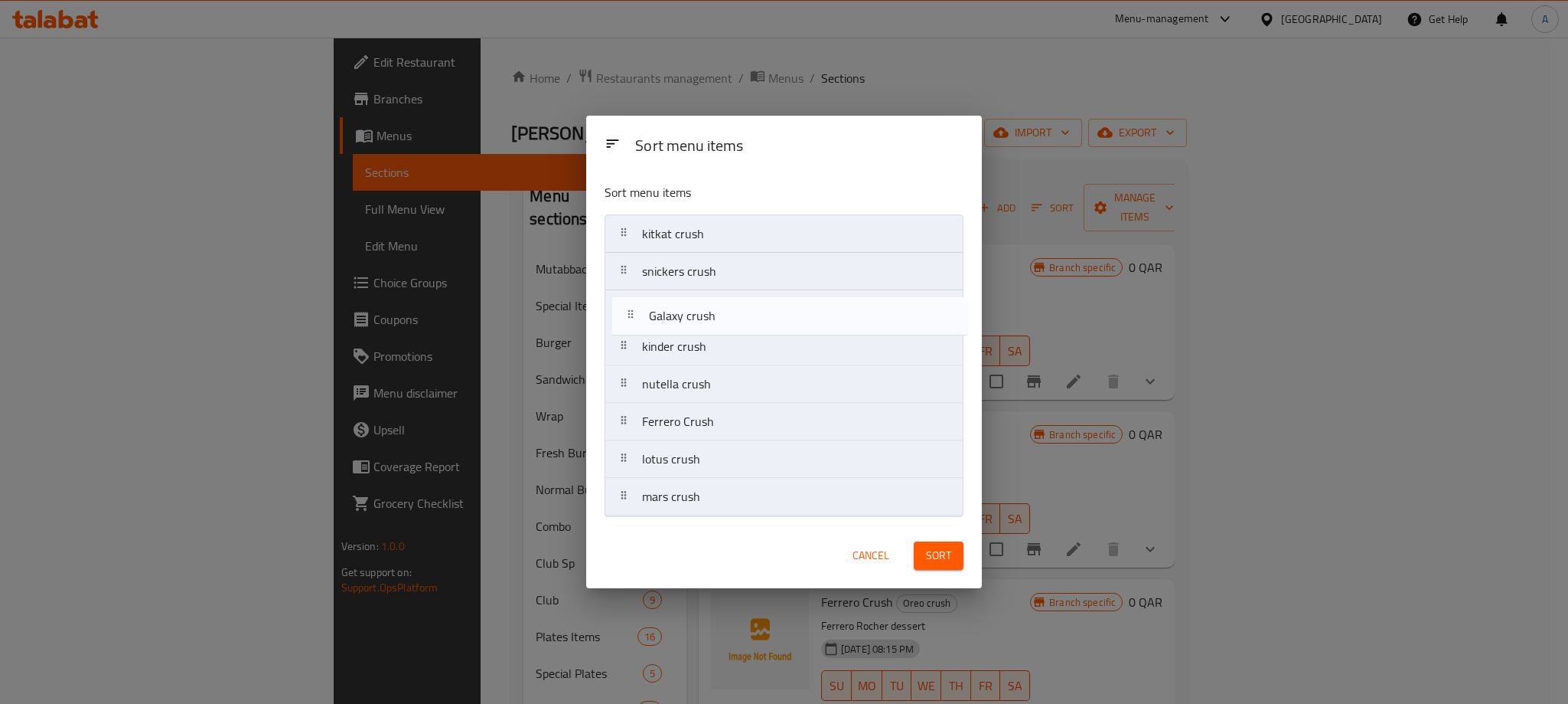
drag, startPoint x: 708, startPoint y: 347, endPoint x: 717, endPoint y: 305, distance: 43.0
click at [717, 305] on nav "kitkat crush snickers crush kinder crush Galaxy crush nutella crush Ferrero Cru…" at bounding box center [784, 365] width 359 height 302
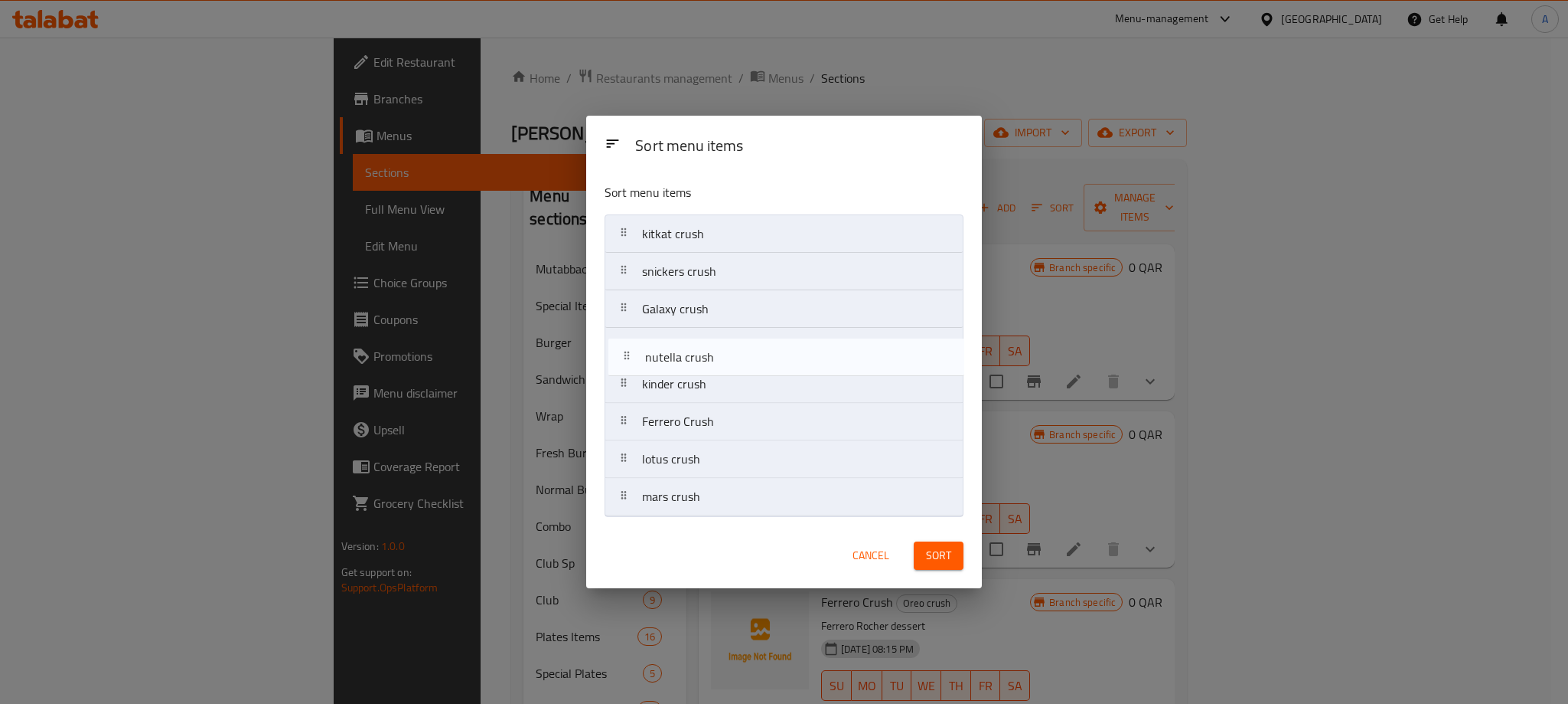
drag, startPoint x: 690, startPoint y: 391, endPoint x: 692, endPoint y: 356, distance: 35.1
click at [692, 356] on nav "kitkat crush snickers crush Galaxy crush kinder crush nutella crush Ferrero Cru…" at bounding box center [784, 365] width 359 height 302
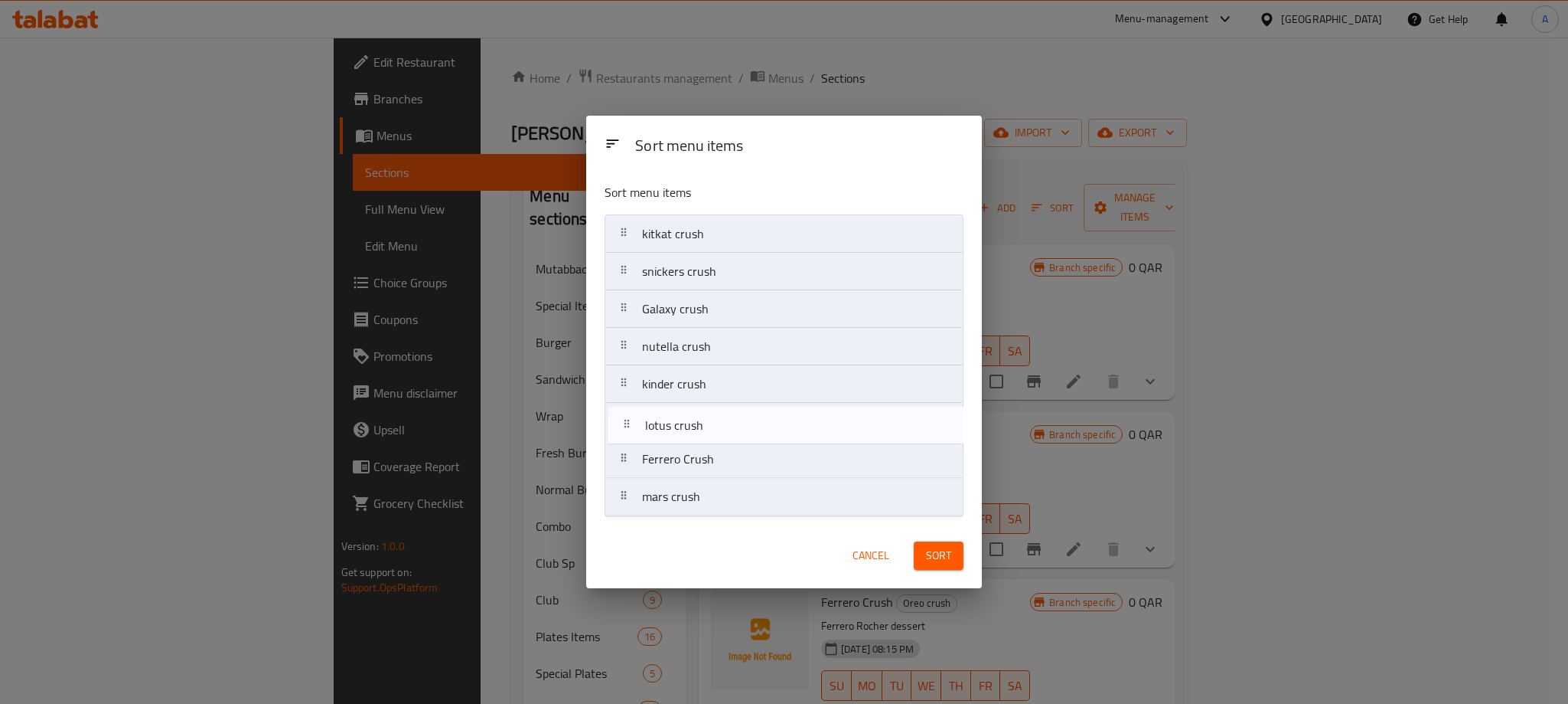
drag, startPoint x: 712, startPoint y: 460, endPoint x: 717, endPoint y: 418, distance: 42.3
click at [717, 418] on nav "kitkat crush snickers crush Galaxy crush nutella crush kinder crush Ferrero Cru…" at bounding box center [784, 365] width 359 height 302
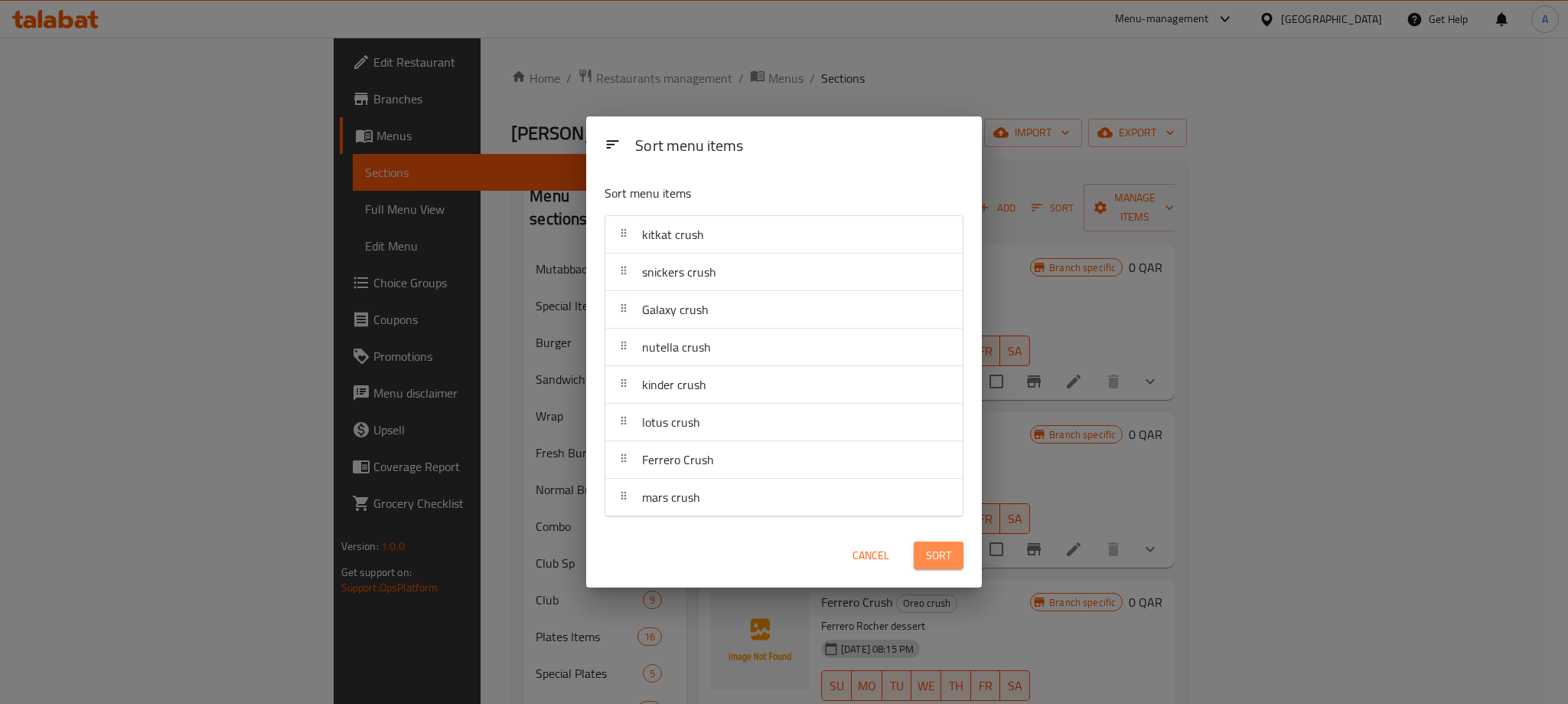
click at [954, 556] on button "Sort" at bounding box center [938, 555] width 50 height 28
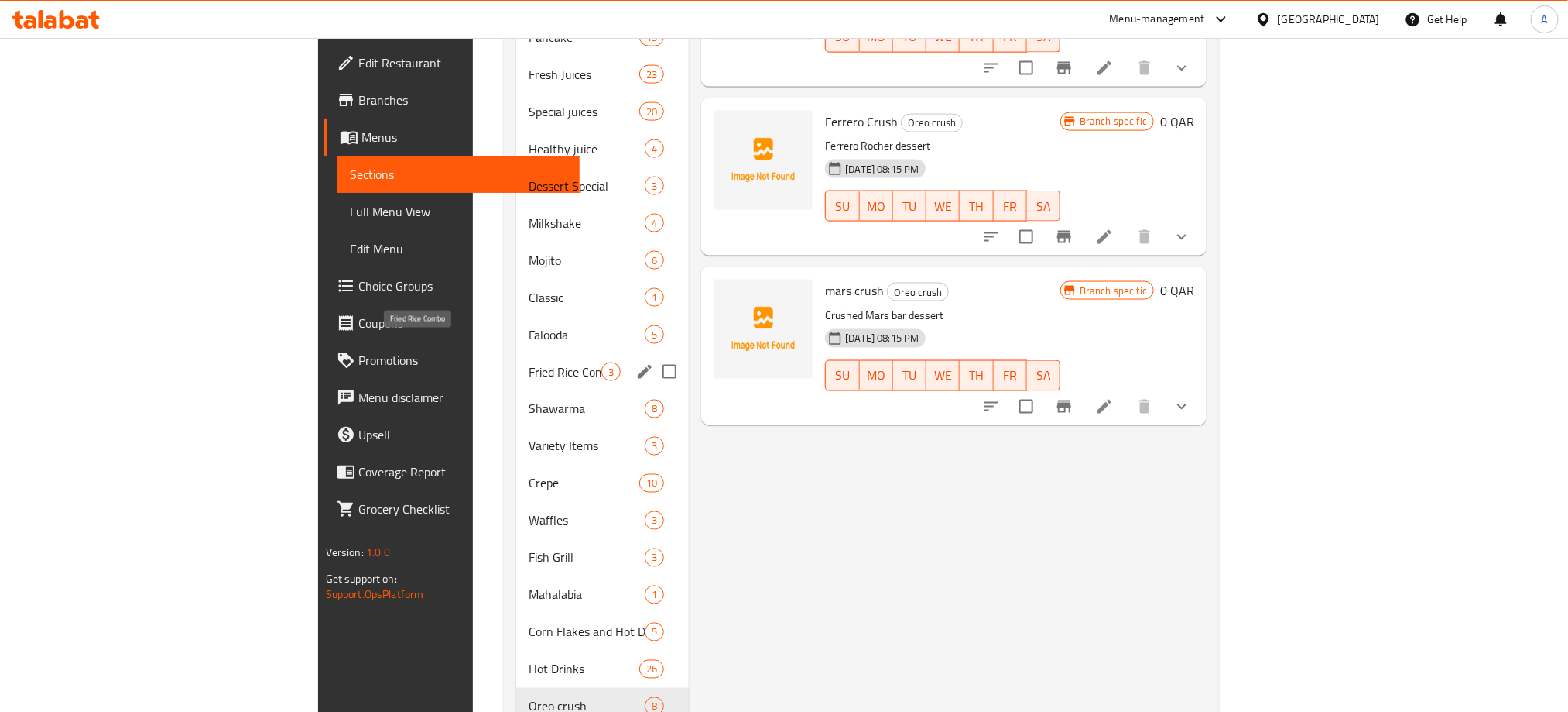
scroll to position [1202, 0]
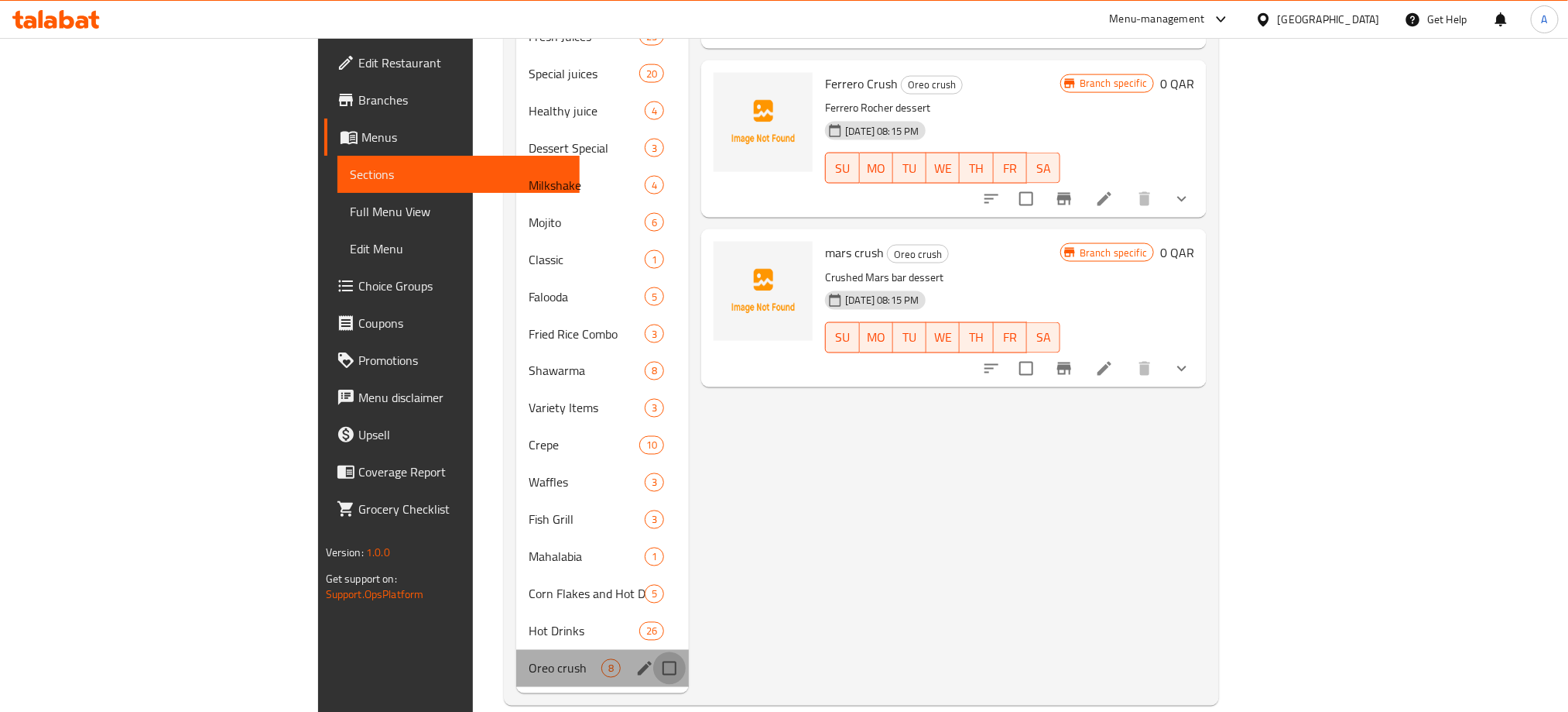
click at [653, 652] on input "Menu sections" at bounding box center [669, 668] width 33 height 33
checkbox input "true"
click at [637, 662] on icon "edit" at bounding box center [644, 669] width 14 height 14
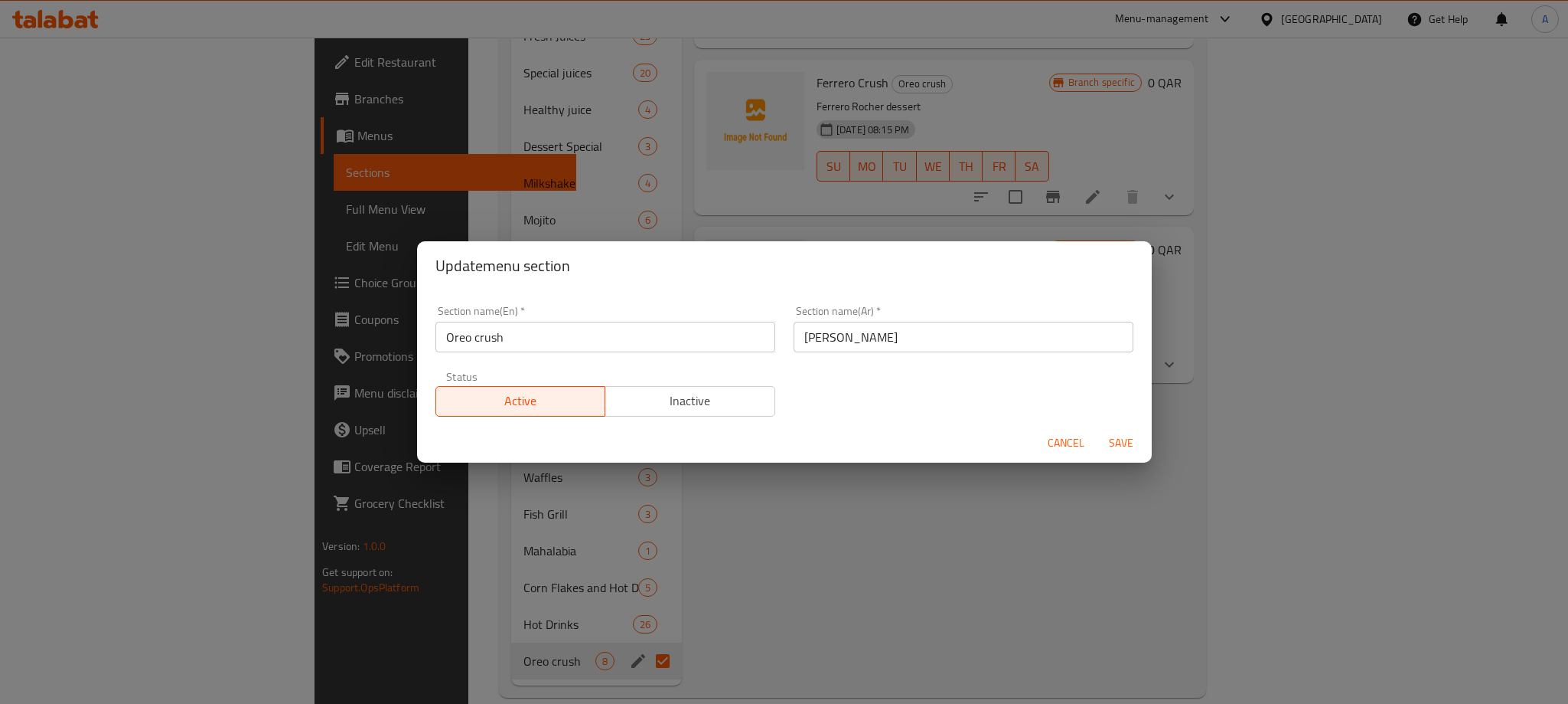
click at [510, 338] on input "Oreo crush" at bounding box center [605, 337] width 340 height 31
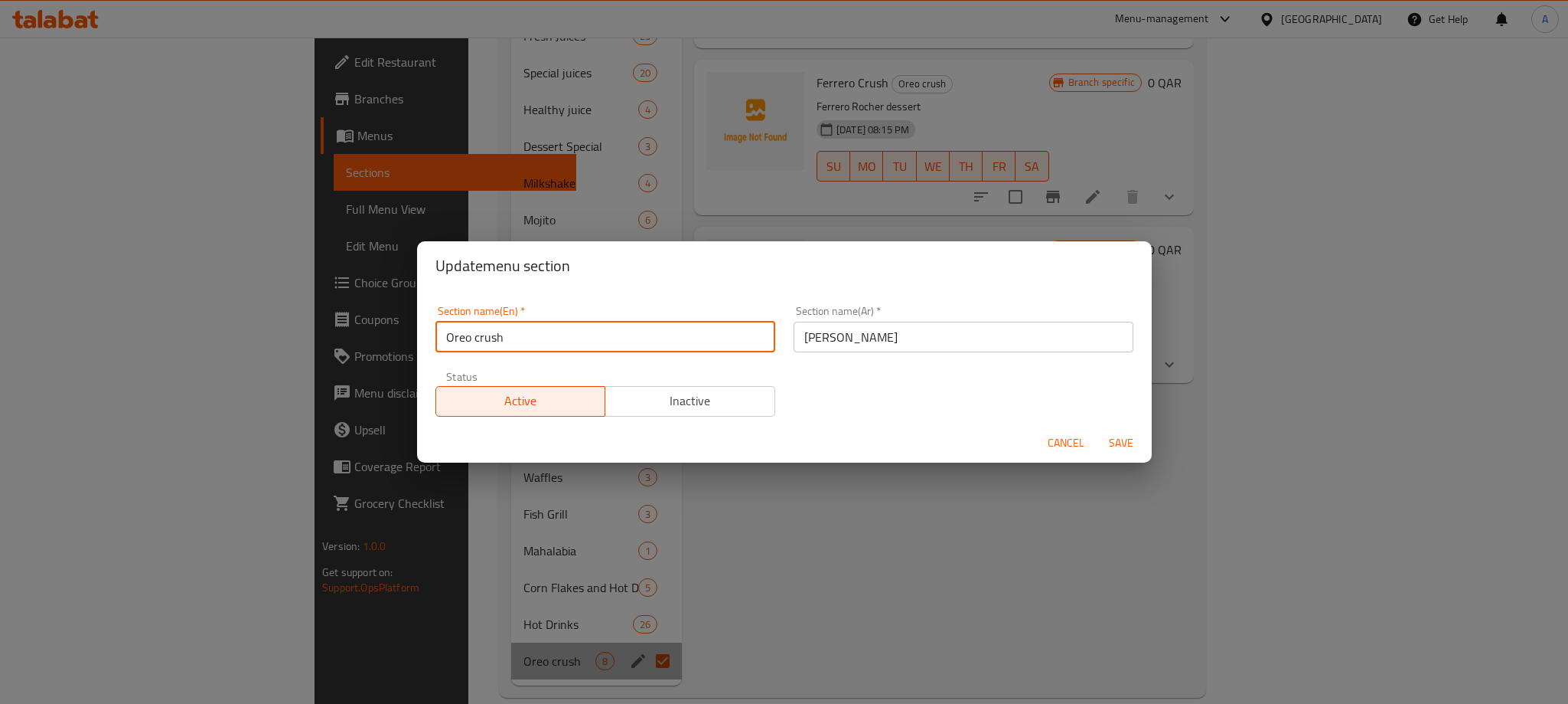
click at [510, 338] on input "Oreo crush" at bounding box center [605, 337] width 340 height 31
paste input "CRUSH MILK SHAKE"
click at [510, 338] on input "CRUSH MILK SHAKE" at bounding box center [605, 337] width 340 height 31
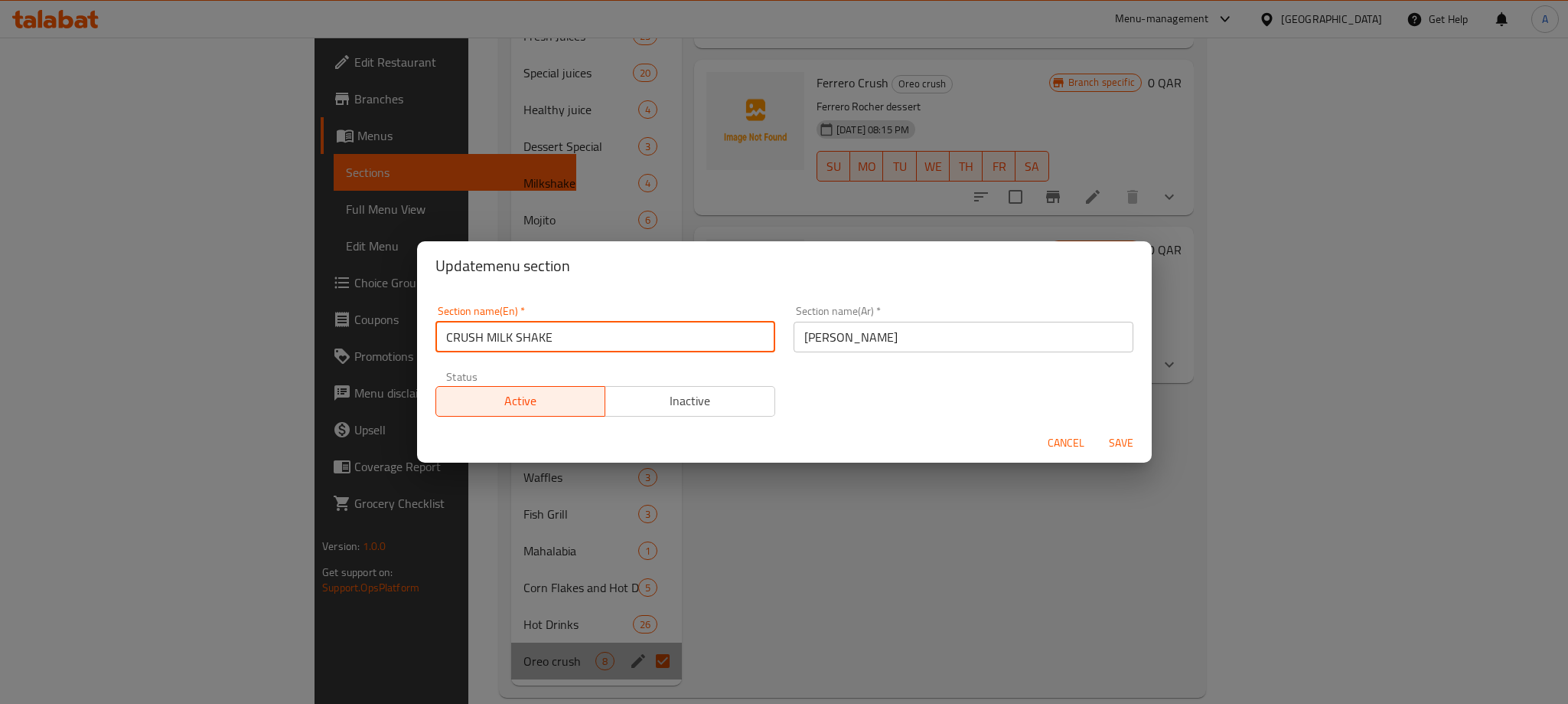
click at [510, 338] on input "CRUSH MILK SHAKE" at bounding box center [605, 337] width 340 height 31
type input "Crush Milk Shake"
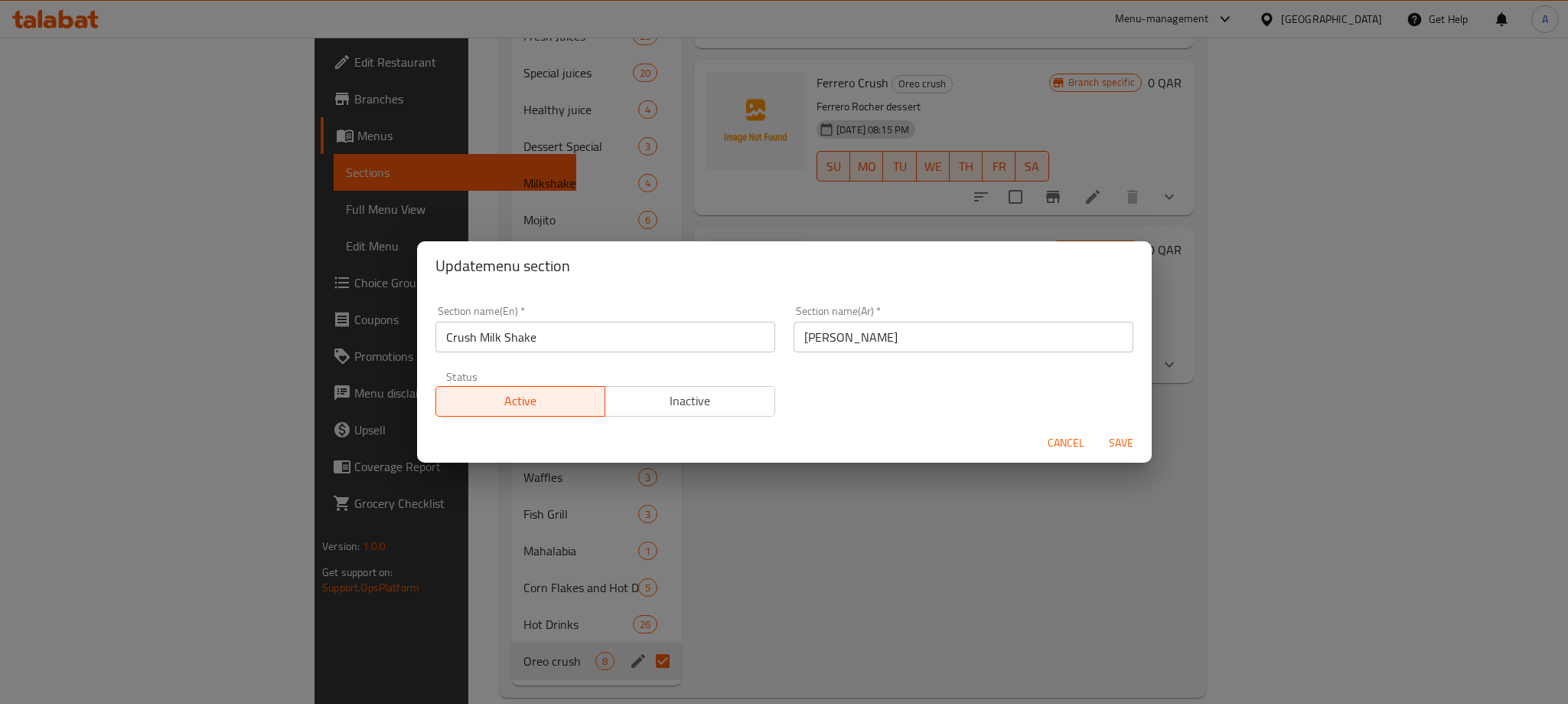
click at [894, 342] on input "[PERSON_NAME]" at bounding box center [963, 337] width 340 height 31
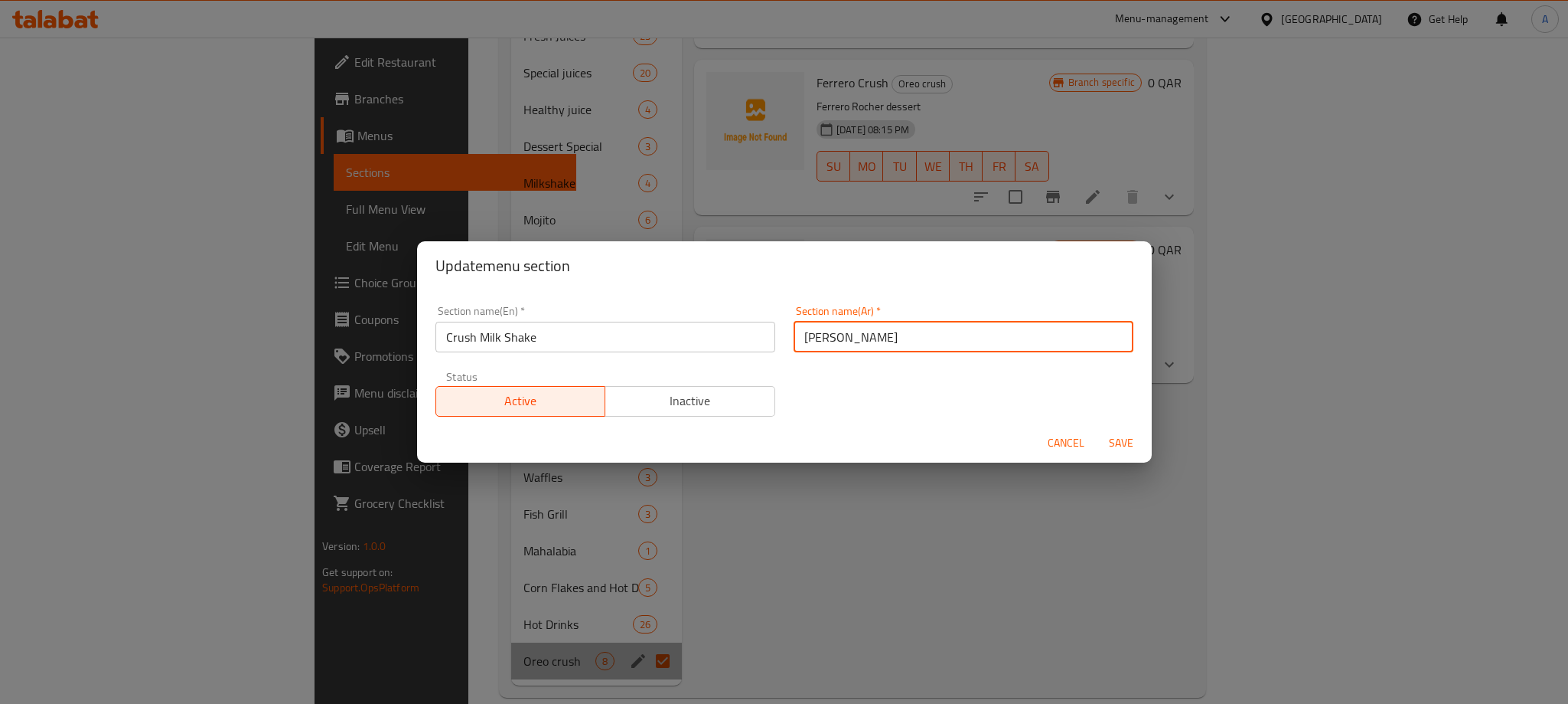
click at [894, 342] on input "[PERSON_NAME]" at bounding box center [963, 337] width 340 height 31
paste input "ميلك شيك سحق"
click at [822, 336] on input "ميلك شيك سحق" at bounding box center [963, 337] width 340 height 31
type input "ميلك شيك مسحوق"
click at [1132, 436] on span "Save" at bounding box center [1121, 443] width 37 height 19
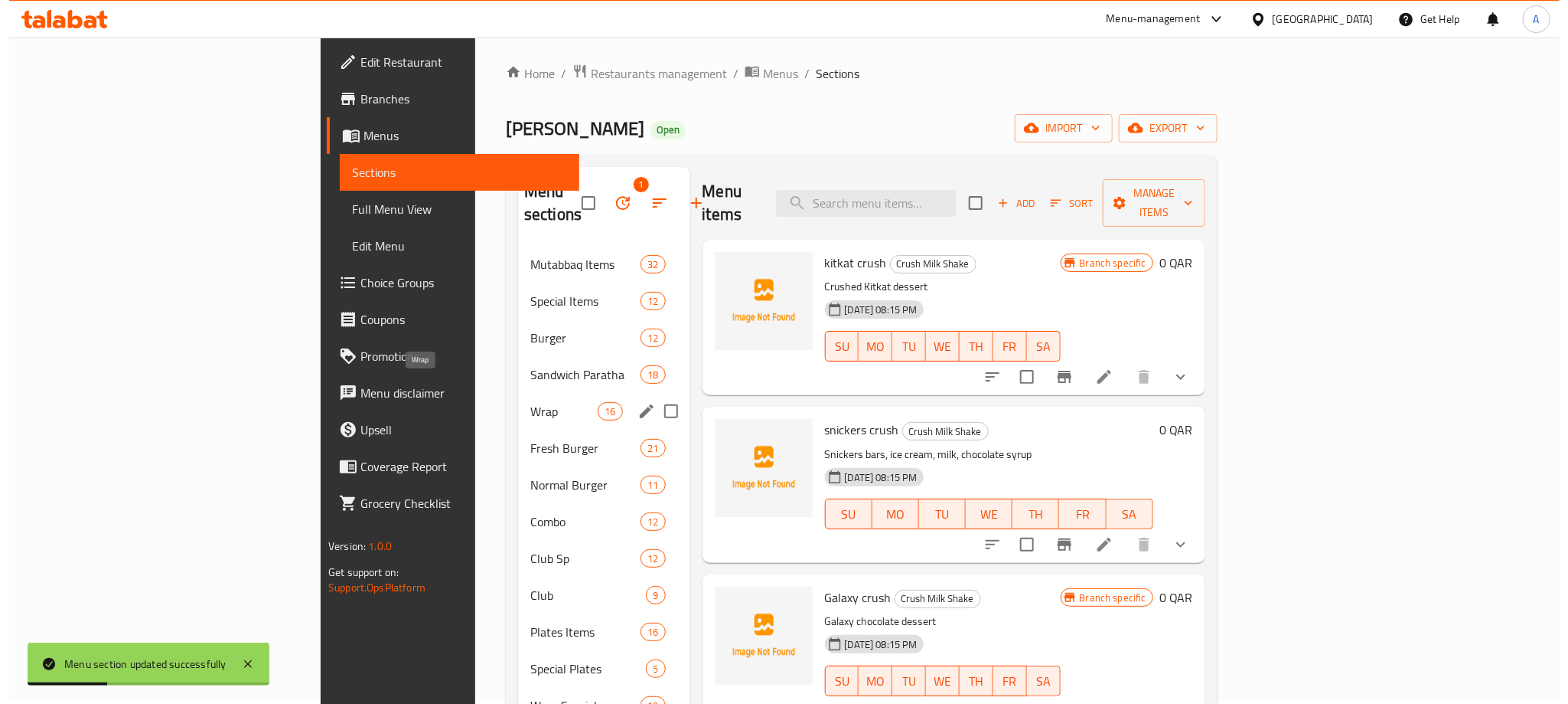
scroll to position [0, 0]
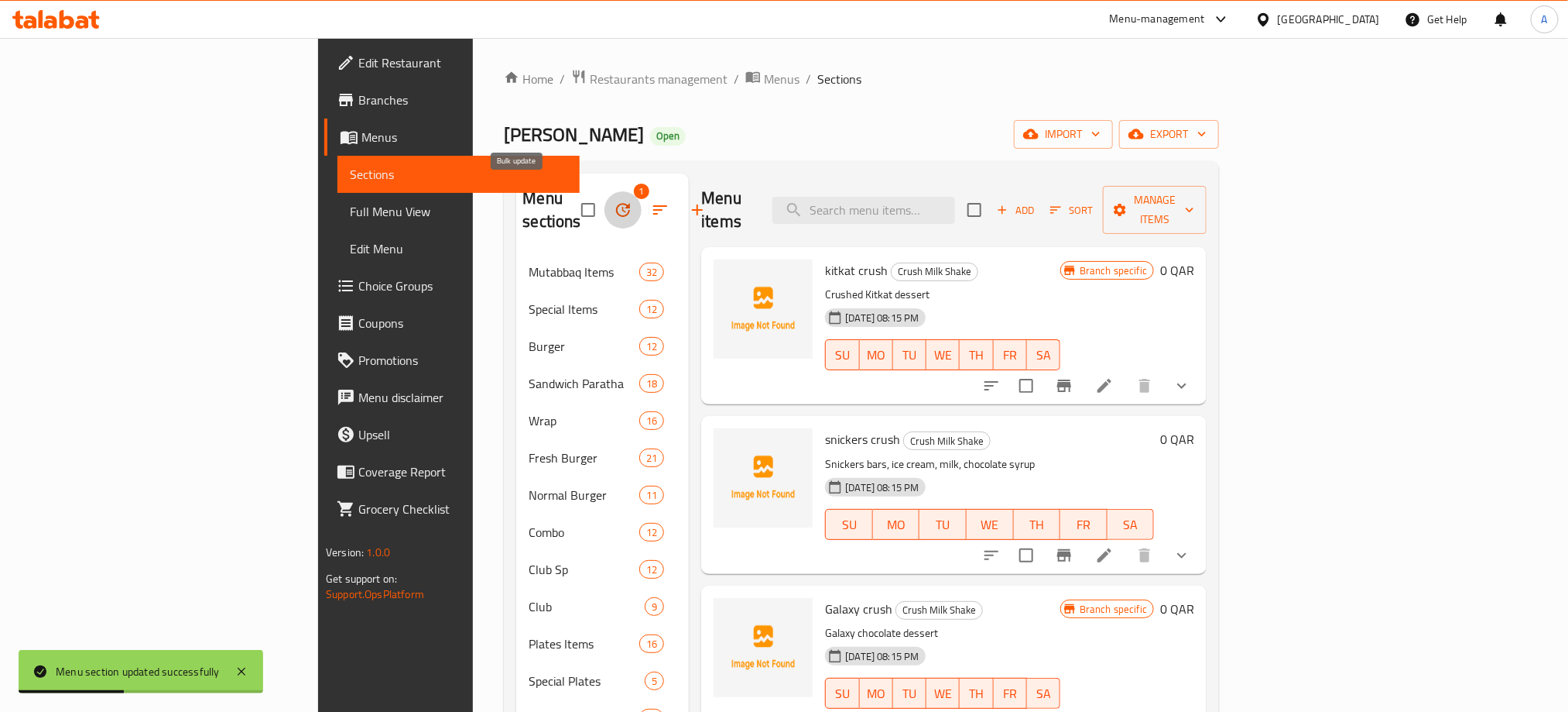
click at [605, 210] on button "button" at bounding box center [623, 210] width 37 height 37
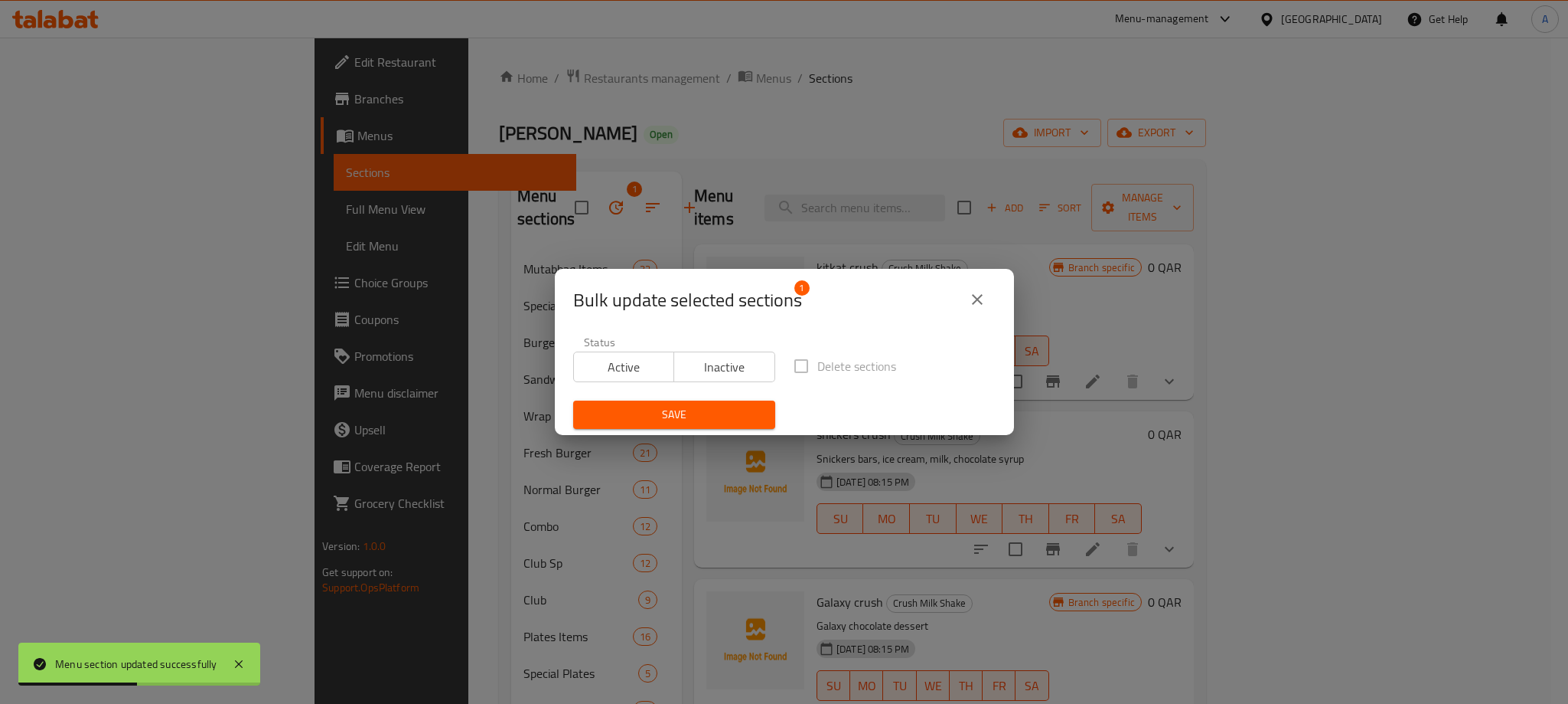
click at [510, 207] on div "Bulk update selected sections 1 Status Active Inactive Delete sections Save" at bounding box center [784, 352] width 1568 height 704
click at [969, 309] on button "close" at bounding box center [977, 299] width 37 height 37
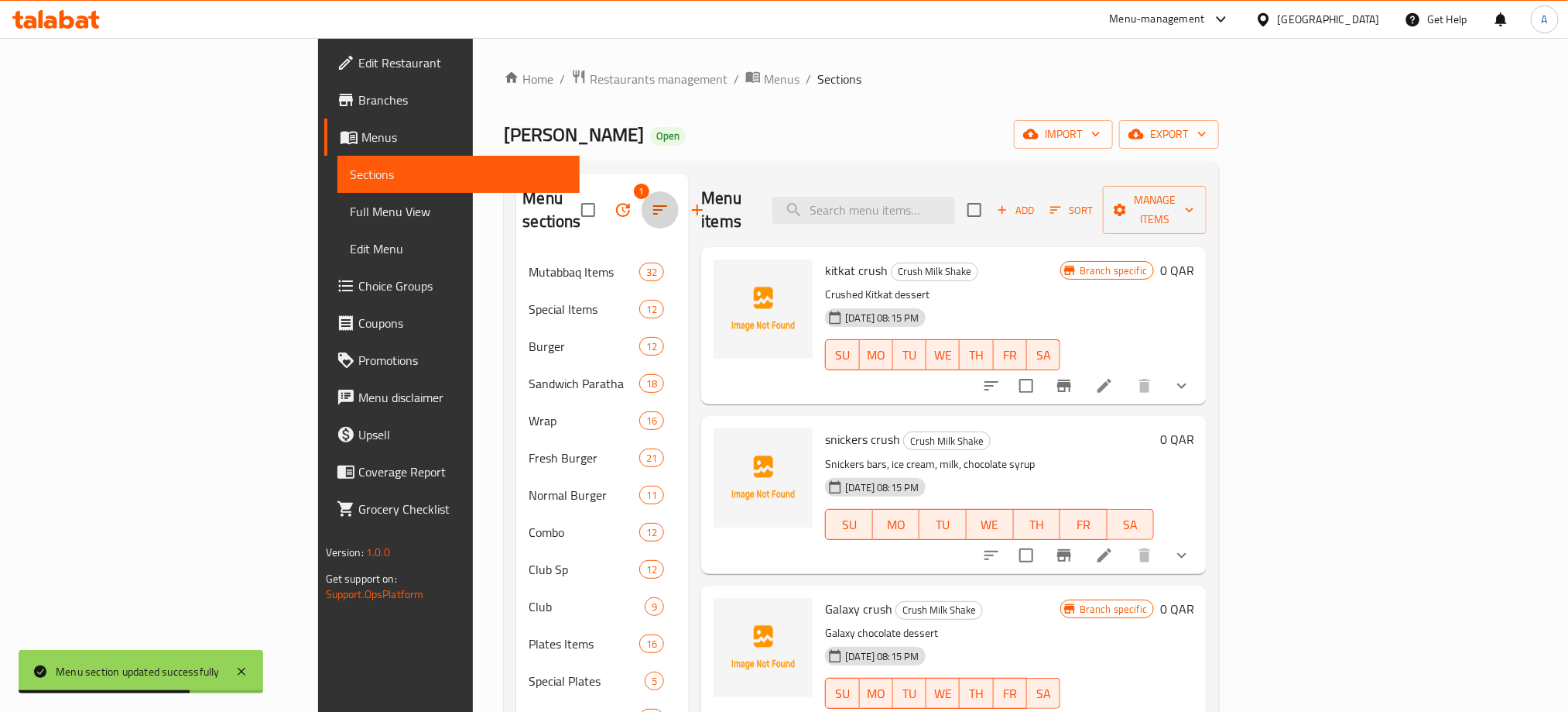
click at [651, 201] on icon "button" at bounding box center [659, 210] width 19 height 19
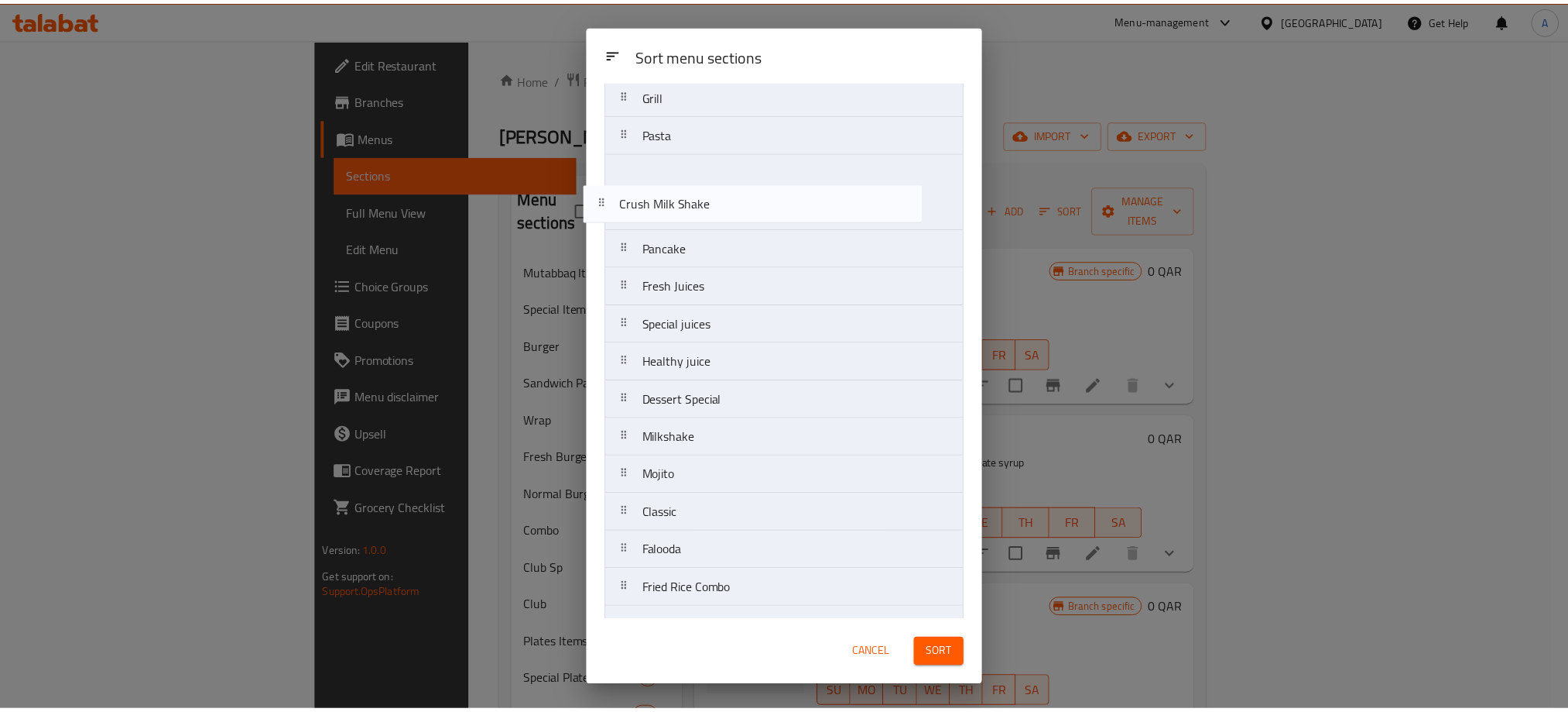
scroll to position [869, 0]
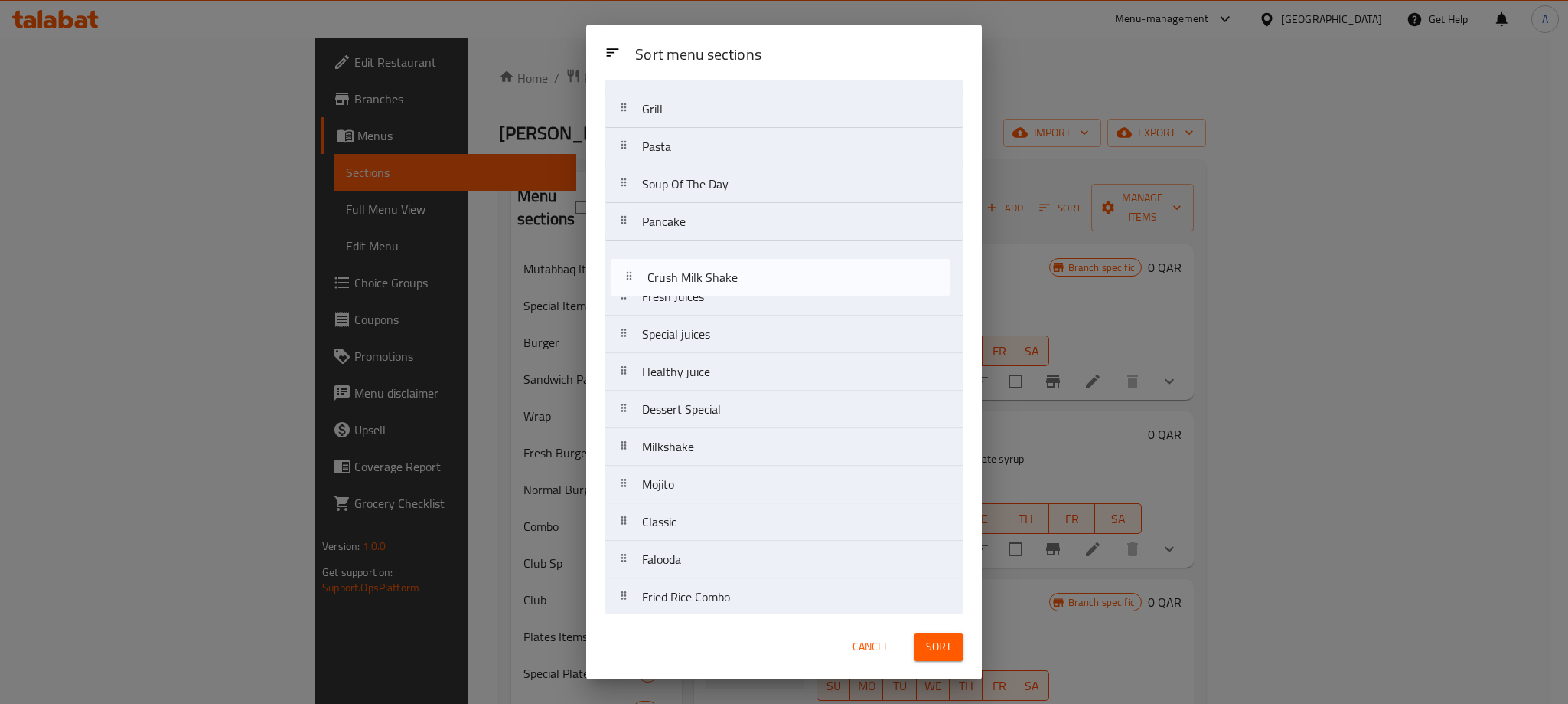
drag, startPoint x: 717, startPoint y: 602, endPoint x: 722, endPoint y: 287, distance: 315.0
click at [722, 287] on nav "Mutabbaq Items Special Items Burger Sandwich Paratha Wrap Fresh Burger Normal B…" at bounding box center [784, 91] width 359 height 1653
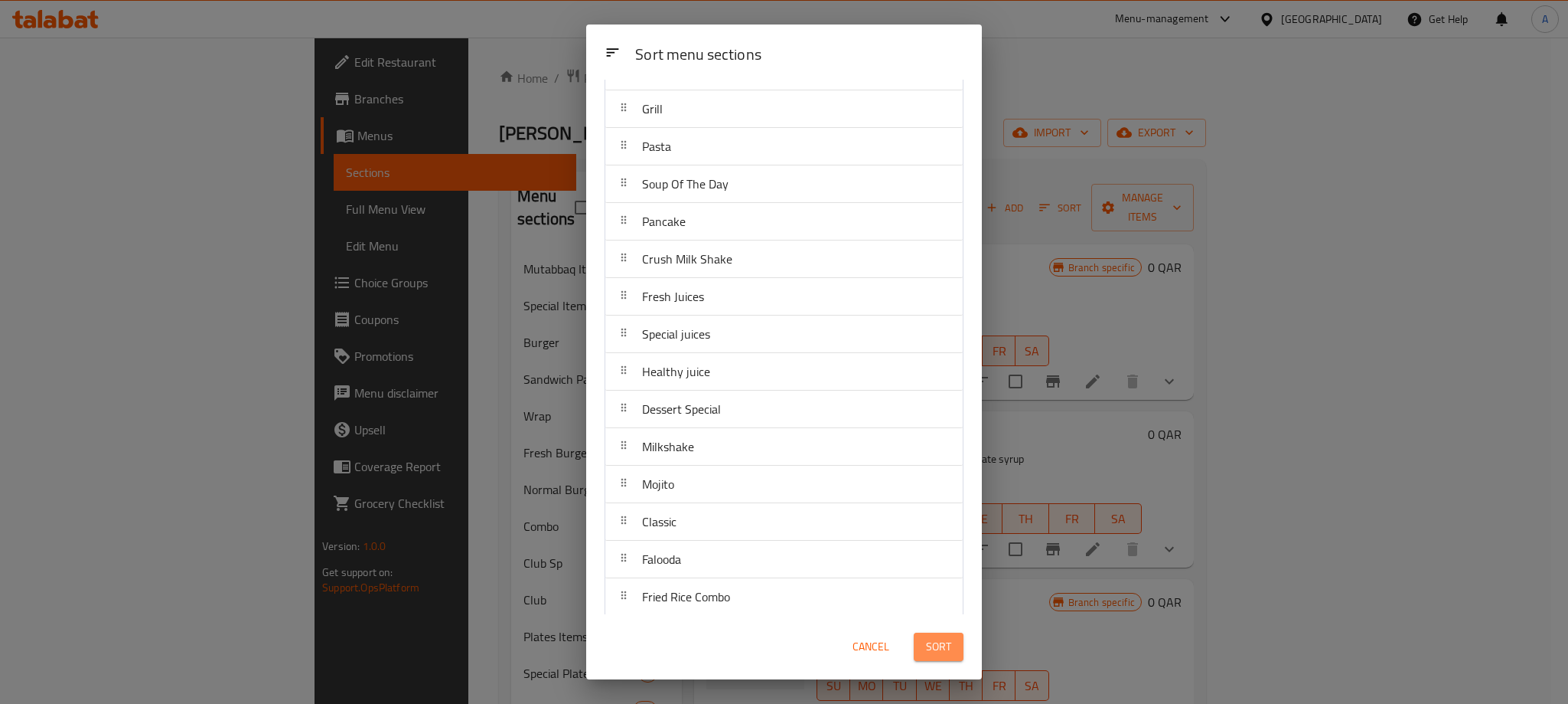
click at [941, 655] on span "Sort" at bounding box center [938, 647] width 25 height 19
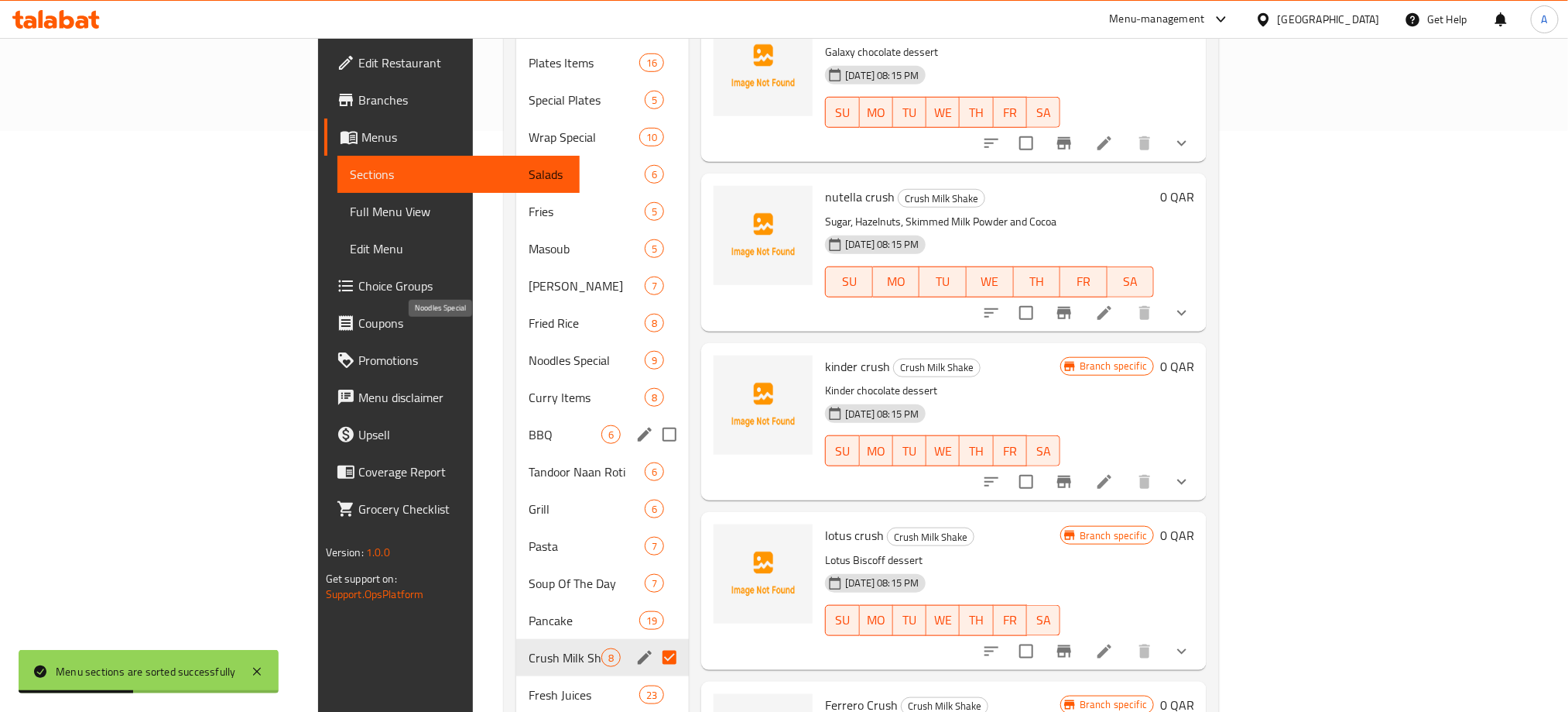
scroll to position [697, 0]
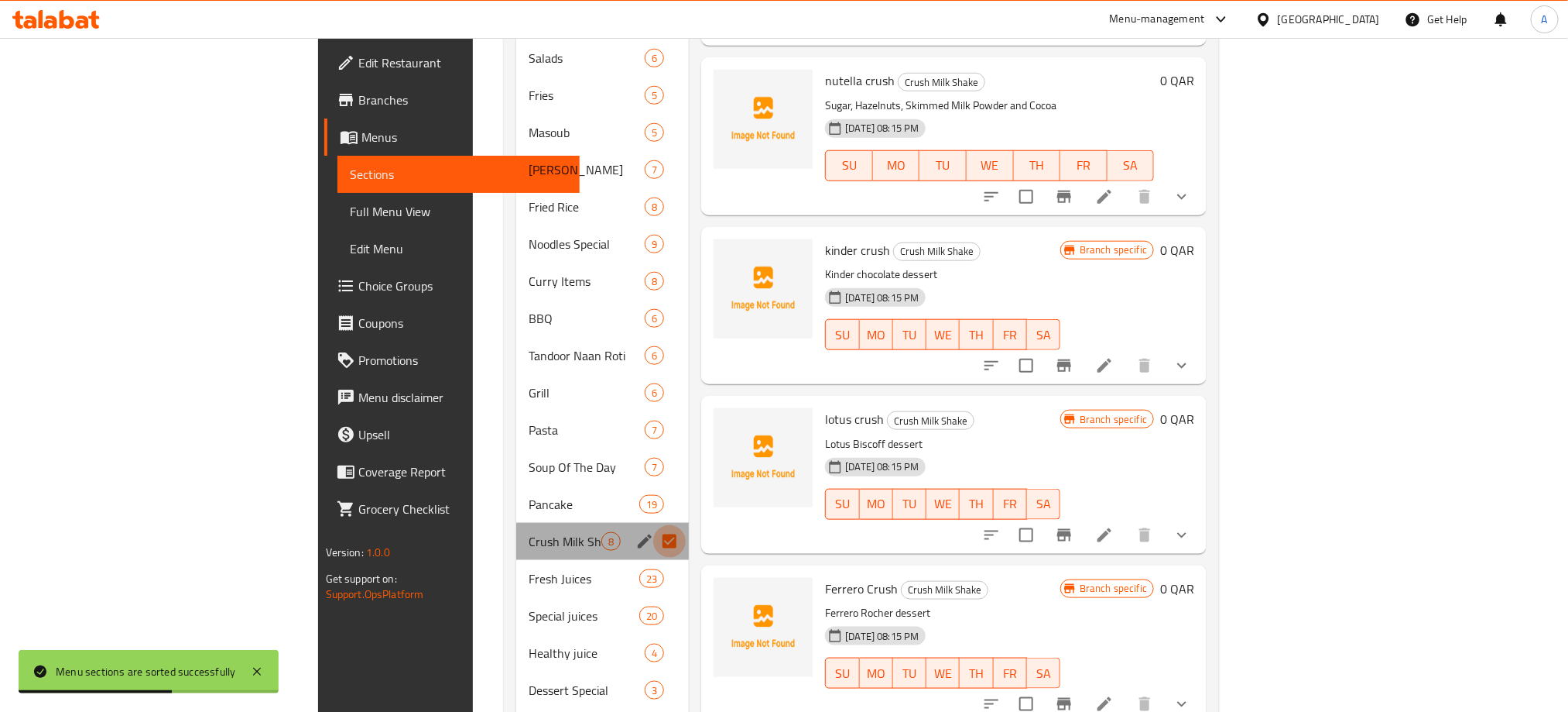
click at [653, 525] on input "Menu sections" at bounding box center [669, 541] width 33 height 33
checkbox input "false"
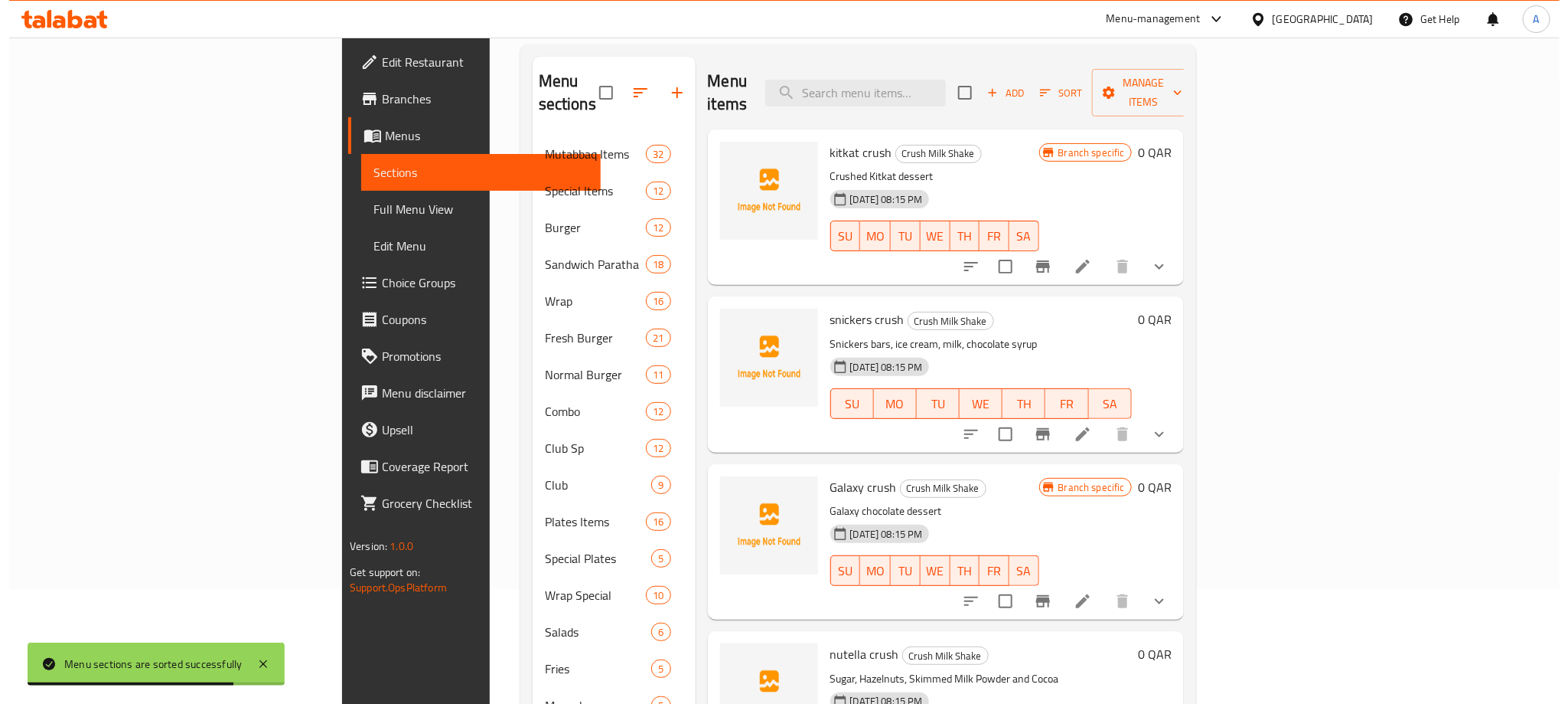
scroll to position [0, 0]
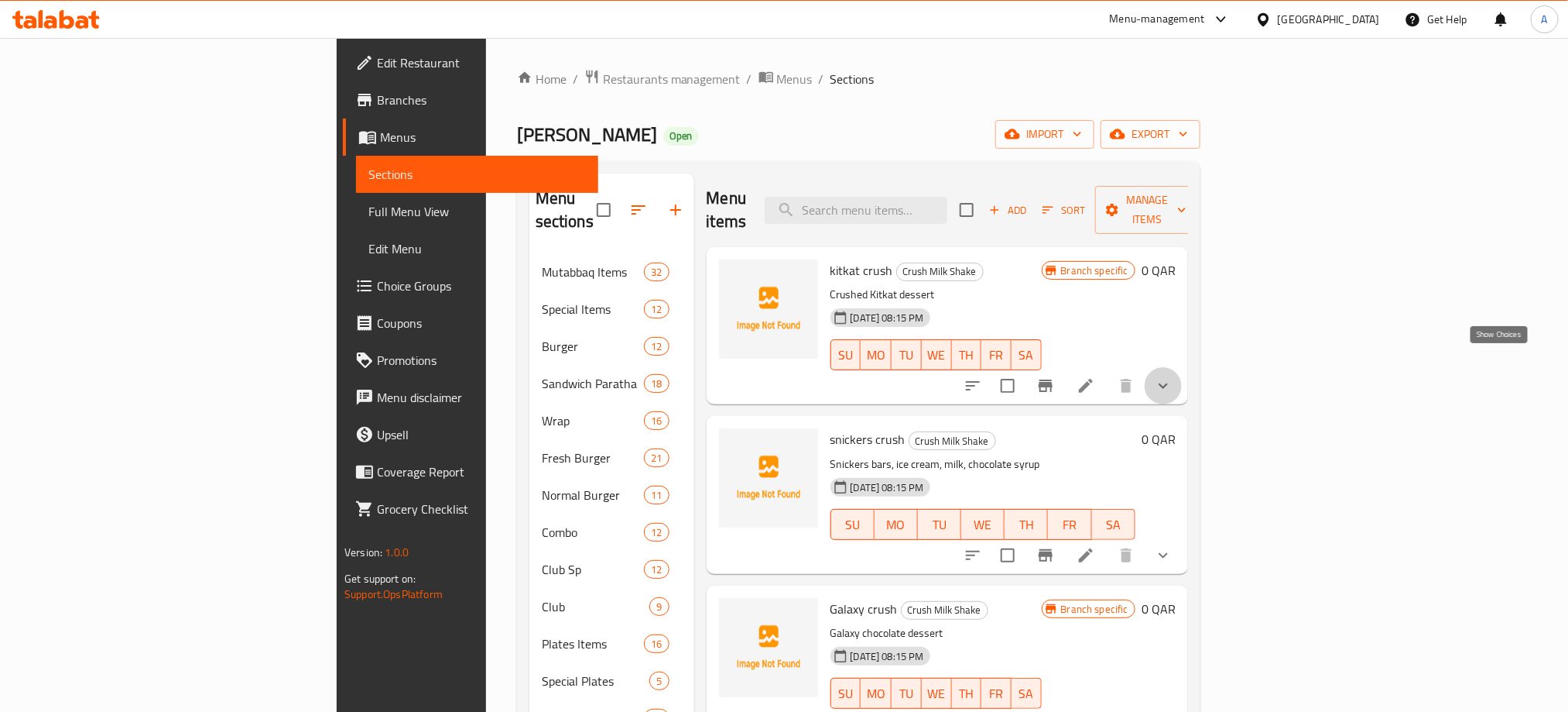
click at [1173, 377] on icon "show more" at bounding box center [1163, 386] width 19 height 19
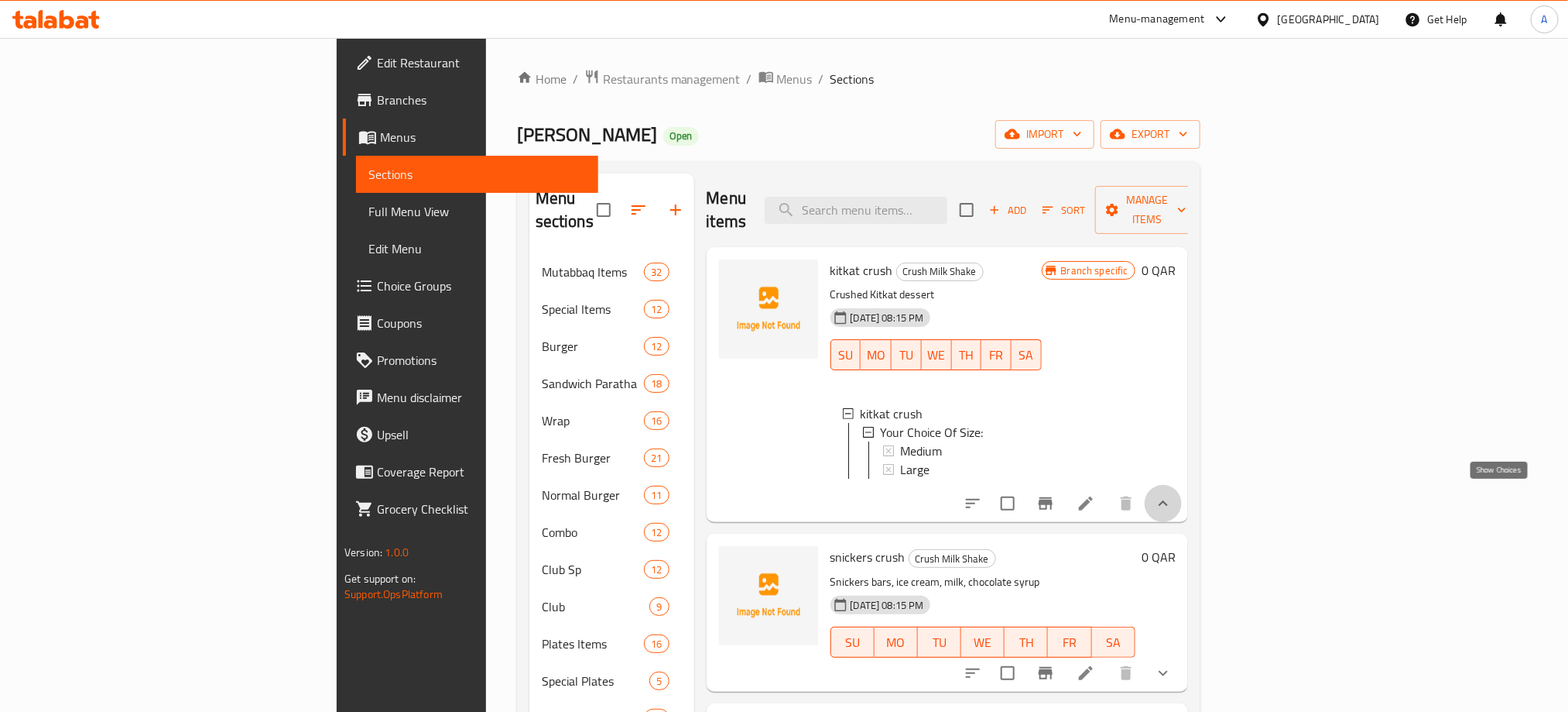
click at [1173, 494] on icon "show more" at bounding box center [1163, 503] width 19 height 19
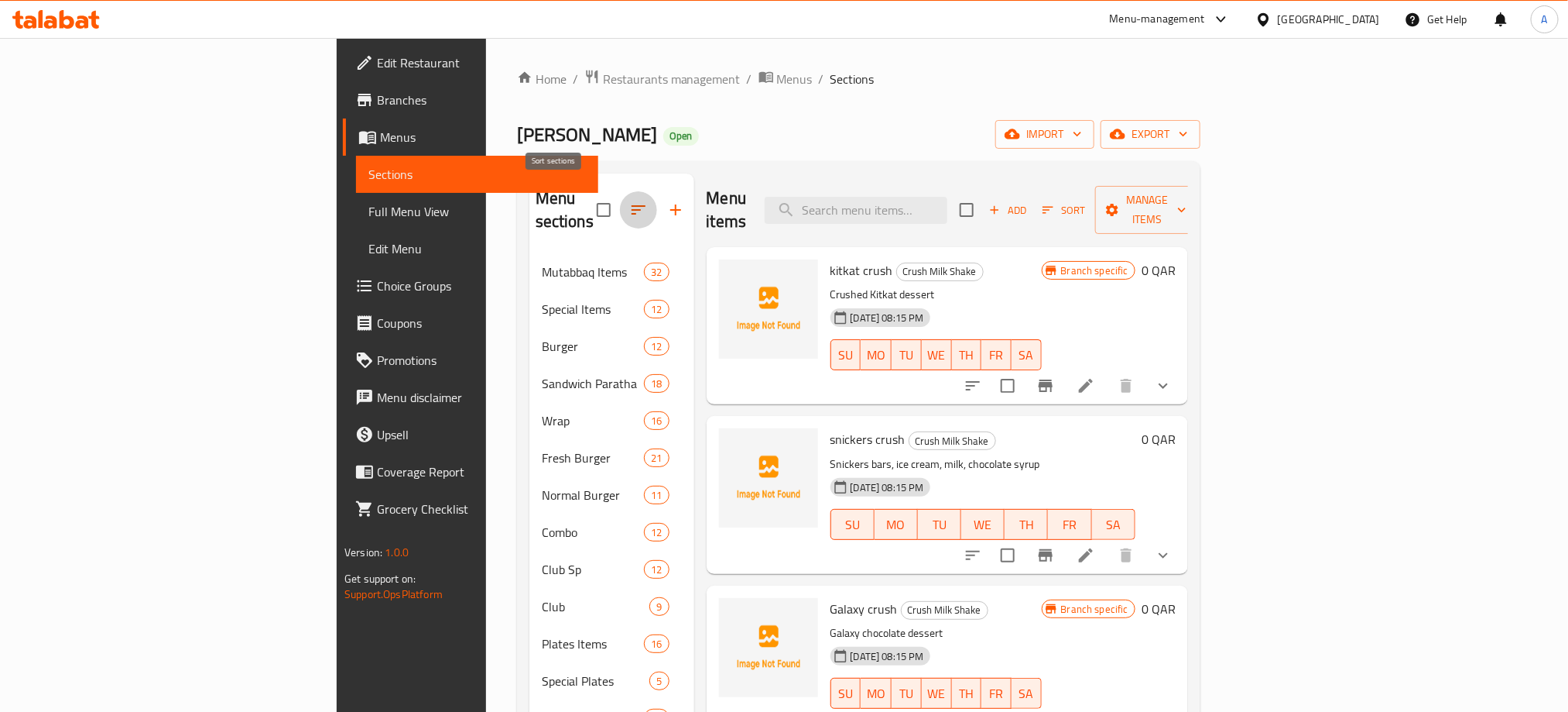
click at [620, 205] on button "button" at bounding box center [638, 210] width 37 height 37
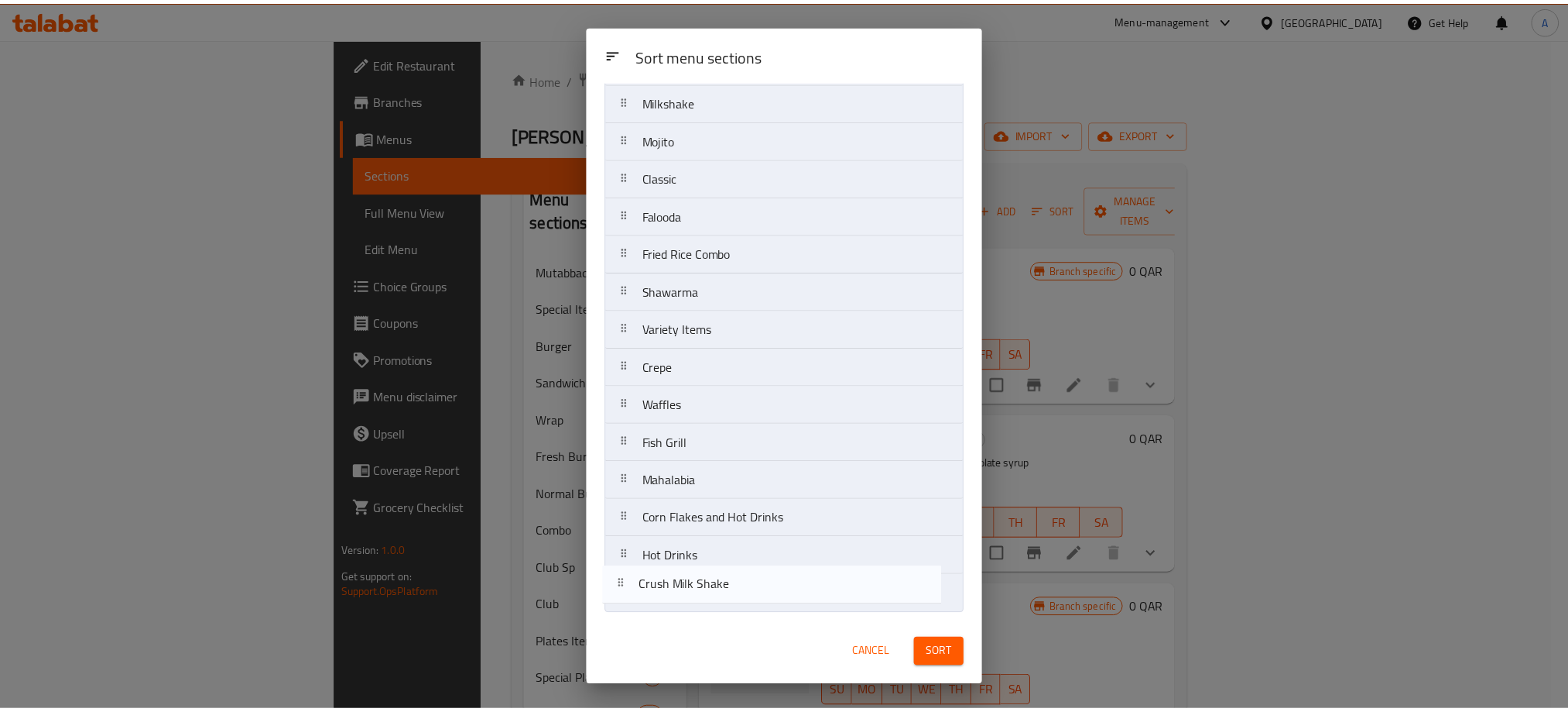
scroll to position [1197, 0]
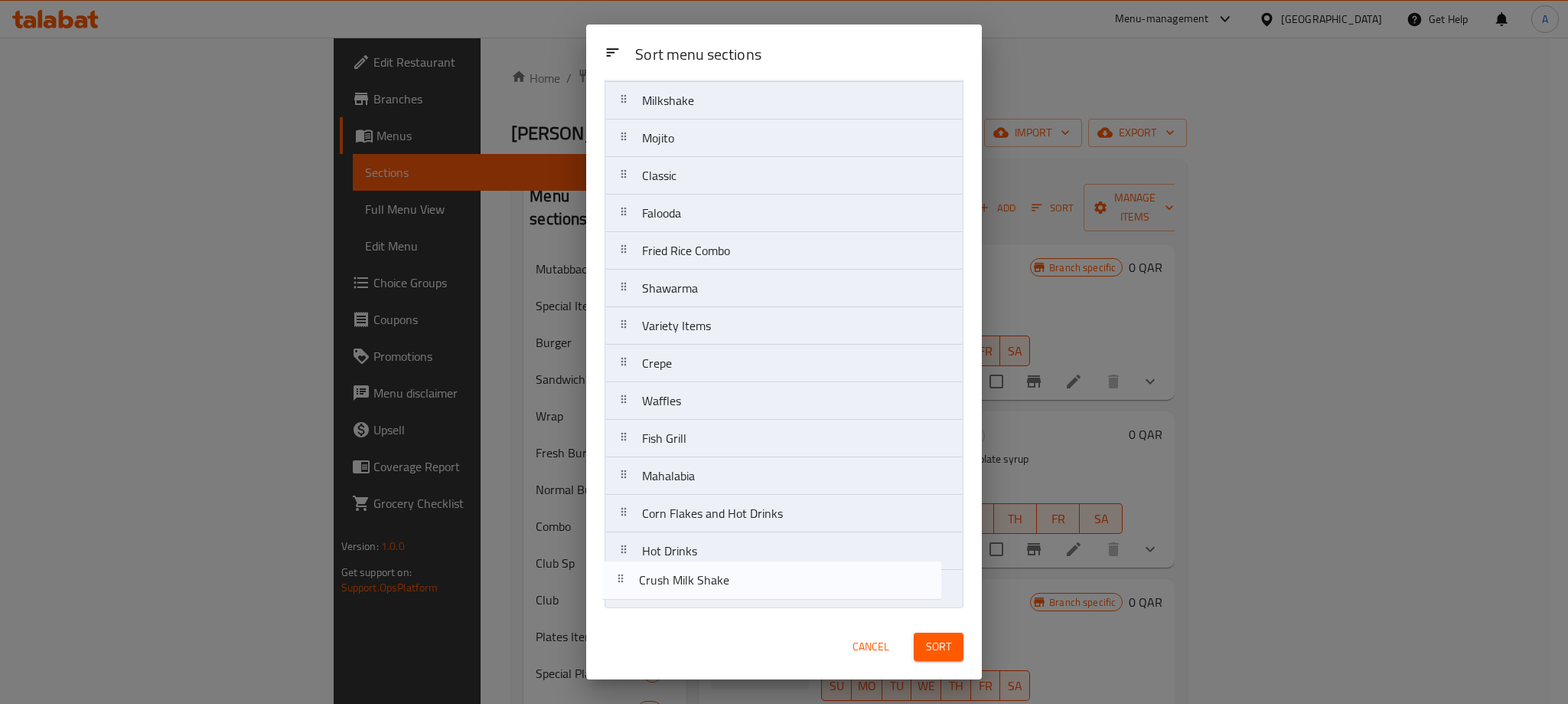
drag, startPoint x: 751, startPoint y: 331, endPoint x: 747, endPoint y: 595, distance: 264.0
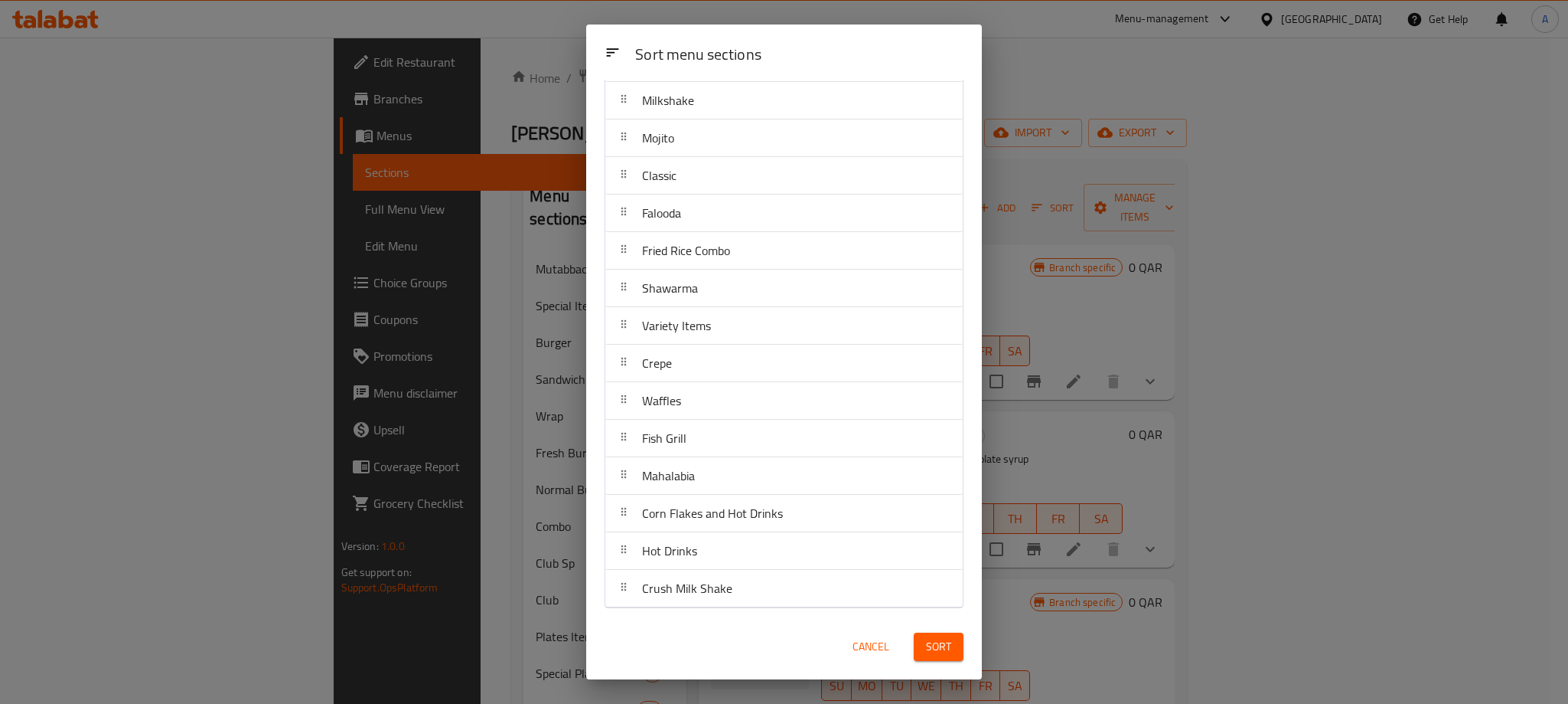
click at [912, 644] on div "Sort" at bounding box center [939, 646] width 68 height 46
click at [931, 644] on span "Sort" at bounding box center [938, 647] width 25 height 19
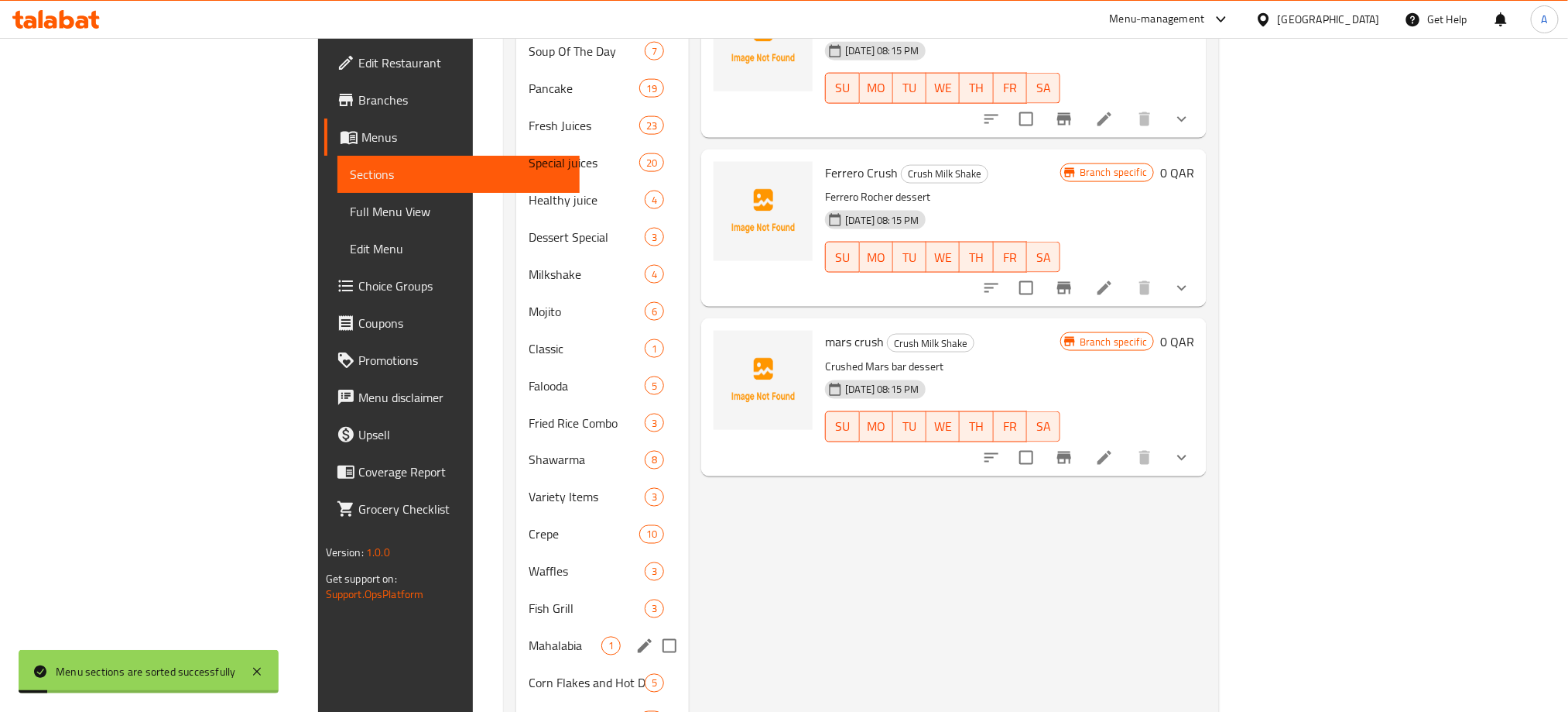
scroll to position [1202, 0]
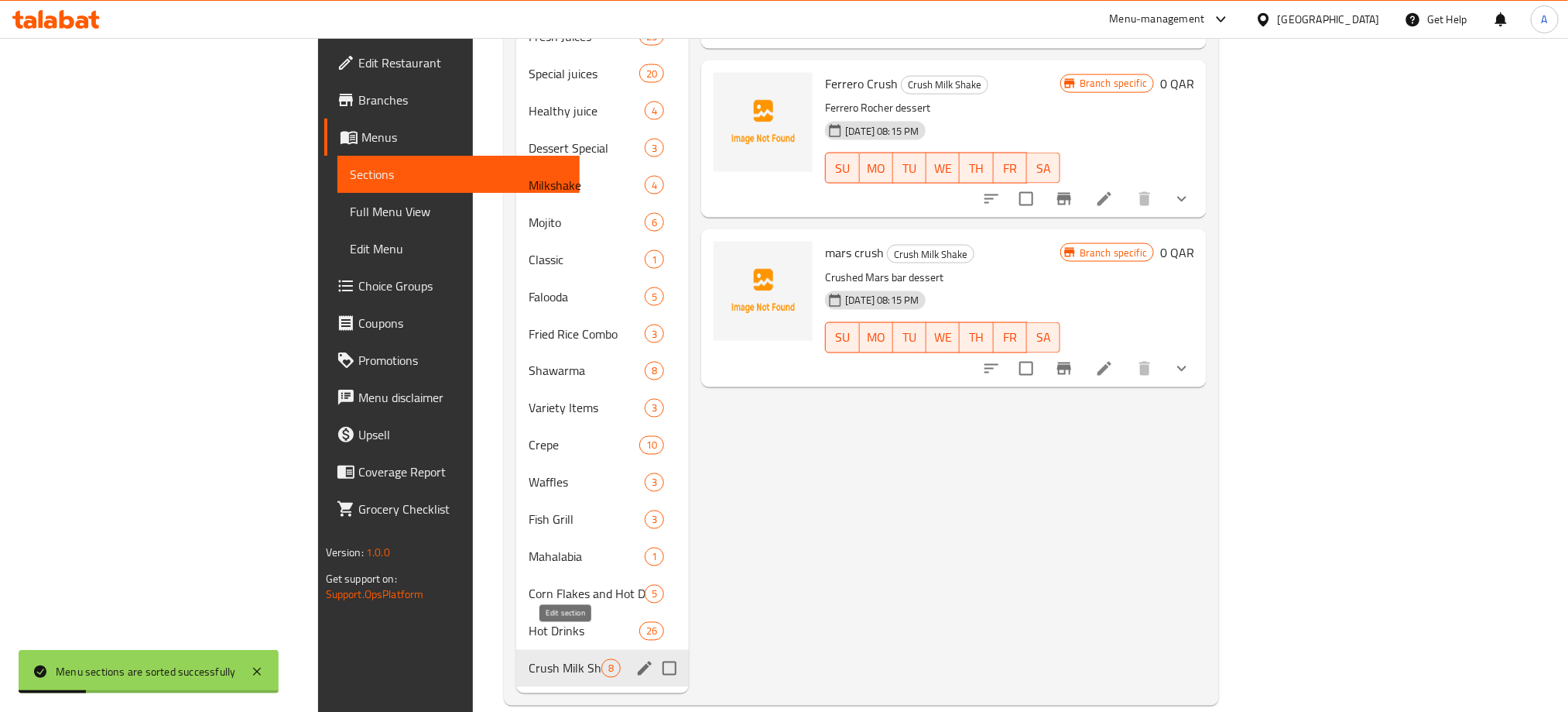
click at [636, 659] on icon "edit" at bounding box center [644, 668] width 19 height 19
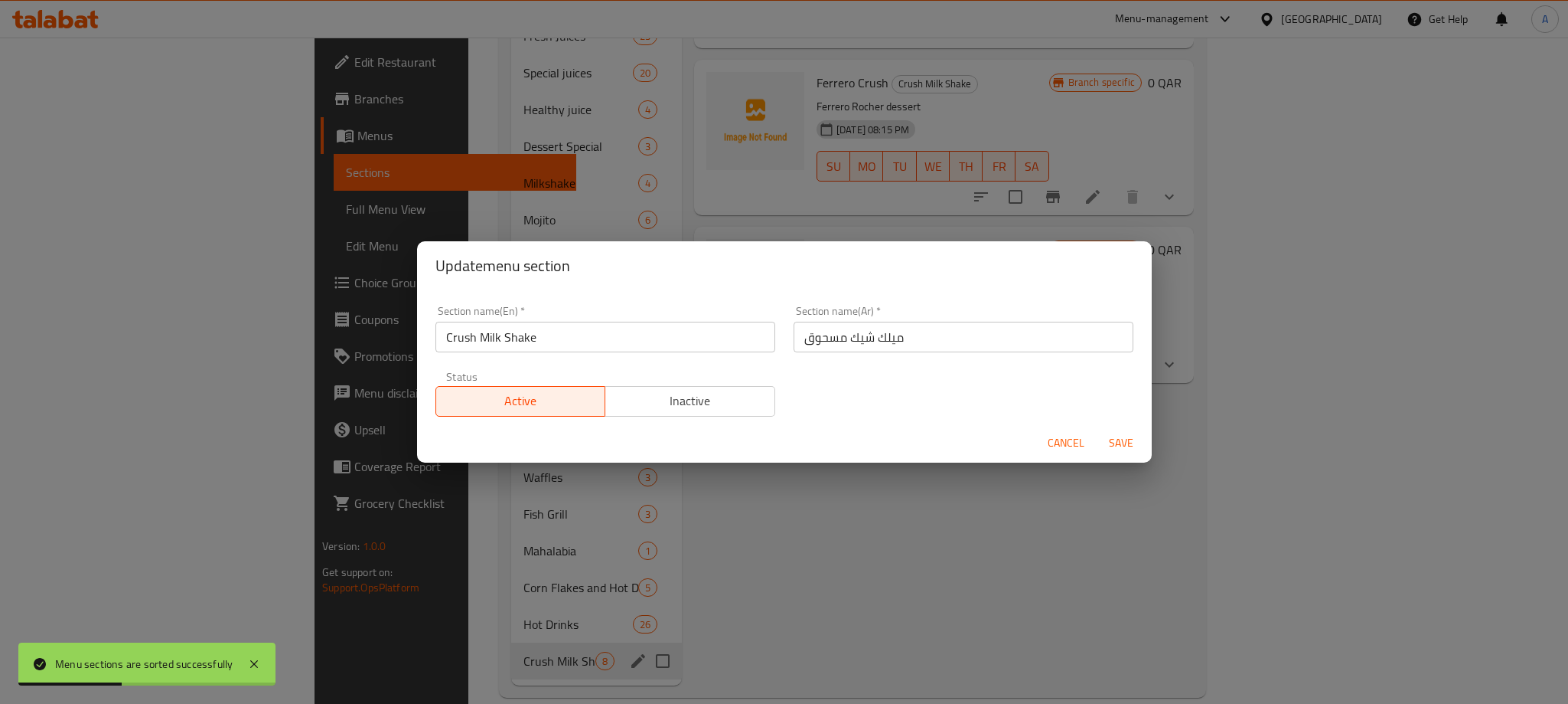
click at [524, 340] on input "Crush Milk Shake" at bounding box center [605, 337] width 340 height 31
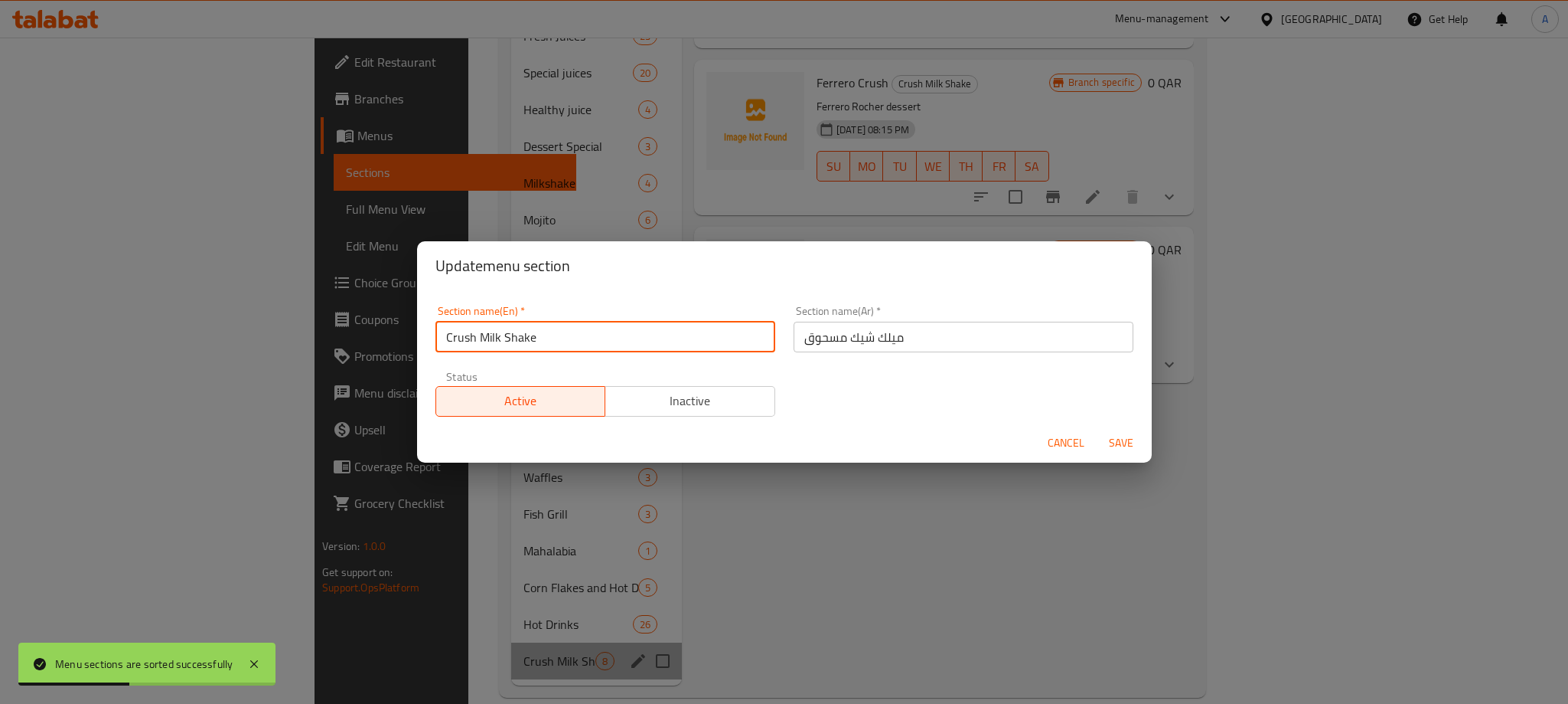
click at [524, 340] on input "Crush Milk Shake" at bounding box center [605, 337] width 340 height 31
click at [492, 338] on input "Crush Milk" at bounding box center [605, 337] width 340 height 31
type input "Crush"
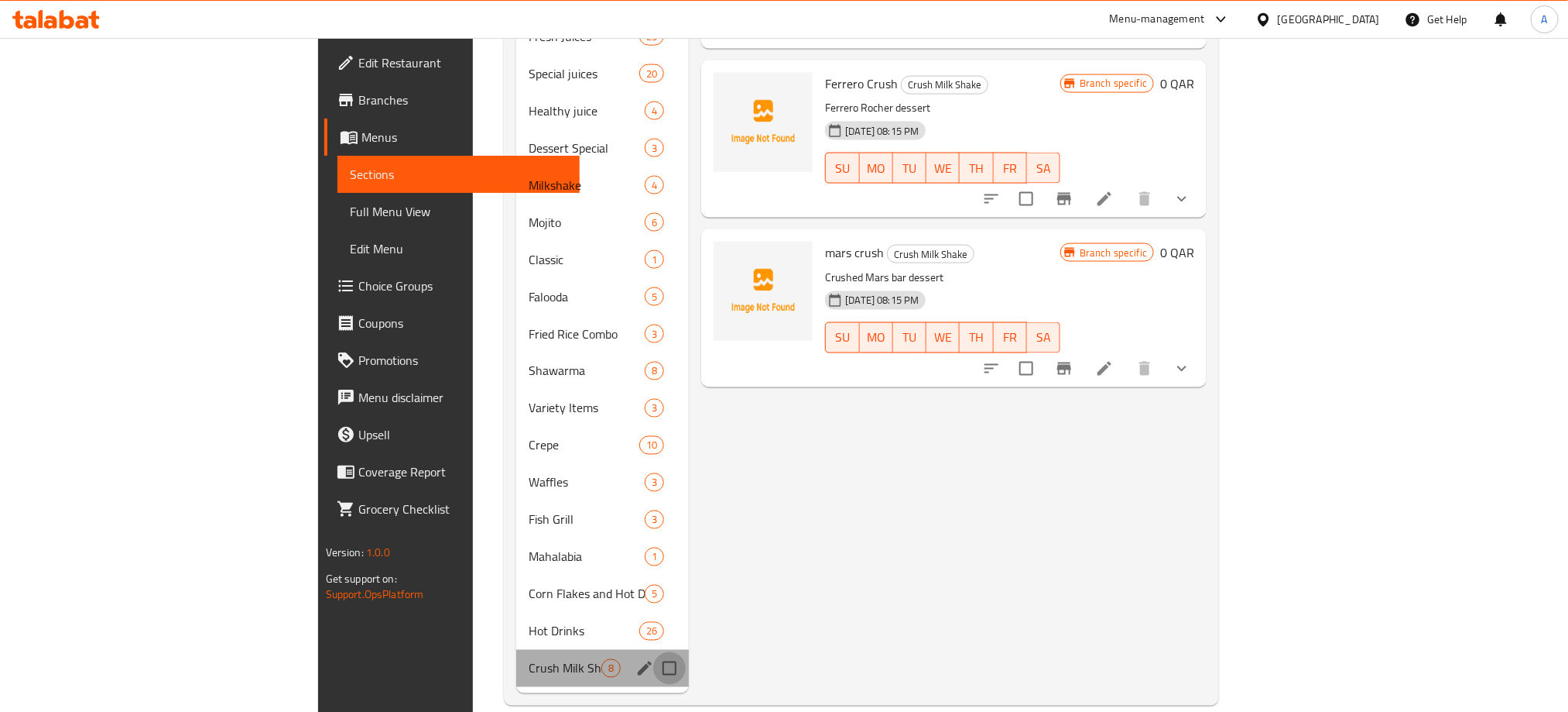
click at [653, 652] on input "Menu sections" at bounding box center [669, 668] width 33 height 33
checkbox input "true"
click at [636, 659] on icon "edit" at bounding box center [644, 668] width 19 height 19
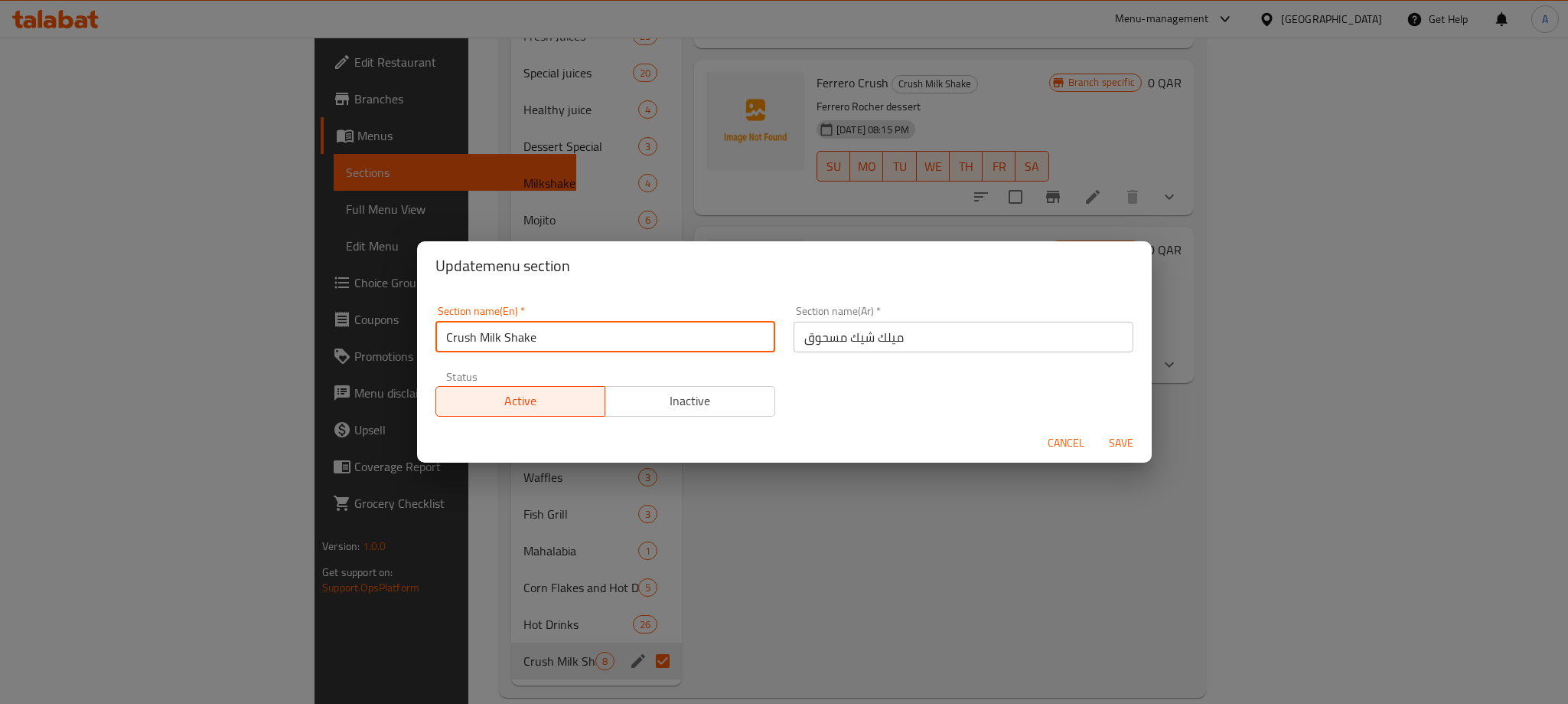
click at [521, 327] on input "Crush Milk Shake" at bounding box center [605, 337] width 340 height 31
click at [494, 336] on input "Crush Milk" at bounding box center [605, 337] width 340 height 31
type input "Crush shake"
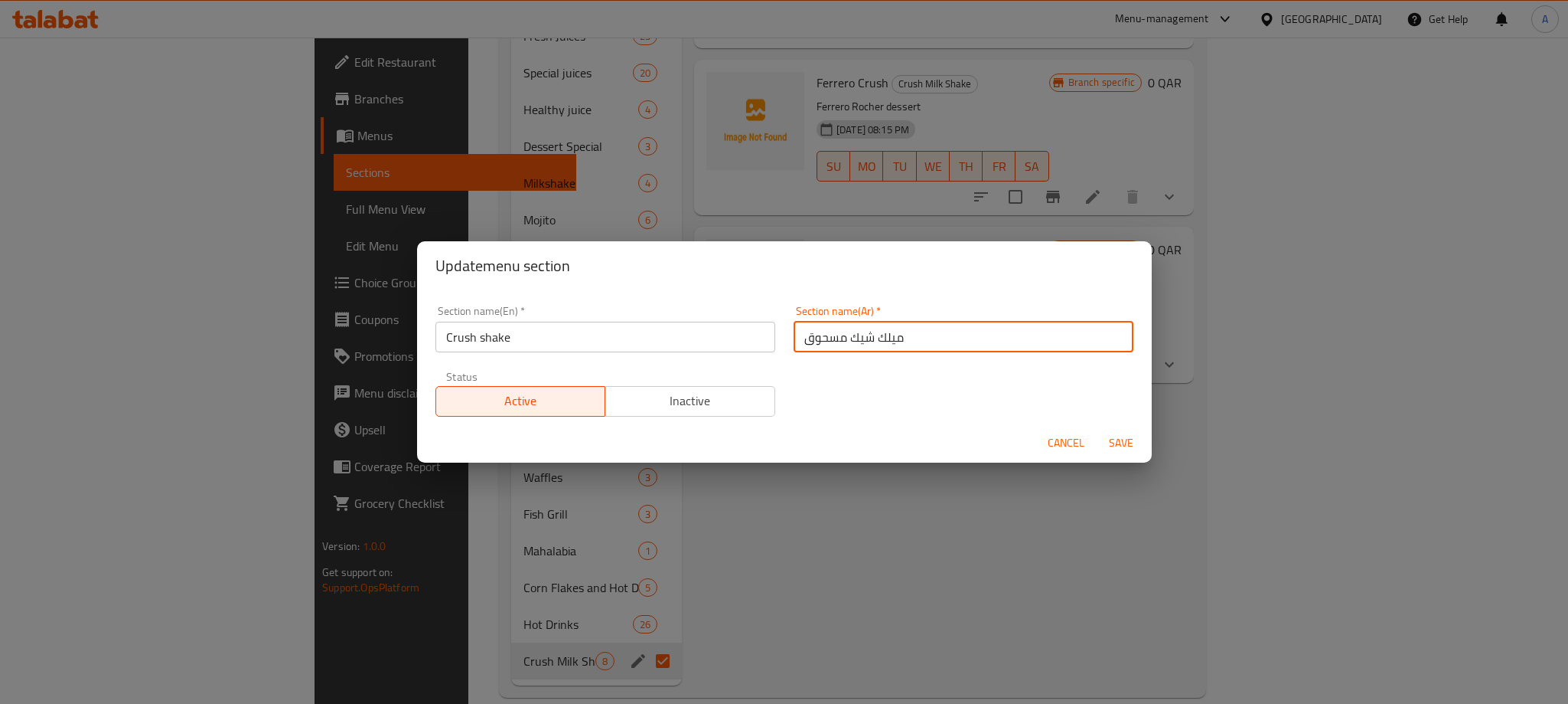
click at [895, 334] on input "ميلك شيك مسحوق" at bounding box center [963, 337] width 340 height 31
click at [882, 331] on input "ميلك شيك مسحوق" at bounding box center [963, 337] width 340 height 31
click at [807, 341] on input "شيك مسحوق" at bounding box center [963, 337] width 340 height 31
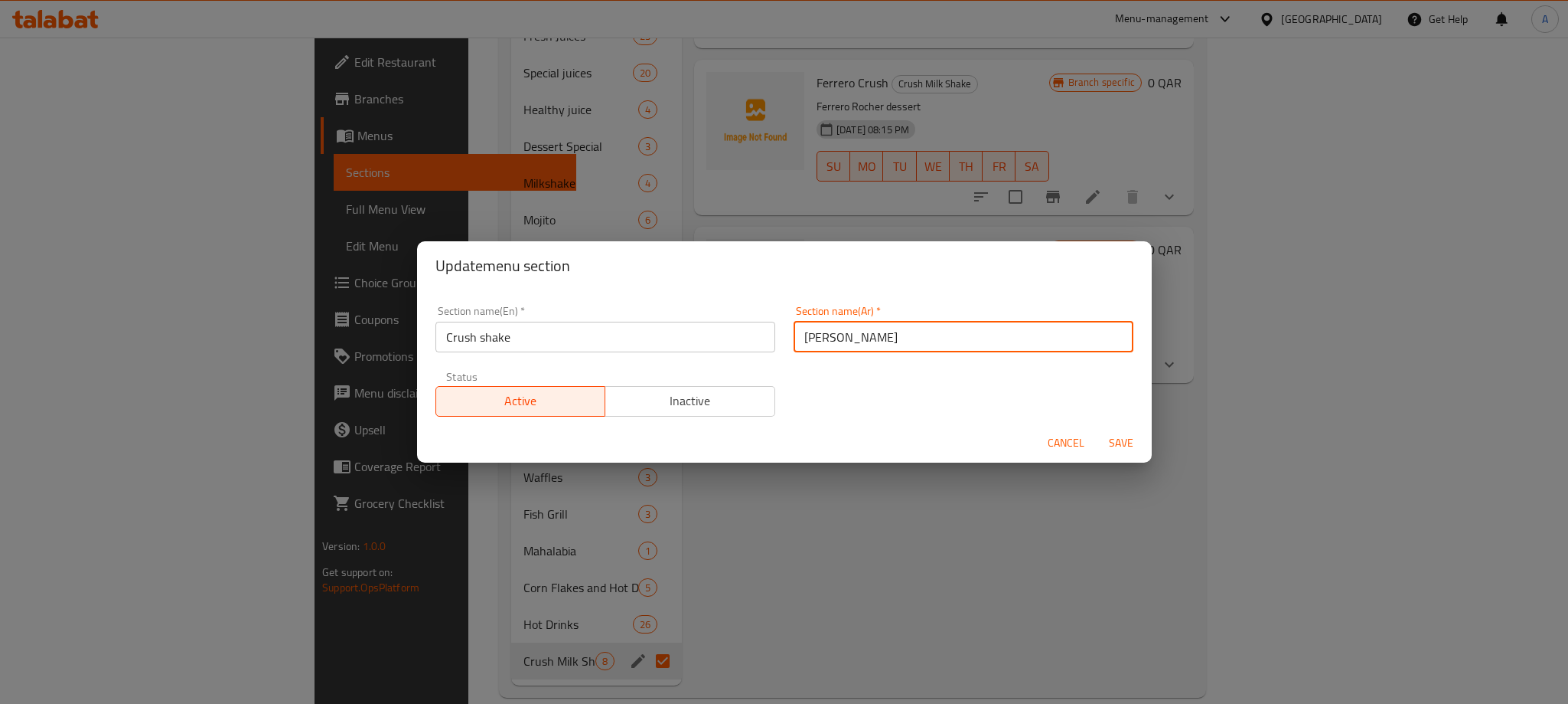
type input "[PERSON_NAME]"
click at [1127, 439] on span "Save" at bounding box center [1121, 443] width 37 height 19
